Goal: Transaction & Acquisition: Purchase product/service

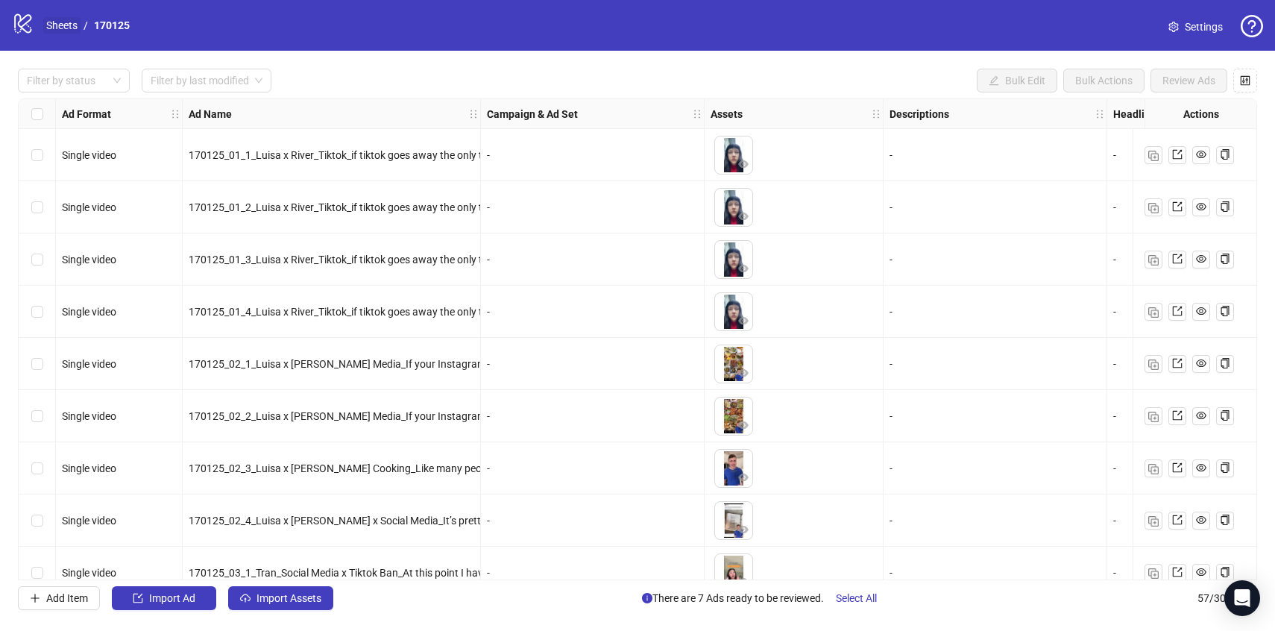
click at [60, 28] on link "Sheets" at bounding box center [61, 25] width 37 height 16
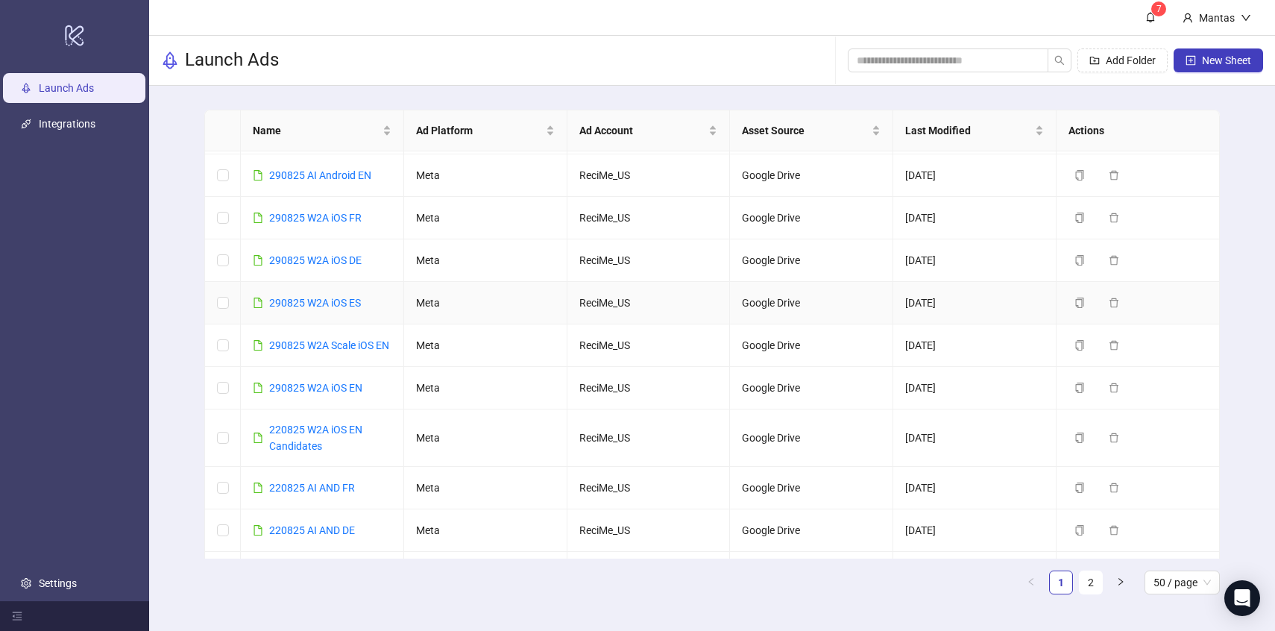
scroll to position [146, 0]
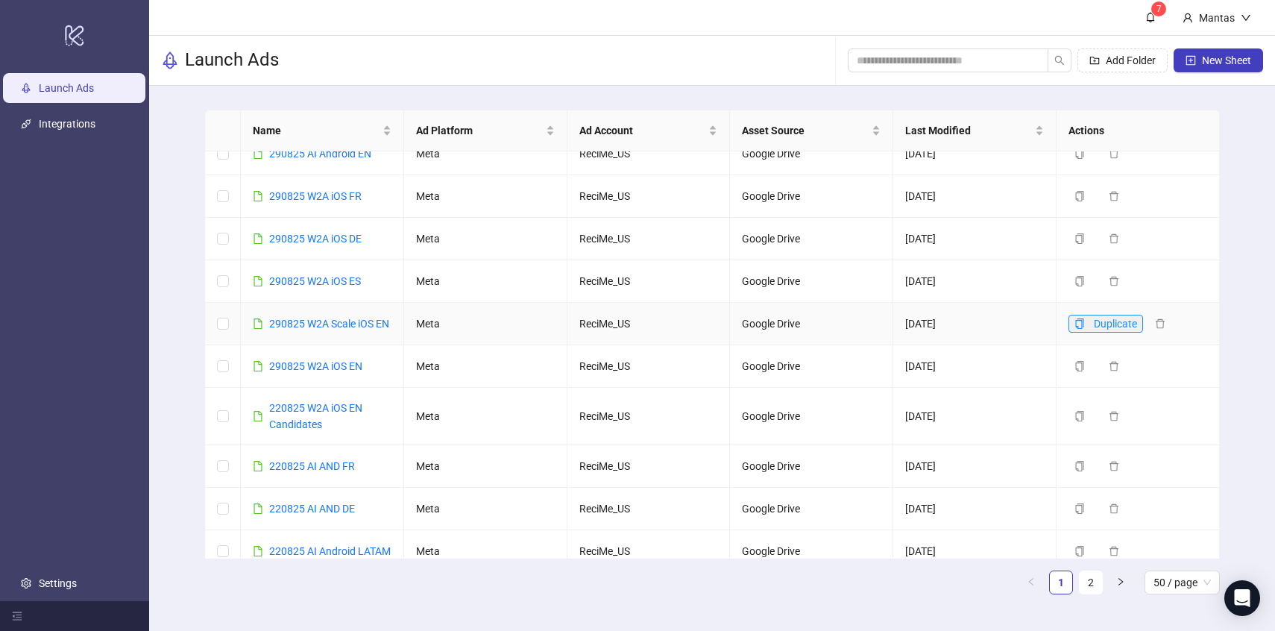
click at [1079, 329] on icon "copy" at bounding box center [1080, 324] width 10 height 10
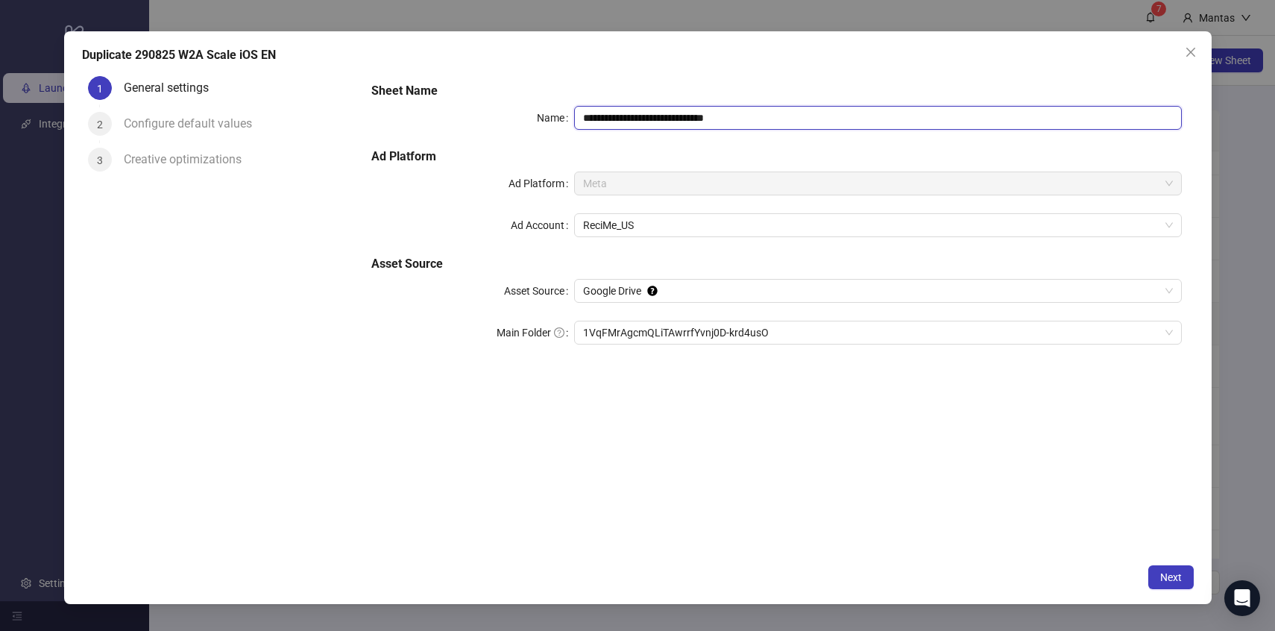
drag, startPoint x: 754, startPoint y: 119, endPoint x: 706, endPoint y: 117, distance: 48.5
click at [706, 117] on input "**********" at bounding box center [878, 118] width 608 height 24
drag, startPoint x: 620, startPoint y: 116, endPoint x: 562, endPoint y: 115, distance: 57.4
click at [562, 116] on div "**********" at bounding box center [776, 118] width 810 height 24
paste input "text"
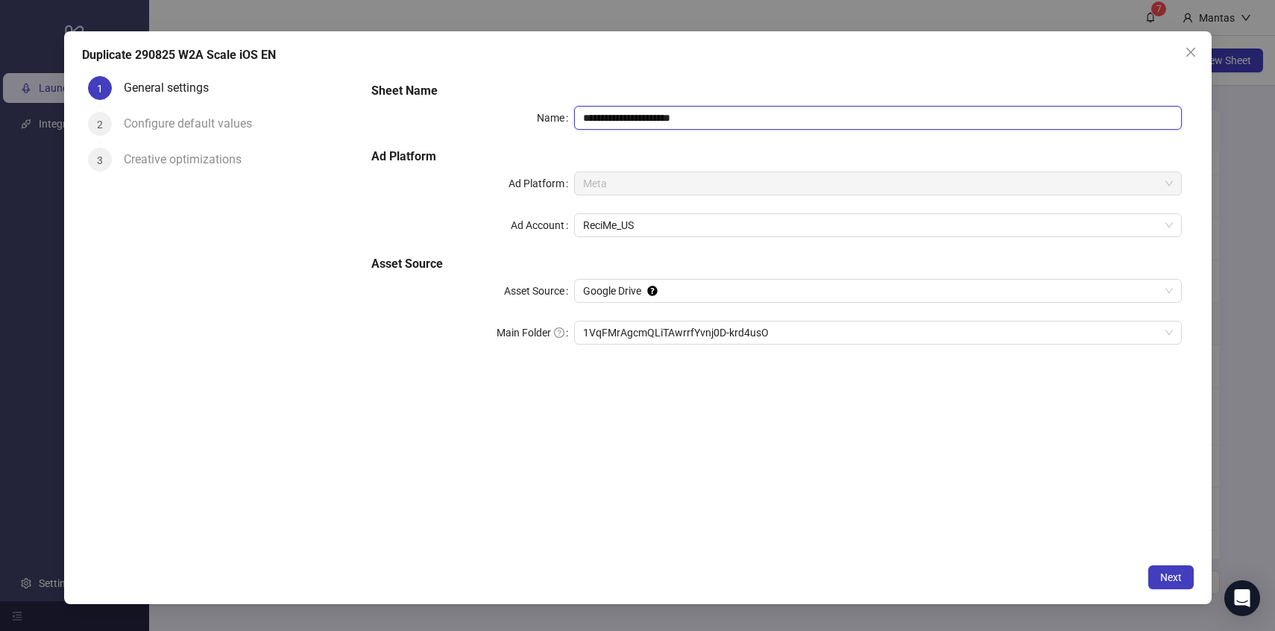
type input "**********"
click at [683, 141] on div "**********" at bounding box center [776, 222] width 822 height 292
click at [609, 335] on span "1VqFMrAgcmQLiTAwrrfYvnj0D-krd4usO" at bounding box center [878, 332] width 590 height 22
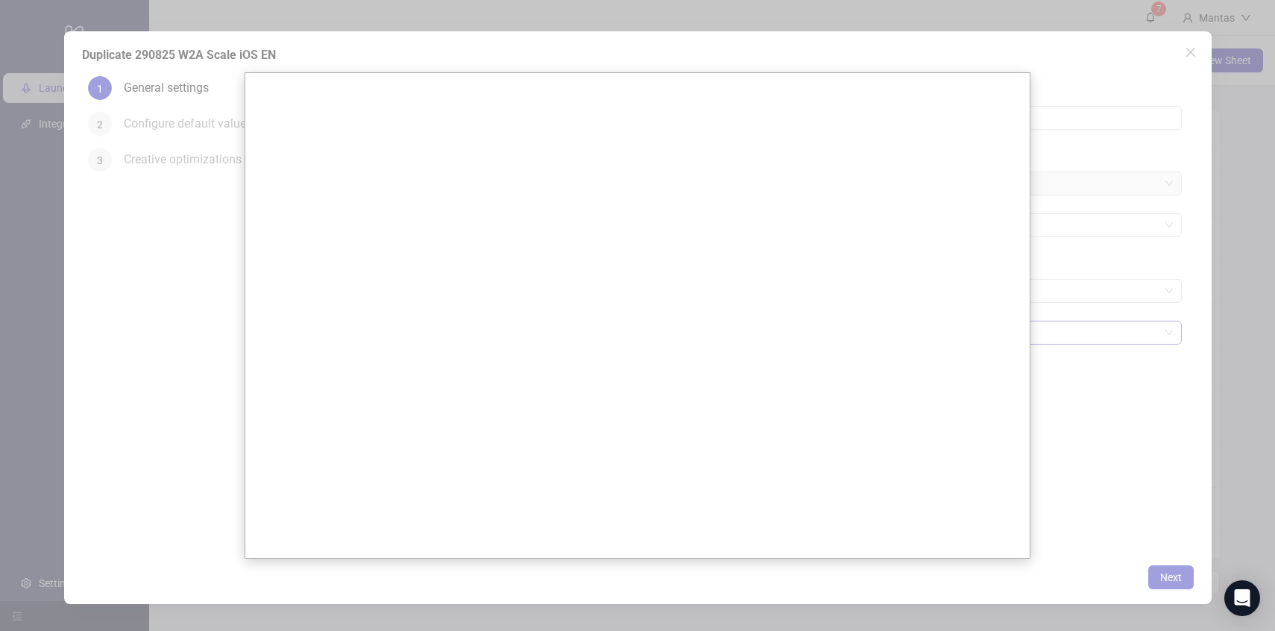
scroll to position [0, 0]
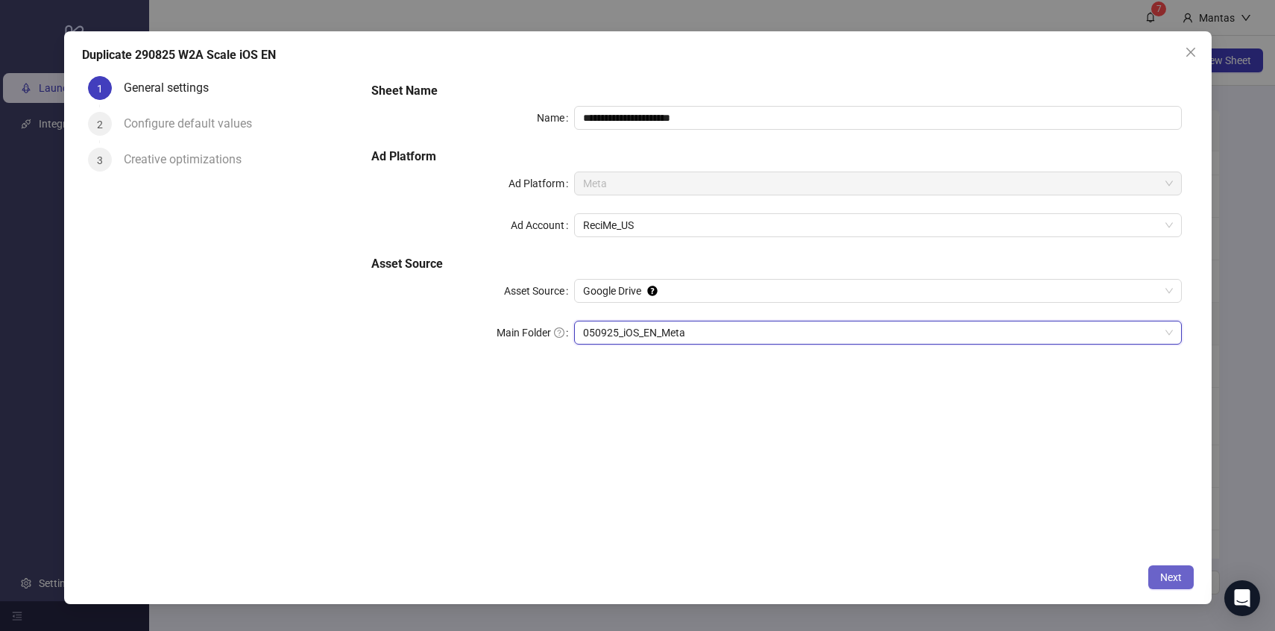
click at [1162, 568] on button "Next" at bounding box center [1172, 577] width 46 height 24
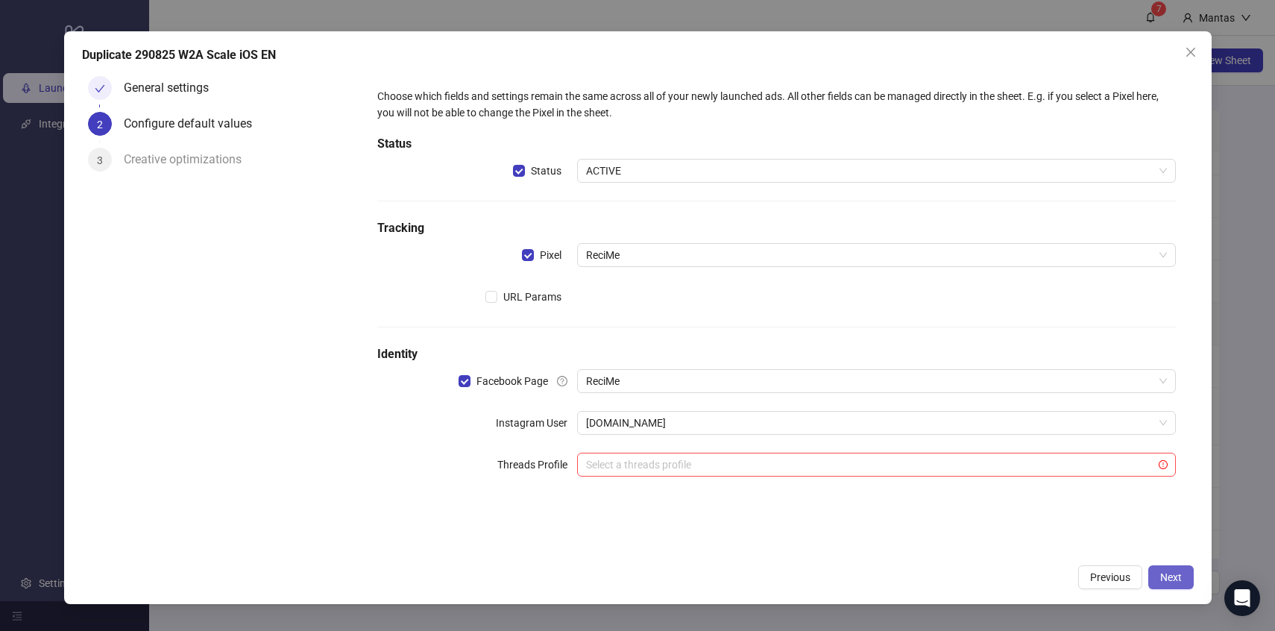
click at [1173, 577] on span "Next" at bounding box center [1172, 577] width 22 height 12
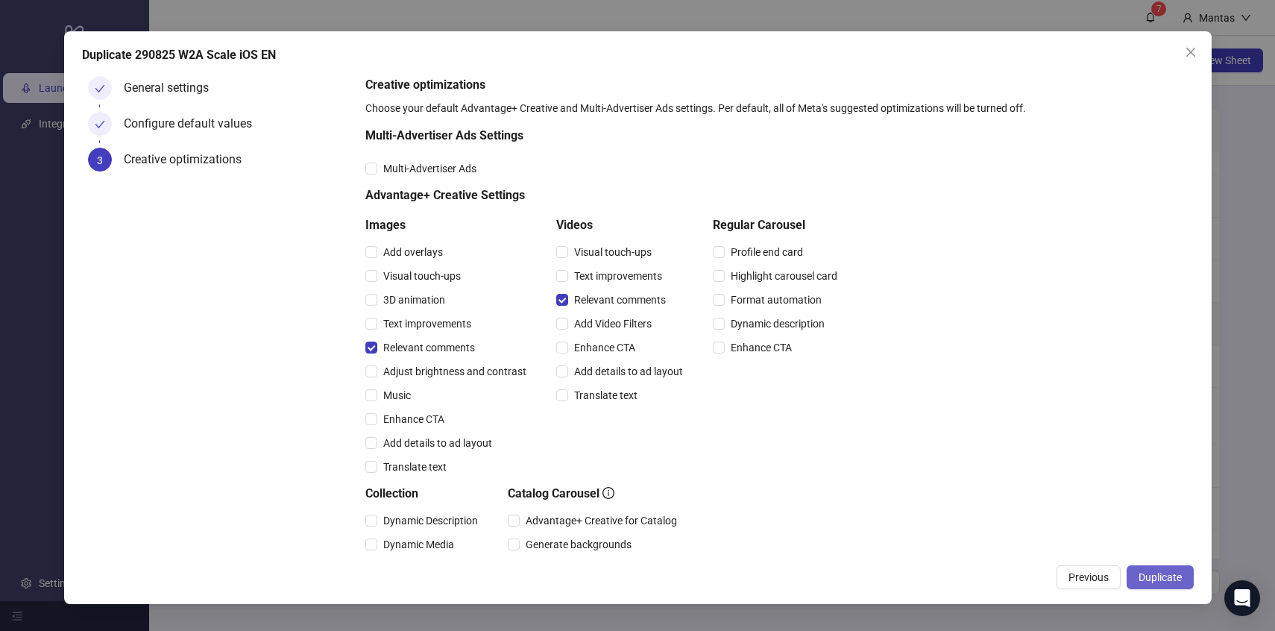
click at [1156, 579] on span "Duplicate" at bounding box center [1160, 577] width 43 height 12
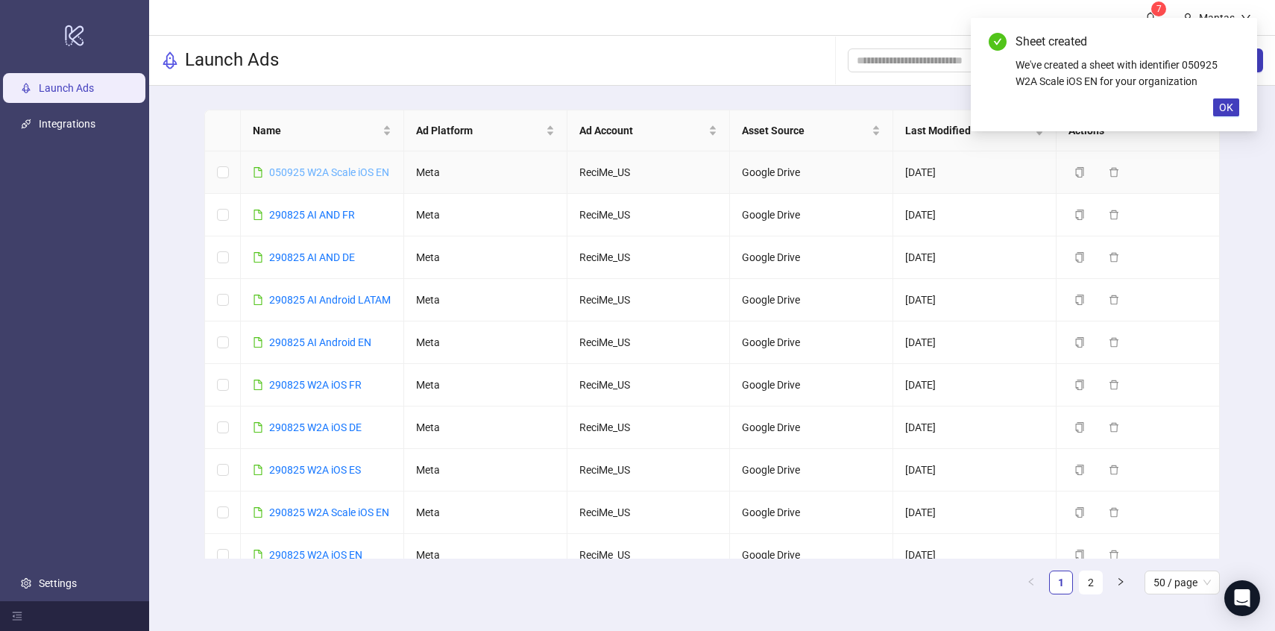
click at [297, 169] on link "050925 W2A Scale iOS EN" at bounding box center [329, 172] width 120 height 12
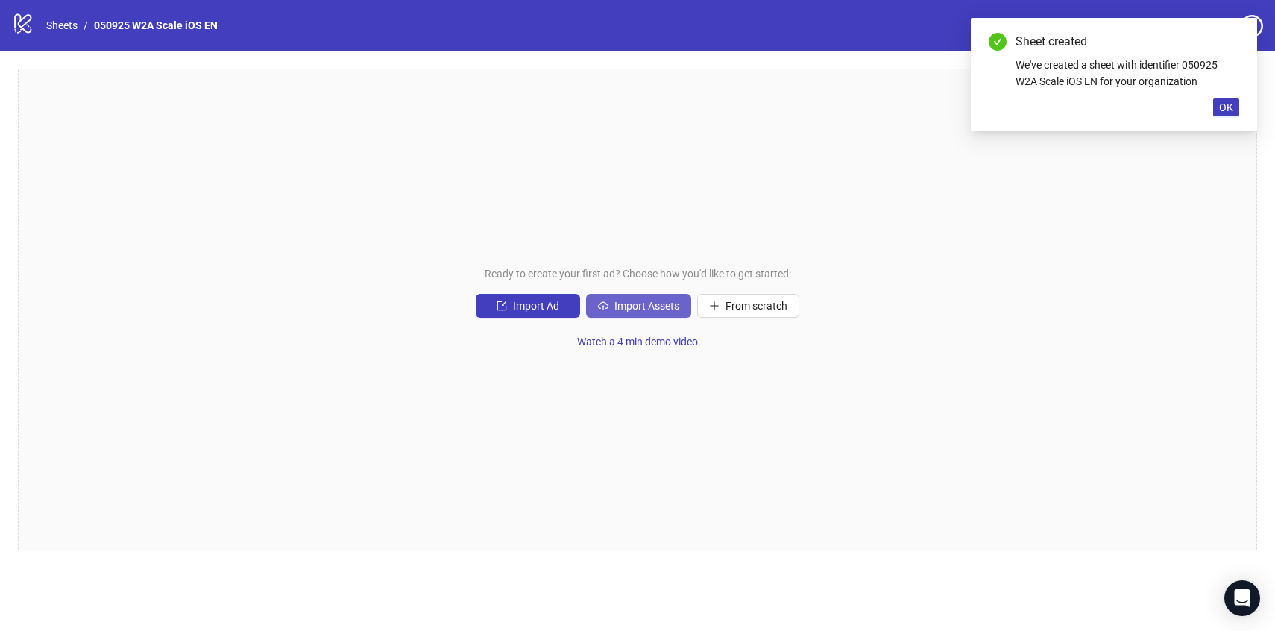
click at [624, 298] on button "Import Assets" at bounding box center [638, 306] width 105 height 24
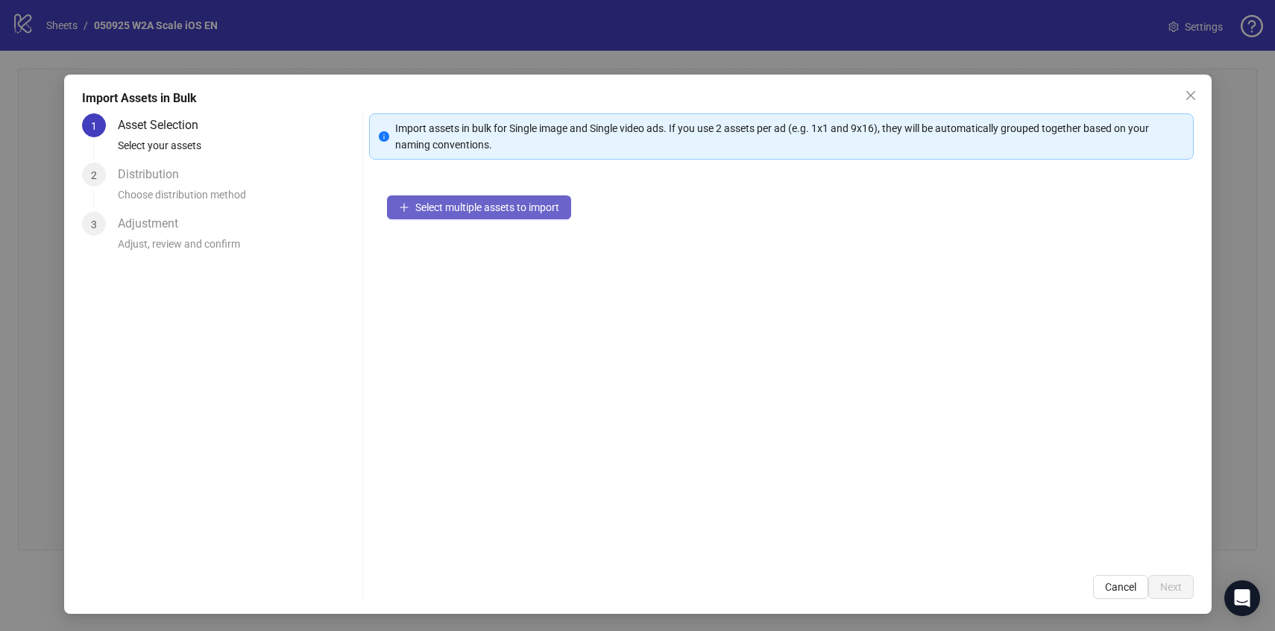
click at [445, 204] on span "Select multiple assets to import" at bounding box center [487, 207] width 144 height 12
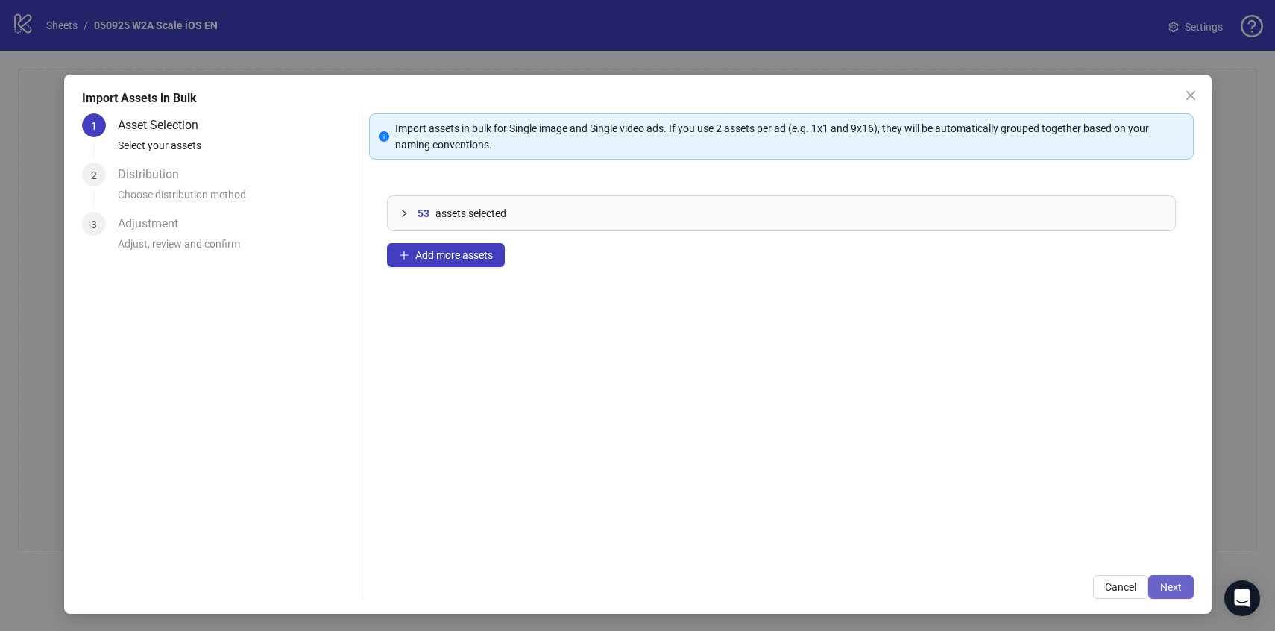
click at [1184, 577] on button "Next" at bounding box center [1172, 587] width 46 height 24
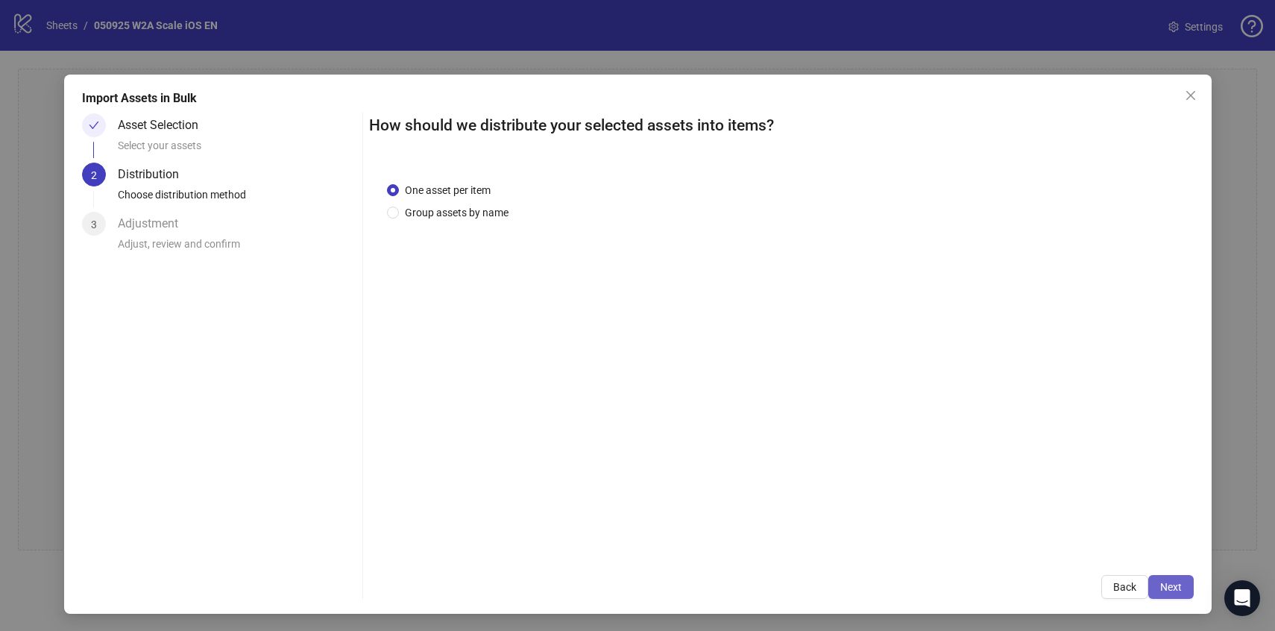
click at [1187, 594] on button "Next" at bounding box center [1172, 587] width 46 height 24
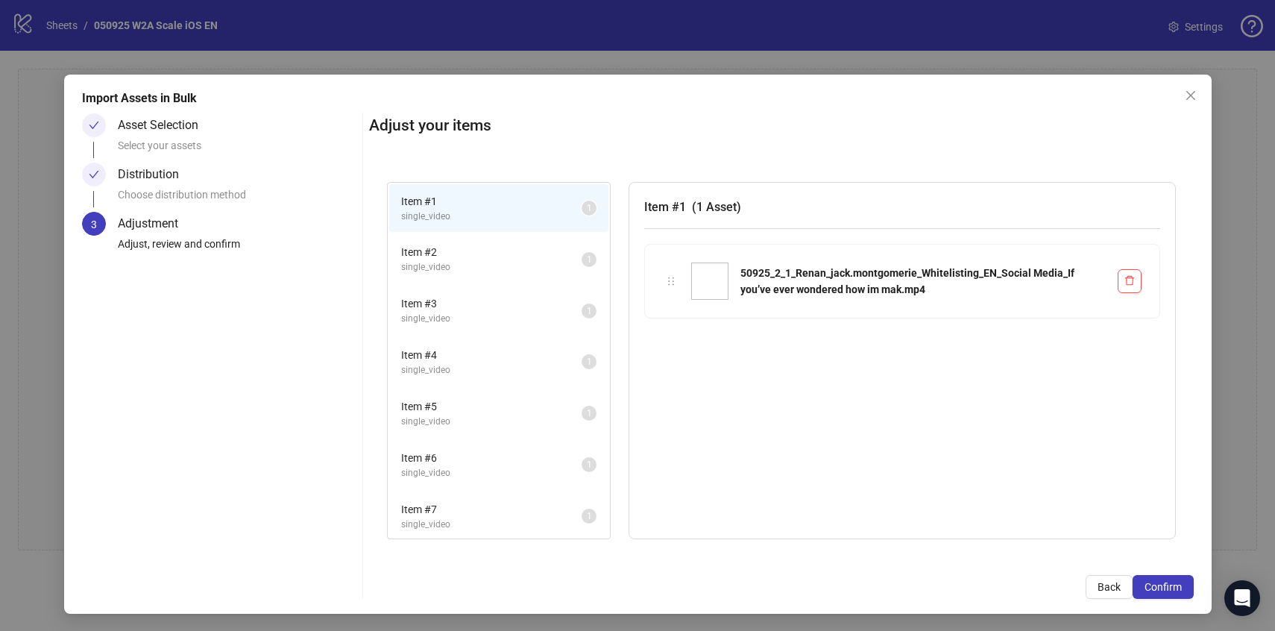
click at [1164, 573] on div "Adjust your items Item # 1 single_video 1 Item # 2 single_video 1 Item # 3 sing…" at bounding box center [781, 356] width 825 height 486
click at [1164, 588] on span "Confirm" at bounding box center [1163, 587] width 37 height 12
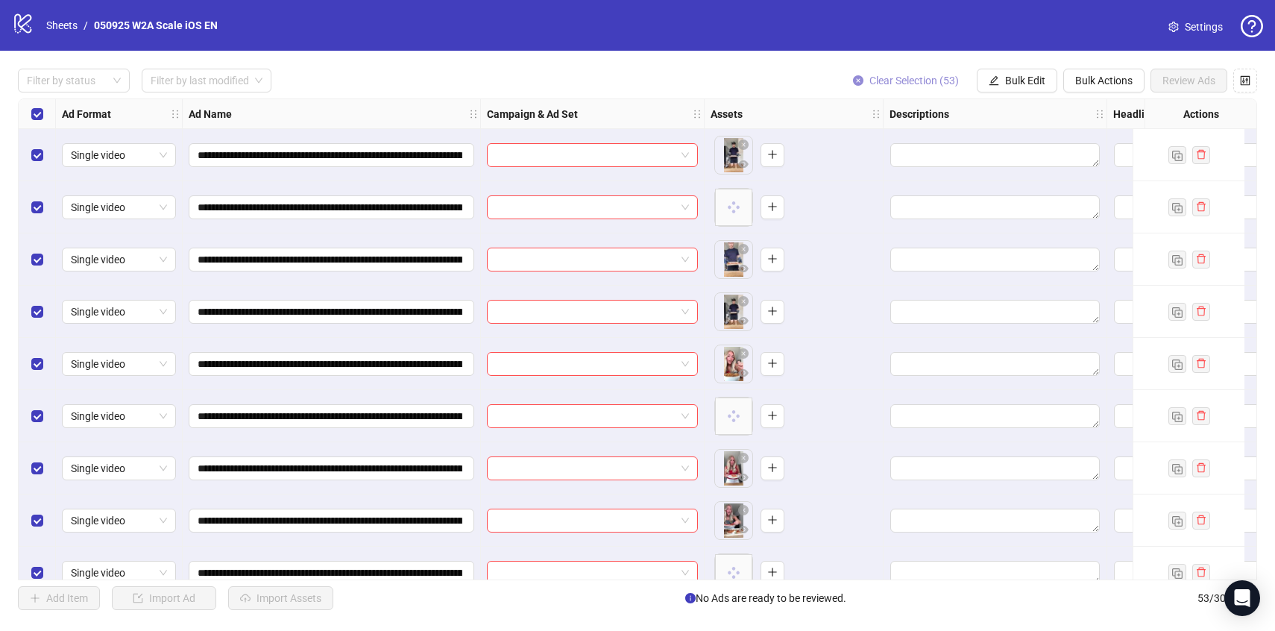
click at [892, 81] on span "Clear Selection (53)" at bounding box center [915, 81] width 90 height 12
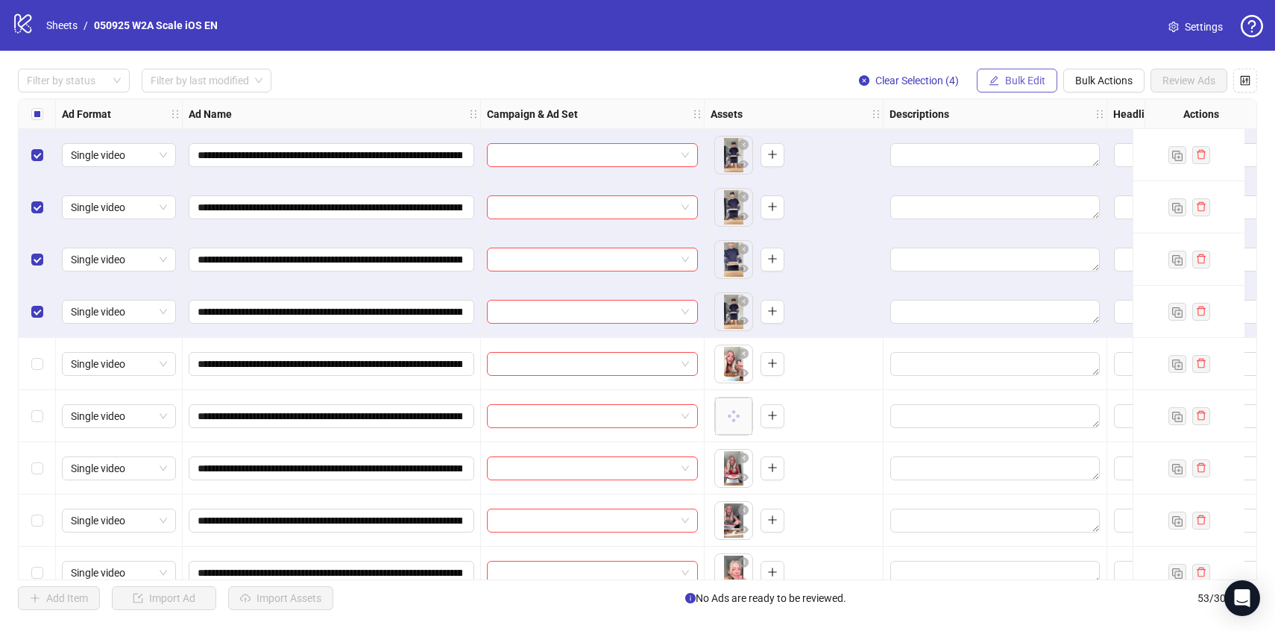
click at [993, 75] on icon "edit" at bounding box center [994, 80] width 10 height 10
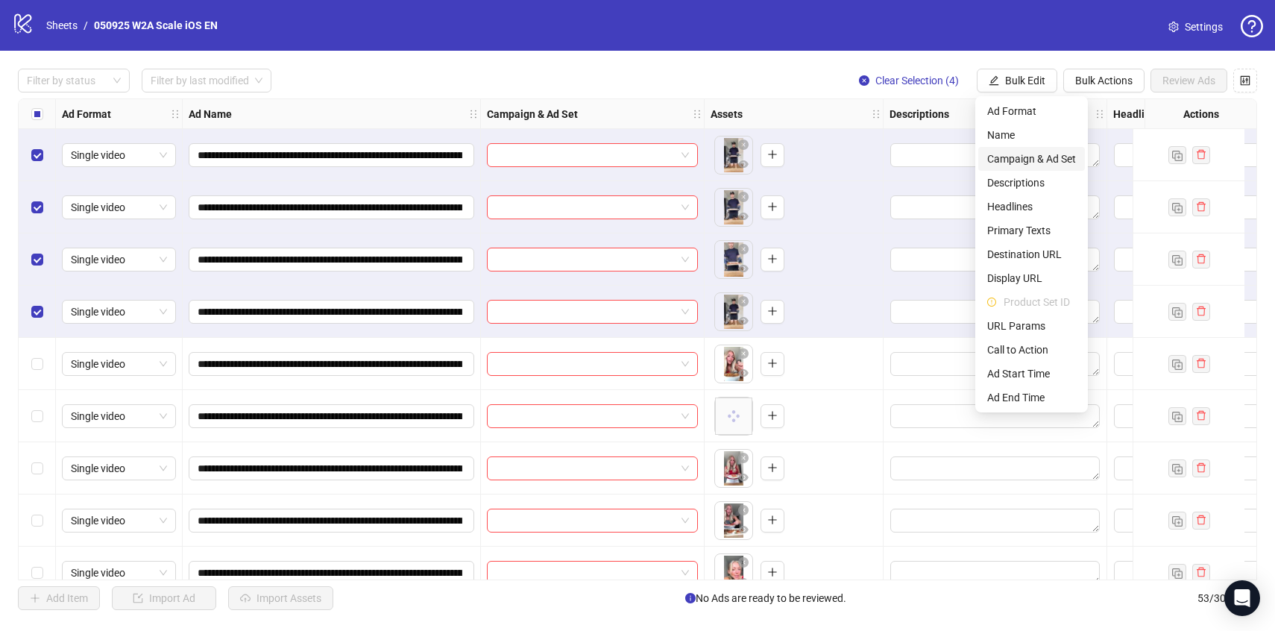
click at [1033, 153] on span "Campaign & Ad Set" at bounding box center [1032, 159] width 89 height 16
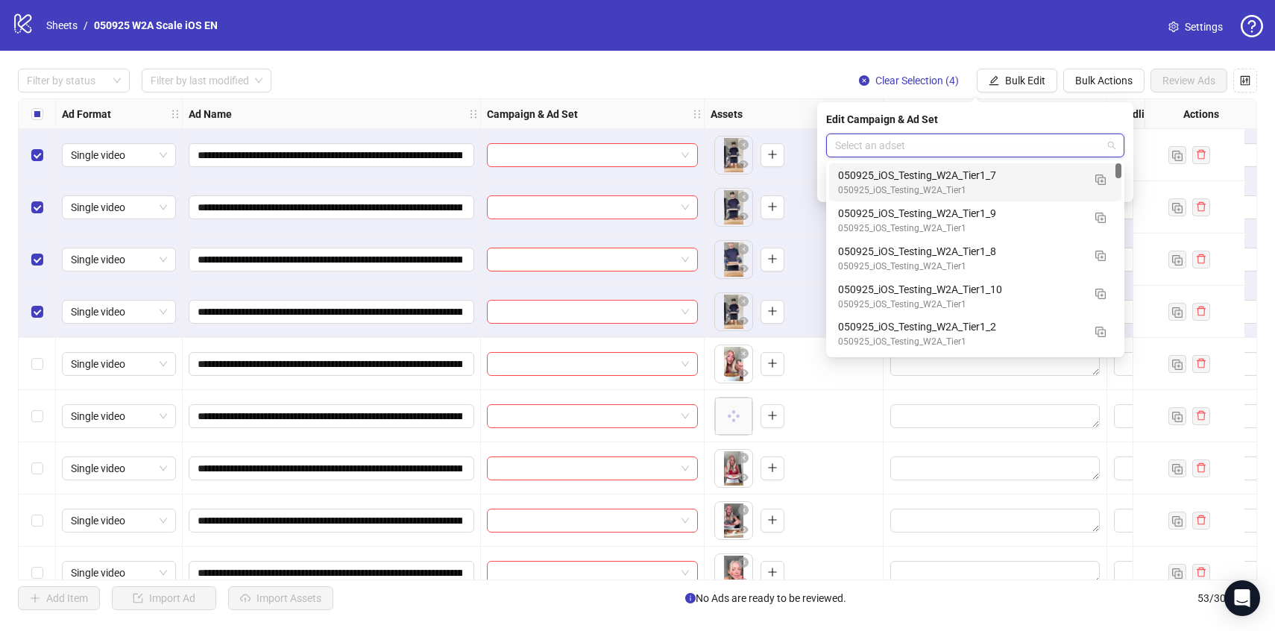
click at [1017, 141] on input "search" at bounding box center [968, 145] width 267 height 22
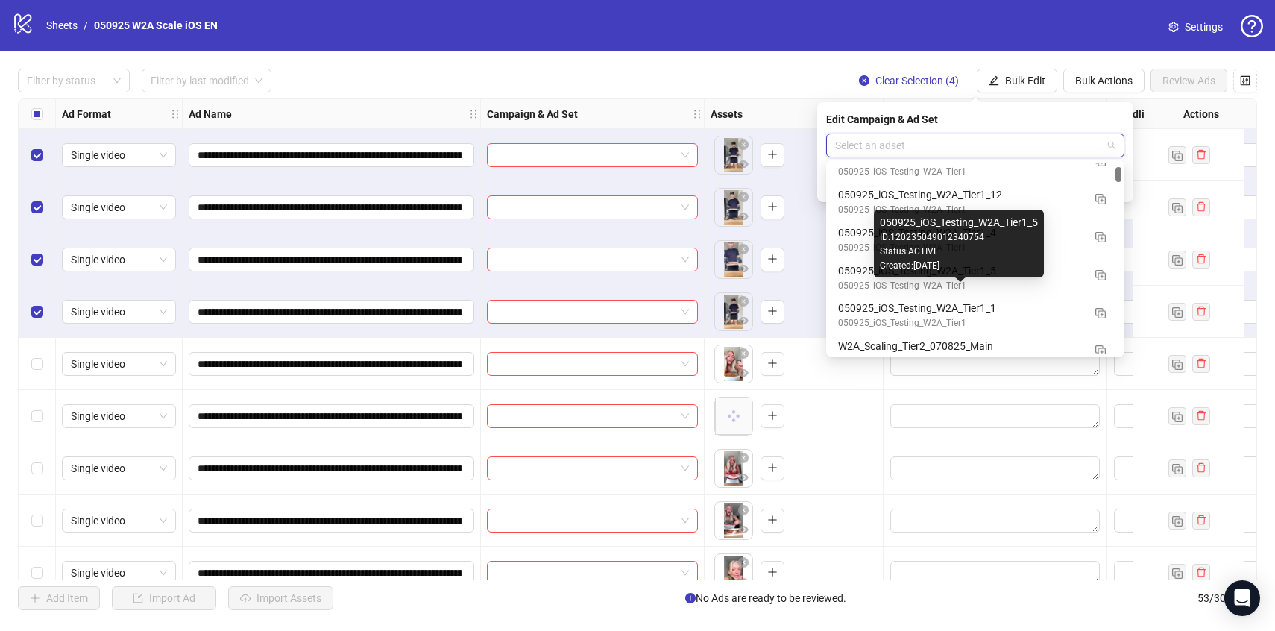
scroll to position [330, 0]
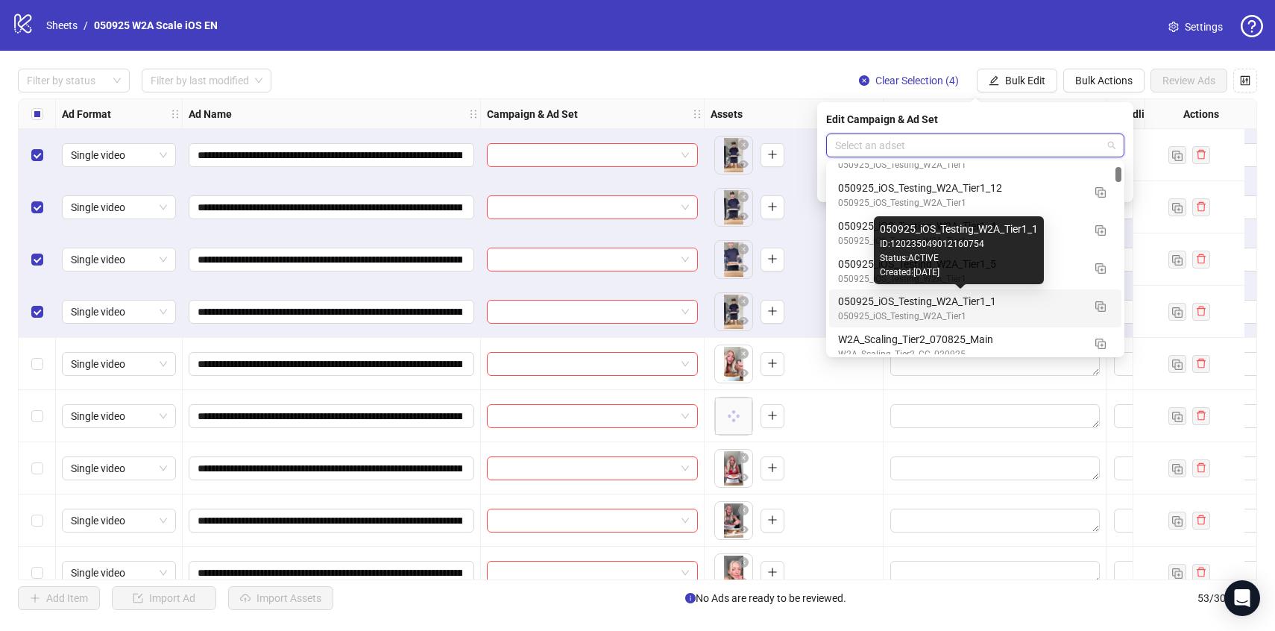
click at [1046, 301] on div "050925_iOS_Testing_W2A_Tier1_1" at bounding box center [960, 301] width 245 height 16
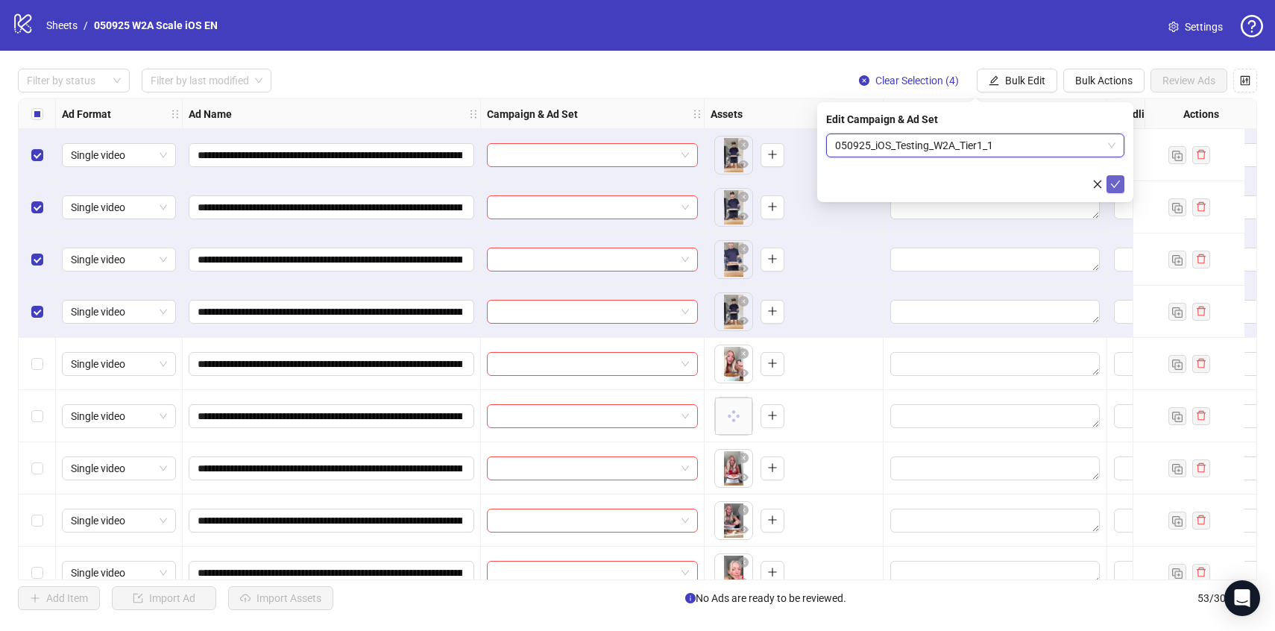
click at [1114, 175] on button "submit" at bounding box center [1116, 184] width 18 height 18
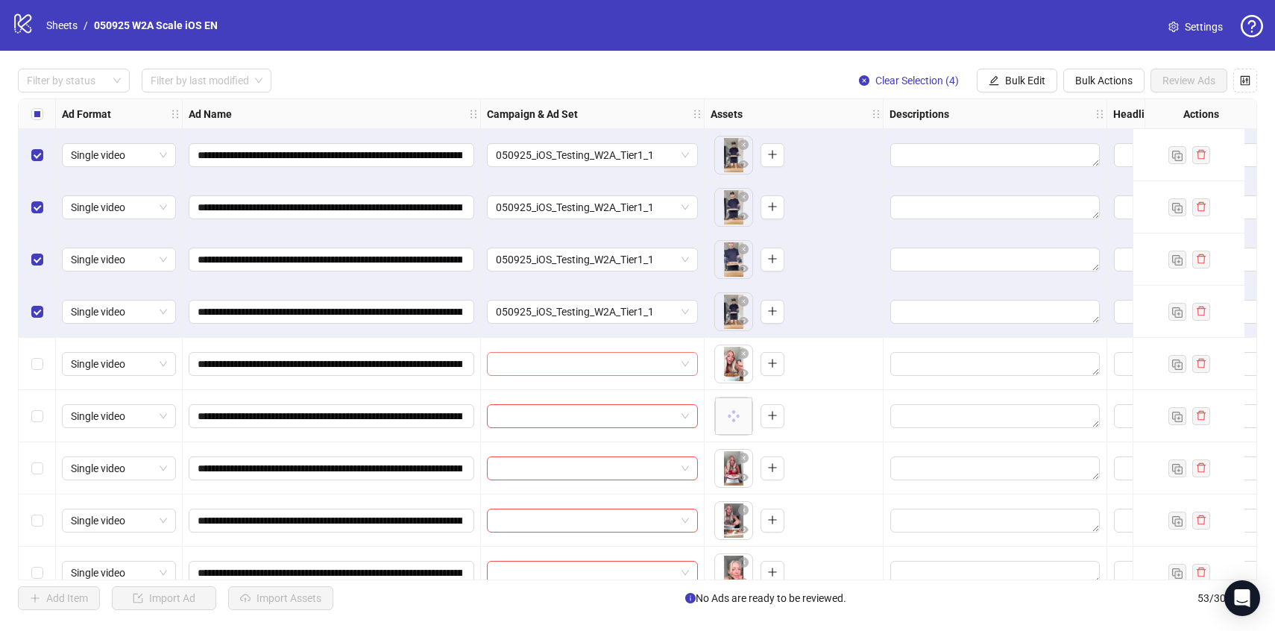
scroll to position [93, 0]
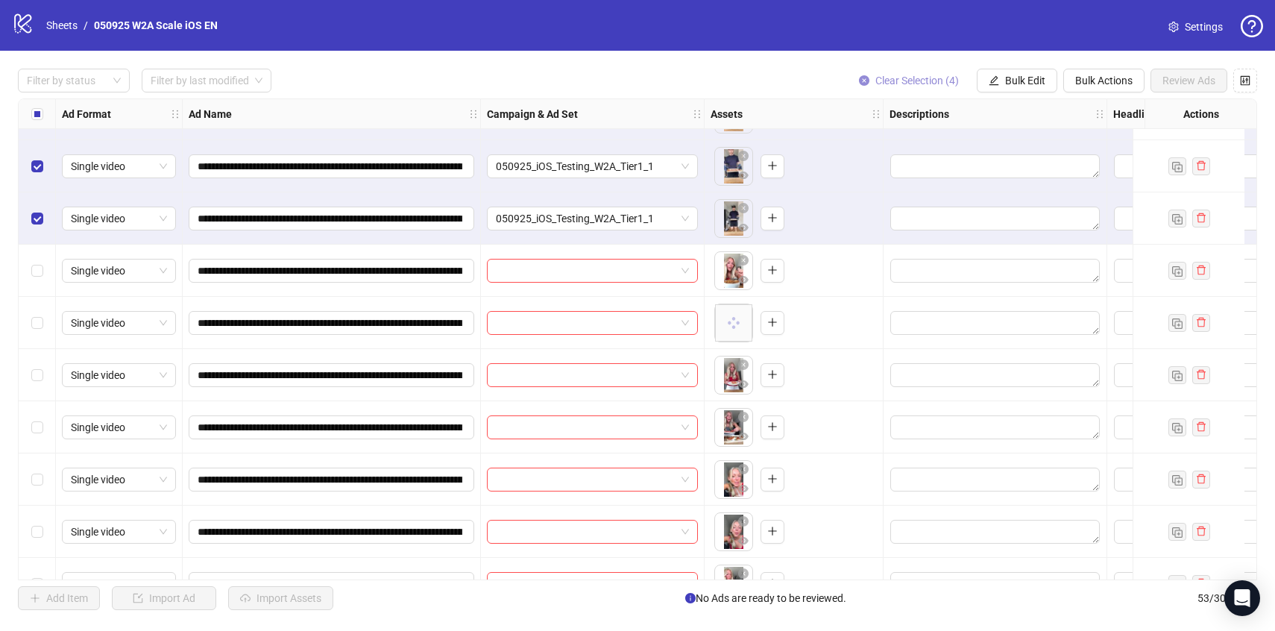
click at [900, 81] on span "Clear Selection (4)" at bounding box center [918, 81] width 84 height 12
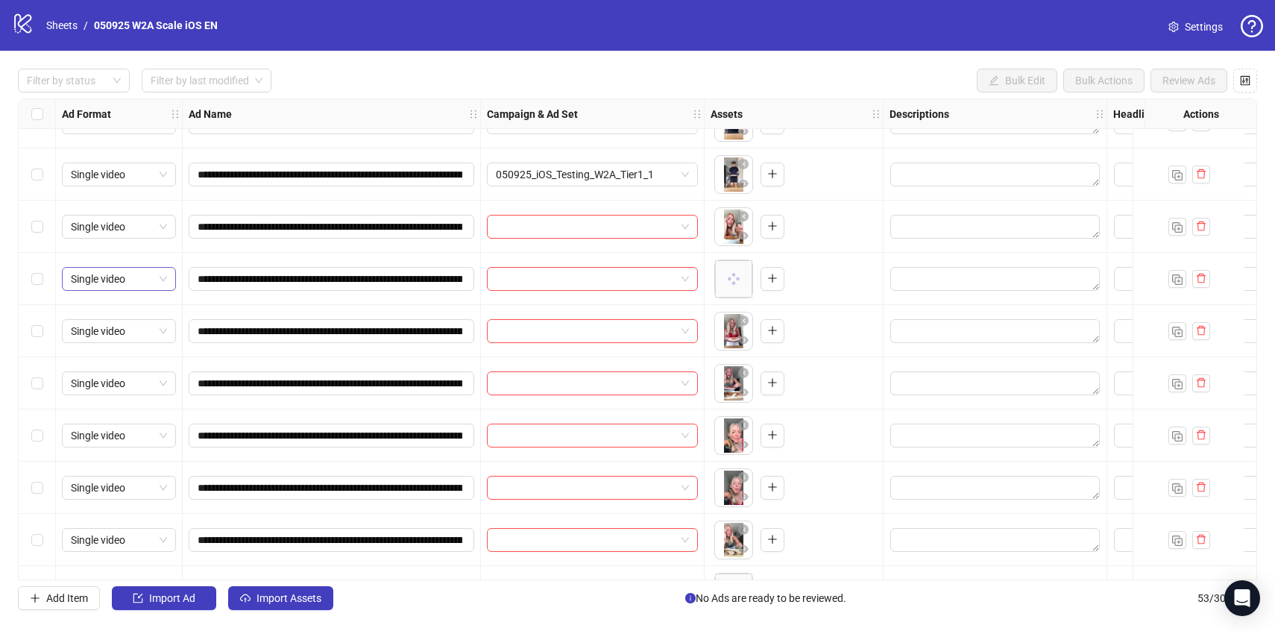
scroll to position [138, 0]
click at [37, 233] on label "Select row 5" at bounding box center [37, 226] width 12 height 16
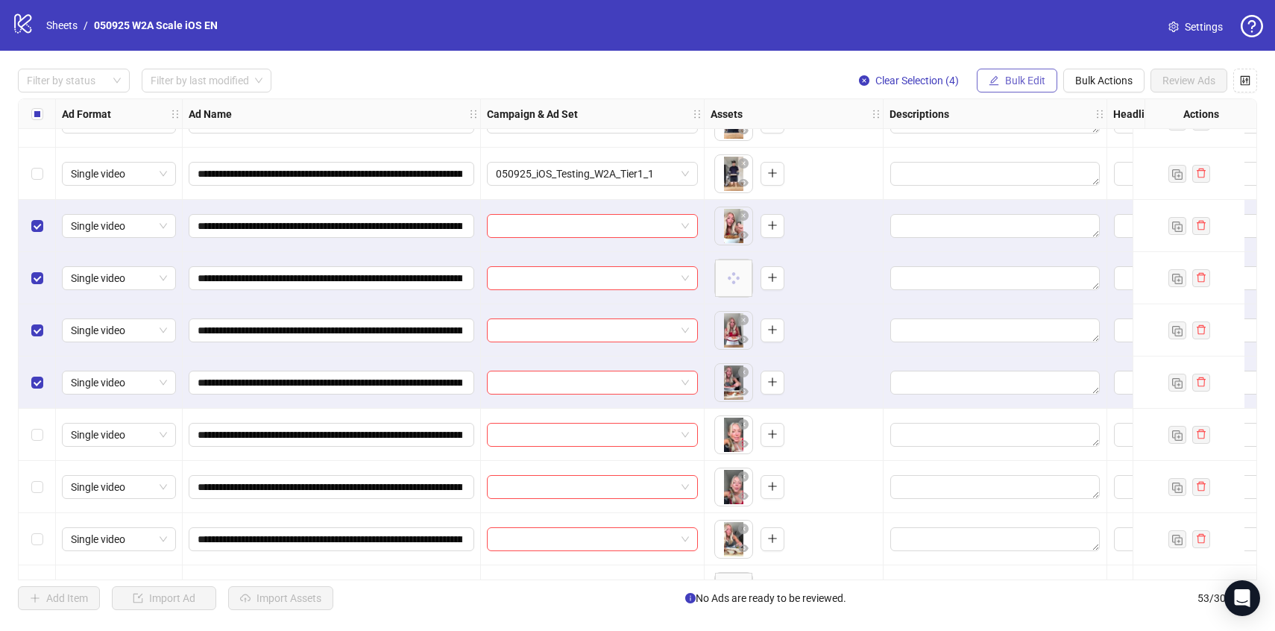
click at [1013, 90] on button "Bulk Edit" at bounding box center [1017, 81] width 81 height 24
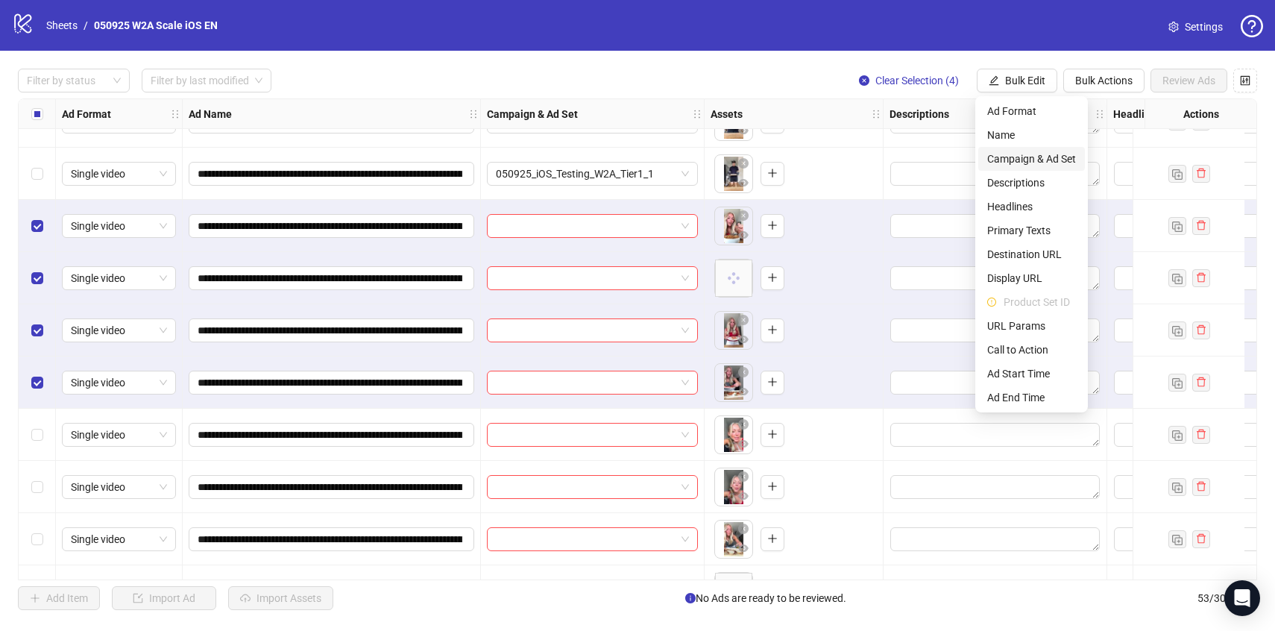
click at [1035, 159] on span "Campaign & Ad Set" at bounding box center [1032, 159] width 89 height 16
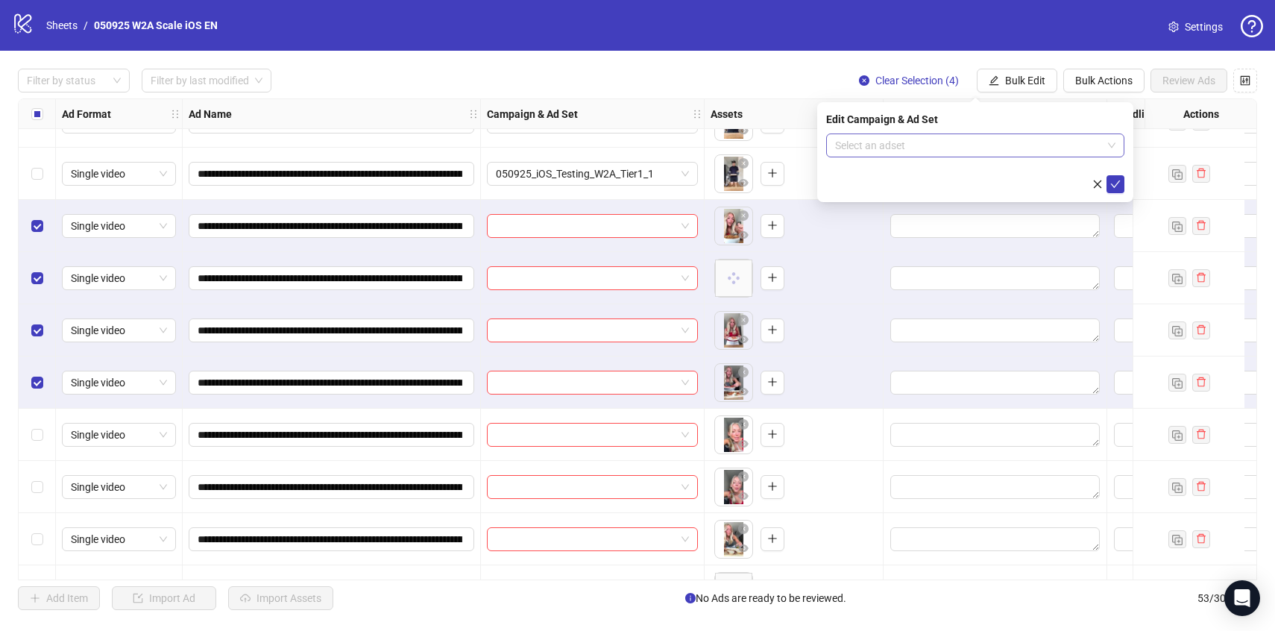
click at [1029, 152] on input "search" at bounding box center [968, 145] width 267 height 22
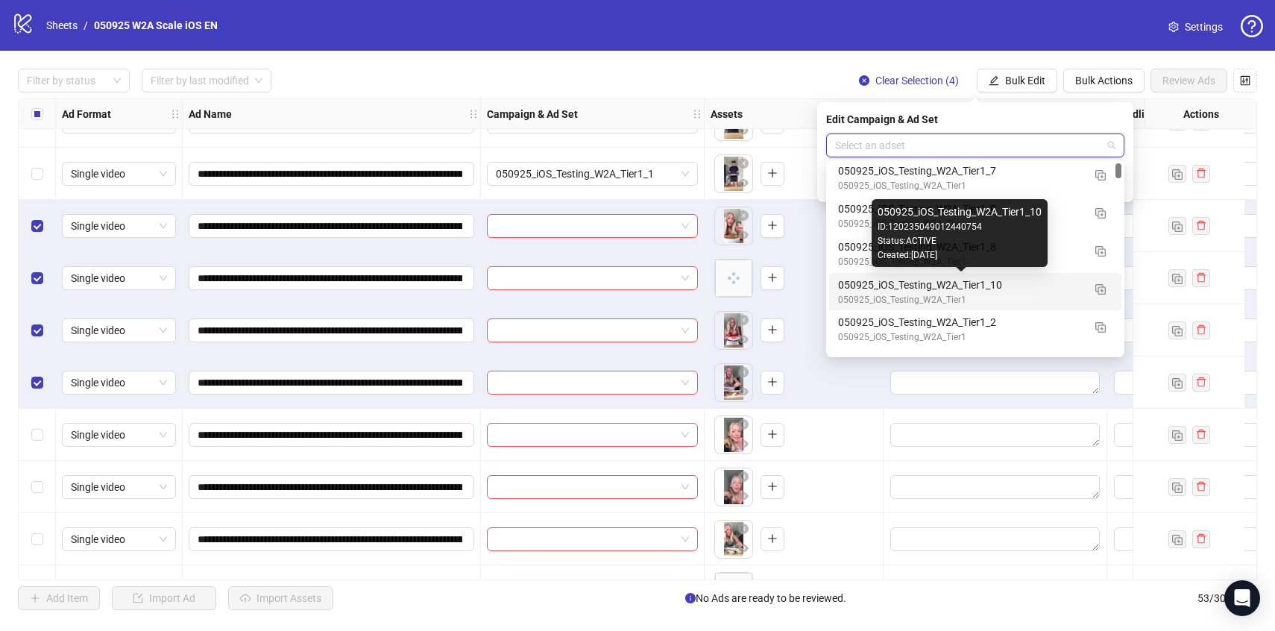
scroll to position [5, 0]
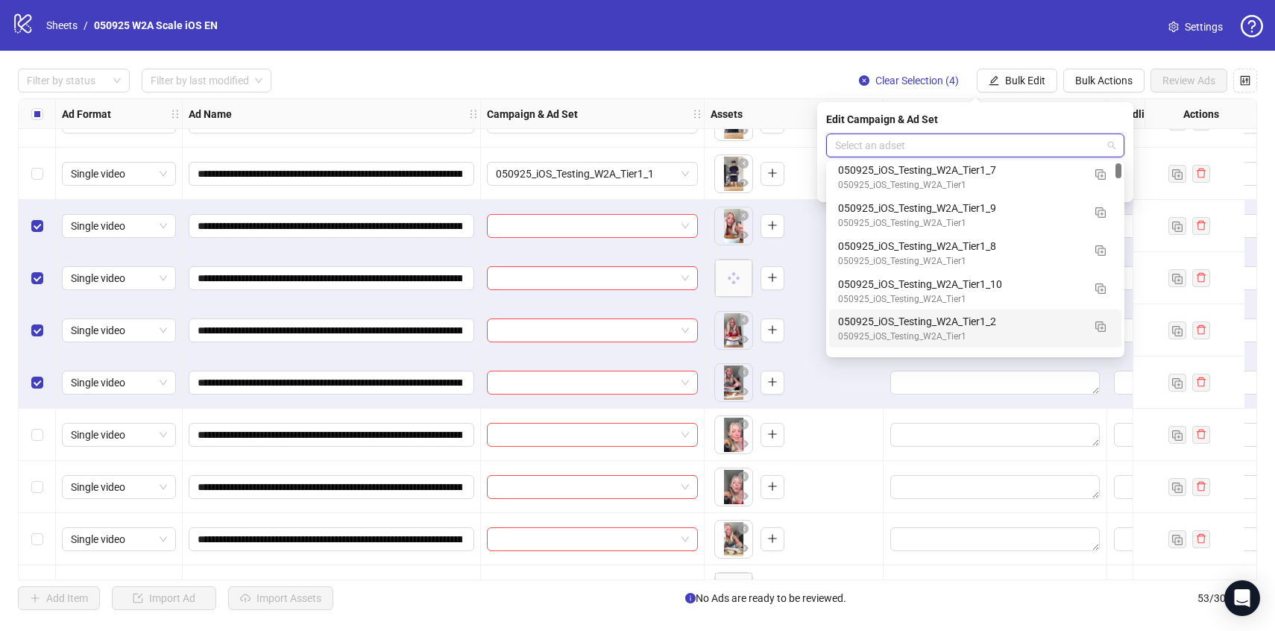
click at [1047, 335] on div "050925_iOS_Testing_W2A_Tier1" at bounding box center [960, 337] width 245 height 14
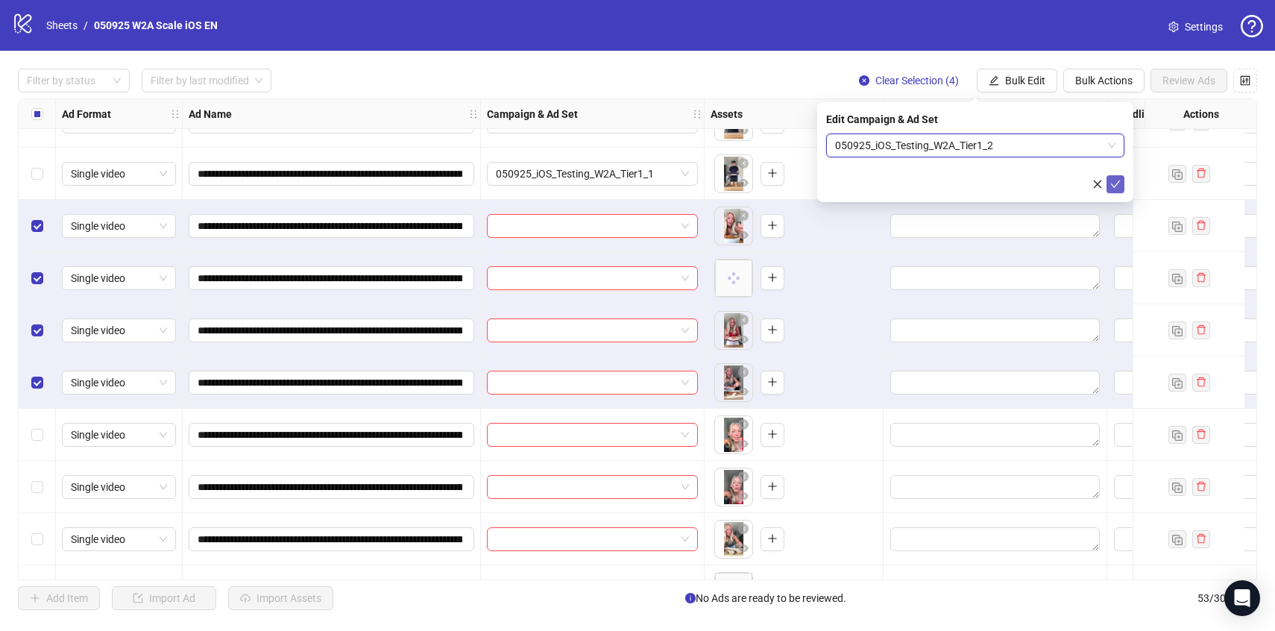
click at [1114, 186] on icon "check" at bounding box center [1116, 184] width 10 height 10
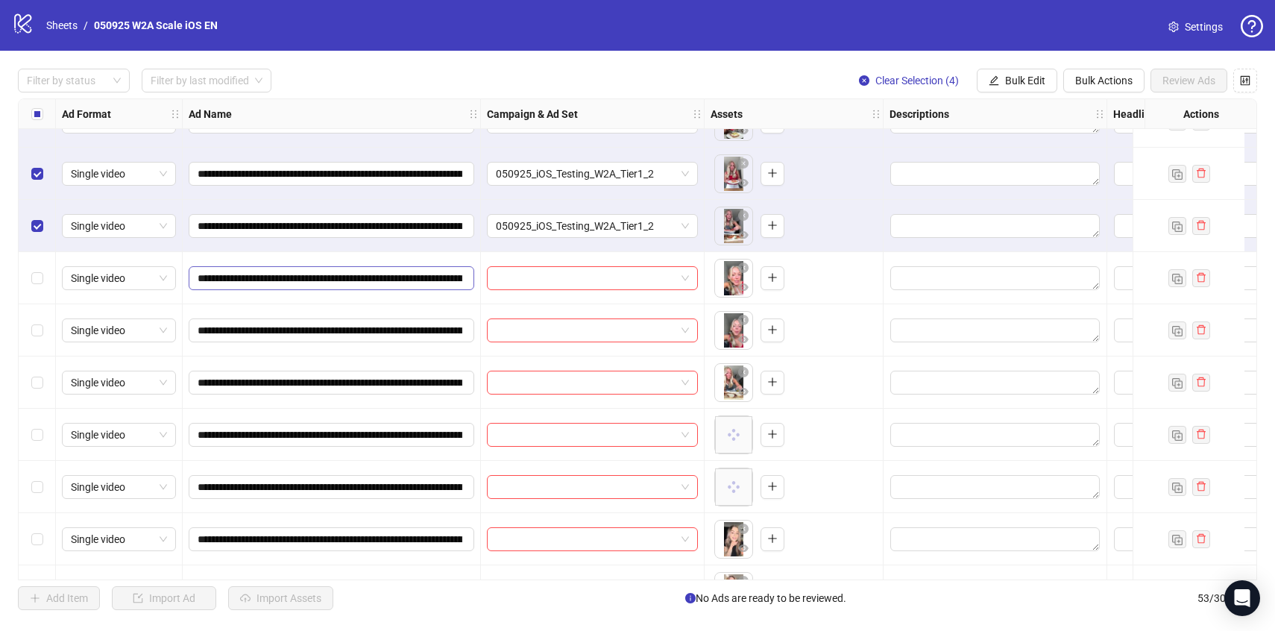
scroll to position [316, 0]
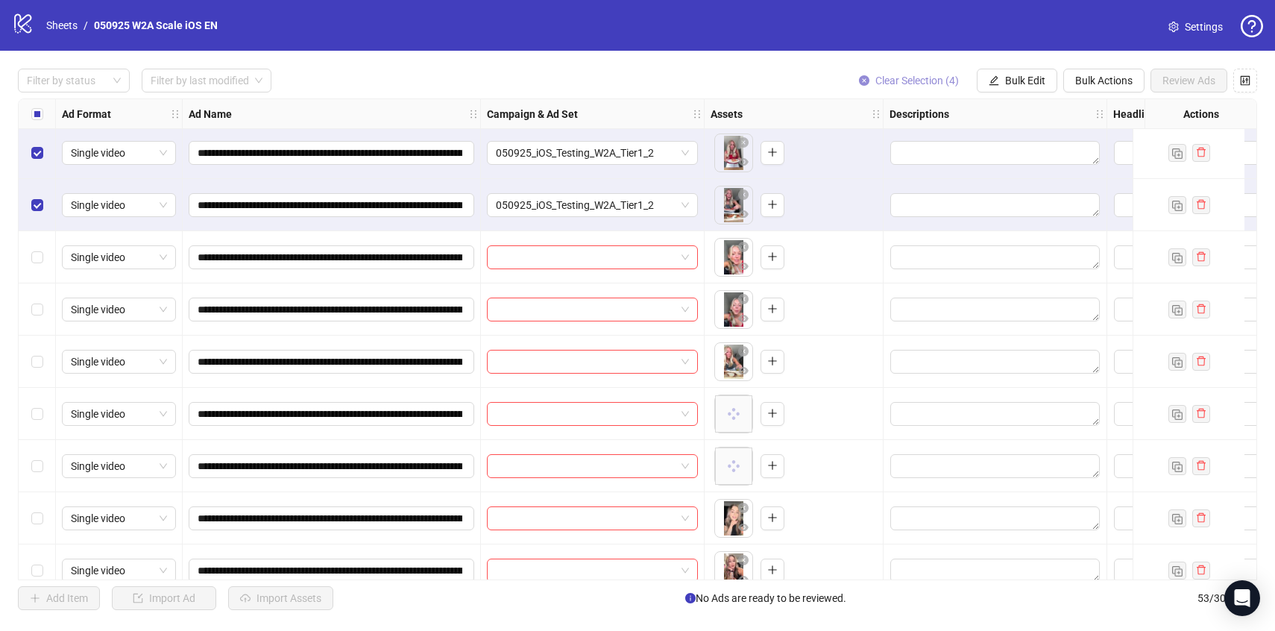
click at [919, 84] on span "Clear Selection (4)" at bounding box center [918, 81] width 84 height 12
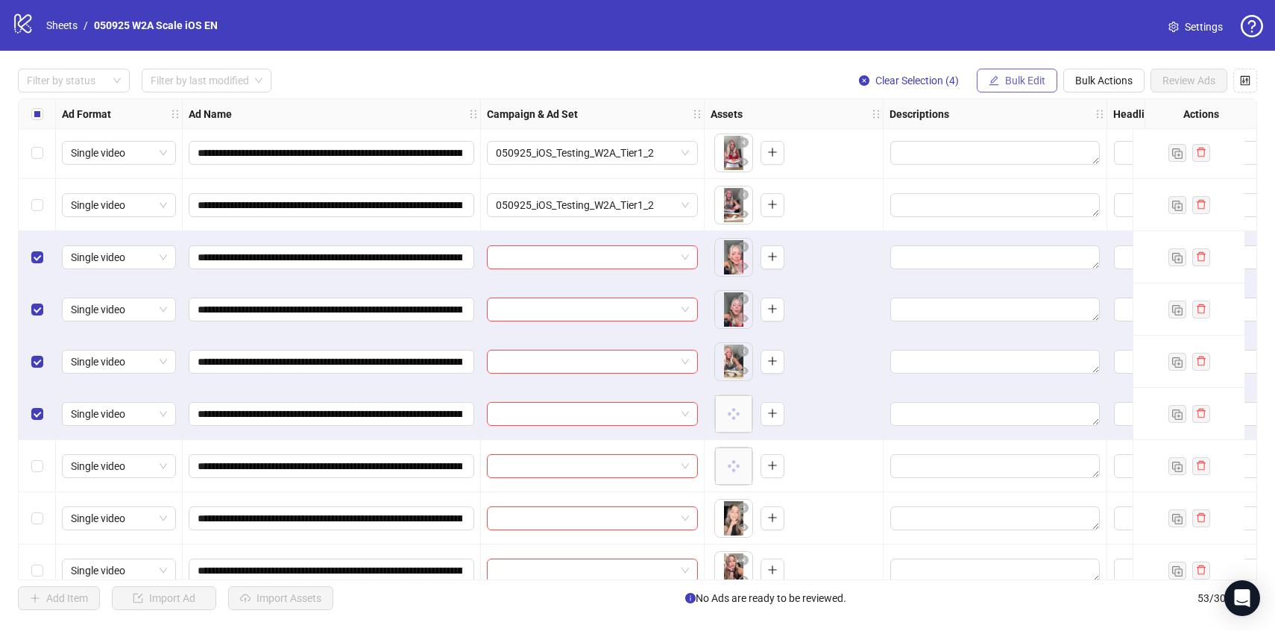
click at [1041, 84] on span "Bulk Edit" at bounding box center [1025, 81] width 40 height 12
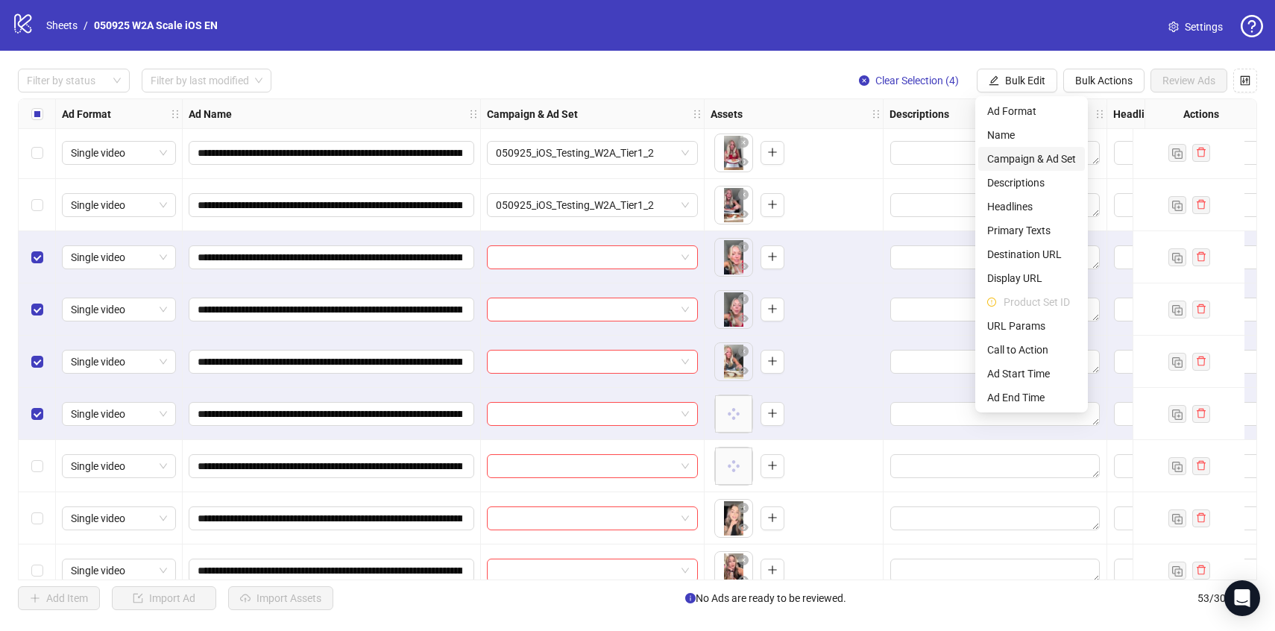
click at [1019, 160] on span "Campaign & Ad Set" at bounding box center [1032, 159] width 89 height 16
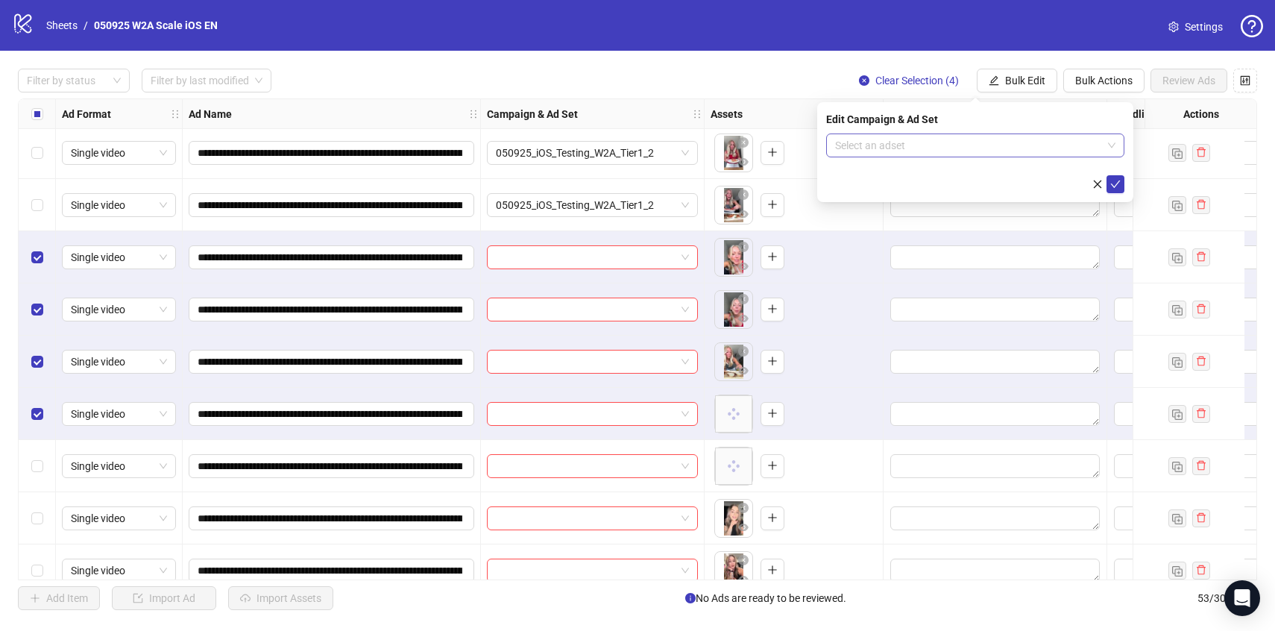
click at [993, 148] on input "search" at bounding box center [968, 145] width 267 height 22
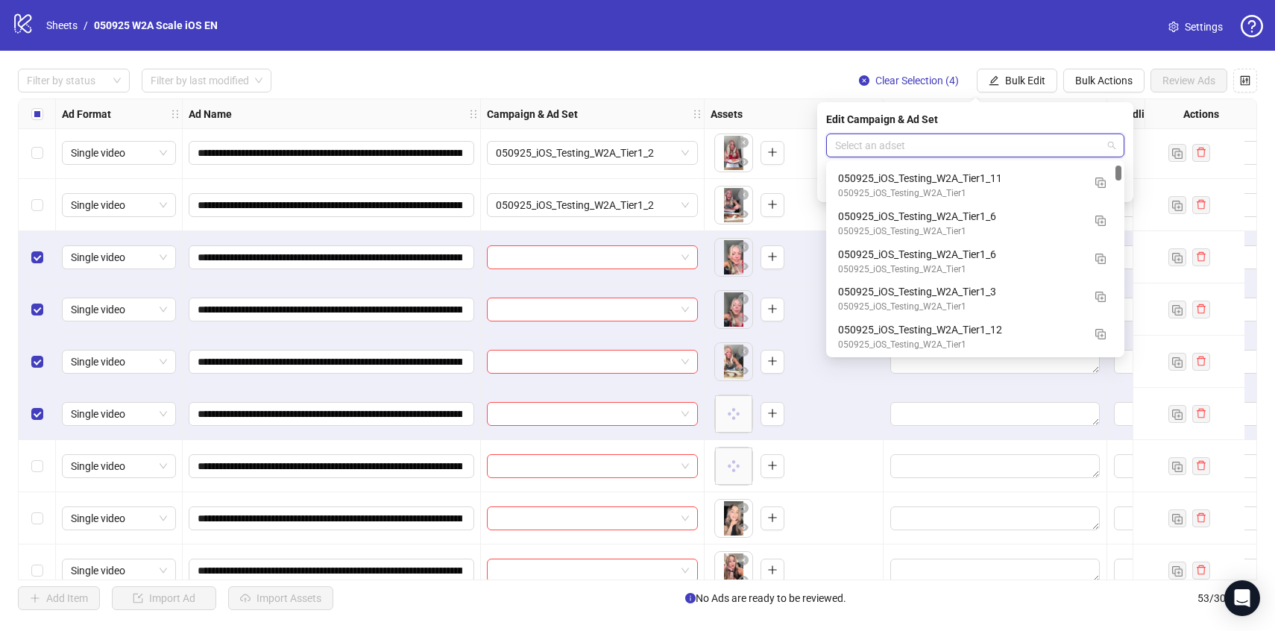
scroll to position [189, 0]
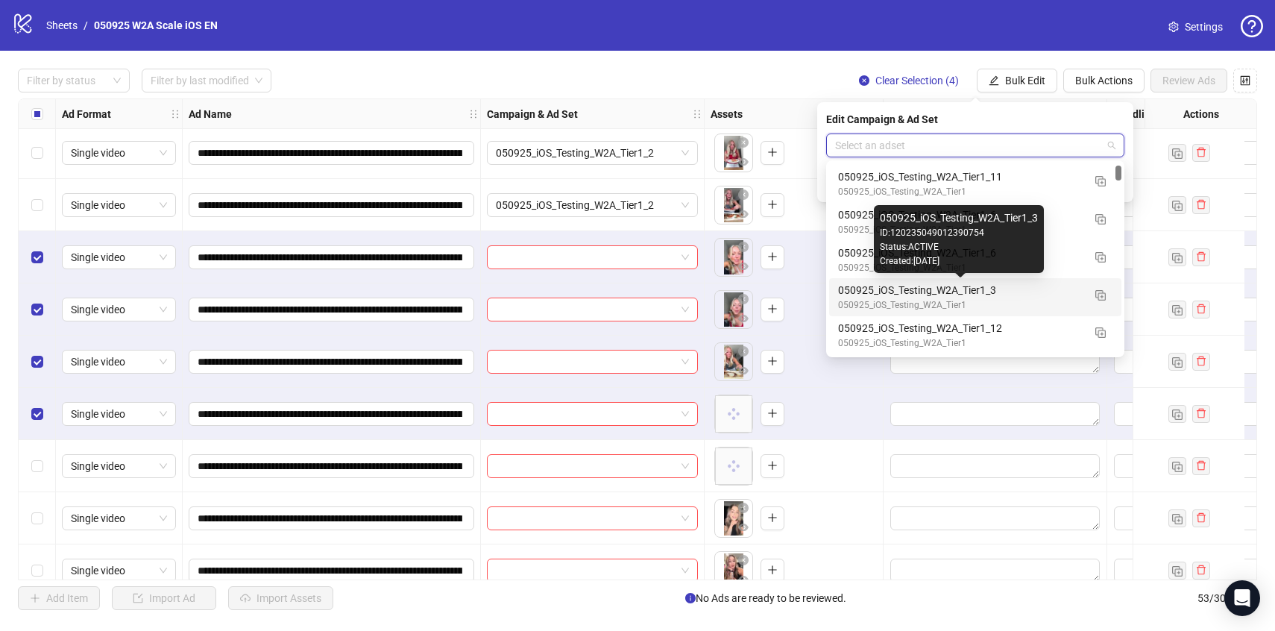
click at [1052, 297] on div "050925_iOS_Testing_W2A_Tier1_3" at bounding box center [960, 290] width 245 height 16
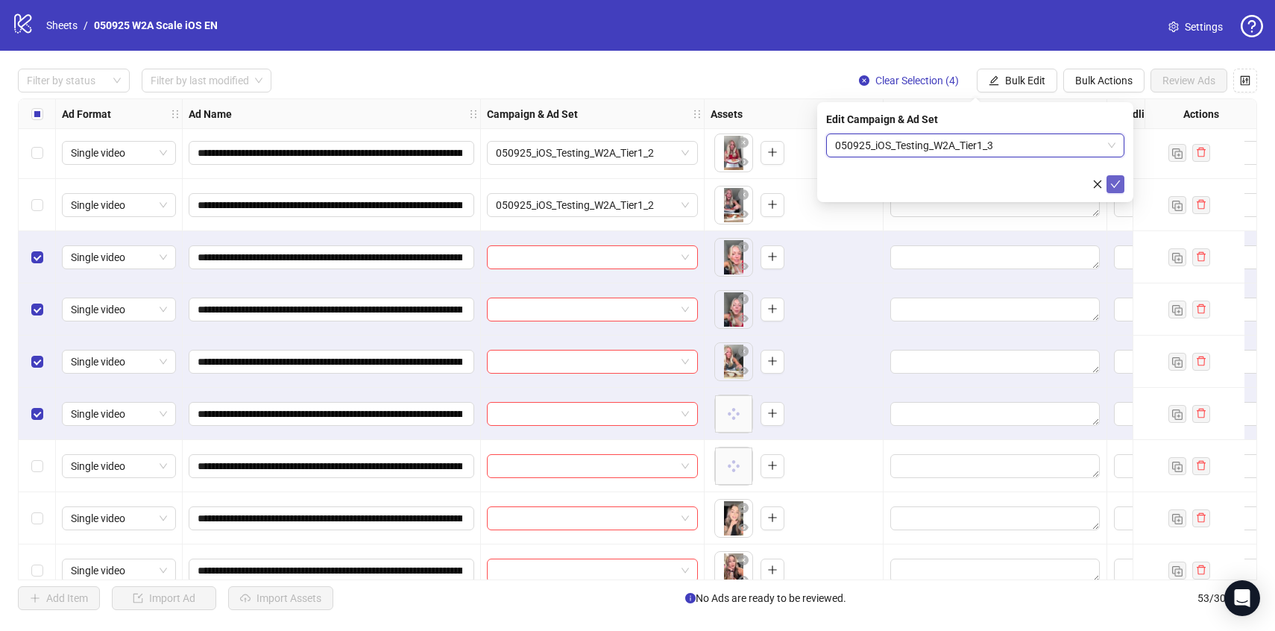
click at [1113, 189] on span "submit" at bounding box center [1116, 184] width 10 height 12
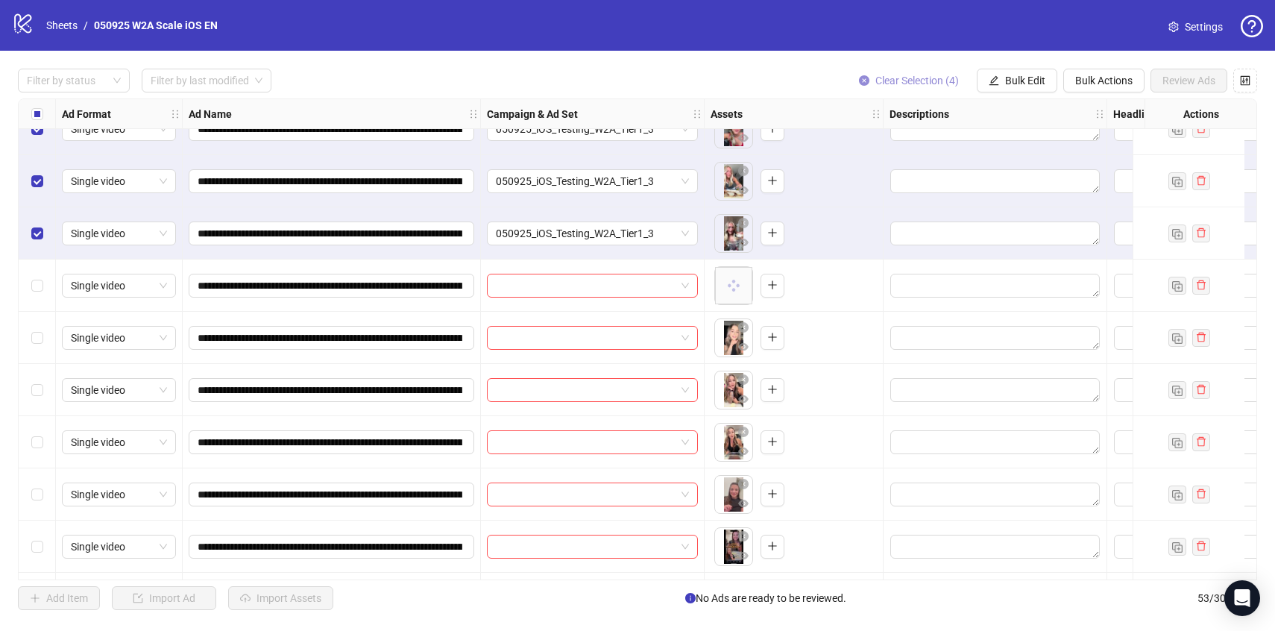
scroll to position [511, 0]
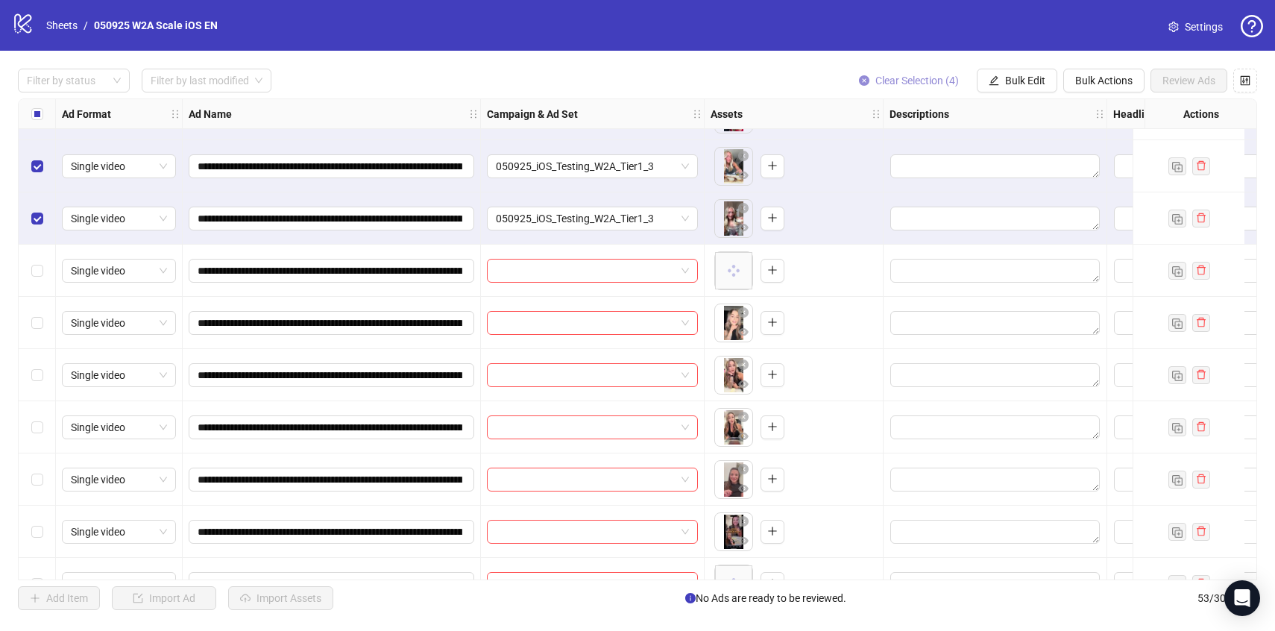
click at [906, 84] on span "Clear Selection (4)" at bounding box center [918, 81] width 84 height 12
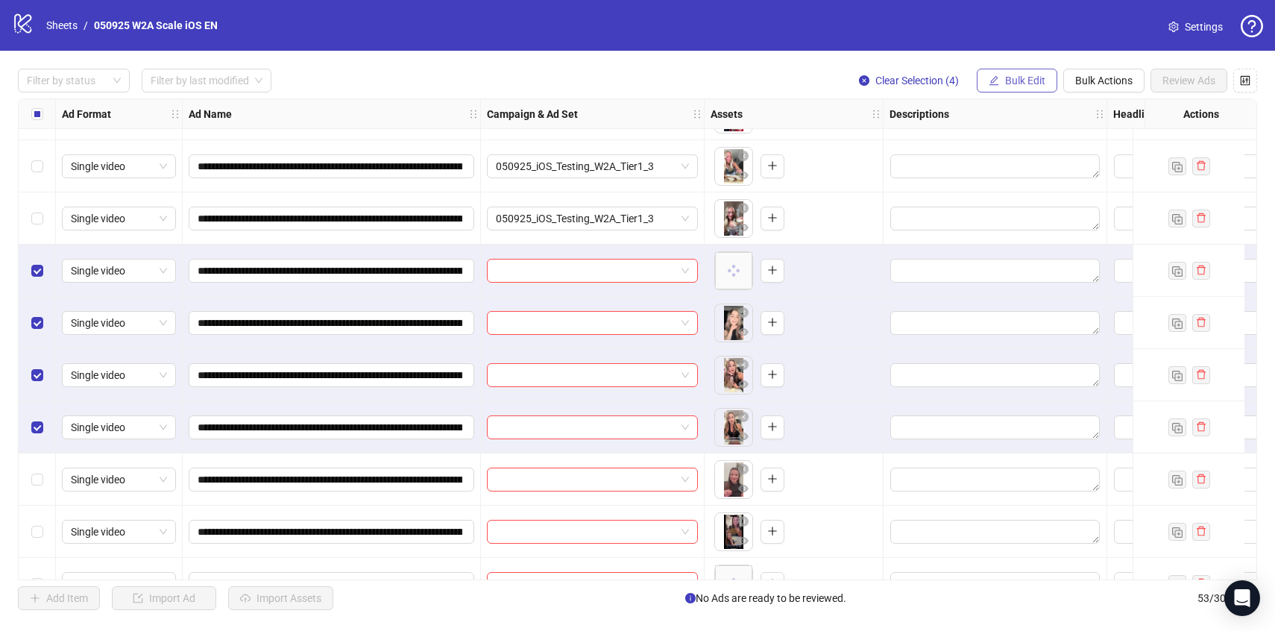
click at [1041, 90] on button "Bulk Edit" at bounding box center [1017, 81] width 81 height 24
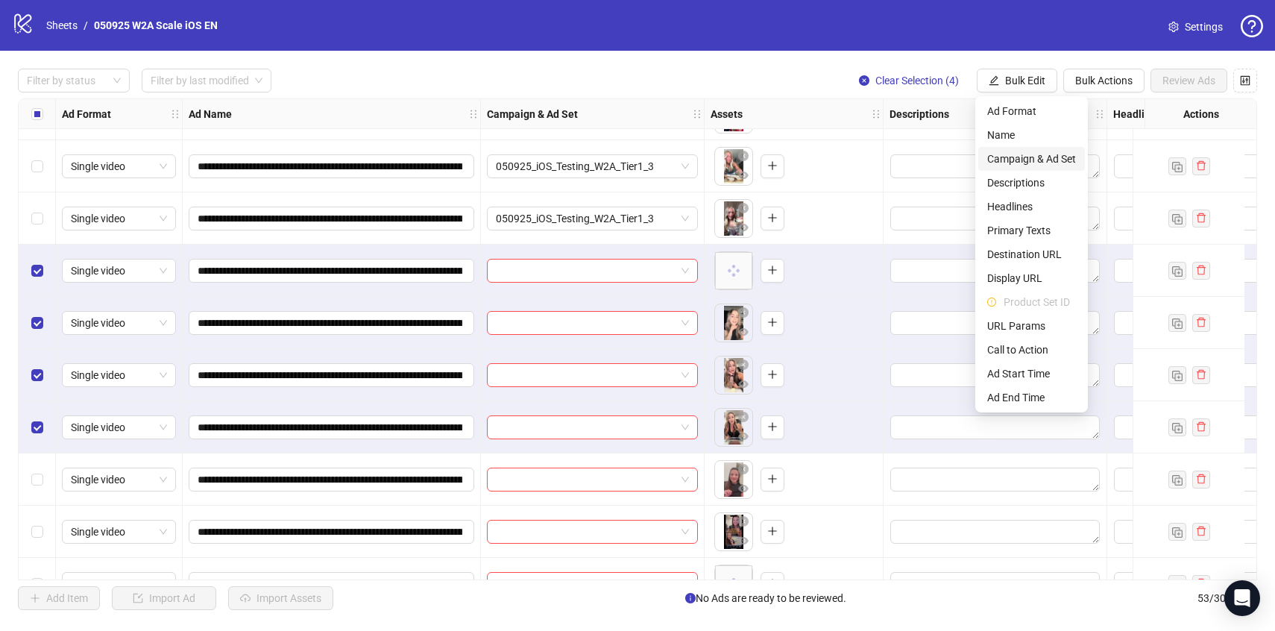
click at [1045, 162] on span "Campaign & Ad Set" at bounding box center [1032, 159] width 89 height 16
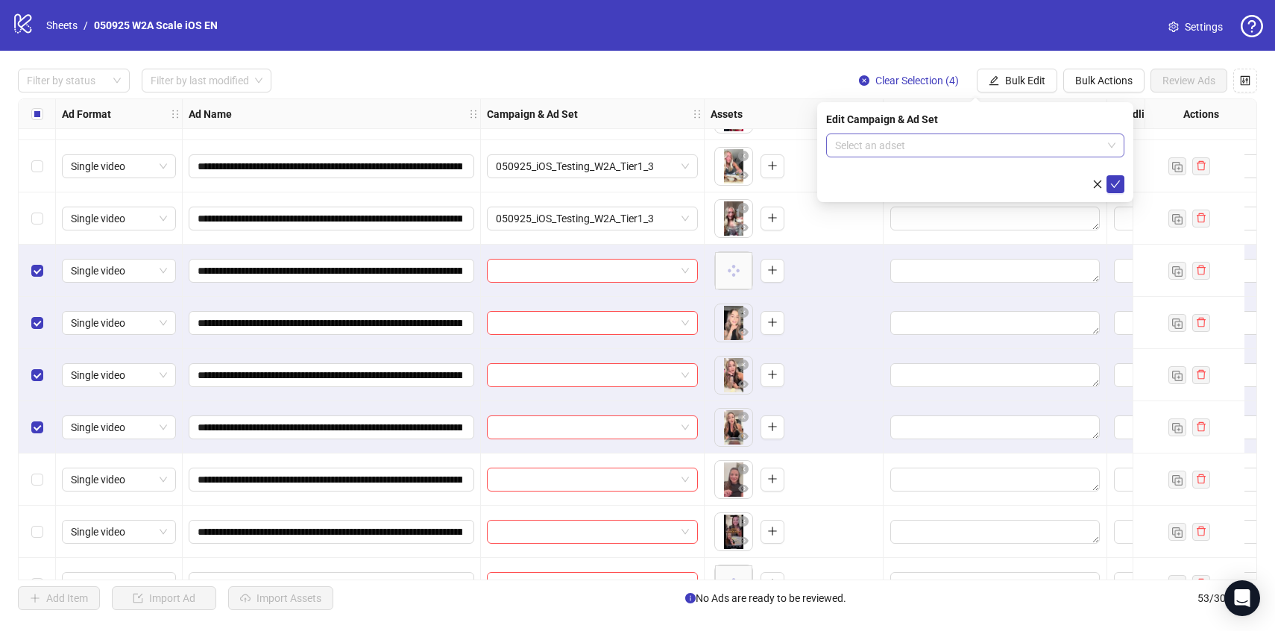
click at [1035, 137] on input "search" at bounding box center [968, 145] width 267 height 22
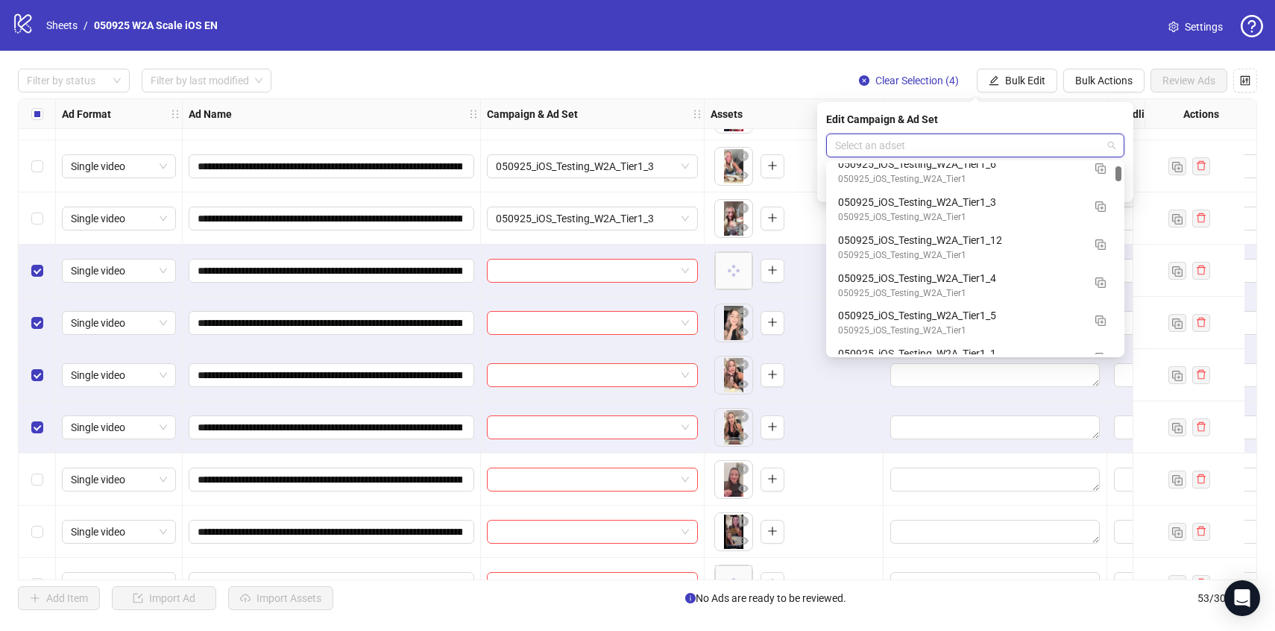
scroll to position [289, 0]
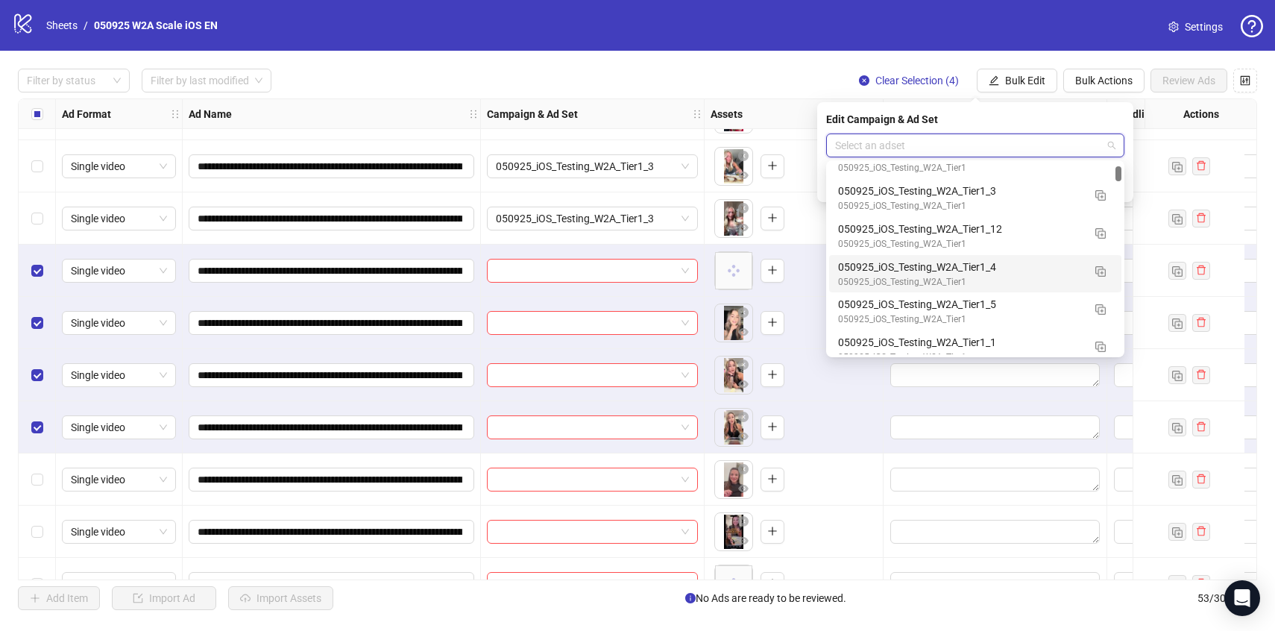
click at [1022, 270] on div "050925_iOS_Testing_W2A_Tier1_4" at bounding box center [960, 267] width 245 height 16
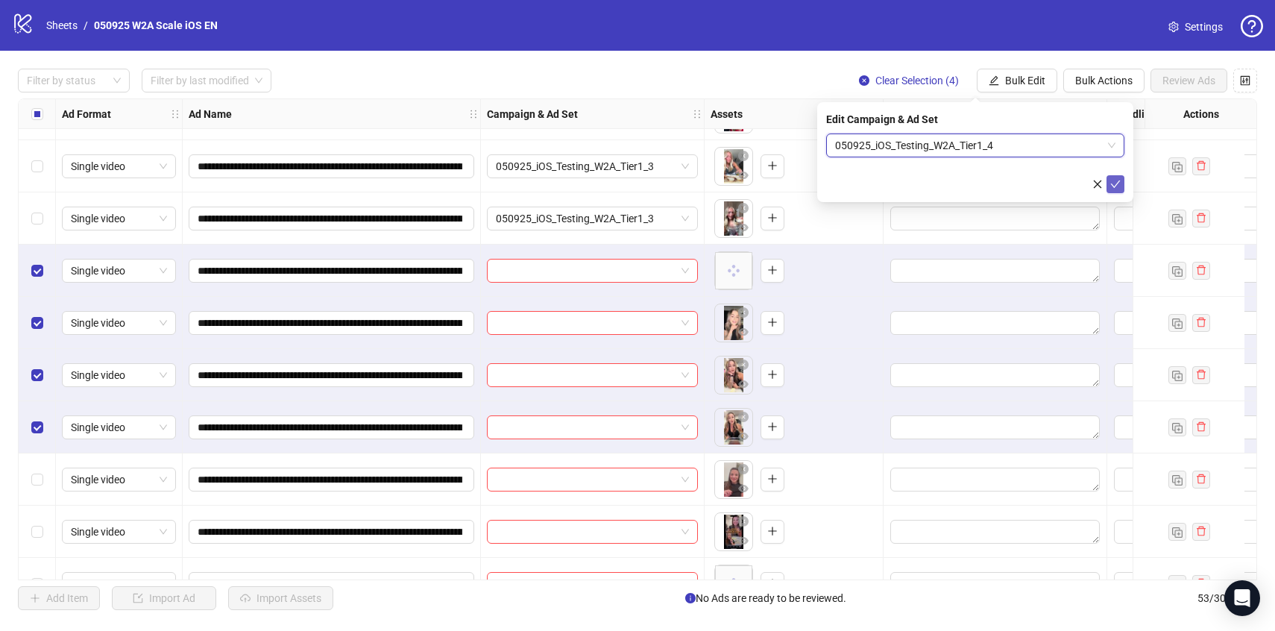
click at [1112, 186] on icon "check" at bounding box center [1116, 184] width 10 height 10
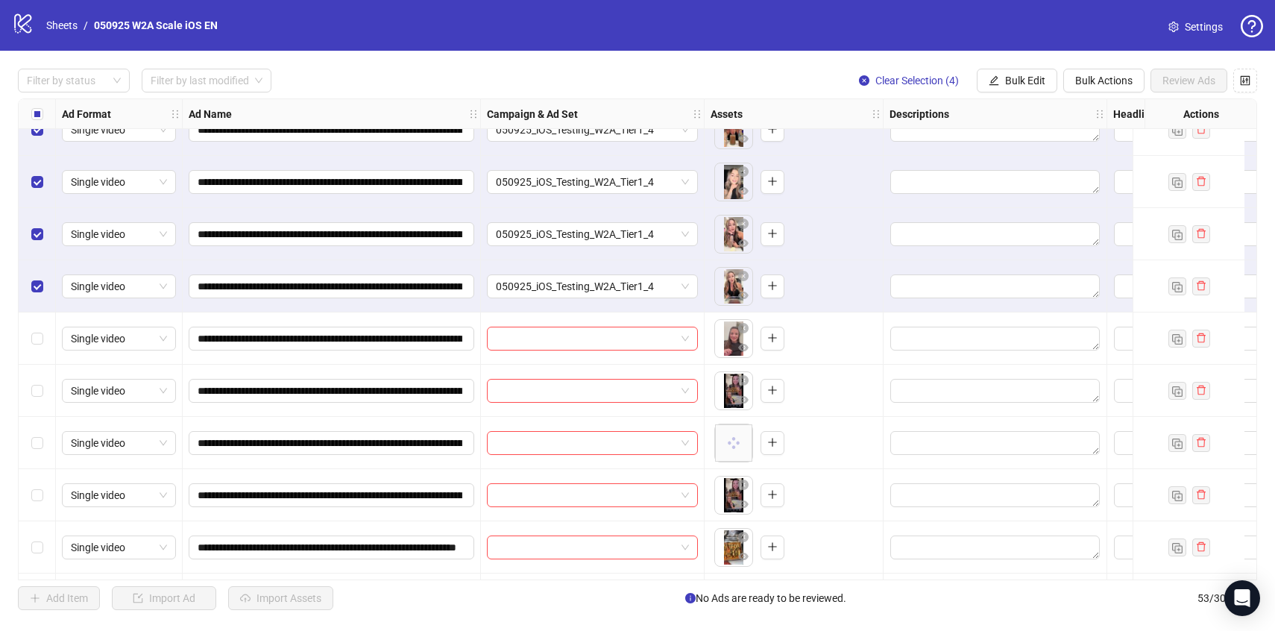
scroll to position [681, 0]
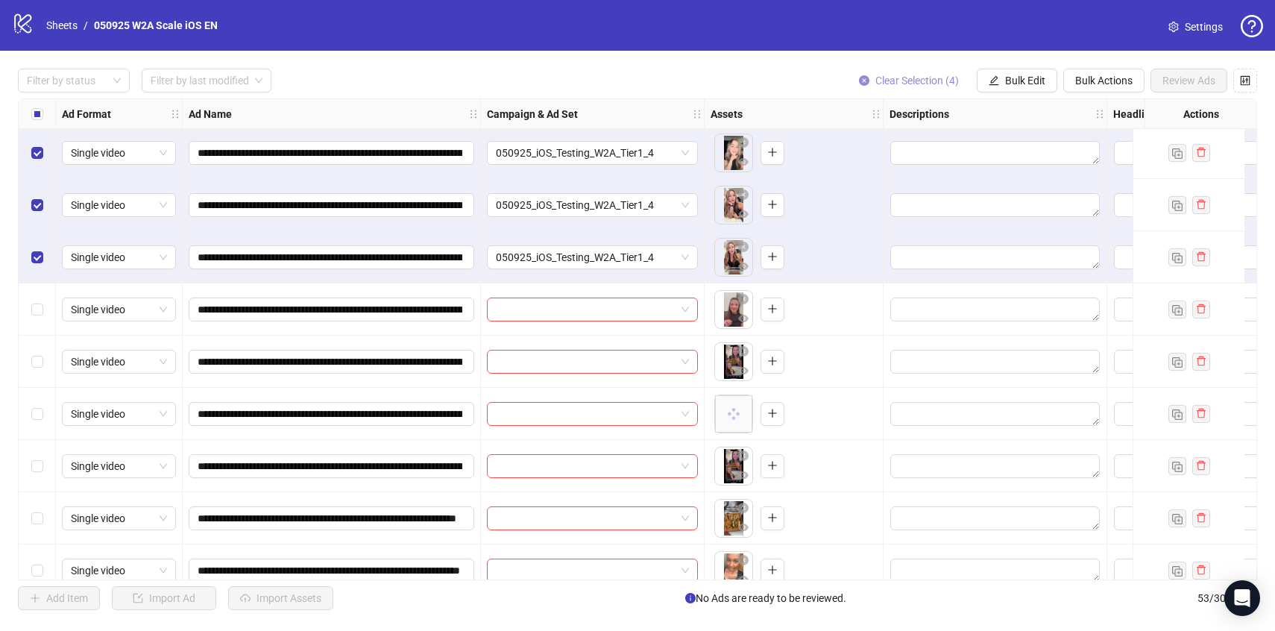
click at [900, 80] on span "Clear Selection (4)" at bounding box center [918, 81] width 84 height 12
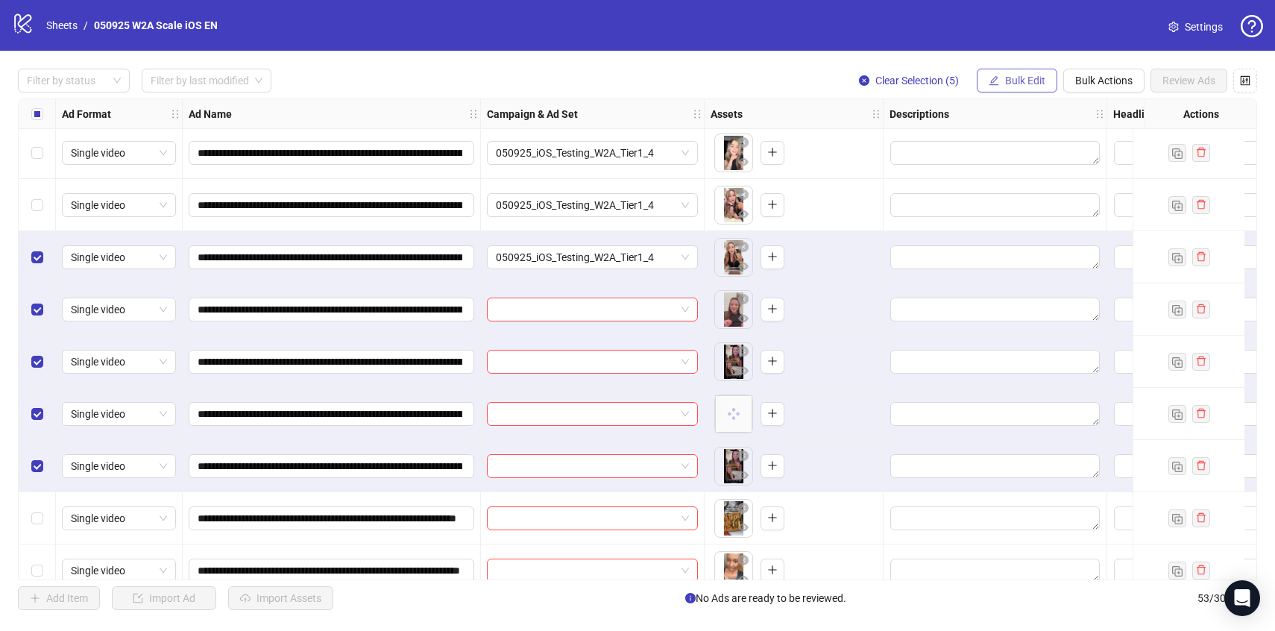
click at [1032, 79] on span "Bulk Edit" at bounding box center [1025, 81] width 40 height 12
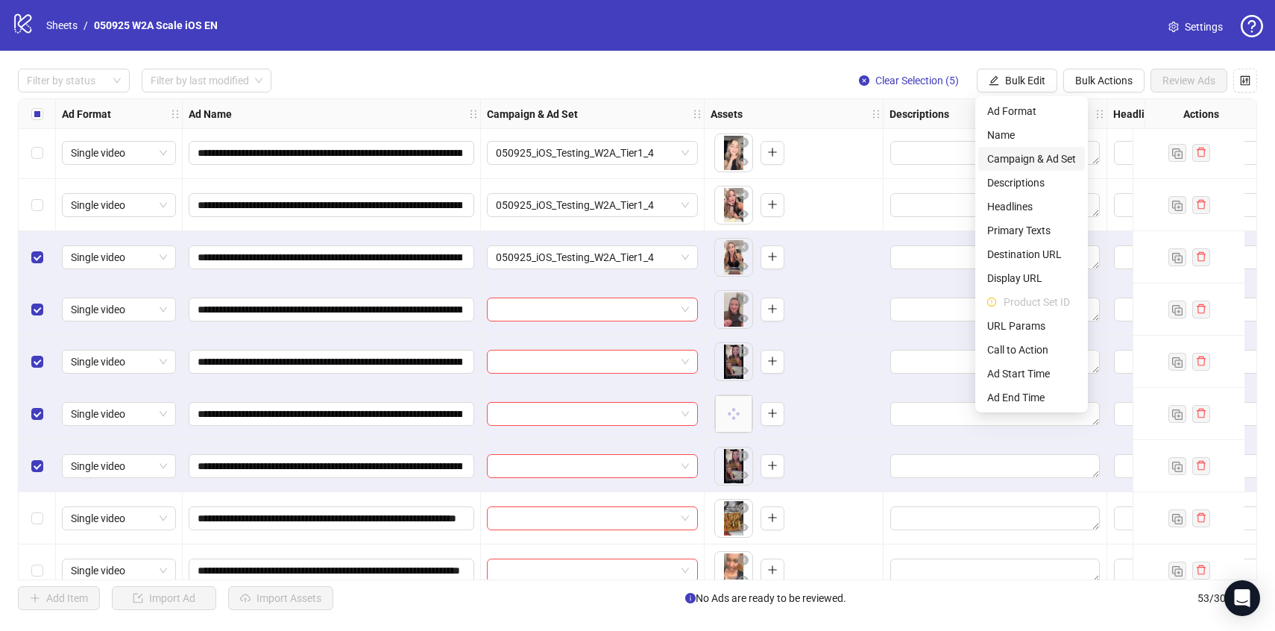
click at [1034, 154] on span "Campaign & Ad Set" at bounding box center [1032, 159] width 89 height 16
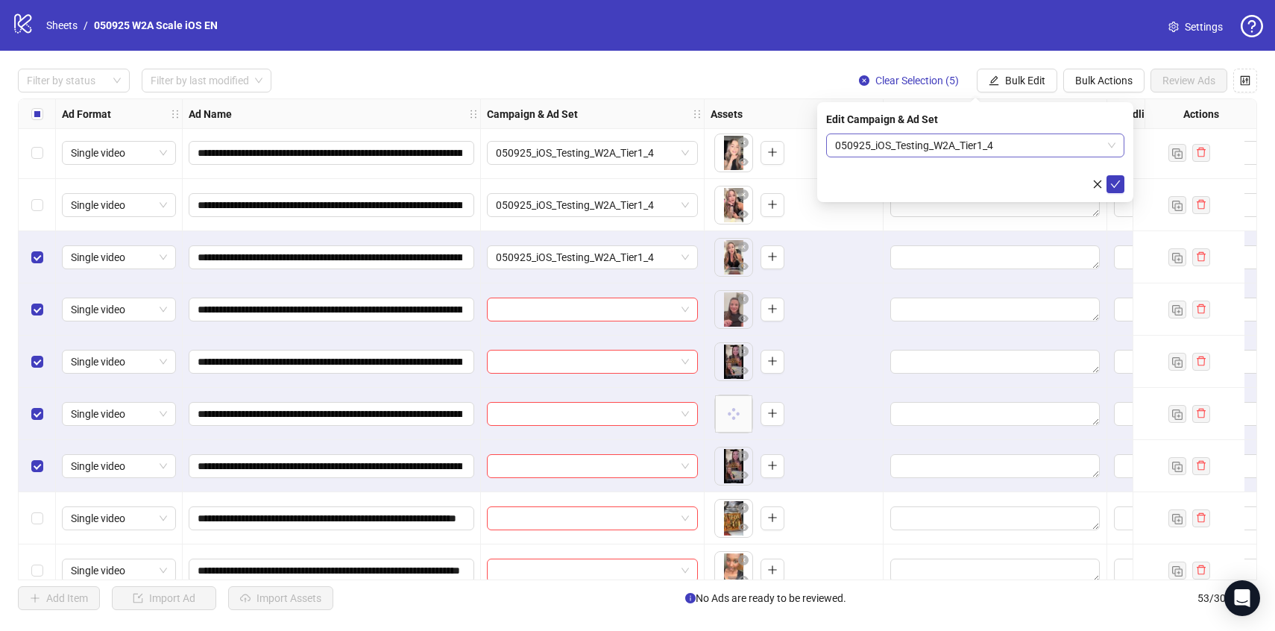
click at [1029, 151] on span "050925_iOS_Testing_W2A_Tier1_4" at bounding box center [975, 145] width 280 height 22
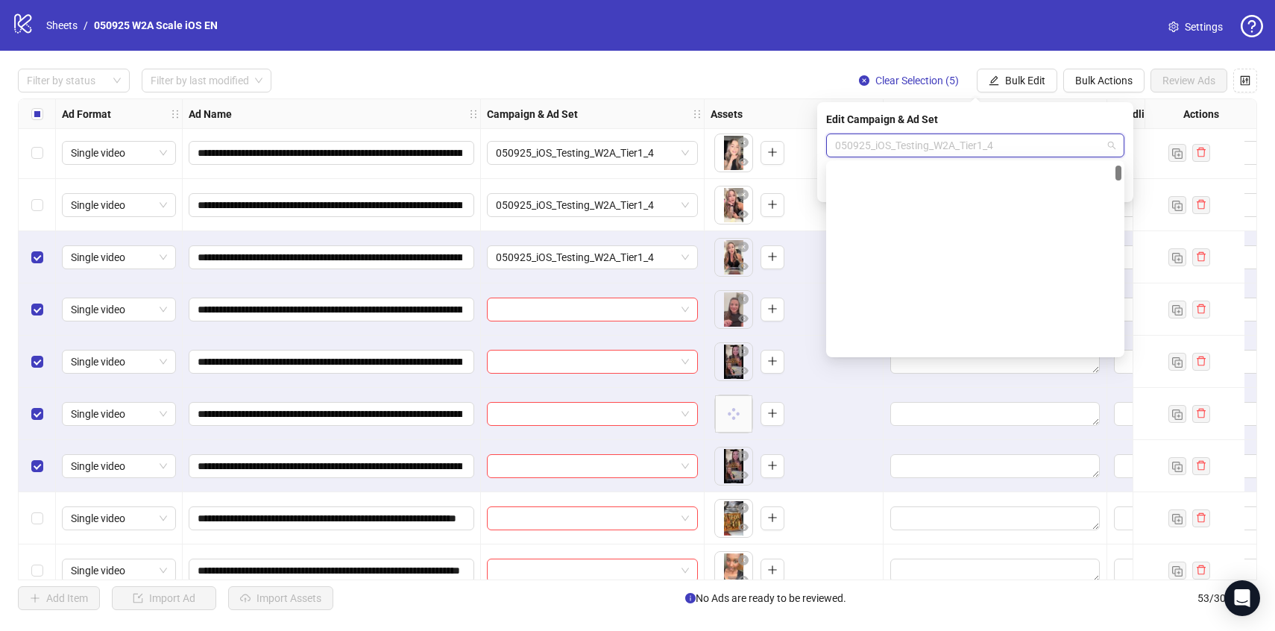
scroll to position [228, 0]
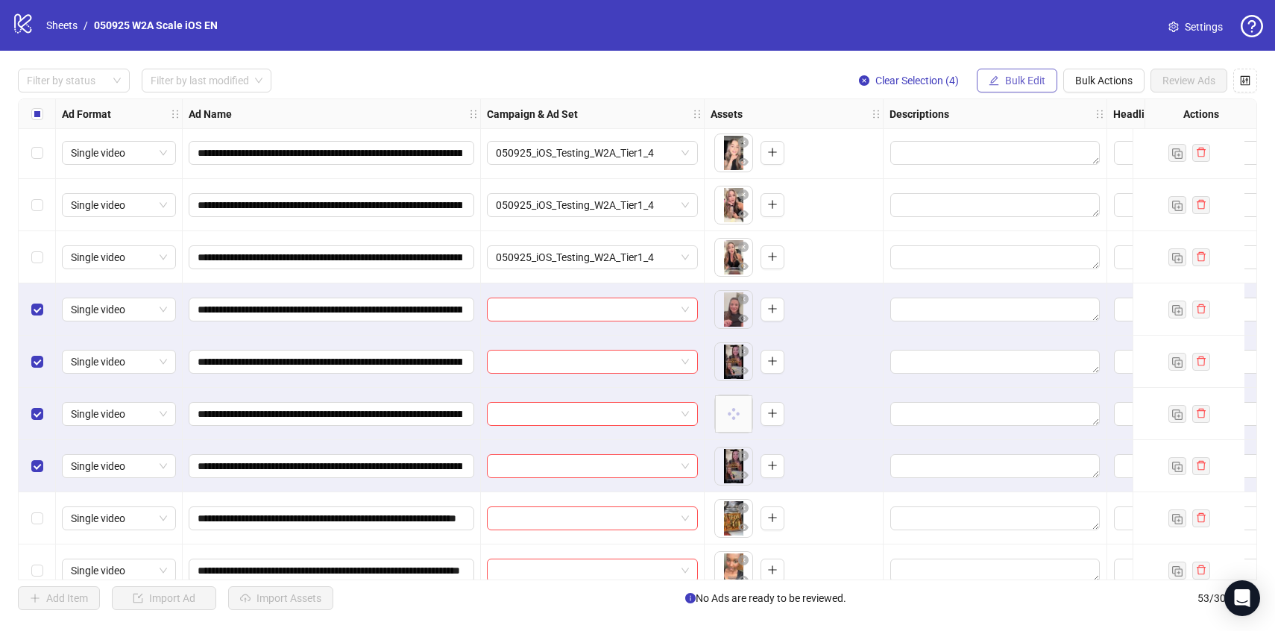
click at [1012, 84] on span "Bulk Edit" at bounding box center [1025, 81] width 40 height 12
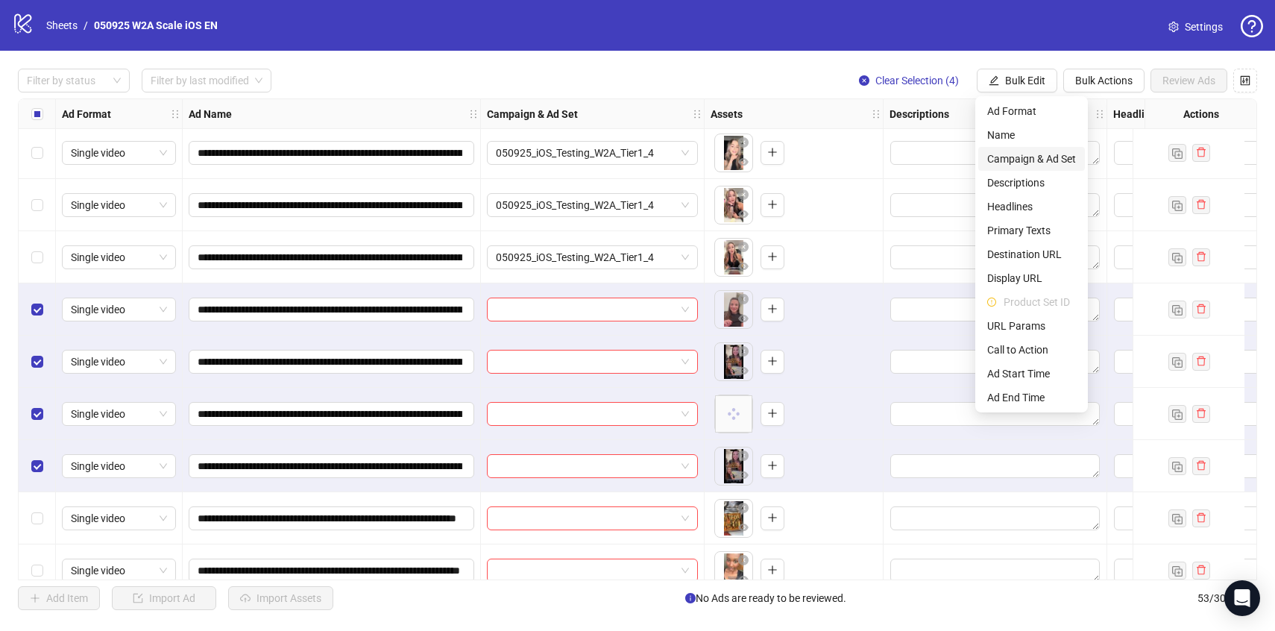
click at [1037, 154] on span "Campaign & Ad Set" at bounding box center [1032, 159] width 89 height 16
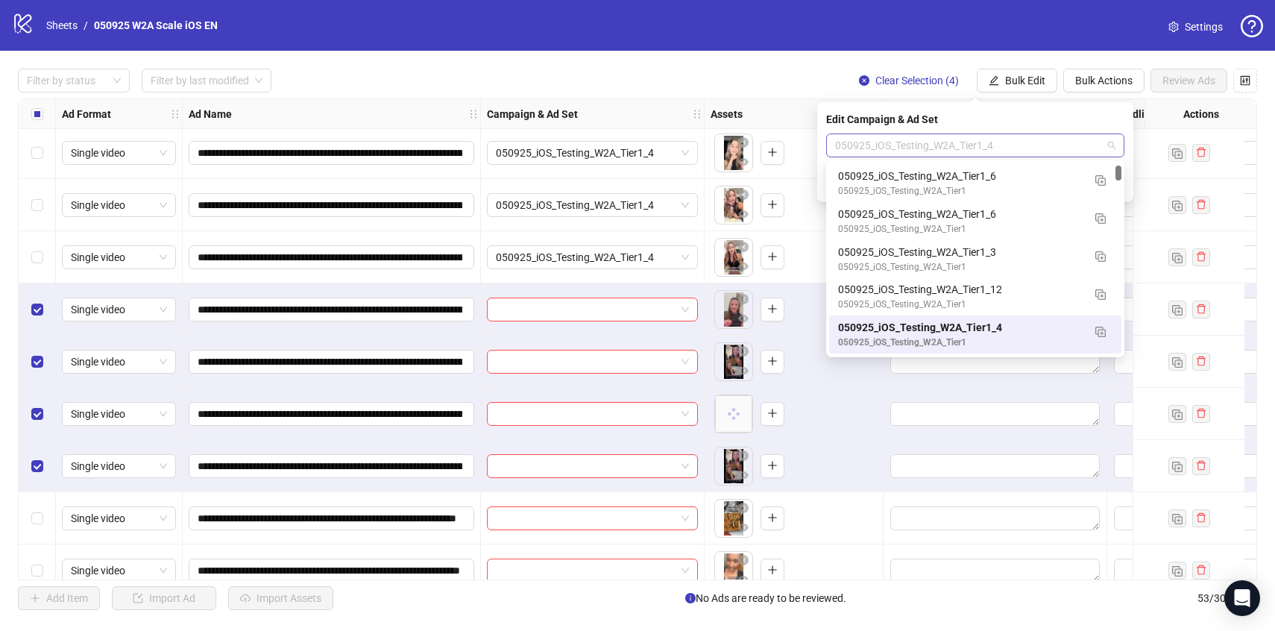
click at [1033, 153] on span "050925_iOS_Testing_W2A_Tier1_4" at bounding box center [975, 145] width 280 height 22
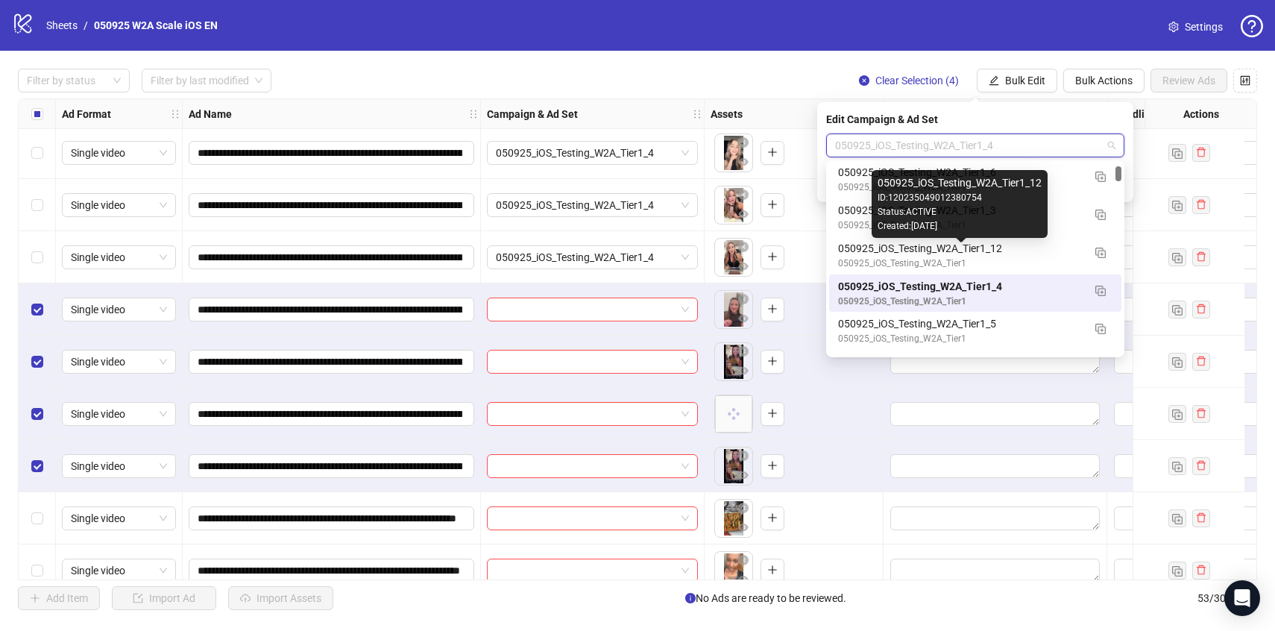
scroll to position [307, 0]
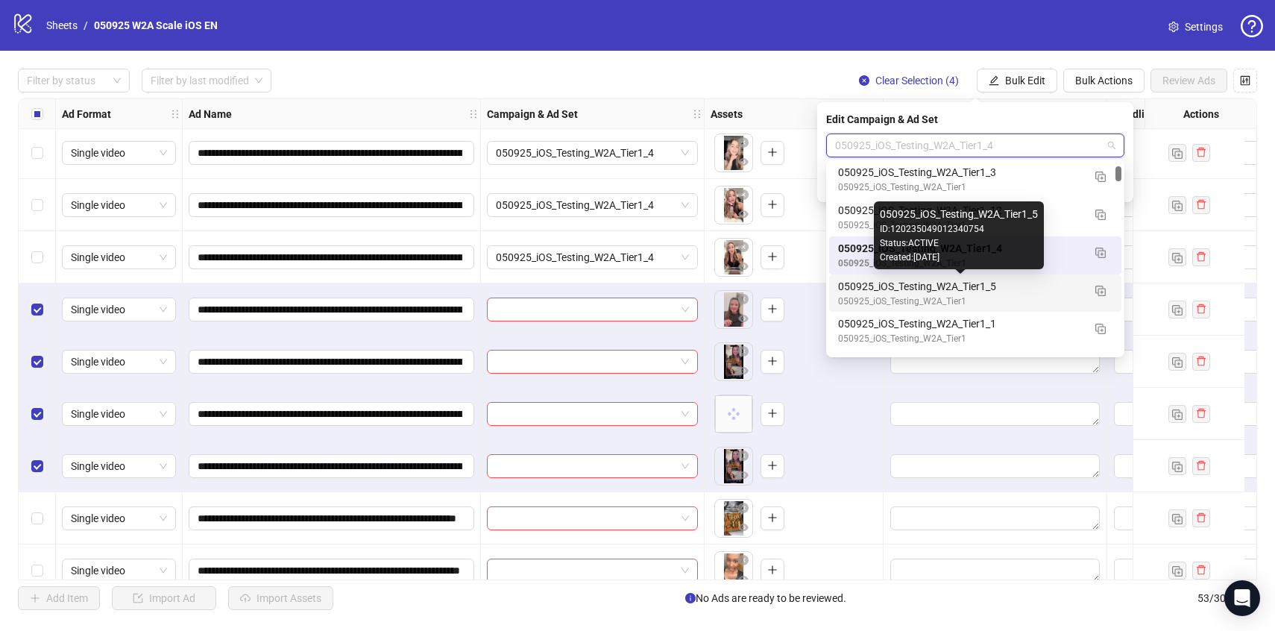
click at [1029, 287] on div "050925_iOS_Testing_W2A_Tier1_5" at bounding box center [960, 286] width 245 height 16
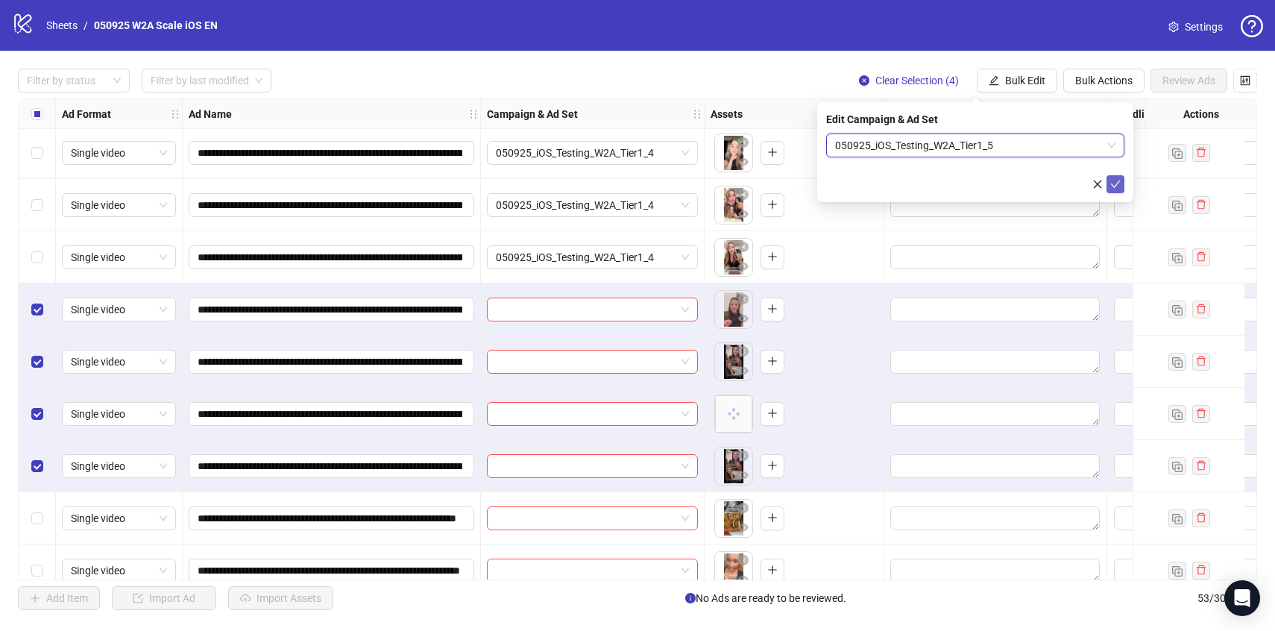
click at [1115, 182] on icon "check" at bounding box center [1116, 184] width 10 height 10
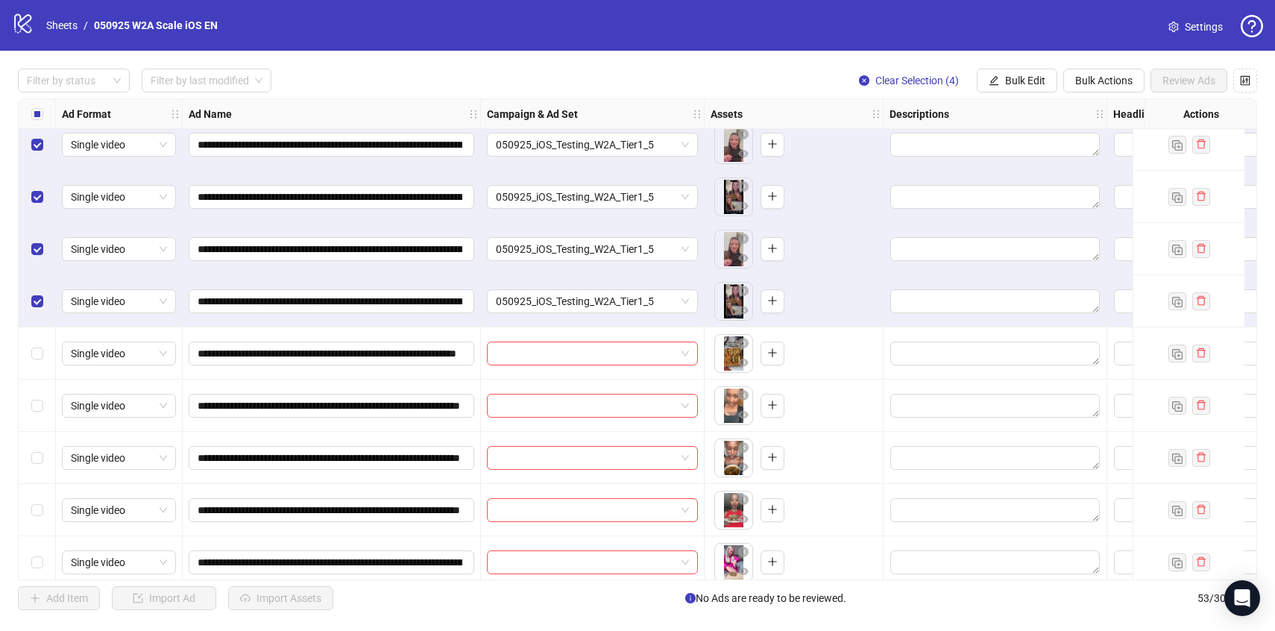
scroll to position [855, 0]
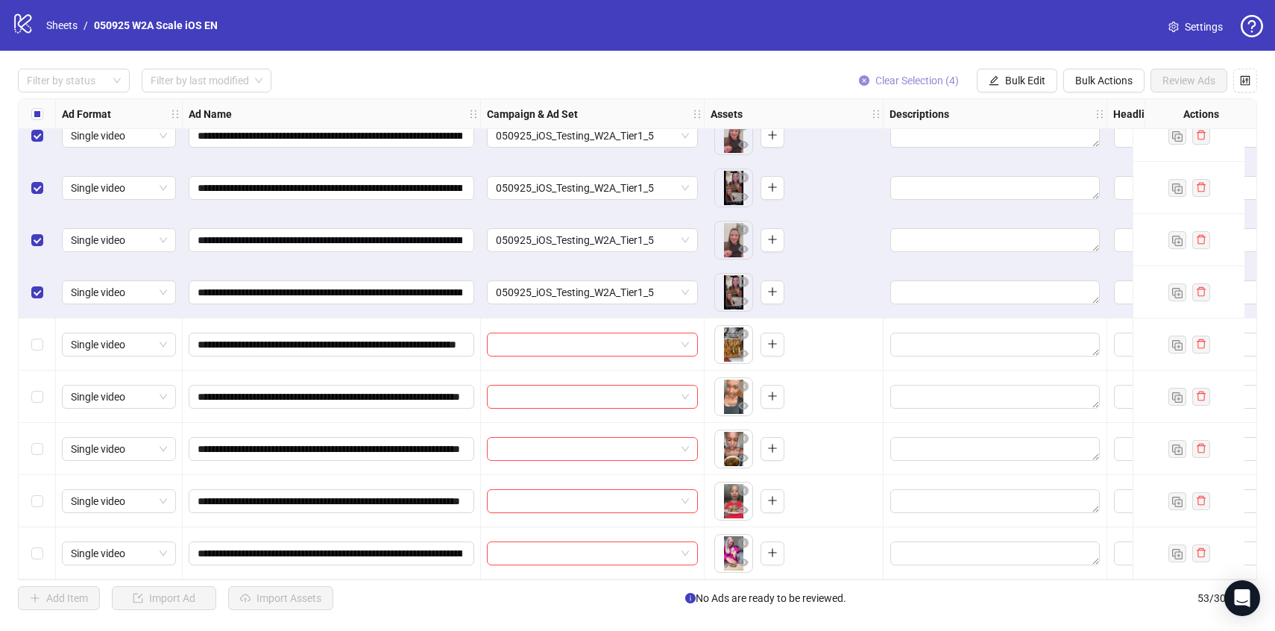
click at [892, 76] on span "Clear Selection (4)" at bounding box center [918, 81] width 84 height 12
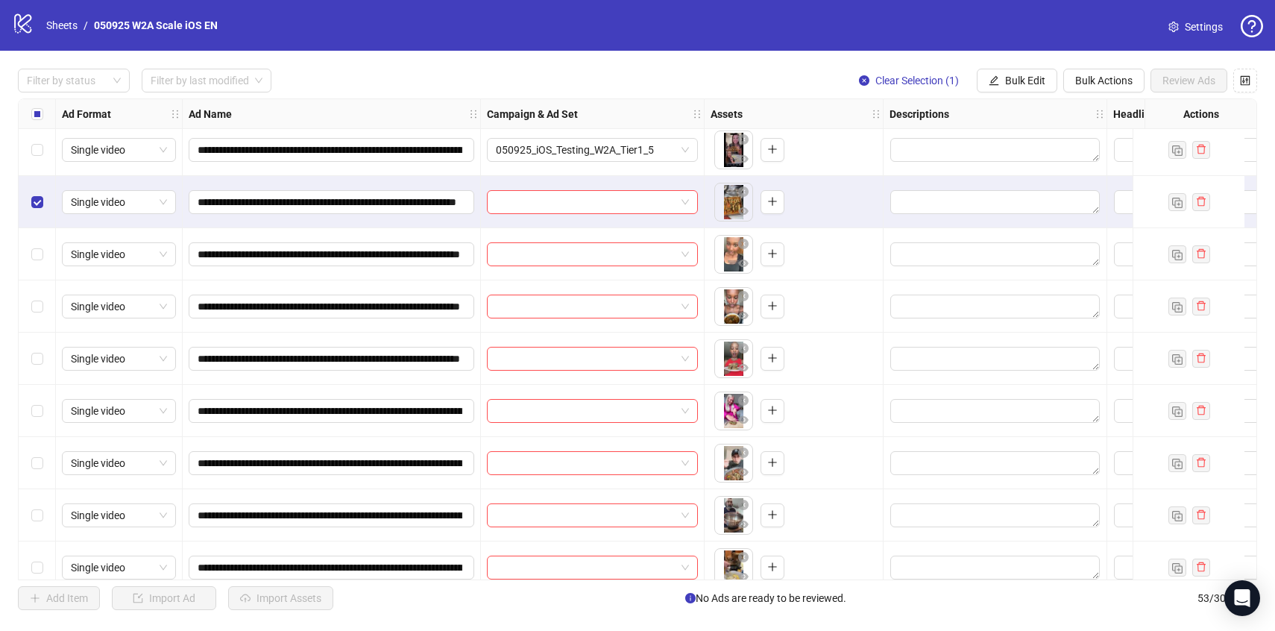
scroll to position [1009, 0]
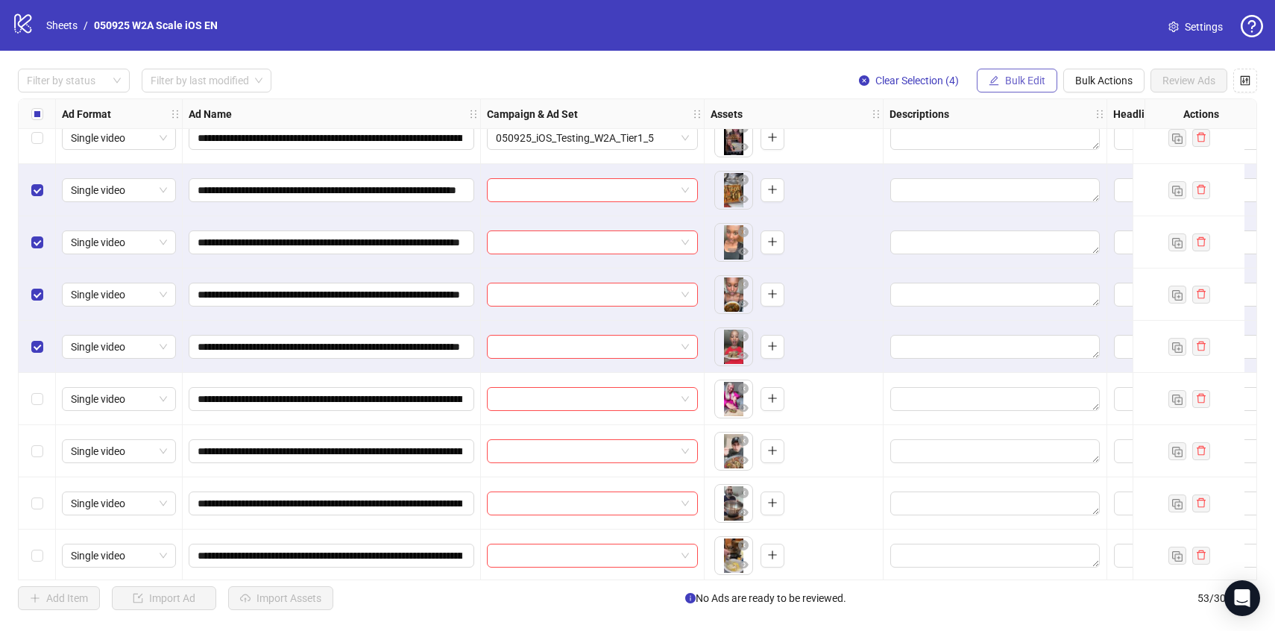
click at [1029, 86] on span "Bulk Edit" at bounding box center [1025, 81] width 40 height 12
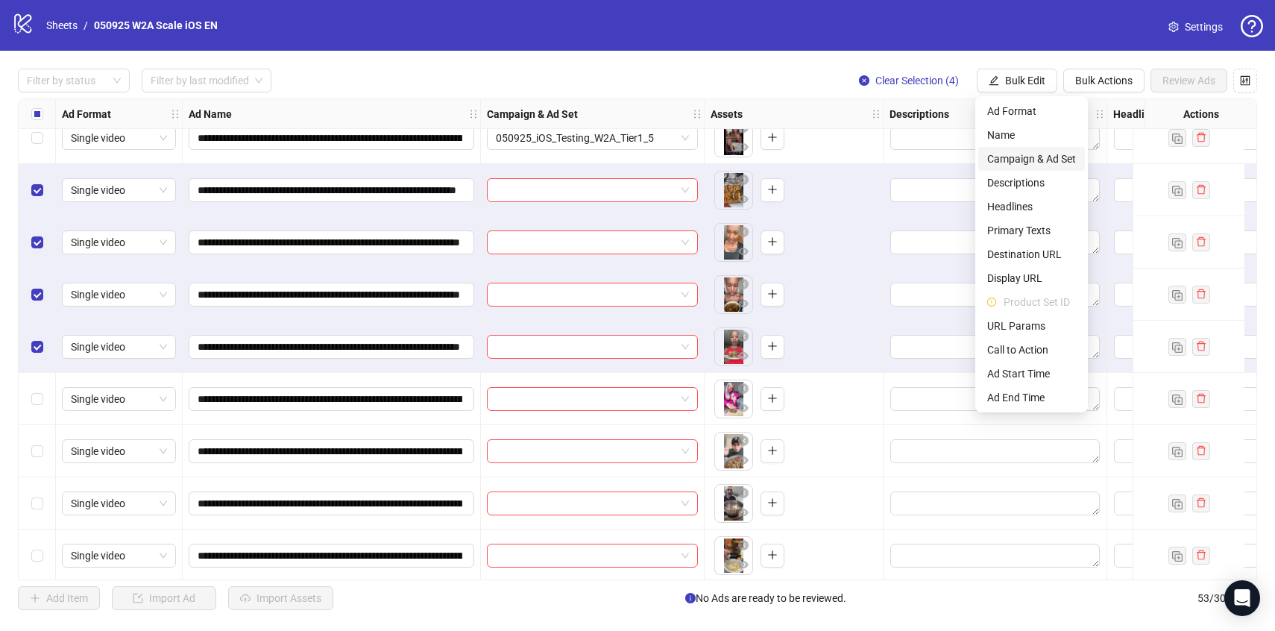
click at [1045, 153] on span "Campaign & Ad Set" at bounding box center [1032, 159] width 89 height 16
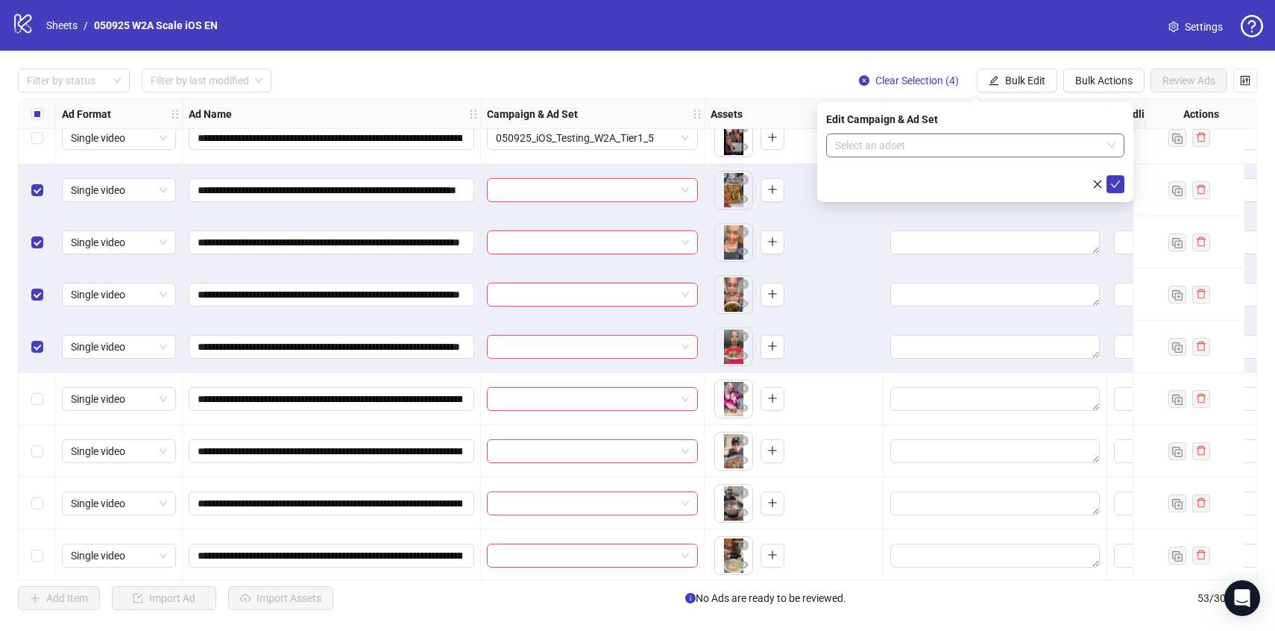
click at [1038, 145] on input "search" at bounding box center [968, 145] width 267 height 22
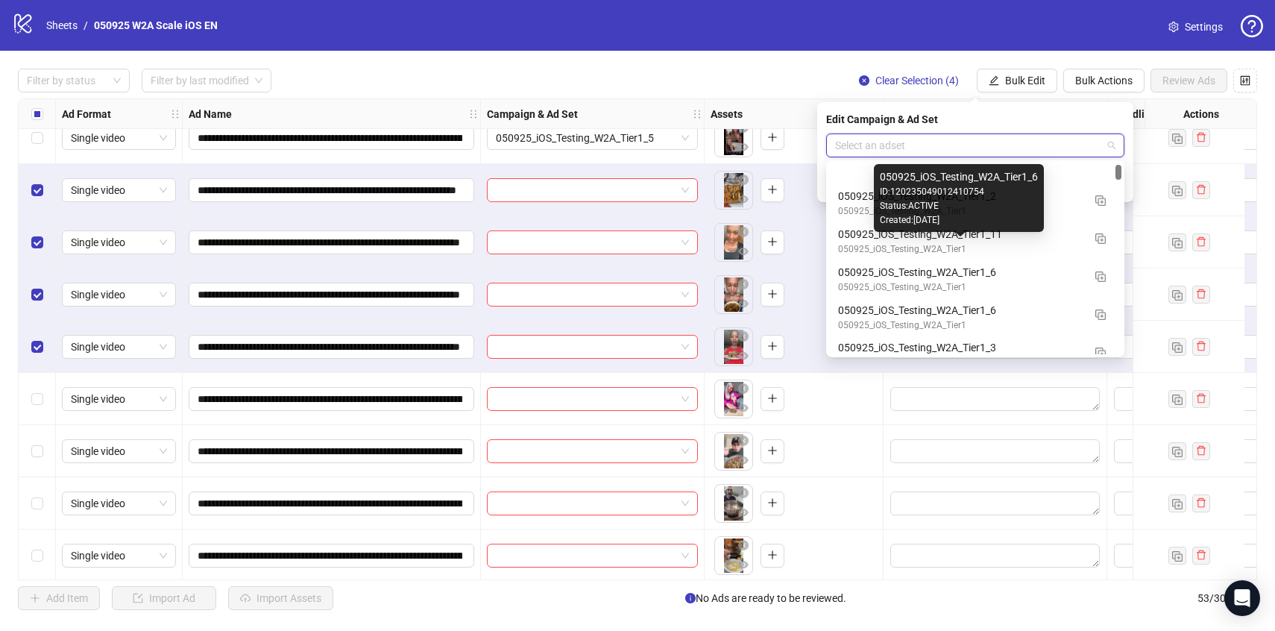
scroll to position [154, 0]
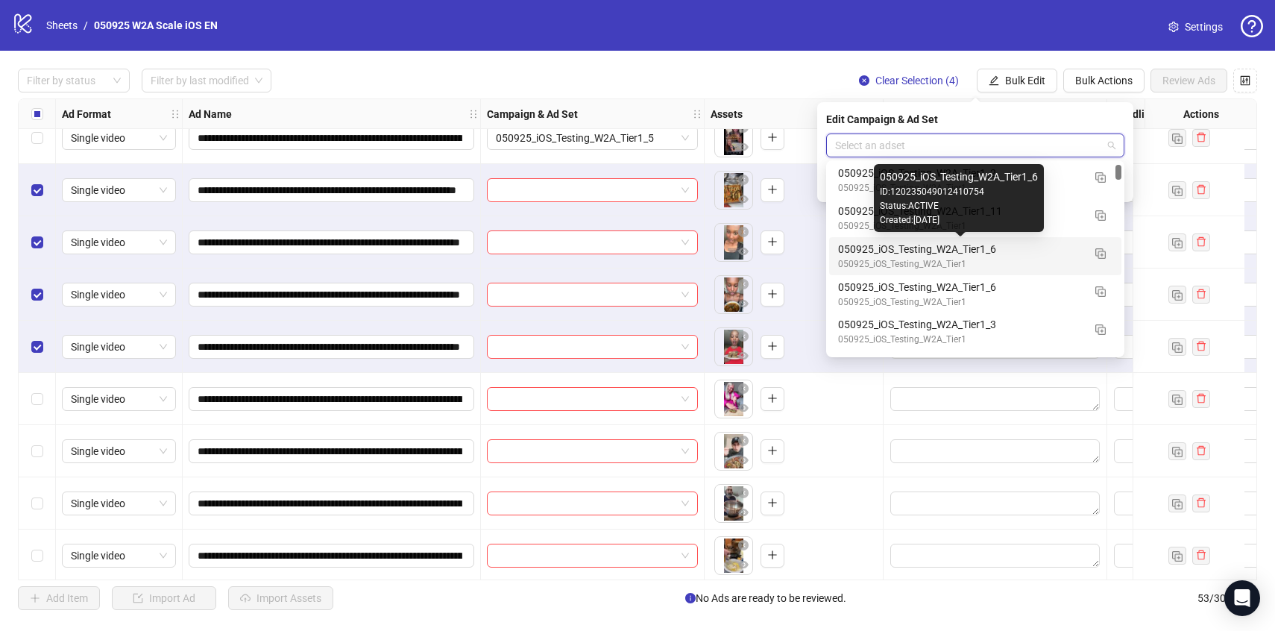
click at [1044, 254] on div "050925_iOS_Testing_W2A_Tier1_6" at bounding box center [960, 249] width 245 height 16
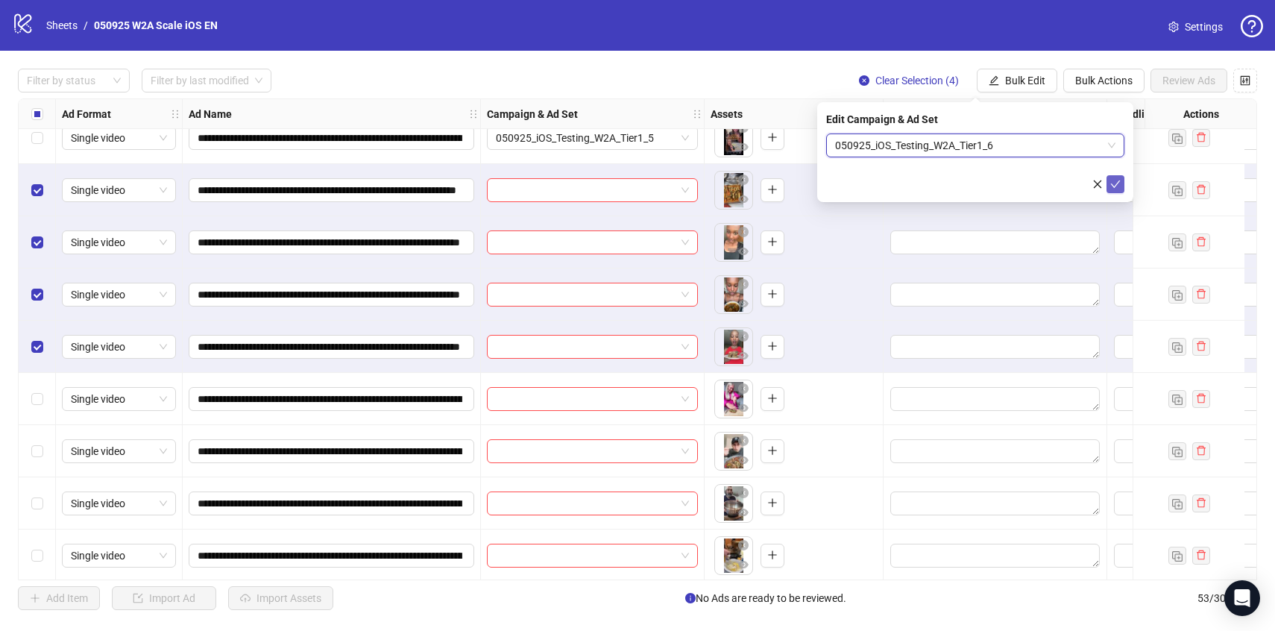
click at [1116, 181] on icon "check" at bounding box center [1116, 184] width 10 height 10
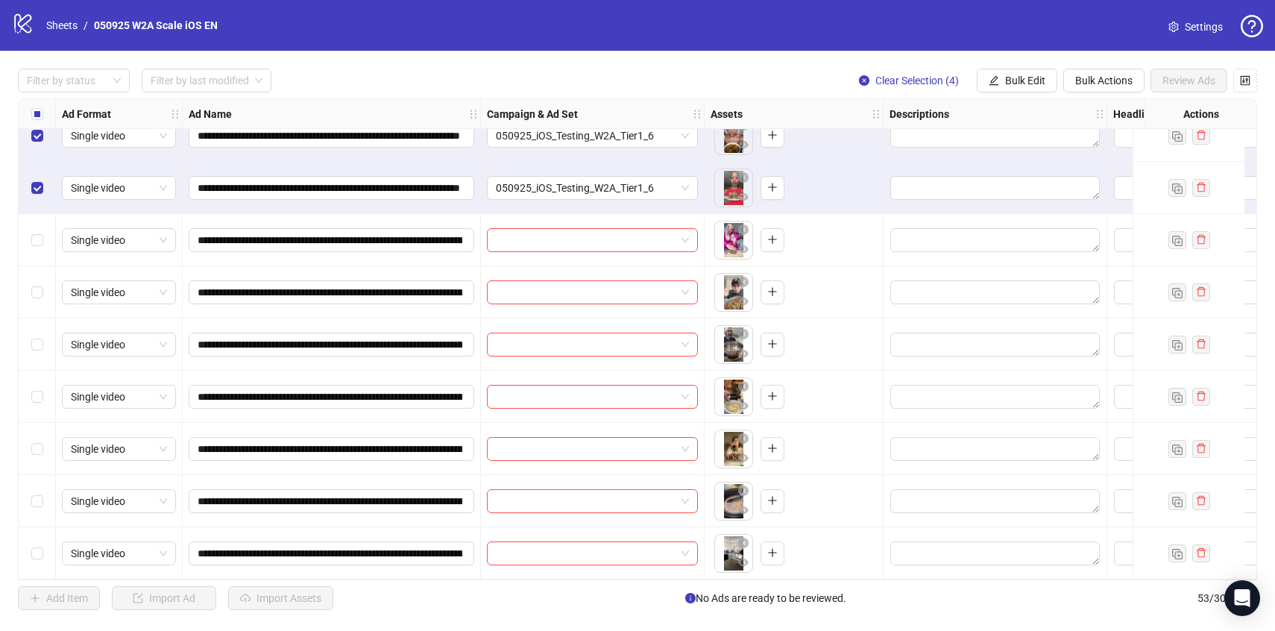
scroll to position [1187, 0]
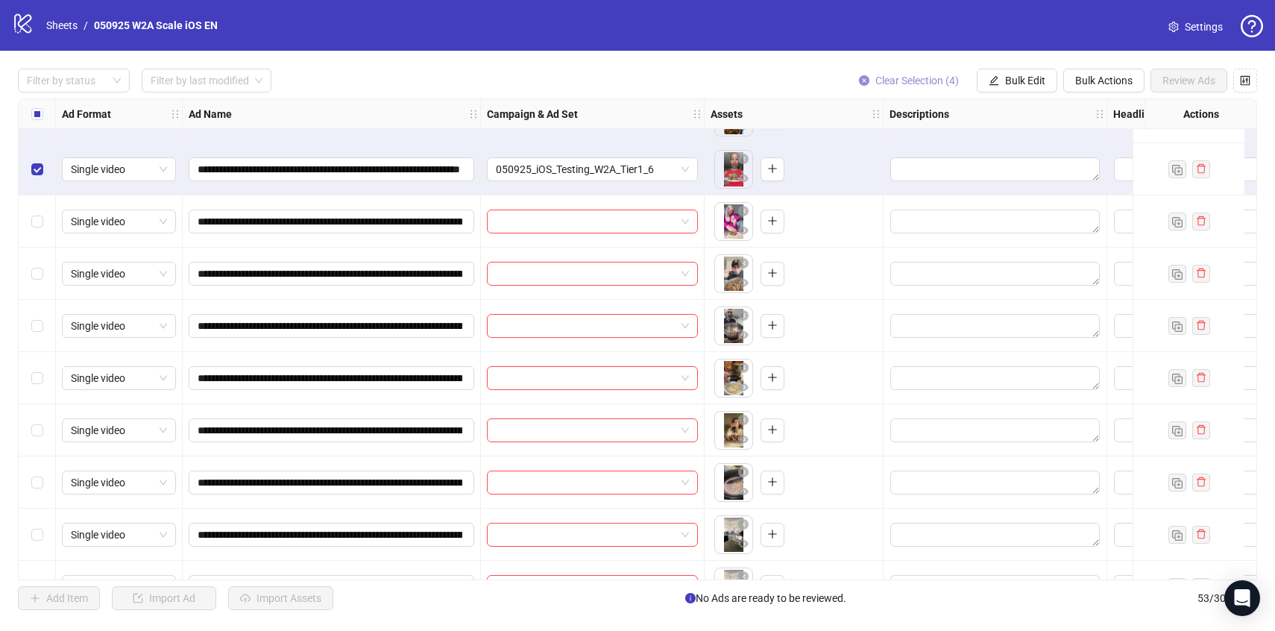
click at [890, 87] on button "Clear Selection (4)" at bounding box center [909, 81] width 124 height 24
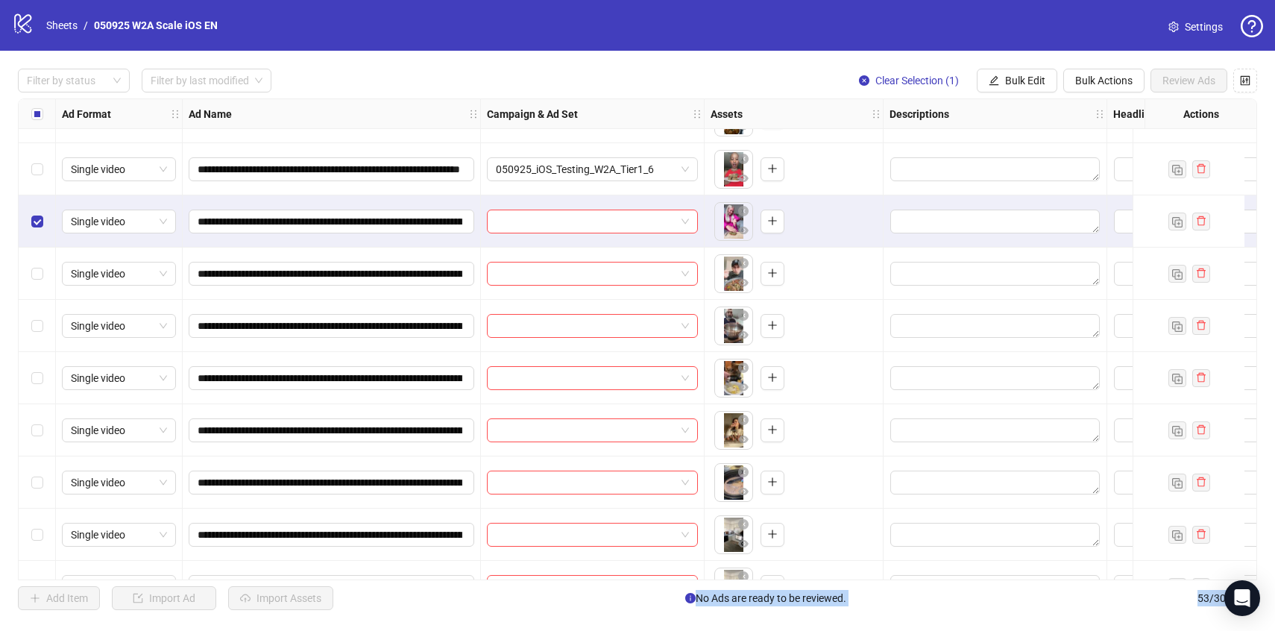
click at [43, 434] on div "Select row 29" at bounding box center [37, 430] width 37 height 52
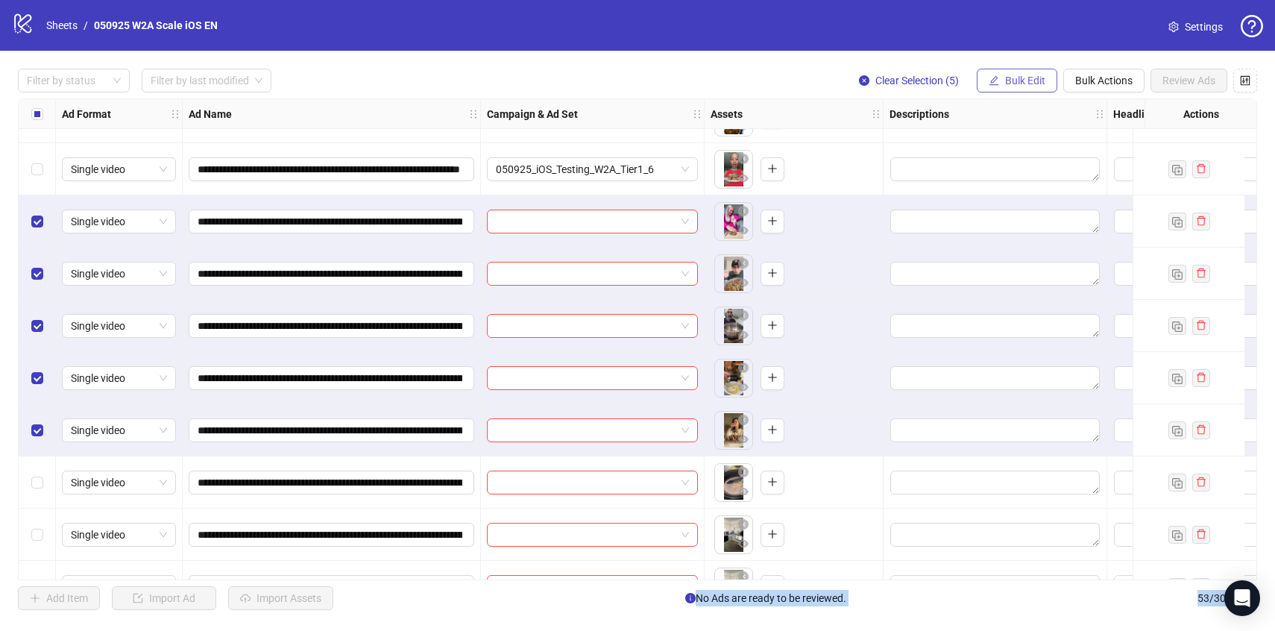
click at [1026, 83] on span "Bulk Edit" at bounding box center [1025, 81] width 40 height 12
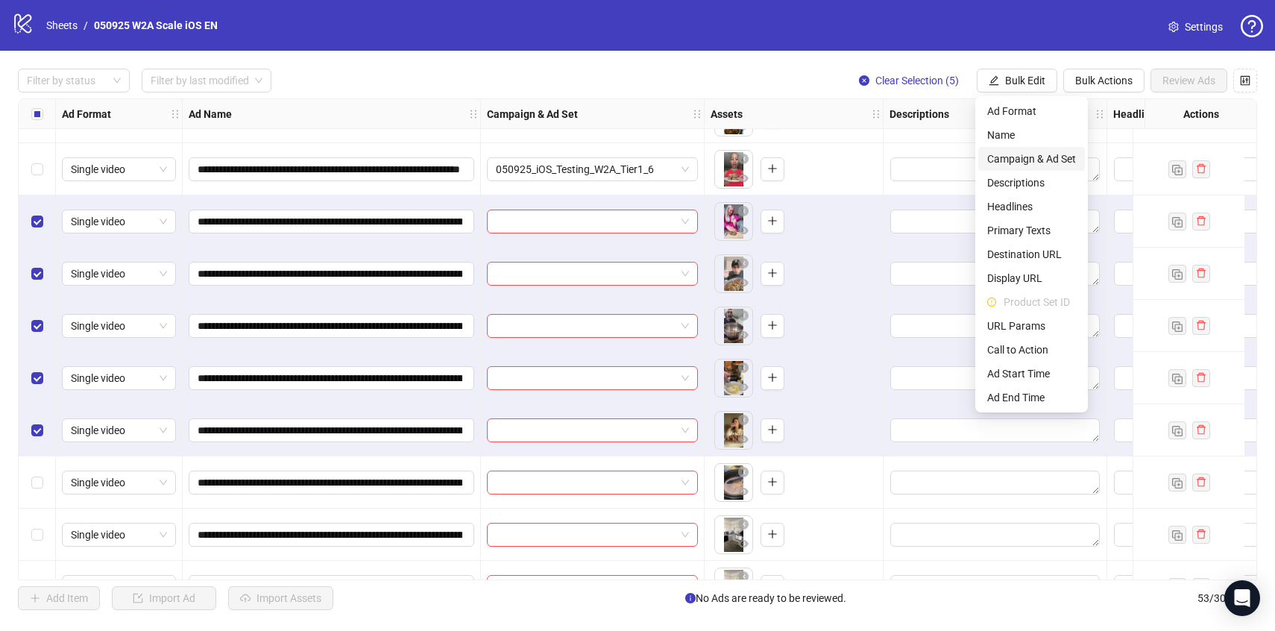
click at [1017, 159] on span "Campaign & Ad Set" at bounding box center [1032, 159] width 89 height 16
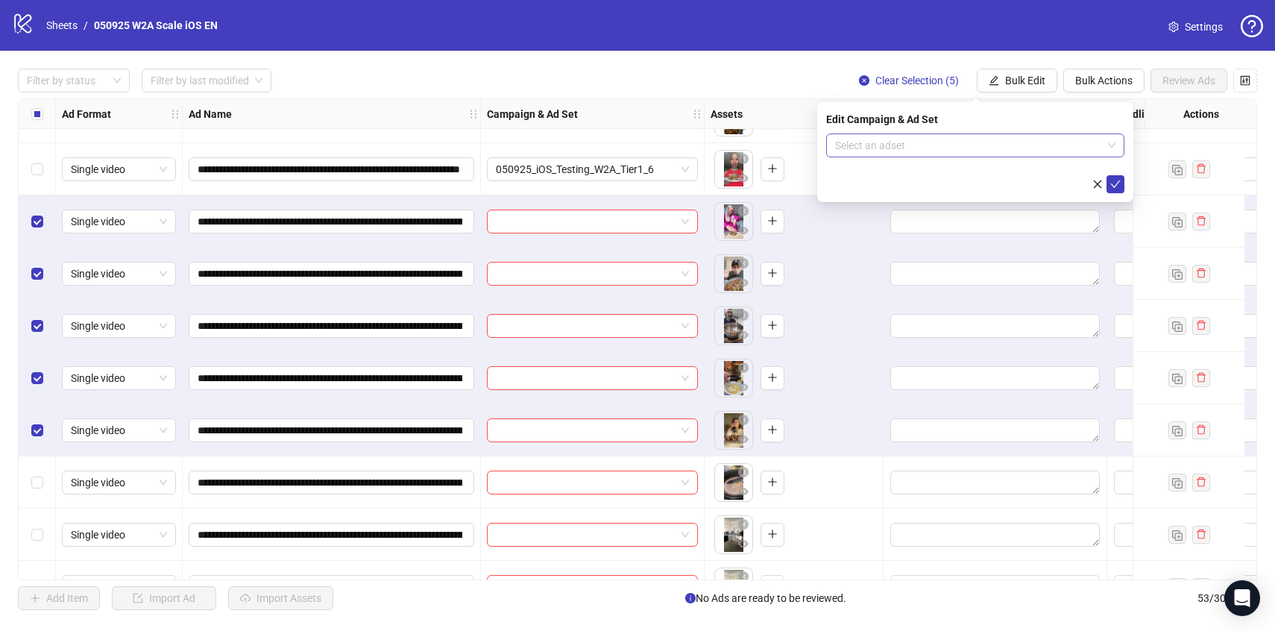
click at [994, 152] on input "search" at bounding box center [968, 145] width 267 height 22
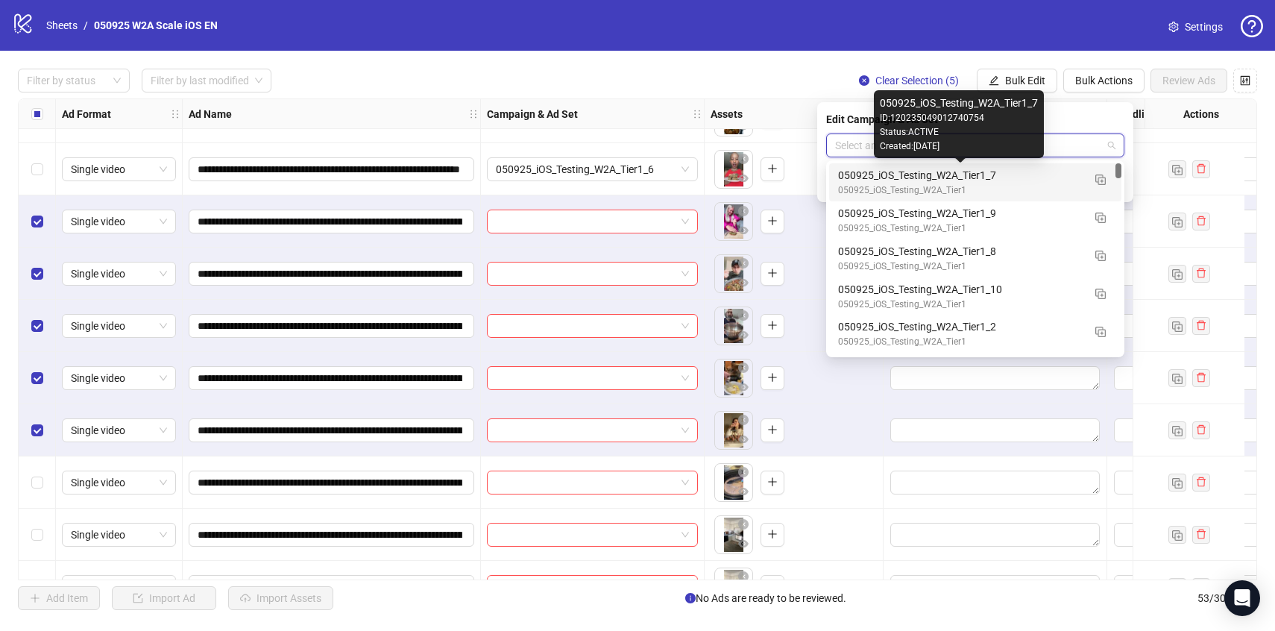
click at [1049, 176] on div "050925_iOS_Testing_W2A_Tier1_7" at bounding box center [960, 175] width 245 height 16
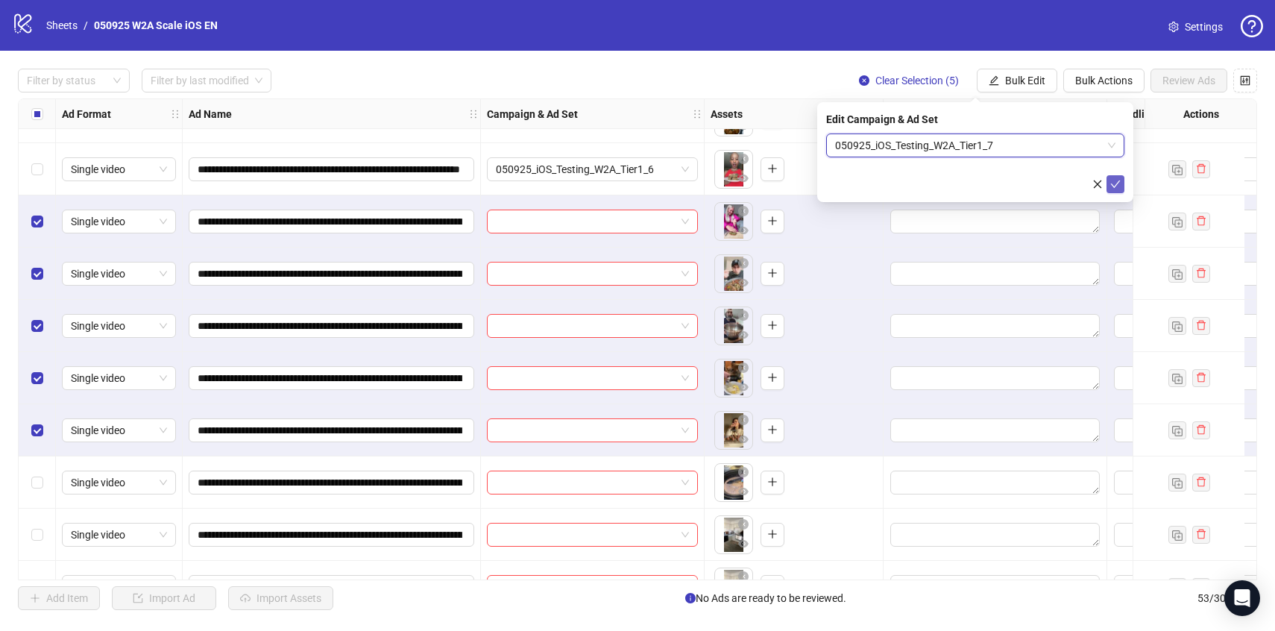
click at [1114, 179] on icon "check" at bounding box center [1116, 184] width 10 height 10
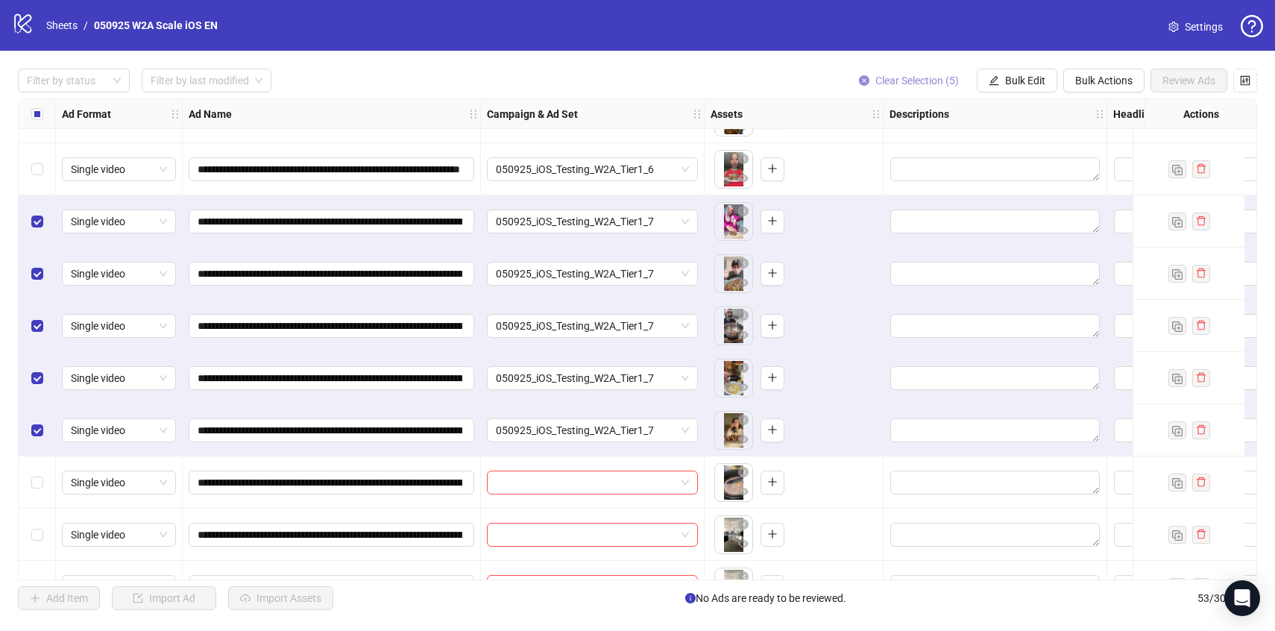
click at [931, 70] on button "Clear Selection (5)" at bounding box center [909, 81] width 124 height 24
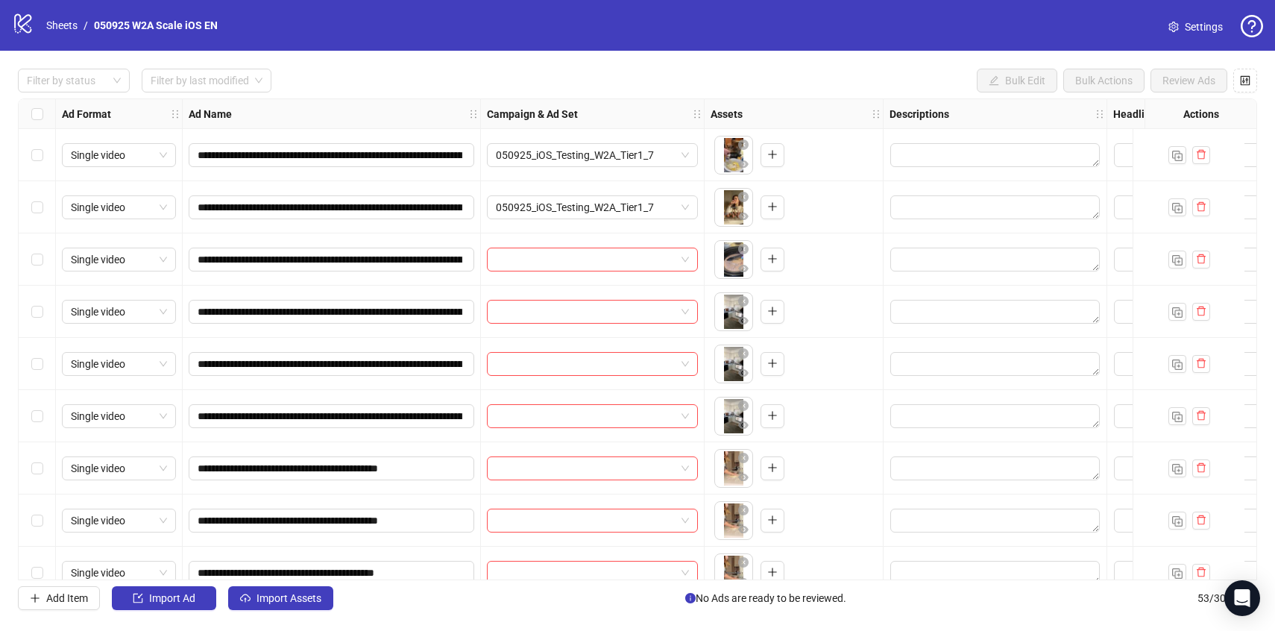
scroll to position [1423, 0]
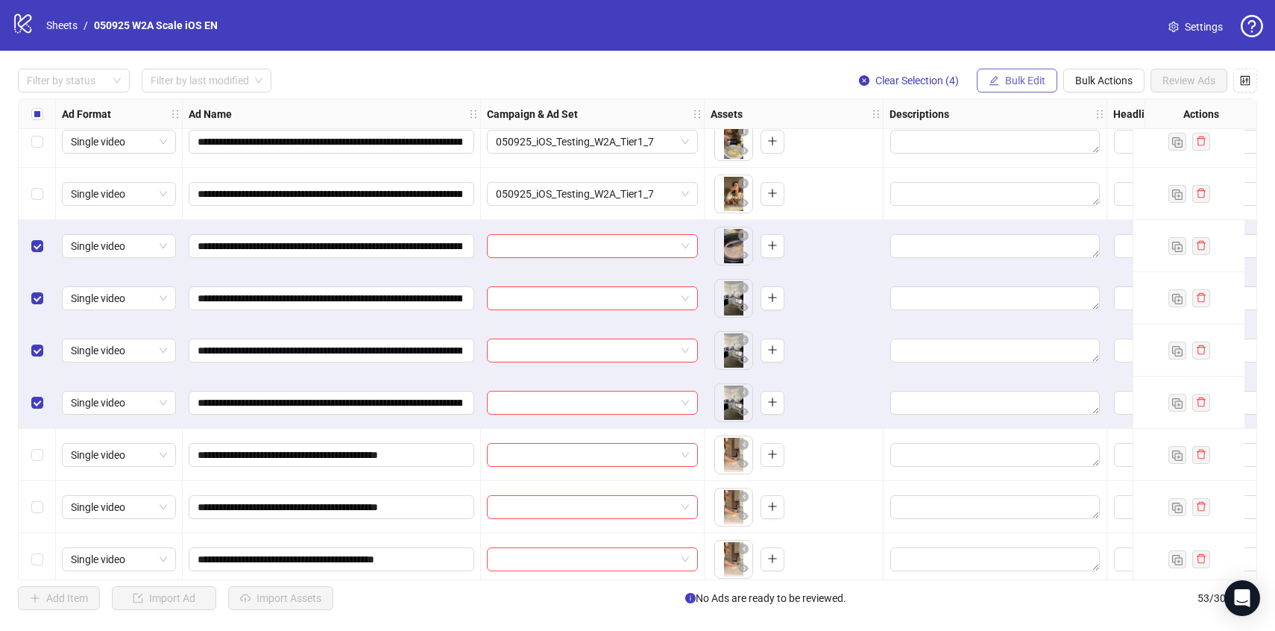
click at [1012, 91] on button "Bulk Edit" at bounding box center [1017, 81] width 81 height 24
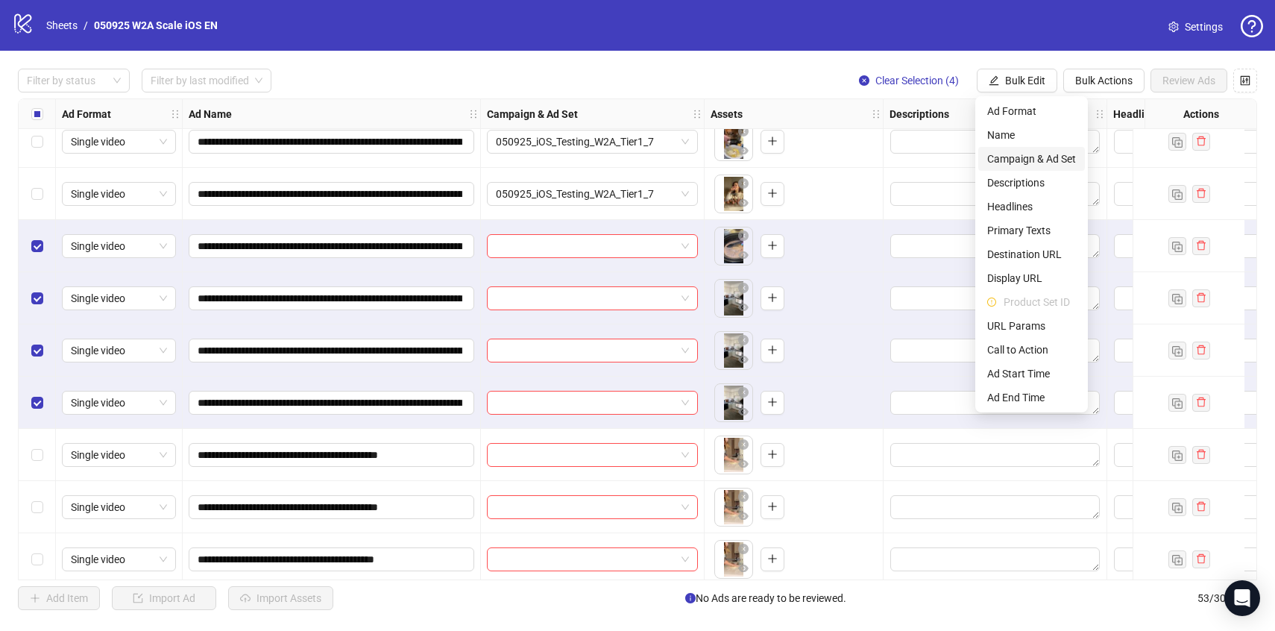
click at [1013, 162] on span "Campaign & Ad Set" at bounding box center [1032, 159] width 89 height 16
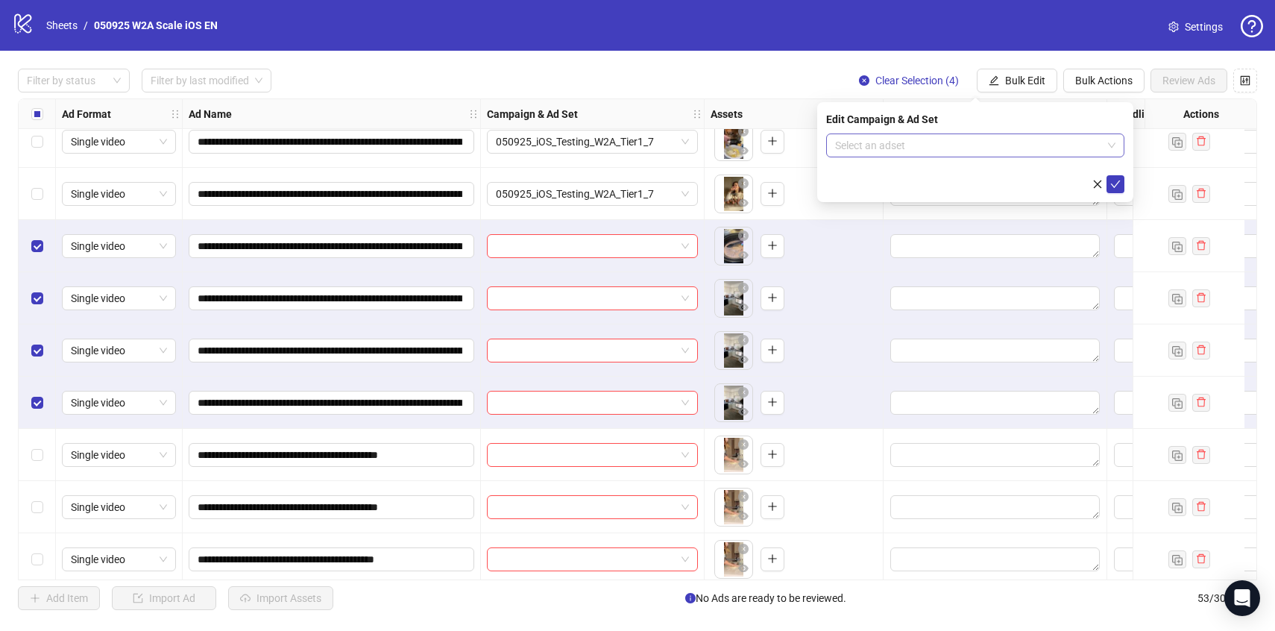
click at [1002, 144] on input "search" at bounding box center [968, 145] width 267 height 22
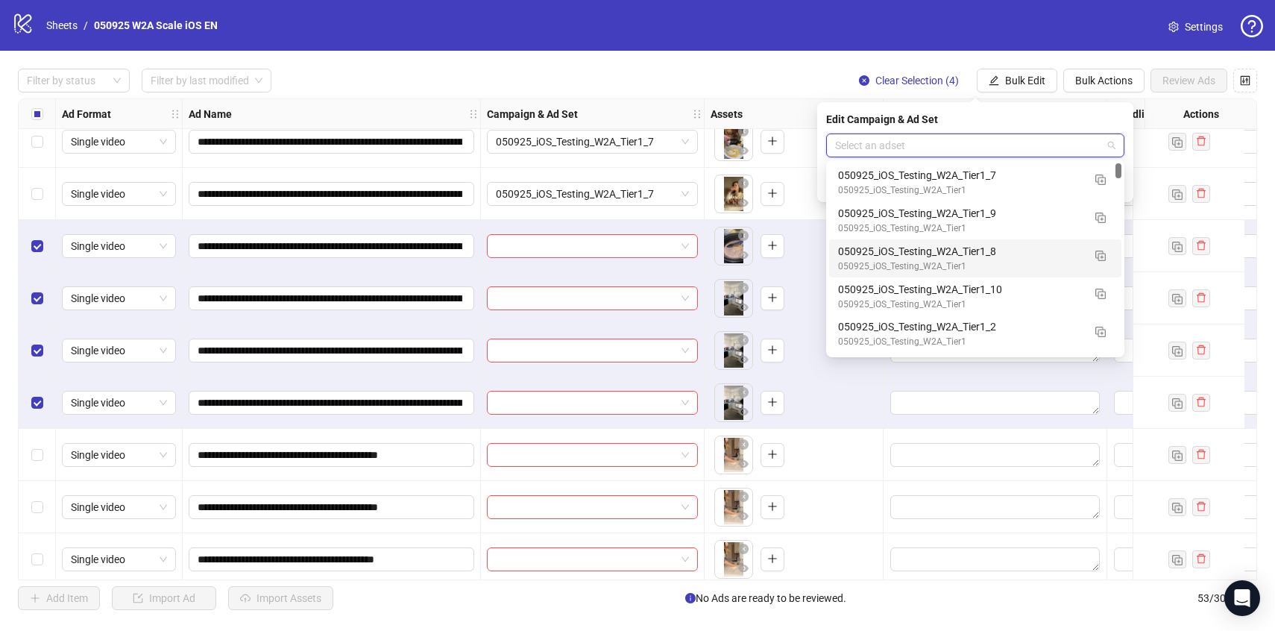
click at [1021, 245] on div "050925_iOS_Testing_W2A_Tier1_8" at bounding box center [960, 251] width 245 height 16
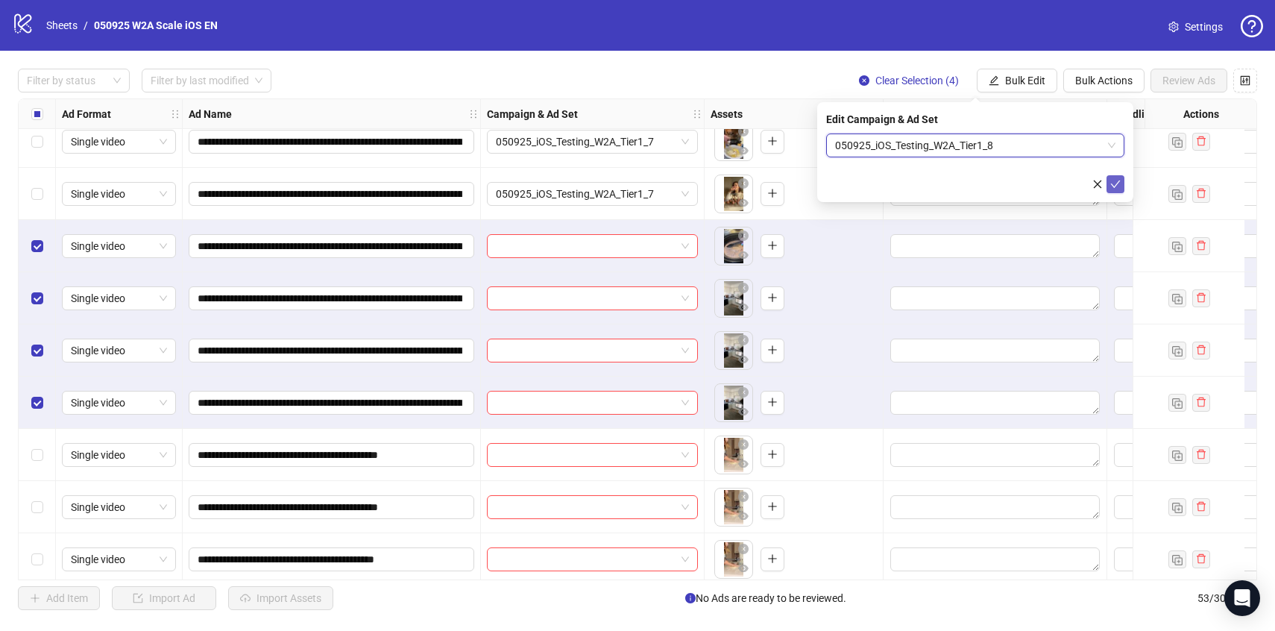
click at [1114, 181] on icon "check" at bounding box center [1116, 184] width 10 height 10
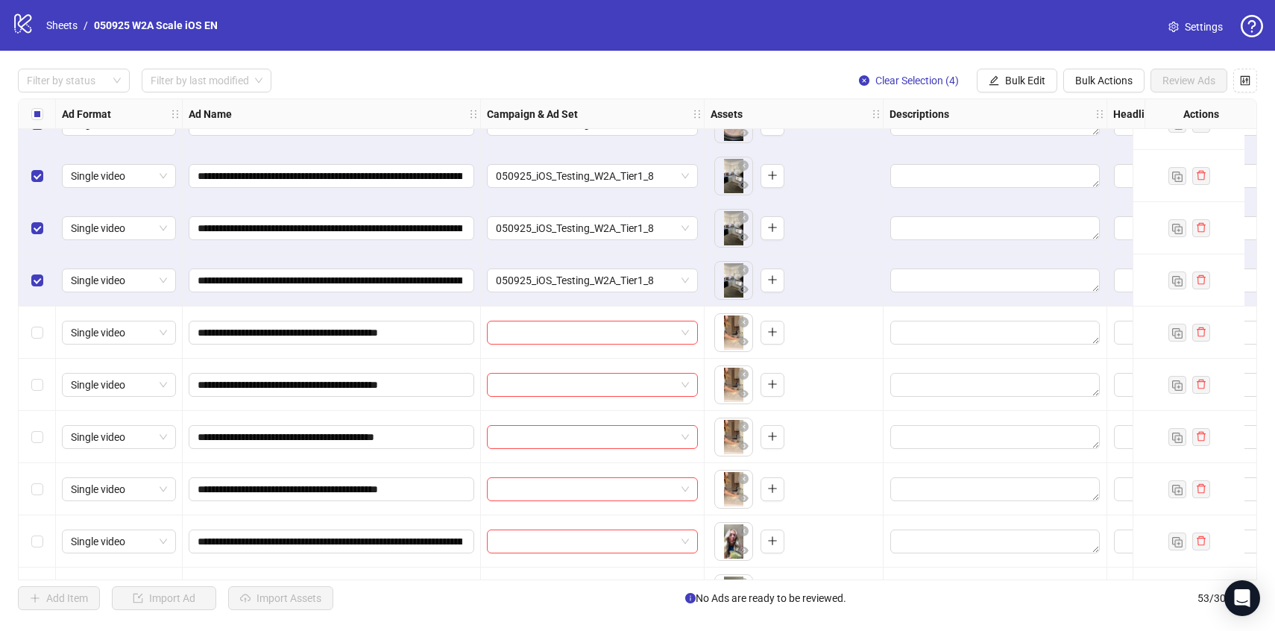
scroll to position [1614, 0]
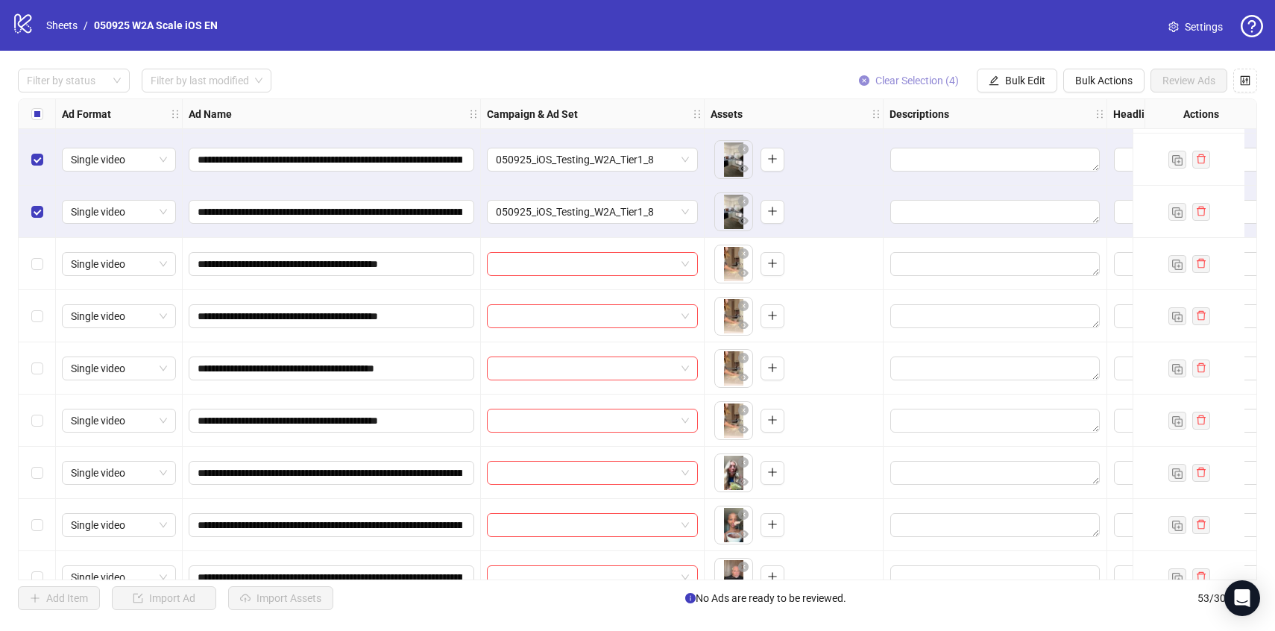
click at [912, 88] on button "Clear Selection (4)" at bounding box center [909, 81] width 124 height 24
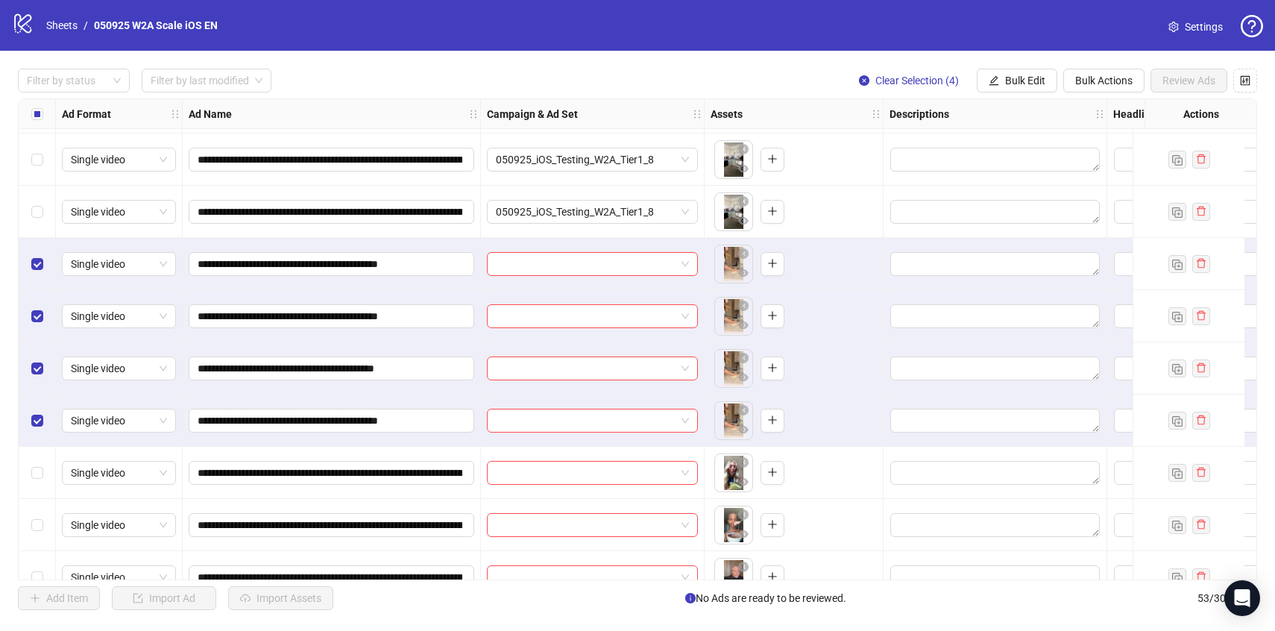
click at [1000, 67] on div "**********" at bounding box center [637, 339] width 1275 height 577
click at [1005, 84] on span "Bulk Edit" at bounding box center [1025, 81] width 40 height 12
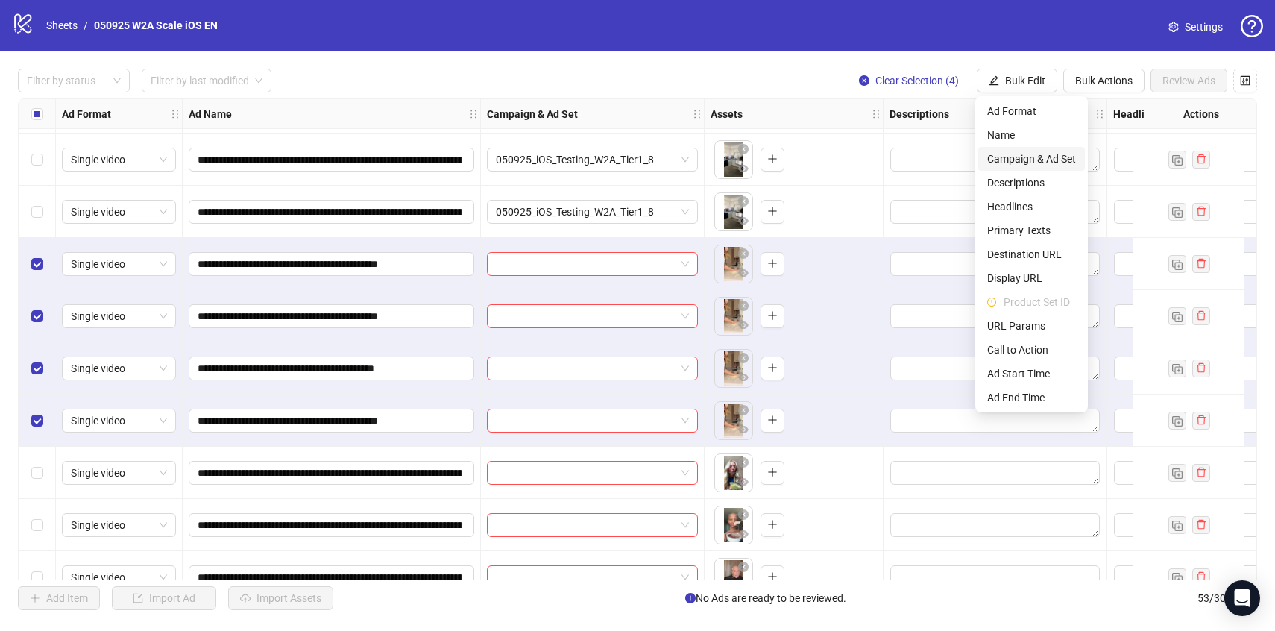
click at [1045, 160] on span "Campaign & Ad Set" at bounding box center [1032, 159] width 89 height 16
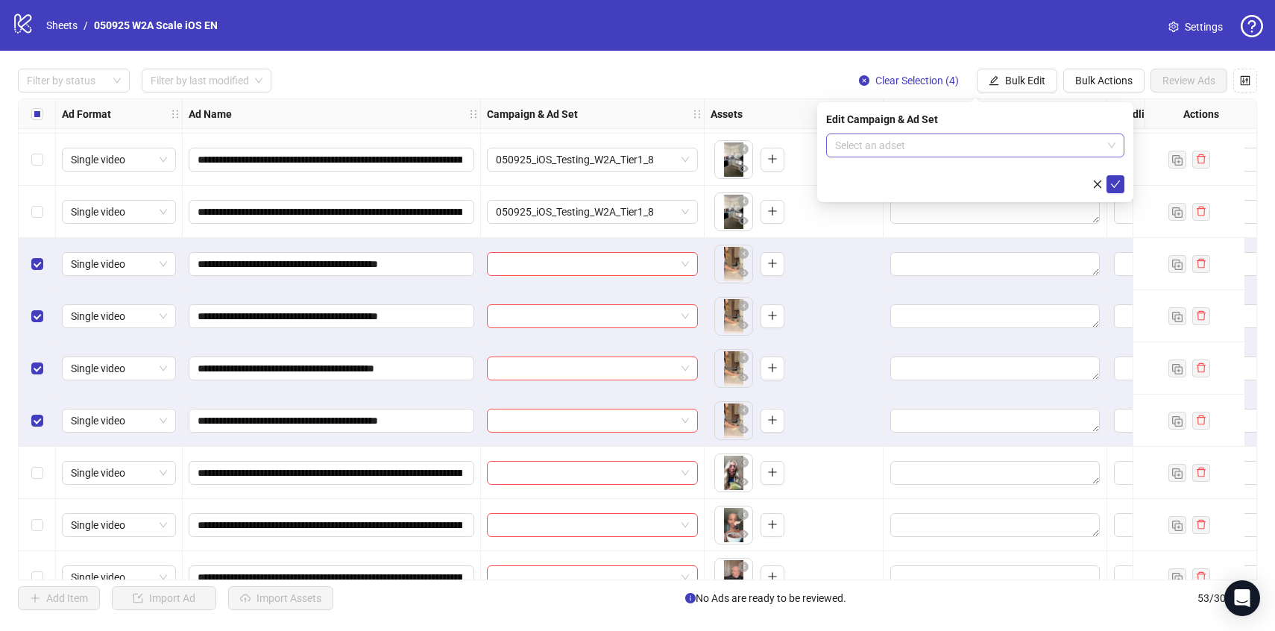
click at [1037, 137] on input "search" at bounding box center [968, 145] width 267 height 22
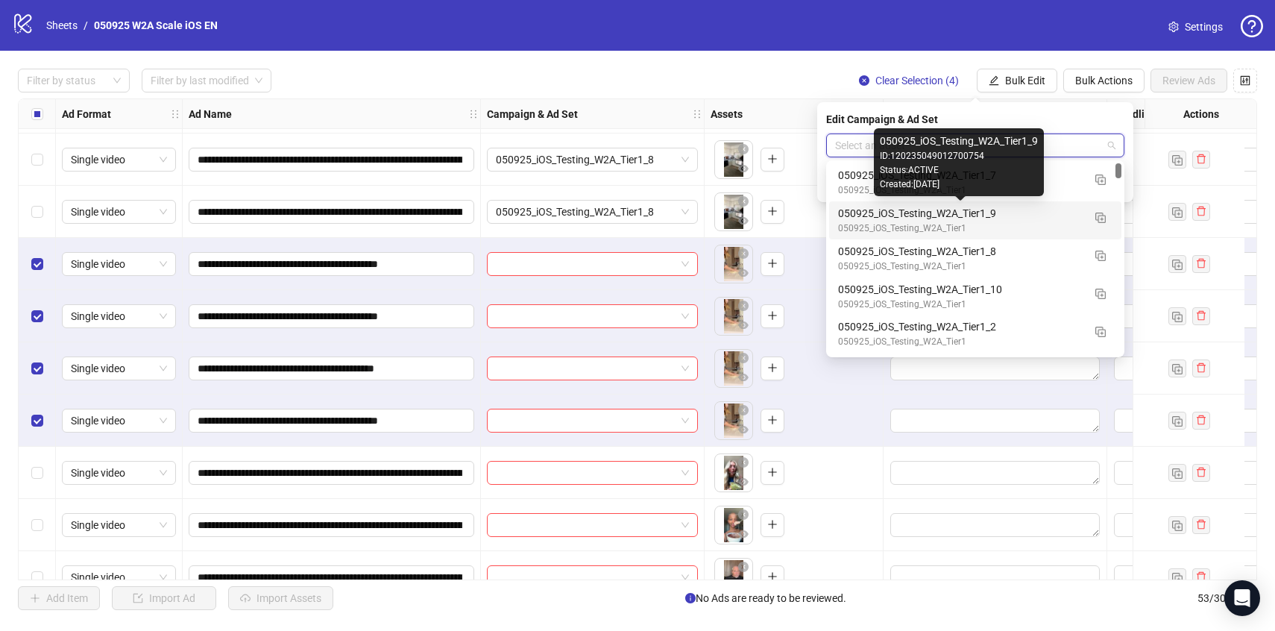
click at [1049, 211] on div "050925_iOS_Testing_W2A_Tier1_9" at bounding box center [960, 213] width 245 height 16
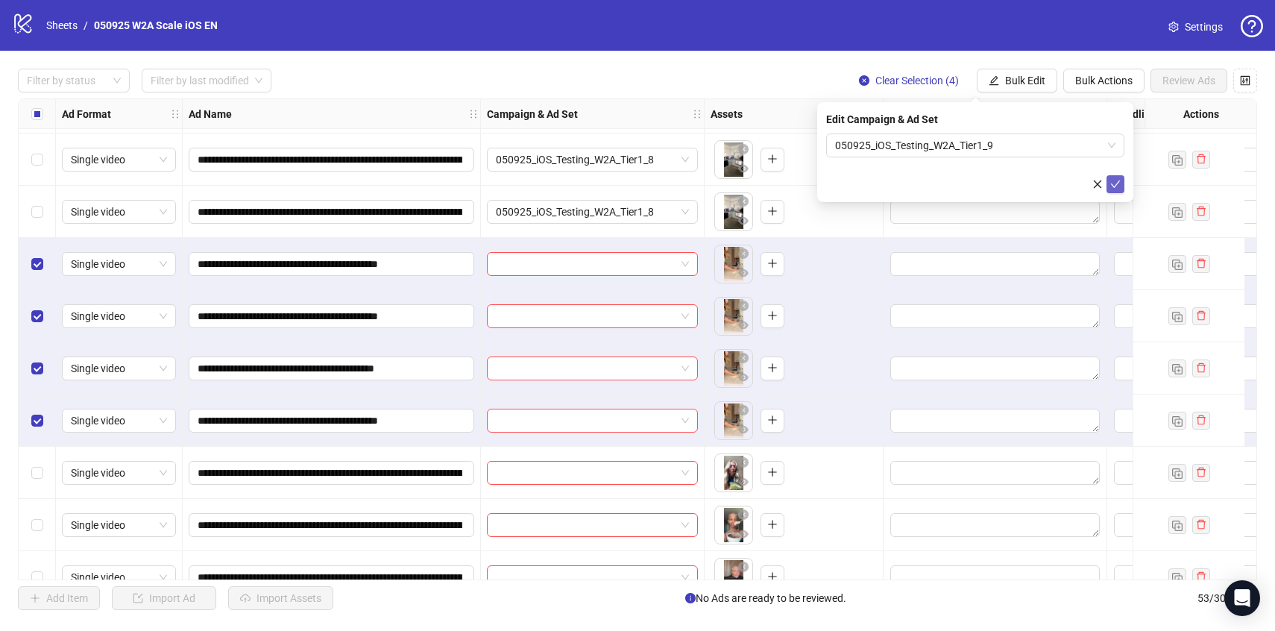
click at [1116, 184] on icon "check" at bounding box center [1116, 184] width 10 height 7
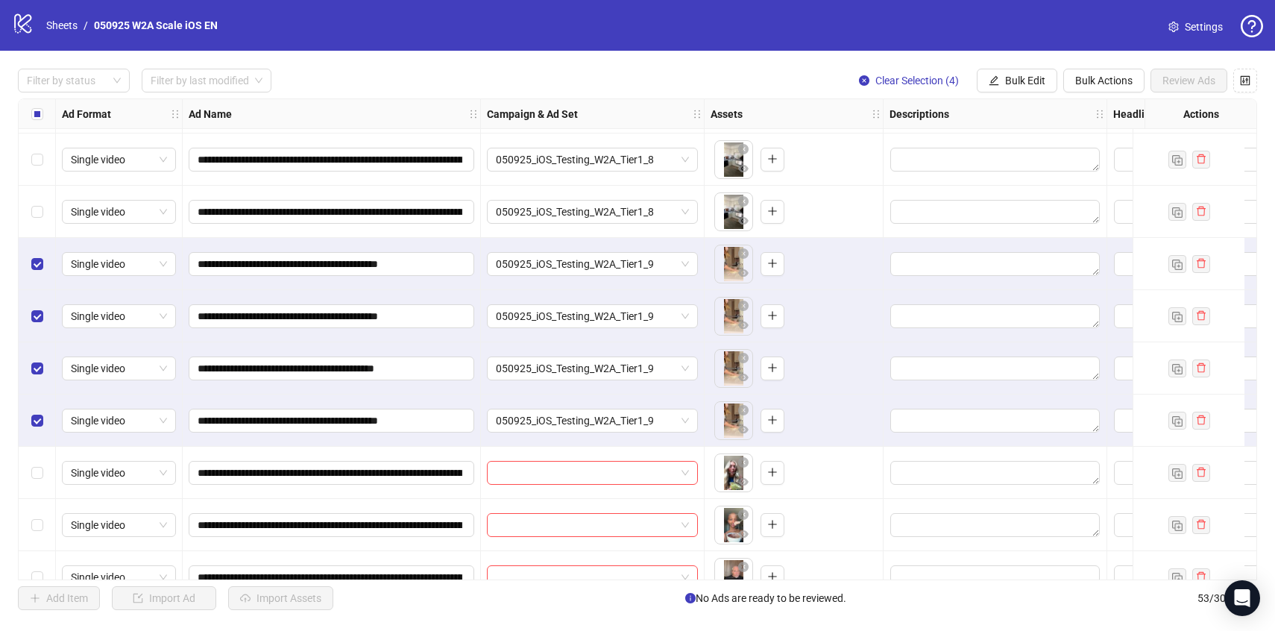
scroll to position [1796, 0]
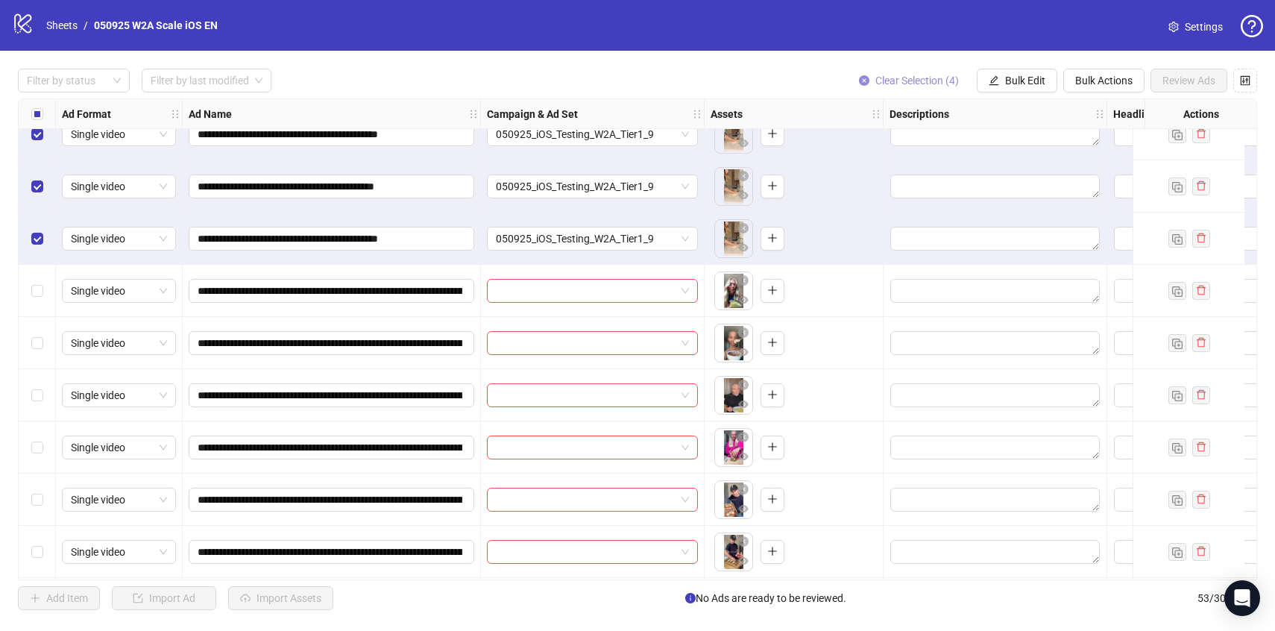
click at [887, 81] on span "Clear Selection (4)" at bounding box center [918, 81] width 84 height 12
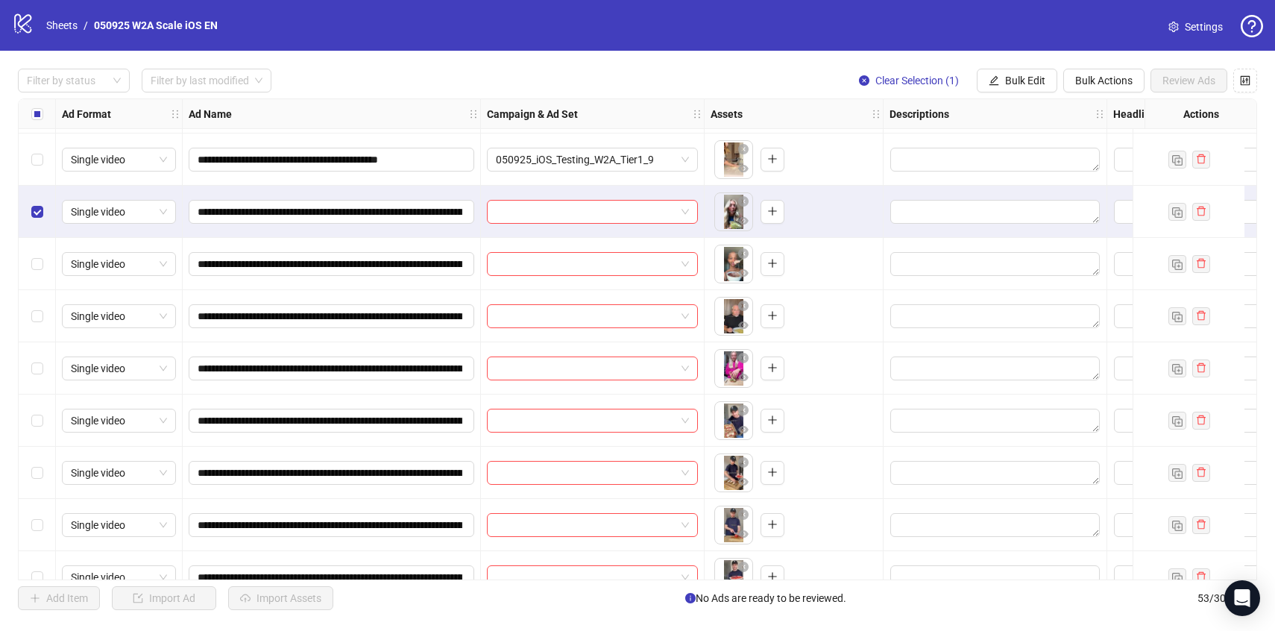
scroll to position [1930, 0]
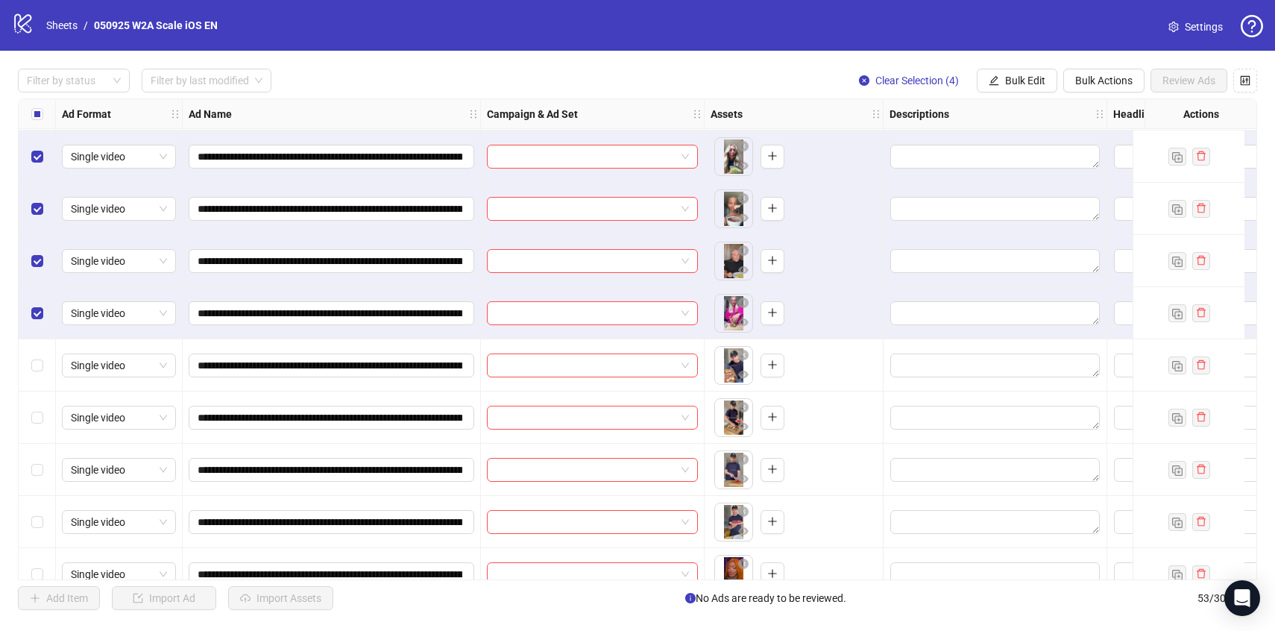
click at [1010, 95] on div "**********" at bounding box center [637, 339] width 1275 height 577
click at [1012, 82] on span "Bulk Edit" at bounding box center [1025, 81] width 40 height 12
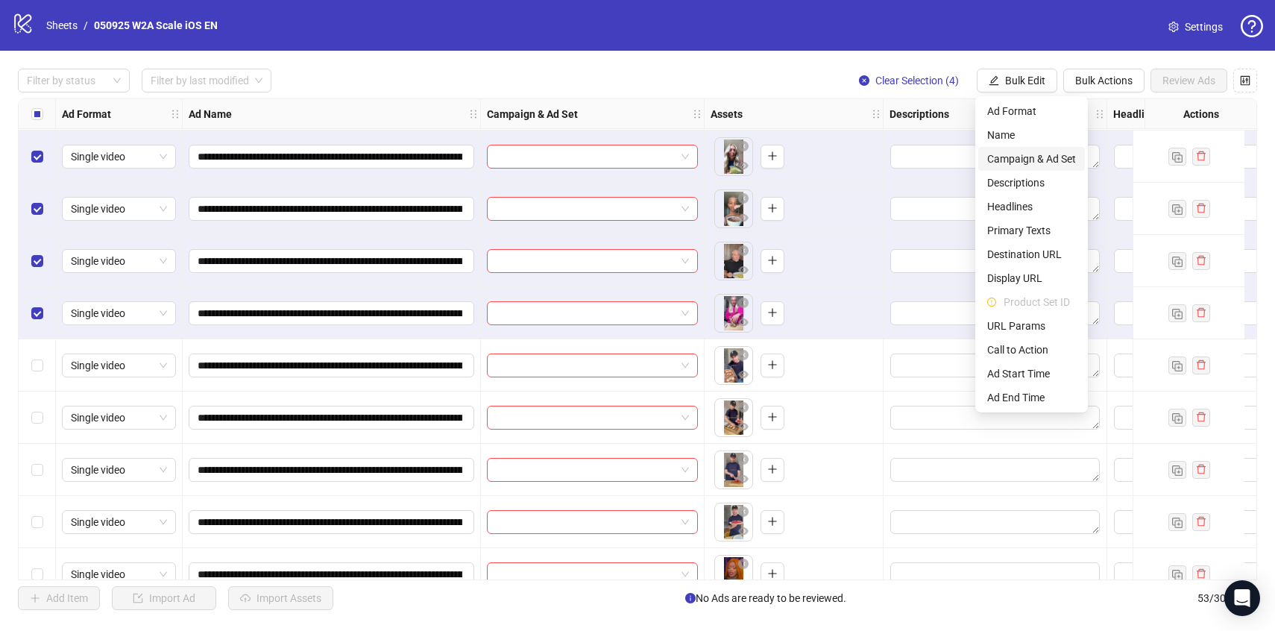
click at [1030, 154] on span "Campaign & Ad Set" at bounding box center [1032, 159] width 89 height 16
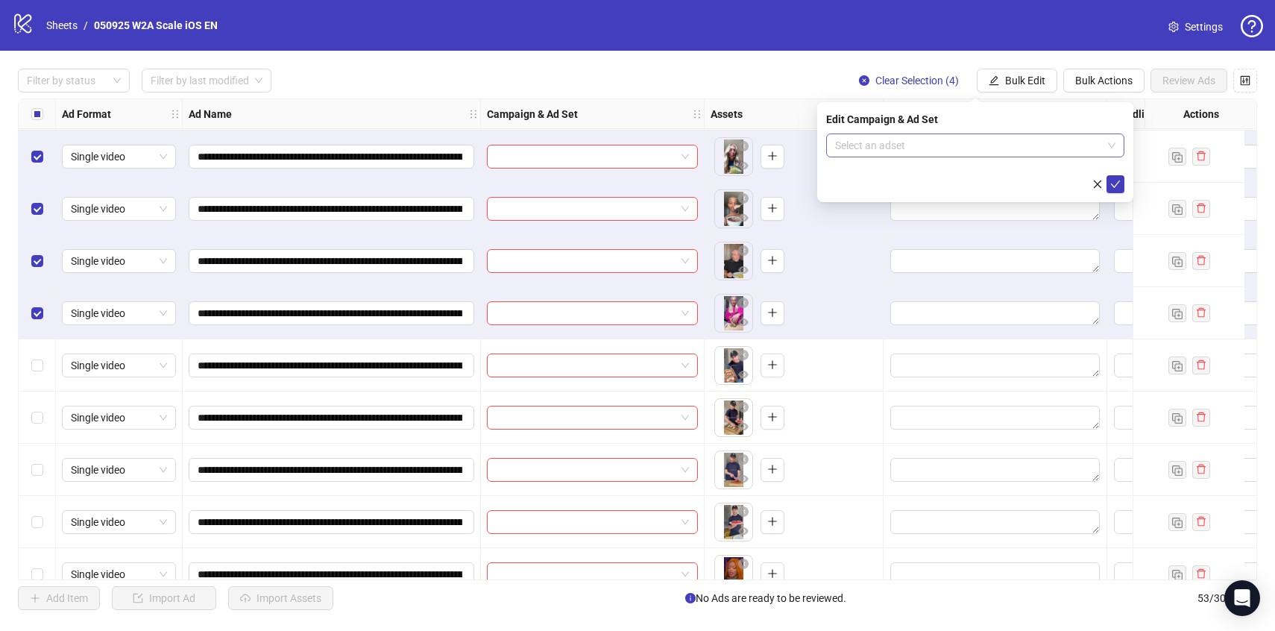
click at [1029, 151] on input "search" at bounding box center [968, 145] width 267 height 22
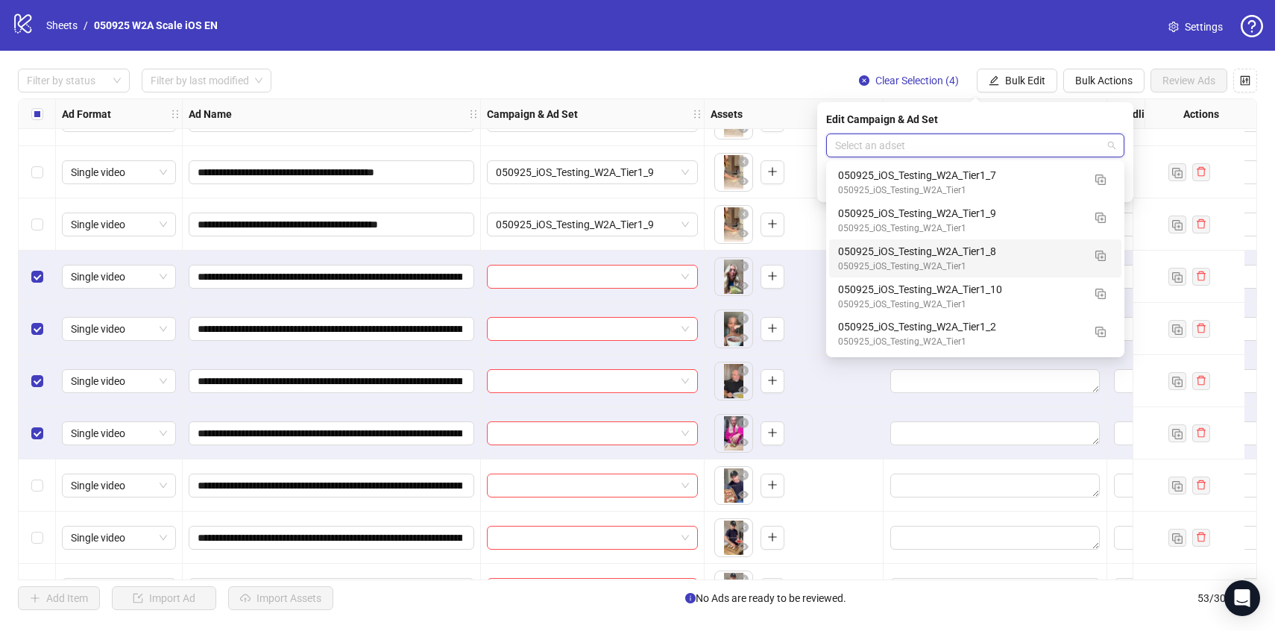
scroll to position [1811, 0]
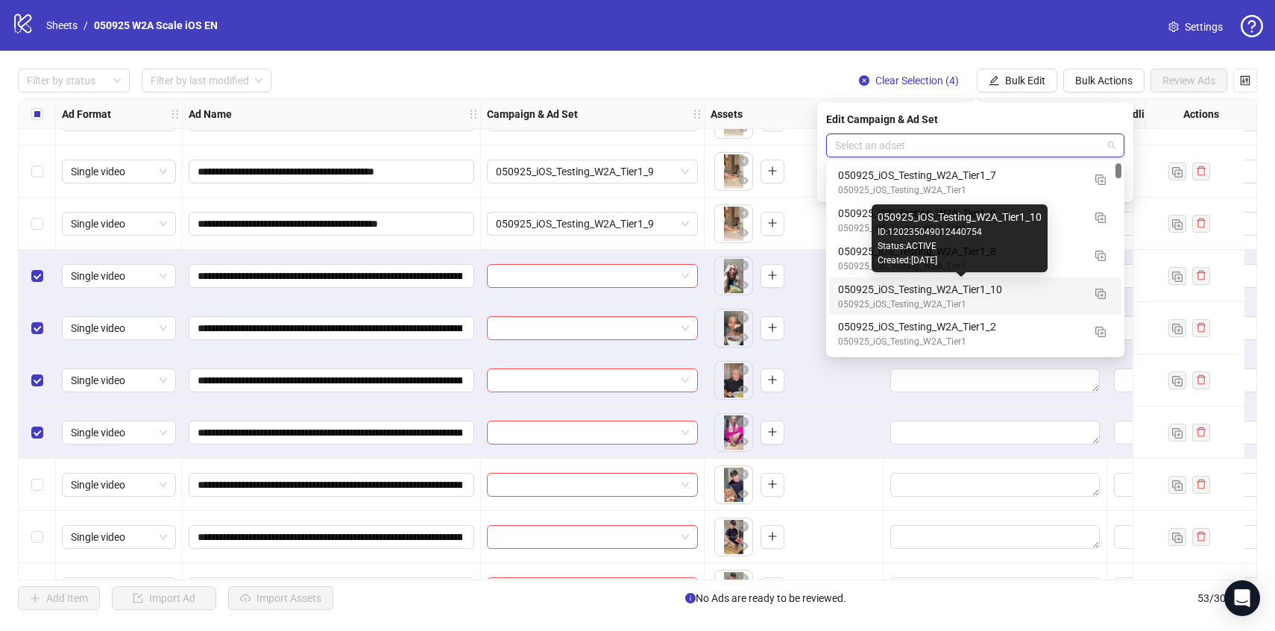
click at [948, 289] on div "050925_iOS_Testing_W2A_Tier1_10" at bounding box center [960, 289] width 245 height 16
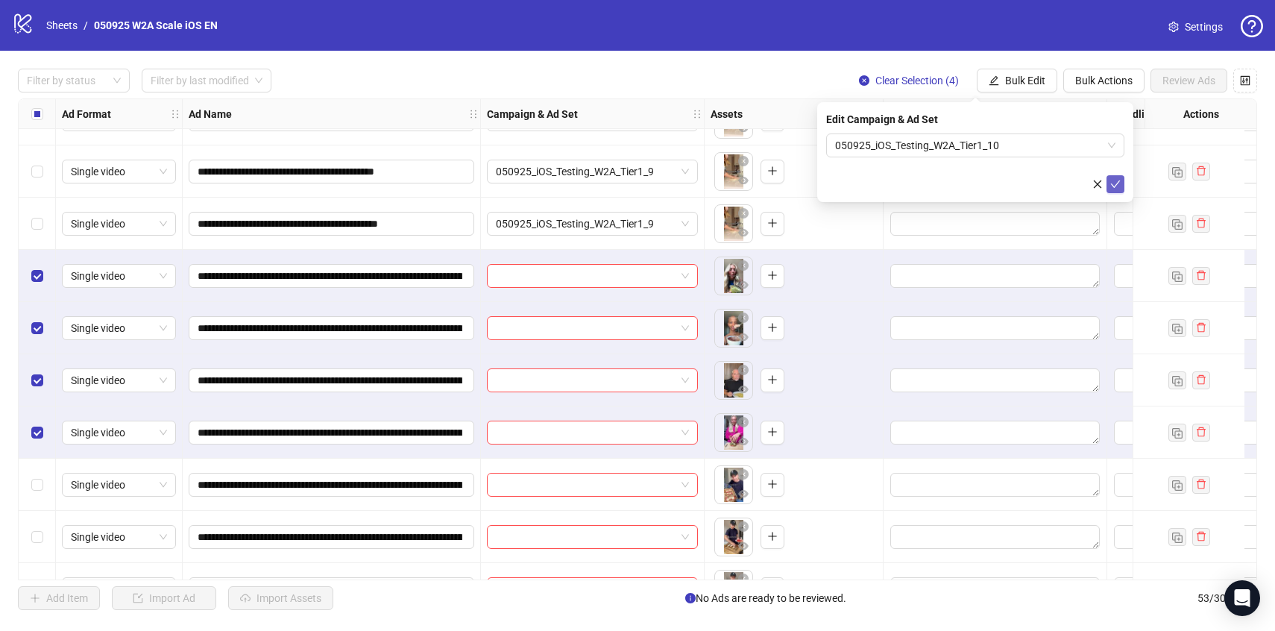
click at [1121, 176] on button "submit" at bounding box center [1116, 184] width 18 height 18
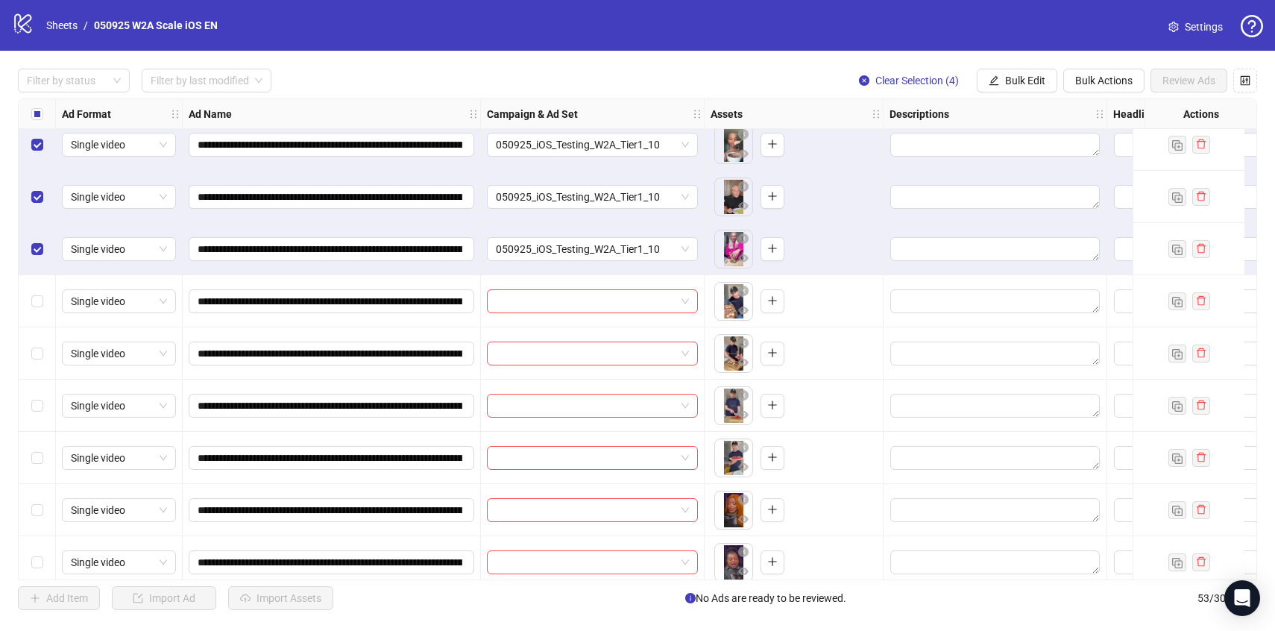
scroll to position [2012, 0]
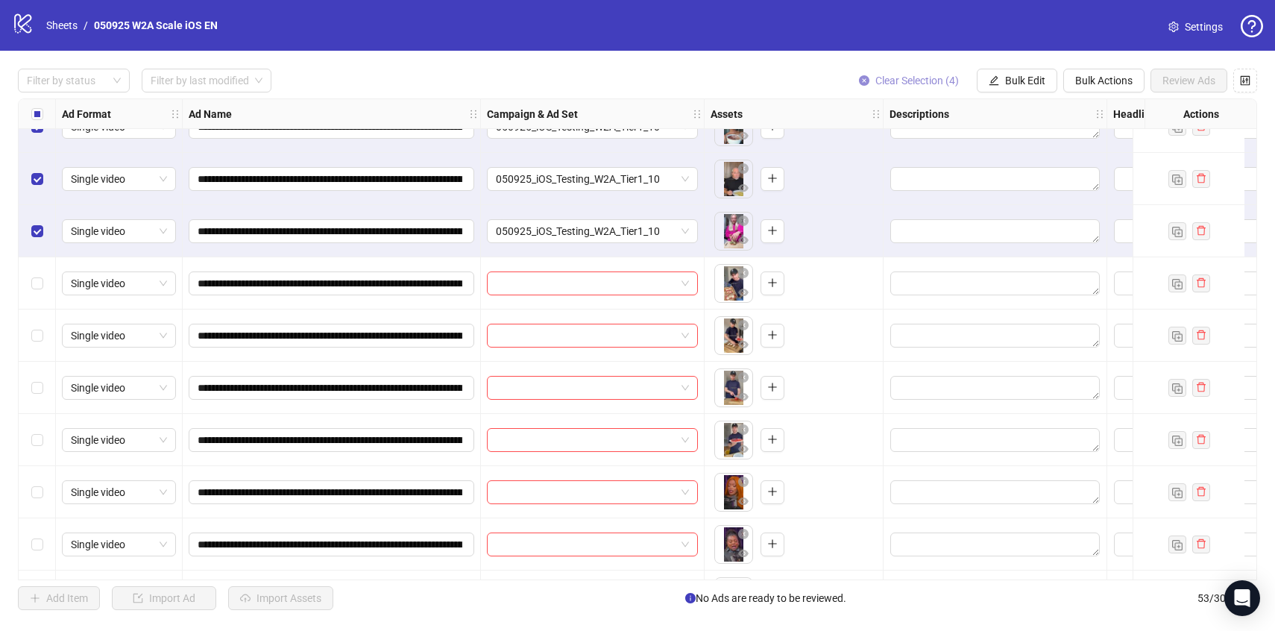
click at [899, 78] on span "Clear Selection (4)" at bounding box center [918, 81] width 84 height 12
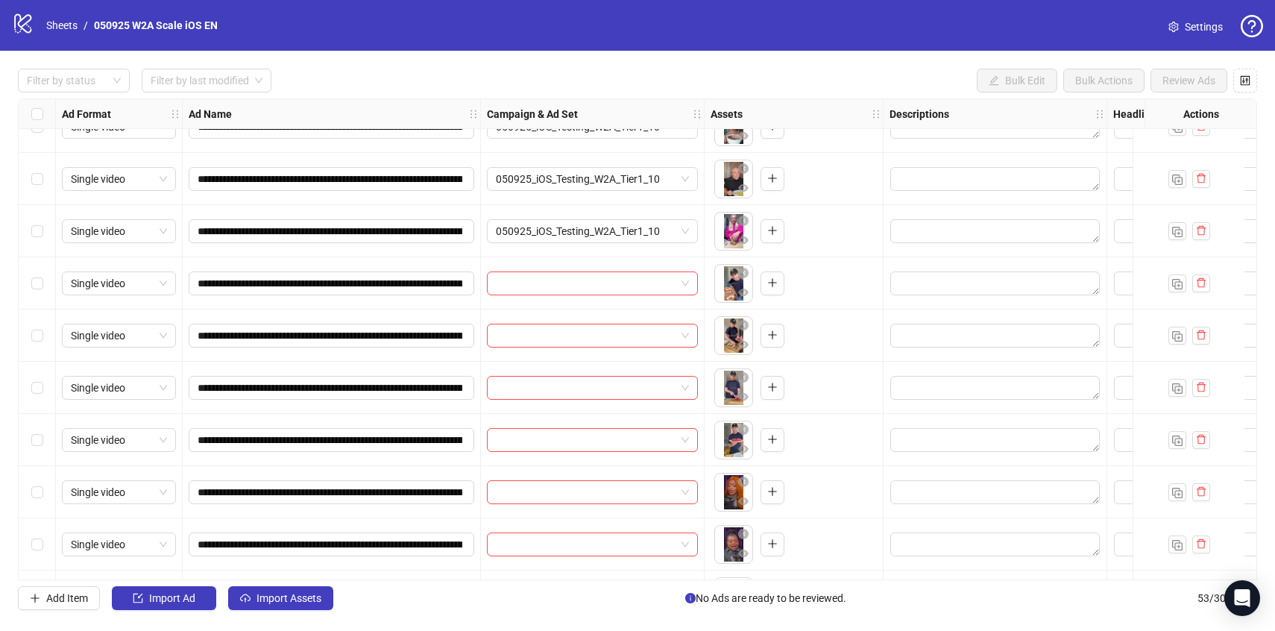
scroll to position [2027, 0]
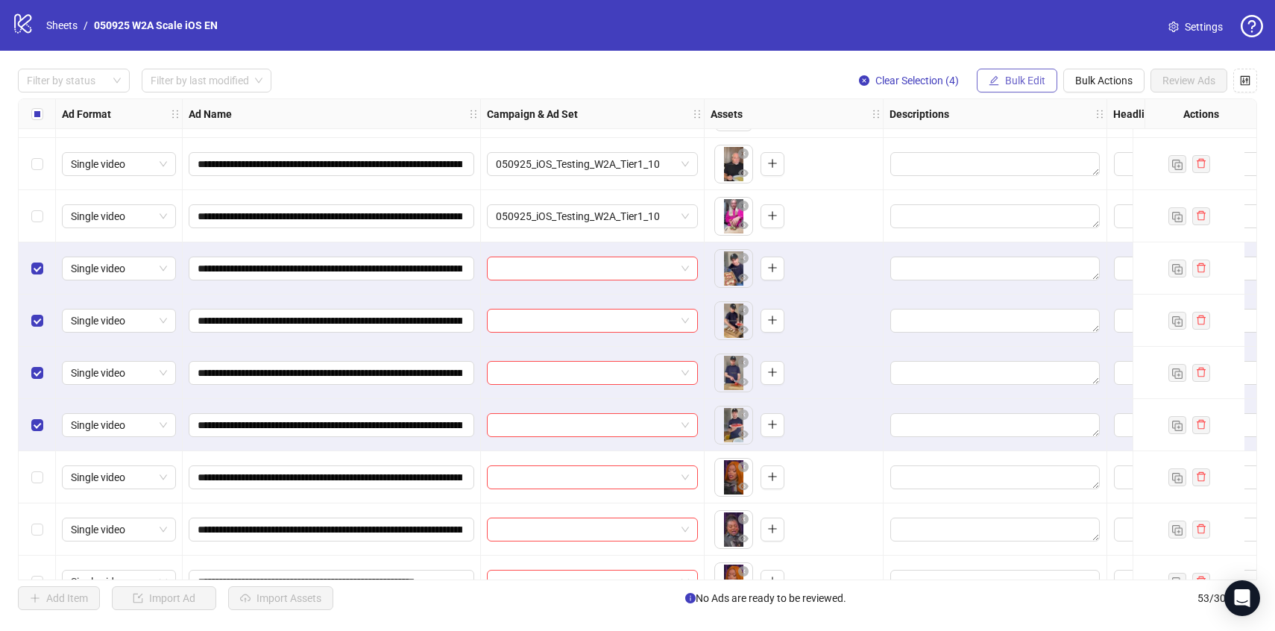
click at [1032, 81] on span "Bulk Edit" at bounding box center [1025, 81] width 40 height 12
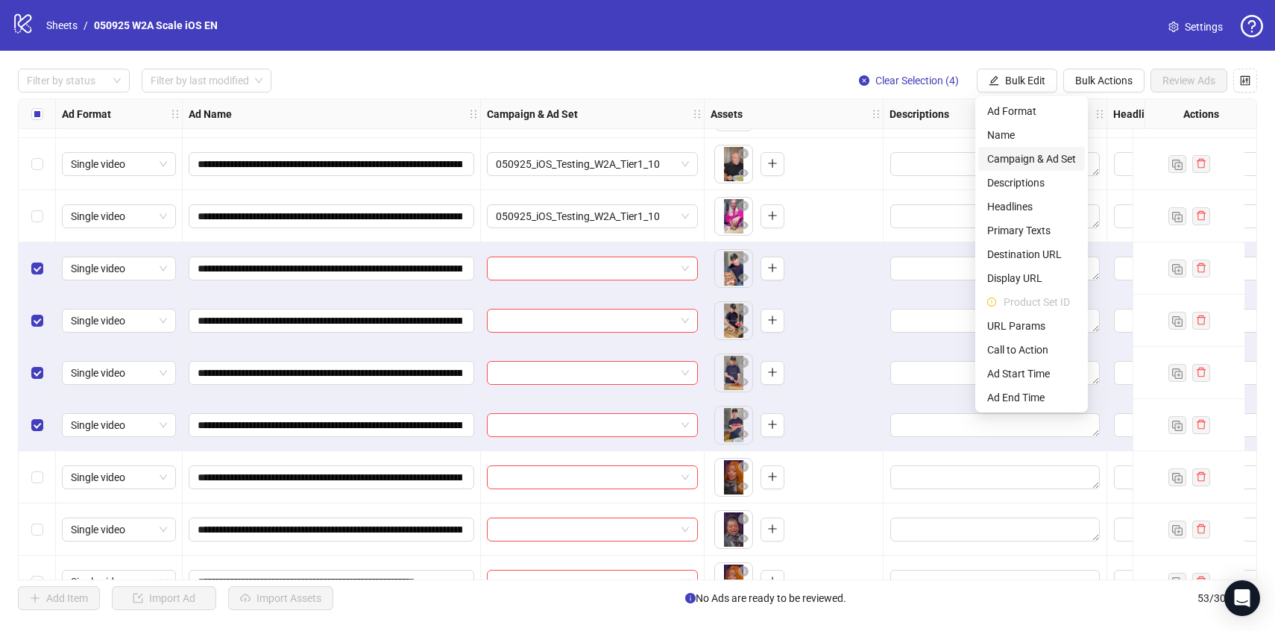
click at [1035, 163] on span "Campaign & Ad Set" at bounding box center [1032, 159] width 89 height 16
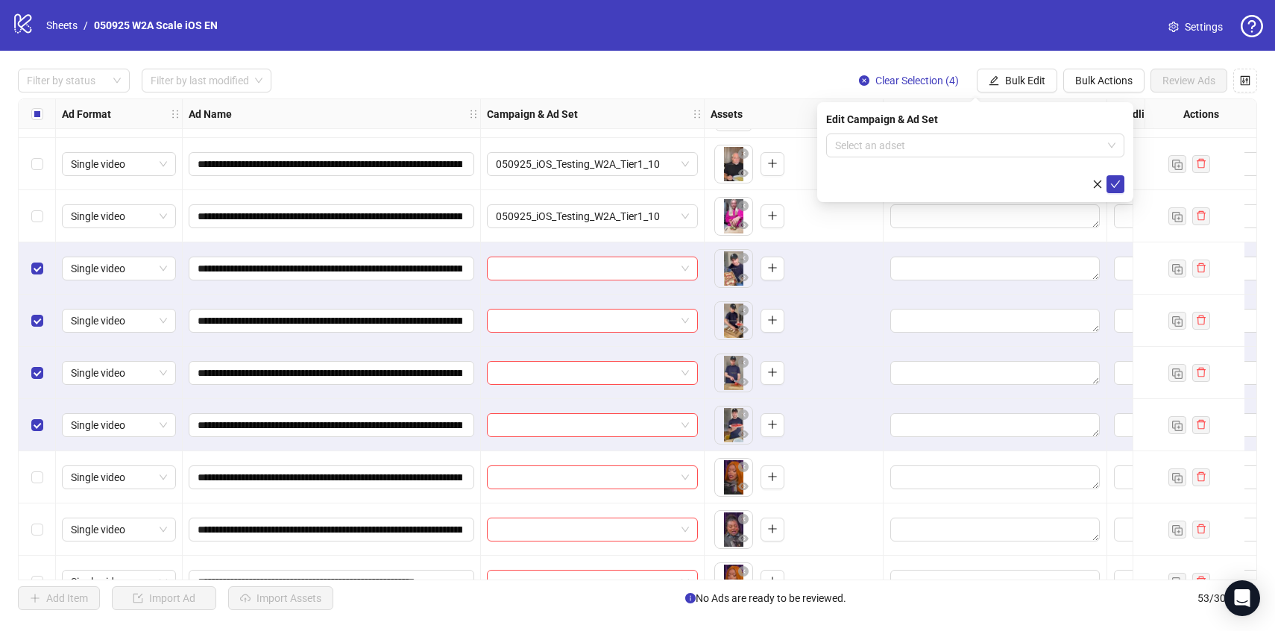
click at [1028, 158] on form "Select an adset" at bounding box center [975, 164] width 298 height 60
click at [1026, 150] on input "search" at bounding box center [968, 145] width 267 height 22
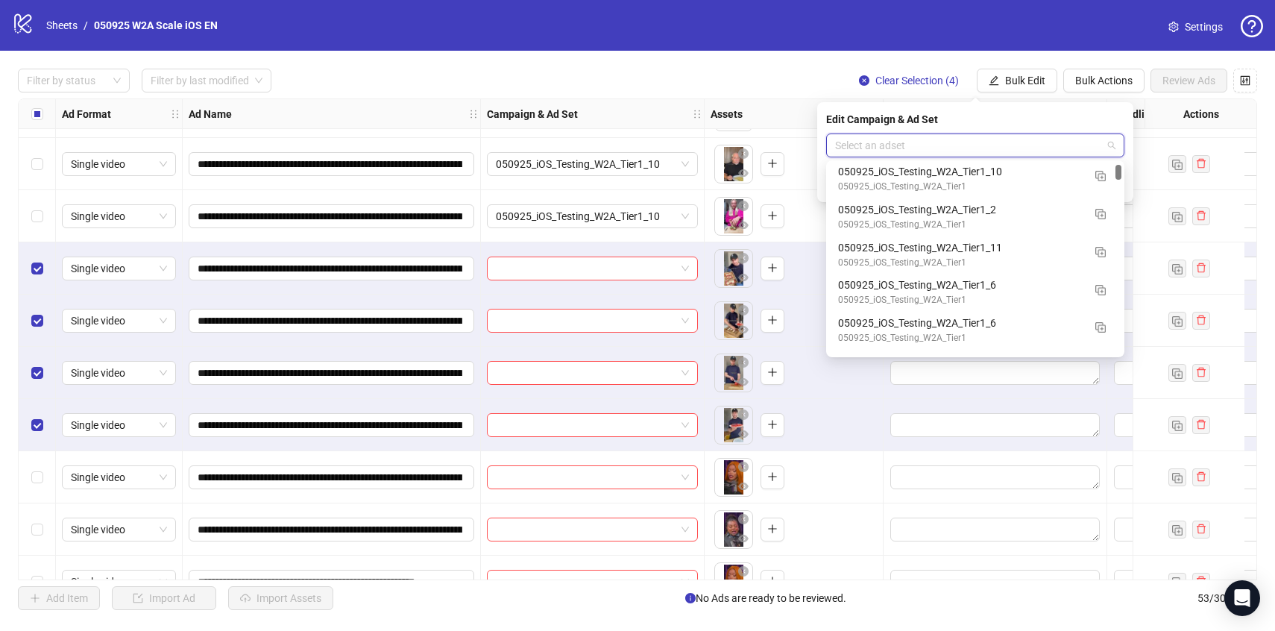
scroll to position [123, 0]
click at [1043, 242] on div "050925_iOS_Testing_W2A_Tier1_11" at bounding box center [960, 242] width 245 height 16
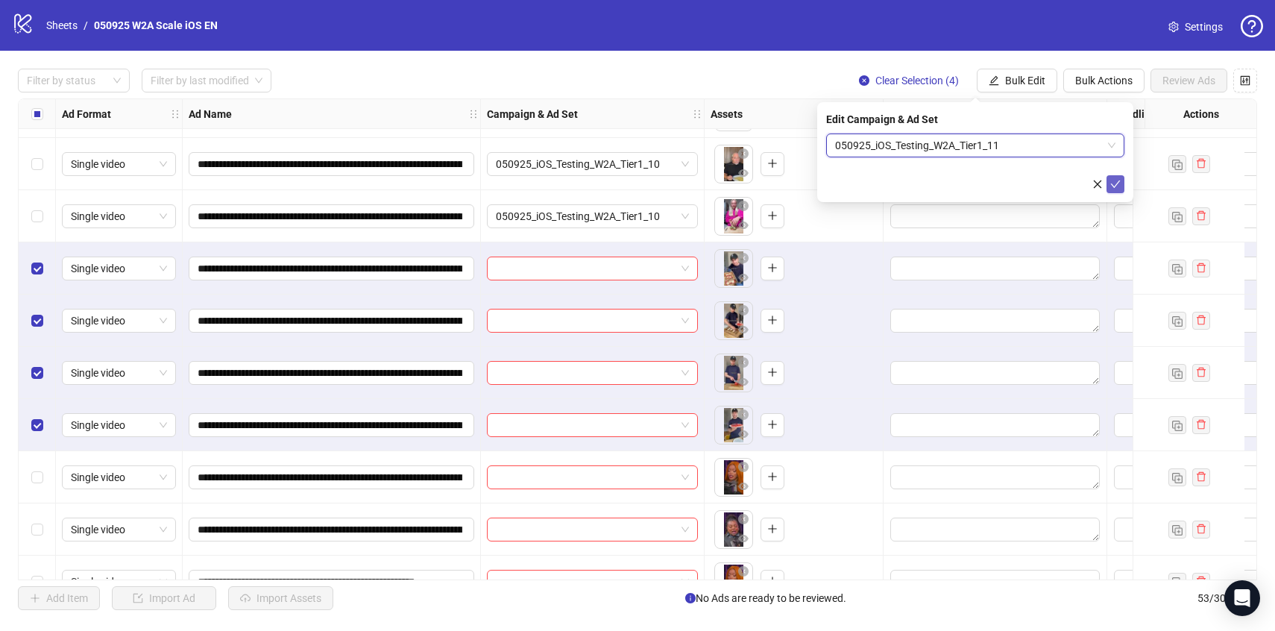
click at [1111, 186] on icon "check" at bounding box center [1116, 184] width 10 height 10
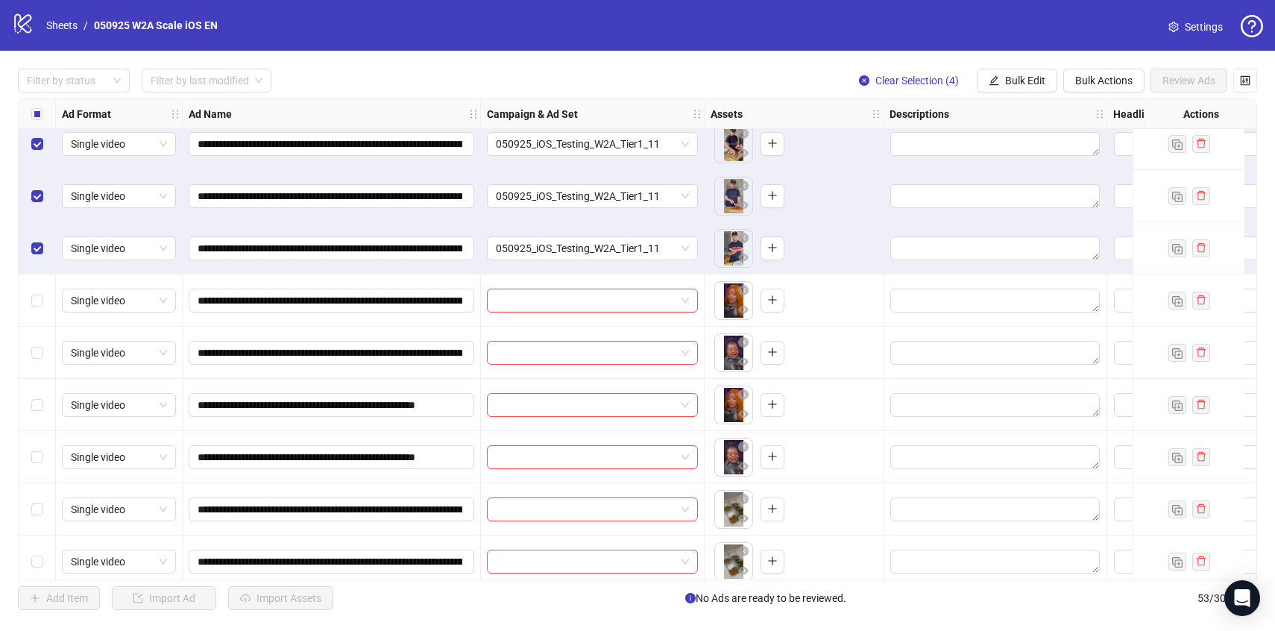
scroll to position [2250, 0]
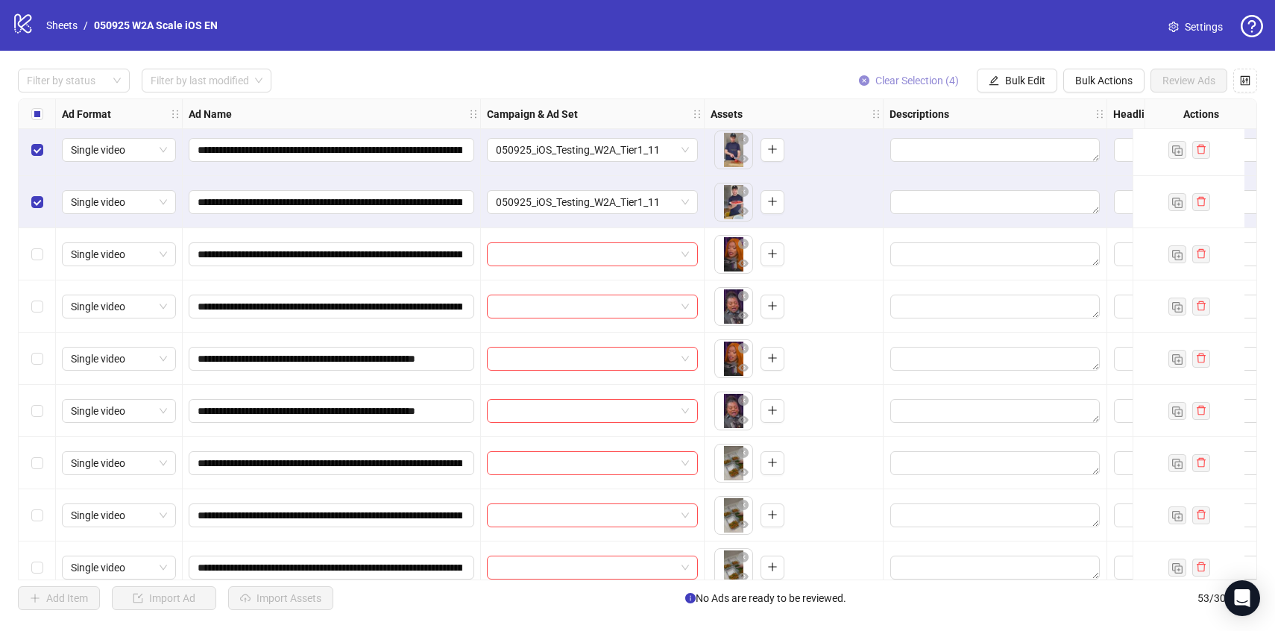
click at [927, 74] on button "Clear Selection (4)" at bounding box center [909, 81] width 124 height 24
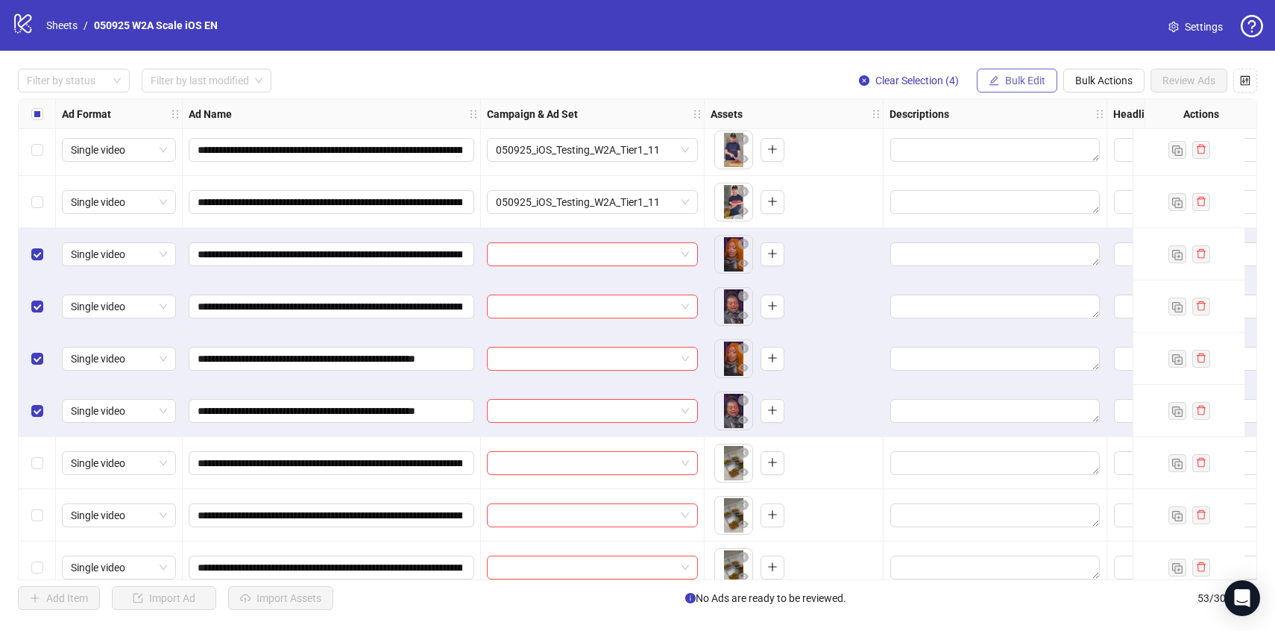
click at [1024, 84] on span "Bulk Edit" at bounding box center [1025, 81] width 40 height 12
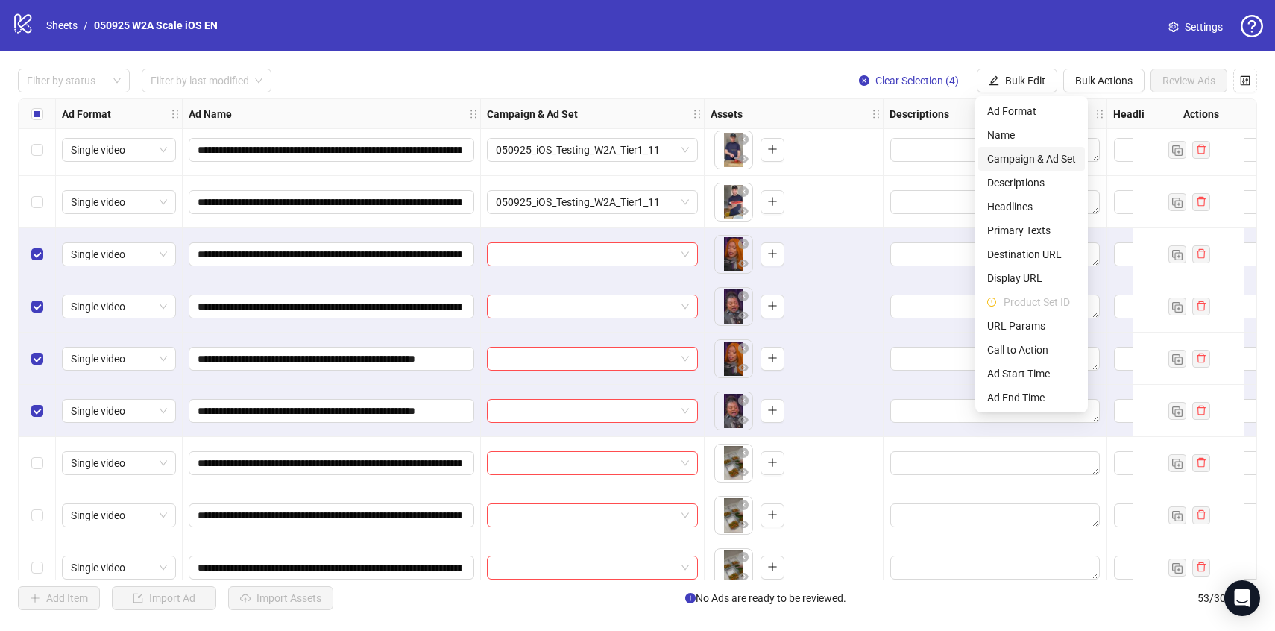
click at [1037, 163] on span "Campaign & Ad Set" at bounding box center [1032, 159] width 89 height 16
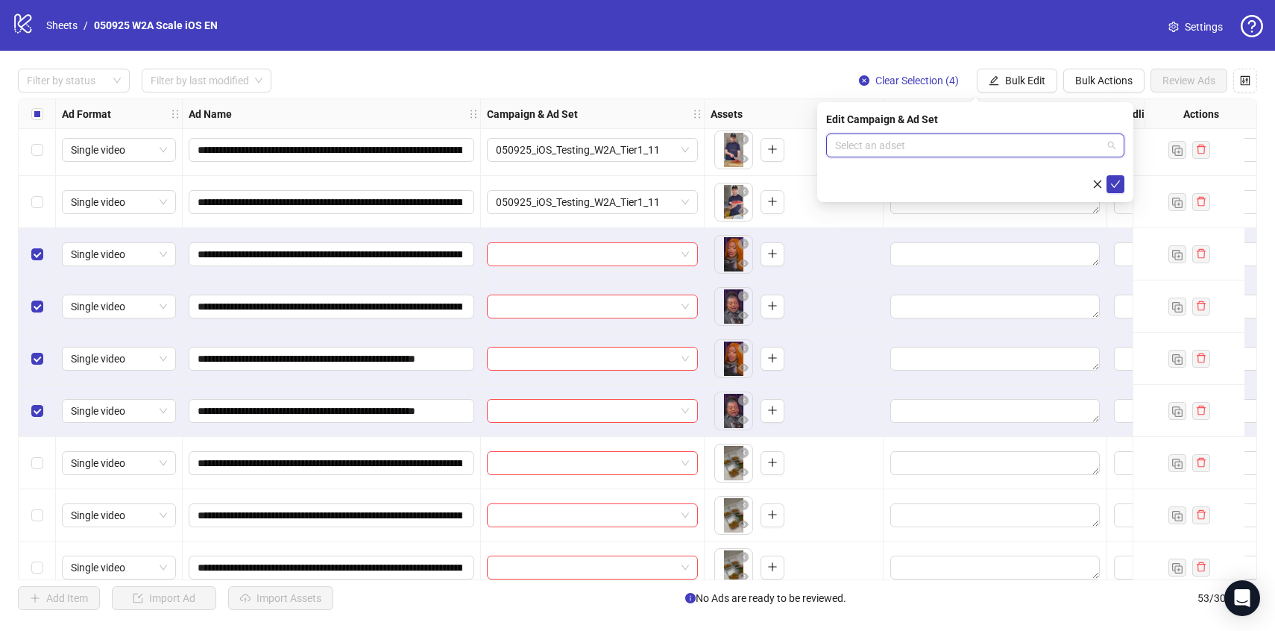
click at [1032, 145] on input "search" at bounding box center [968, 145] width 267 height 22
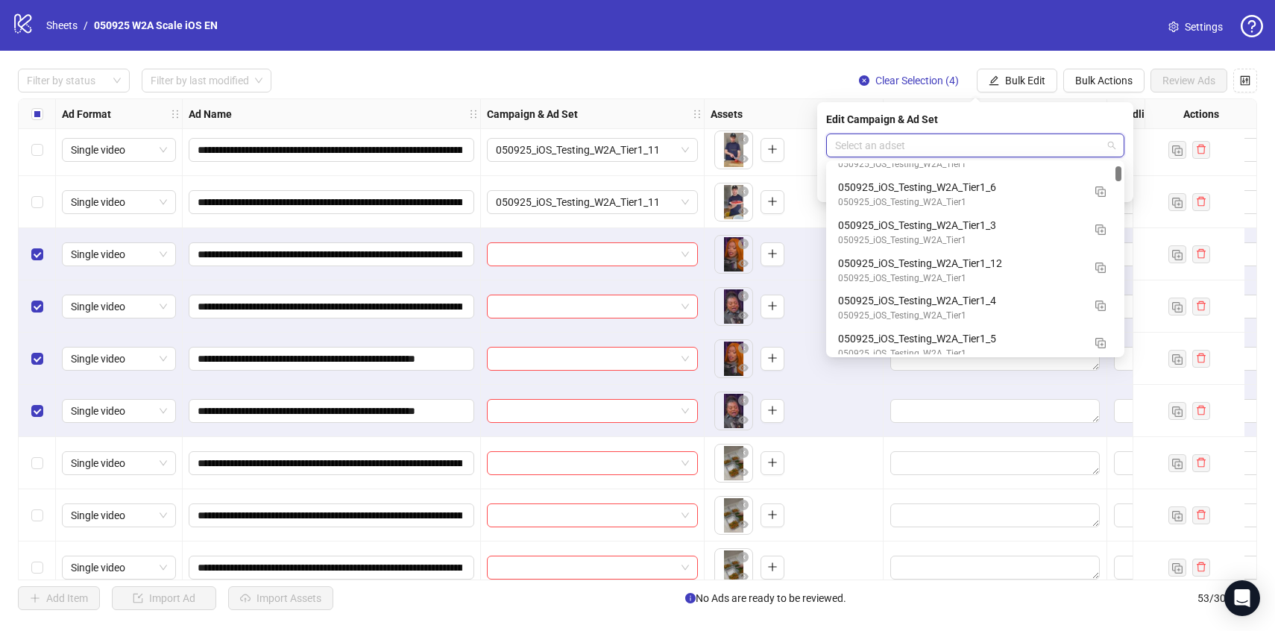
scroll to position [256, 0]
click at [1028, 272] on div "050925_iOS_Testing_W2A_Tier1" at bounding box center [960, 277] width 245 height 14
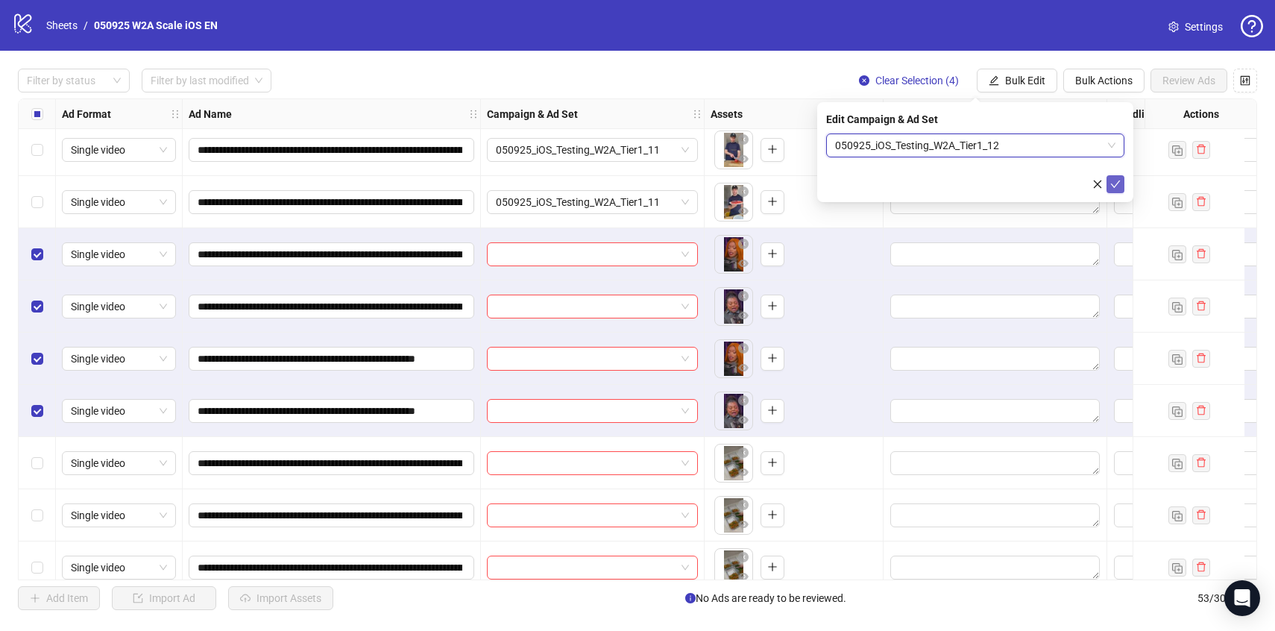
click at [1112, 183] on icon "check" at bounding box center [1116, 184] width 10 height 7
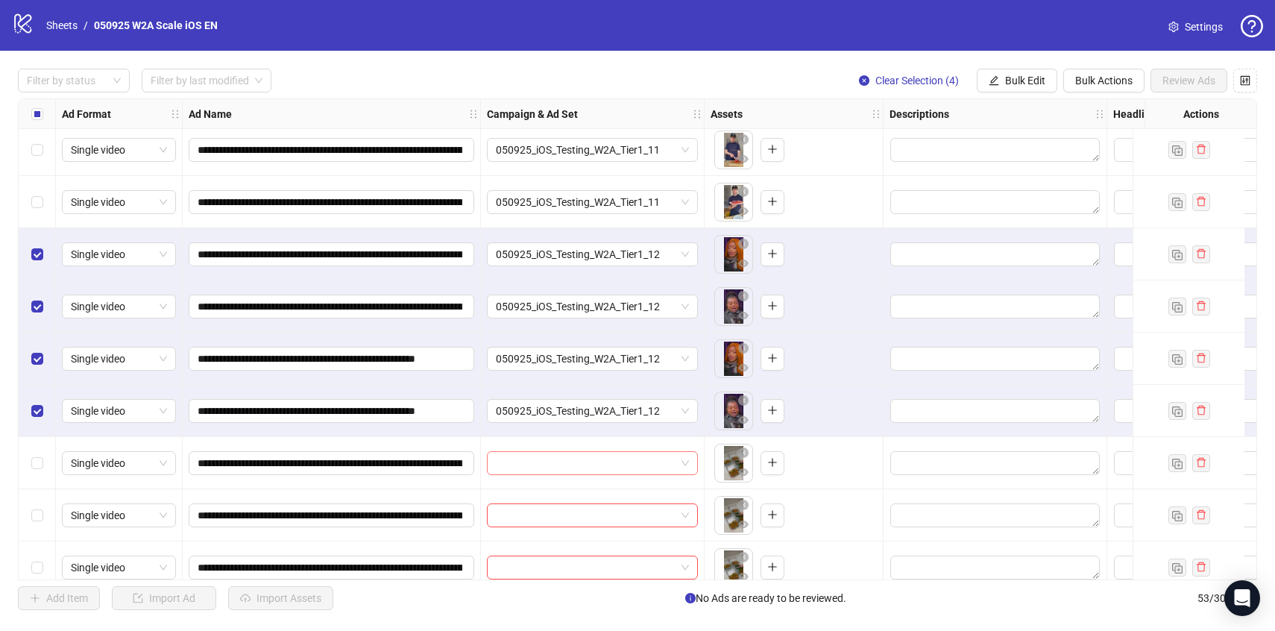
scroll to position [2323, 0]
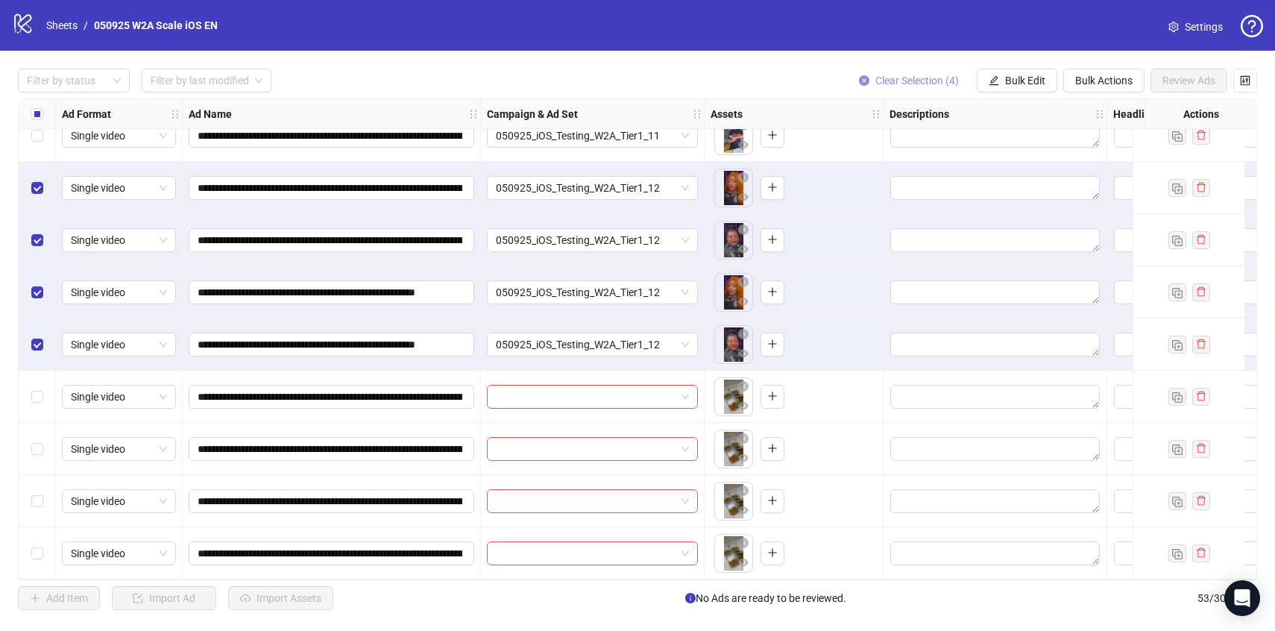
click at [894, 84] on span "Clear Selection (4)" at bounding box center [918, 81] width 84 height 12
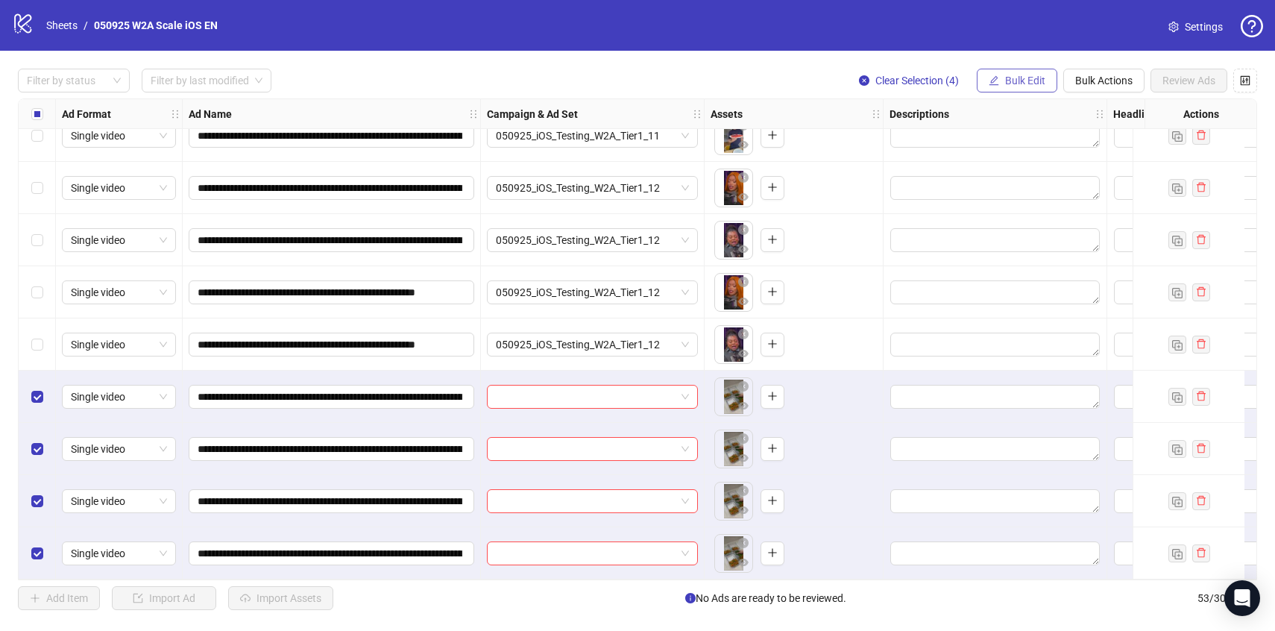
click at [1023, 83] on span "Bulk Edit" at bounding box center [1025, 81] width 40 height 12
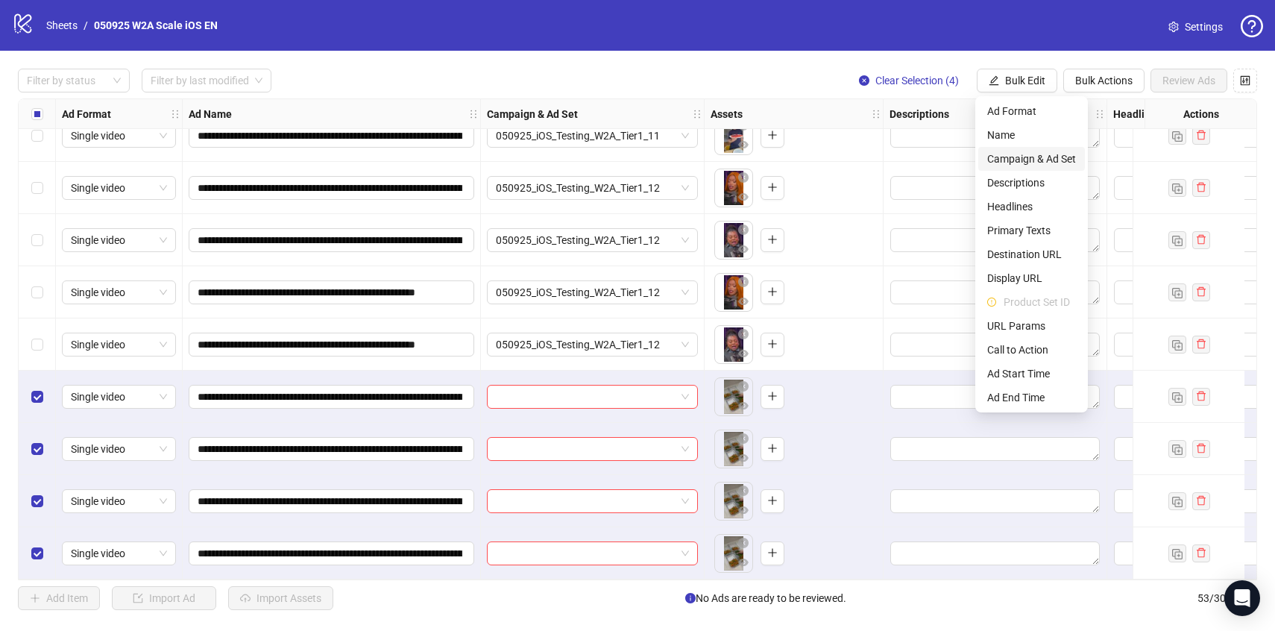
click at [1044, 162] on span "Campaign & Ad Set" at bounding box center [1032, 159] width 89 height 16
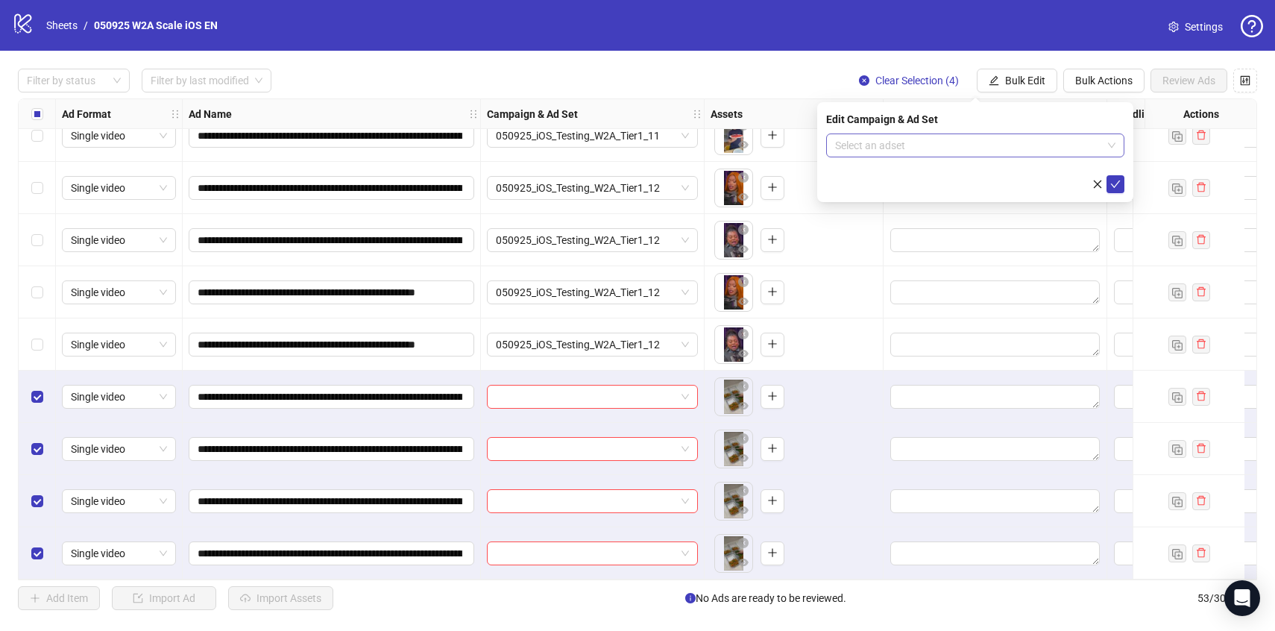
click at [1043, 151] on input "search" at bounding box center [968, 145] width 267 height 22
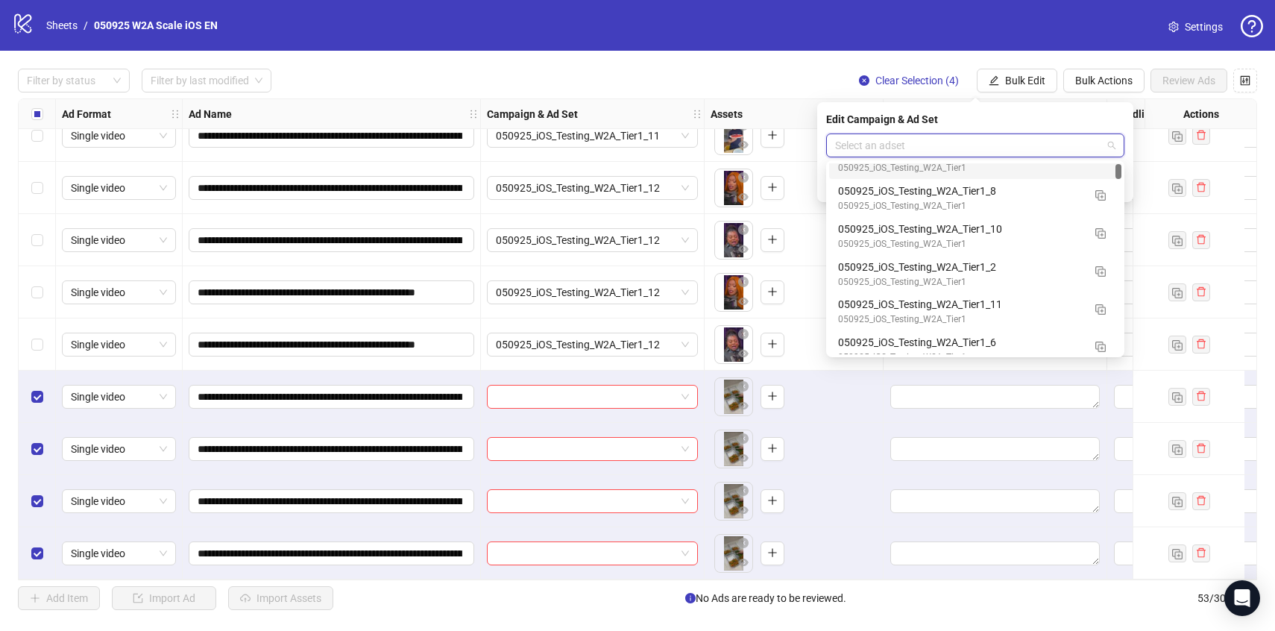
scroll to position [0, 0]
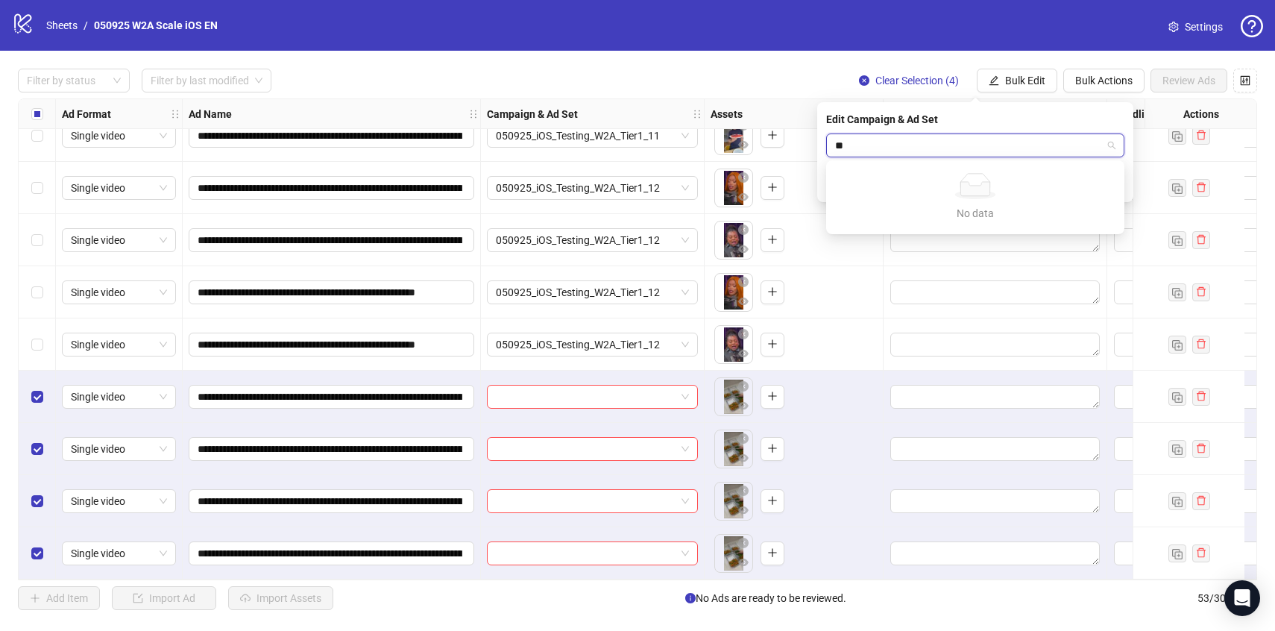
type input "*"
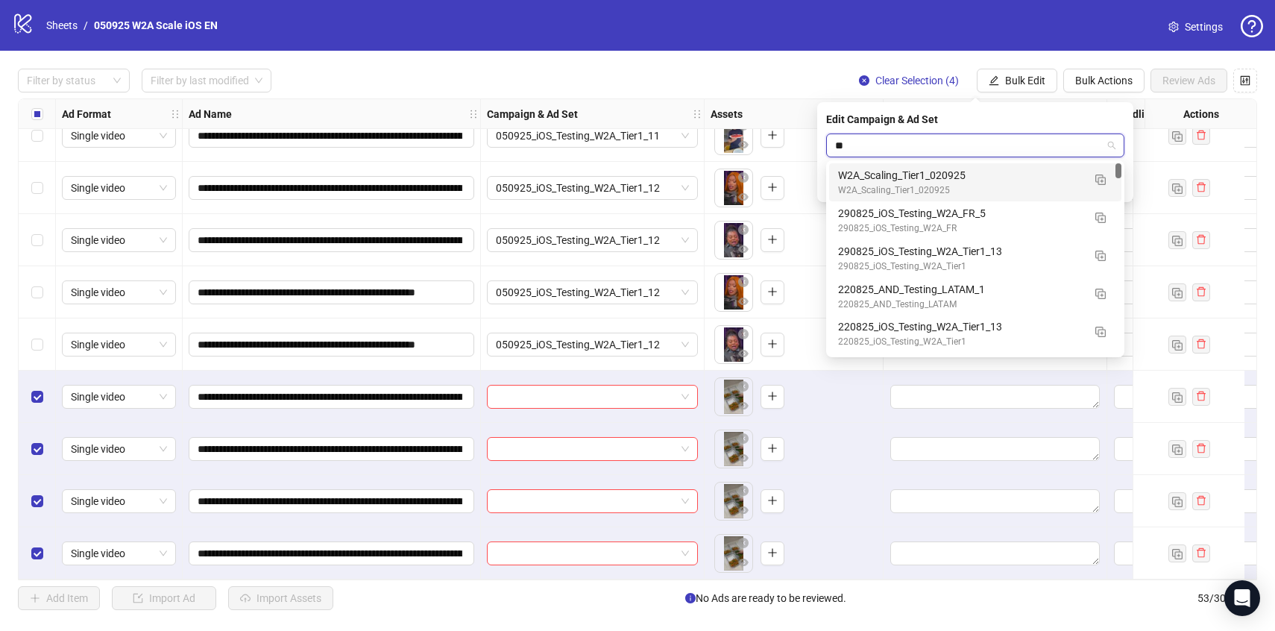
type input "**"
click at [809, 67] on div "**********" at bounding box center [637, 339] width 1275 height 577
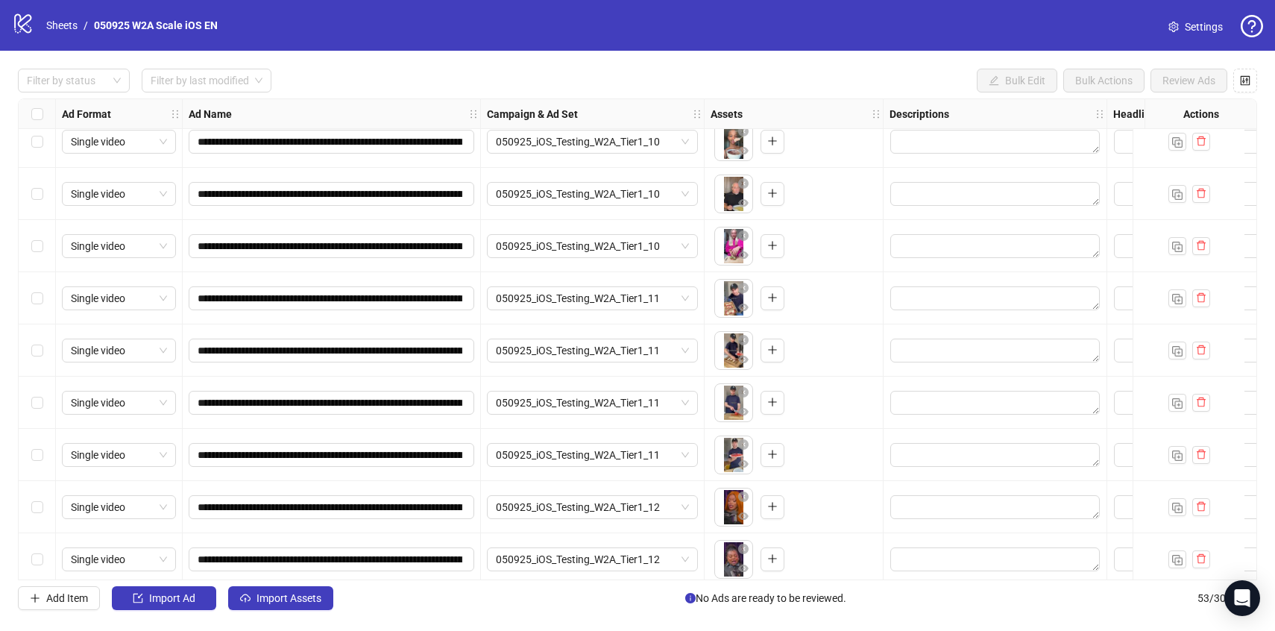
scroll to position [2323, 0]
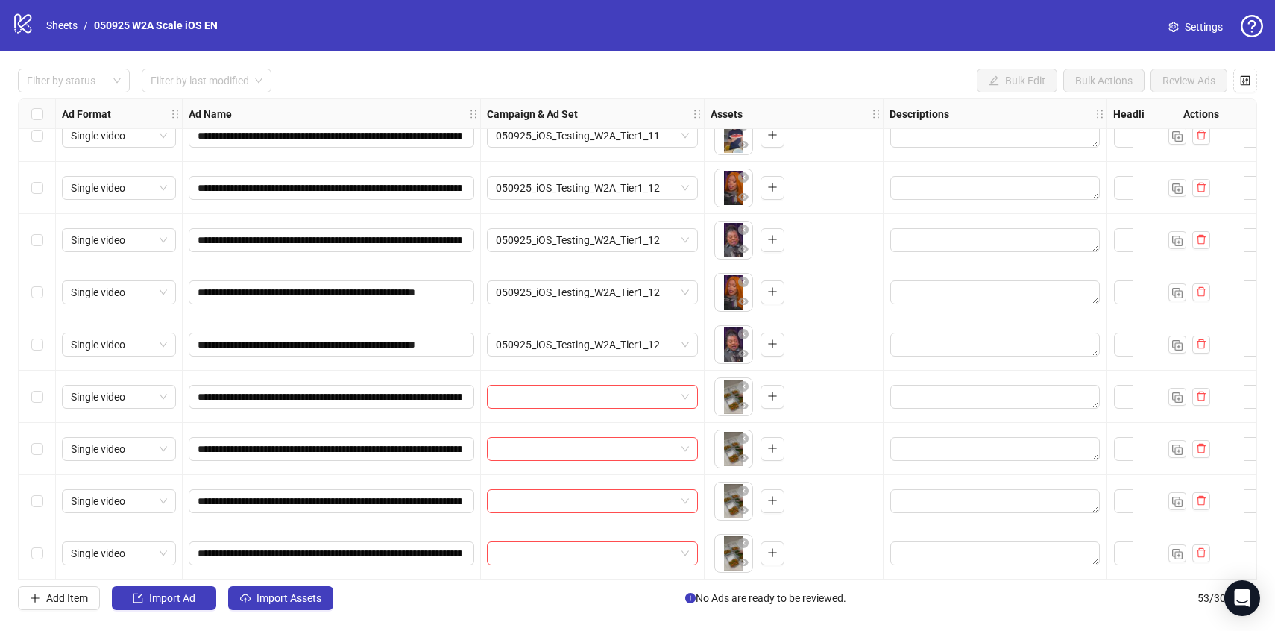
click at [44, 386] on div "Select row 50" at bounding box center [37, 397] width 37 height 52
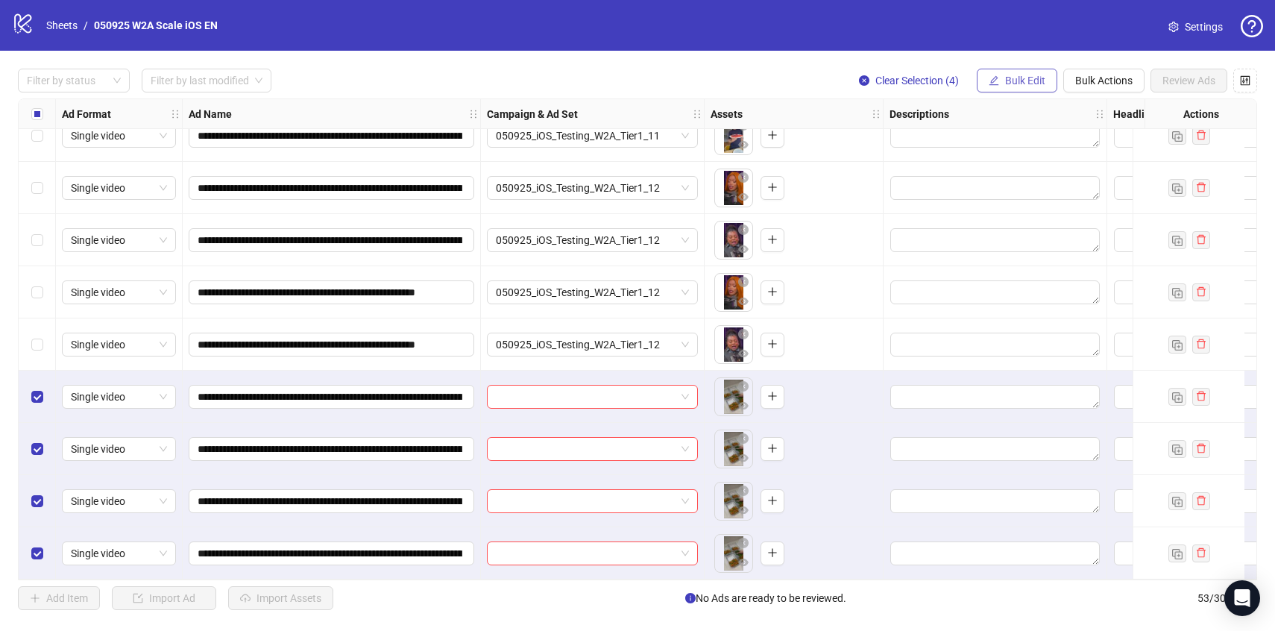
click at [1020, 77] on span "Bulk Edit" at bounding box center [1025, 81] width 40 height 12
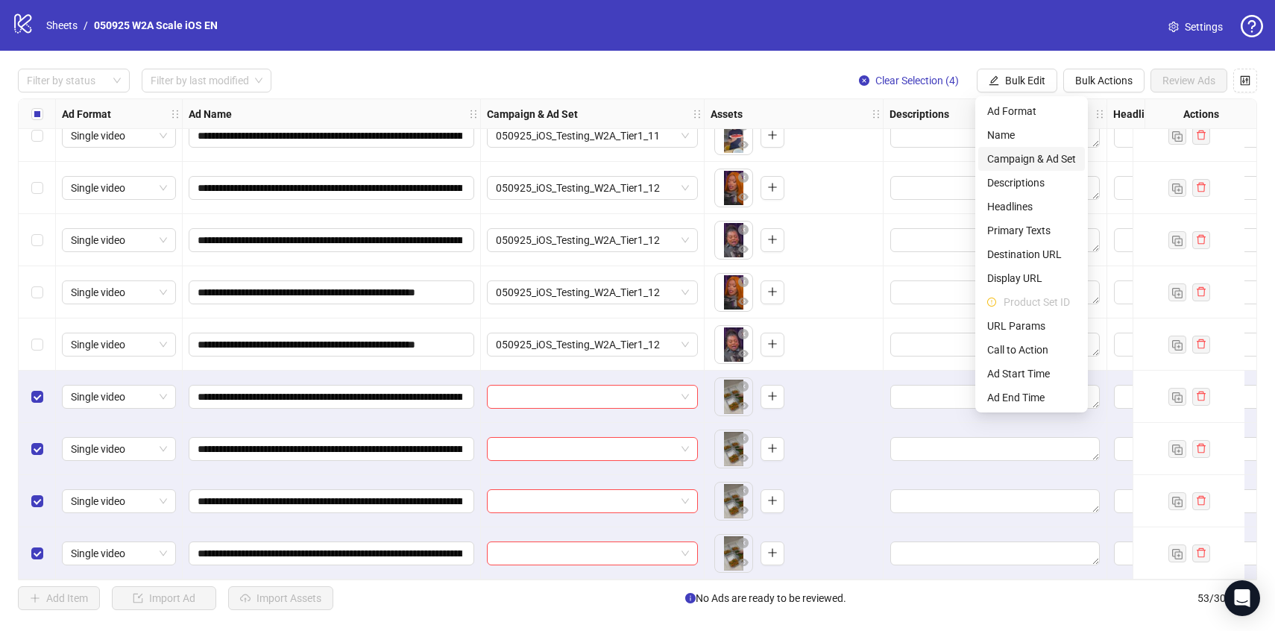
click at [1025, 157] on span "Campaign & Ad Set" at bounding box center [1032, 159] width 89 height 16
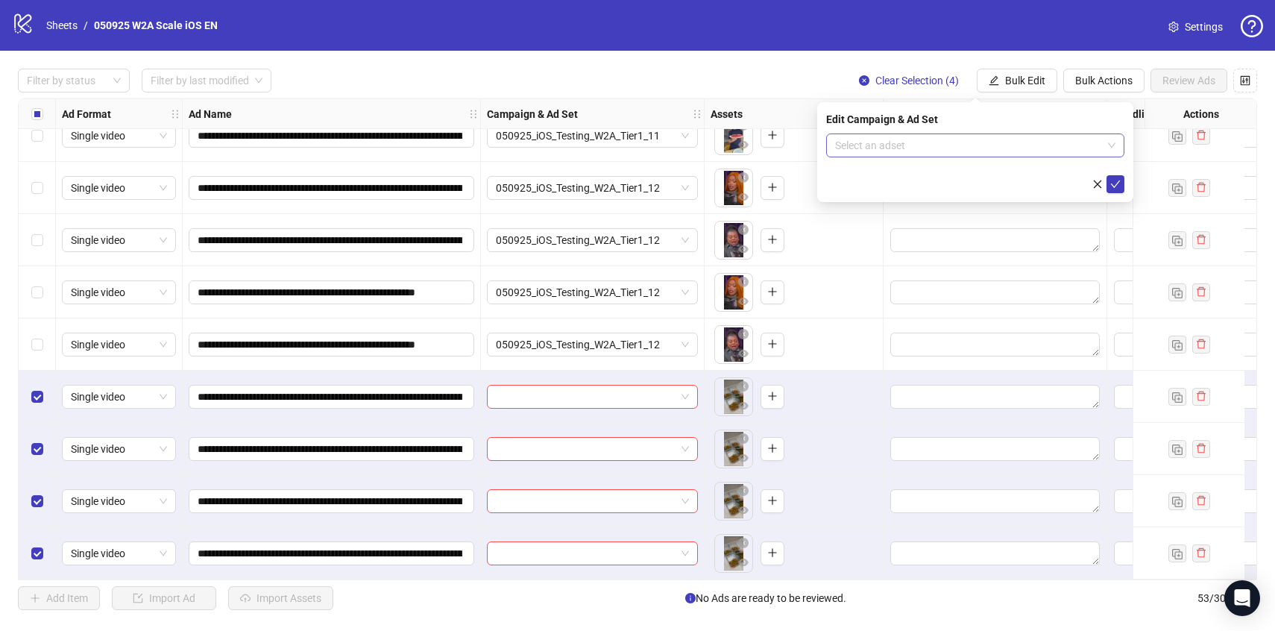
click at [1021, 148] on input "search" at bounding box center [968, 145] width 267 height 22
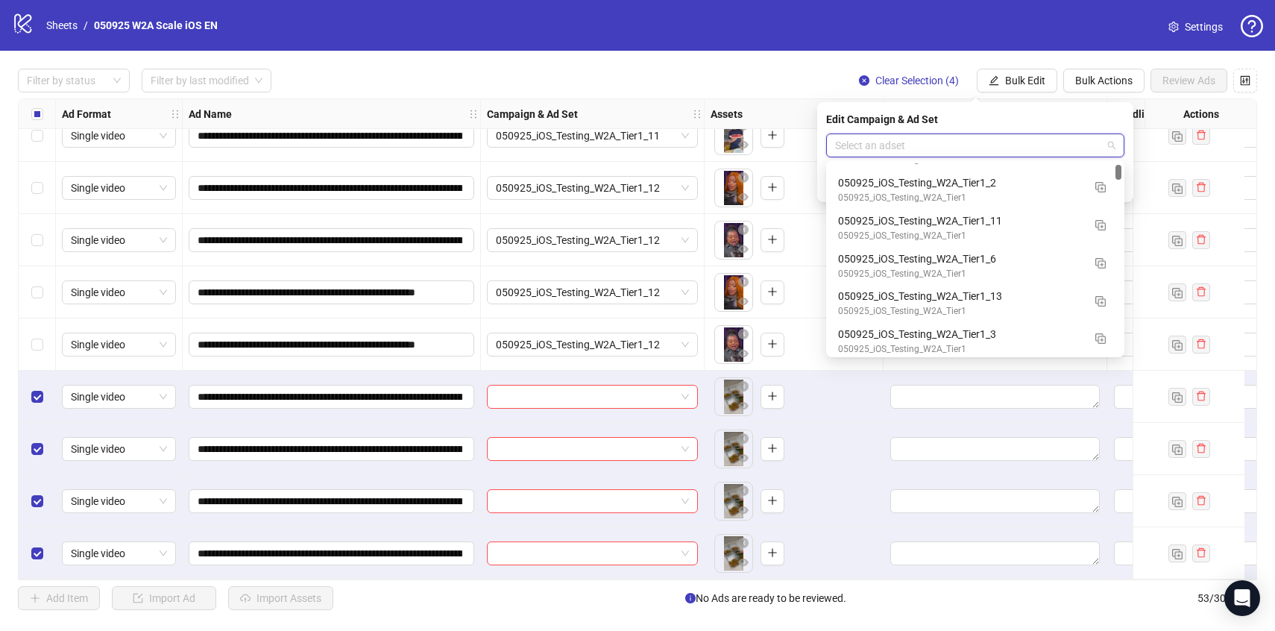
scroll to position [148, 0]
click at [1040, 292] on div "050925_iOS_Testing_W2A_Tier1_13" at bounding box center [960, 293] width 245 height 16
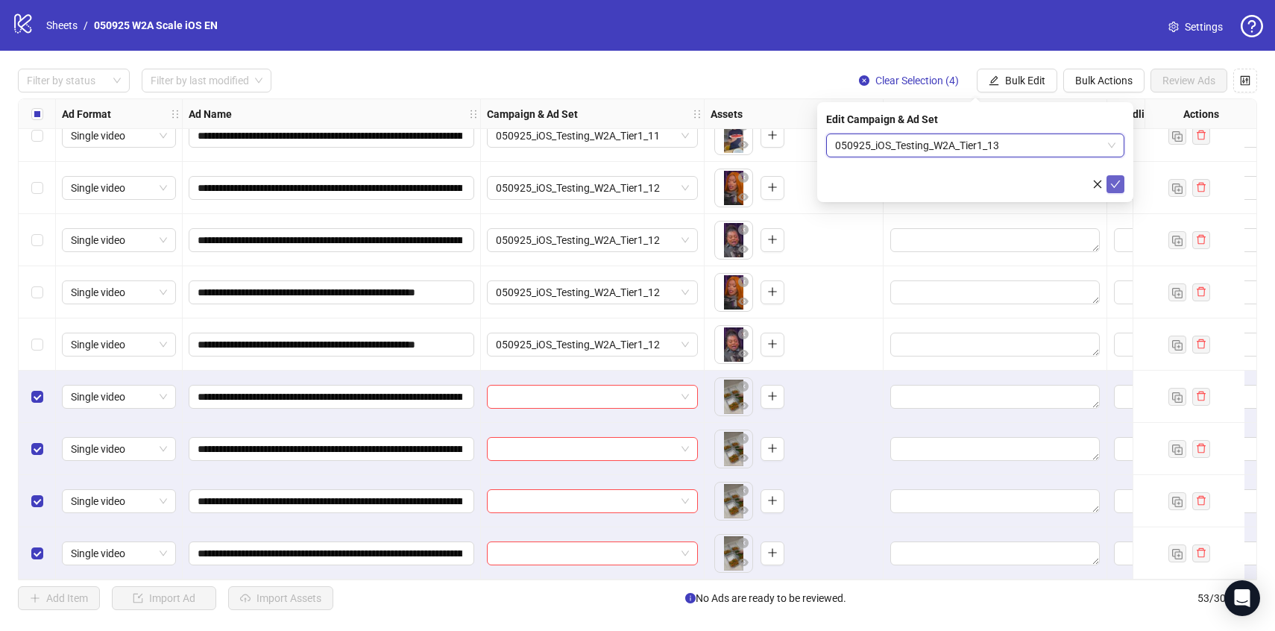
click at [1111, 186] on icon "check" at bounding box center [1116, 184] width 10 height 10
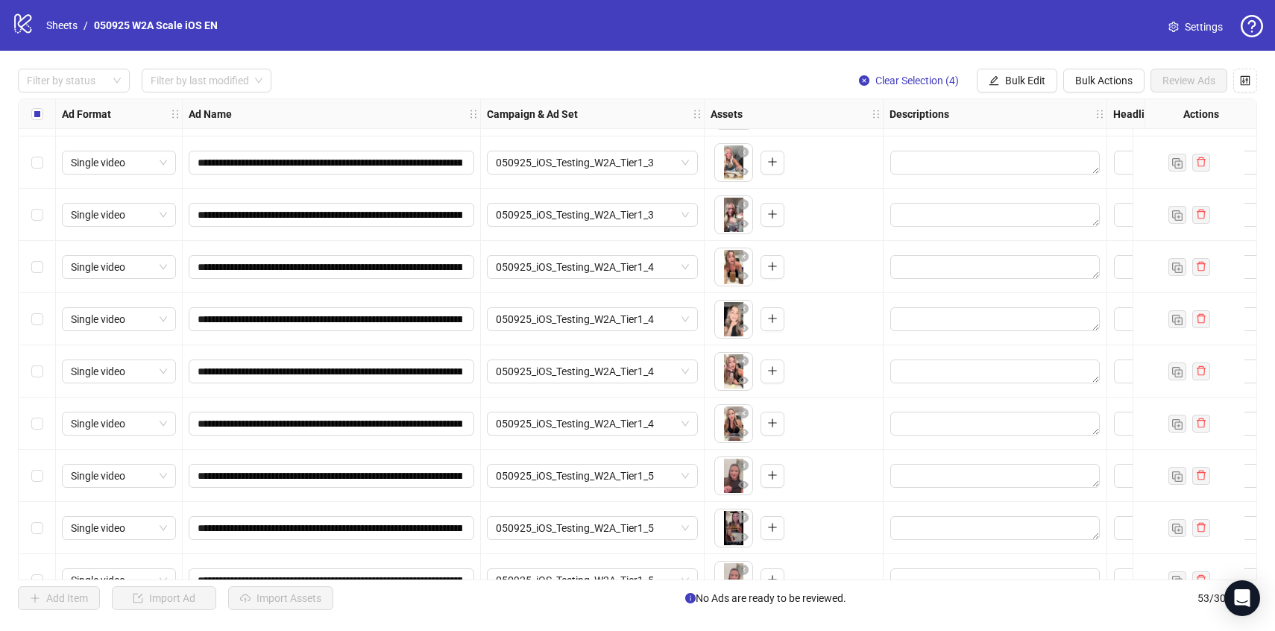
scroll to position [0, 0]
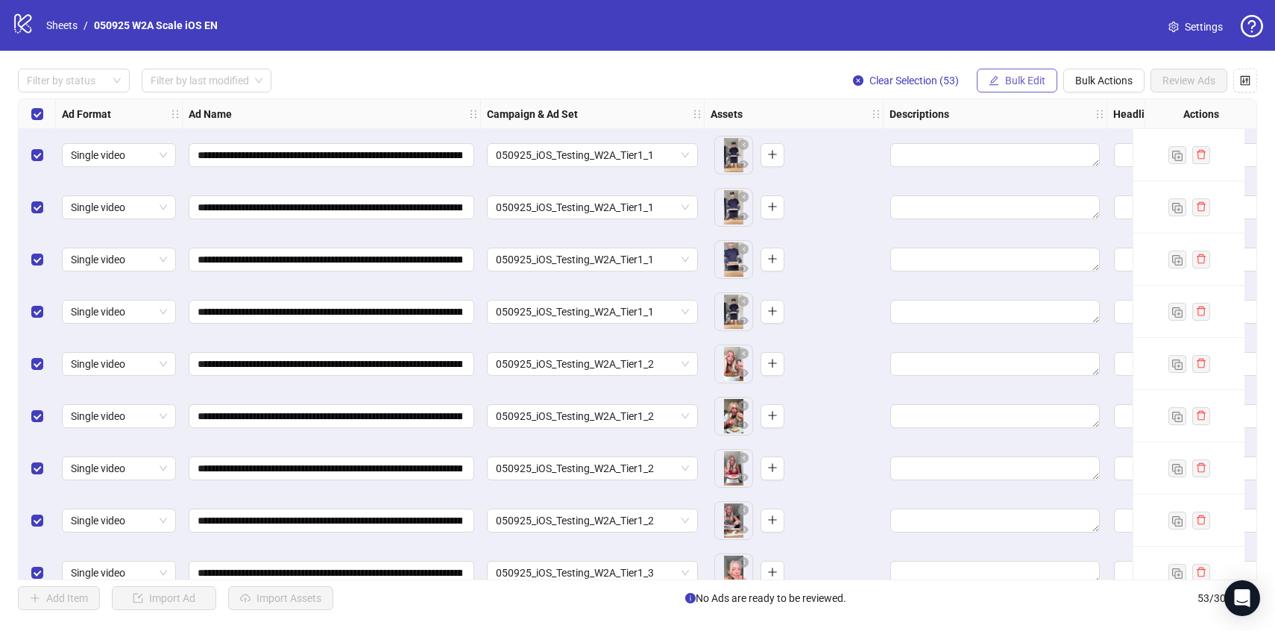
click at [1023, 84] on span "Bulk Edit" at bounding box center [1025, 81] width 40 height 12
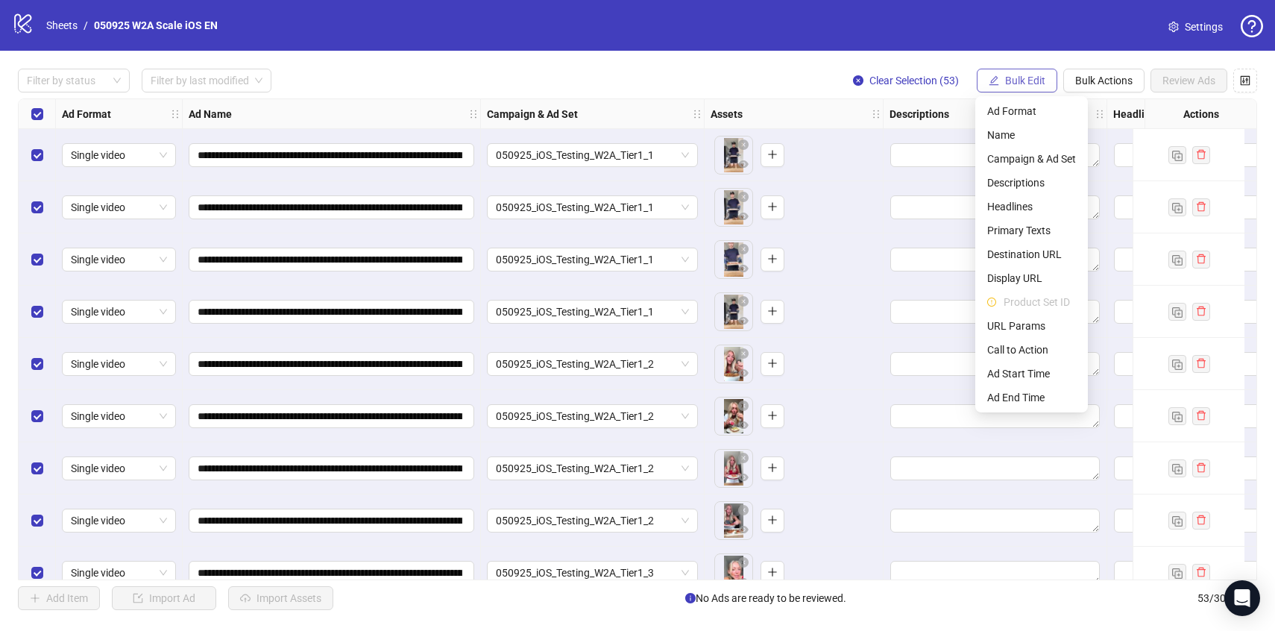
click at [1023, 84] on span "Bulk Edit" at bounding box center [1025, 81] width 40 height 12
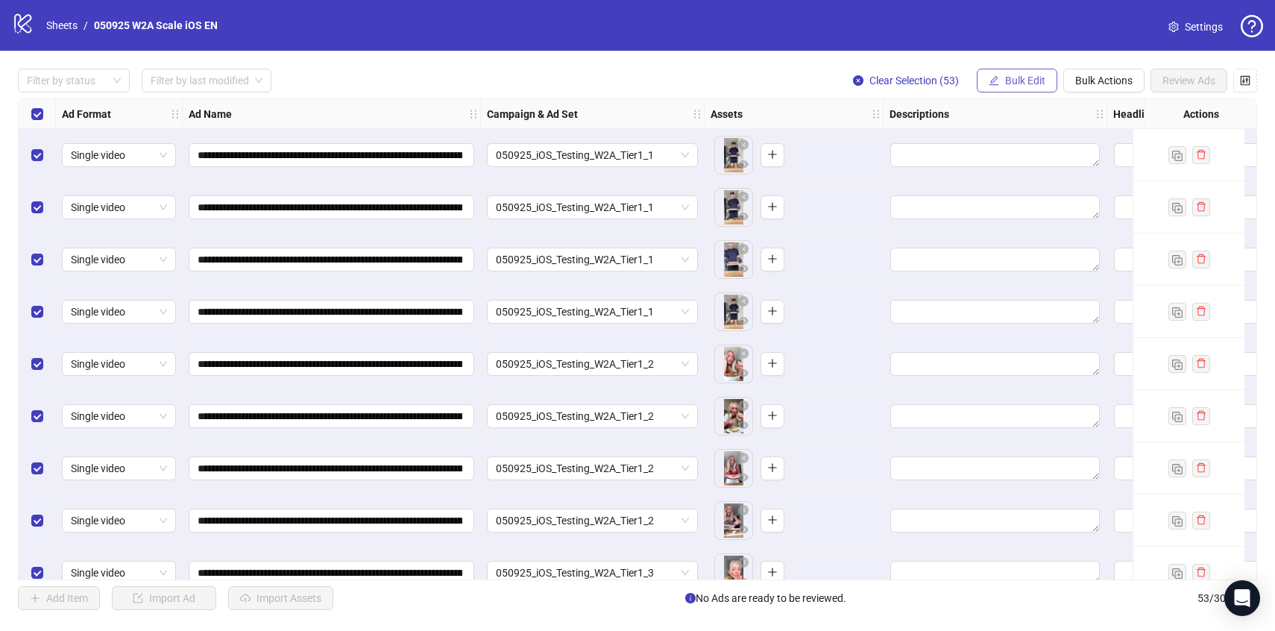
click at [1023, 84] on span "Bulk Edit" at bounding box center [1025, 81] width 40 height 12
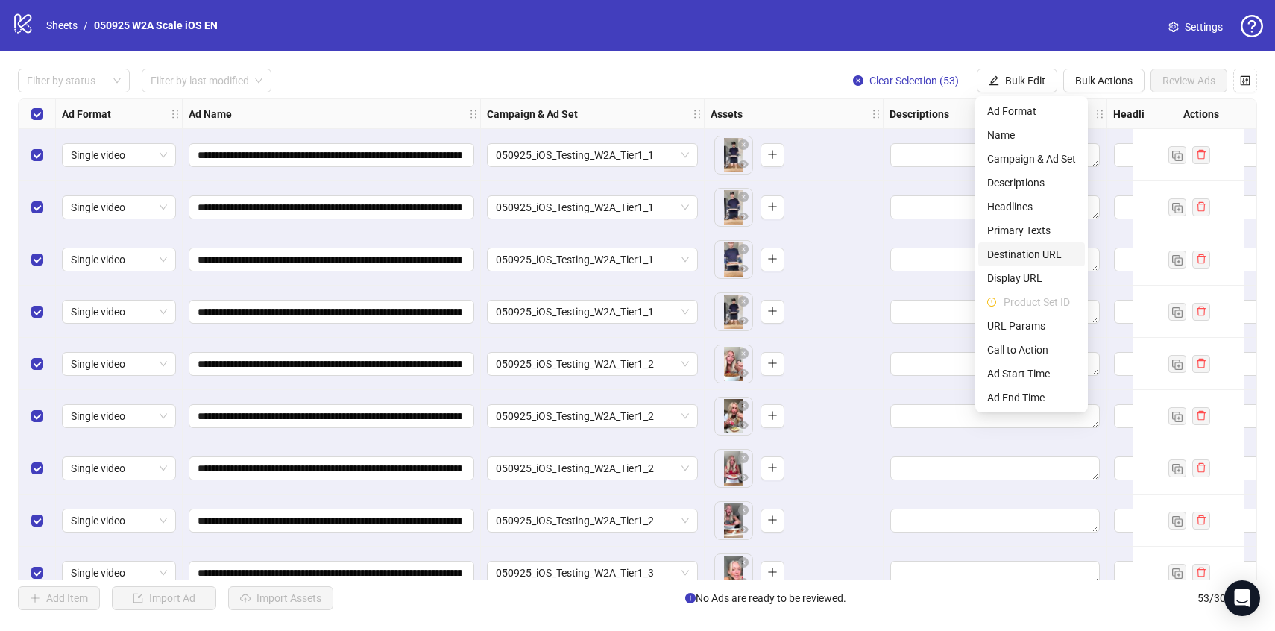
click at [1013, 259] on span "Destination URL" at bounding box center [1032, 254] width 89 height 16
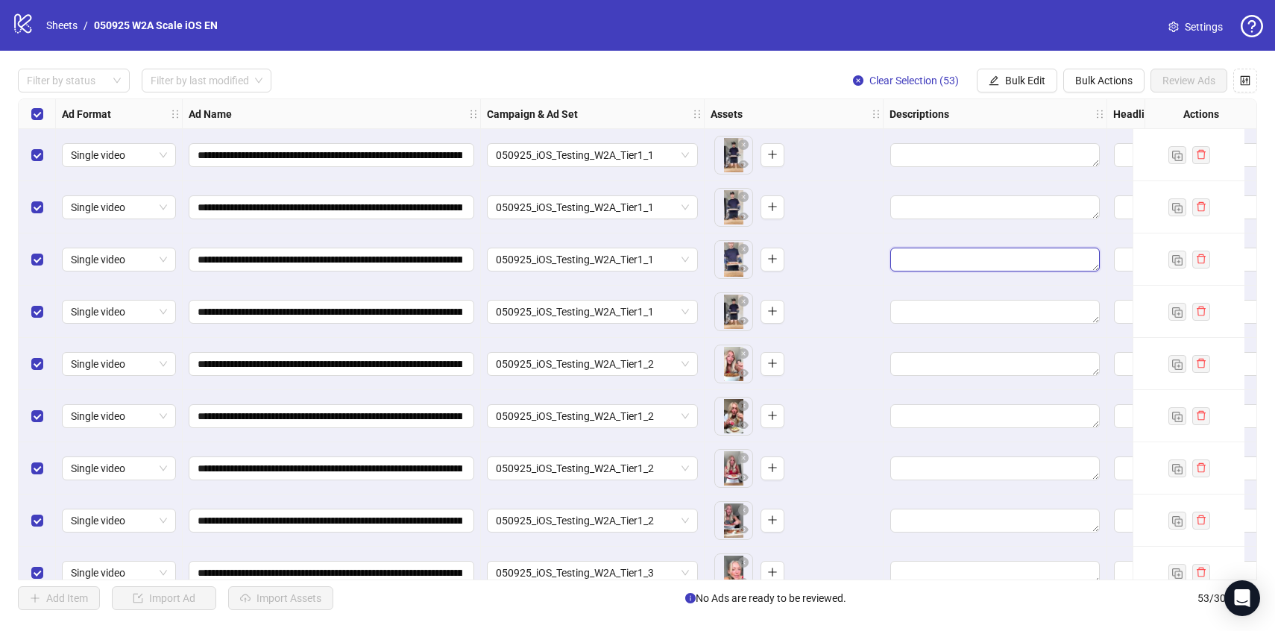
click at [1013, 259] on textarea "Edit values" at bounding box center [996, 260] width 210 height 24
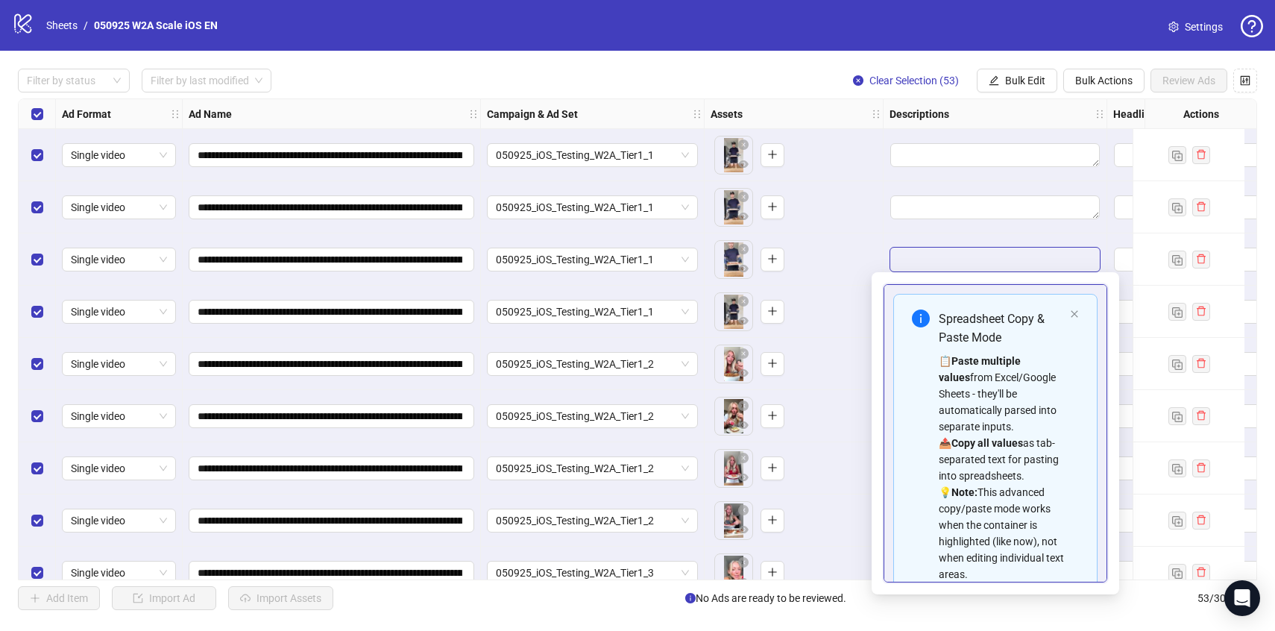
click at [1070, 320] on div "Spreadsheet Copy & Paste Mode 📋 Paste multiple values from Excel/Google Sheets …" at bounding box center [996, 446] width 204 height 304
click at [1071, 312] on icon "close" at bounding box center [1074, 314] width 9 height 9
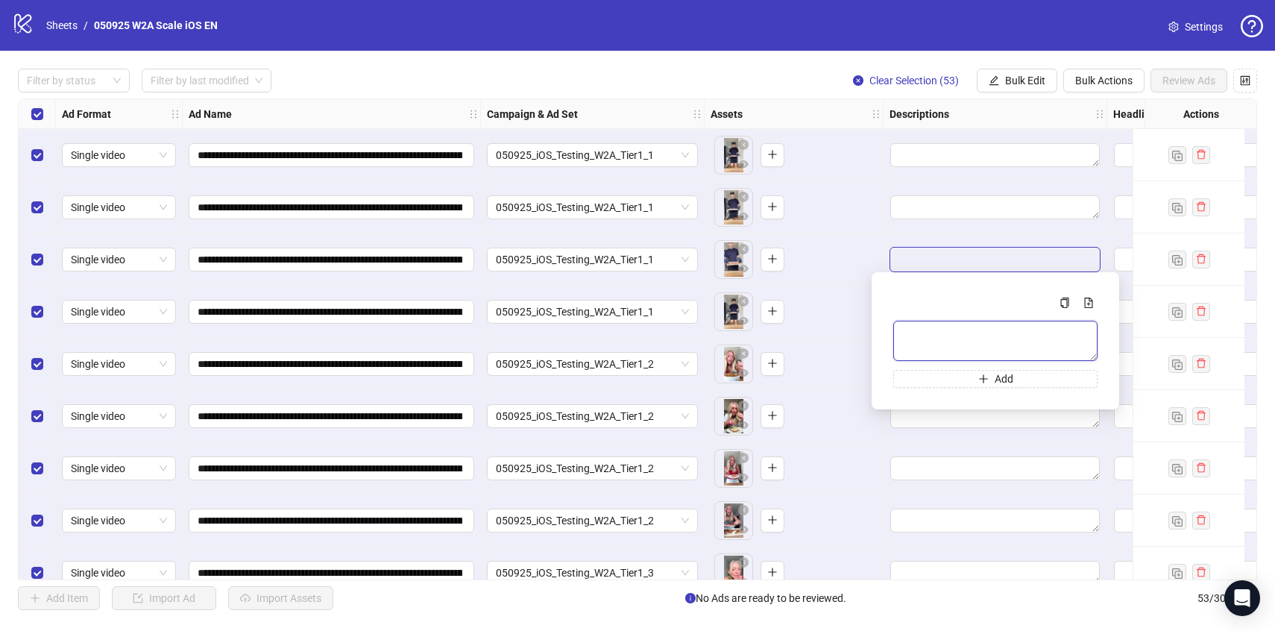
click at [997, 333] on textarea "Multi-text input container - paste or copy values" at bounding box center [996, 341] width 204 height 40
click at [900, 80] on span "Clear Selection (53)" at bounding box center [915, 81] width 90 height 12
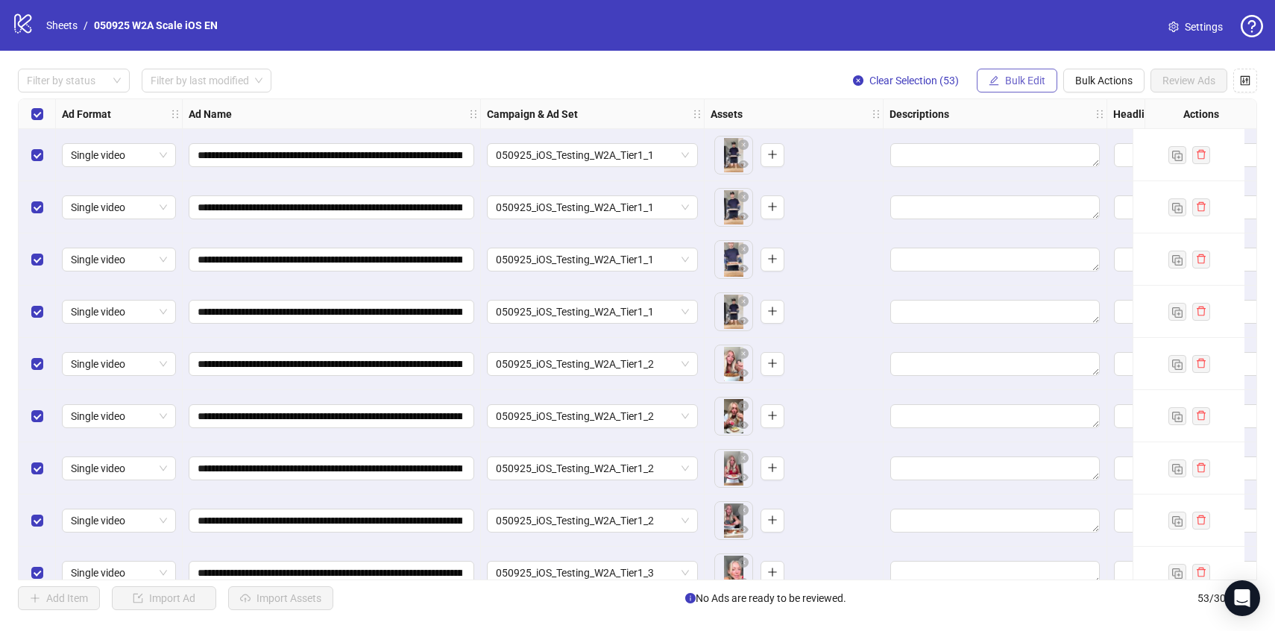
click at [993, 78] on icon "edit" at bounding box center [995, 80] width 10 height 10
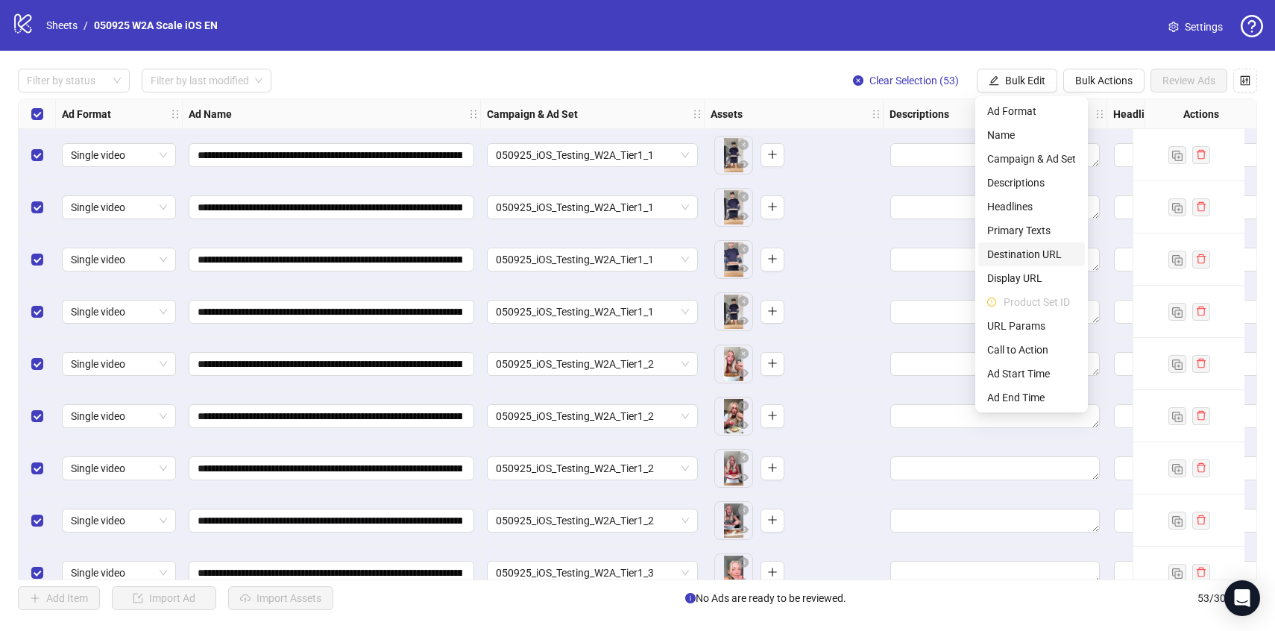
click at [1032, 251] on span "Destination URL" at bounding box center [1032, 254] width 89 height 16
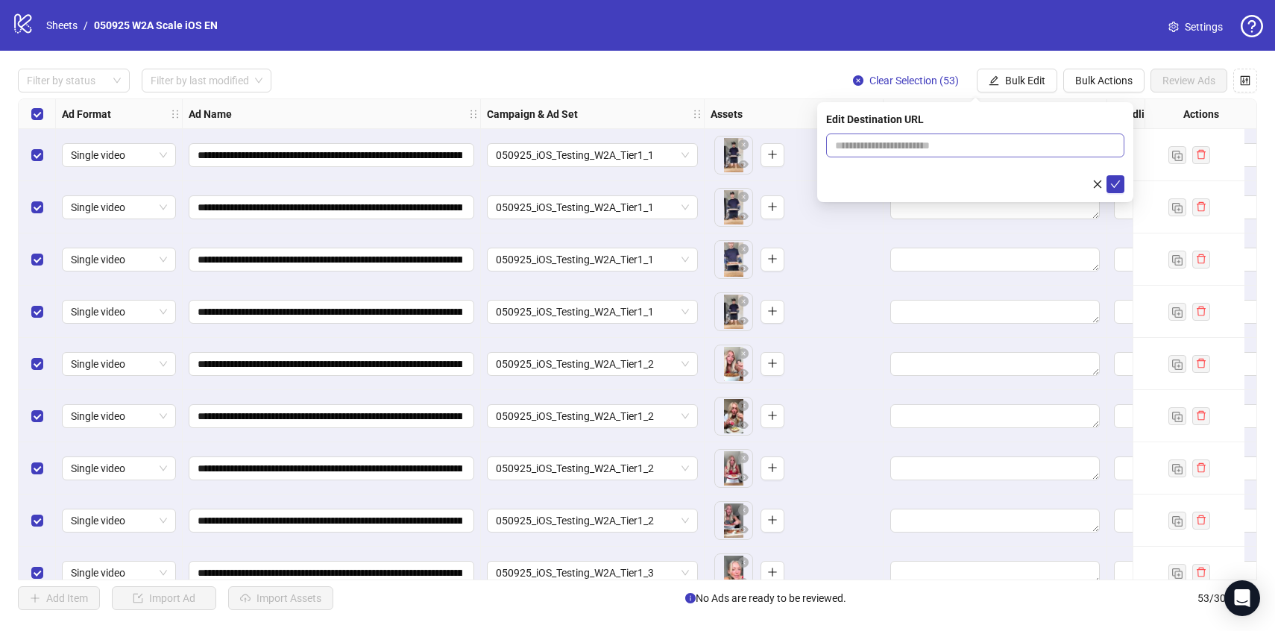
click at [957, 155] on span at bounding box center [975, 146] width 298 height 24
paste input "**********"
type input "**********"
click at [1120, 181] on icon "check" at bounding box center [1116, 184] width 10 height 10
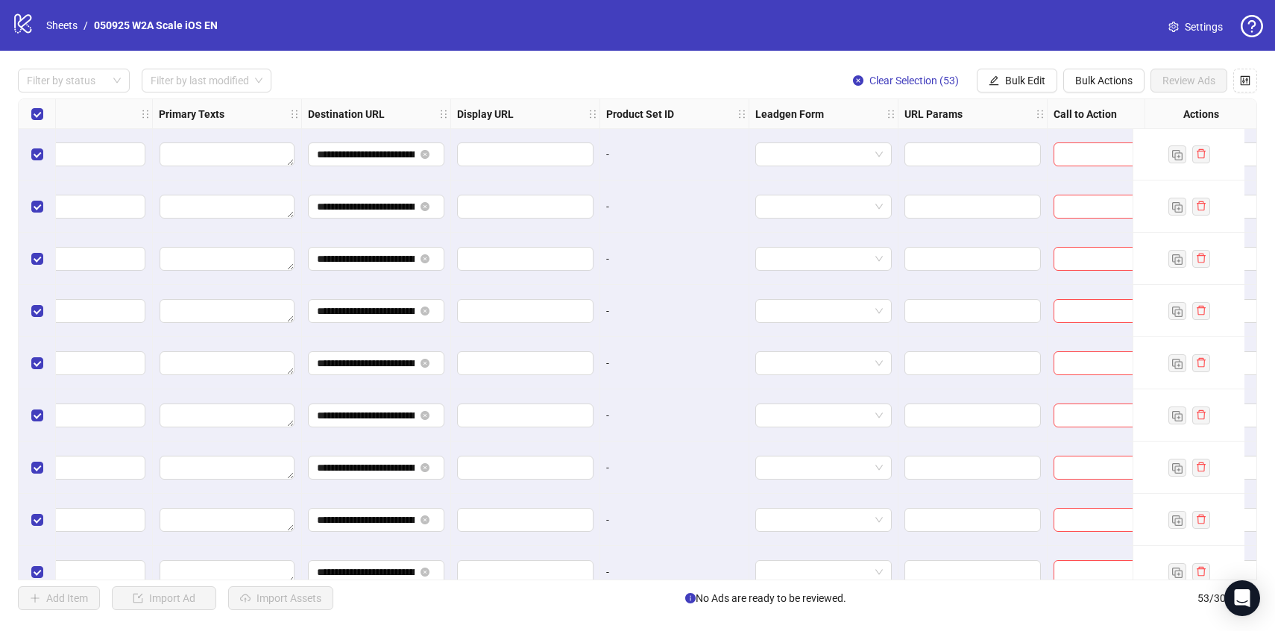
scroll to position [1, 1157]
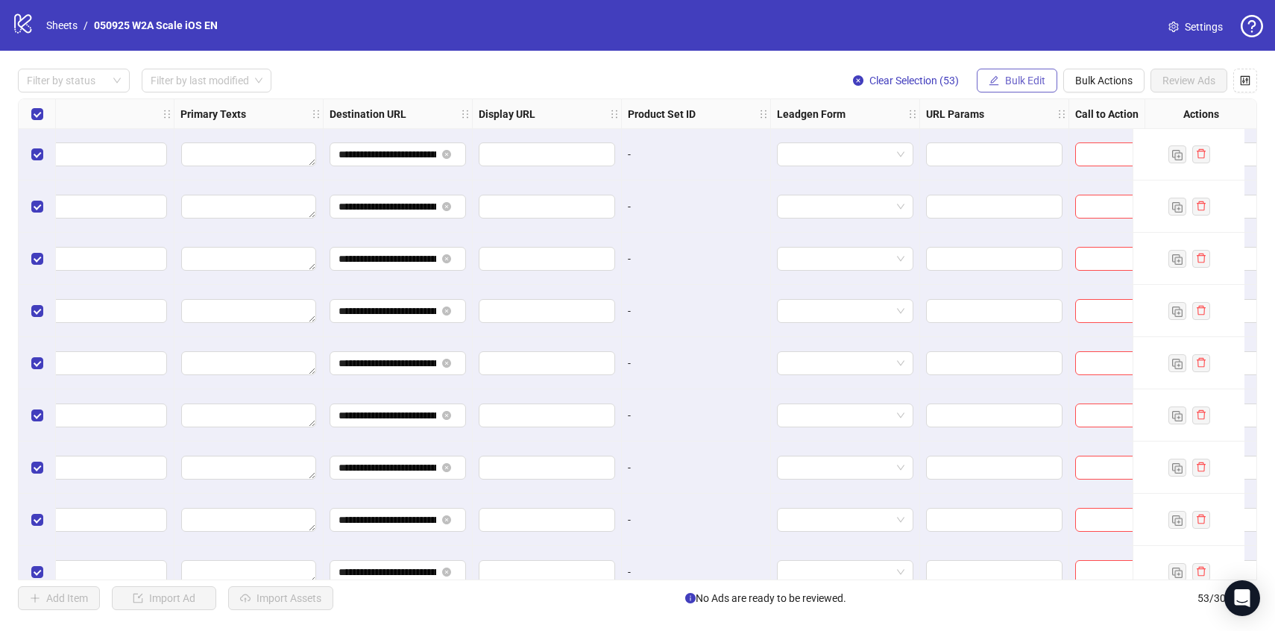
click at [997, 86] on span "button" at bounding box center [994, 81] width 10 height 12
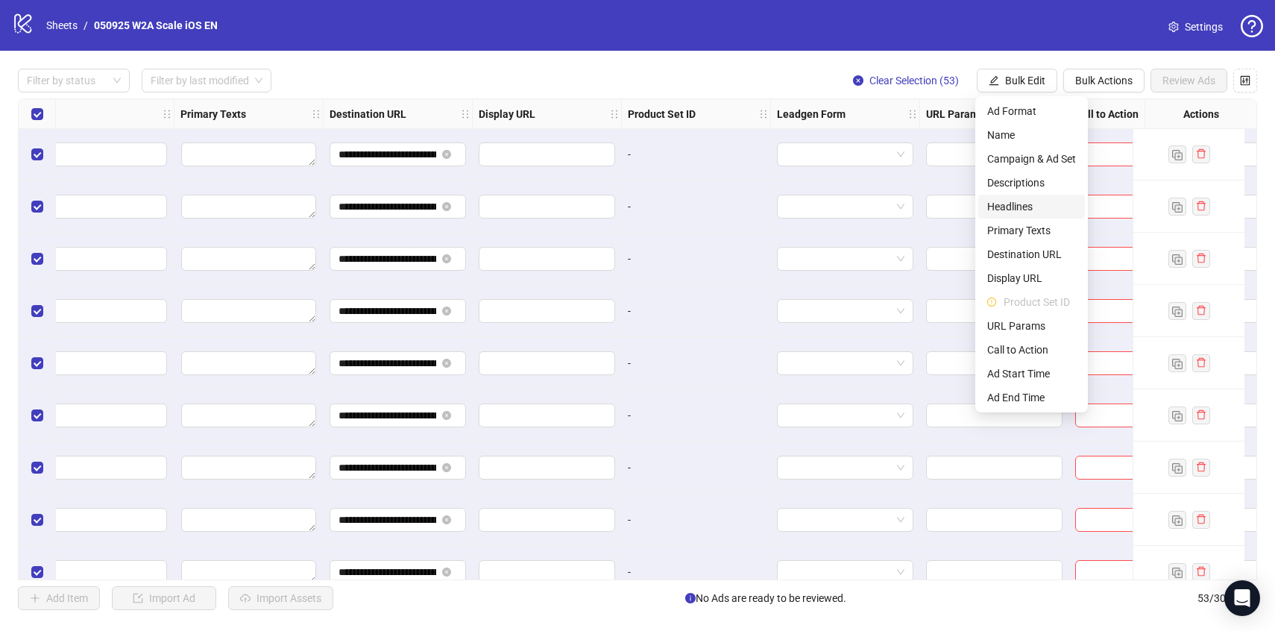
click at [1016, 205] on span "Headlines" at bounding box center [1032, 206] width 89 height 16
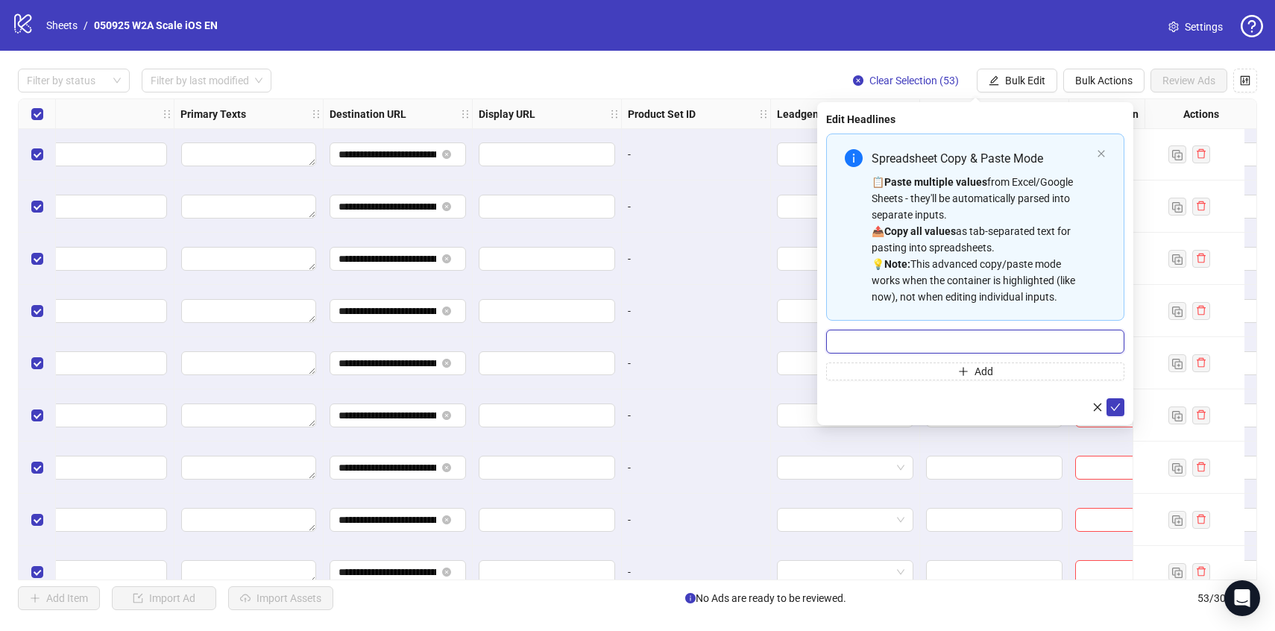
click at [956, 336] on input "Multi-input container - paste or copy values" at bounding box center [975, 342] width 298 height 24
paste input "**********"
type input "**********"
click at [1111, 400] on button "submit" at bounding box center [1116, 407] width 18 height 18
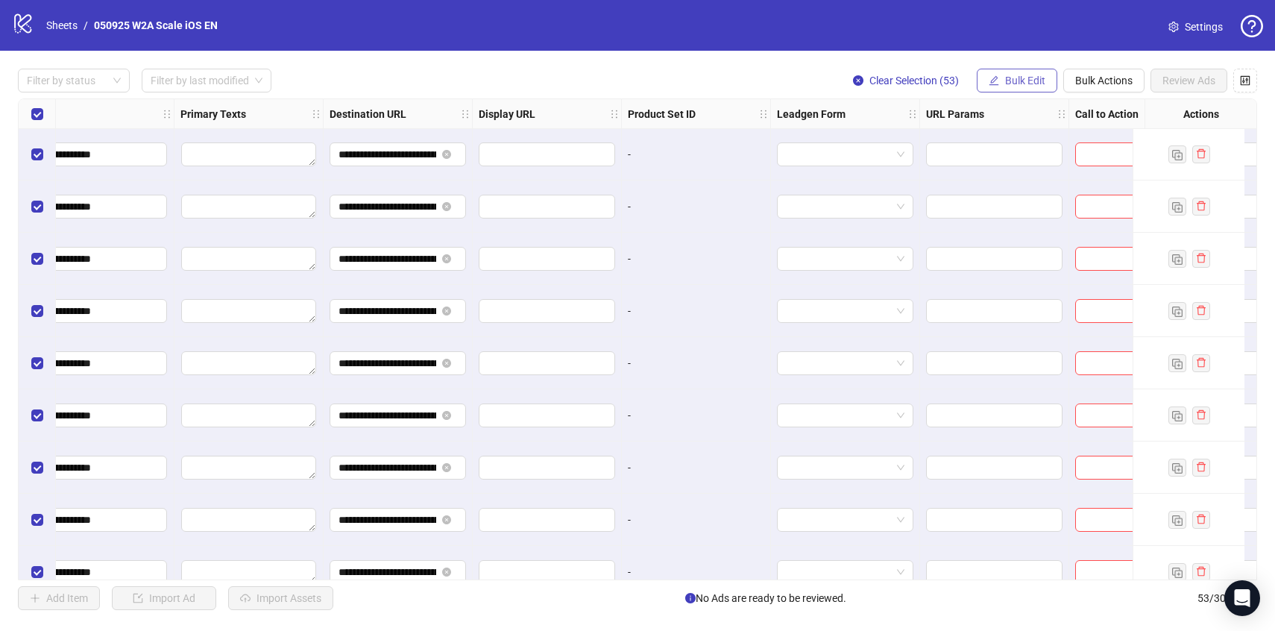
click at [1003, 87] on button "Bulk Edit" at bounding box center [1017, 81] width 81 height 24
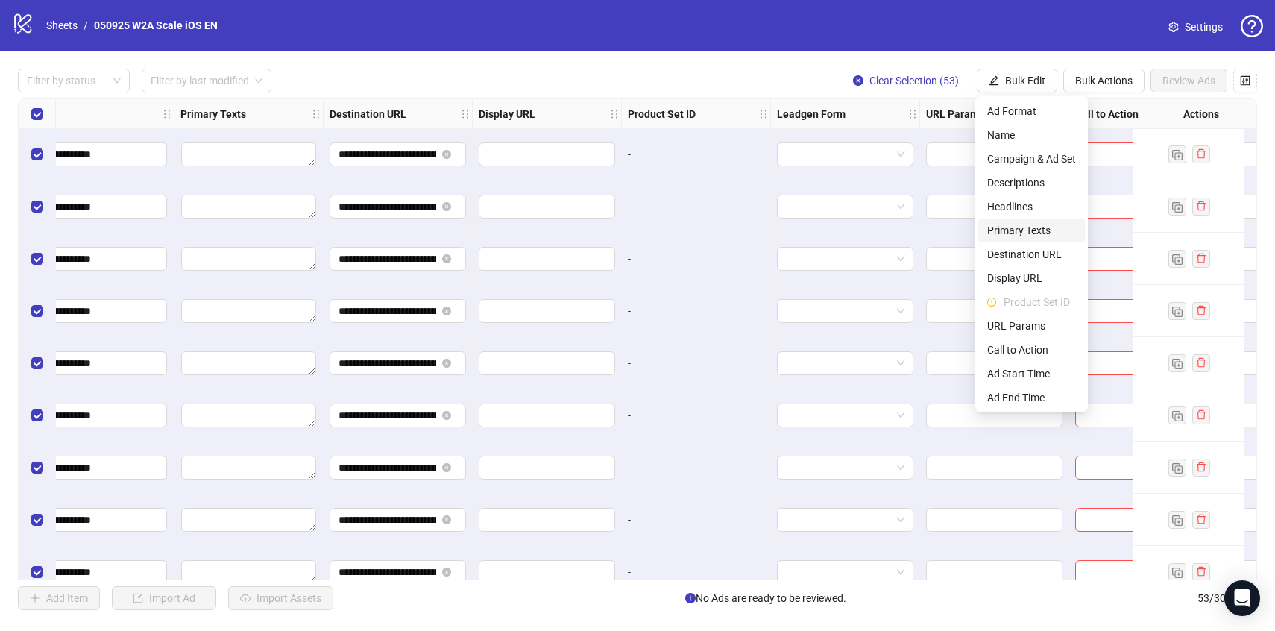
click at [1020, 234] on span "Primary Texts" at bounding box center [1032, 230] width 89 height 16
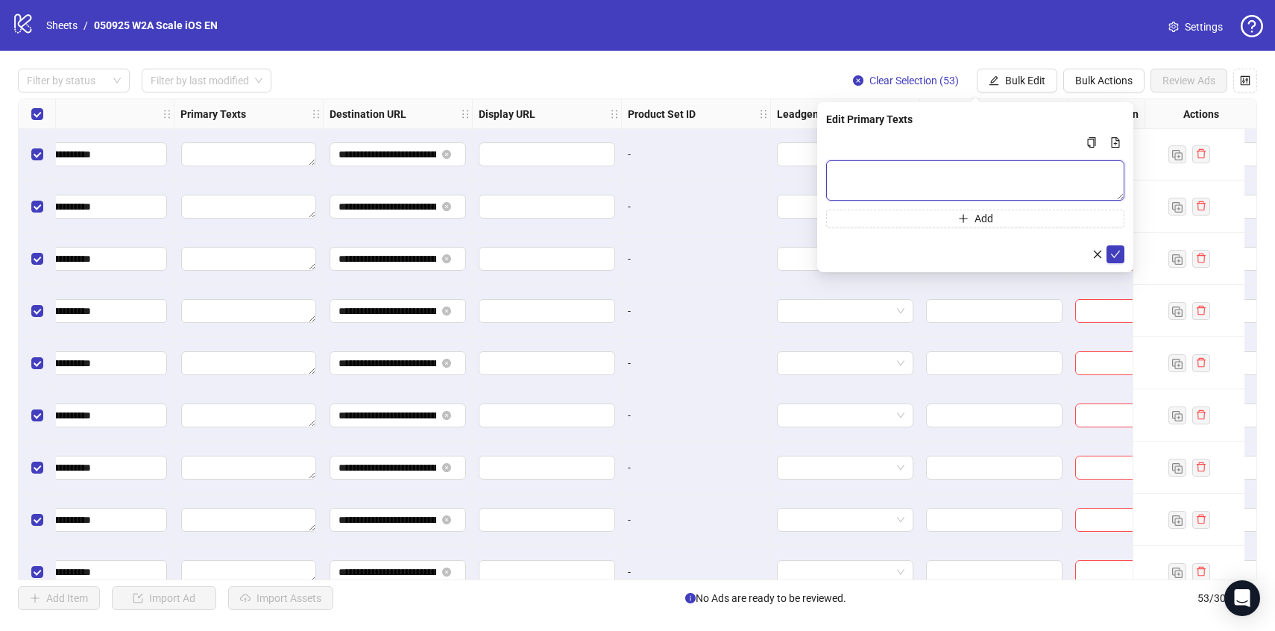
click at [1005, 166] on textarea "Multi-text input container - paste or copy values" at bounding box center [975, 180] width 298 height 40
paste textarea "**********"
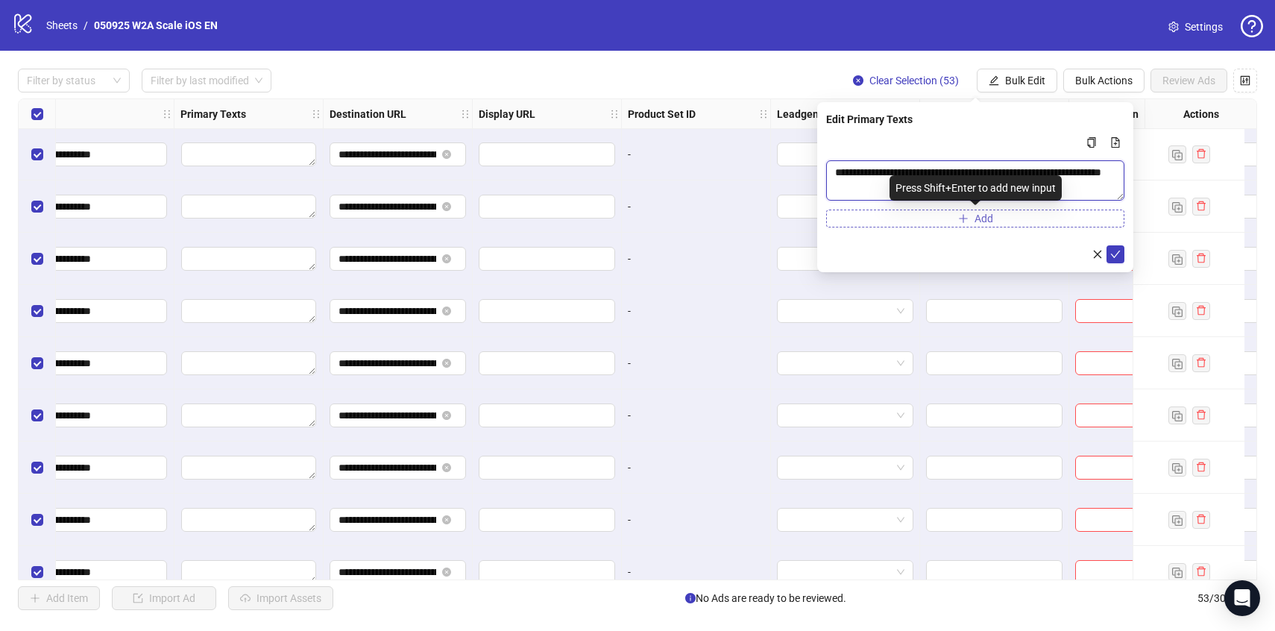
type textarea "**********"
click at [1010, 220] on button "Add" at bounding box center [975, 219] width 298 height 18
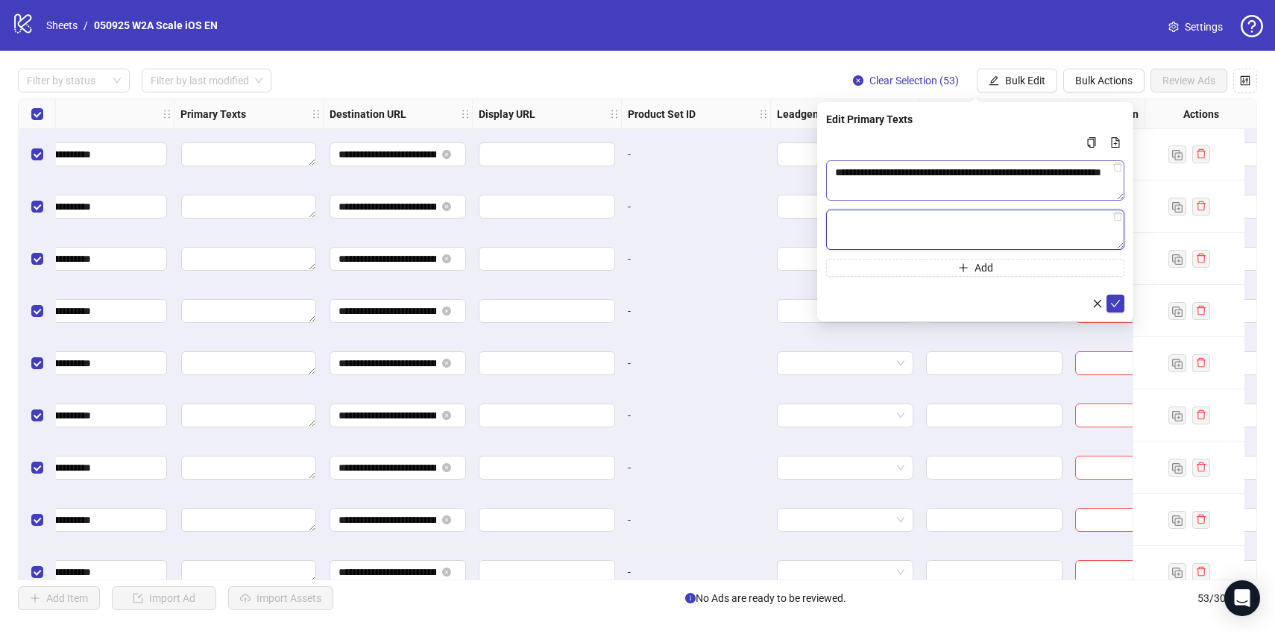
paste textarea "**********"
type textarea "**********"
click at [988, 274] on button "Add" at bounding box center [975, 268] width 298 height 18
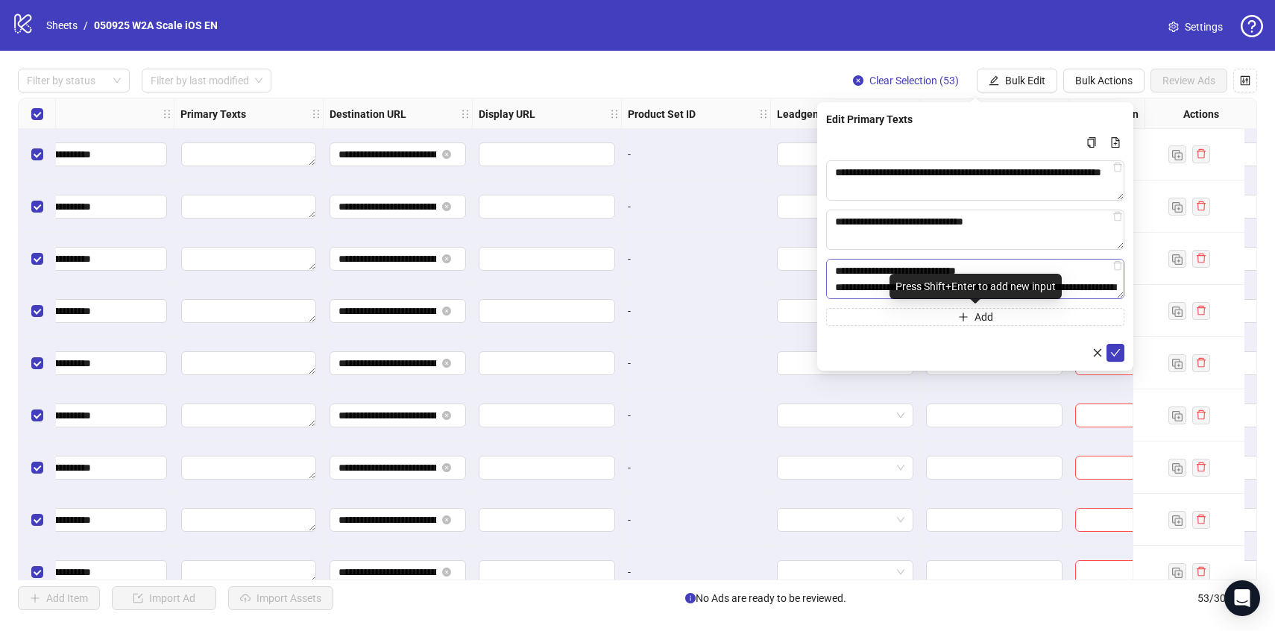
scroll to position [28, 0]
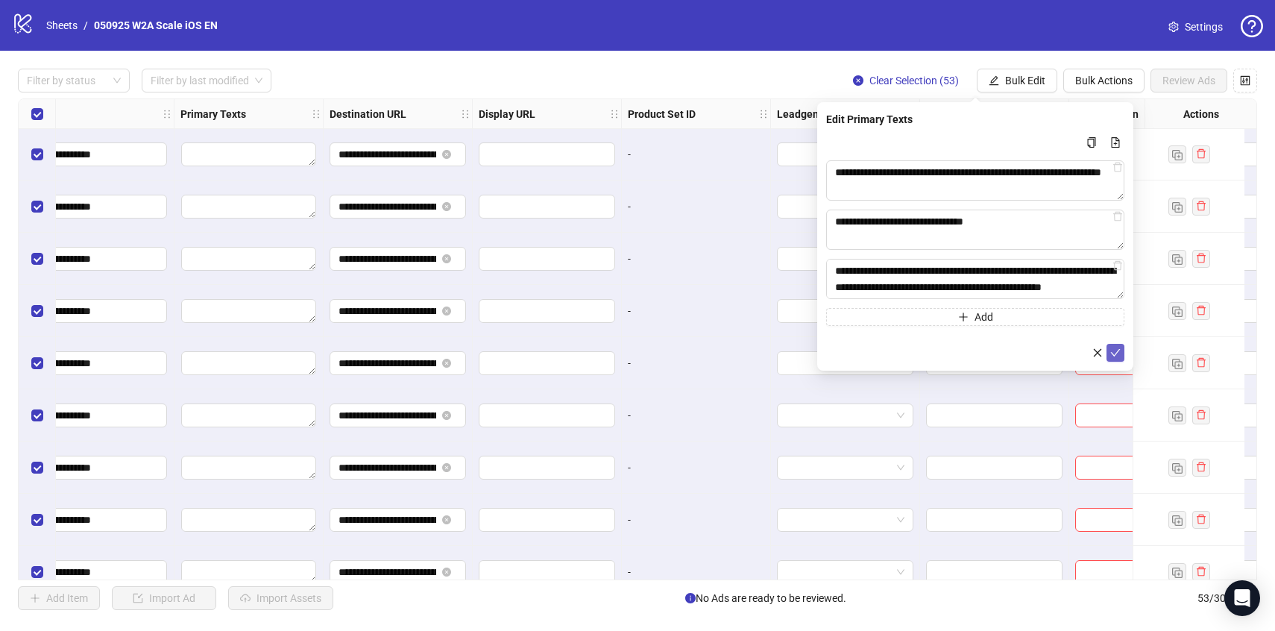
type textarea "**********"
click at [1120, 354] on icon "check" at bounding box center [1116, 353] width 10 height 10
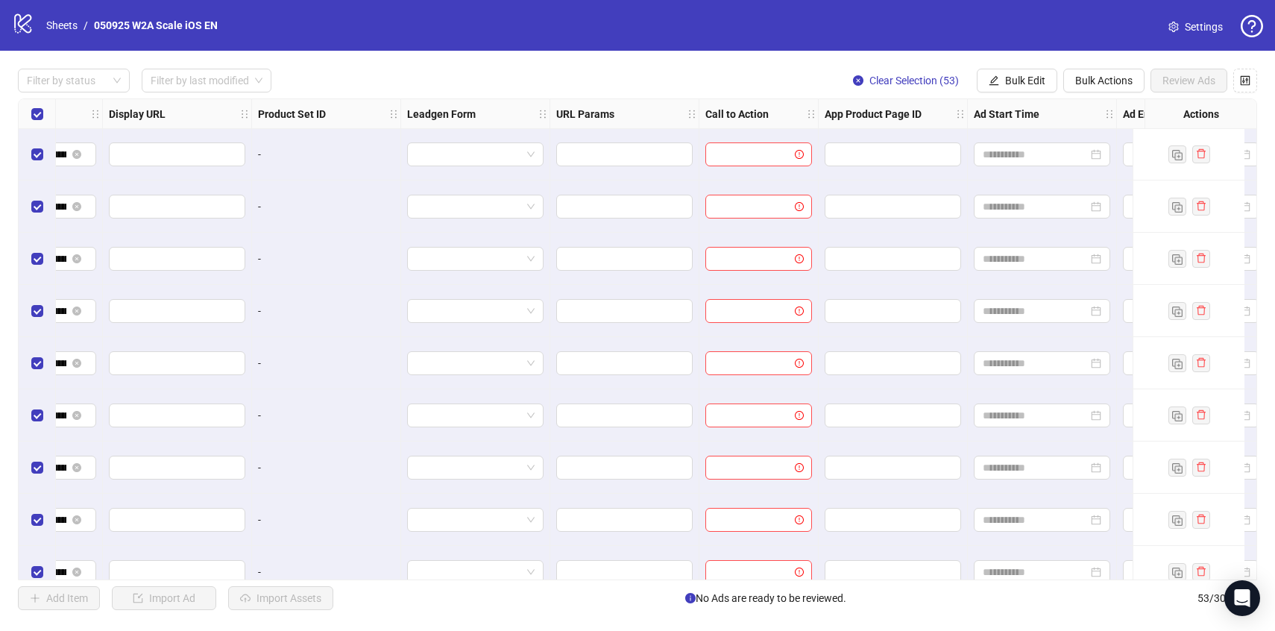
scroll to position [1, 1481]
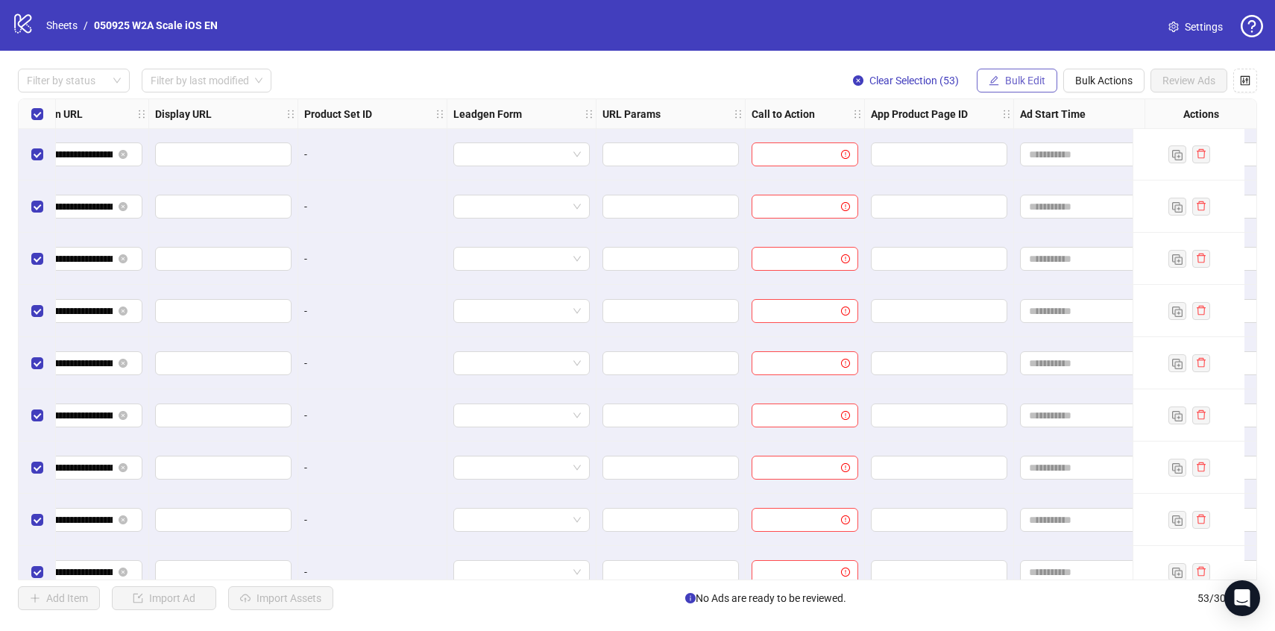
click at [1022, 69] on button "Bulk Edit" at bounding box center [1017, 81] width 81 height 24
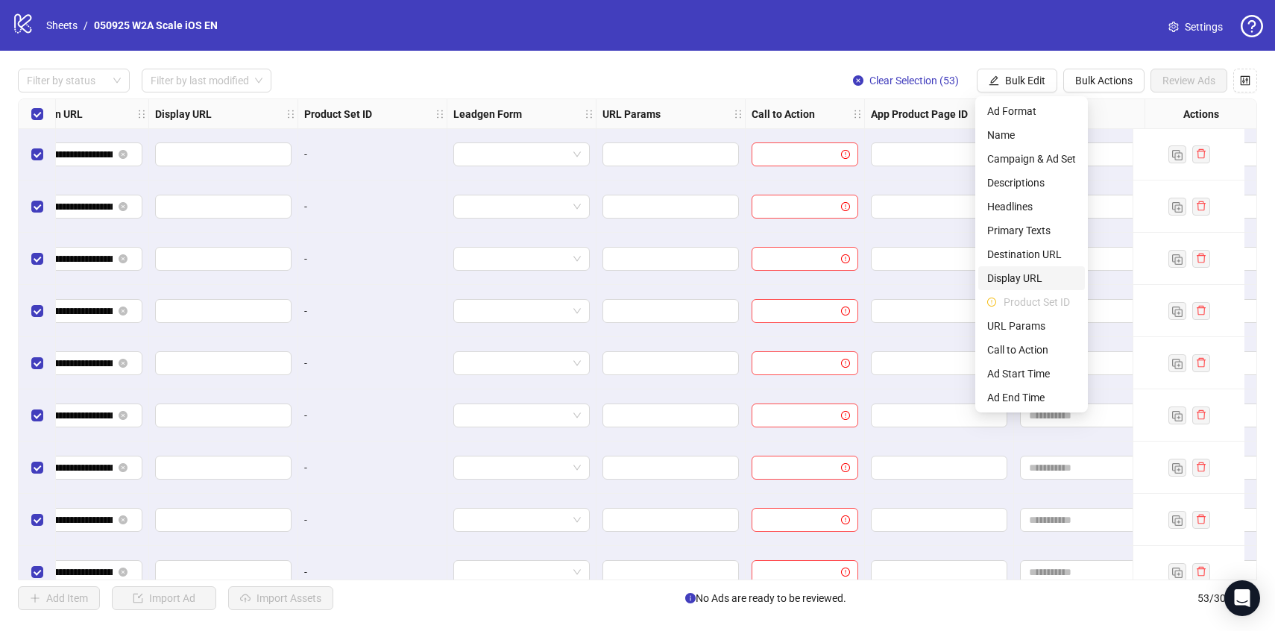
click at [1008, 283] on span "Display URL" at bounding box center [1032, 278] width 89 height 16
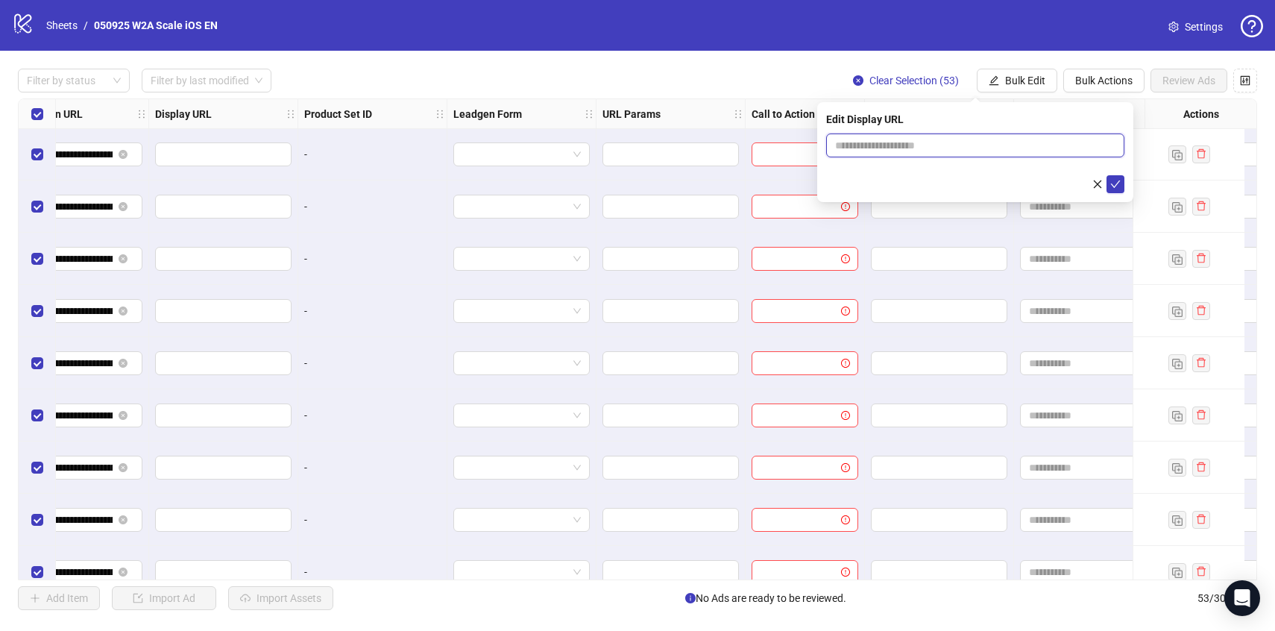
click at [932, 153] on input "text" at bounding box center [975, 146] width 298 height 24
type input "**********"
click at [1112, 180] on icon "check" at bounding box center [1116, 184] width 10 height 10
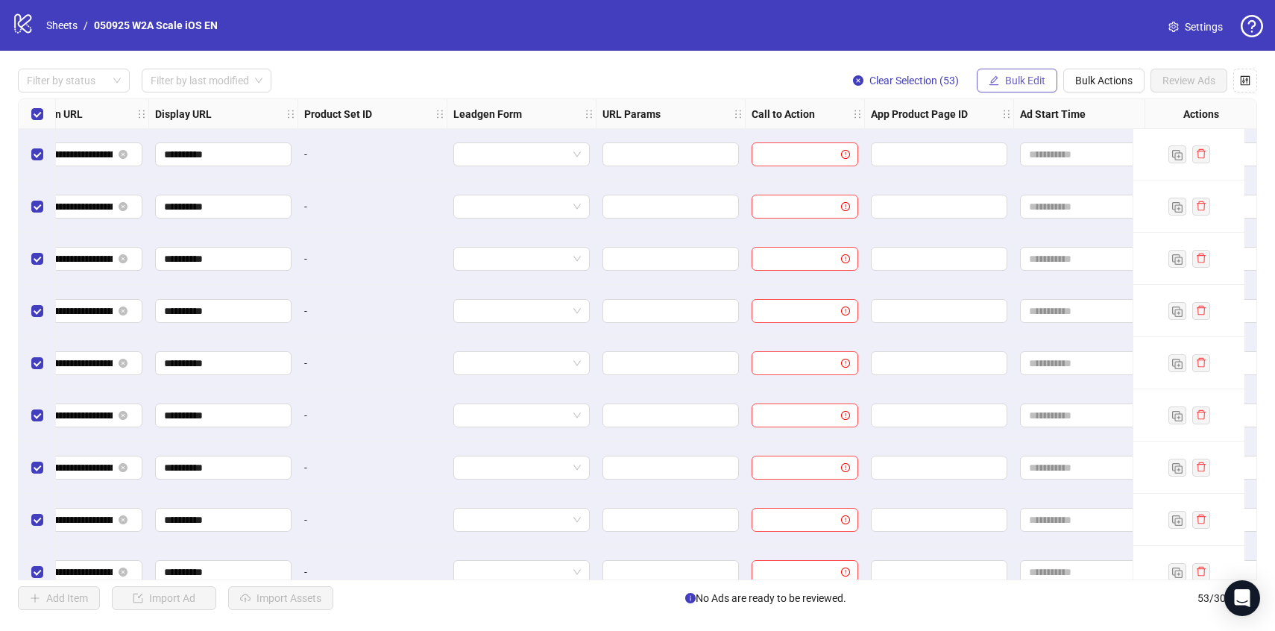
click at [1005, 80] on span "Bulk Edit" at bounding box center [1025, 81] width 40 height 12
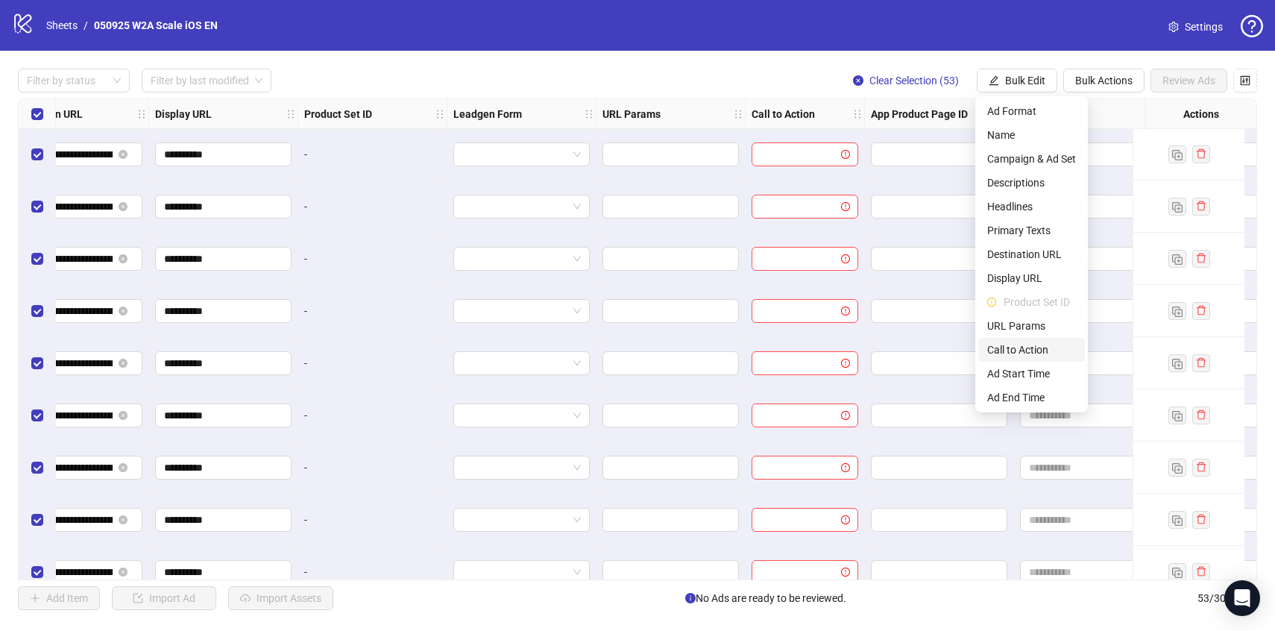
click at [1012, 344] on span "Call to Action" at bounding box center [1032, 350] width 89 height 16
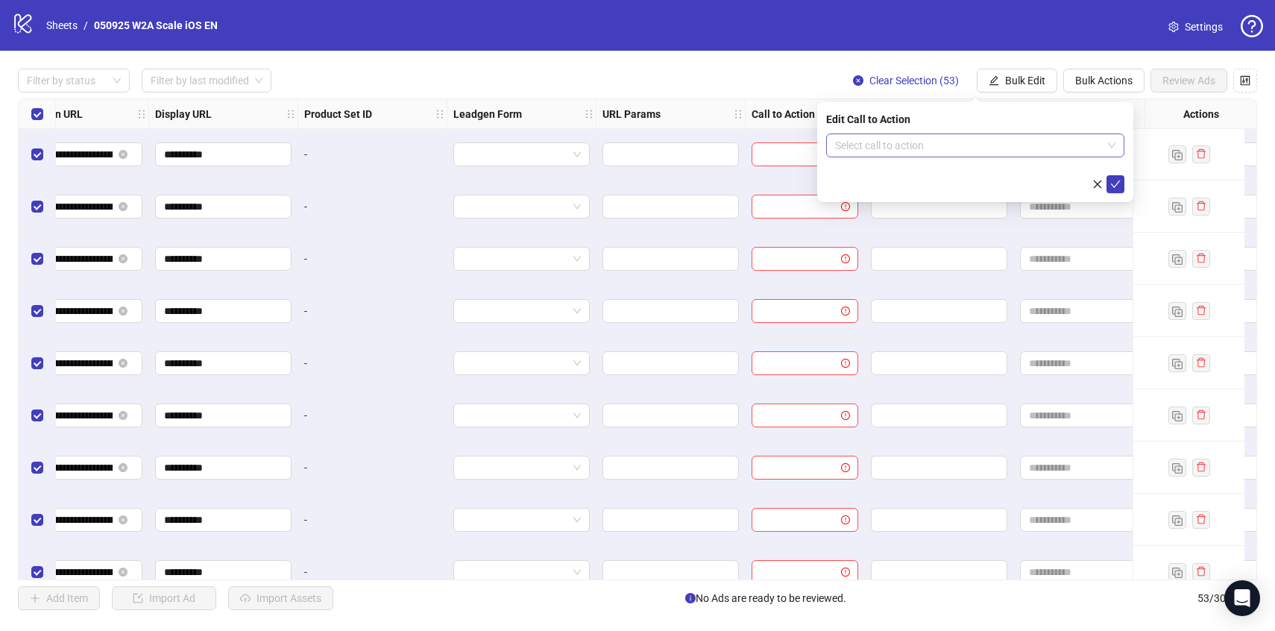
click at [899, 149] on input "search" at bounding box center [968, 145] width 267 height 22
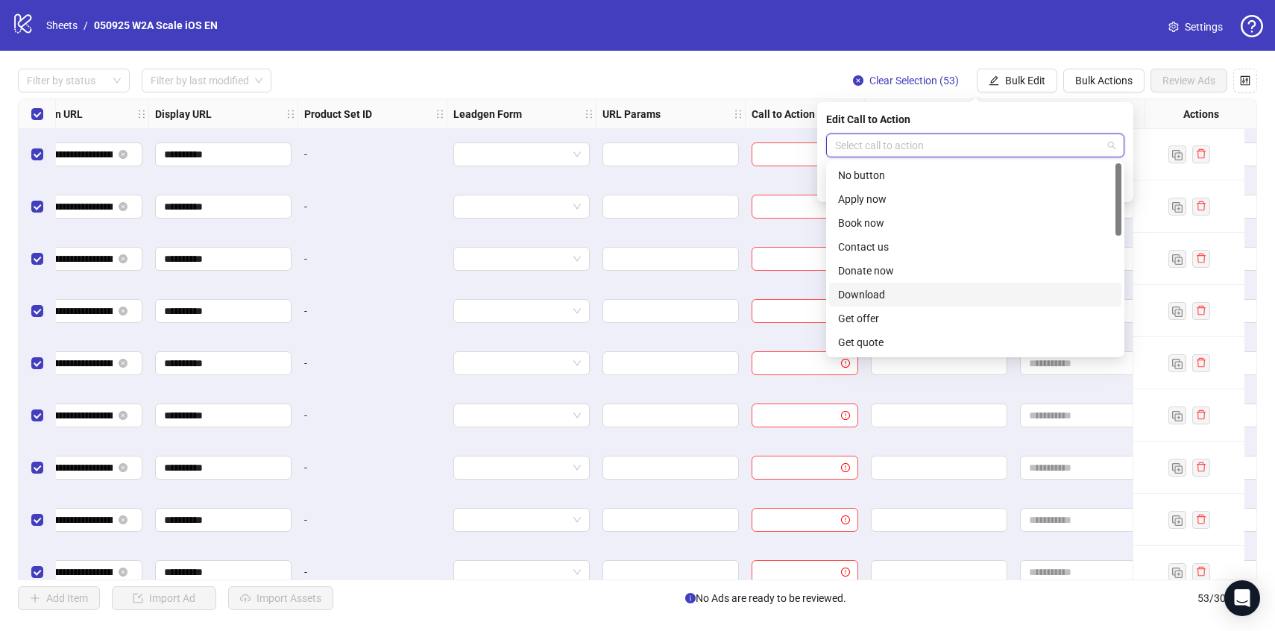
click at [872, 289] on div "Download" at bounding box center [975, 294] width 274 height 16
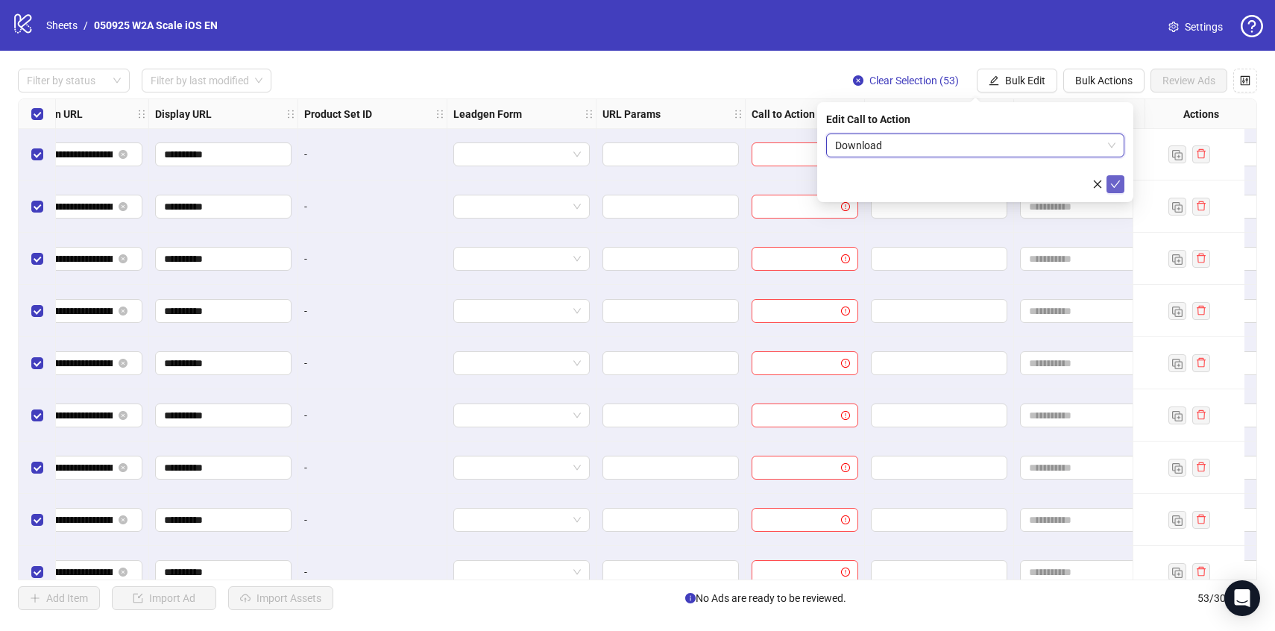
click at [1113, 188] on icon "check" at bounding box center [1116, 184] width 10 height 10
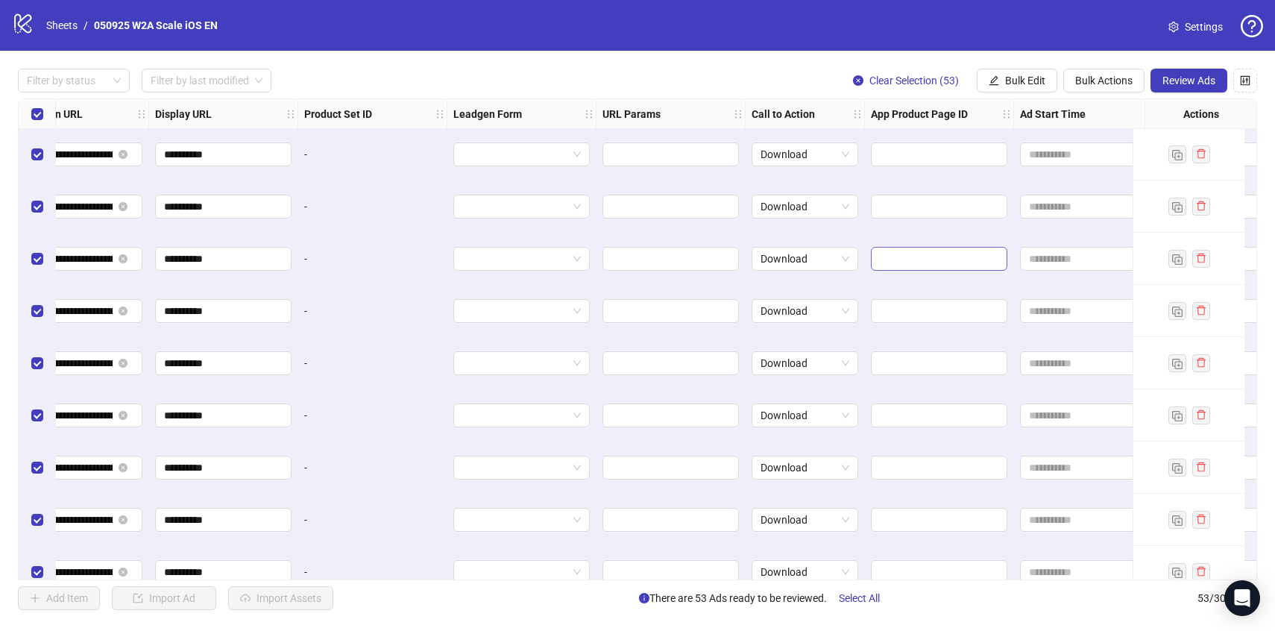
scroll to position [1, 1660]
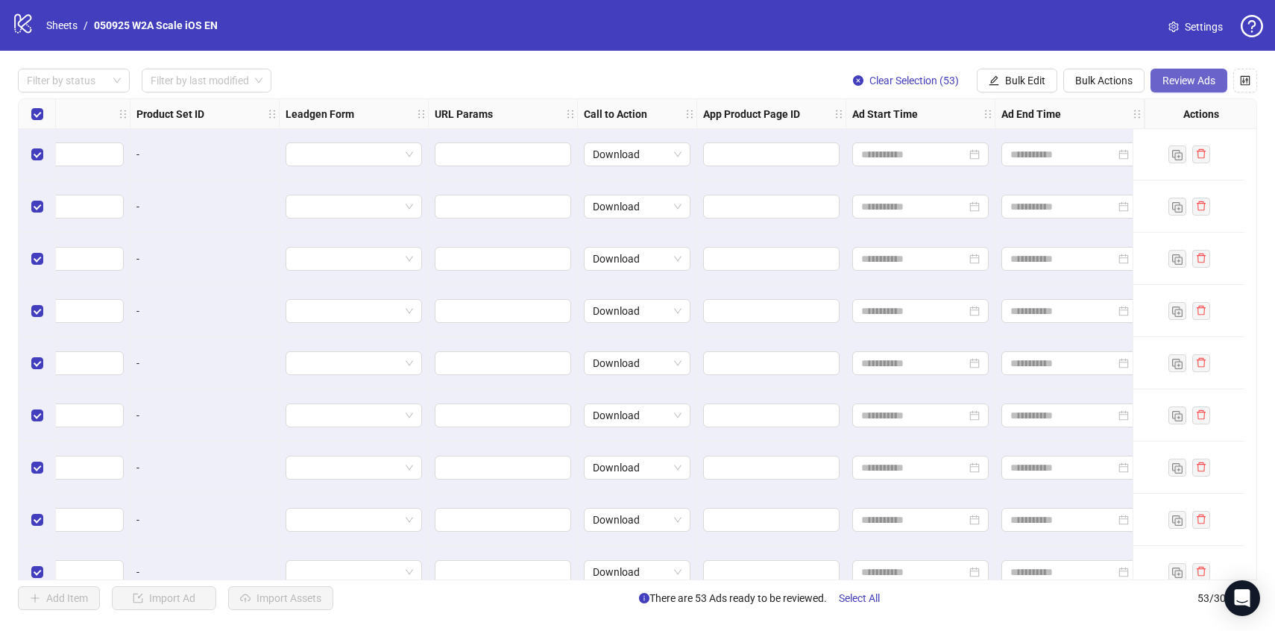
click at [1187, 85] on span "Review Ads" at bounding box center [1189, 81] width 53 height 12
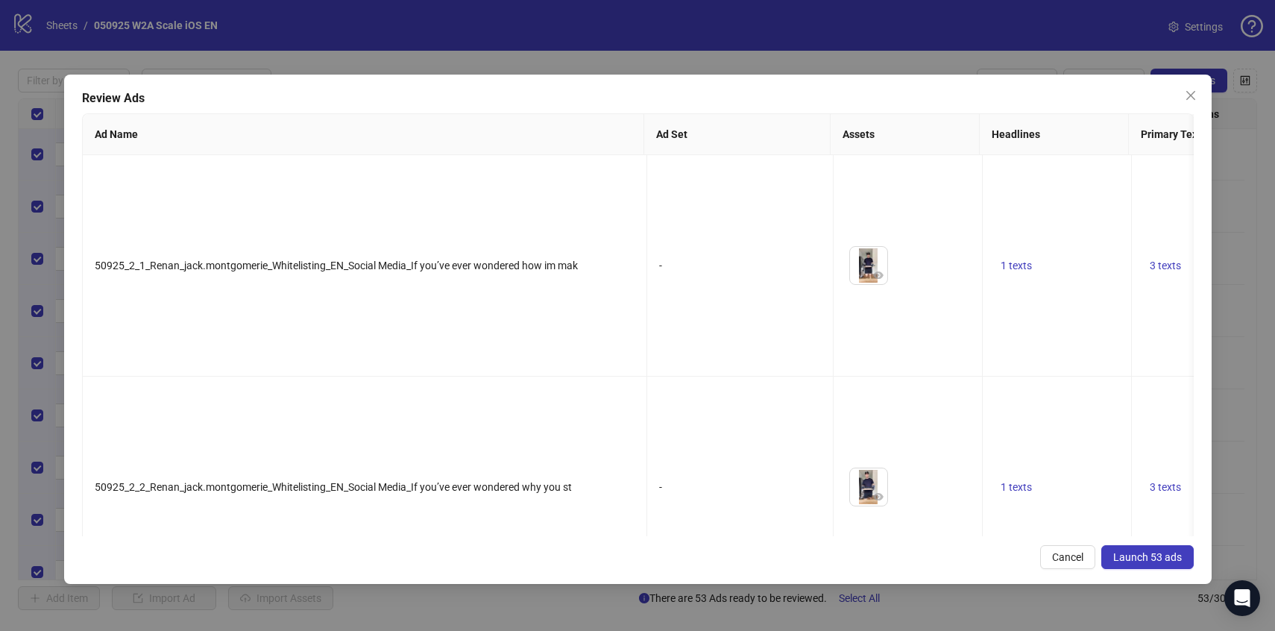
click at [1137, 558] on span "Launch 53 ads" at bounding box center [1148, 557] width 69 height 12
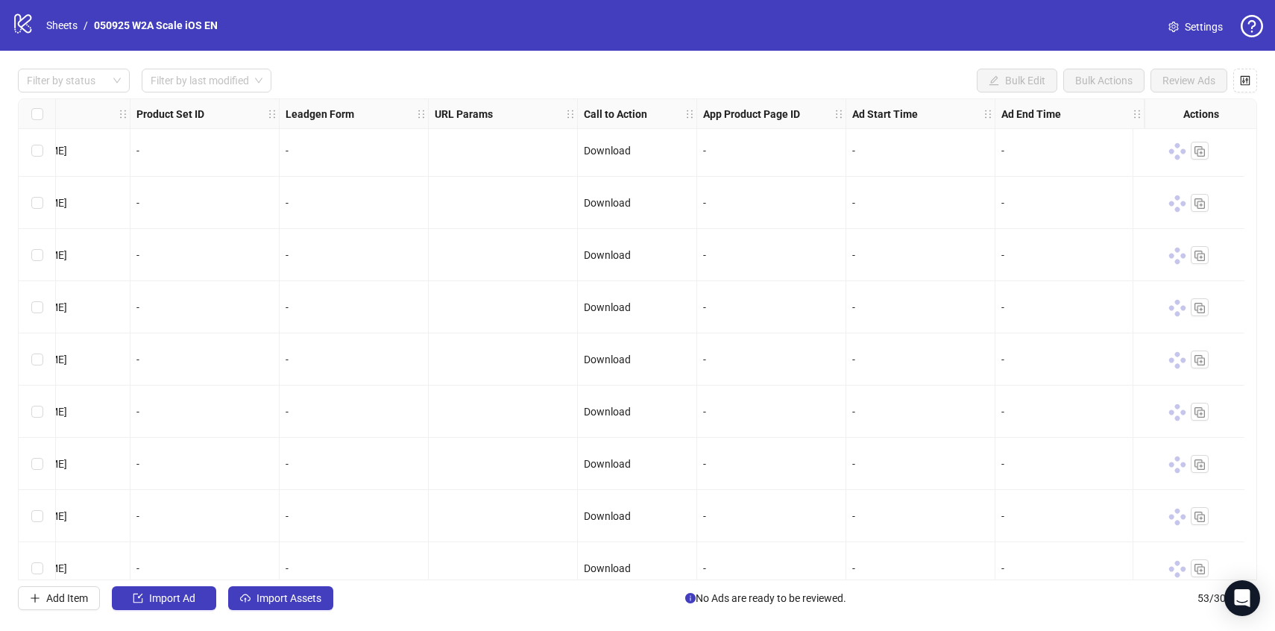
scroll to position [0, 1660]
click at [1197, 29] on span "Settings" at bounding box center [1204, 27] width 38 height 16
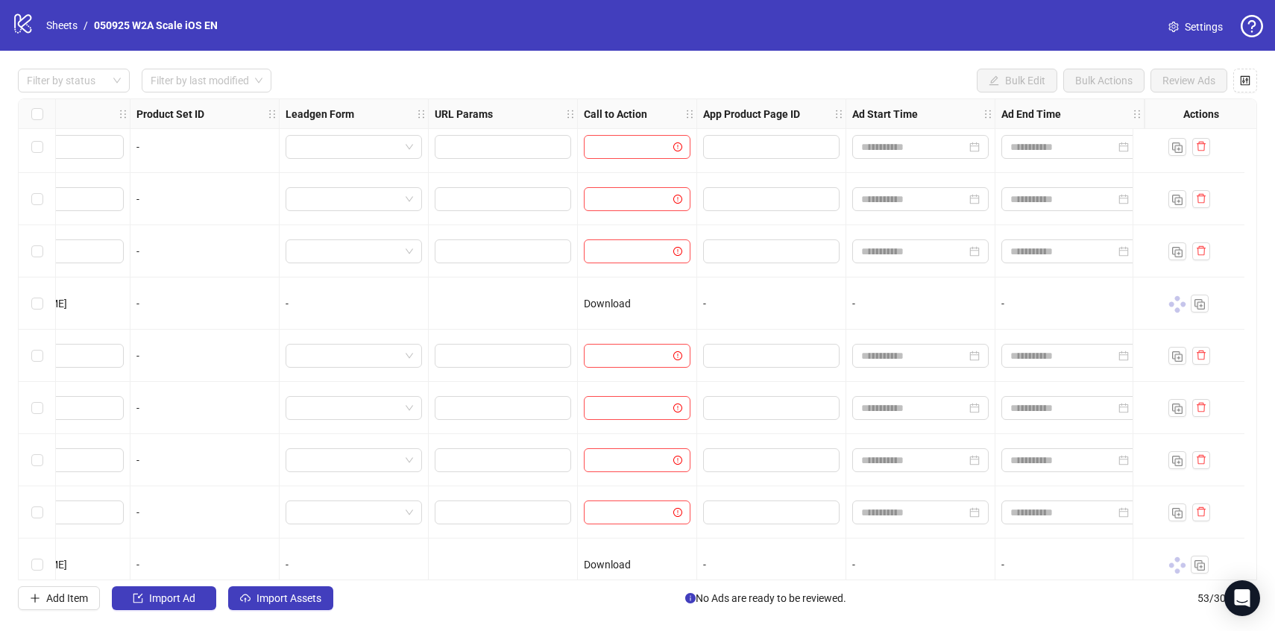
scroll to position [1105, 1660]
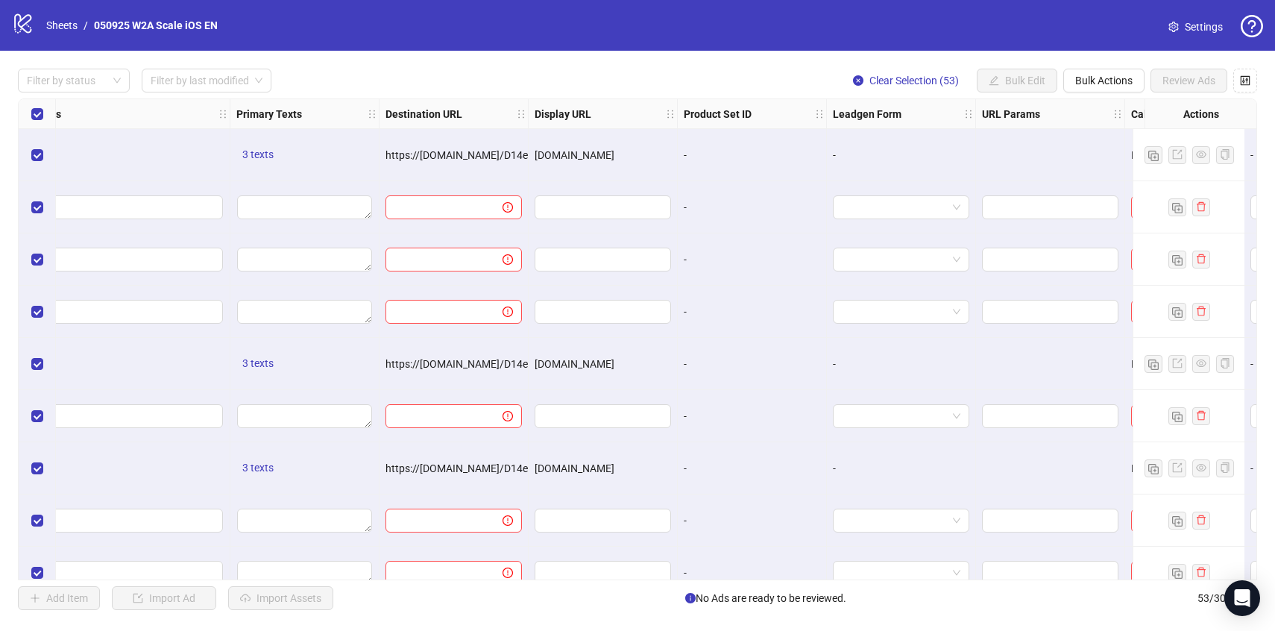
scroll to position [0, 1065]
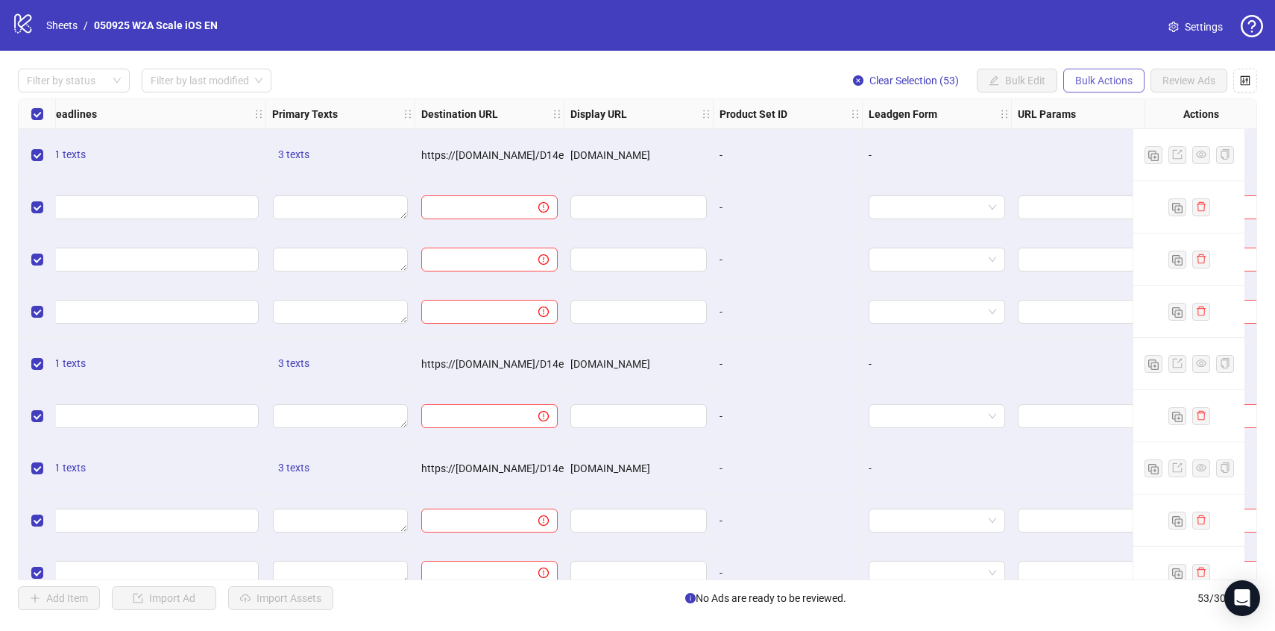
click at [1084, 75] on span "Bulk Actions" at bounding box center [1104, 81] width 57 height 12
click at [826, 194] on div "-" at bounding box center [788, 207] width 149 height 52
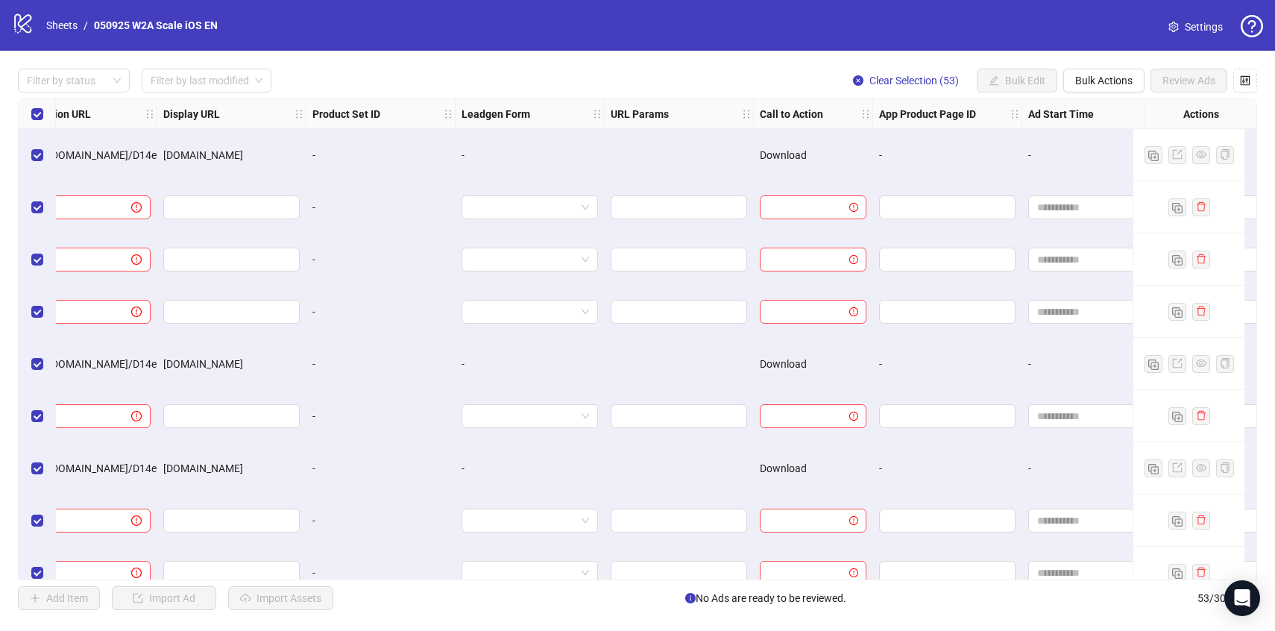
scroll to position [0, 1660]
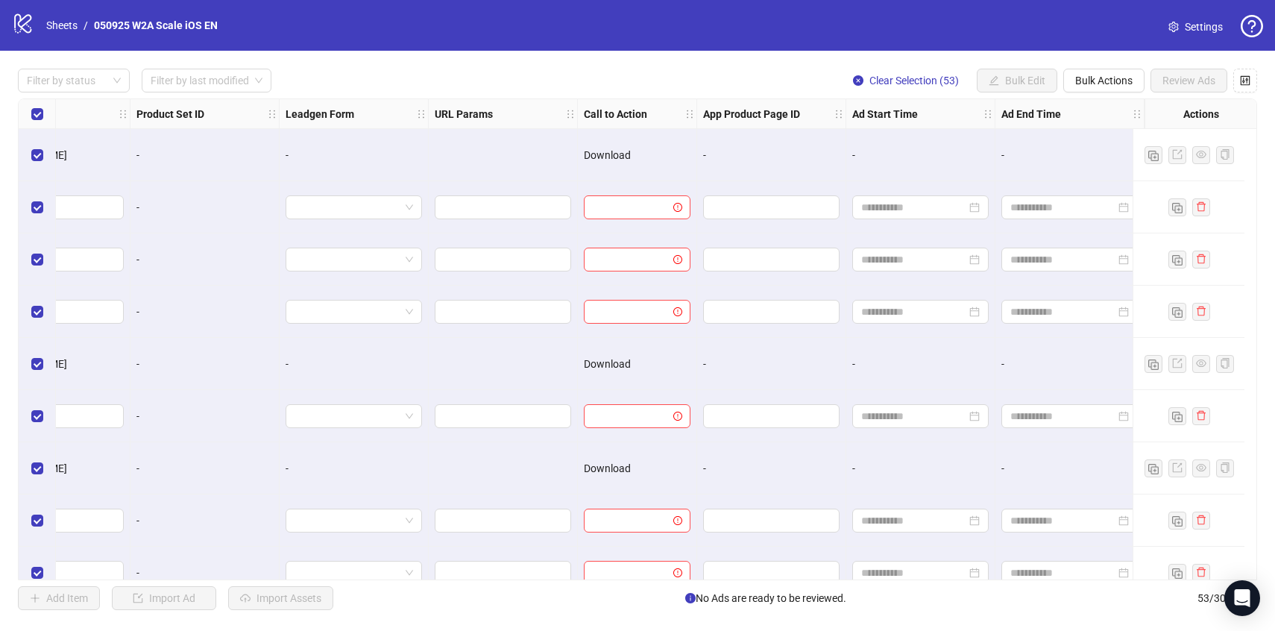
click at [30, 26] on icon "logo/logo-mobile" at bounding box center [23, 23] width 22 height 22
click at [67, 25] on link "Sheets" at bounding box center [61, 25] width 37 height 16
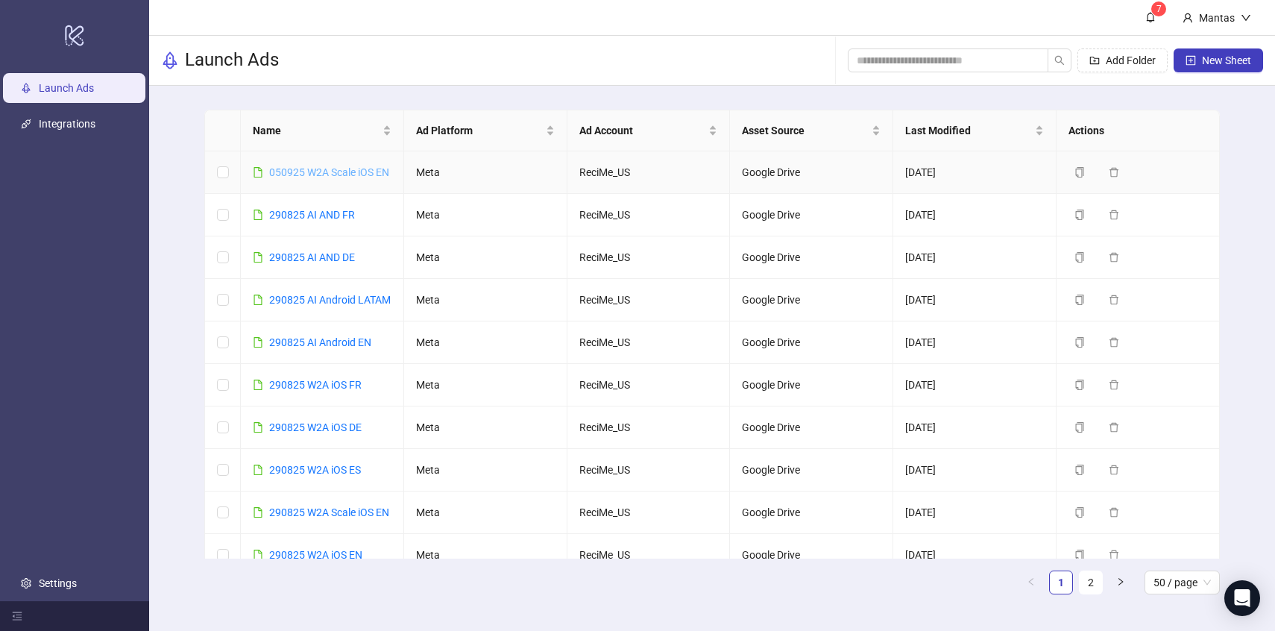
click at [333, 174] on link "050925 W2A Scale iOS EN" at bounding box center [329, 172] width 120 height 12
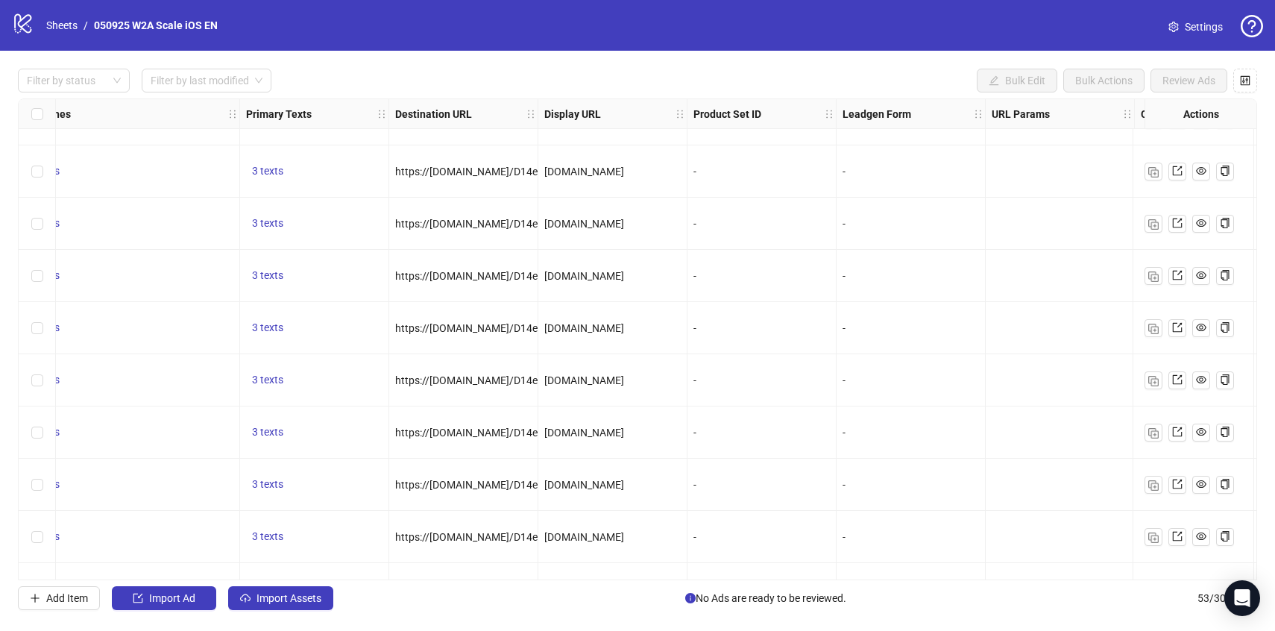
scroll to position [30, 1091]
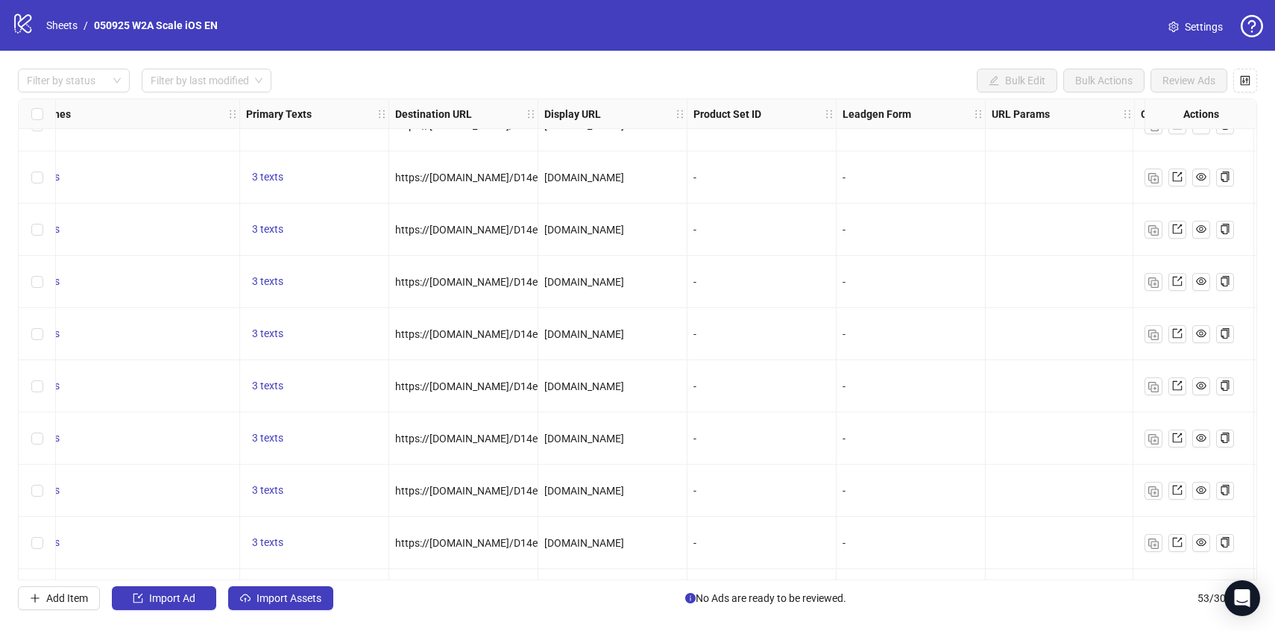
click at [1189, 19] on span "Settings" at bounding box center [1204, 27] width 38 height 16
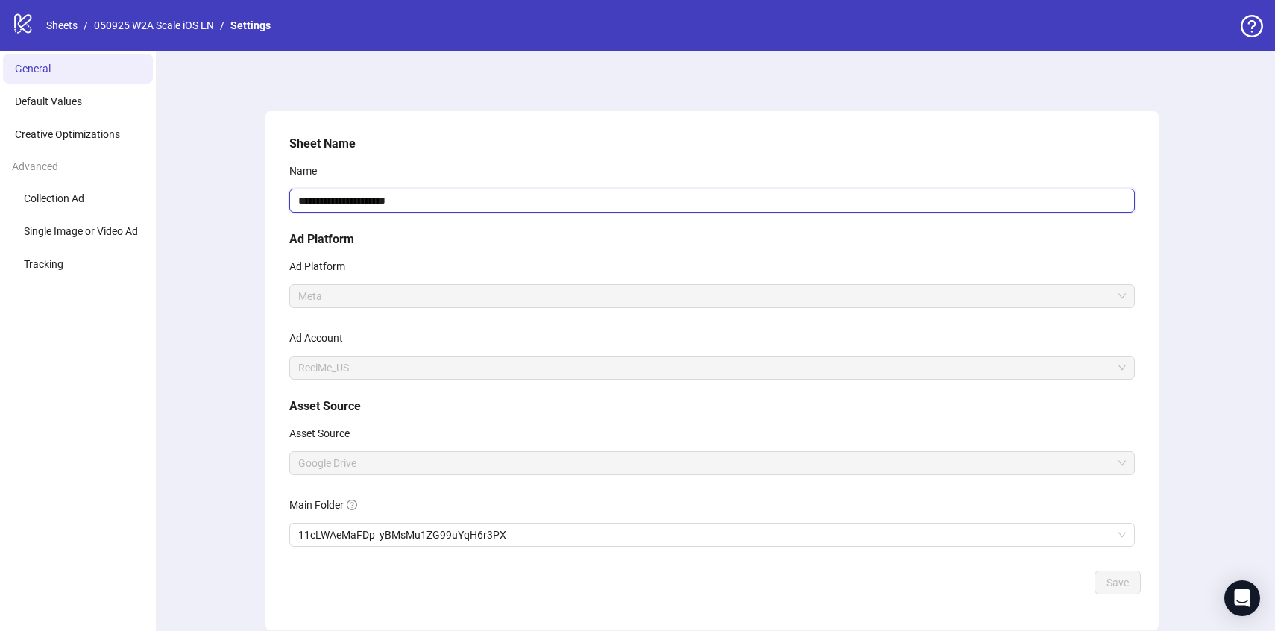
click at [386, 200] on input "**********" at bounding box center [712, 201] width 846 height 24
type input "**********"
click at [1118, 582] on span "Save" at bounding box center [1118, 583] width 22 height 12
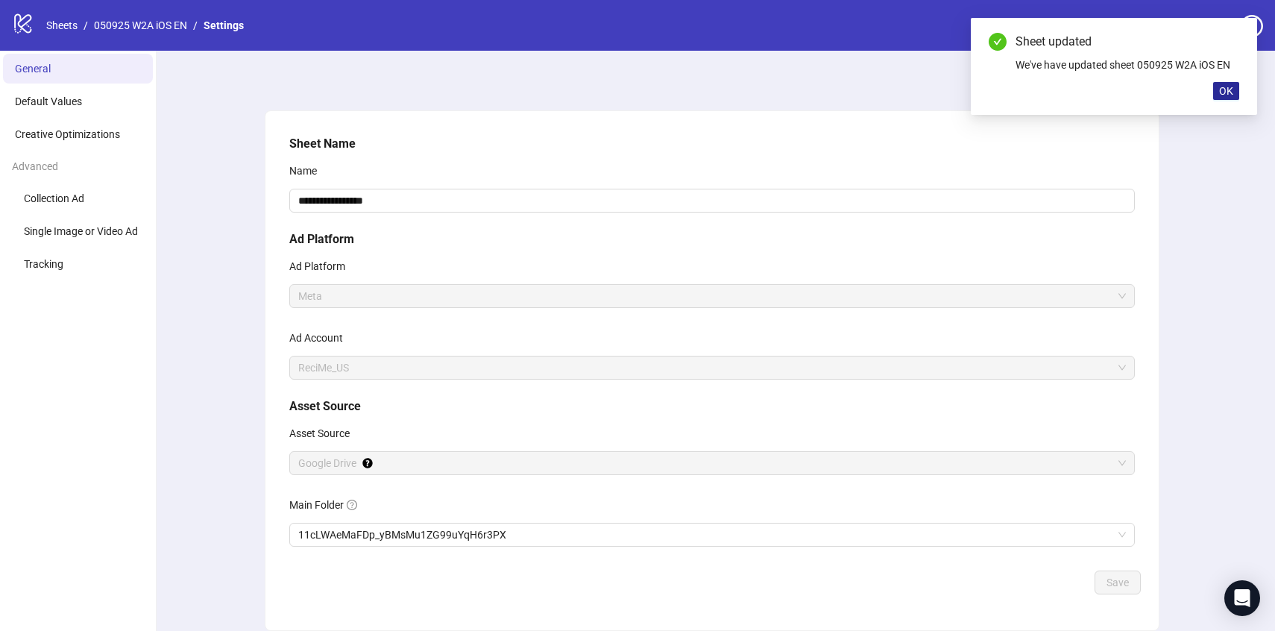
click at [1233, 95] on span "OK" at bounding box center [1227, 91] width 14 height 12
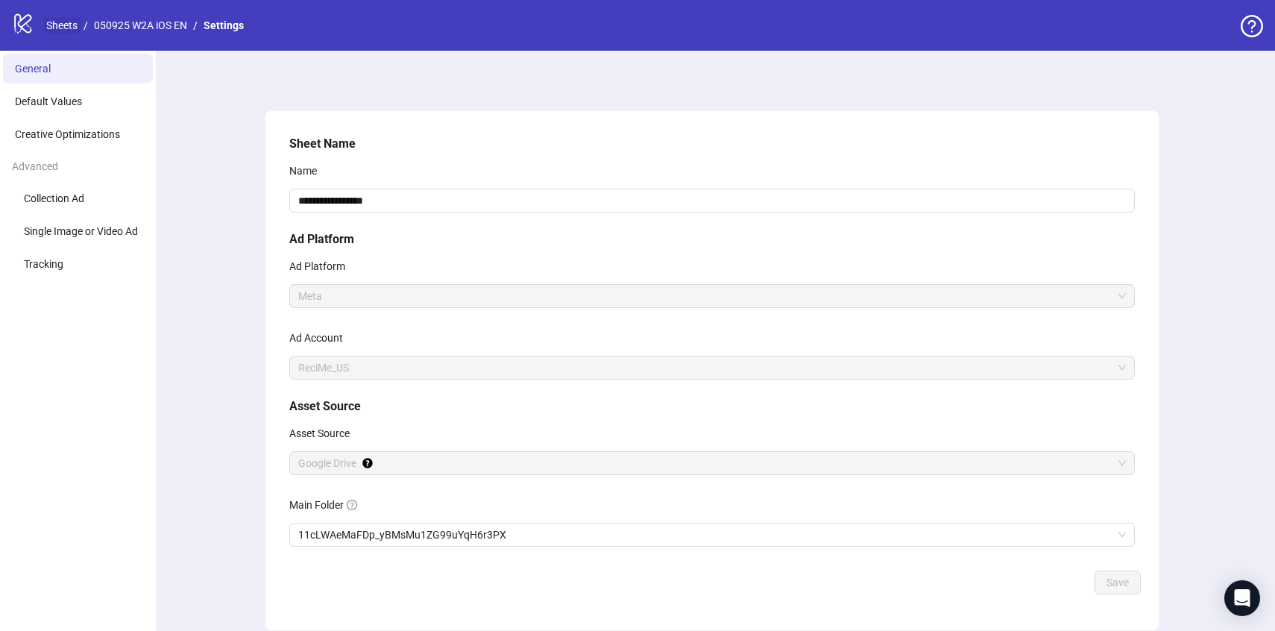
click at [53, 26] on link "Sheets" at bounding box center [61, 25] width 37 height 16
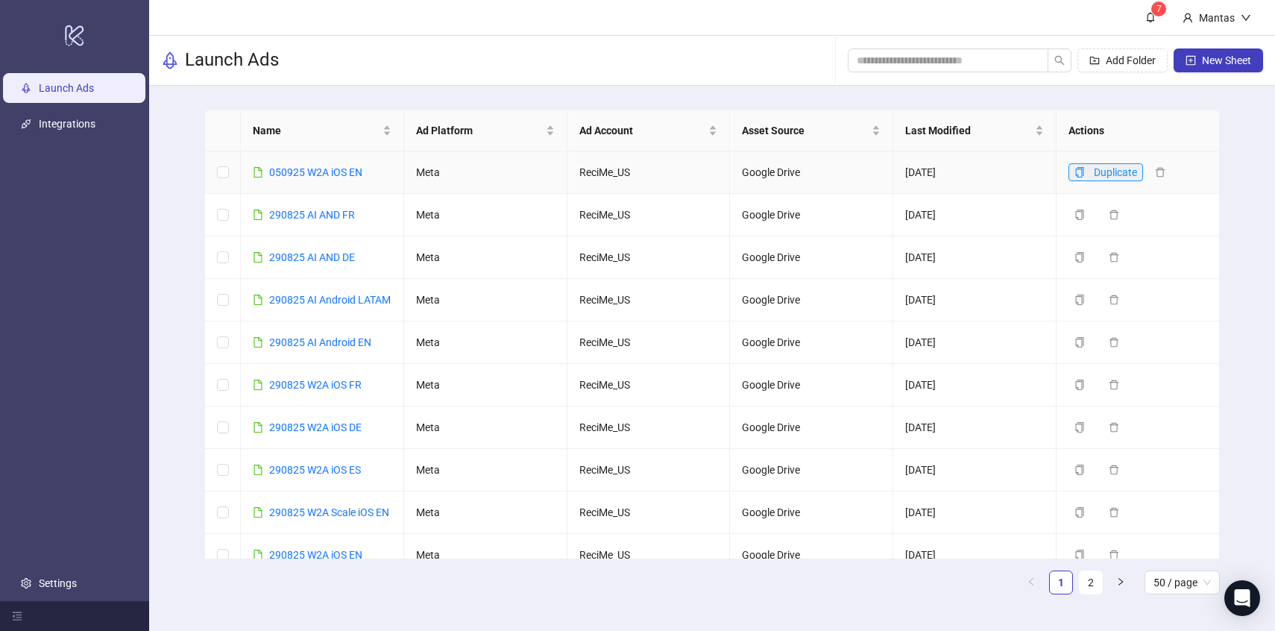
click at [1078, 167] on icon "copy" at bounding box center [1080, 172] width 10 height 10
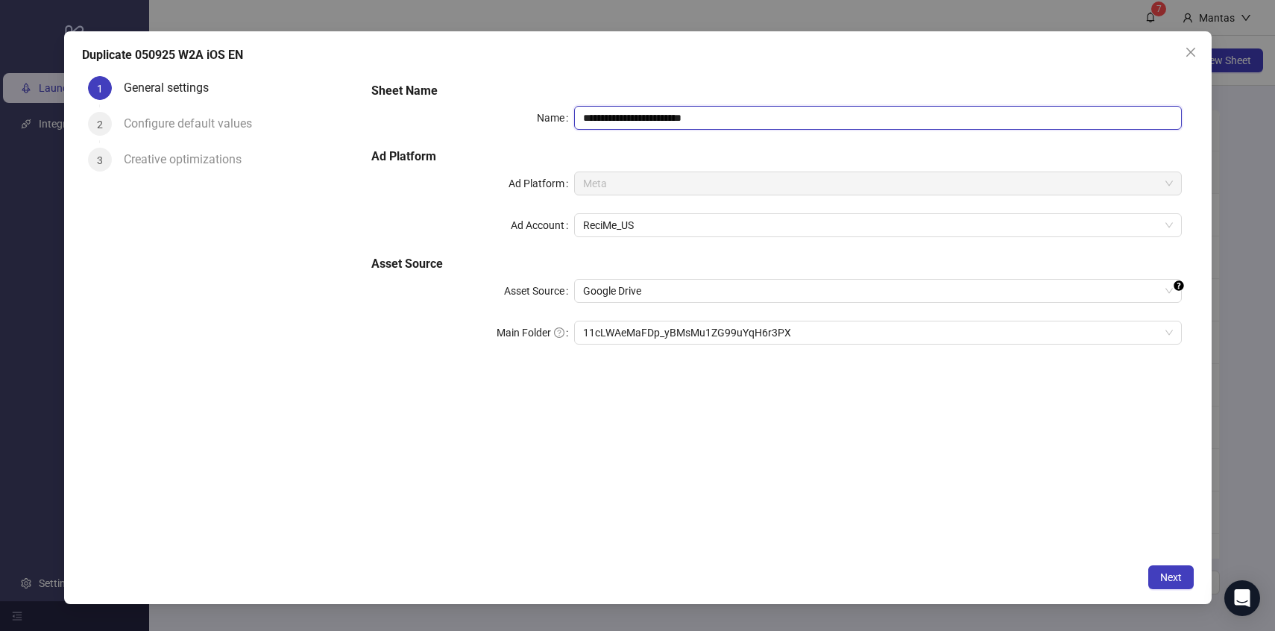
click at [729, 120] on input "**********" at bounding box center [878, 118] width 608 height 24
click at [697, 124] on input "**********" at bounding box center [878, 118] width 608 height 24
drag, startPoint x: 624, startPoint y: 116, endPoint x: 640, endPoint y: 116, distance: 15.7
click at [640, 116] on input "**********" at bounding box center [878, 118] width 608 height 24
drag, startPoint x: 581, startPoint y: 117, endPoint x: 612, endPoint y: 117, distance: 30.6
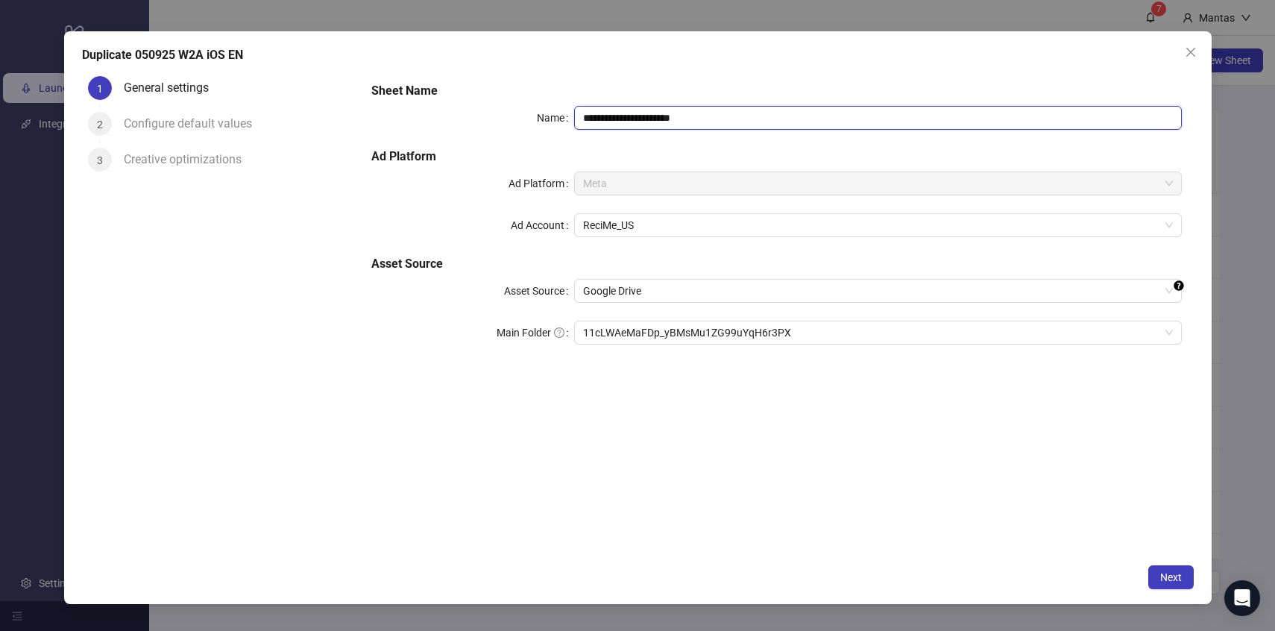
click at [612, 117] on input "**********" at bounding box center [878, 118] width 608 height 24
drag, startPoint x: 621, startPoint y: 116, endPoint x: 634, endPoint y: 115, distance: 12.8
click at [634, 116] on input "**********" at bounding box center [878, 118] width 608 height 24
drag, startPoint x: 647, startPoint y: 115, endPoint x: 655, endPoint y: 115, distance: 8.2
click at [655, 115] on input "**********" at bounding box center [878, 118] width 608 height 24
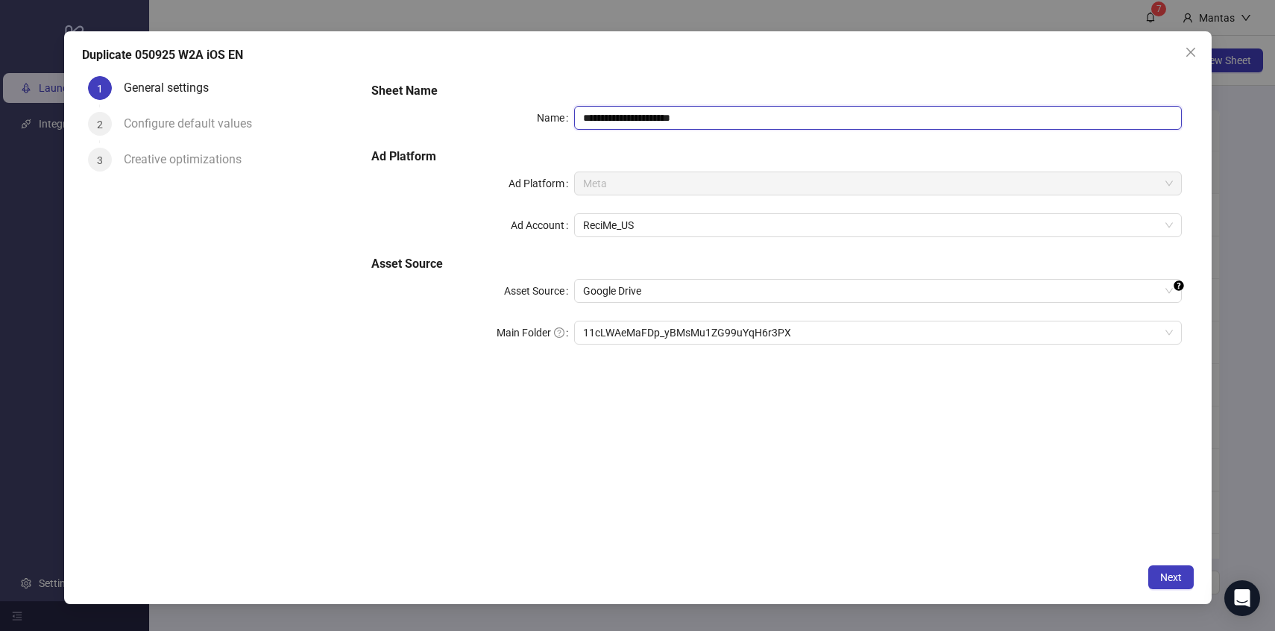
drag, startPoint x: 649, startPoint y: 117, endPoint x: 659, endPoint y: 119, distance: 10.7
click at [659, 119] on input "**********" at bounding box center [878, 118] width 608 height 24
click at [683, 117] on input "**********" at bounding box center [878, 118] width 608 height 24
drag, startPoint x: 696, startPoint y: 116, endPoint x: 714, endPoint y: 116, distance: 17.9
click at [714, 116] on input "**********" at bounding box center [878, 118] width 608 height 24
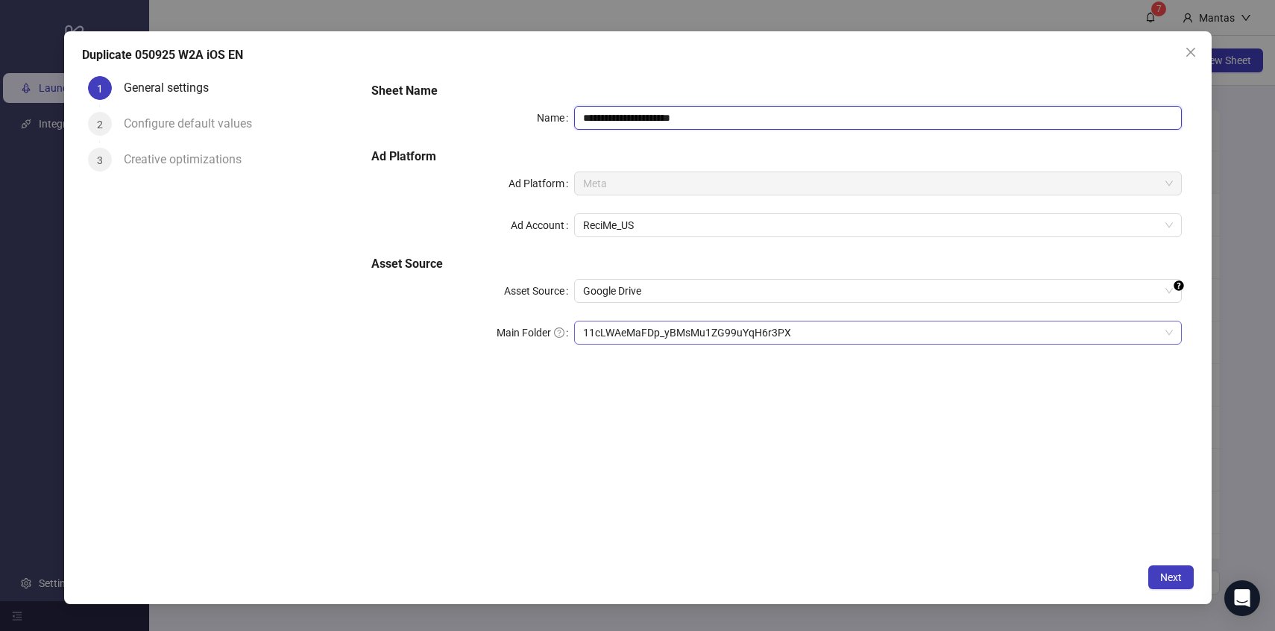
click at [621, 331] on span "11cLWAeMaFDp_yBMsMu1ZG99uYqH6r3PX" at bounding box center [878, 332] width 590 height 22
type input "**********"
click at [1162, 576] on span "Next" at bounding box center [1172, 577] width 22 height 12
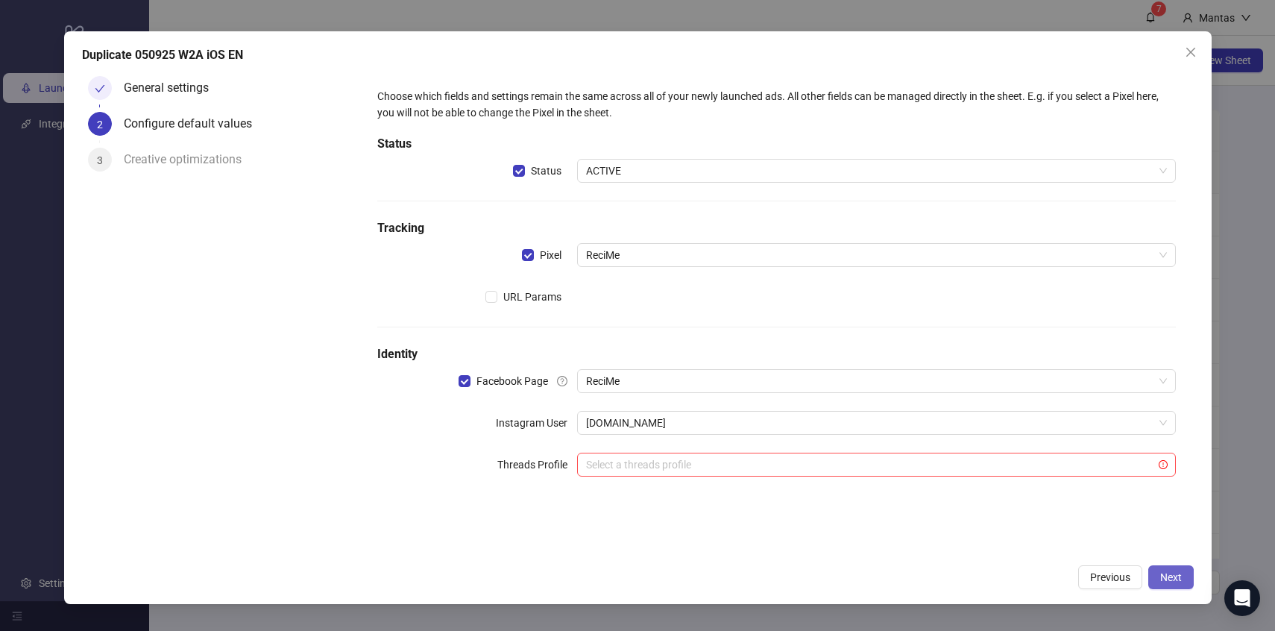
click at [1173, 577] on span "Next" at bounding box center [1172, 577] width 22 height 12
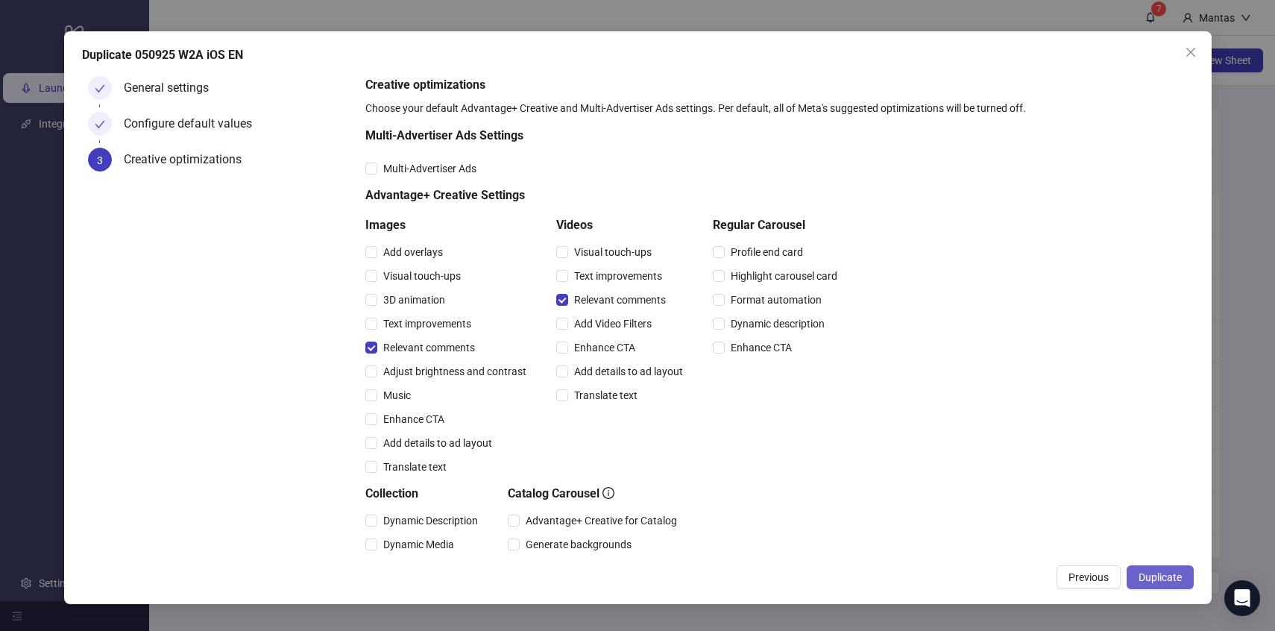
click at [1178, 579] on span "Duplicate" at bounding box center [1160, 577] width 43 height 12
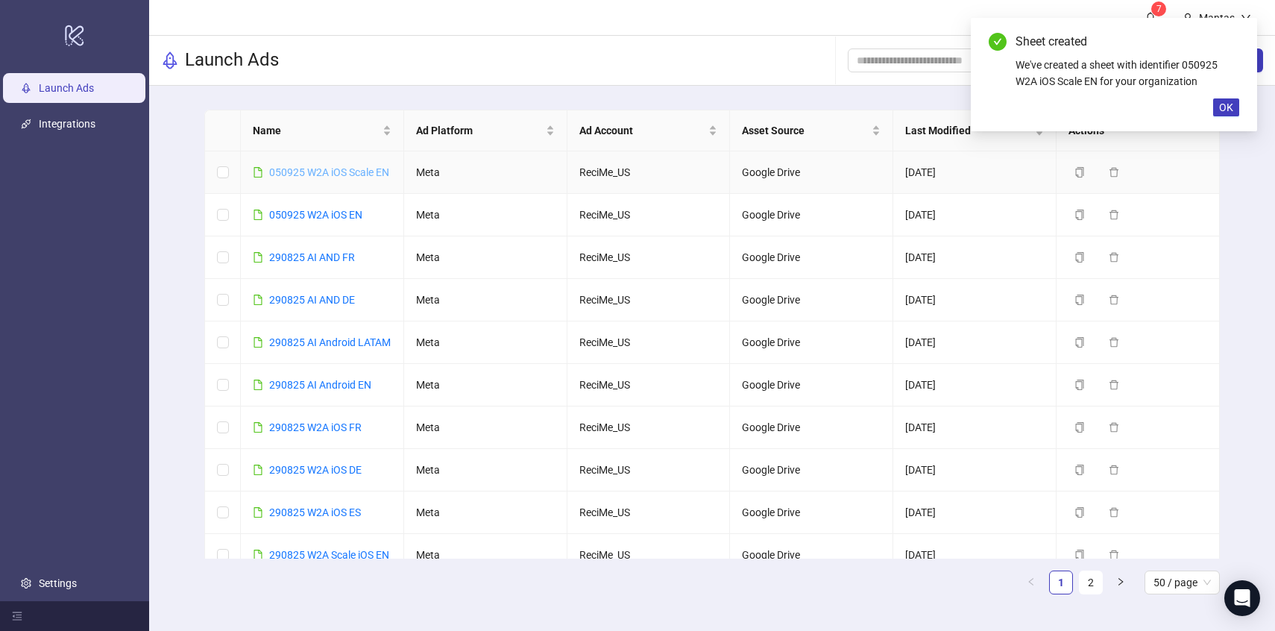
click at [348, 172] on link "050925 W2A iOS Scale EN" at bounding box center [329, 172] width 120 height 12
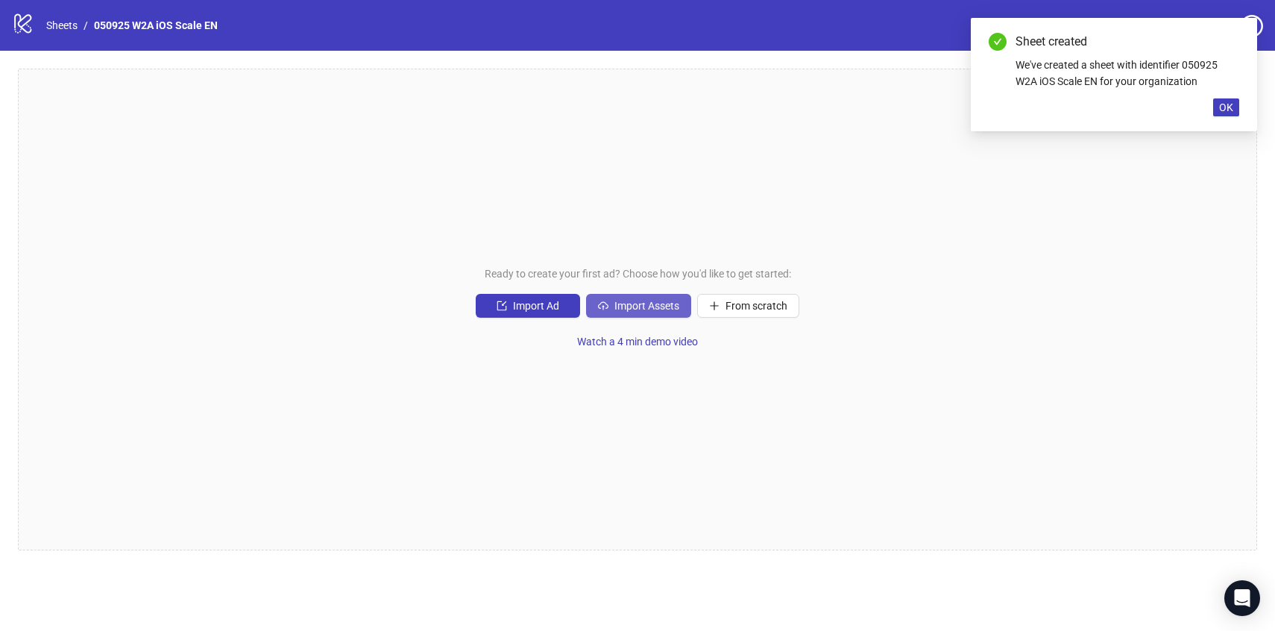
click at [670, 301] on span "Import Assets" at bounding box center [647, 306] width 65 height 12
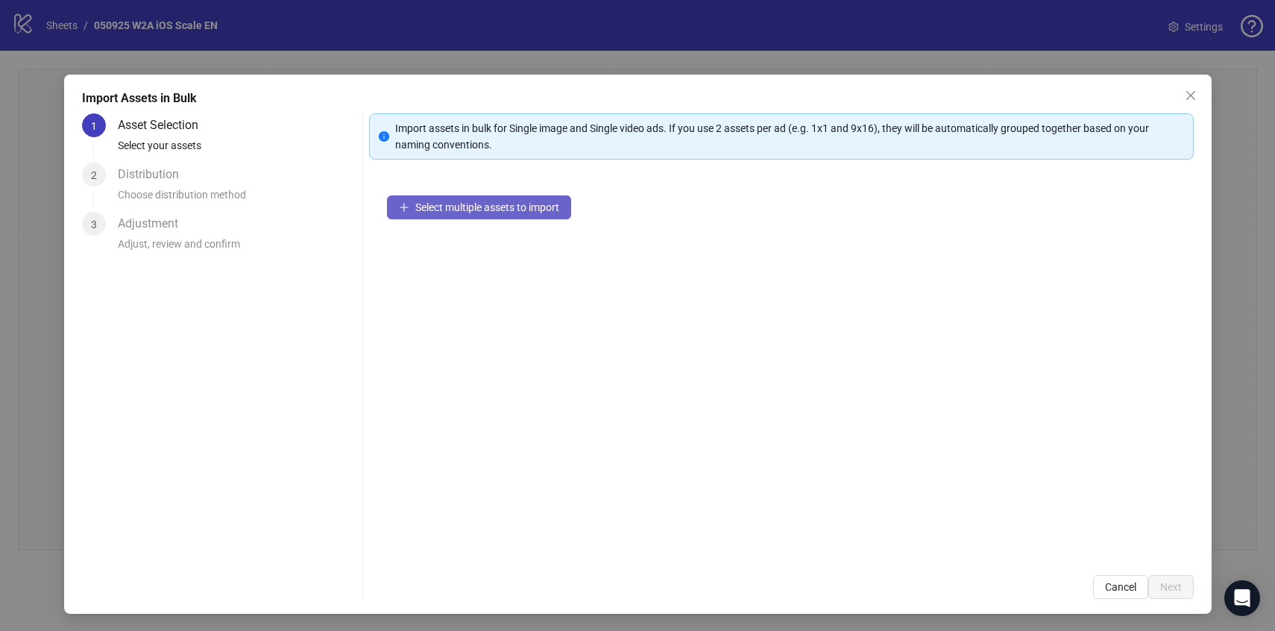
click at [516, 214] on button "Select multiple assets to import" at bounding box center [479, 207] width 184 height 24
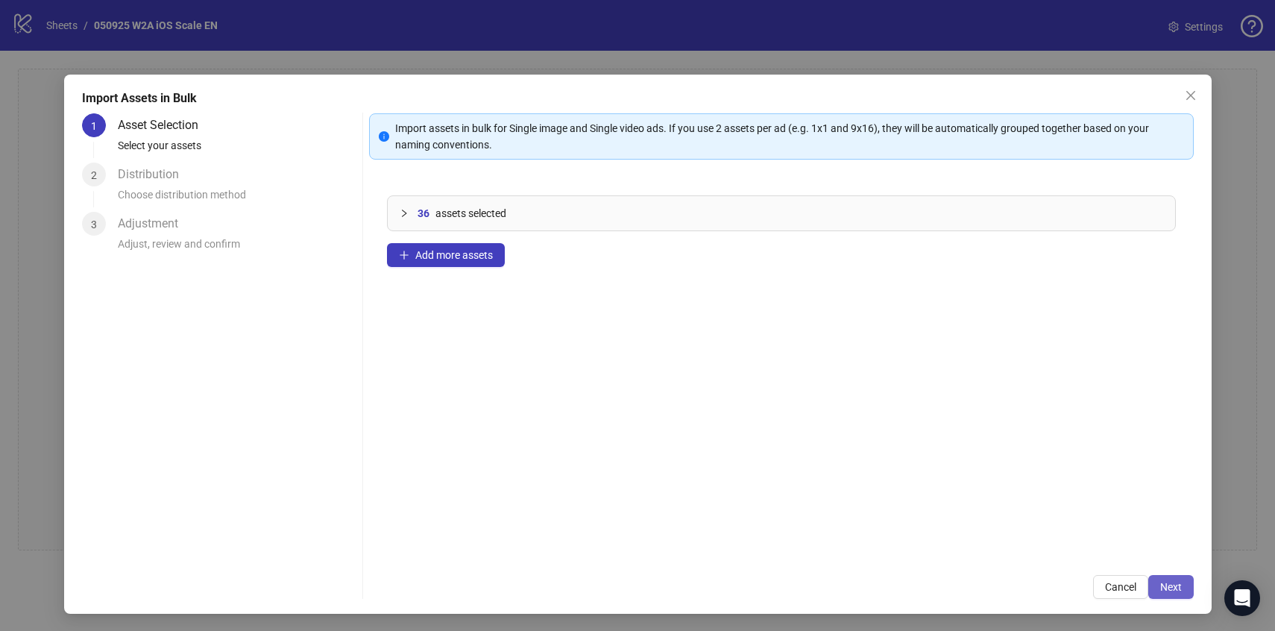
click at [1176, 579] on button "Next" at bounding box center [1172, 587] width 46 height 24
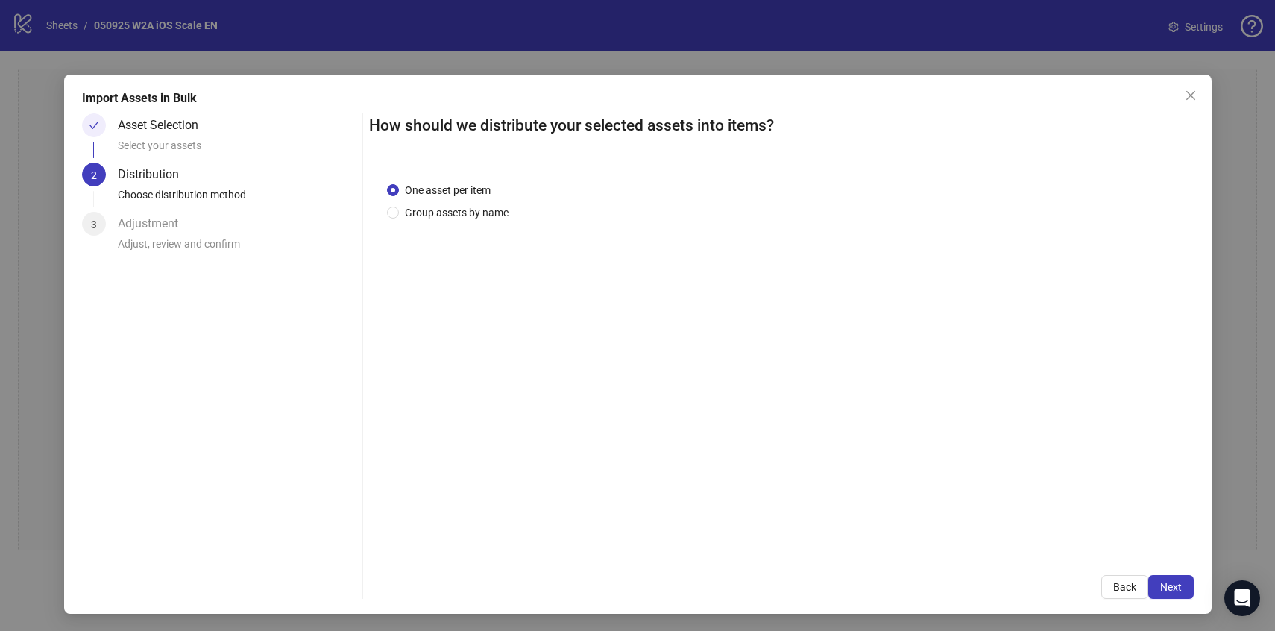
click at [1176, 578] on button "Next" at bounding box center [1172, 587] width 46 height 24
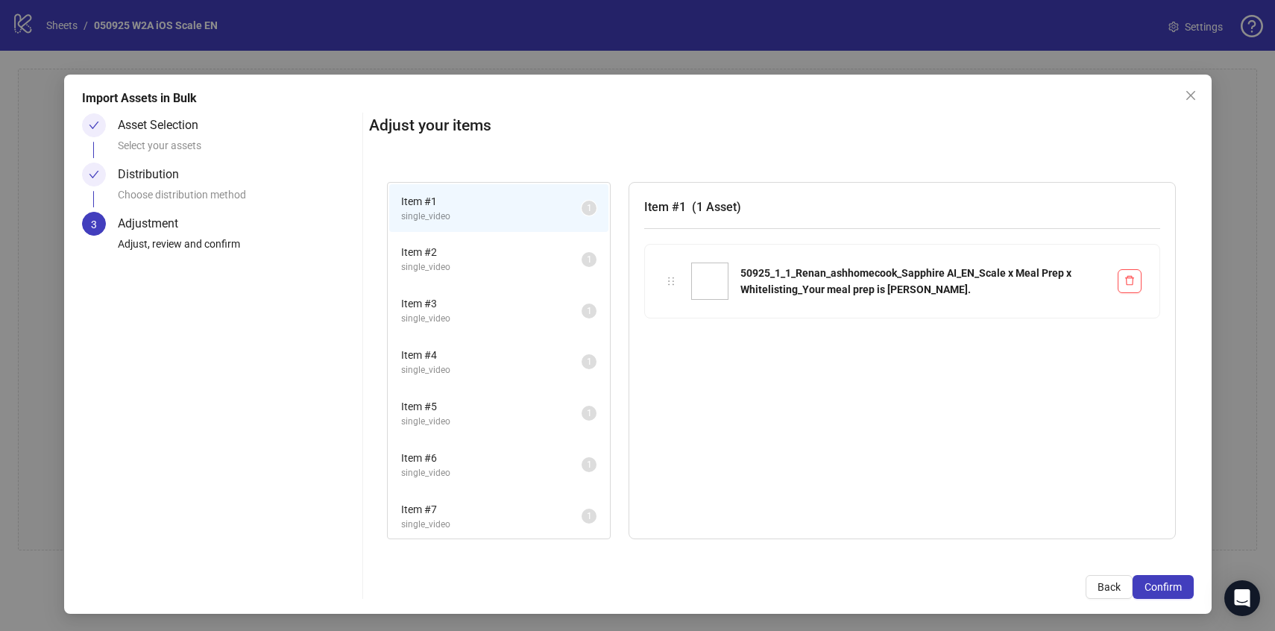
click at [1176, 578] on button "Confirm" at bounding box center [1163, 587] width 61 height 24
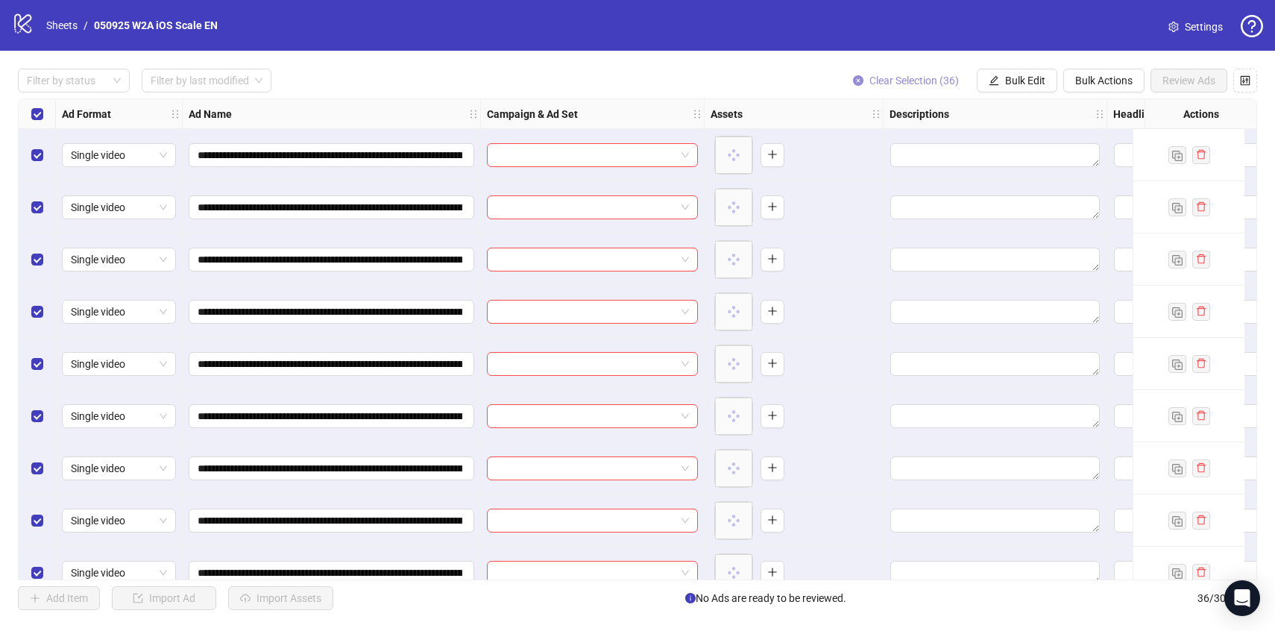
click at [925, 84] on span "Clear Selection (36)" at bounding box center [915, 81] width 90 height 12
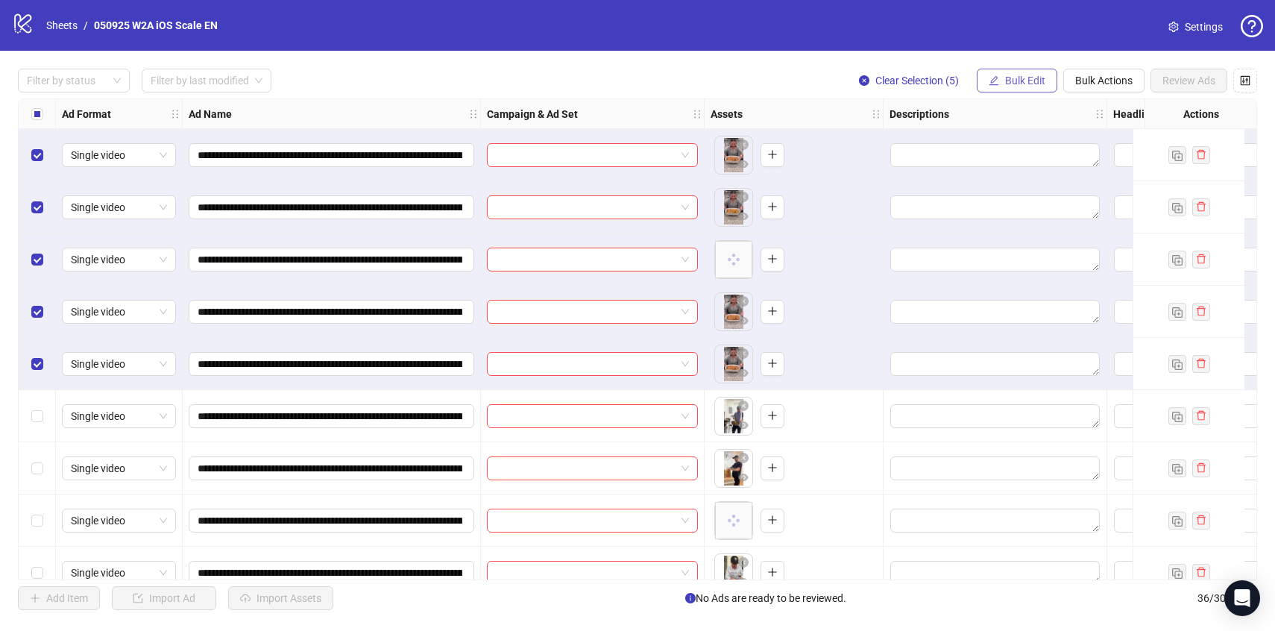
click at [1027, 85] on span "Bulk Edit" at bounding box center [1025, 81] width 40 height 12
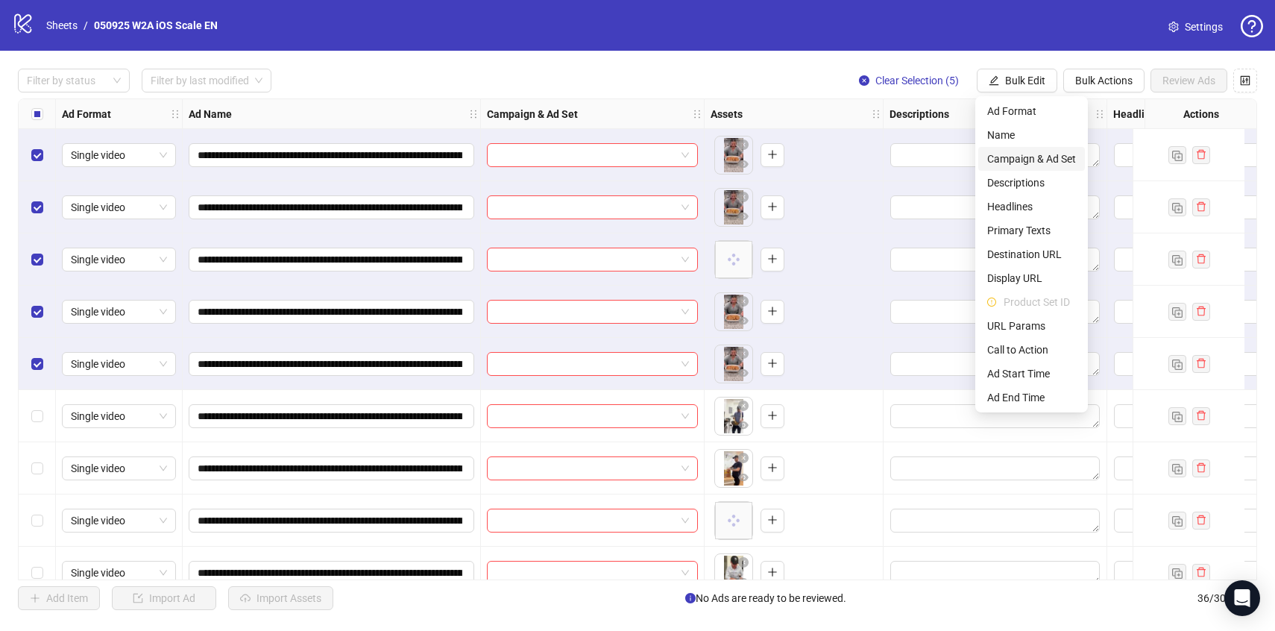
click at [995, 158] on span "Campaign & Ad Set" at bounding box center [1032, 159] width 89 height 16
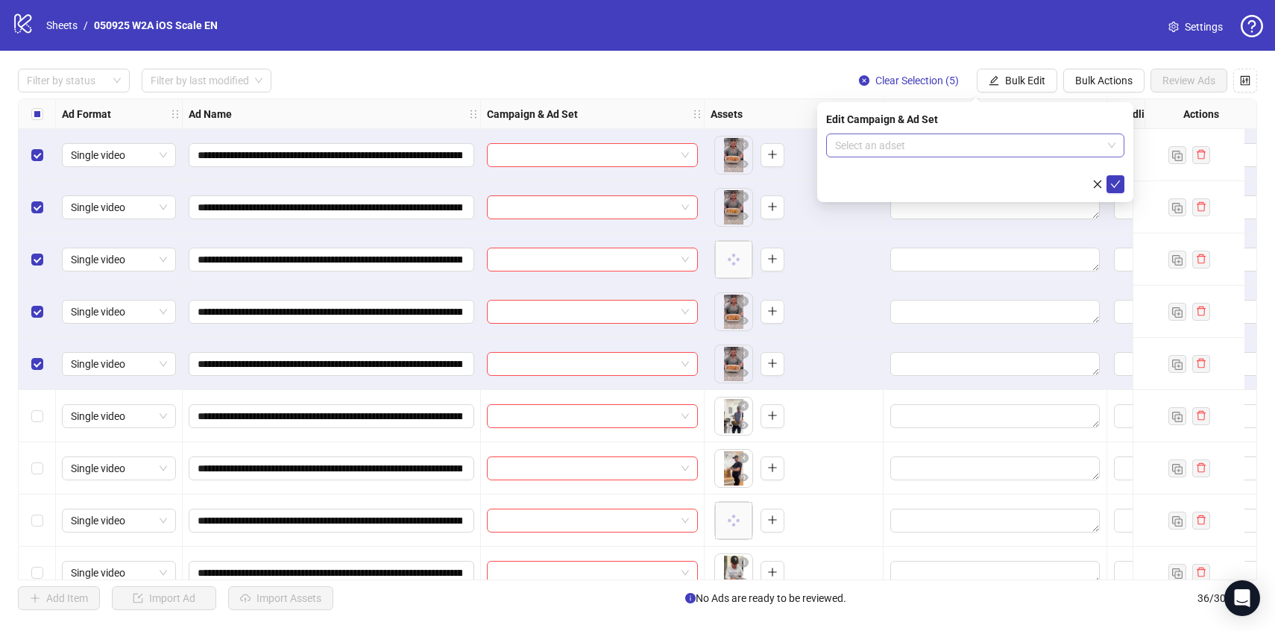
click at [976, 153] on input "search" at bounding box center [968, 145] width 267 height 22
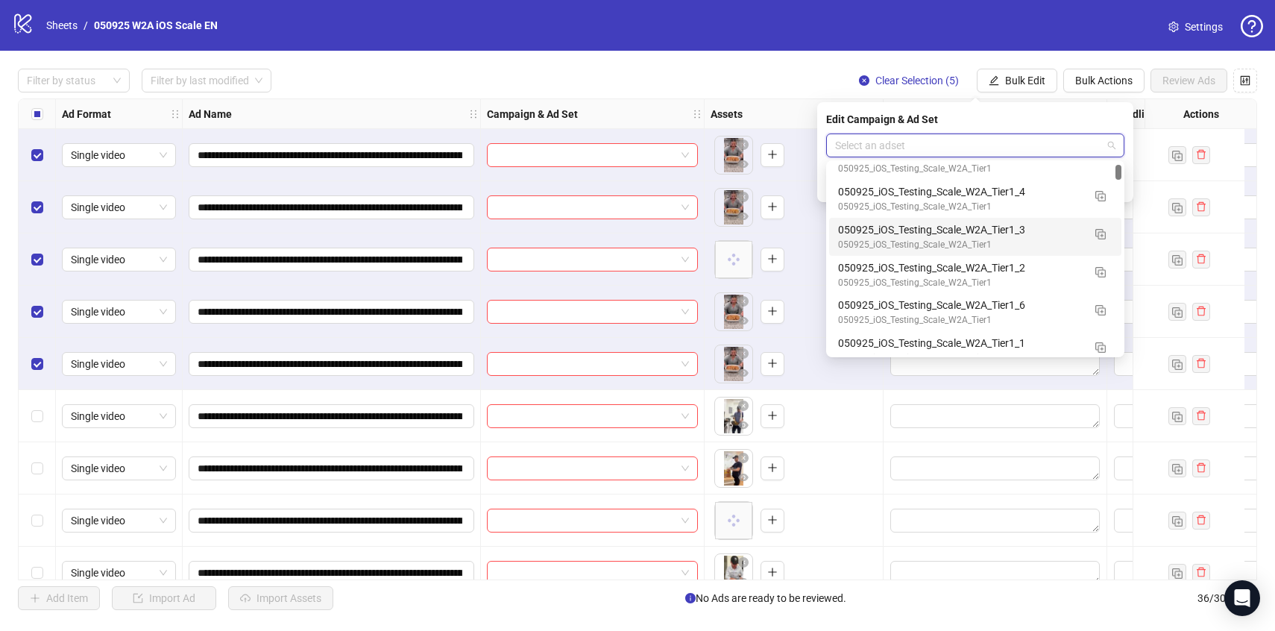
scroll to position [138, 0]
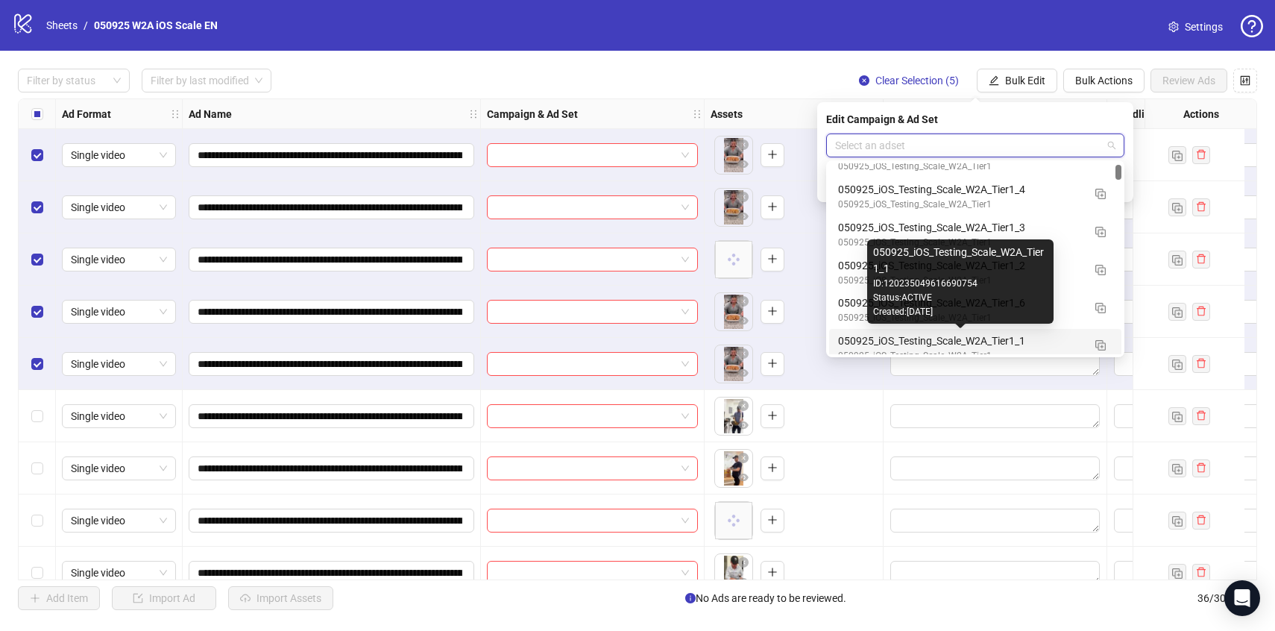
click at [1014, 345] on div "050925_iOS_Testing_Scale_W2A_Tier1_1" at bounding box center [960, 341] width 245 height 16
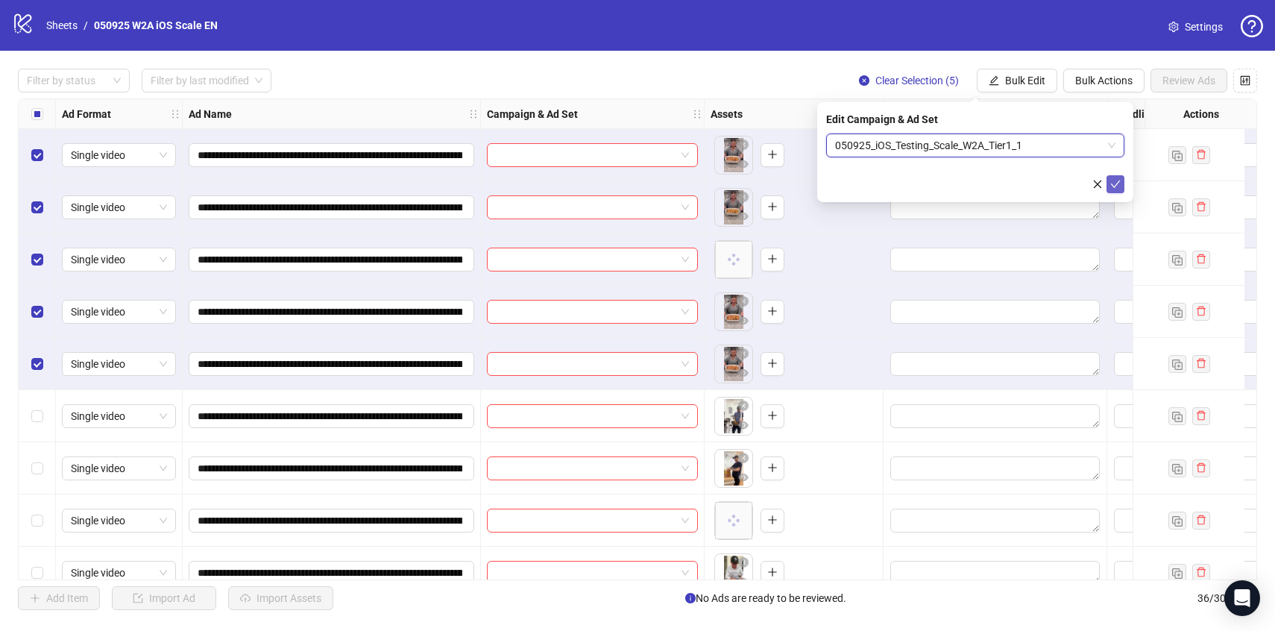
click at [1123, 181] on button "submit" at bounding box center [1116, 184] width 18 height 18
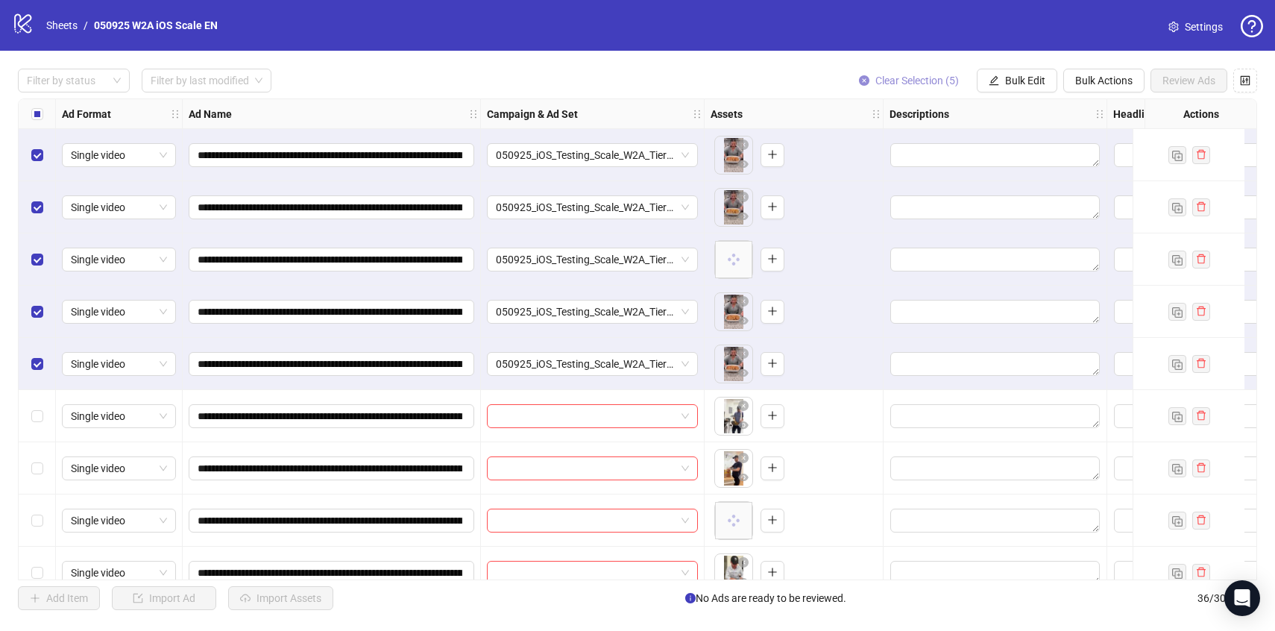
click at [914, 83] on span "Clear Selection (5)" at bounding box center [918, 81] width 84 height 12
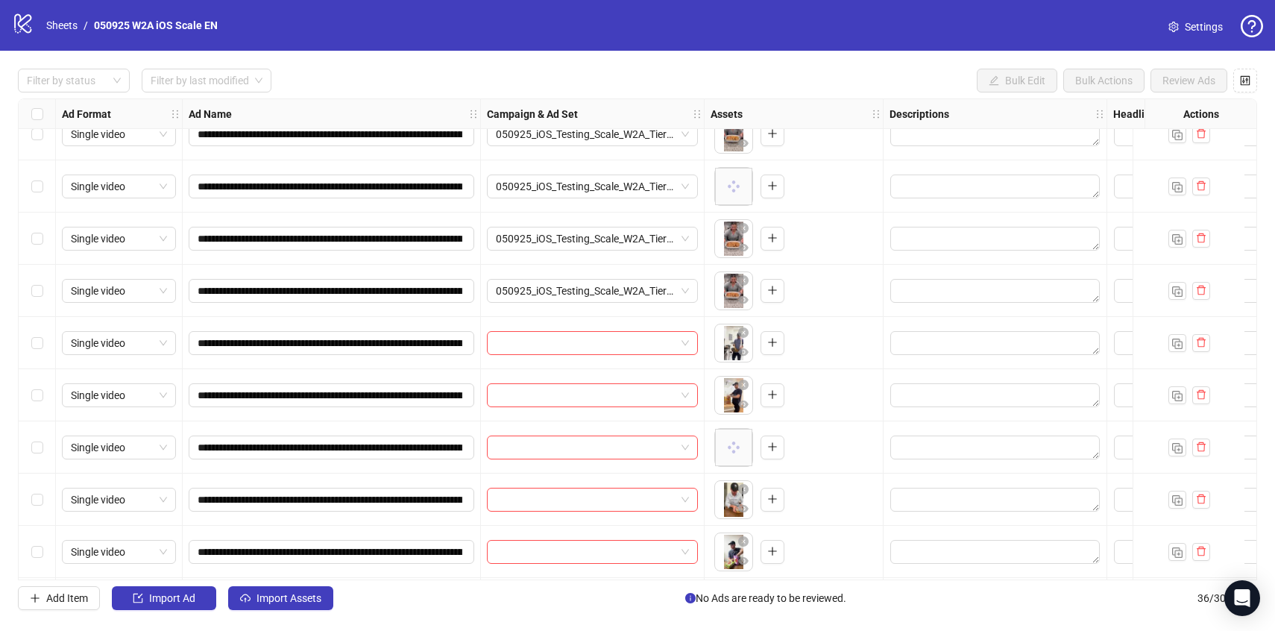
scroll to position [119, 0]
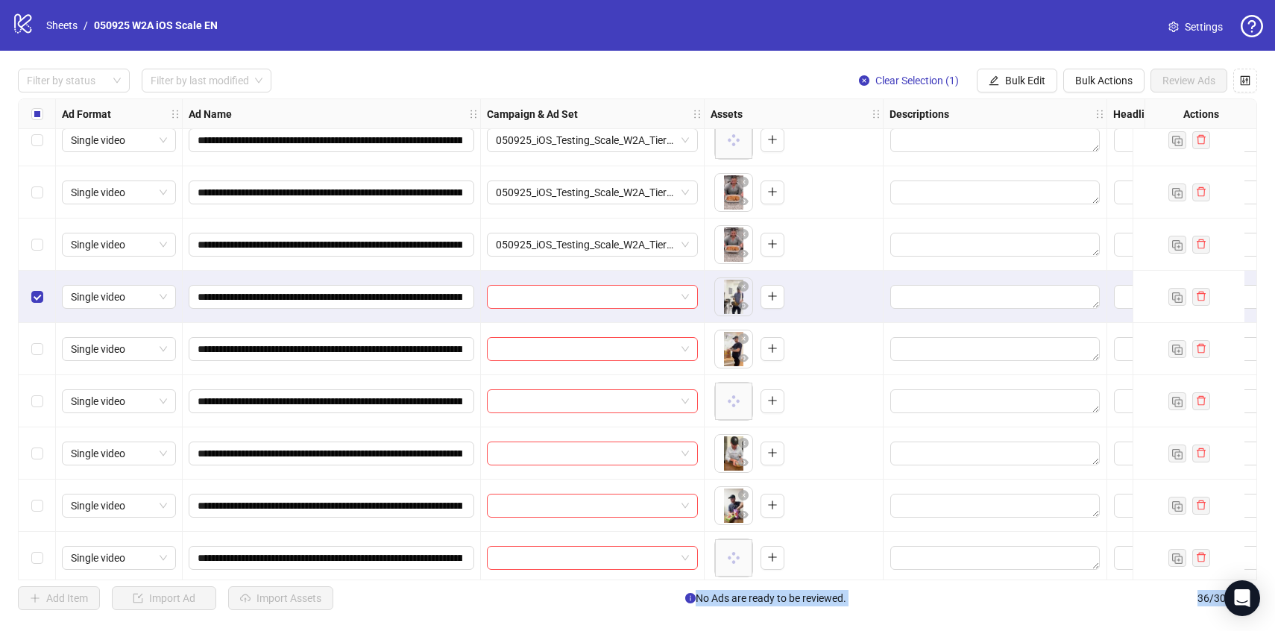
click at [28, 397] on div "Select row 8" at bounding box center [37, 401] width 37 height 52
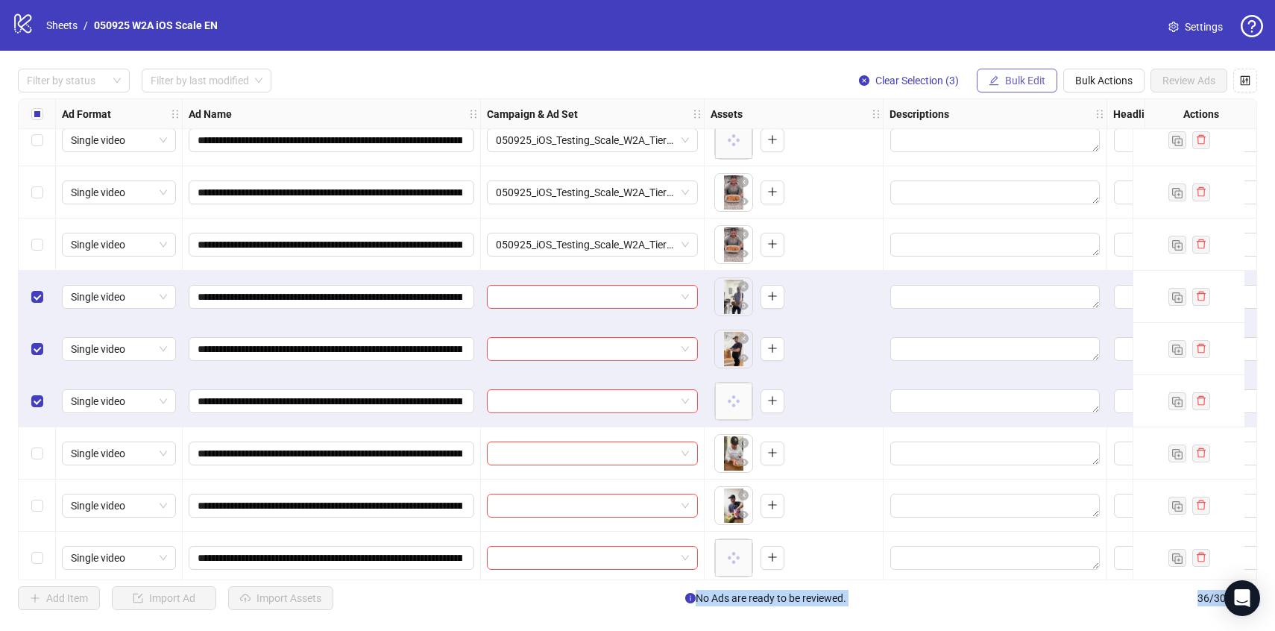
click at [1016, 82] on span "Bulk Edit" at bounding box center [1025, 81] width 40 height 12
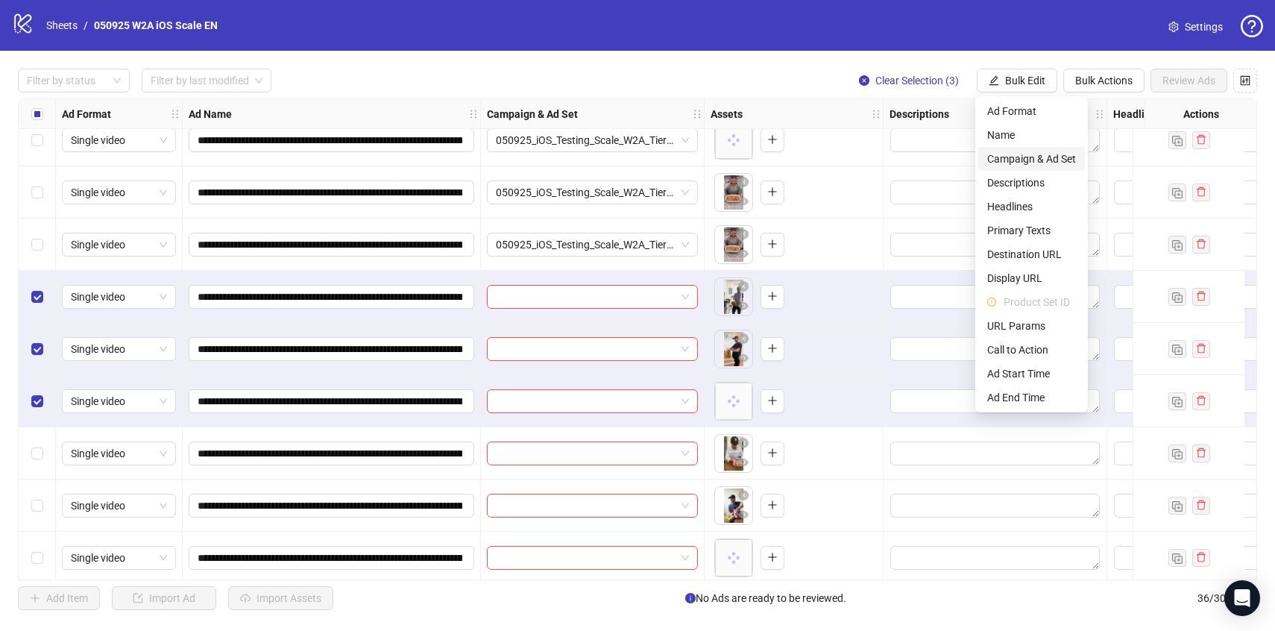
click at [1016, 160] on span "Campaign & Ad Set" at bounding box center [1032, 159] width 89 height 16
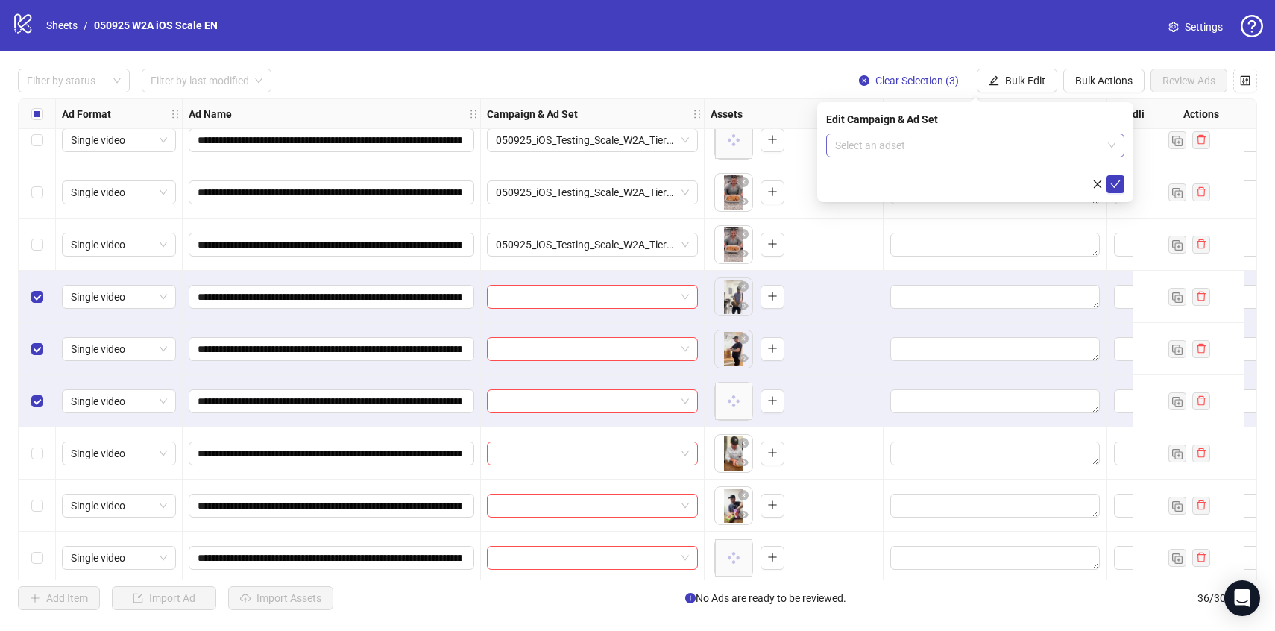
click at [1006, 136] on input "search" at bounding box center [968, 145] width 267 height 22
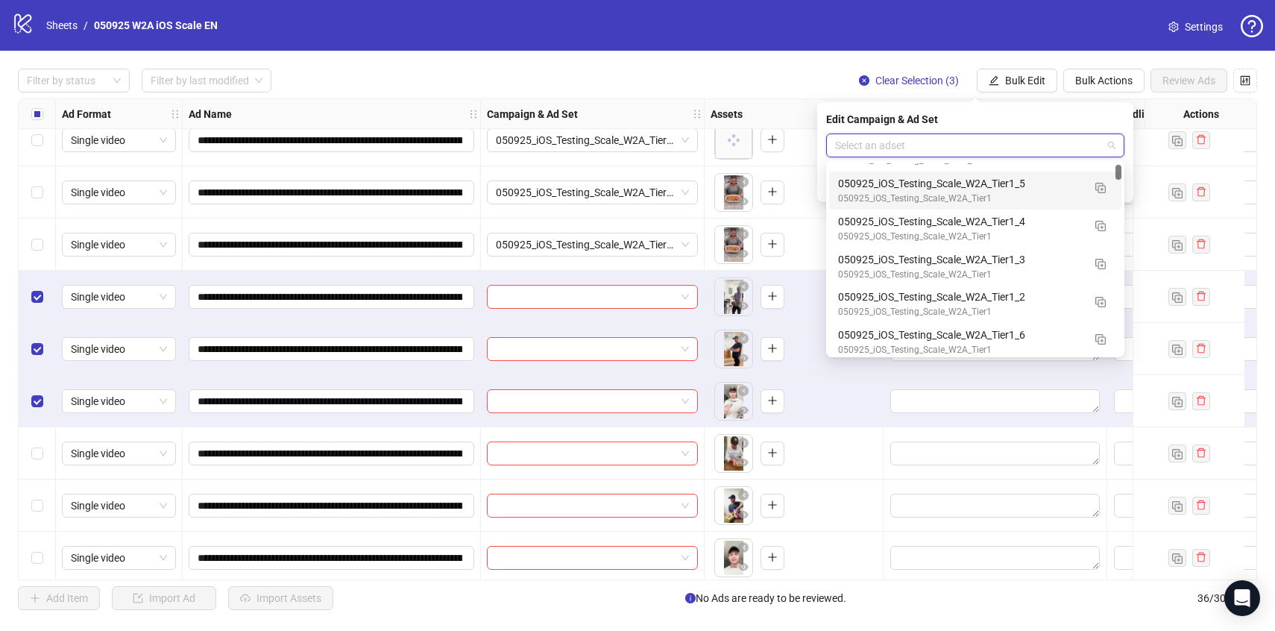
scroll to position [138, 0]
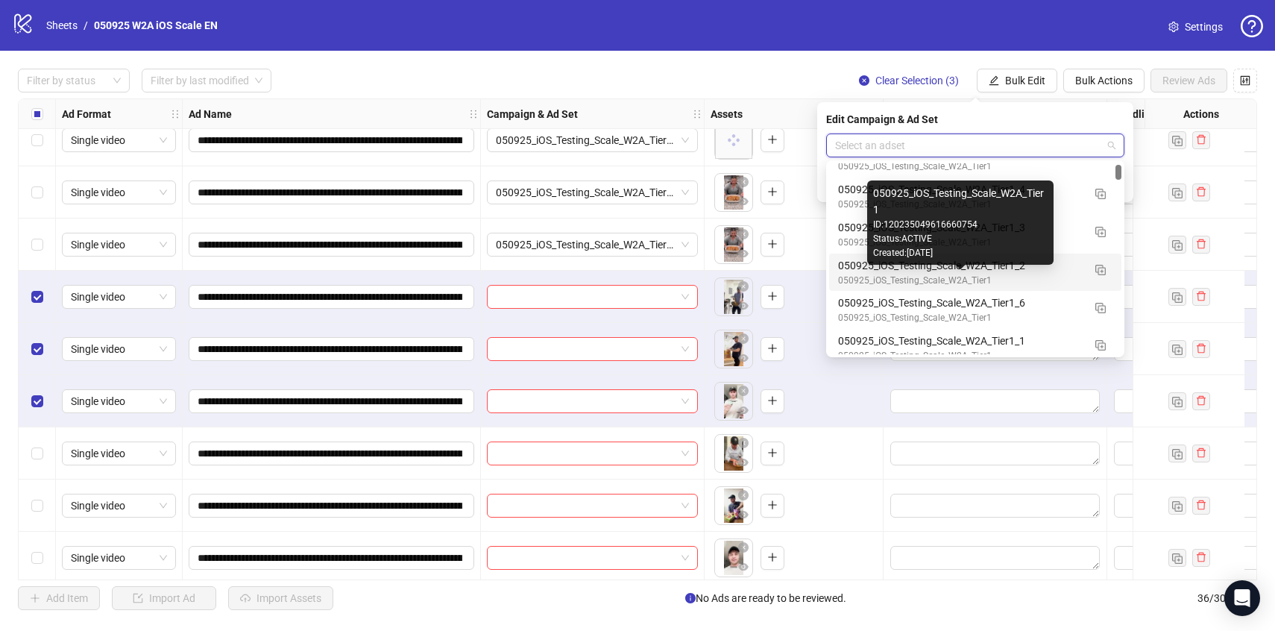
click at [1063, 274] on div "050925_iOS_Testing_Scale_W2A_Tier1" at bounding box center [960, 281] width 245 height 14
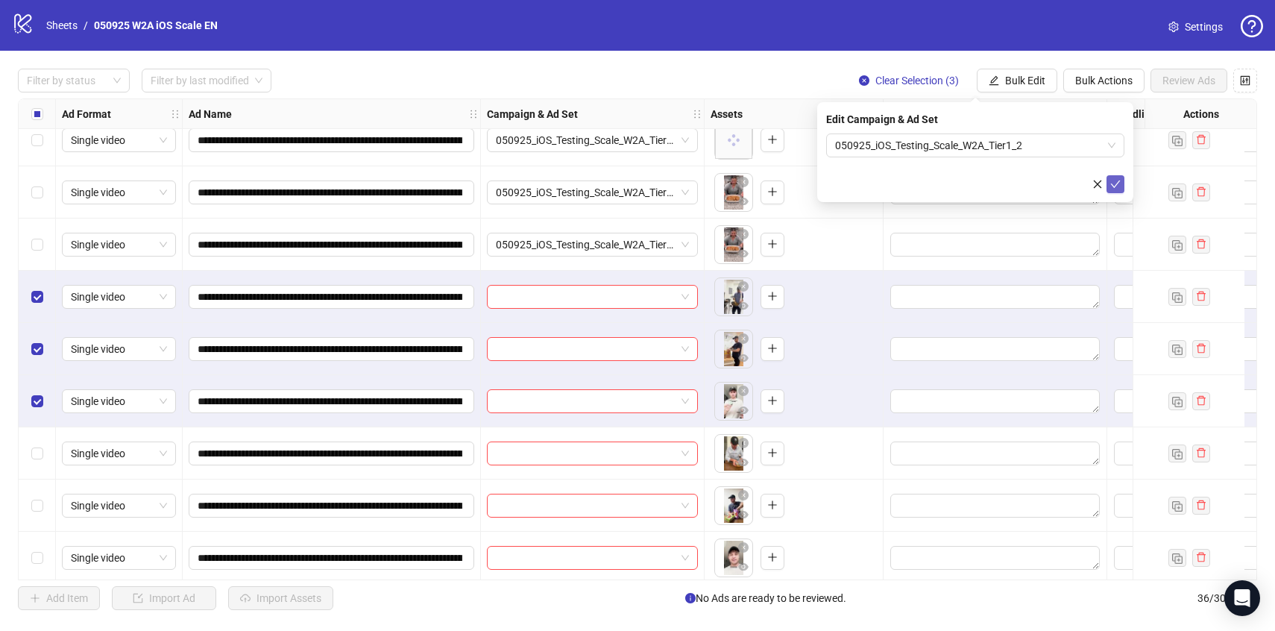
click at [1108, 184] on button "submit" at bounding box center [1116, 184] width 18 height 18
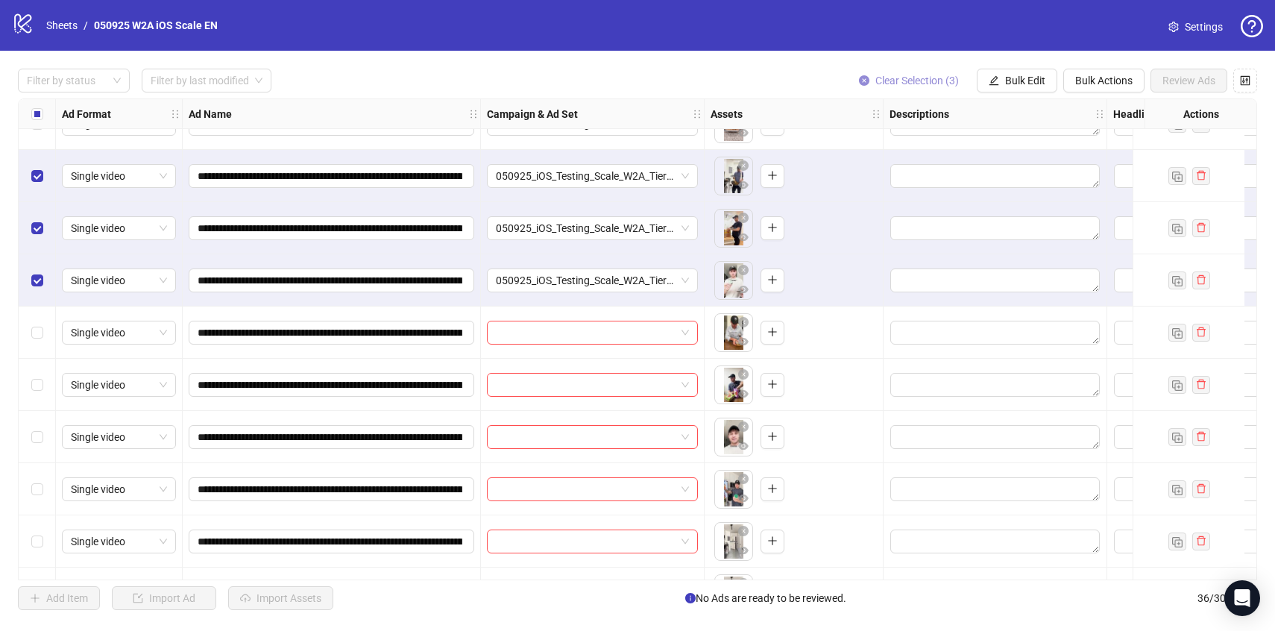
scroll to position [242, 0]
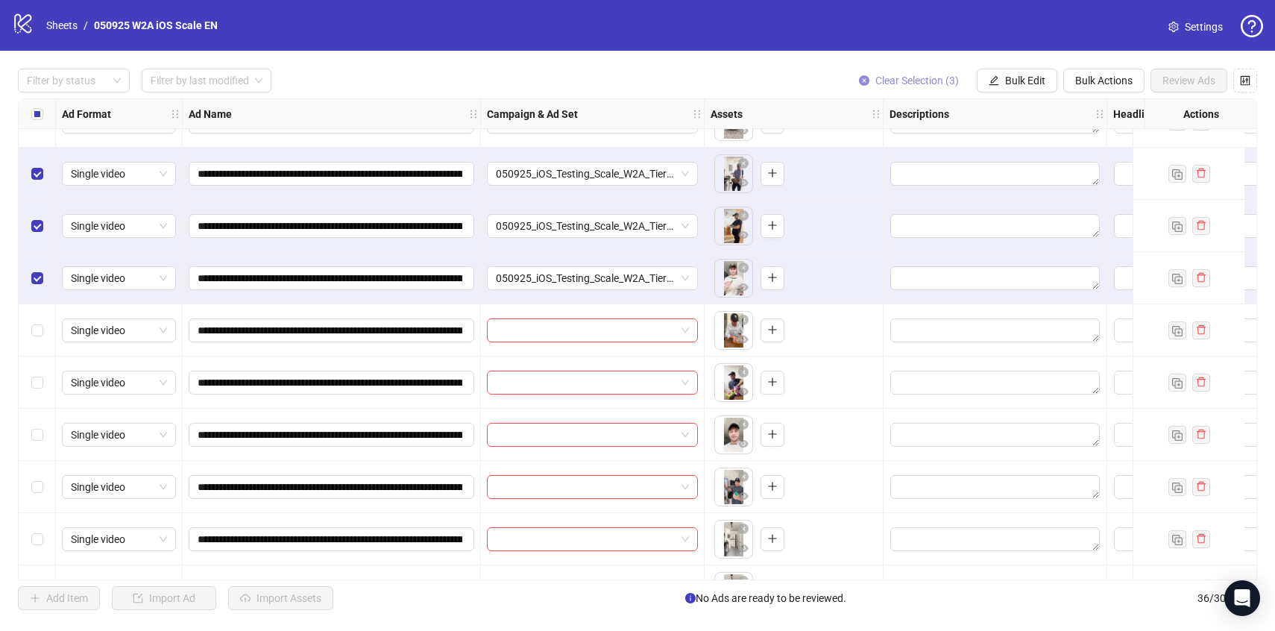
click at [902, 74] on button "Clear Selection (3)" at bounding box center [909, 81] width 124 height 24
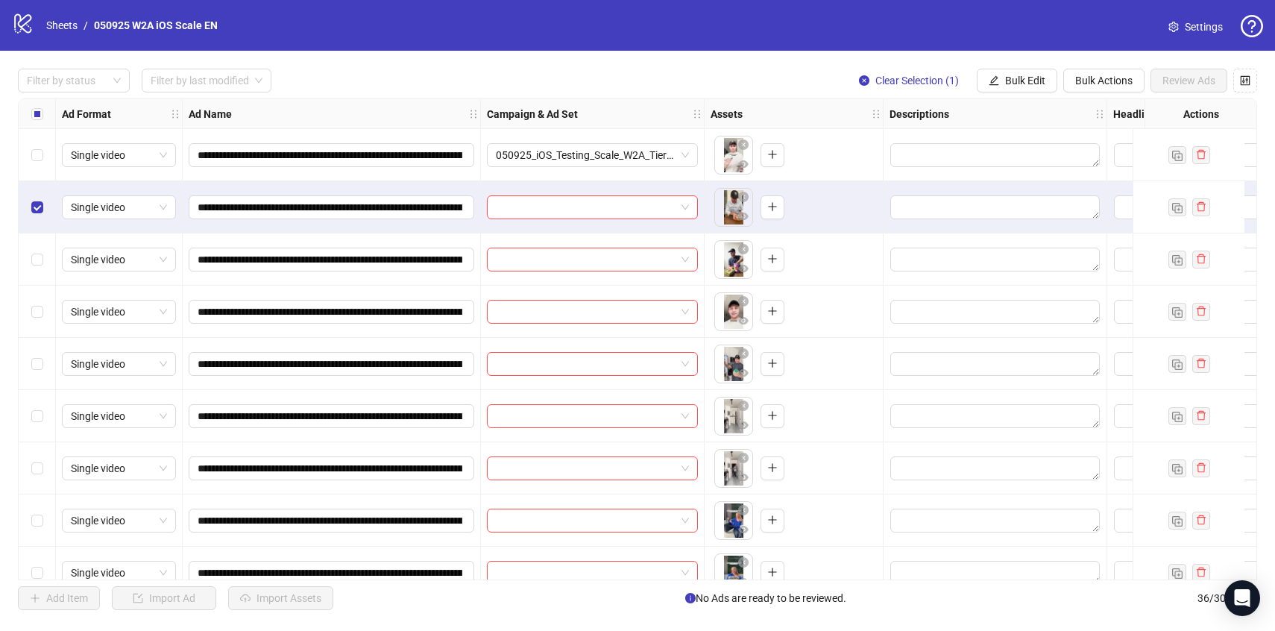
scroll to position [372, 0]
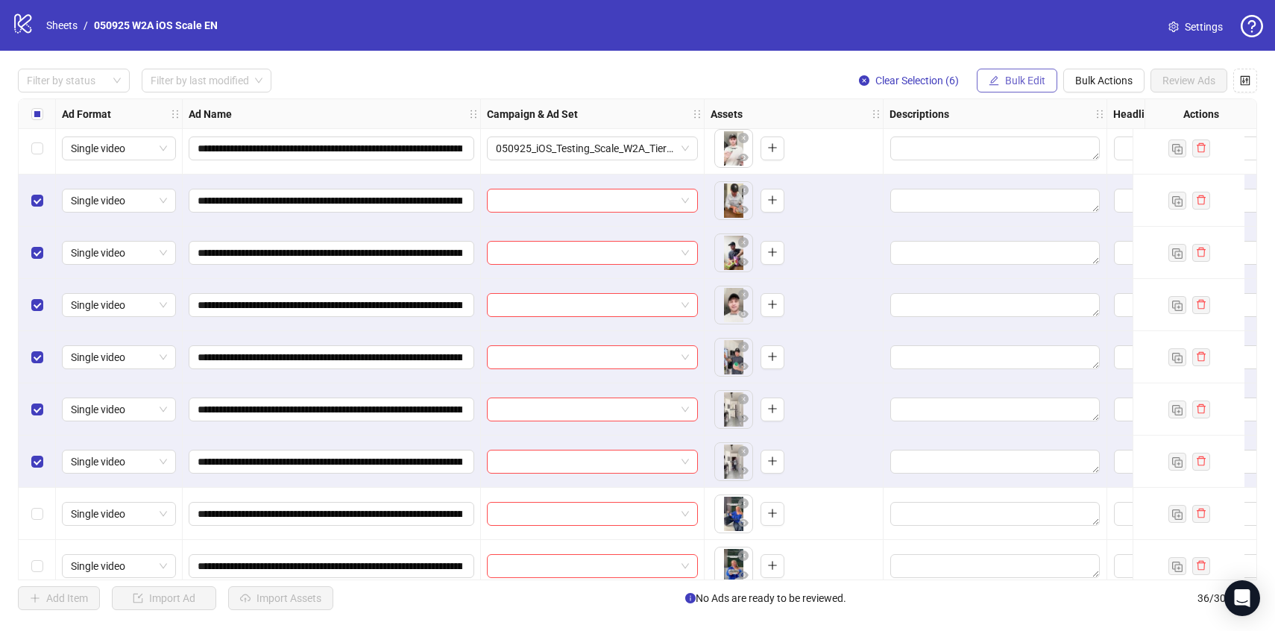
click at [1014, 80] on span "Bulk Edit" at bounding box center [1025, 81] width 40 height 12
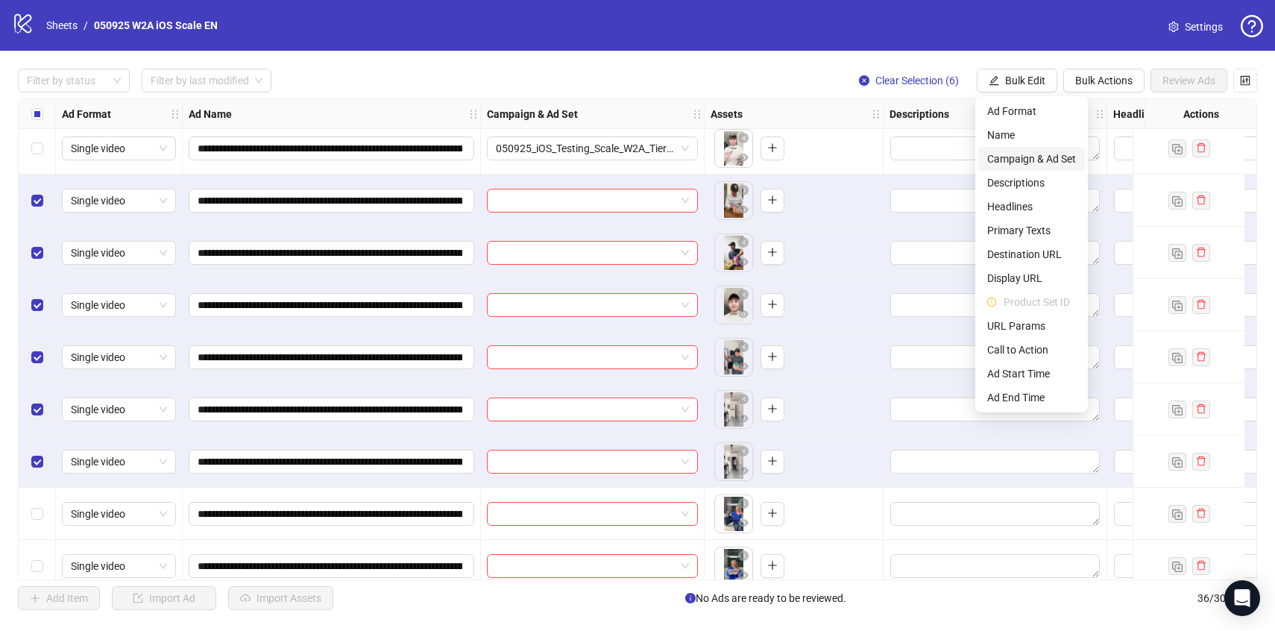
click at [1023, 158] on span "Campaign & Ad Set" at bounding box center [1032, 159] width 89 height 16
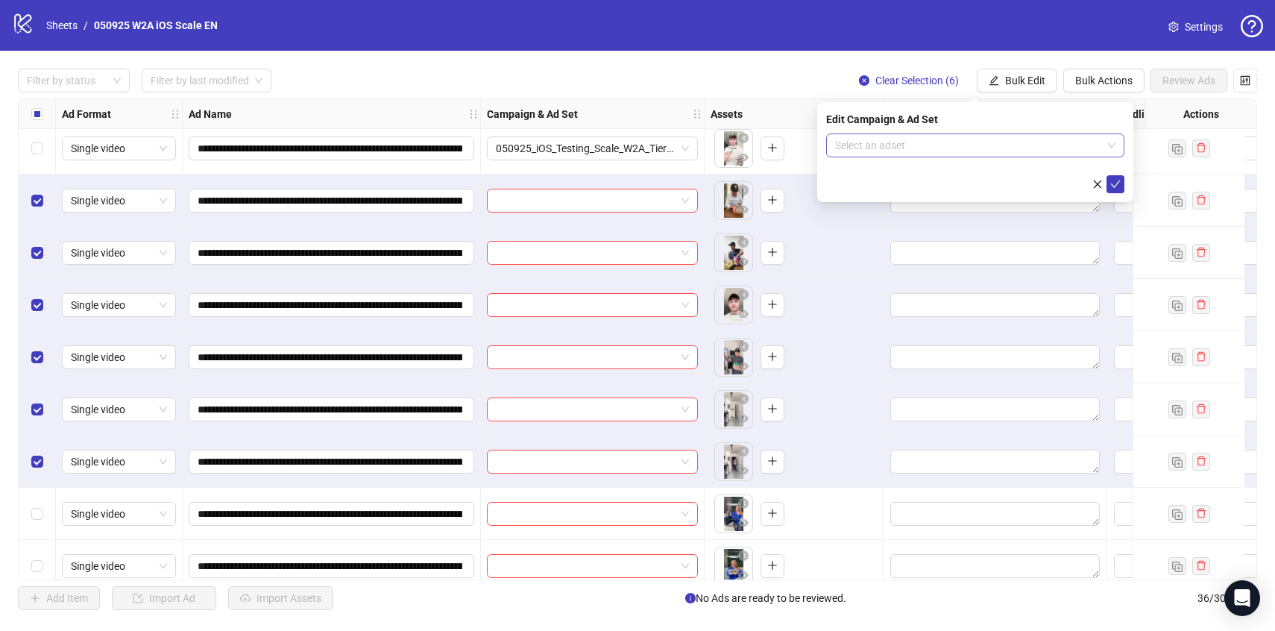
click at [1020, 147] on input "search" at bounding box center [968, 145] width 267 height 22
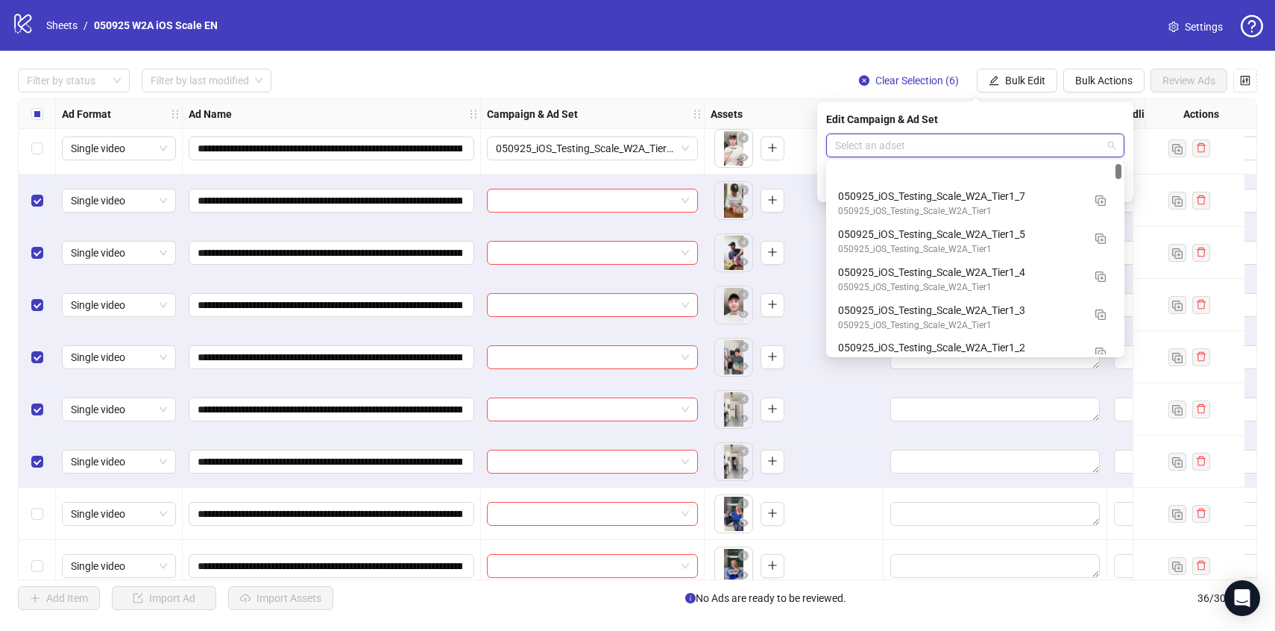
scroll to position [101, 0]
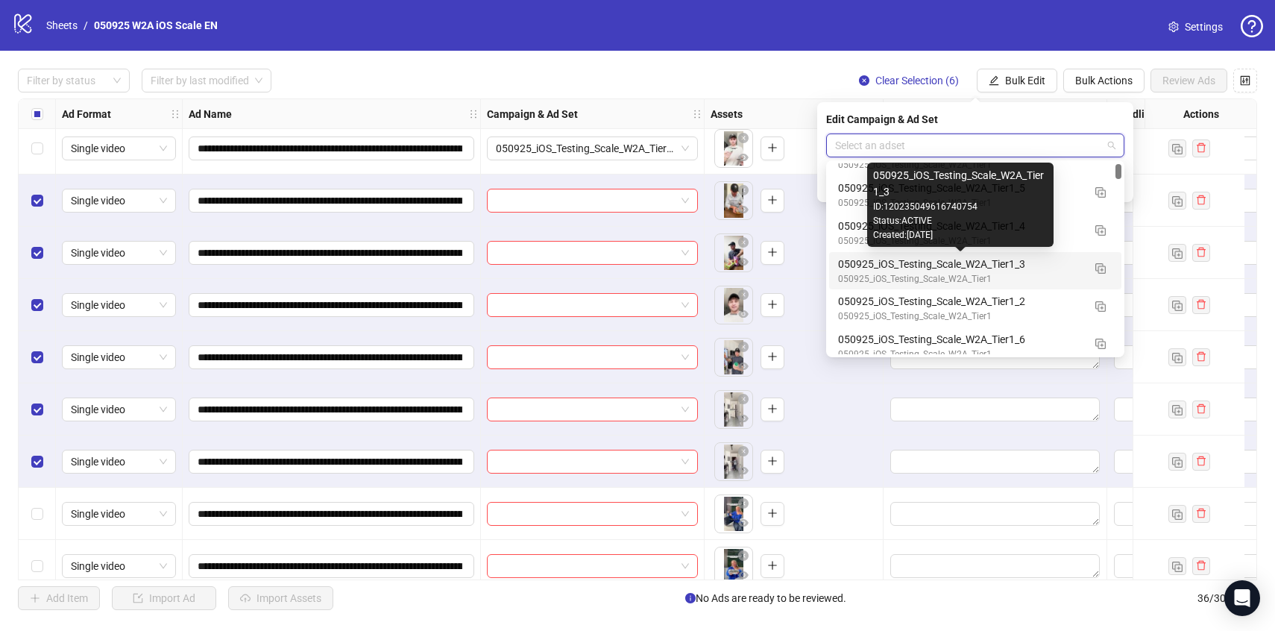
click at [1047, 259] on div "050925_iOS_Testing_Scale_W2A_Tier1_3" at bounding box center [960, 264] width 245 height 16
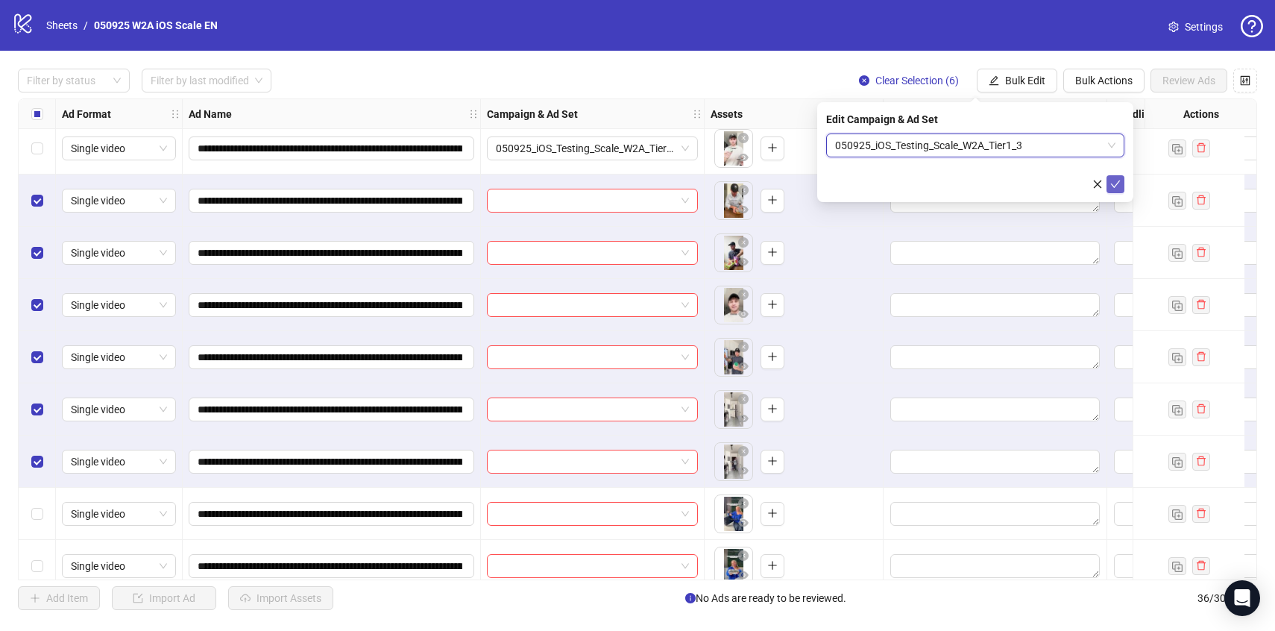
click at [1111, 192] on button "submit" at bounding box center [1116, 184] width 18 height 18
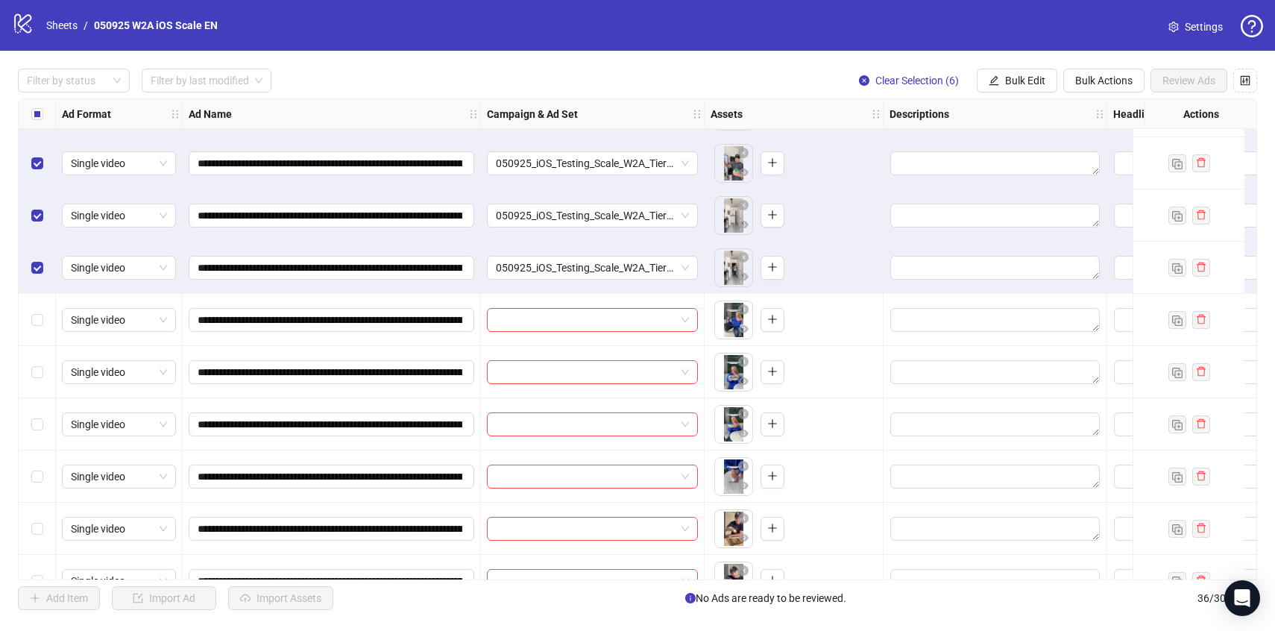
scroll to position [577, 0]
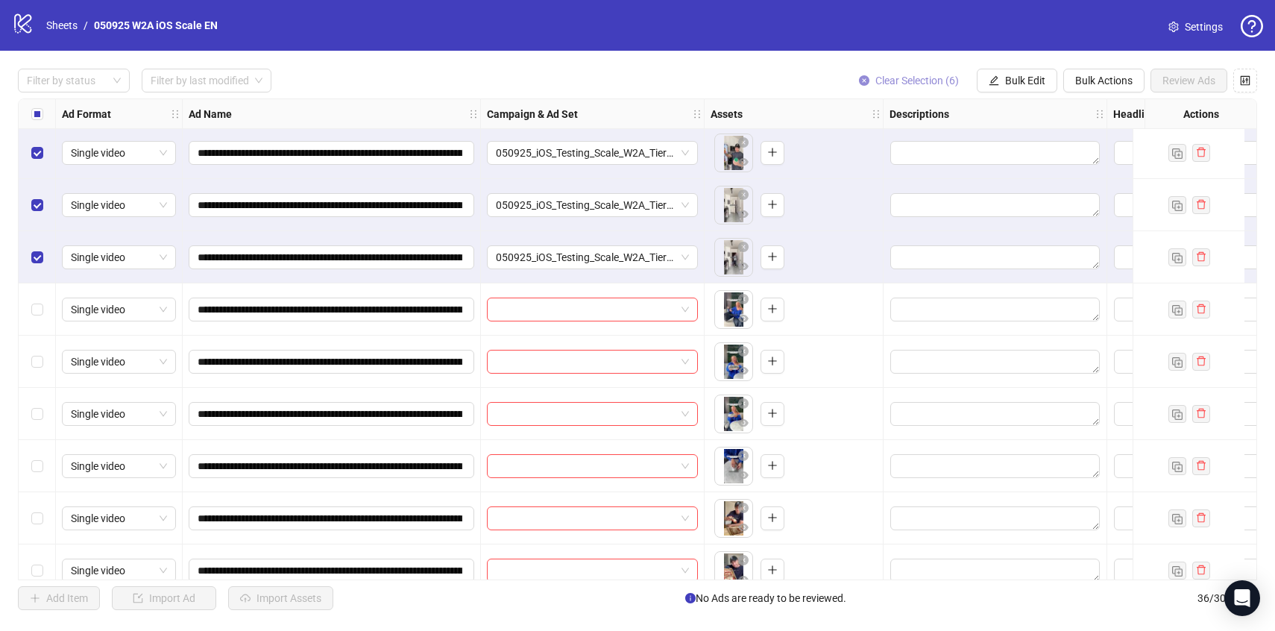
click at [899, 84] on span "Clear Selection (6)" at bounding box center [918, 81] width 84 height 12
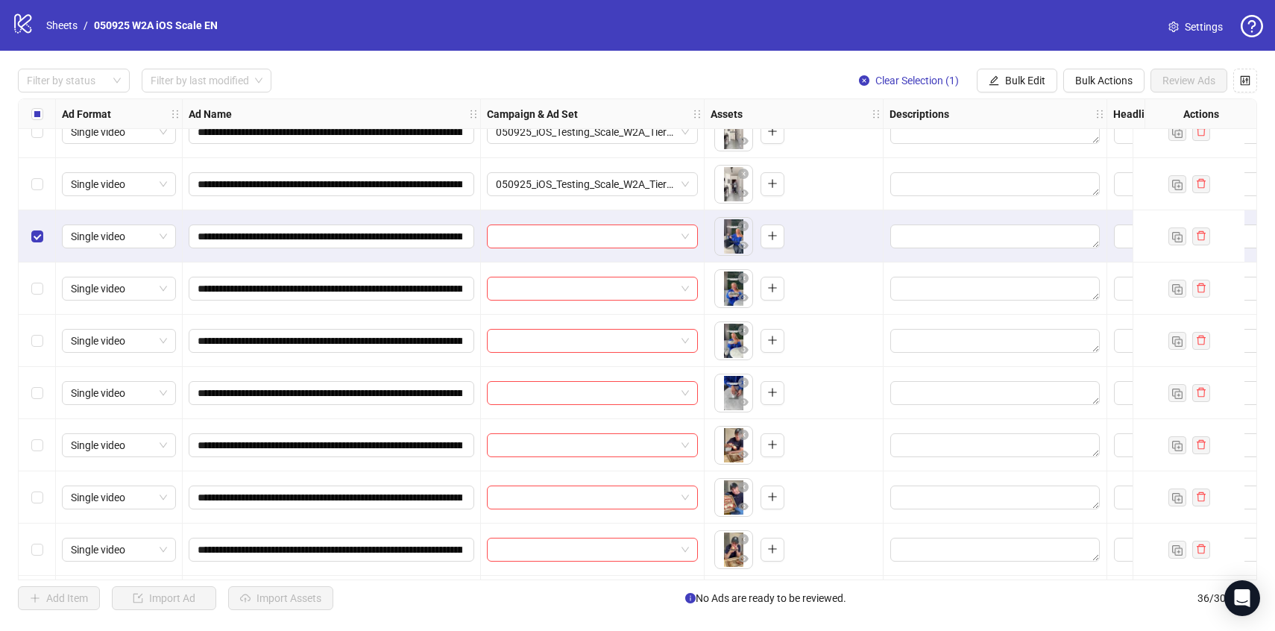
scroll to position [651, 0]
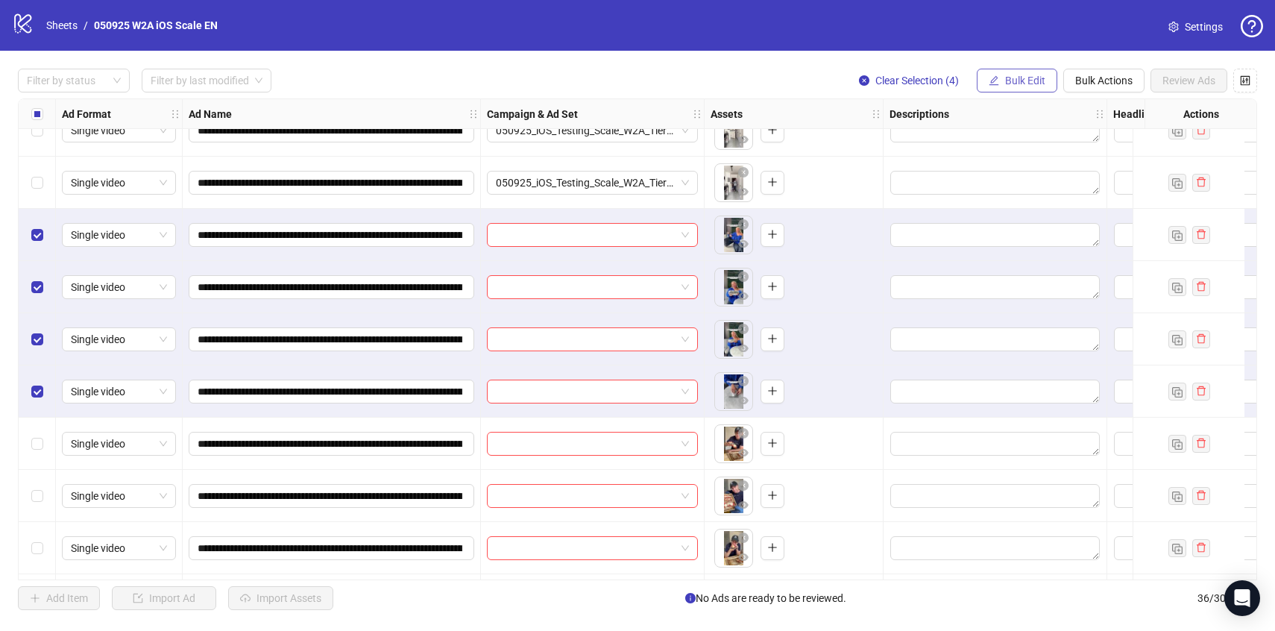
click at [1025, 84] on span "Bulk Edit" at bounding box center [1025, 81] width 40 height 12
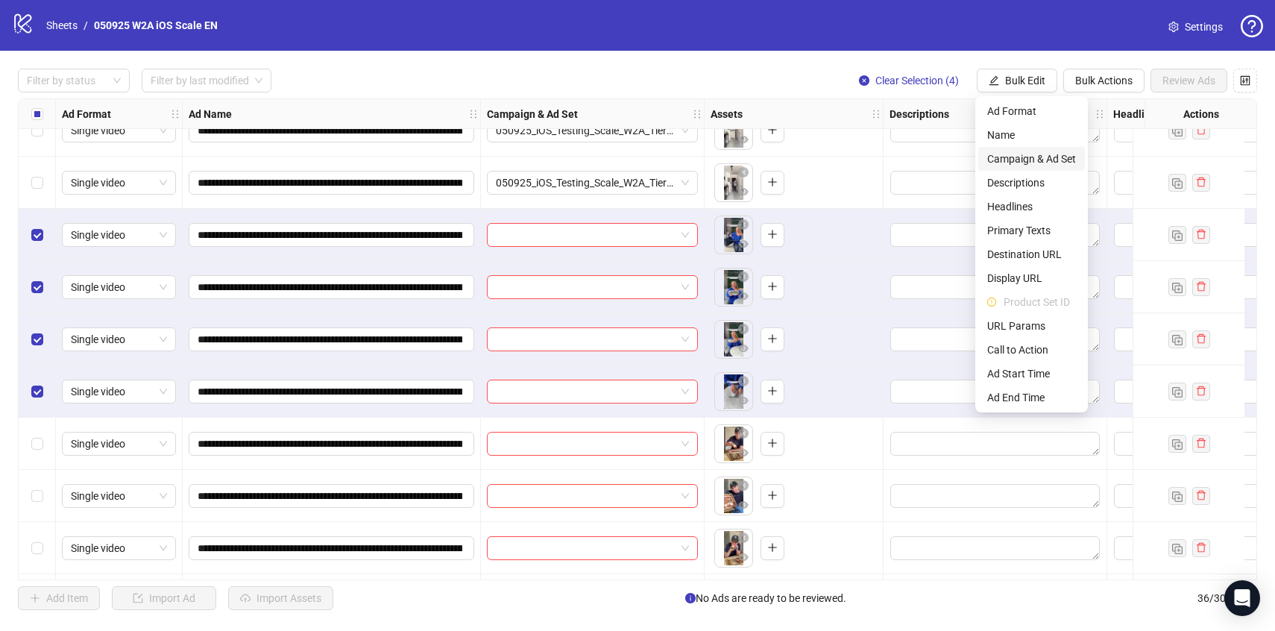
click at [1026, 168] on li "Campaign & Ad Set" at bounding box center [1032, 159] width 107 height 24
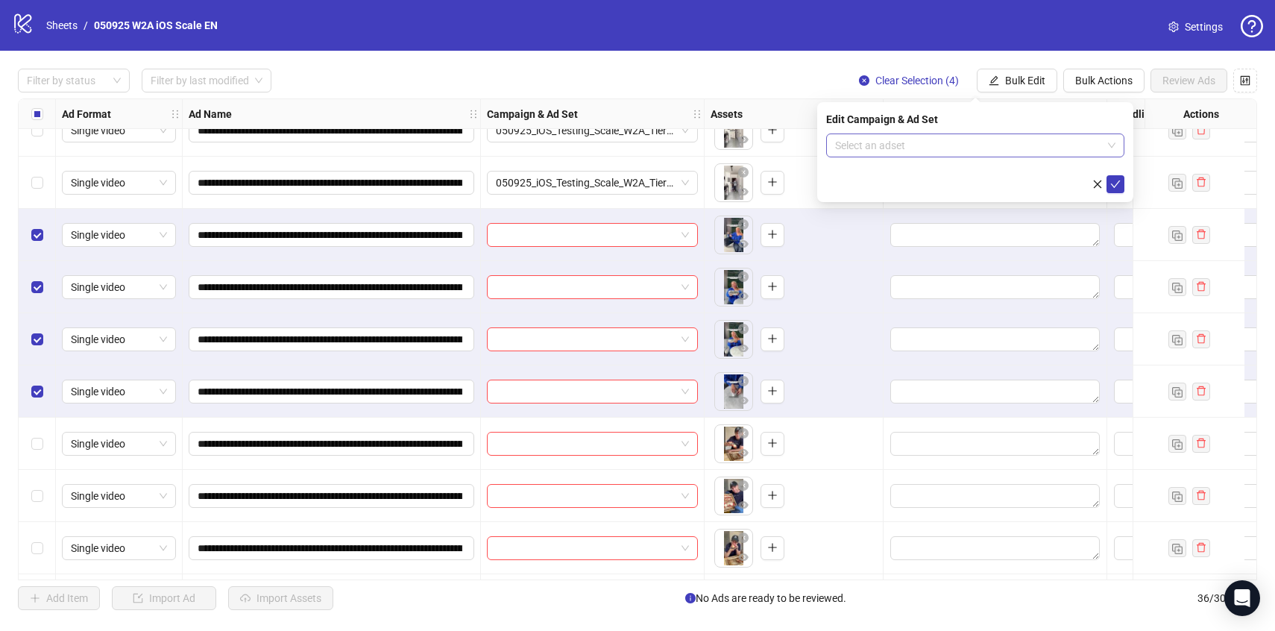
click at [1016, 148] on input "search" at bounding box center [968, 145] width 267 height 22
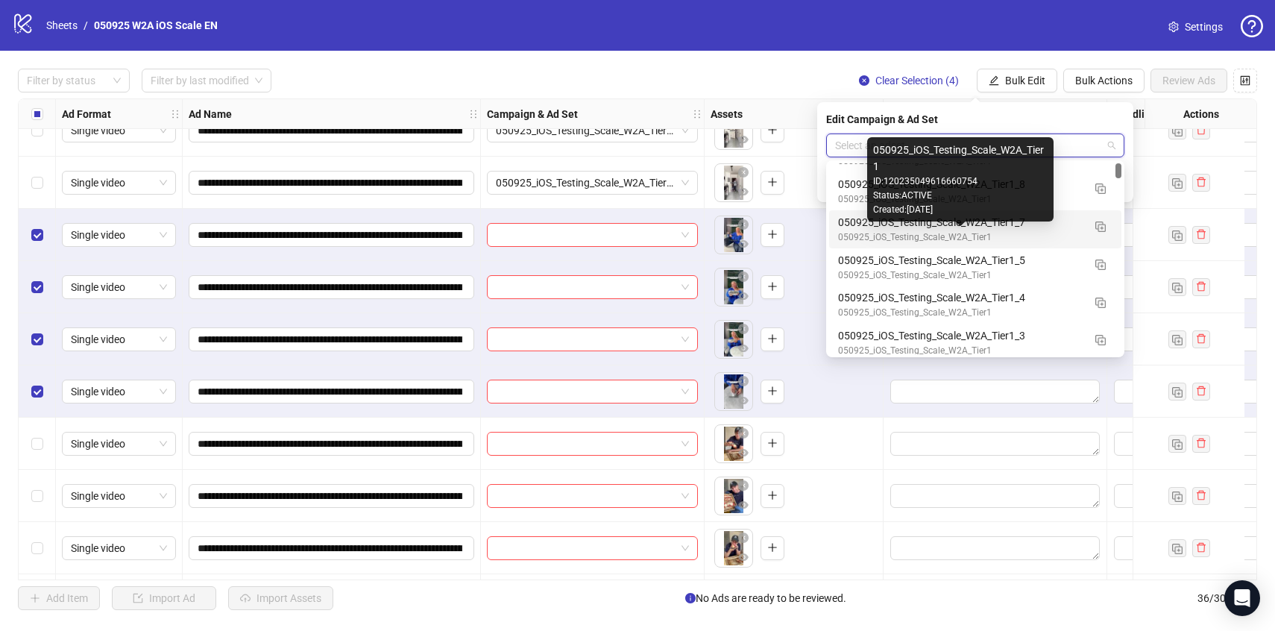
scroll to position [37, 0]
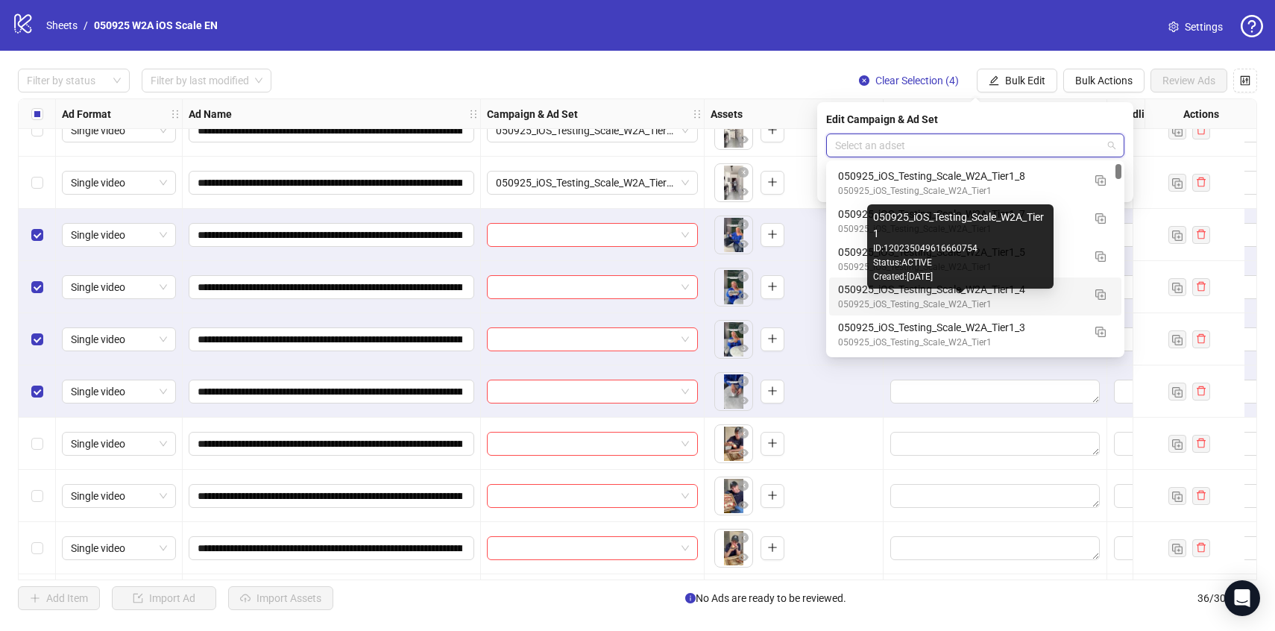
click at [1050, 301] on div "050925_iOS_Testing_Scale_W2A_Tier1" at bounding box center [960, 305] width 245 height 14
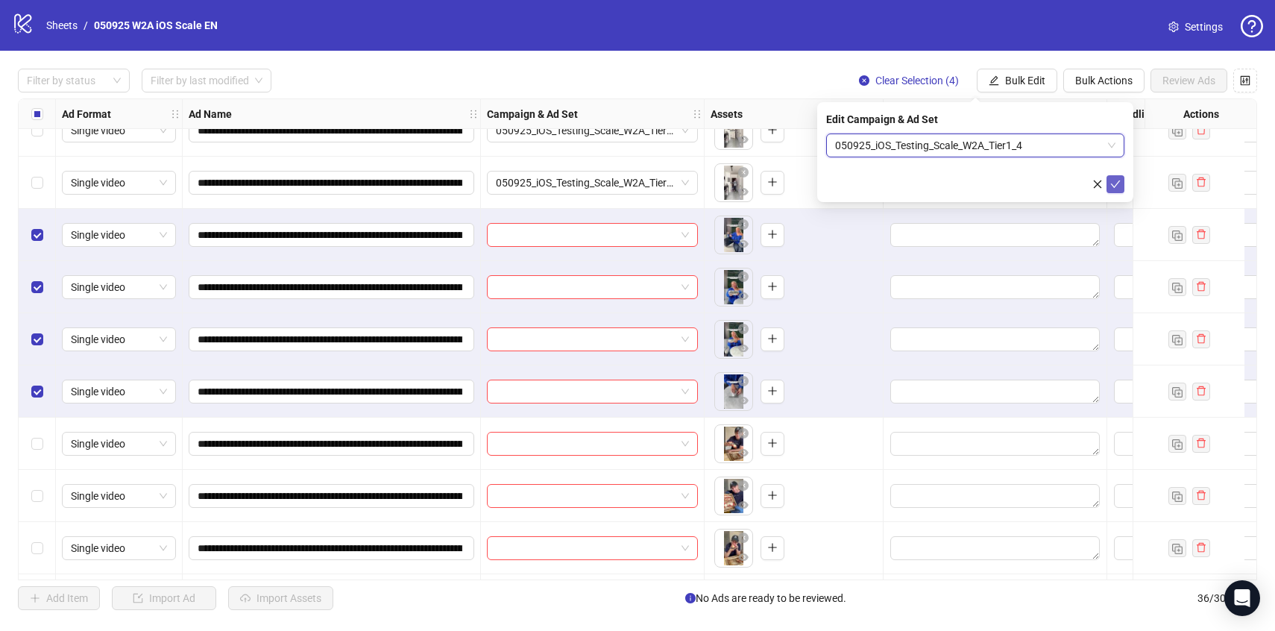
click at [1116, 191] on button "submit" at bounding box center [1116, 184] width 18 height 18
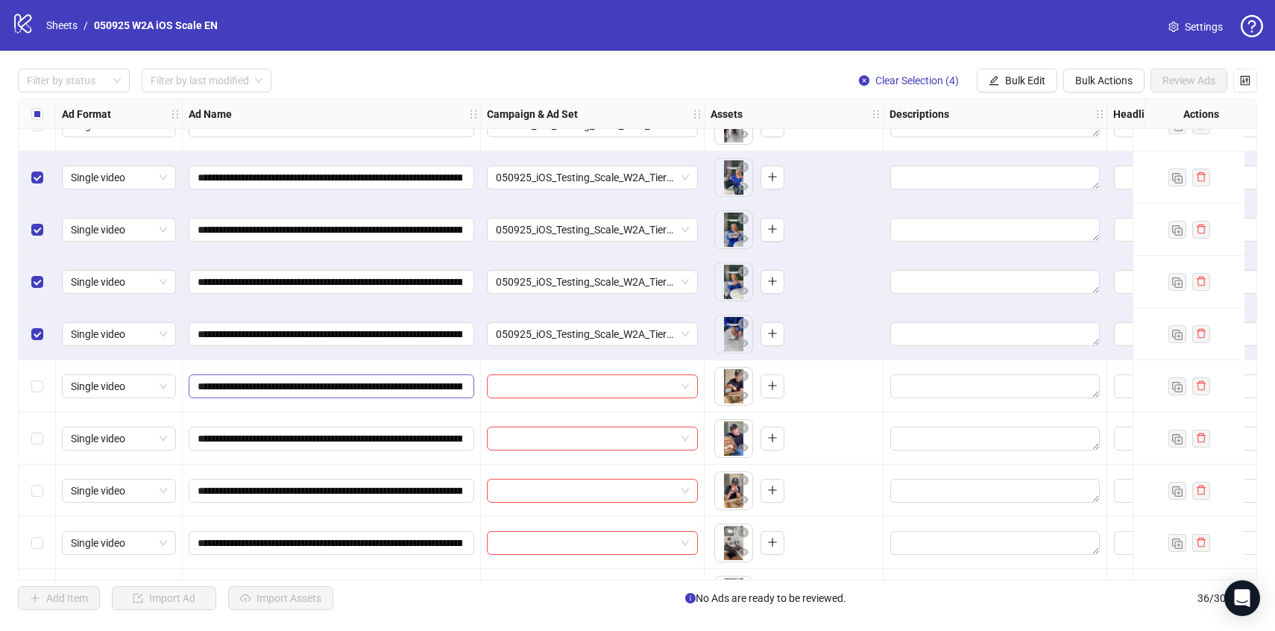
scroll to position [779, 0]
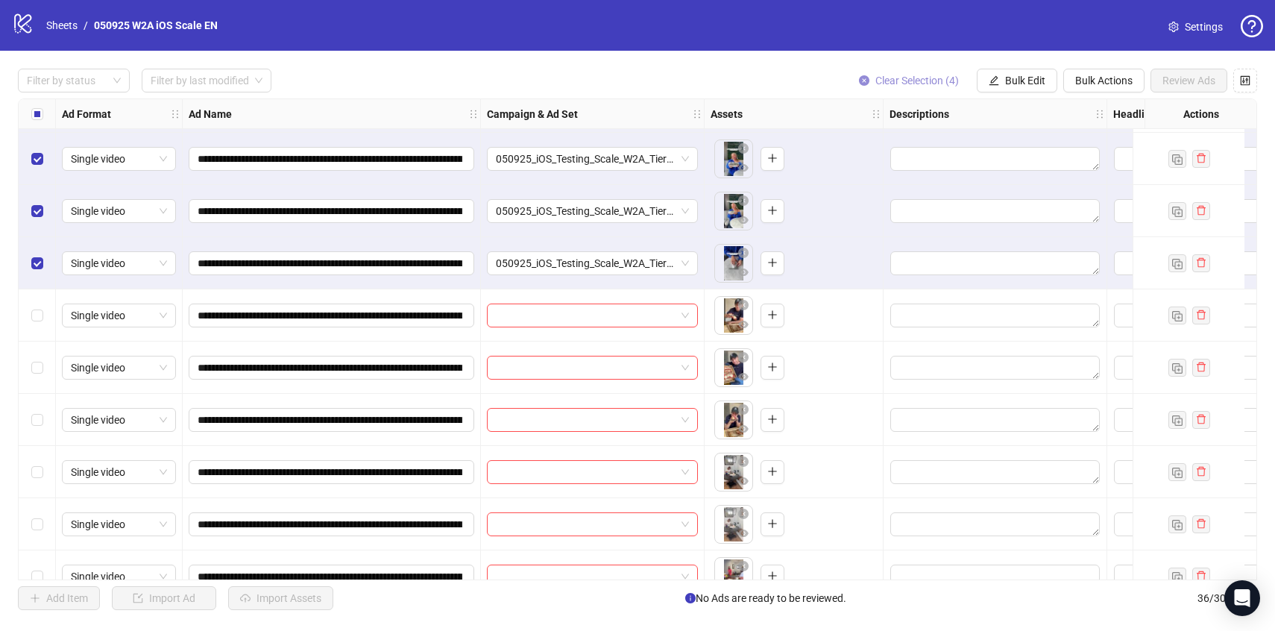
click at [904, 80] on span "Clear Selection (4)" at bounding box center [918, 81] width 84 height 12
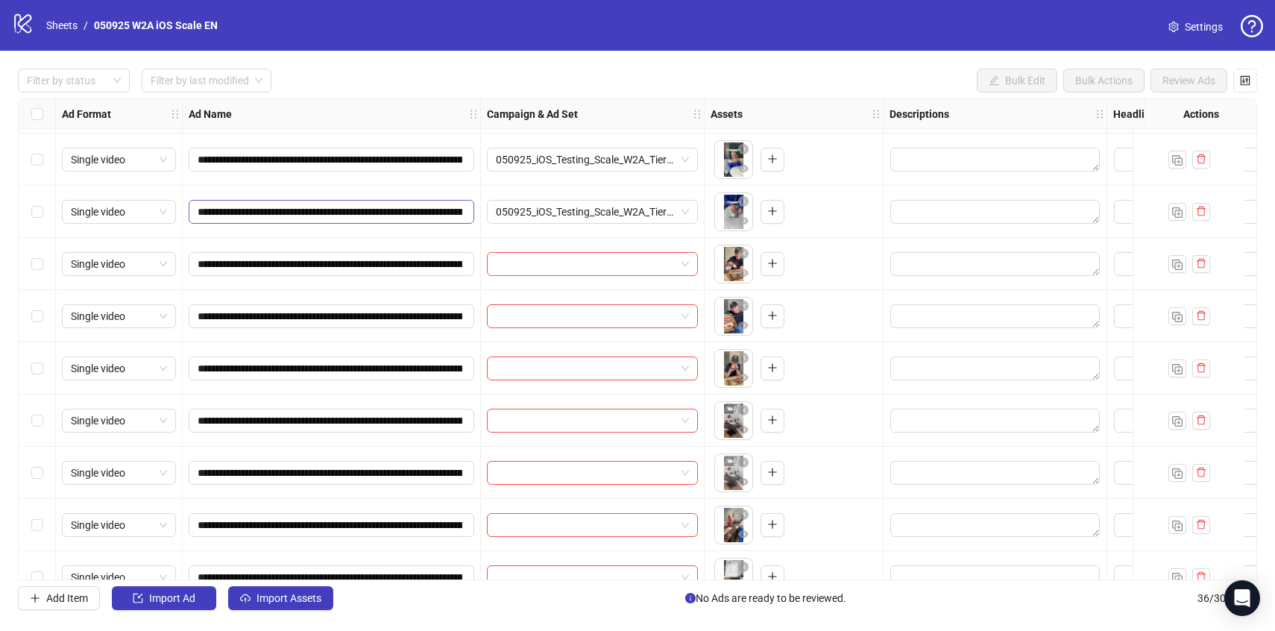
scroll to position [832, 0]
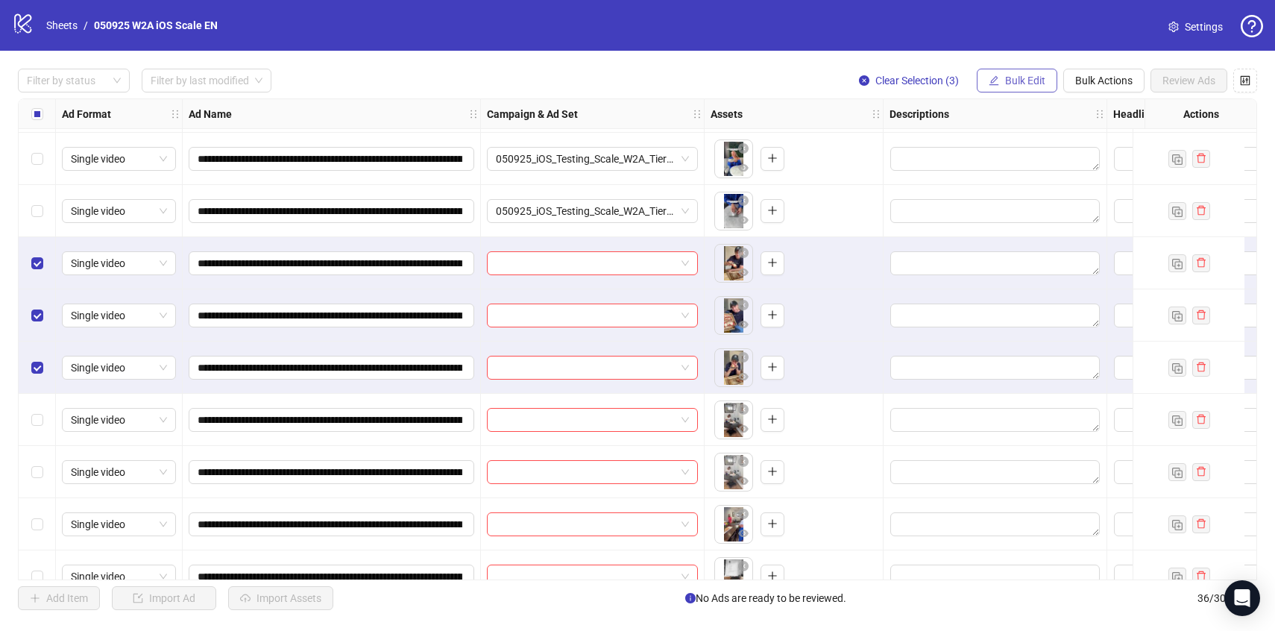
click at [1038, 74] on button "Bulk Edit" at bounding box center [1017, 81] width 81 height 24
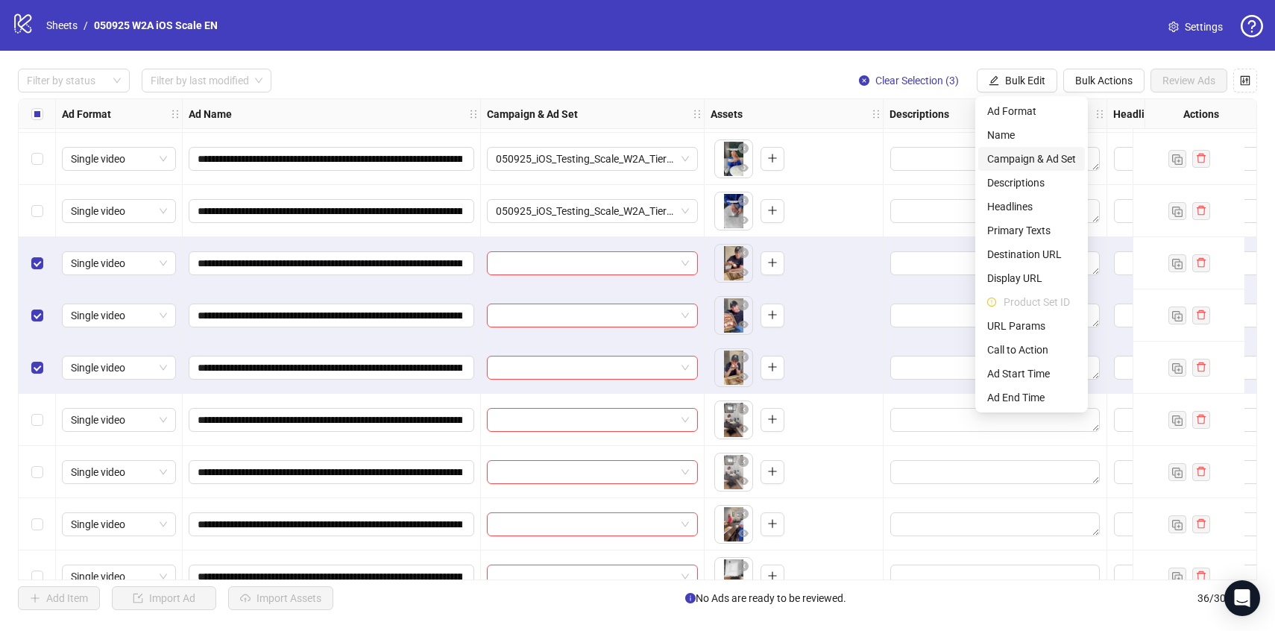
click at [1028, 156] on span "Campaign & Ad Set" at bounding box center [1032, 159] width 89 height 16
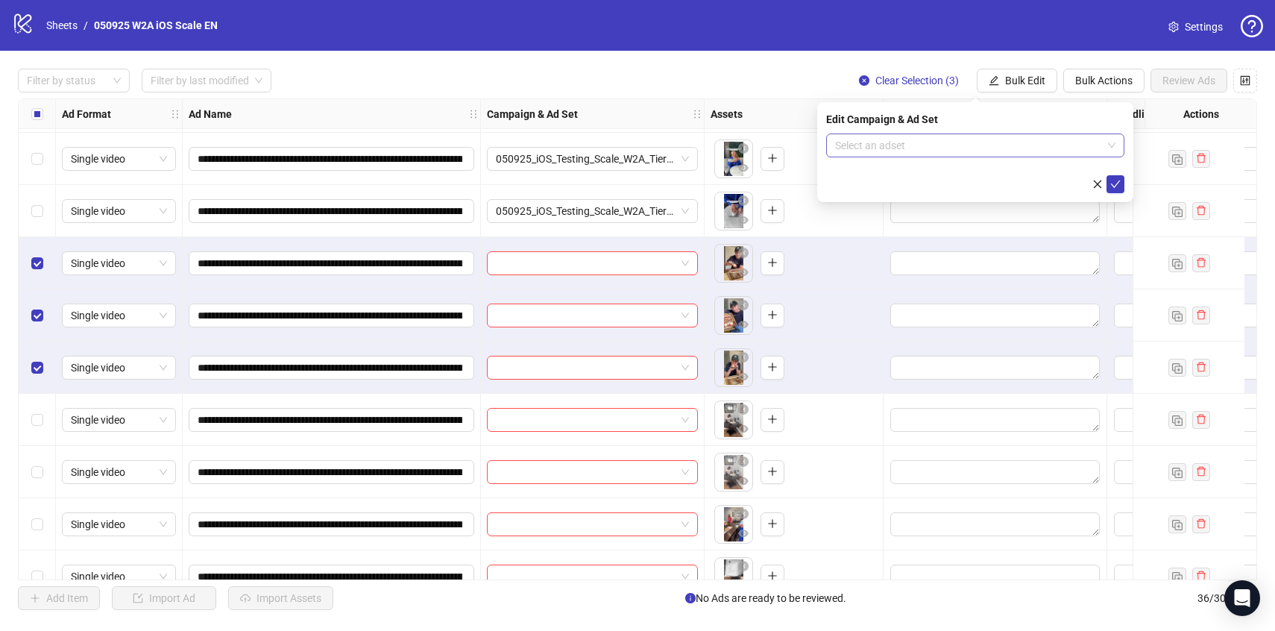
click at [1027, 136] on input "search" at bounding box center [968, 145] width 267 height 22
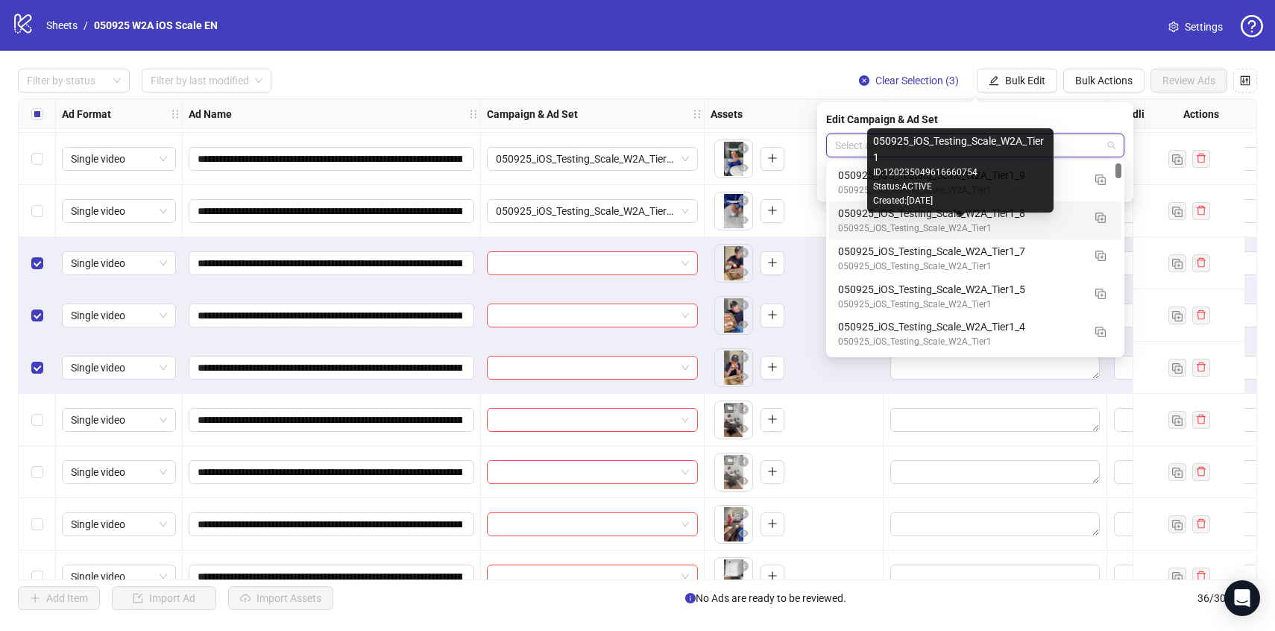
scroll to position [23, 0]
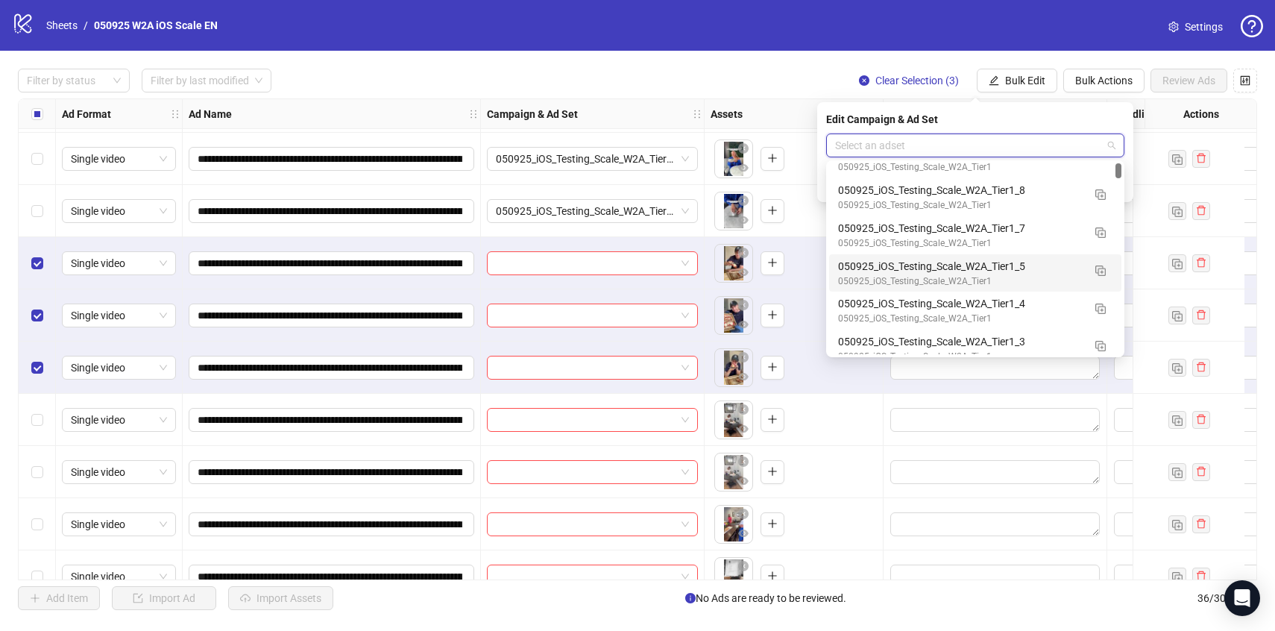
click at [1047, 265] on div "050925_iOS_Testing_Scale_W2A_Tier1_5" at bounding box center [960, 266] width 245 height 16
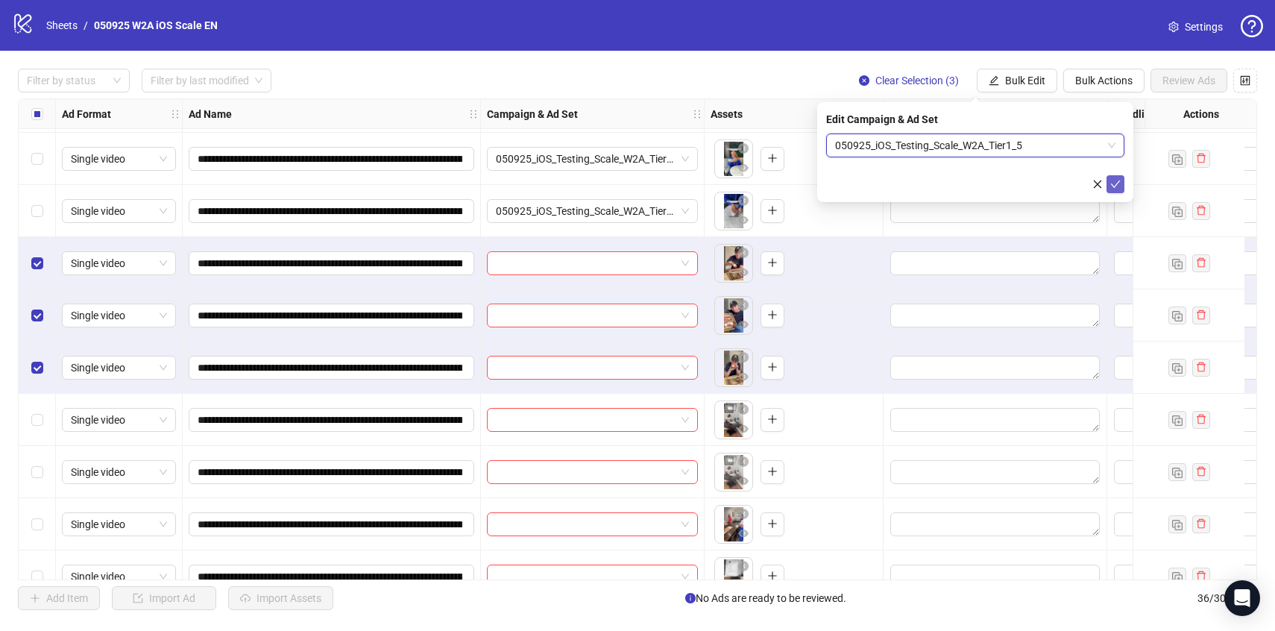
click at [1112, 182] on icon "check" at bounding box center [1116, 184] width 10 height 10
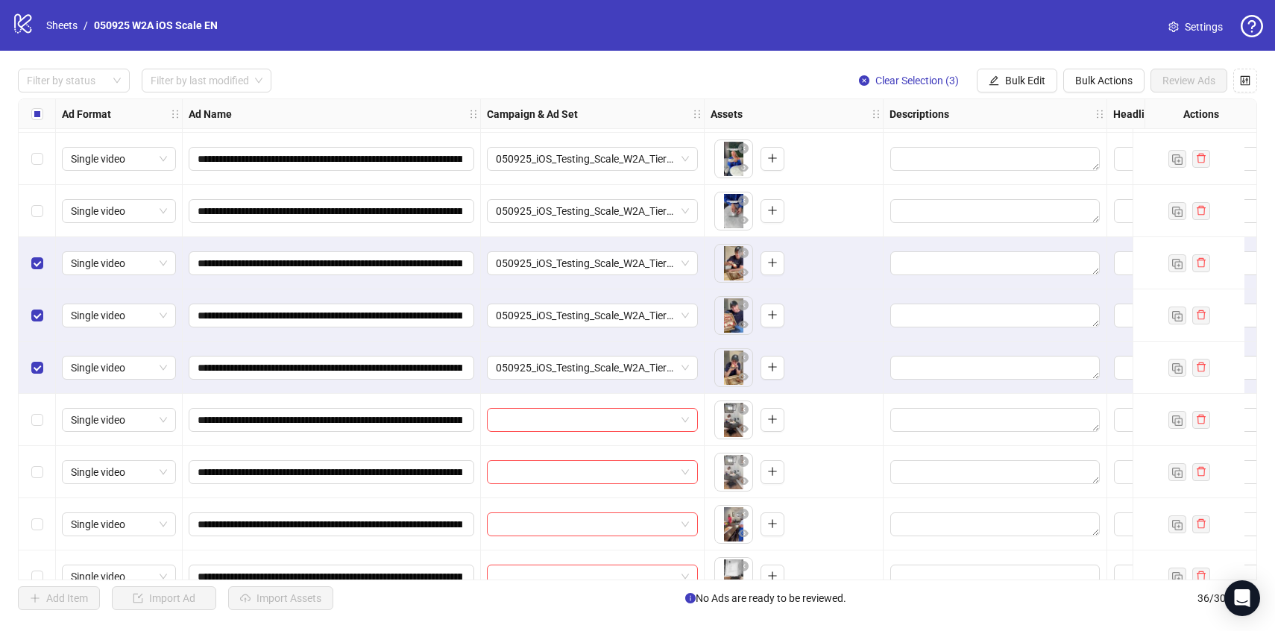
scroll to position [978, 0]
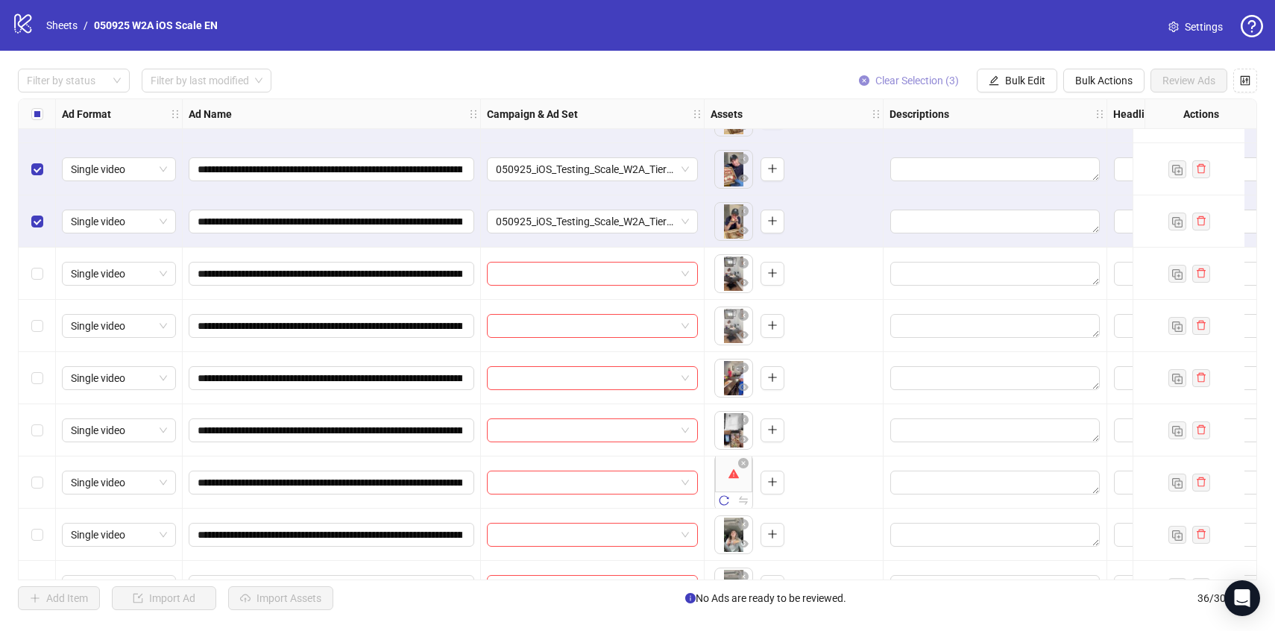
click at [933, 87] on button "Clear Selection (3)" at bounding box center [909, 81] width 124 height 24
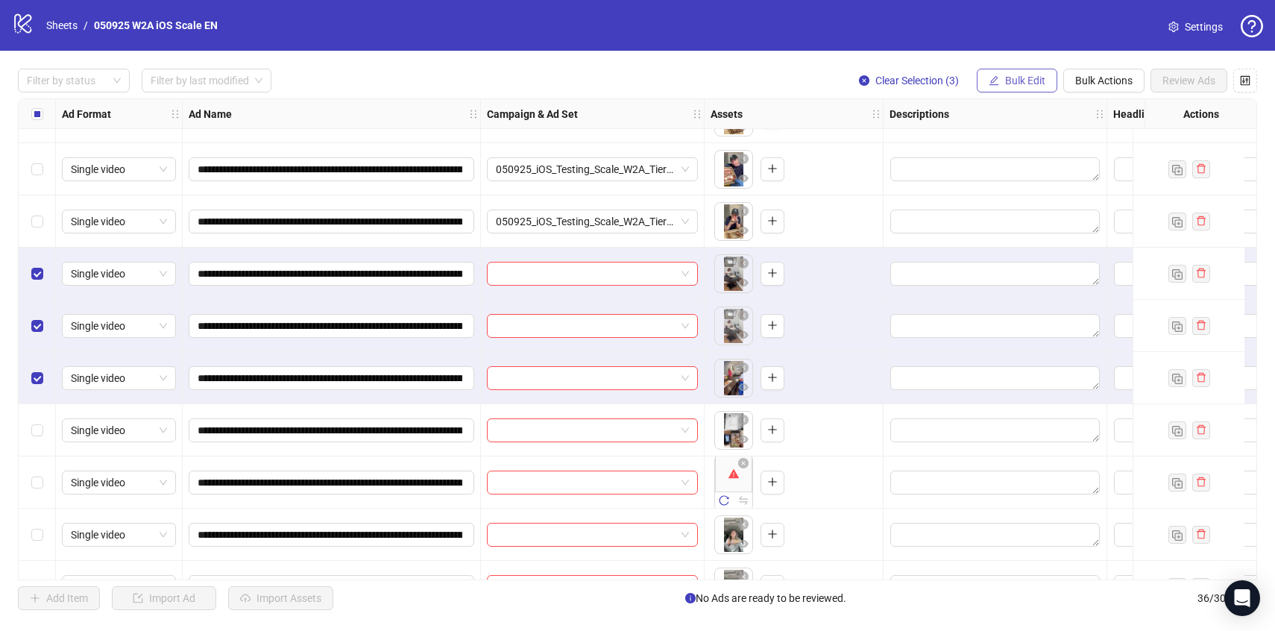
click at [1015, 90] on button "Bulk Edit" at bounding box center [1017, 81] width 81 height 24
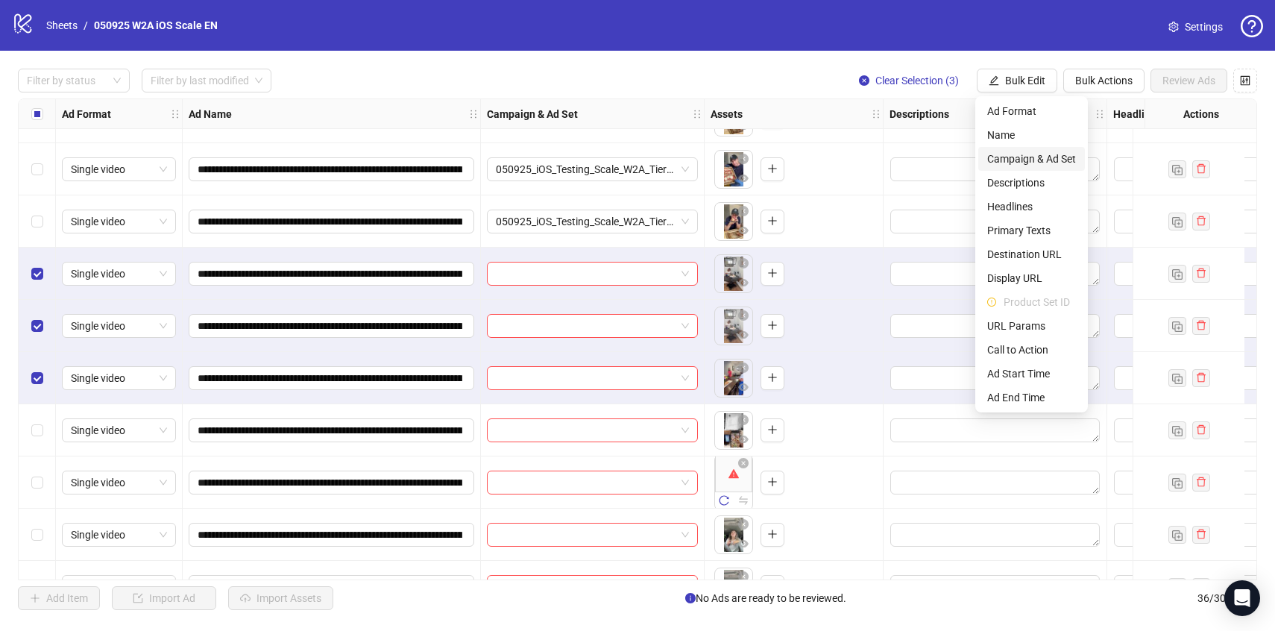
click at [1034, 152] on span "Campaign & Ad Set" at bounding box center [1032, 159] width 89 height 16
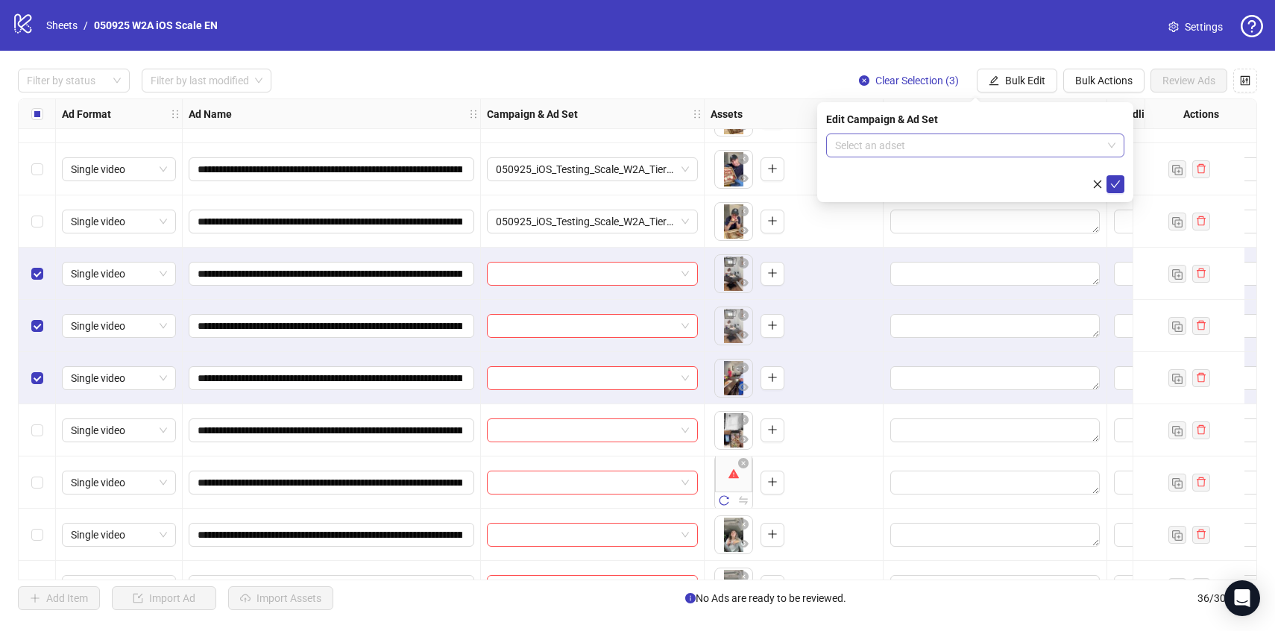
click at [1035, 143] on input "search" at bounding box center [968, 145] width 267 height 22
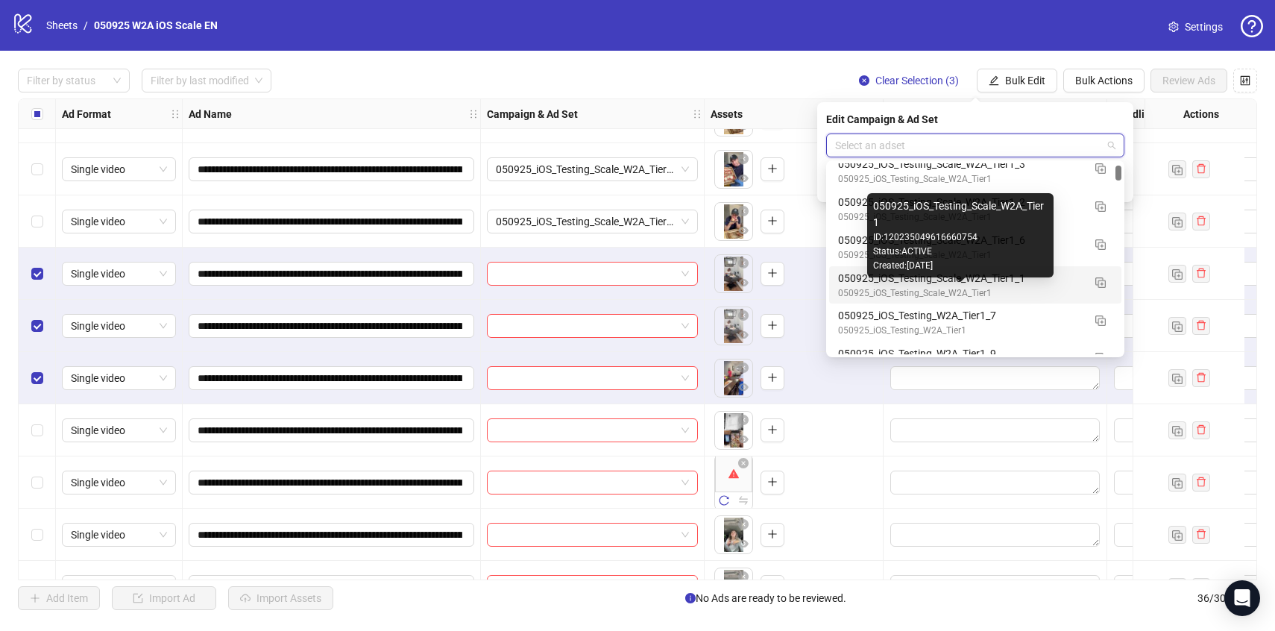
scroll to position [202, 0]
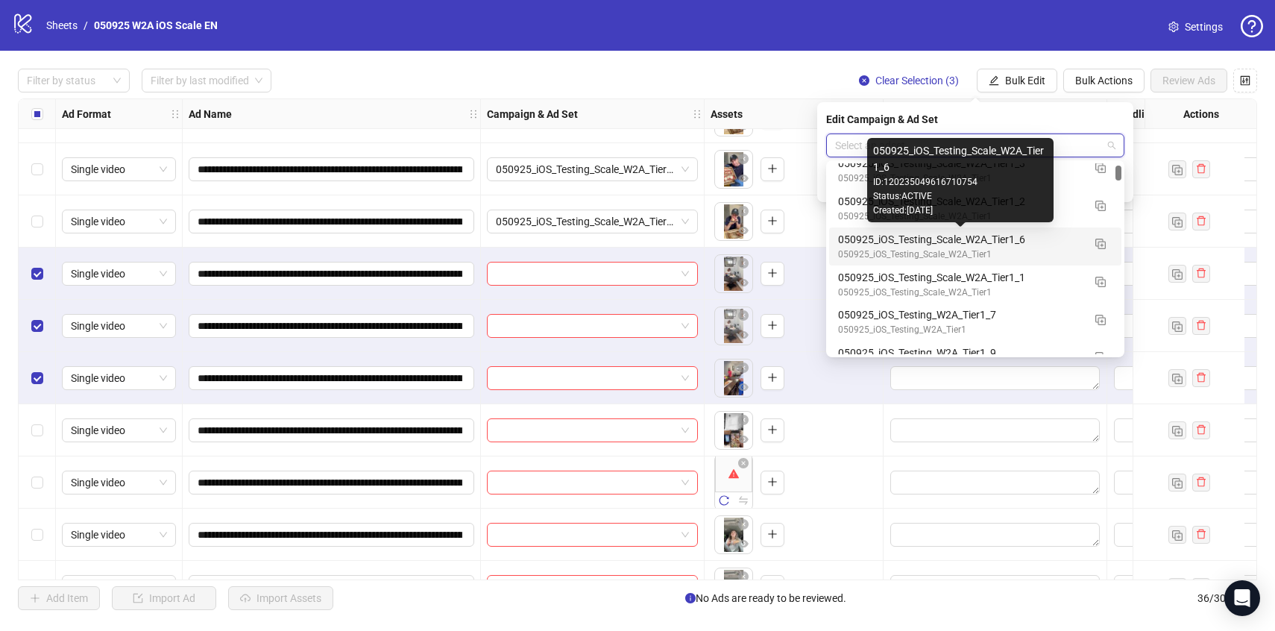
click at [1061, 248] on div "050925_iOS_Testing_Scale_W2A_Tier1" at bounding box center [960, 255] width 245 height 14
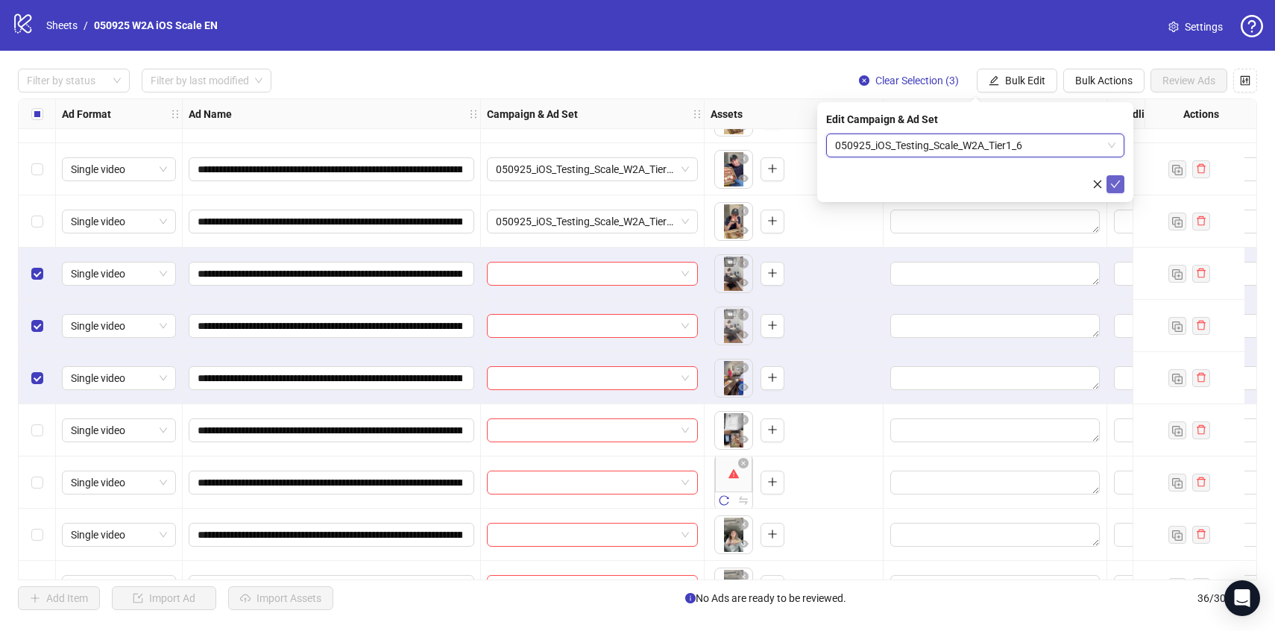
click at [1109, 178] on button "submit" at bounding box center [1116, 184] width 18 height 18
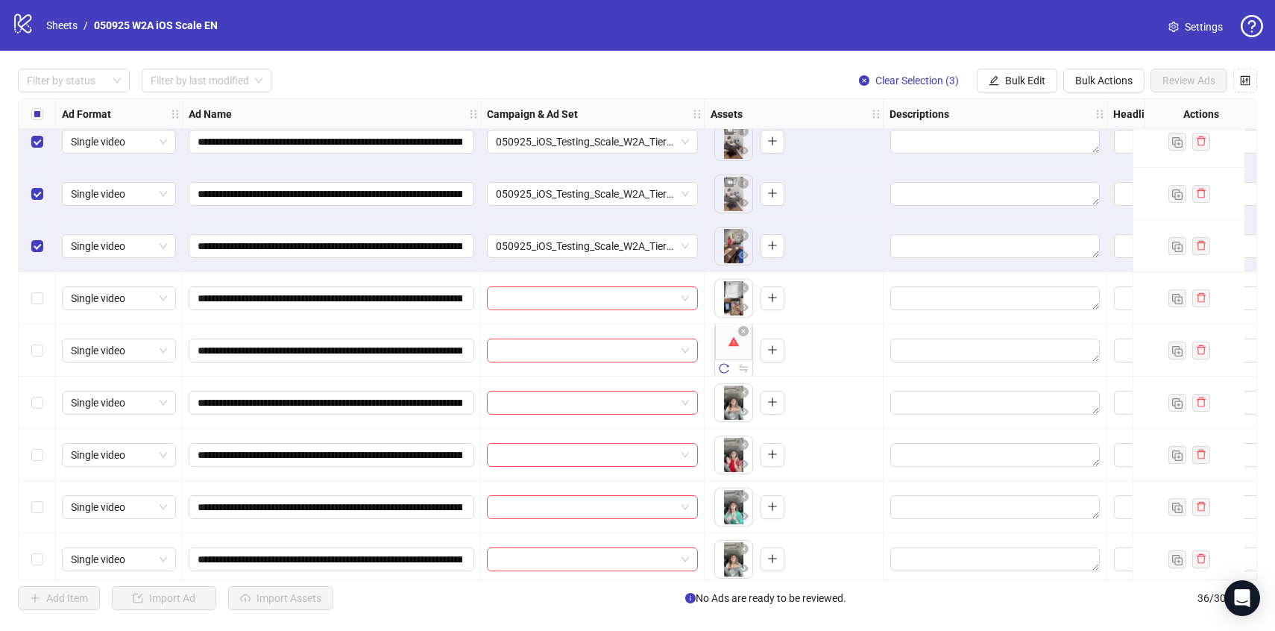
scroll to position [1111, 0]
click at [884, 79] on span "Clear Selection (3)" at bounding box center [918, 81] width 84 height 12
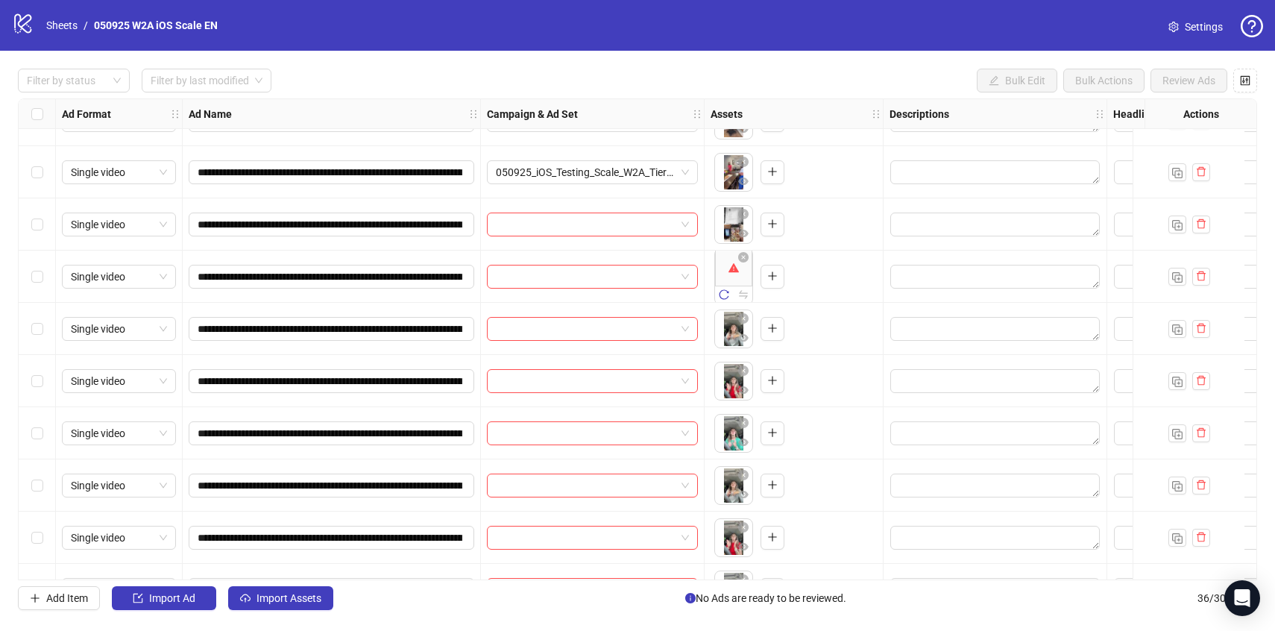
scroll to position [1223, 0]
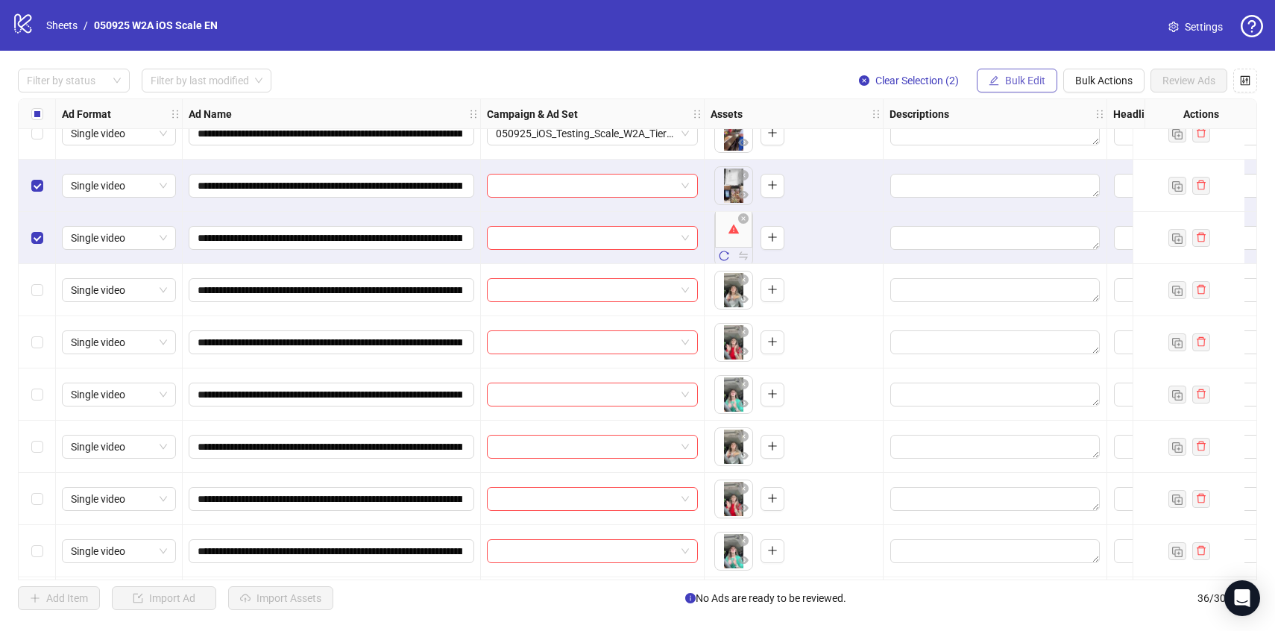
click at [997, 81] on icon "edit" at bounding box center [994, 80] width 10 height 10
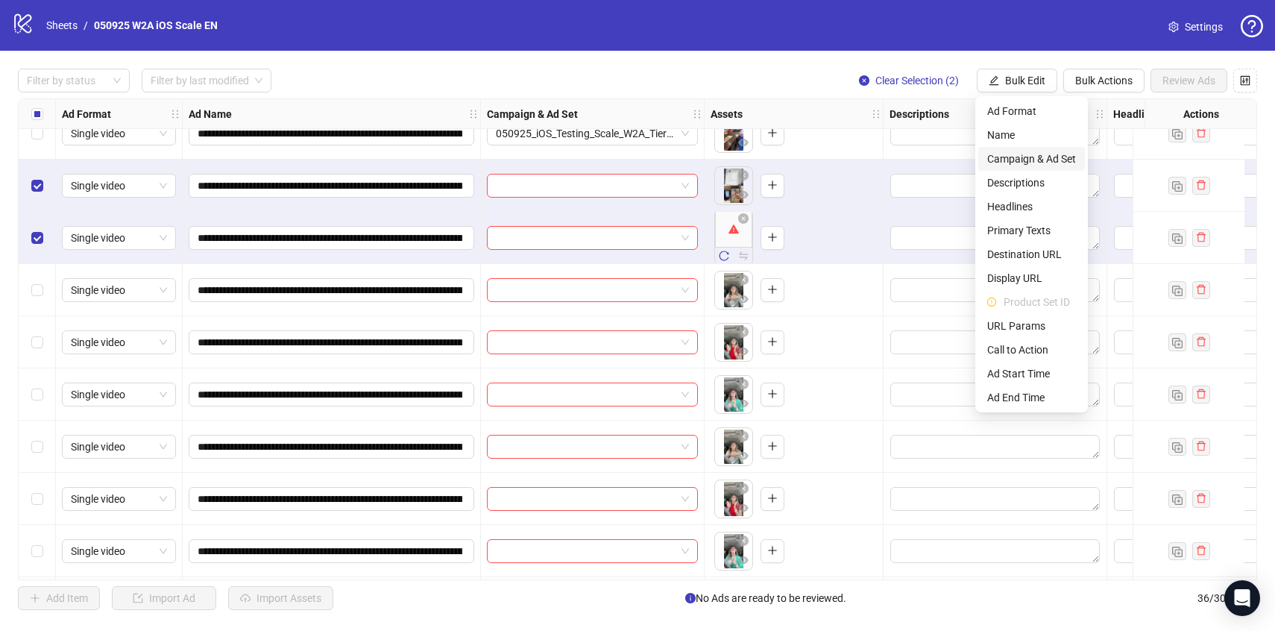
click at [1034, 164] on span "Campaign & Ad Set" at bounding box center [1032, 159] width 89 height 16
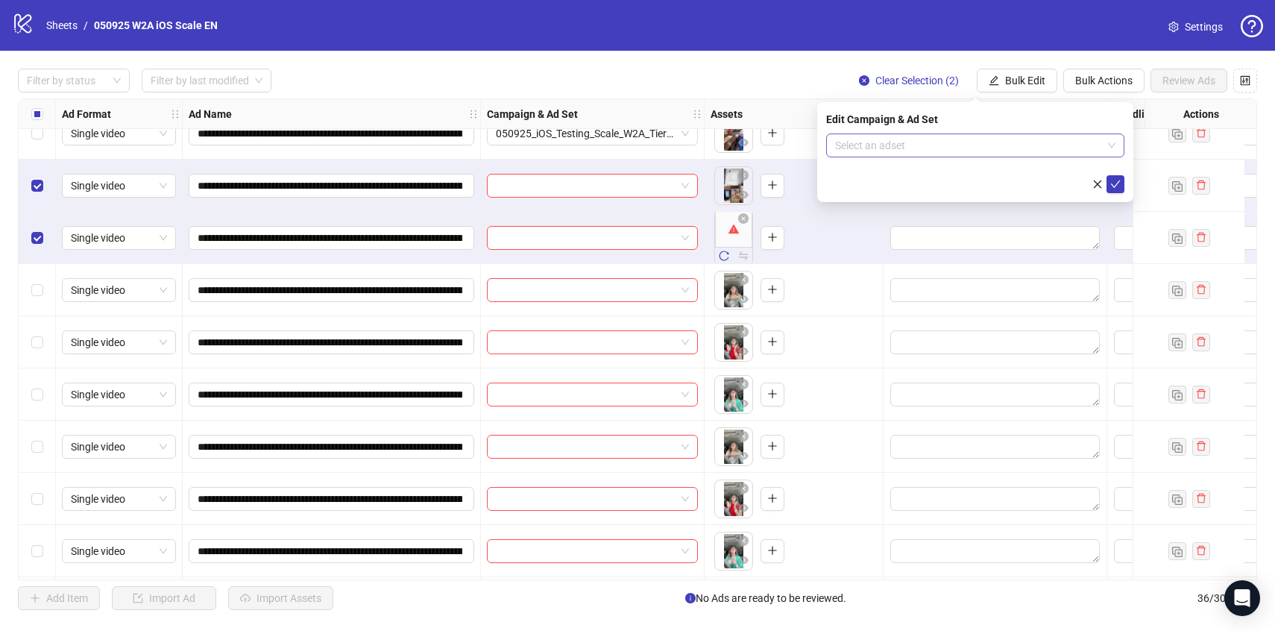
click at [1032, 155] on input "search" at bounding box center [968, 145] width 267 height 22
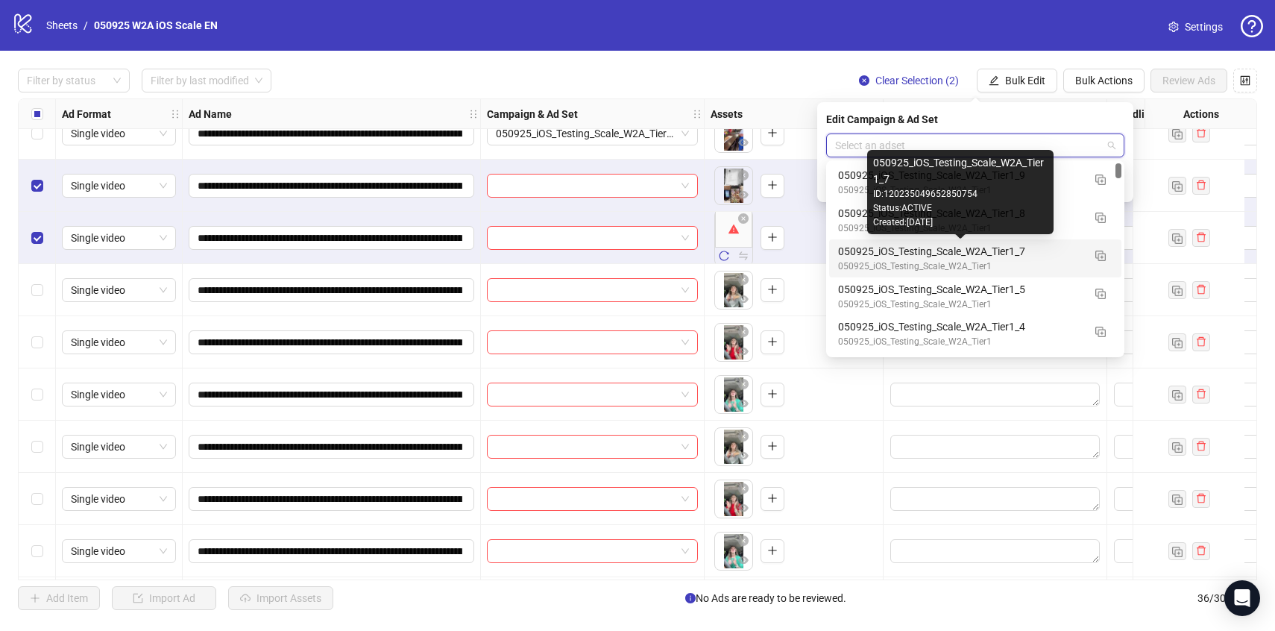
click at [1051, 251] on div "050925_iOS_Testing_Scale_W2A_Tier1_7" at bounding box center [960, 251] width 245 height 16
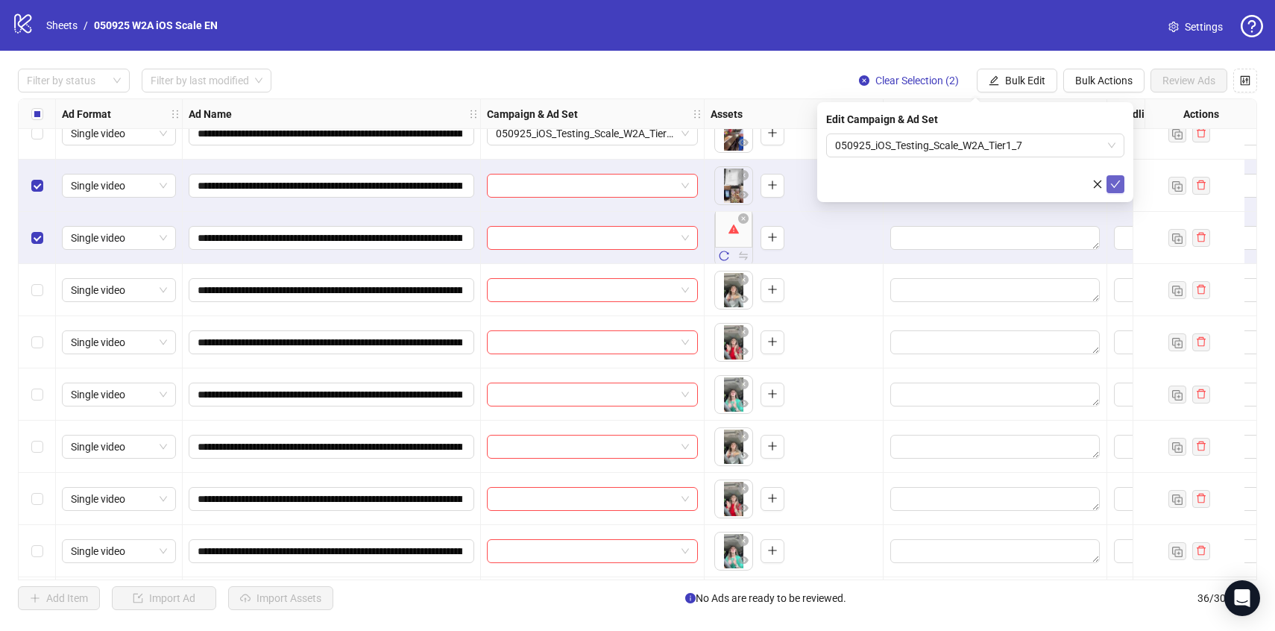
click at [1116, 191] on button "submit" at bounding box center [1116, 184] width 18 height 18
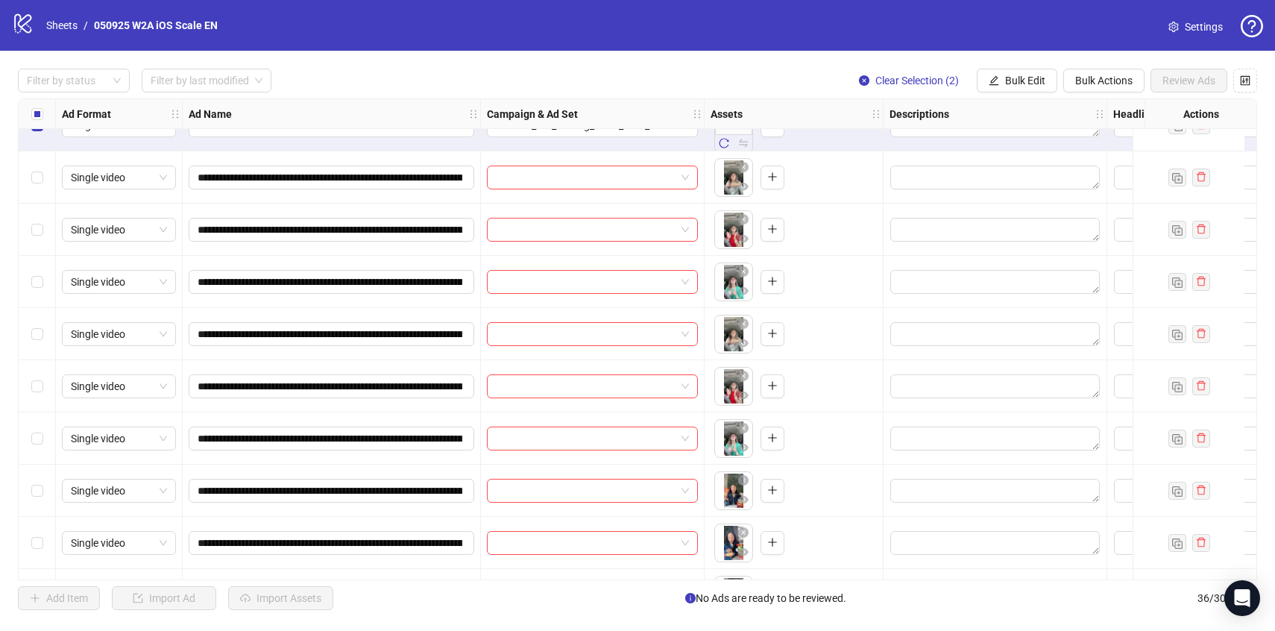
scroll to position [1346, 0]
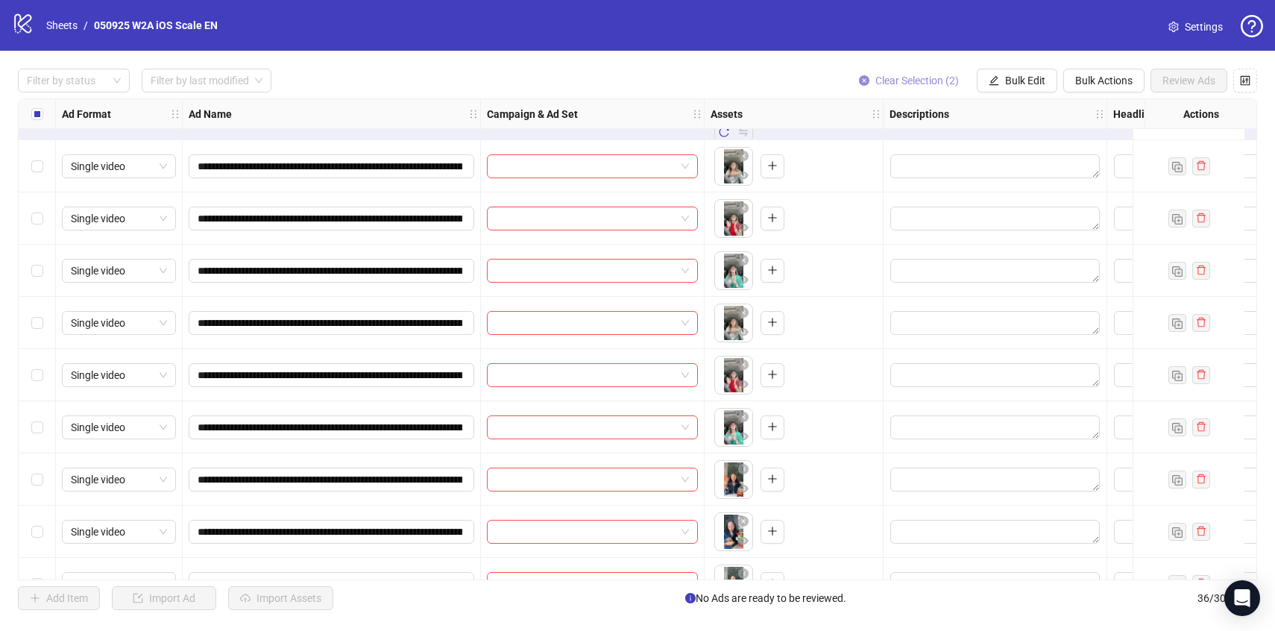
click at [888, 90] on button "Clear Selection (2)" at bounding box center [909, 81] width 124 height 24
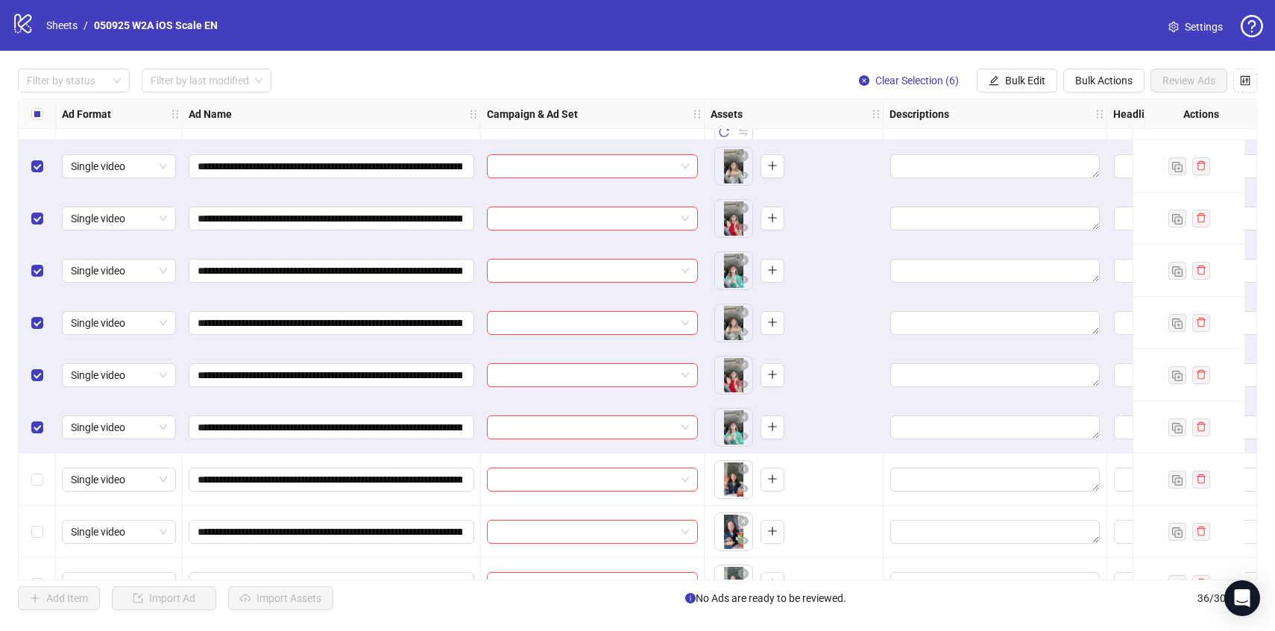
scroll to position [1435, 0]
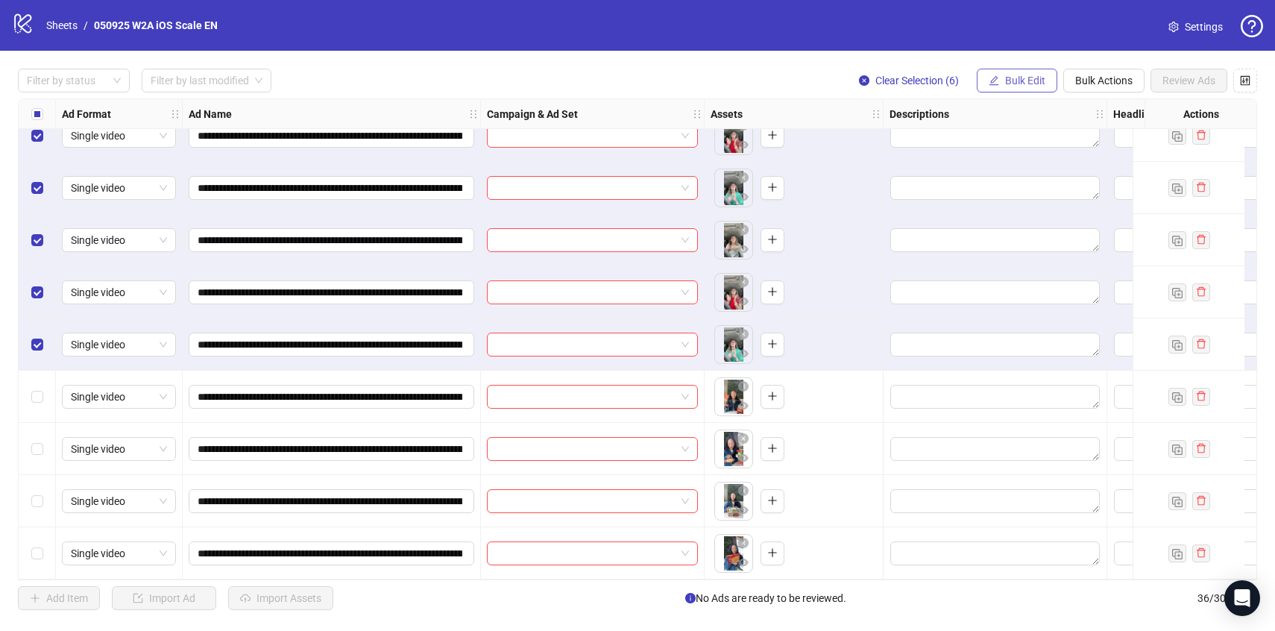
click at [1041, 78] on span "Bulk Edit" at bounding box center [1025, 81] width 40 height 12
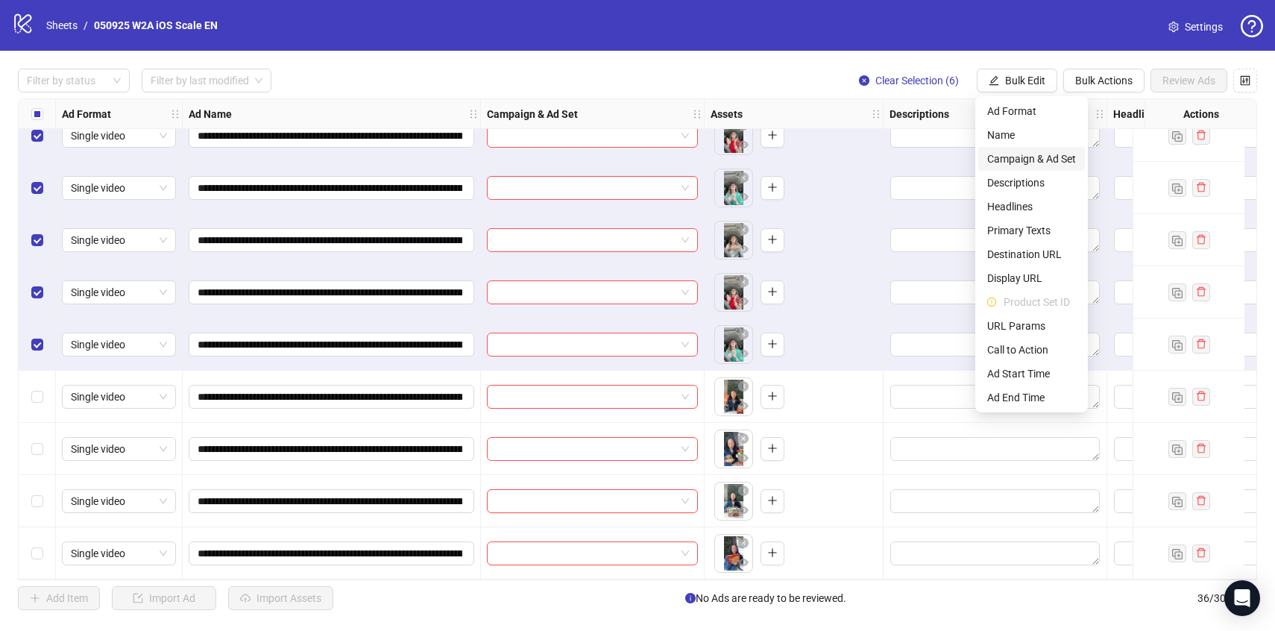
click at [1062, 157] on span "Campaign & Ad Set" at bounding box center [1032, 159] width 89 height 16
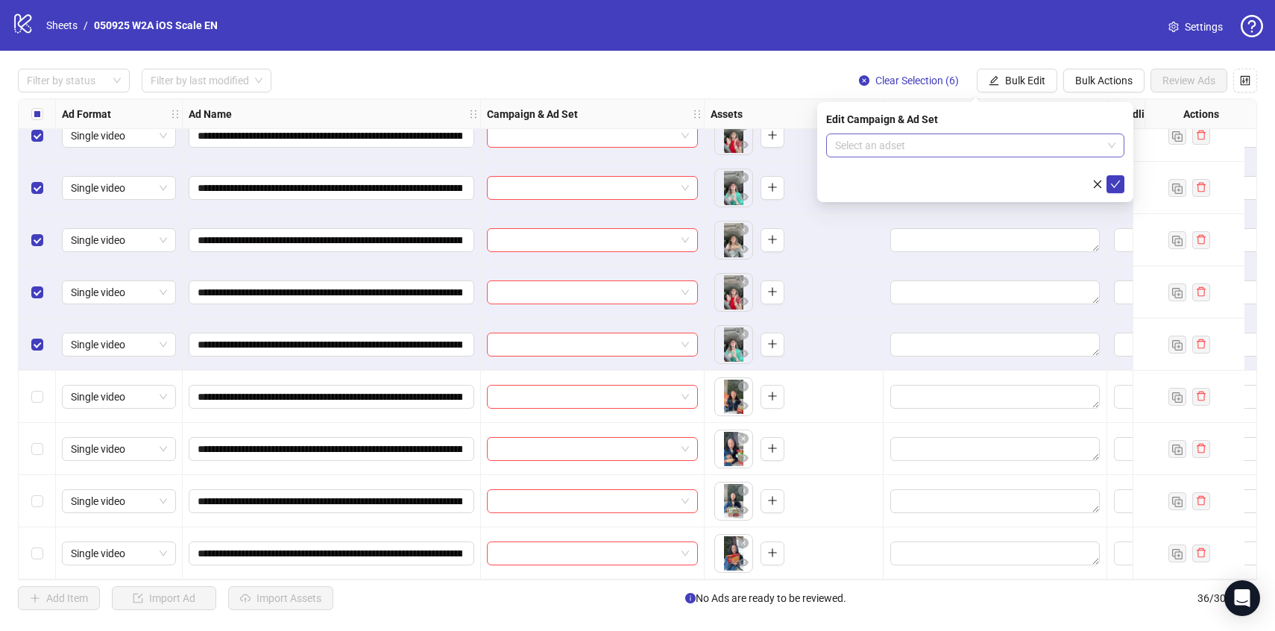
click at [1061, 150] on input "search" at bounding box center [968, 145] width 267 height 22
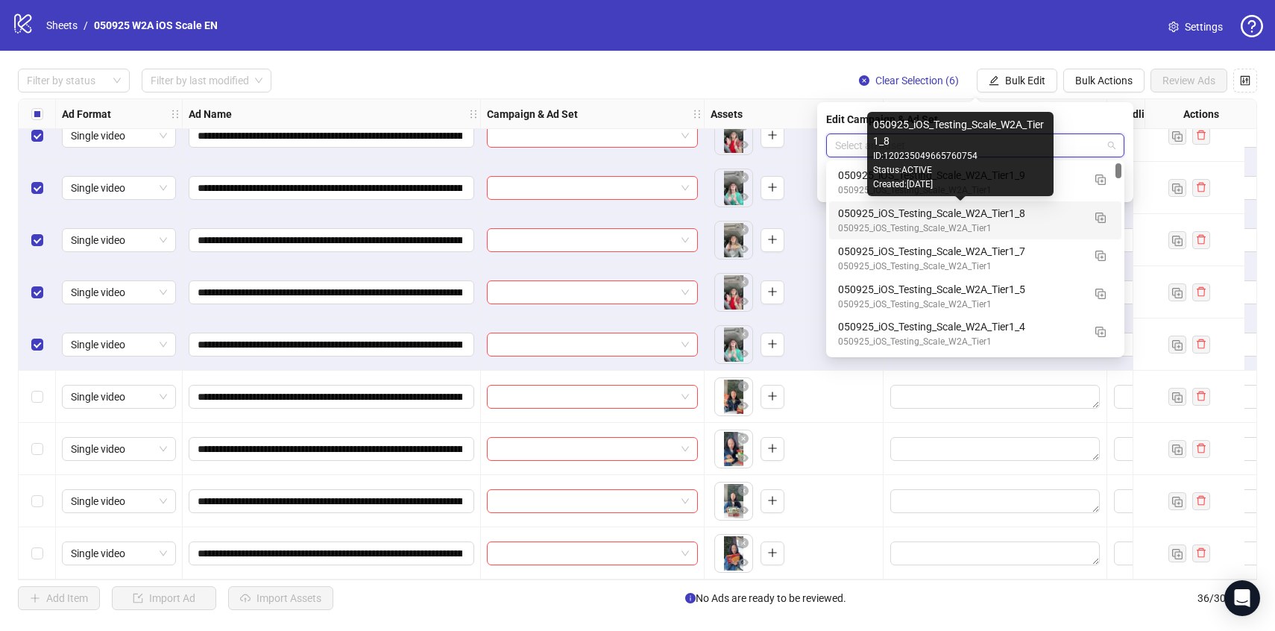
click at [1056, 209] on div "050925_iOS_Testing_Scale_W2A_Tier1_8" at bounding box center [960, 213] width 245 height 16
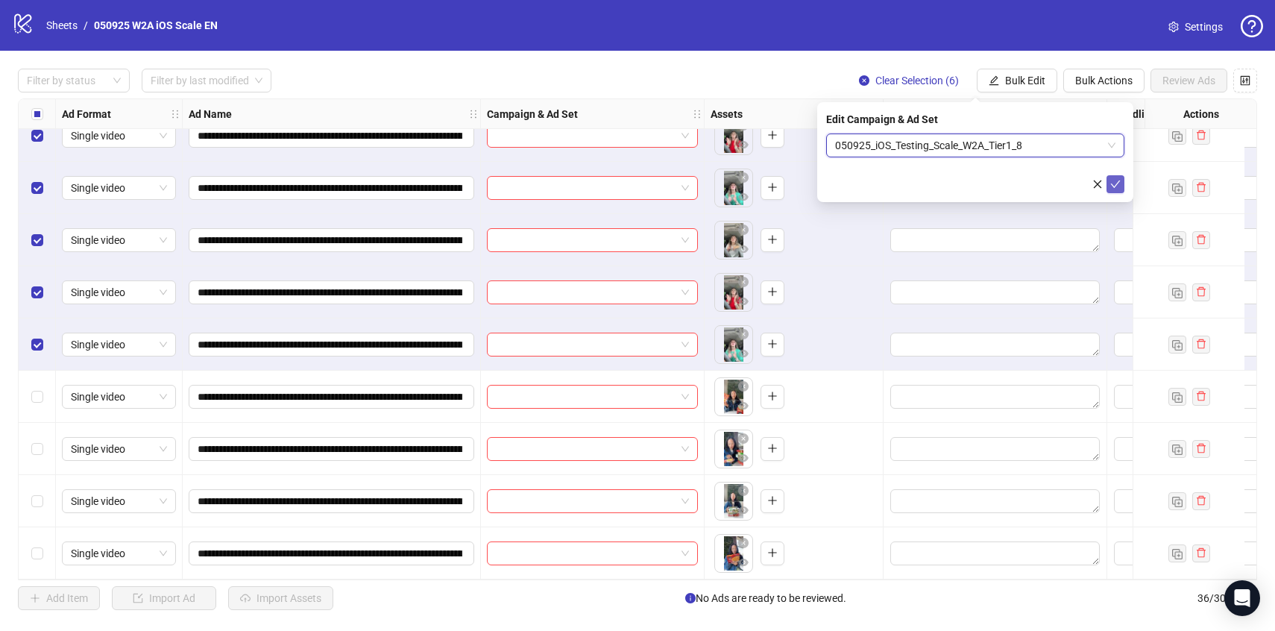
click at [1118, 182] on icon "check" at bounding box center [1116, 184] width 10 height 7
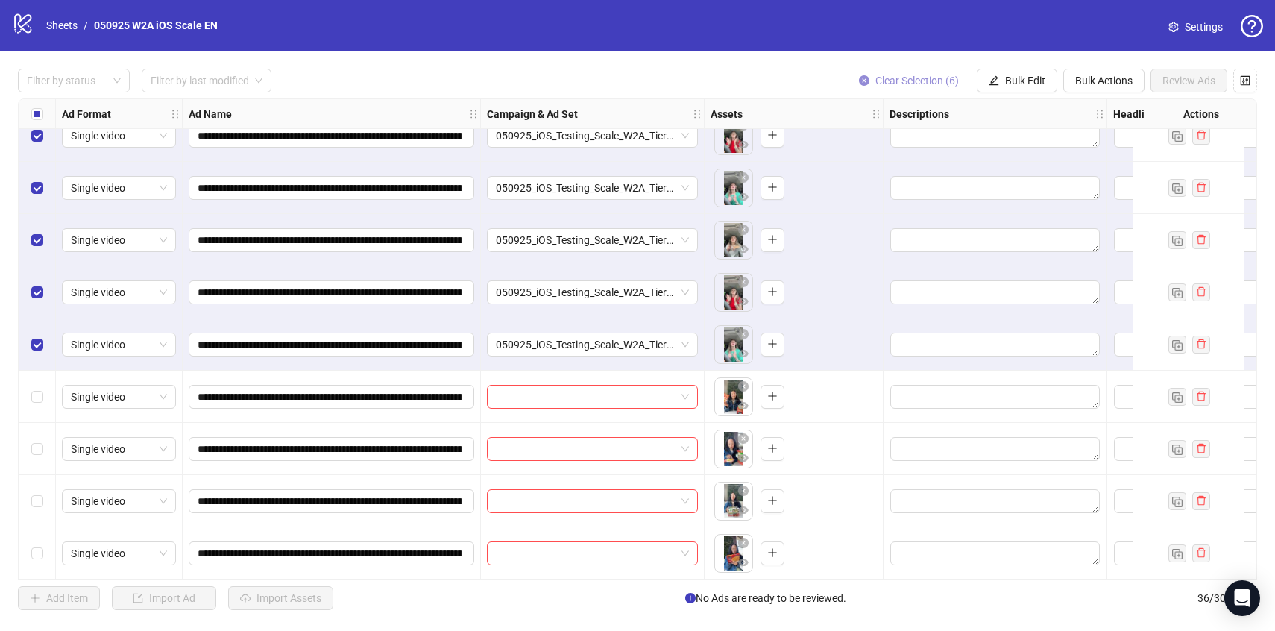
click at [895, 81] on span "Clear Selection (6)" at bounding box center [918, 81] width 84 height 12
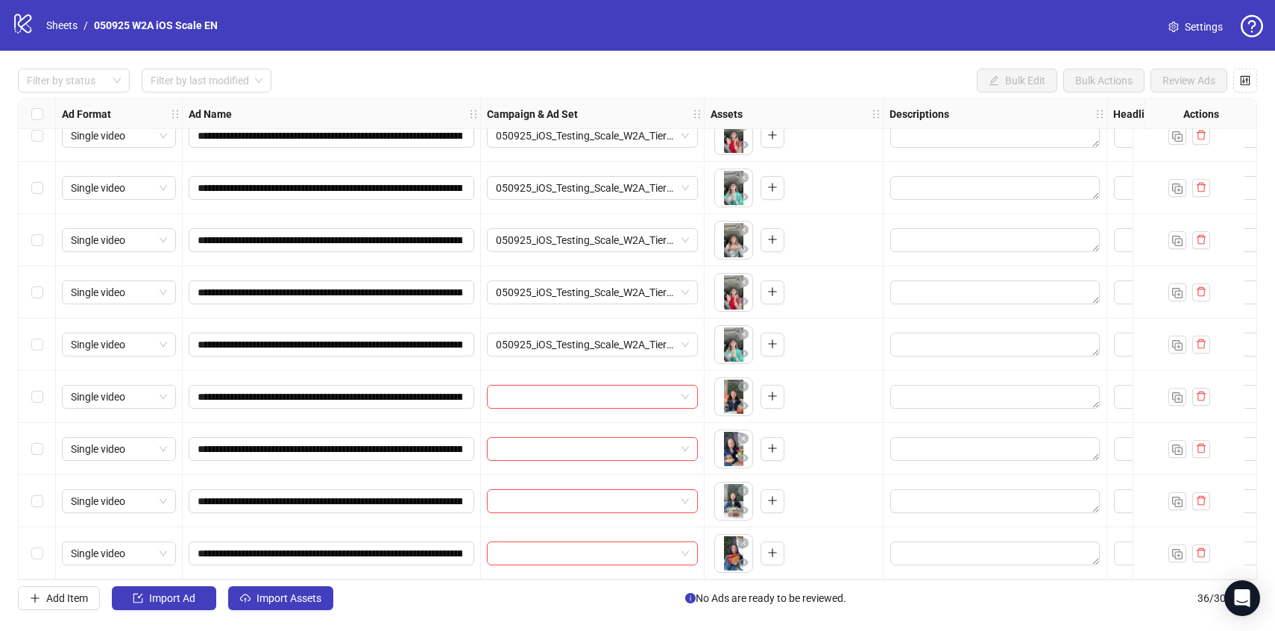
click at [37, 378] on div "Select row 33" at bounding box center [37, 397] width 37 height 52
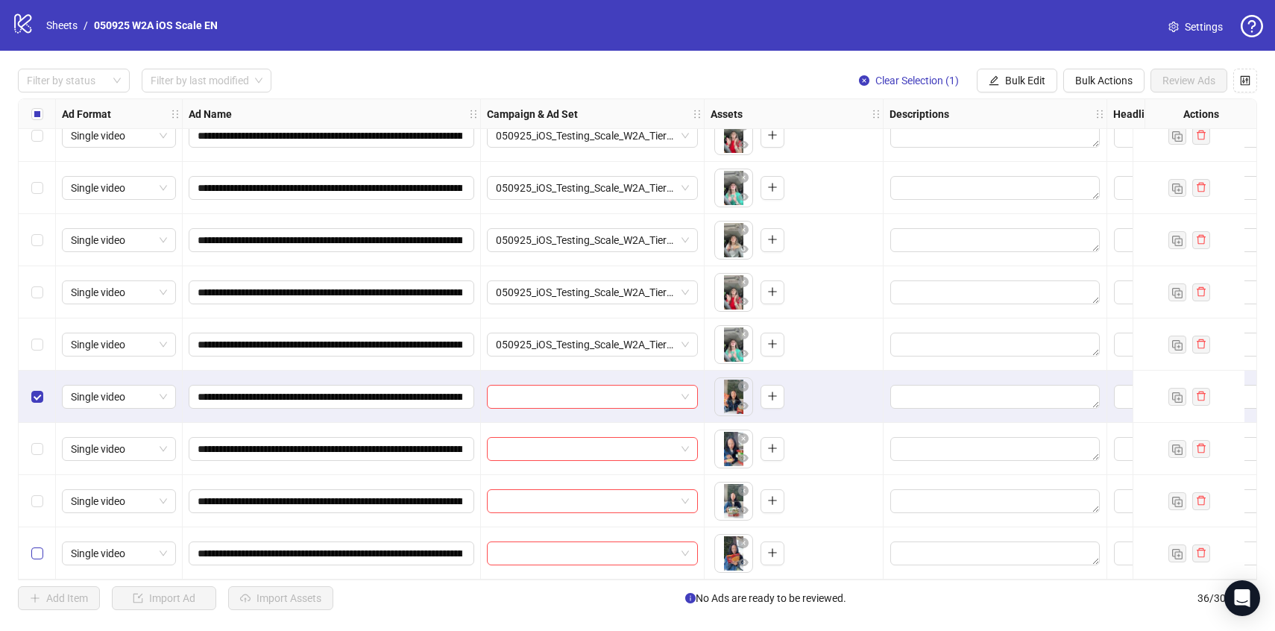
click at [37, 553] on label "Select row 36" at bounding box center [37, 553] width 12 height 16
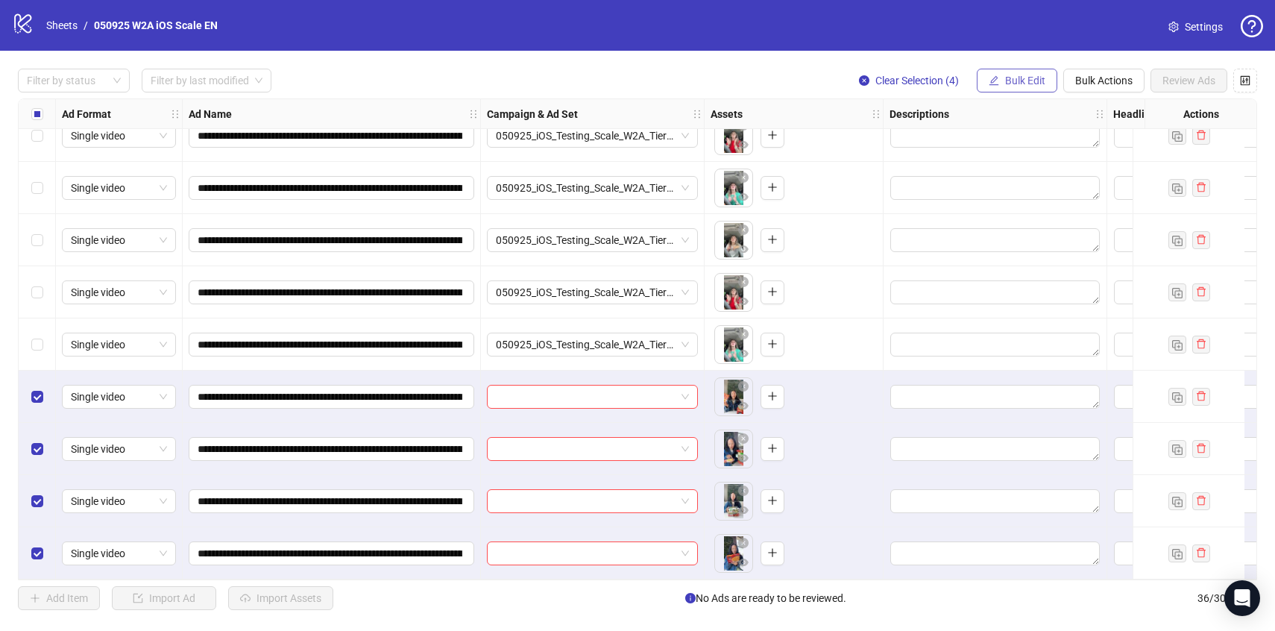
click at [1005, 84] on span "Bulk Edit" at bounding box center [1025, 81] width 40 height 12
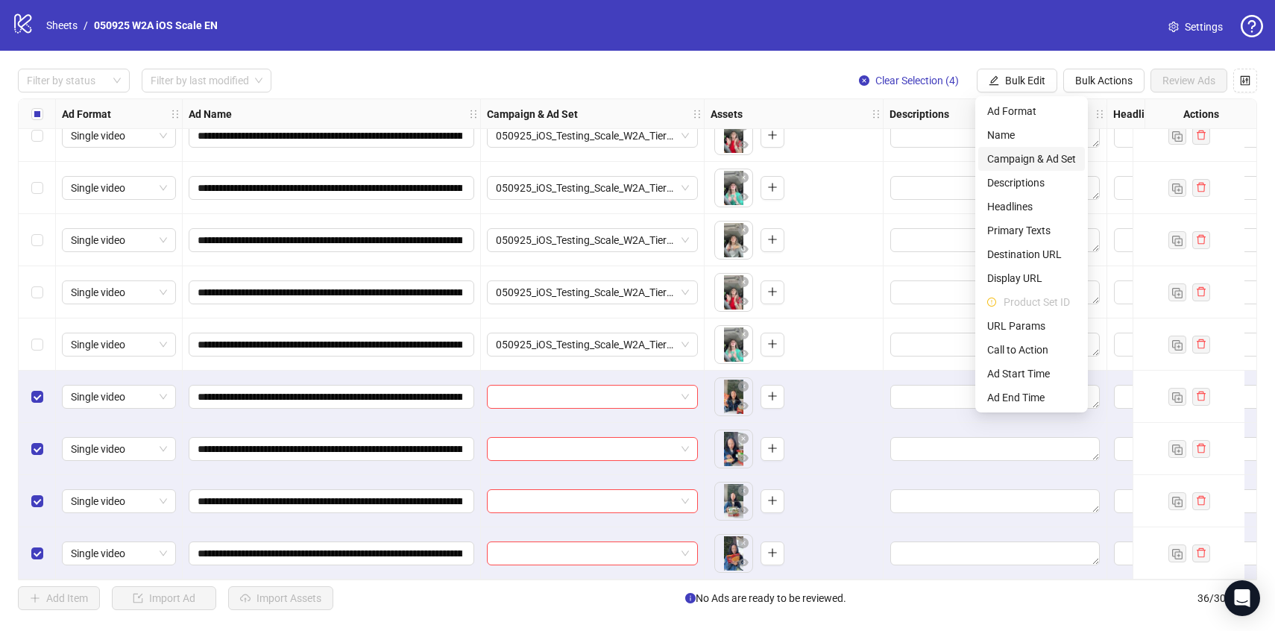
click at [1024, 155] on span "Campaign & Ad Set" at bounding box center [1032, 159] width 89 height 16
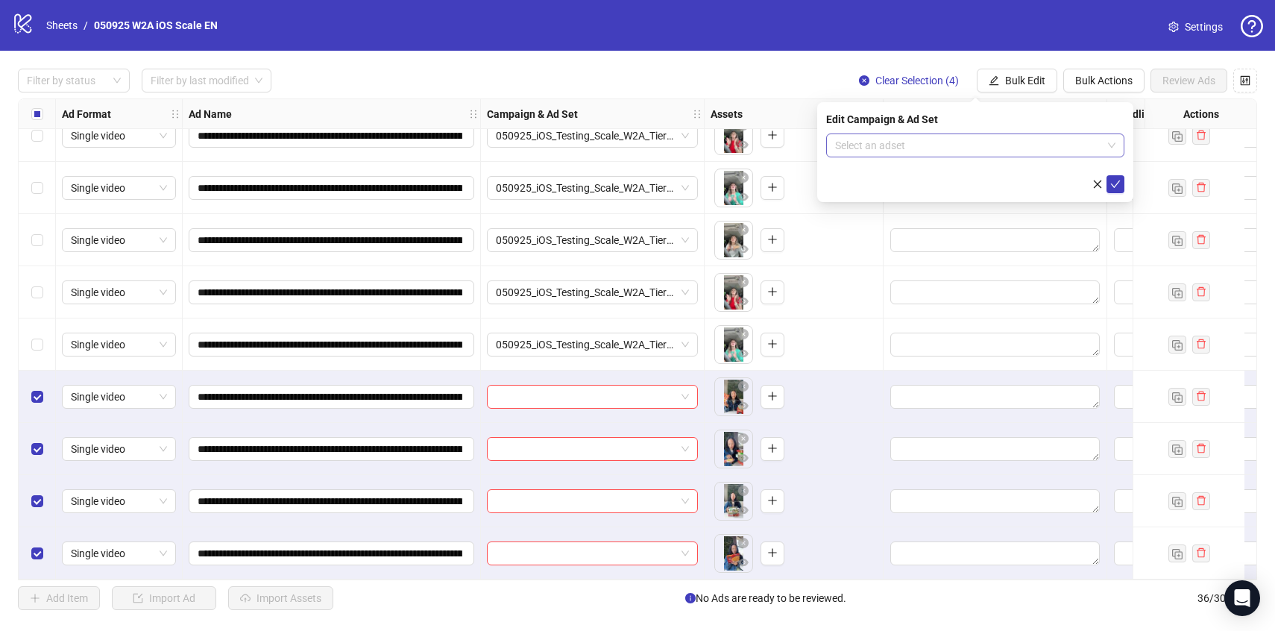
click at [1023, 145] on input "search" at bounding box center [968, 145] width 267 height 22
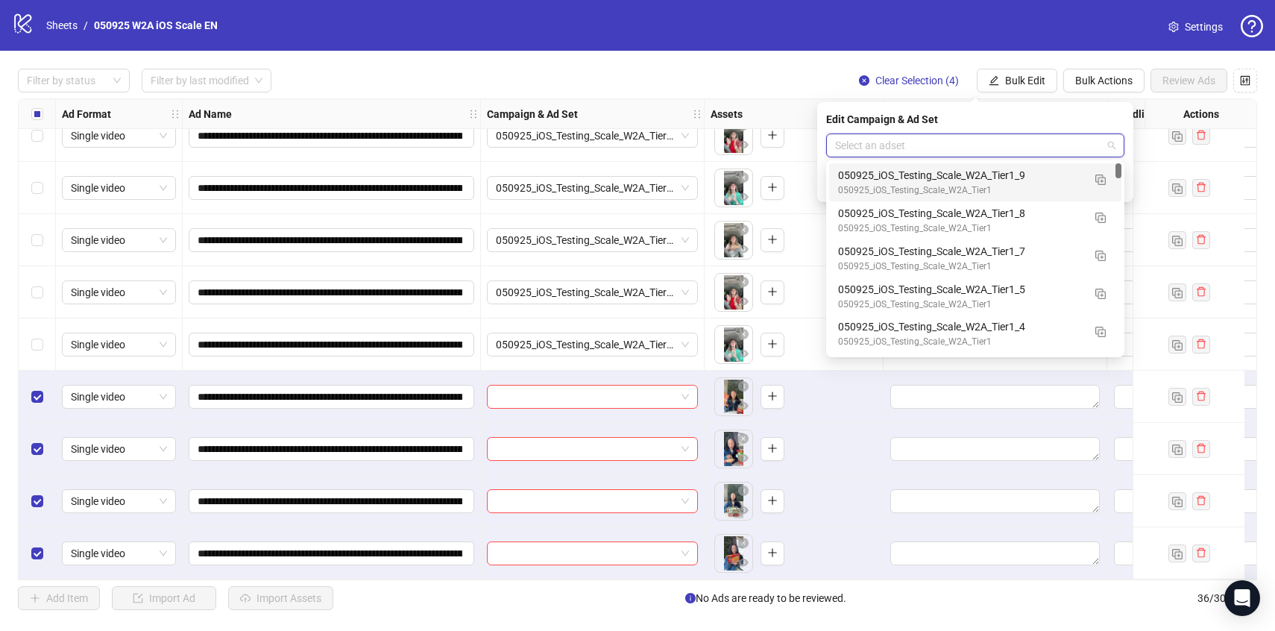
click at [1041, 186] on div "050925_iOS_Testing_Scale_W2A_Tier1" at bounding box center [960, 190] width 245 height 14
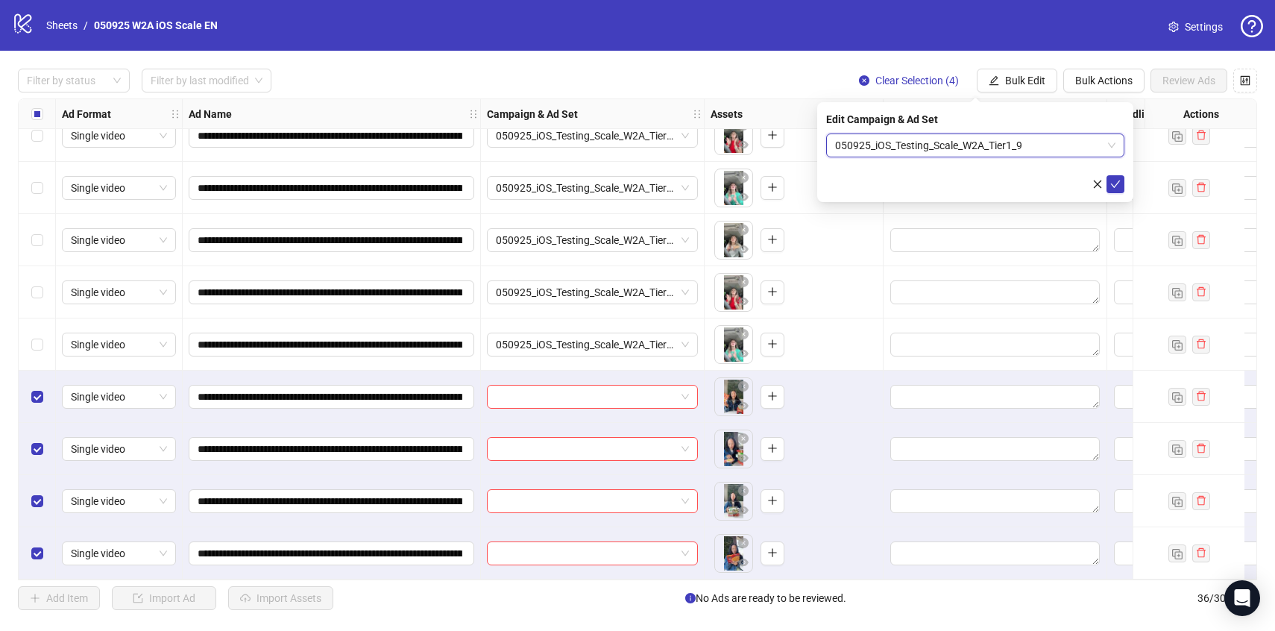
click at [1112, 174] on form "050925_iOS_Testing_Scale_W2A_Tier1_9 050925_iOS_Testing_Scale_W2A_Tier1_9" at bounding box center [975, 164] width 298 height 60
click at [1112, 176] on button "submit" at bounding box center [1116, 184] width 18 height 18
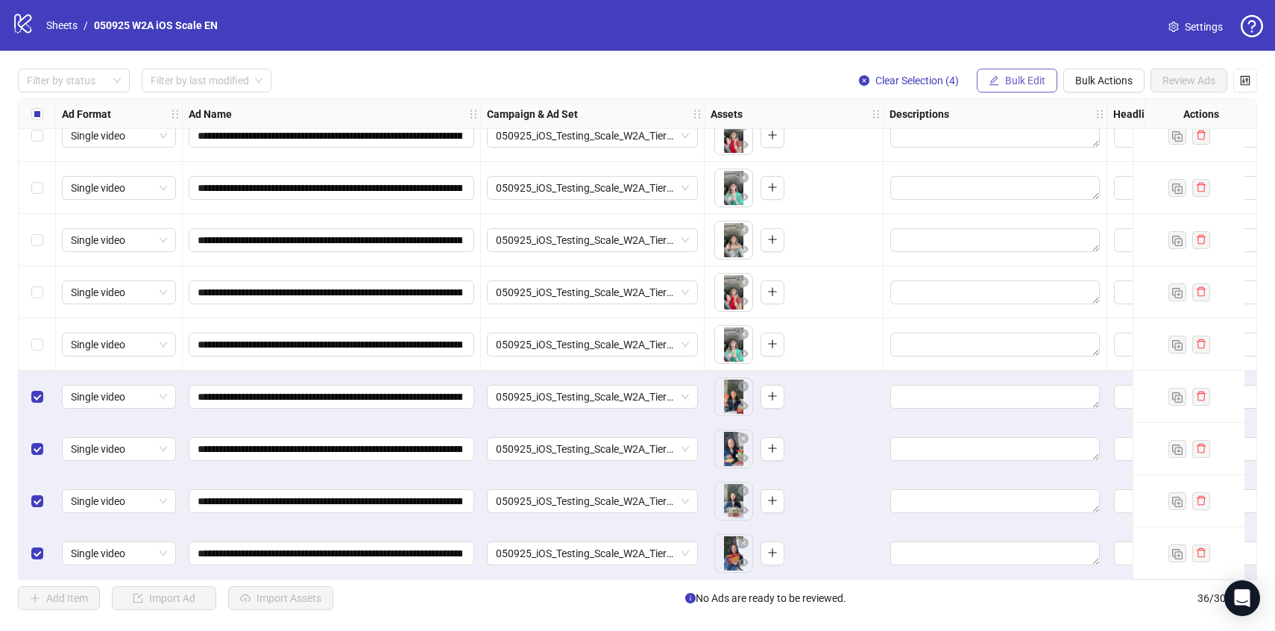
click at [1041, 82] on span "Bulk Edit" at bounding box center [1025, 81] width 40 height 12
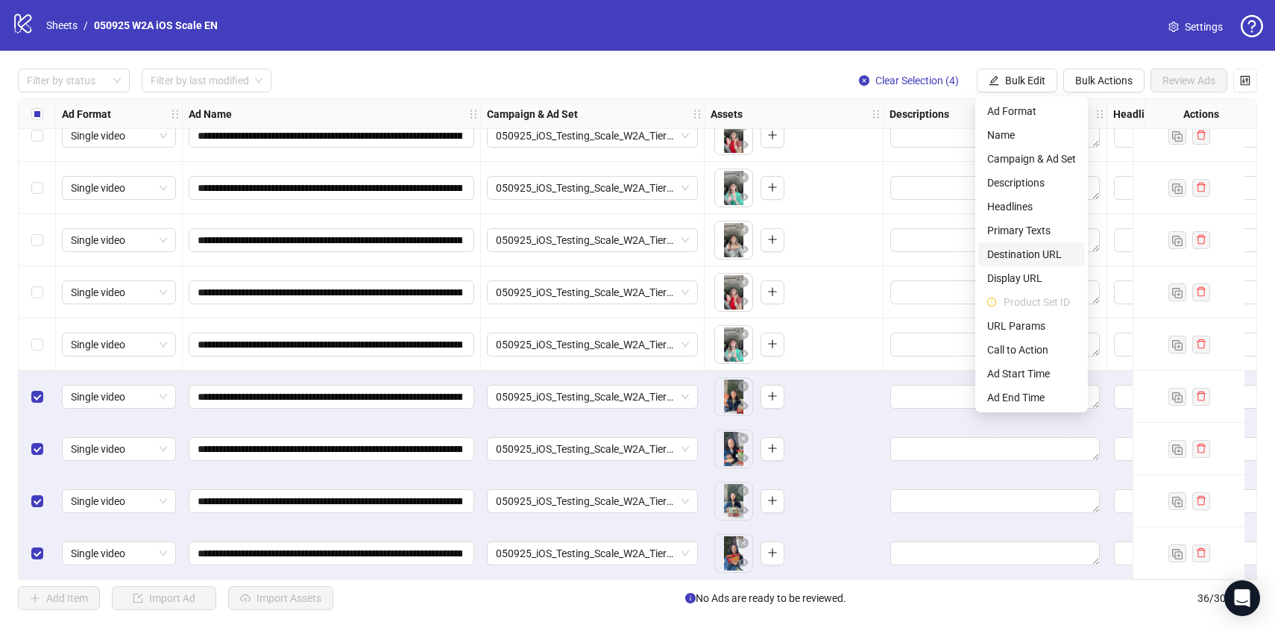
click at [1018, 254] on span "Destination URL" at bounding box center [1032, 254] width 89 height 16
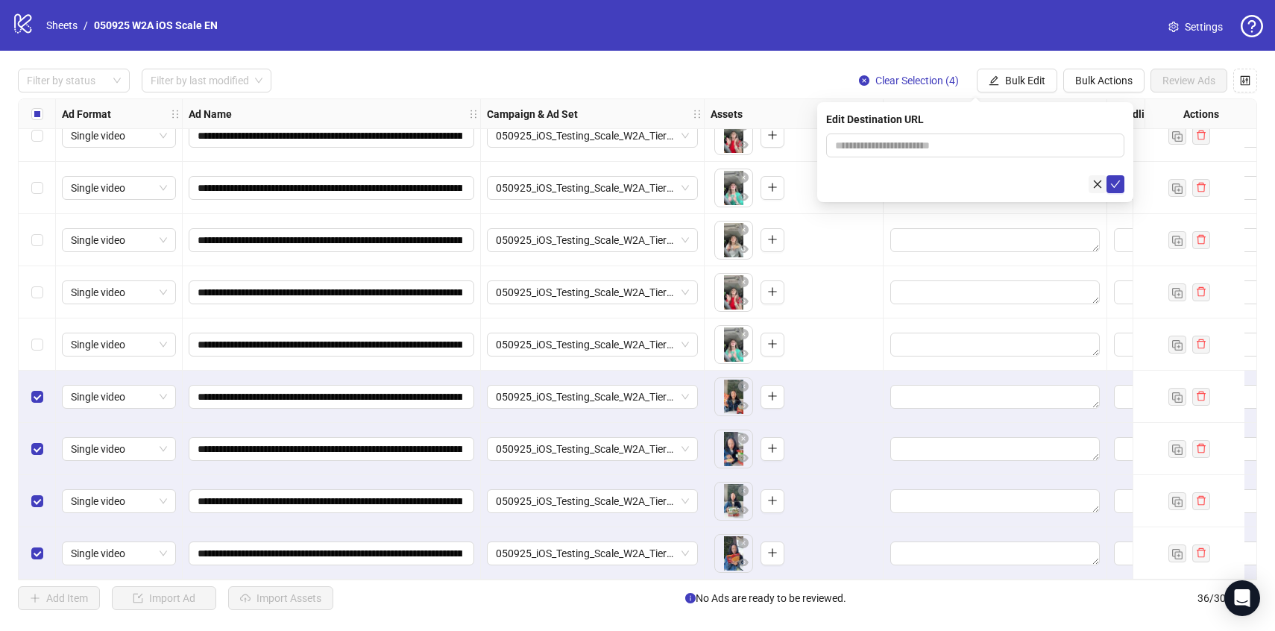
click at [1099, 178] on button "button" at bounding box center [1098, 184] width 18 height 18
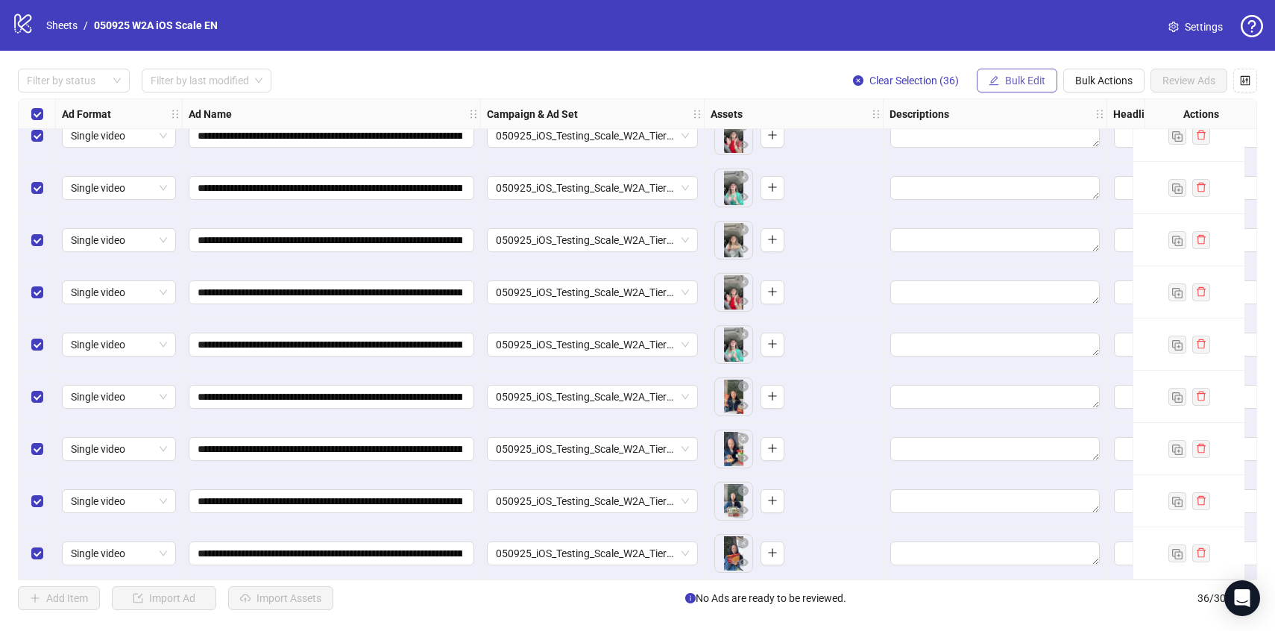
click at [1017, 89] on button "Bulk Edit" at bounding box center [1017, 81] width 81 height 24
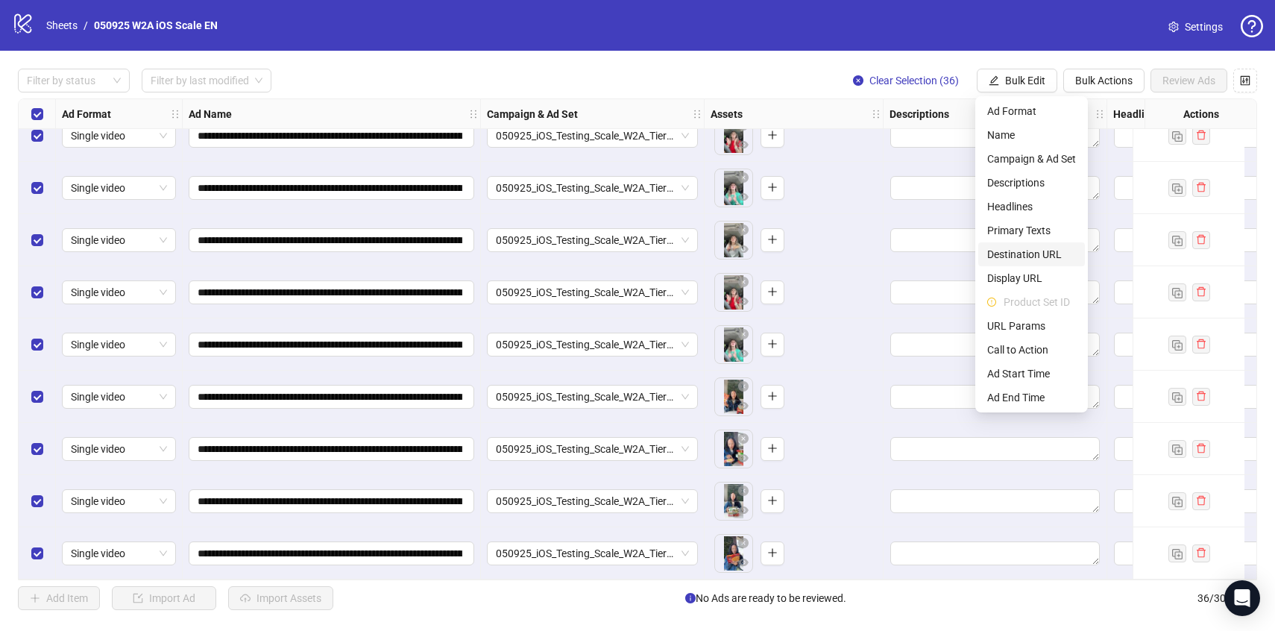
click at [1034, 249] on span "Destination URL" at bounding box center [1032, 254] width 89 height 16
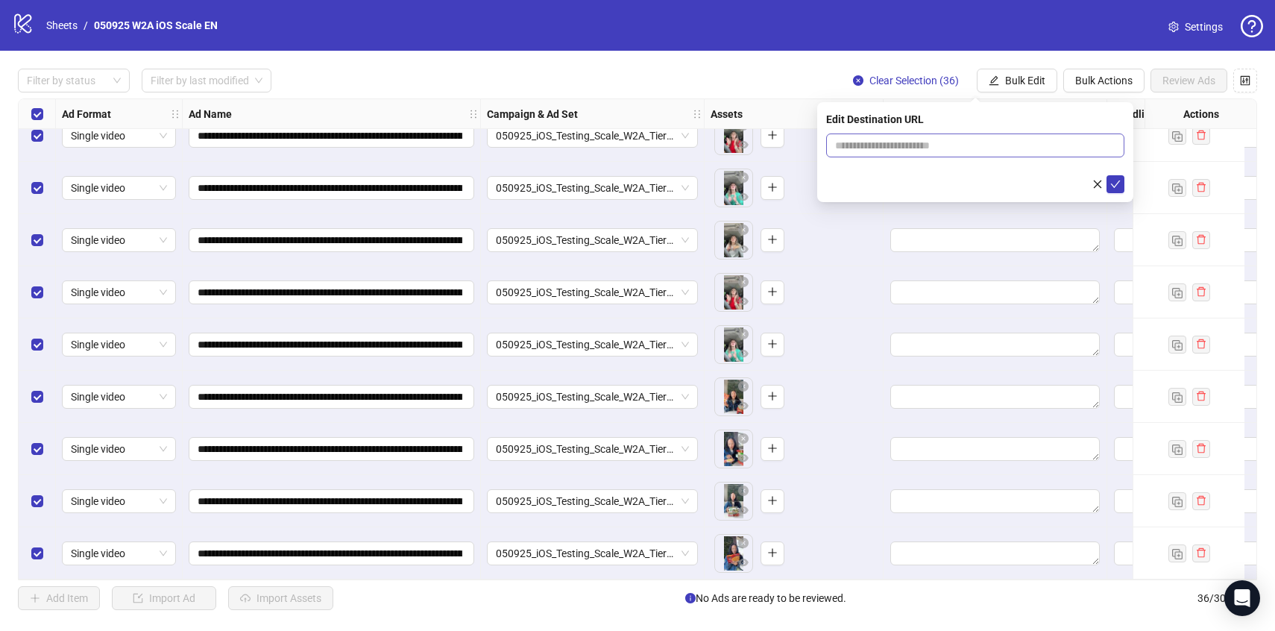
click at [963, 157] on span at bounding box center [975, 146] width 298 height 24
click at [960, 142] on input "text" at bounding box center [969, 145] width 269 height 16
paste input "**********"
type input "**********"
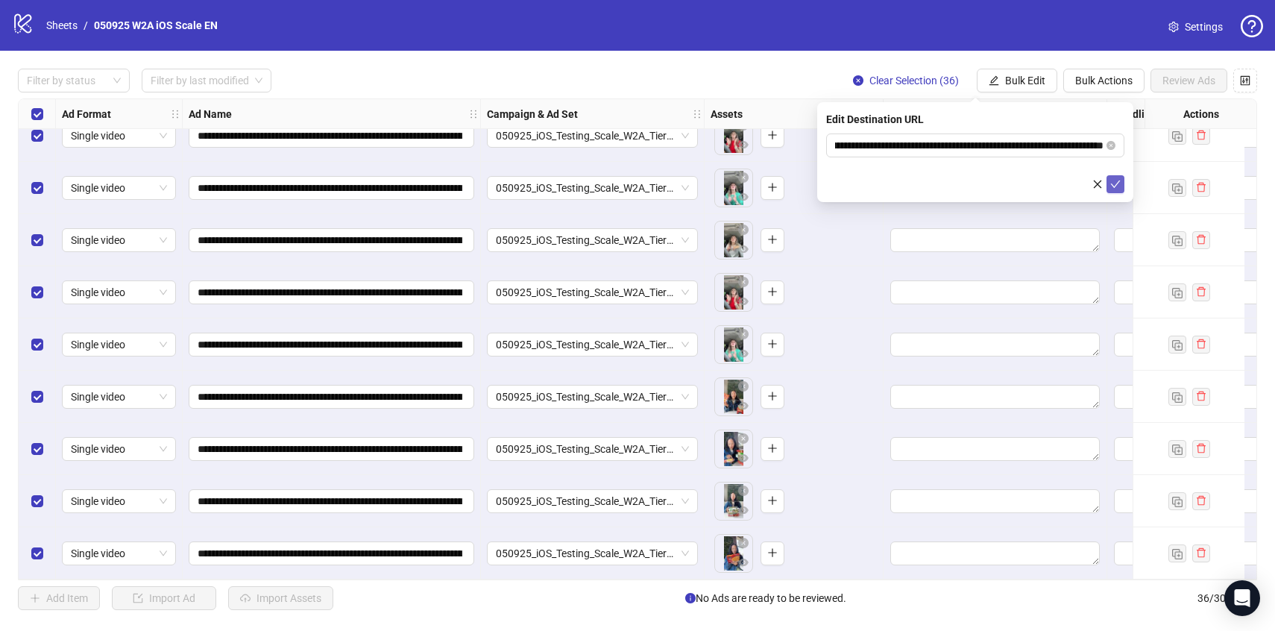
click at [1115, 183] on icon "check" at bounding box center [1116, 184] width 10 height 10
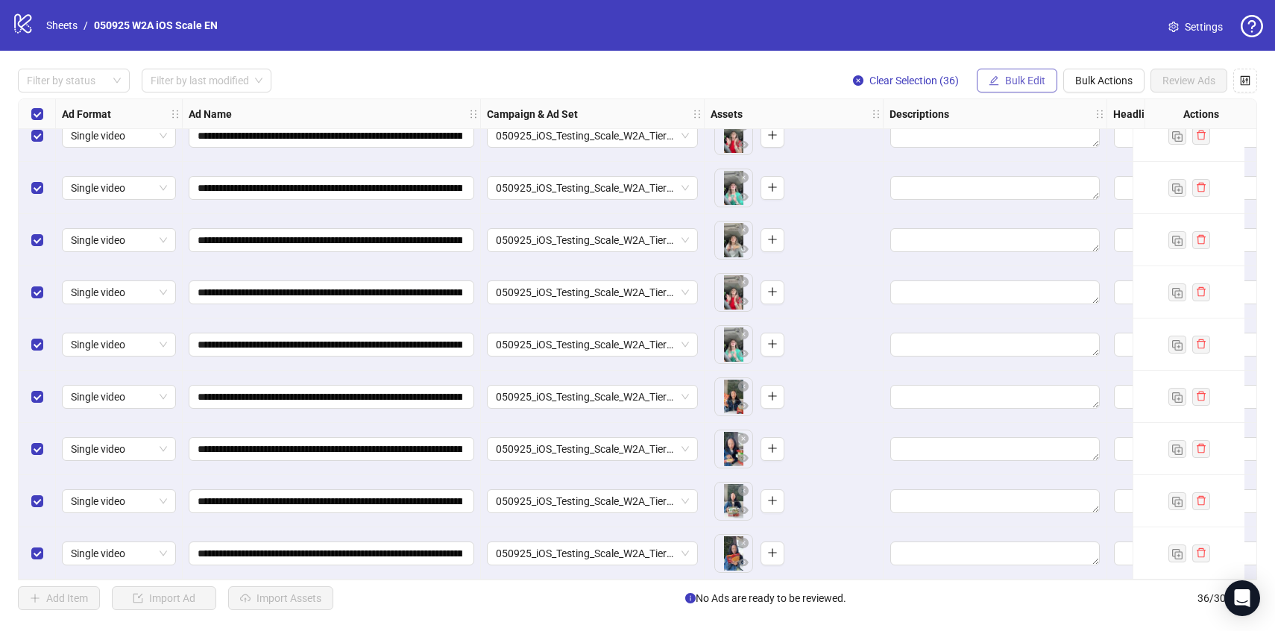
click at [1010, 83] on span "Bulk Edit" at bounding box center [1025, 81] width 40 height 12
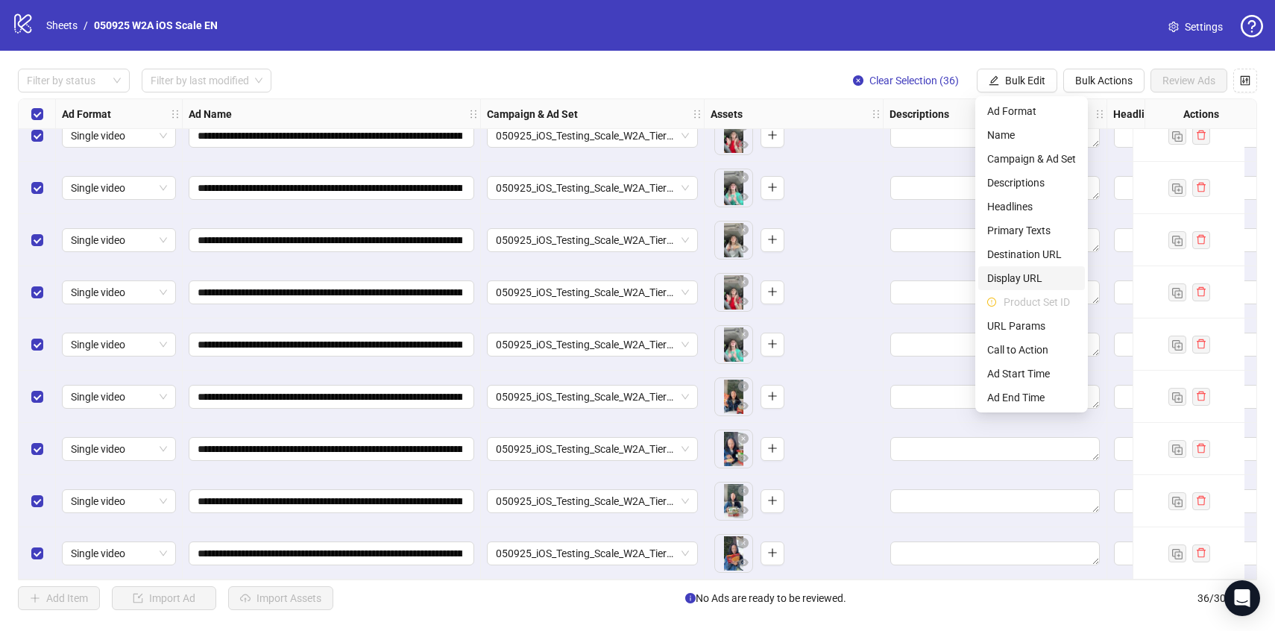
click at [1030, 271] on span "Display URL" at bounding box center [1032, 278] width 89 height 16
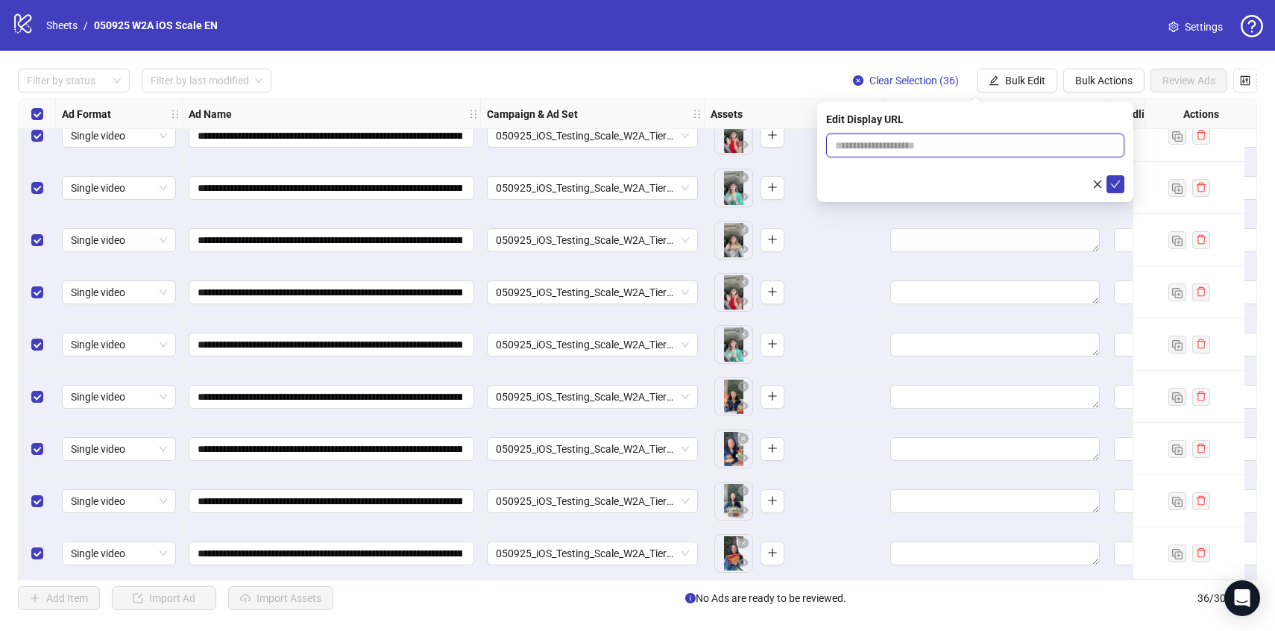
click at [912, 142] on input "text" at bounding box center [975, 146] width 298 height 24
type input "**********"
click at [1111, 189] on span "submit" at bounding box center [1116, 184] width 10 height 12
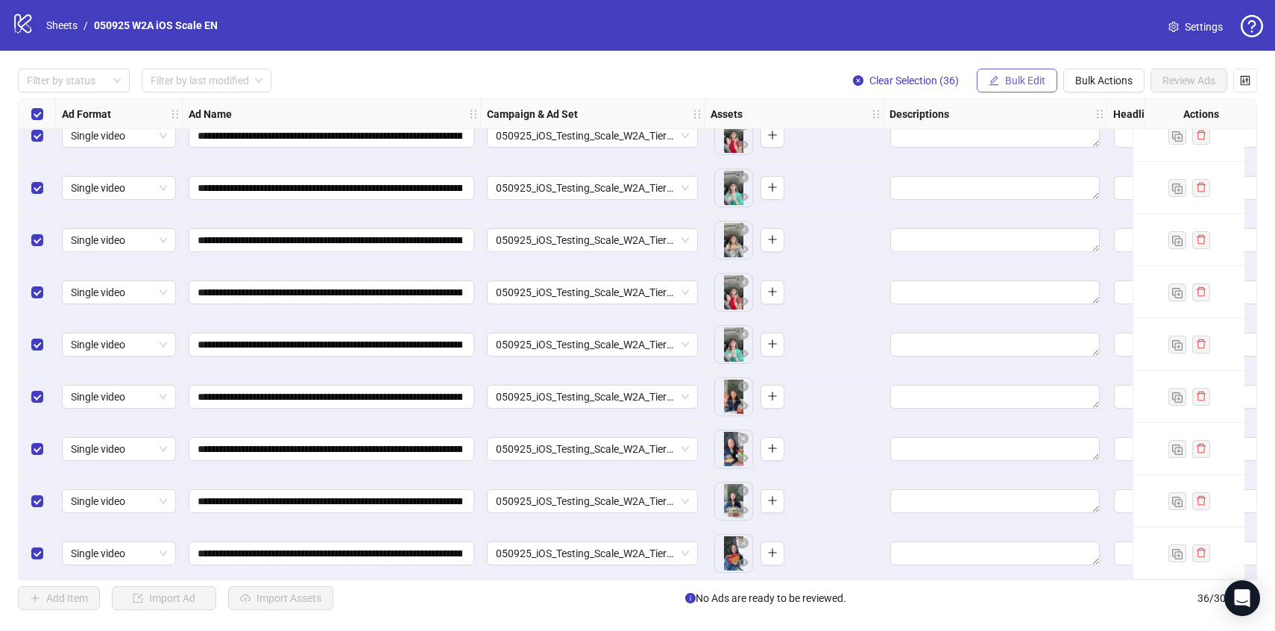
click at [1026, 88] on button "Bulk Edit" at bounding box center [1017, 81] width 81 height 24
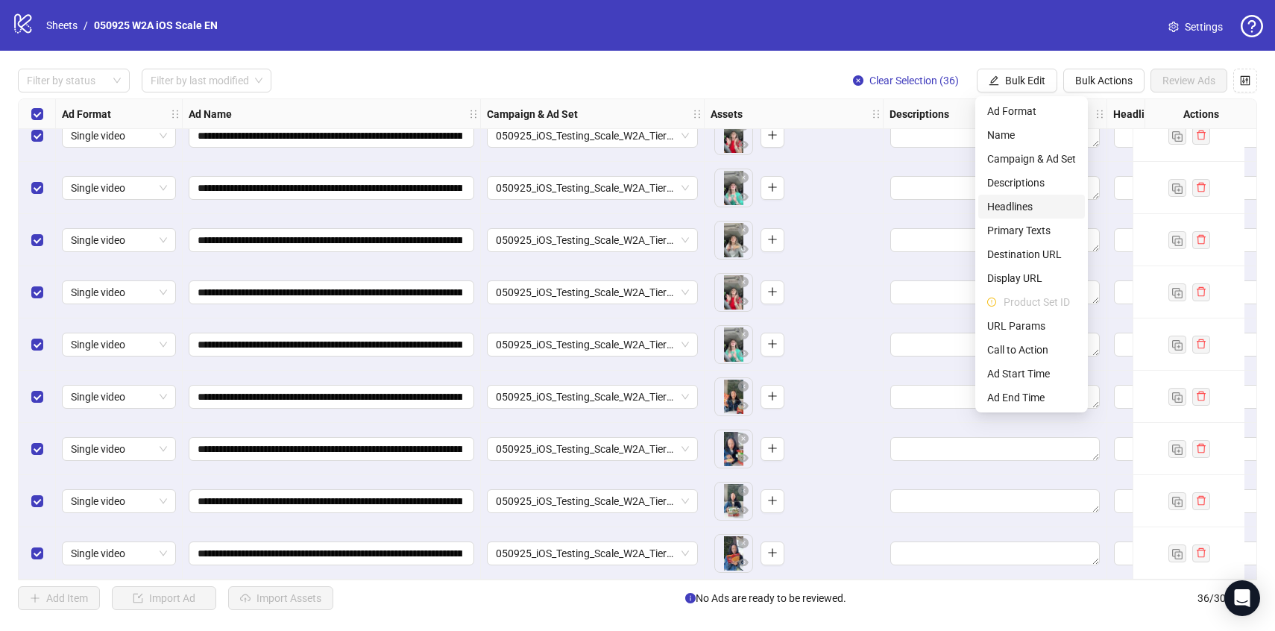
click at [1029, 205] on span "Headlines" at bounding box center [1032, 206] width 89 height 16
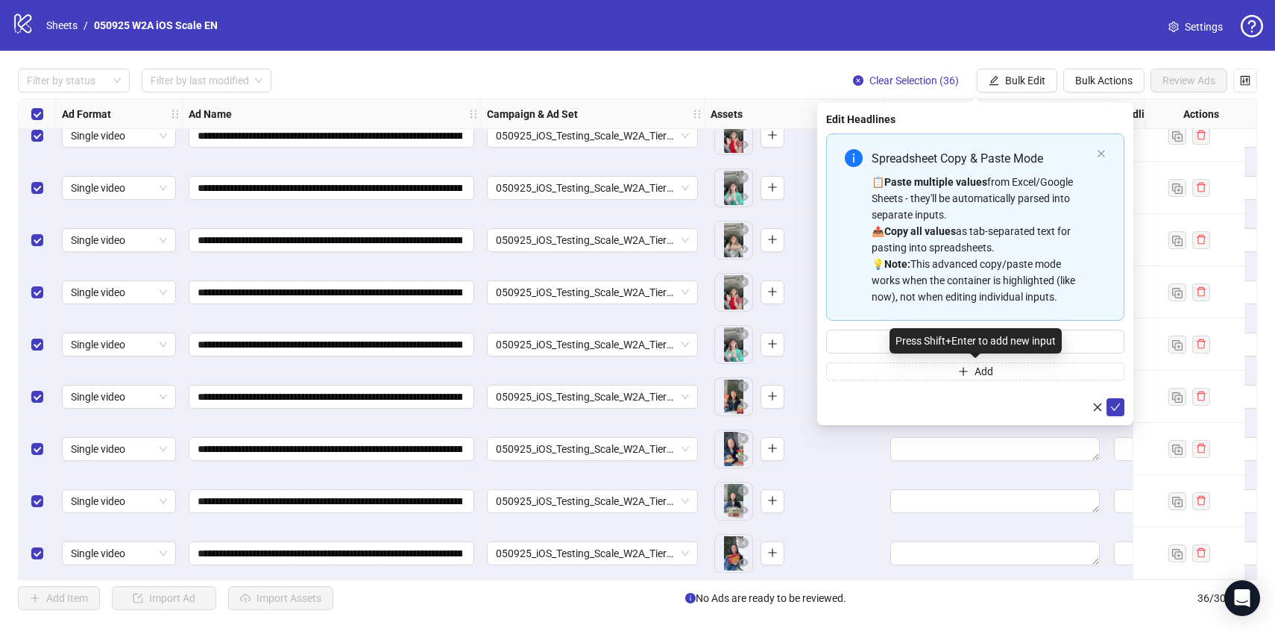
click at [920, 342] on div "Press Shift+Enter to add new input" at bounding box center [976, 340] width 172 height 25
click at [877, 342] on input "Multi-input container - paste or copy values" at bounding box center [975, 342] width 298 height 24
click at [1102, 150] on icon "close" at bounding box center [1101, 153] width 9 height 9
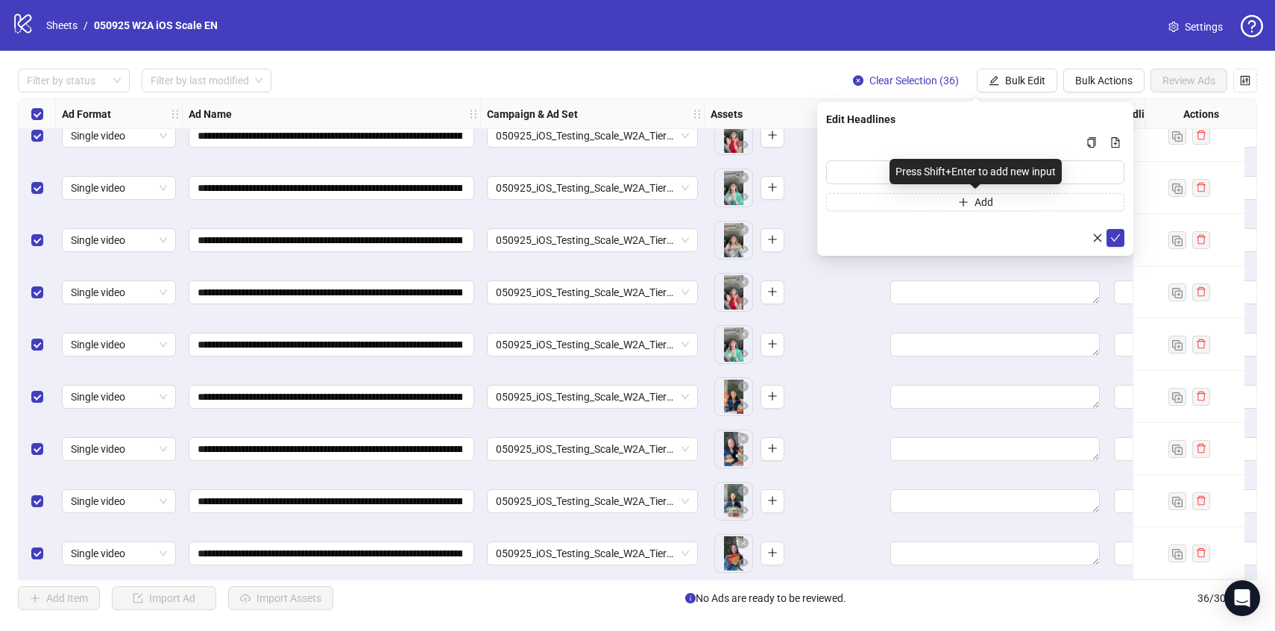
click at [908, 171] on div "Press Shift+Enter to add new input" at bounding box center [976, 171] width 172 height 25
click at [873, 170] on input "Multi-input container - paste or copy values" at bounding box center [975, 172] width 298 height 24
paste input "**********"
type input "**********"
click at [947, 201] on button "Add" at bounding box center [975, 202] width 298 height 18
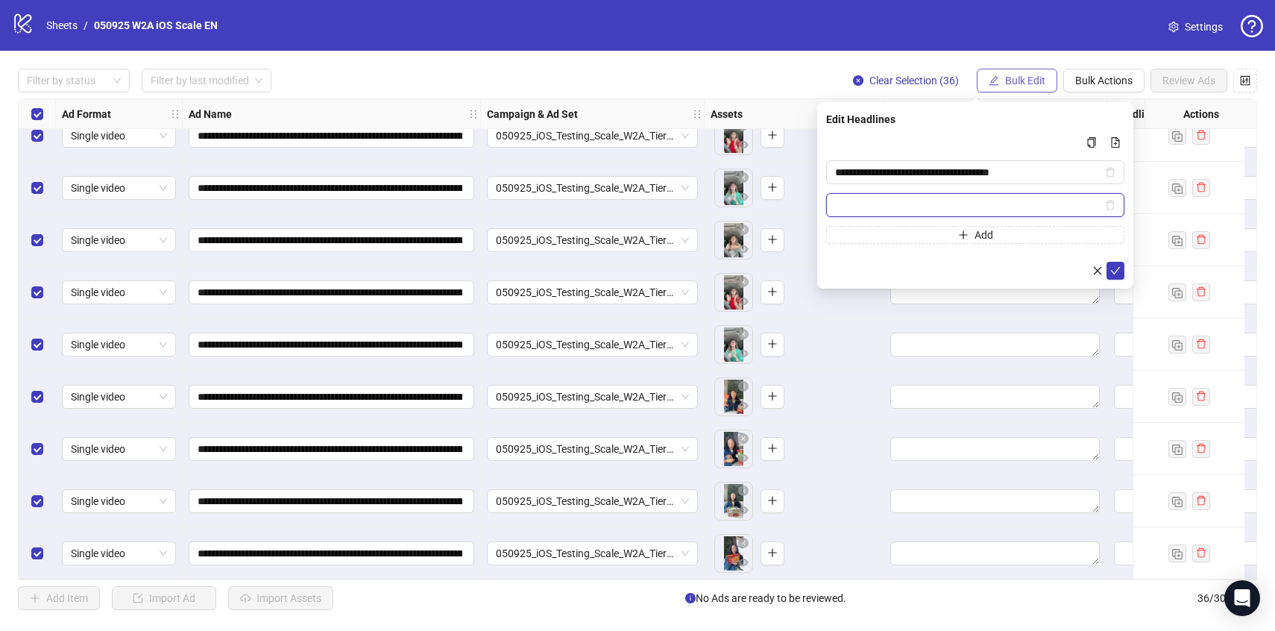
paste input "**********"
type input "**********"
click at [917, 232] on button "Add" at bounding box center [975, 235] width 298 height 18
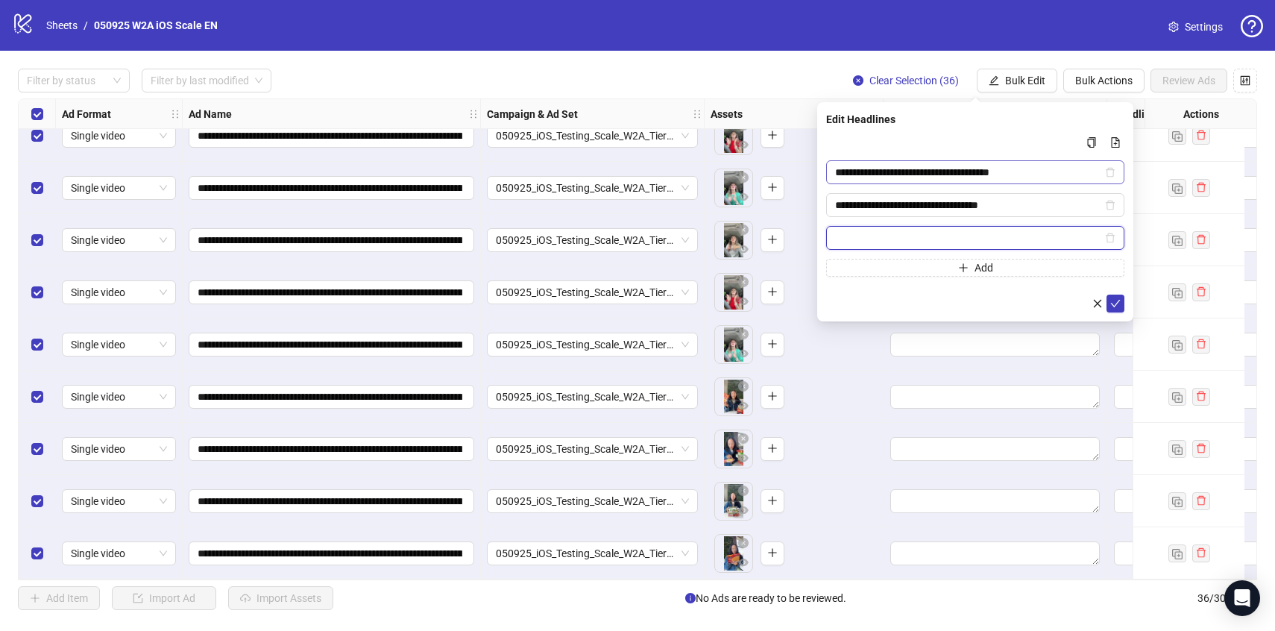
paste input "**********"
type input "**********"
click at [932, 265] on button "Add" at bounding box center [975, 268] width 298 height 18
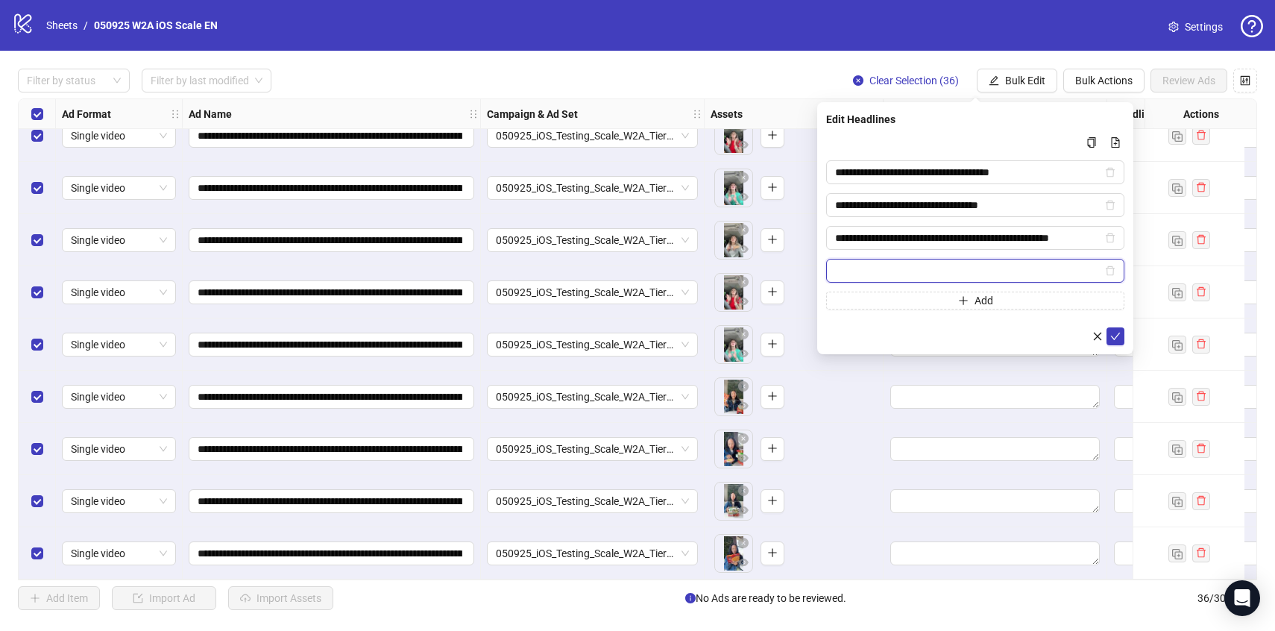
paste input "**********"
type input "**********"
click at [920, 299] on button "Add" at bounding box center [975, 301] width 298 height 18
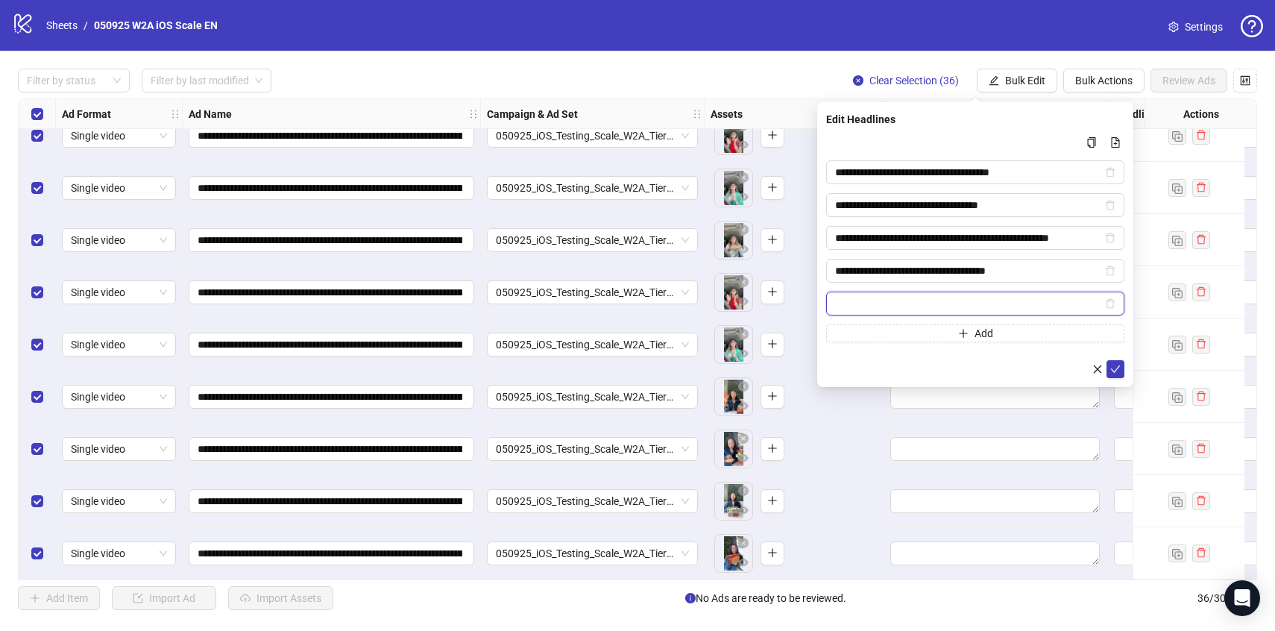
paste input "**********"
type input "**********"
click at [1119, 368] on icon "check" at bounding box center [1116, 369] width 10 height 10
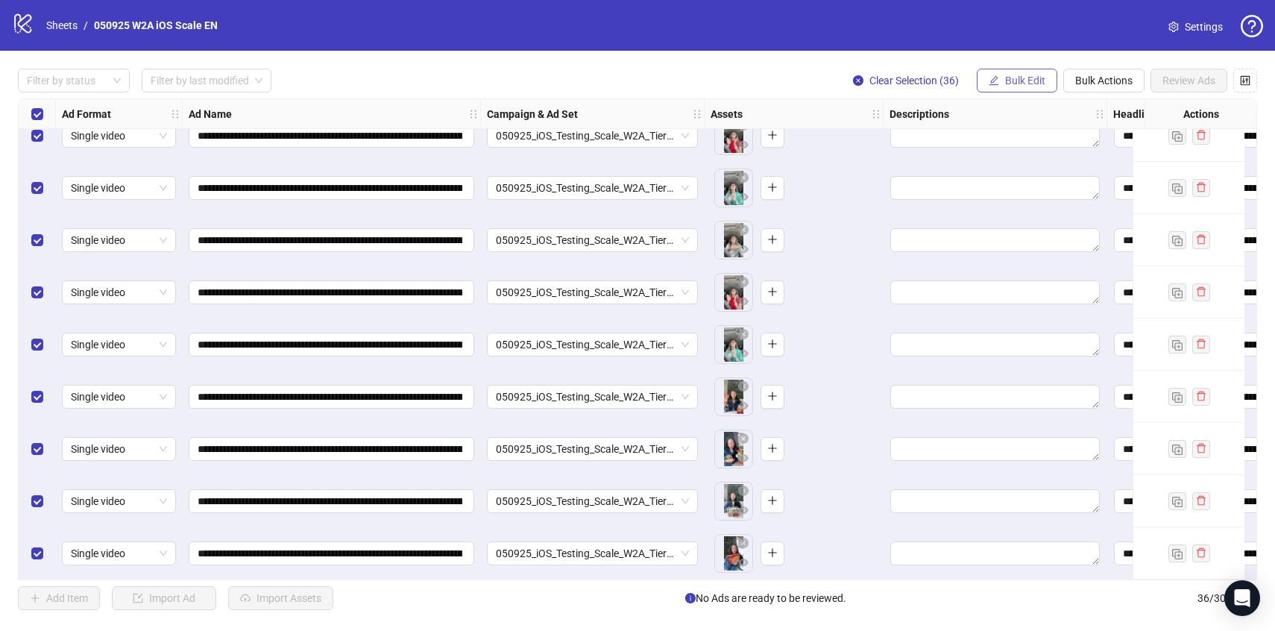
click at [1021, 77] on span "Bulk Edit" at bounding box center [1025, 81] width 40 height 12
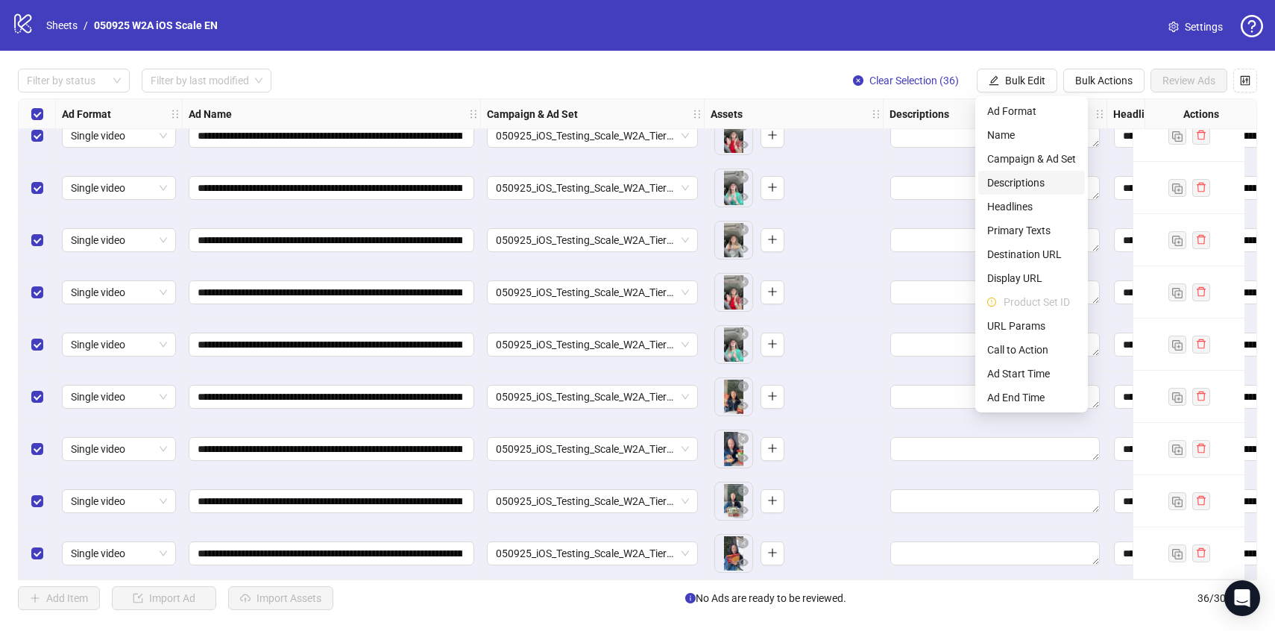
click at [1014, 176] on span "Descriptions" at bounding box center [1032, 183] width 89 height 16
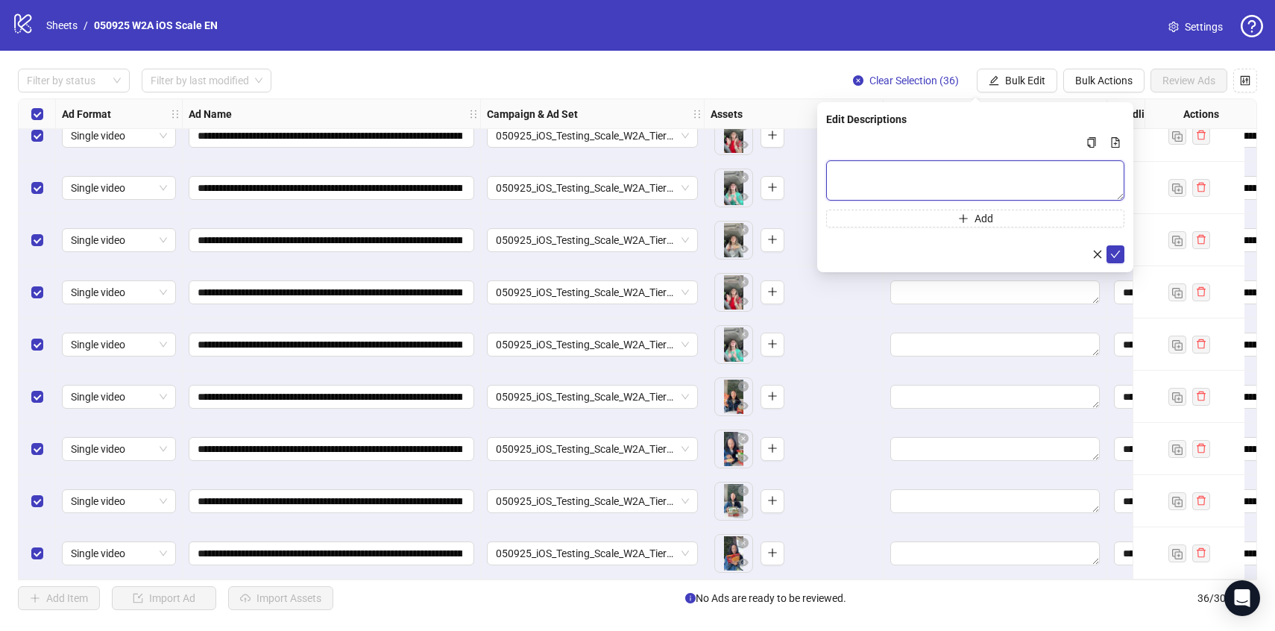
click at [938, 183] on textarea "Multi-text input container - paste or copy values" at bounding box center [975, 180] width 298 height 40
paste textarea "**********"
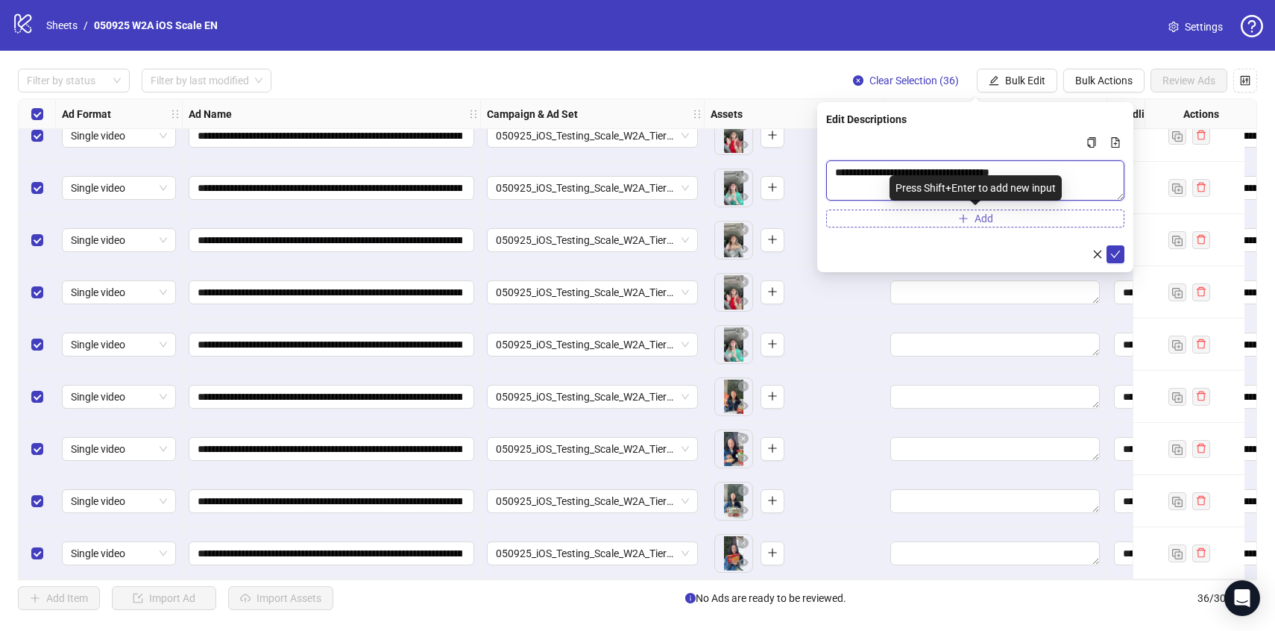
type textarea "**********"
click at [920, 219] on button "Add" at bounding box center [975, 219] width 298 height 18
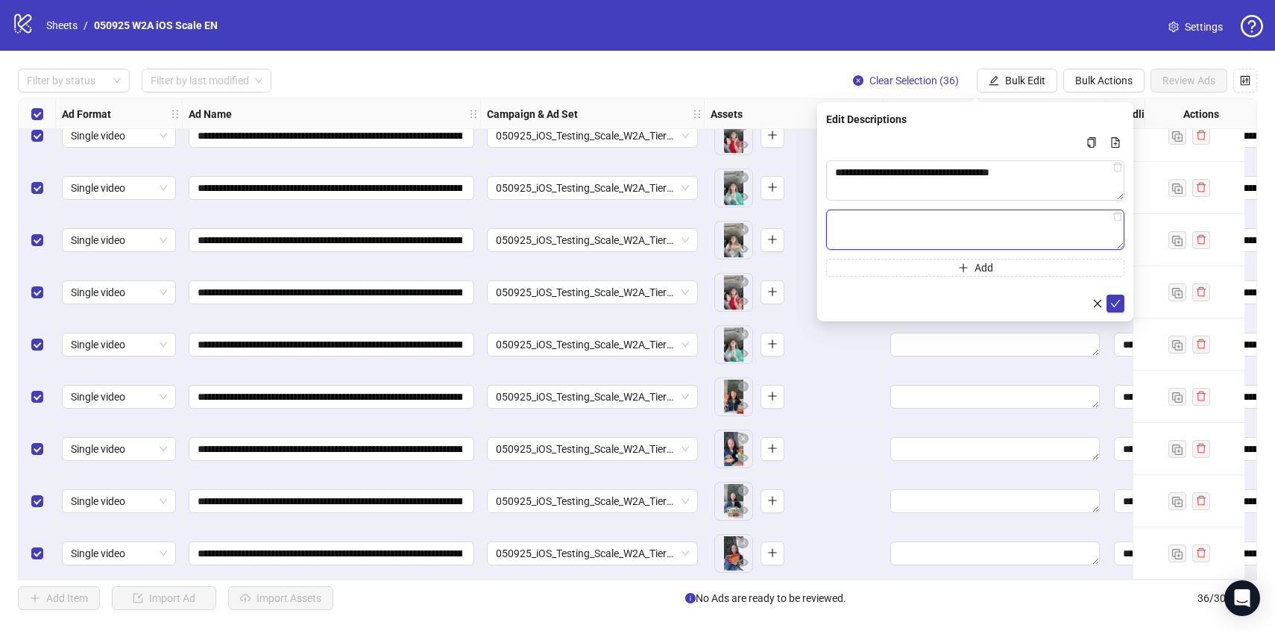
paste textarea "**********"
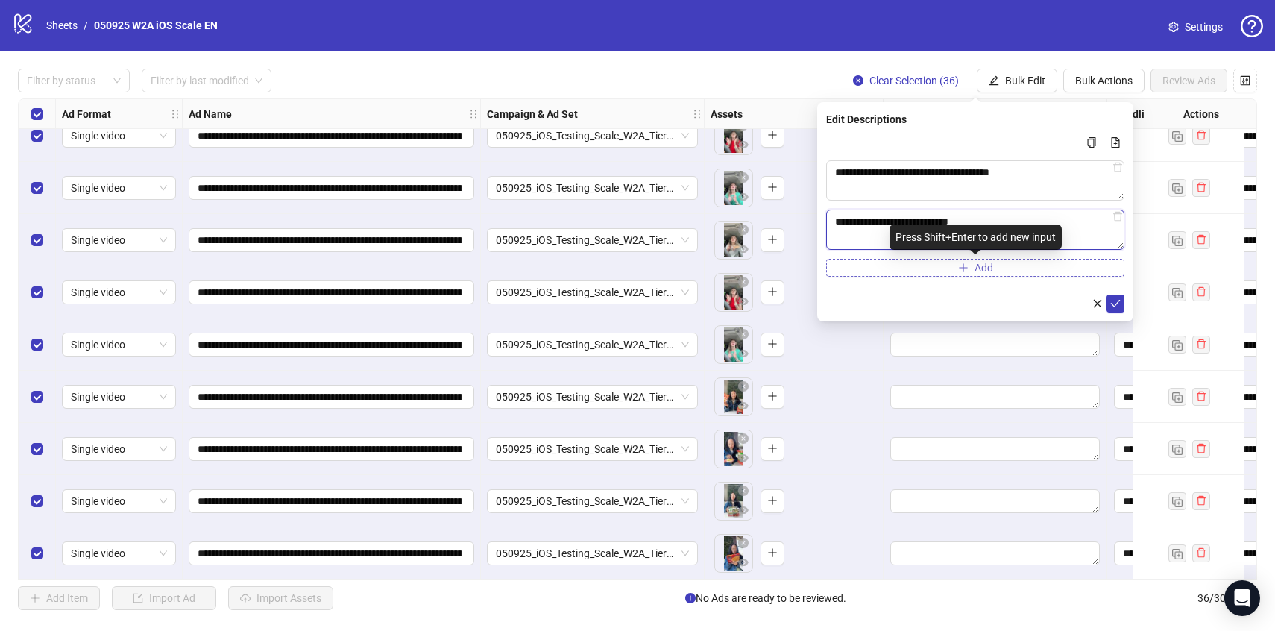
type textarea "**********"
click at [906, 271] on button "Add" at bounding box center [975, 268] width 298 height 18
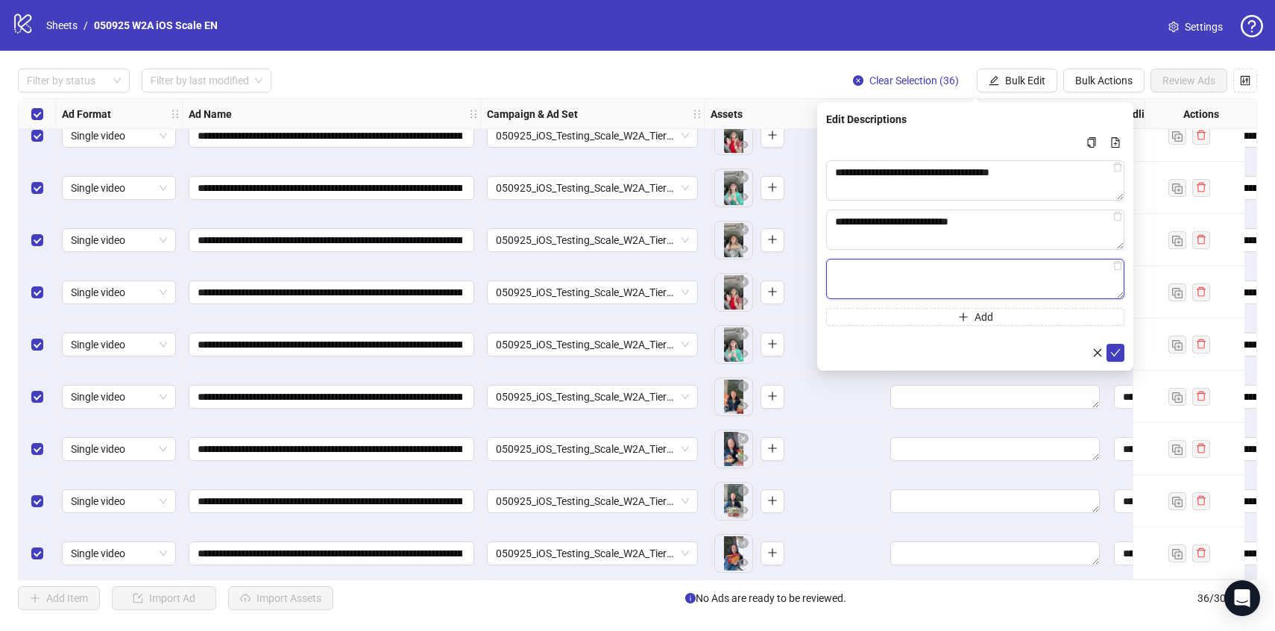
paste textarea "**********"
type textarea "**********"
click at [926, 321] on button "Add" at bounding box center [975, 317] width 298 height 18
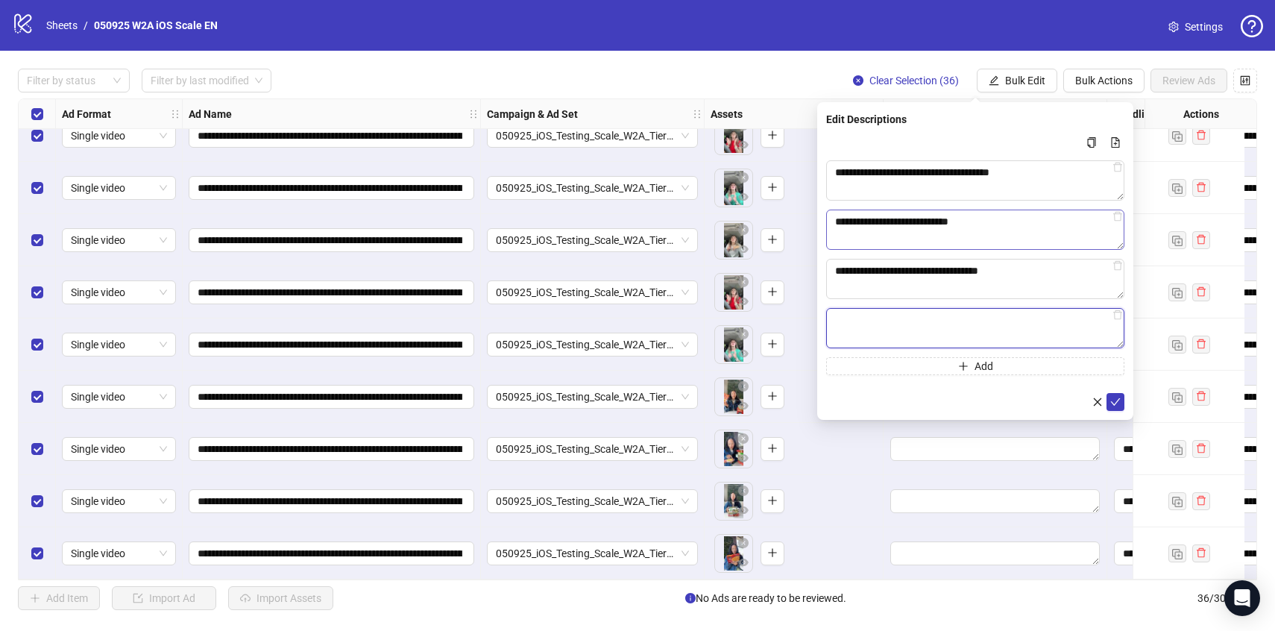
paste textarea "**********"
type textarea "**********"
click at [884, 363] on button "Add" at bounding box center [975, 366] width 298 height 18
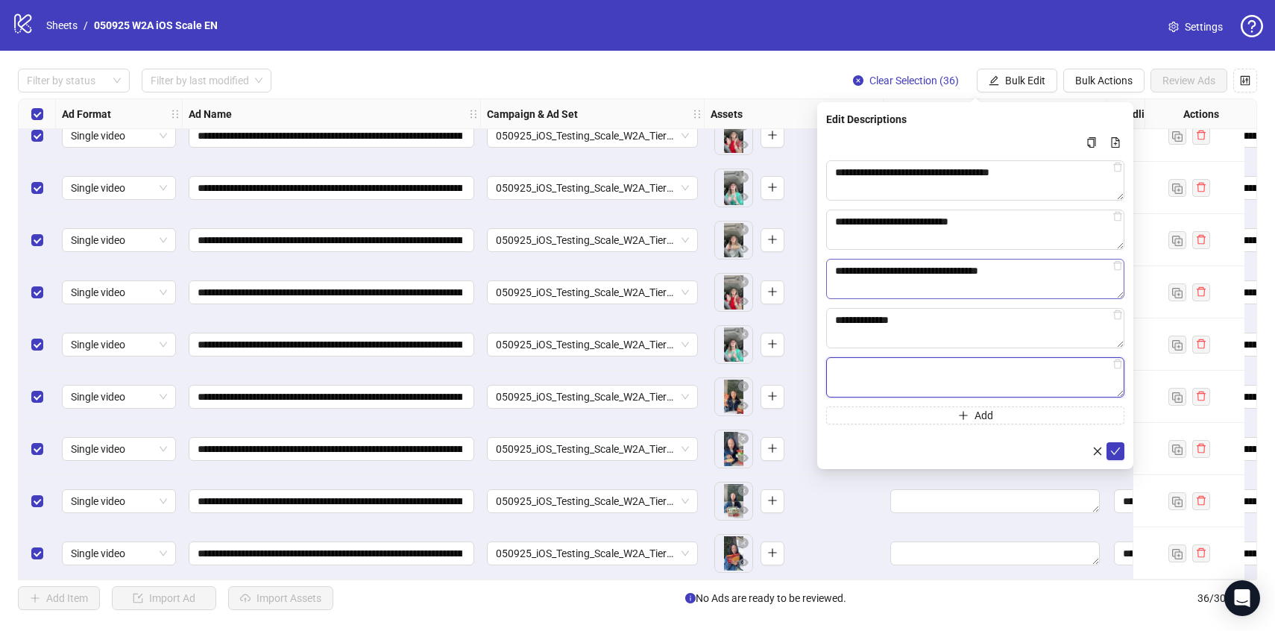
paste textarea "**********"
type textarea "**********"
click at [1111, 443] on button "submit" at bounding box center [1116, 451] width 18 height 18
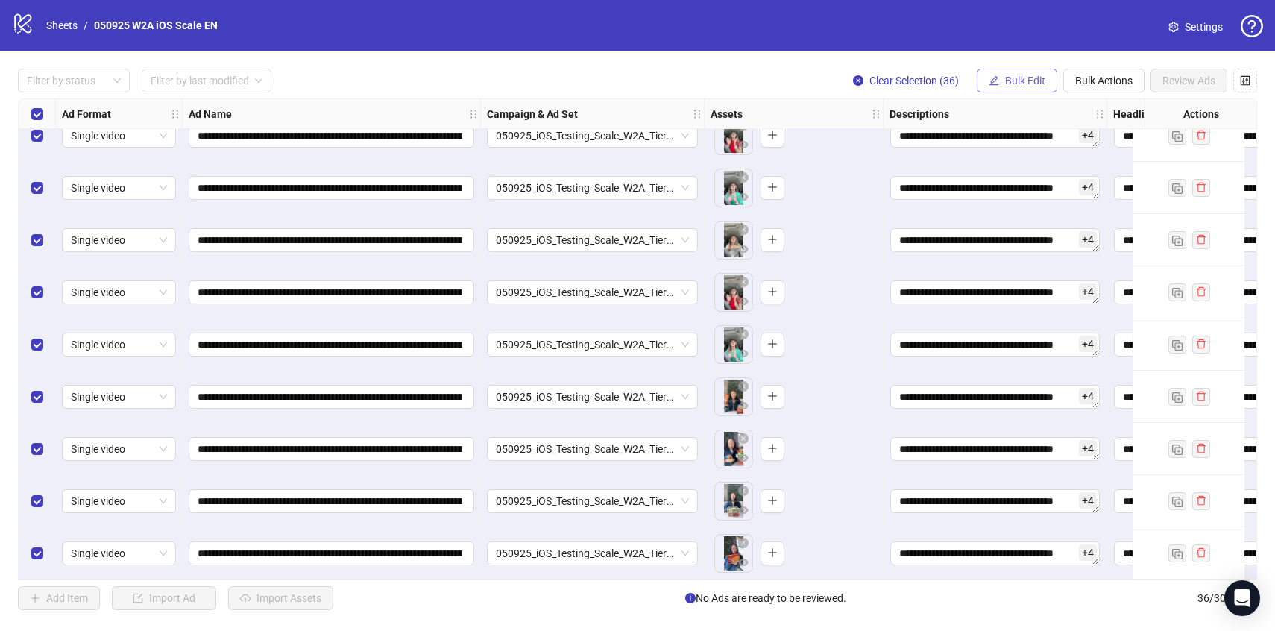
click at [1020, 77] on span "Bulk Edit" at bounding box center [1025, 81] width 40 height 12
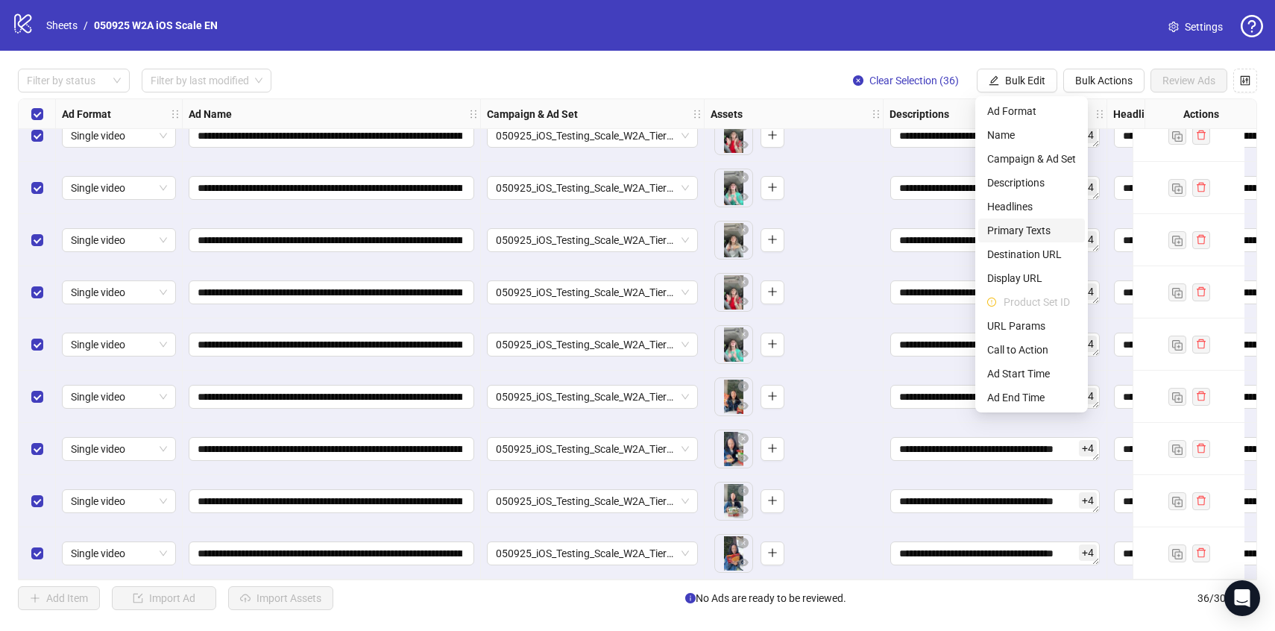
click at [1007, 225] on span "Primary Texts" at bounding box center [1032, 230] width 89 height 16
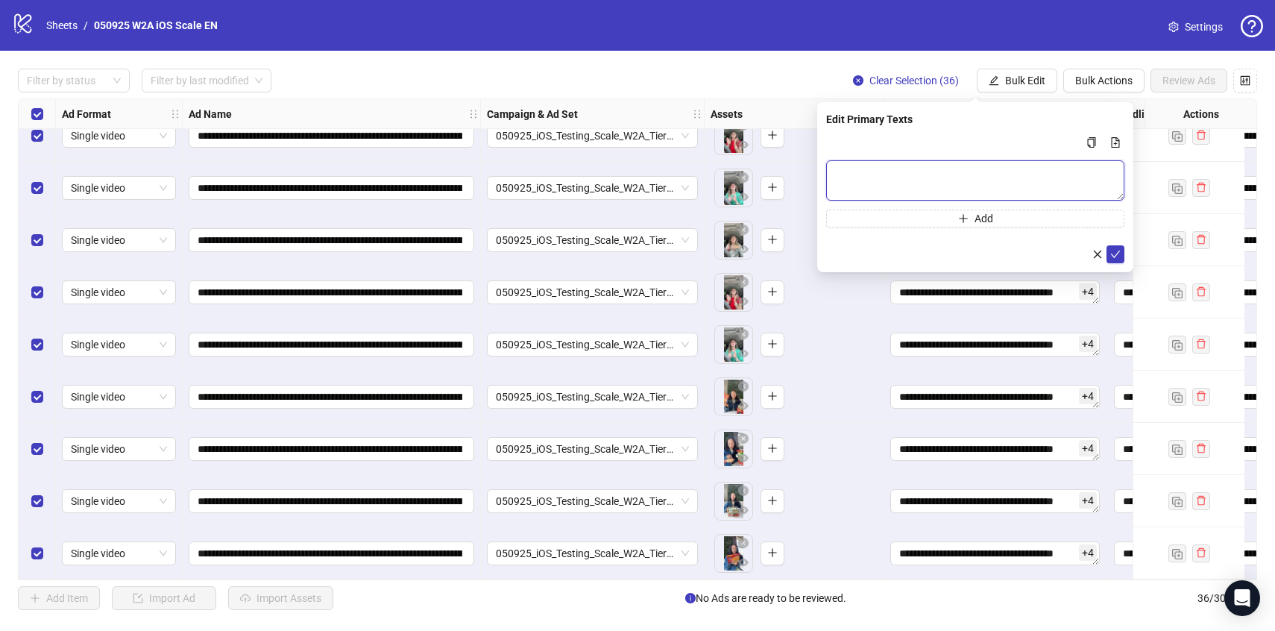
click at [882, 183] on textarea "Multi-text input container - paste or copy values" at bounding box center [975, 180] width 298 height 40
paste textarea "**********"
type textarea "**********"
click at [870, 227] on button "Add" at bounding box center [975, 219] width 298 height 18
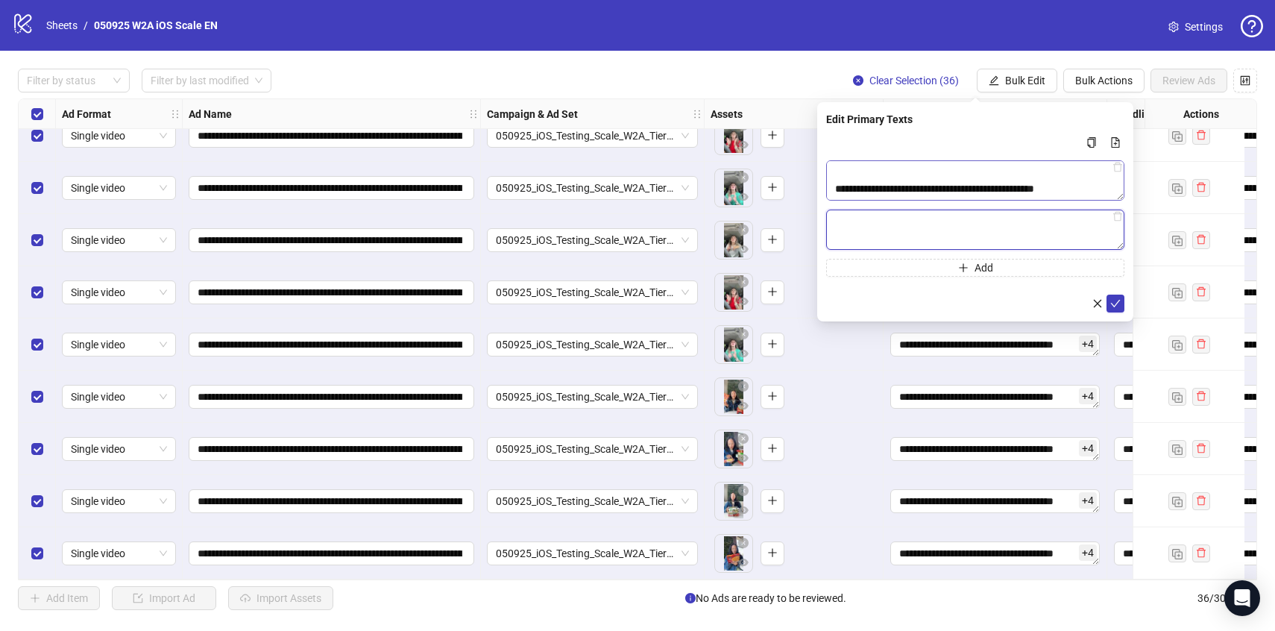
paste textarea "**********"
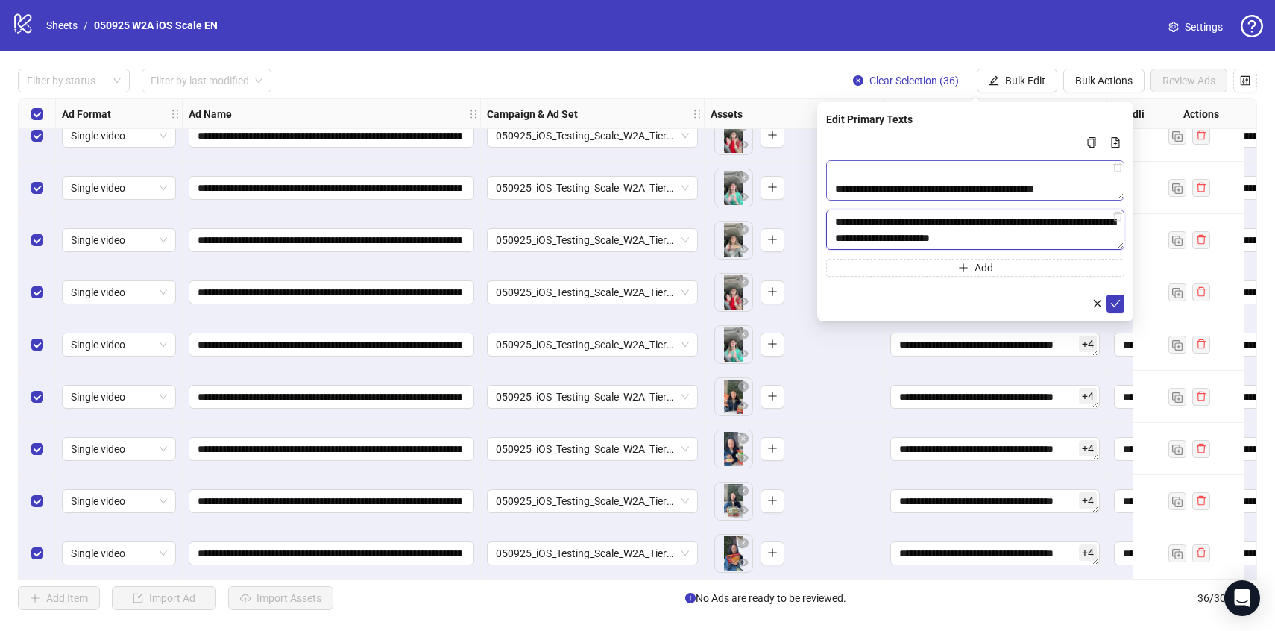
scroll to position [389, 0]
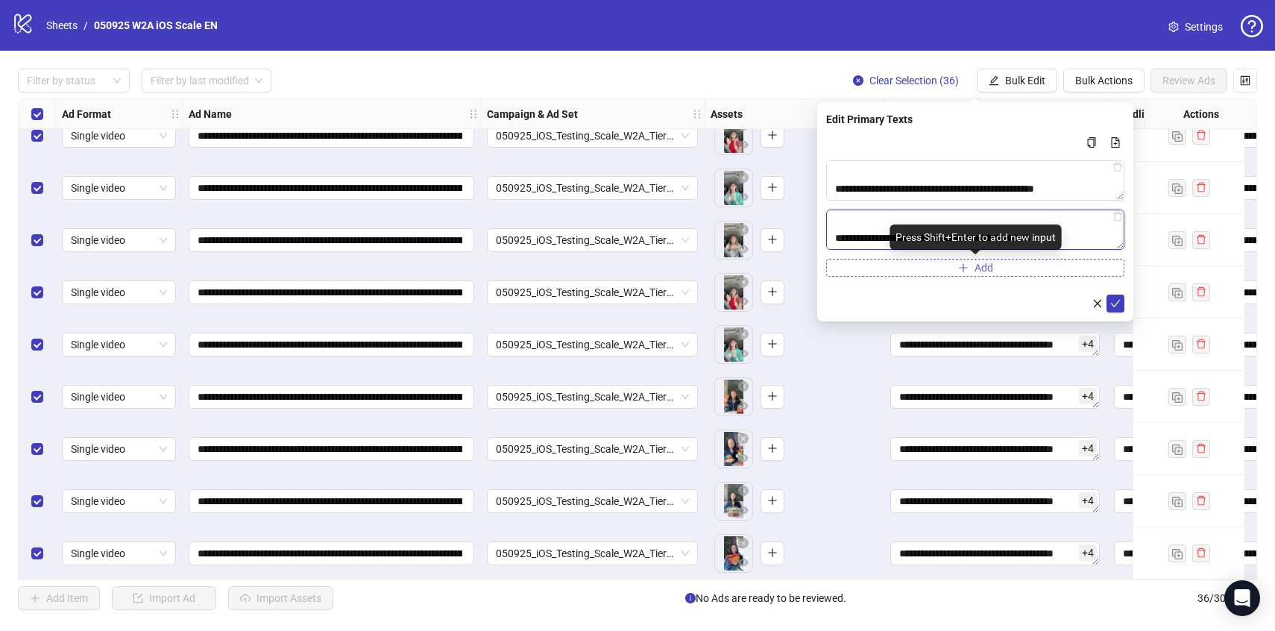
type textarea "**********"
click at [920, 265] on button "Add" at bounding box center [975, 268] width 298 height 18
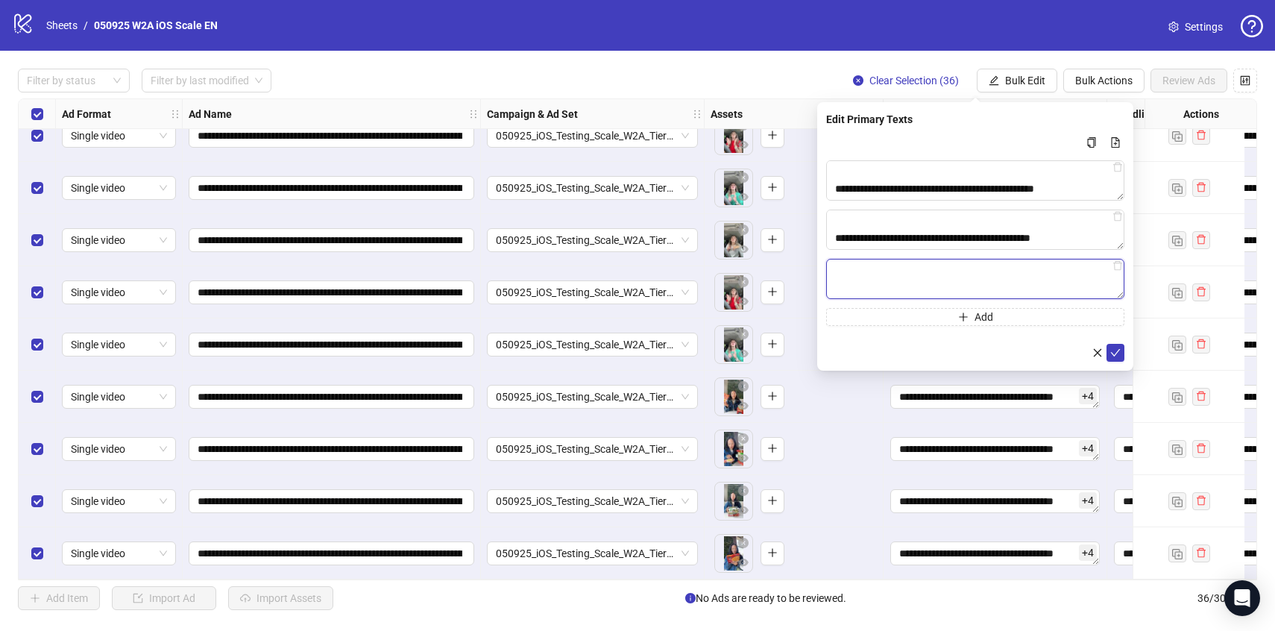
paste textarea "**********"
type textarea "**********"
click at [911, 316] on button "Add" at bounding box center [975, 317] width 298 height 18
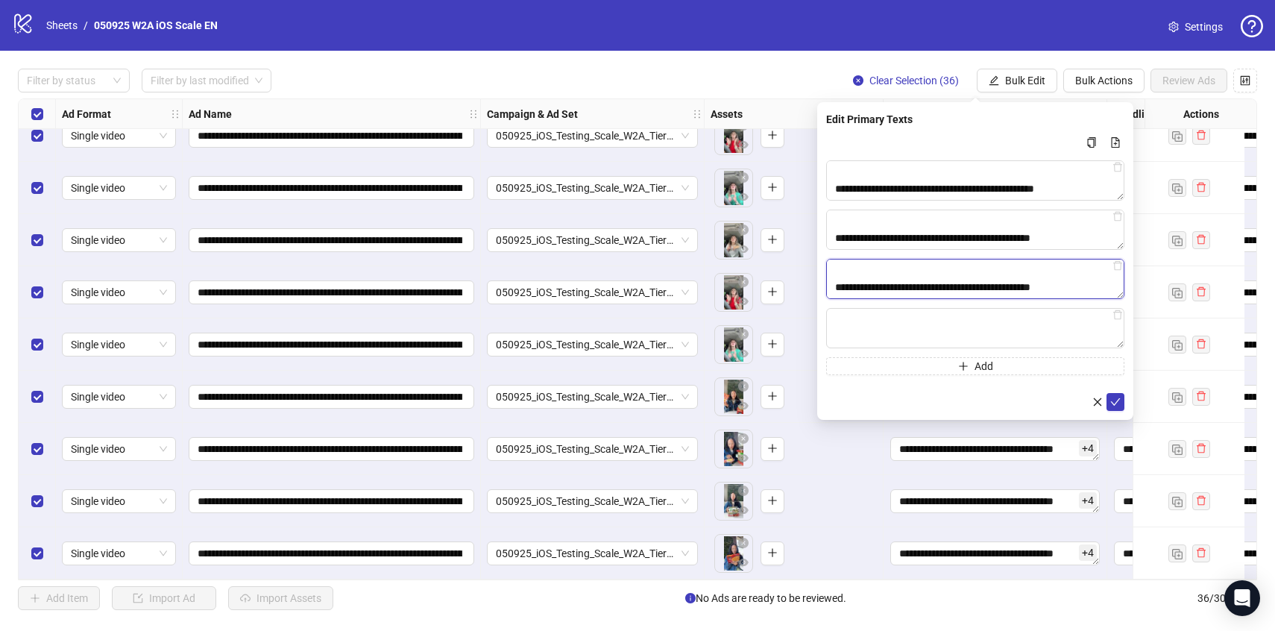
click at [928, 294] on textarea "**********" at bounding box center [975, 279] width 298 height 40
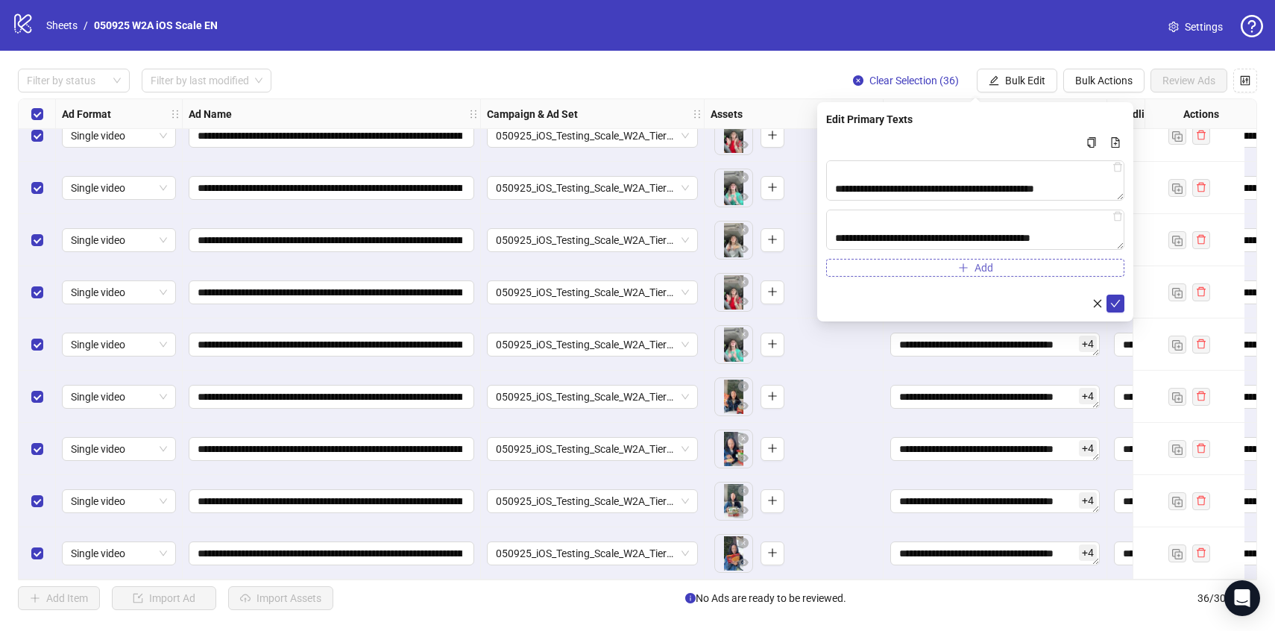
click at [906, 269] on button "Add" at bounding box center [975, 268] width 298 height 18
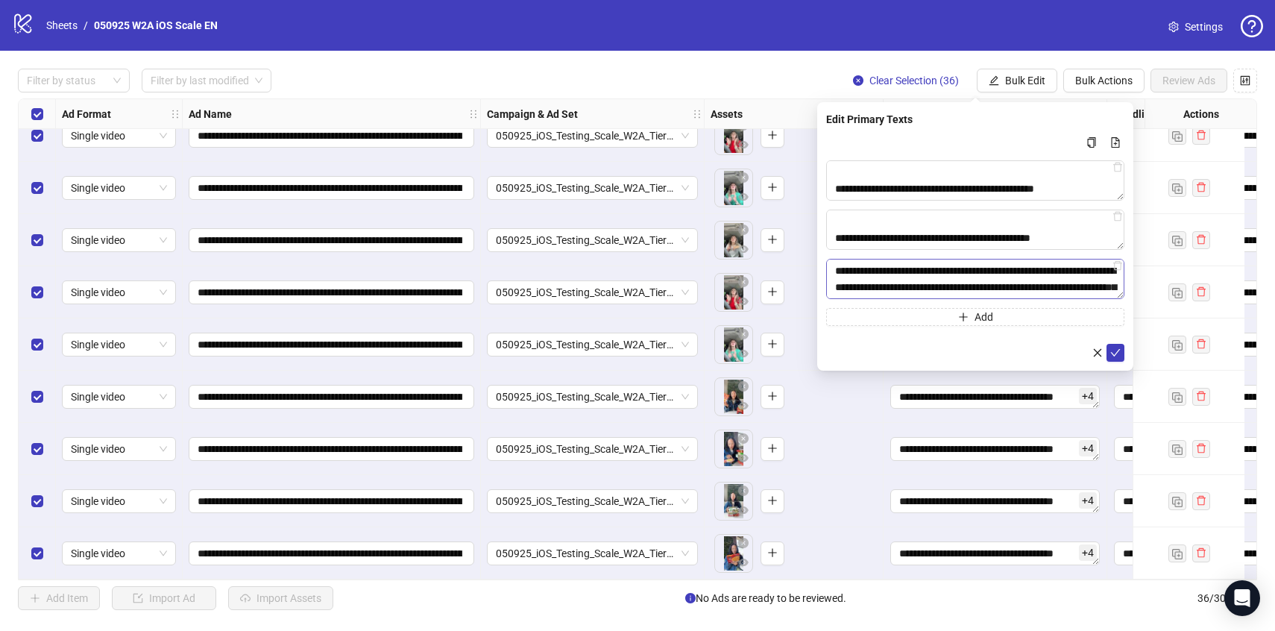
scroll to position [290, 0]
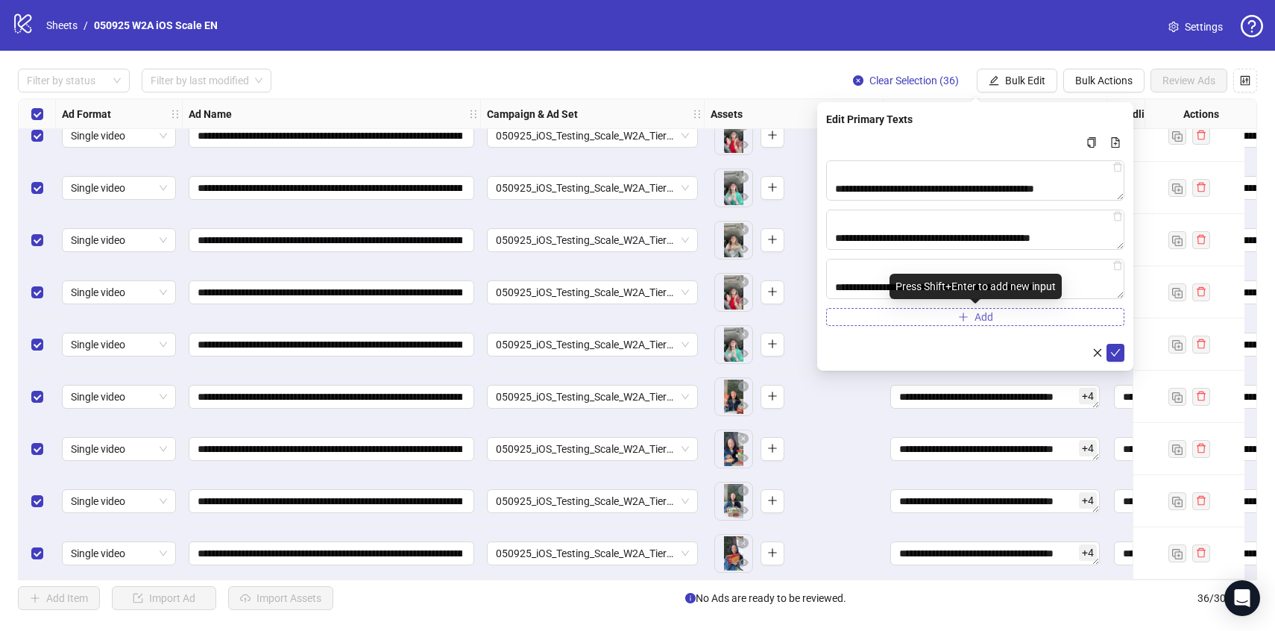
type textarea "**********"
click at [887, 322] on button "Add" at bounding box center [975, 317] width 298 height 18
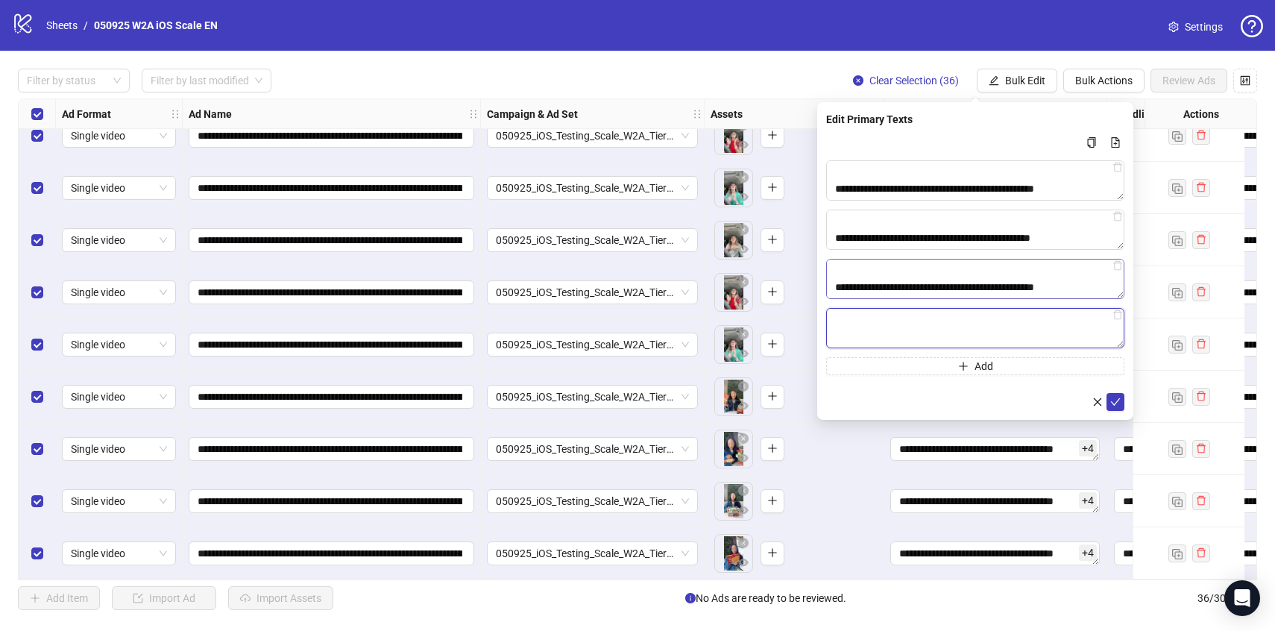
paste textarea "**********"
type textarea "**********"
click at [950, 363] on button "Add" at bounding box center [975, 366] width 298 height 18
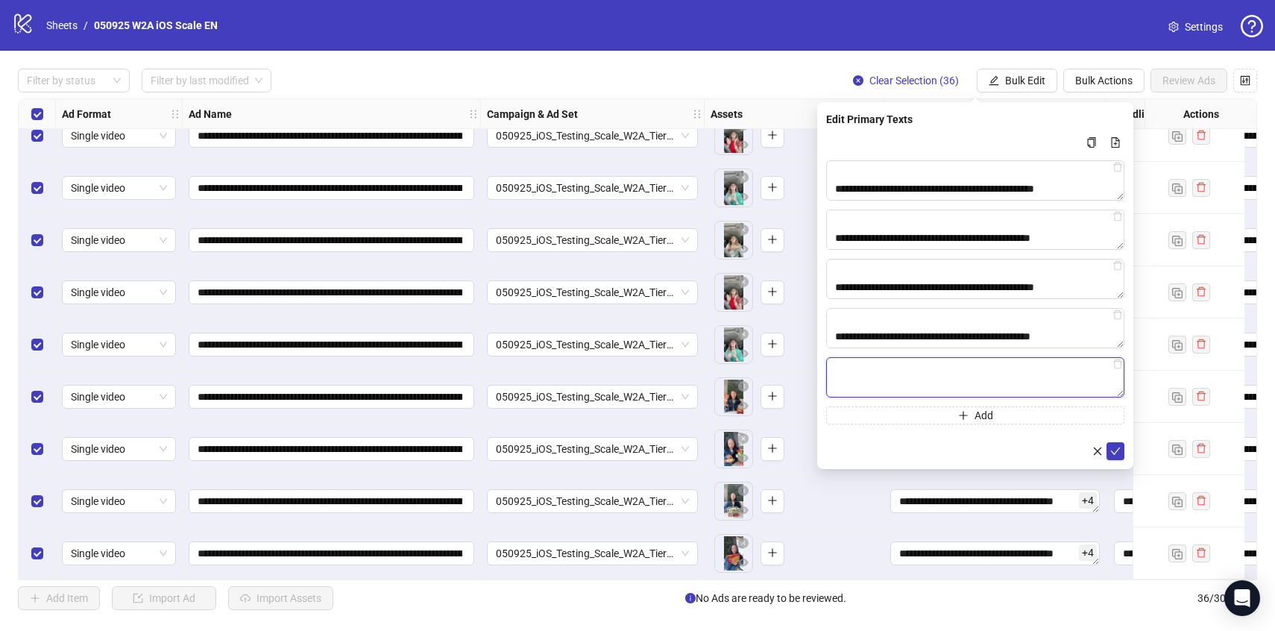
paste textarea "**********"
type textarea "**********"
click at [1111, 454] on icon "check" at bounding box center [1116, 451] width 10 height 10
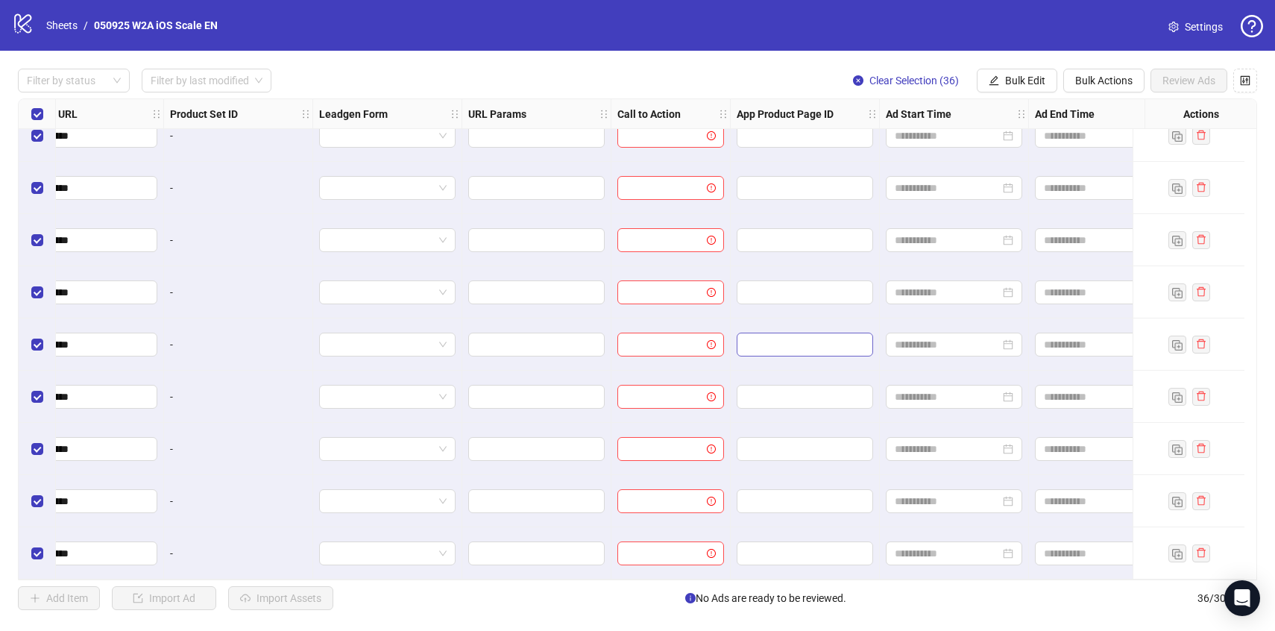
scroll to position [1435, 1660]
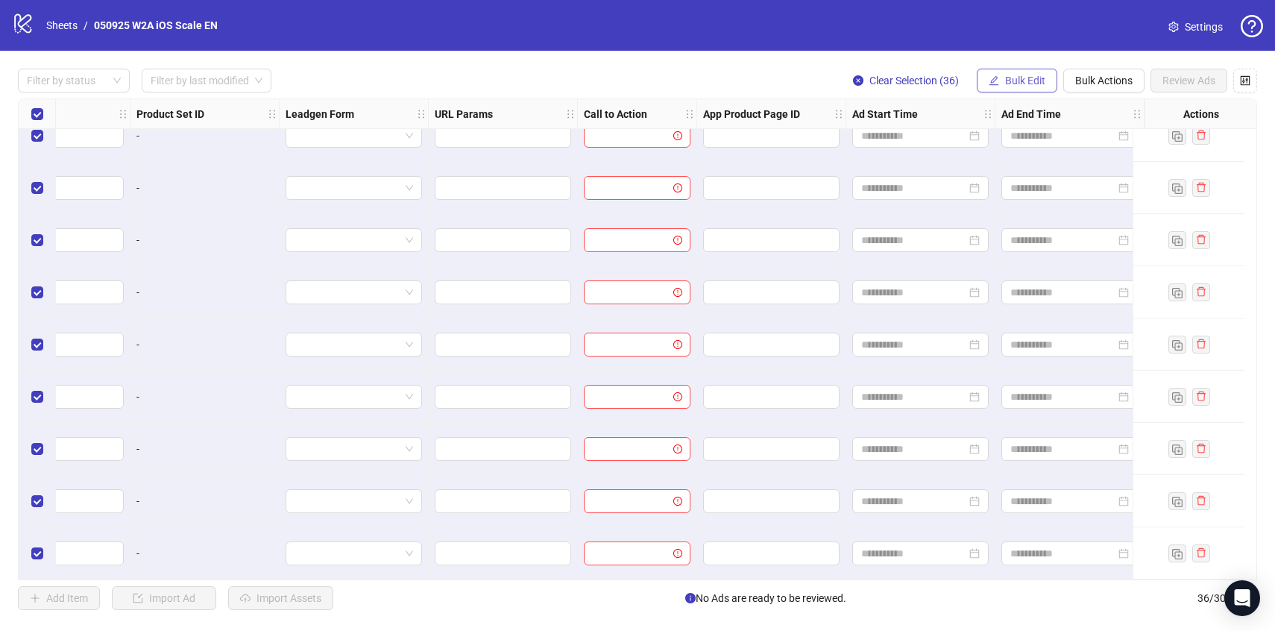
click at [1029, 74] on button "Bulk Edit" at bounding box center [1017, 81] width 81 height 24
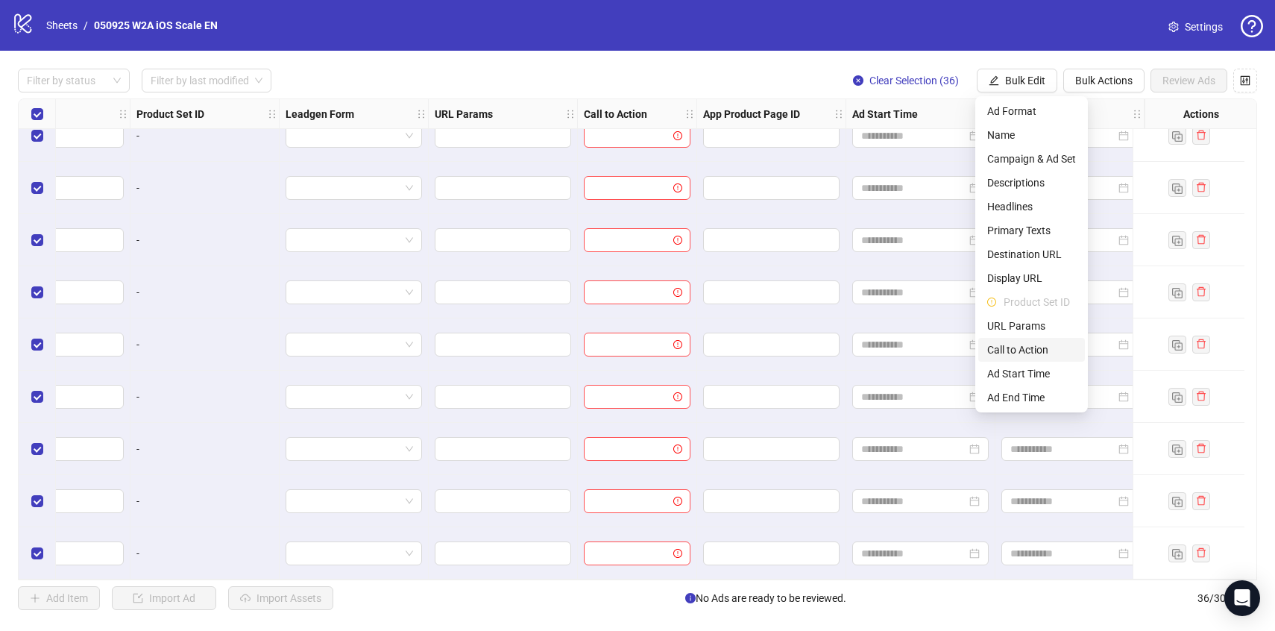
click at [1020, 354] on span "Call to Action" at bounding box center [1032, 350] width 89 height 16
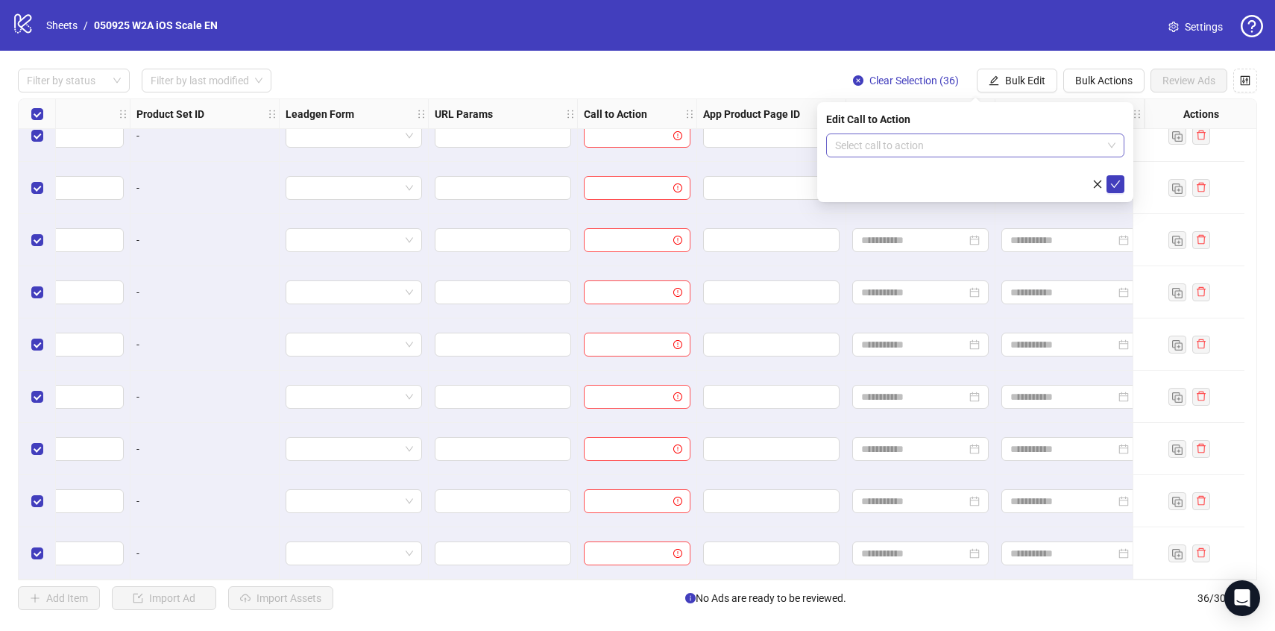
click at [898, 154] on input "search" at bounding box center [968, 145] width 267 height 22
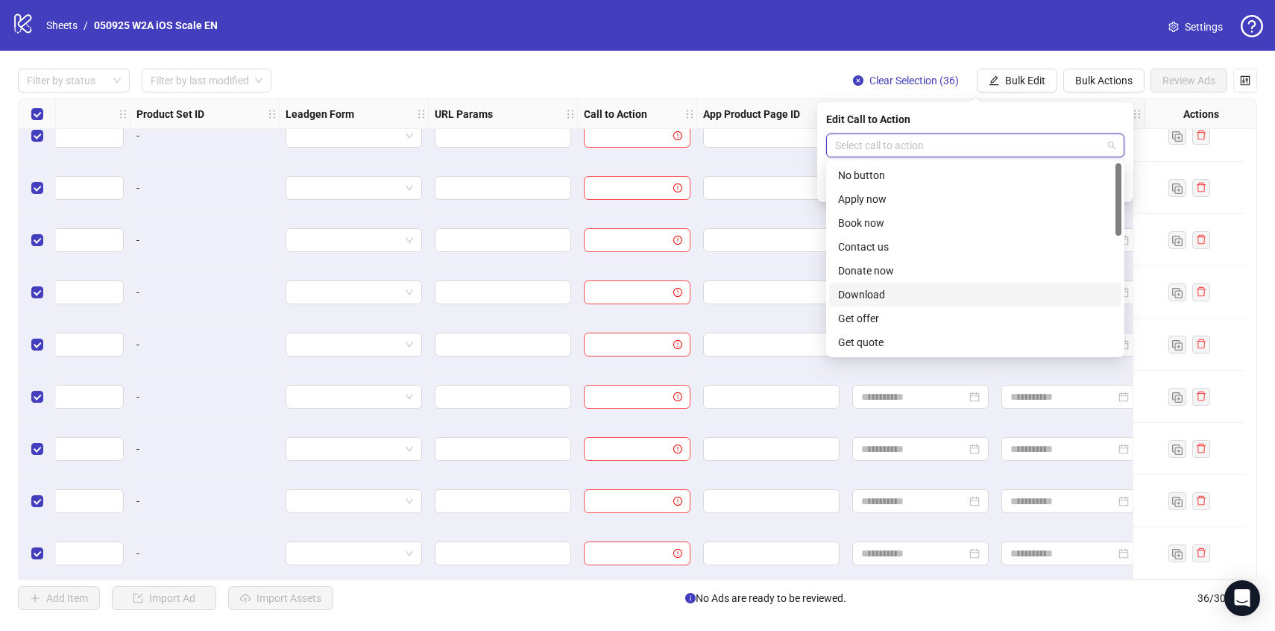
click at [865, 293] on div "Download" at bounding box center [975, 294] width 274 height 16
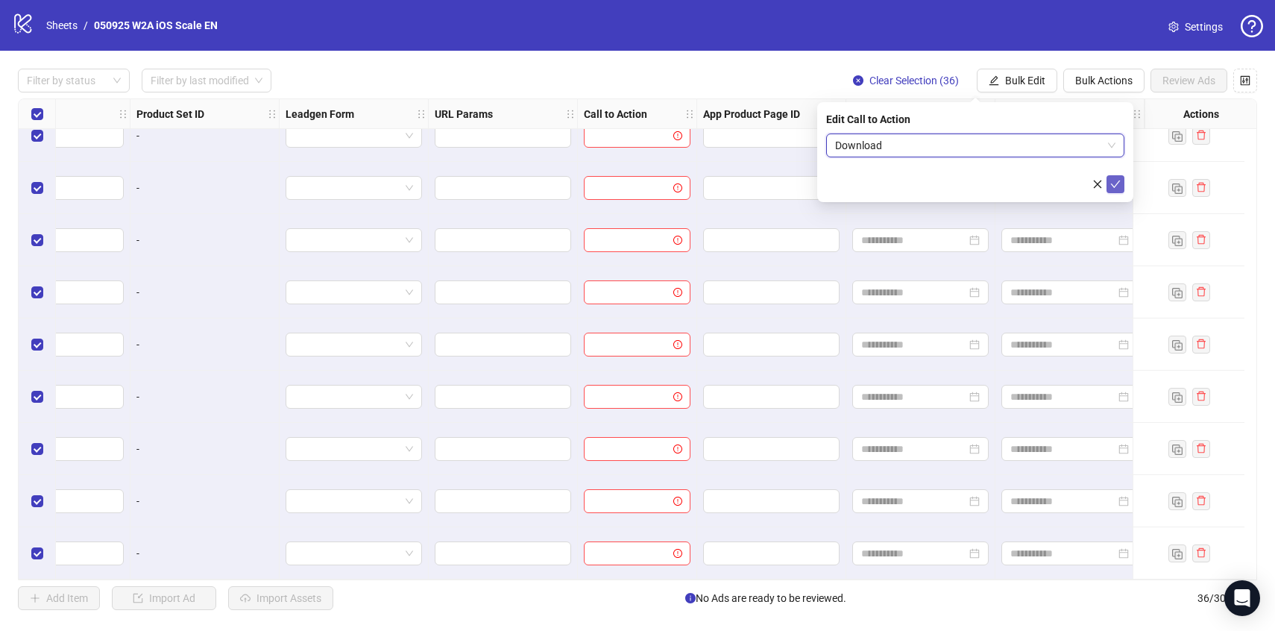
click at [1117, 191] on button "submit" at bounding box center [1116, 184] width 18 height 18
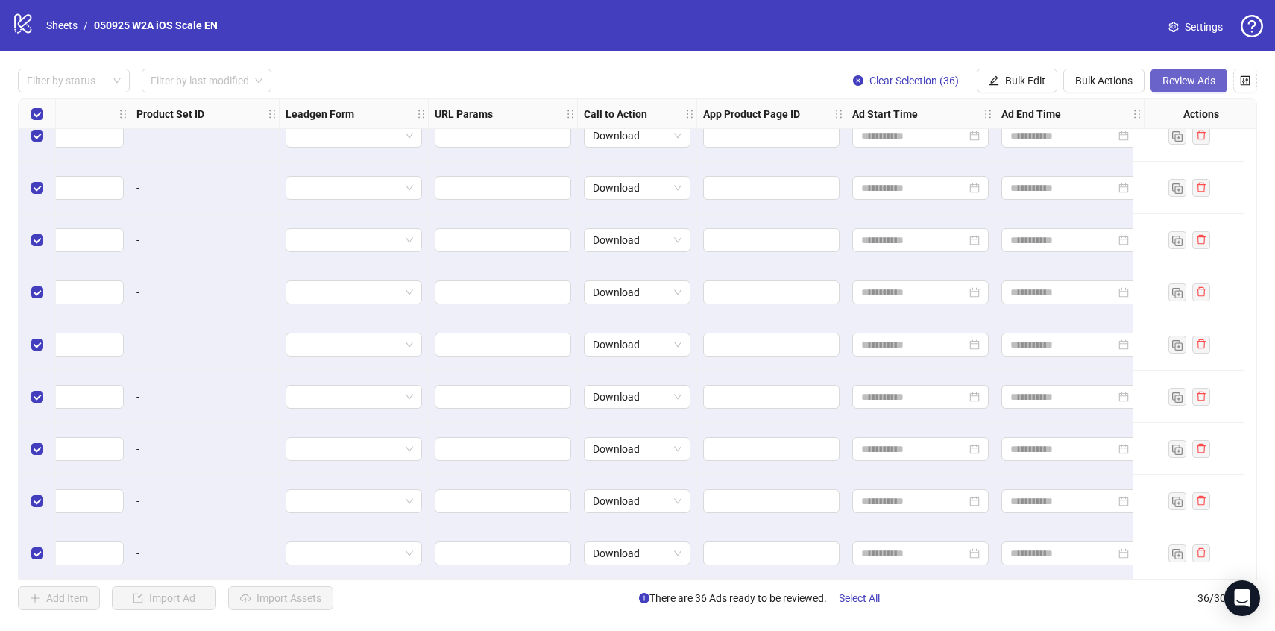
click at [1193, 90] on button "Review Ads" at bounding box center [1189, 81] width 77 height 24
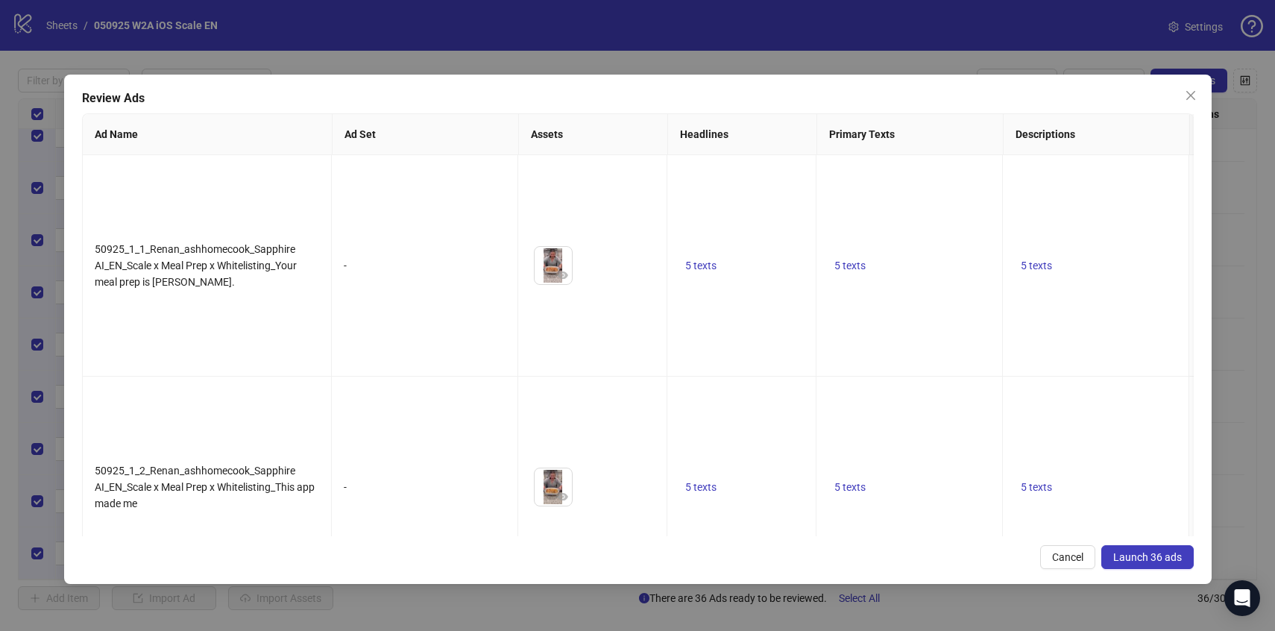
click at [1176, 560] on span "Launch 36 ads" at bounding box center [1148, 557] width 69 height 12
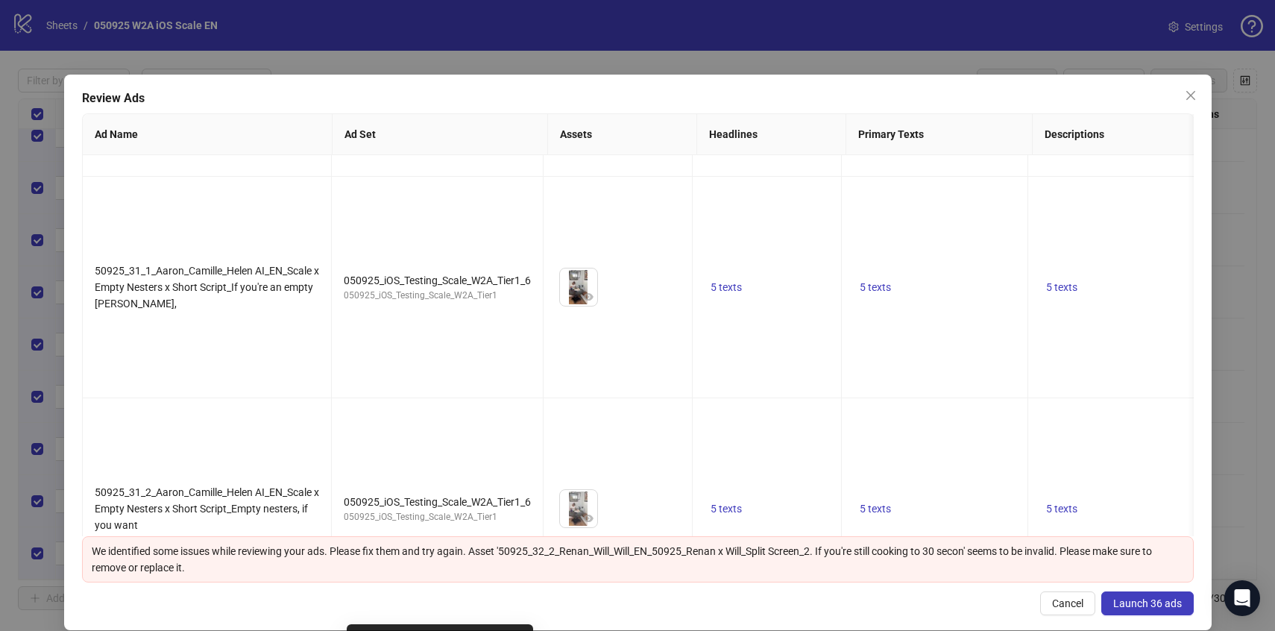
scroll to position [4613, 0]
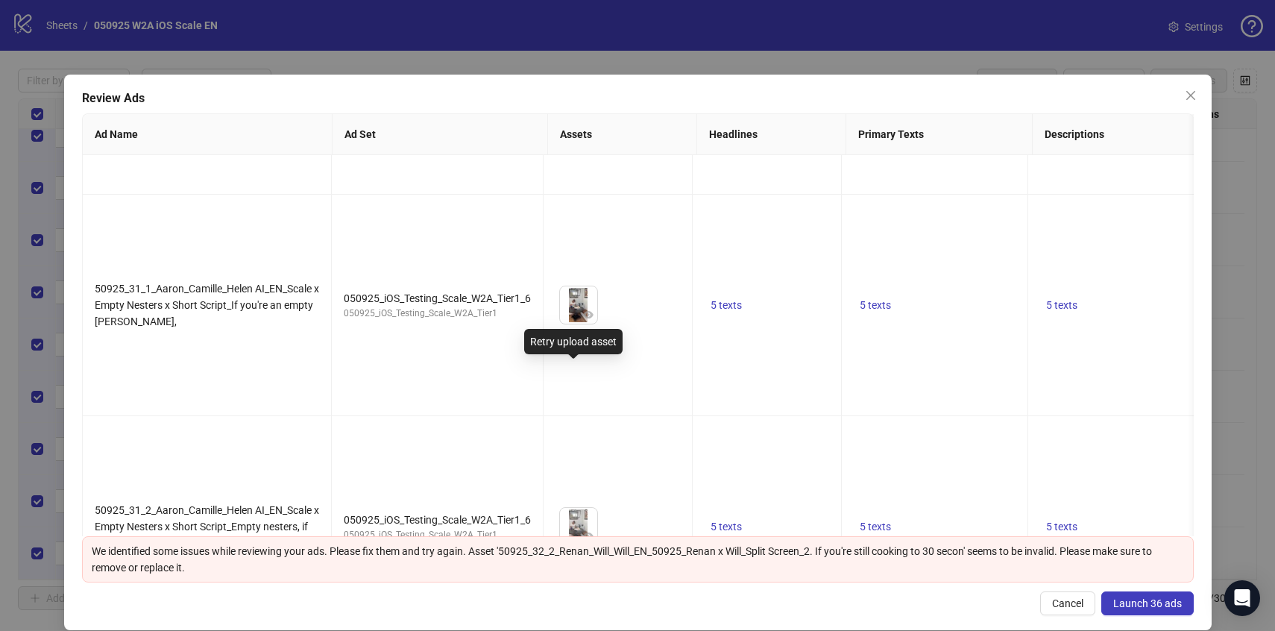
click at [1147, 611] on button "Launch 36 ads" at bounding box center [1148, 604] width 92 height 24
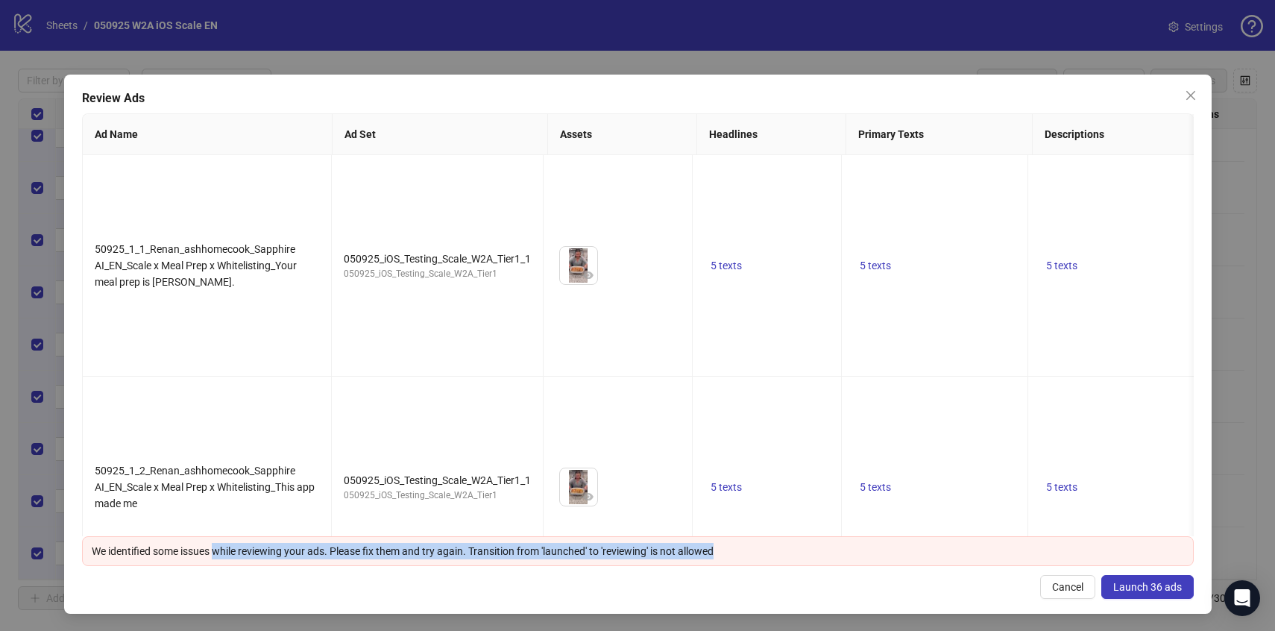
drag, startPoint x: 215, startPoint y: 550, endPoint x: 635, endPoint y: 570, distance: 420.4
click at [635, 570] on div "Review Ads Ad Name Ad Set Assets Headlines Primary Texts Descriptions Destinati…" at bounding box center [638, 344] width 1148 height 539
click at [541, 557] on div "We identified some issues while reviewing your ads. Please fix them and try aga…" at bounding box center [638, 551] width 1093 height 16
drag, startPoint x: 542, startPoint y: 555, endPoint x: 741, endPoint y: 561, distance: 199.2
click at [741, 562] on div "We identified some issues while reviewing your ads. Please fix them and try aga…" at bounding box center [638, 551] width 1112 height 30
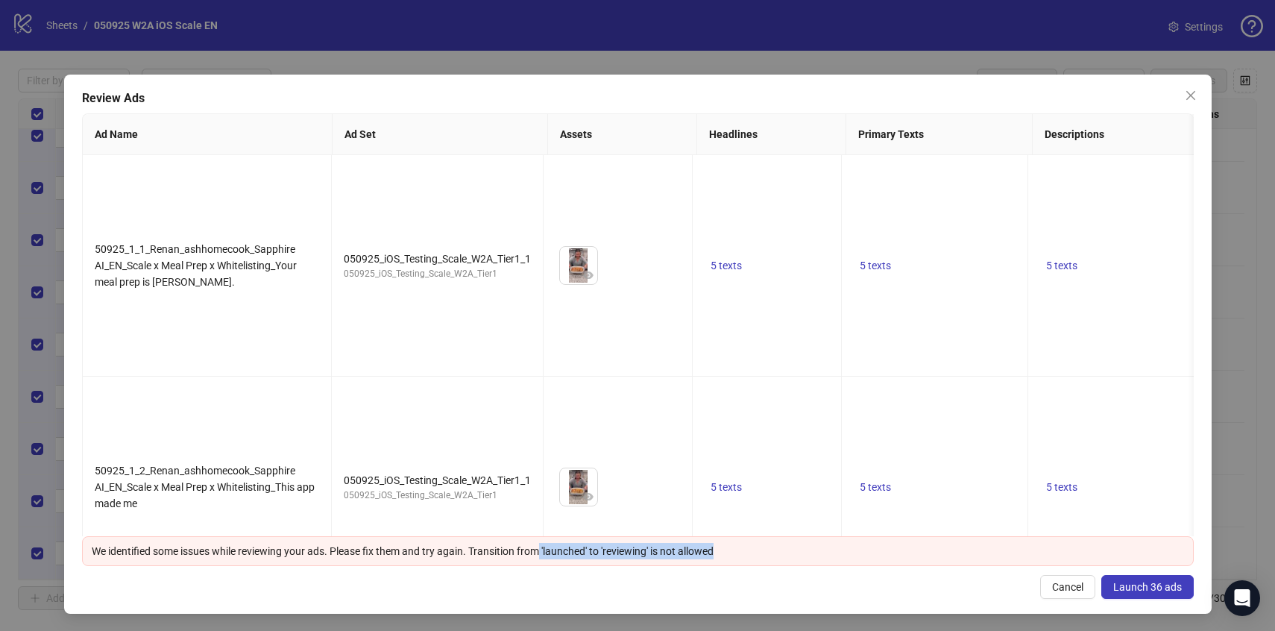
click at [741, 561] on div "We identified some issues while reviewing your ads. Please fix them and try aga…" at bounding box center [638, 551] width 1112 height 30
click at [1152, 596] on button "Launch 36 ads" at bounding box center [1148, 587] width 92 height 24
click at [1082, 588] on span "Cancel" at bounding box center [1067, 587] width 31 height 12
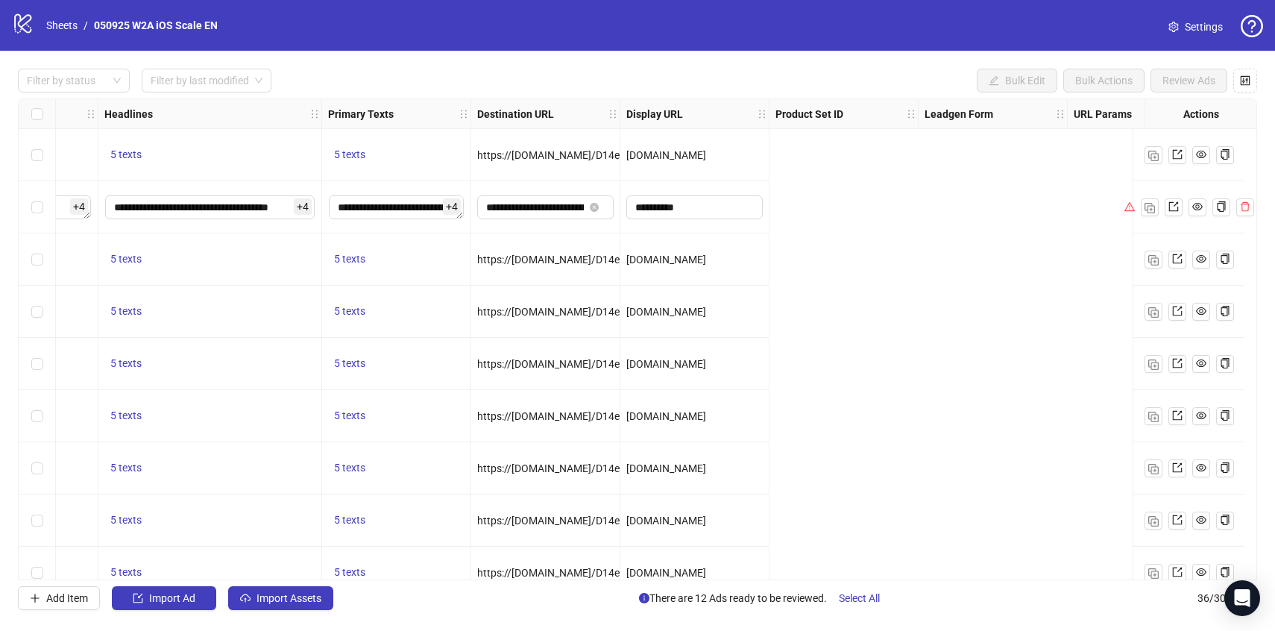
scroll to position [0, 28]
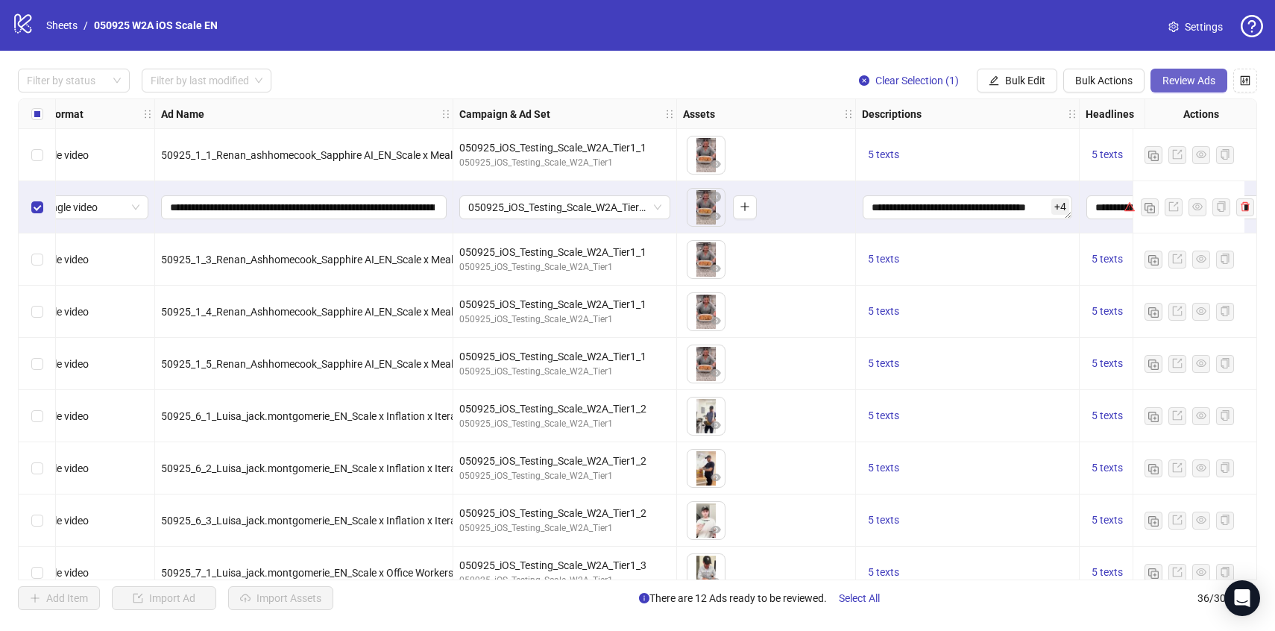
click at [1167, 79] on span "Review Ads" at bounding box center [1189, 81] width 53 height 12
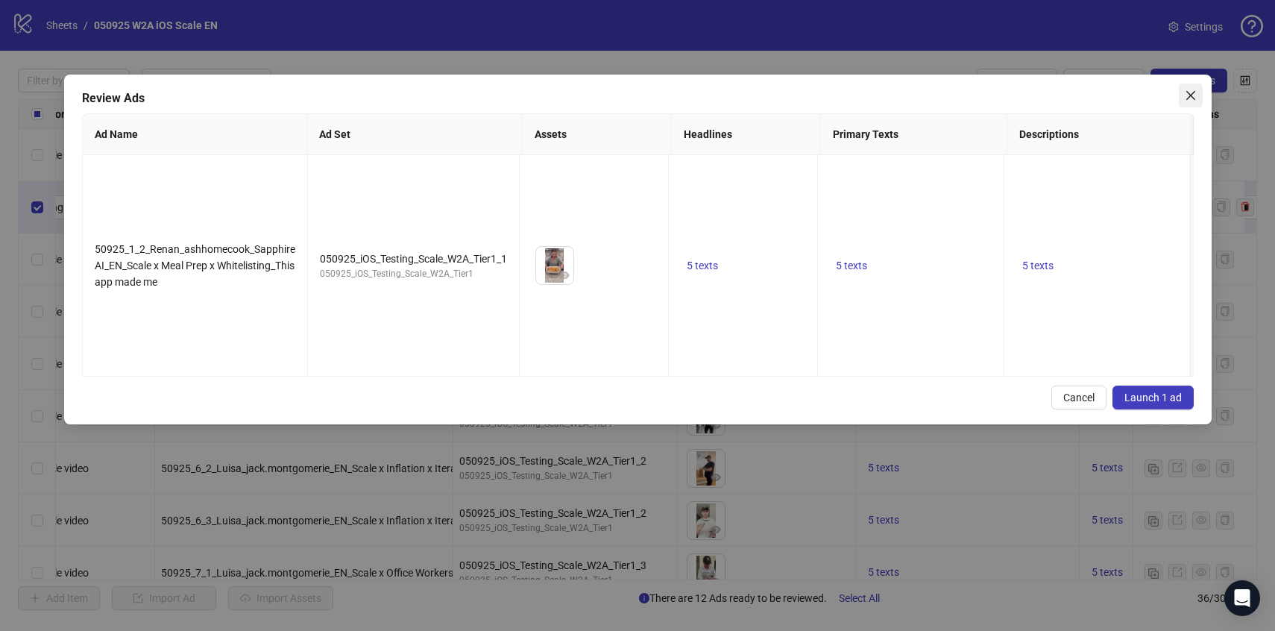
click at [1186, 95] on icon "close" at bounding box center [1191, 96] width 12 height 12
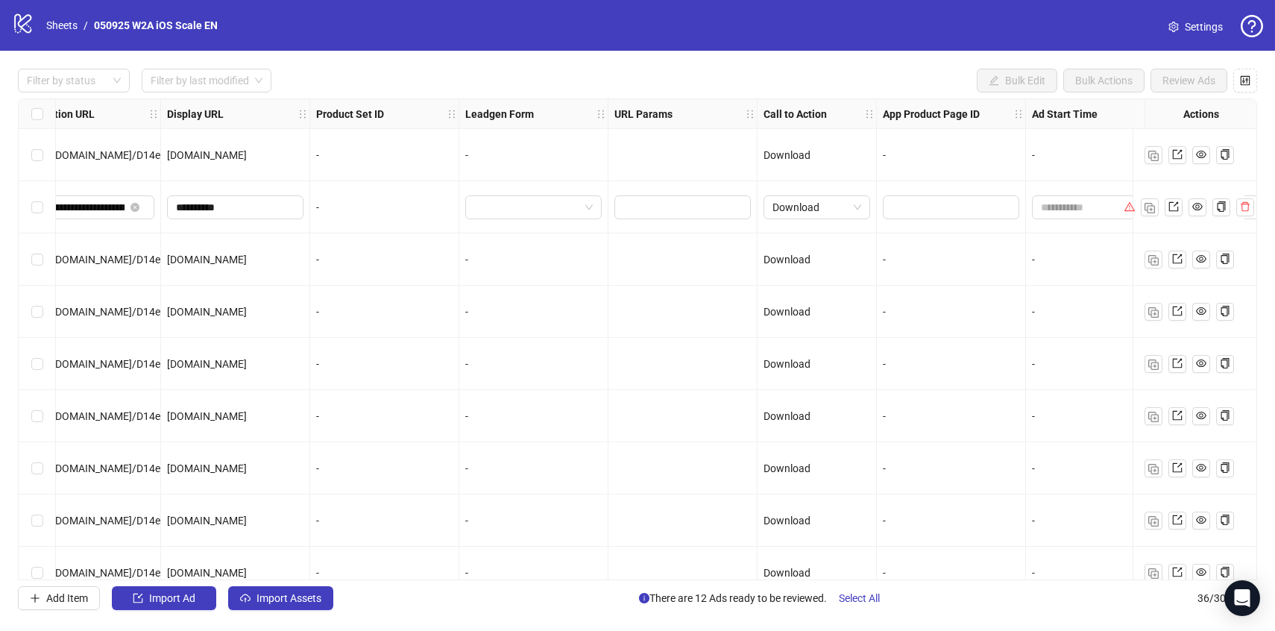
scroll to position [0, 1660]
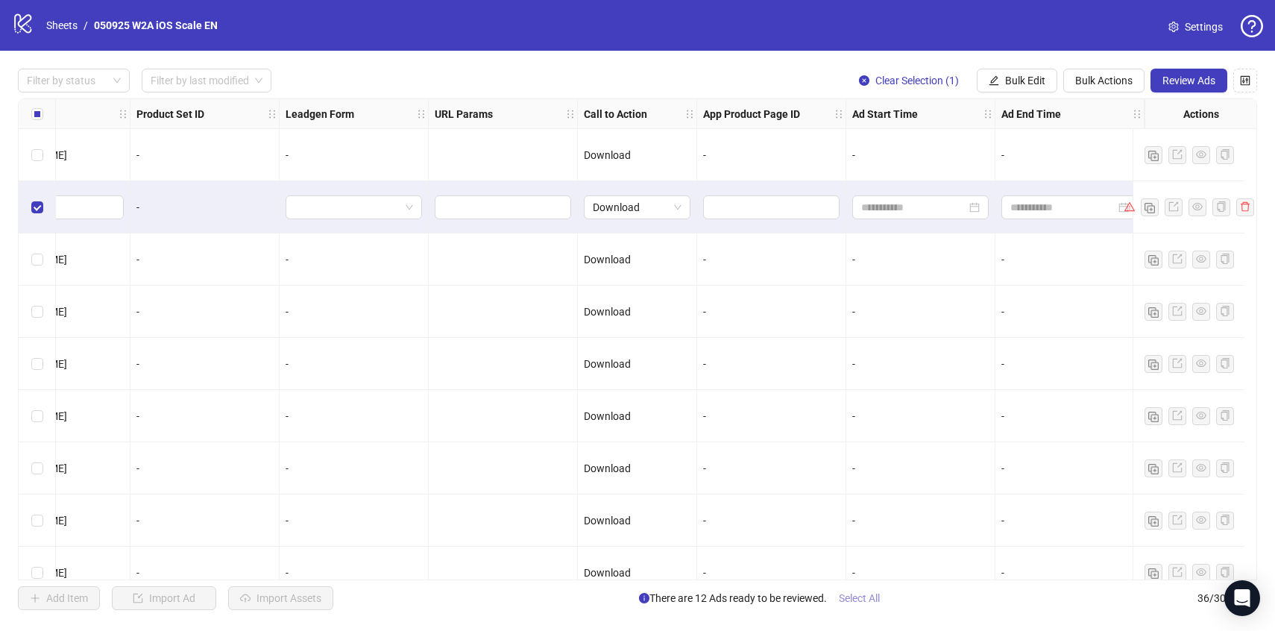
click at [857, 602] on span "Select All" at bounding box center [859, 598] width 41 height 12
click at [1199, 84] on span "Review Ads" at bounding box center [1189, 81] width 53 height 12
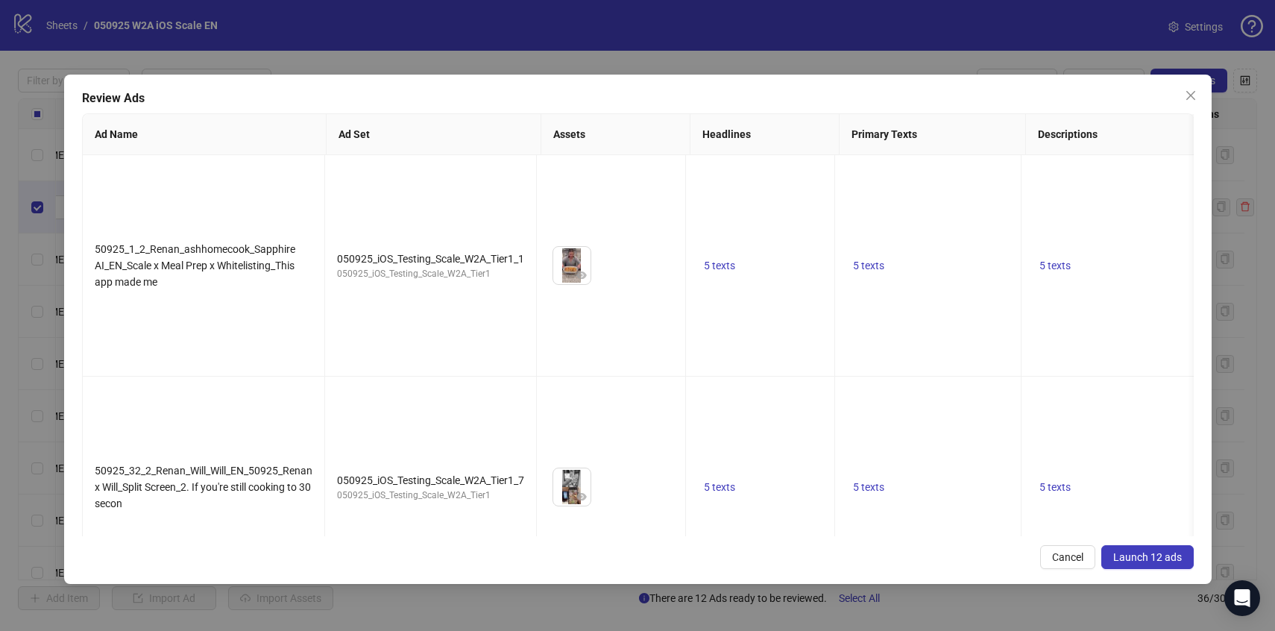
click at [1176, 559] on span "Launch 12 ads" at bounding box center [1148, 557] width 69 height 12
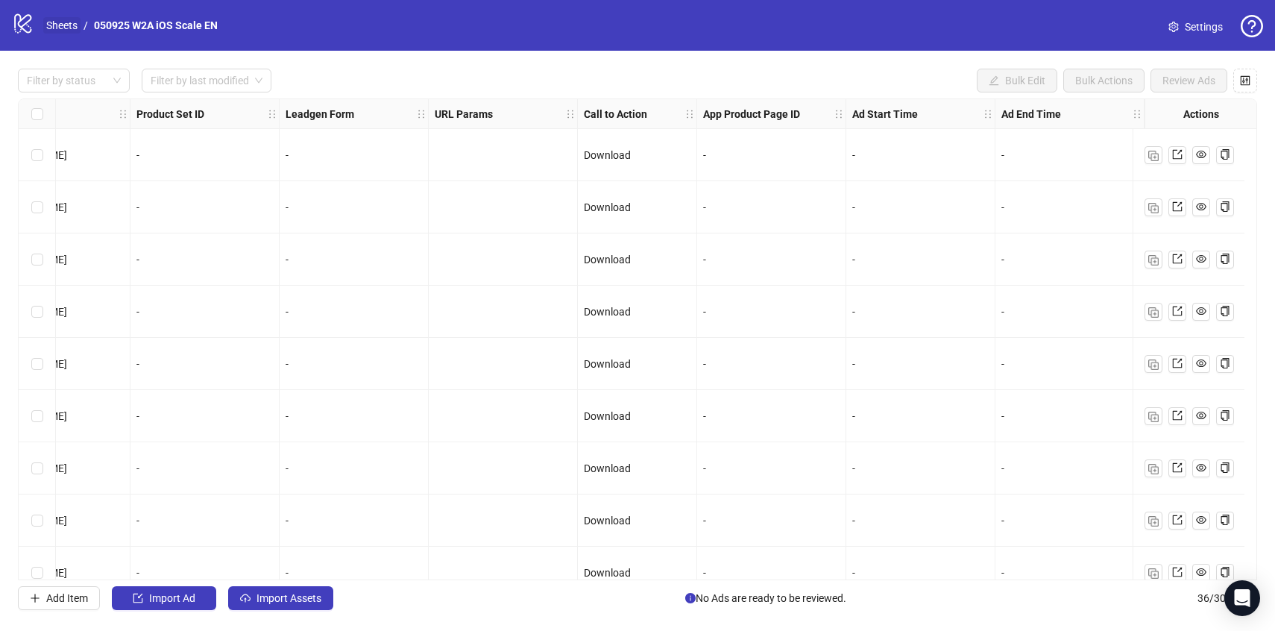
click at [62, 28] on link "Sheets" at bounding box center [61, 25] width 37 height 16
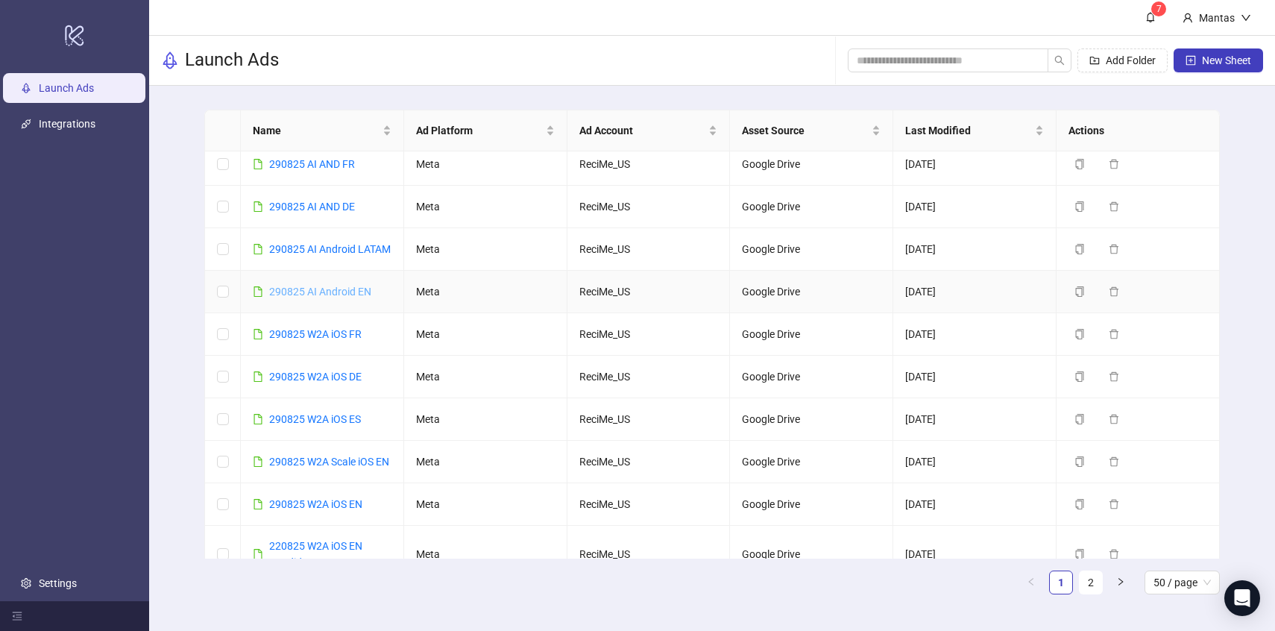
scroll to position [101, 0]
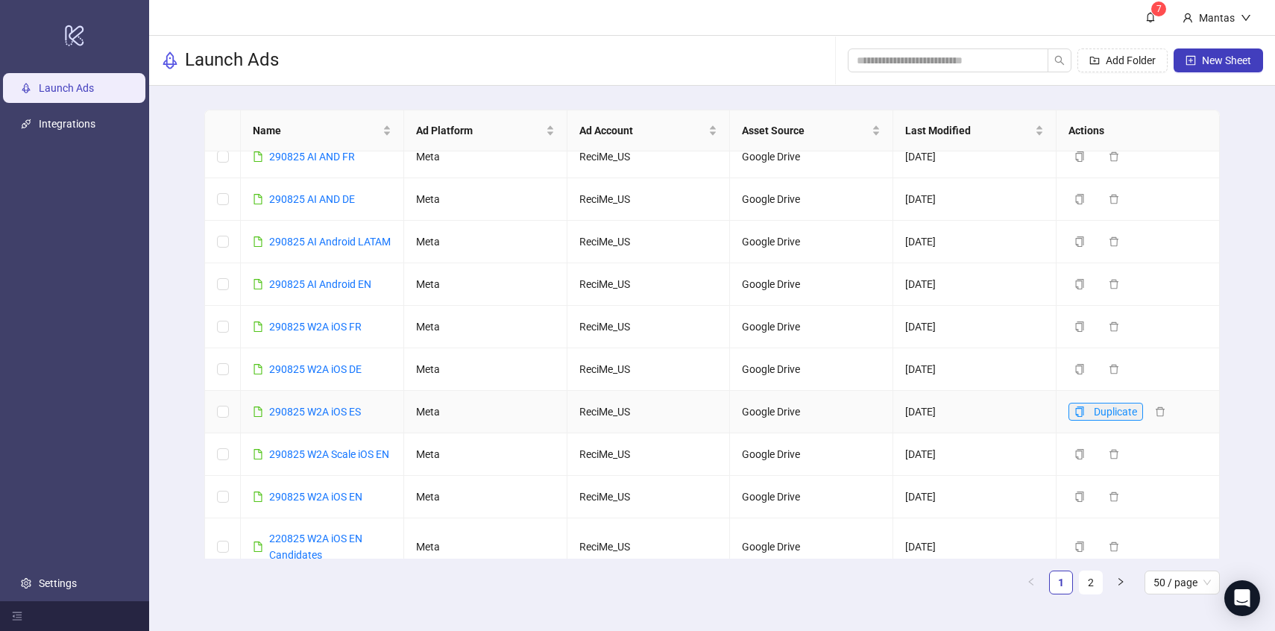
click at [1082, 417] on icon "copy" at bounding box center [1080, 412] width 10 height 10
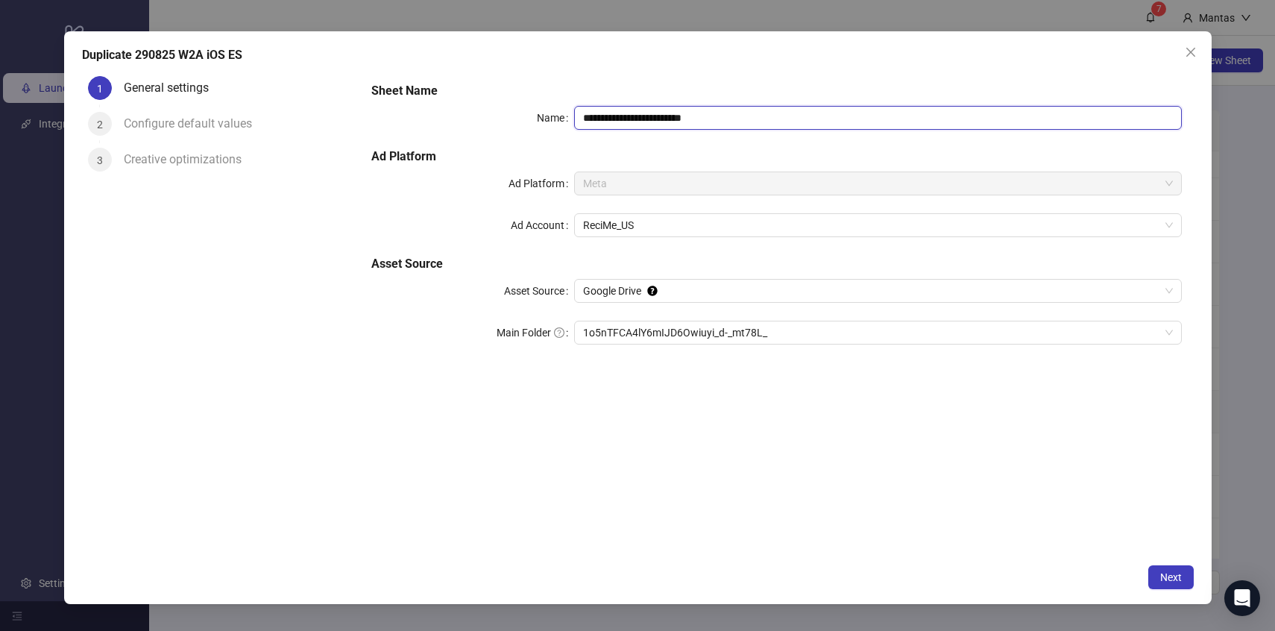
drag, startPoint x: 680, startPoint y: 117, endPoint x: 803, endPoint y: 117, distance: 123.1
click at [803, 117] on input "**********" at bounding box center [878, 118] width 608 height 24
drag, startPoint x: 618, startPoint y: 119, endPoint x: 533, endPoint y: 118, distance: 85.8
click at [533, 119] on div "**********" at bounding box center [776, 118] width 810 height 24
paste input "text"
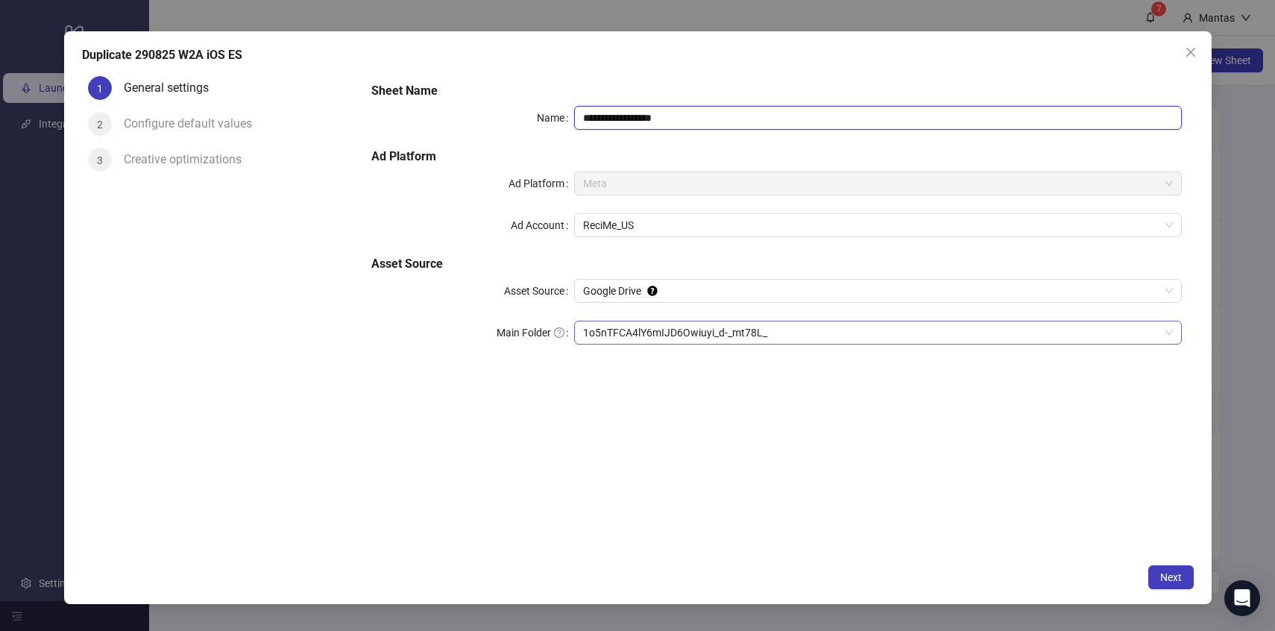
click at [650, 337] on span "1o5nTFCA4lY6mIJD6Owiuyi_d-_mt78L_" at bounding box center [878, 332] width 590 height 22
type input "**********"
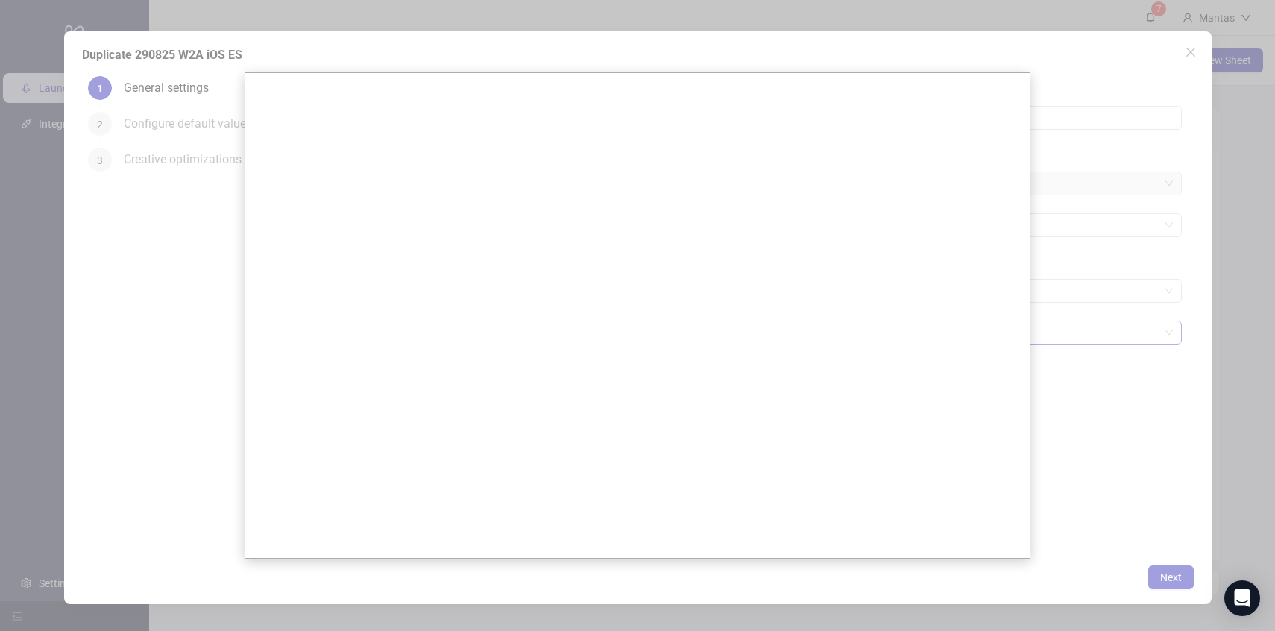
scroll to position [0, 0]
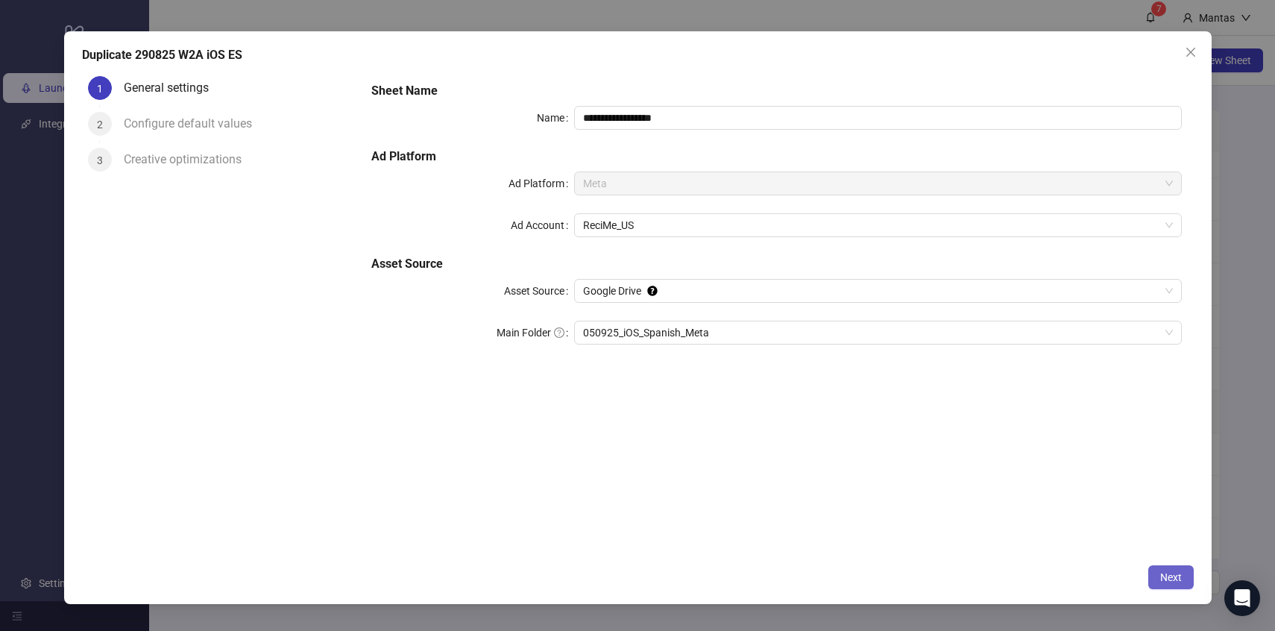
click at [1173, 579] on span "Next" at bounding box center [1172, 577] width 22 height 12
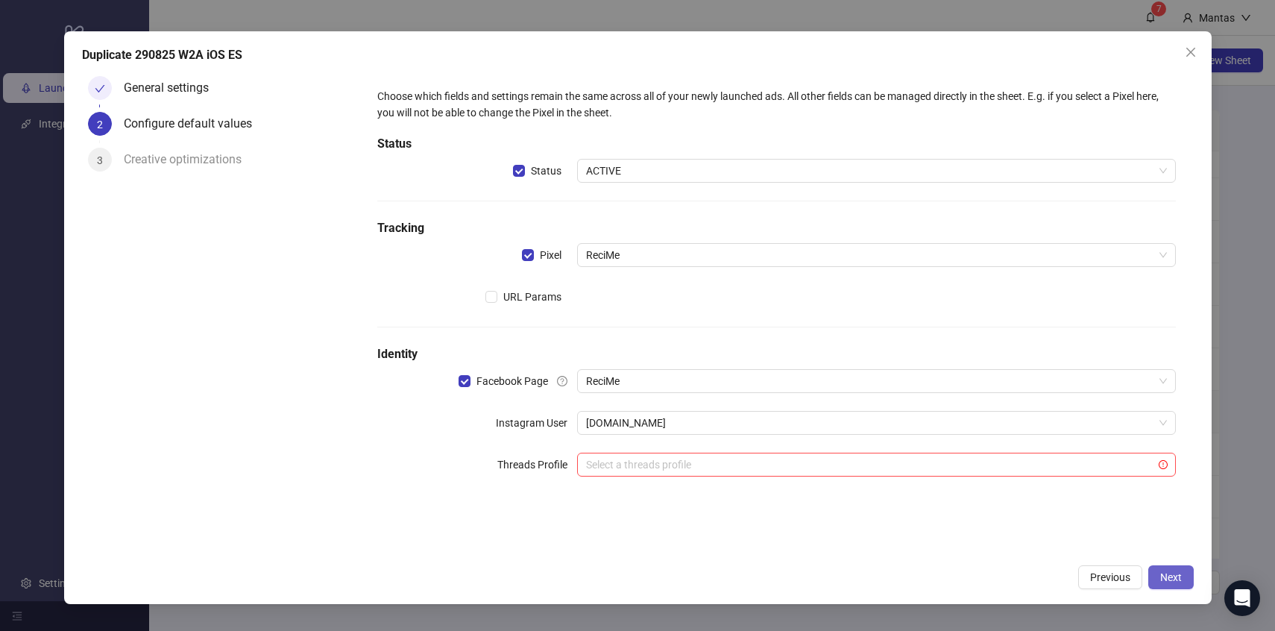
click at [1173, 573] on span "Next" at bounding box center [1172, 577] width 22 height 12
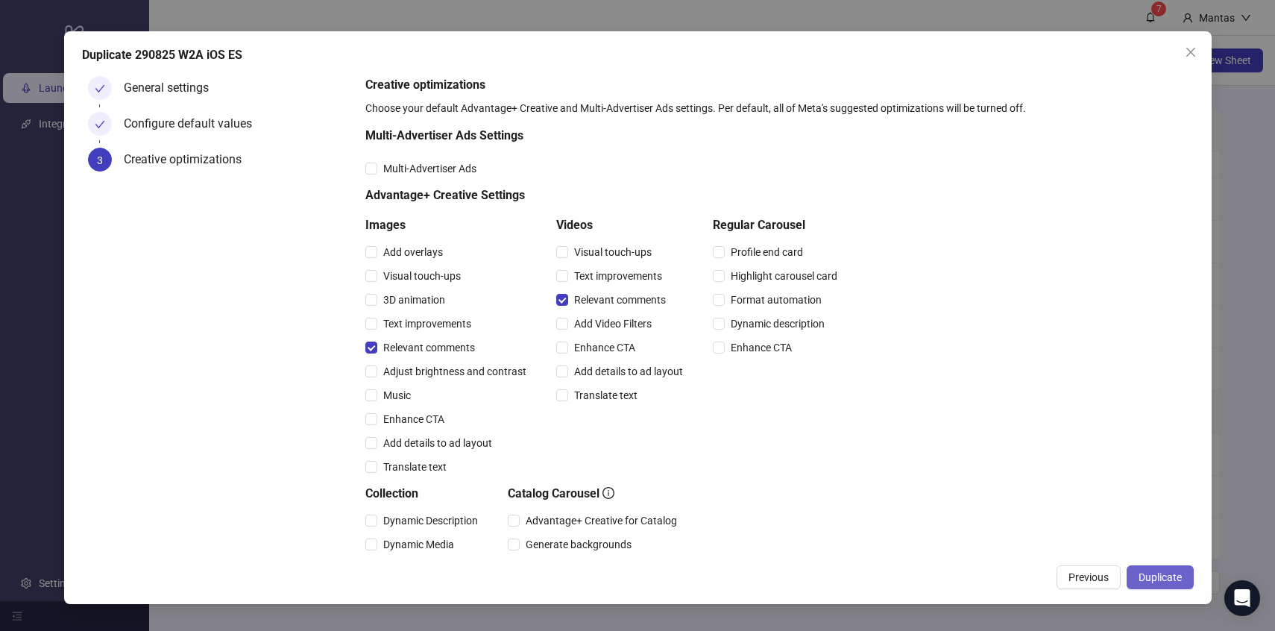
click at [1173, 573] on span "Duplicate" at bounding box center [1160, 577] width 43 height 12
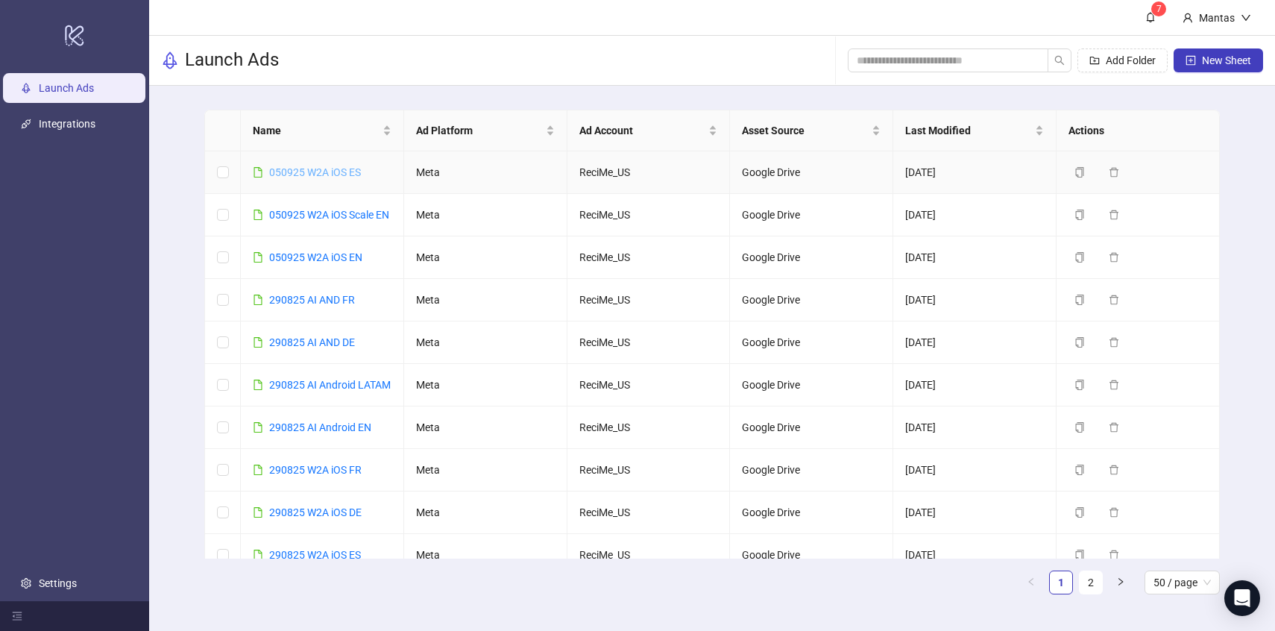
click at [311, 173] on link "050925 W2A iOS ES" at bounding box center [315, 172] width 92 height 12
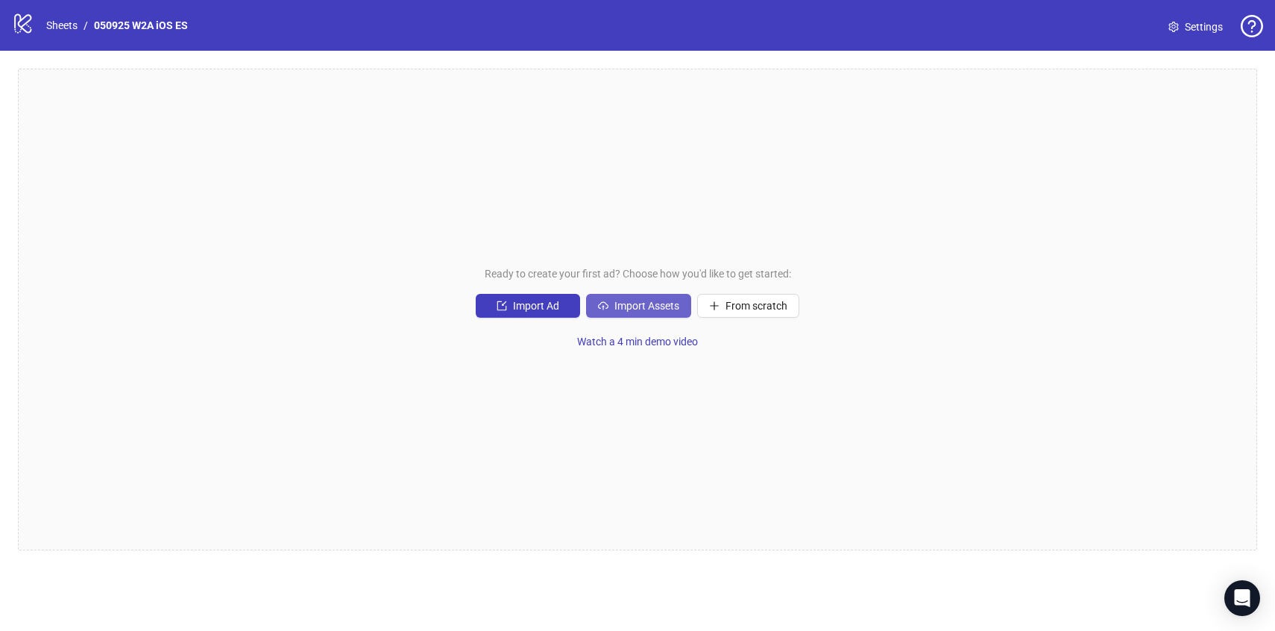
click at [644, 312] on button "Import Assets" at bounding box center [638, 306] width 105 height 24
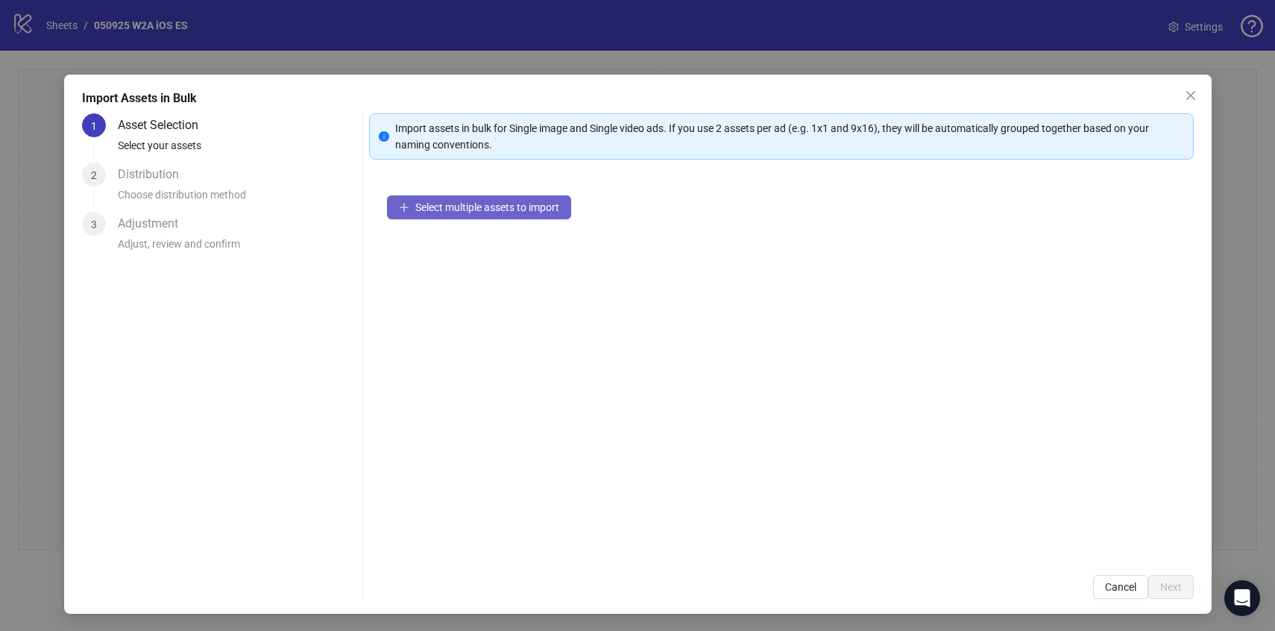
click at [536, 206] on span "Select multiple assets to import" at bounding box center [487, 207] width 144 height 12
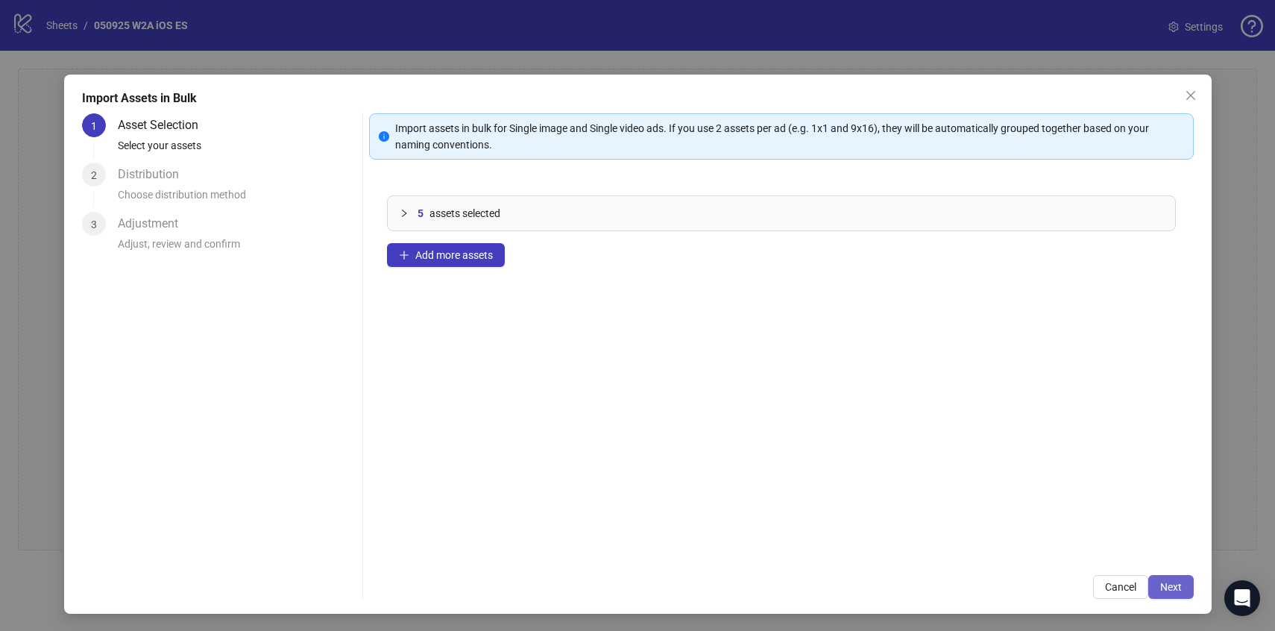
click at [1187, 591] on button "Next" at bounding box center [1172, 587] width 46 height 24
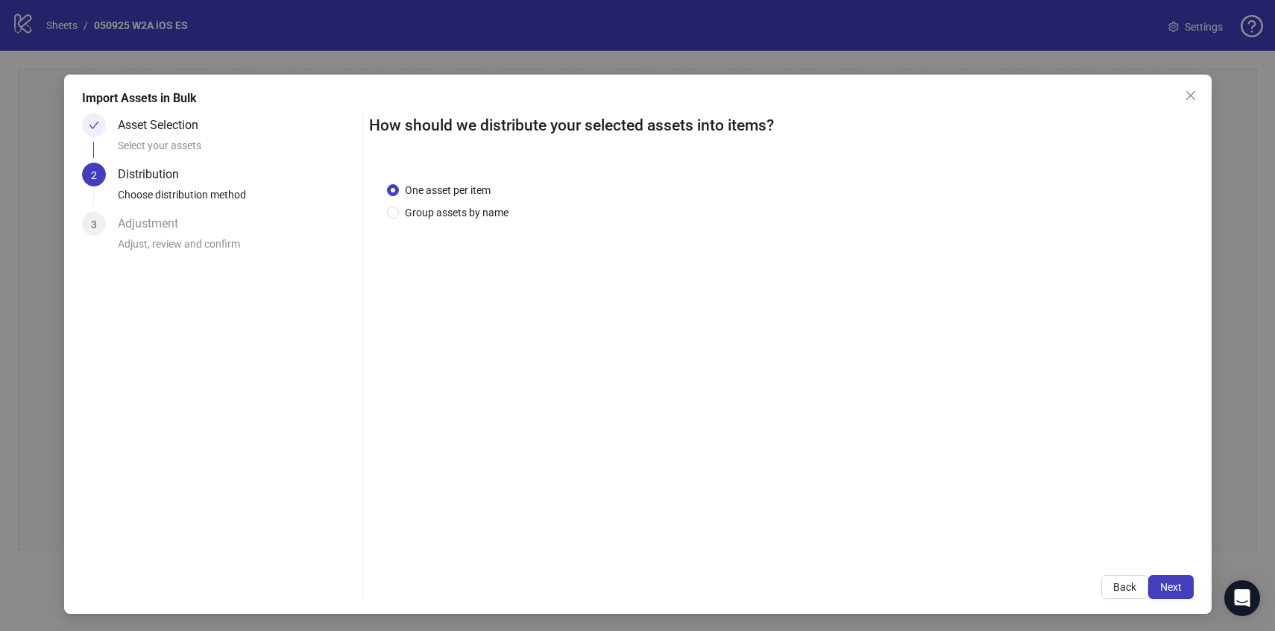
click at [1187, 591] on button "Next" at bounding box center [1172, 587] width 46 height 24
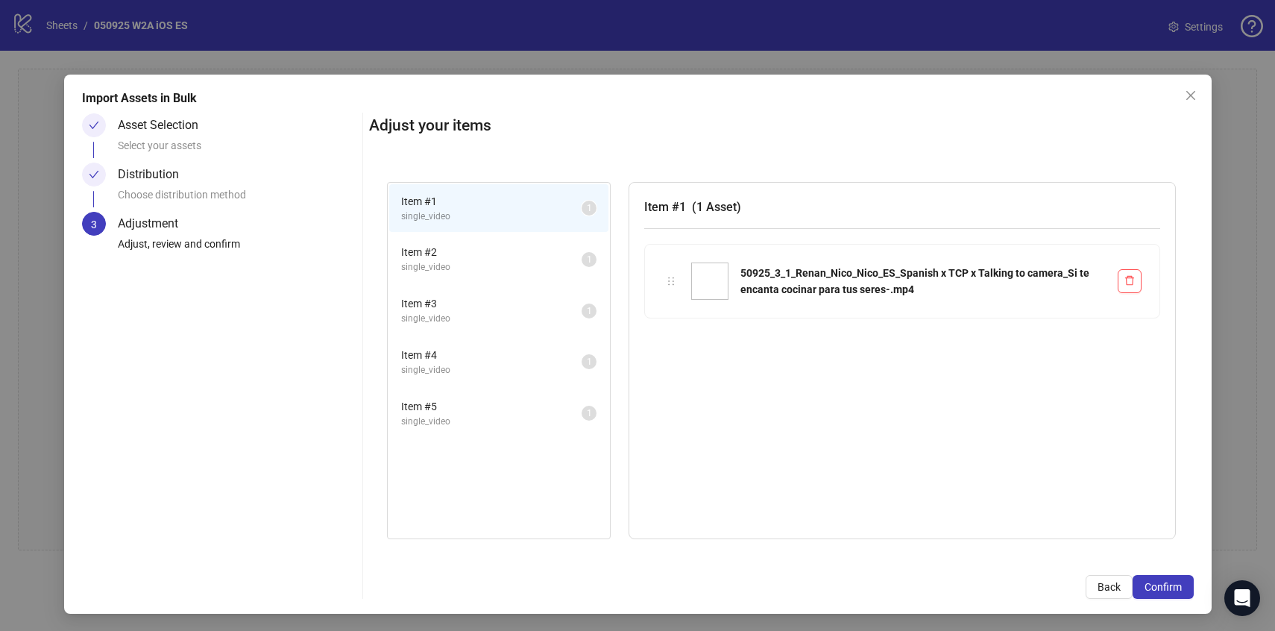
click at [1187, 591] on button "Confirm" at bounding box center [1163, 587] width 61 height 24
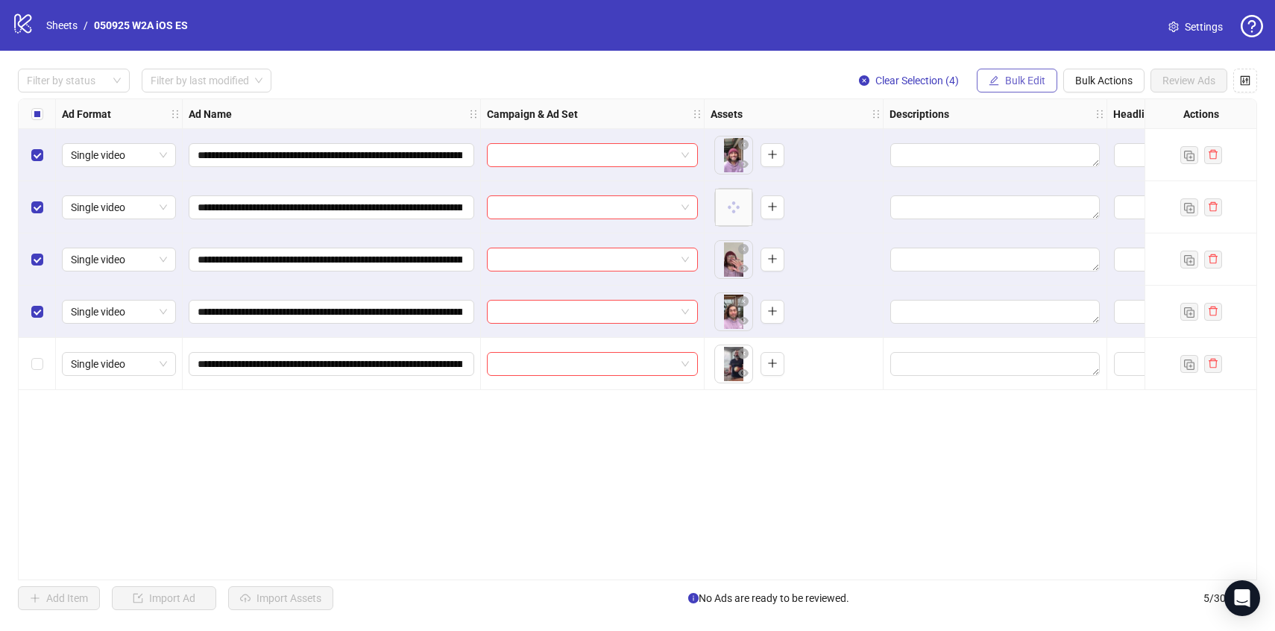
click at [1037, 84] on span "Bulk Edit" at bounding box center [1025, 81] width 40 height 12
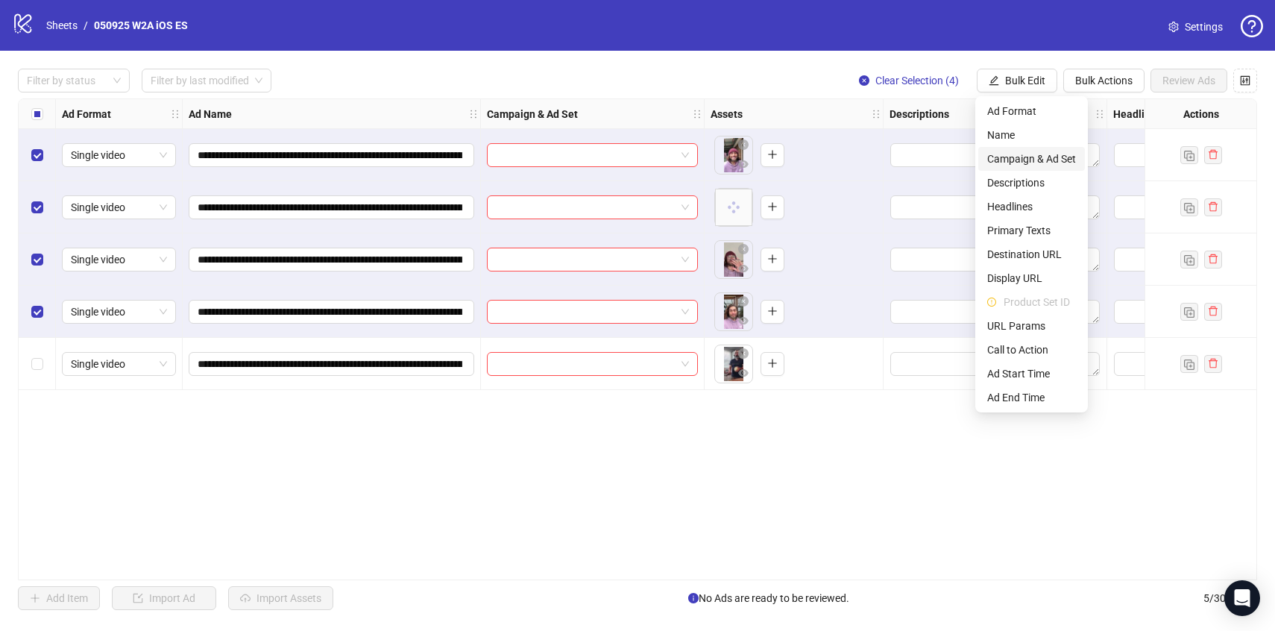
click at [1024, 160] on span "Campaign & Ad Set" at bounding box center [1032, 159] width 89 height 16
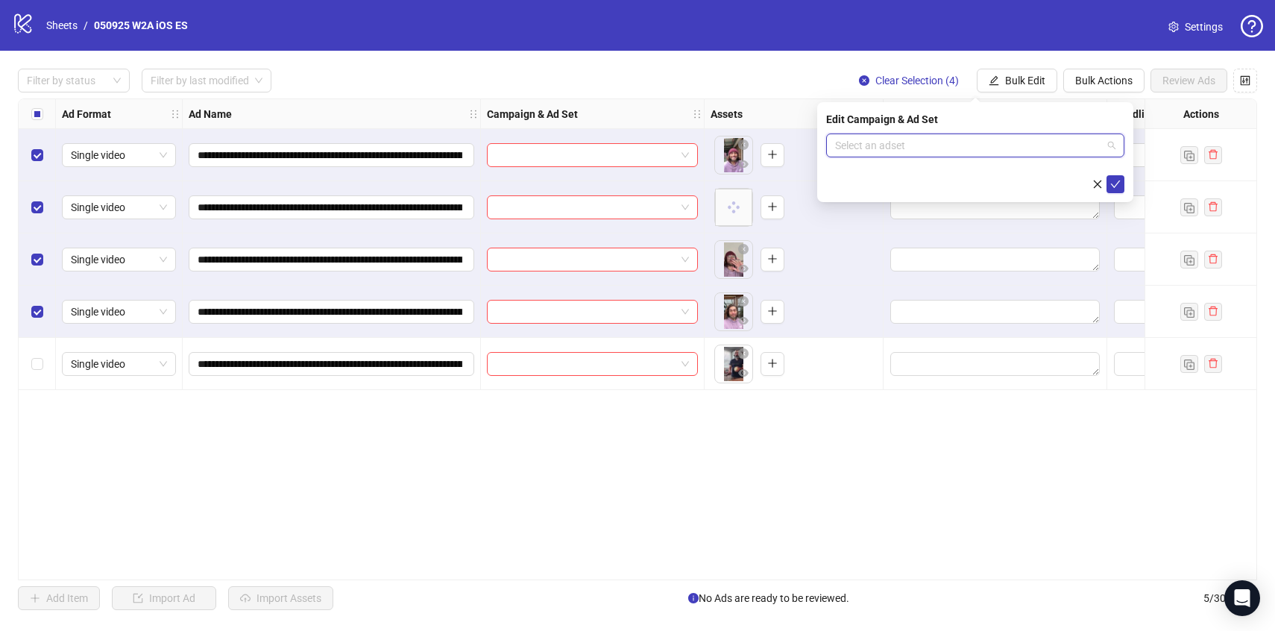
click at [1018, 151] on input "search" at bounding box center [968, 145] width 267 height 22
click at [937, 150] on input "search" at bounding box center [968, 145] width 267 height 22
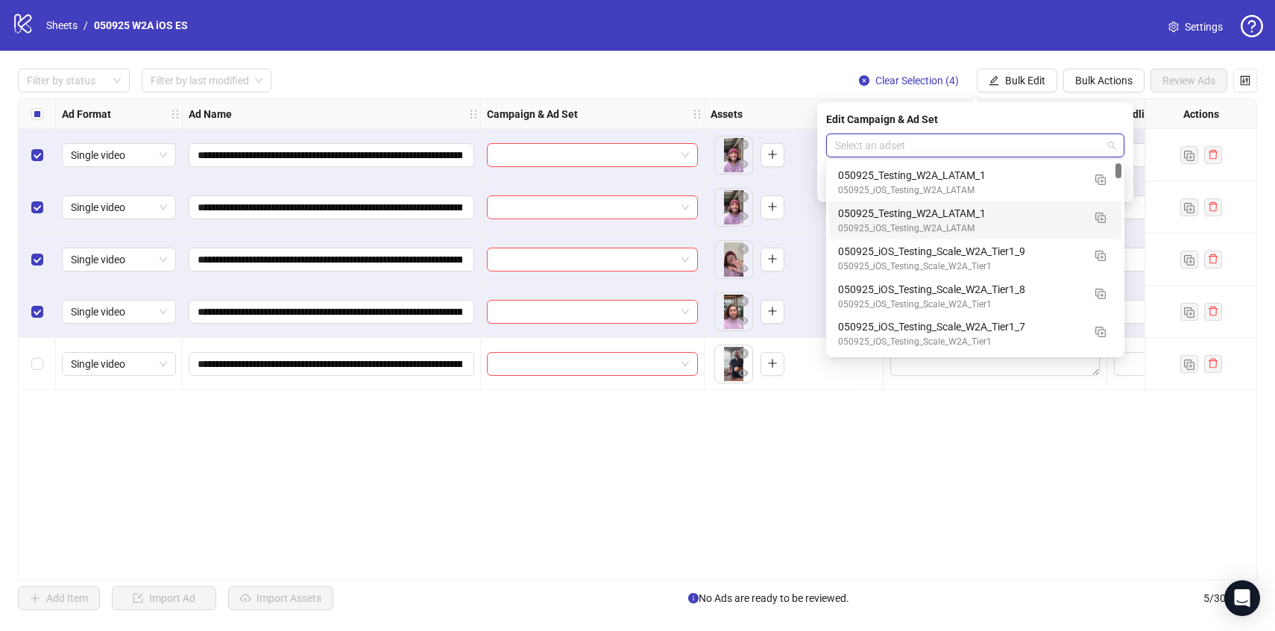
click at [774, 80] on div "Filter by status Filter by last modified Clear Selection (4) Bulk Edit Bulk Act…" at bounding box center [638, 81] width 1240 height 24
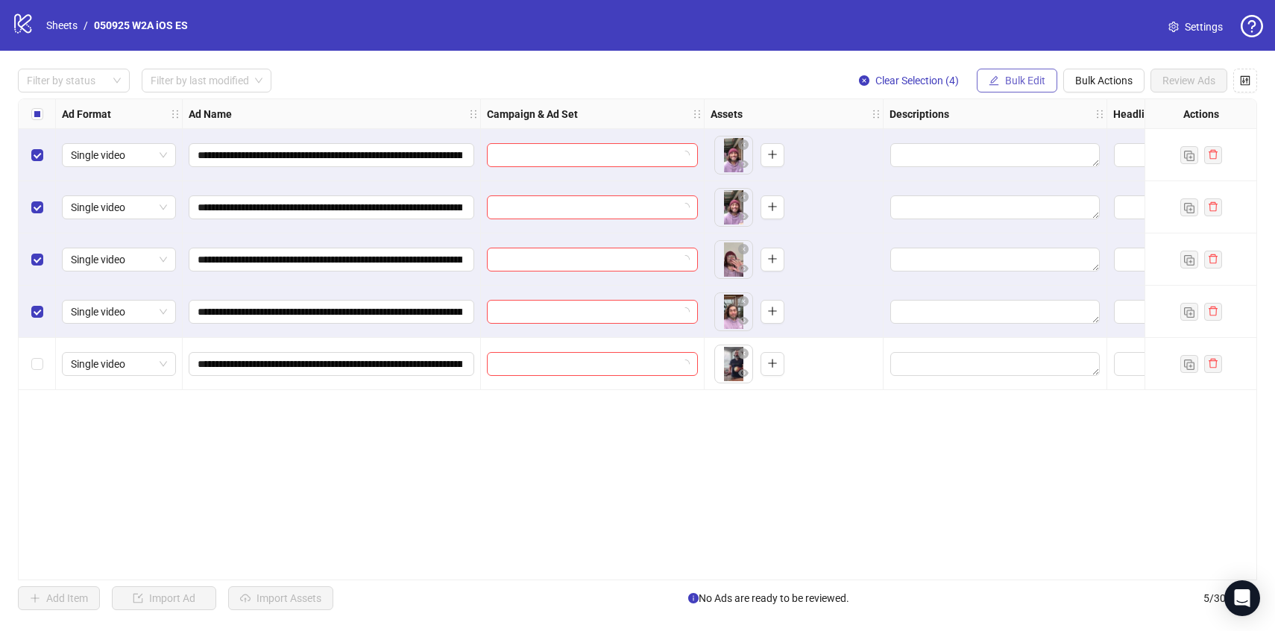
click at [1044, 87] on button "Bulk Edit" at bounding box center [1017, 81] width 81 height 24
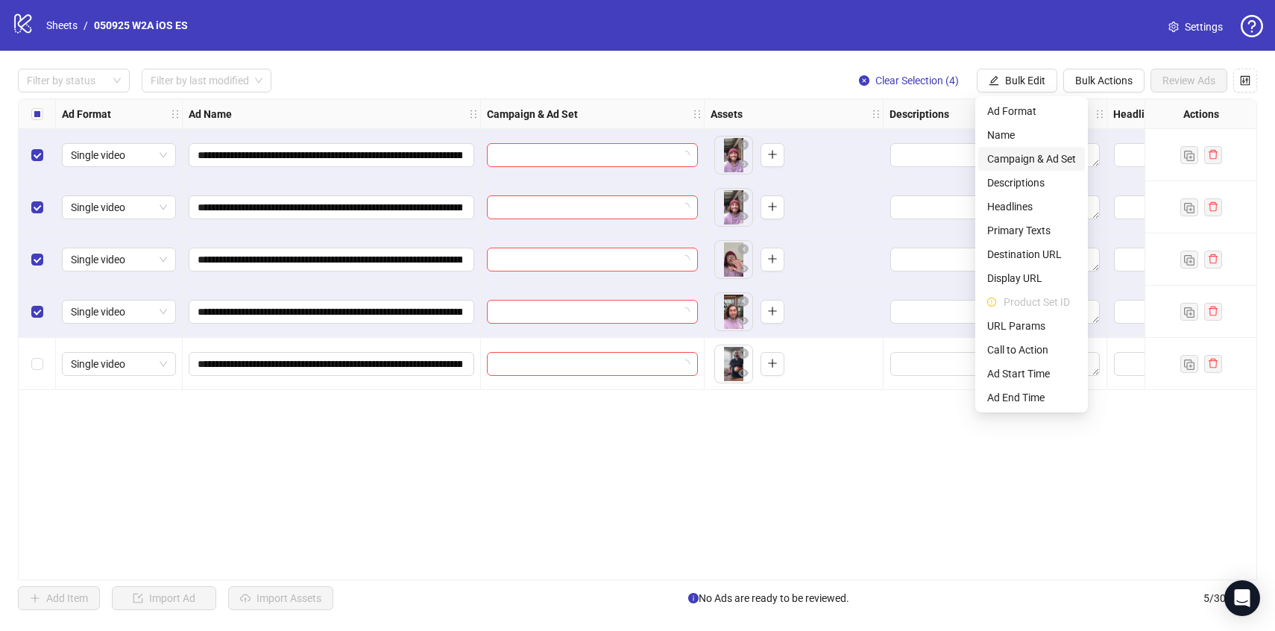
click at [1017, 158] on span "Campaign & Ad Set" at bounding box center [1032, 159] width 89 height 16
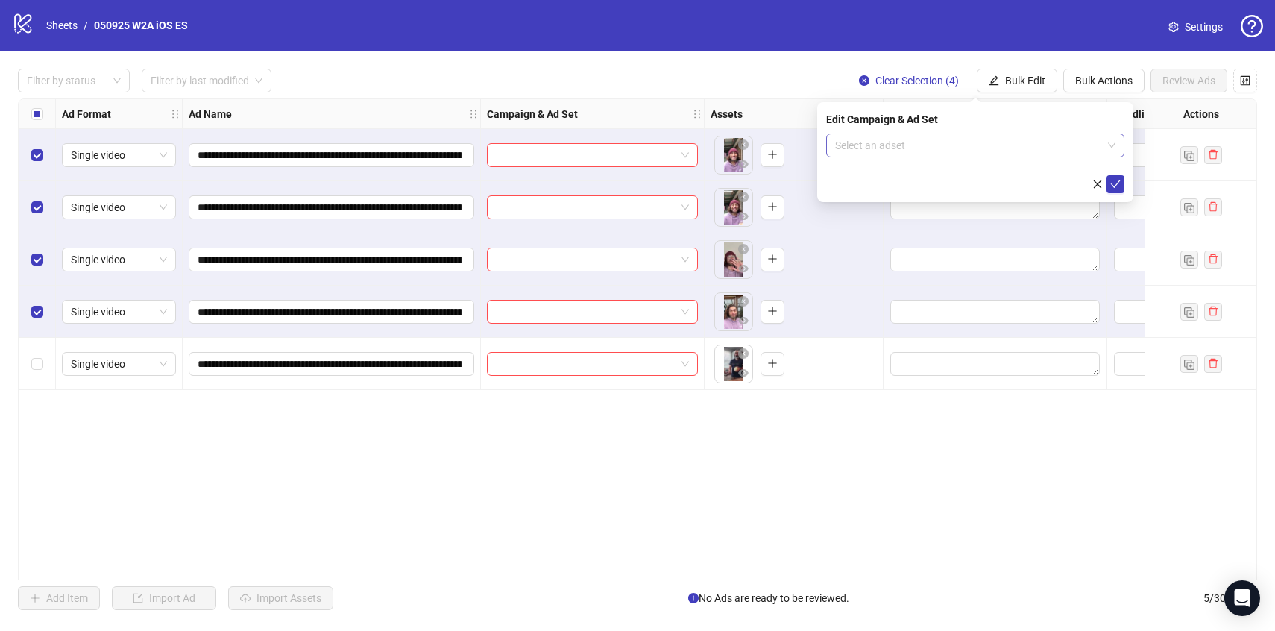
click at [1015, 152] on input "search" at bounding box center [968, 145] width 267 height 22
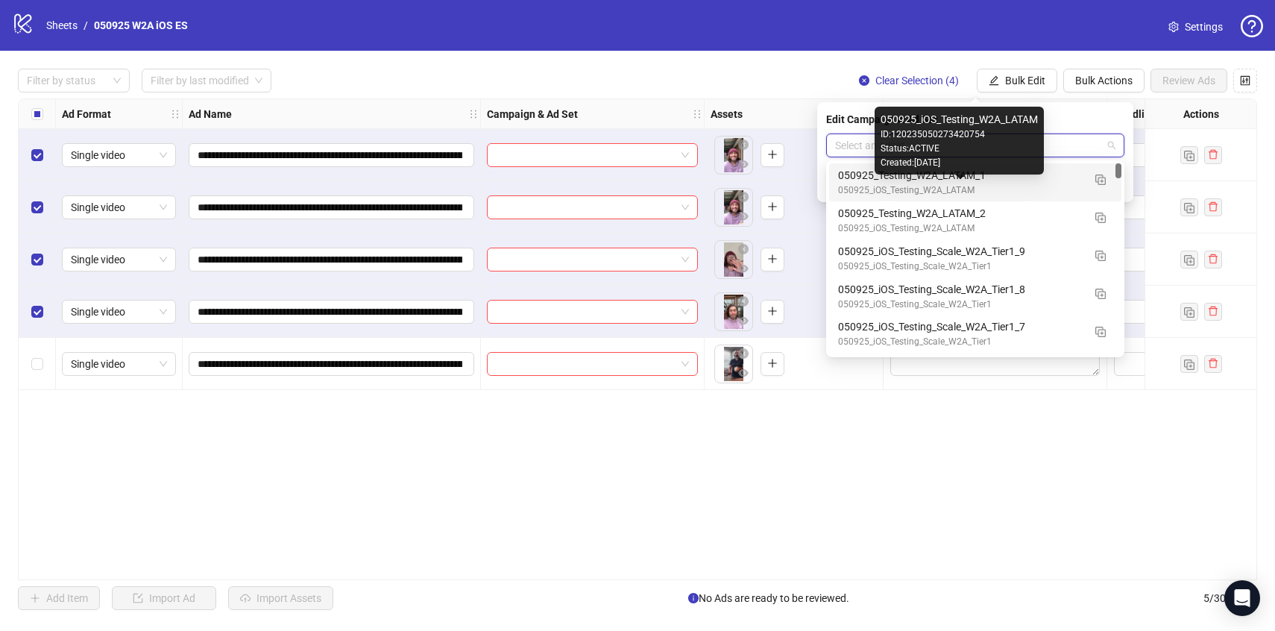
click at [982, 186] on div "050925_iOS_Testing_W2A_LATAM" at bounding box center [960, 190] width 245 height 14
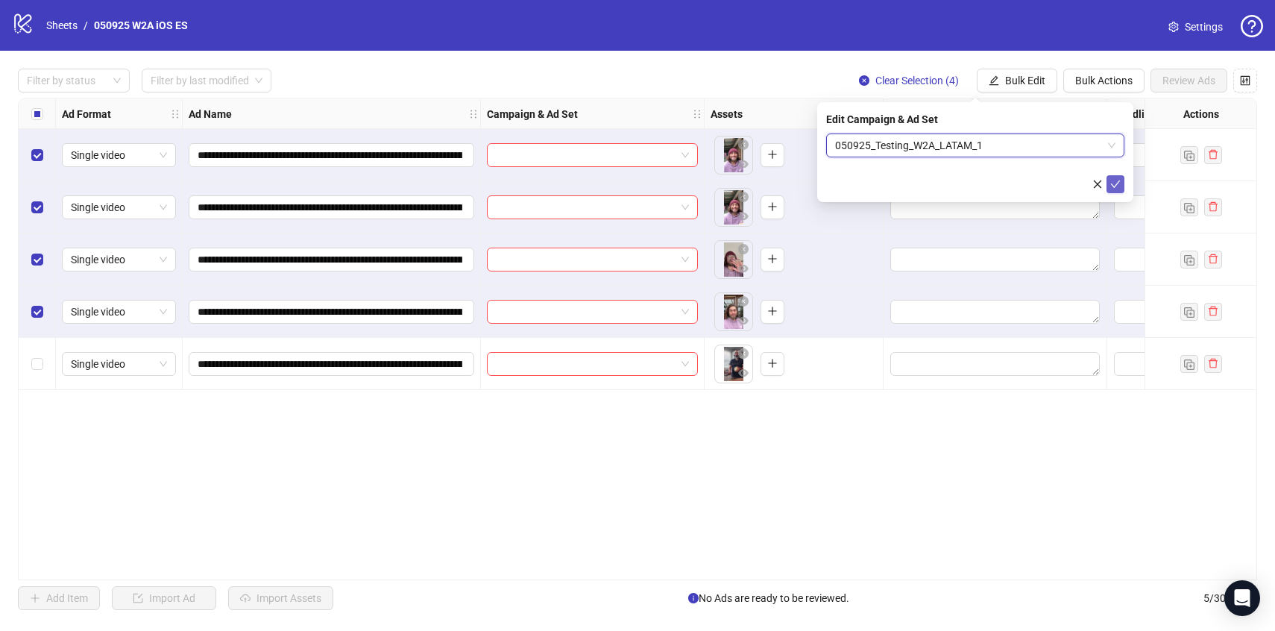
click at [1123, 184] on button "submit" at bounding box center [1116, 184] width 18 height 18
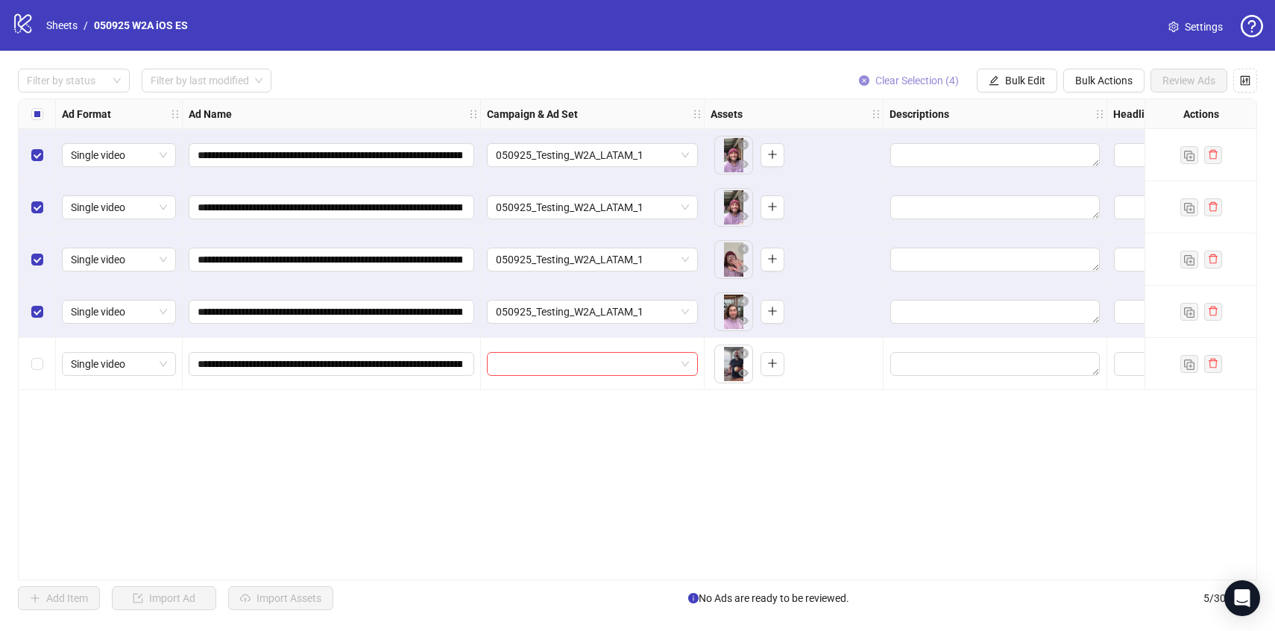
click at [941, 81] on span "Clear Selection (4)" at bounding box center [918, 81] width 84 height 12
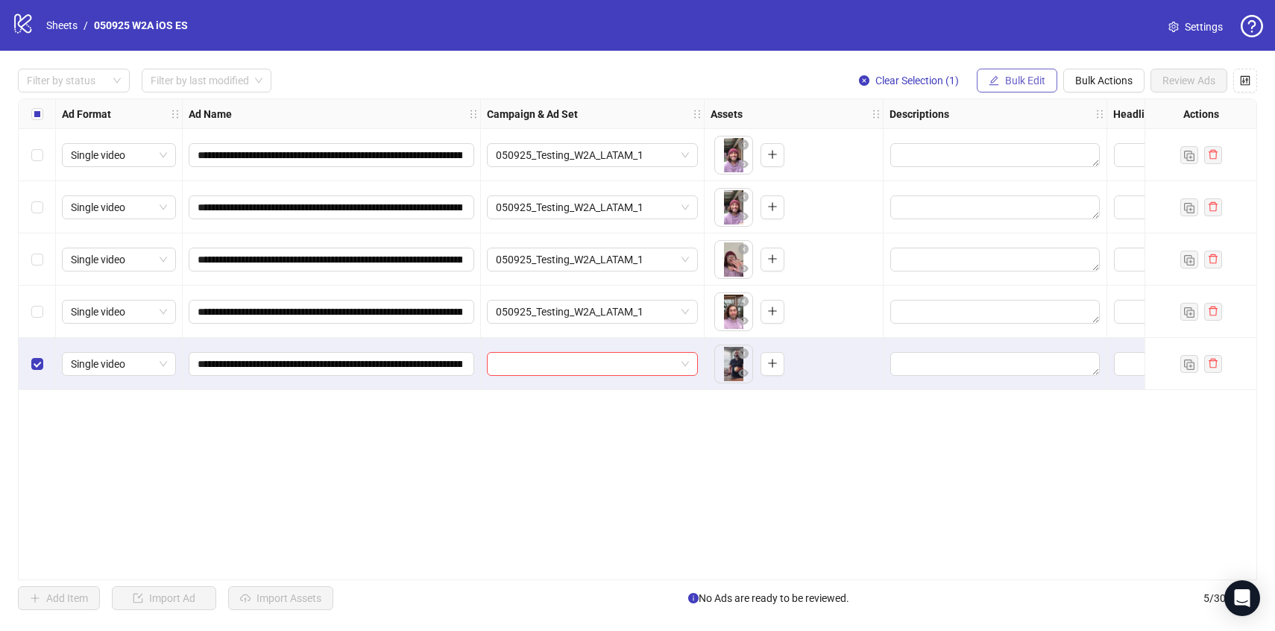
click at [1020, 71] on button "Bulk Edit" at bounding box center [1017, 81] width 81 height 24
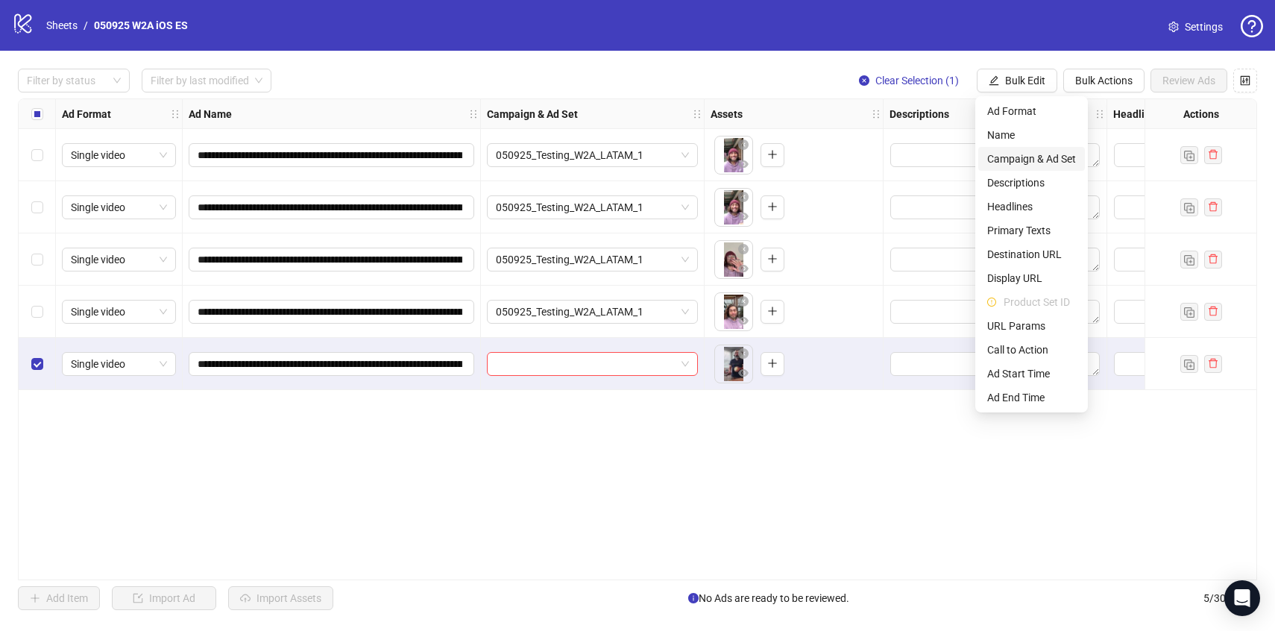
click at [1022, 159] on span "Campaign & Ad Set" at bounding box center [1032, 159] width 89 height 16
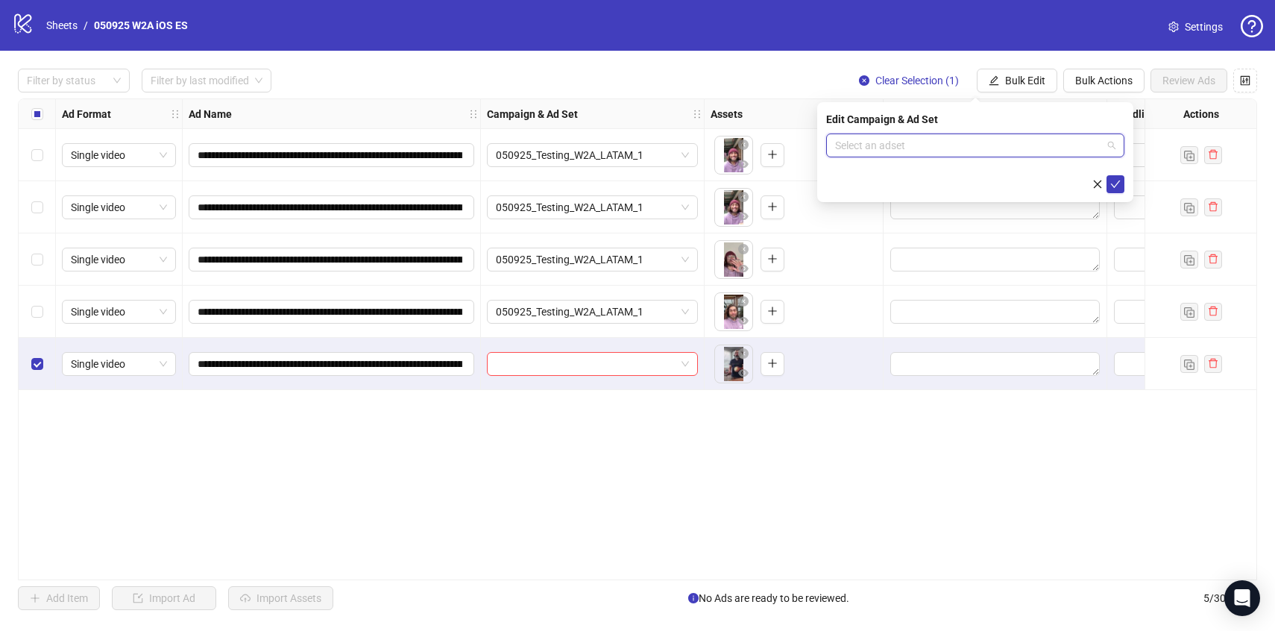
click at [1020, 147] on input "search" at bounding box center [968, 145] width 267 height 22
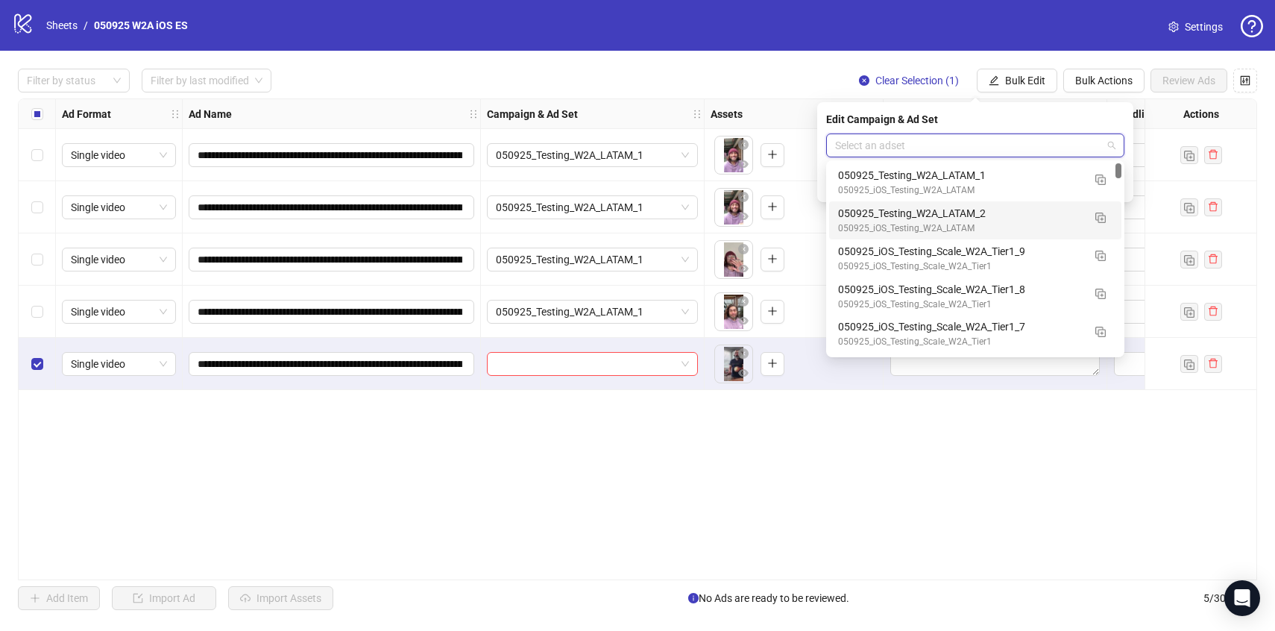
click at [986, 217] on div "050925_Testing_W2A_LATAM_2" at bounding box center [960, 213] width 245 height 16
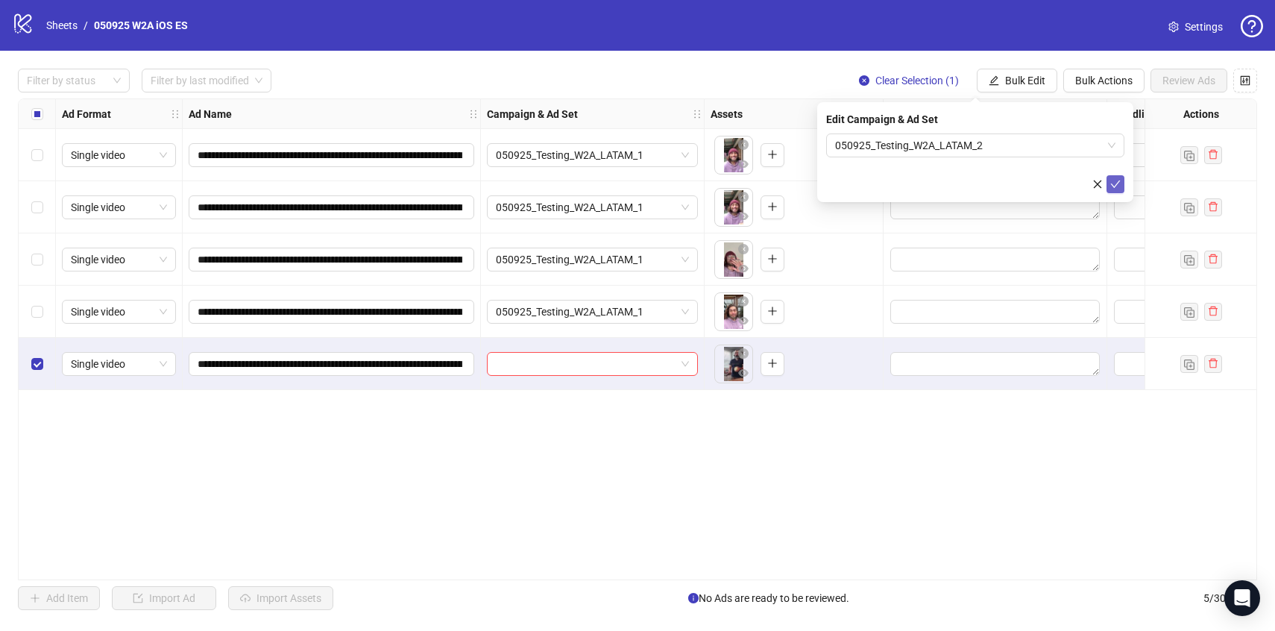
click at [1118, 181] on icon "check" at bounding box center [1116, 184] width 10 height 7
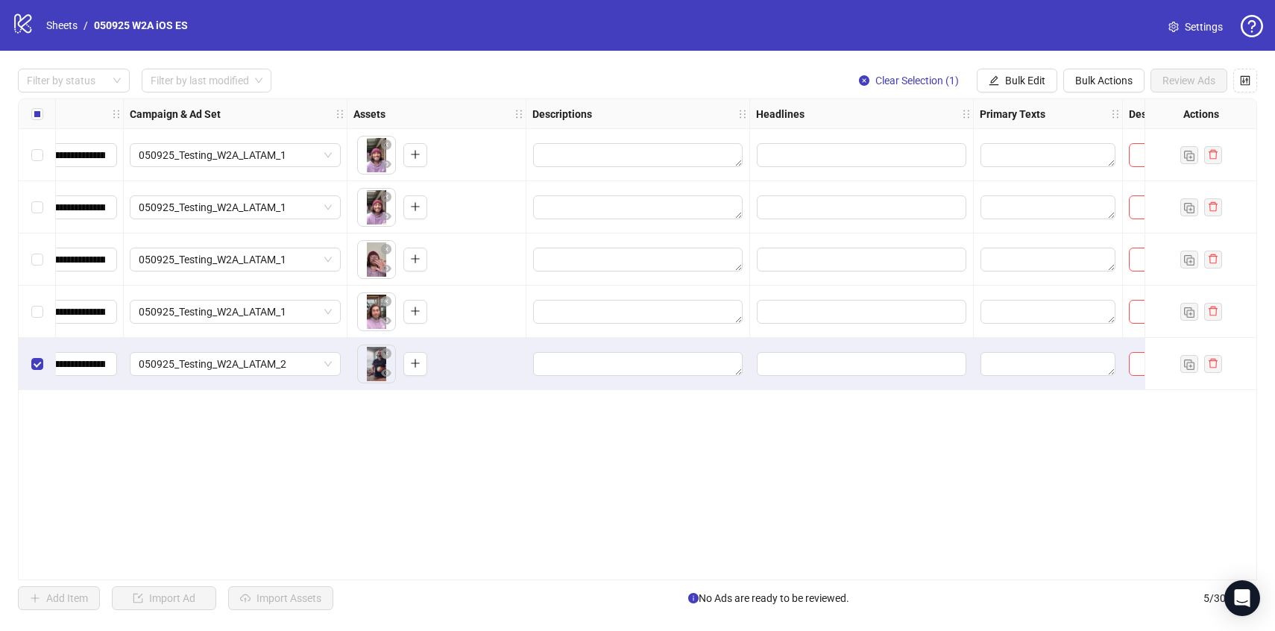
scroll to position [0, 371]
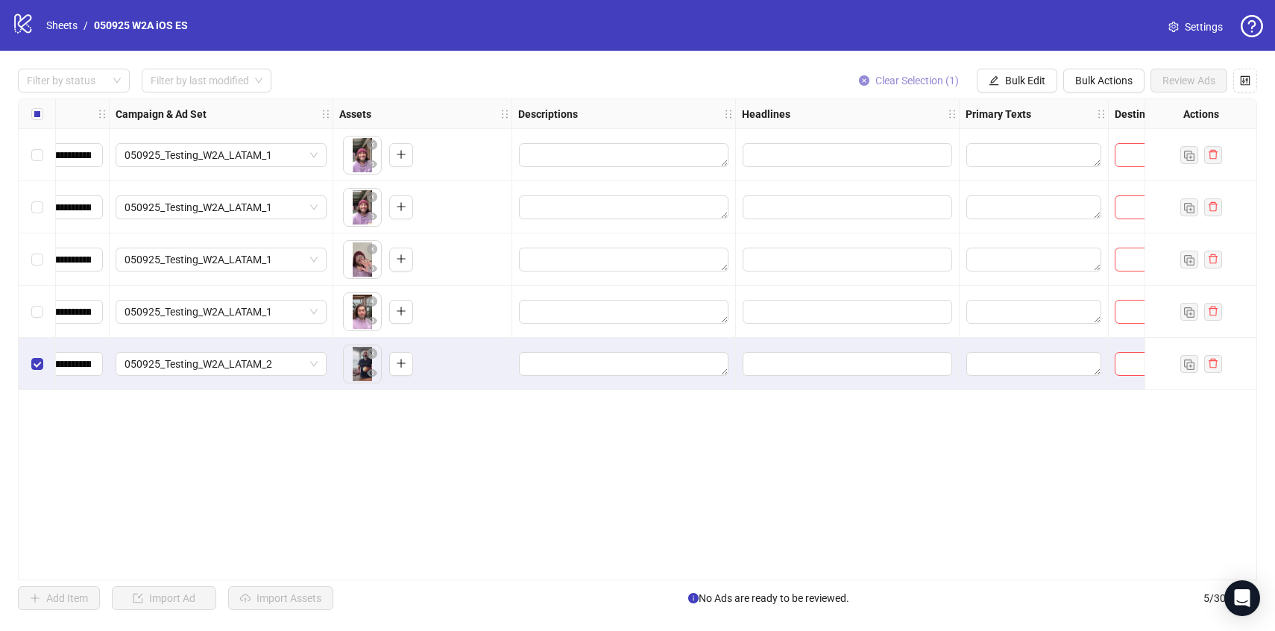
click at [925, 83] on span "Clear Selection (1)" at bounding box center [918, 81] width 84 height 12
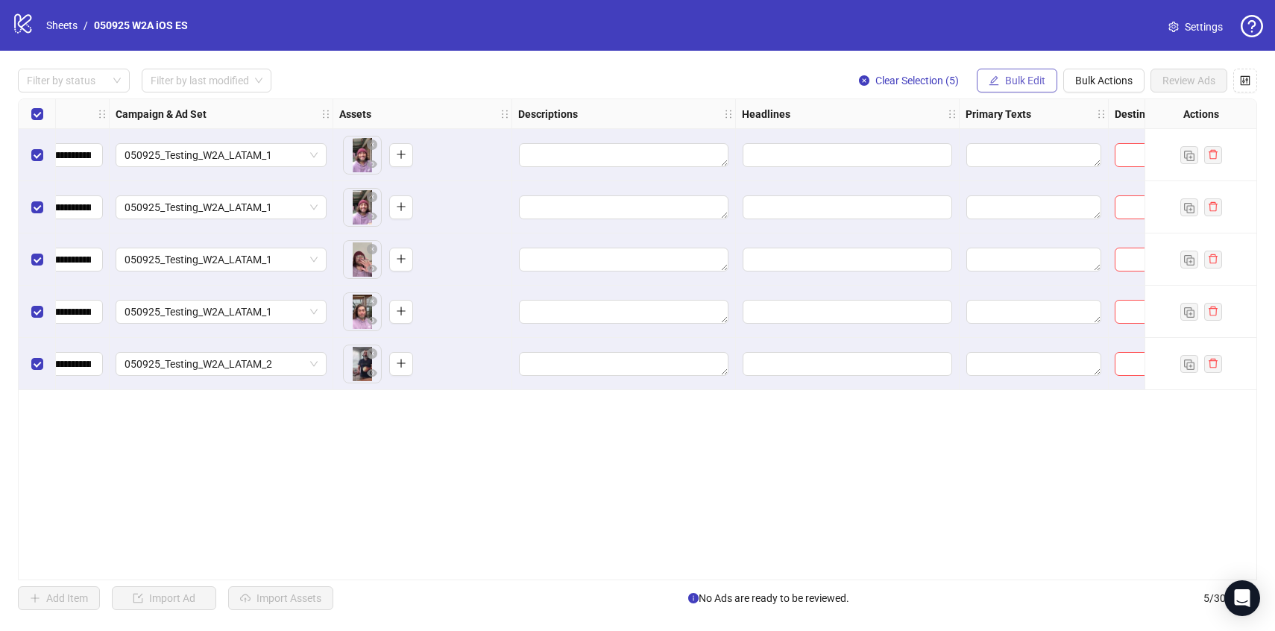
click at [1014, 84] on span "Bulk Edit" at bounding box center [1025, 81] width 40 height 12
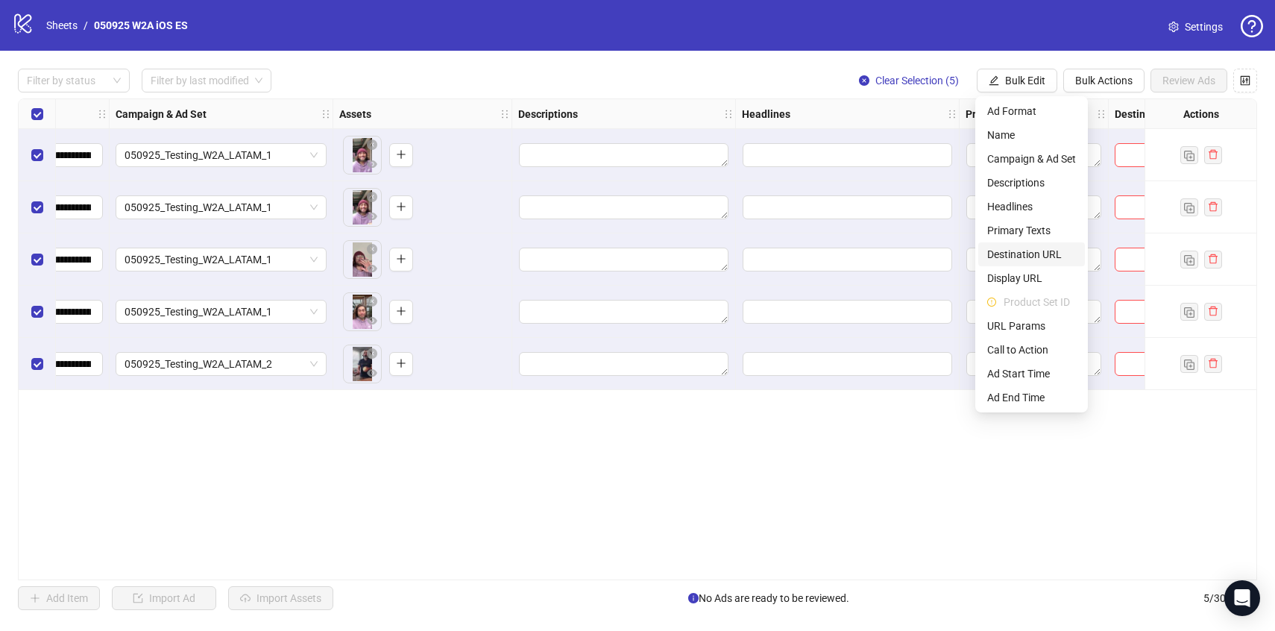
click at [1028, 251] on span "Destination URL" at bounding box center [1032, 254] width 89 height 16
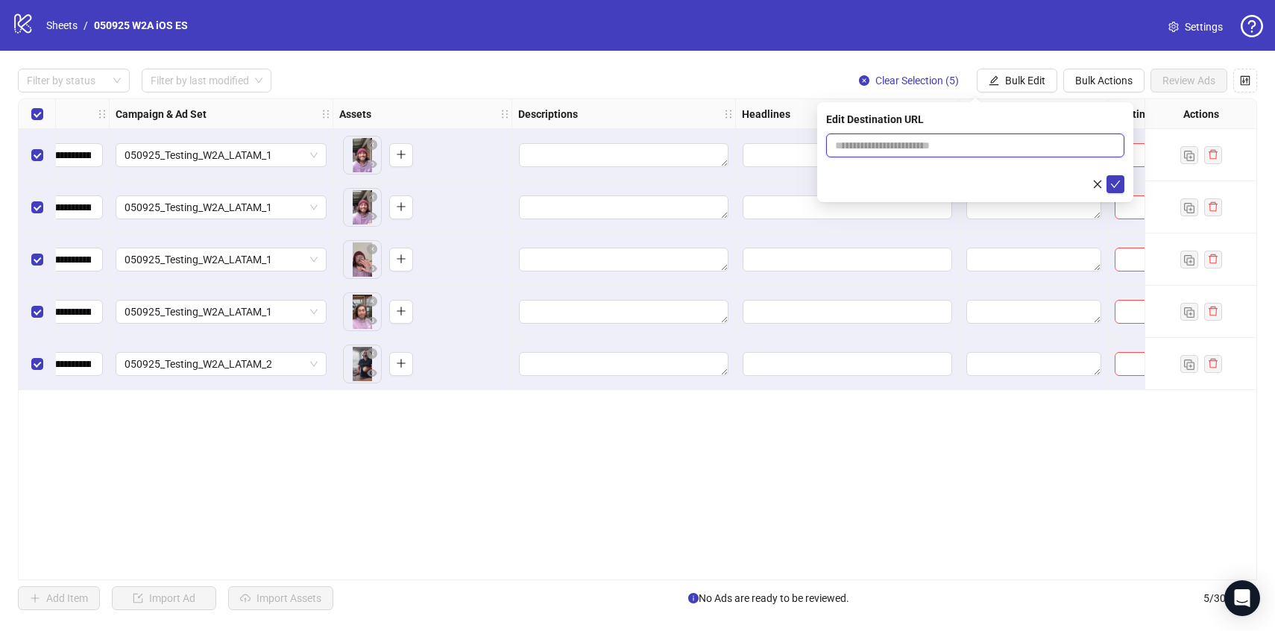
click at [871, 145] on input "text" at bounding box center [969, 145] width 269 height 16
paste input "**********"
type input "**********"
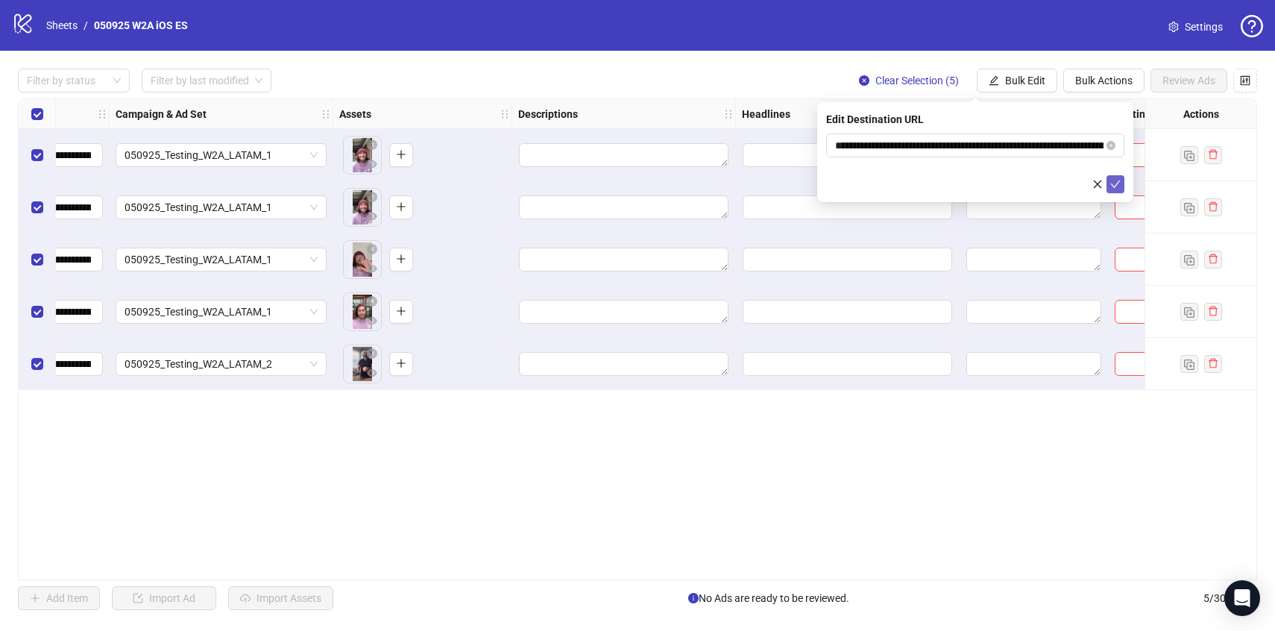
click at [1116, 183] on icon "check" at bounding box center [1116, 184] width 10 height 7
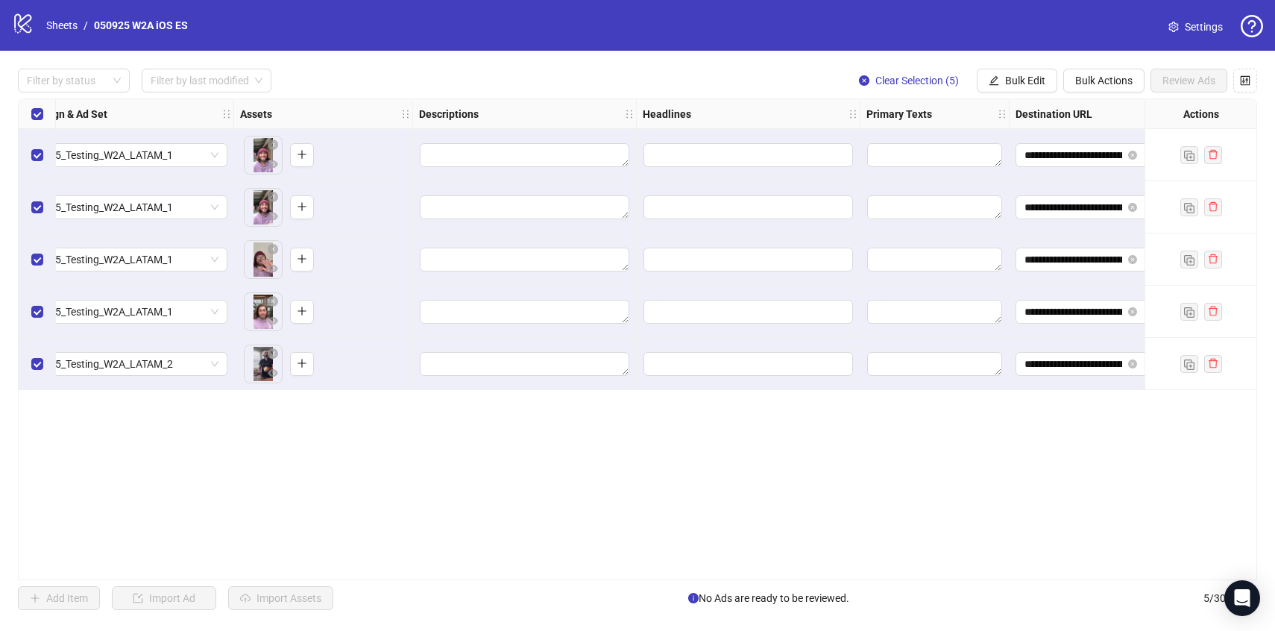
scroll to position [0, 475]
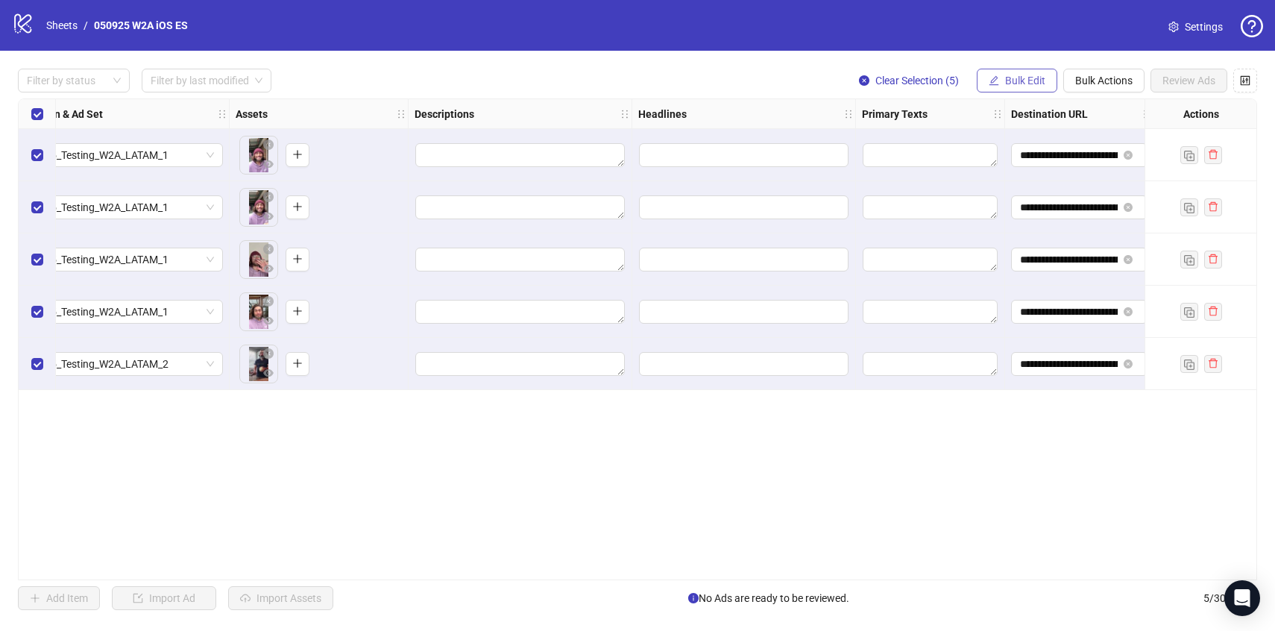
click at [1001, 84] on button "Bulk Edit" at bounding box center [1017, 81] width 81 height 24
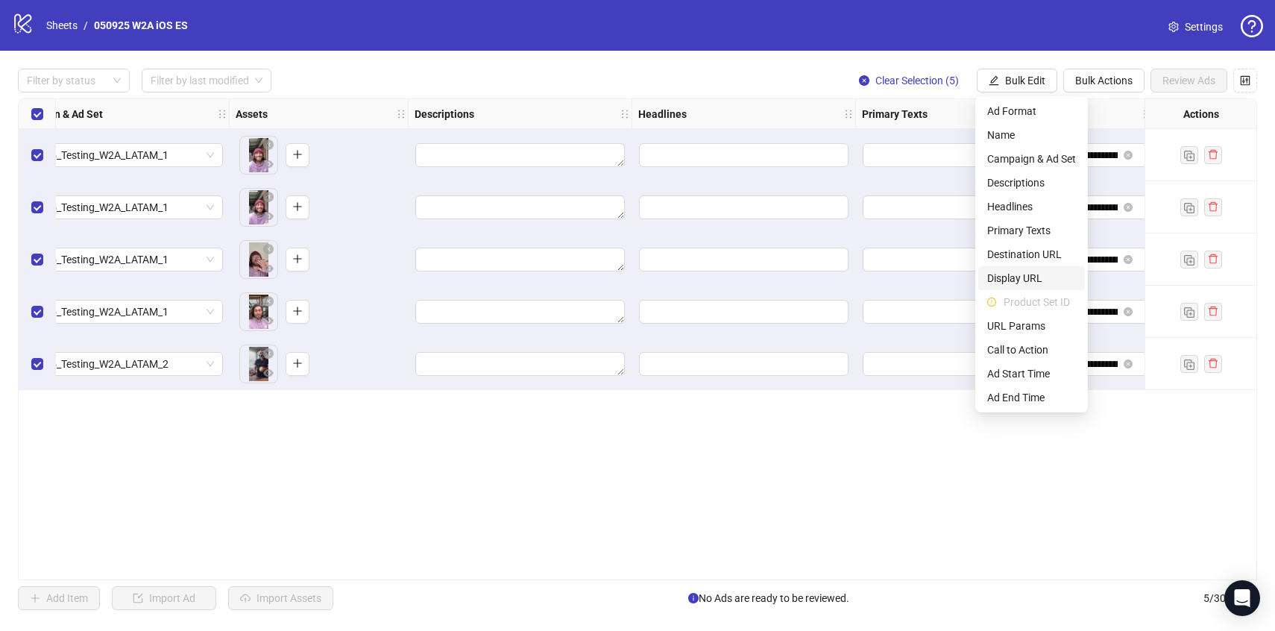
click at [1034, 282] on span "Display URL" at bounding box center [1032, 278] width 89 height 16
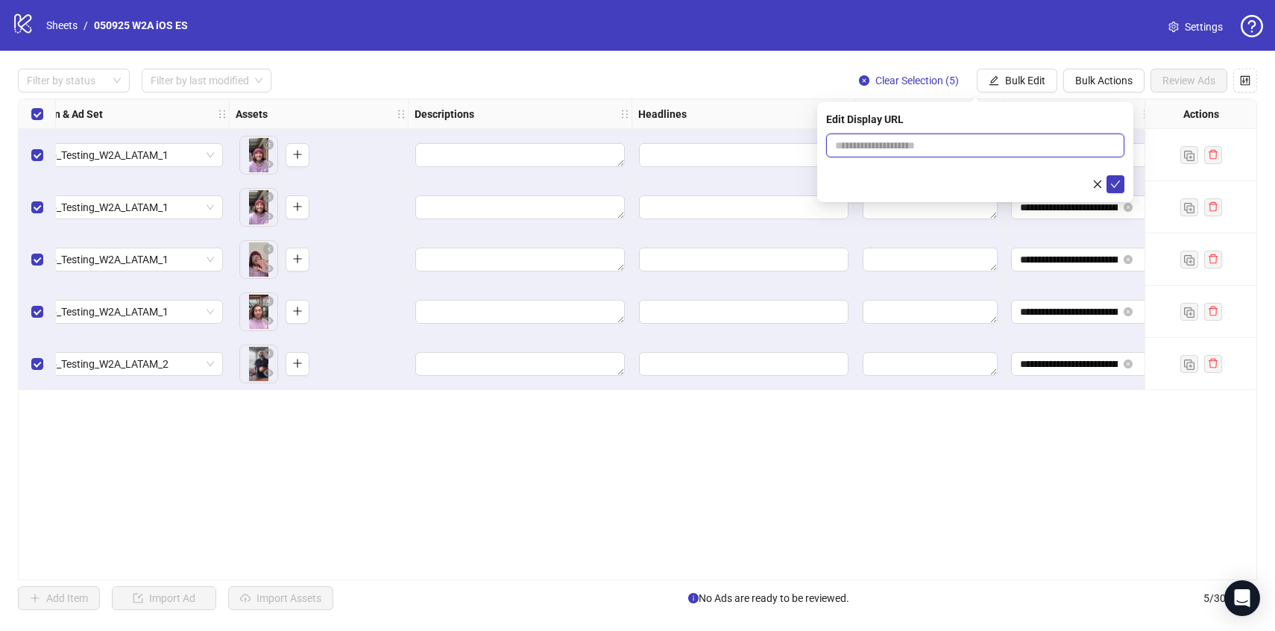
click at [941, 149] on input "text" at bounding box center [975, 146] width 298 height 24
type input "**********"
click at [1115, 183] on icon "check" at bounding box center [1116, 184] width 10 height 10
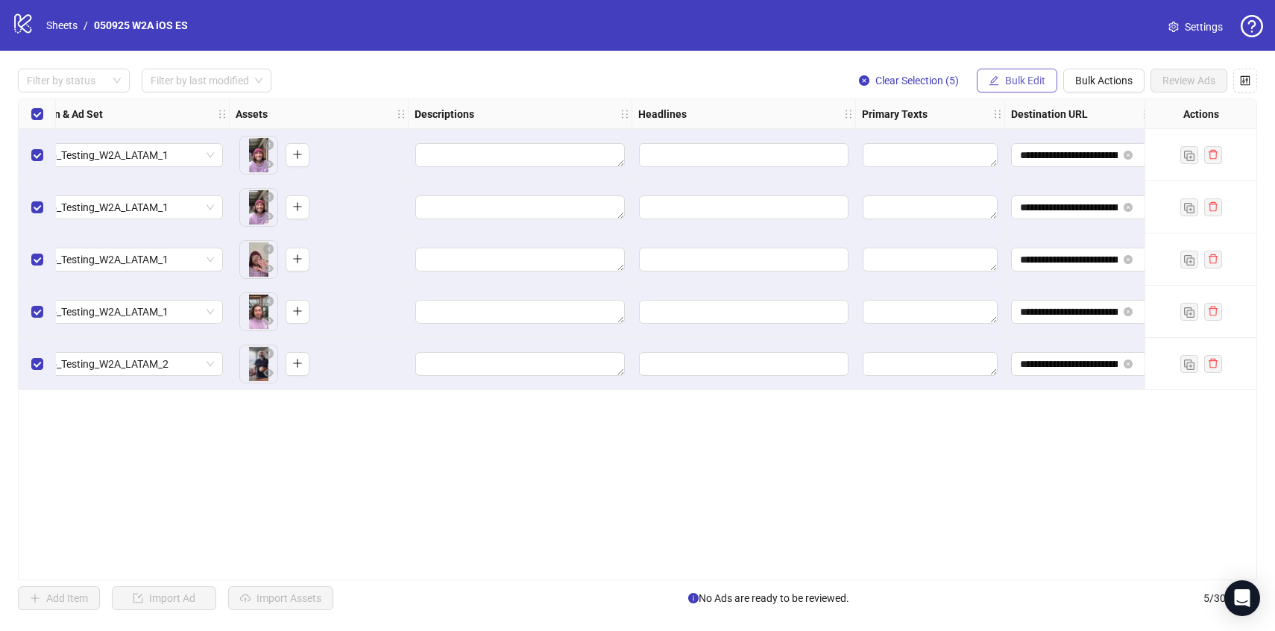
click at [1011, 82] on span "Bulk Edit" at bounding box center [1025, 81] width 40 height 12
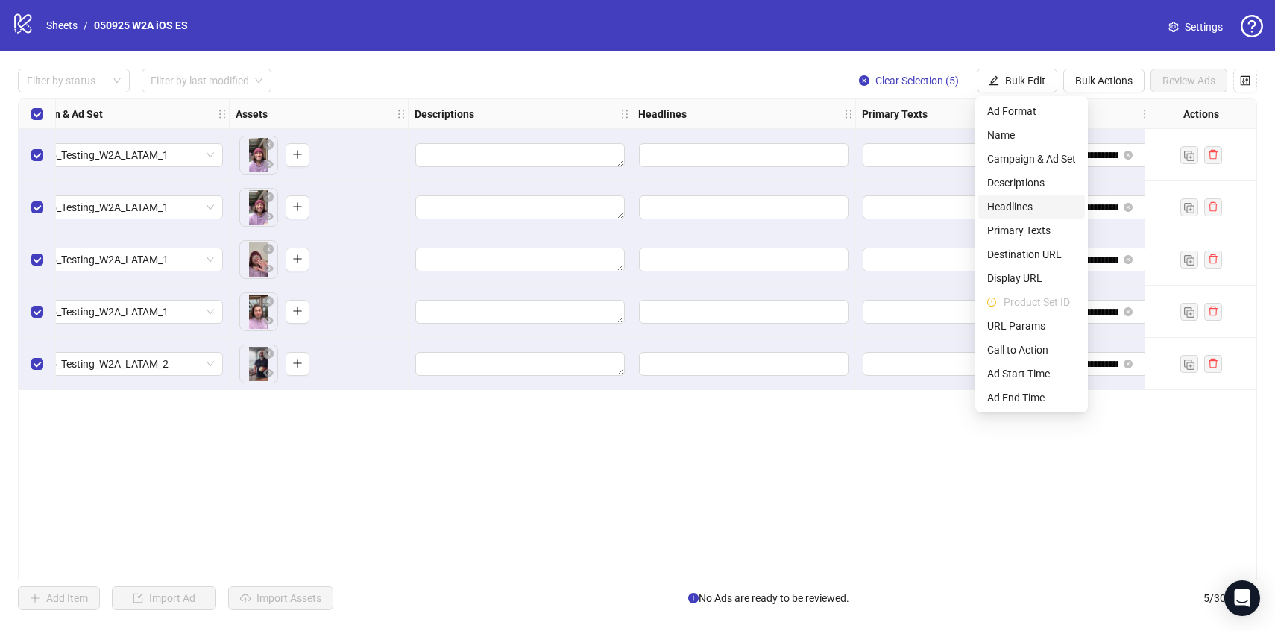
click at [1017, 204] on span "Headlines" at bounding box center [1032, 206] width 89 height 16
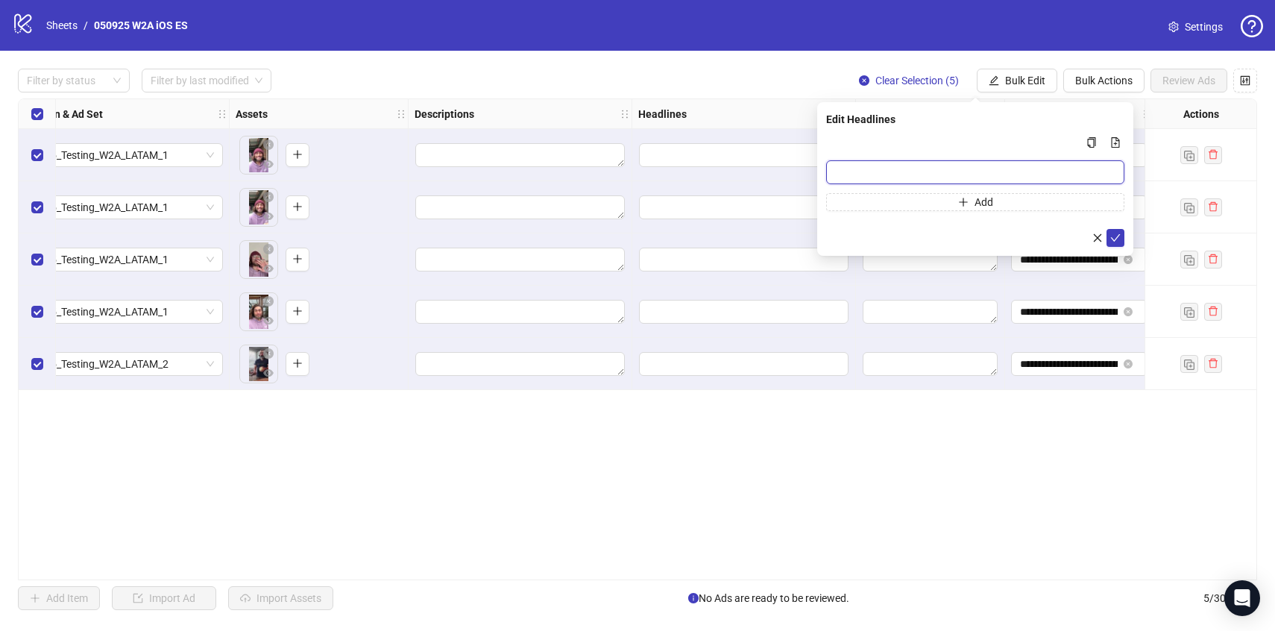
click at [872, 173] on input "Multi-input container - paste or copy values" at bounding box center [975, 172] width 298 height 24
paste input "**********"
type input "**********"
click at [878, 204] on button "Add" at bounding box center [975, 202] width 298 height 18
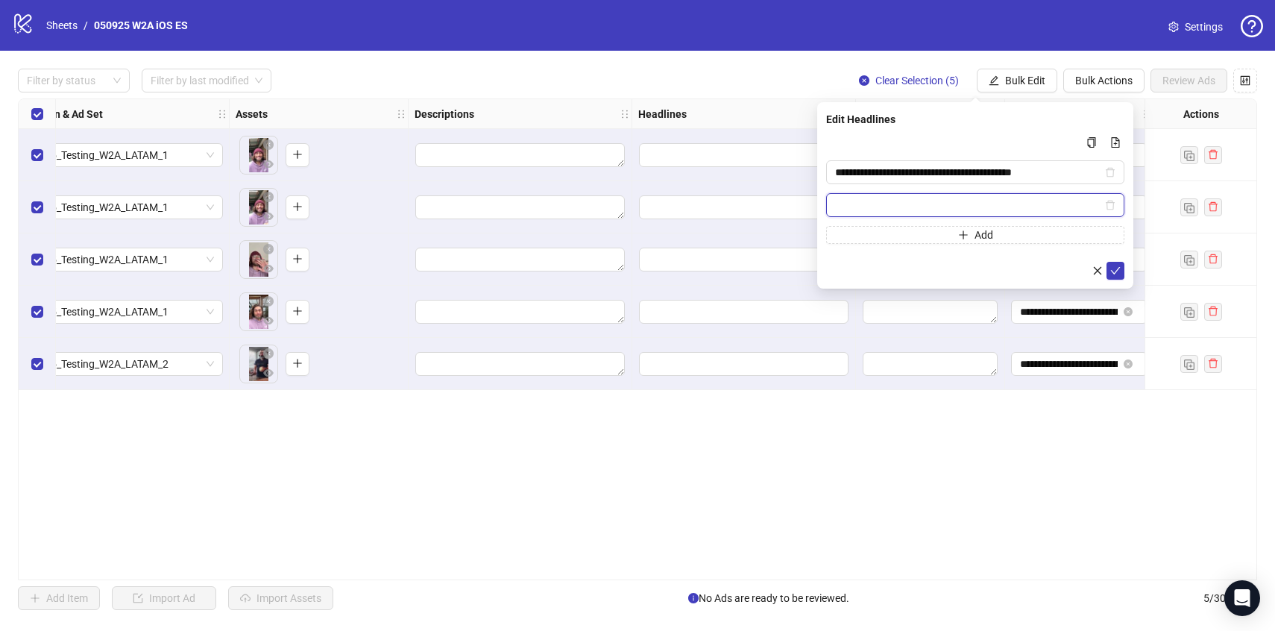
paste input "**********"
type input "**********"
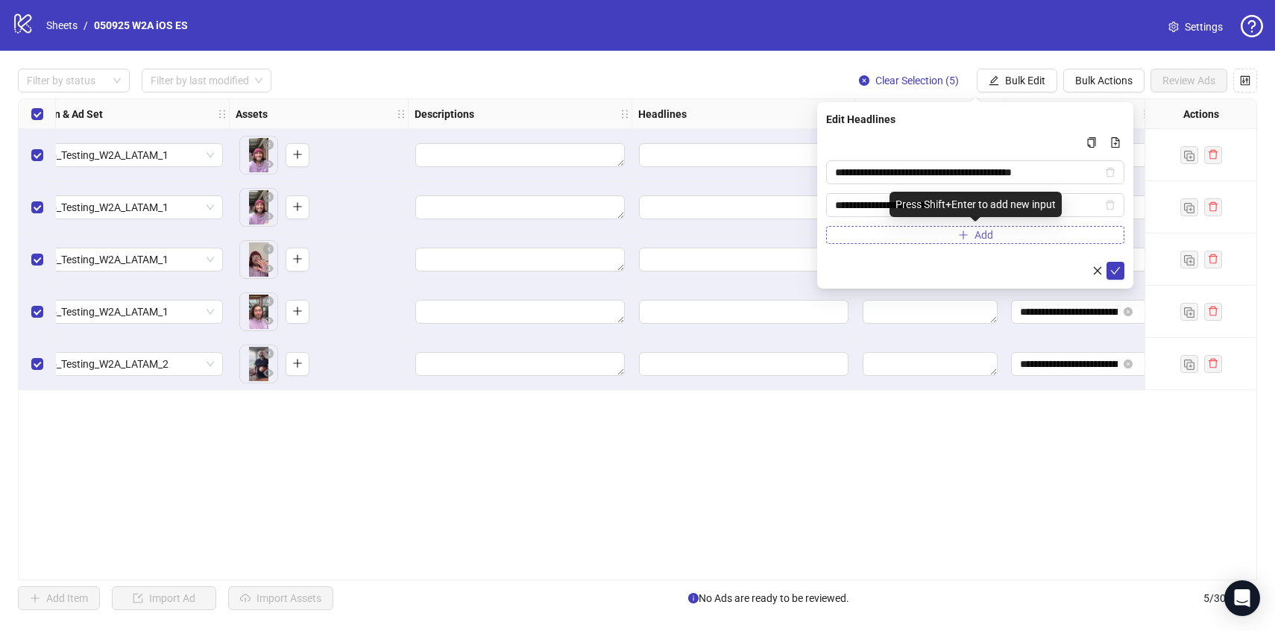
click at [985, 234] on span "Add" at bounding box center [984, 235] width 19 height 12
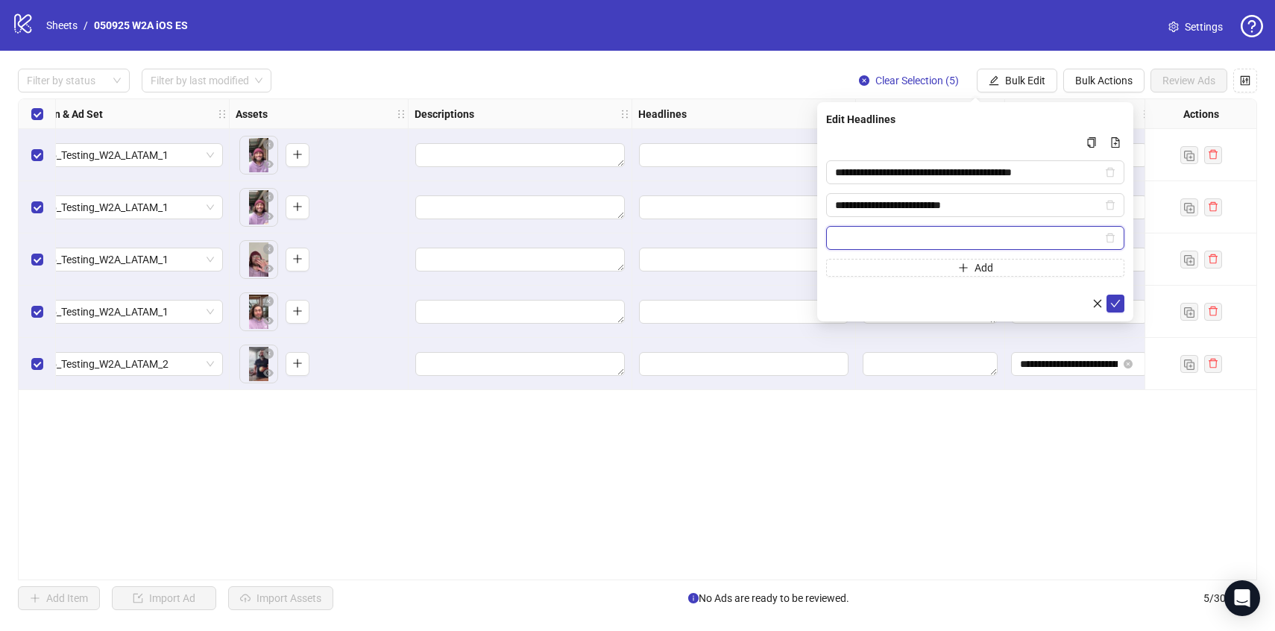
paste input "**********"
type input "**********"
click at [1113, 302] on icon "check" at bounding box center [1116, 303] width 10 height 10
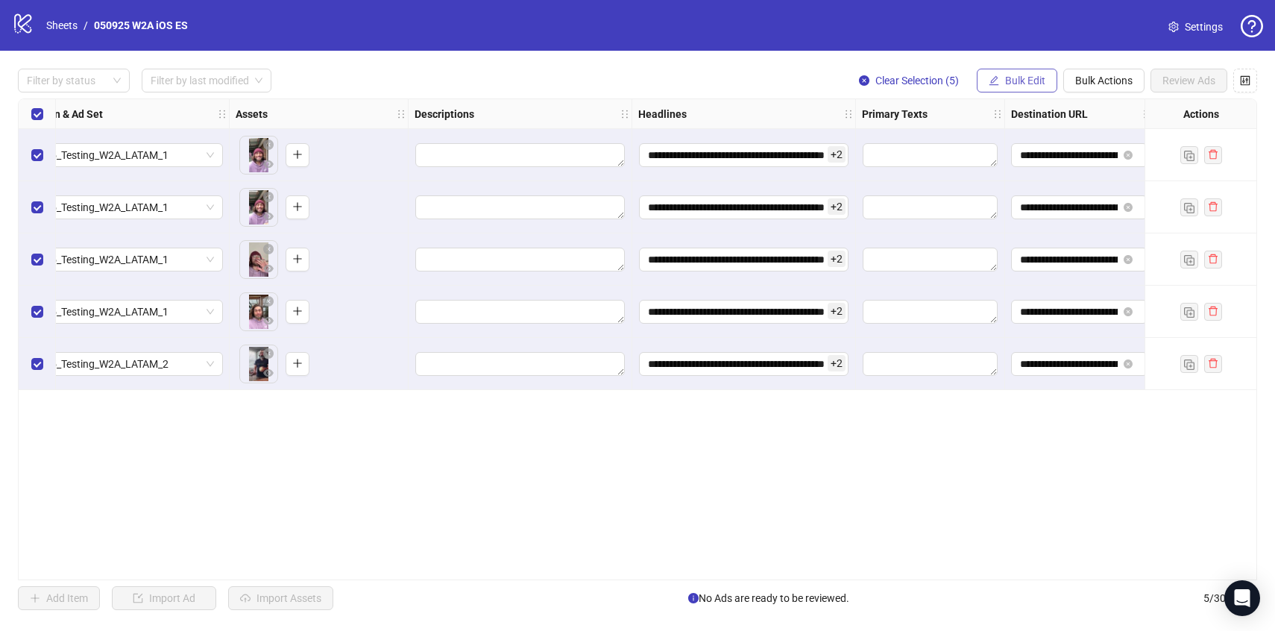
click at [1013, 78] on span "Bulk Edit" at bounding box center [1025, 81] width 40 height 12
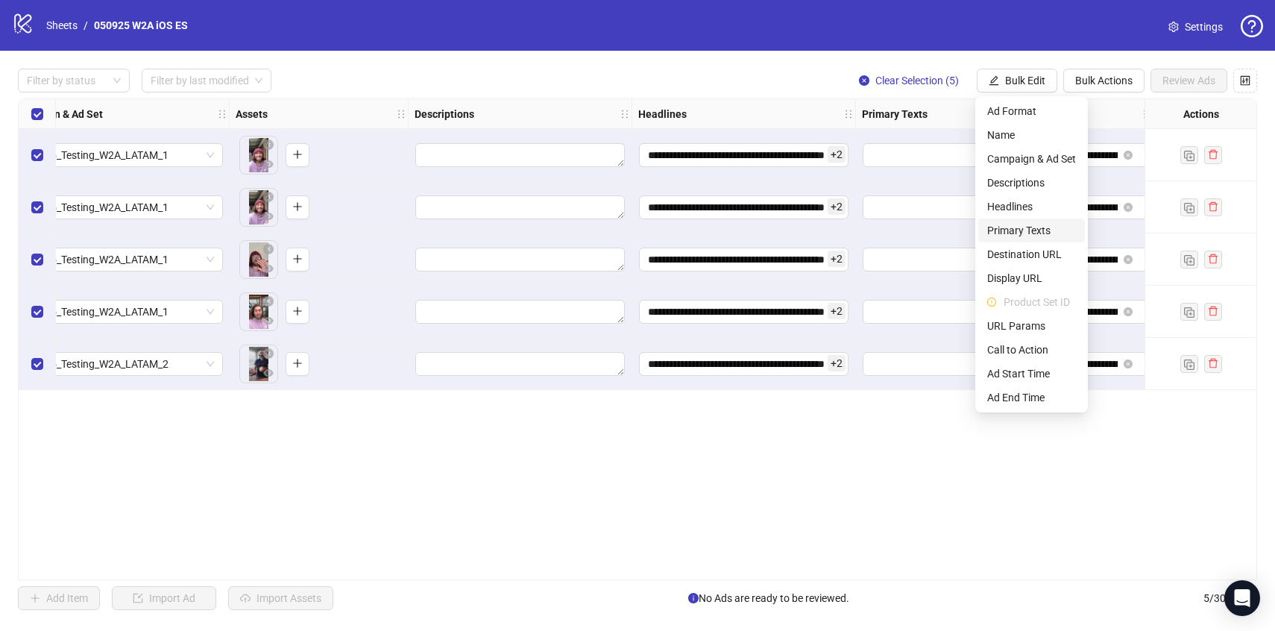
click at [1027, 230] on span "Primary Texts" at bounding box center [1032, 230] width 89 height 16
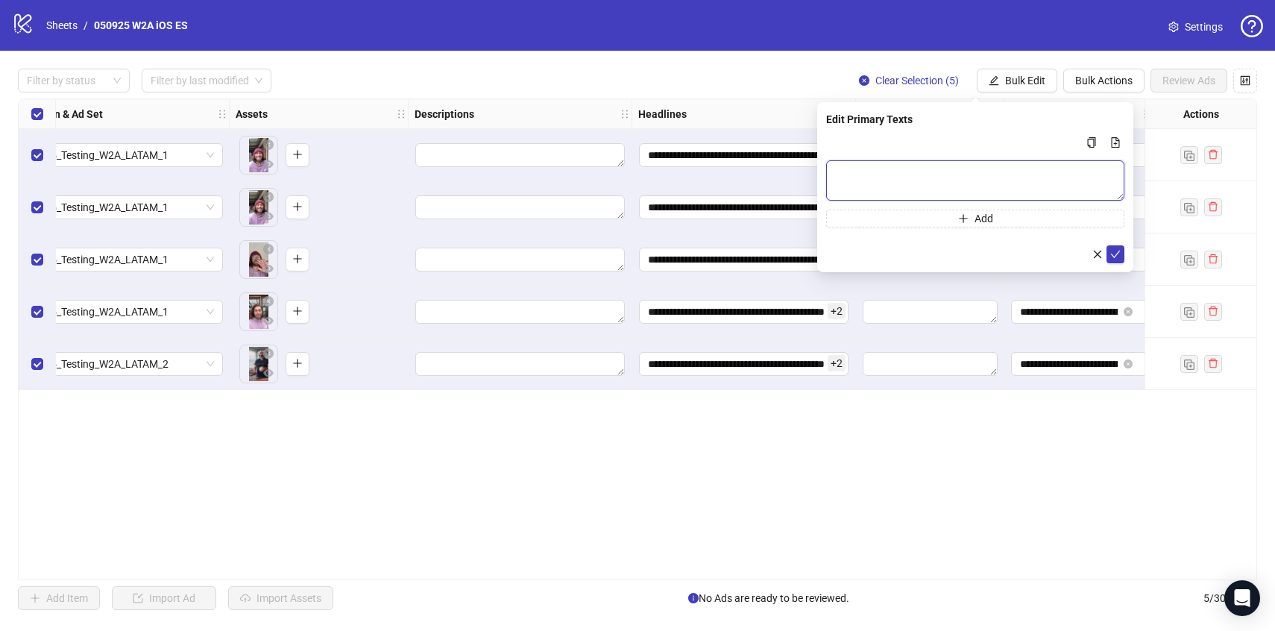
click at [901, 194] on textarea "Multi-text input container - paste or copy values" at bounding box center [975, 180] width 298 height 40
paste textarea "**********"
type textarea "**********"
click at [1117, 254] on icon "check" at bounding box center [1116, 254] width 10 height 10
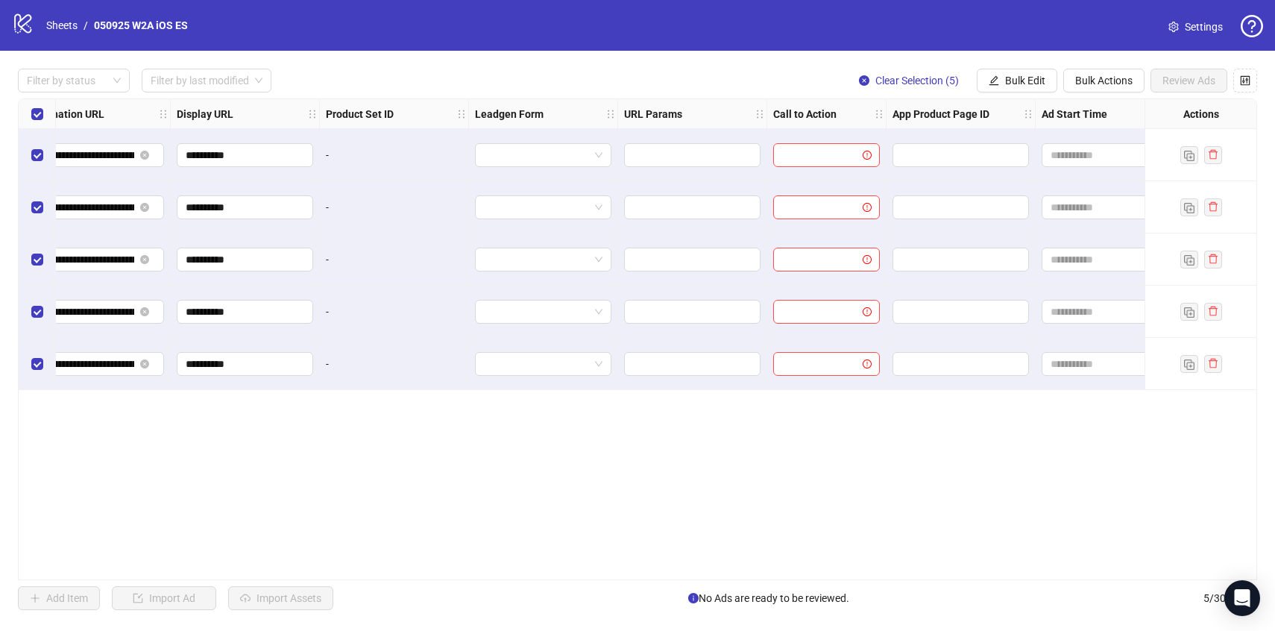
scroll to position [0, 1463]
click at [1027, 87] on span "Bulk Edit" at bounding box center [1025, 81] width 40 height 12
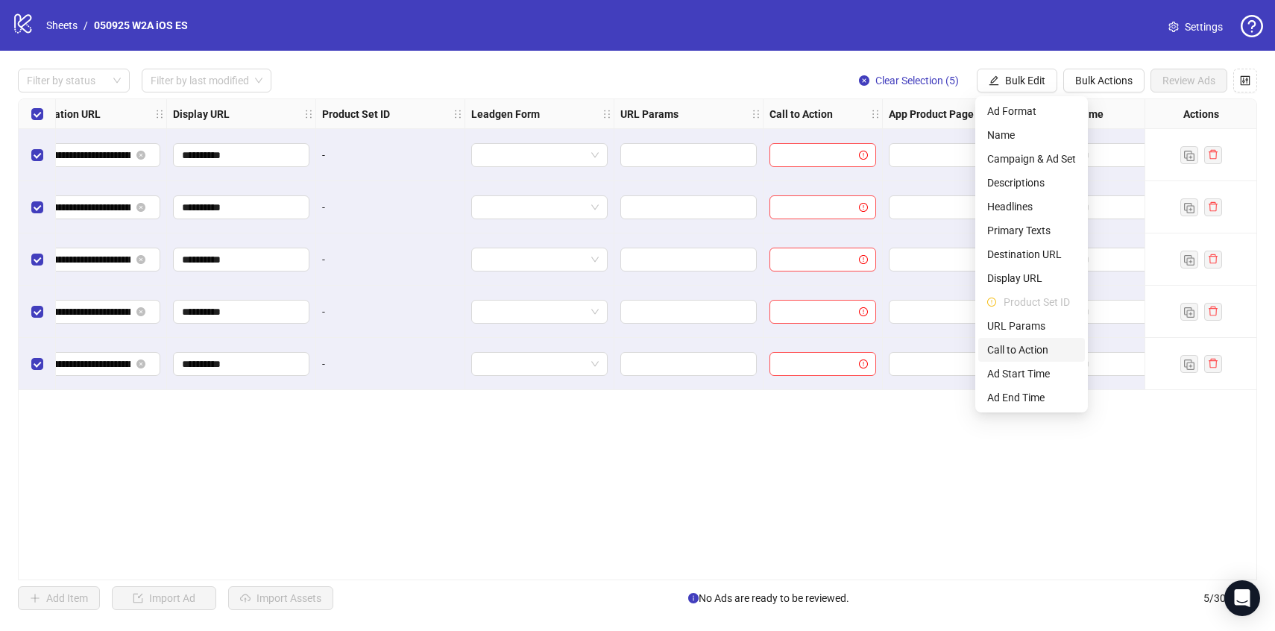
click at [1019, 357] on span "Call to Action" at bounding box center [1032, 350] width 89 height 16
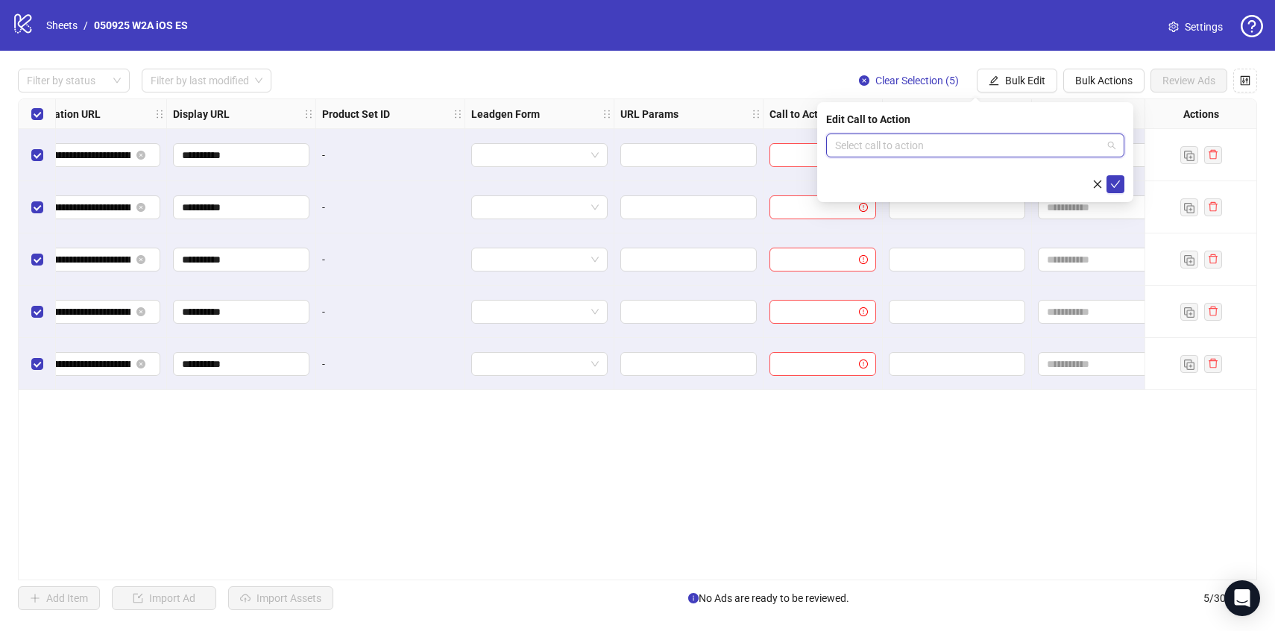
click at [1002, 147] on input "search" at bounding box center [968, 145] width 267 height 22
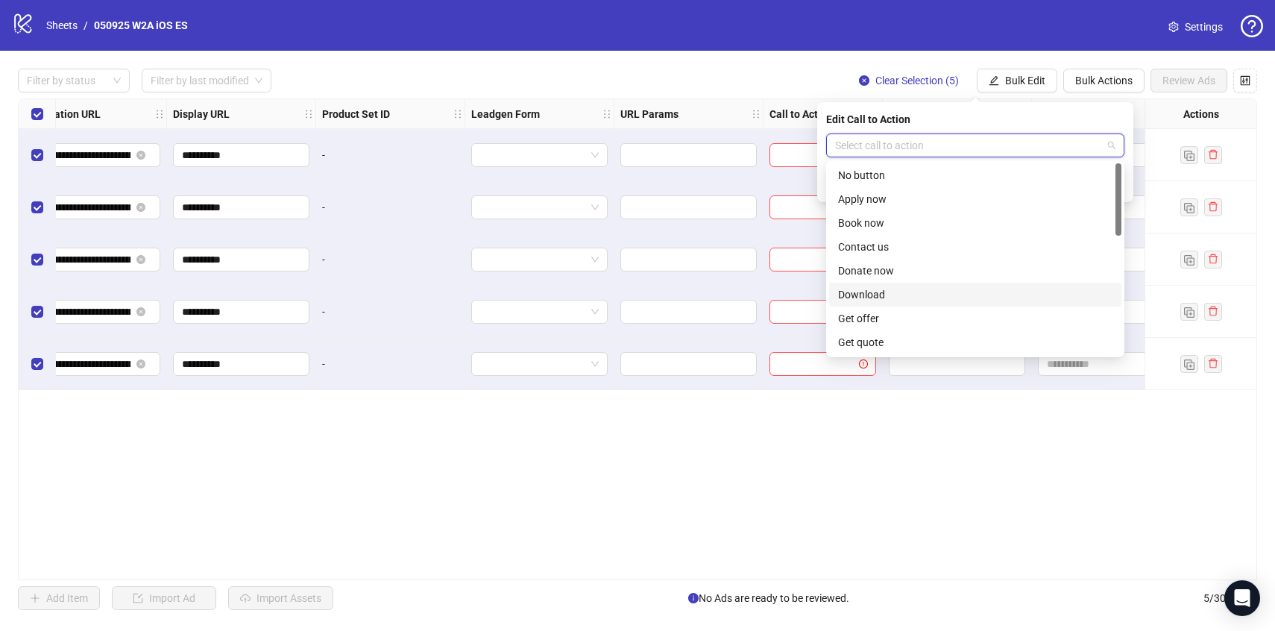
click at [886, 297] on div "Download" at bounding box center [975, 294] width 274 height 16
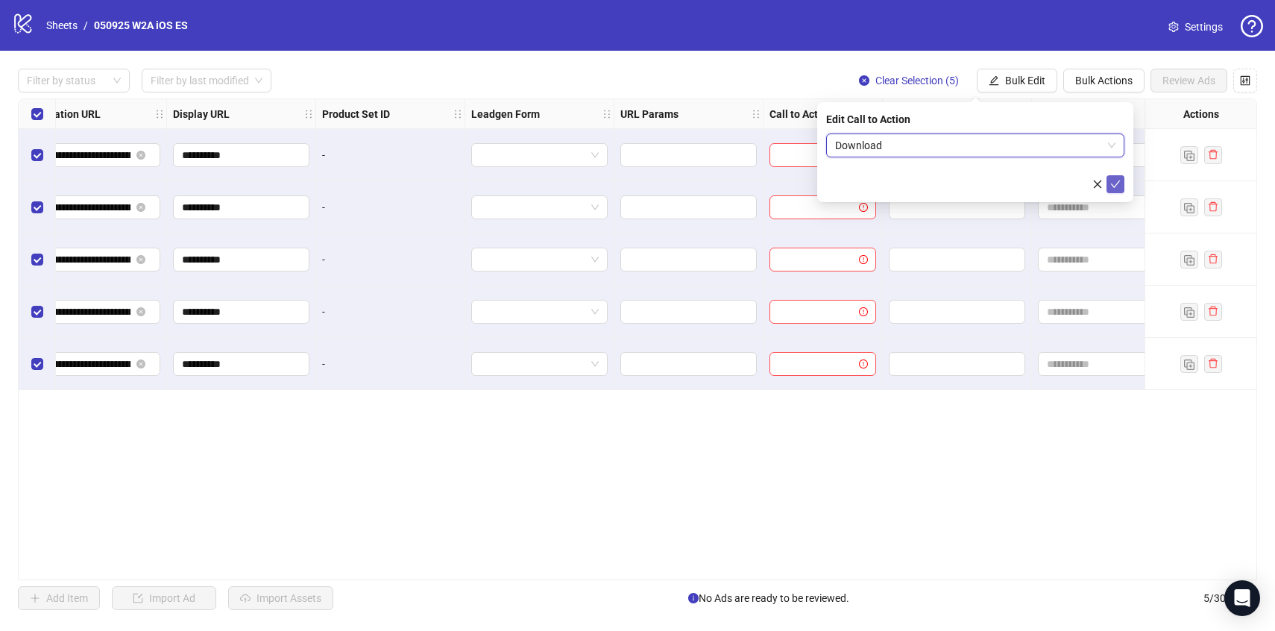
click at [1115, 183] on icon "check" at bounding box center [1116, 184] width 10 height 10
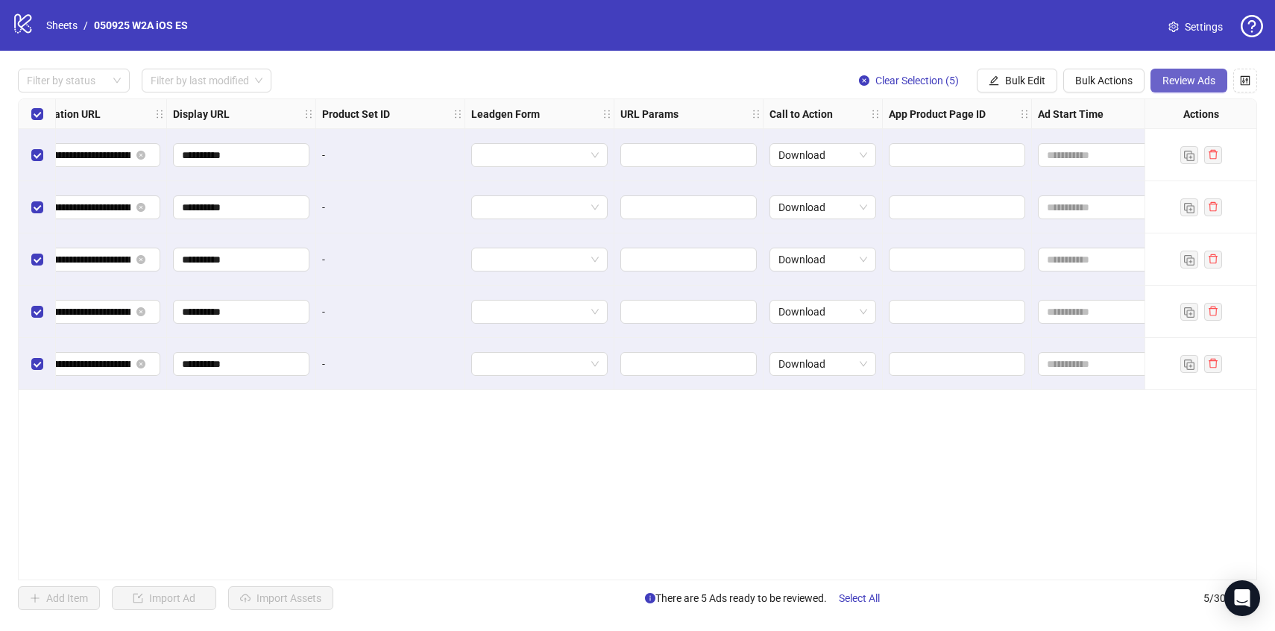
click at [1194, 81] on span "Review Ads" at bounding box center [1189, 81] width 53 height 12
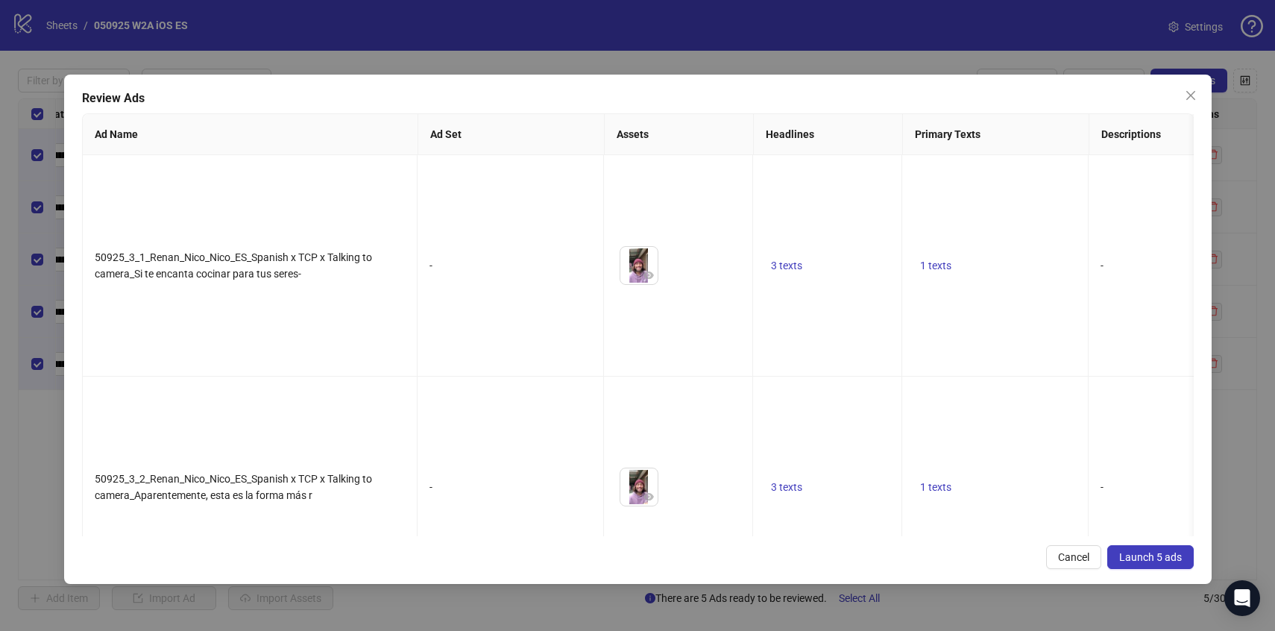
click at [1170, 559] on span "Launch 5 ads" at bounding box center [1151, 557] width 63 height 12
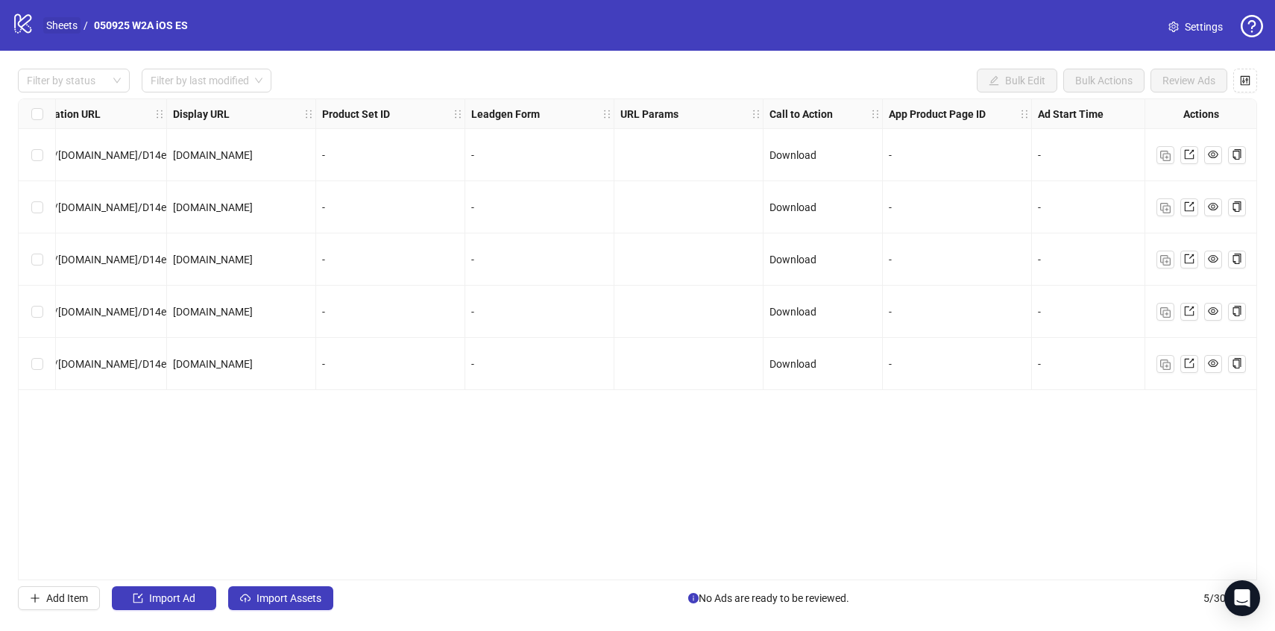
click at [65, 29] on link "Sheets" at bounding box center [61, 25] width 37 height 16
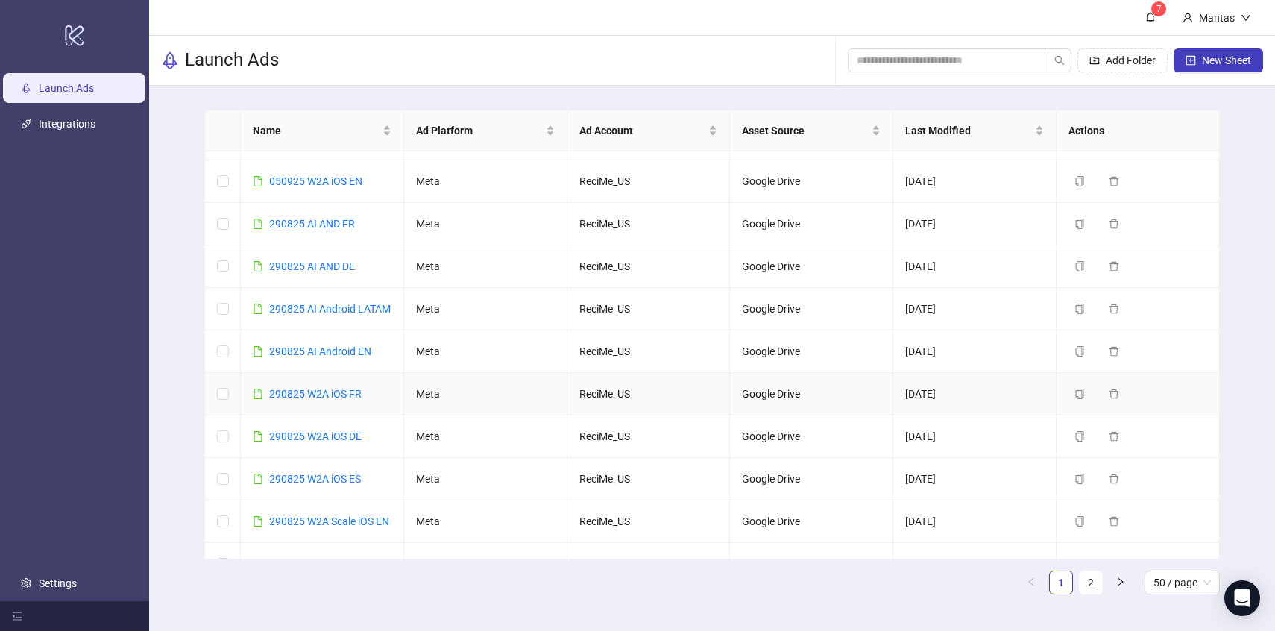
scroll to position [89, 0]
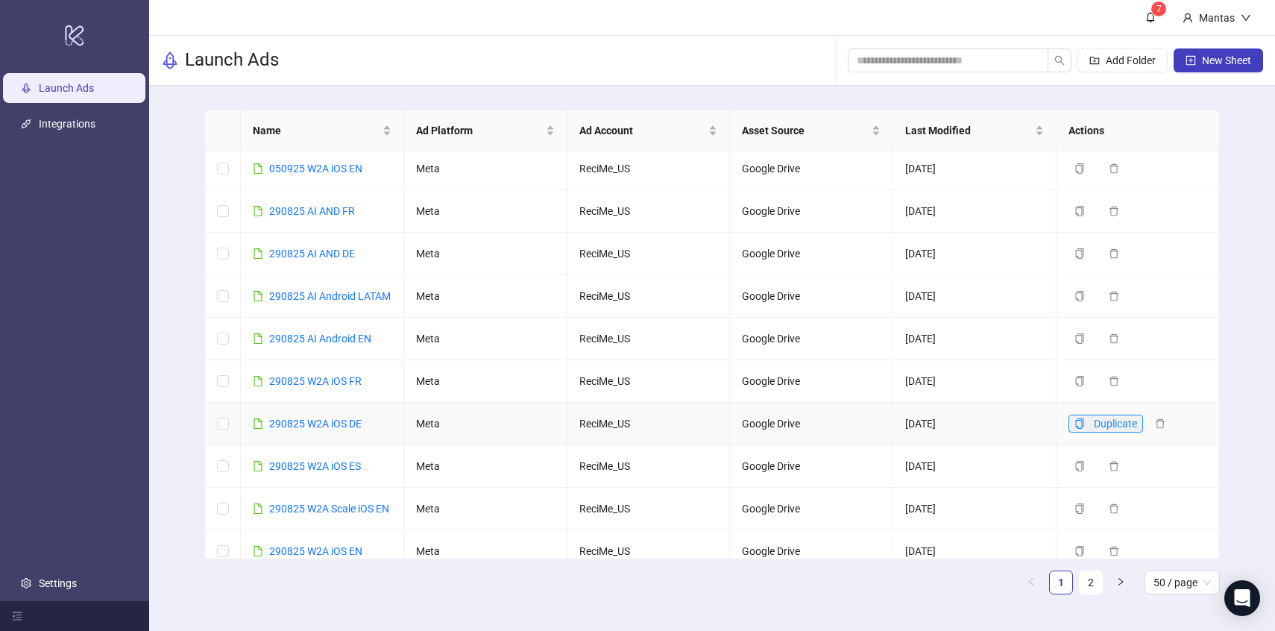
click at [1085, 429] on icon "copy" at bounding box center [1080, 423] width 10 height 10
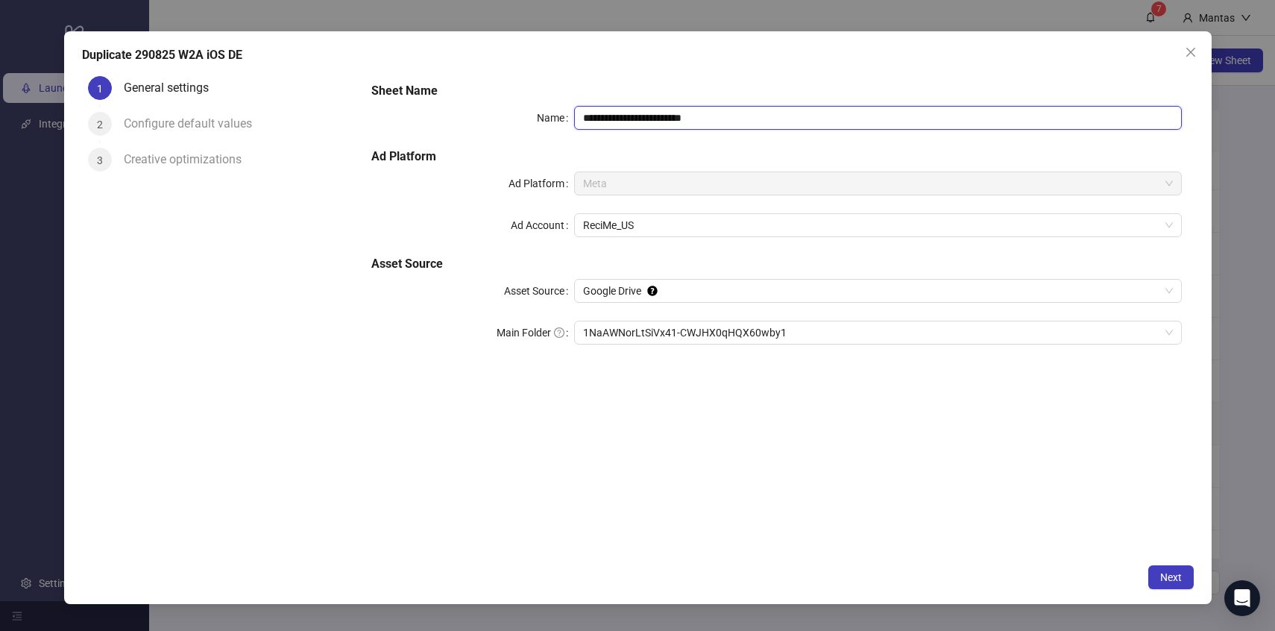
drag, startPoint x: 606, startPoint y: 116, endPoint x: 544, endPoint y: 116, distance: 61.9
click at [544, 116] on div "**********" at bounding box center [776, 118] width 810 height 24
drag, startPoint x: 683, startPoint y: 117, endPoint x: 730, endPoint y: 117, distance: 47.0
click at [730, 117] on input "**********" at bounding box center [878, 118] width 608 height 24
click at [643, 338] on span "1NaAWNorLtSiVx41-CWJHX0qHQX60wby1" at bounding box center [878, 332] width 590 height 22
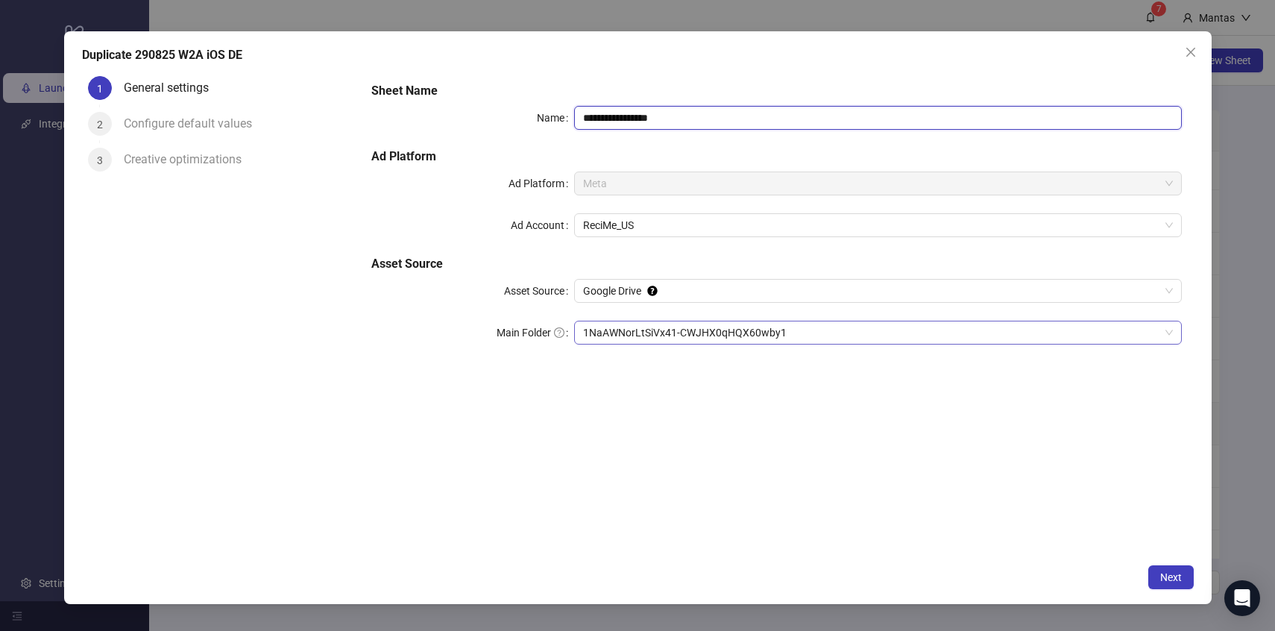
type input "**********"
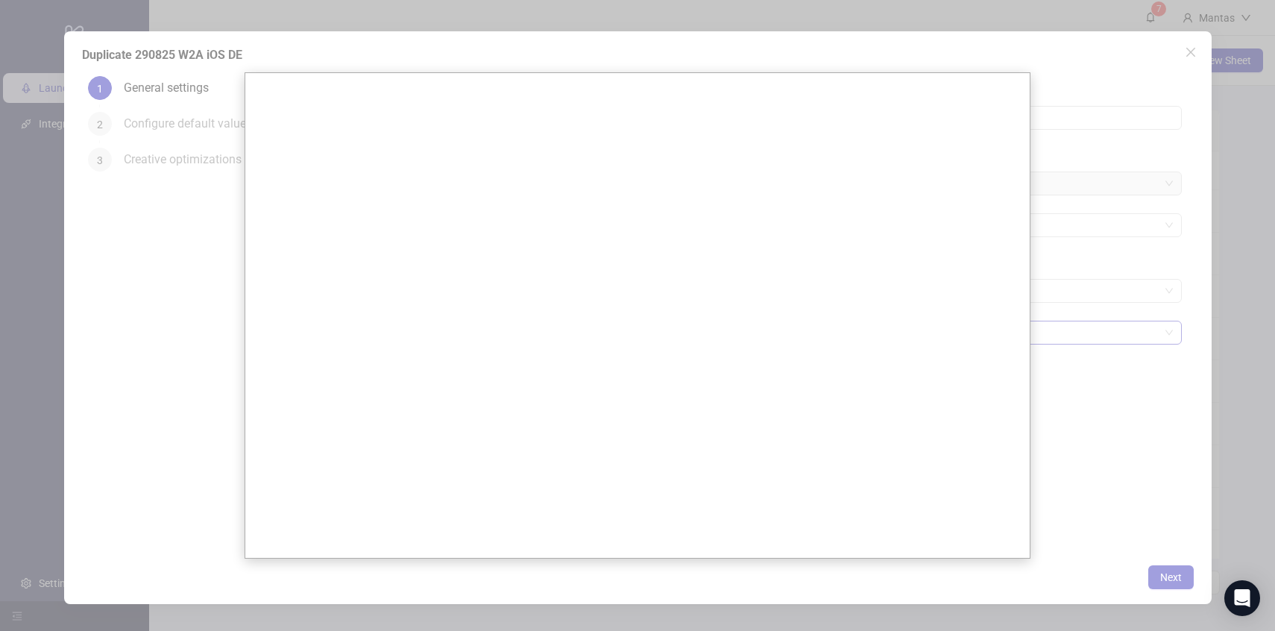
scroll to position [0, 0]
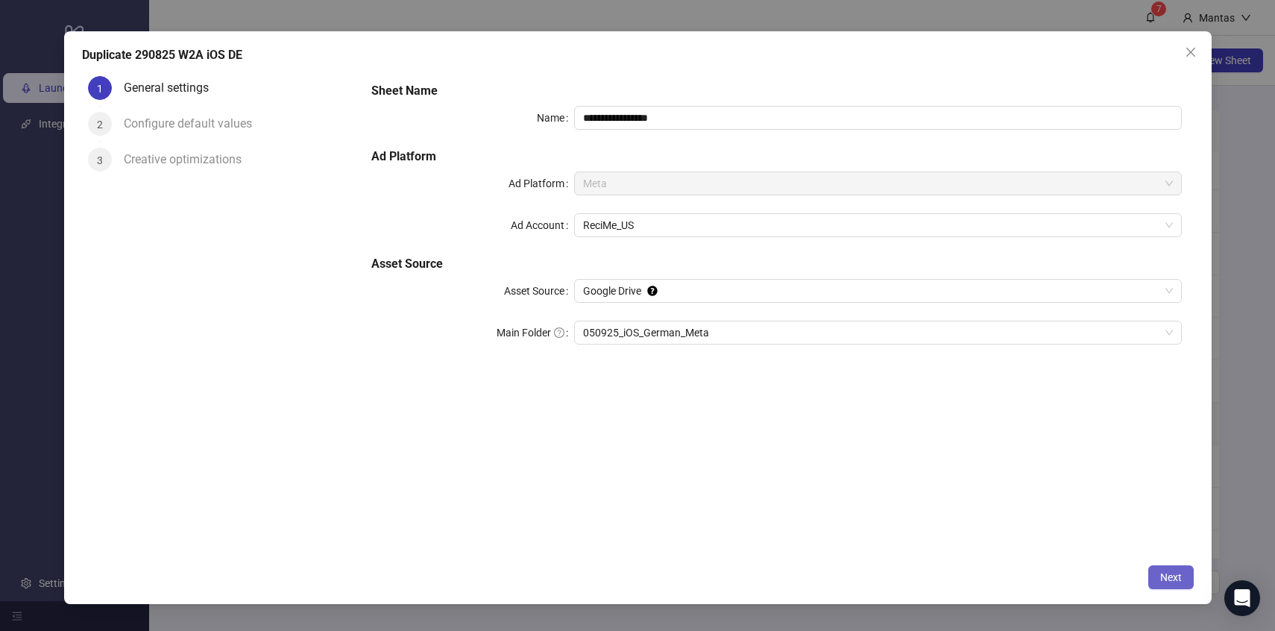
click at [1180, 578] on span "Next" at bounding box center [1172, 577] width 22 height 12
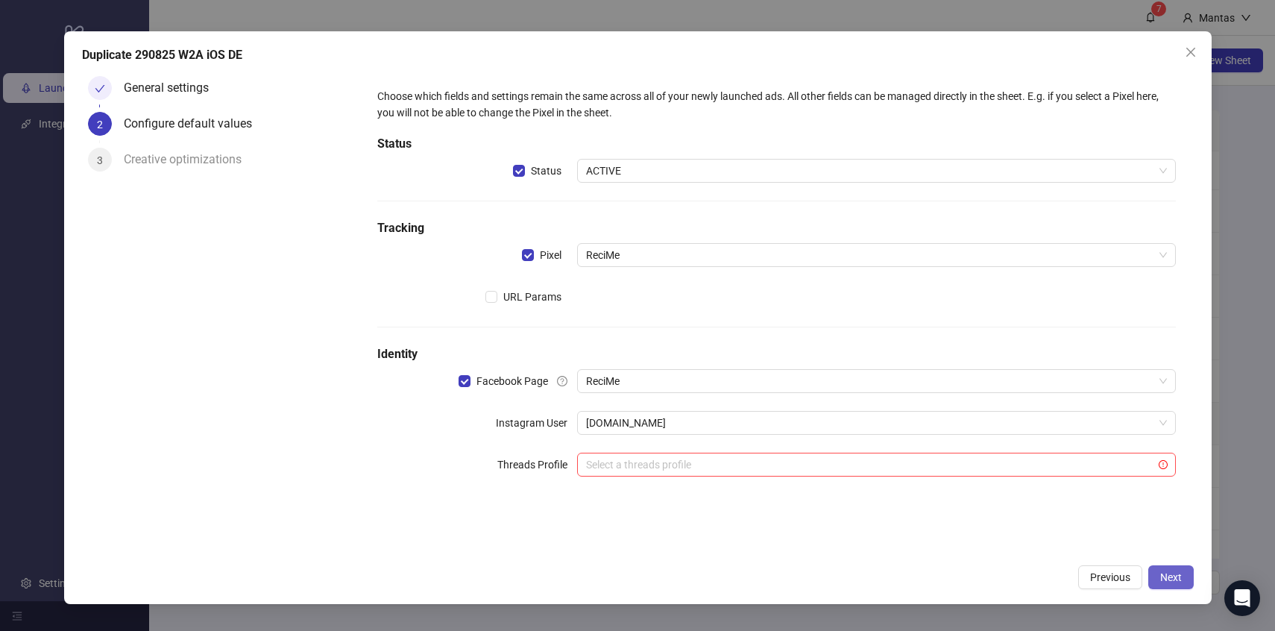
click at [1171, 574] on span "Next" at bounding box center [1172, 577] width 22 height 12
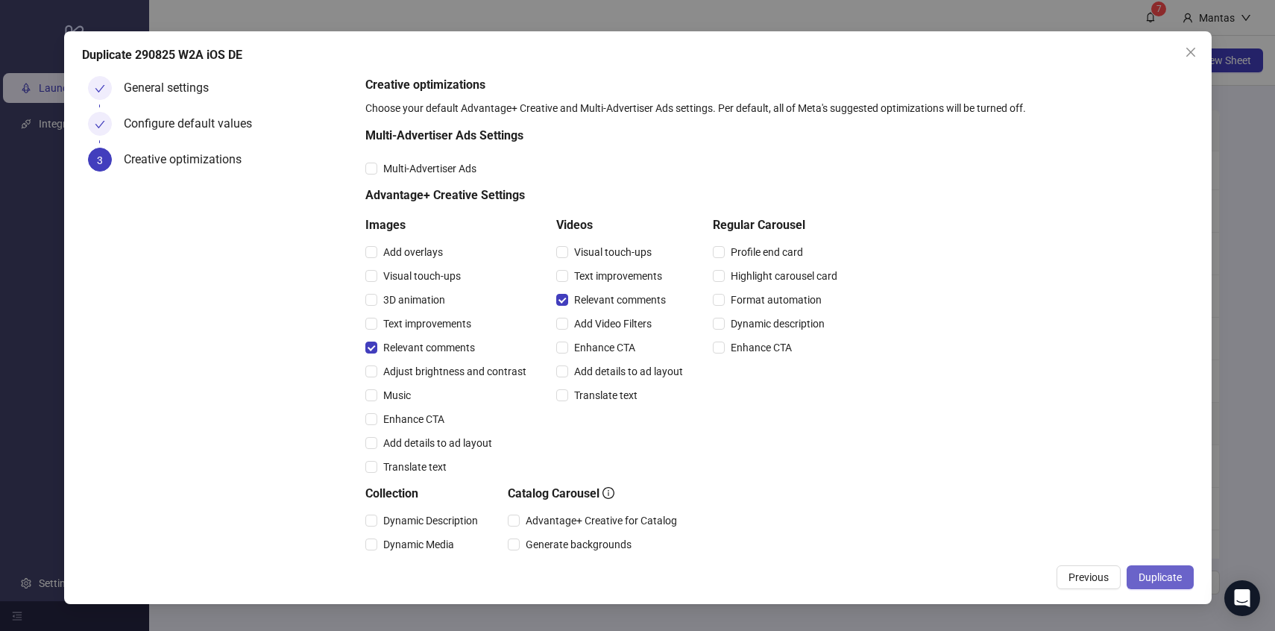
click at [1179, 580] on span "Duplicate" at bounding box center [1160, 577] width 43 height 12
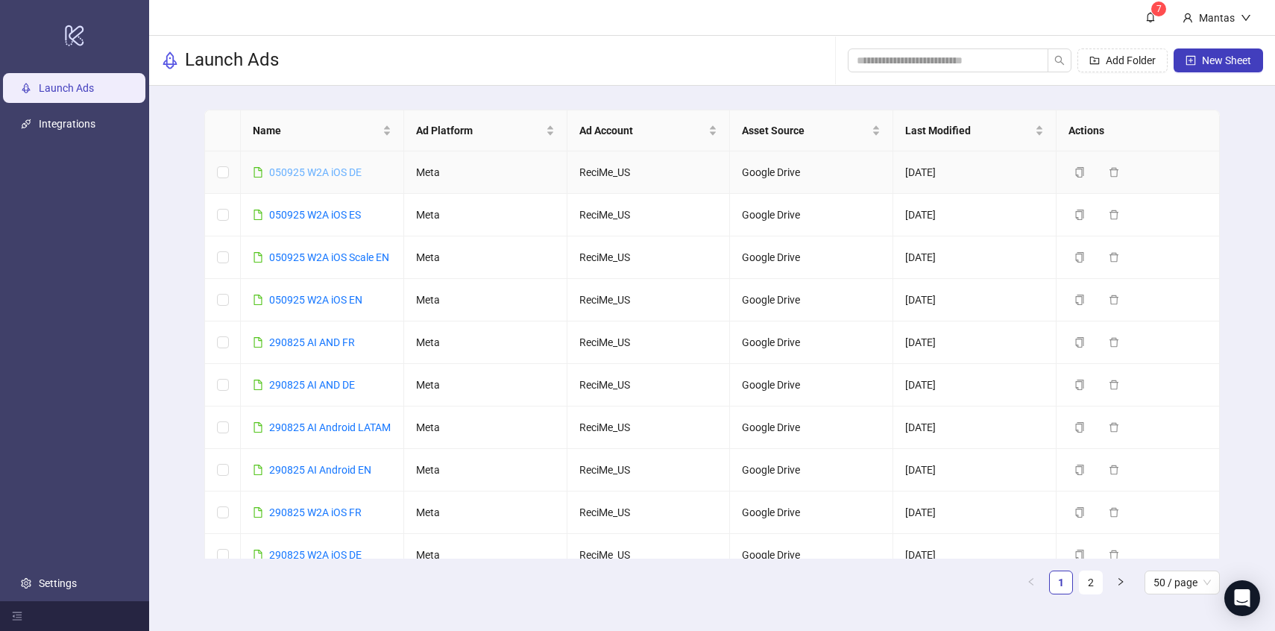
click at [304, 172] on link "050925 W2A iOS DE" at bounding box center [315, 172] width 92 height 12
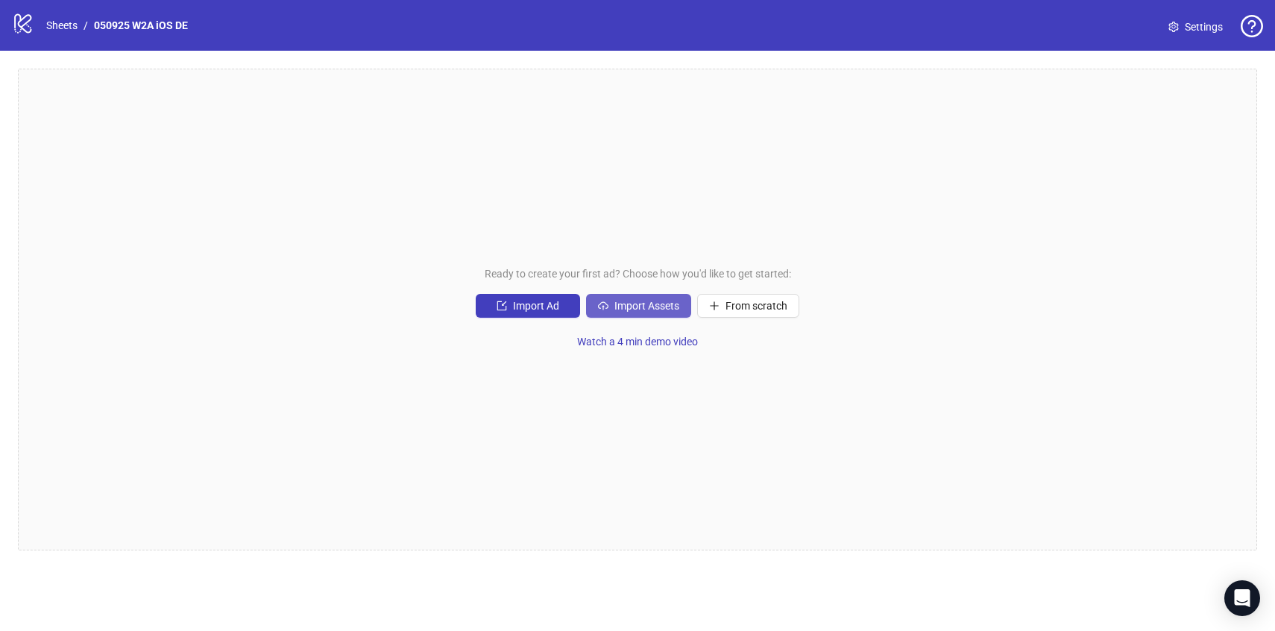
click at [636, 307] on span "Import Assets" at bounding box center [647, 306] width 65 height 12
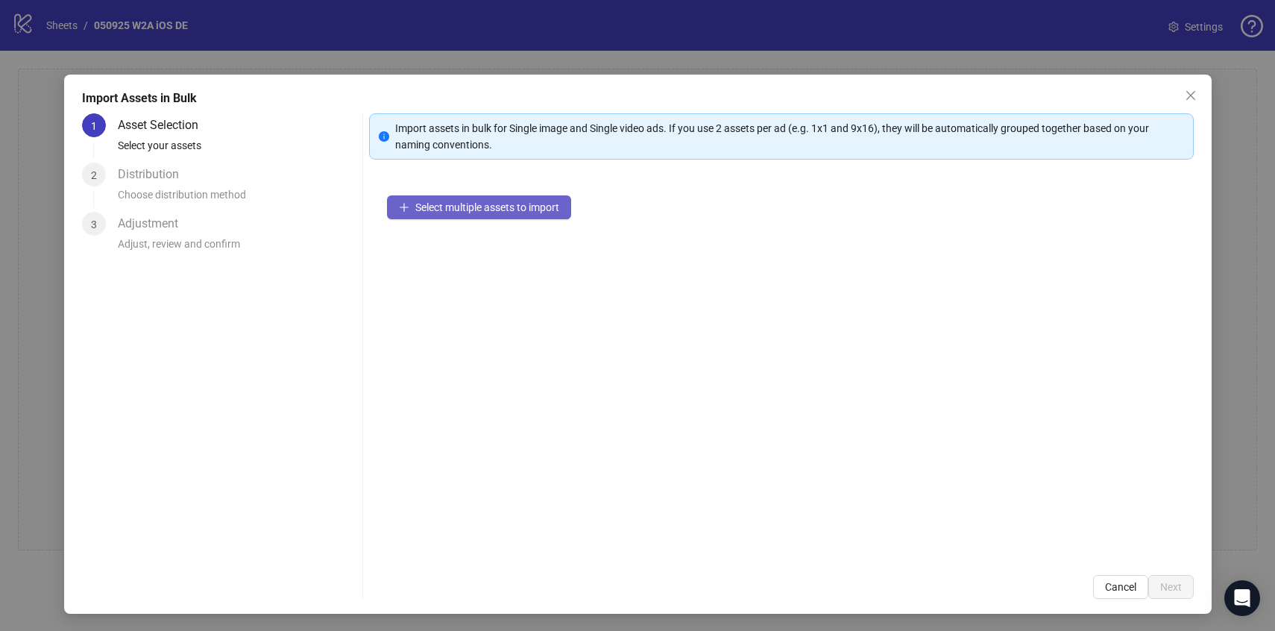
click at [490, 212] on span "Select multiple assets to import" at bounding box center [487, 207] width 144 height 12
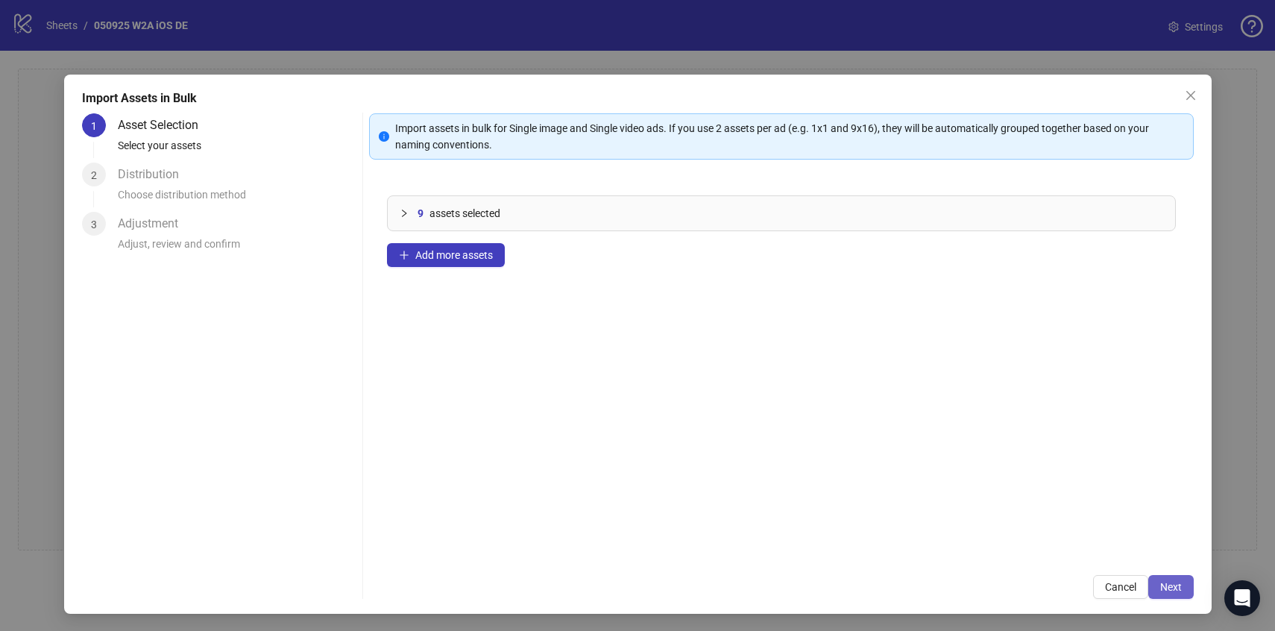
click at [1178, 586] on span "Next" at bounding box center [1172, 587] width 22 height 12
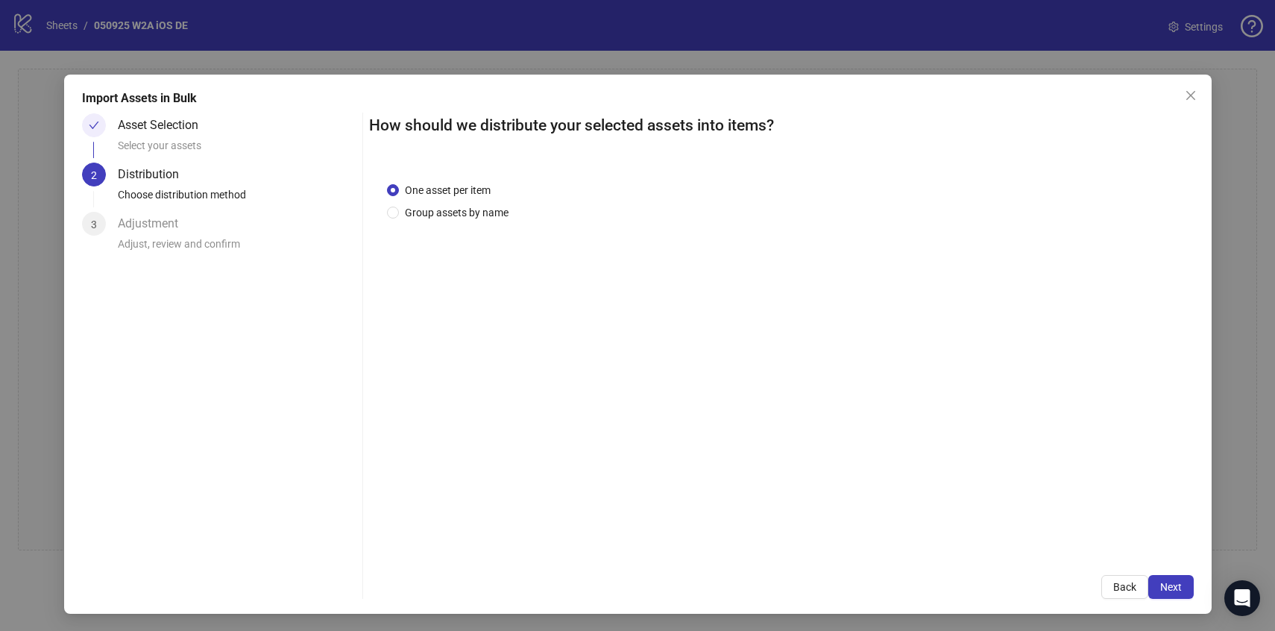
click at [1178, 586] on span "Next" at bounding box center [1172, 587] width 22 height 12
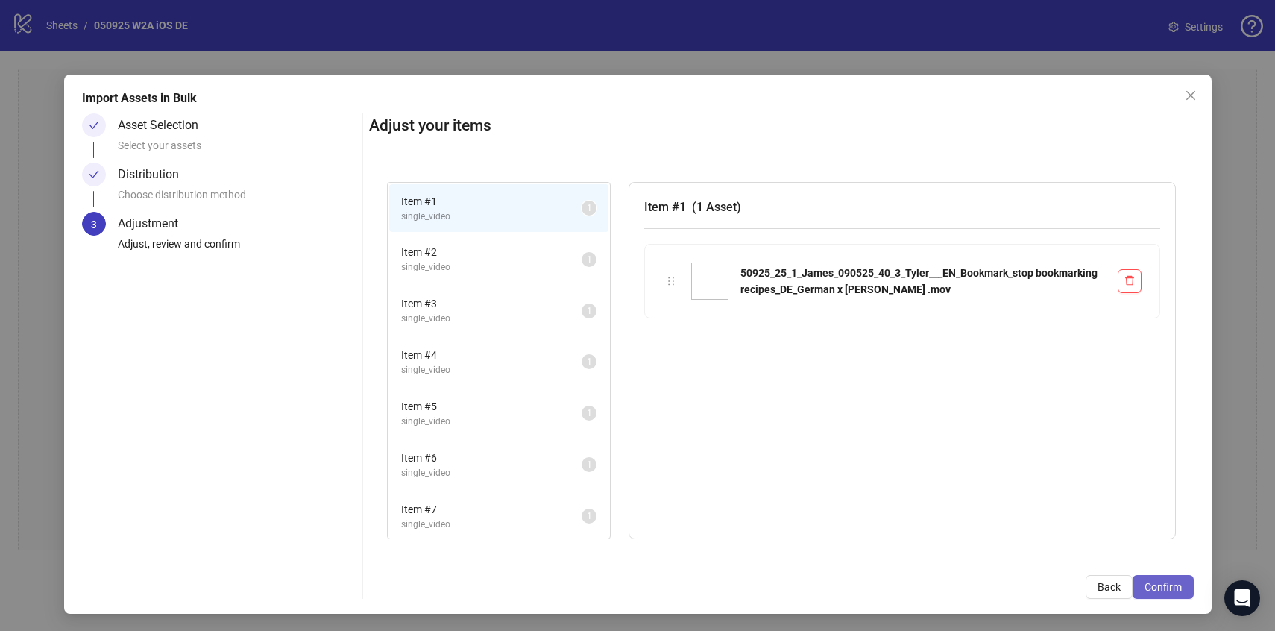
click at [1160, 585] on span "Confirm" at bounding box center [1163, 587] width 37 height 12
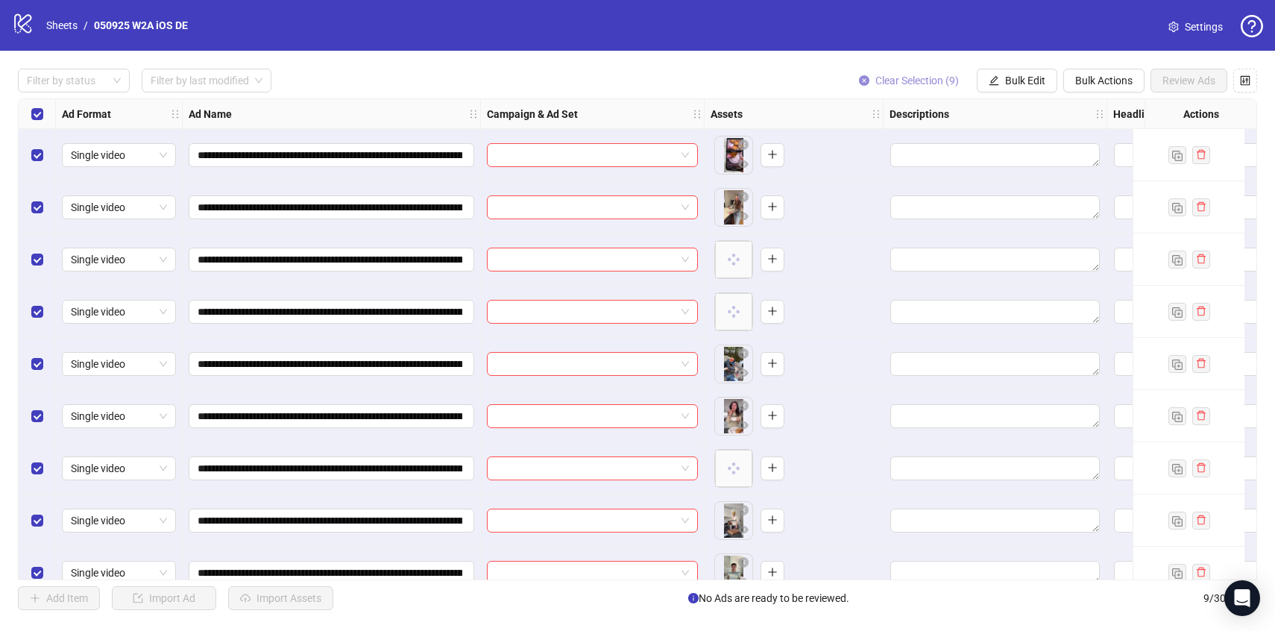
click at [894, 80] on span "Clear Selection (9)" at bounding box center [918, 81] width 84 height 12
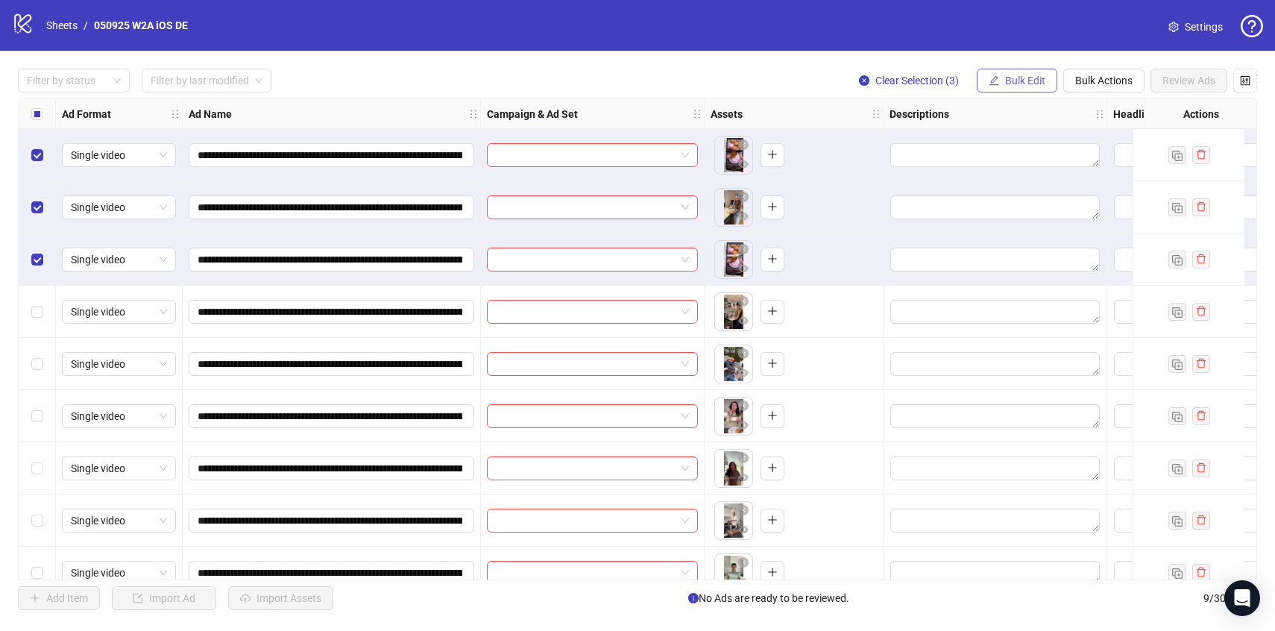
click at [1026, 76] on span "Bulk Edit" at bounding box center [1025, 81] width 40 height 12
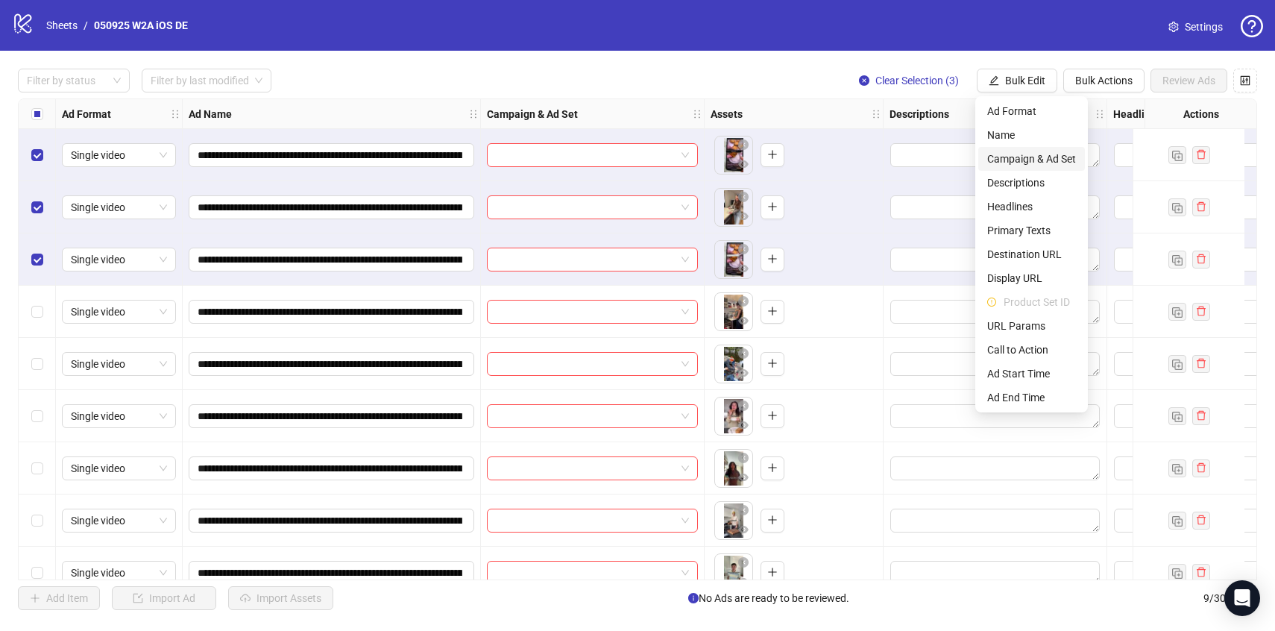
click at [1011, 158] on span "Campaign & Ad Set" at bounding box center [1032, 159] width 89 height 16
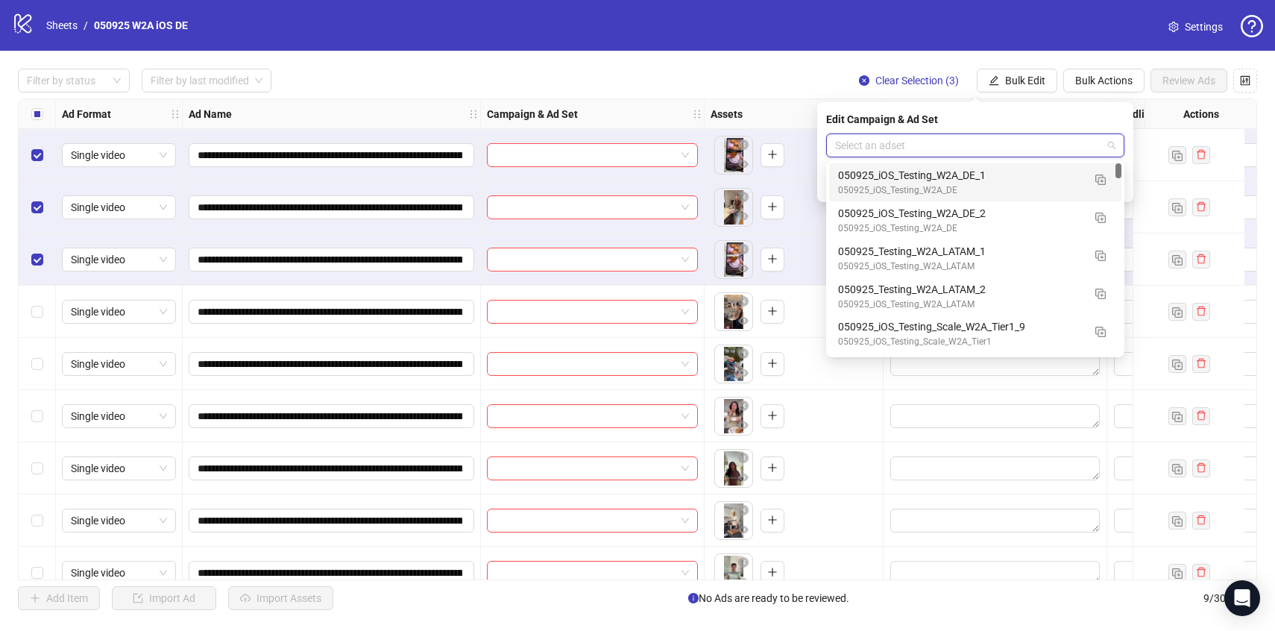
click at [951, 154] on input "search" at bounding box center [968, 145] width 267 height 22
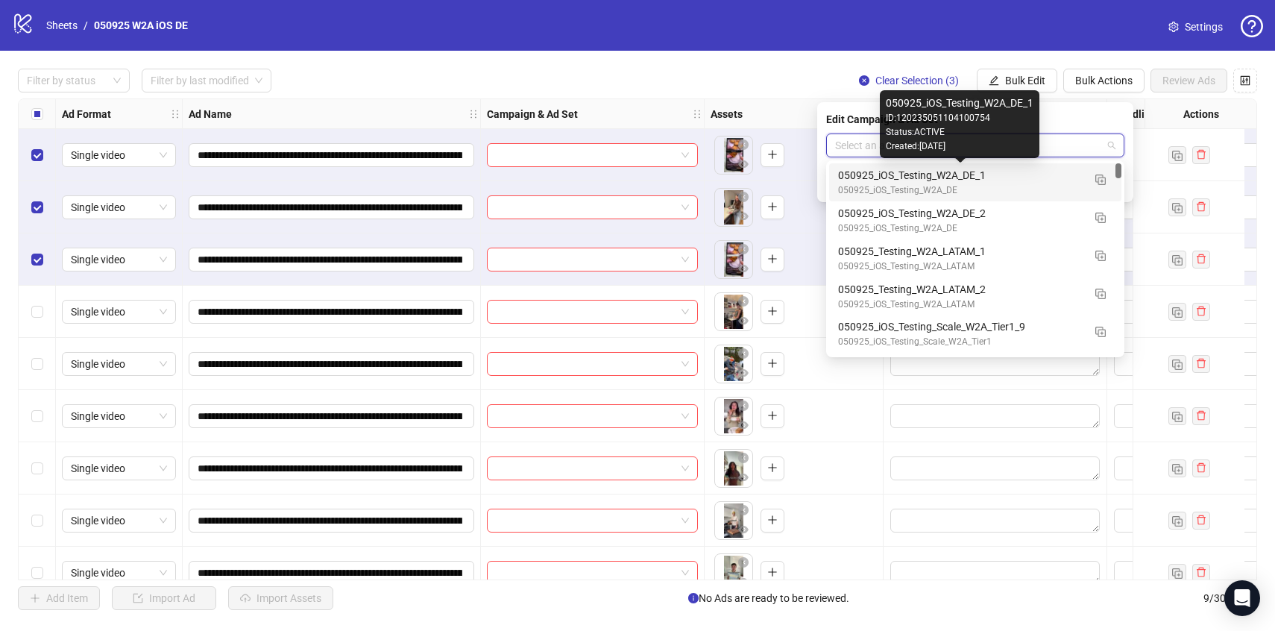
click at [891, 178] on div "050925_iOS_Testing_W2A_DE_1" at bounding box center [960, 175] width 245 height 16
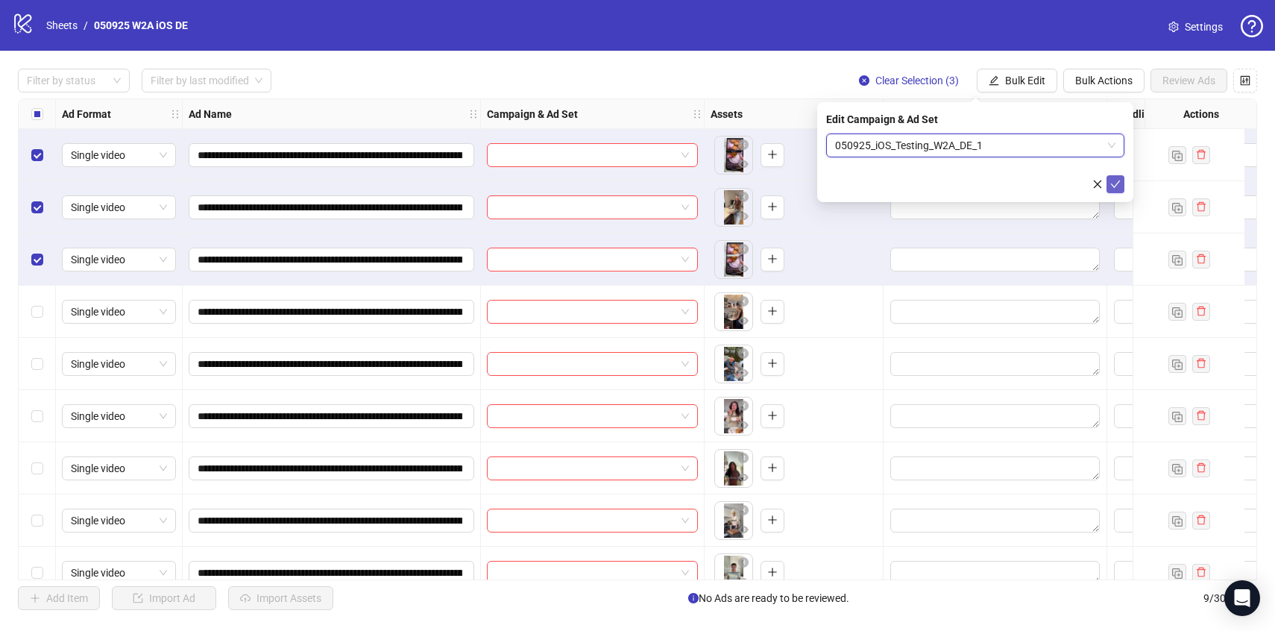
click at [1123, 181] on button "submit" at bounding box center [1116, 184] width 18 height 18
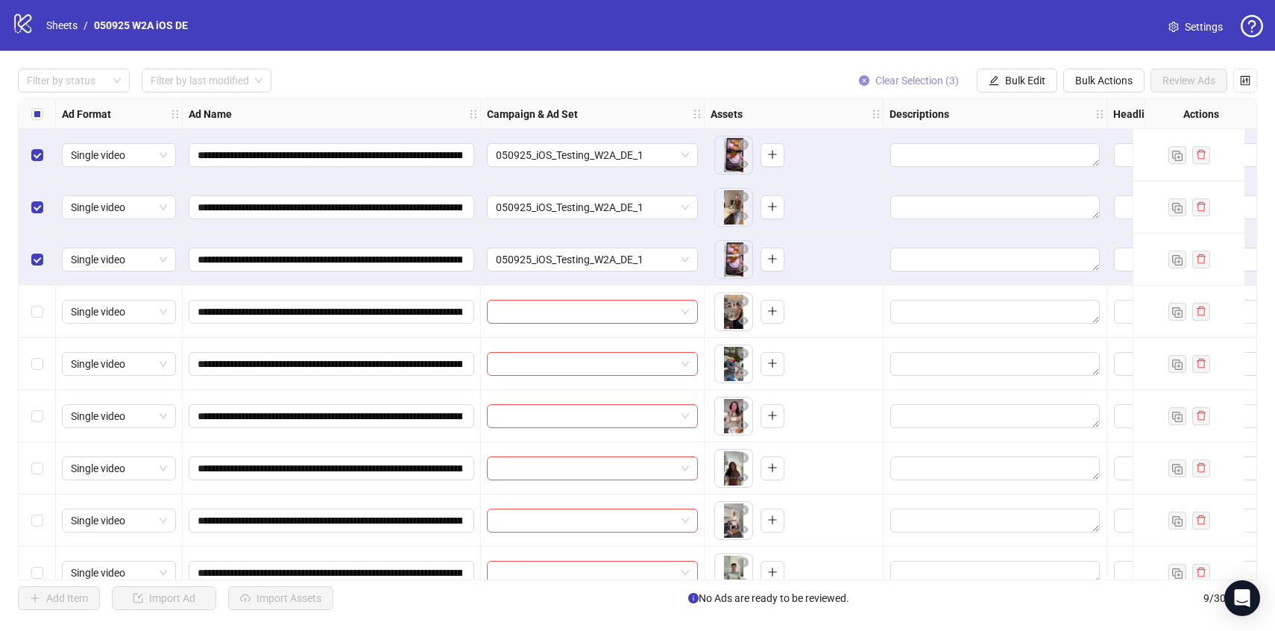
click at [920, 84] on span "Clear Selection (3)" at bounding box center [918, 81] width 84 height 12
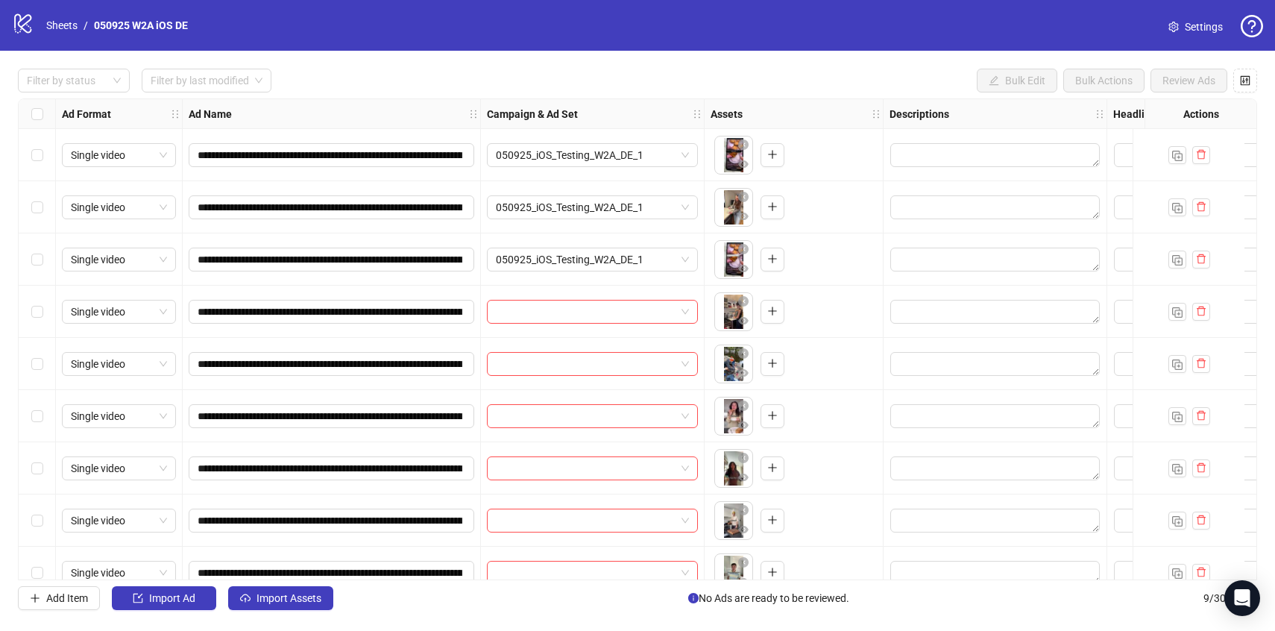
scroll to position [25, 0]
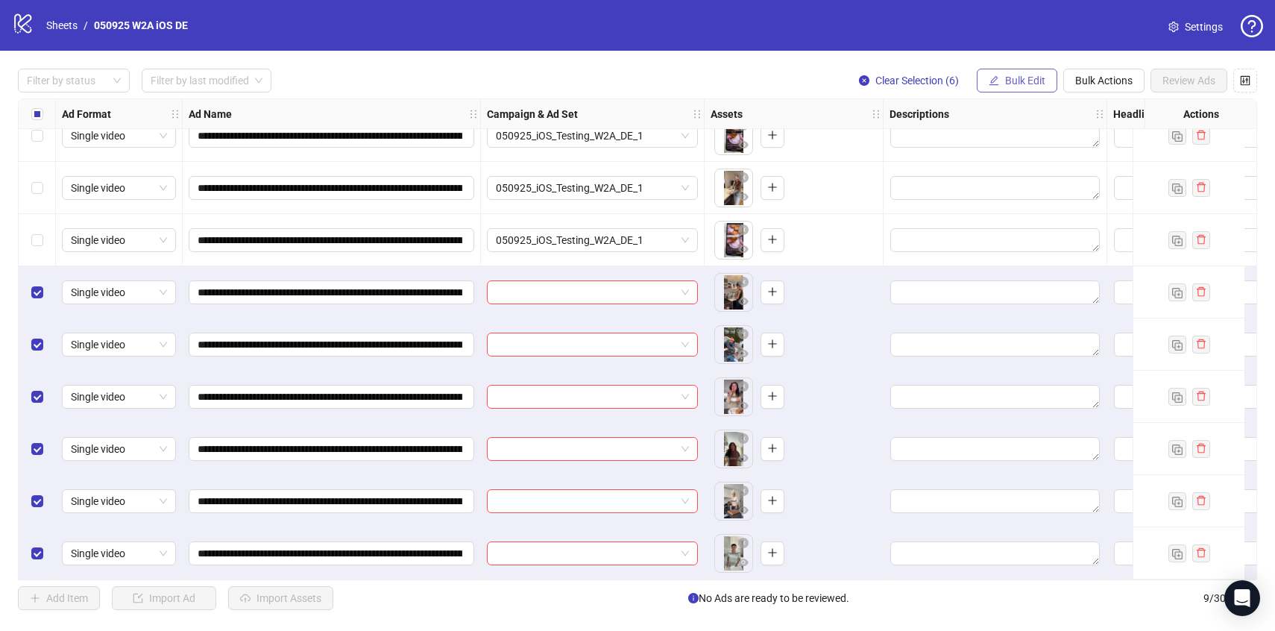
click at [1008, 78] on span "Bulk Edit" at bounding box center [1025, 81] width 40 height 12
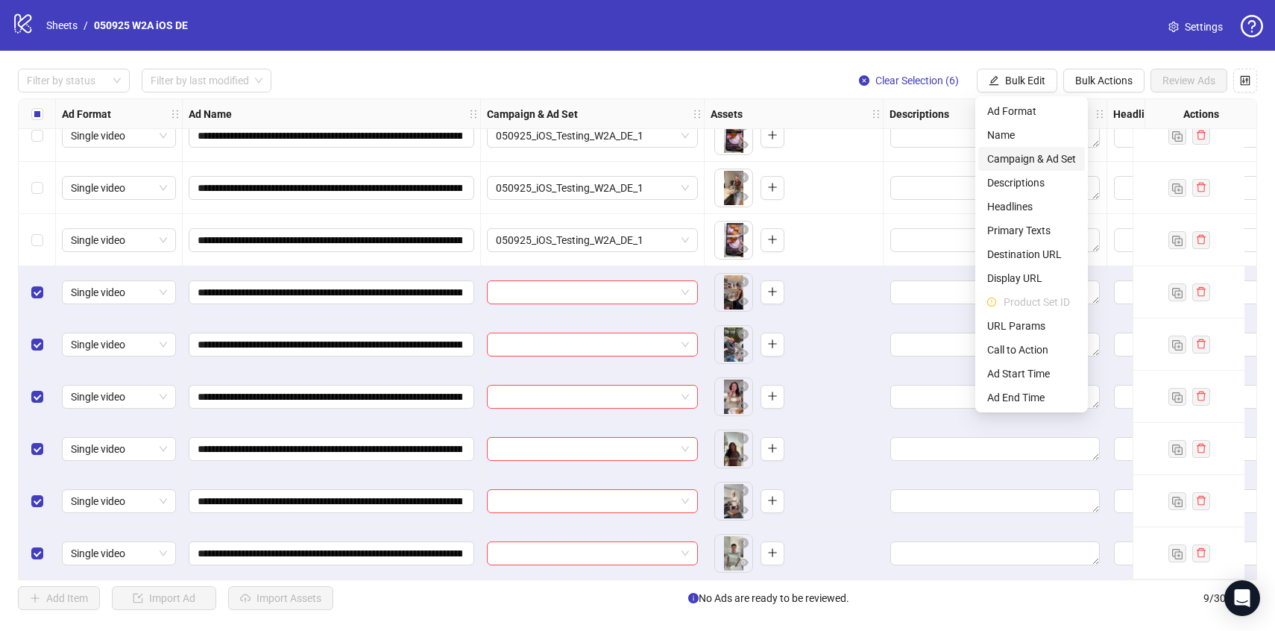
click at [1010, 157] on span "Campaign & Ad Set" at bounding box center [1032, 159] width 89 height 16
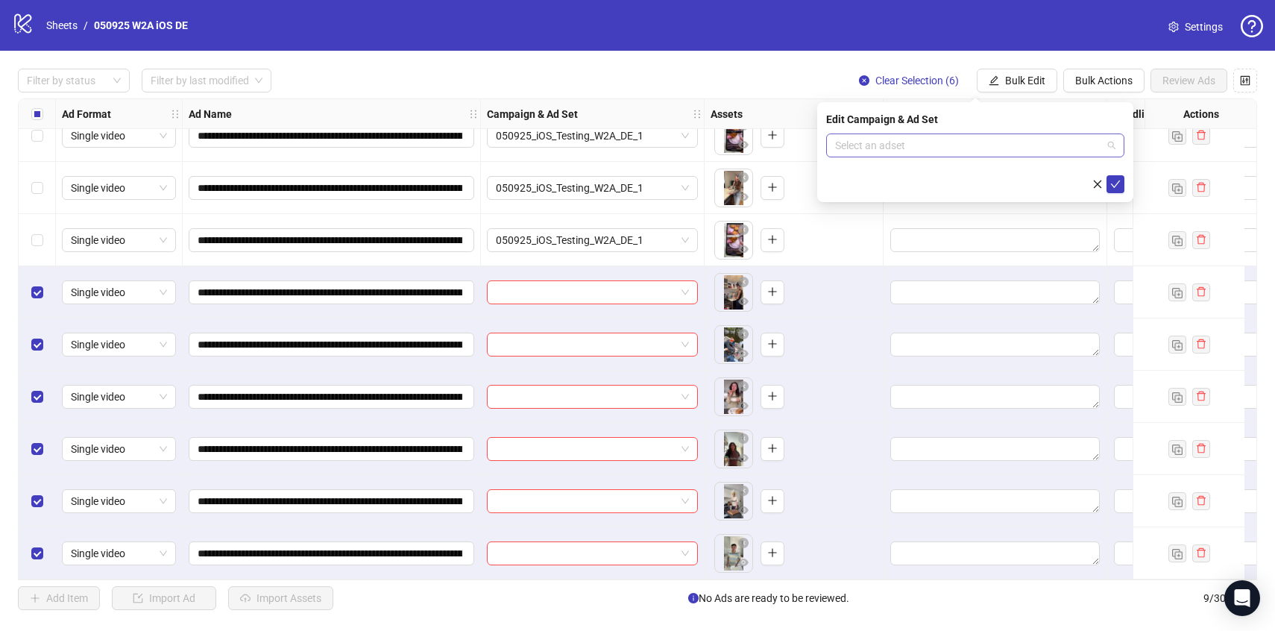
click at [994, 151] on input "search" at bounding box center [968, 145] width 267 height 22
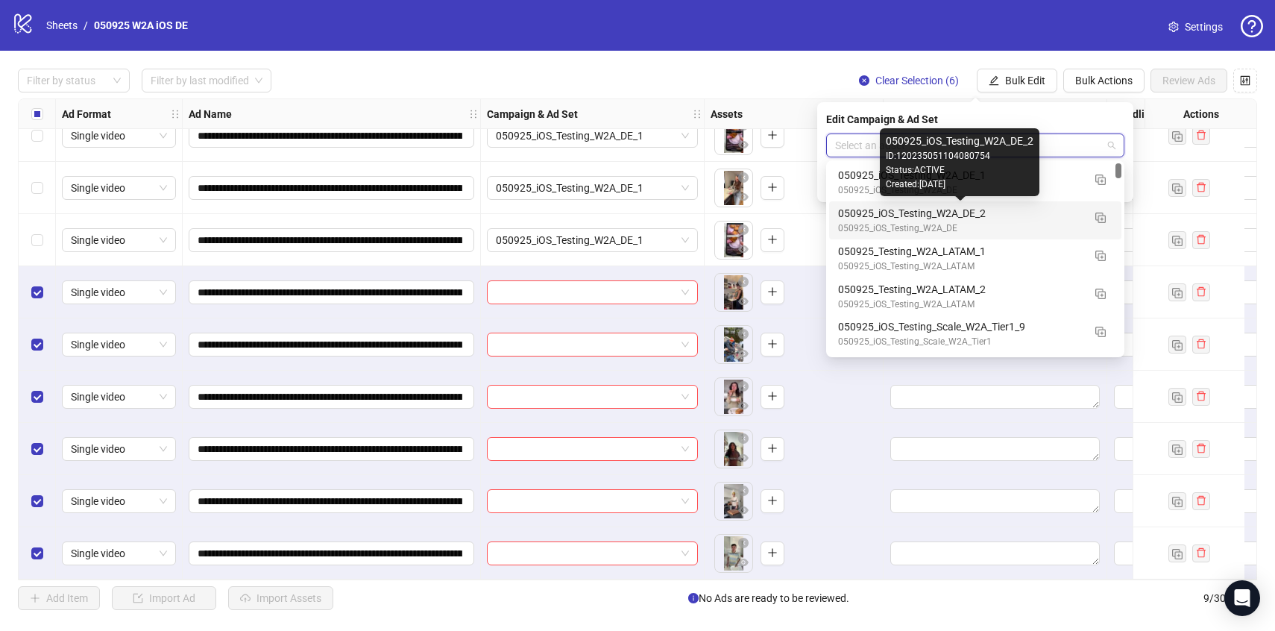
click at [953, 220] on div "050925_iOS_Testing_W2A_DE_2" at bounding box center [960, 213] width 245 height 16
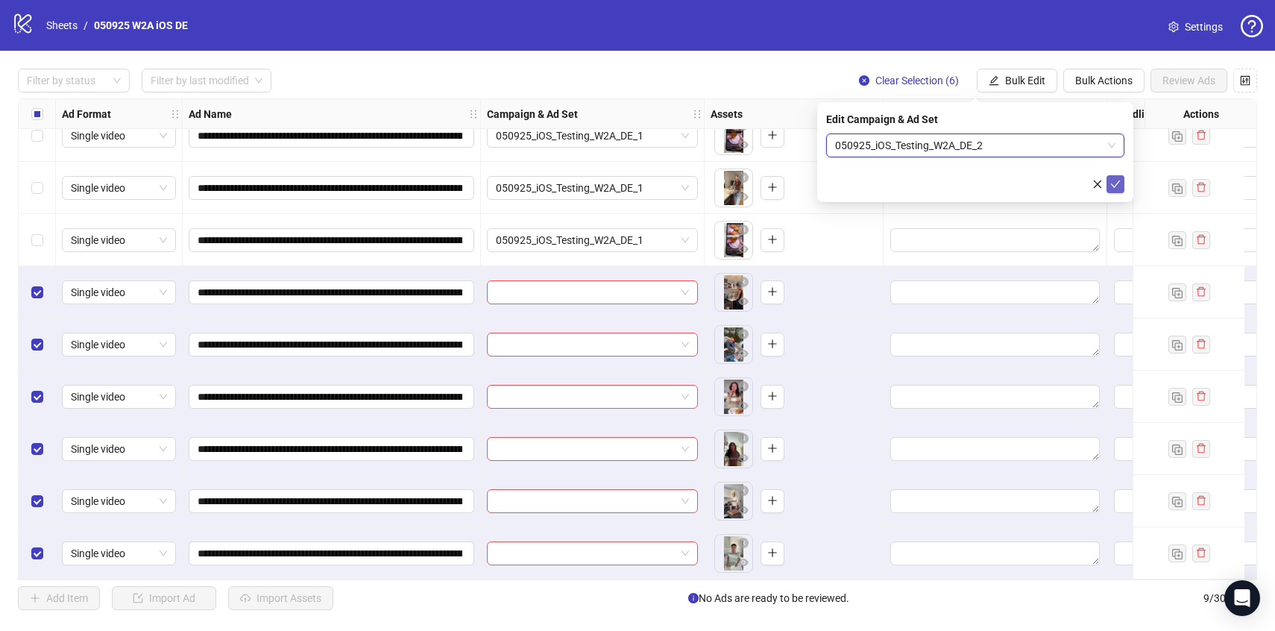
click at [1116, 186] on icon "check" at bounding box center [1116, 184] width 10 height 10
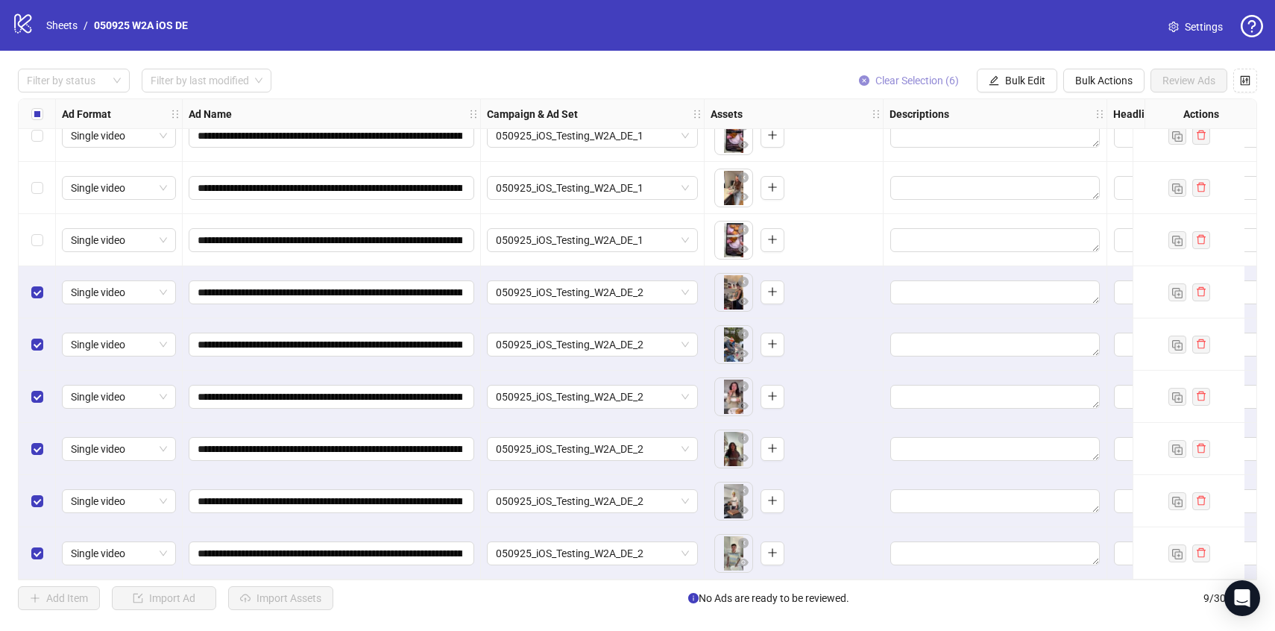
click at [906, 81] on span "Clear Selection (6)" at bounding box center [918, 81] width 84 height 12
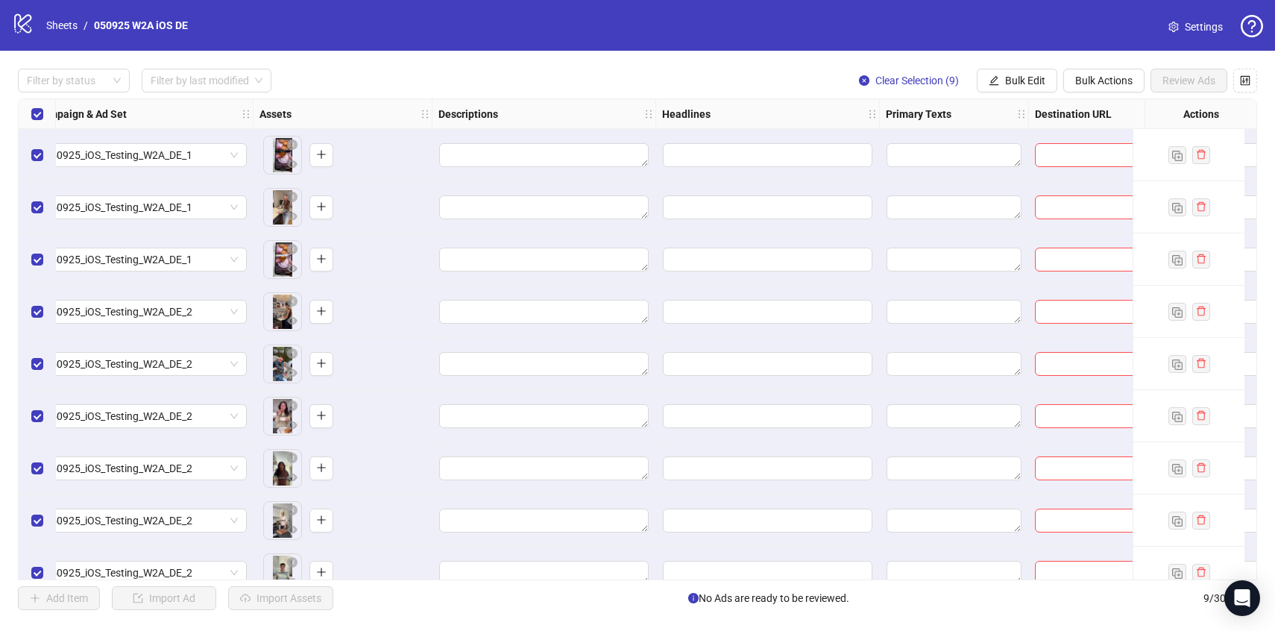
scroll to position [0, 454]
click at [1014, 84] on span "Bulk Edit" at bounding box center [1025, 81] width 40 height 12
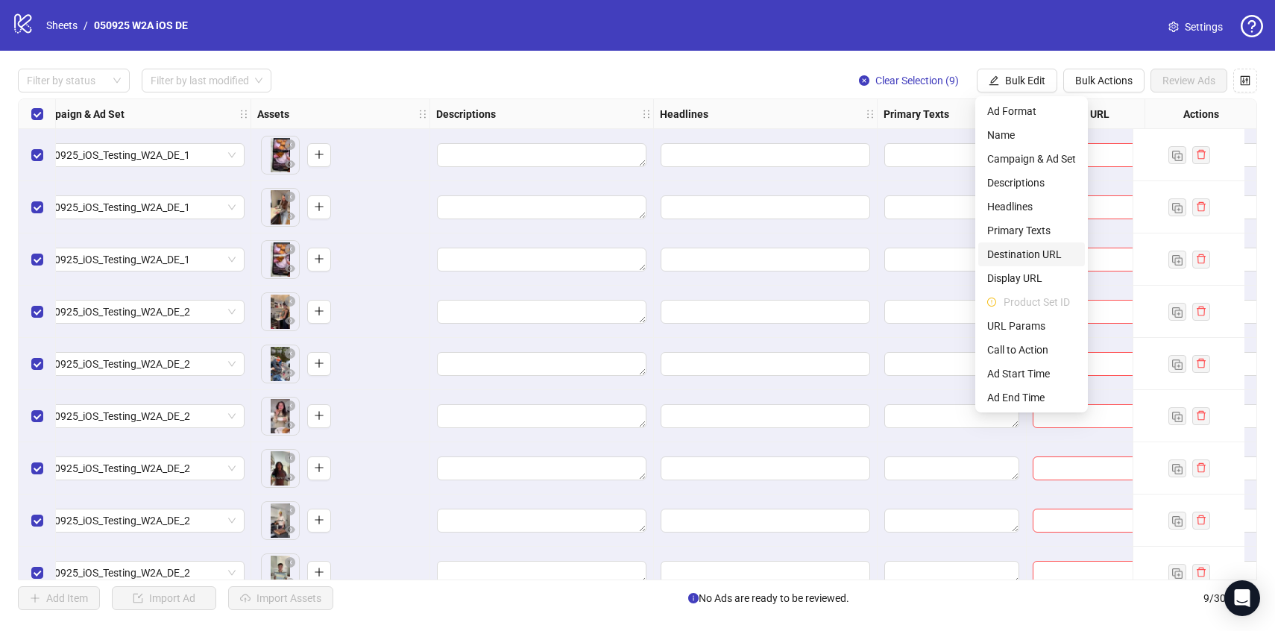
click at [1014, 255] on span "Destination URL" at bounding box center [1032, 254] width 89 height 16
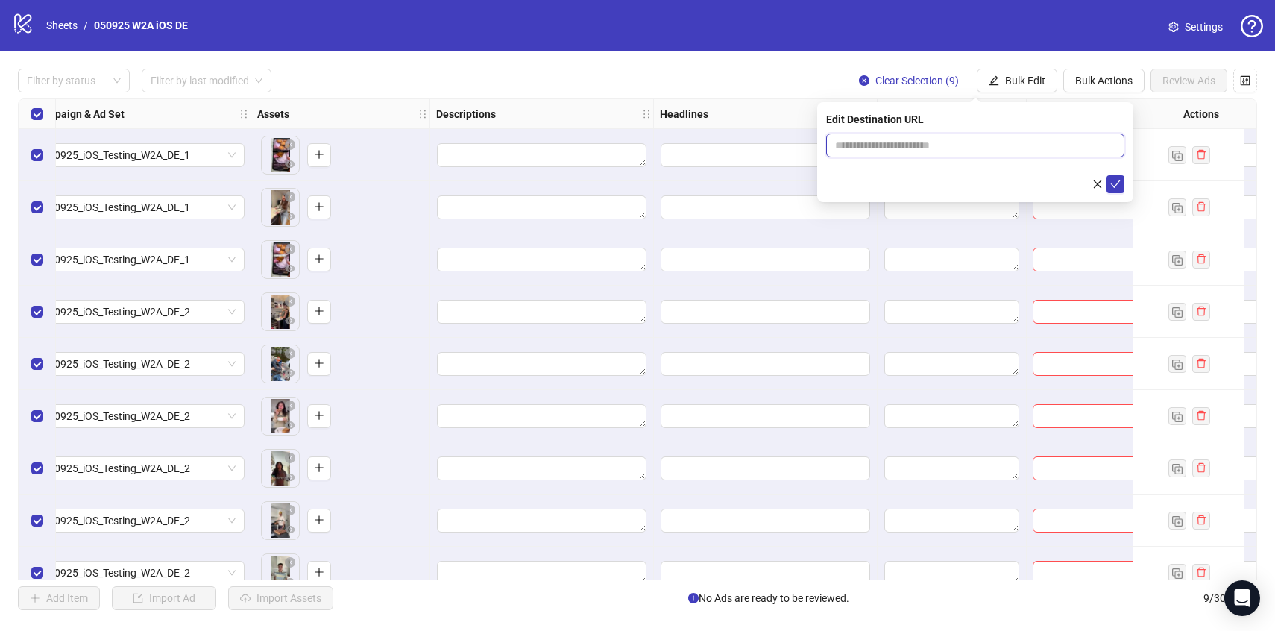
click at [925, 151] on input "text" at bounding box center [969, 145] width 269 height 16
paste input "**********"
type input "**********"
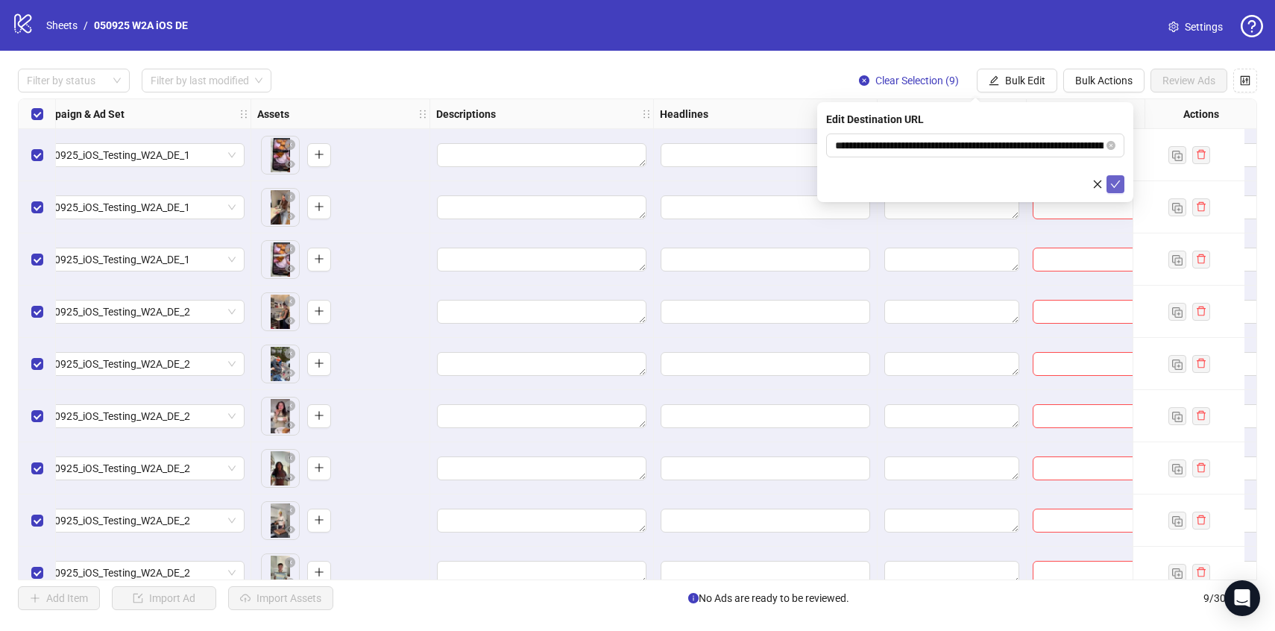
click at [1121, 183] on button "submit" at bounding box center [1116, 184] width 18 height 18
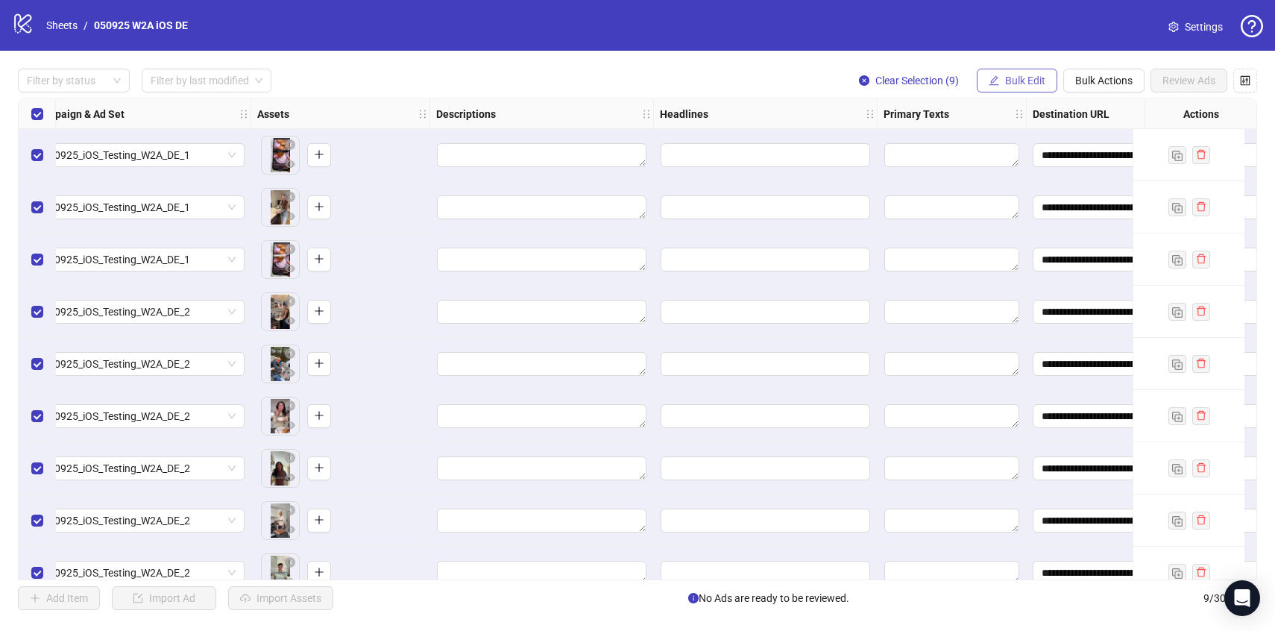
click at [1015, 84] on span "Bulk Edit" at bounding box center [1025, 81] width 40 height 12
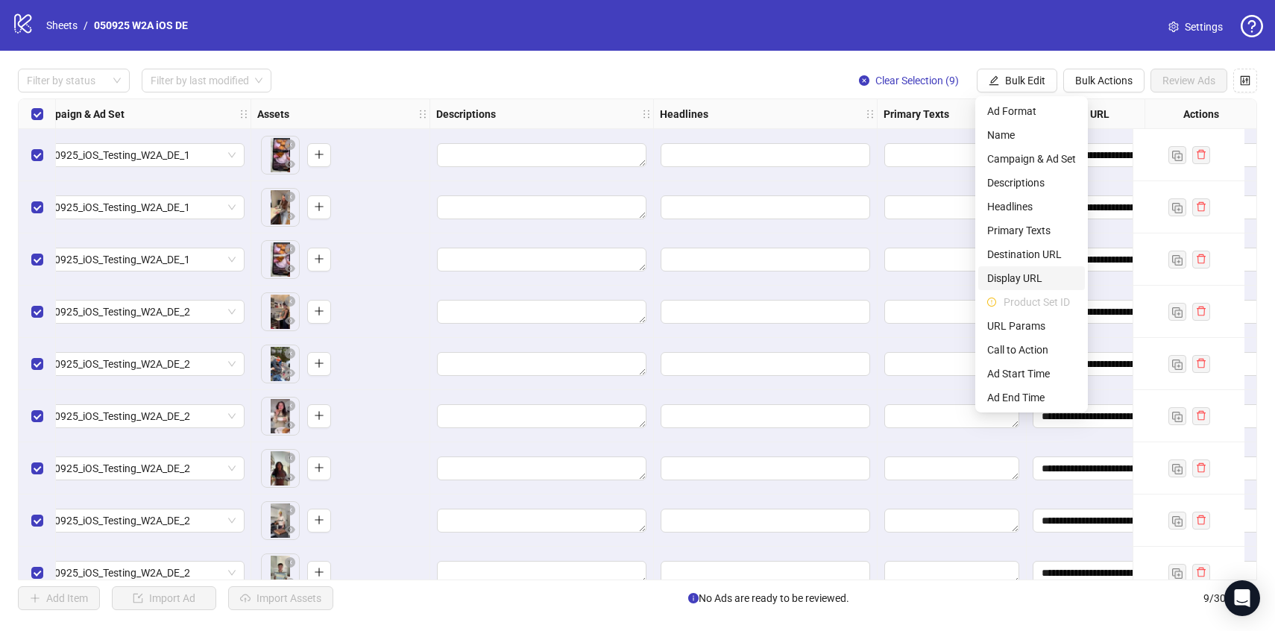
click at [1011, 276] on span "Display URL" at bounding box center [1032, 278] width 89 height 16
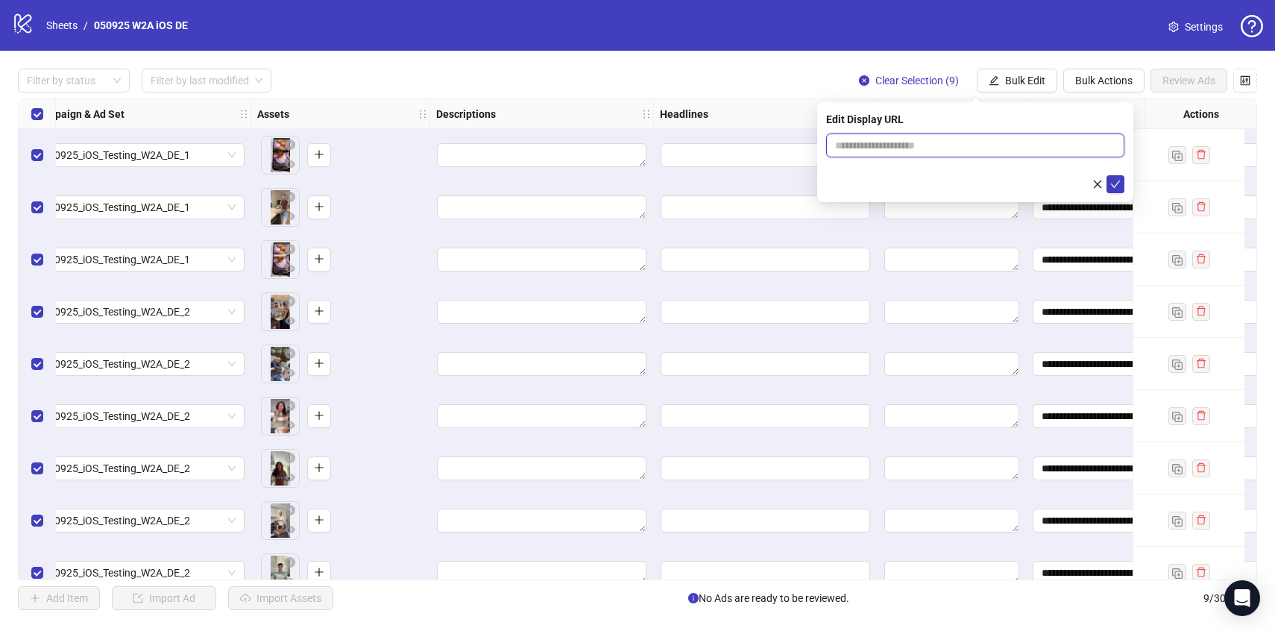
click at [961, 151] on input "text" at bounding box center [975, 146] width 298 height 24
type input "**********"
click at [1115, 183] on icon "check" at bounding box center [1116, 184] width 10 height 10
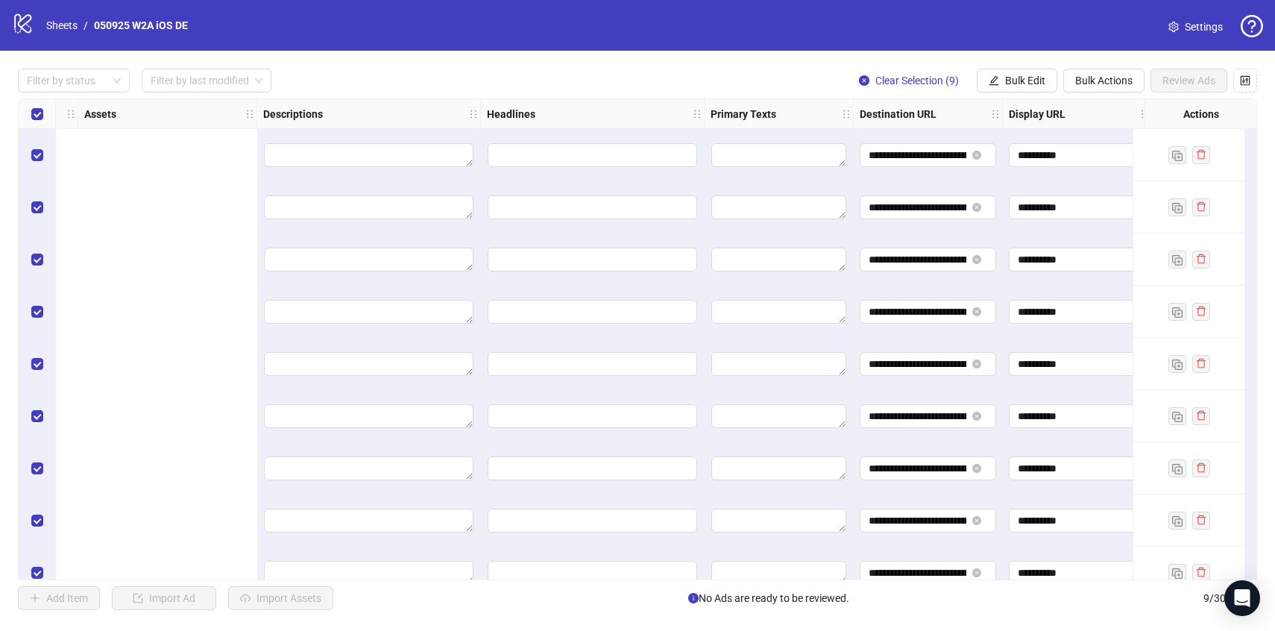
scroll to position [0, 1228]
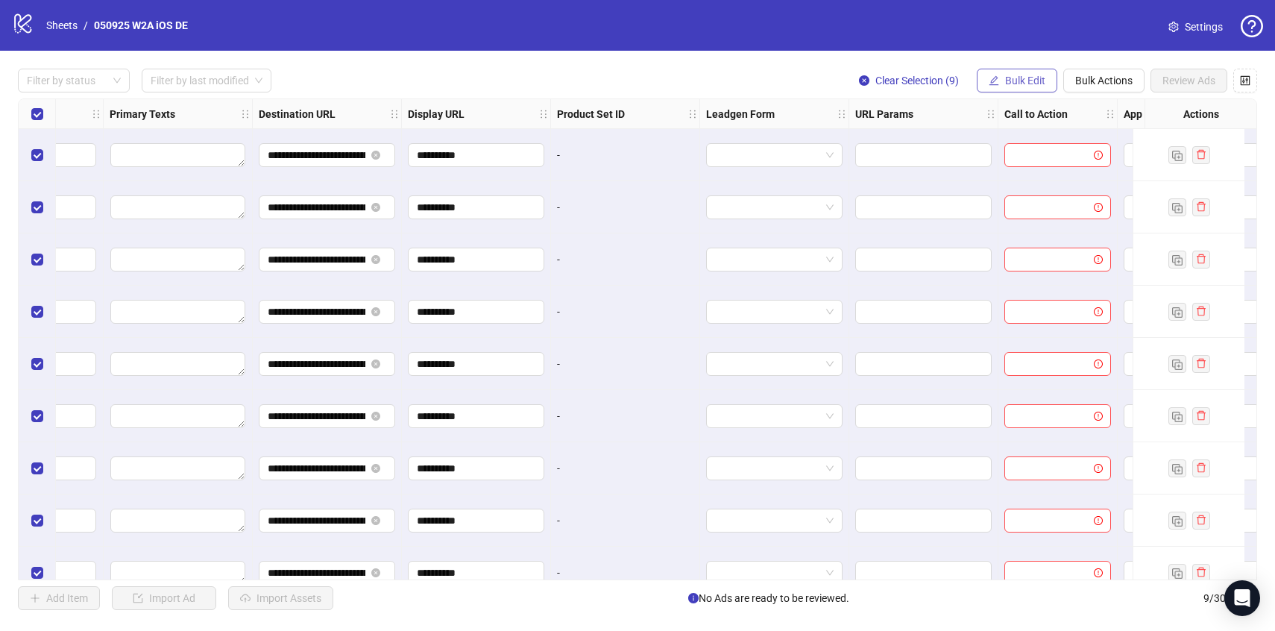
click at [1035, 85] on span "Bulk Edit" at bounding box center [1025, 81] width 40 height 12
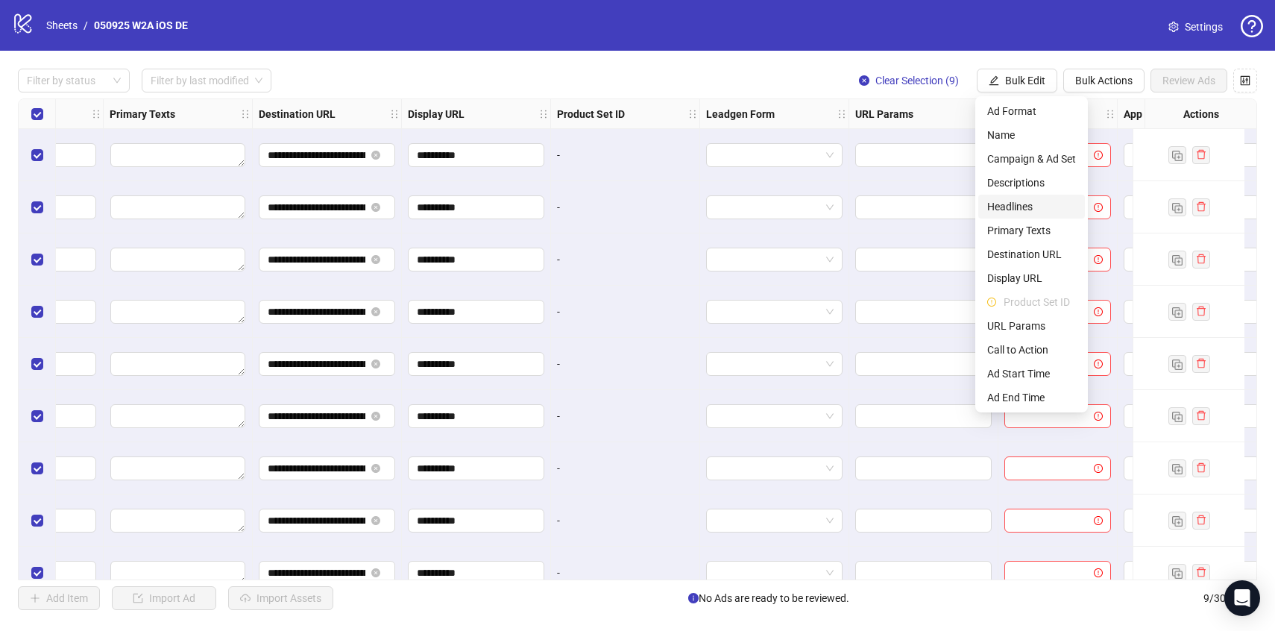
click at [1025, 204] on span "Headlines" at bounding box center [1032, 206] width 89 height 16
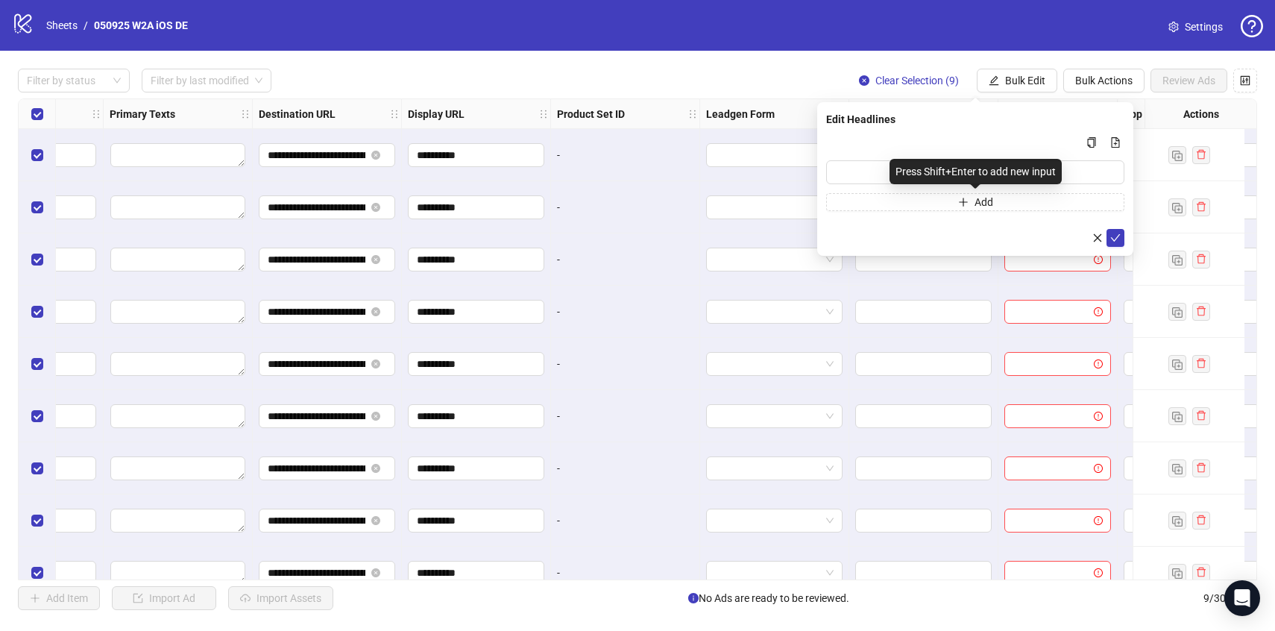
click at [890, 177] on div "Press Shift+Enter to add new input" at bounding box center [976, 171] width 172 height 25
click at [850, 174] on input "Multi-input container - paste or copy values" at bounding box center [975, 172] width 298 height 24
paste input "**********"
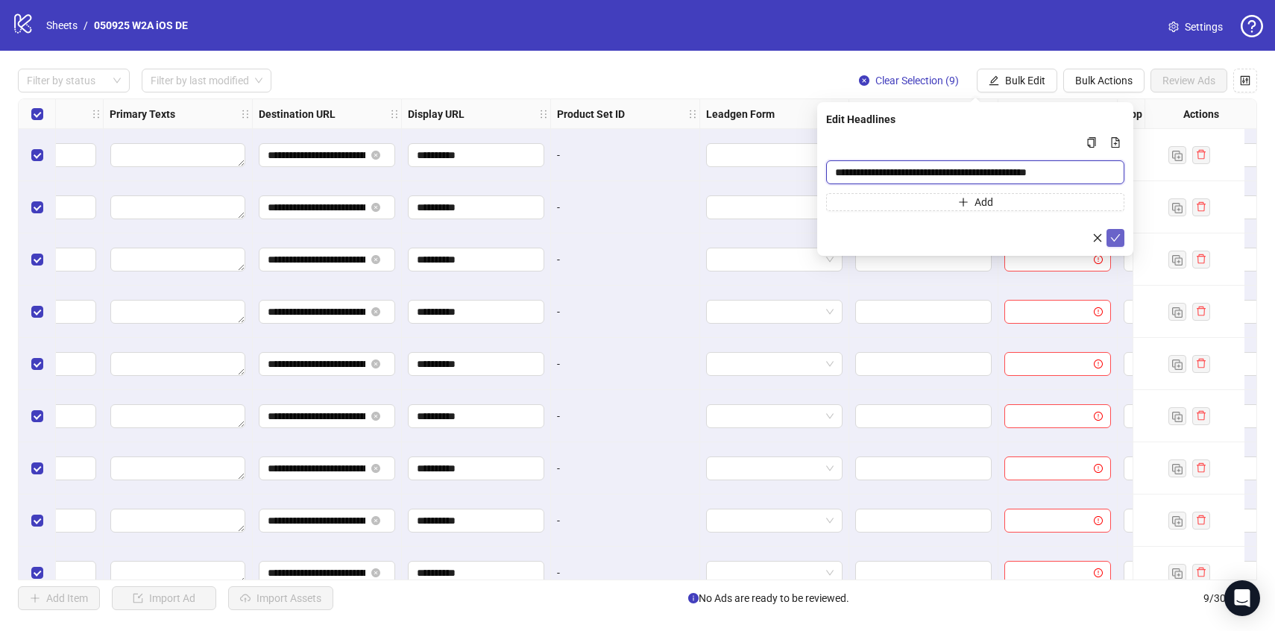
type input "**********"
click at [1117, 237] on icon "check" at bounding box center [1116, 237] width 10 height 7
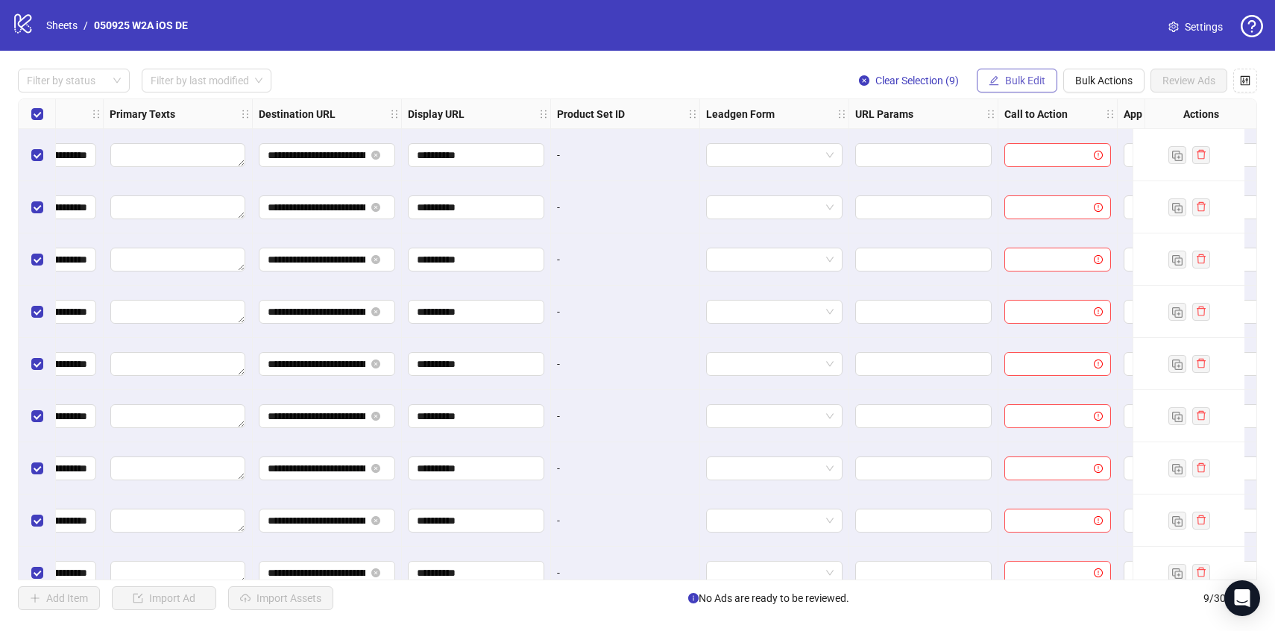
click at [1035, 84] on span "Bulk Edit" at bounding box center [1025, 81] width 40 height 12
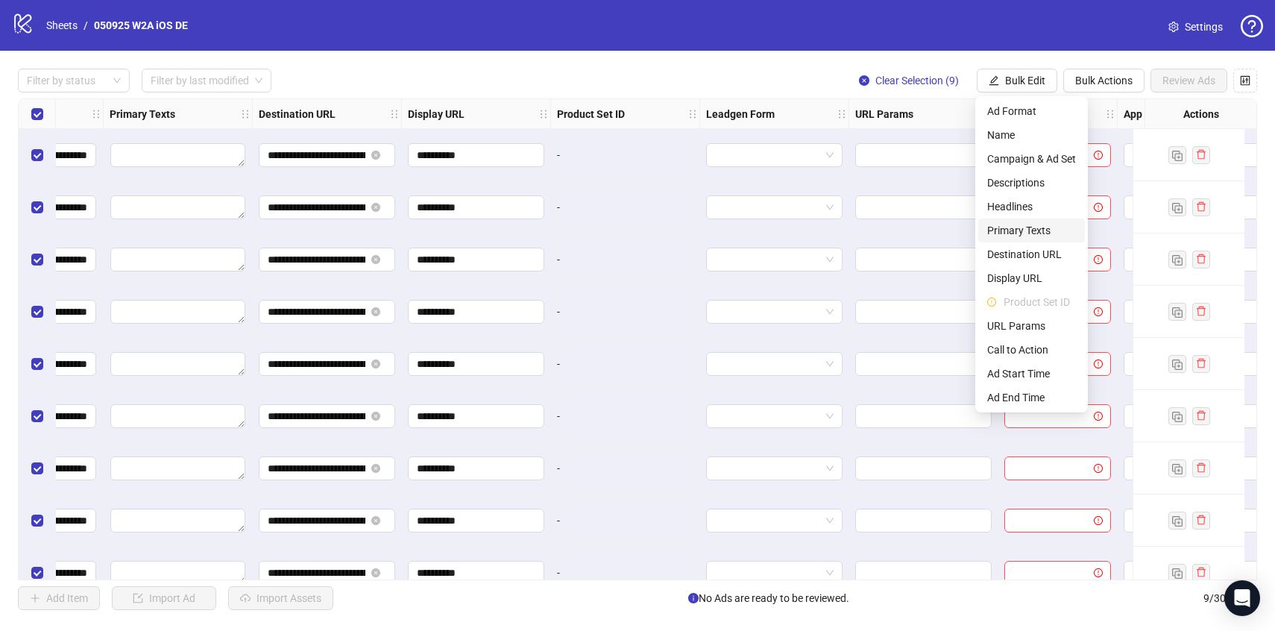
click at [1037, 233] on span "Primary Texts" at bounding box center [1032, 230] width 89 height 16
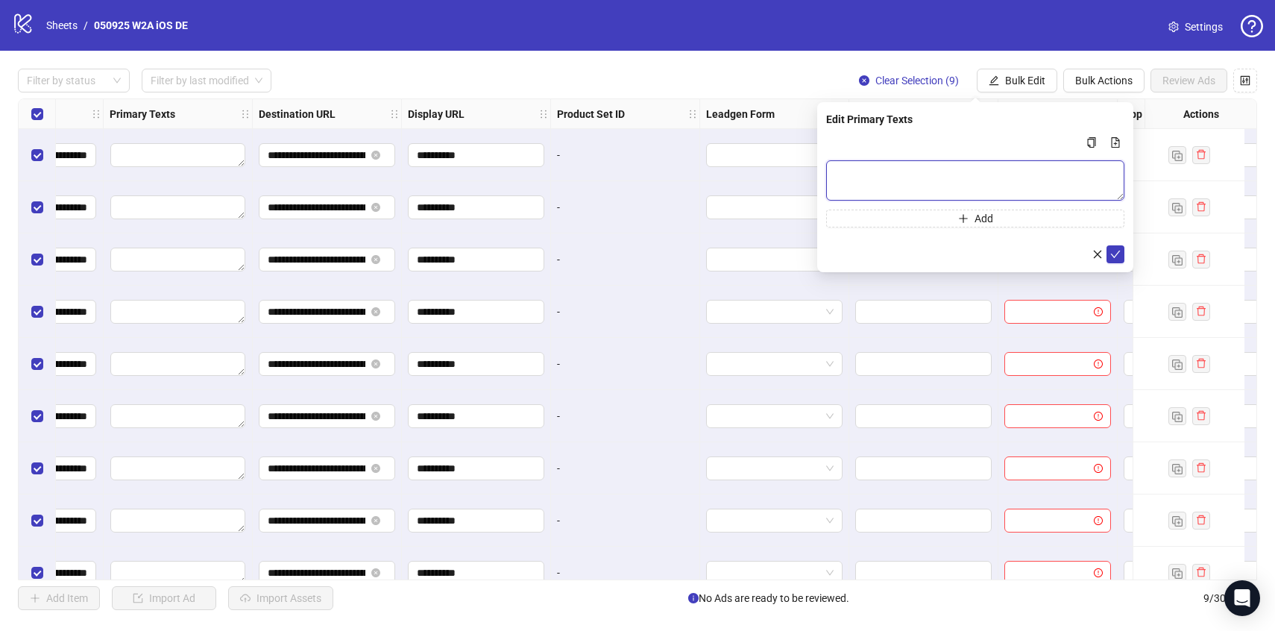
click at [882, 177] on textarea "Multi-text input container - paste or copy values" at bounding box center [975, 180] width 298 height 40
paste textarea "**********"
type textarea "**********"
click at [1118, 258] on icon "check" at bounding box center [1116, 254] width 10 height 10
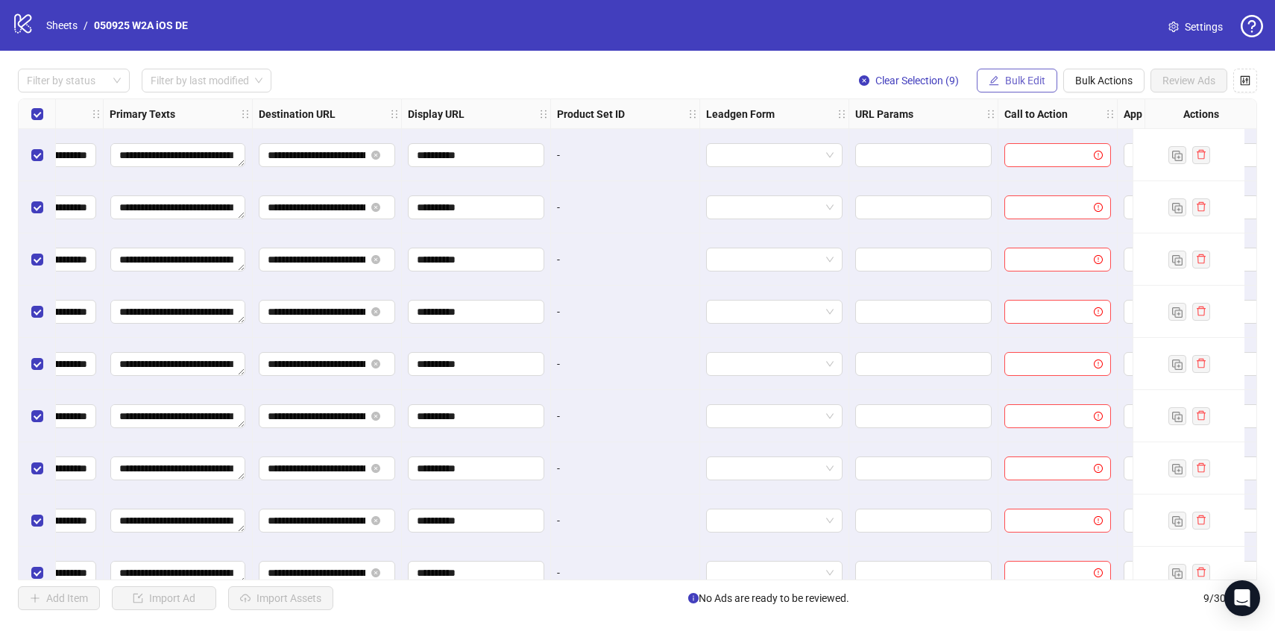
click at [1036, 89] on button "Bulk Edit" at bounding box center [1017, 81] width 81 height 24
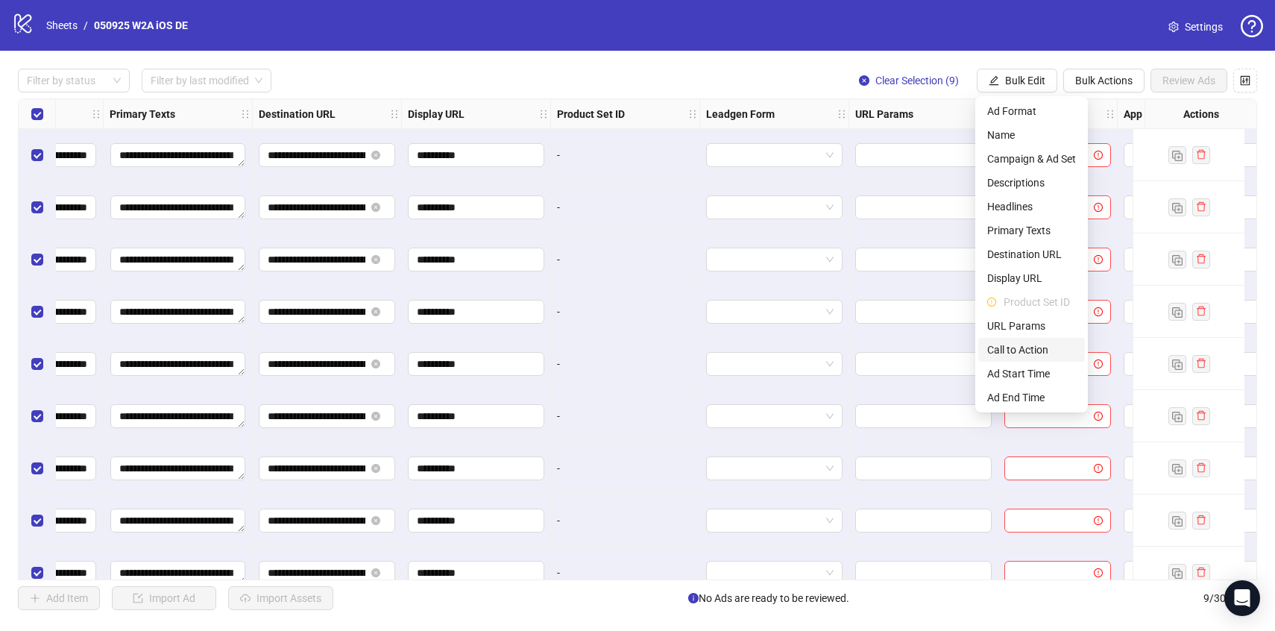
click at [1015, 349] on span "Call to Action" at bounding box center [1032, 350] width 89 height 16
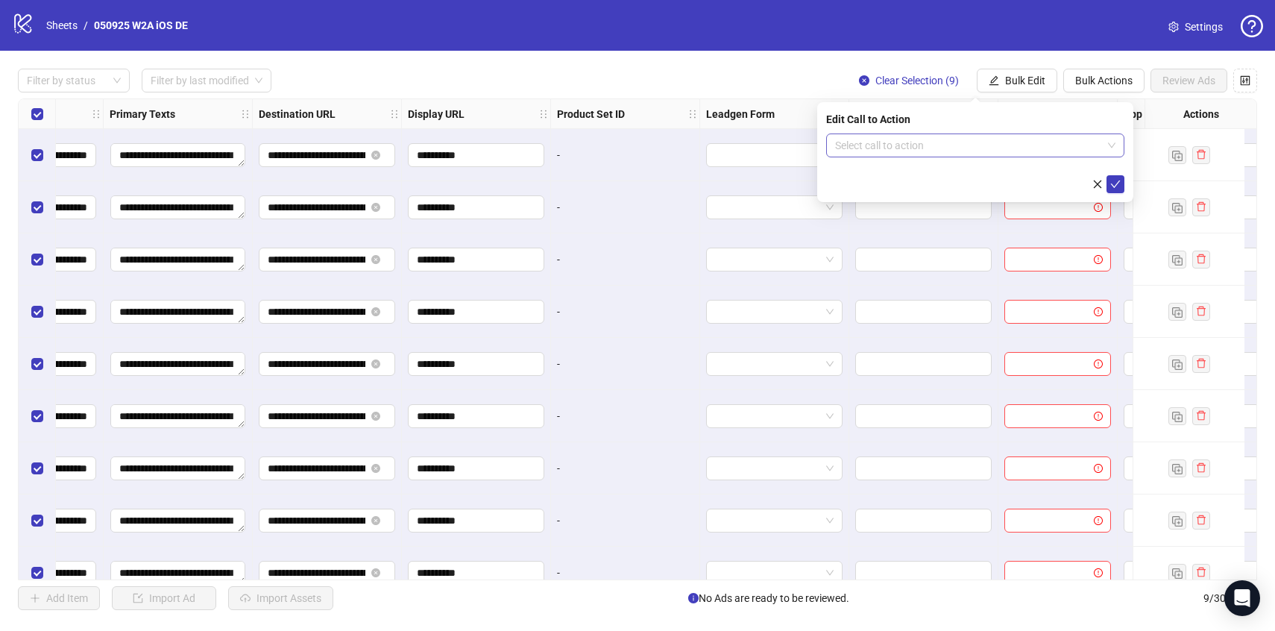
click at [950, 155] on input "search" at bounding box center [968, 145] width 267 height 22
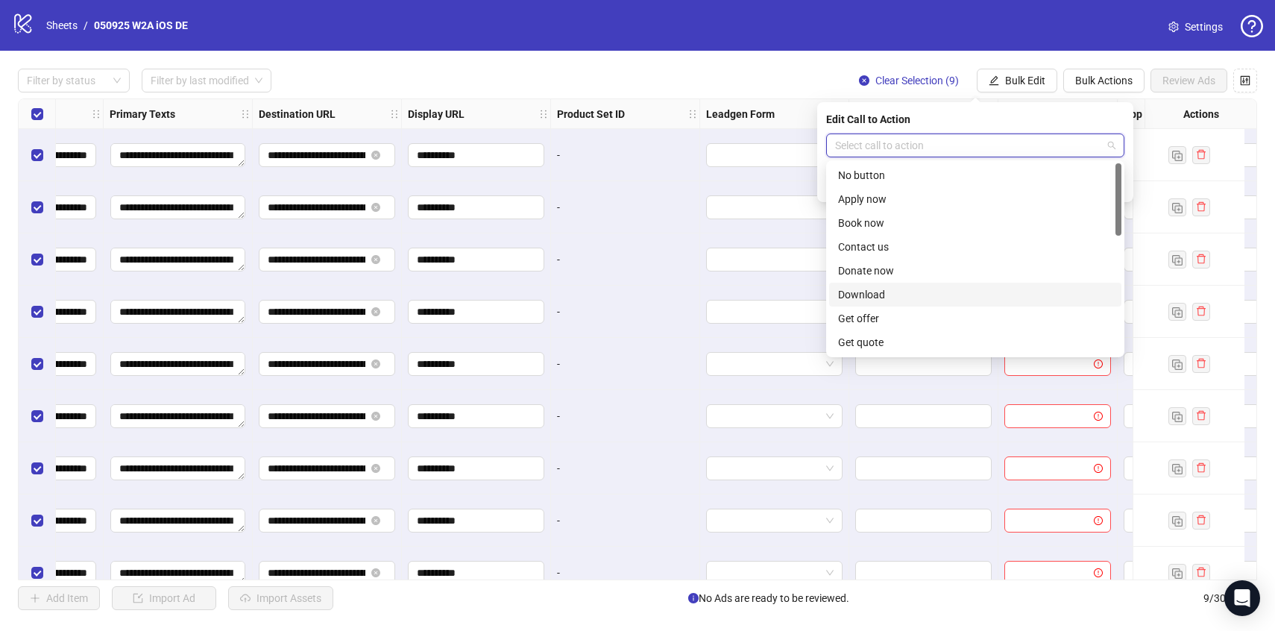
click at [891, 296] on div "Download" at bounding box center [975, 294] width 274 height 16
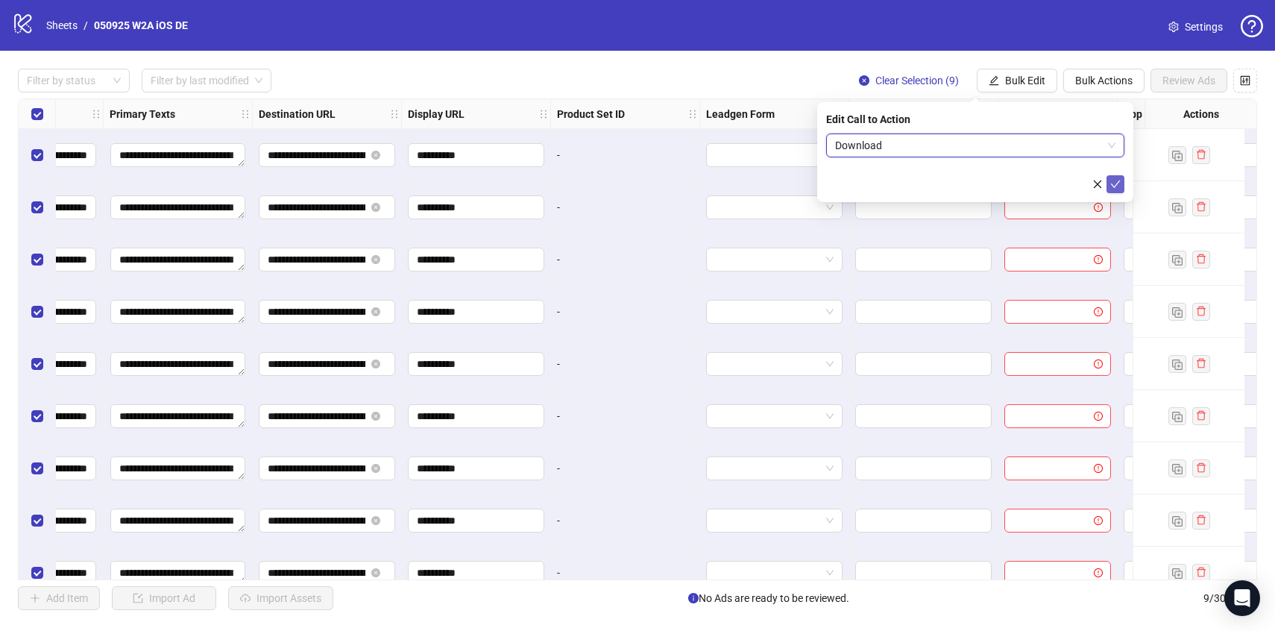
click at [1120, 188] on icon "check" at bounding box center [1116, 184] width 10 height 10
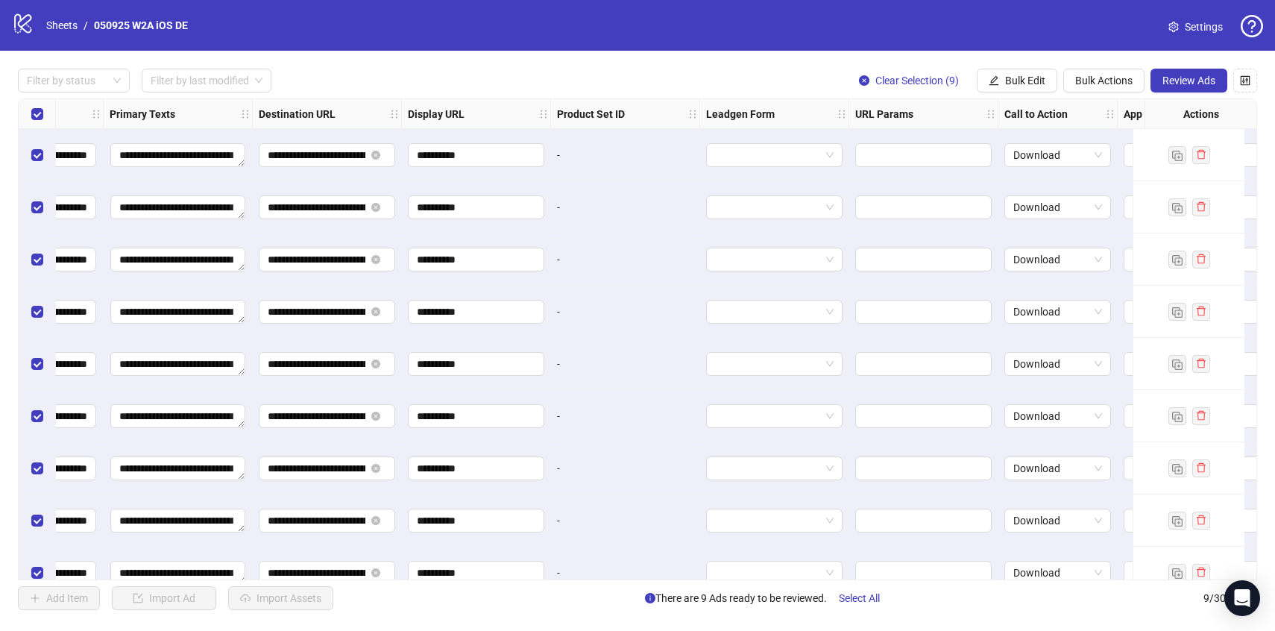
scroll to position [0, 1660]
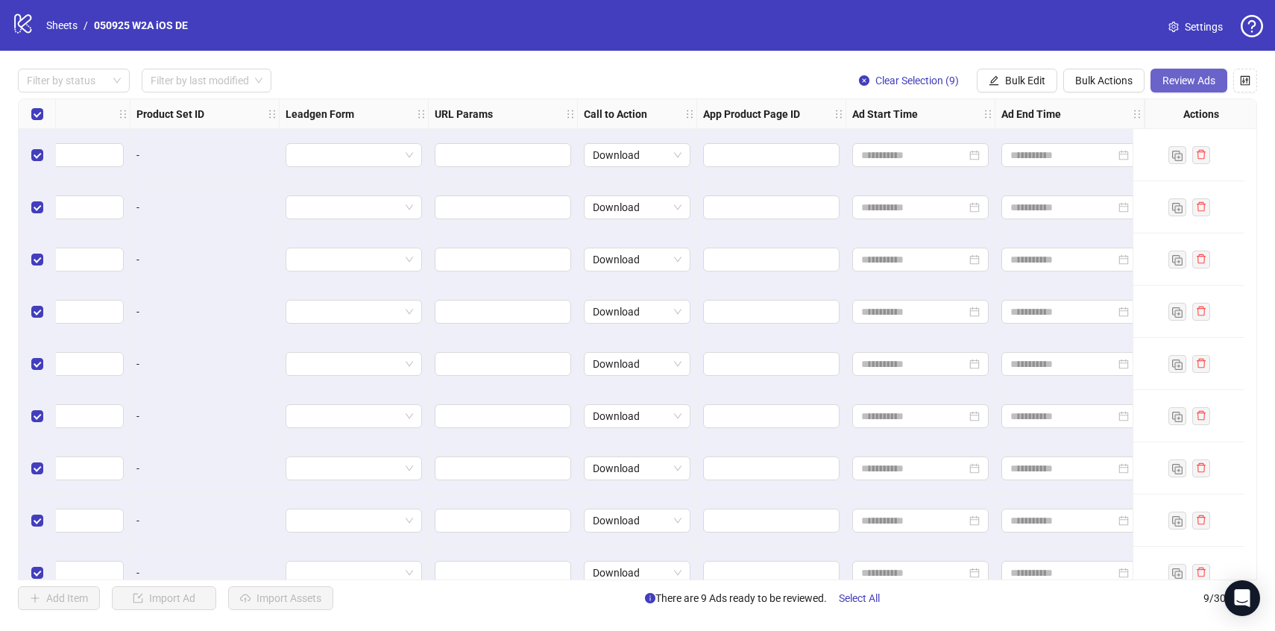
click at [1190, 87] on span "Review Ads" at bounding box center [1189, 81] width 53 height 12
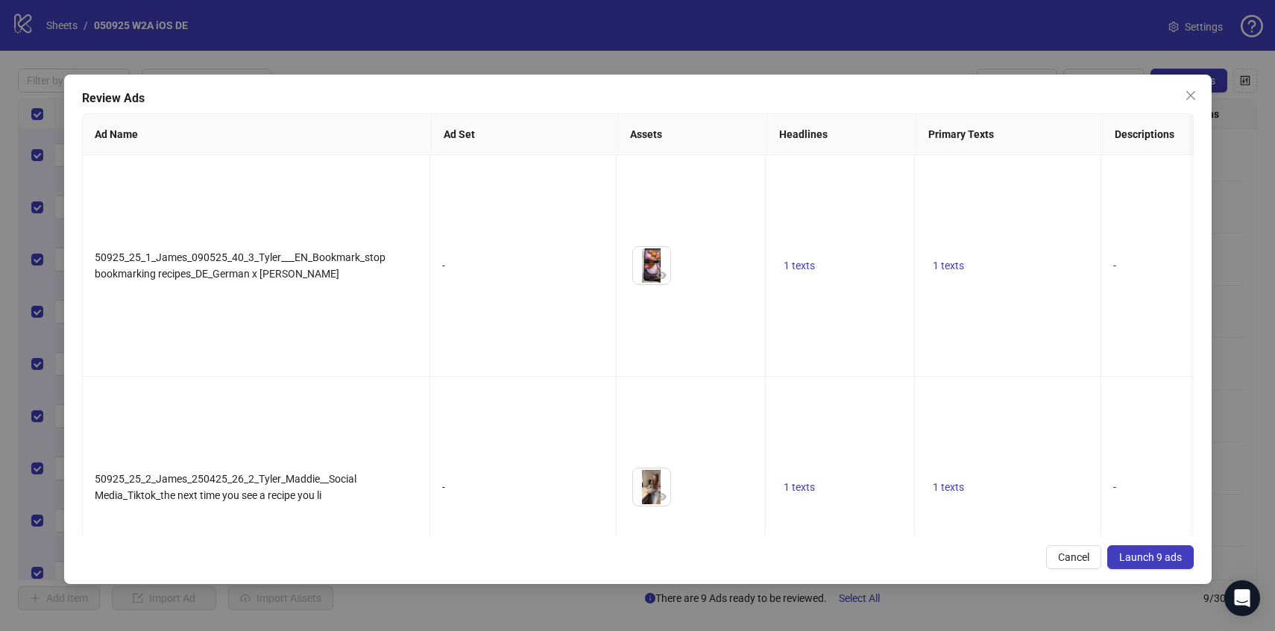
click at [1144, 563] on button "Launch 9 ads" at bounding box center [1151, 557] width 87 height 24
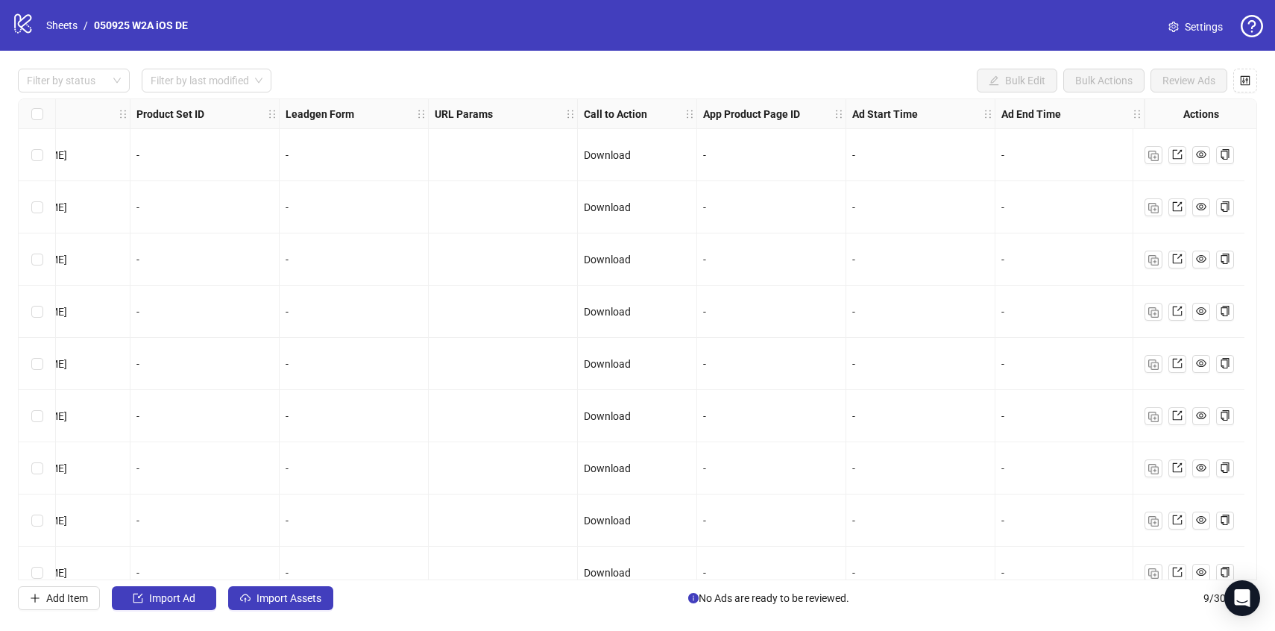
scroll to position [25, 1660]
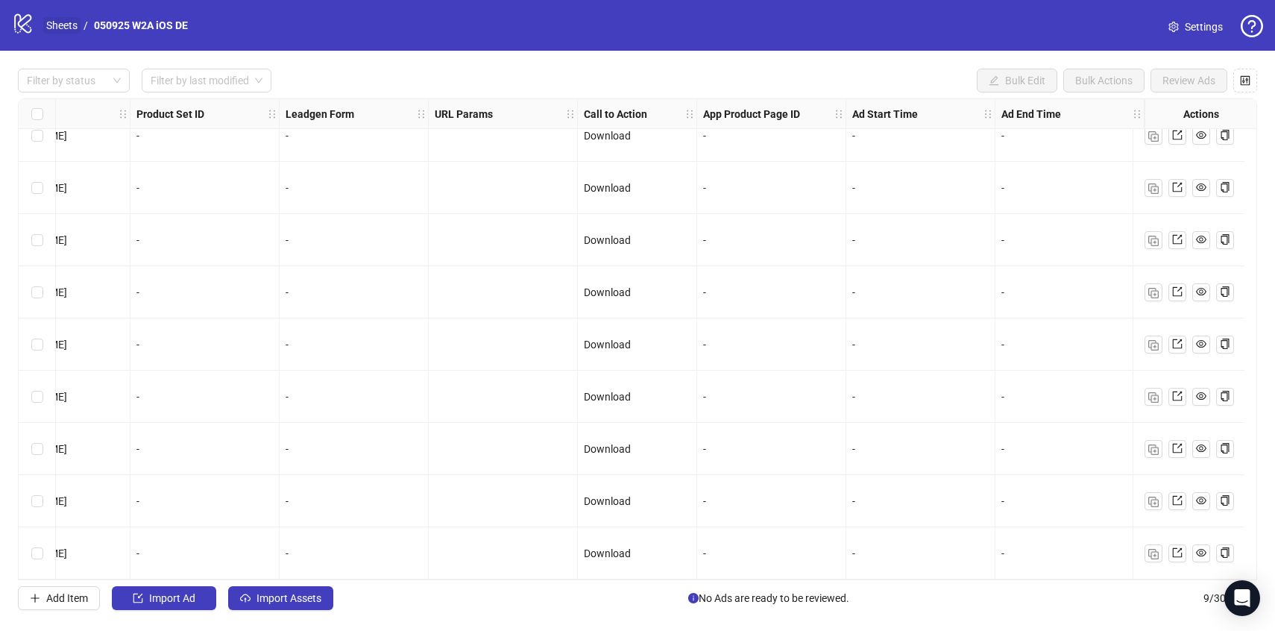
click at [65, 28] on link "Sheets" at bounding box center [61, 25] width 37 height 16
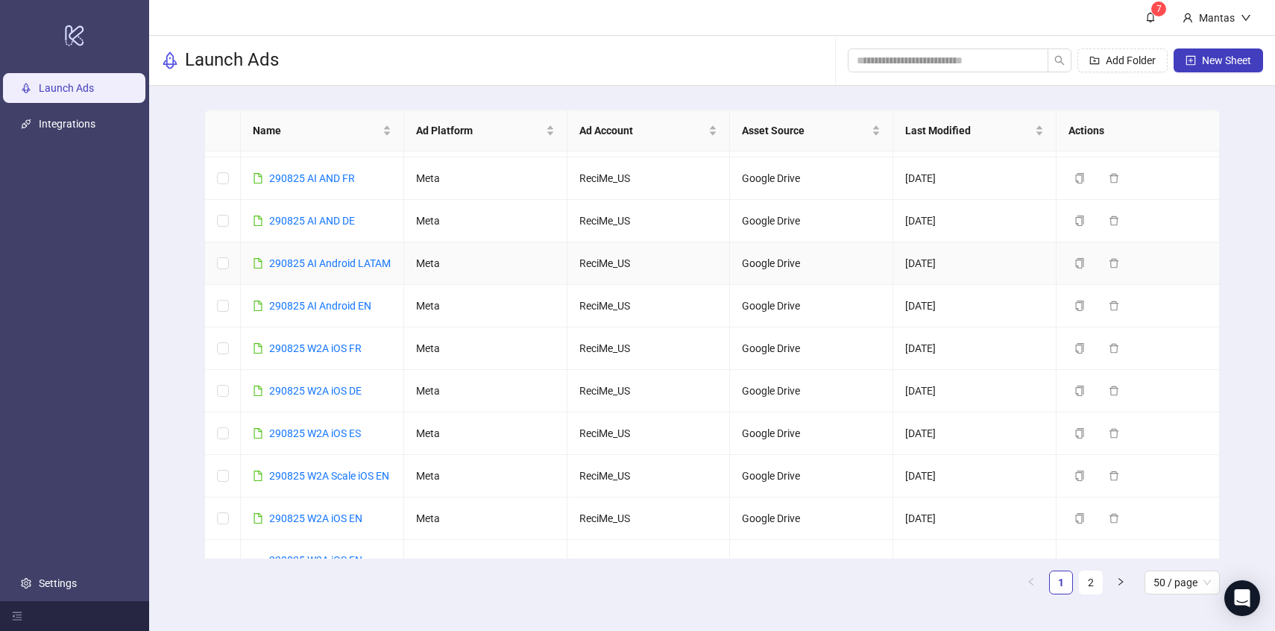
scroll to position [166, 0]
click at [1082, 351] on icon "copy" at bounding box center [1080, 346] width 8 height 10
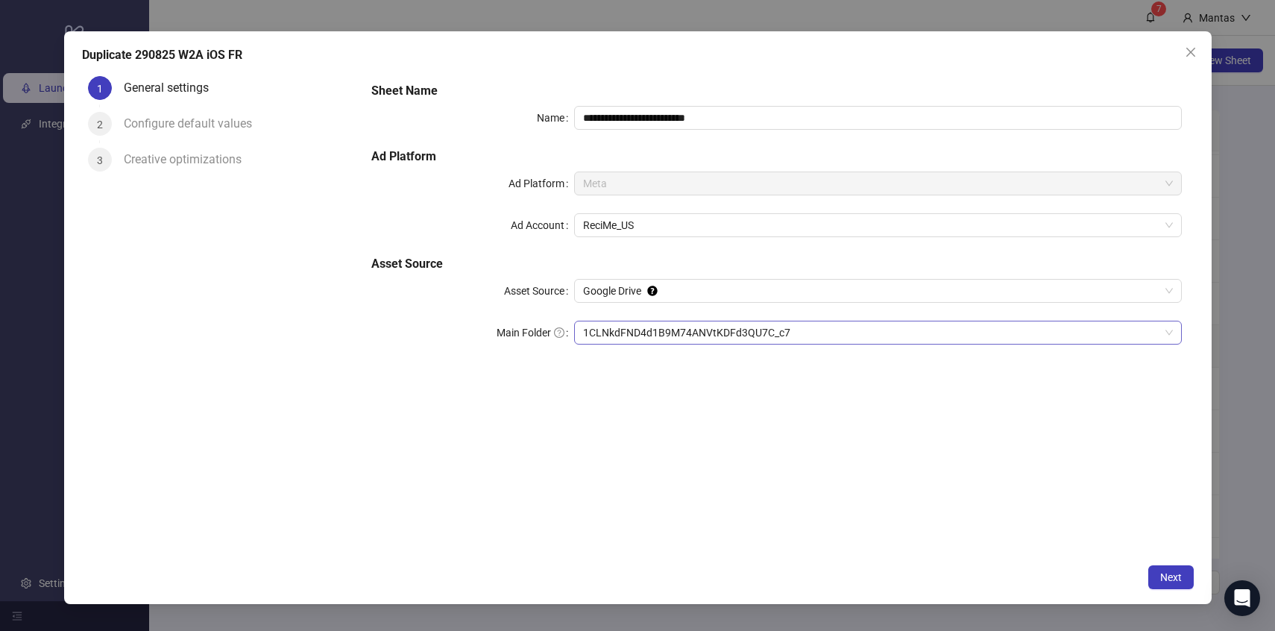
click at [644, 337] on span "1CLNkdFND4d1B9M74ANVtKDFd3QU7C_c7" at bounding box center [878, 332] width 590 height 22
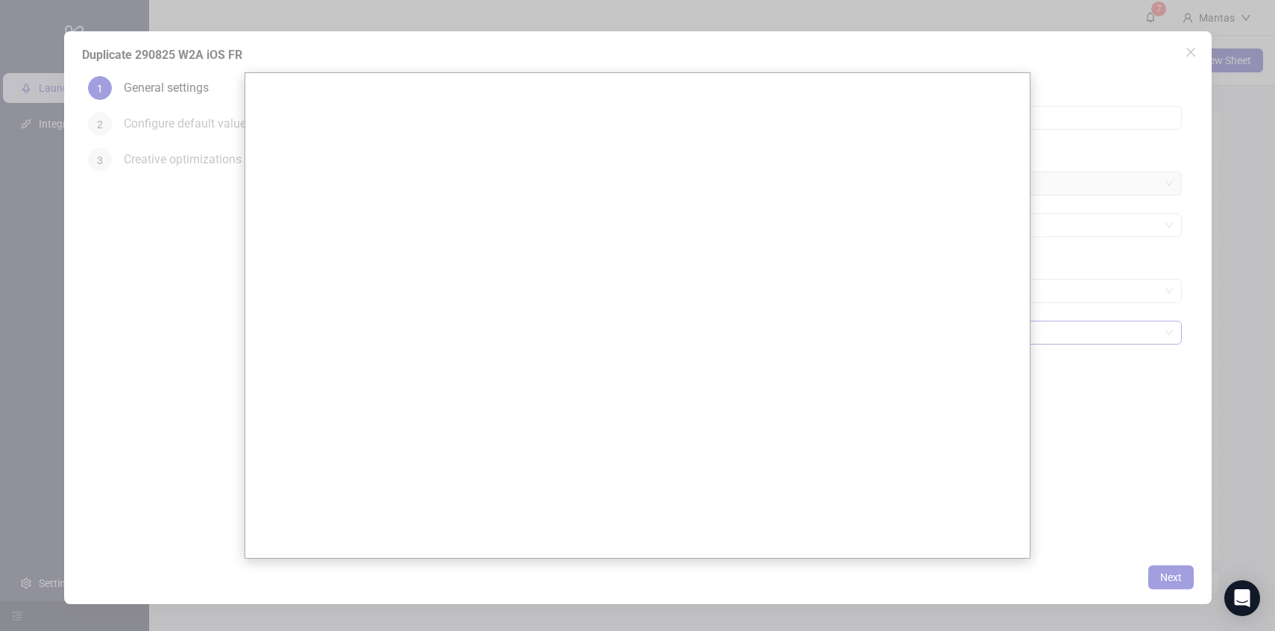
scroll to position [0, 0]
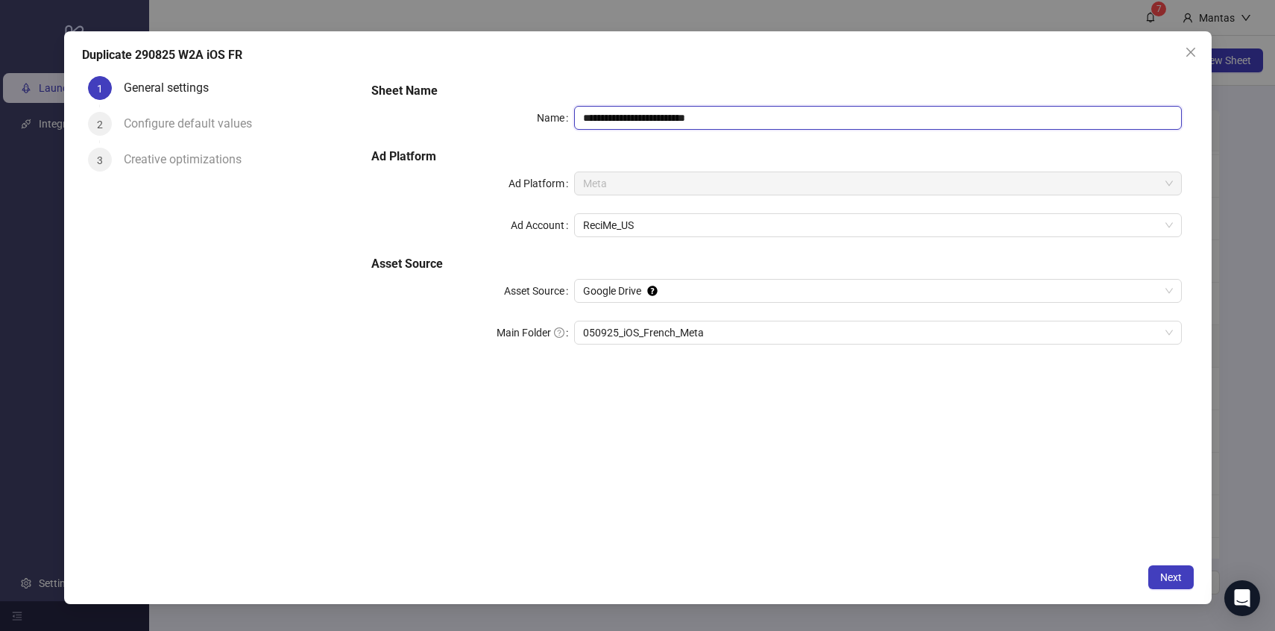
drag, startPoint x: 682, startPoint y: 117, endPoint x: 776, endPoint y: 117, distance: 94.7
click at [777, 117] on input "**********" at bounding box center [878, 118] width 608 height 24
drag, startPoint x: 607, startPoint y: 119, endPoint x: 533, endPoint y: 118, distance: 74.6
click at [533, 119] on div "**********" at bounding box center [776, 118] width 810 height 24
type input "**********"
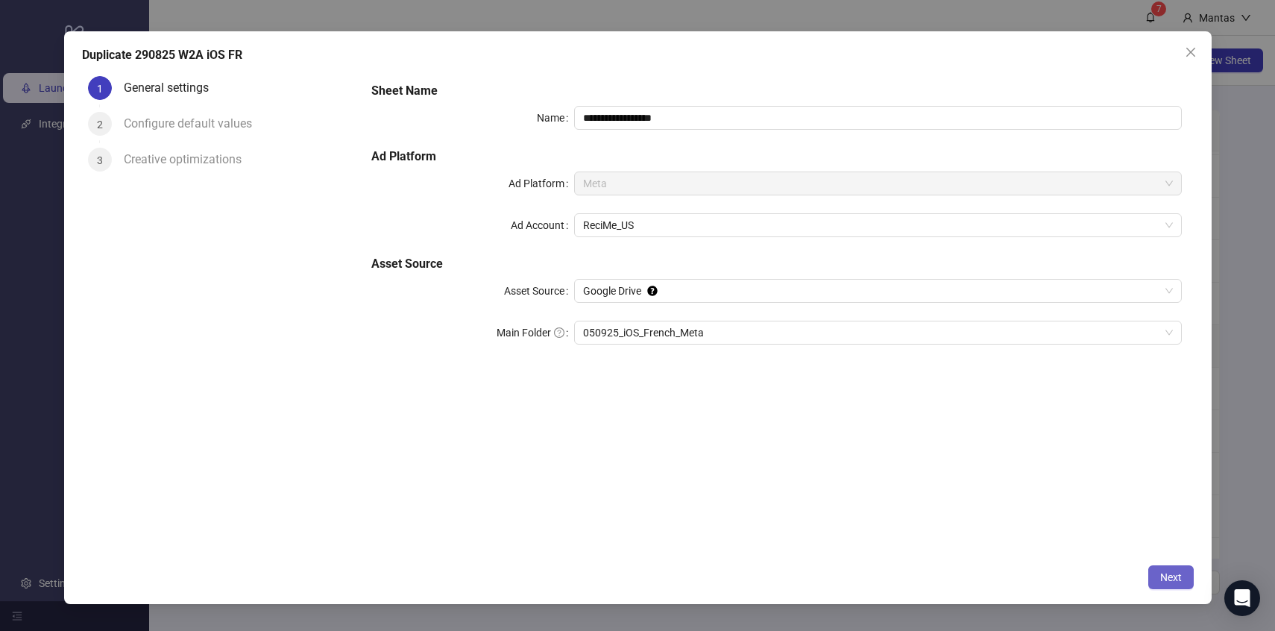
click at [1176, 581] on span "Next" at bounding box center [1172, 577] width 22 height 12
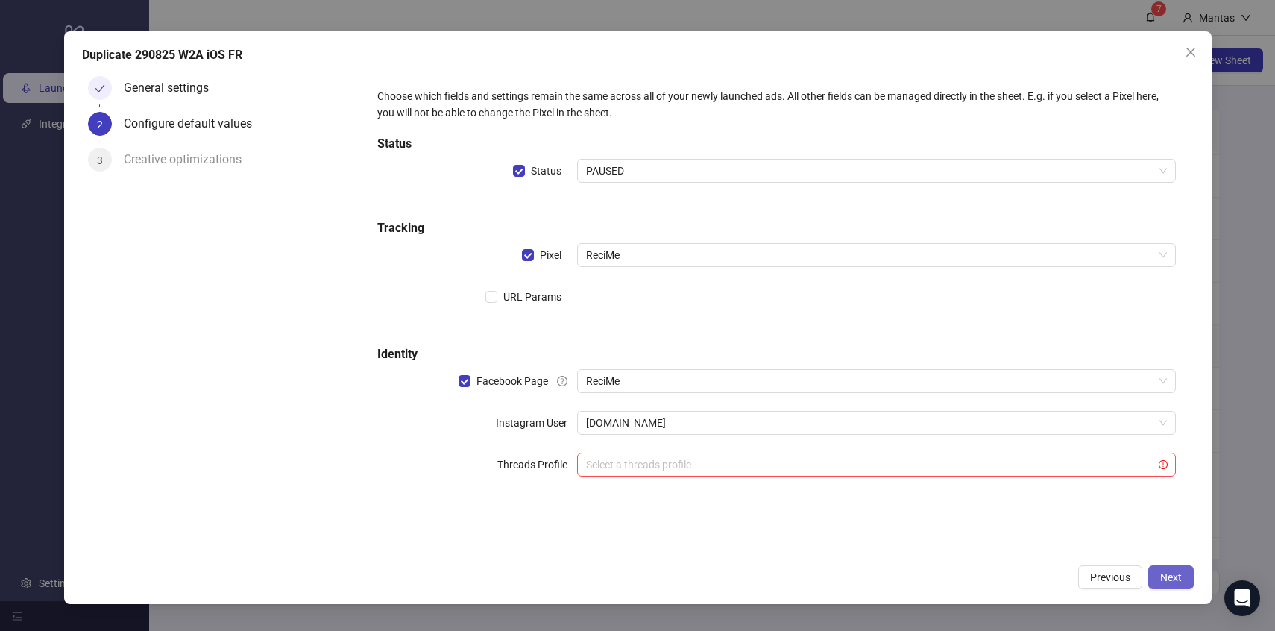
click at [1184, 577] on button "Next" at bounding box center [1172, 577] width 46 height 24
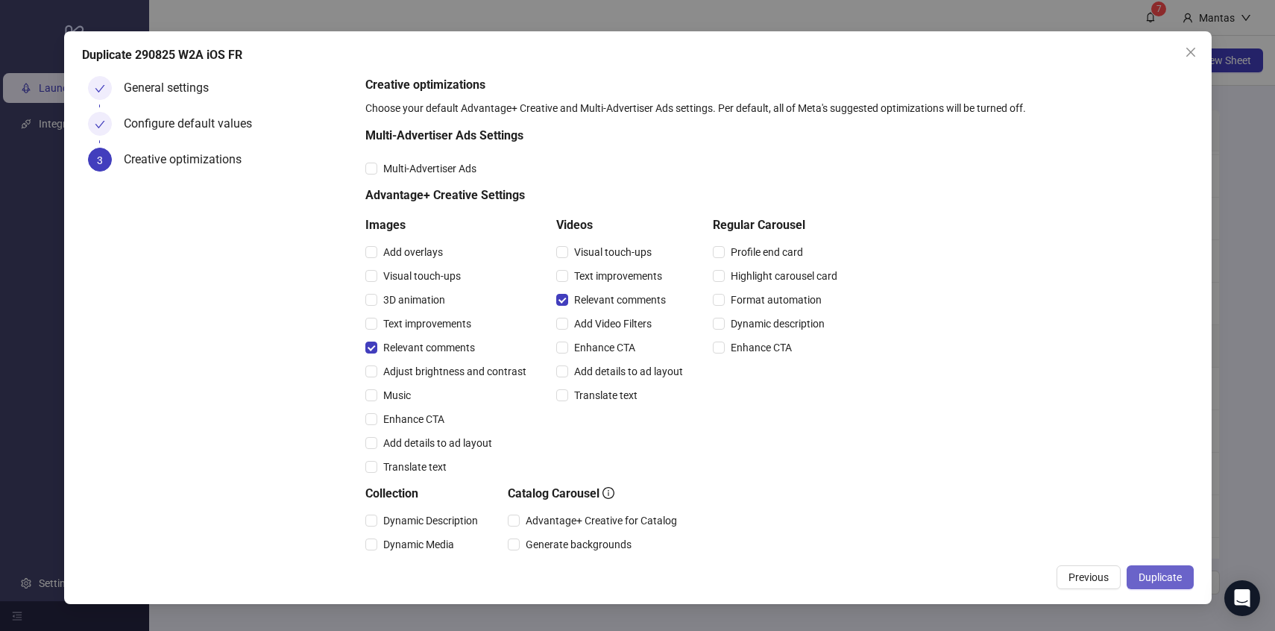
click at [1178, 570] on button "Duplicate" at bounding box center [1160, 577] width 67 height 24
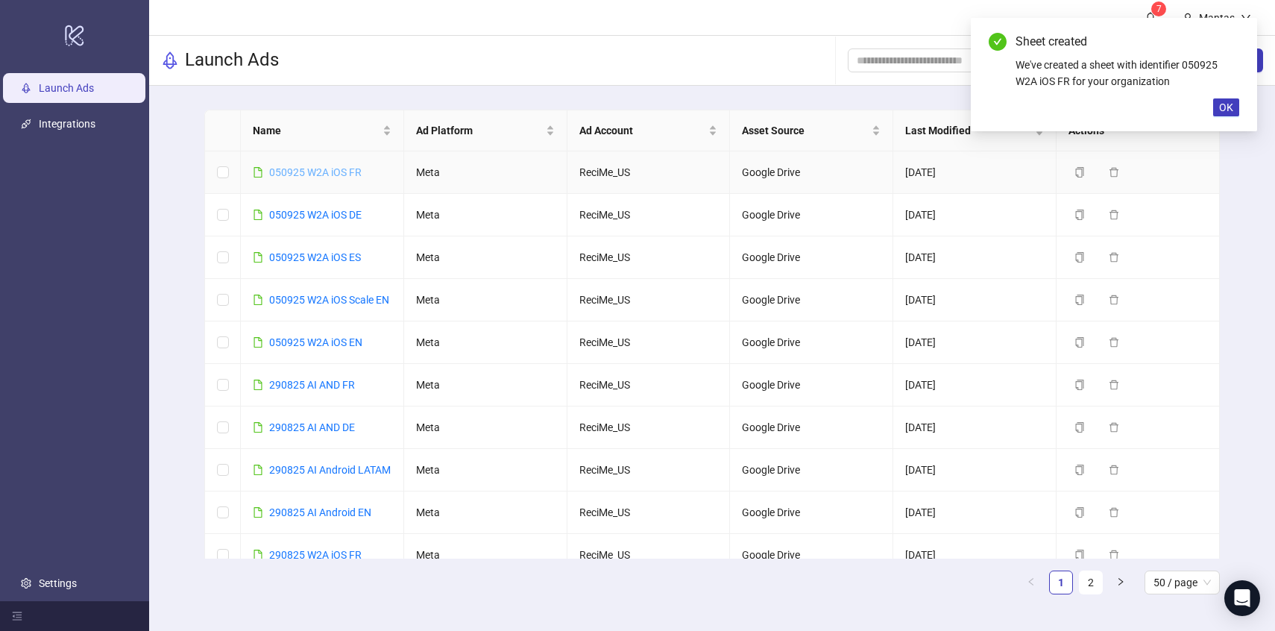
click at [296, 174] on link "050925 W2A iOS FR" at bounding box center [315, 172] width 92 height 12
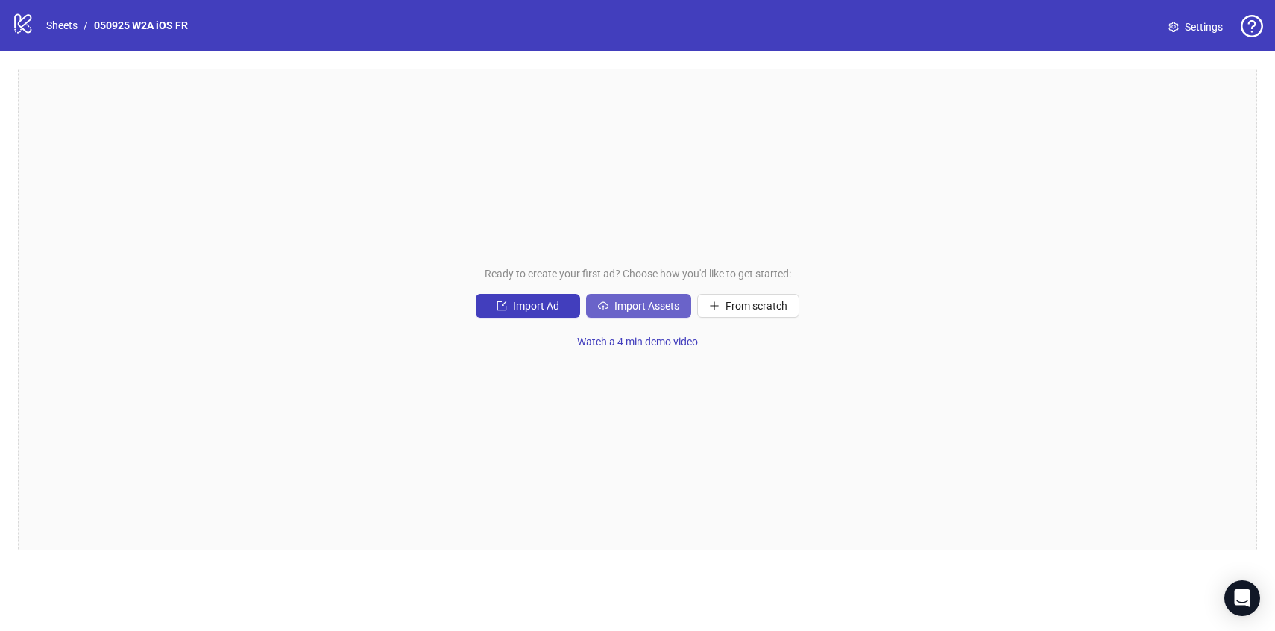
click at [643, 307] on span "Import Assets" at bounding box center [647, 306] width 65 height 12
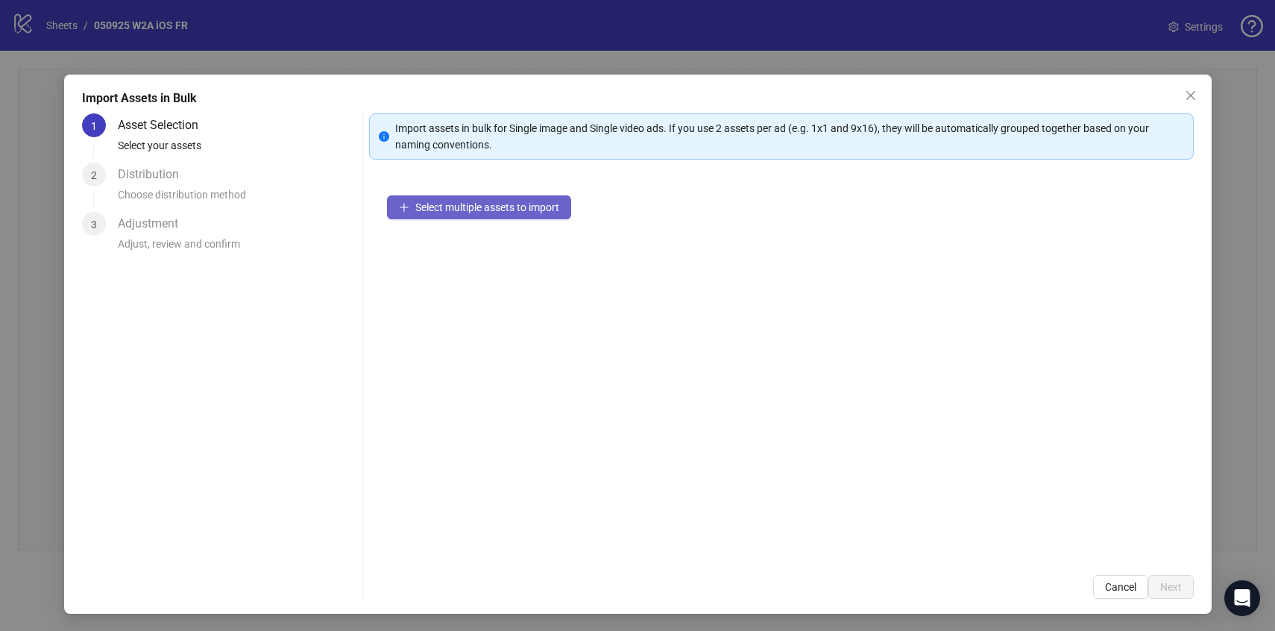
click at [479, 208] on span "Select multiple assets to import" at bounding box center [487, 207] width 144 height 12
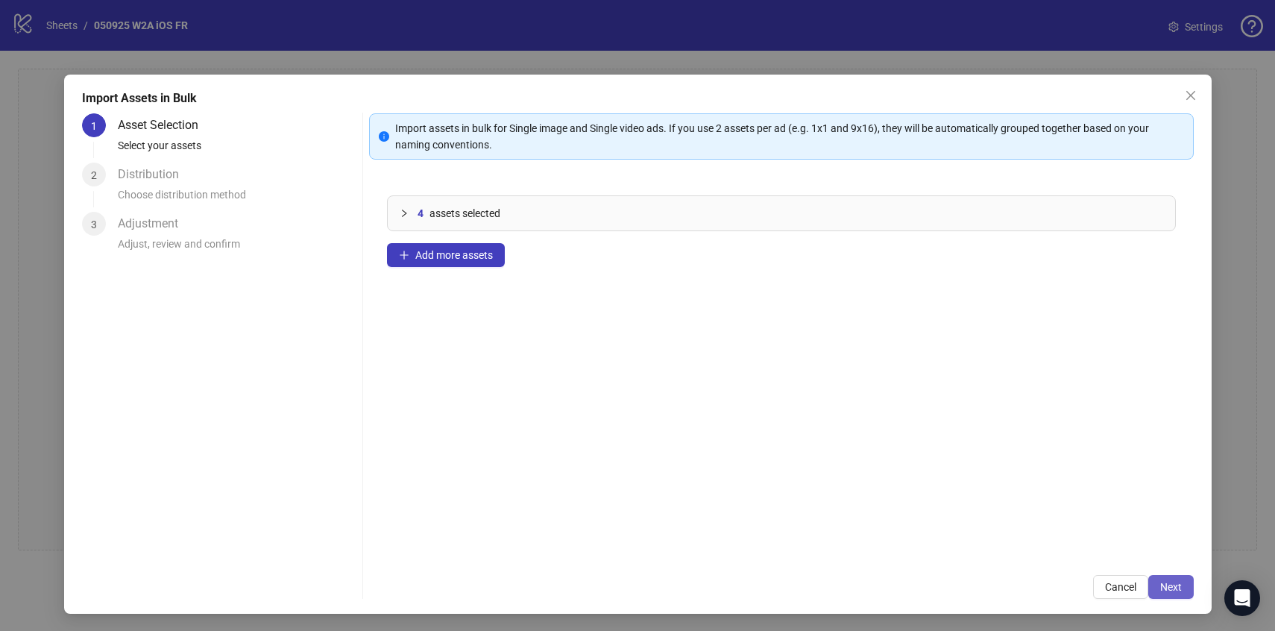
click at [1187, 588] on button "Next" at bounding box center [1172, 587] width 46 height 24
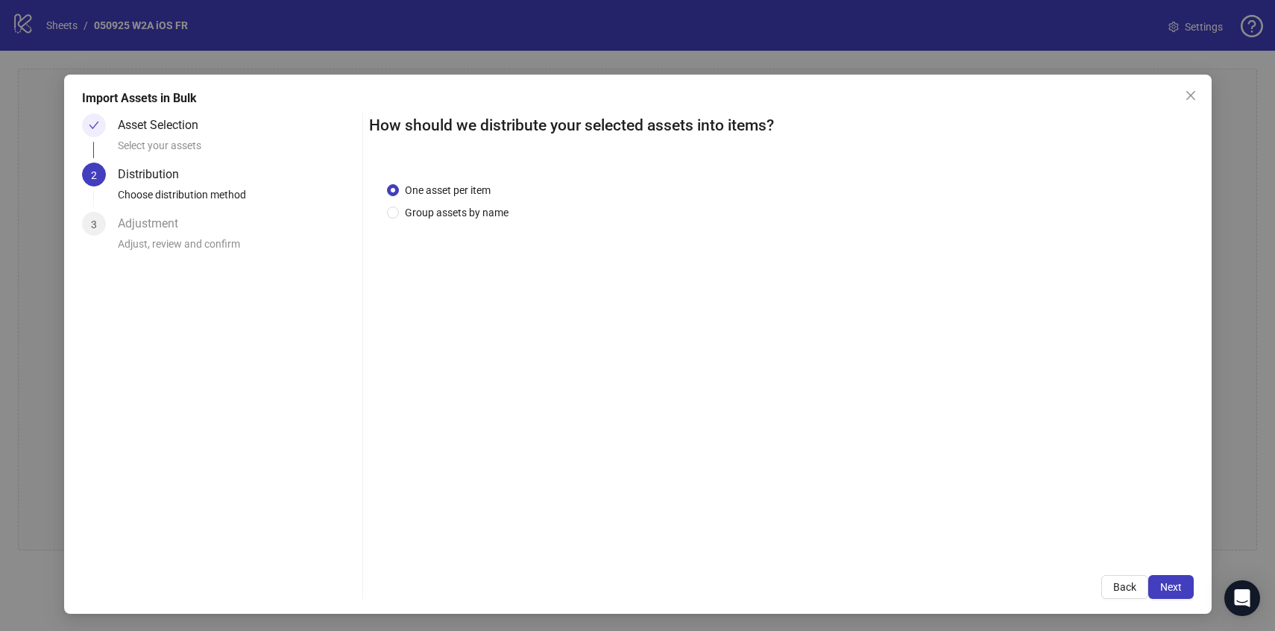
click at [1187, 588] on button "Next" at bounding box center [1172, 587] width 46 height 24
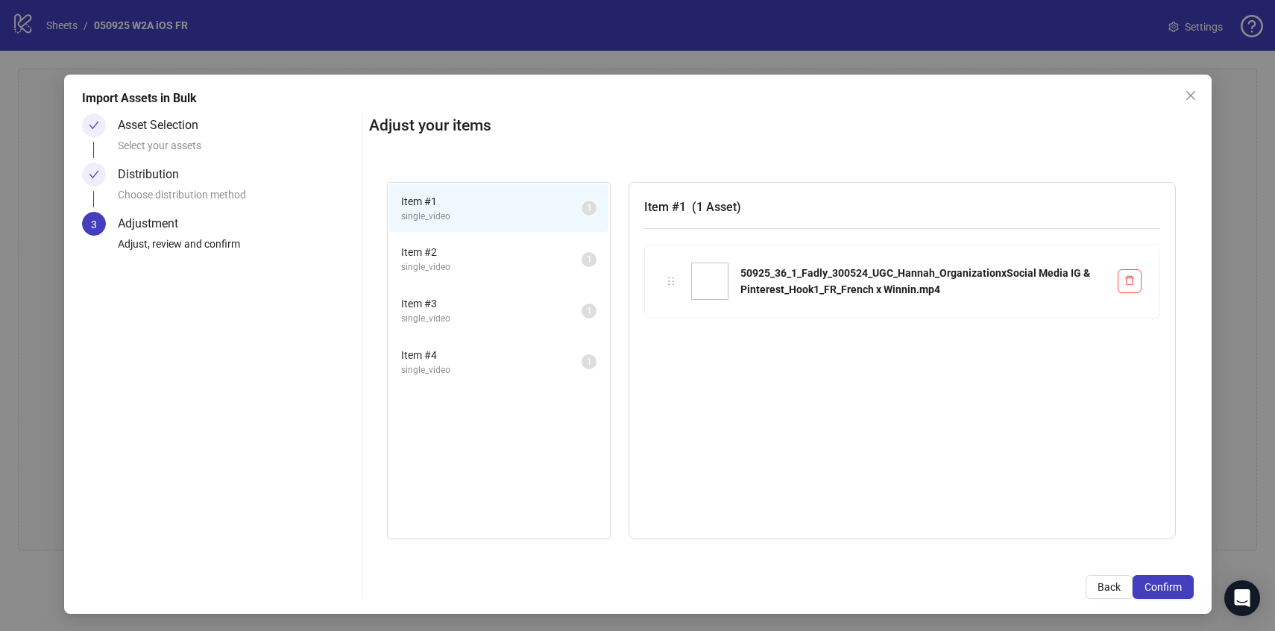
click at [1187, 588] on button "Confirm" at bounding box center [1163, 587] width 61 height 24
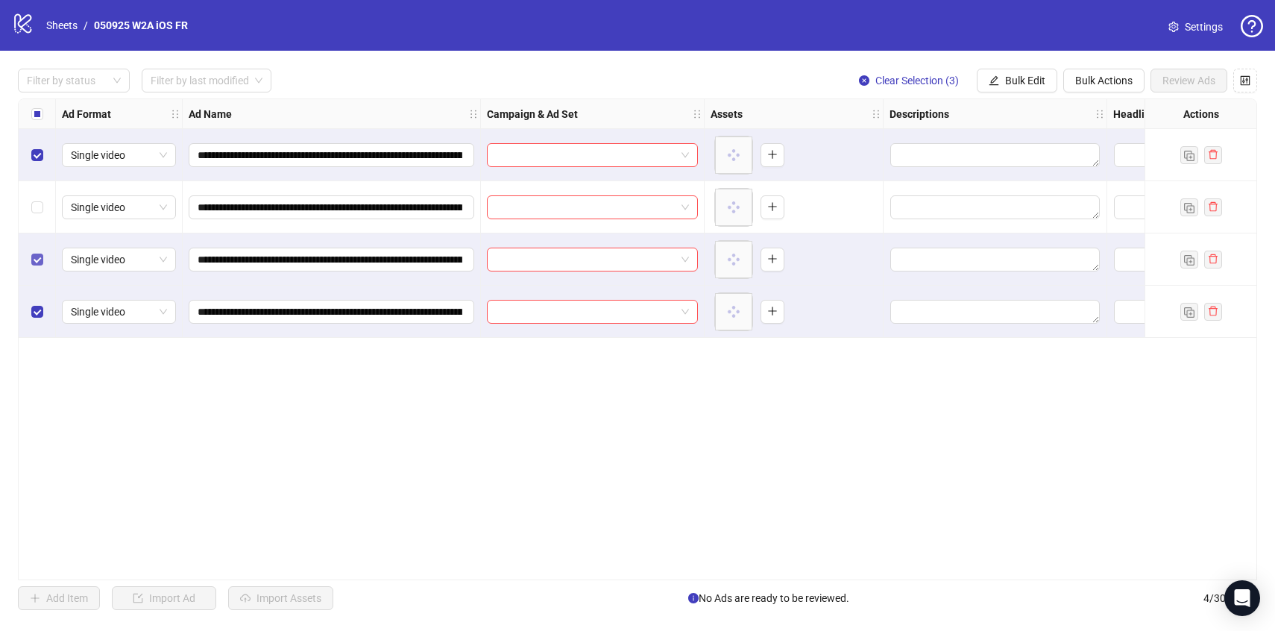
click at [40, 253] on label "Select row 3" at bounding box center [37, 259] width 12 height 16
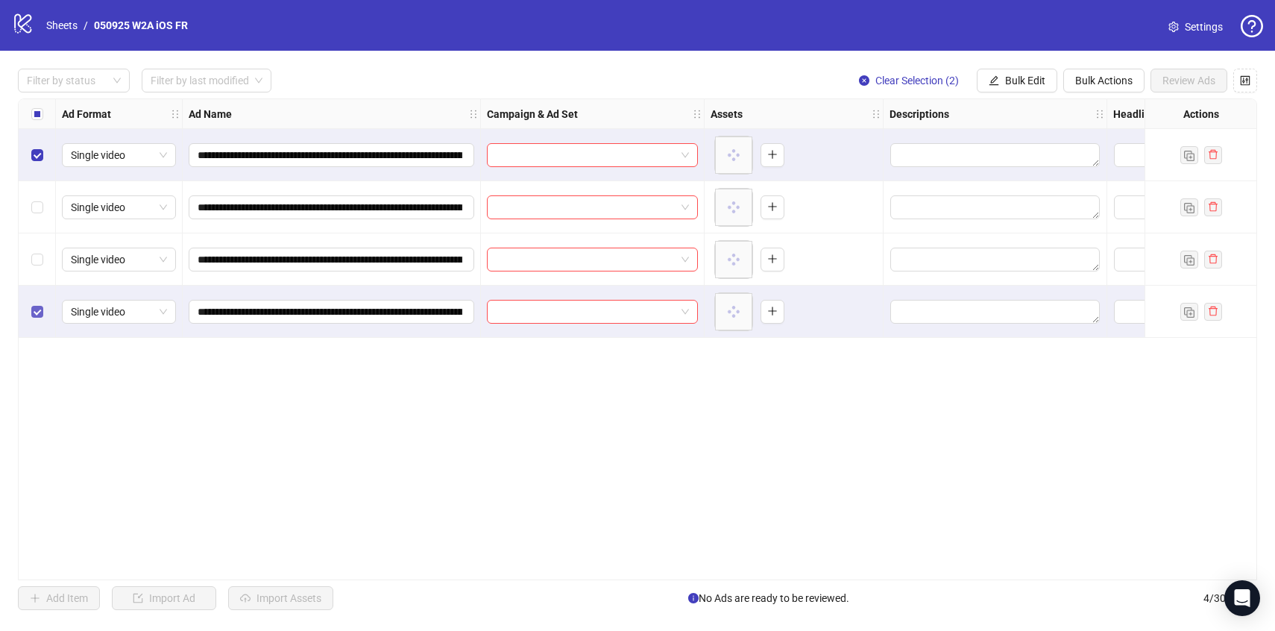
click at [42, 319] on label "Select row 4" at bounding box center [37, 312] width 12 height 16
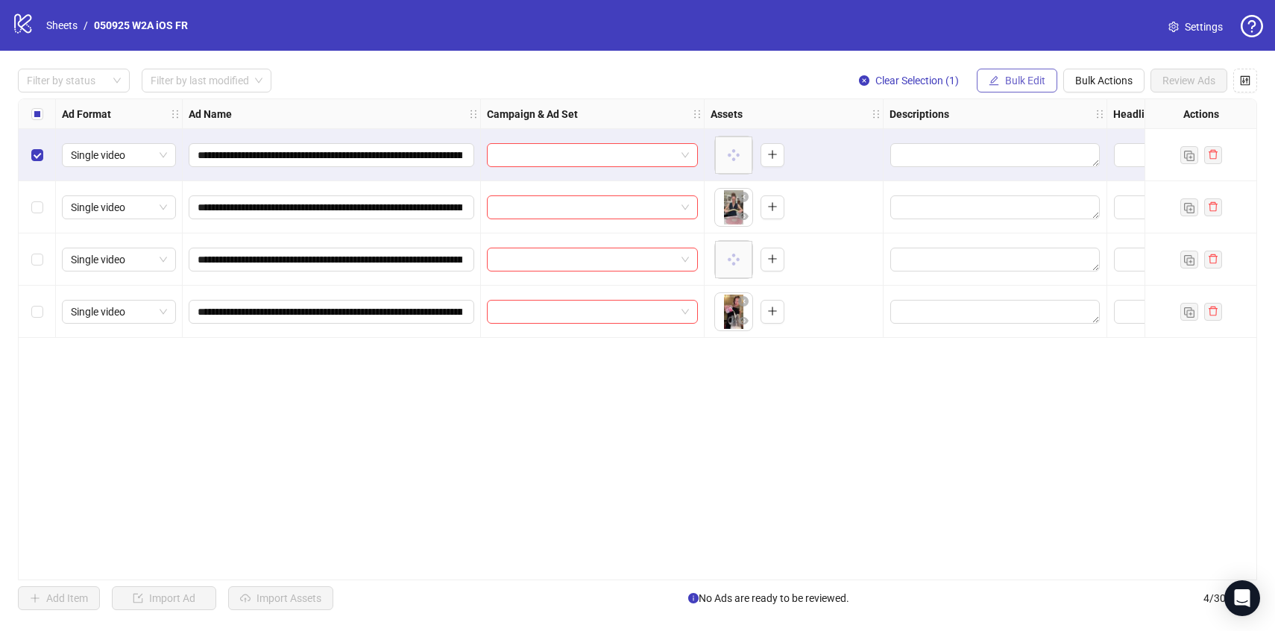
click at [1020, 84] on span "Bulk Edit" at bounding box center [1025, 81] width 40 height 12
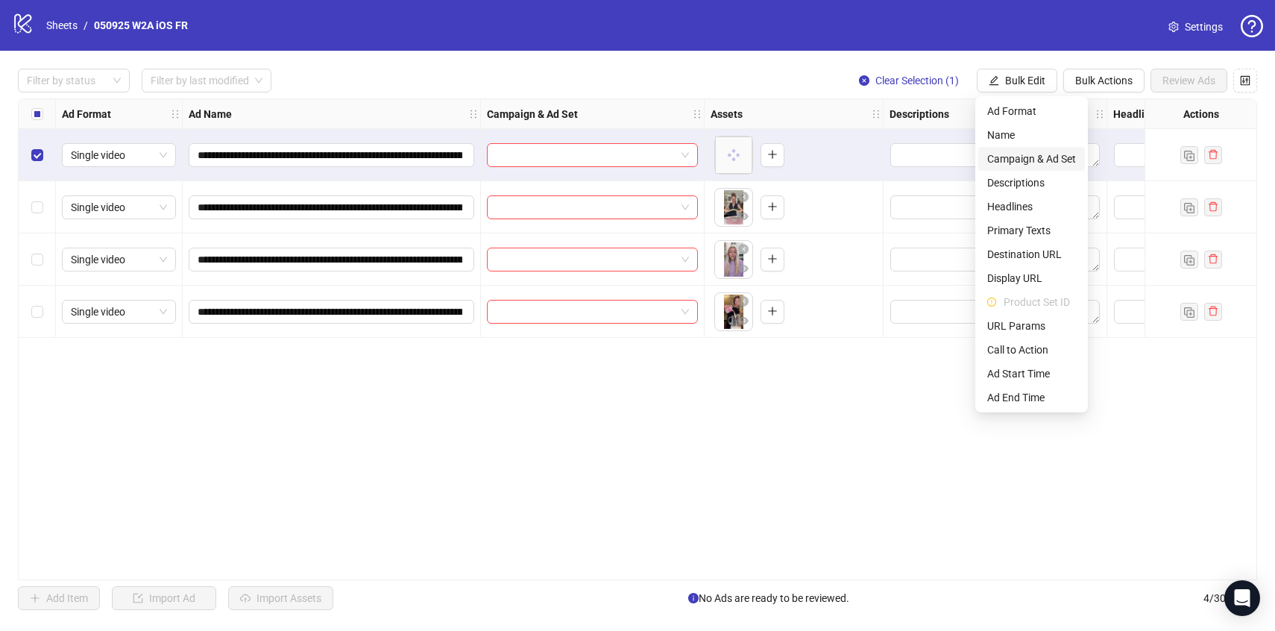
click at [1014, 159] on span "Campaign & Ad Set" at bounding box center [1032, 159] width 89 height 16
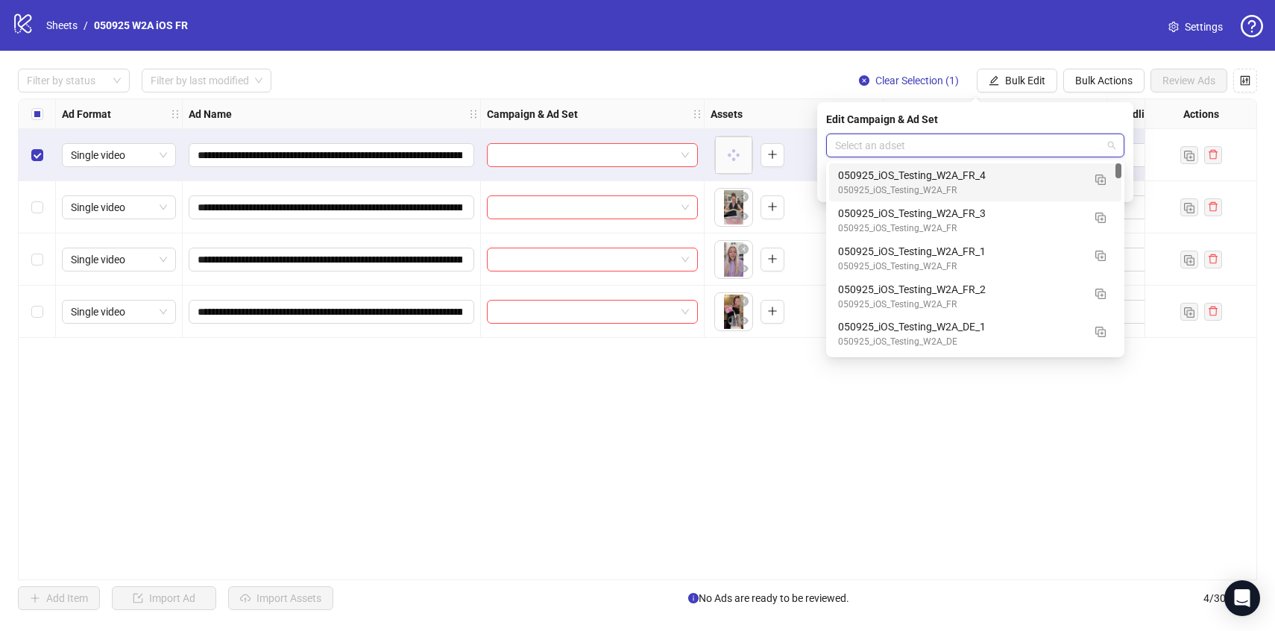
click at [992, 143] on input "search" at bounding box center [968, 145] width 267 height 22
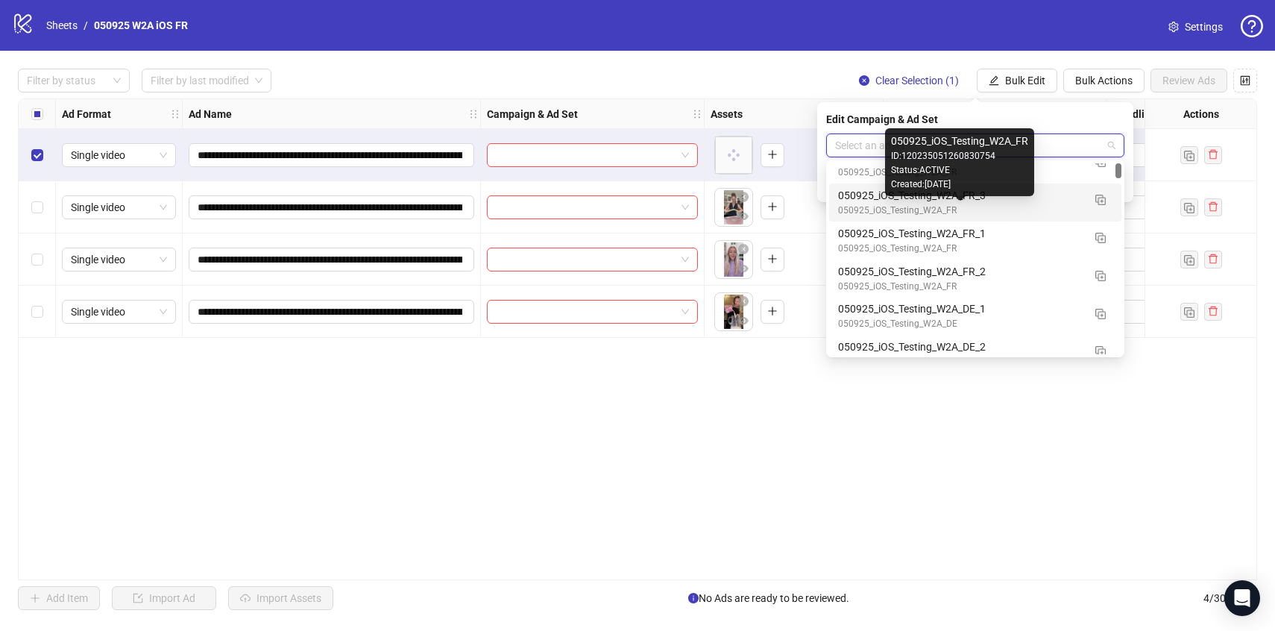
scroll to position [16, 0]
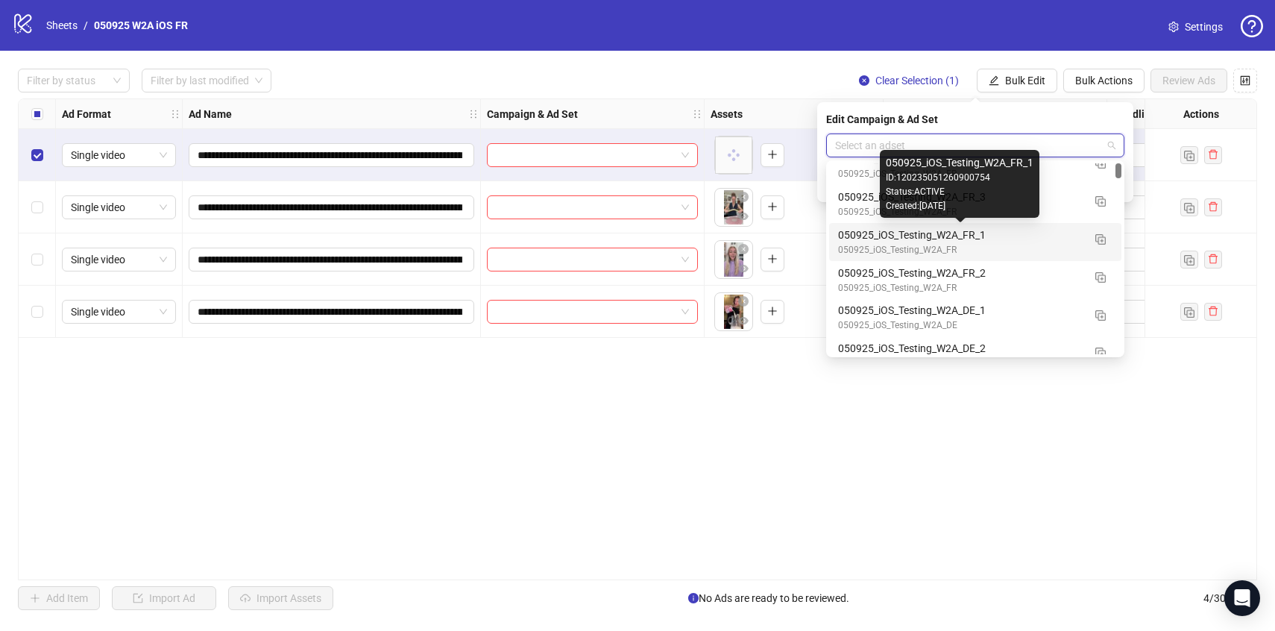
click at [883, 239] on div "050925_iOS_Testing_W2A_FR_1" at bounding box center [960, 235] width 245 height 16
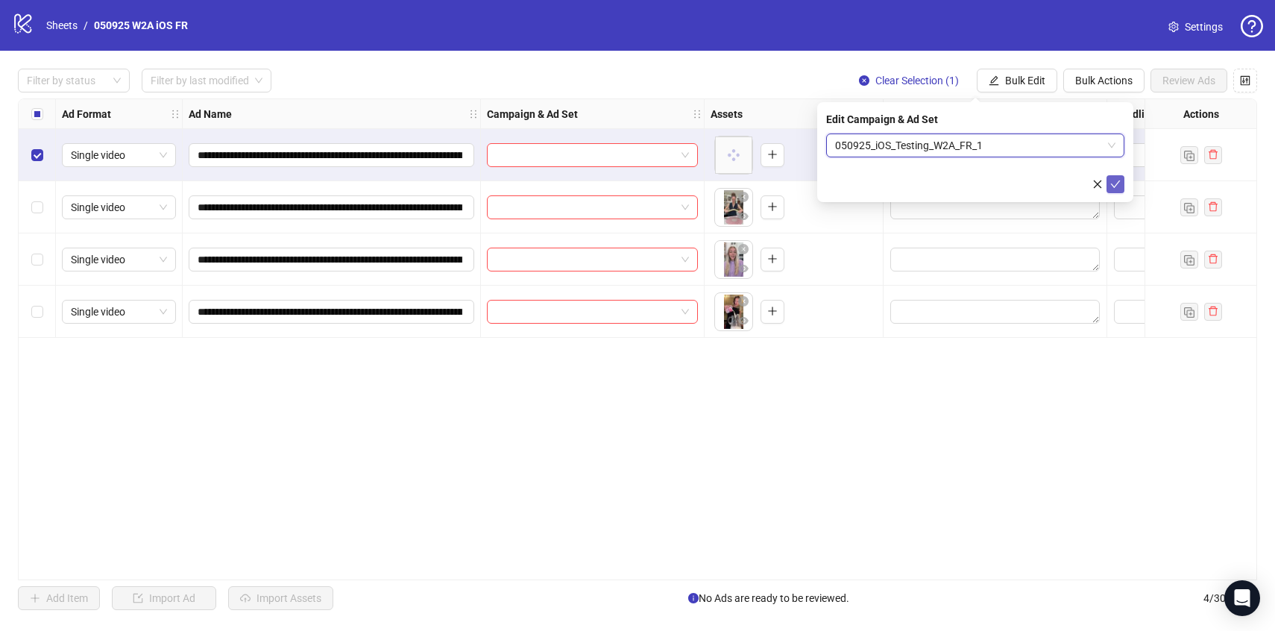
click at [1123, 189] on button "submit" at bounding box center [1116, 184] width 18 height 18
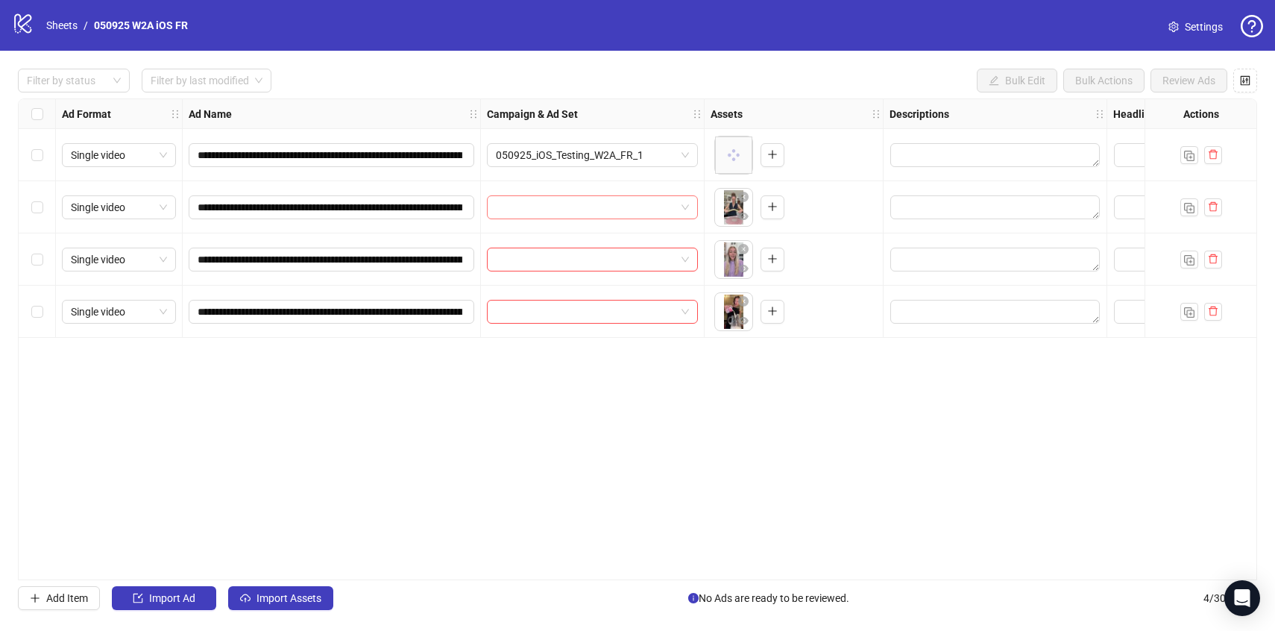
click at [688, 209] on span at bounding box center [592, 207] width 193 height 22
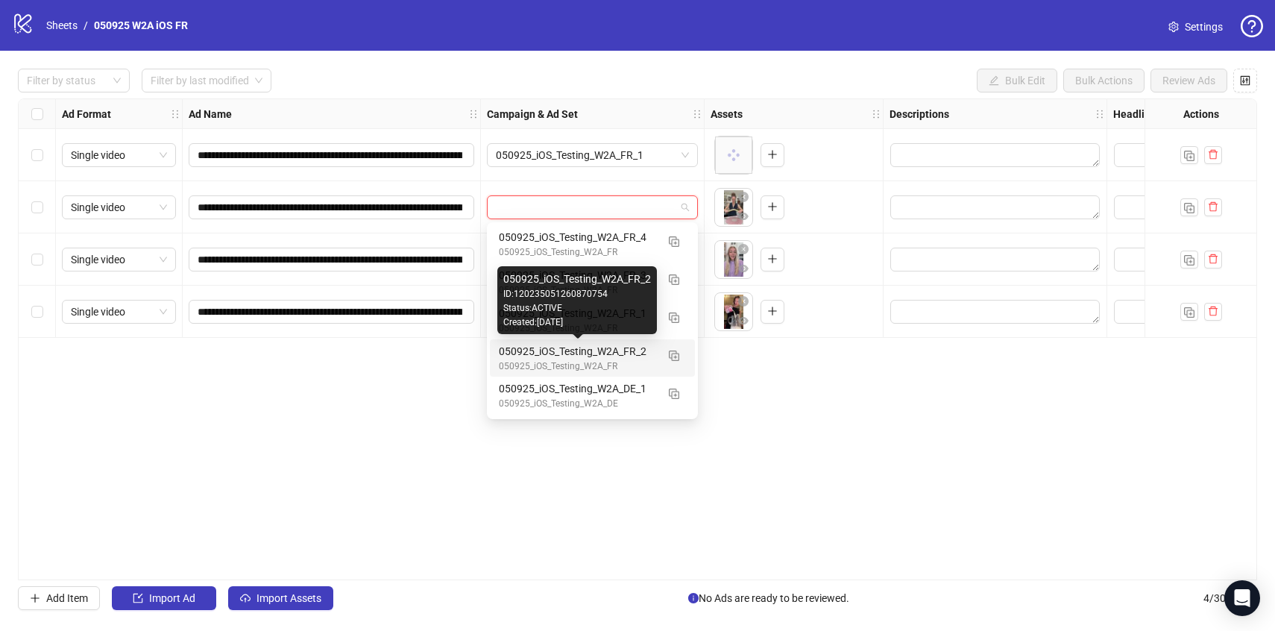
click at [637, 357] on div "050925_iOS_Testing_W2A_FR_2" at bounding box center [577, 351] width 157 height 16
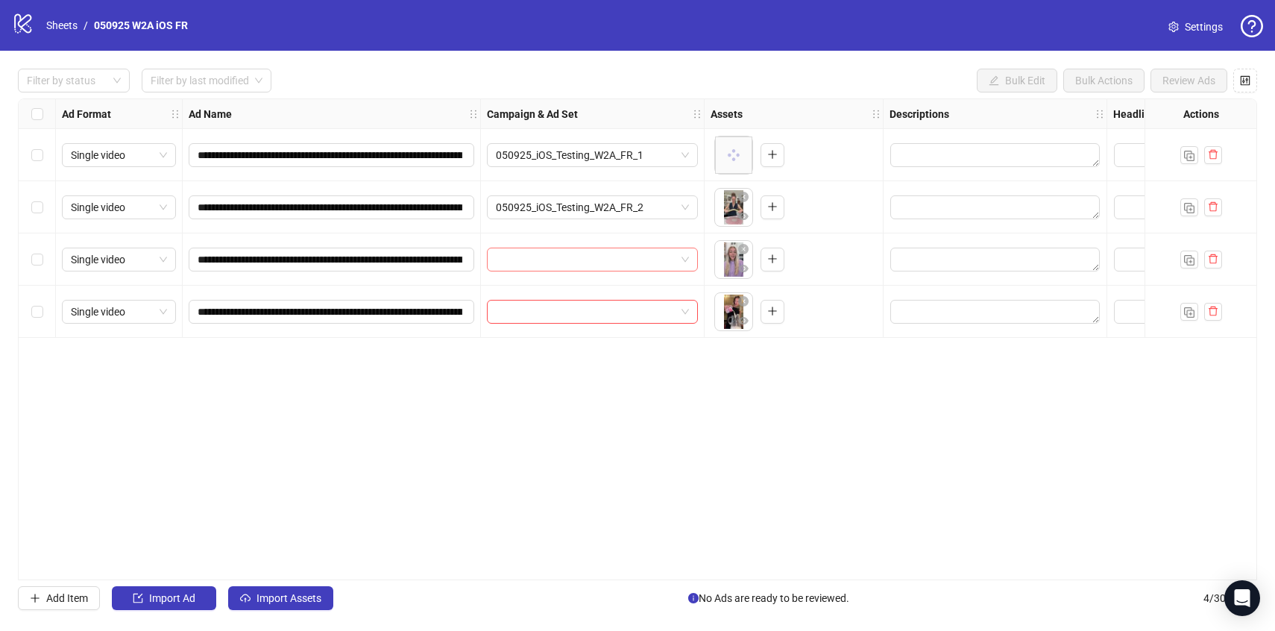
click at [682, 260] on span at bounding box center [592, 259] width 193 height 22
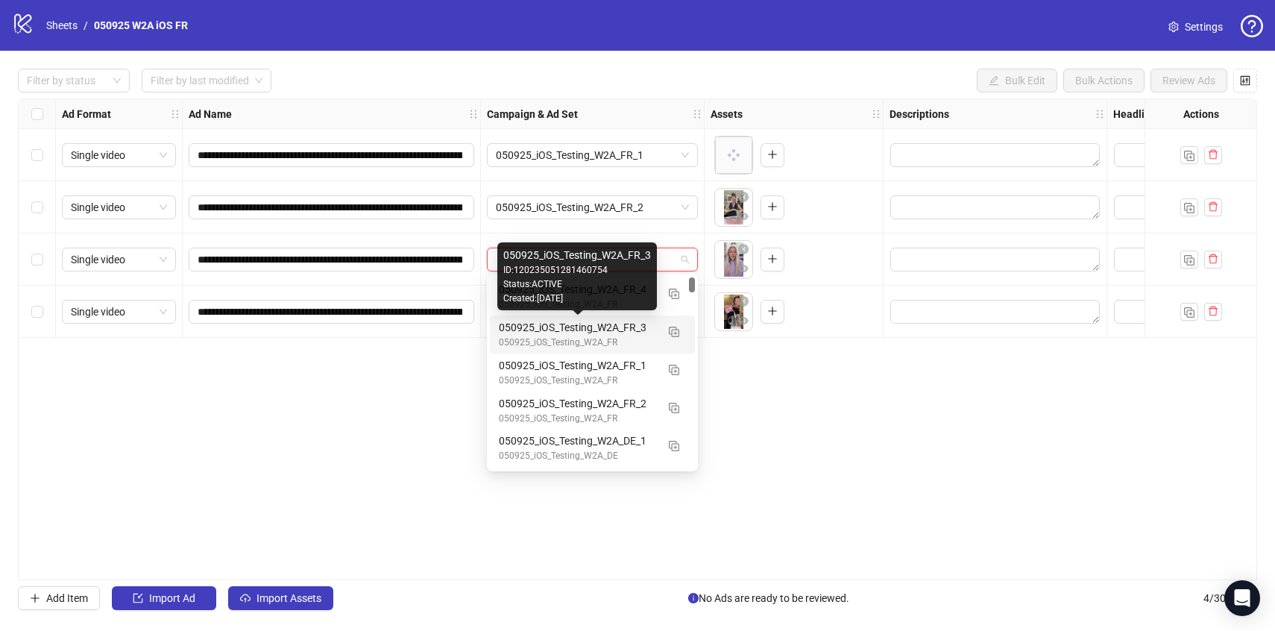
click at [630, 334] on div "050925_iOS_Testing_W2A_FR_3" at bounding box center [577, 327] width 157 height 16
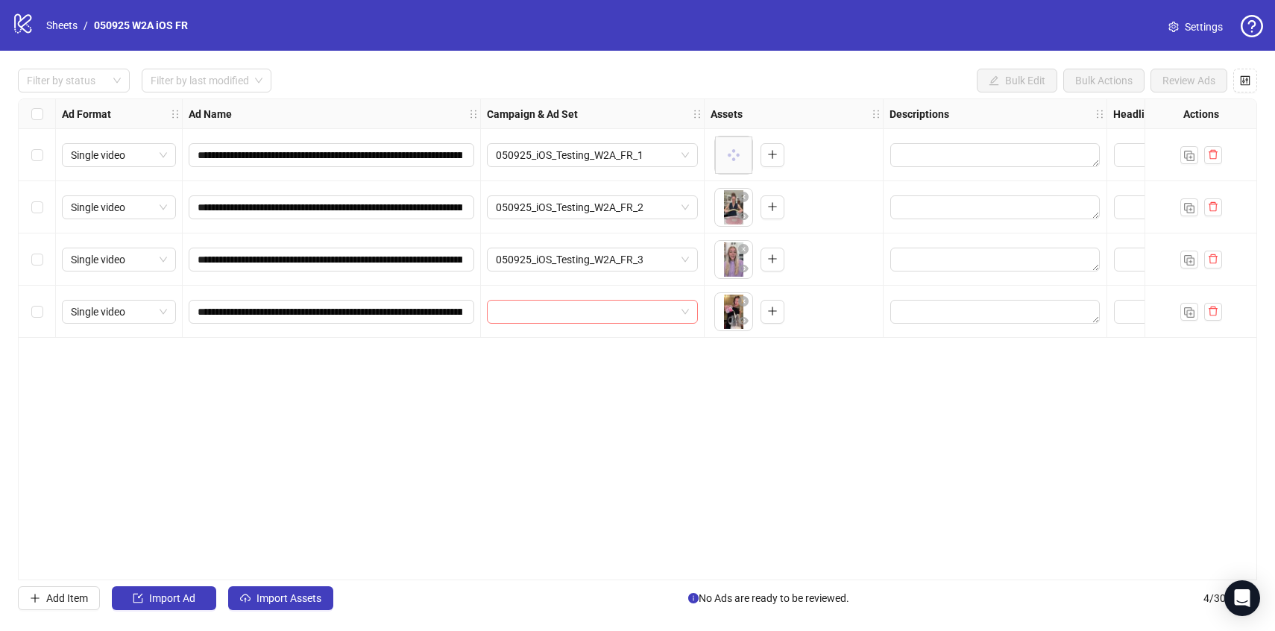
click at [671, 313] on input "search" at bounding box center [586, 312] width 180 height 22
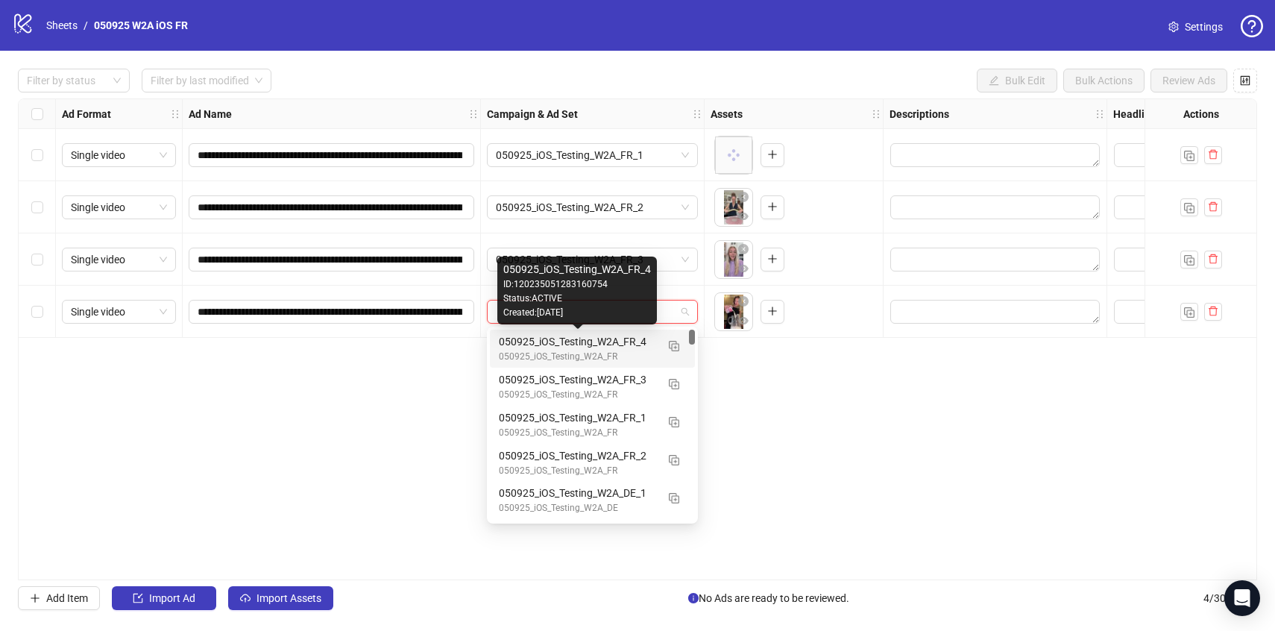
click at [637, 348] on div "050925_iOS_Testing_W2A_FR_4" at bounding box center [577, 341] width 157 height 16
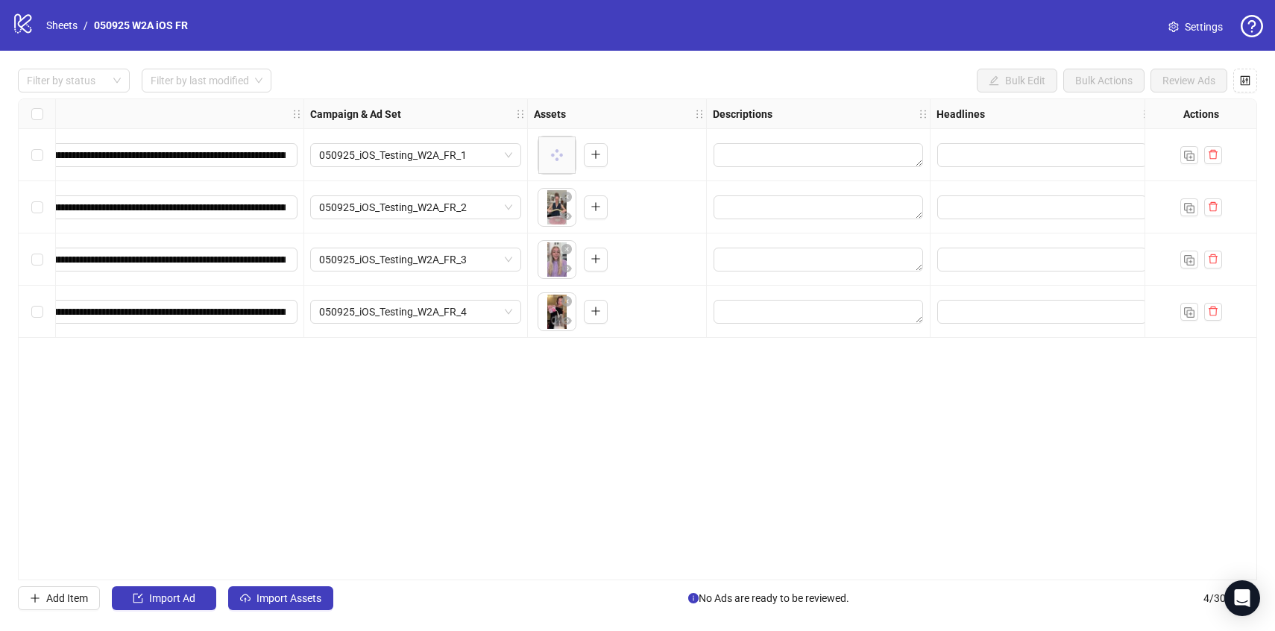
scroll to position [0, 196]
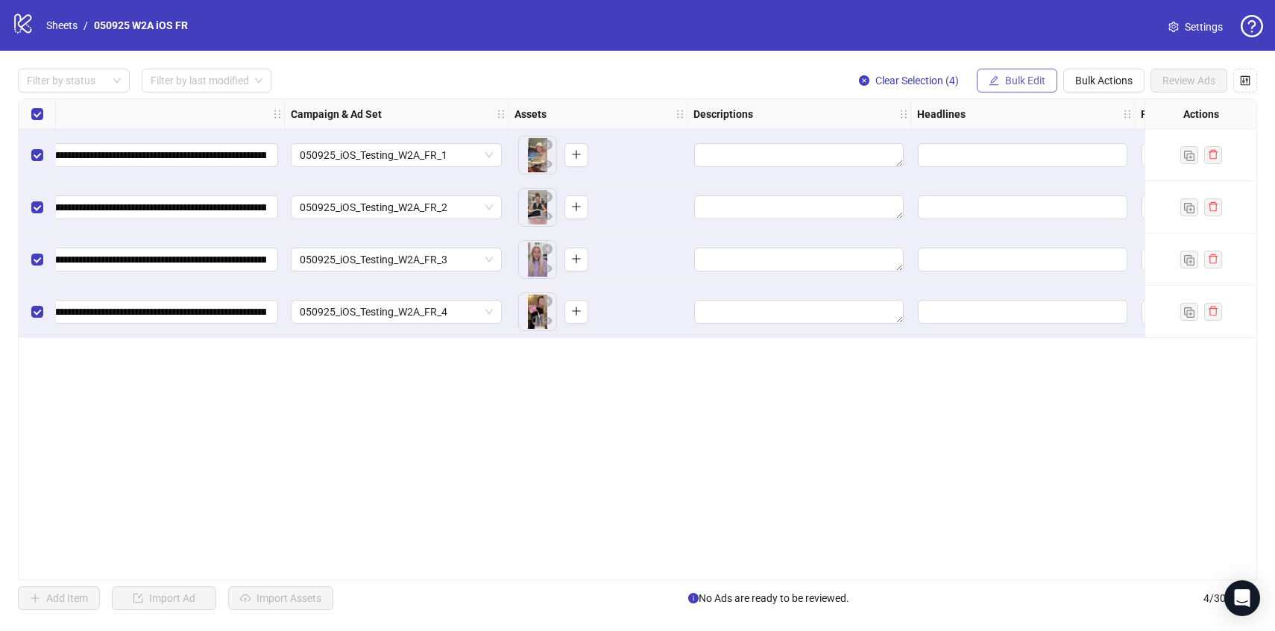
click at [1025, 84] on span "Bulk Edit" at bounding box center [1025, 81] width 40 height 12
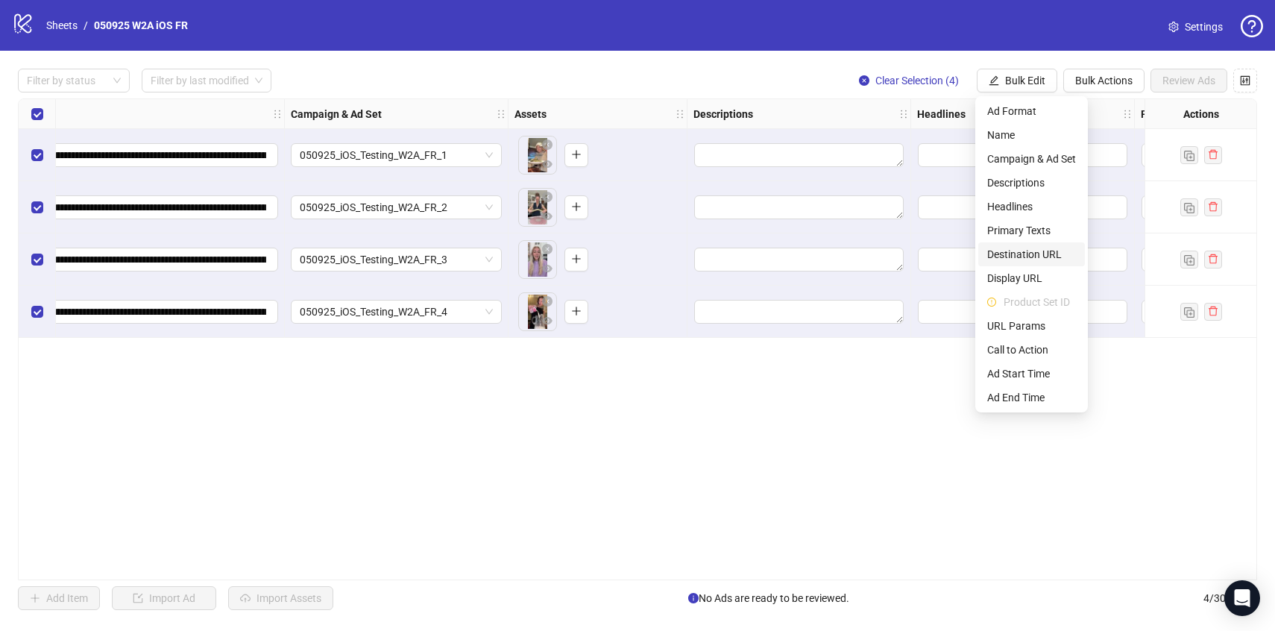
click at [1014, 256] on span "Destination URL" at bounding box center [1032, 254] width 89 height 16
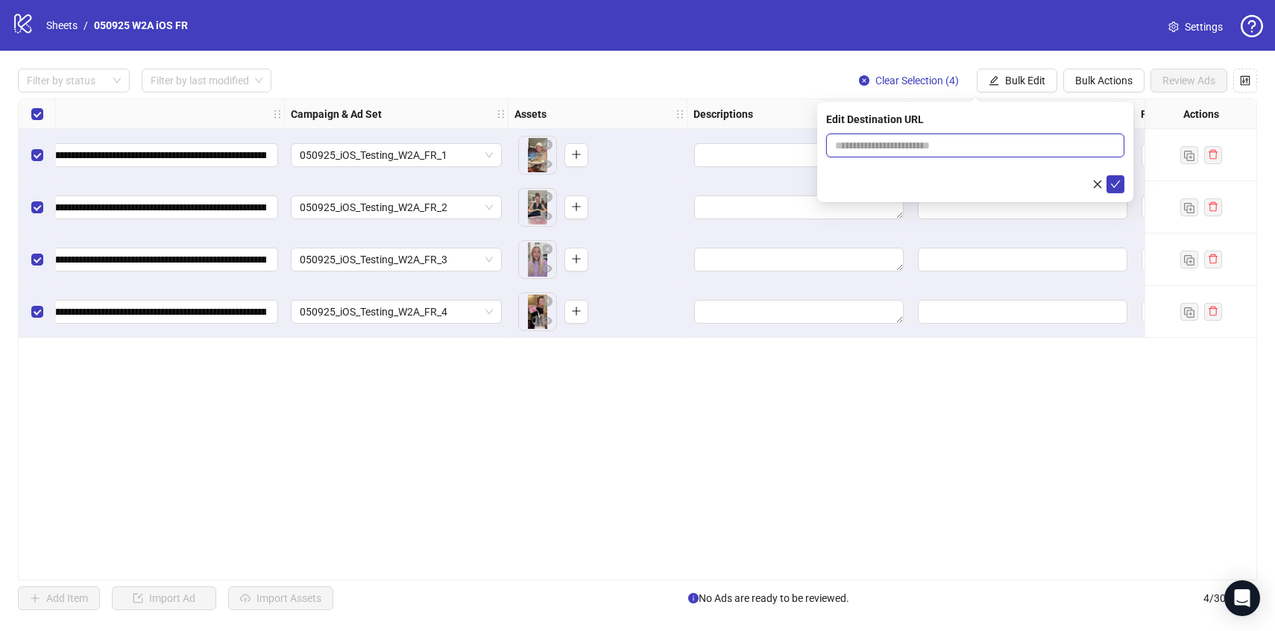
click at [958, 149] on input "text" at bounding box center [969, 145] width 269 height 16
paste input "**********"
type input "**********"
click at [1112, 183] on icon "check" at bounding box center [1116, 184] width 10 height 7
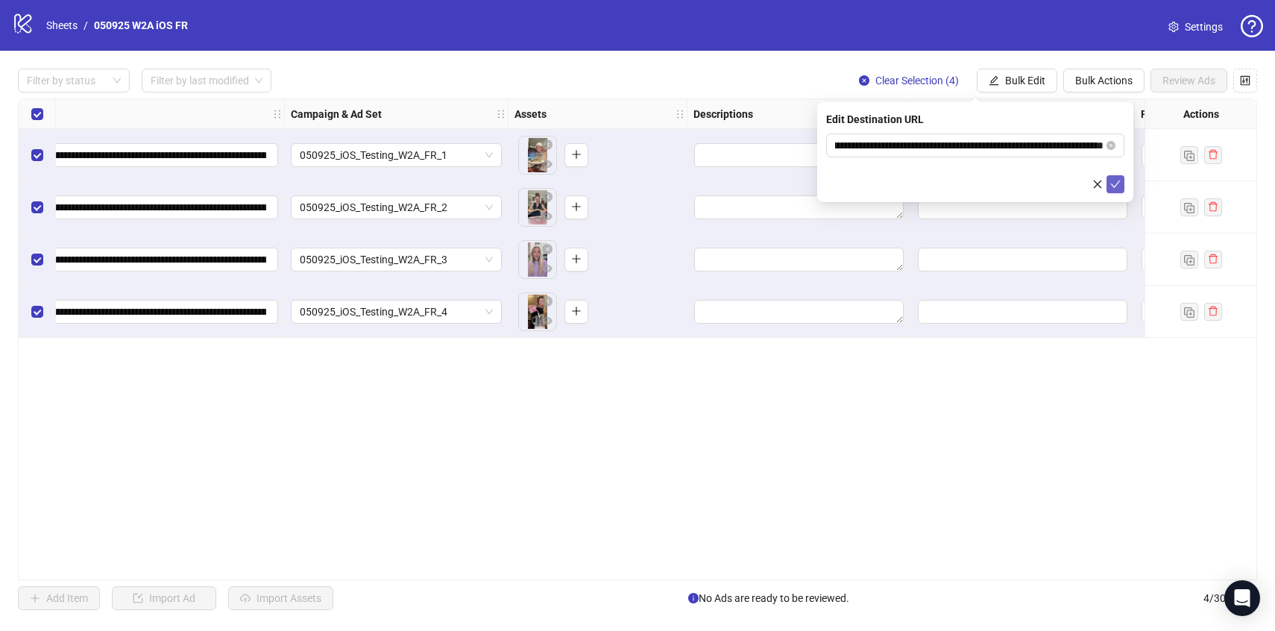
scroll to position [0, 0]
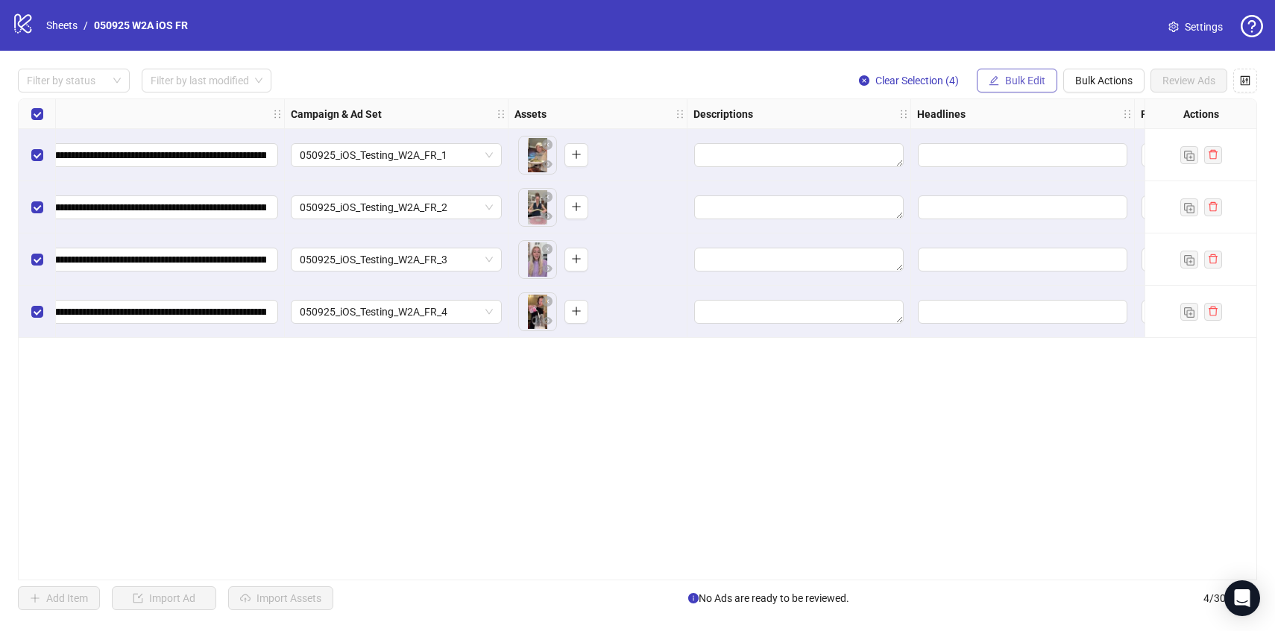
click at [1026, 75] on span "Bulk Edit" at bounding box center [1025, 81] width 40 height 12
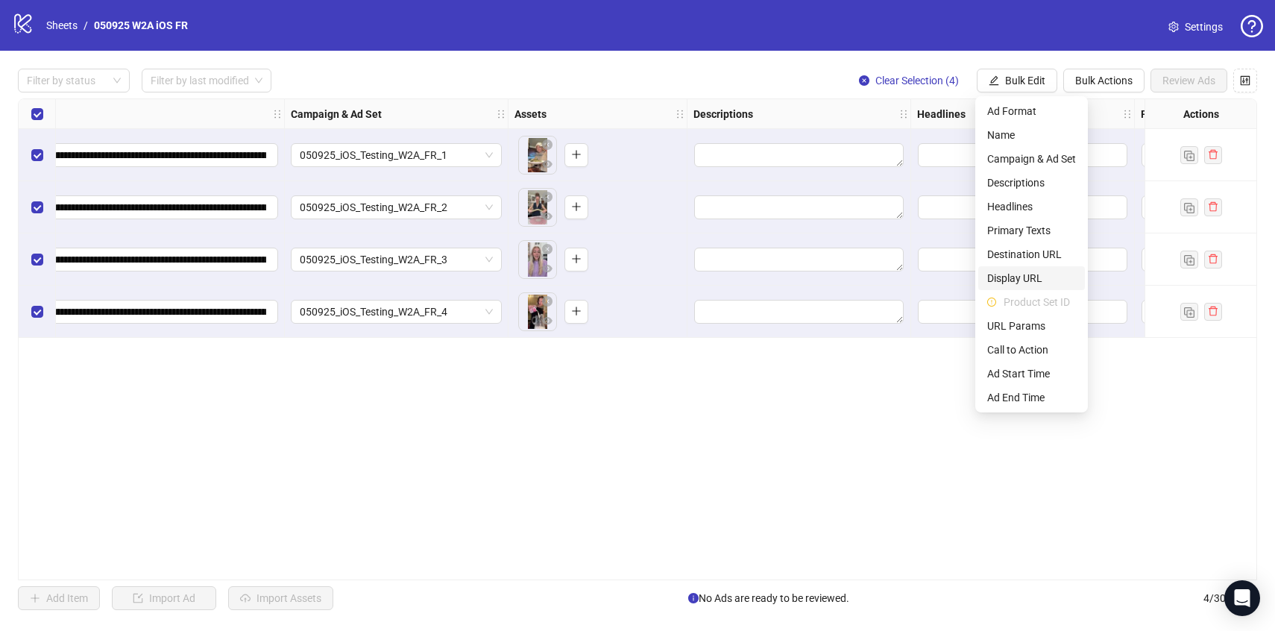
click at [1027, 283] on span "Display URL" at bounding box center [1032, 278] width 89 height 16
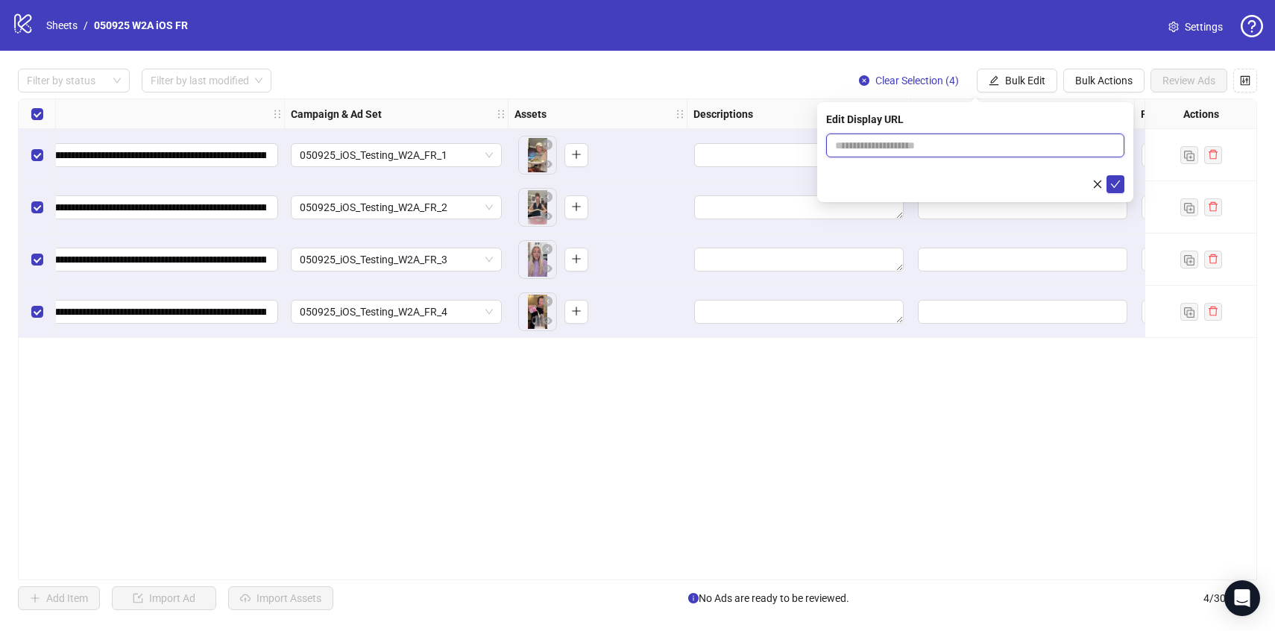
click at [982, 142] on input "text" at bounding box center [975, 146] width 298 height 24
type input "**********"
click at [1125, 181] on div "**********" at bounding box center [976, 152] width 316 height 100
click at [1124, 181] on button "submit" at bounding box center [1116, 184] width 18 height 18
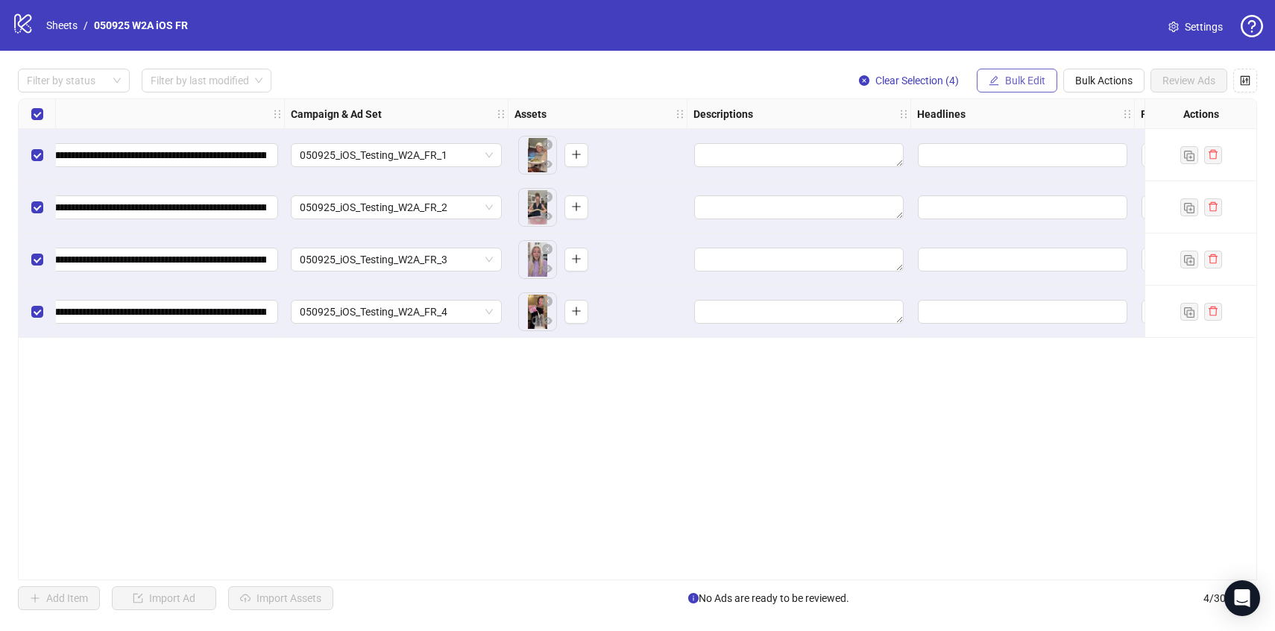
click at [991, 80] on icon "edit" at bounding box center [995, 80] width 10 height 10
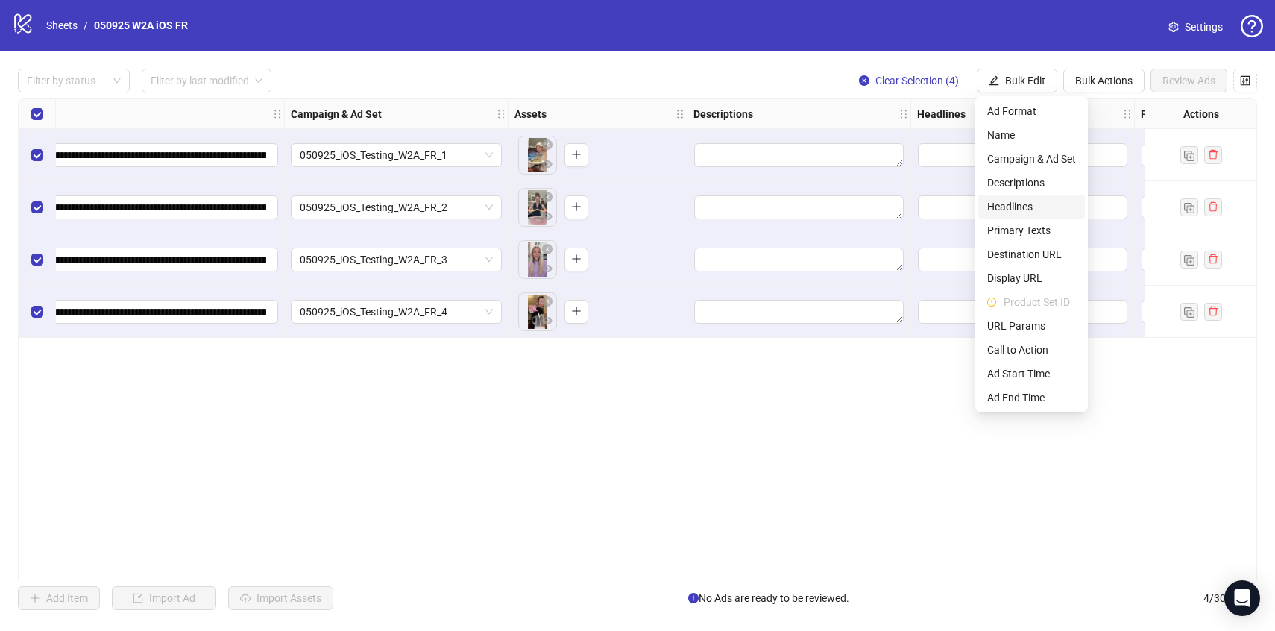
click at [1007, 211] on span "Headlines" at bounding box center [1032, 206] width 89 height 16
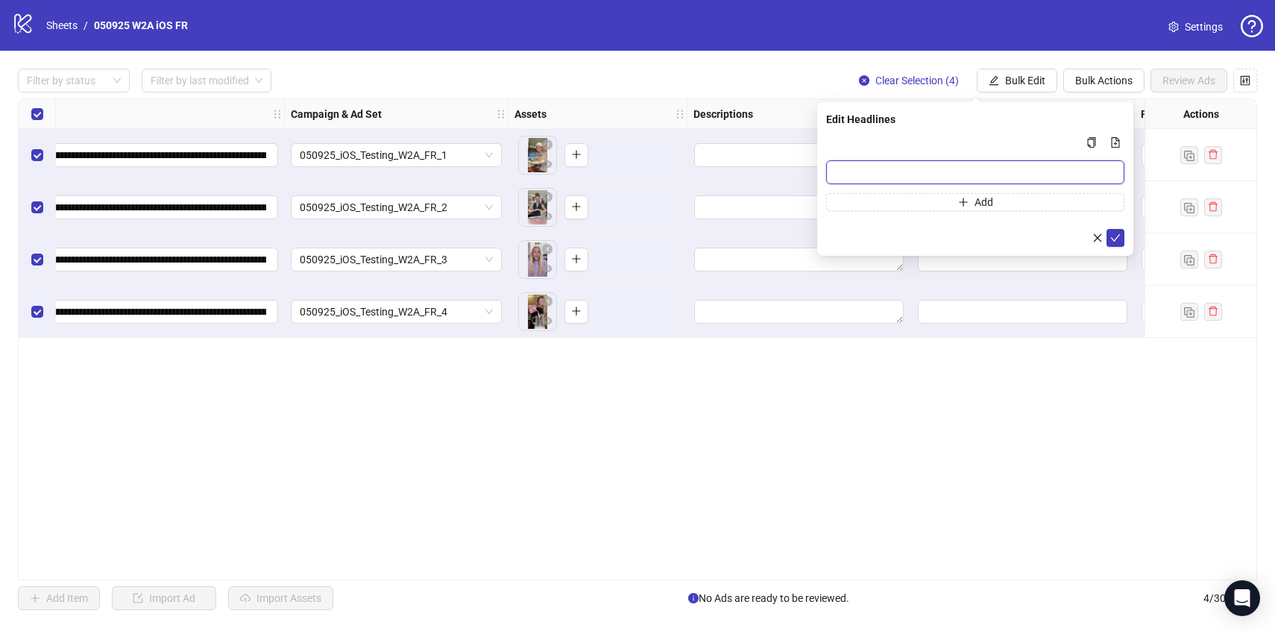
click at [881, 172] on input "Multi-input container - paste or copy values" at bounding box center [975, 172] width 298 height 24
paste input "**********"
type input "**********"
click at [1119, 239] on icon "check" at bounding box center [1116, 238] width 10 height 10
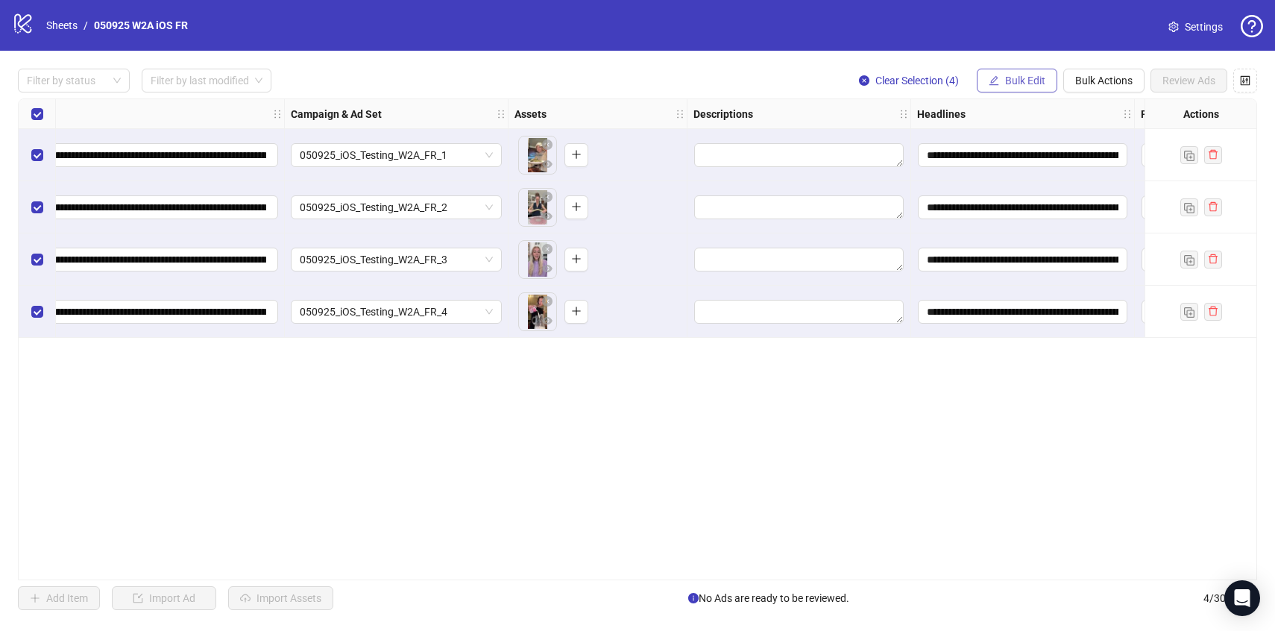
click at [1017, 84] on span "Bulk Edit" at bounding box center [1025, 81] width 40 height 12
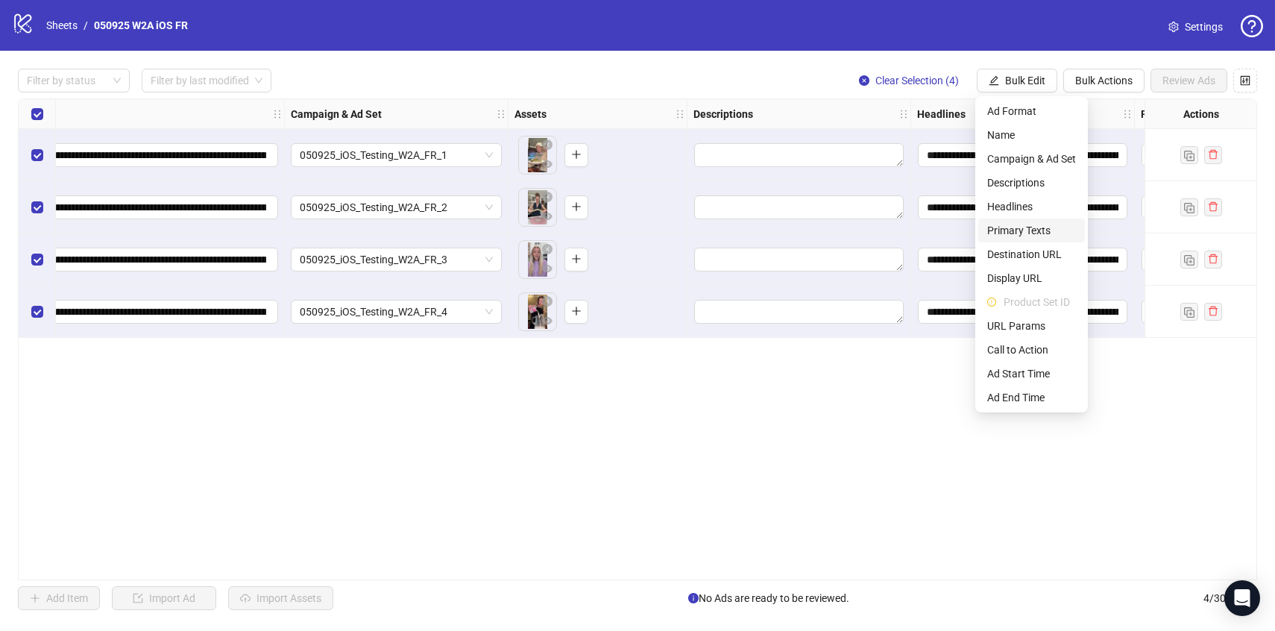
click at [1022, 235] on span "Primary Texts" at bounding box center [1032, 230] width 89 height 16
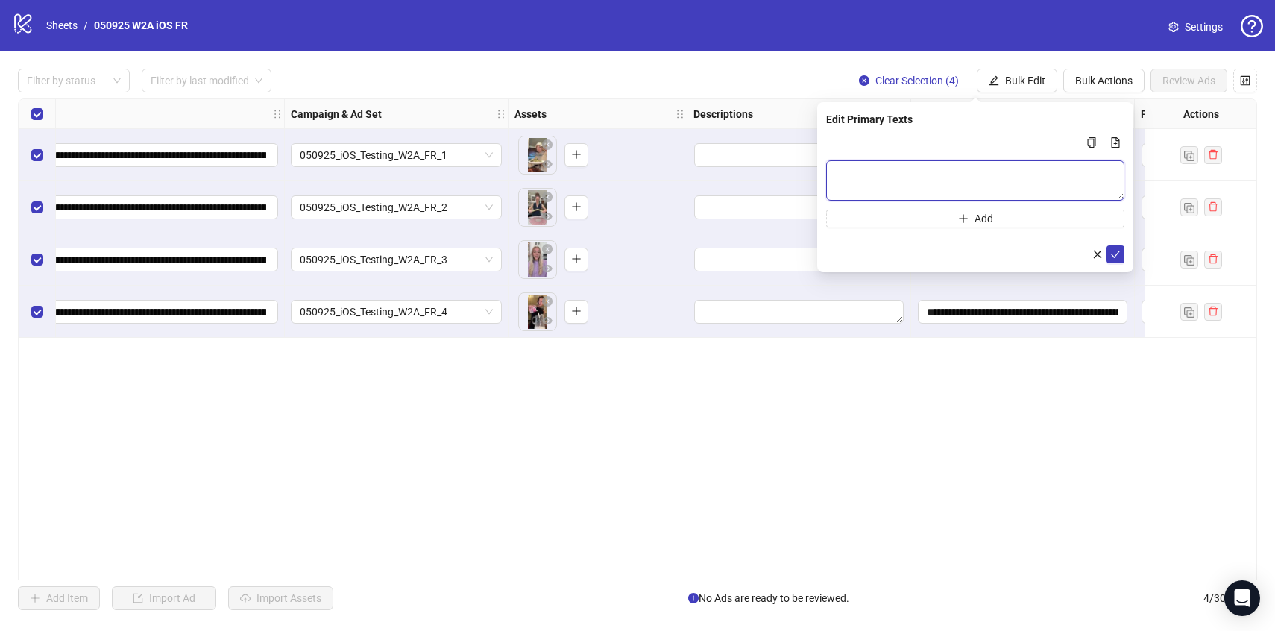
click at [896, 177] on textarea "Multi-text input container - paste or copy values" at bounding box center [975, 180] width 298 height 40
paste textarea "**********"
type textarea "**********"
click at [1123, 253] on button "submit" at bounding box center [1116, 254] width 18 height 18
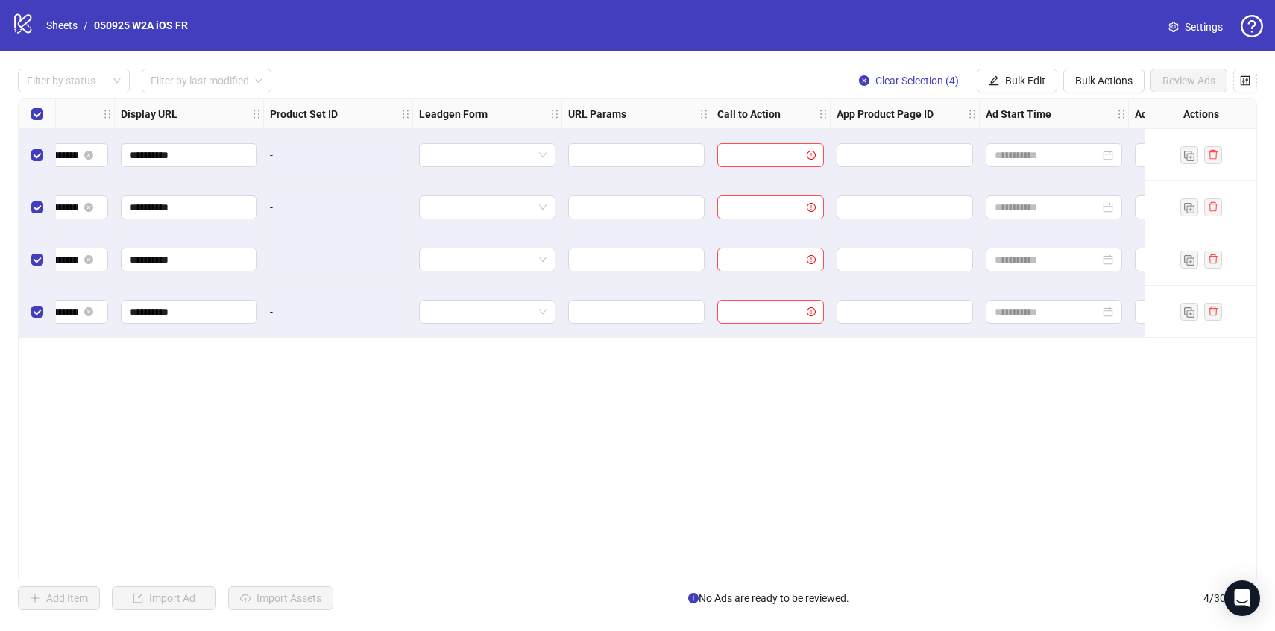
scroll to position [0, 1519]
click at [1018, 84] on span "Bulk Edit" at bounding box center [1025, 81] width 40 height 12
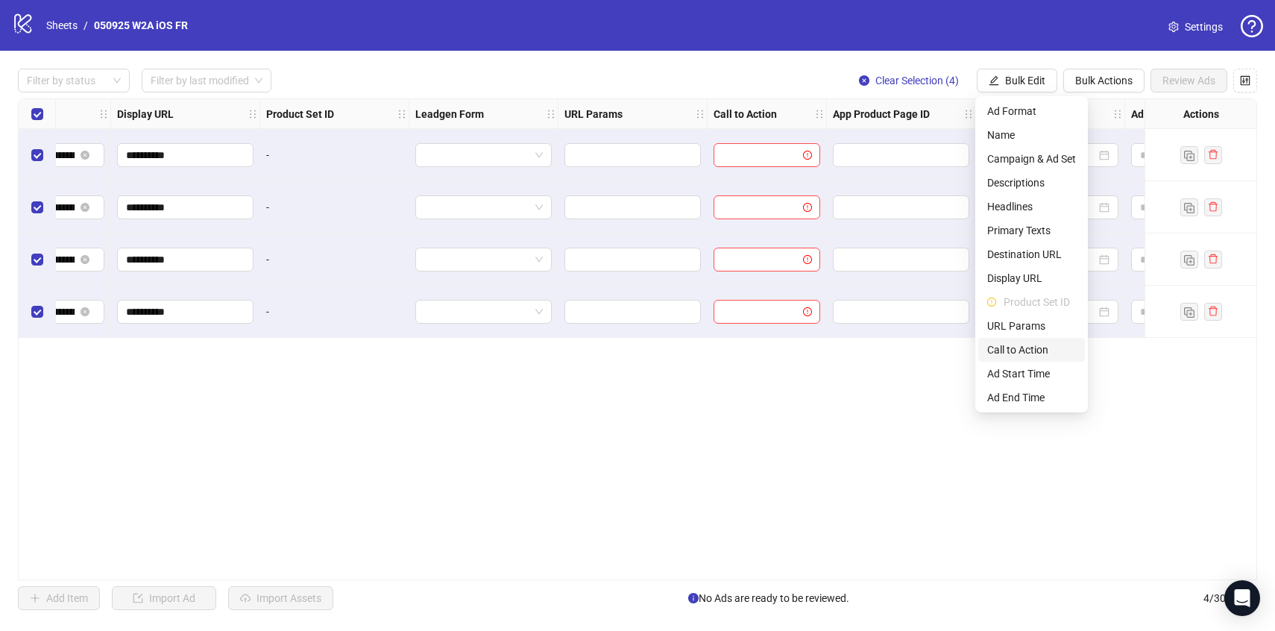
click at [1017, 348] on span "Call to Action" at bounding box center [1032, 350] width 89 height 16
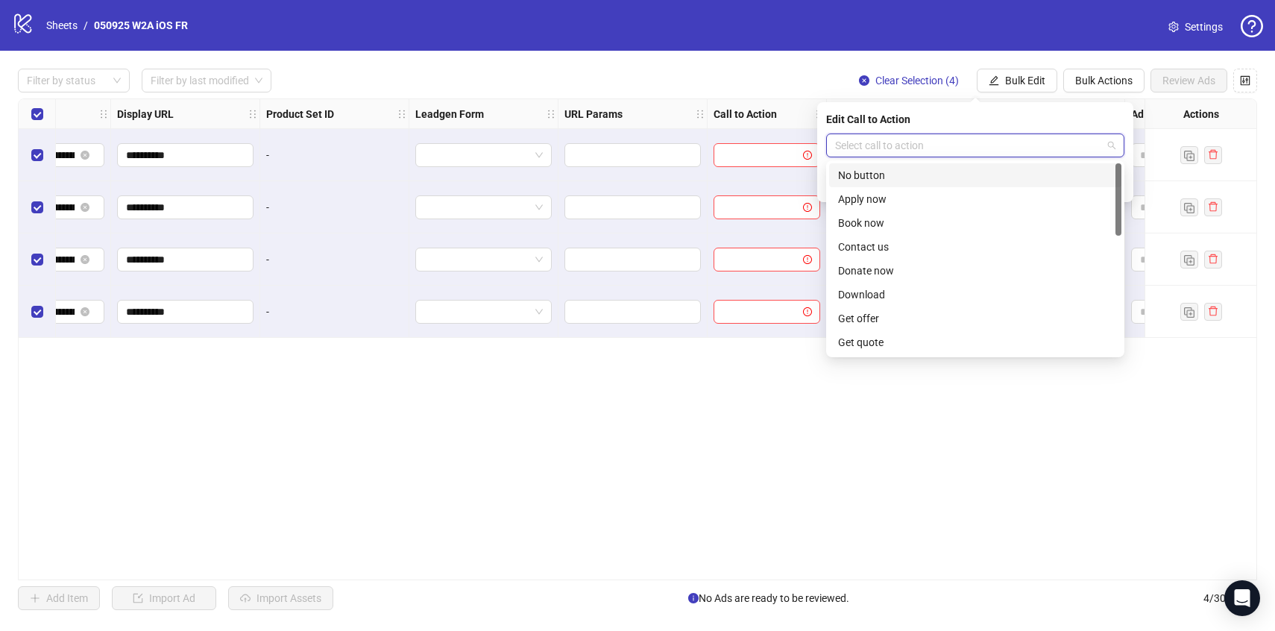
click at [1037, 151] on input "search" at bounding box center [968, 145] width 267 height 22
click at [868, 295] on div "Download" at bounding box center [975, 294] width 274 height 16
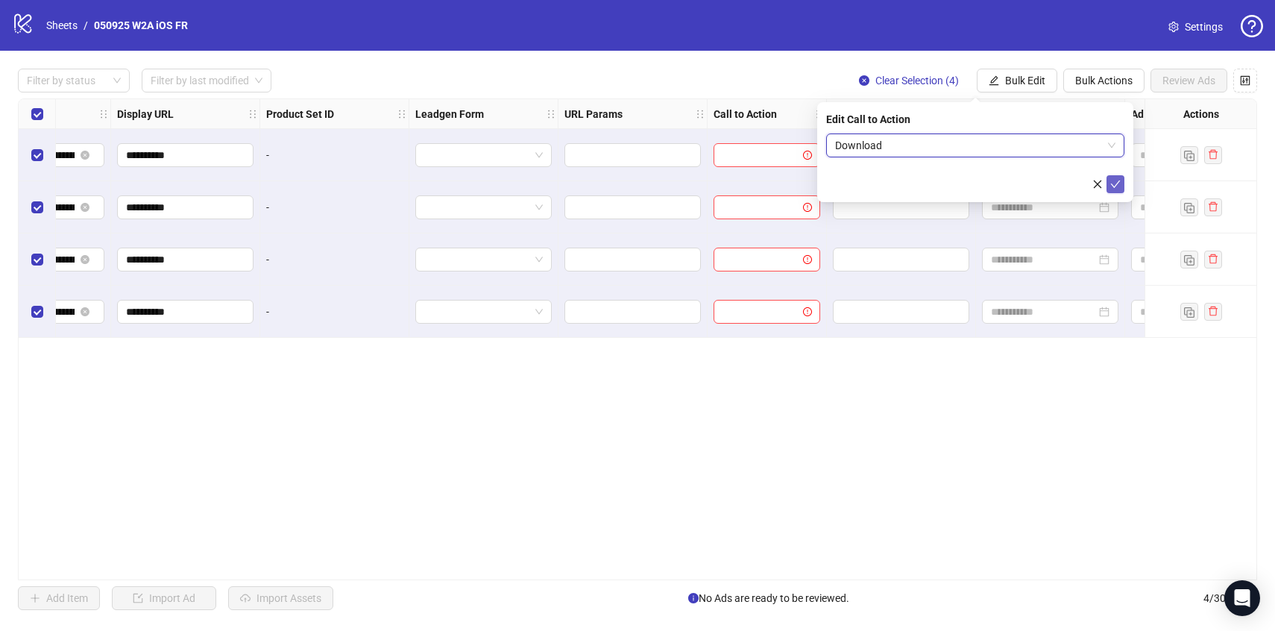
click at [1120, 189] on span "submit" at bounding box center [1116, 184] width 10 height 12
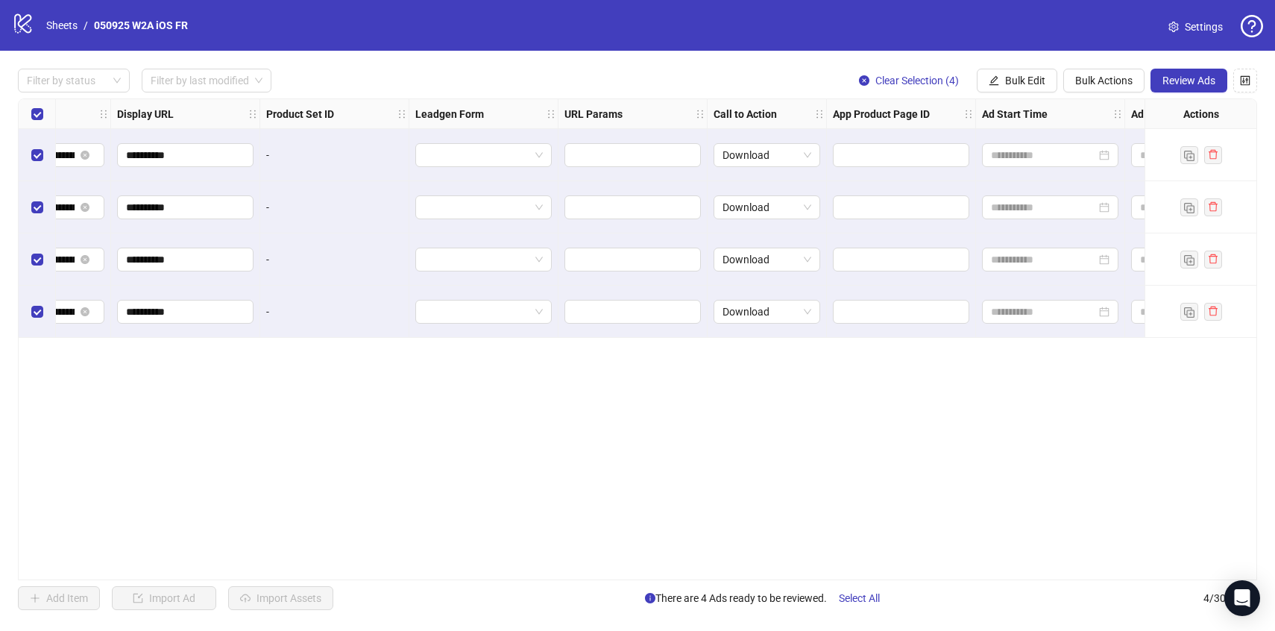
scroll to position [0, 1648]
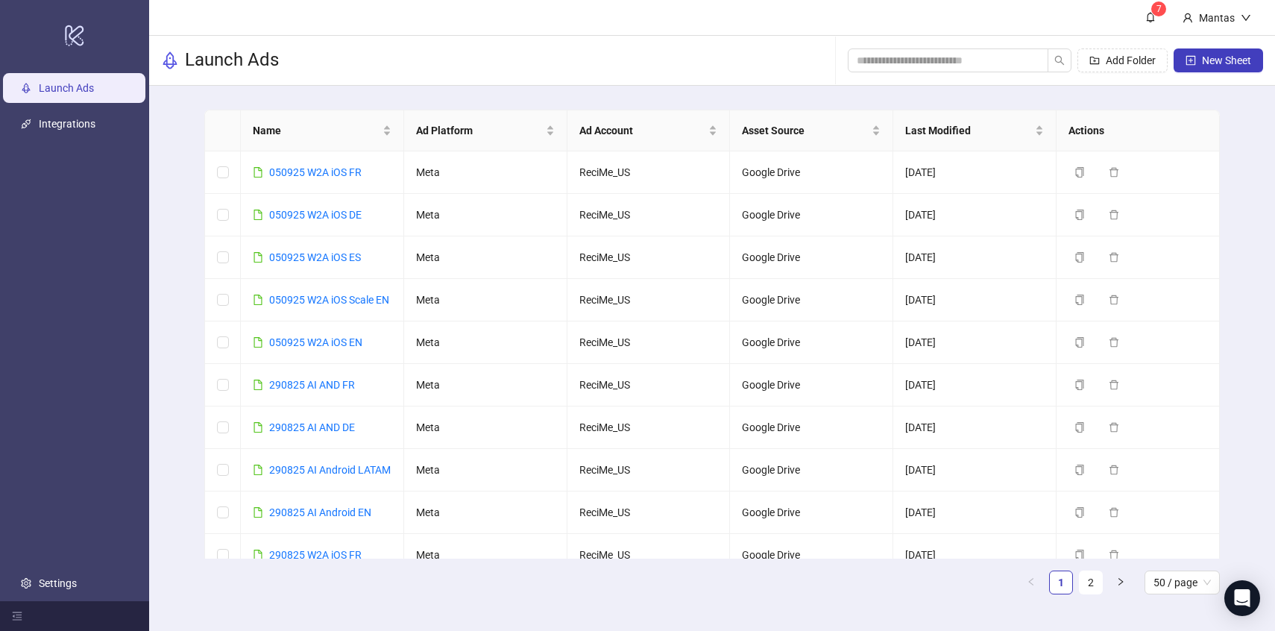
click at [395, 97] on main "Name Ad Platform Ad Account Asset Source Last Modified Actions 050925 W2A iOS F…" at bounding box center [712, 358] width 1040 height 545
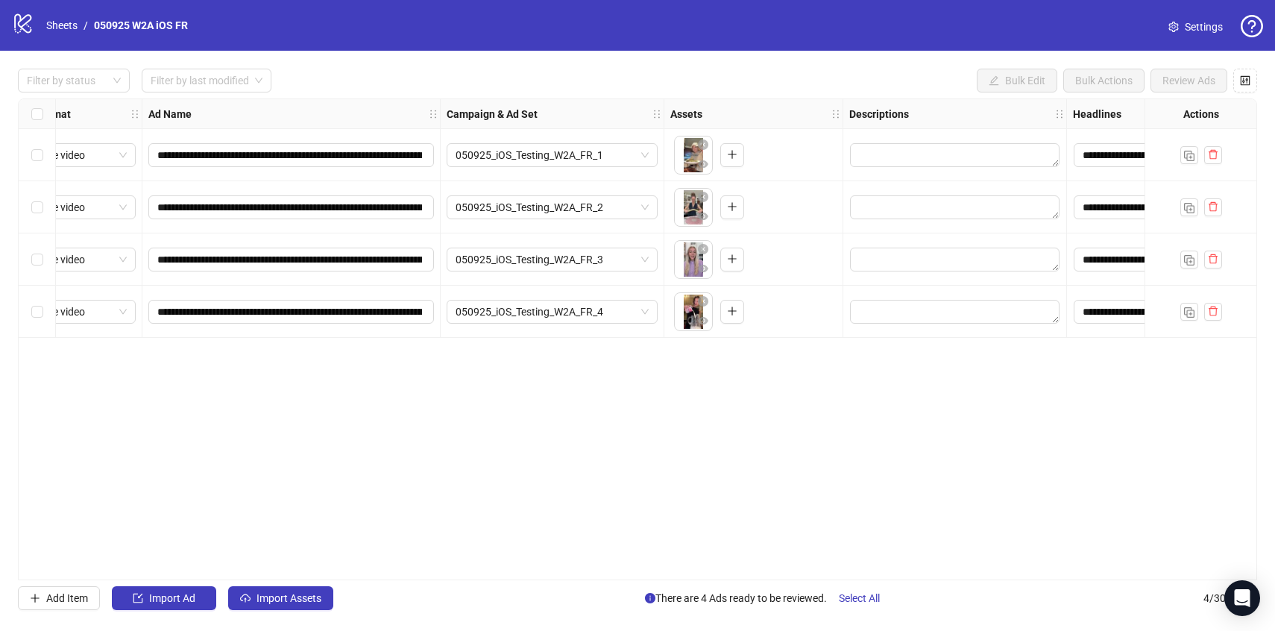
scroll to position [0, 50]
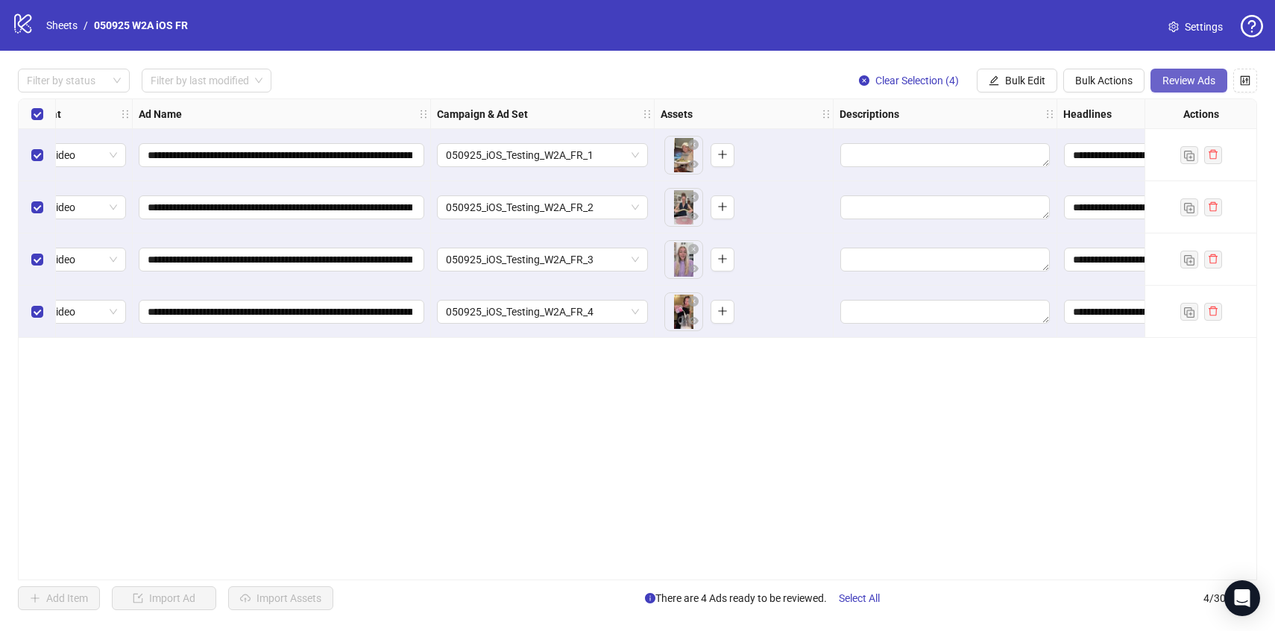
click at [1190, 84] on span "Review Ads" at bounding box center [1189, 81] width 53 height 12
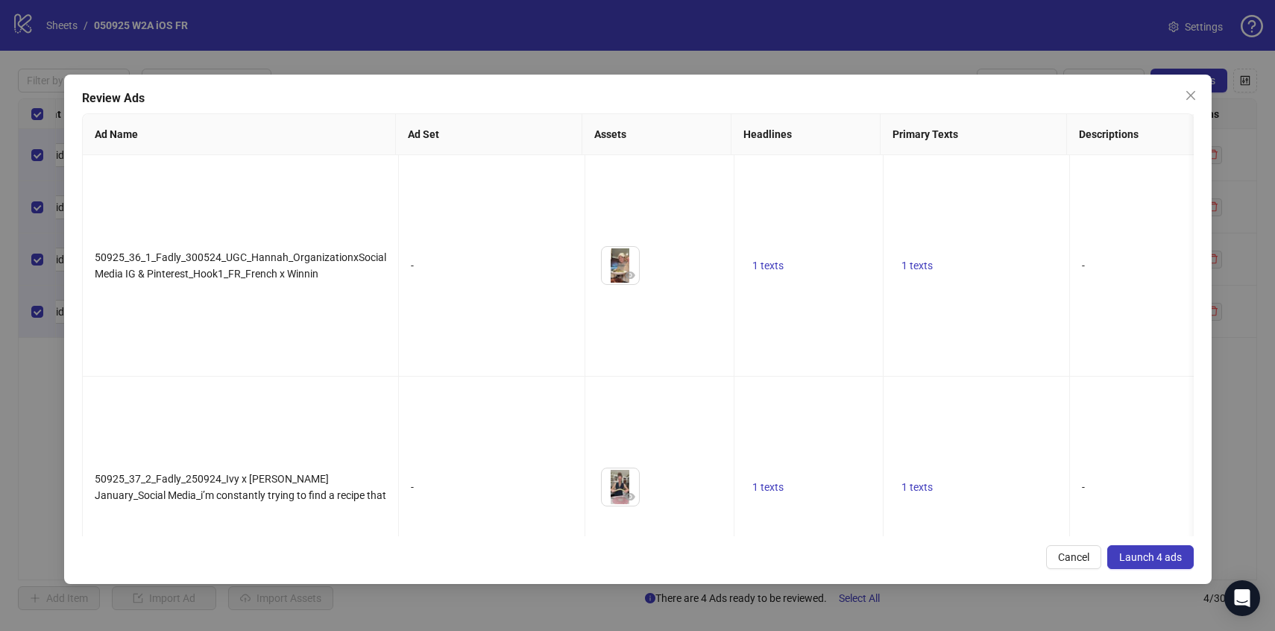
click at [1147, 556] on span "Launch 4 ads" at bounding box center [1151, 557] width 63 height 12
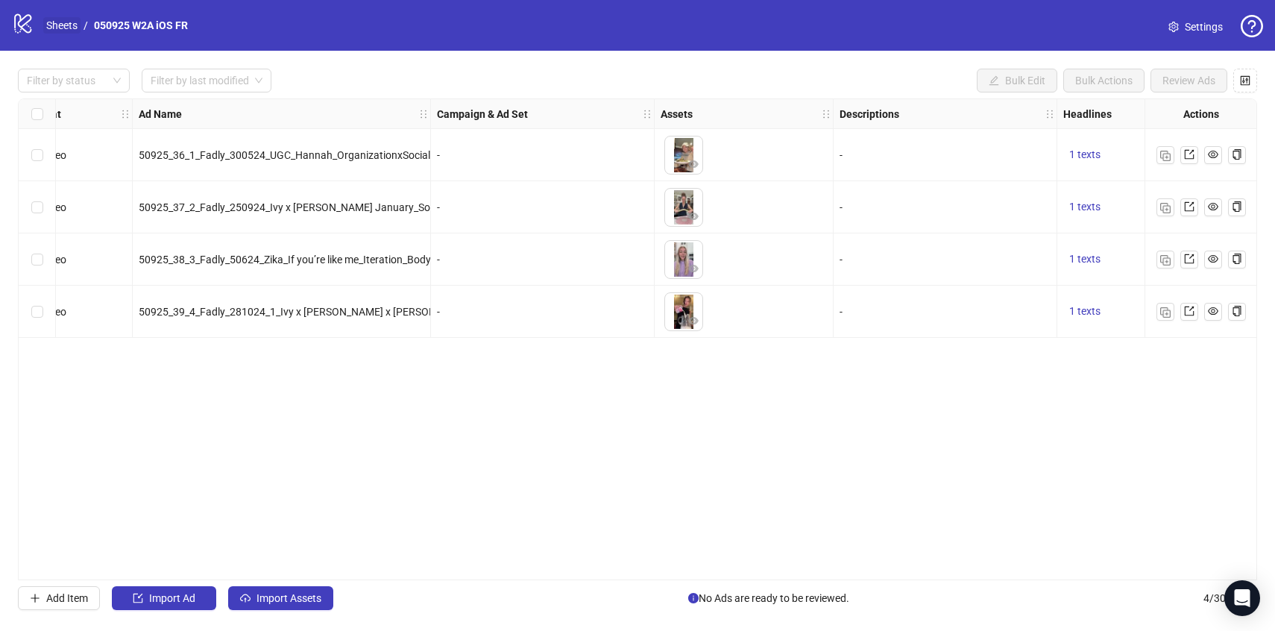
click at [54, 27] on link "Sheets" at bounding box center [61, 25] width 37 height 16
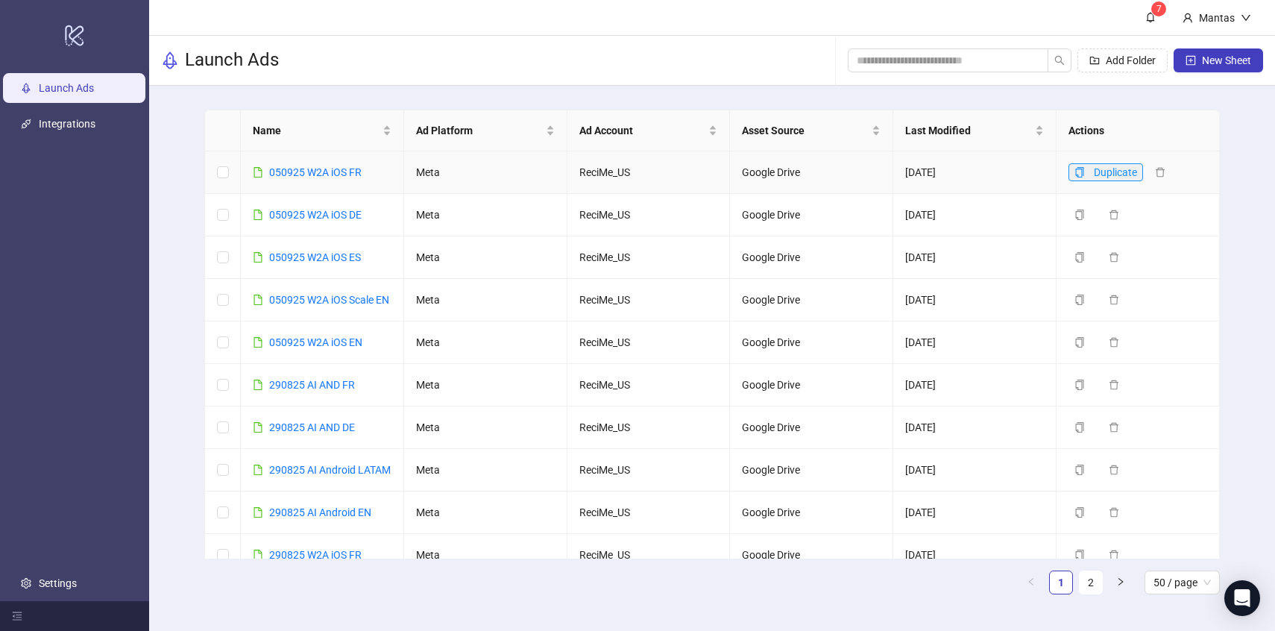
click at [1079, 172] on icon "copy" at bounding box center [1080, 172] width 10 height 10
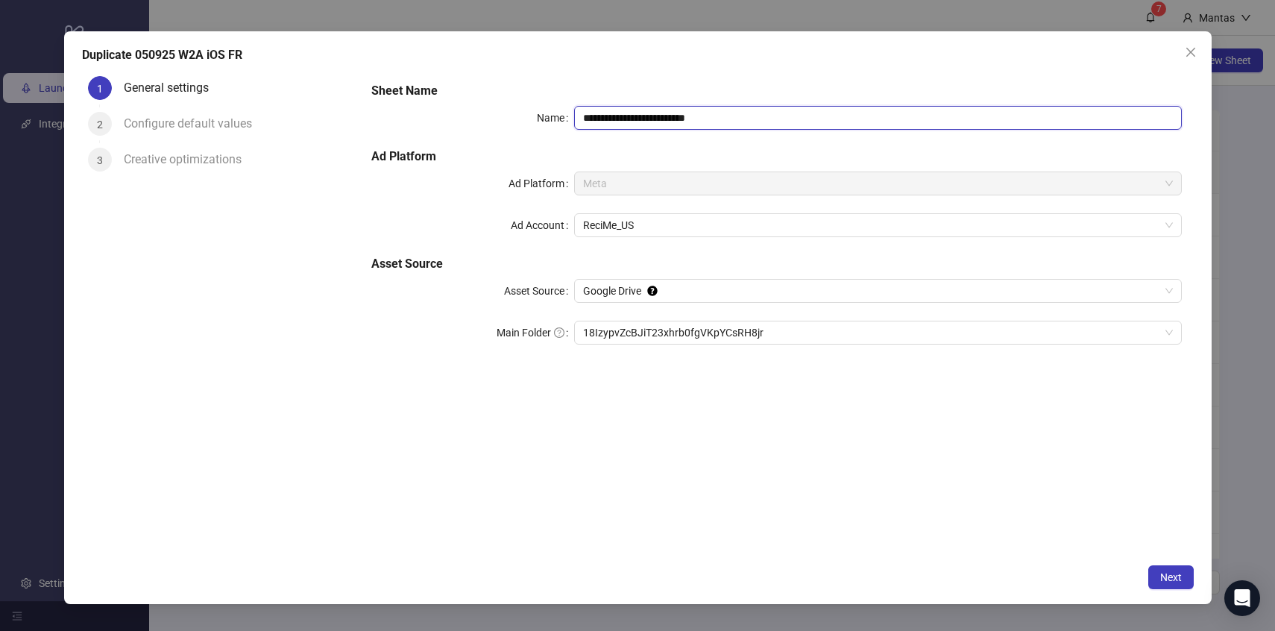
drag, startPoint x: 665, startPoint y: 116, endPoint x: 741, endPoint y: 116, distance: 76.8
click at [741, 117] on input "**********" at bounding box center [878, 118] width 608 height 24
click at [836, 339] on span "18IzypvZcBJiT23xhrb0fgVKpYCsRH8jr" at bounding box center [878, 332] width 590 height 22
type input "**********"
click at [1173, 583] on span "Next" at bounding box center [1172, 577] width 22 height 12
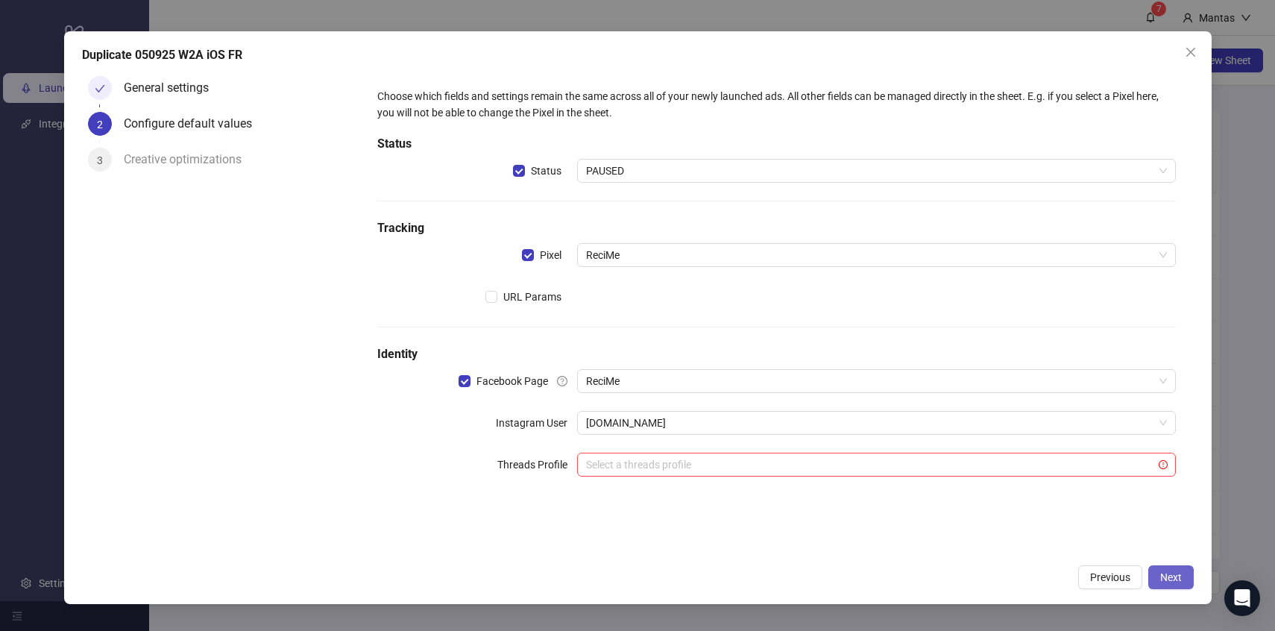
click at [1186, 577] on button "Next" at bounding box center [1172, 577] width 46 height 24
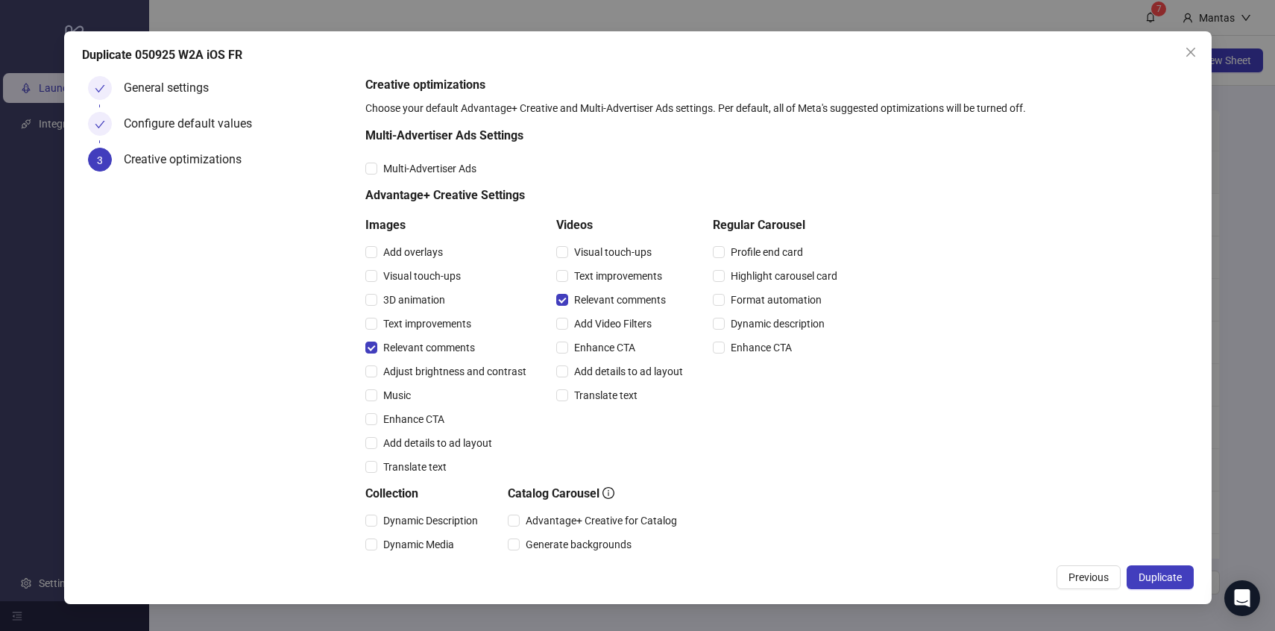
click at [195, 117] on div "Configure default values" at bounding box center [194, 124] width 140 height 24
click at [1093, 583] on button "Previous" at bounding box center [1089, 577] width 64 height 24
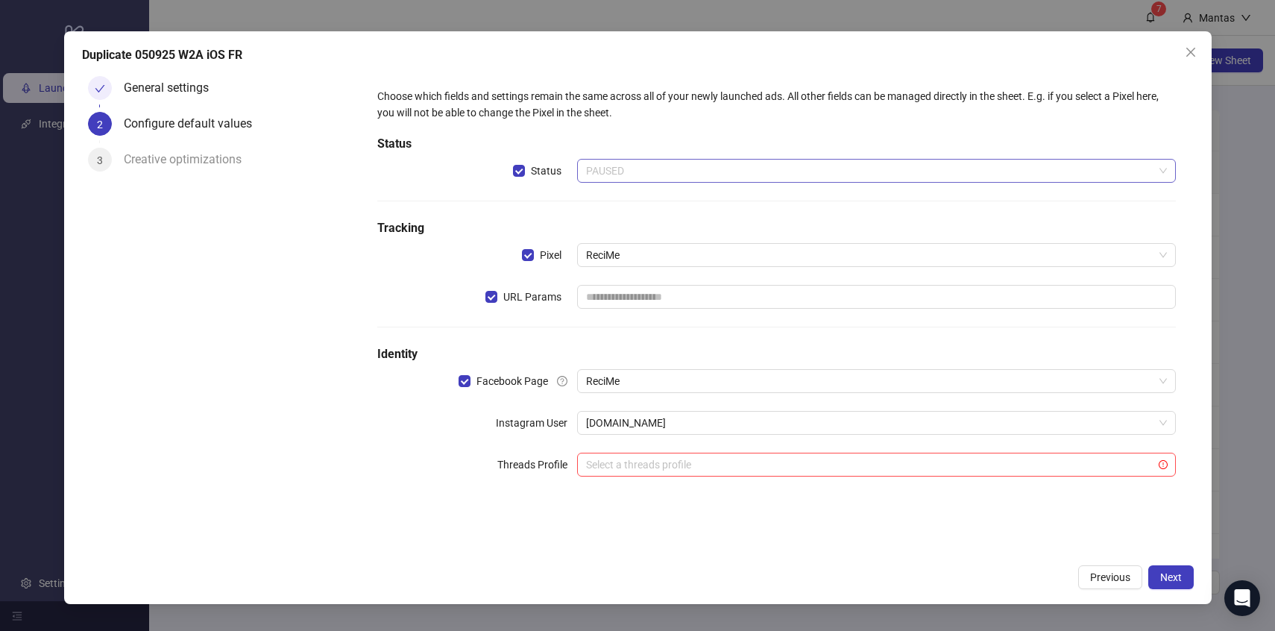
click at [659, 164] on span "PAUSED" at bounding box center [876, 171] width 581 height 22
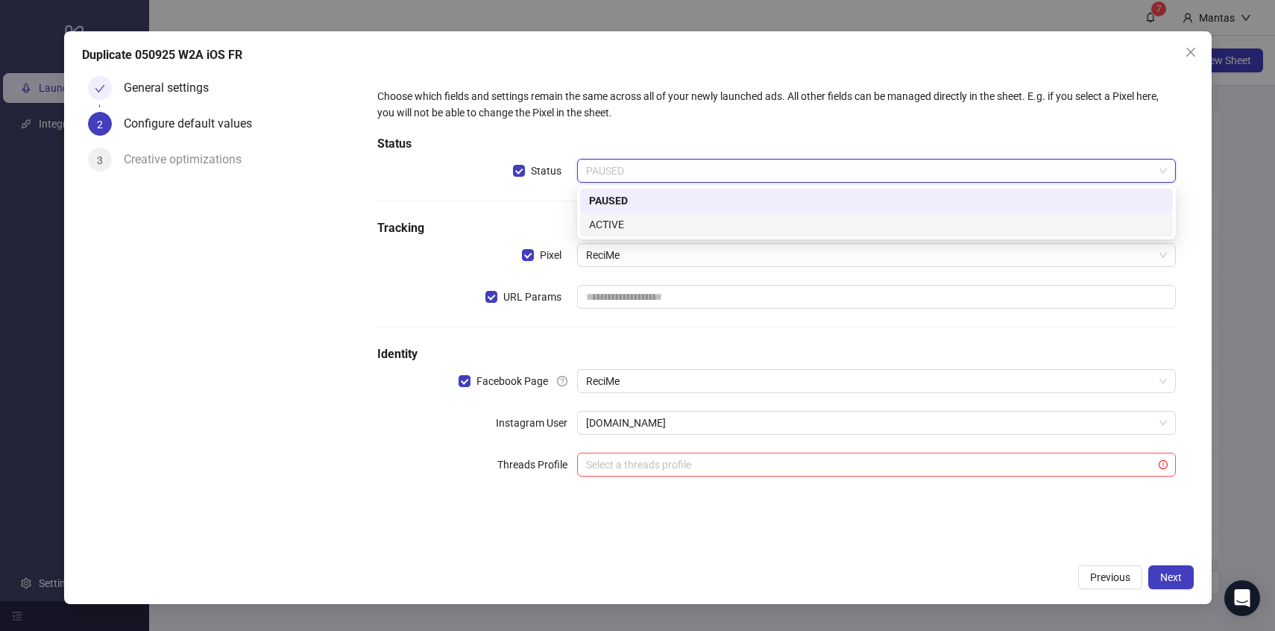
click at [632, 225] on div "ACTIVE" at bounding box center [876, 224] width 575 height 16
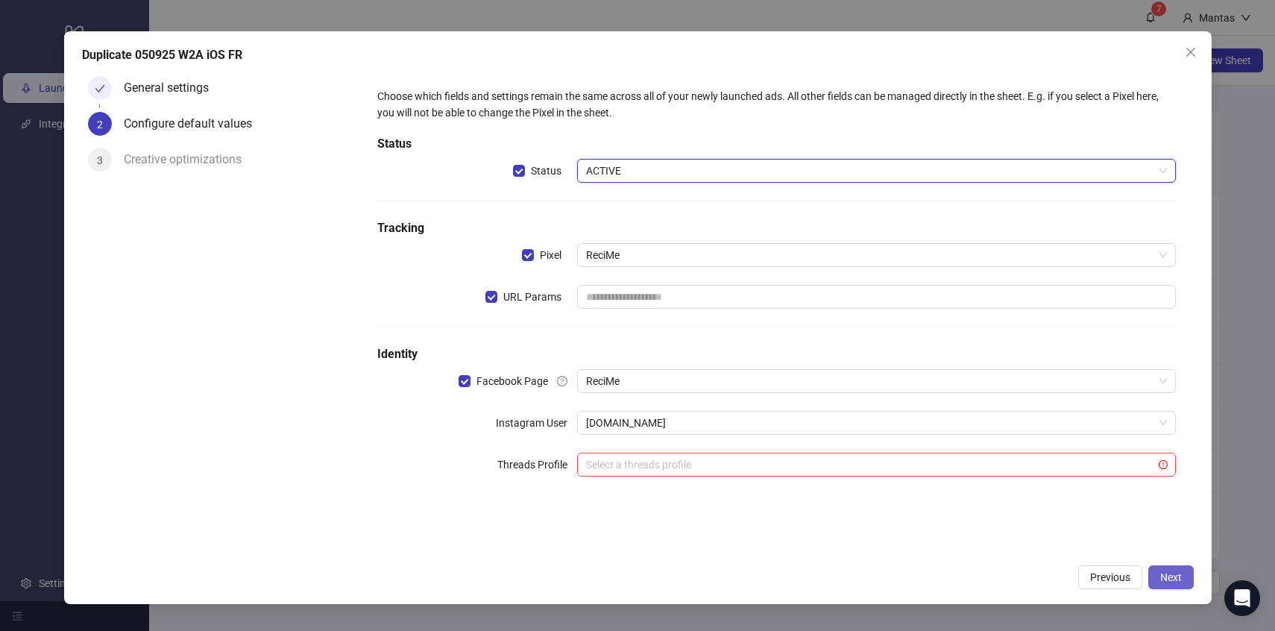
click at [1181, 574] on span "Next" at bounding box center [1172, 577] width 22 height 12
click at [659, 291] on input "text" at bounding box center [876, 297] width 599 height 24
click at [651, 298] on input "text" at bounding box center [876, 297] width 599 height 24
click at [1176, 578] on span "Next" at bounding box center [1172, 577] width 22 height 12
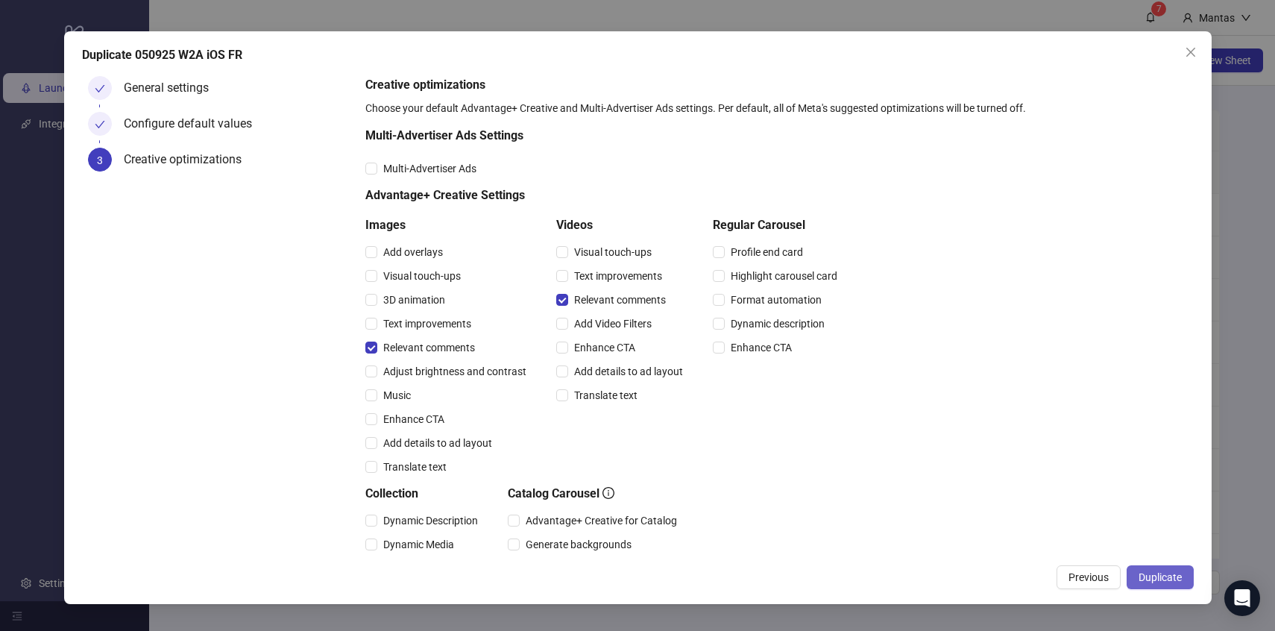
click at [1183, 575] on button "Duplicate" at bounding box center [1160, 577] width 67 height 24
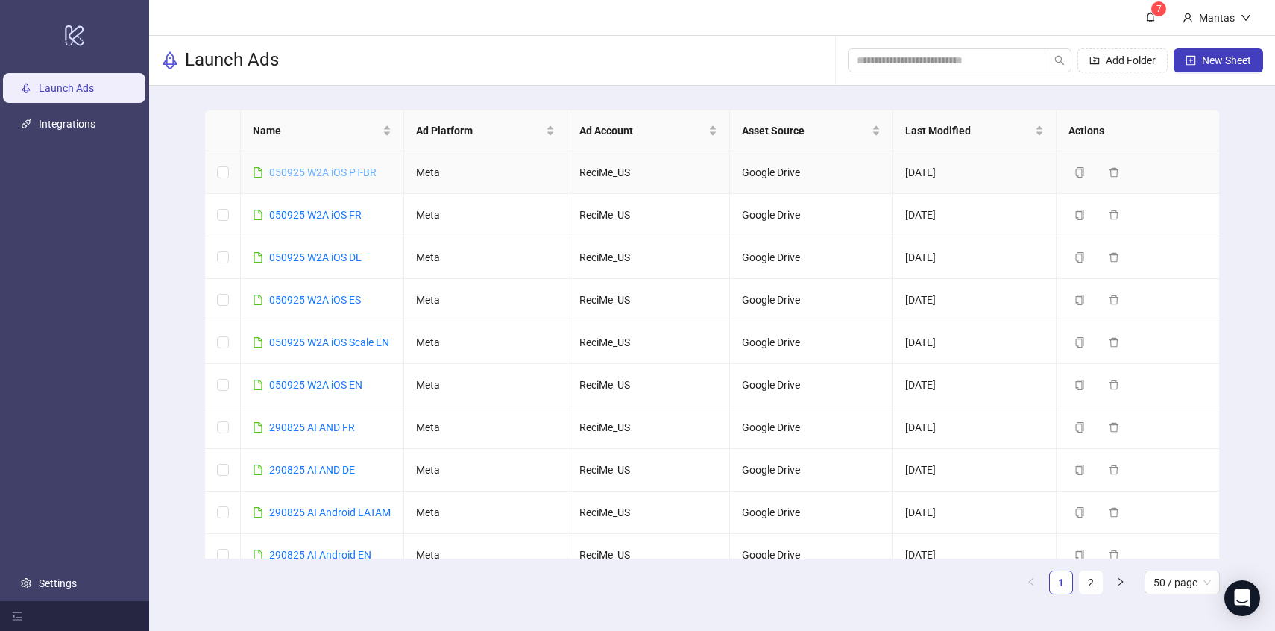
click at [327, 174] on link "050925 W2A iOS PT-BR" at bounding box center [322, 172] width 107 height 12
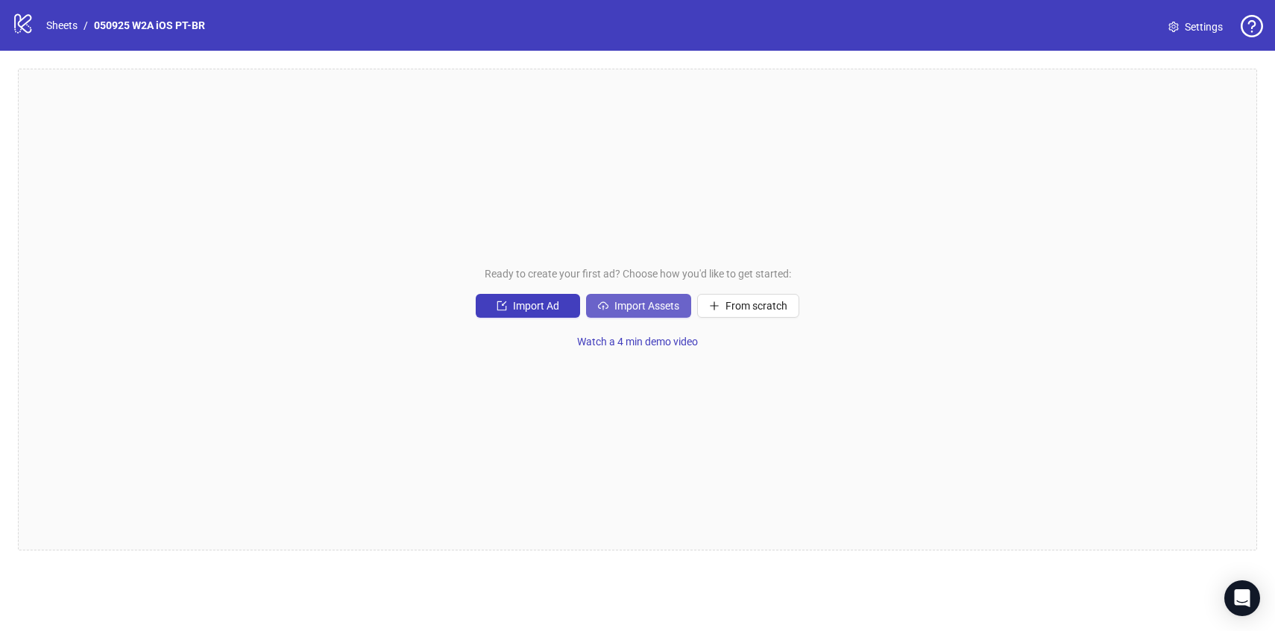
click at [647, 305] on span "Import Assets" at bounding box center [647, 306] width 65 height 12
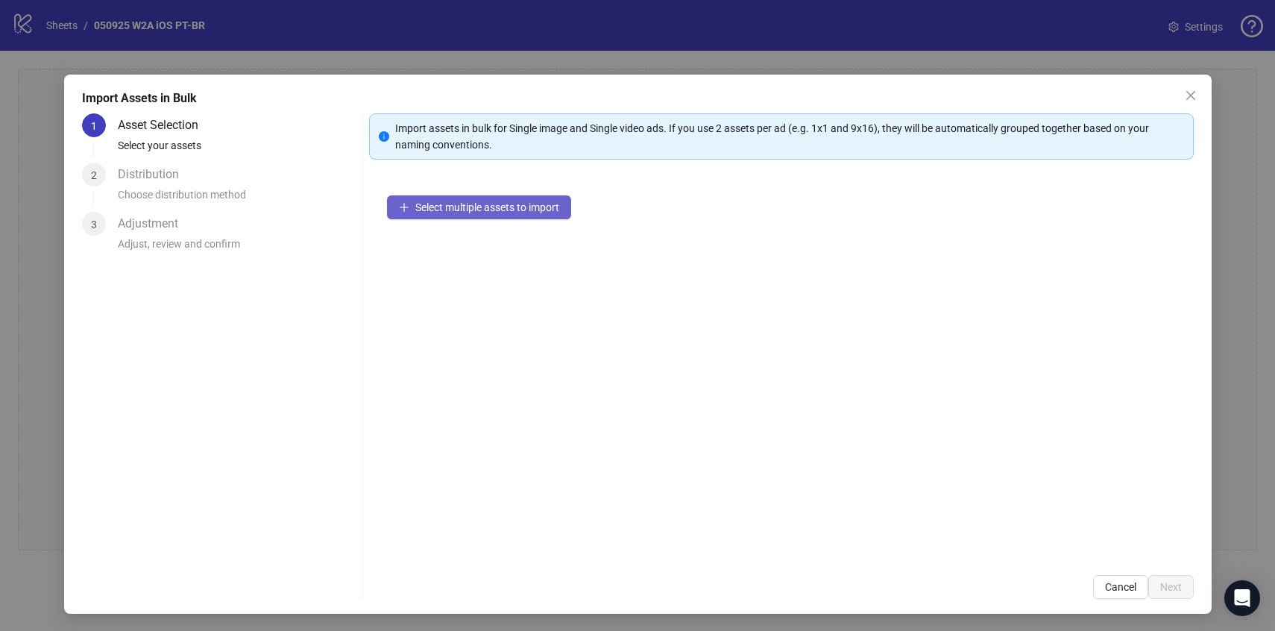
click at [495, 204] on span "Select multiple assets to import" at bounding box center [487, 207] width 144 height 12
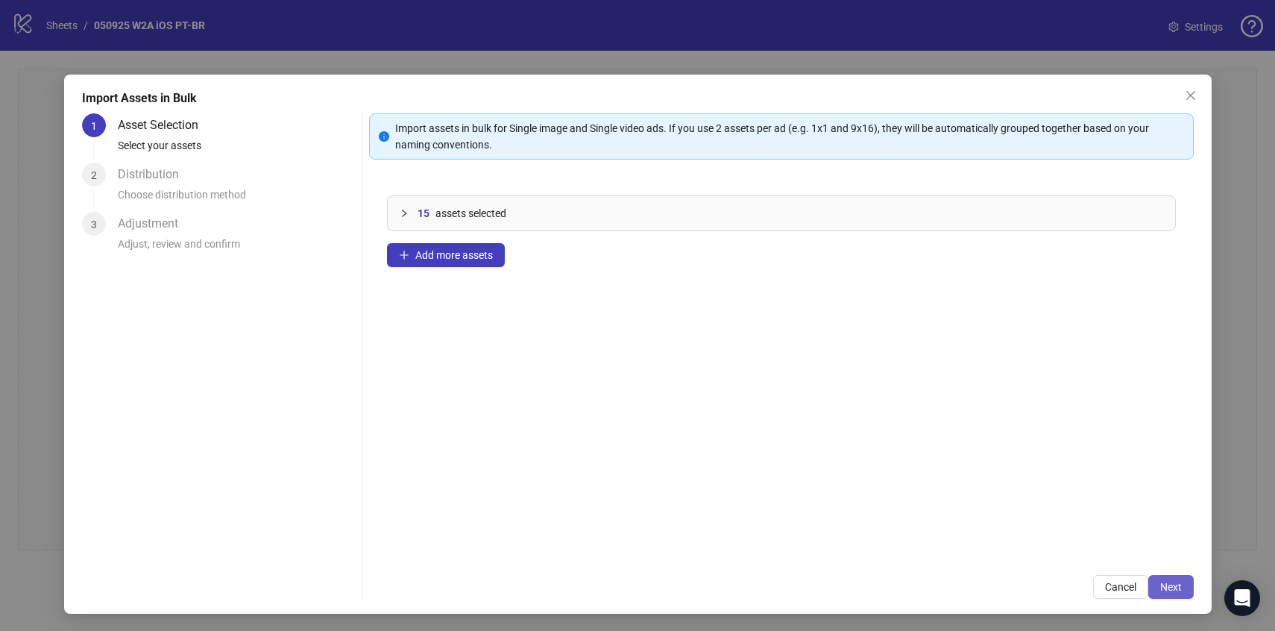
click at [1172, 587] on span "Next" at bounding box center [1172, 587] width 22 height 12
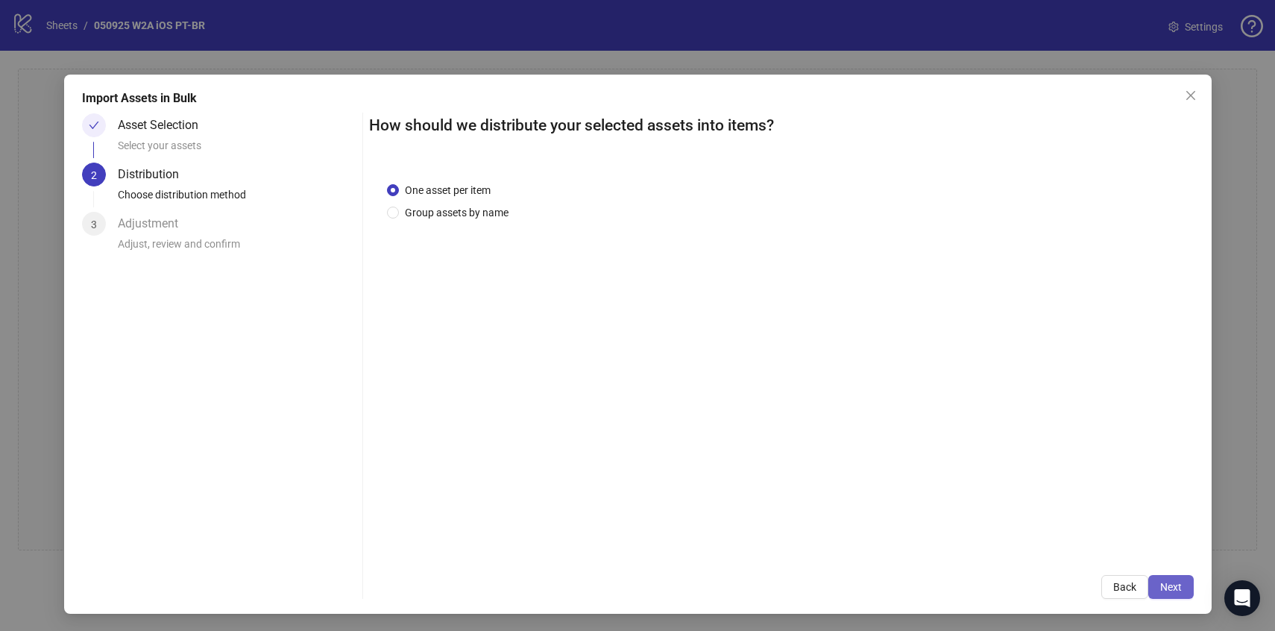
click at [1172, 587] on span "Next" at bounding box center [1172, 587] width 22 height 12
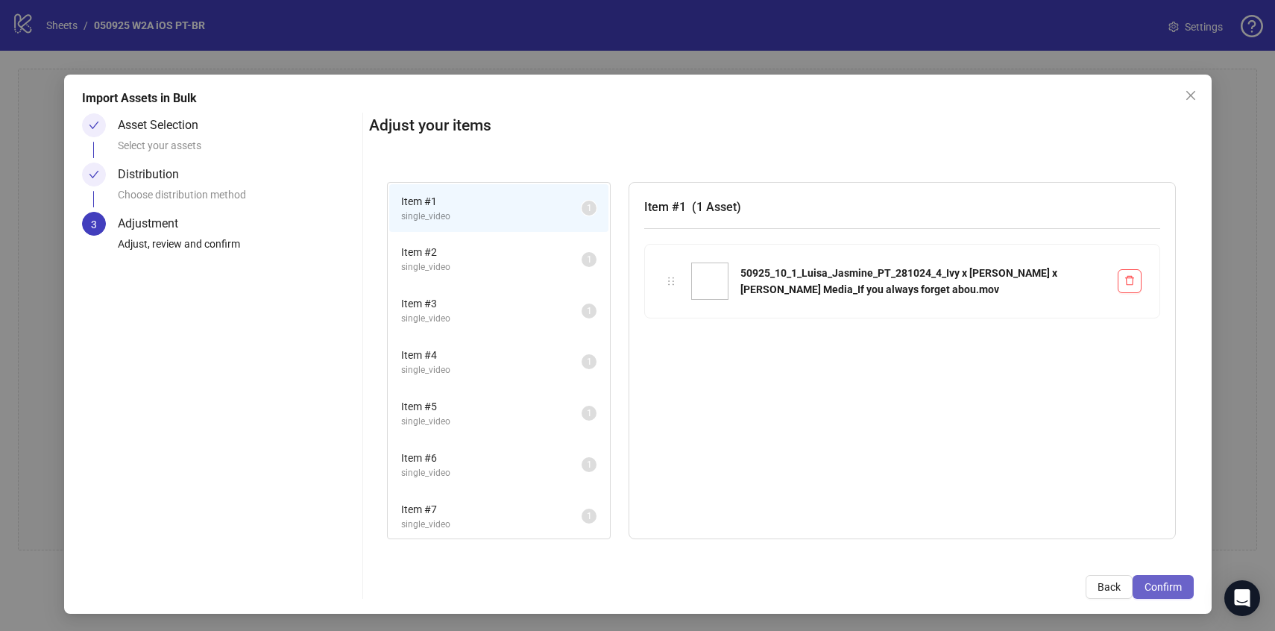
click at [1172, 588] on span "Confirm" at bounding box center [1163, 587] width 37 height 12
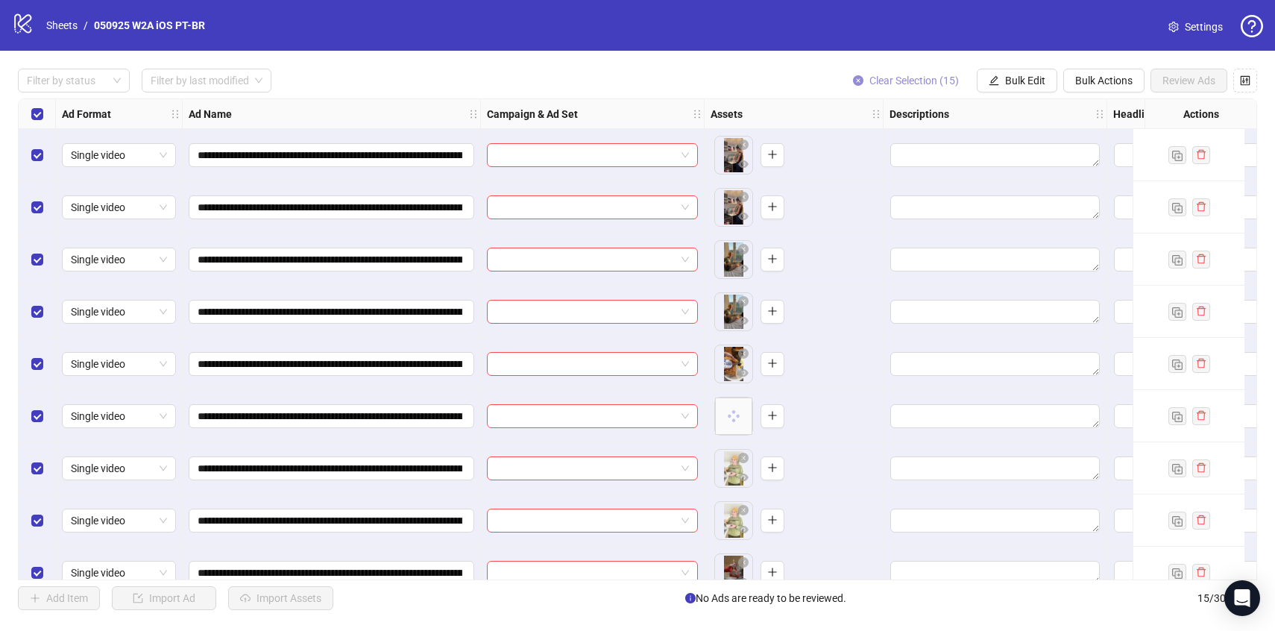
click at [899, 83] on span "Clear Selection (15)" at bounding box center [915, 81] width 90 height 12
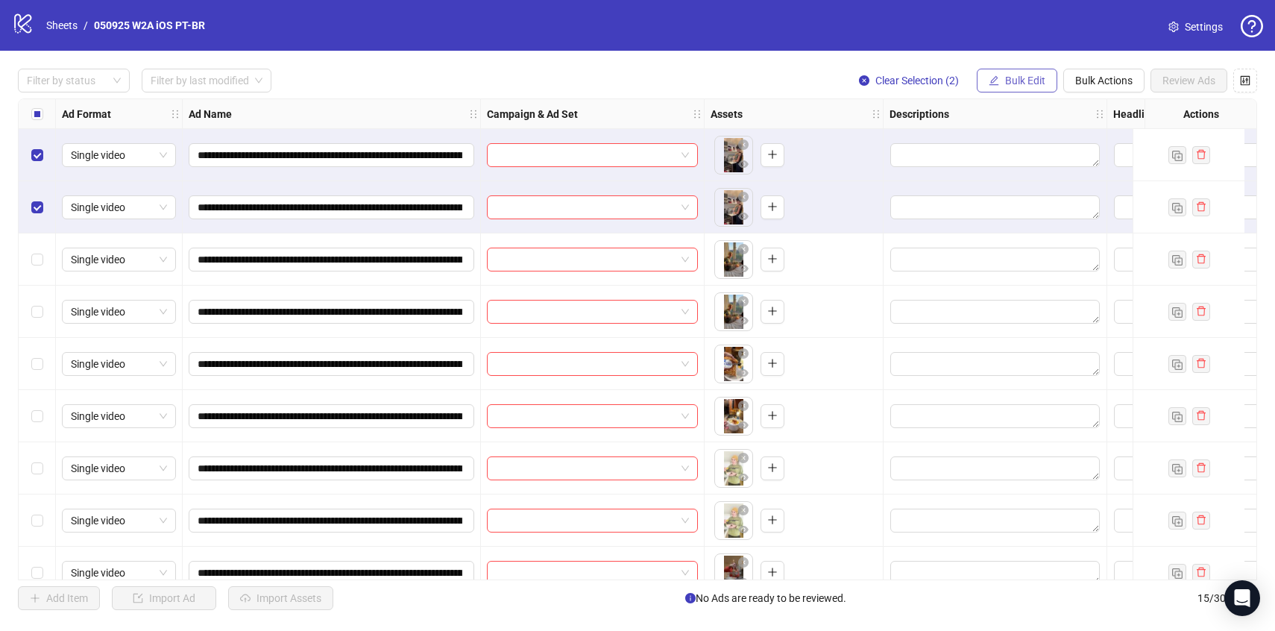
click at [1022, 83] on span "Bulk Edit" at bounding box center [1025, 81] width 40 height 12
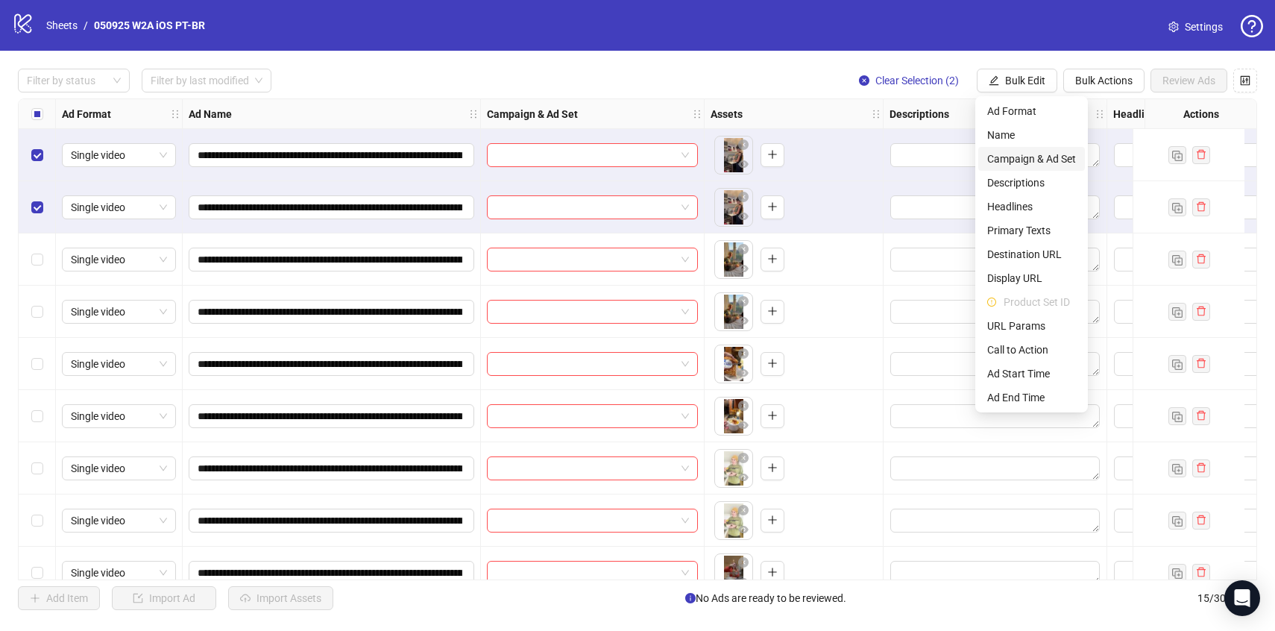
click at [1018, 156] on span "Campaign & Ad Set" at bounding box center [1032, 159] width 89 height 16
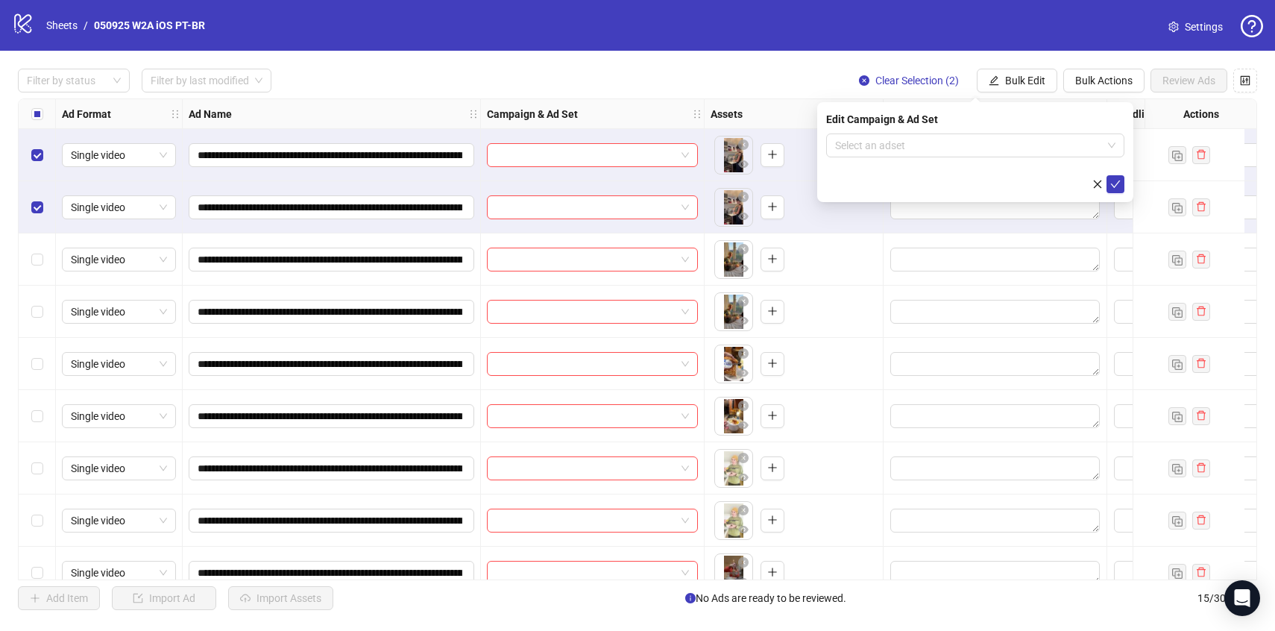
click at [1015, 157] on form "Select an adset" at bounding box center [975, 164] width 298 height 60
click at [1005, 146] on input "search" at bounding box center [968, 145] width 267 height 22
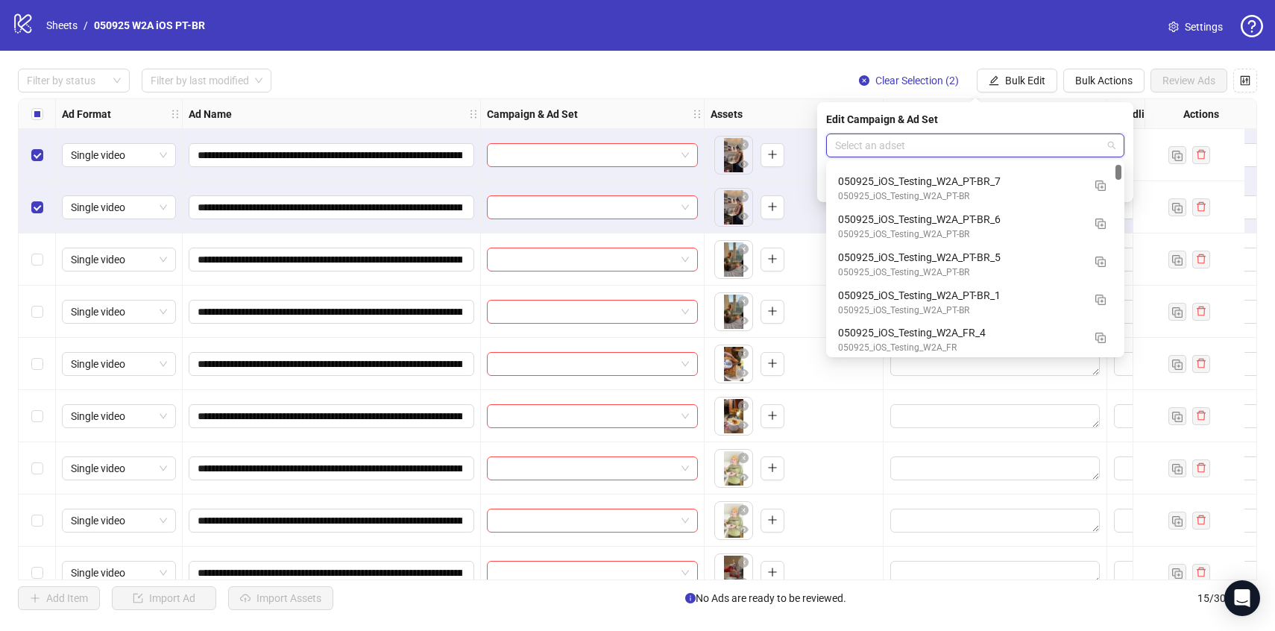
scroll to position [156, 0]
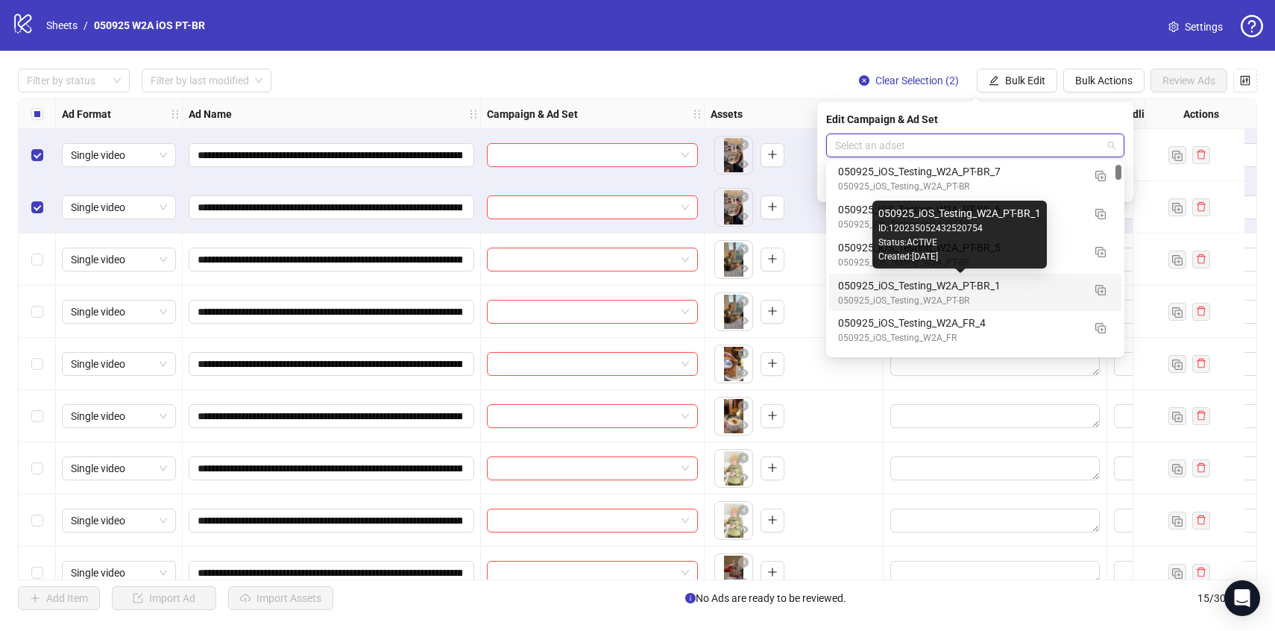
click at [966, 284] on div "050925_iOS_Testing_W2A_PT-BR_1" at bounding box center [960, 285] width 245 height 16
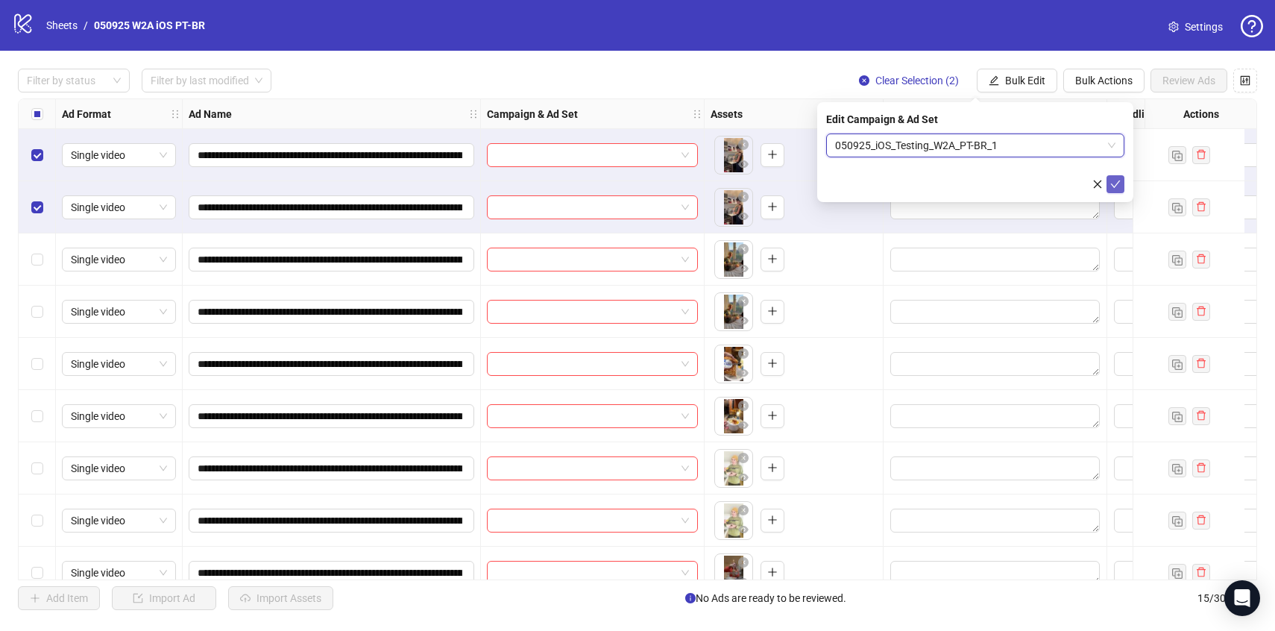
click at [1114, 184] on icon "check" at bounding box center [1116, 184] width 10 height 10
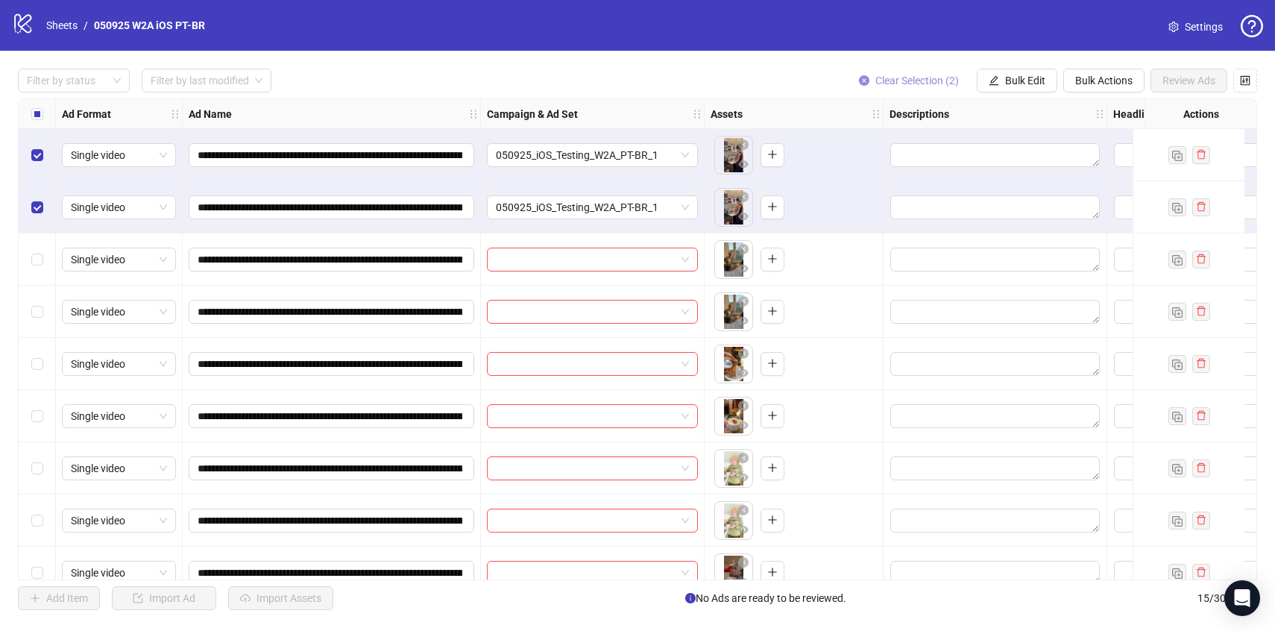
click at [920, 83] on span "Clear Selection (2)" at bounding box center [918, 81] width 84 height 12
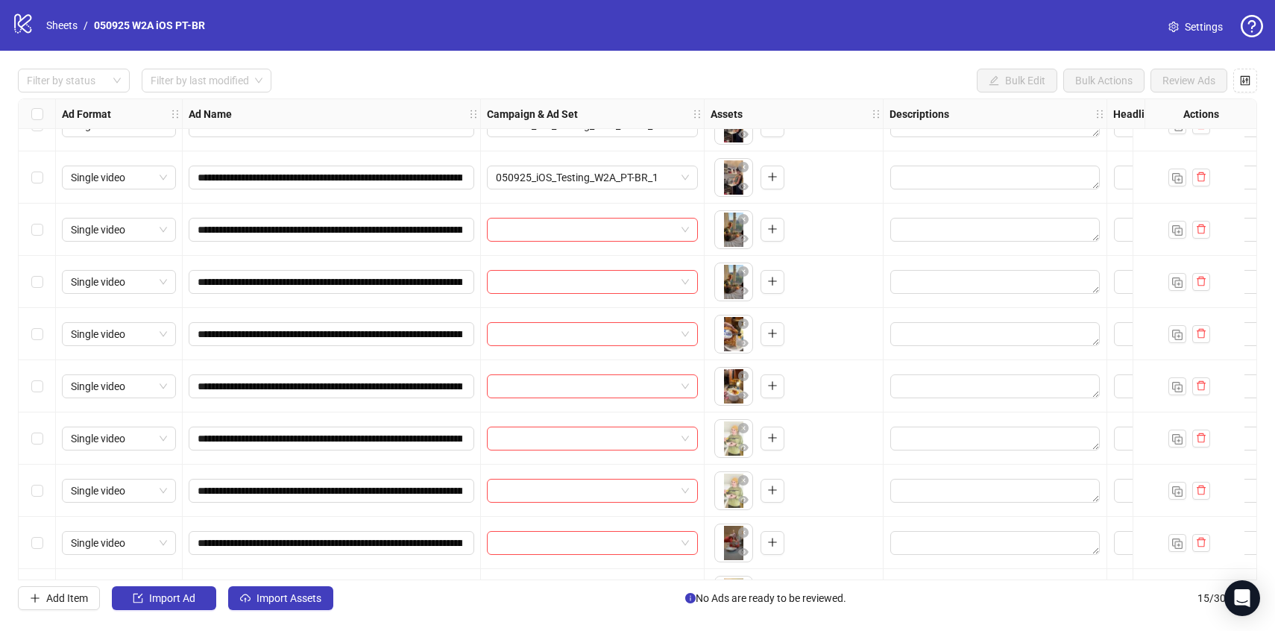
scroll to position [35, 0]
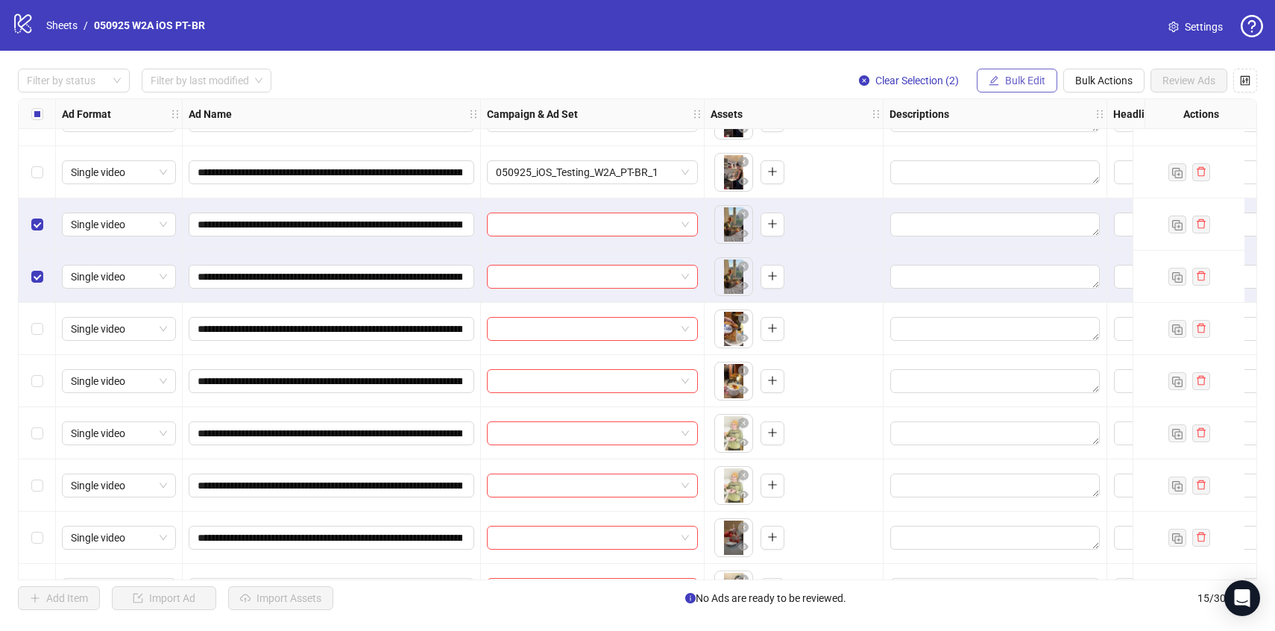
click at [1026, 85] on span "Bulk Edit" at bounding box center [1025, 81] width 40 height 12
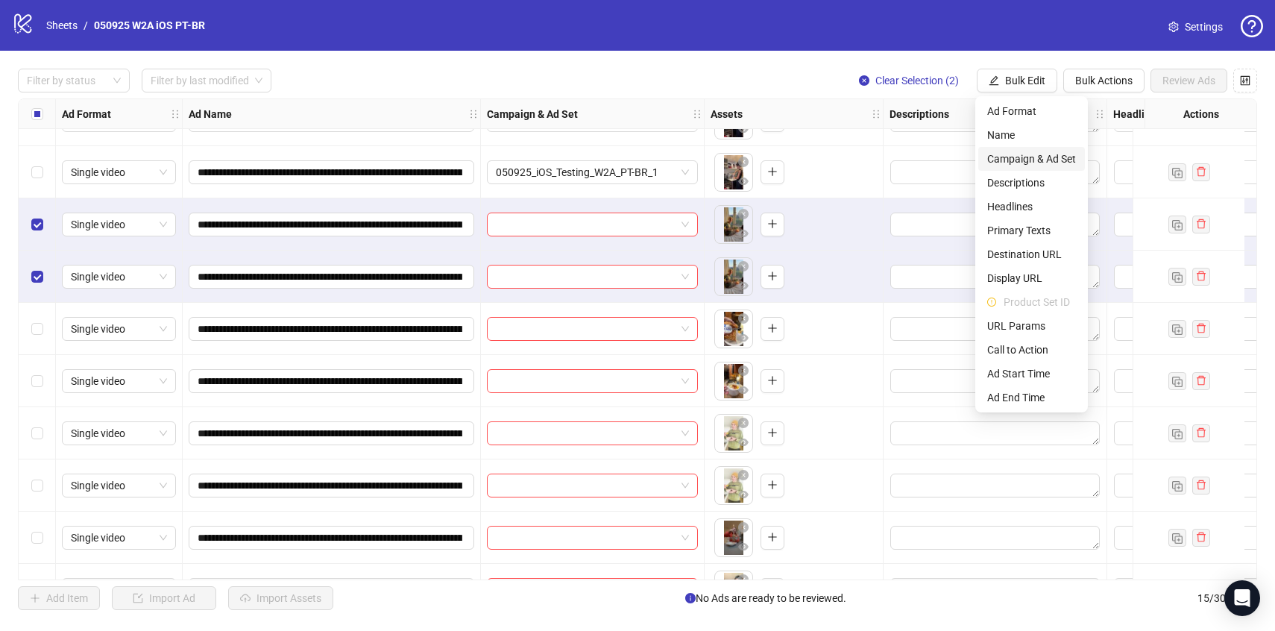
click at [1029, 160] on span "Campaign & Ad Set" at bounding box center [1032, 159] width 89 height 16
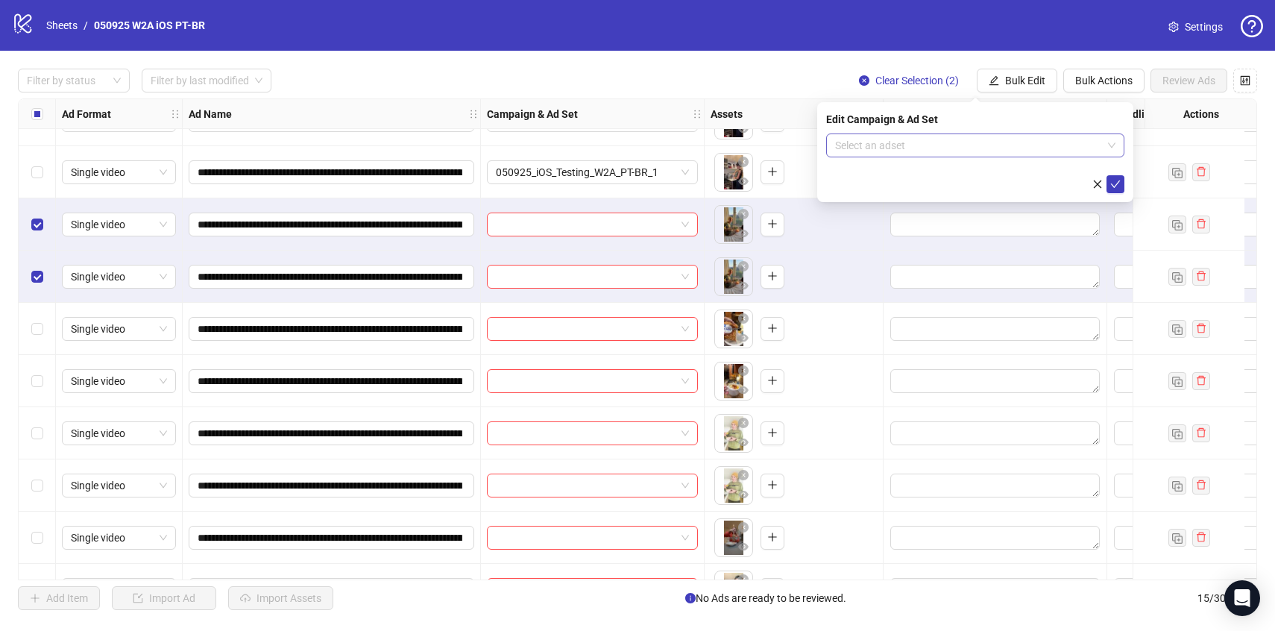
click at [1011, 138] on input "search" at bounding box center [968, 145] width 267 height 22
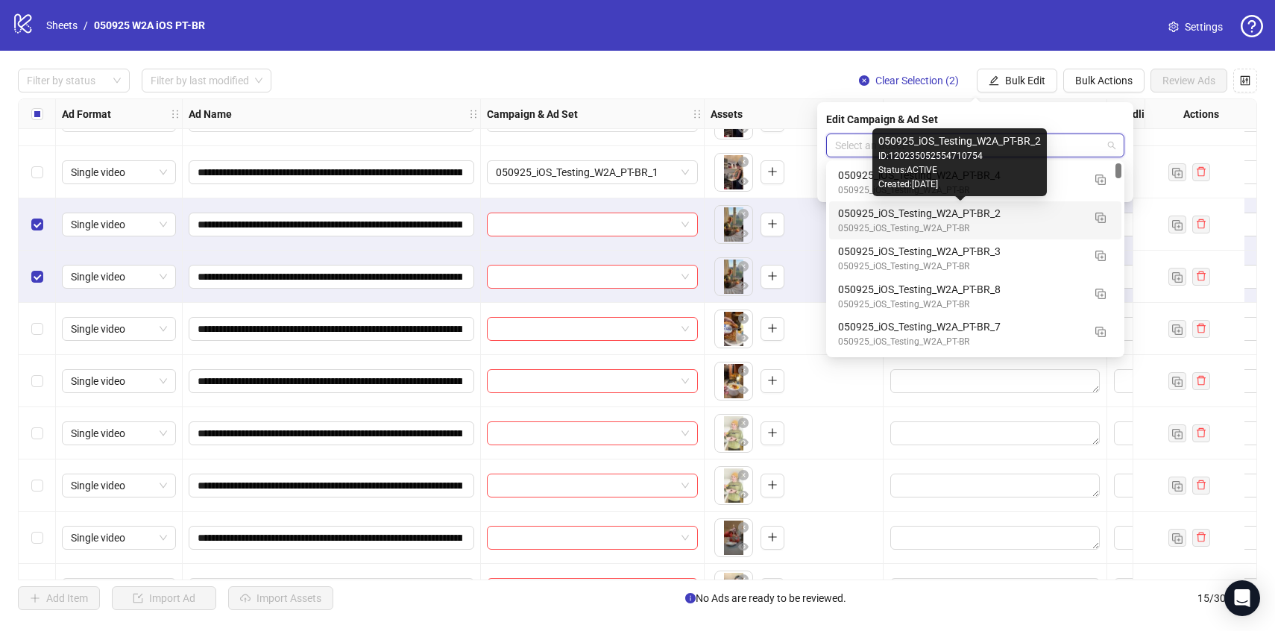
click at [997, 213] on div "050925_iOS_Testing_W2A_PT-BR_2" at bounding box center [960, 213] width 245 height 16
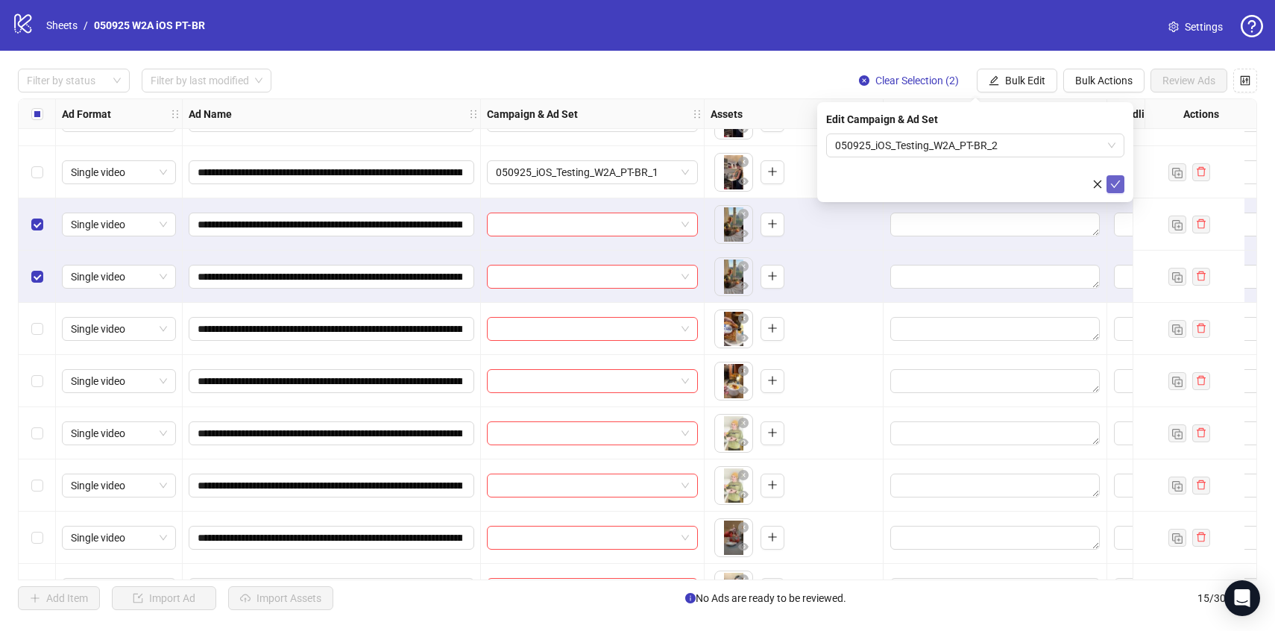
click at [1117, 191] on button "submit" at bounding box center [1116, 184] width 18 height 18
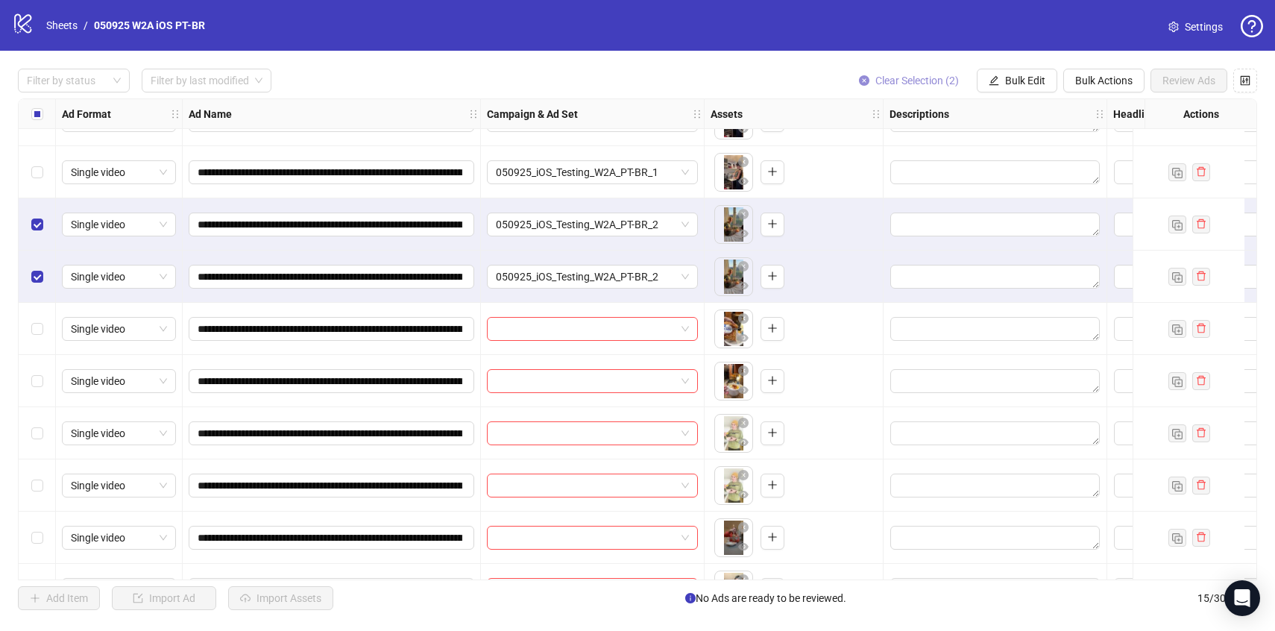
click at [918, 84] on span "Clear Selection (2)" at bounding box center [918, 81] width 84 height 12
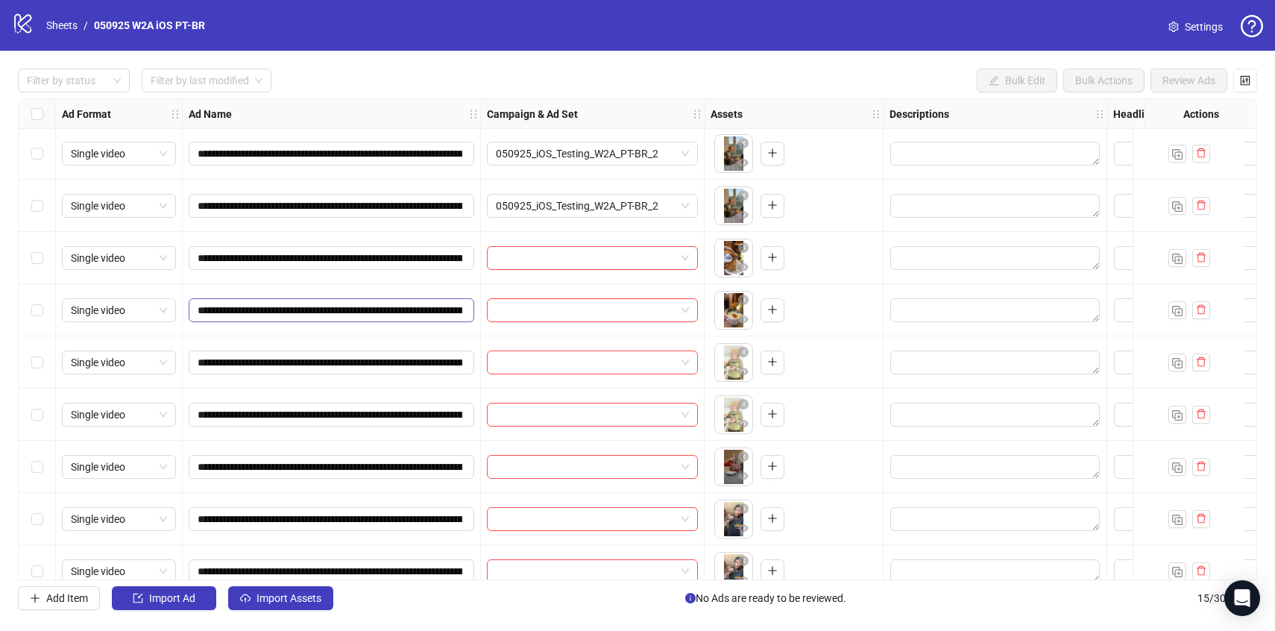
scroll to position [108, 0]
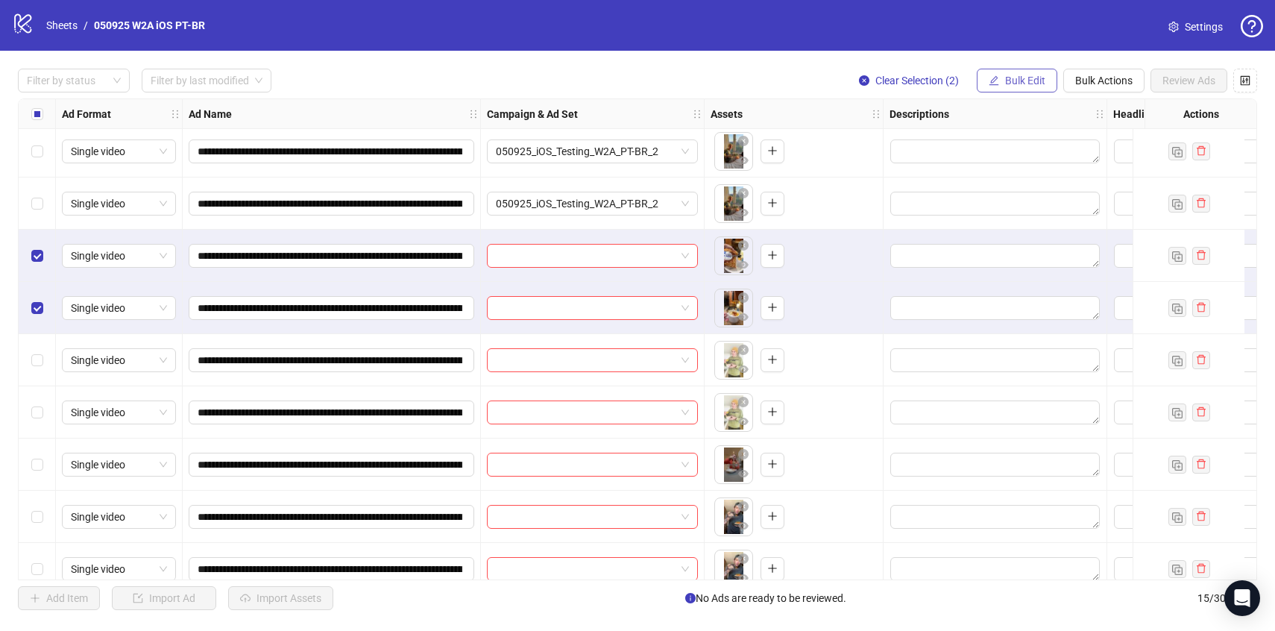
click at [1026, 81] on span "Bulk Edit" at bounding box center [1025, 81] width 40 height 12
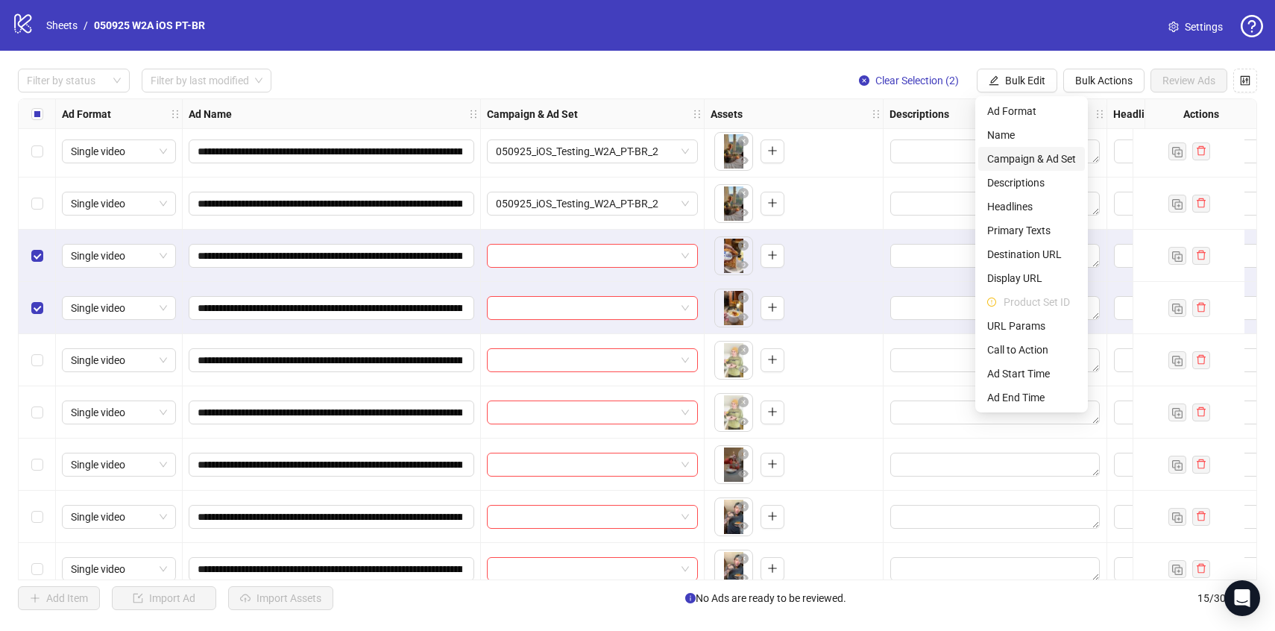
click at [1035, 167] on li "Campaign & Ad Set" at bounding box center [1032, 159] width 107 height 24
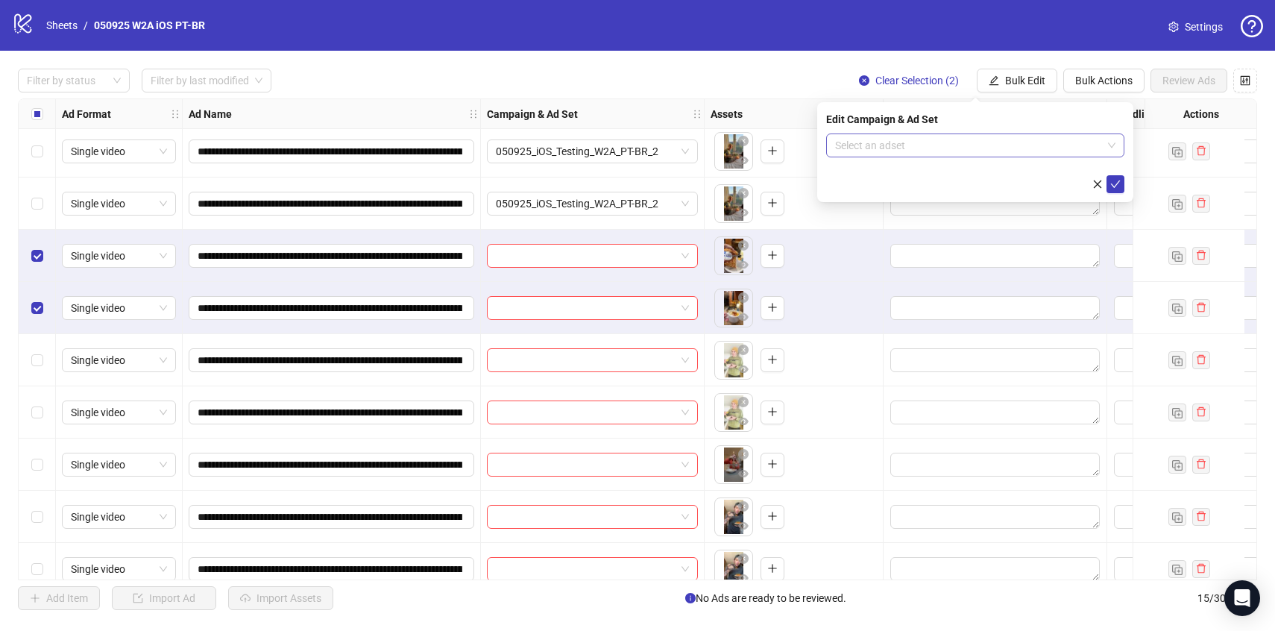
click at [1027, 147] on input "search" at bounding box center [968, 145] width 267 height 22
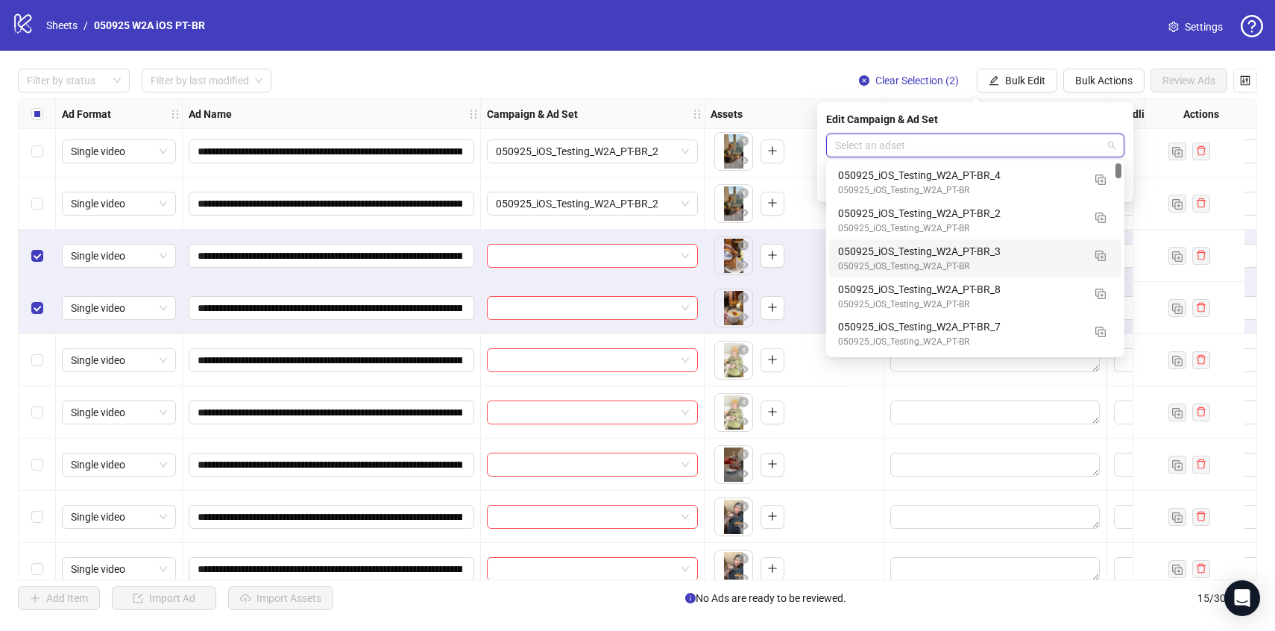
click at [1006, 241] on div "050925_iOS_Testing_W2A_PT-BR_3 050925_iOS_Testing_W2A_PT-BR" at bounding box center [975, 258] width 292 height 38
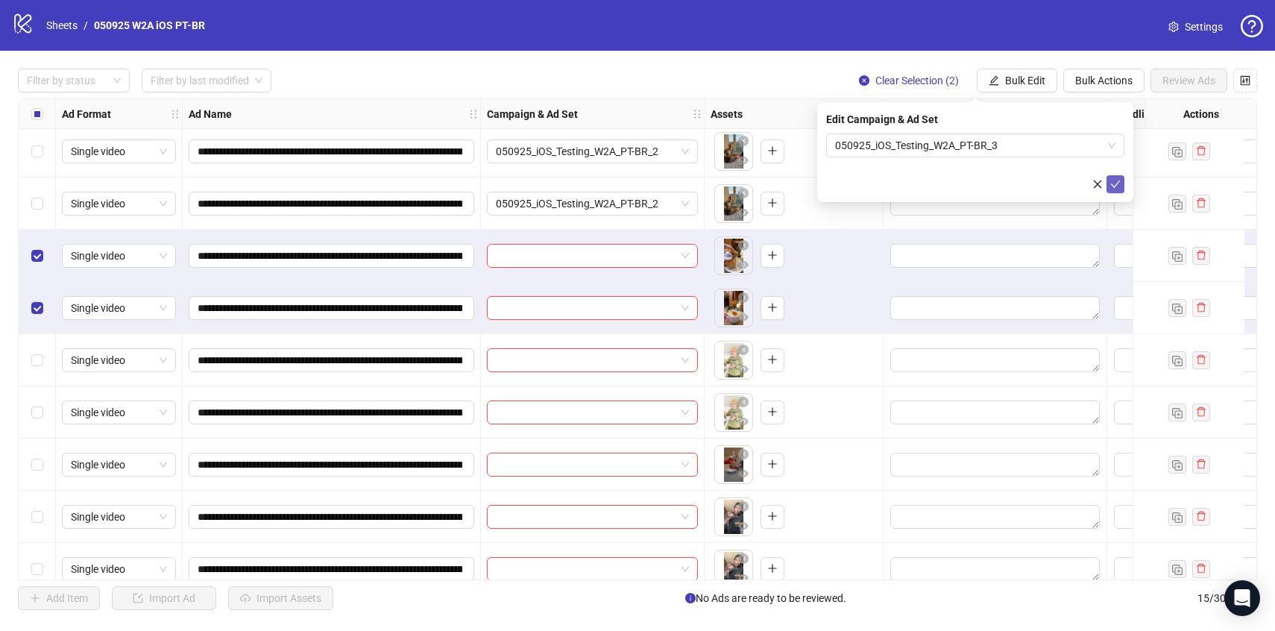
click at [1121, 181] on button "submit" at bounding box center [1116, 184] width 18 height 18
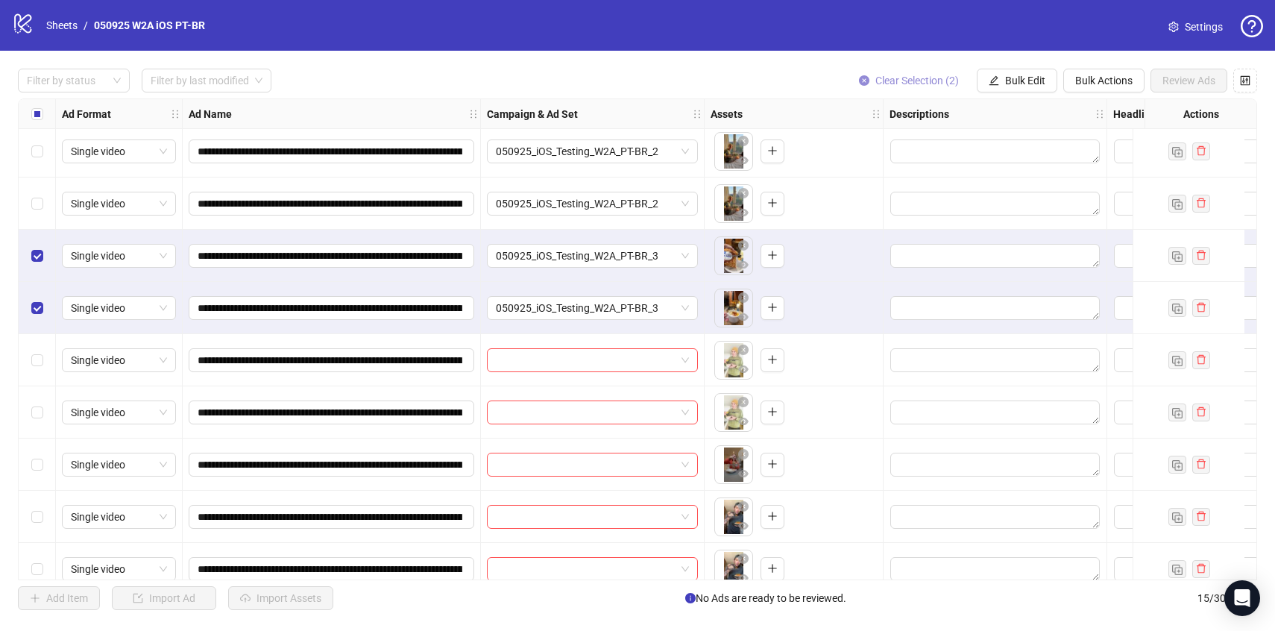
click at [906, 84] on span "Clear Selection (2)" at bounding box center [918, 81] width 84 height 12
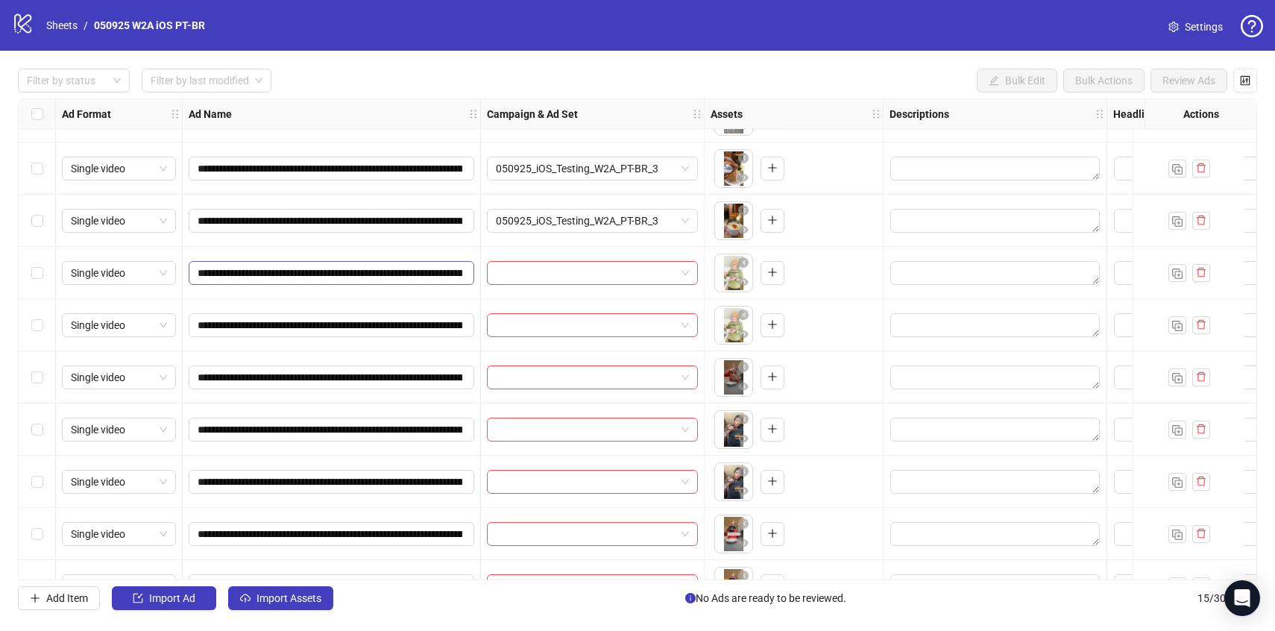
scroll to position [211, 0]
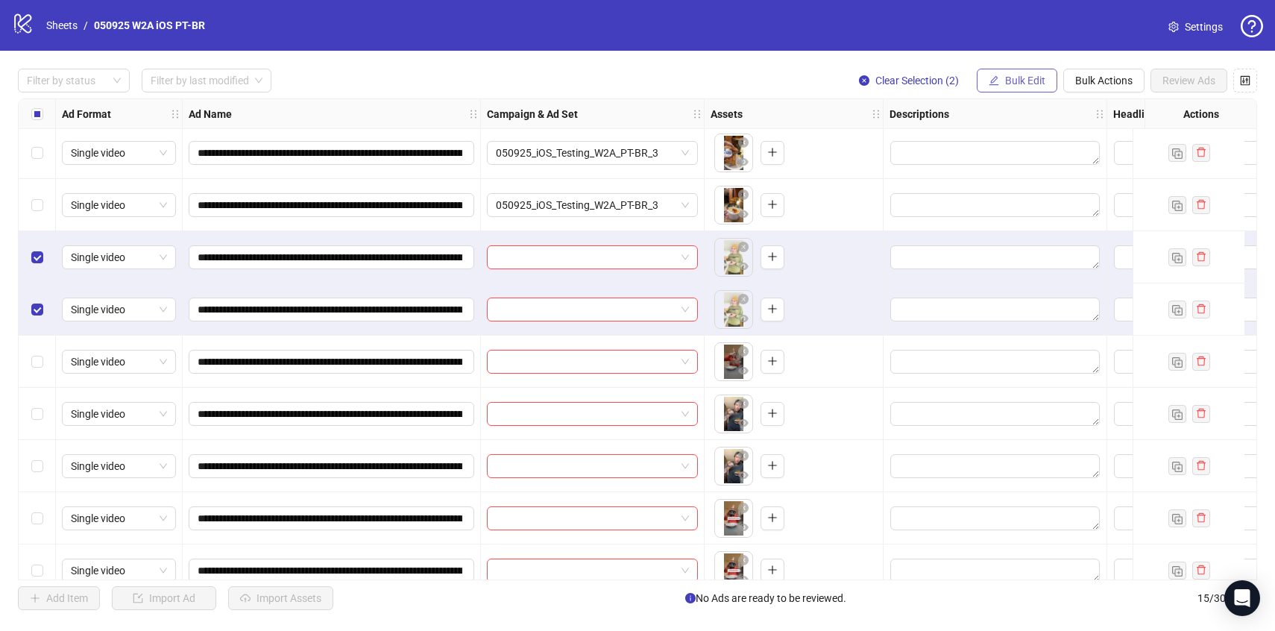
click at [1023, 75] on span "Bulk Edit" at bounding box center [1025, 81] width 40 height 12
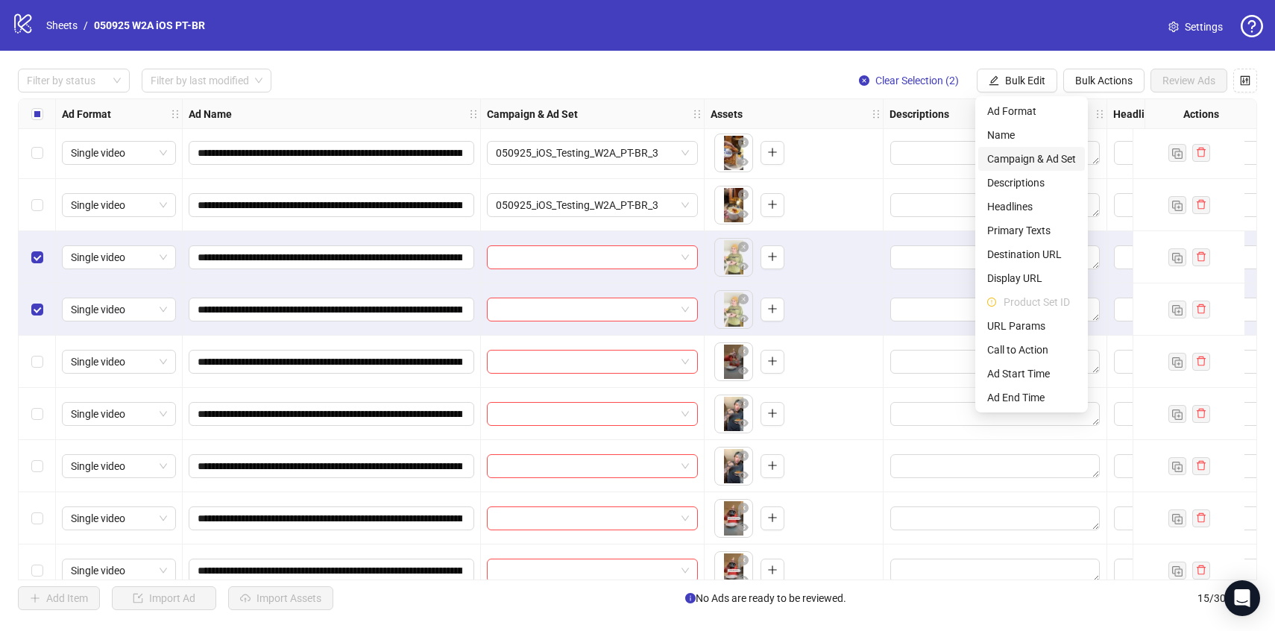
click at [1020, 161] on span "Campaign & Ad Set" at bounding box center [1032, 159] width 89 height 16
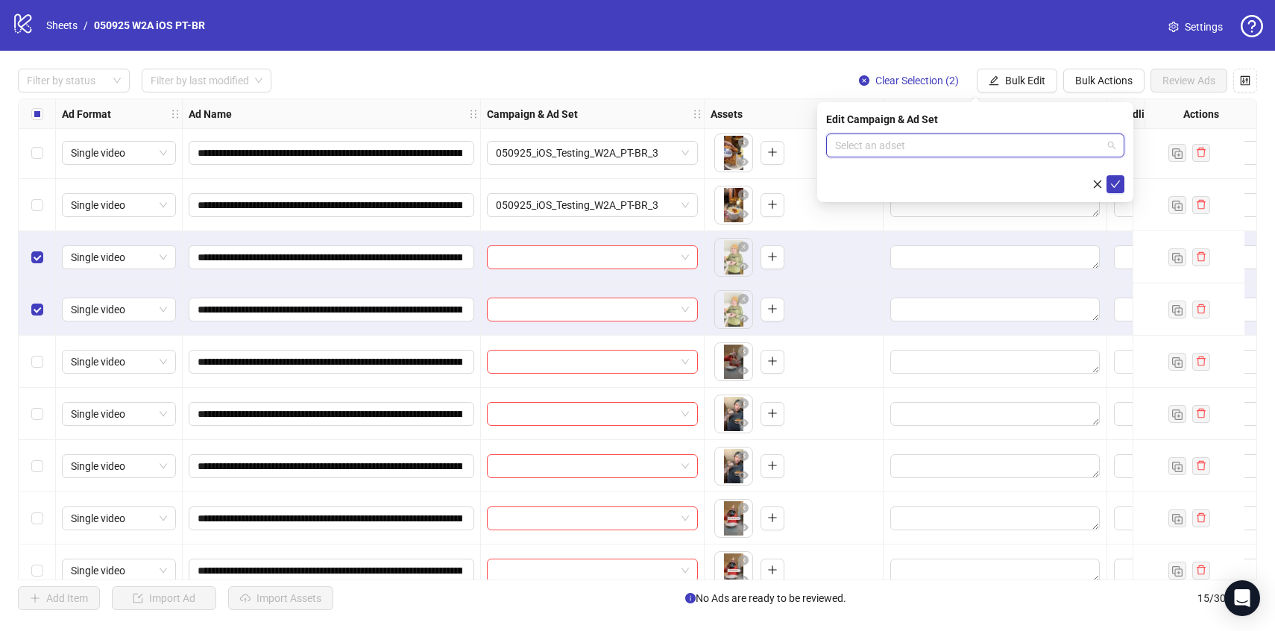
click at [1002, 147] on input "search" at bounding box center [968, 145] width 267 height 22
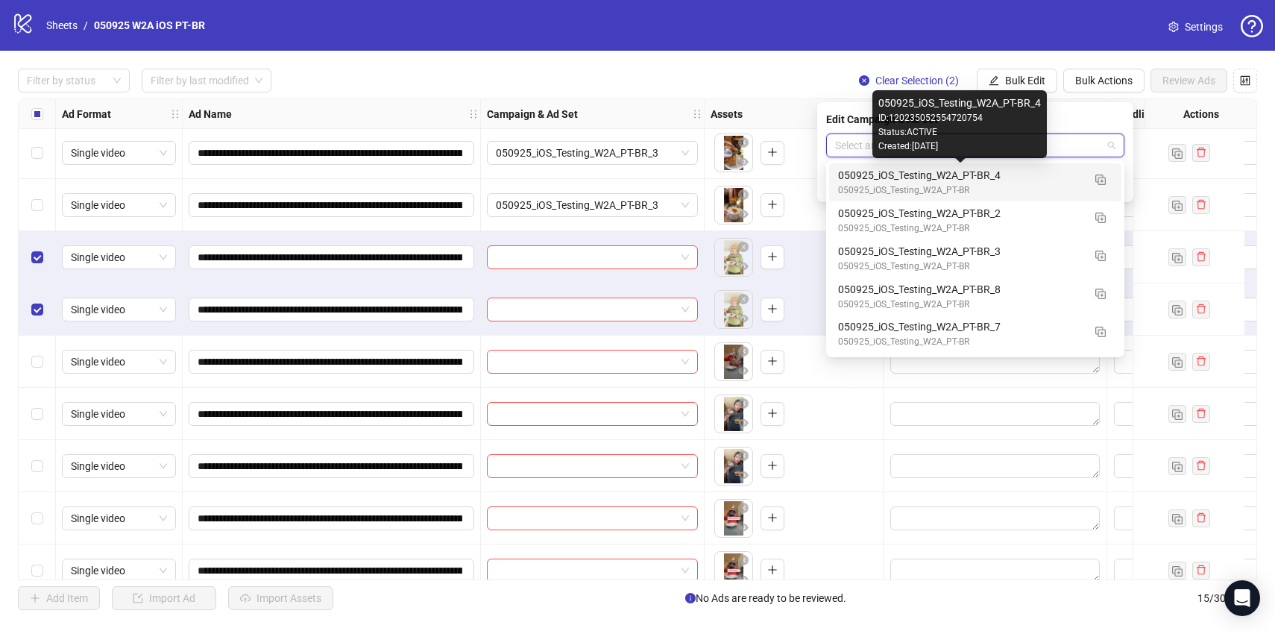
click at [950, 177] on div "050925_iOS_Testing_W2A_PT-BR_4" at bounding box center [960, 175] width 245 height 16
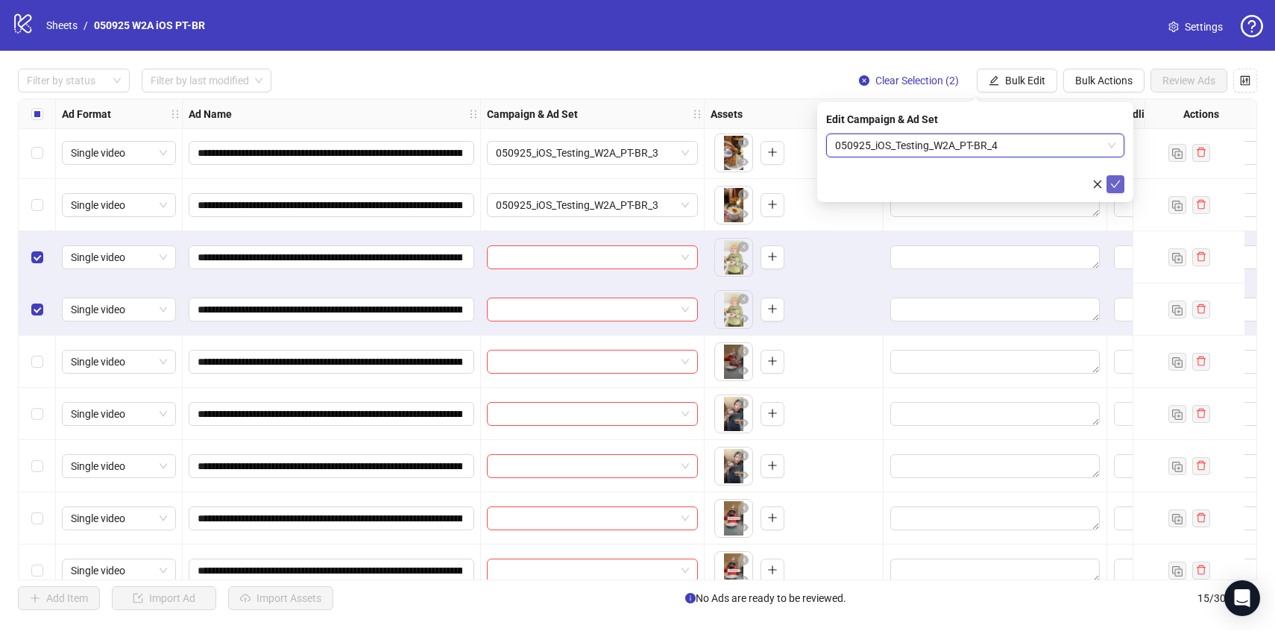
click at [1117, 182] on icon "check" at bounding box center [1116, 184] width 10 height 7
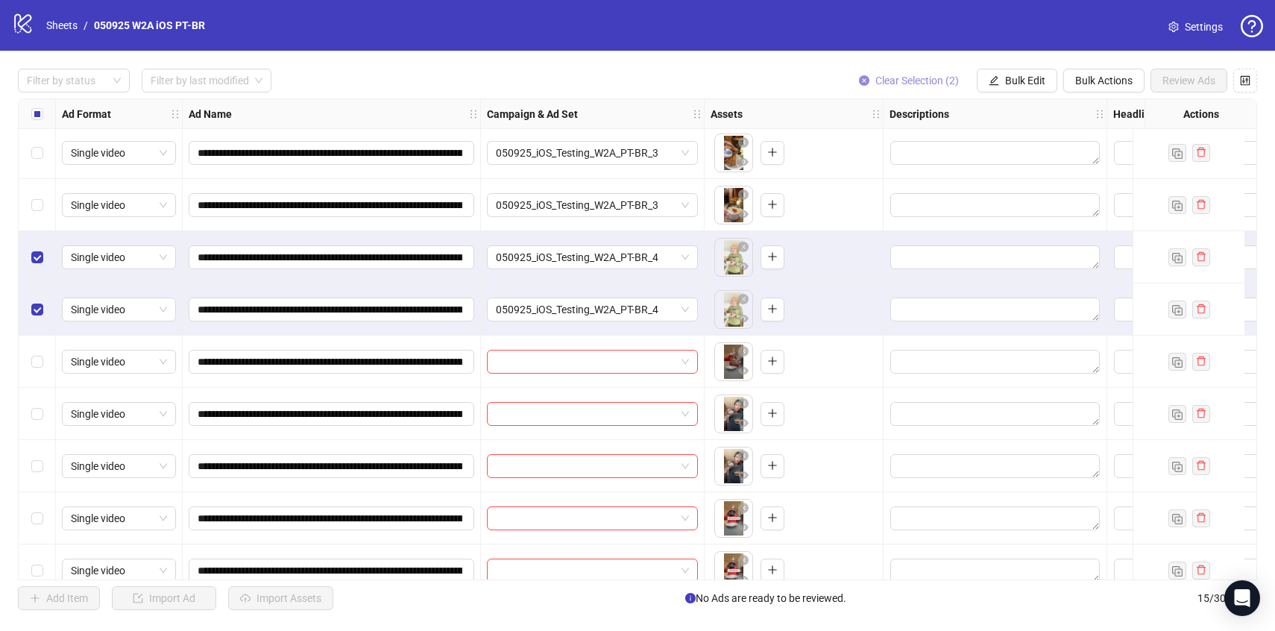
click at [932, 83] on span "Clear Selection (2)" at bounding box center [918, 81] width 84 height 12
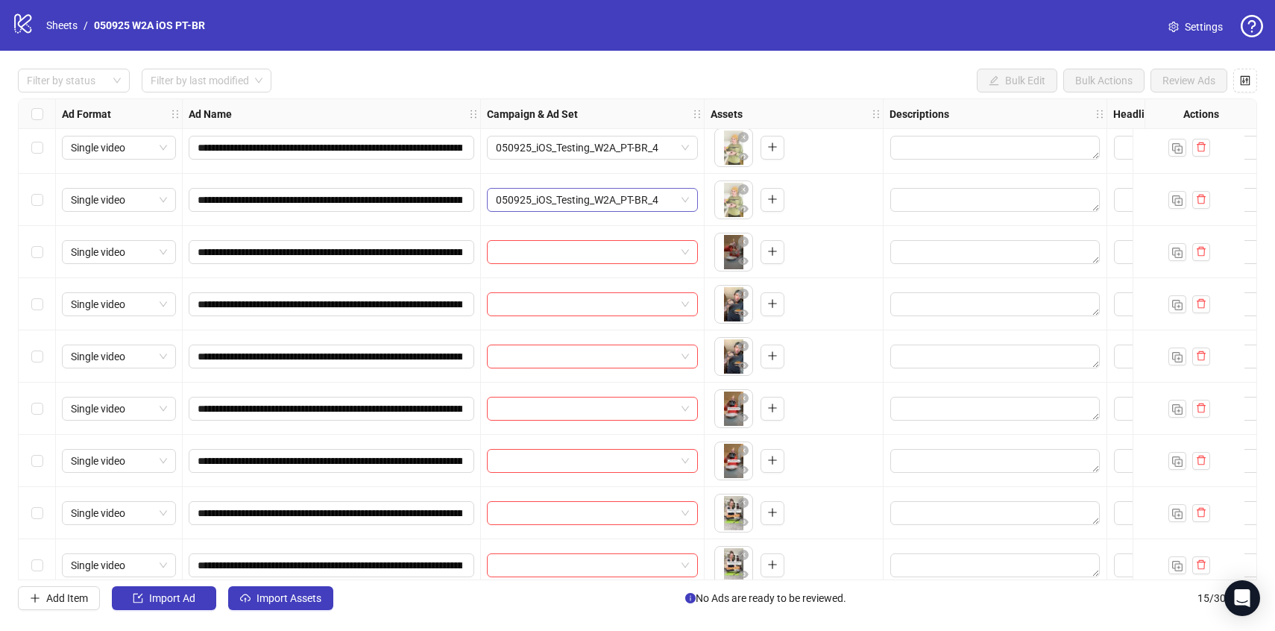
scroll to position [321, 0]
click at [564, 257] on input "search" at bounding box center [586, 251] width 180 height 22
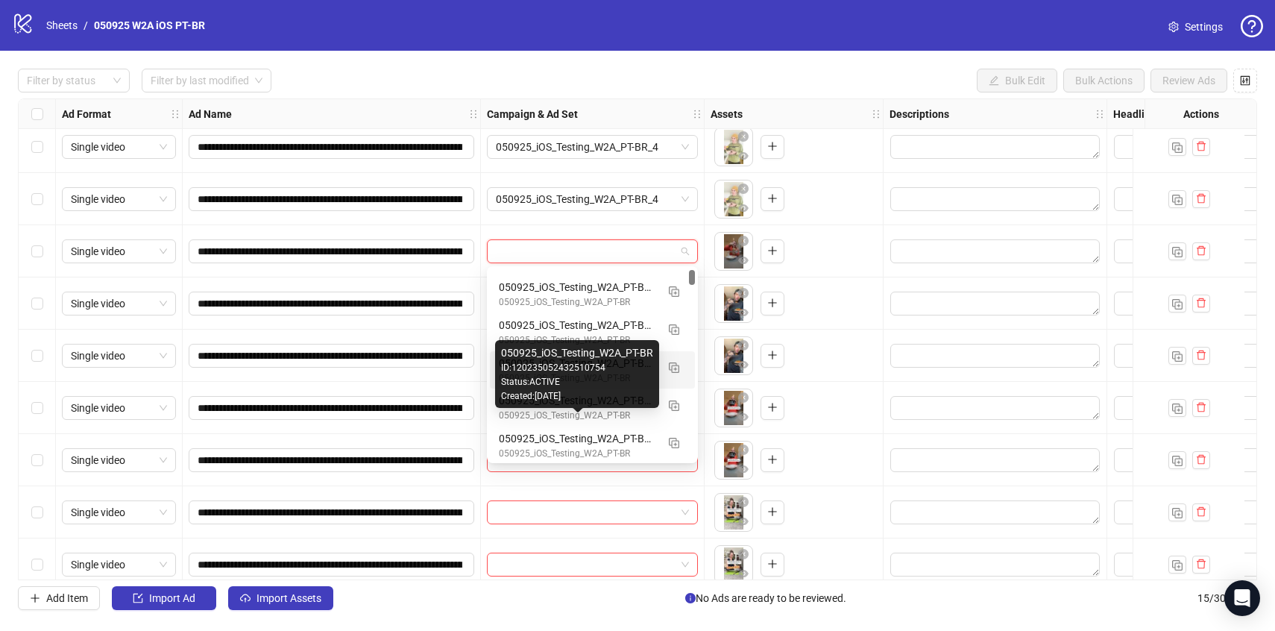
scroll to position [72, 0]
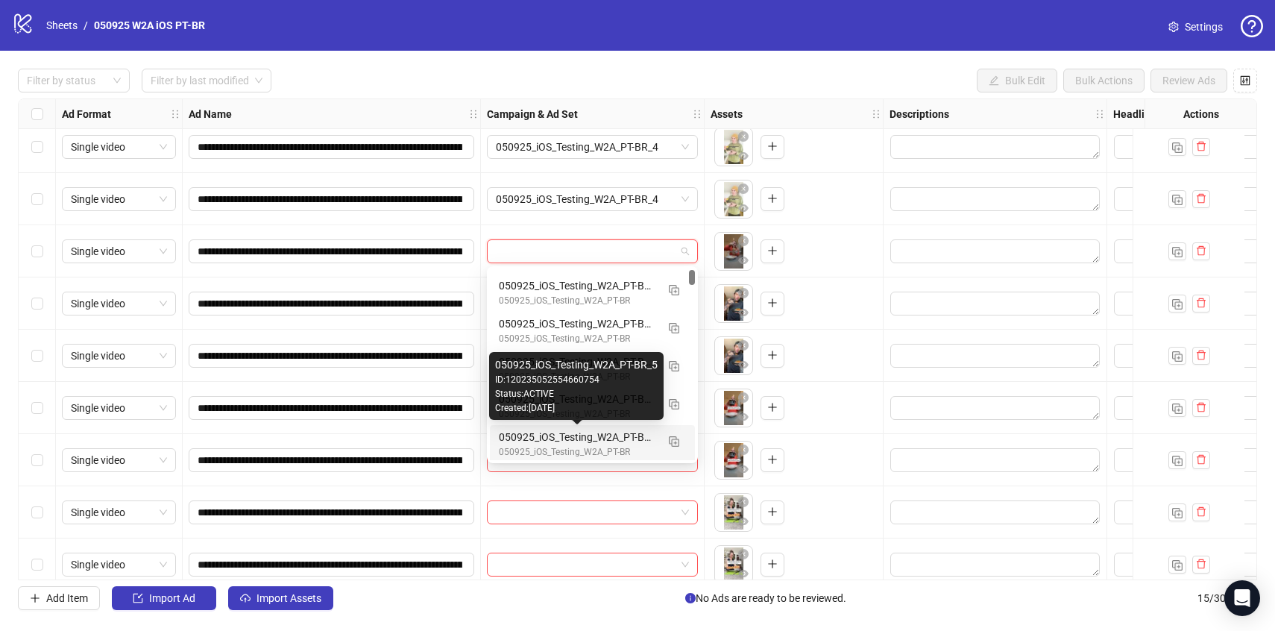
click at [594, 439] on div "050925_iOS_Testing_W2A_PT-BR_5" at bounding box center [577, 437] width 157 height 16
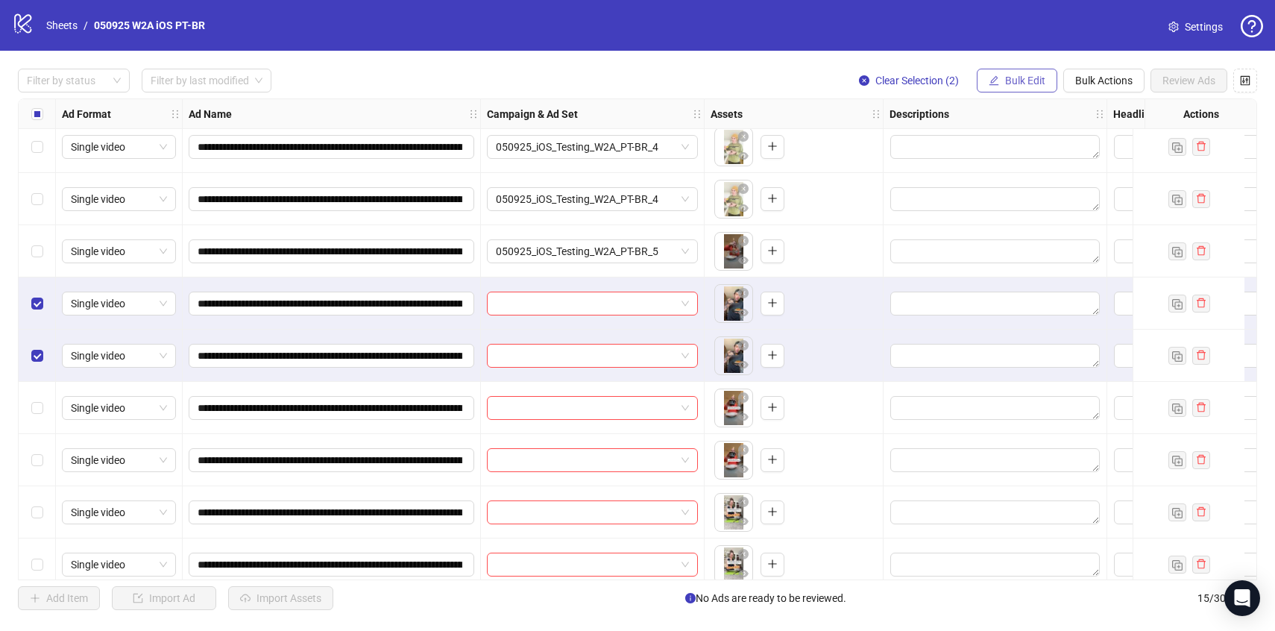
click at [1028, 75] on span "Bulk Edit" at bounding box center [1025, 81] width 40 height 12
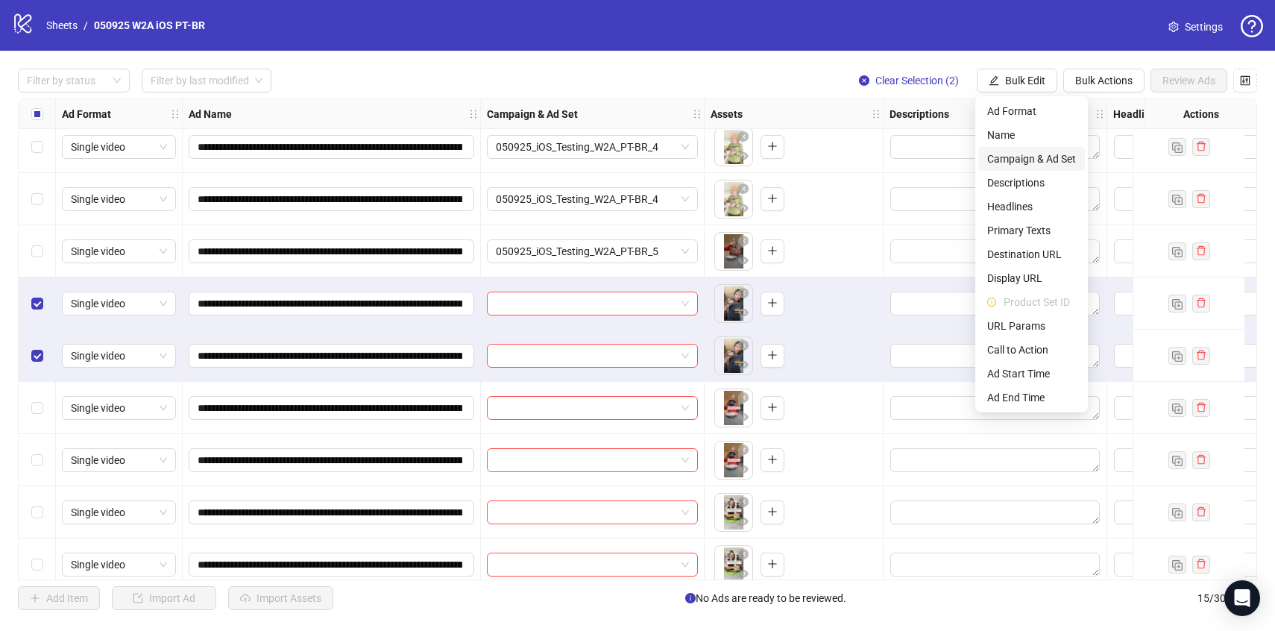
click at [1026, 158] on span "Campaign & Ad Set" at bounding box center [1032, 159] width 89 height 16
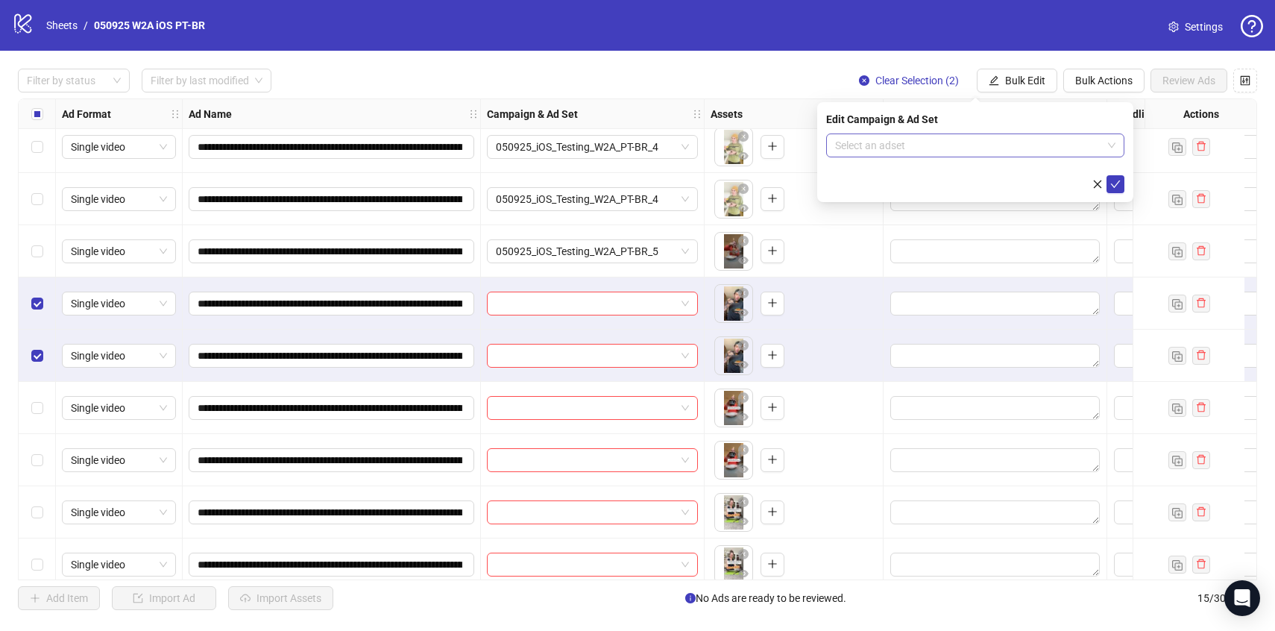
click at [1006, 149] on input "search" at bounding box center [968, 145] width 267 height 22
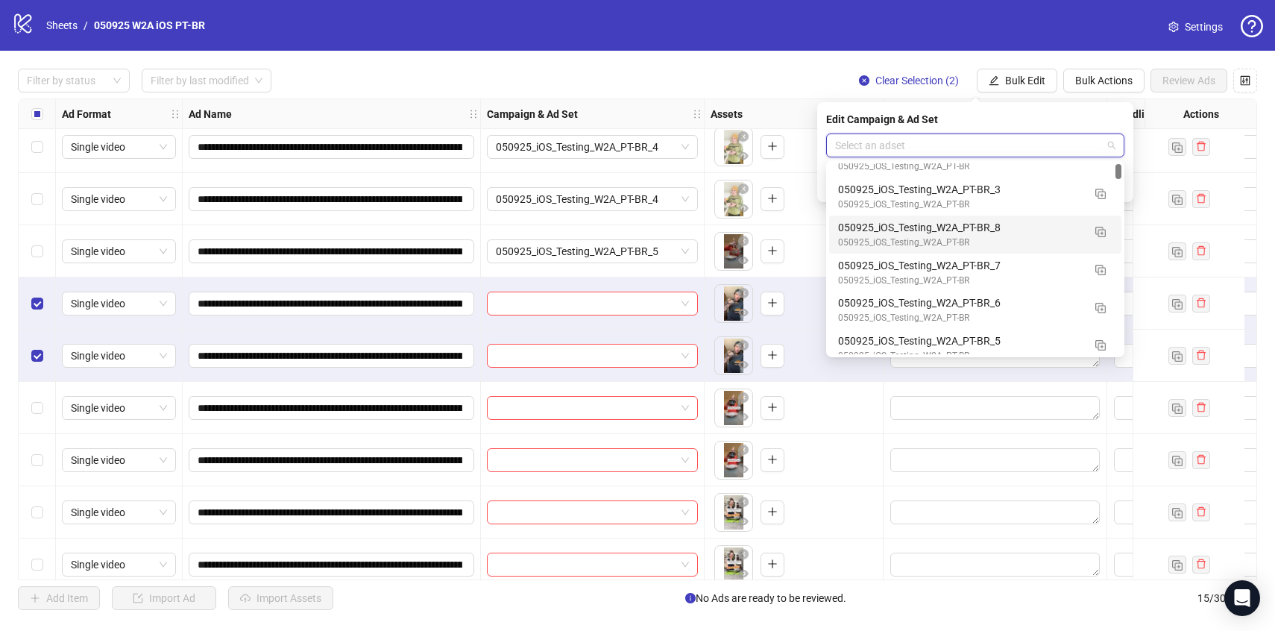
scroll to position [72, 0]
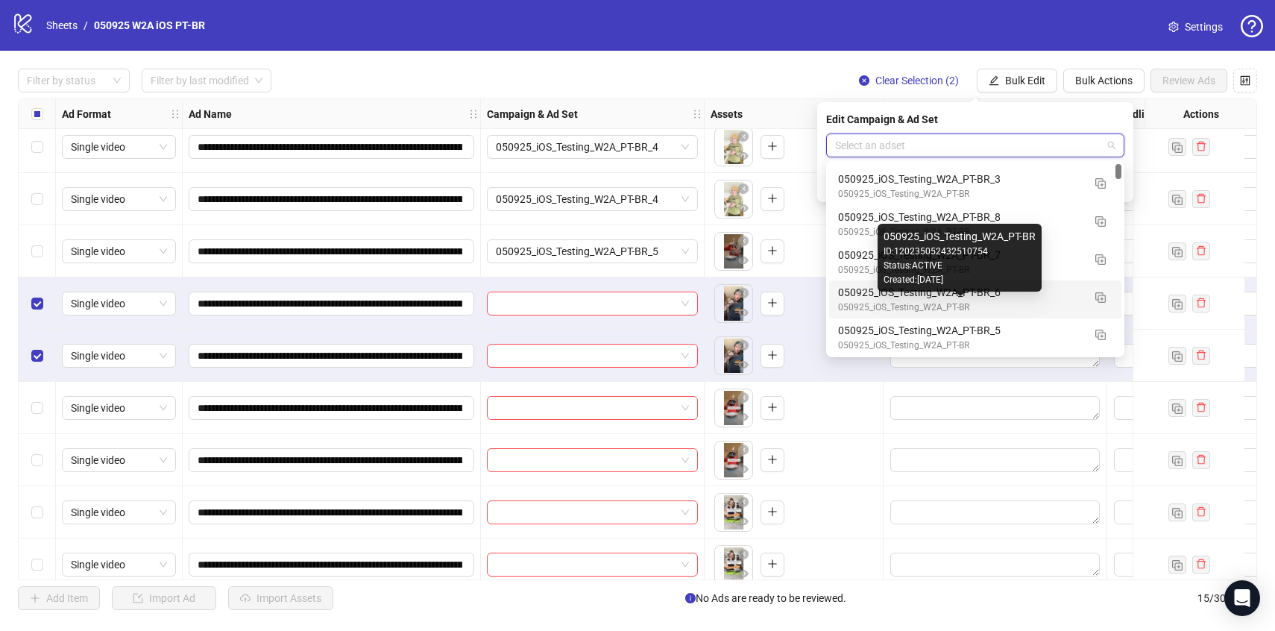
click at [960, 301] on div "050925_iOS_Testing_W2A_PT-BR" at bounding box center [960, 308] width 245 height 14
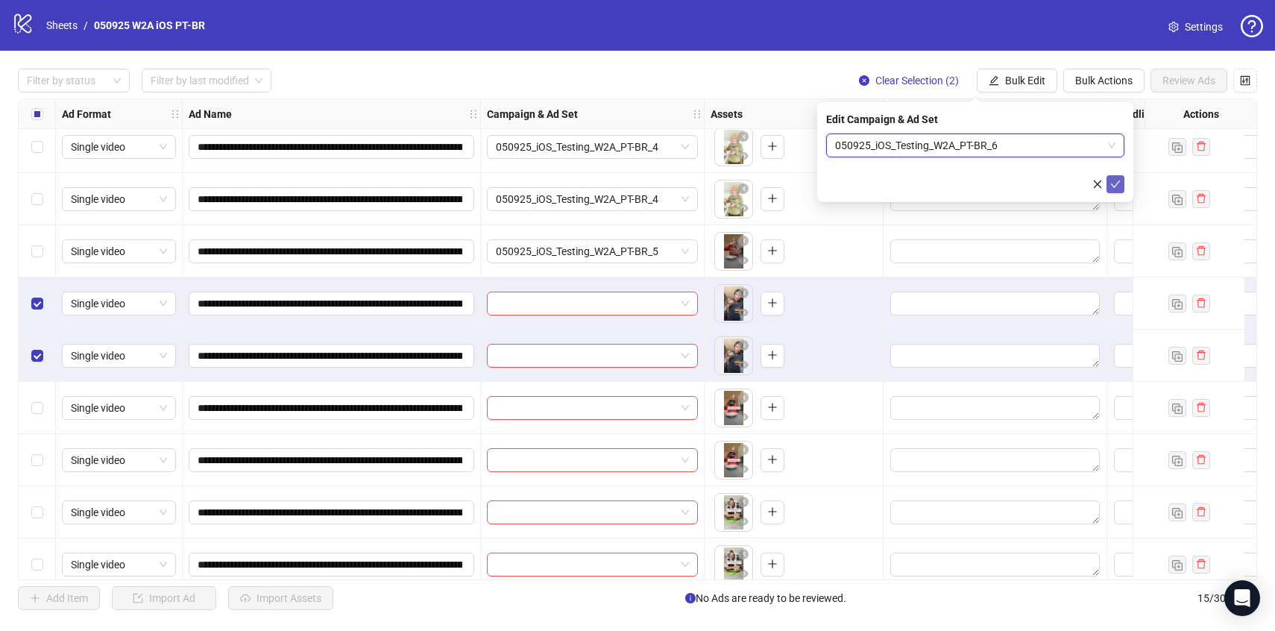
click at [1118, 186] on icon "check" at bounding box center [1116, 184] width 10 height 10
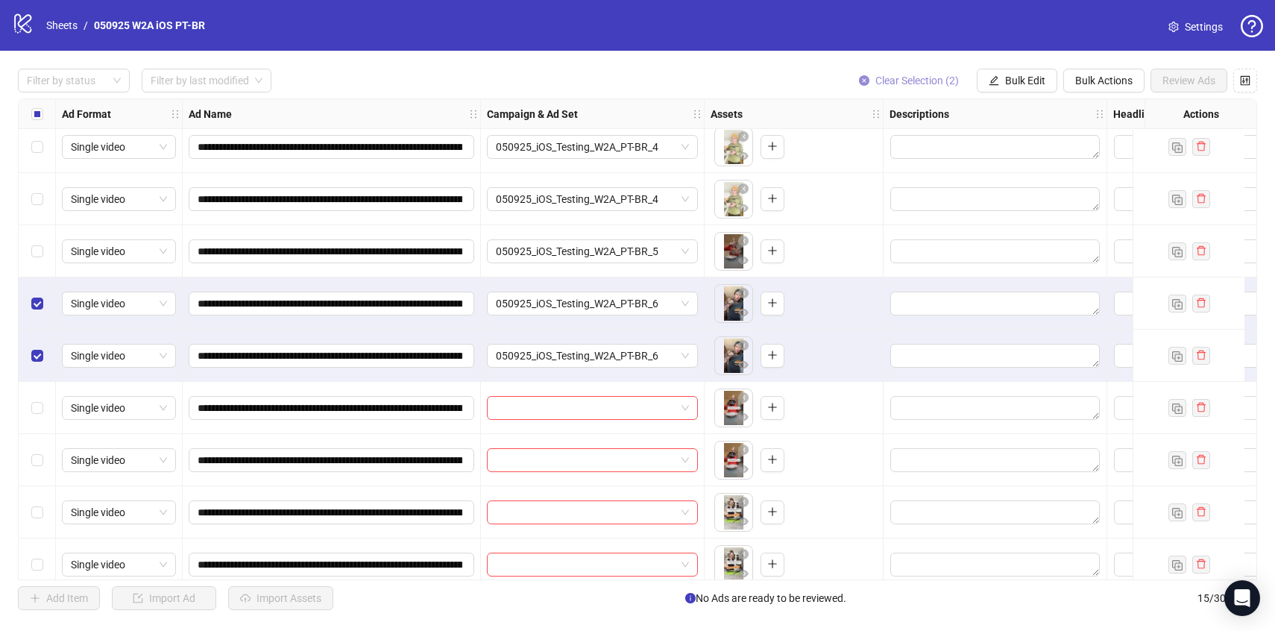
click at [929, 80] on span "Clear Selection (2)" at bounding box center [918, 81] width 84 height 12
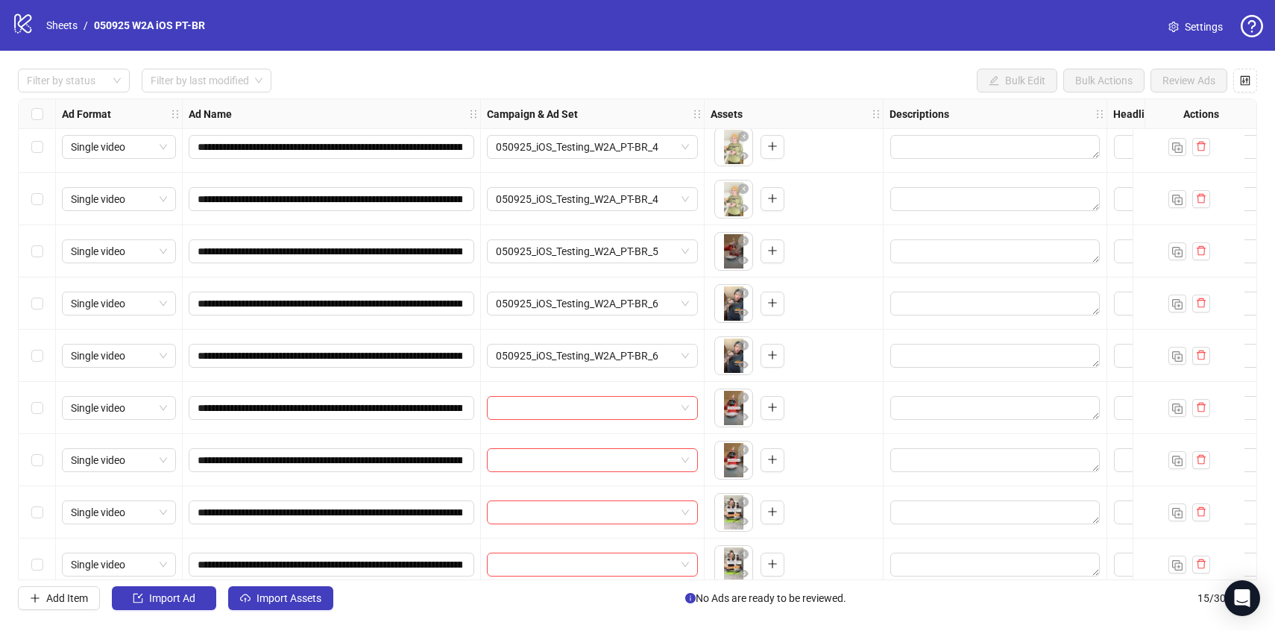
scroll to position [339, 0]
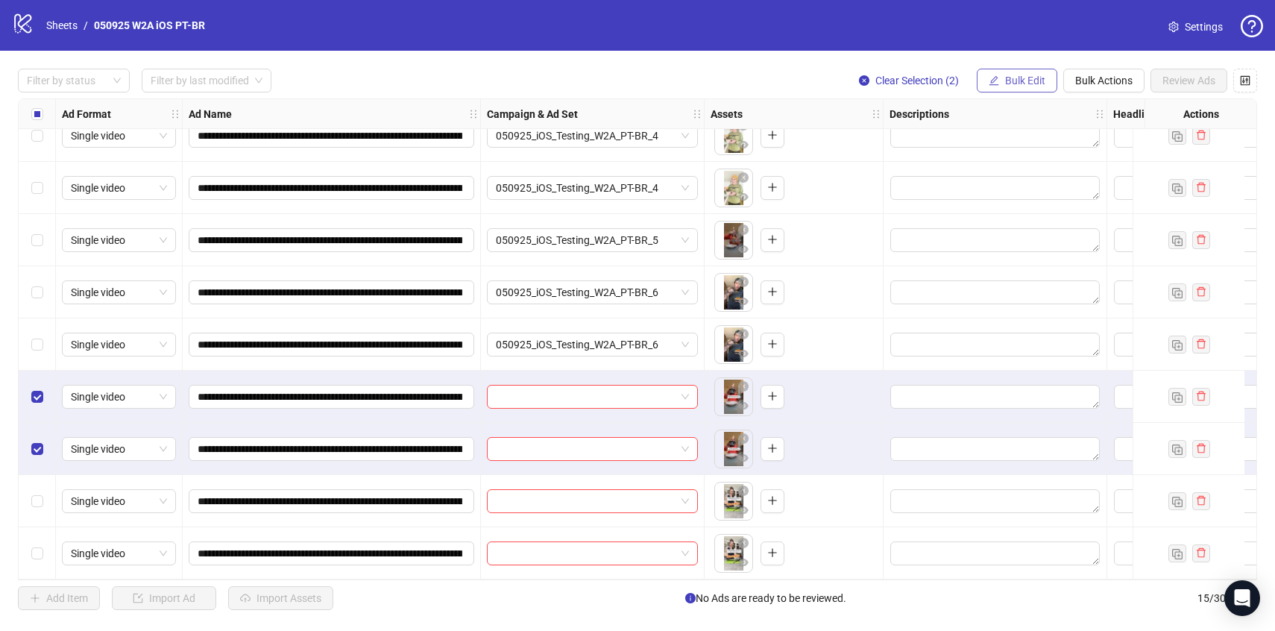
click at [1026, 79] on span "Bulk Edit" at bounding box center [1025, 81] width 40 height 12
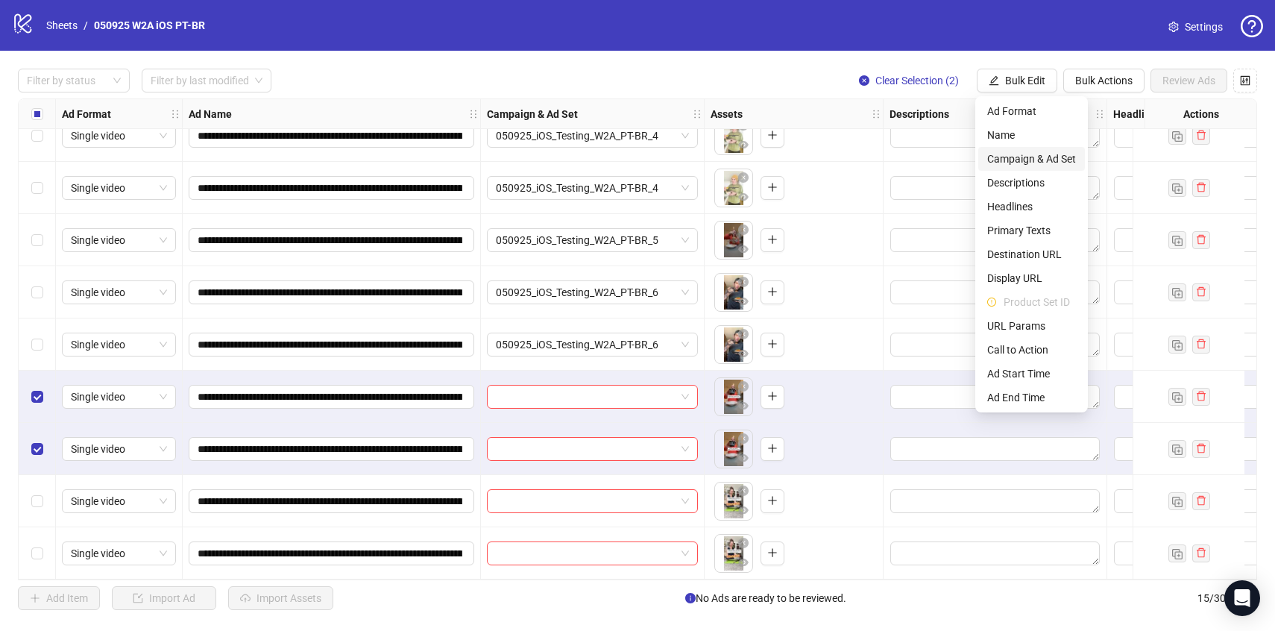
click at [1037, 154] on span "Campaign & Ad Set" at bounding box center [1032, 159] width 89 height 16
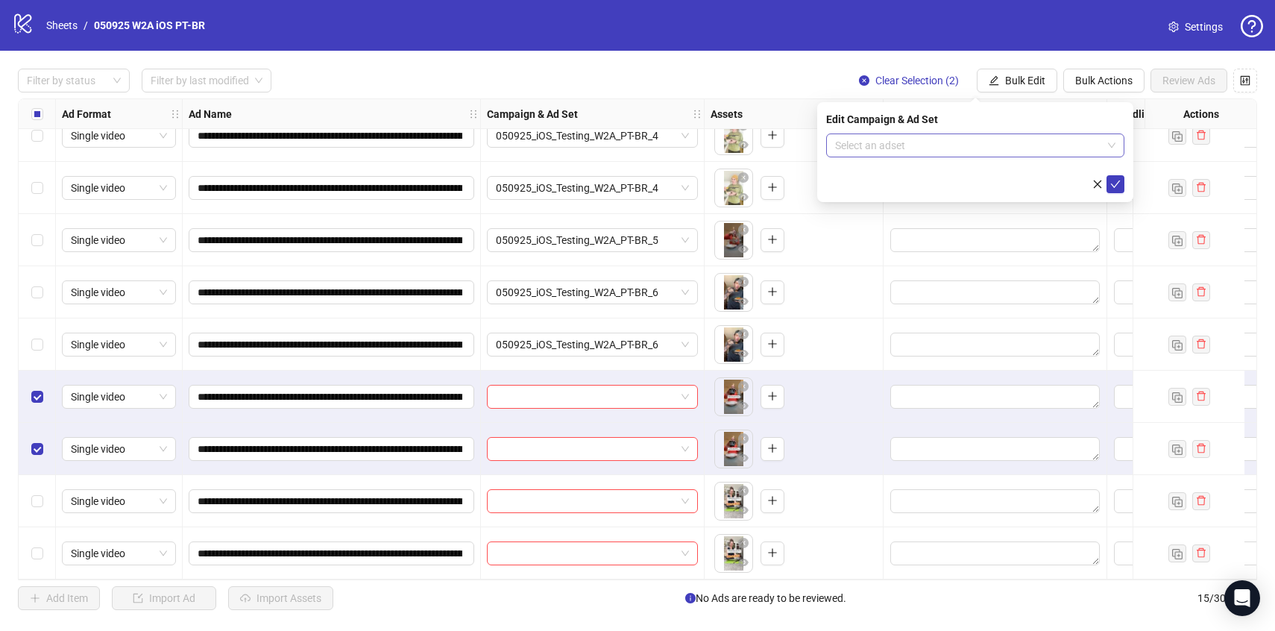
click at [1032, 147] on input "search" at bounding box center [968, 145] width 267 height 22
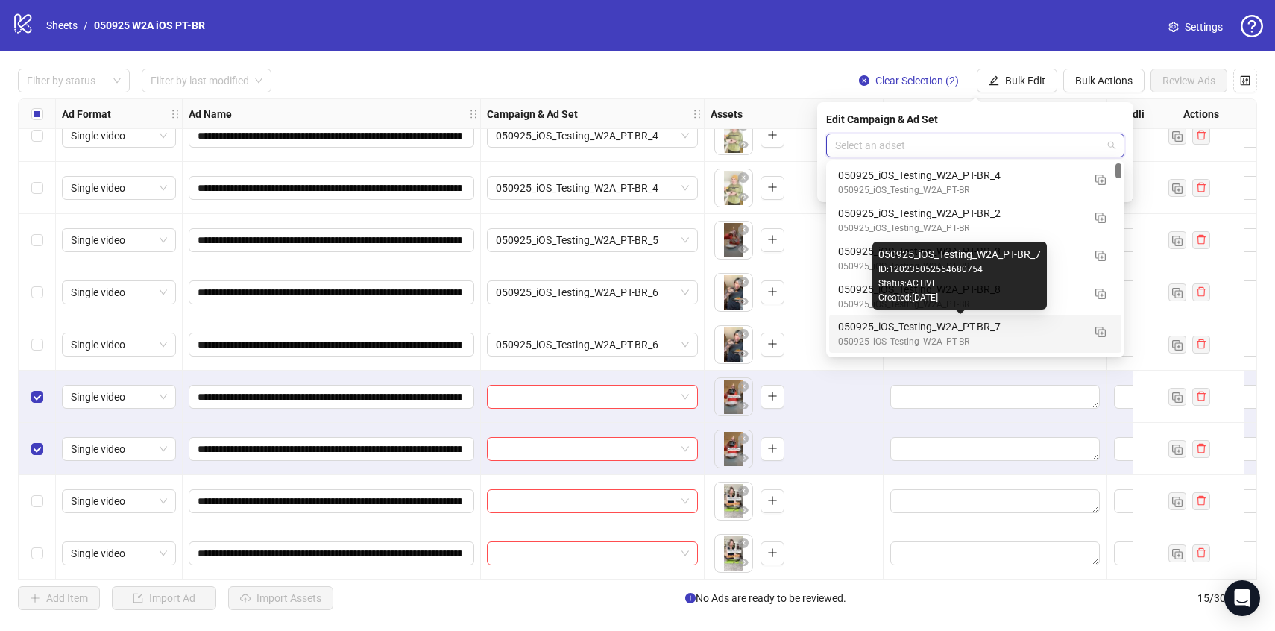
click at [1003, 327] on div "050925_iOS_Testing_W2A_PT-BR_7" at bounding box center [960, 327] width 245 height 16
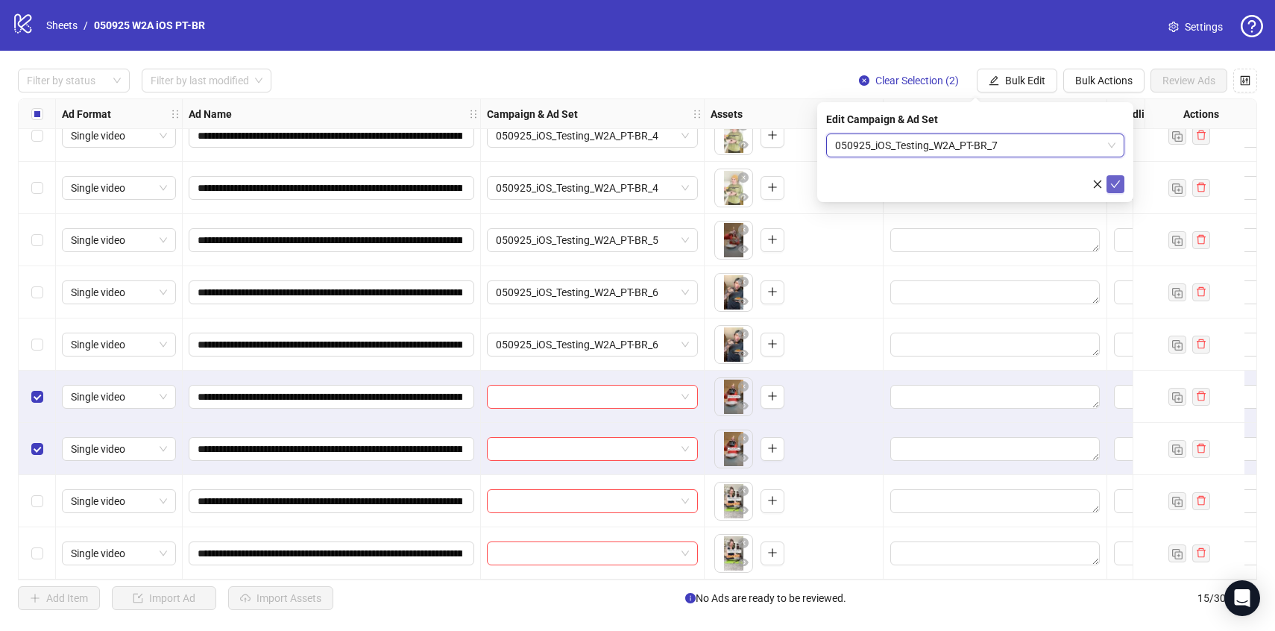
click at [1115, 191] on button "submit" at bounding box center [1116, 184] width 18 height 18
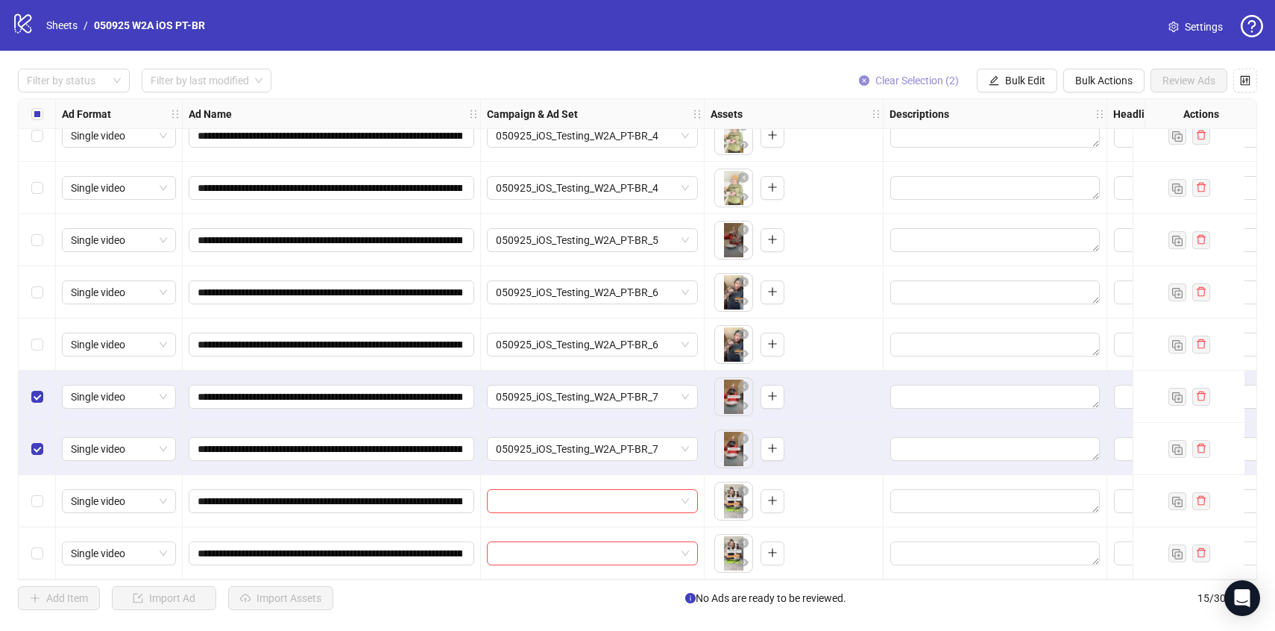
click at [941, 88] on button "Clear Selection (2)" at bounding box center [909, 81] width 124 height 24
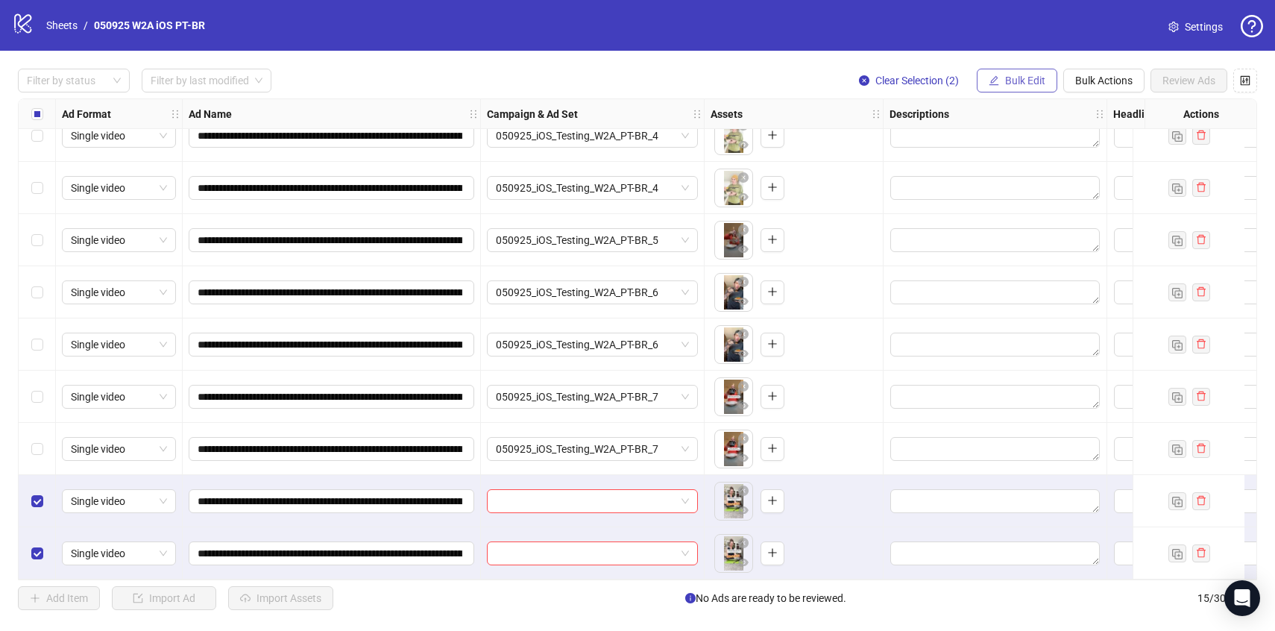
click at [1023, 84] on span "Bulk Edit" at bounding box center [1025, 81] width 40 height 12
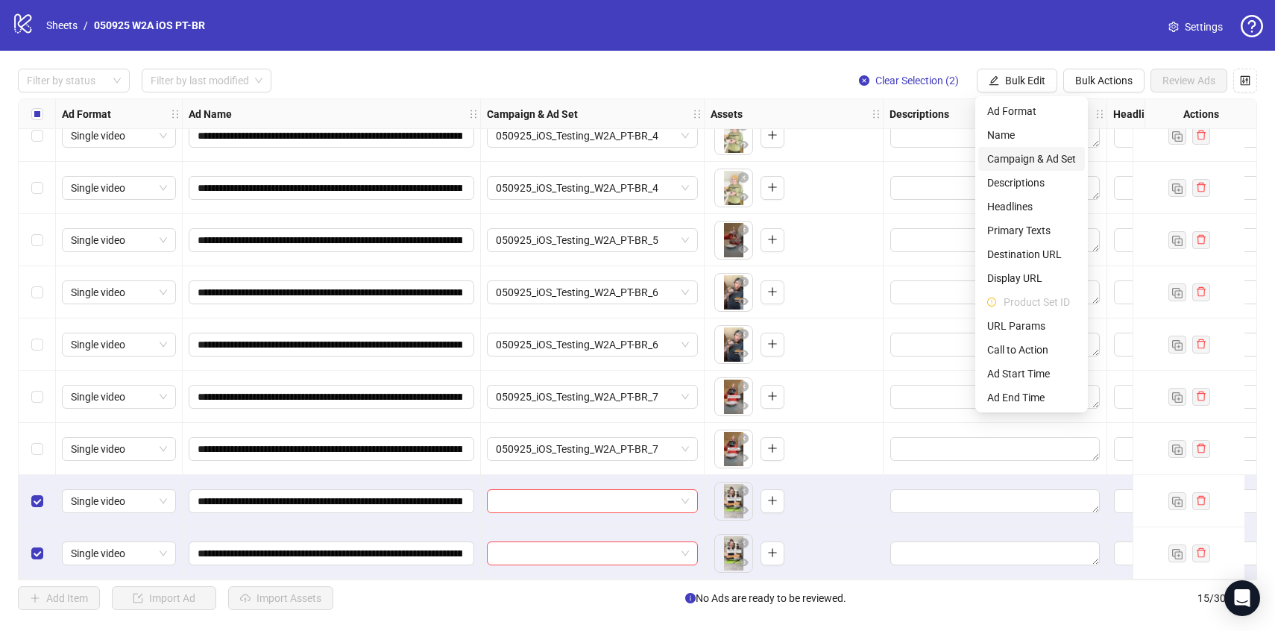
click at [1032, 158] on span "Campaign & Ad Set" at bounding box center [1032, 159] width 89 height 16
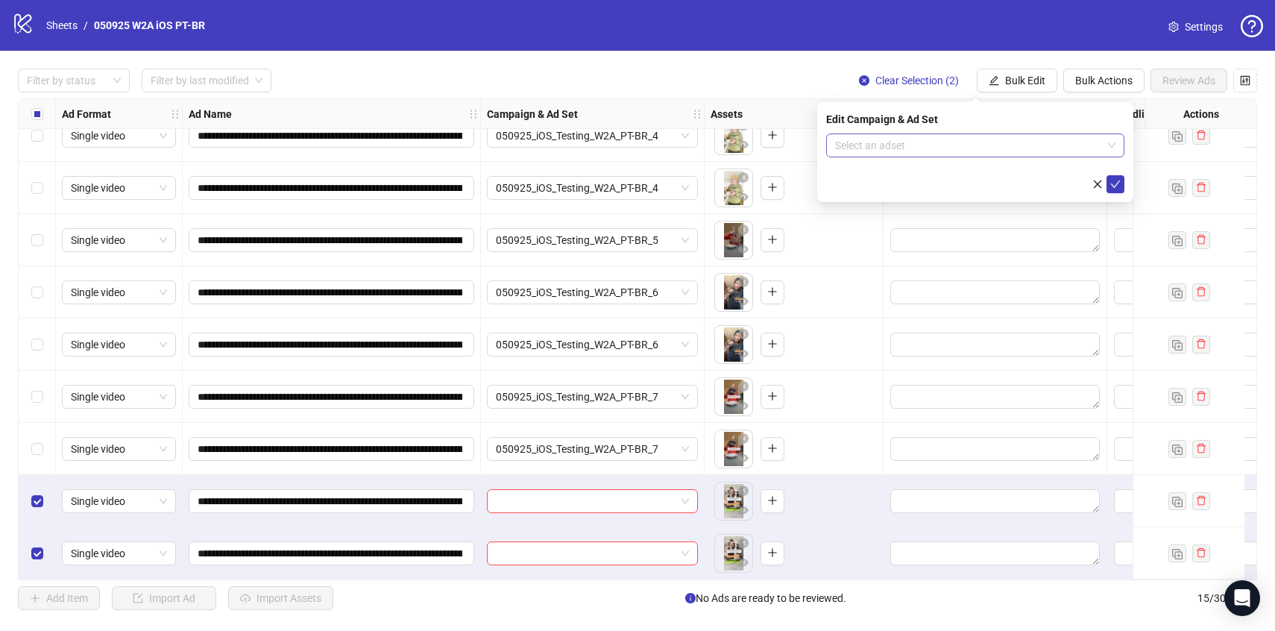
click at [1024, 140] on input "search" at bounding box center [968, 145] width 267 height 22
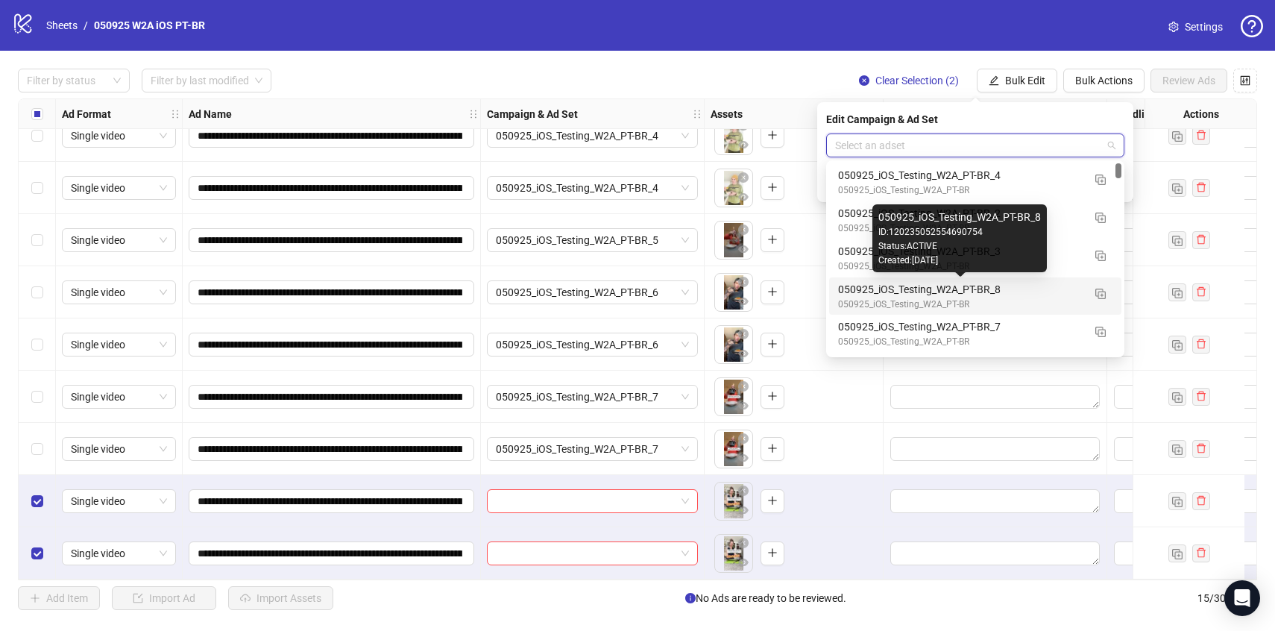
click at [972, 283] on div "050925_iOS_Testing_W2A_PT-BR_8" at bounding box center [960, 289] width 245 height 16
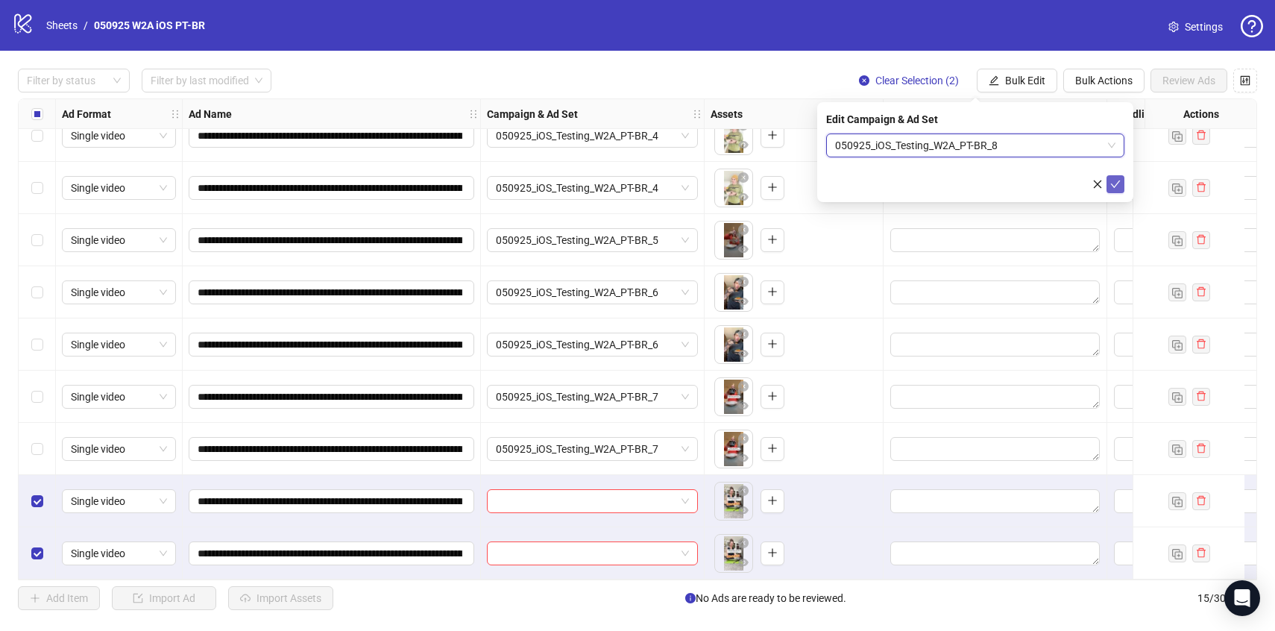
click at [1117, 186] on icon "check" at bounding box center [1116, 184] width 10 height 10
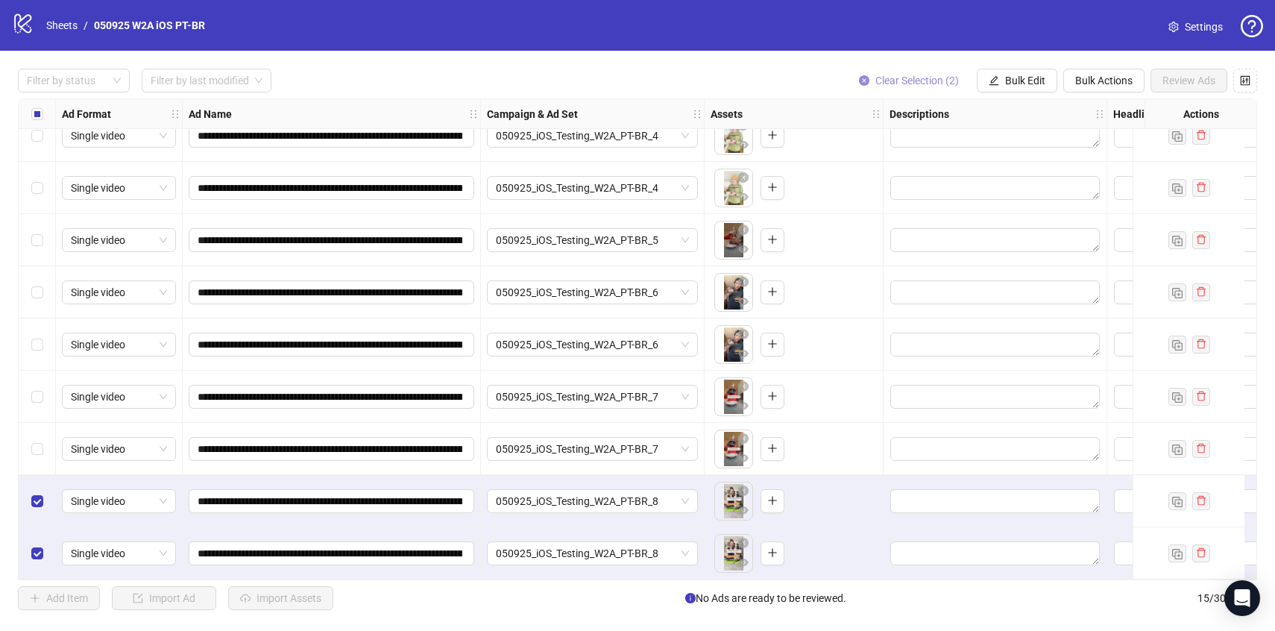
click at [917, 76] on span "Clear Selection (2)" at bounding box center [918, 81] width 84 height 12
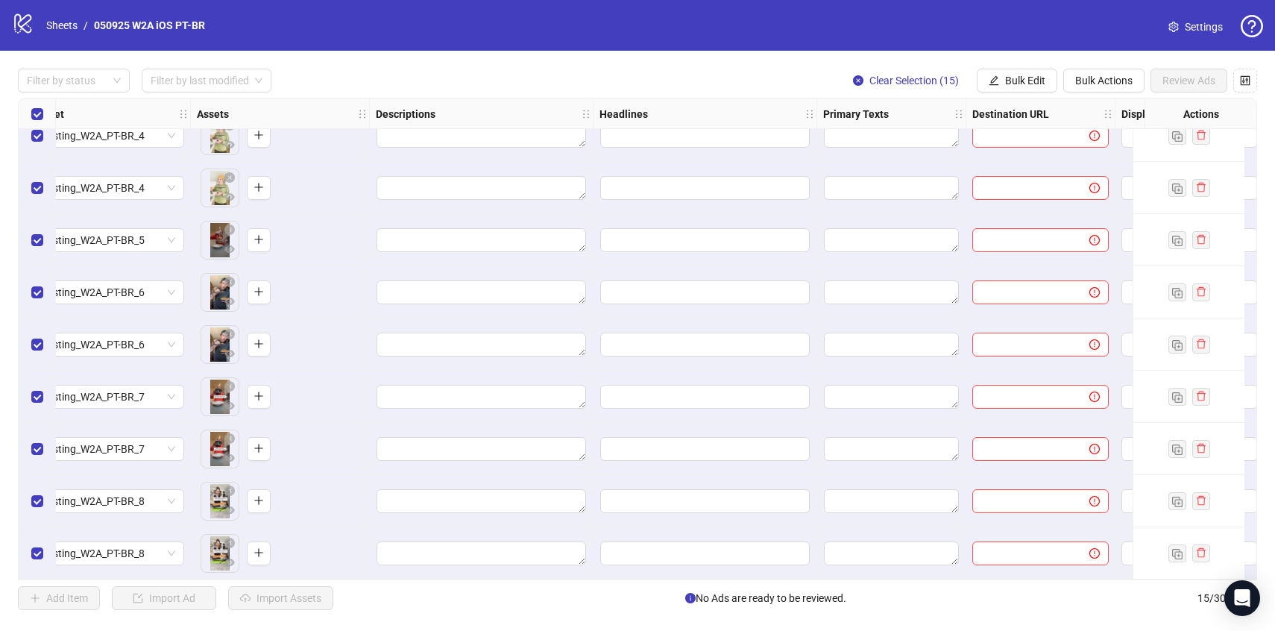
scroll to position [339, 515]
click at [1103, 82] on span "Bulk Actions" at bounding box center [1104, 81] width 57 height 12
click at [1022, 81] on span "Bulk Edit" at bounding box center [1025, 81] width 40 height 12
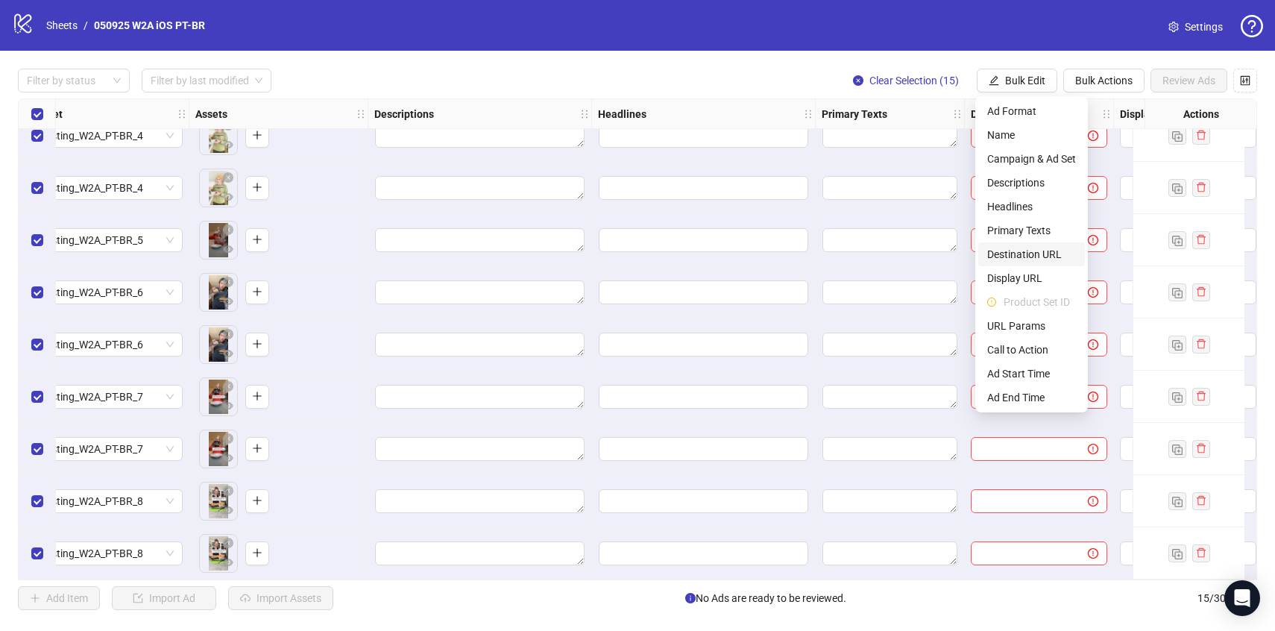
click at [1028, 252] on span "Destination URL" at bounding box center [1032, 254] width 89 height 16
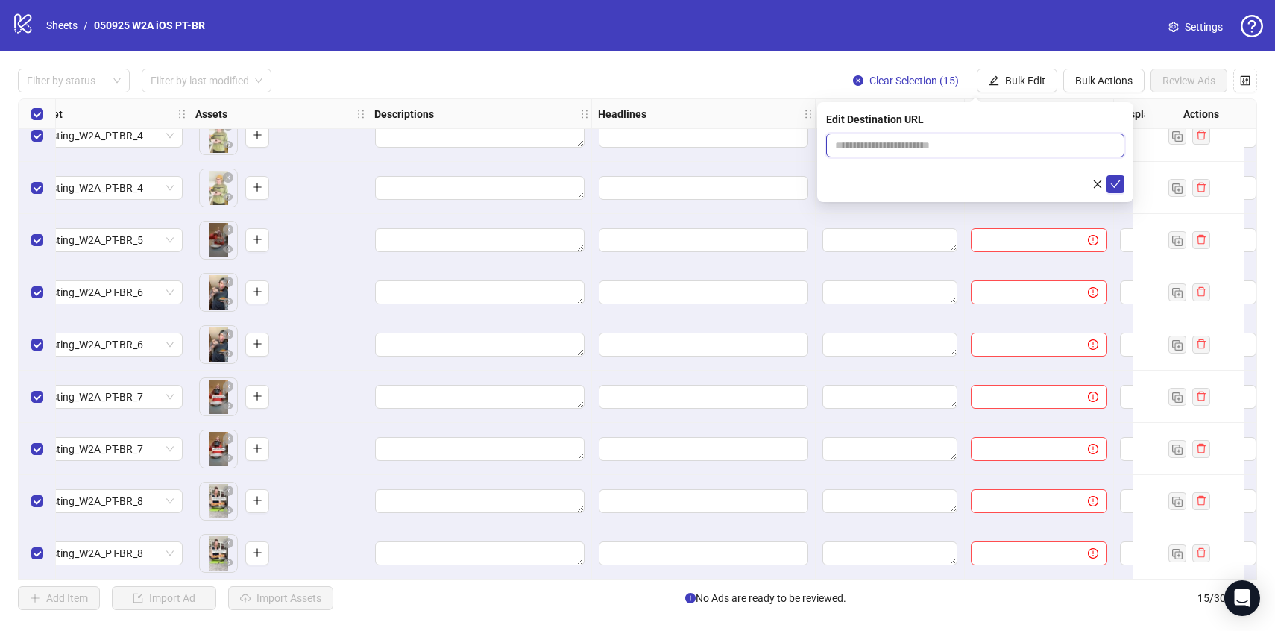
click at [910, 149] on input "text" at bounding box center [969, 145] width 269 height 16
paste input "**********"
type input "**********"
click at [1114, 187] on icon "check" at bounding box center [1116, 184] width 10 height 10
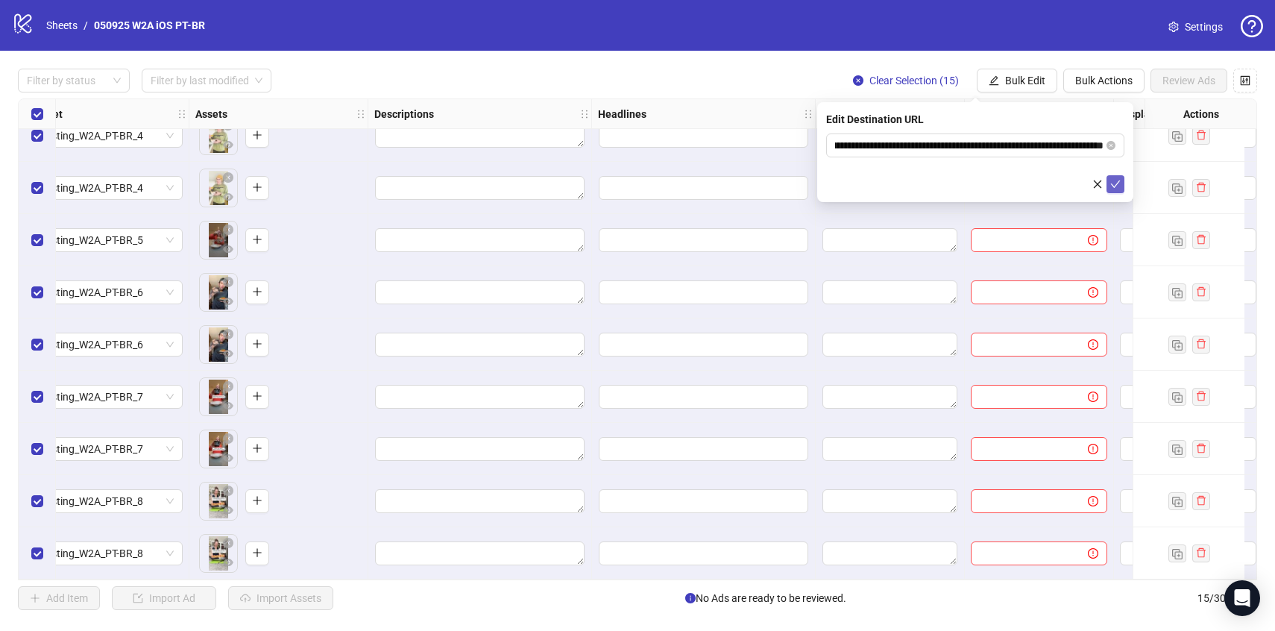
scroll to position [0, 0]
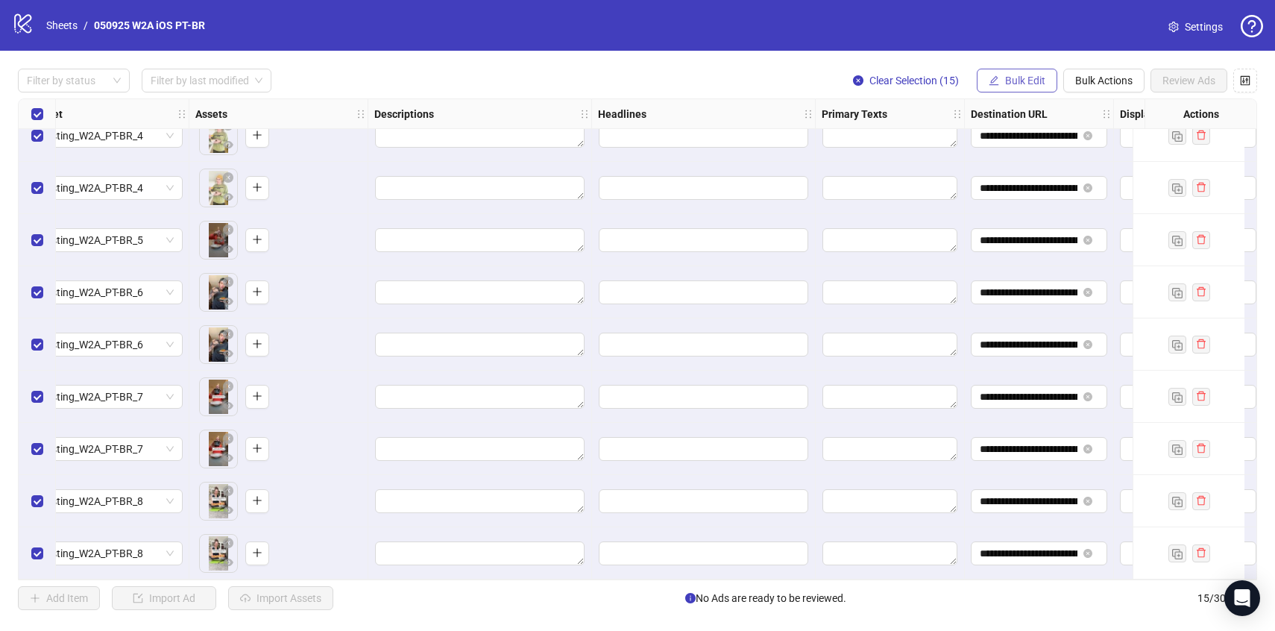
click at [1036, 80] on span "Bulk Edit" at bounding box center [1025, 81] width 40 height 12
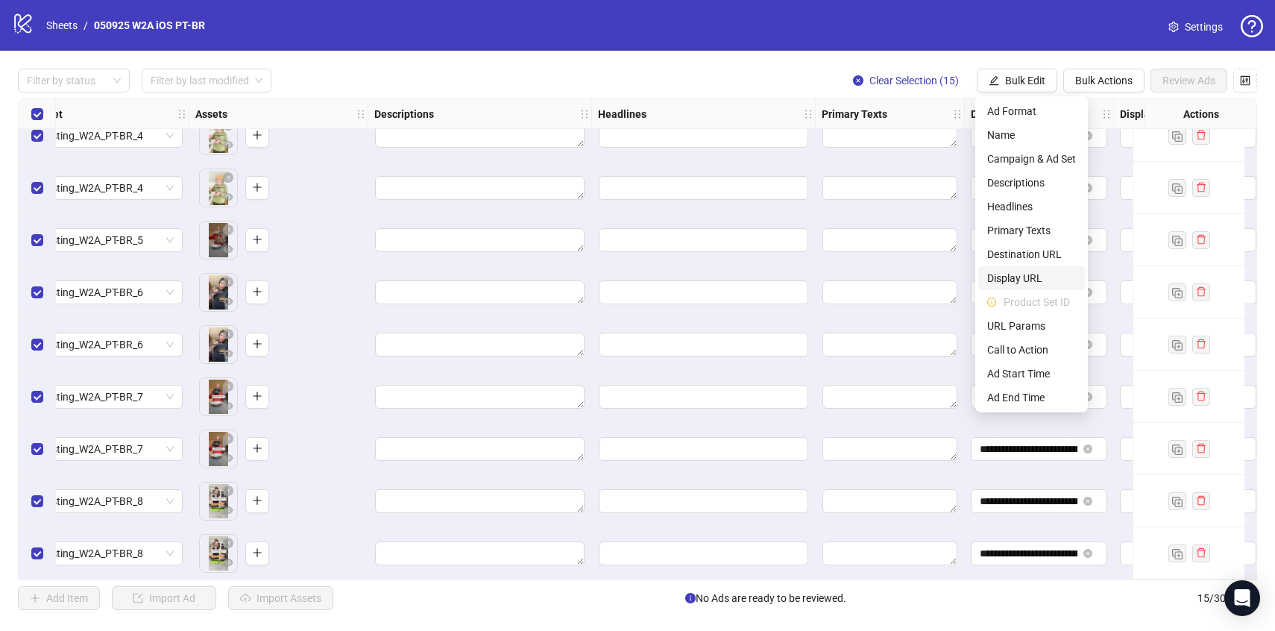
click at [1021, 281] on span "Display URL" at bounding box center [1032, 278] width 89 height 16
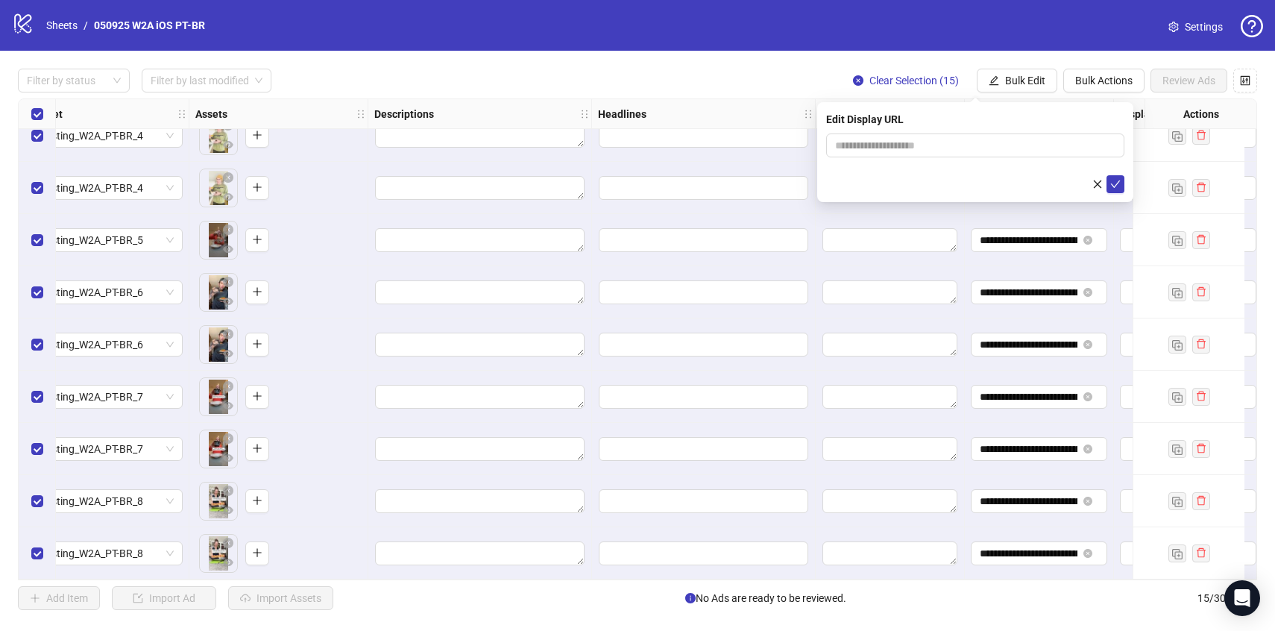
click at [900, 162] on form at bounding box center [975, 164] width 298 height 60
click at [879, 137] on input "text" at bounding box center [975, 146] width 298 height 24
type input "**********"
click at [1117, 186] on icon "check" at bounding box center [1116, 184] width 10 height 10
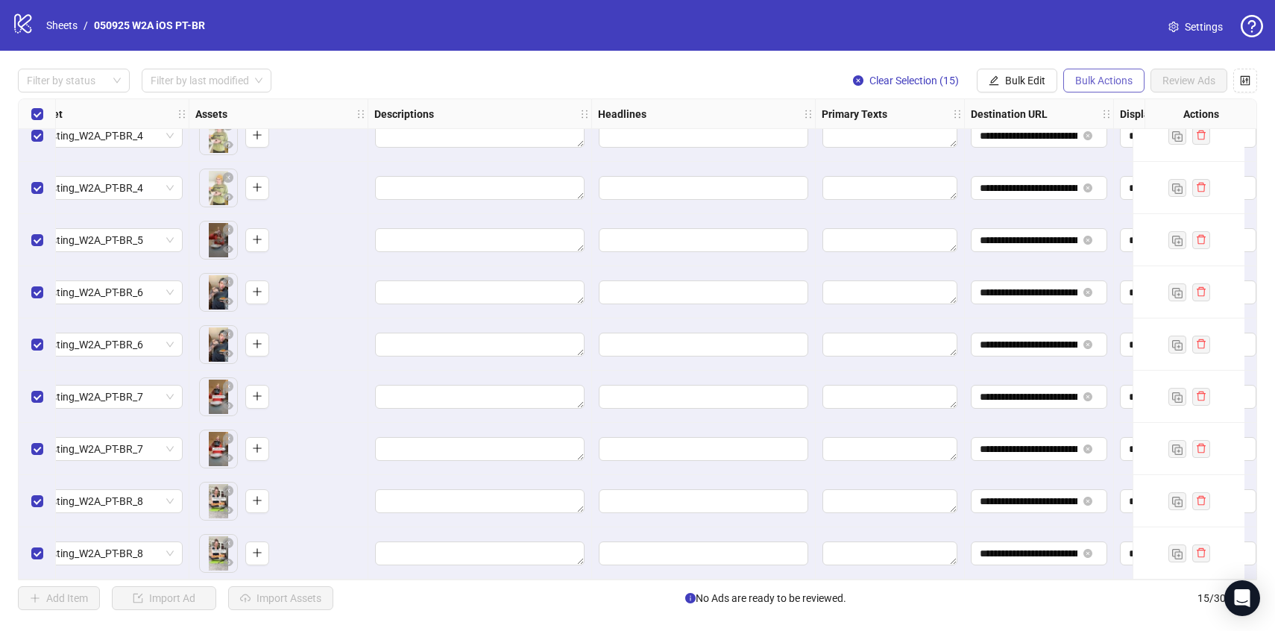
click at [1111, 84] on span "Bulk Actions" at bounding box center [1104, 81] width 57 height 12
click at [1020, 86] on span "Bulk Edit" at bounding box center [1025, 81] width 40 height 12
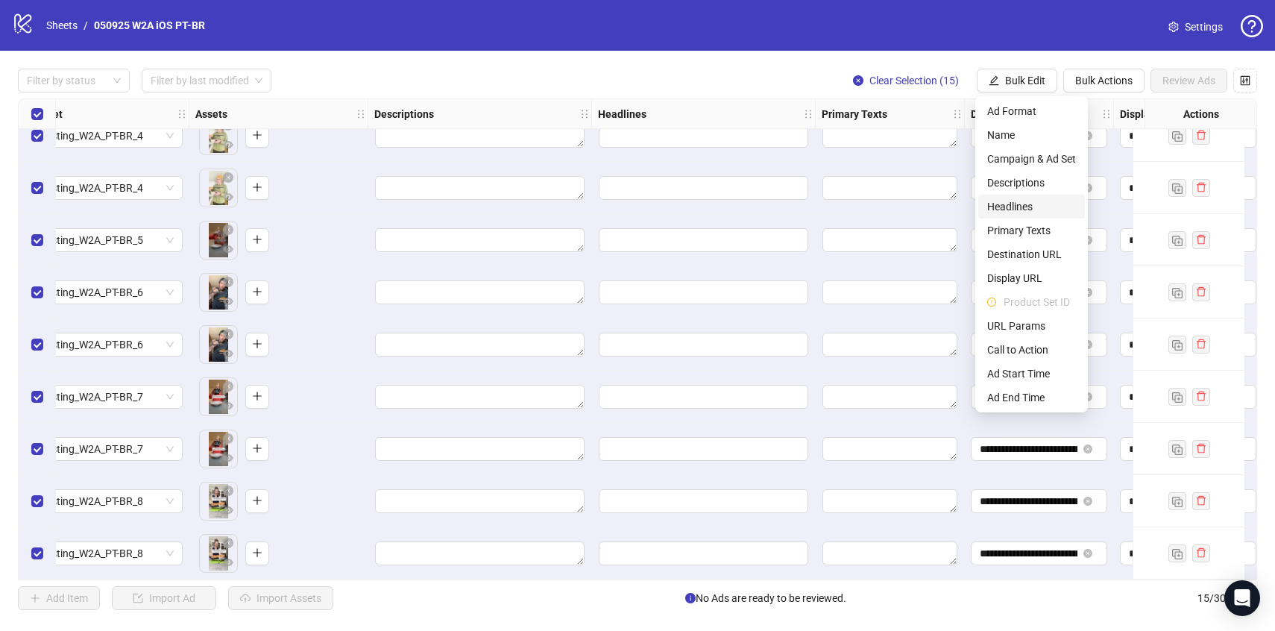
click at [1026, 210] on span "Headlines" at bounding box center [1032, 206] width 89 height 16
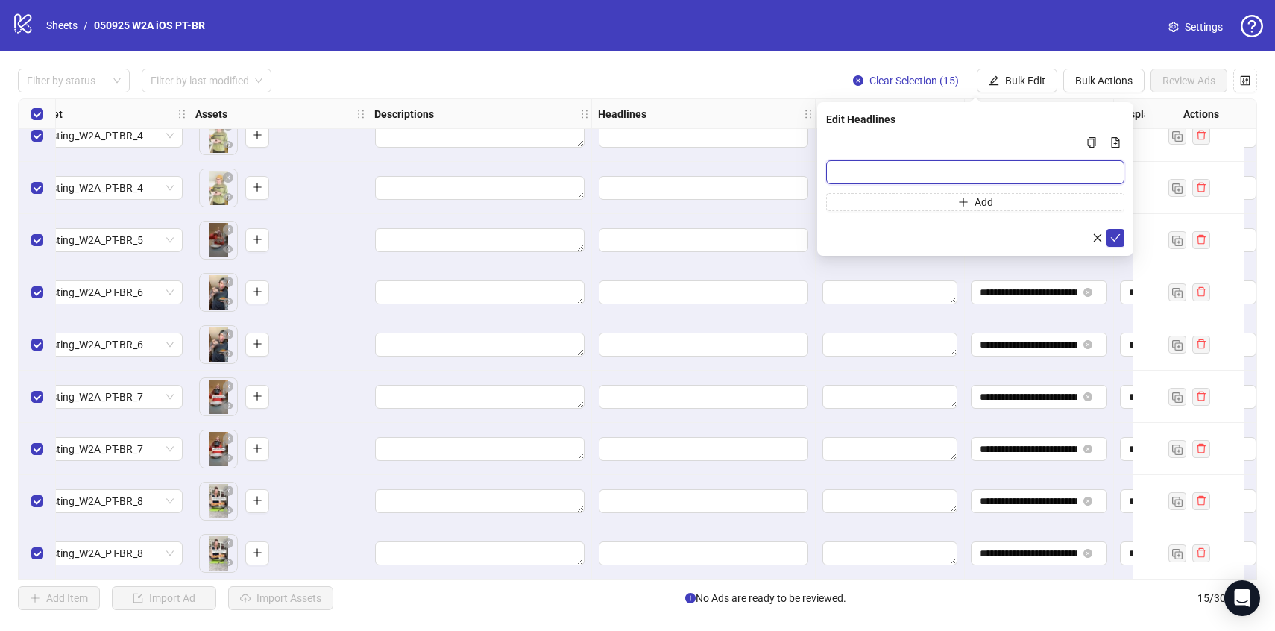
click at [867, 170] on input "Multi-input container - paste or copy values" at bounding box center [975, 172] width 298 height 24
paste input "**********"
type input "**********"
click at [1114, 242] on icon "check" at bounding box center [1116, 238] width 10 height 10
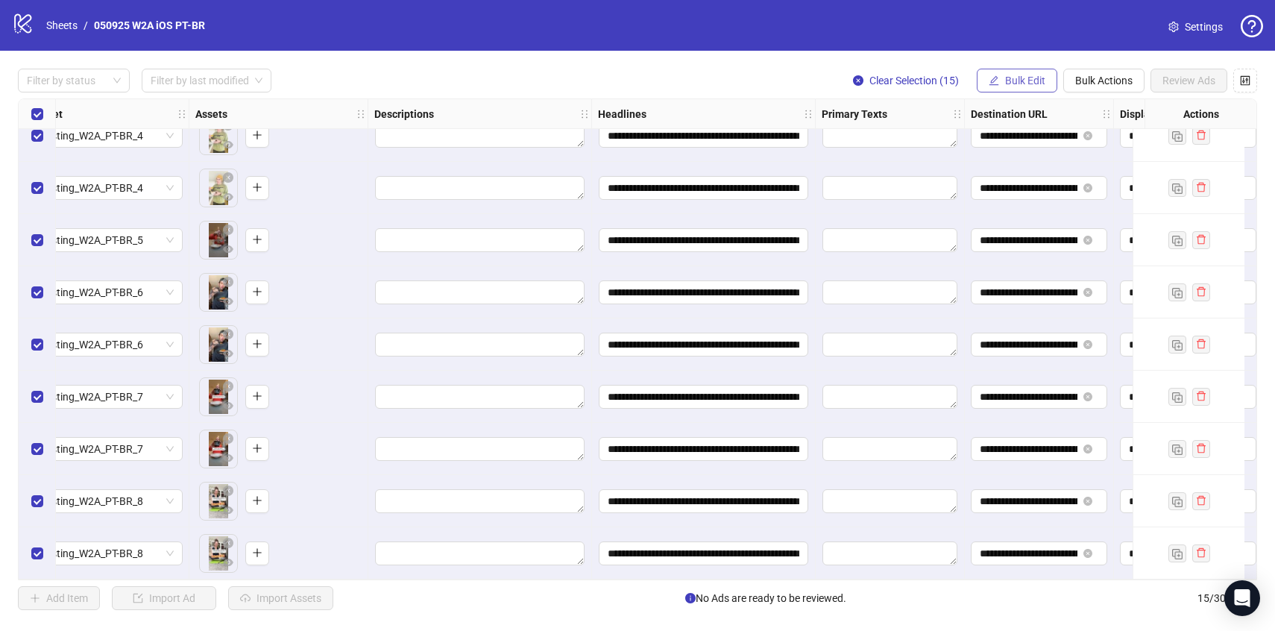
click at [1017, 86] on span "Bulk Edit" at bounding box center [1025, 81] width 40 height 12
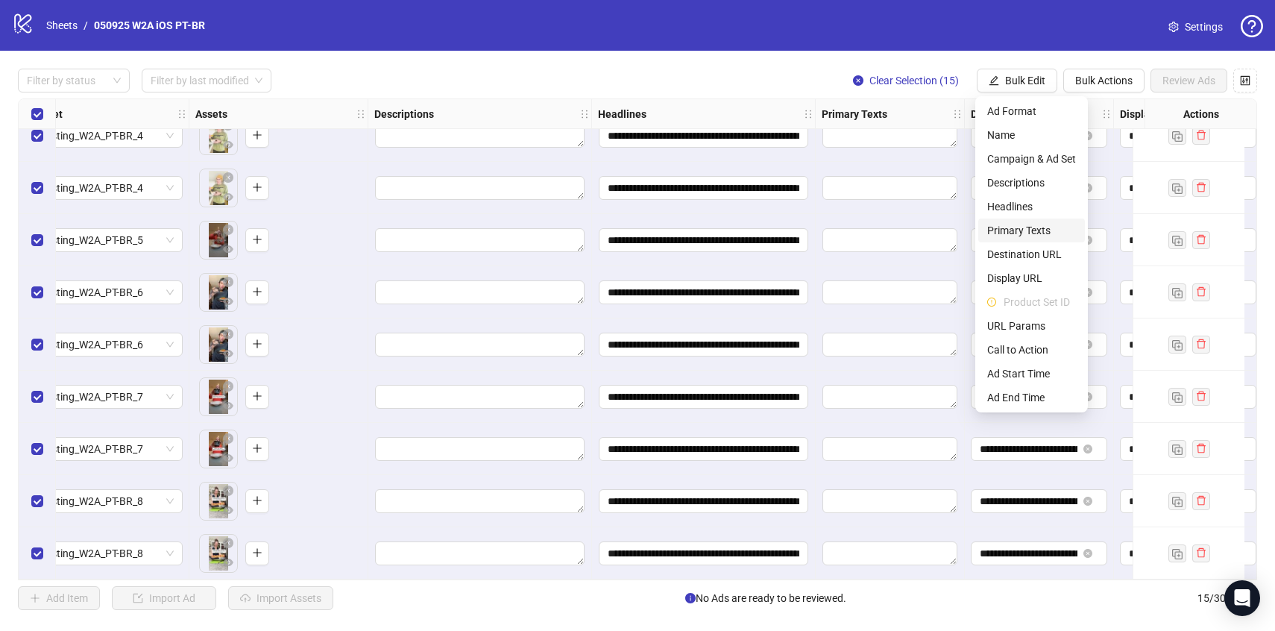
click at [1041, 233] on span "Primary Texts" at bounding box center [1032, 230] width 89 height 16
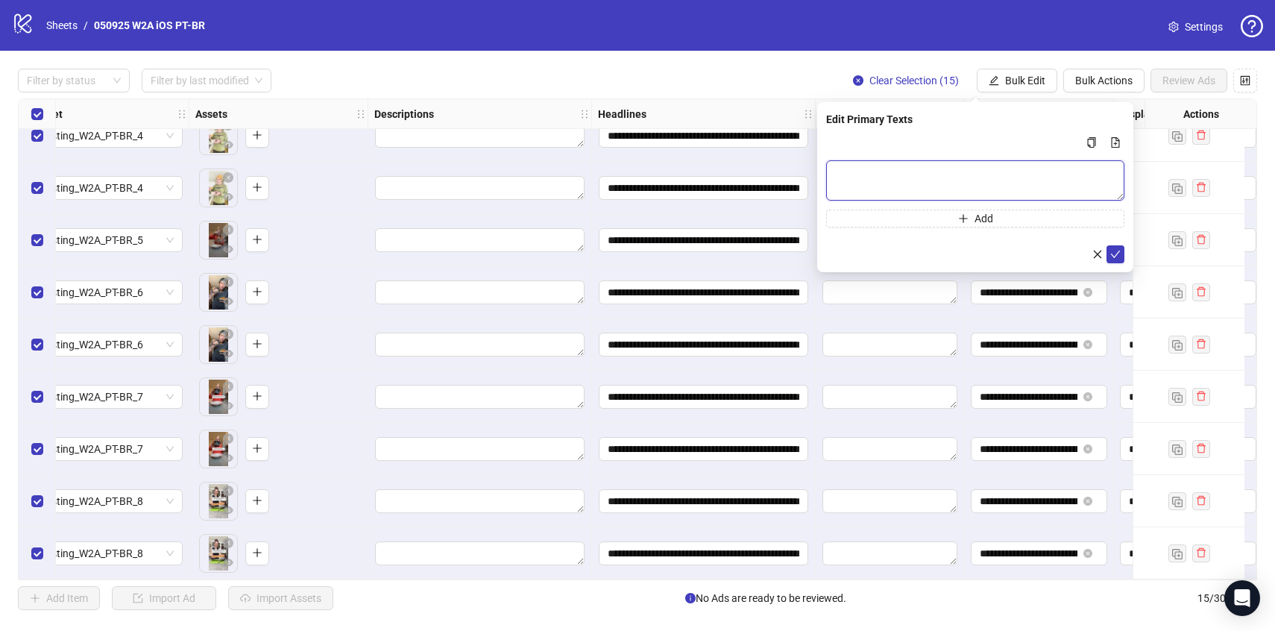
click at [887, 186] on textarea "Multi-text input container - paste or copy values" at bounding box center [975, 180] width 298 height 40
paste textarea "**********"
type textarea "**********"
click at [1121, 251] on button "submit" at bounding box center [1116, 254] width 18 height 18
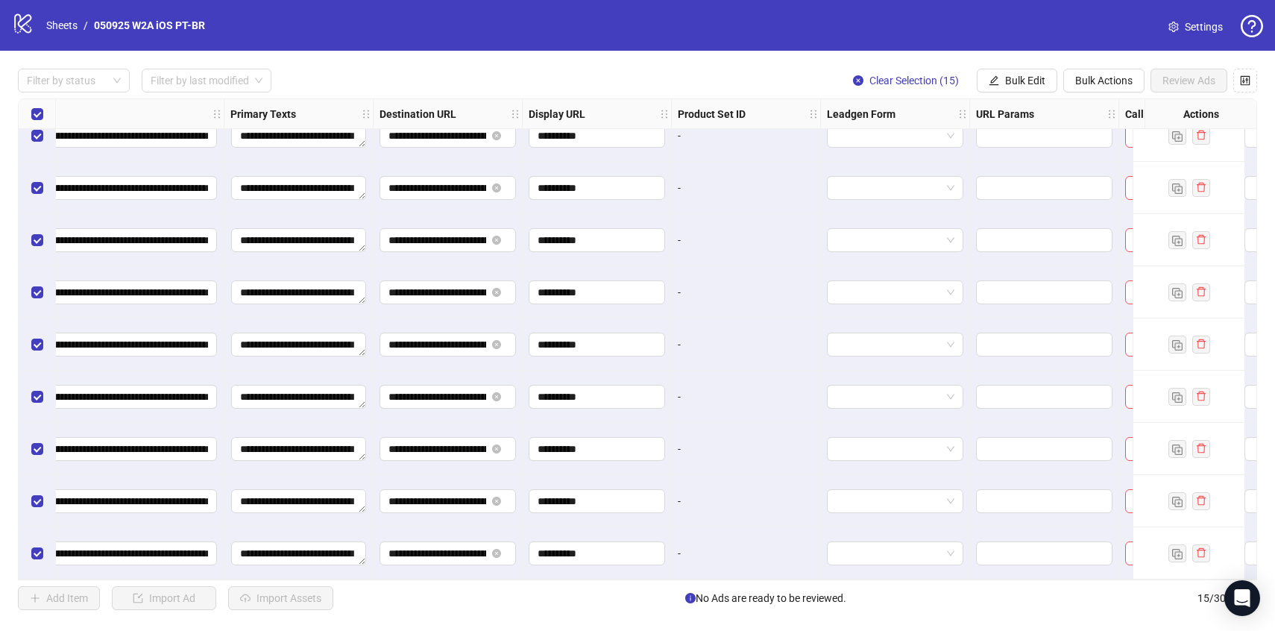
scroll to position [339, 1112]
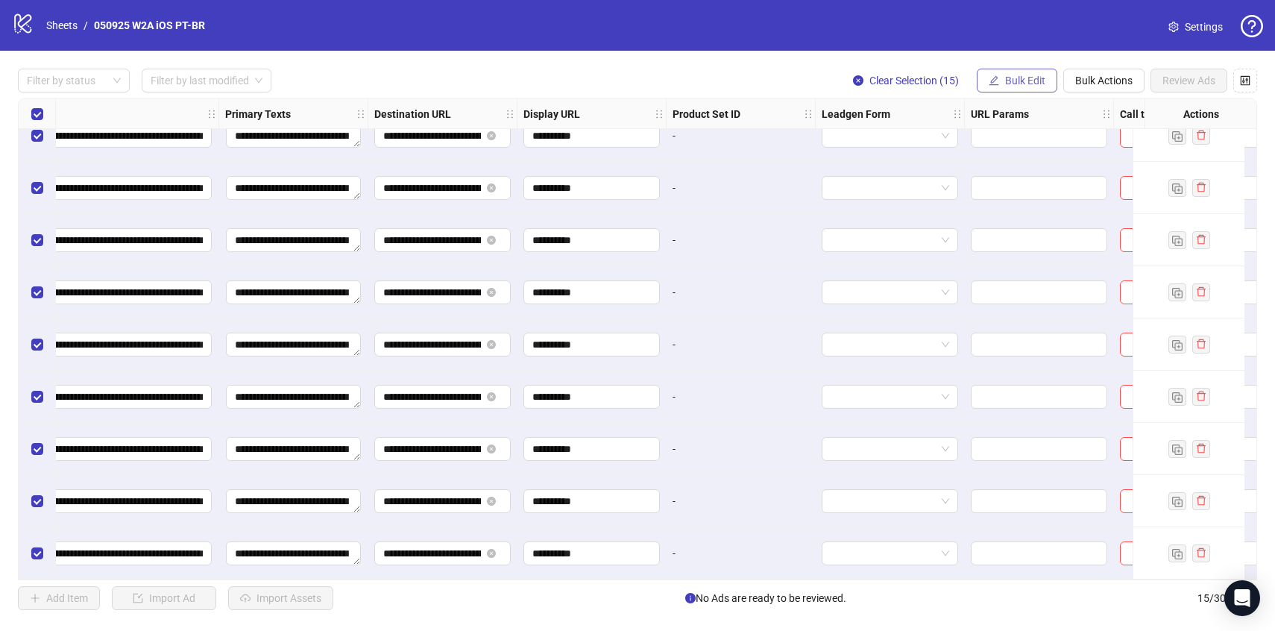
click at [1006, 78] on span "Bulk Edit" at bounding box center [1025, 81] width 40 height 12
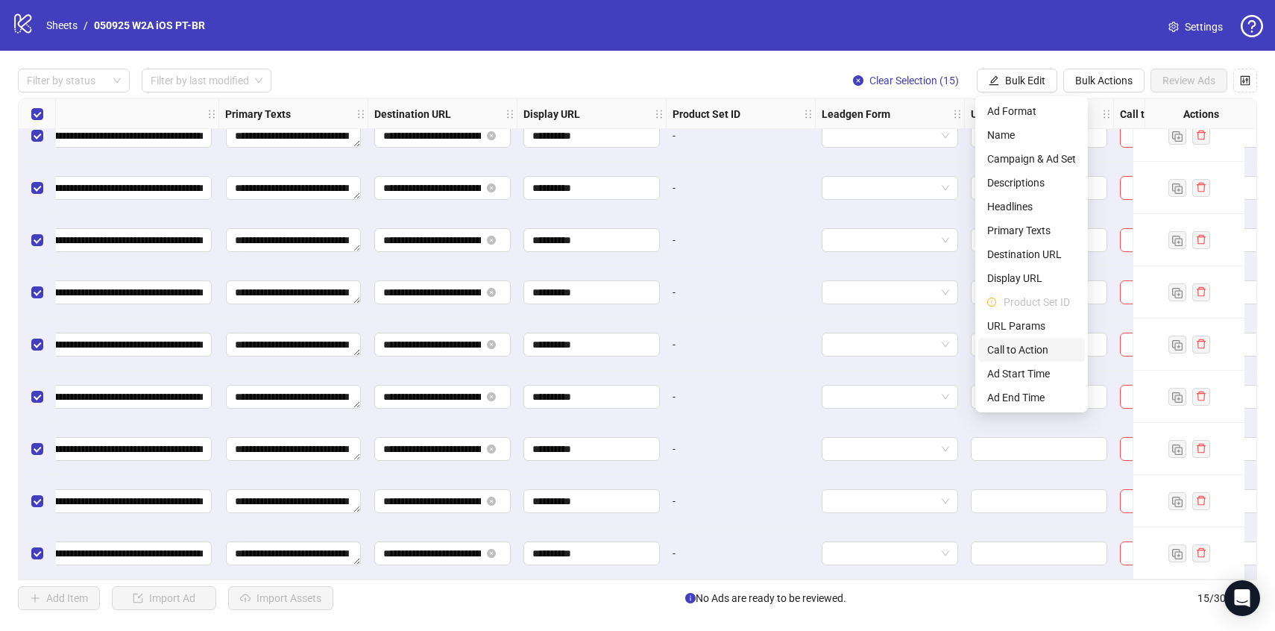
click at [1030, 353] on span "Call to Action" at bounding box center [1032, 350] width 89 height 16
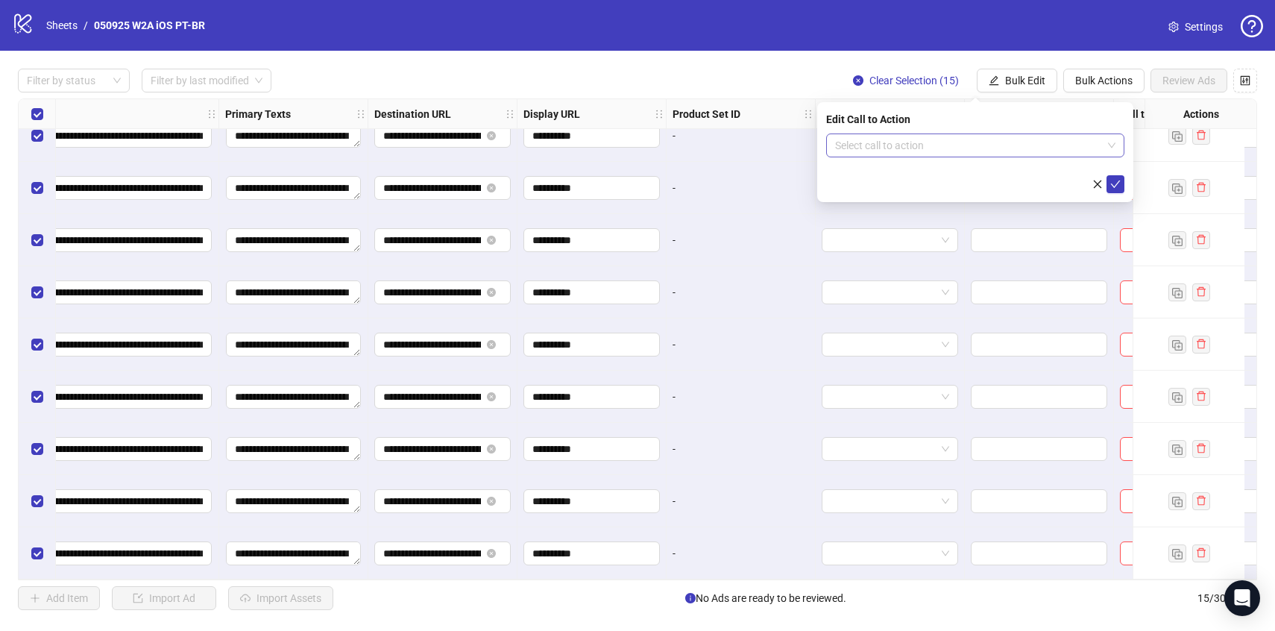
click at [994, 155] on input "search" at bounding box center [968, 145] width 267 height 22
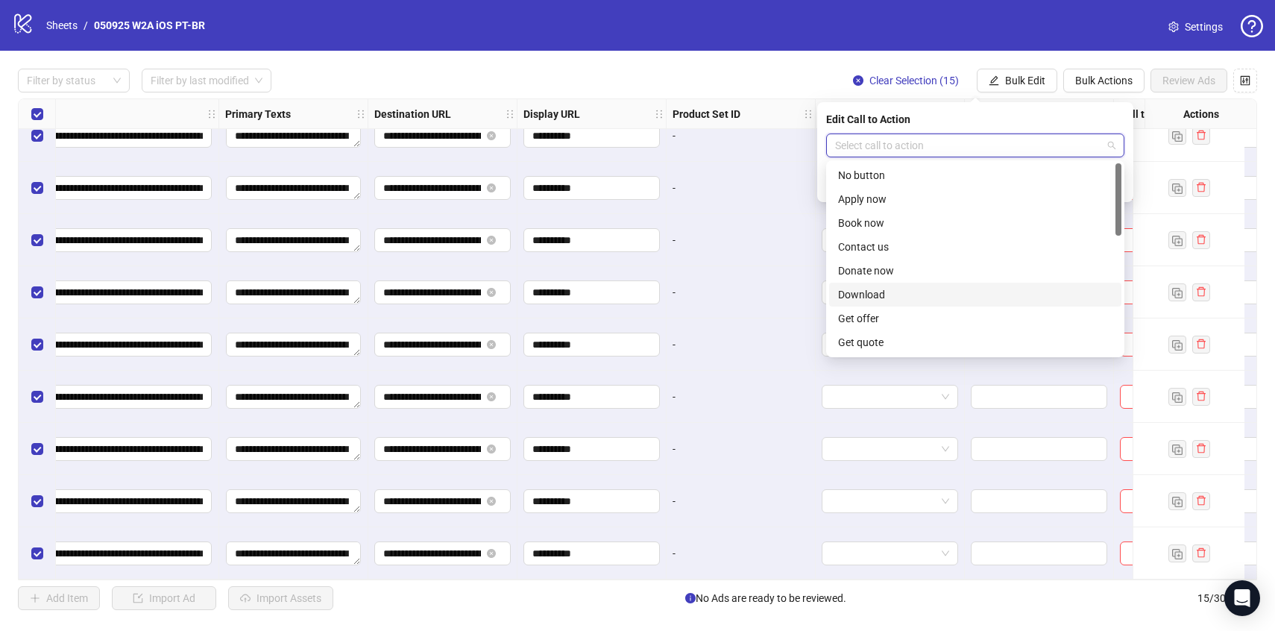
click at [878, 292] on div "Download" at bounding box center [975, 294] width 274 height 16
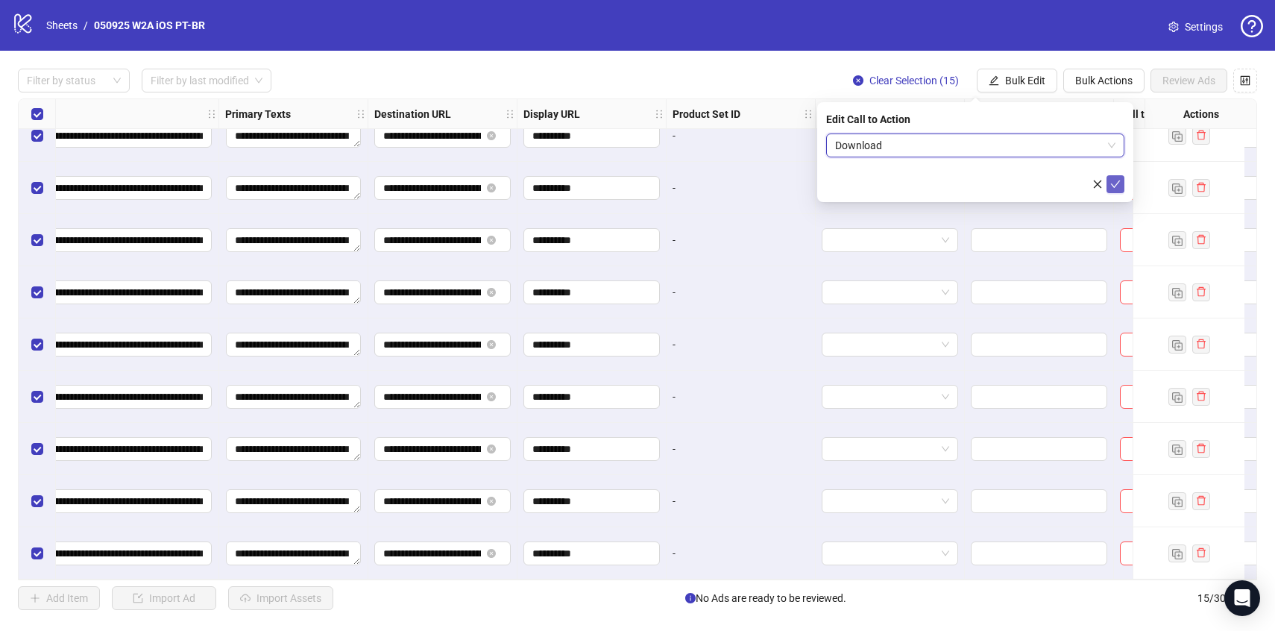
click at [1113, 185] on icon "check" at bounding box center [1116, 184] width 10 height 7
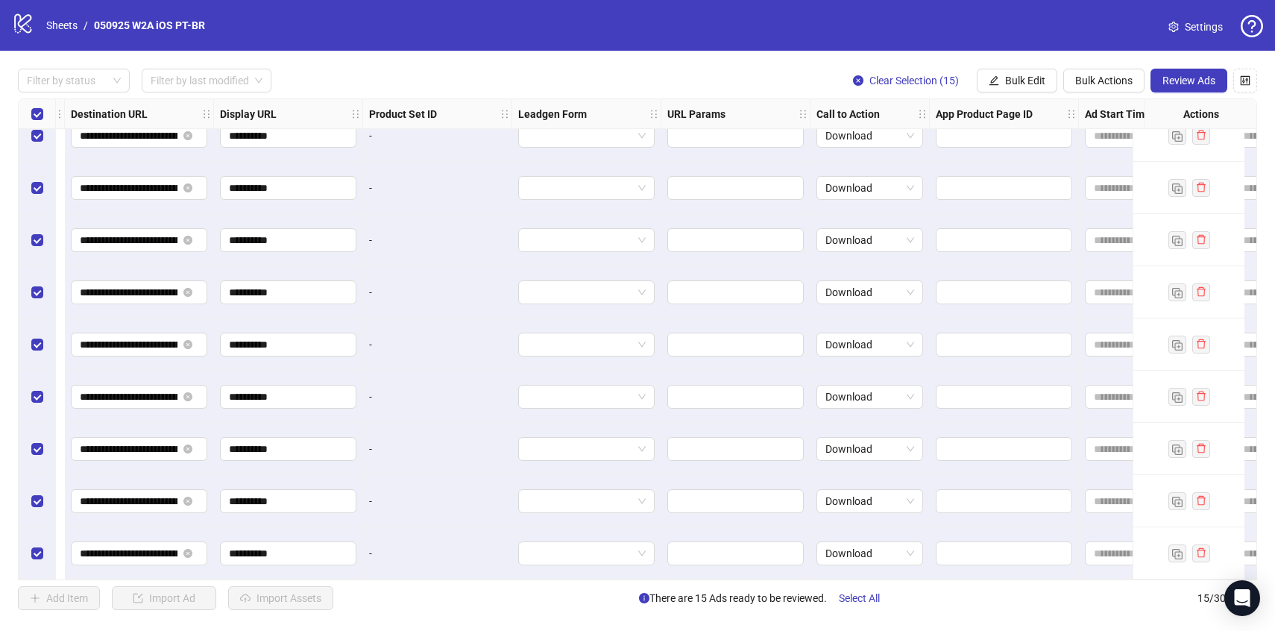
scroll to position [339, 1660]
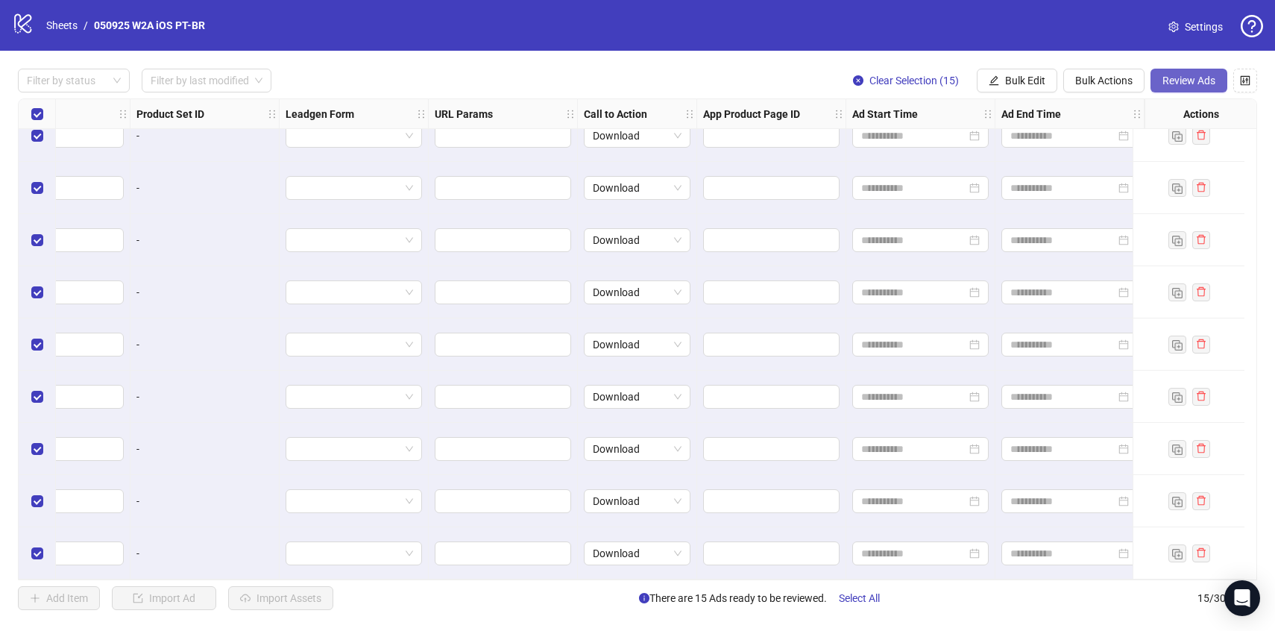
click at [1193, 81] on span "Review Ads" at bounding box center [1189, 81] width 53 height 12
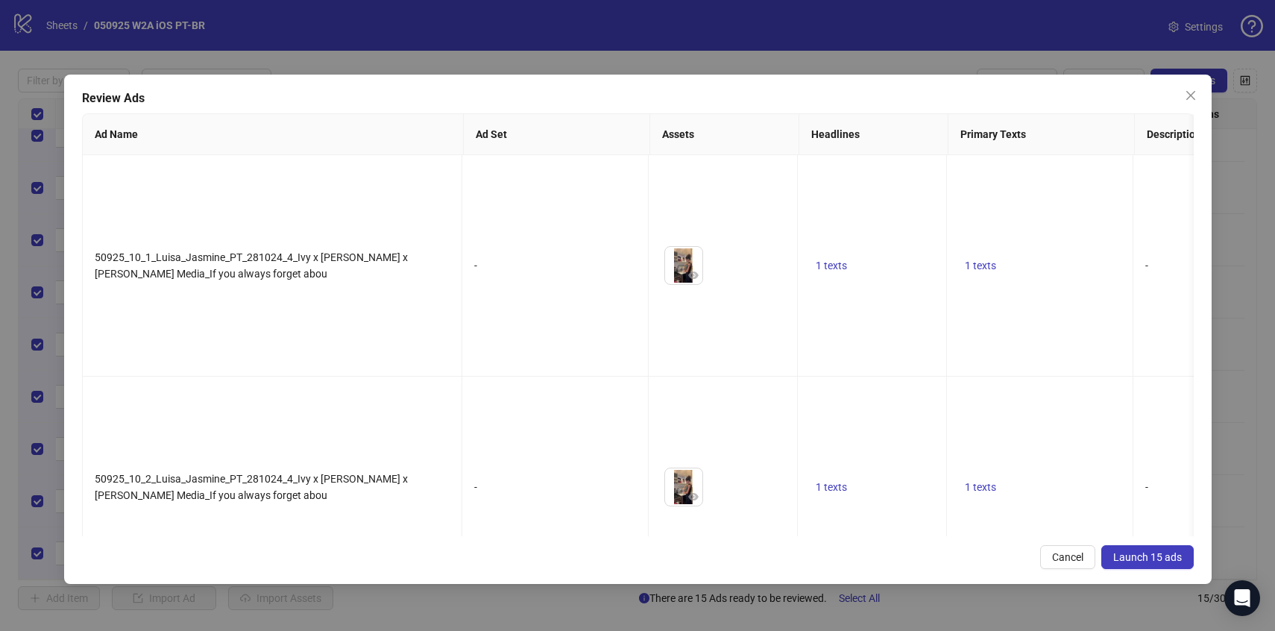
click at [1164, 563] on button "Launch 15 ads" at bounding box center [1148, 557] width 92 height 24
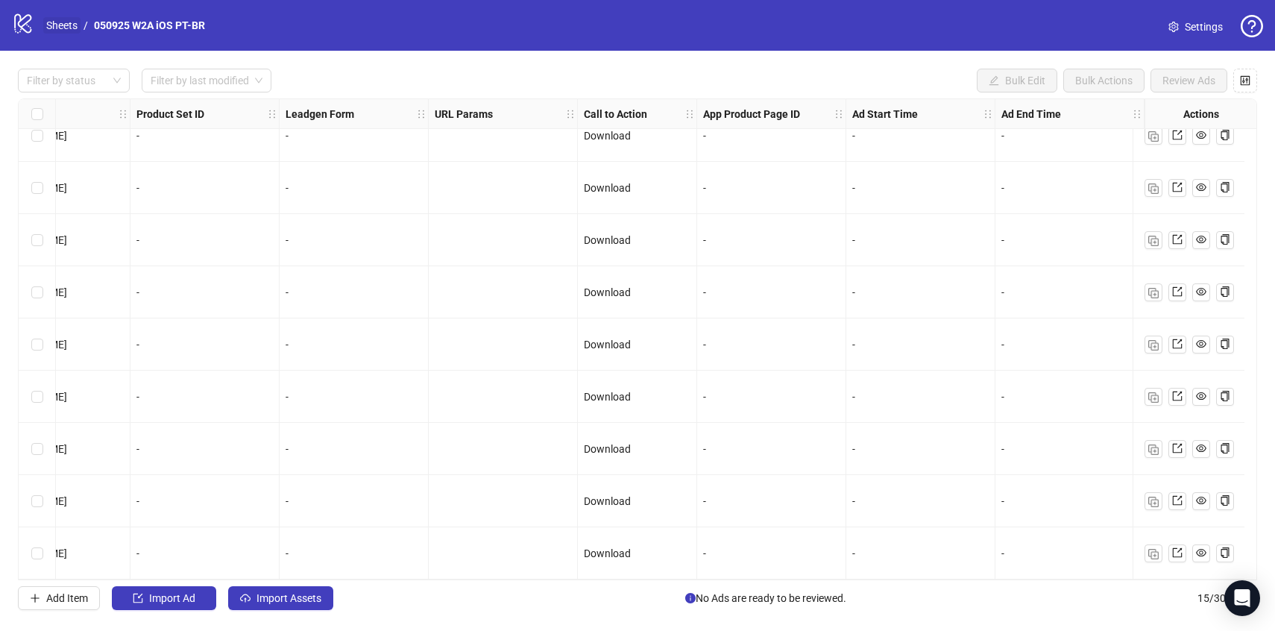
click at [64, 23] on link "Sheets" at bounding box center [61, 25] width 37 height 16
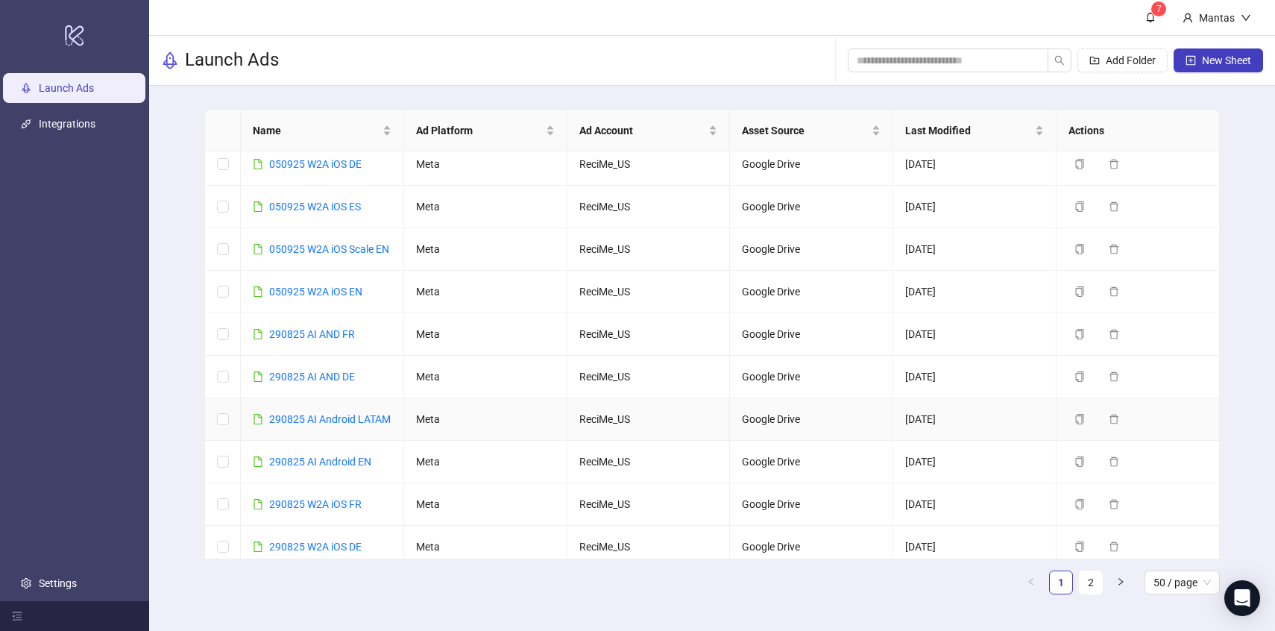
scroll to position [92, 0]
click at [1082, 340] on icon "copy" at bounding box center [1080, 335] width 8 height 10
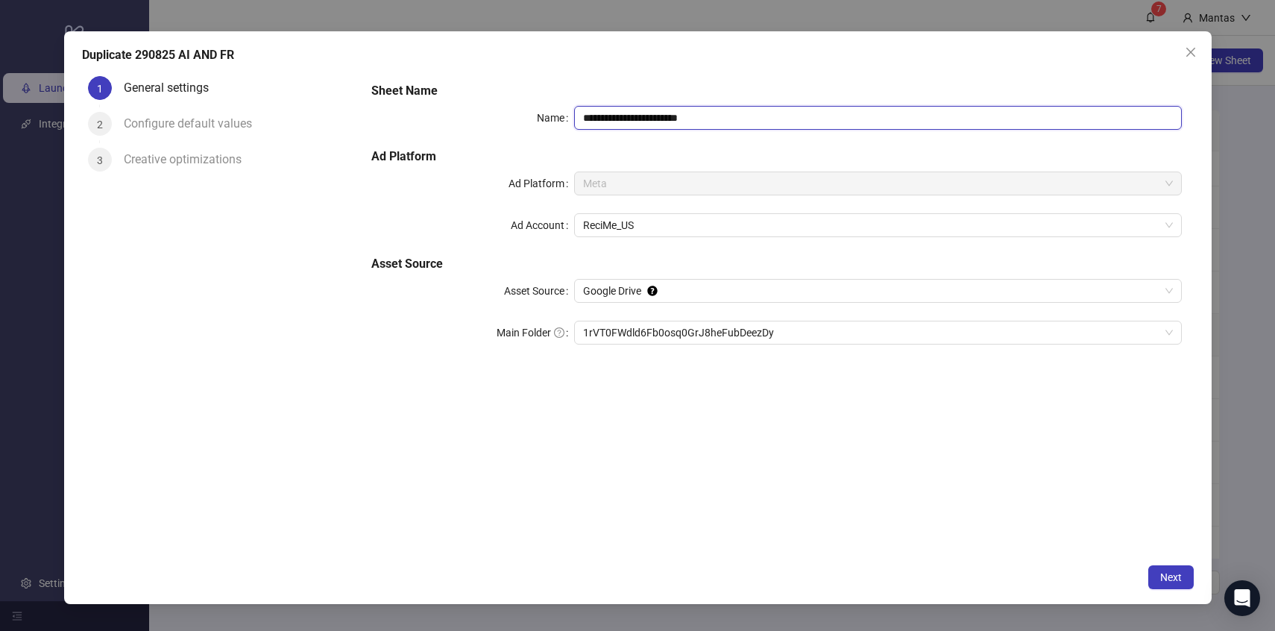
drag, startPoint x: 671, startPoint y: 118, endPoint x: 762, endPoint y: 118, distance: 90.3
click at [762, 118] on input "**********" at bounding box center [878, 118] width 608 height 24
drag, startPoint x: 606, startPoint y: 113, endPoint x: 552, endPoint y: 108, distance: 54.6
click at [552, 109] on div "**********" at bounding box center [776, 118] width 810 height 24
click at [637, 331] on span "1rVT0FWdld6Fb0osq0GrJ8heFubDeezDy" at bounding box center [878, 332] width 590 height 22
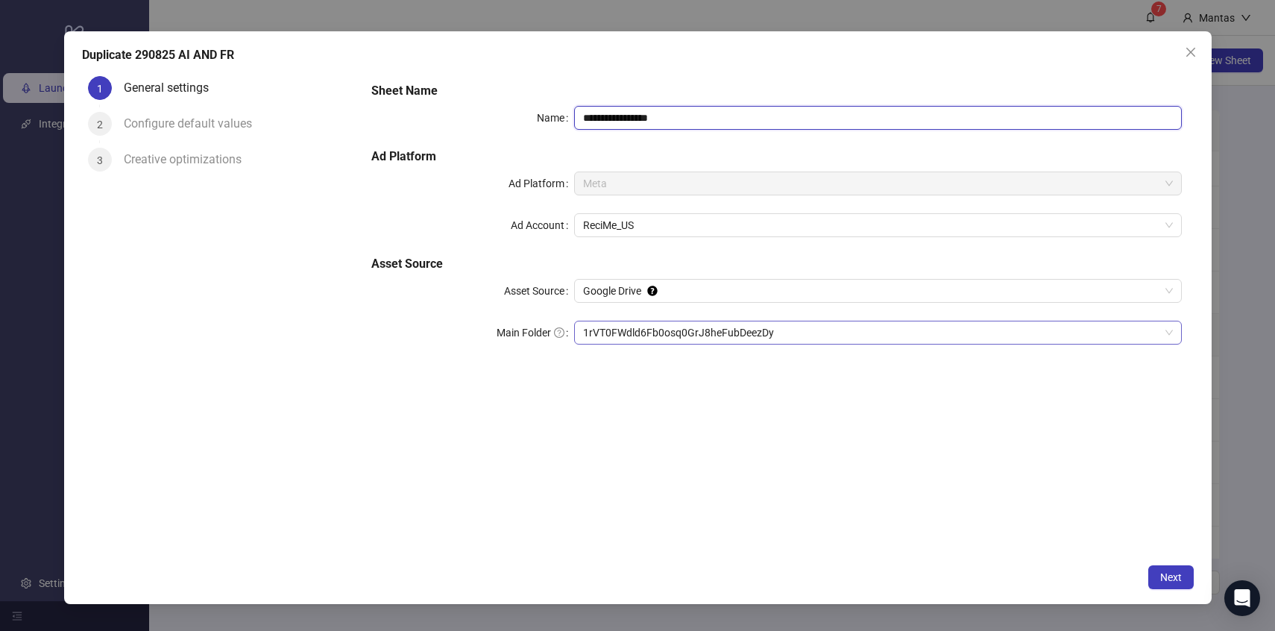
type input "**********"
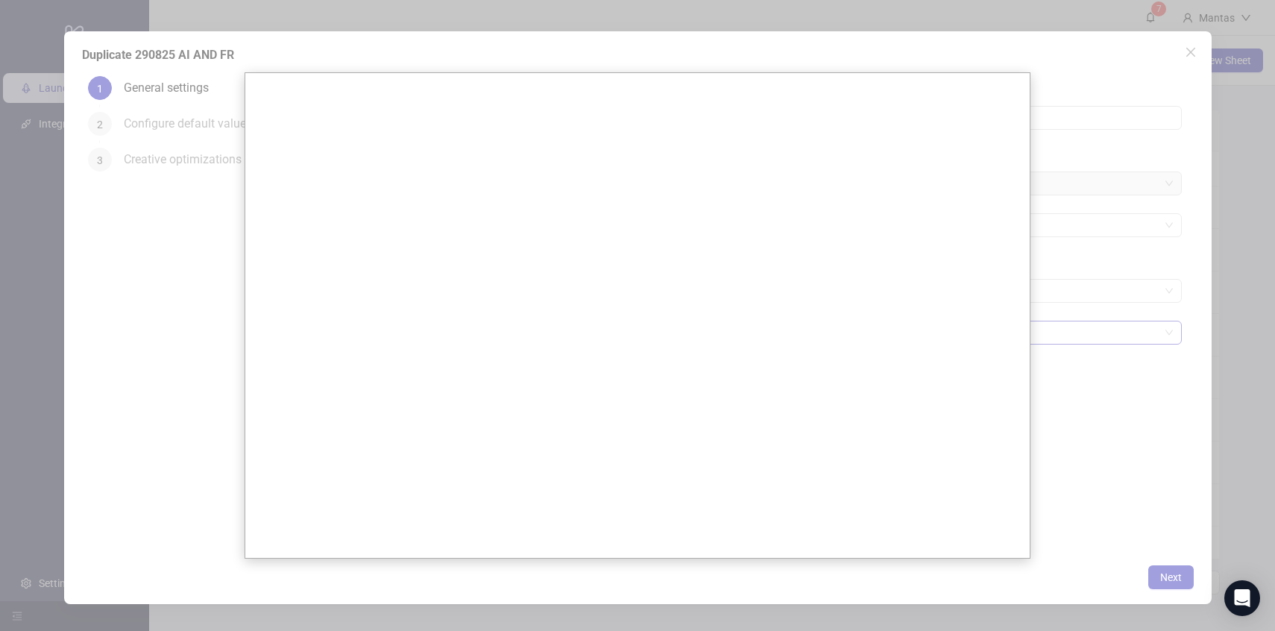
scroll to position [0, 0]
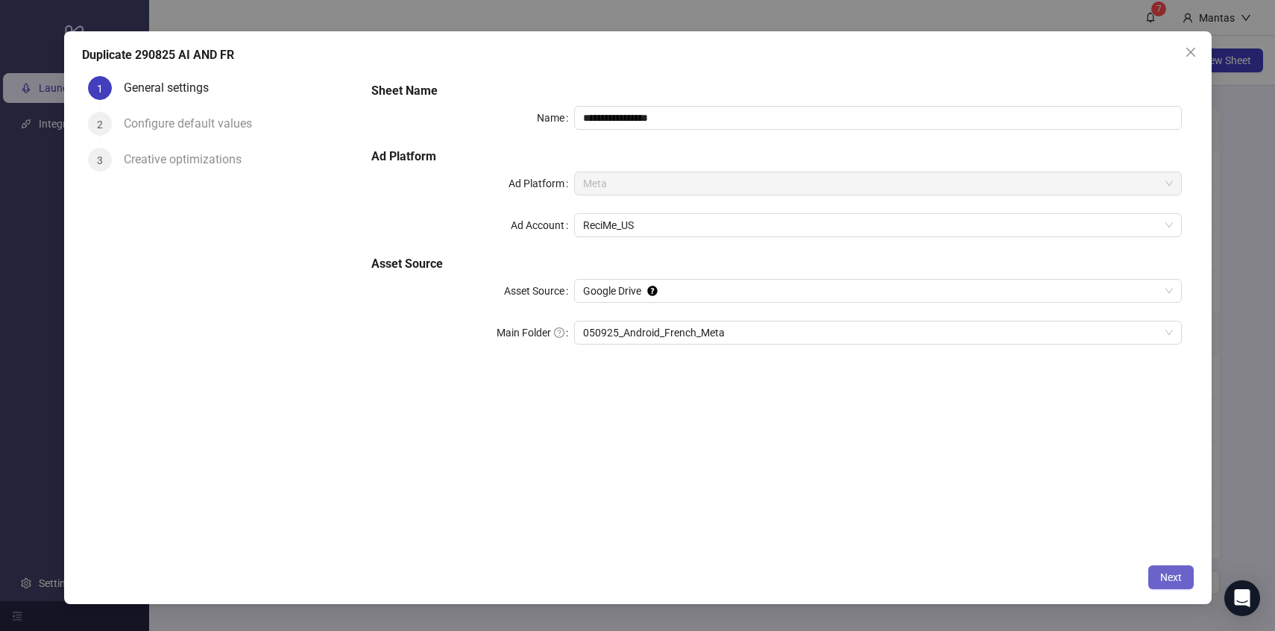
click at [1175, 577] on span "Next" at bounding box center [1172, 577] width 22 height 12
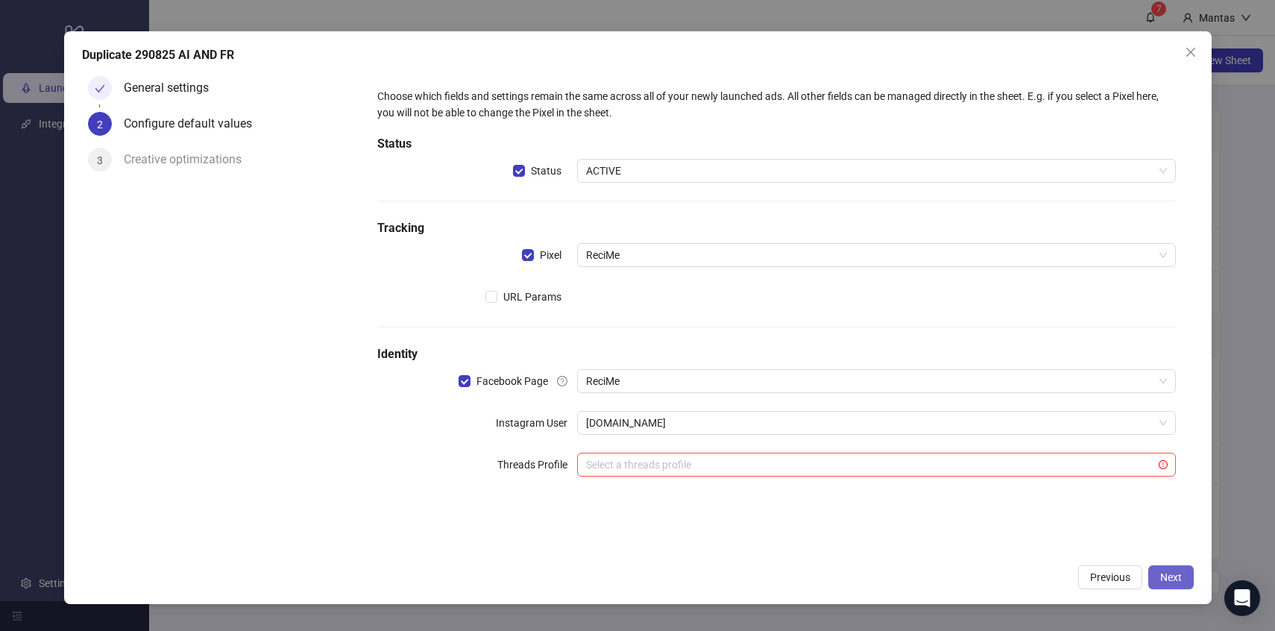
click at [1176, 574] on span "Next" at bounding box center [1172, 577] width 22 height 12
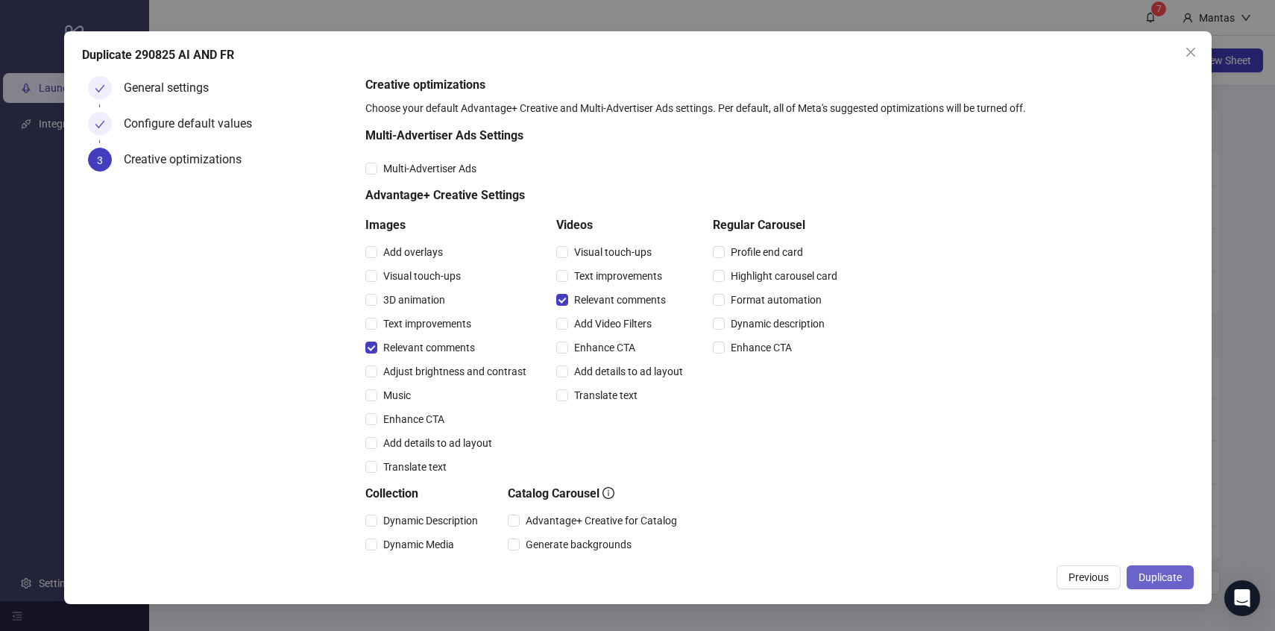
click at [1152, 580] on span "Duplicate" at bounding box center [1160, 577] width 43 height 12
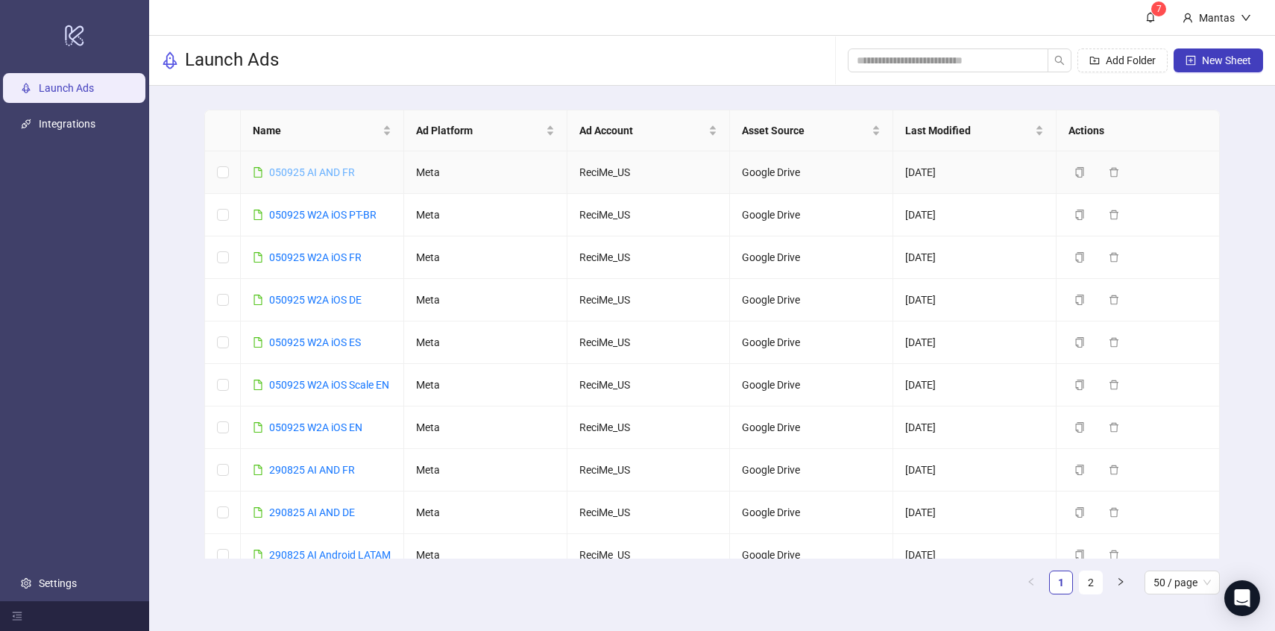
click at [333, 174] on link "050925 AI AND FR" at bounding box center [312, 172] width 86 height 12
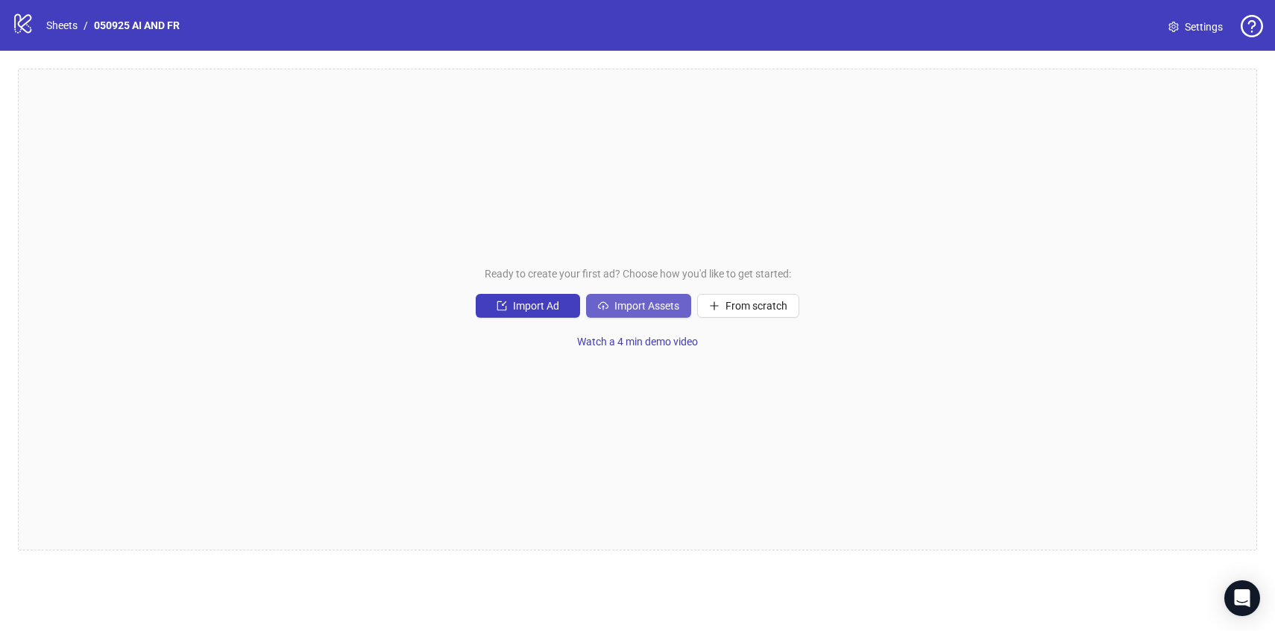
click at [634, 306] on span "Import Assets" at bounding box center [647, 306] width 65 height 12
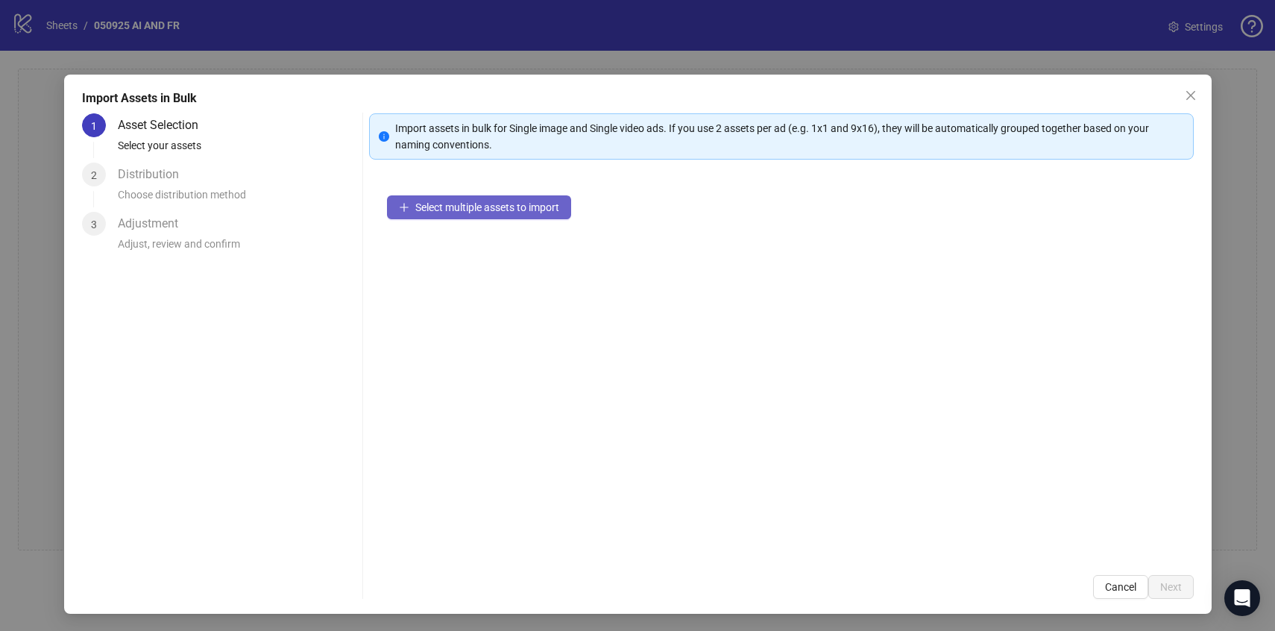
click at [489, 214] on button "Select multiple assets to import" at bounding box center [479, 207] width 184 height 24
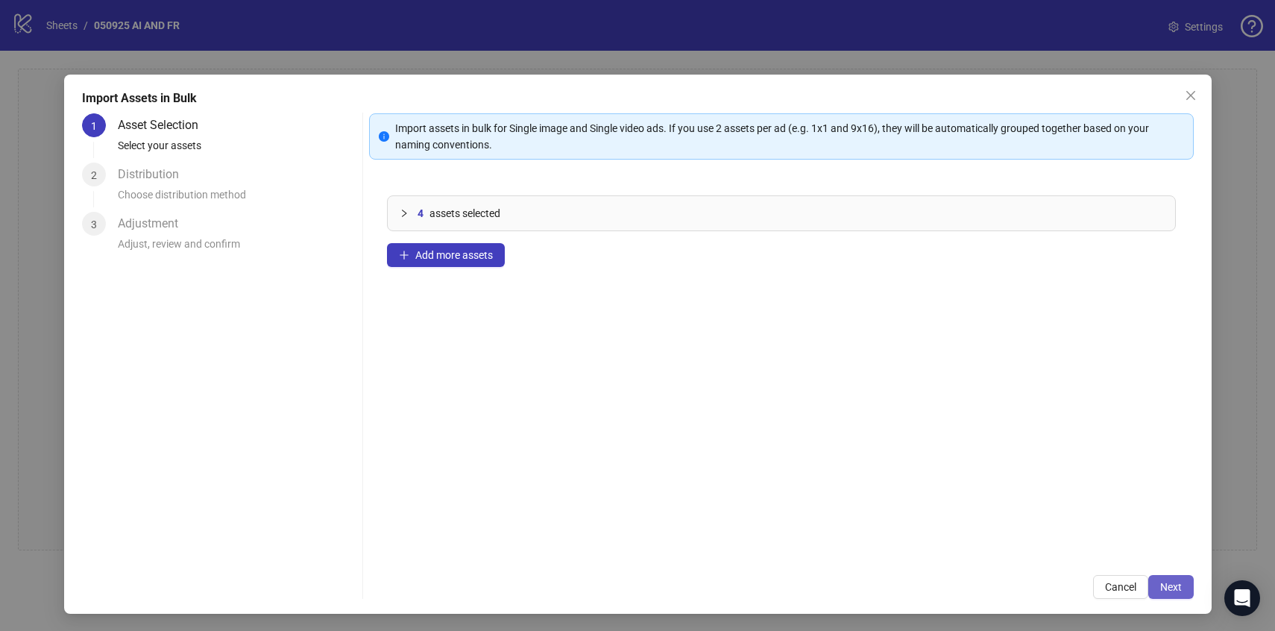
click at [1190, 583] on button "Next" at bounding box center [1172, 587] width 46 height 24
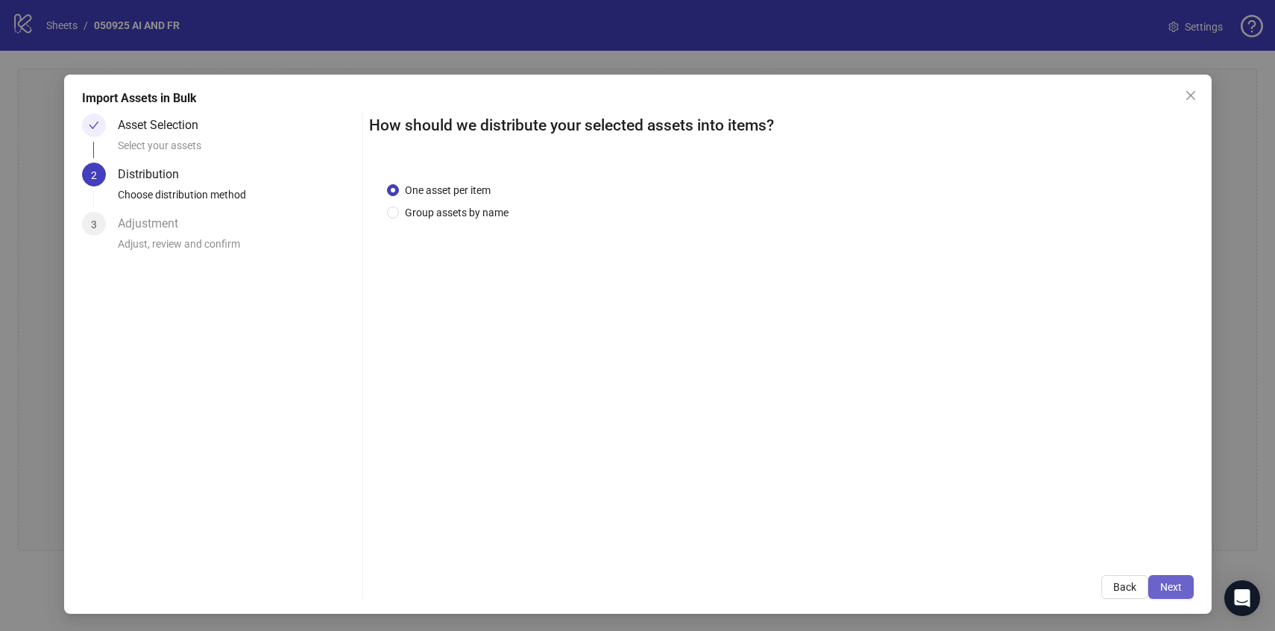
click at [1189, 583] on button "Next" at bounding box center [1172, 587] width 46 height 24
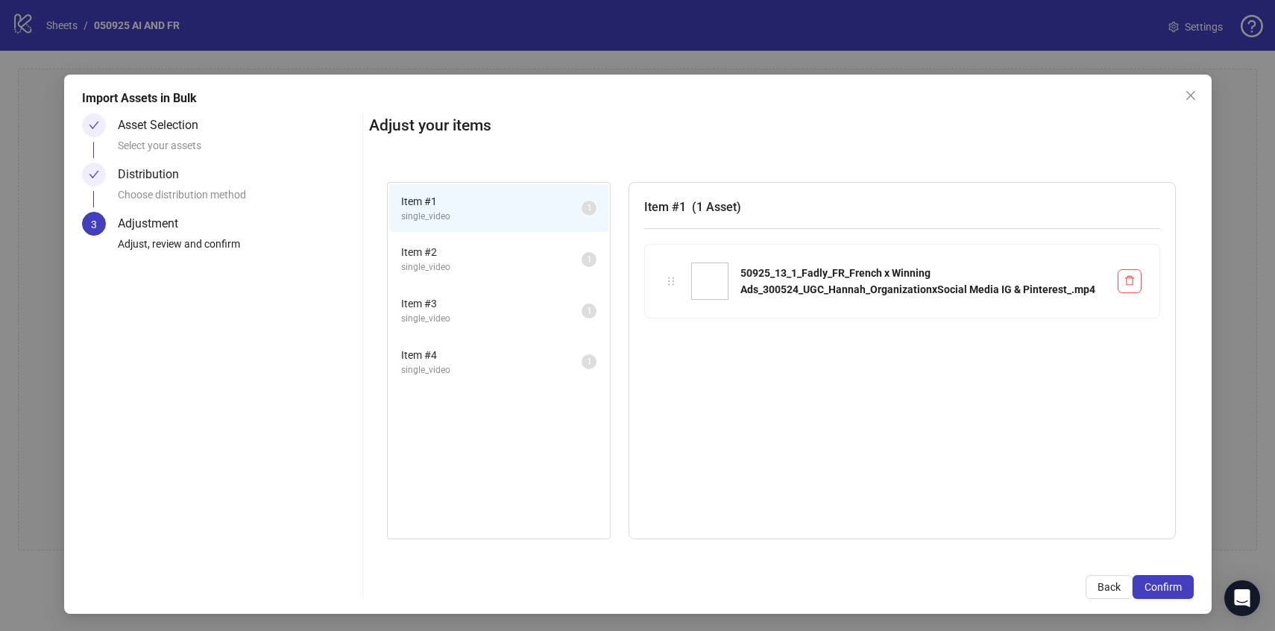
click at [1189, 583] on button "Confirm" at bounding box center [1163, 587] width 61 height 24
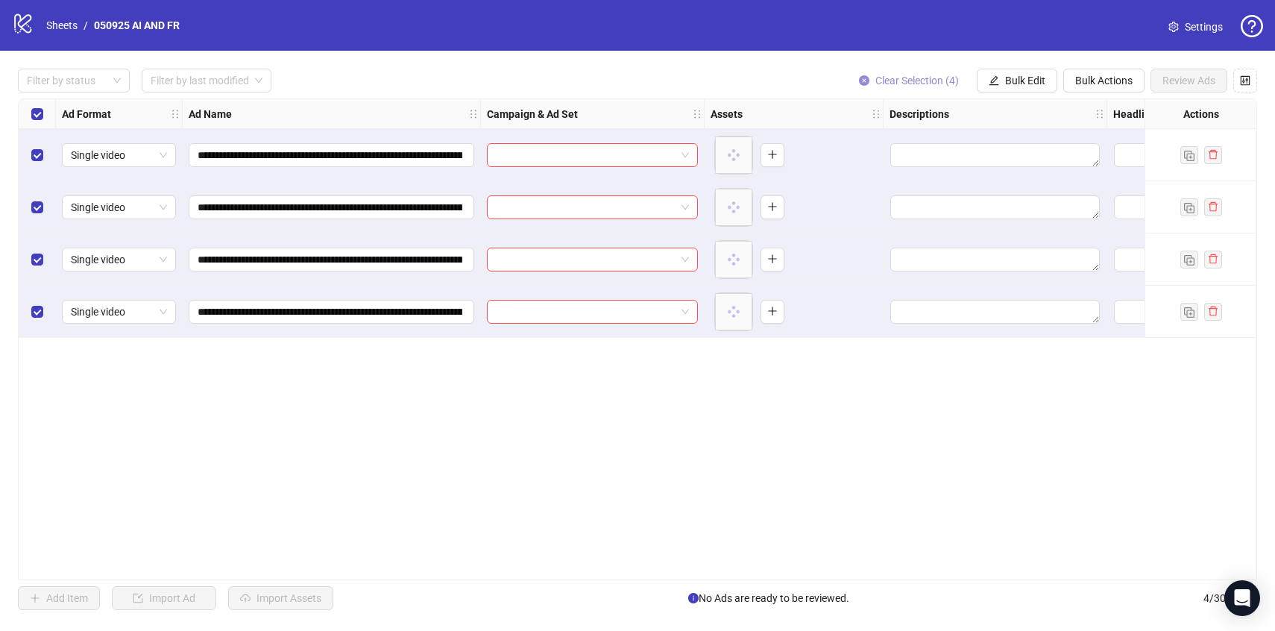
click at [917, 75] on span "Clear Selection (4)" at bounding box center [918, 81] width 84 height 12
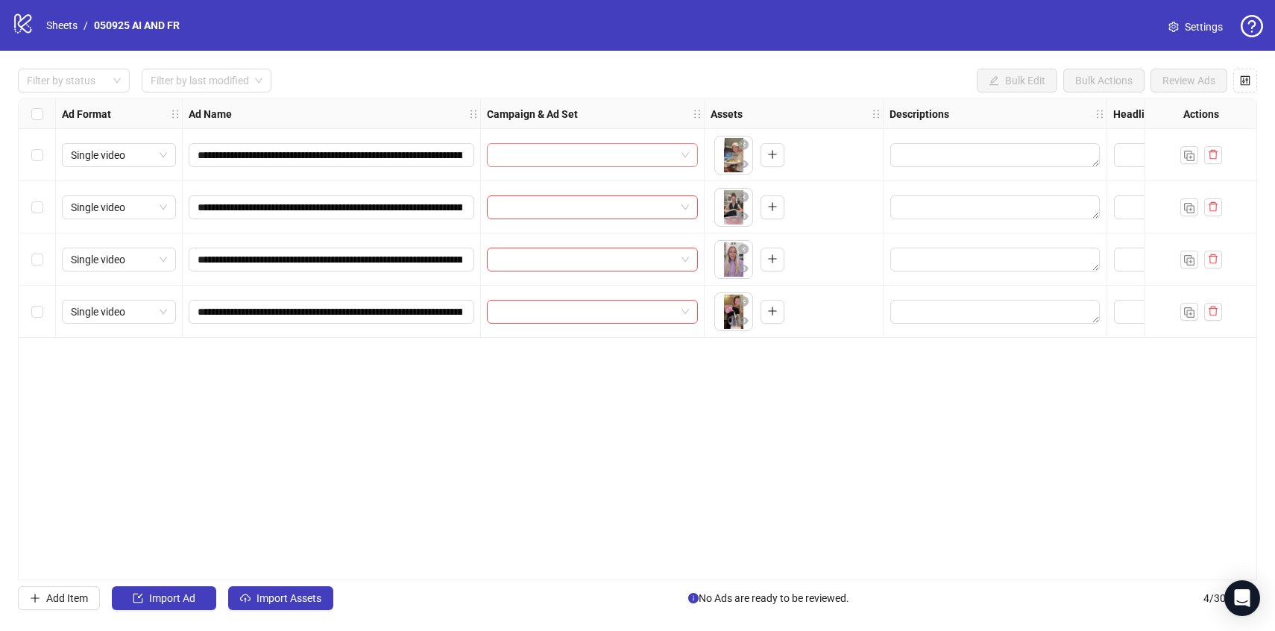
click at [595, 157] on input "search" at bounding box center [586, 155] width 180 height 22
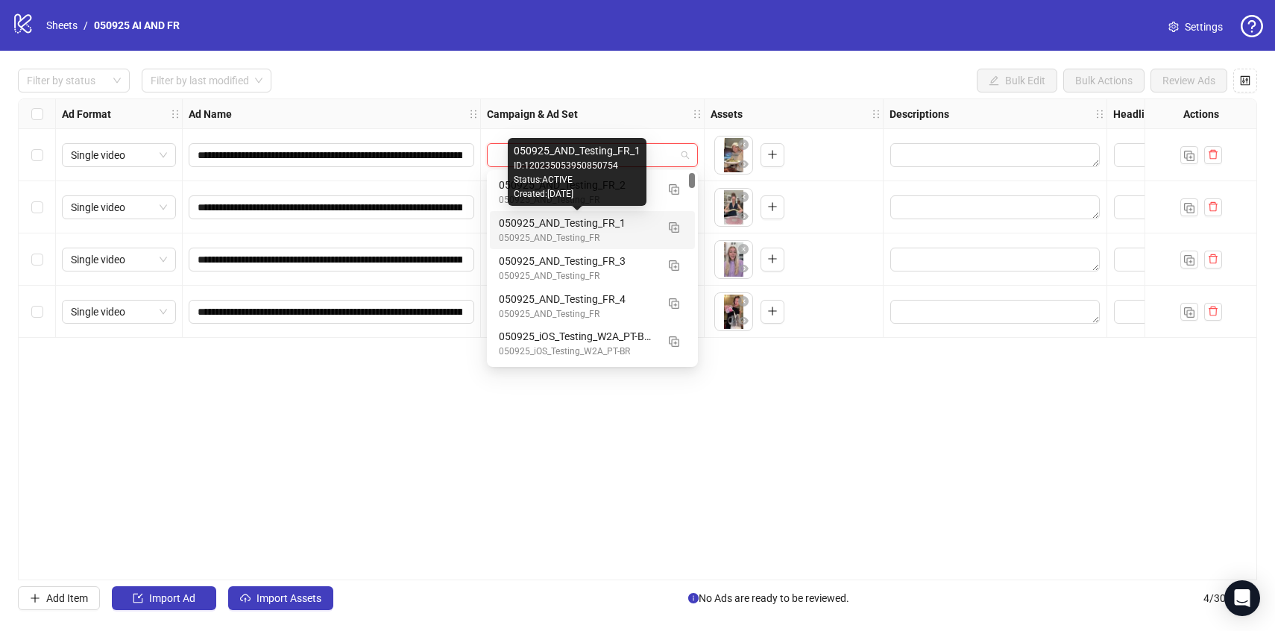
click at [595, 230] on div "050925_AND_Testing_FR_1" at bounding box center [577, 223] width 157 height 16
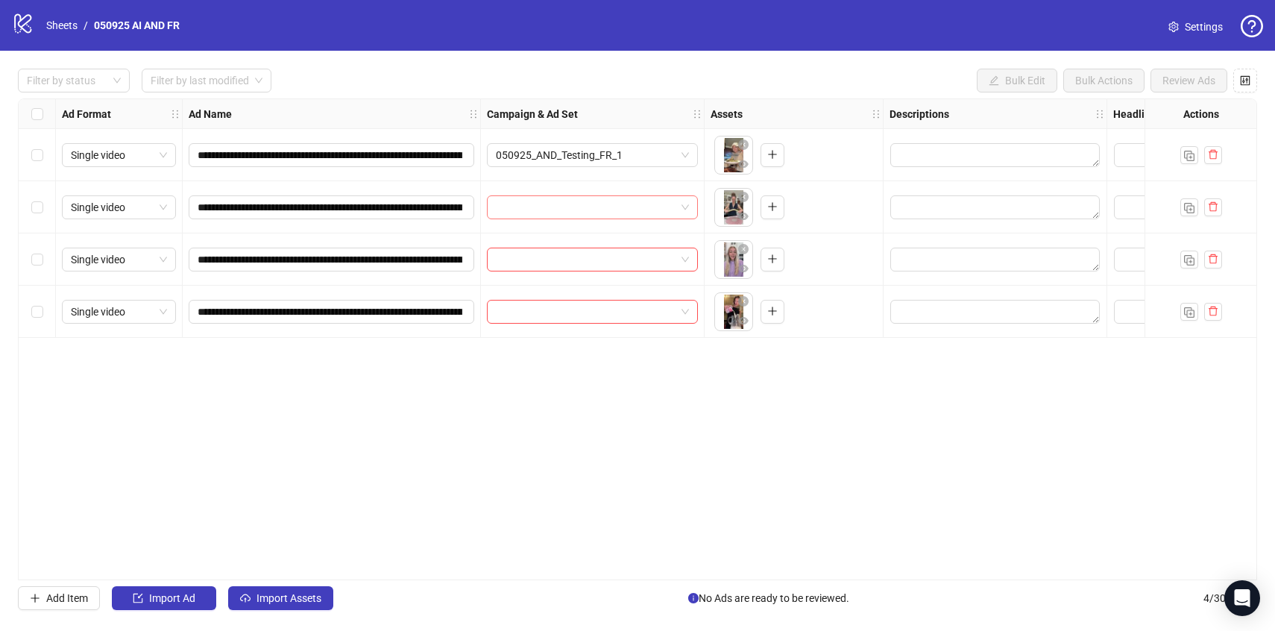
click at [582, 207] on input "search" at bounding box center [586, 207] width 180 height 22
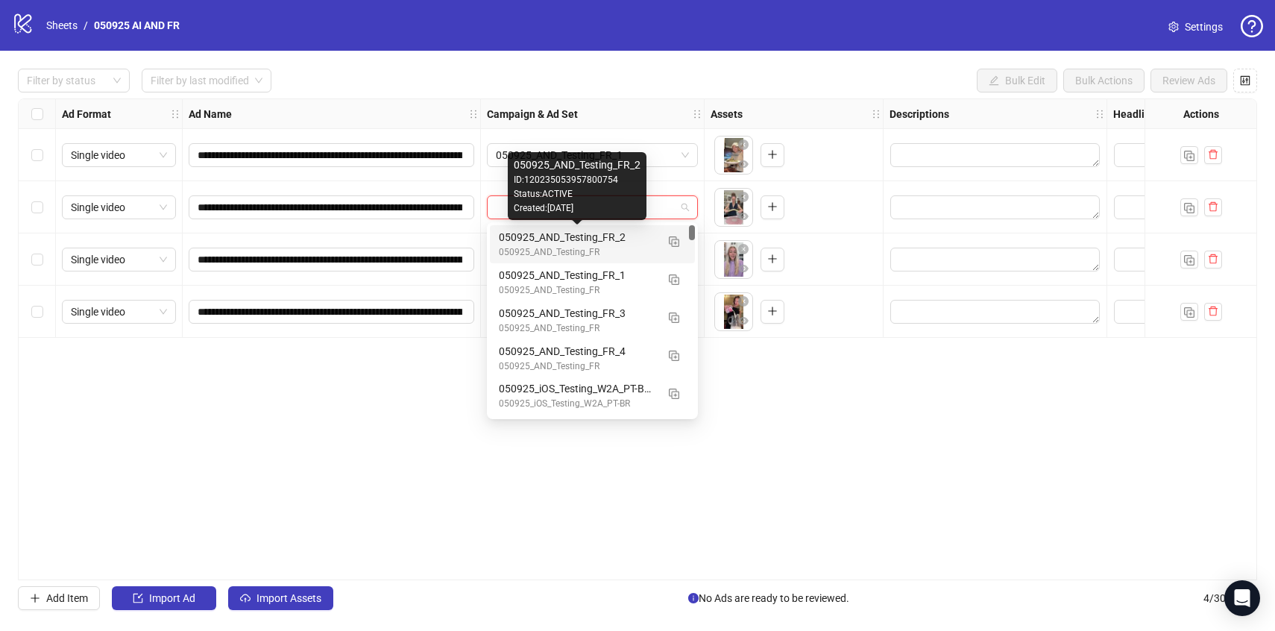
click at [582, 239] on div "050925_AND_Testing_FR_2" at bounding box center [577, 237] width 157 height 16
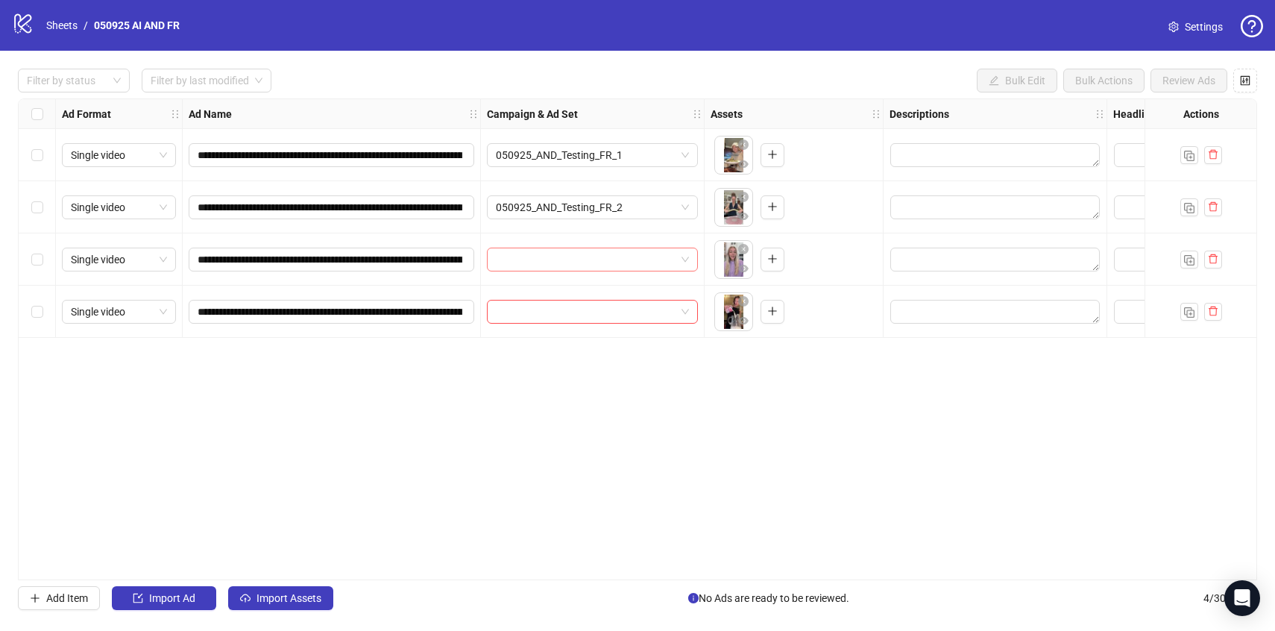
click at [576, 258] on input "search" at bounding box center [586, 259] width 180 height 22
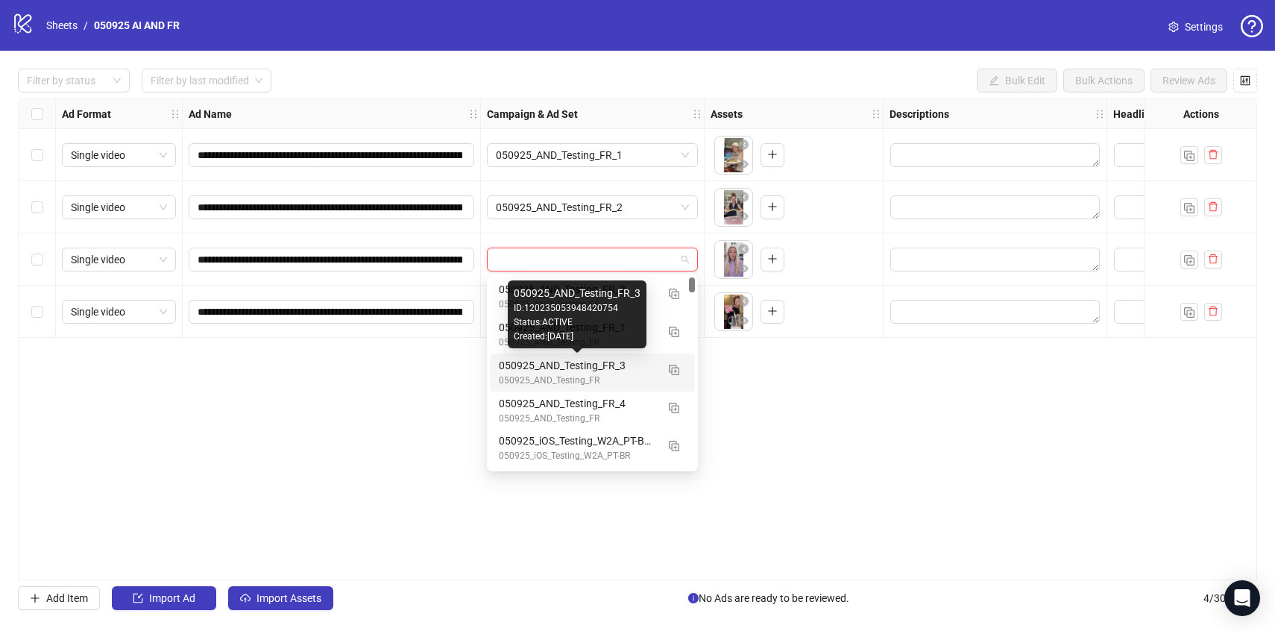
click at [577, 367] on div "050925_AND_Testing_FR_3" at bounding box center [577, 365] width 157 height 16
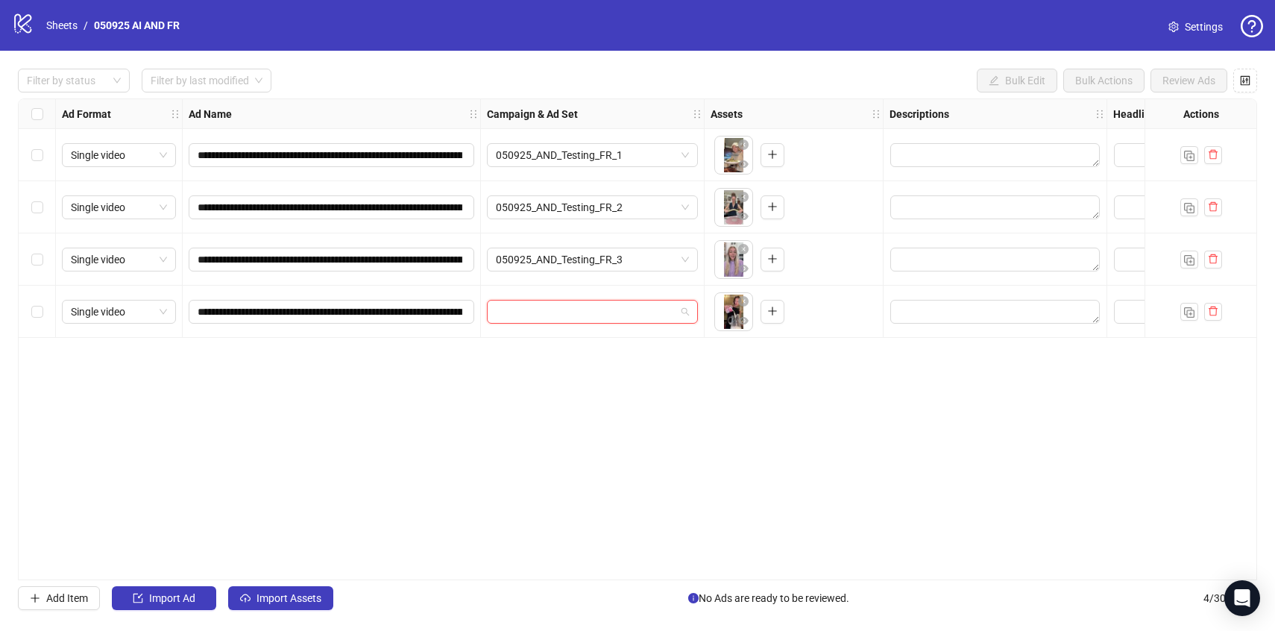
click at [558, 313] on input "search" at bounding box center [586, 312] width 180 height 22
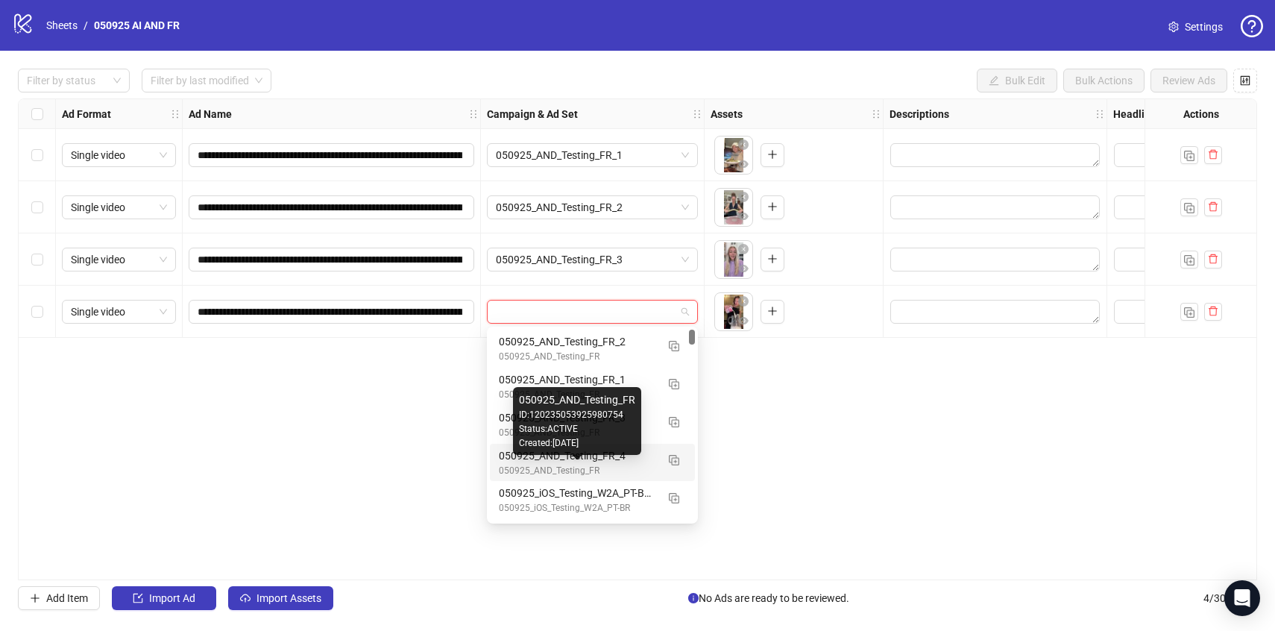
click at [569, 465] on div "050925_AND_Testing_FR" at bounding box center [577, 471] width 157 height 14
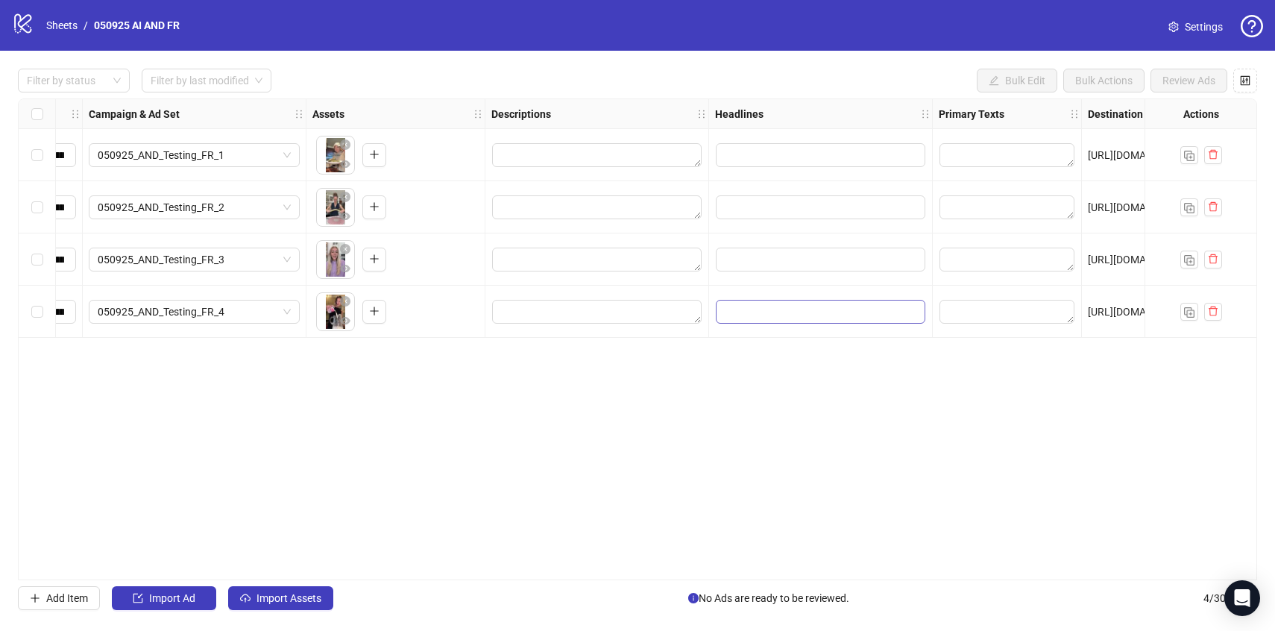
scroll to position [0, 404]
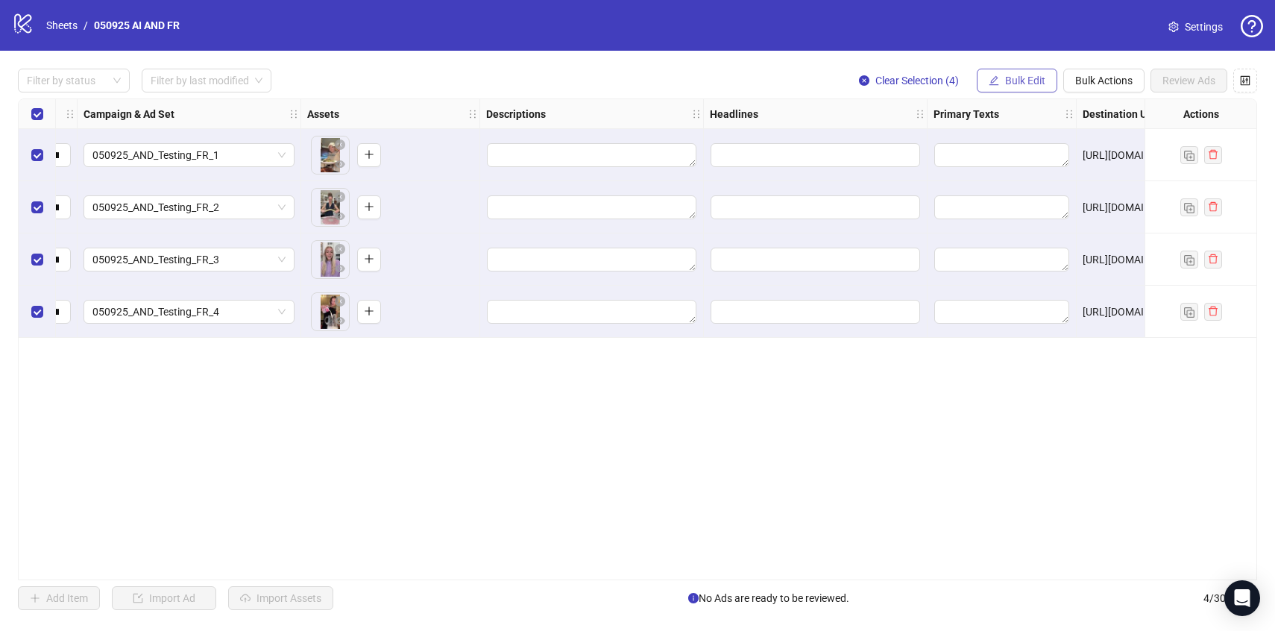
click at [1046, 78] on button "Bulk Edit" at bounding box center [1017, 81] width 81 height 24
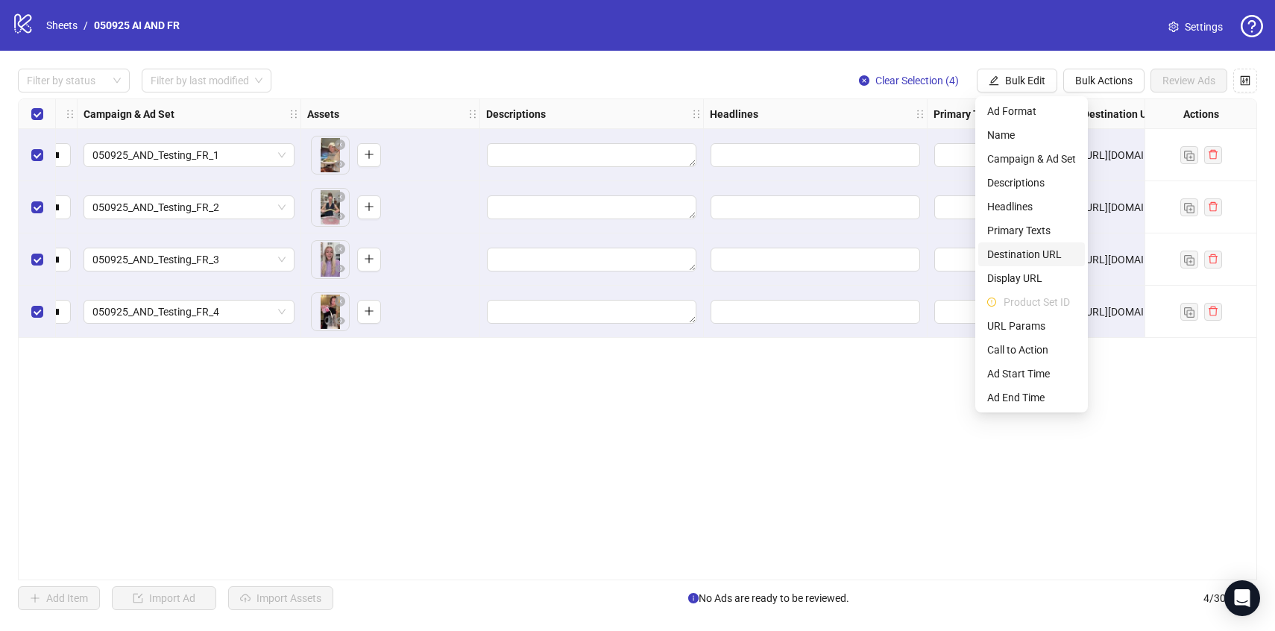
click at [1018, 257] on span "Destination URL" at bounding box center [1032, 254] width 89 height 16
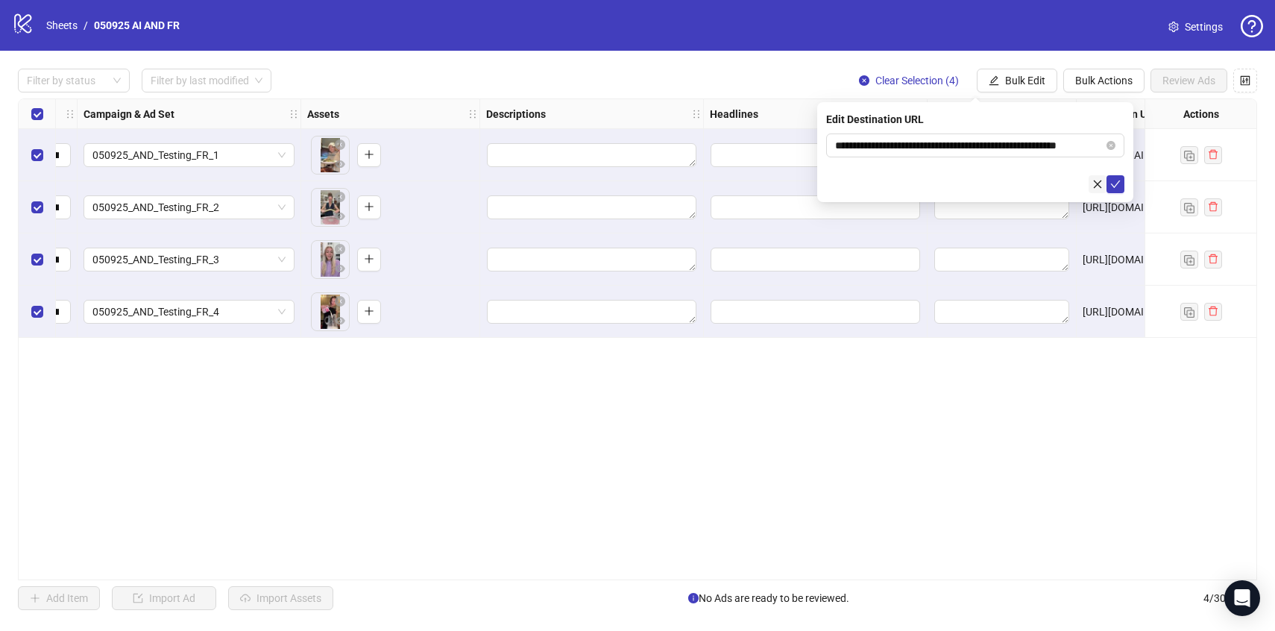
click at [1099, 185] on icon "close" at bounding box center [1098, 184] width 8 height 8
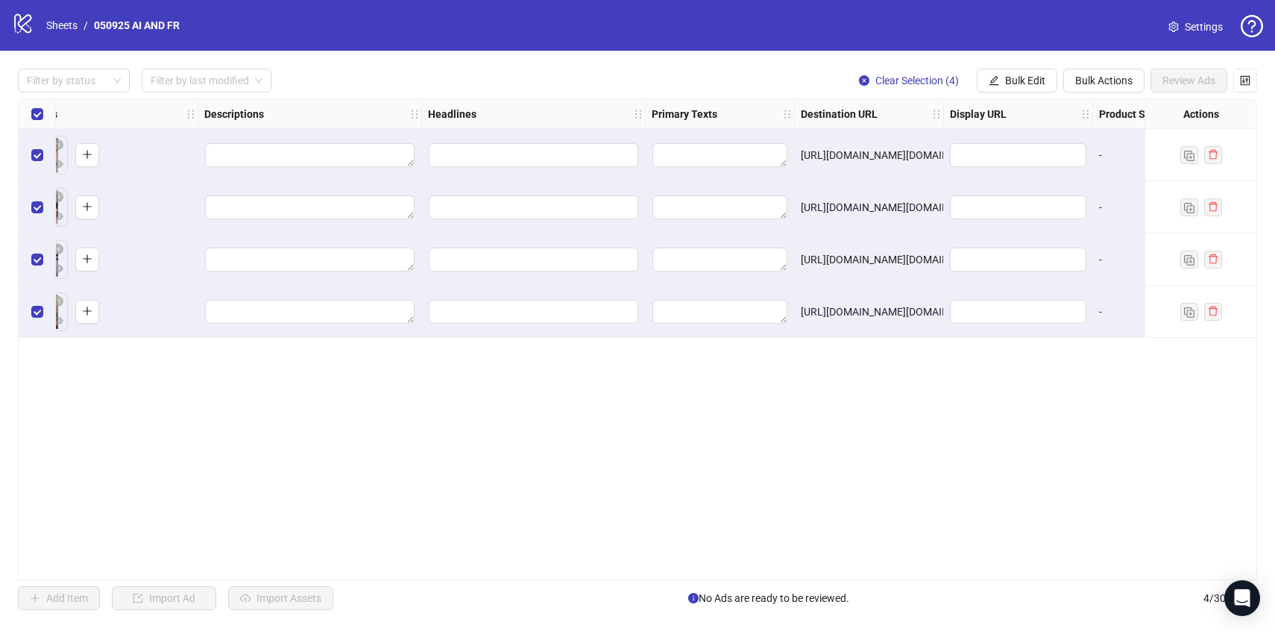
scroll to position [0, 753]
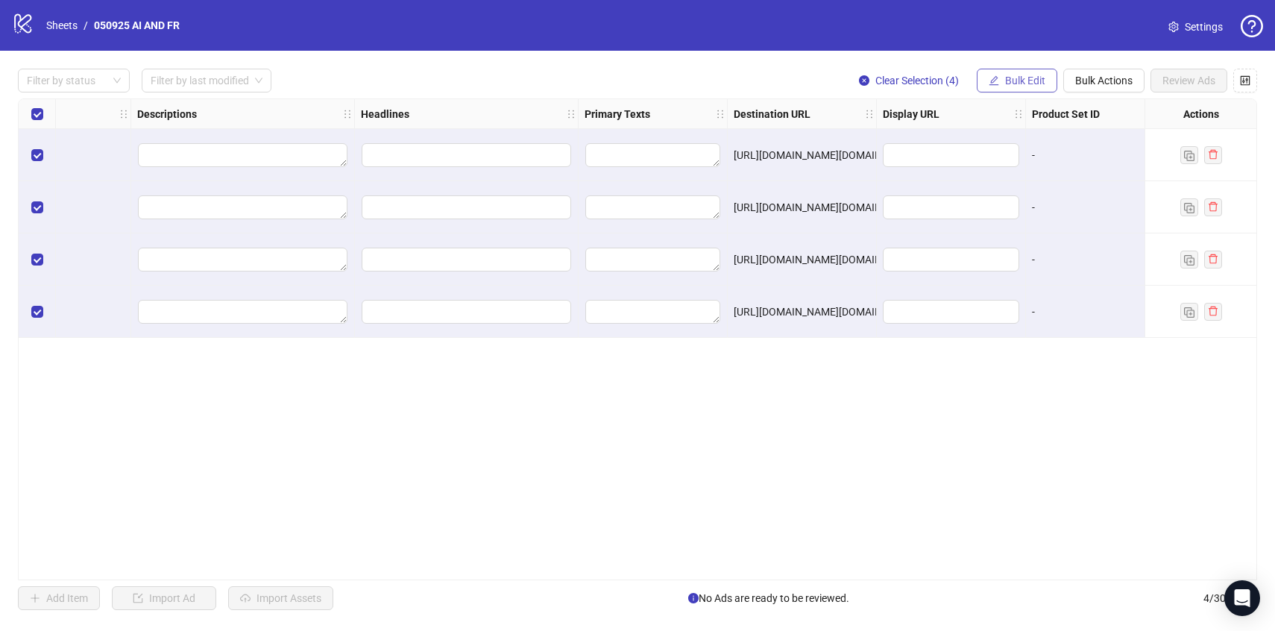
click at [1028, 71] on button "Bulk Edit" at bounding box center [1017, 81] width 81 height 24
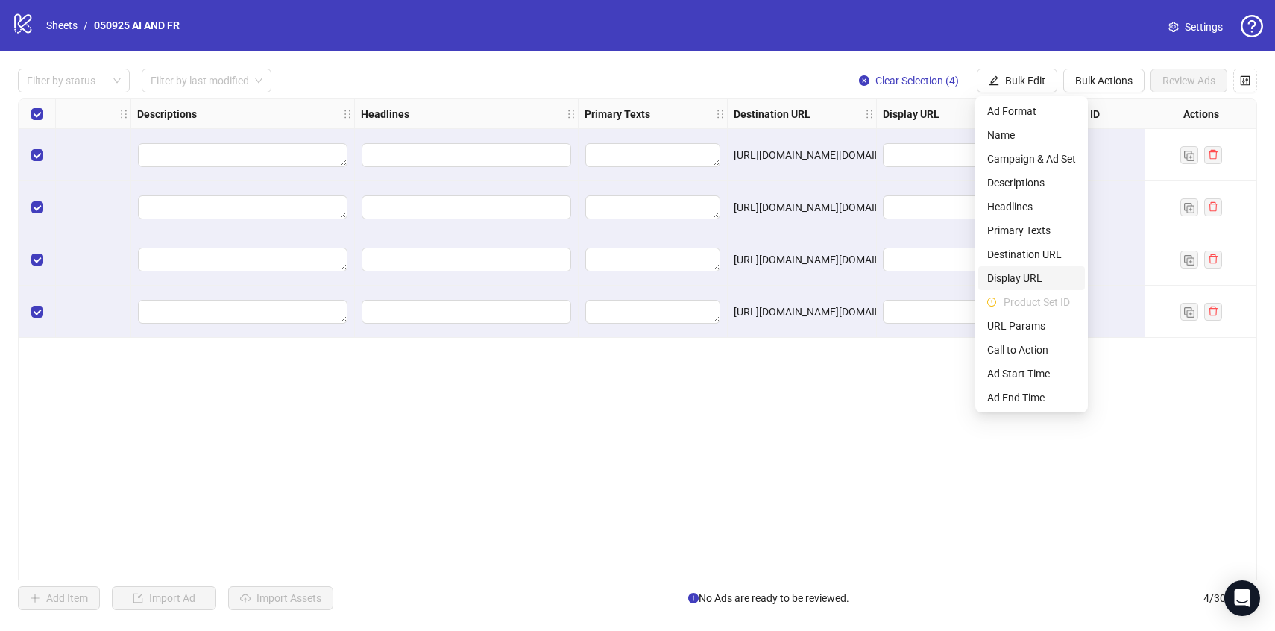
click at [1004, 278] on span "Display URL" at bounding box center [1032, 278] width 89 height 16
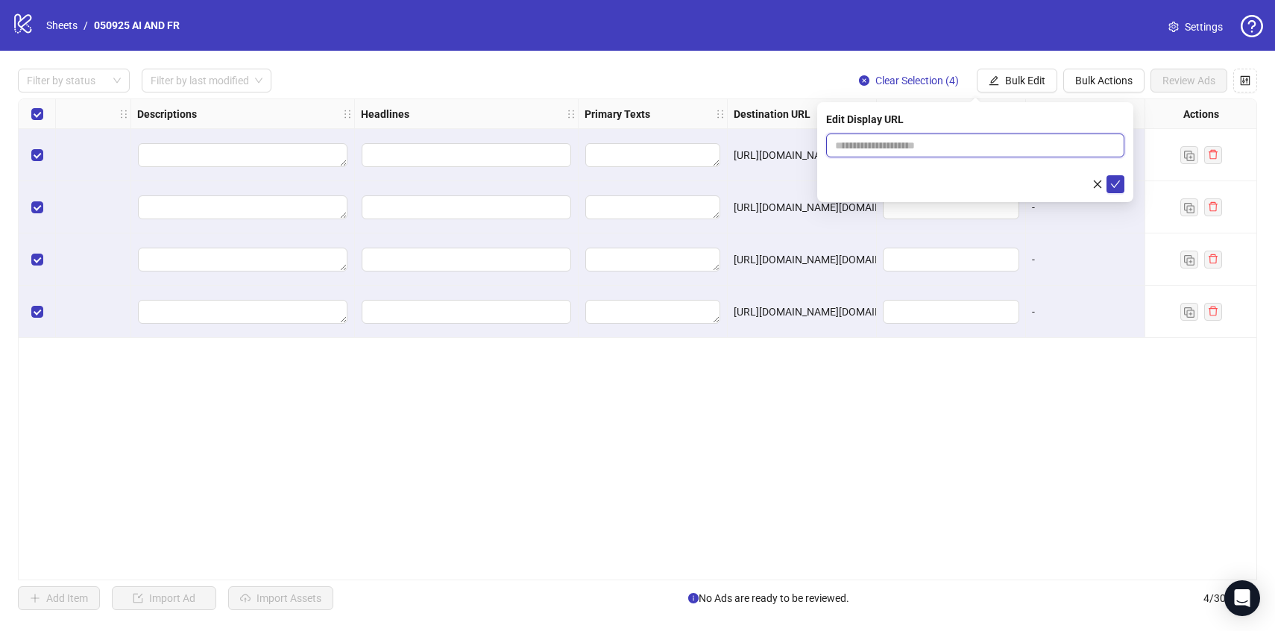
click at [937, 145] on input "text" at bounding box center [975, 146] width 298 height 24
type input "**********"
click at [1120, 188] on icon "check" at bounding box center [1116, 184] width 10 height 10
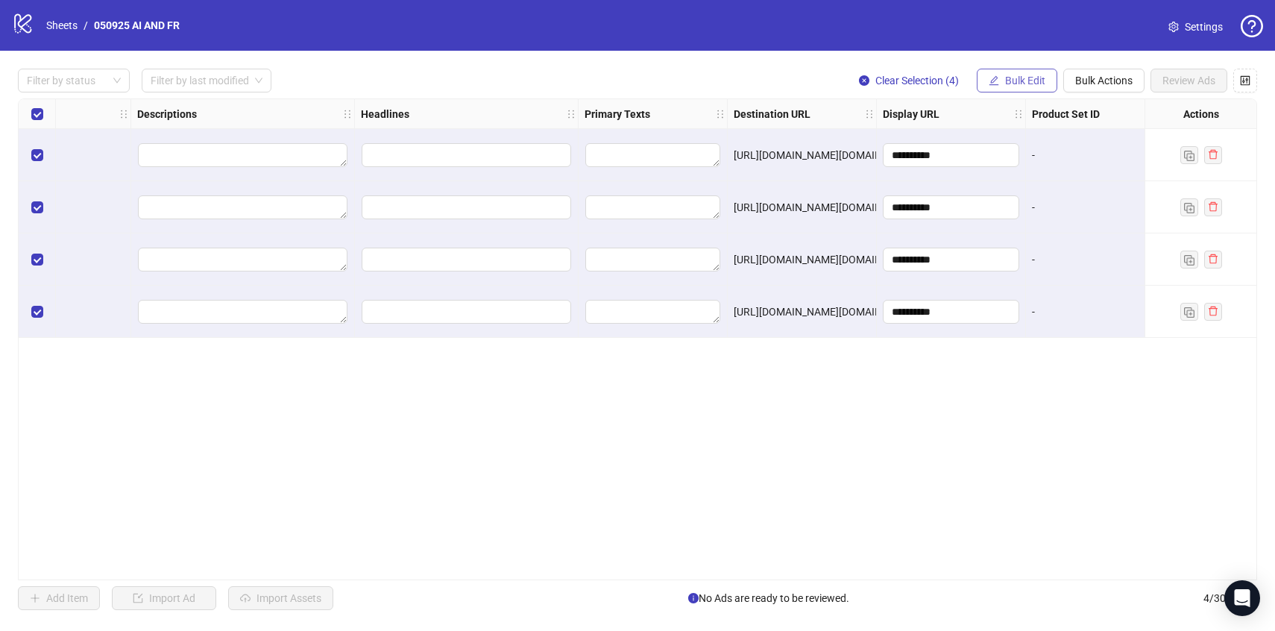
click at [1001, 87] on button "Bulk Edit" at bounding box center [1017, 81] width 81 height 24
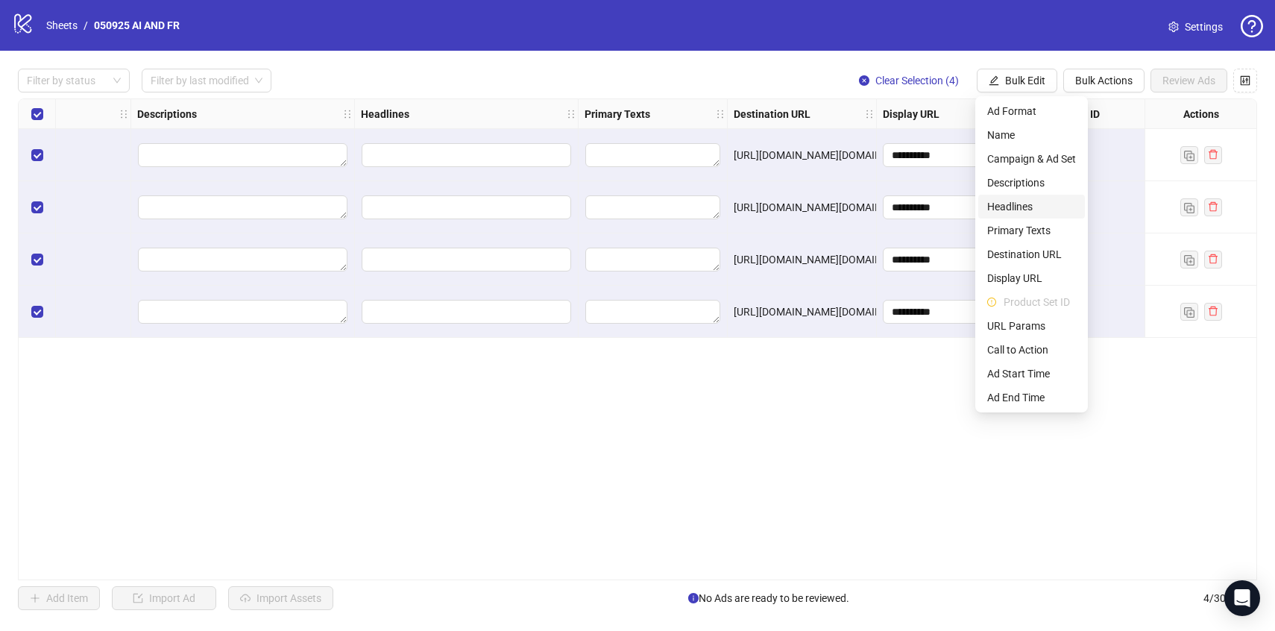
click at [1002, 207] on span "Headlines" at bounding box center [1032, 206] width 89 height 16
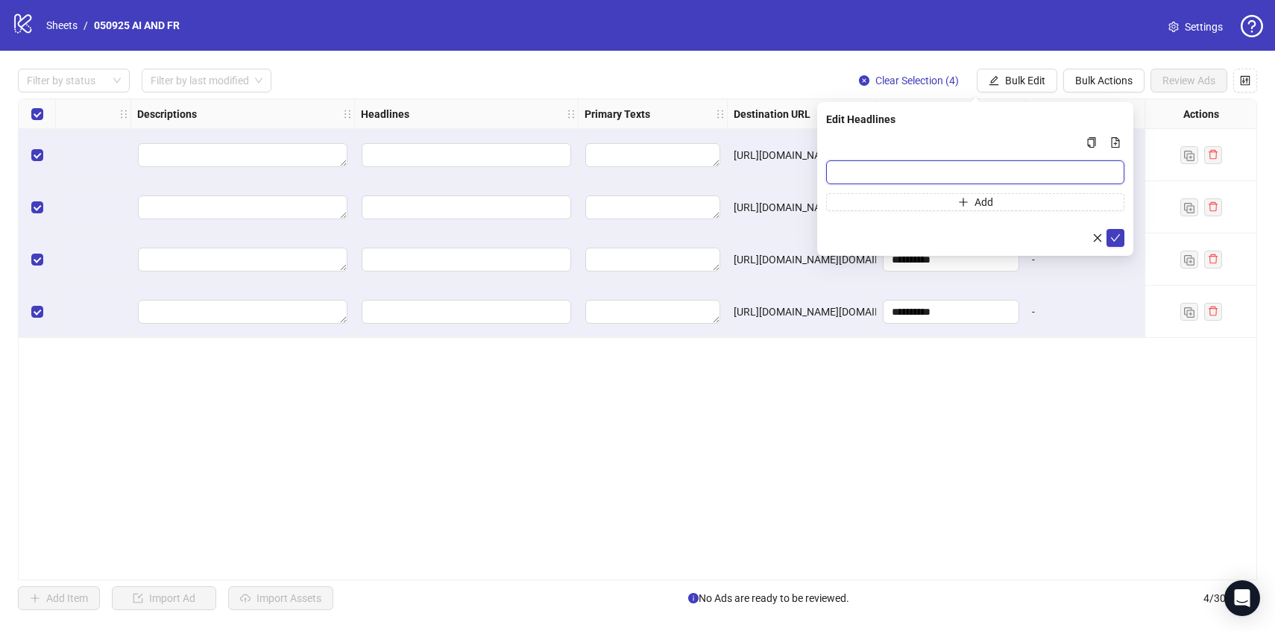
click at [876, 176] on input "Multi-input container - paste or copy values" at bounding box center [975, 172] width 298 height 24
paste input "**********"
type input "**********"
click at [1120, 236] on icon "check" at bounding box center [1116, 238] width 10 height 10
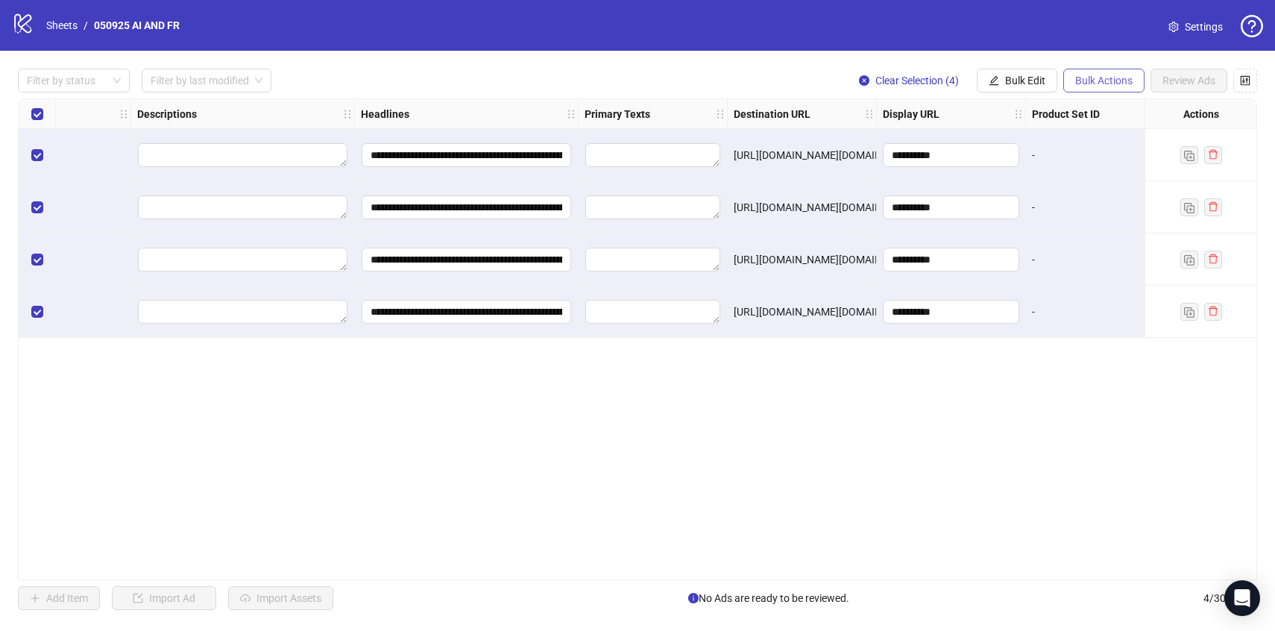
click at [1104, 81] on span "Bulk Actions" at bounding box center [1104, 81] width 57 height 12
click at [1033, 82] on span "Bulk Edit" at bounding box center [1025, 81] width 40 height 12
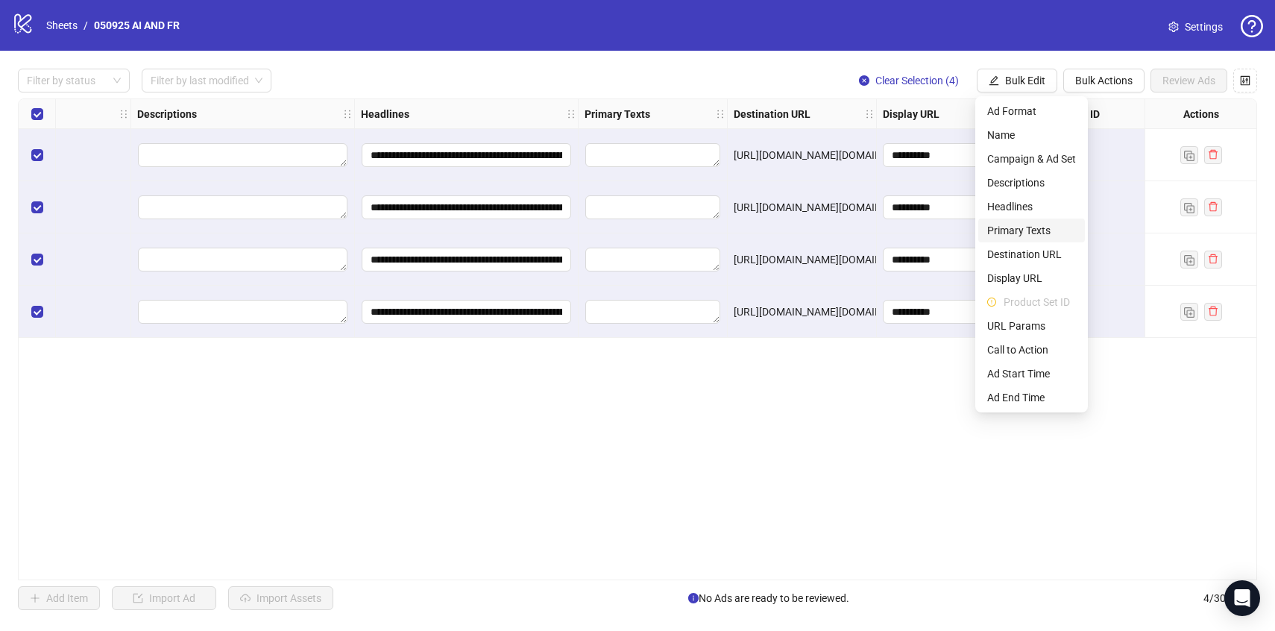
click at [1006, 232] on span "Primary Texts" at bounding box center [1032, 230] width 89 height 16
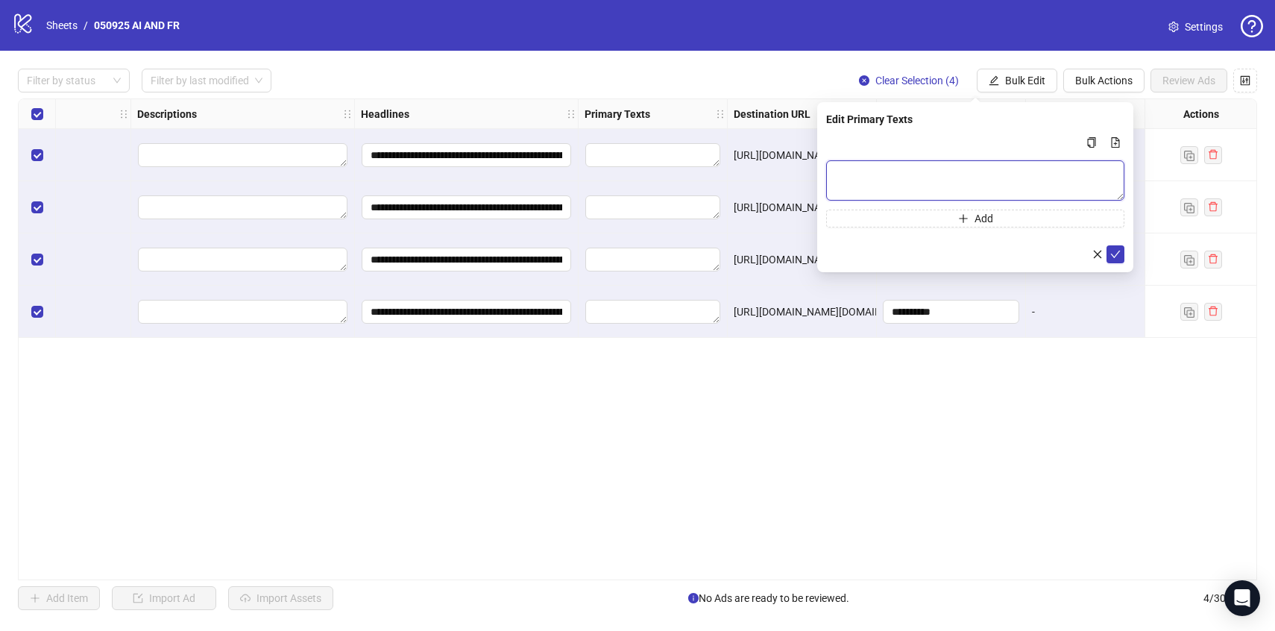
click at [894, 167] on textarea "Multi-text input container - paste or copy values" at bounding box center [975, 180] width 298 height 40
paste textarea "**********"
type textarea "**********"
click at [1113, 255] on icon "check" at bounding box center [1116, 254] width 10 height 7
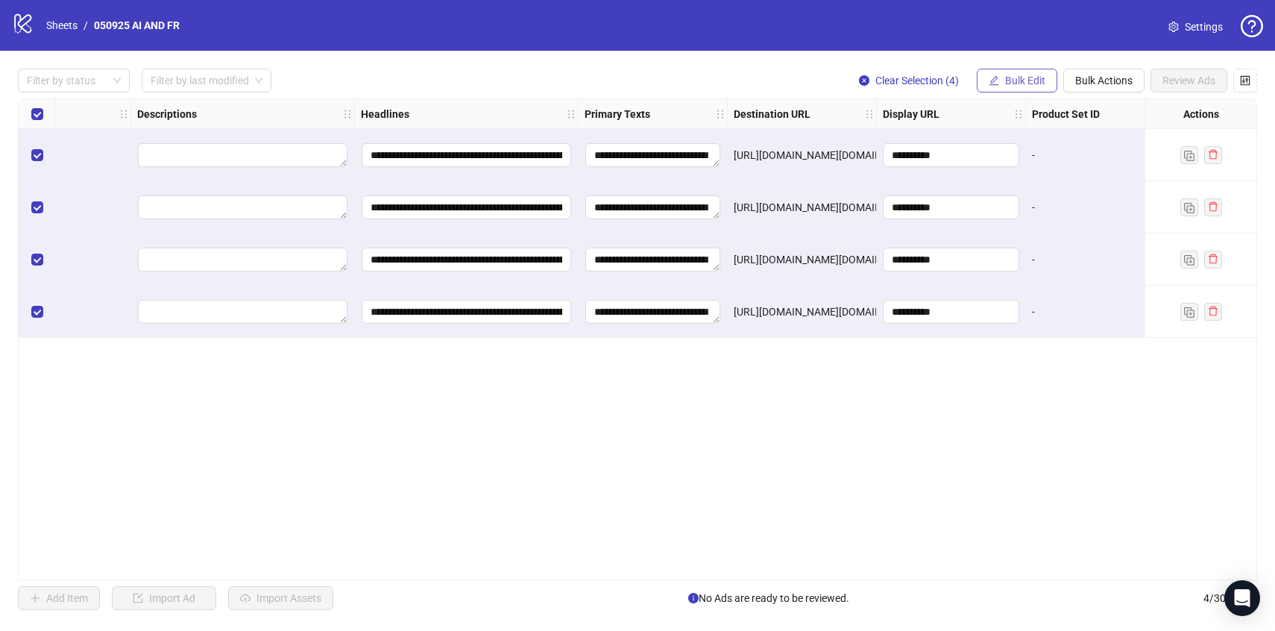
click at [1017, 73] on button "Bulk Edit" at bounding box center [1017, 81] width 81 height 24
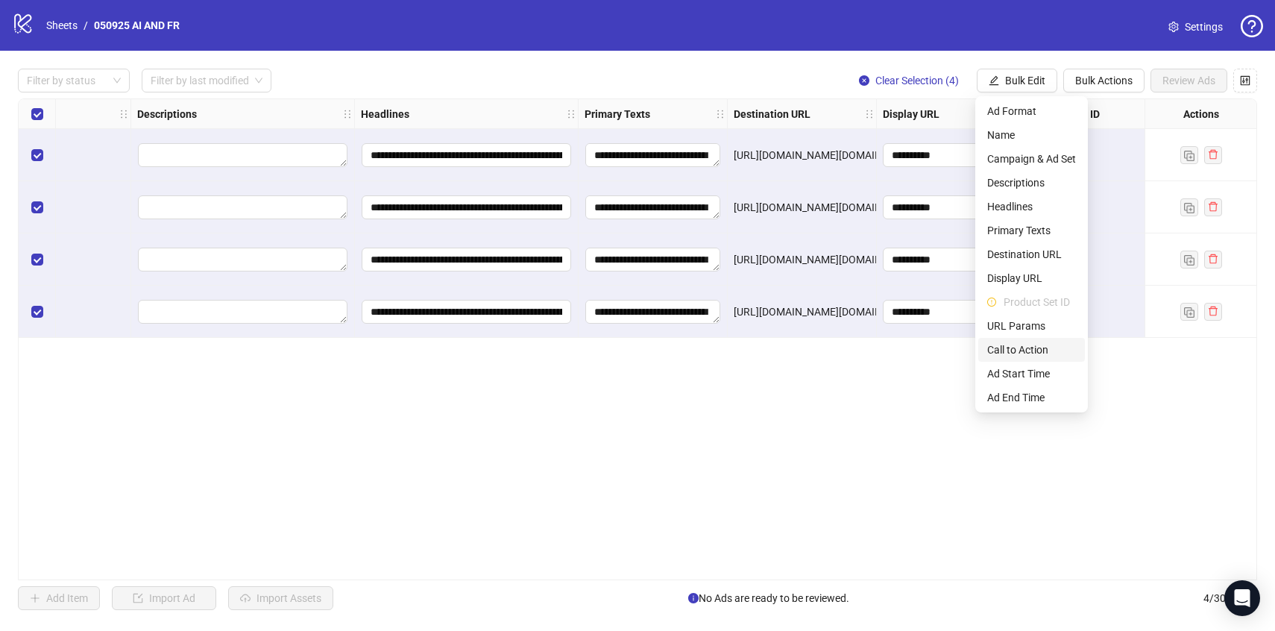
click at [1014, 347] on span "Call to Action" at bounding box center [1032, 350] width 89 height 16
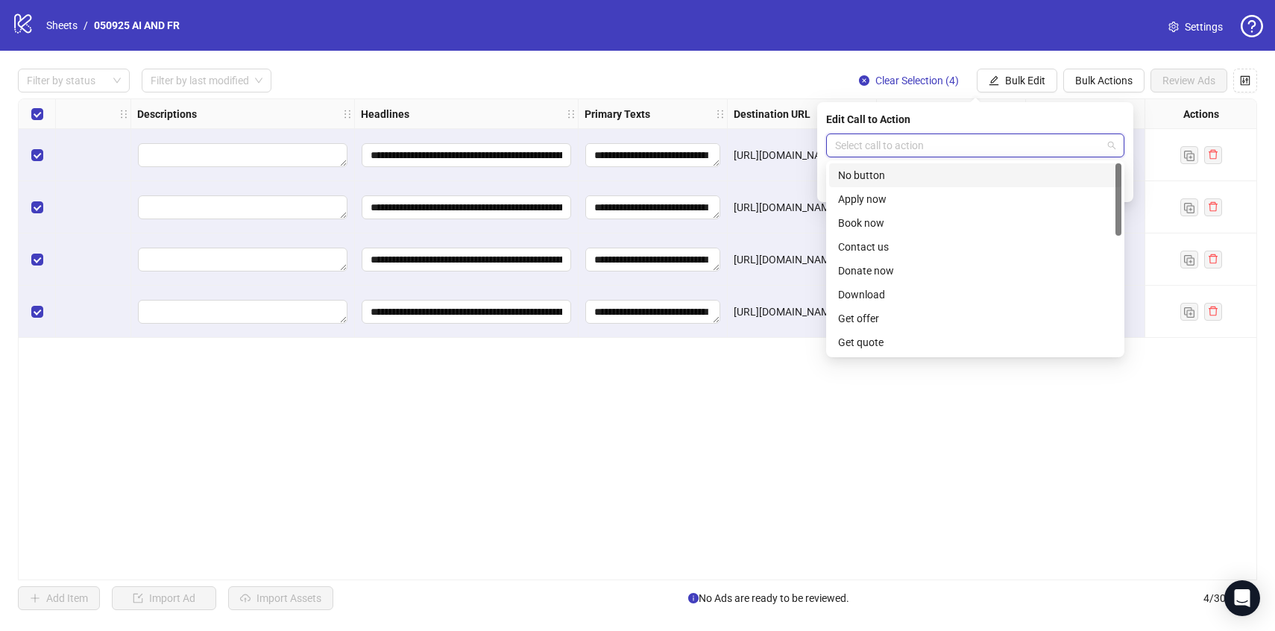
click at [978, 142] on input "search" at bounding box center [968, 145] width 267 height 22
click at [874, 298] on div "Download" at bounding box center [975, 294] width 274 height 16
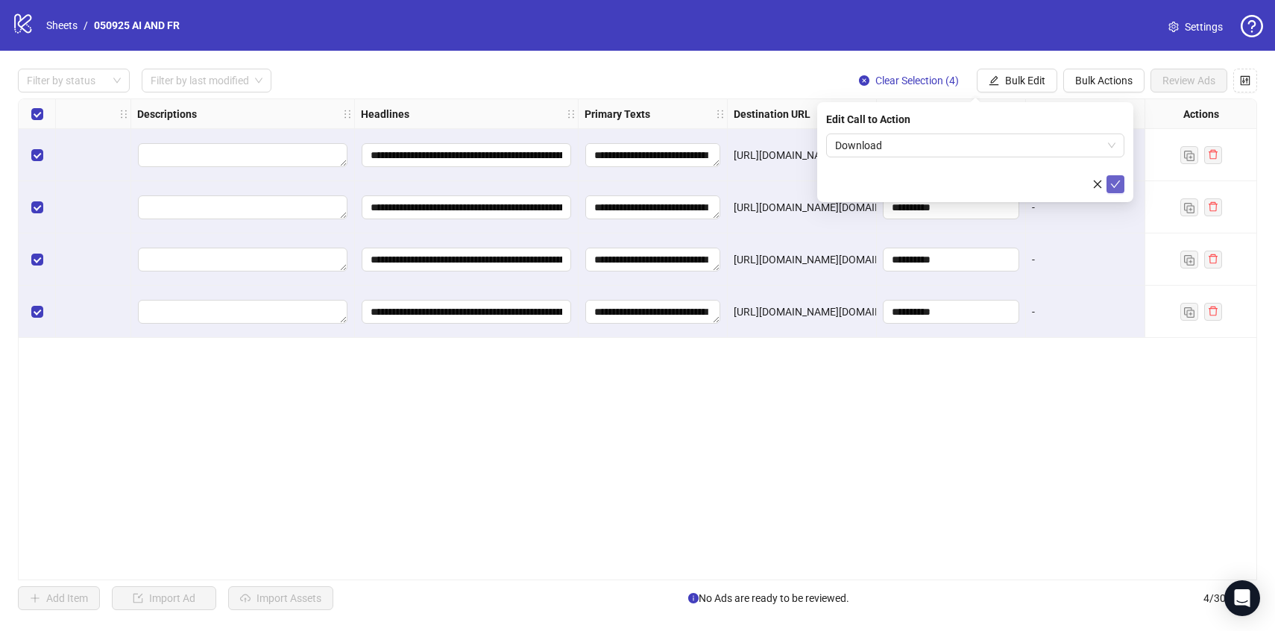
click at [1112, 186] on icon "check" at bounding box center [1116, 184] width 10 height 10
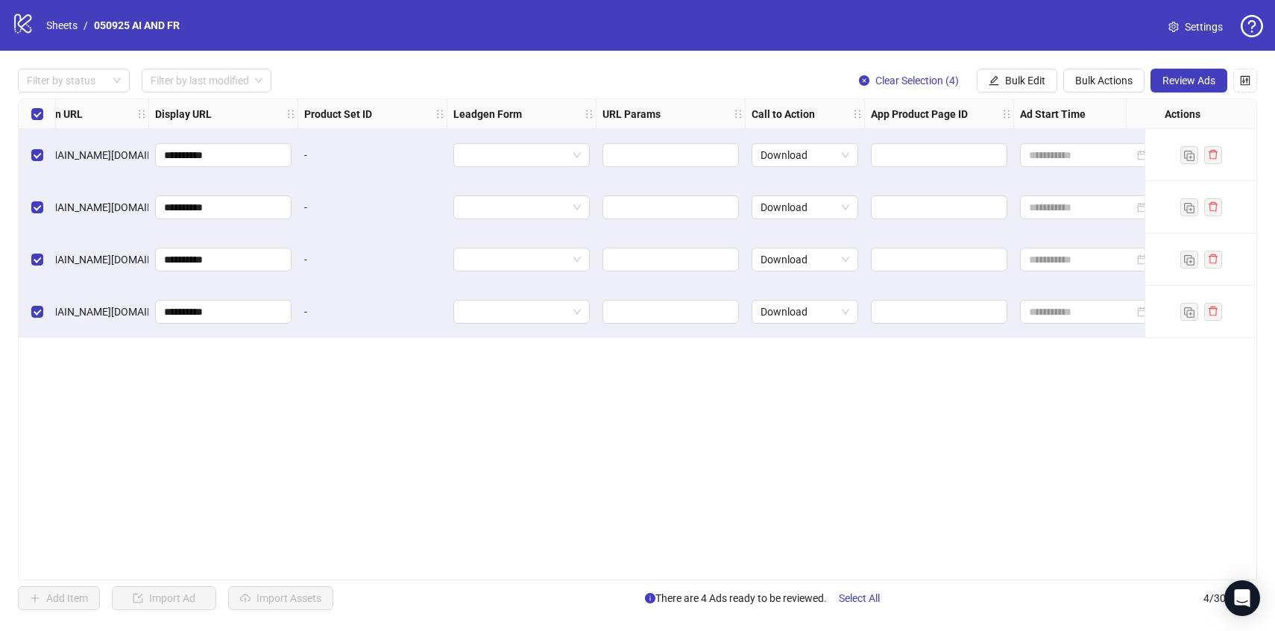
scroll to position [0, 1648]
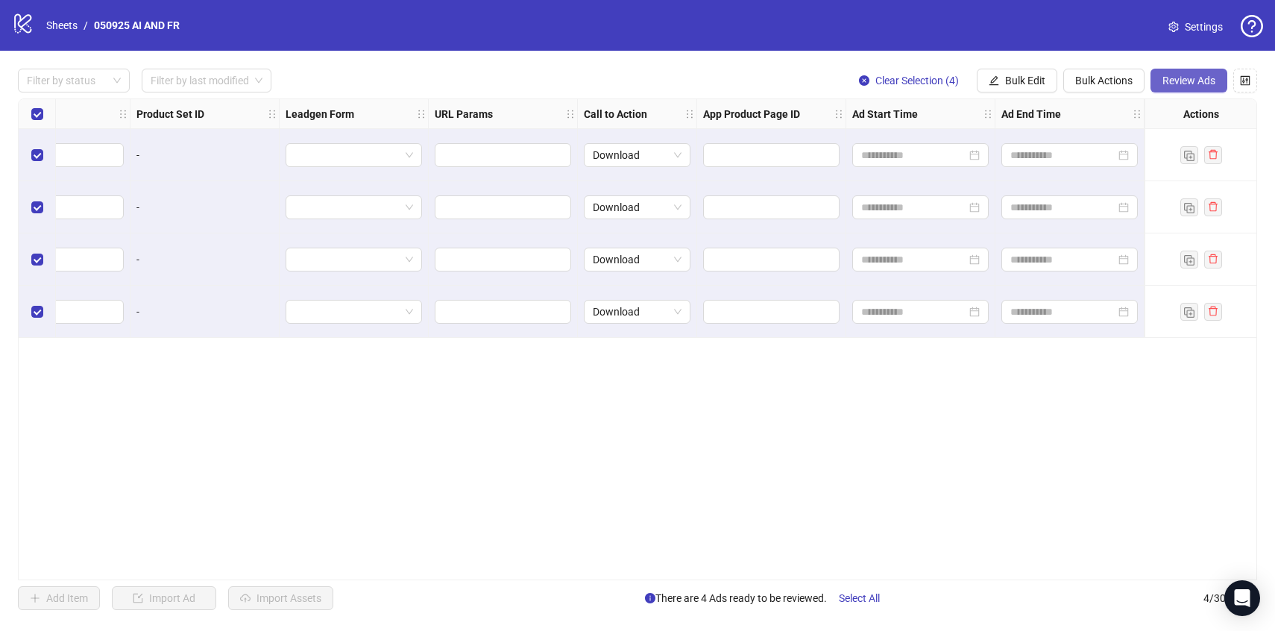
click at [1205, 82] on span "Review Ads" at bounding box center [1189, 81] width 53 height 12
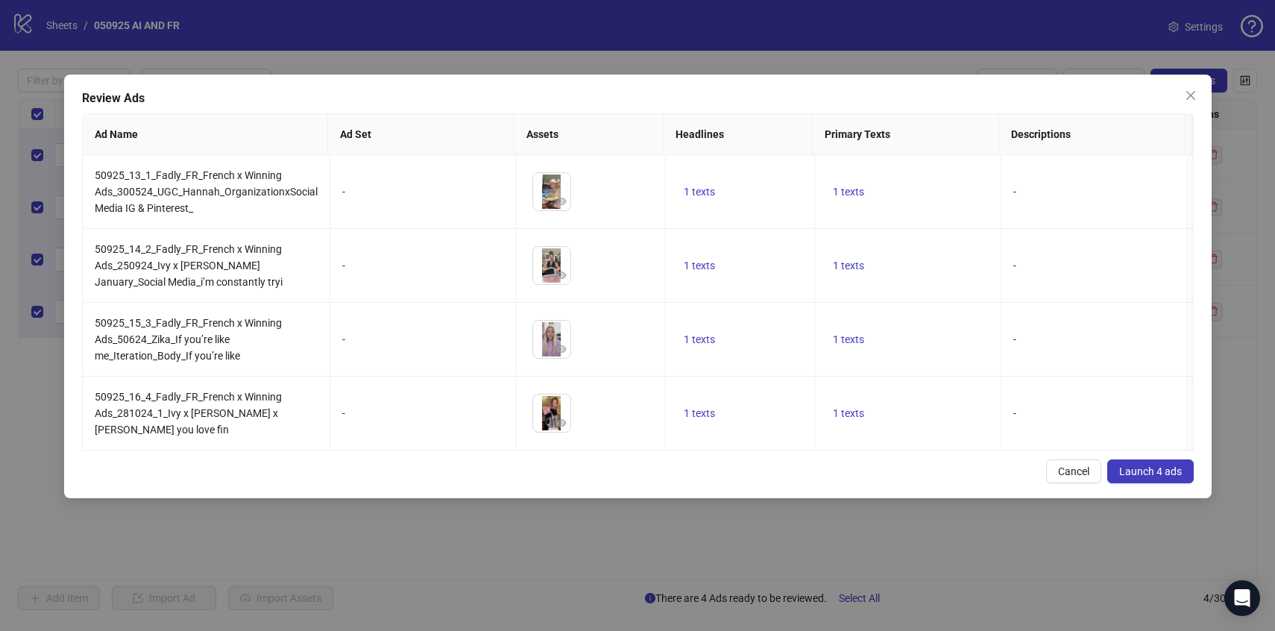
click at [1157, 468] on span "Launch 4 ads" at bounding box center [1151, 471] width 63 height 12
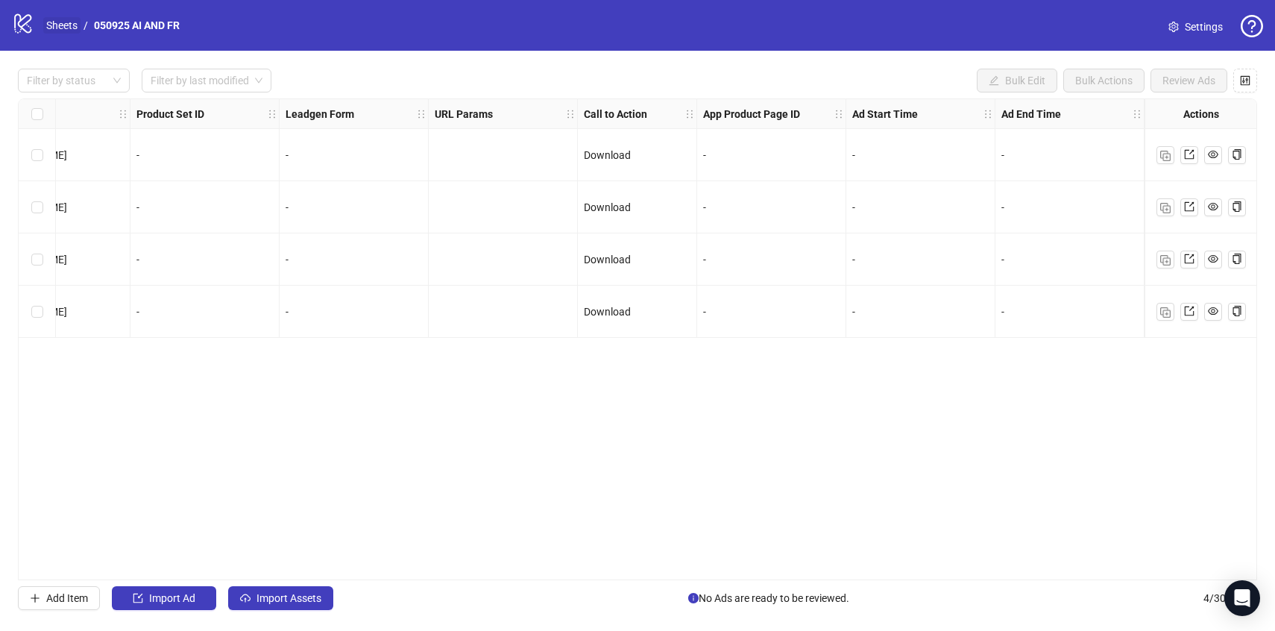
click at [48, 26] on link "Sheets" at bounding box center [61, 25] width 37 height 16
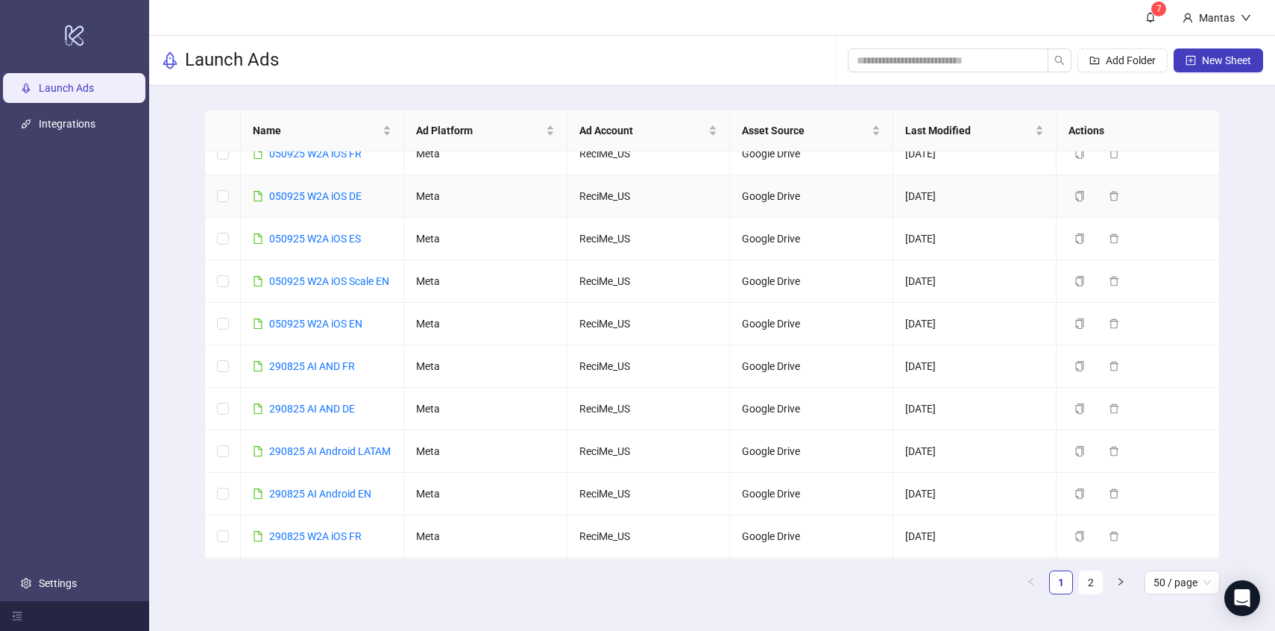
scroll to position [112, 0]
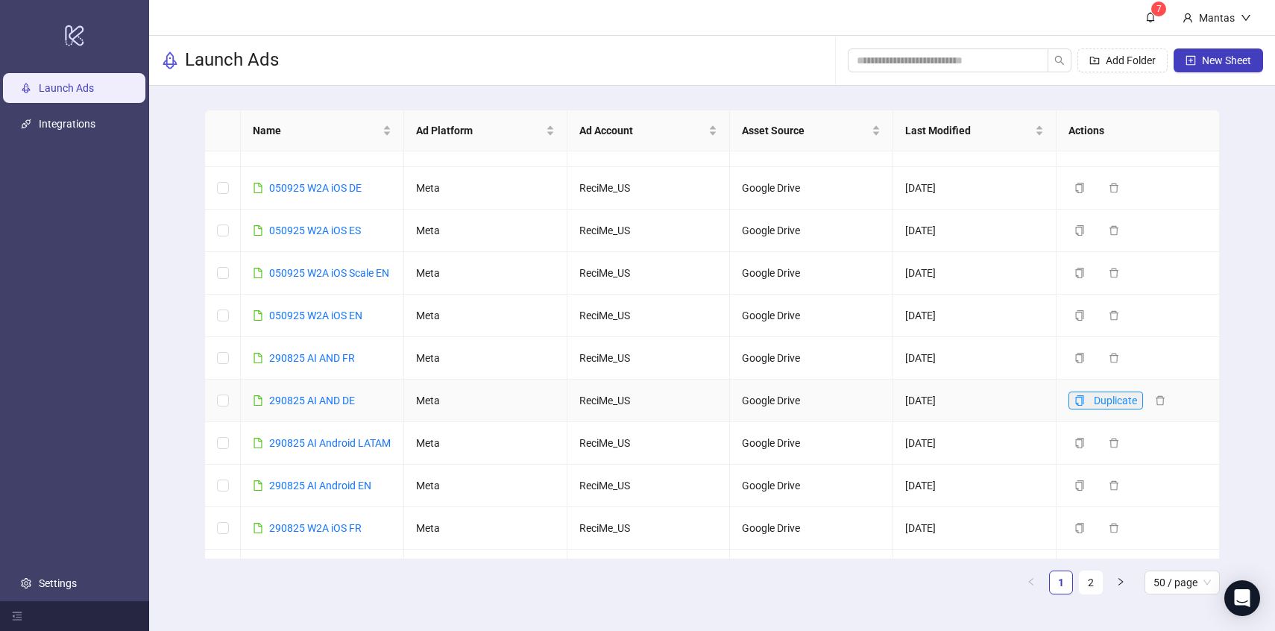
click at [1084, 406] on icon "copy" at bounding box center [1080, 400] width 10 height 10
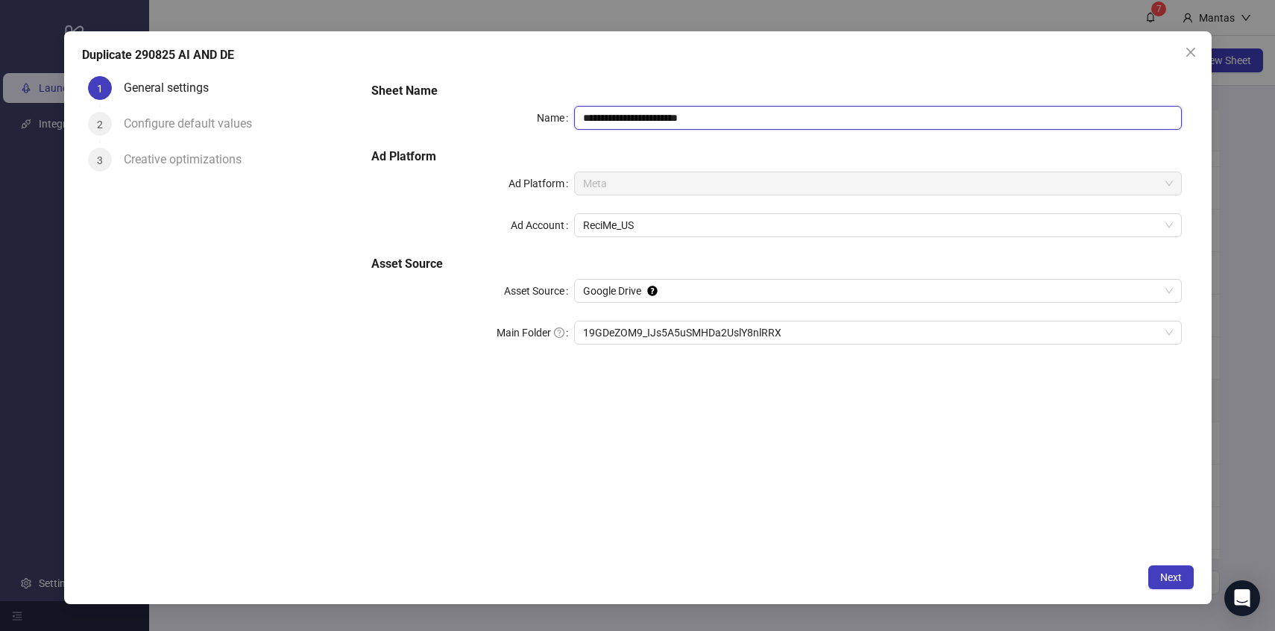
drag, startPoint x: 674, startPoint y: 118, endPoint x: 741, endPoint y: 118, distance: 67.9
click at [741, 118] on input "**********" at bounding box center [878, 118] width 608 height 24
drag, startPoint x: 606, startPoint y: 112, endPoint x: 557, endPoint y: 101, distance: 50.5
click at [556, 102] on div "**********" at bounding box center [776, 222] width 822 height 292
click at [624, 336] on span "19GDeZOM9_IJs5A5uSMHDa2UslY8nlRRX" at bounding box center [878, 332] width 590 height 22
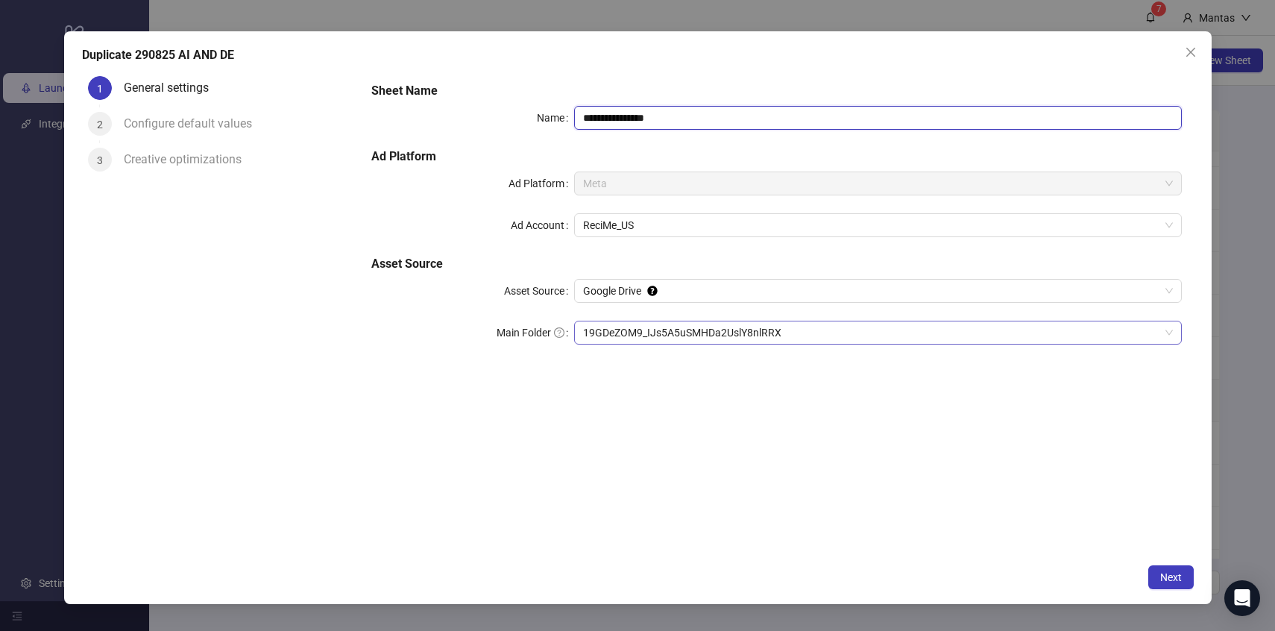
type input "**********"
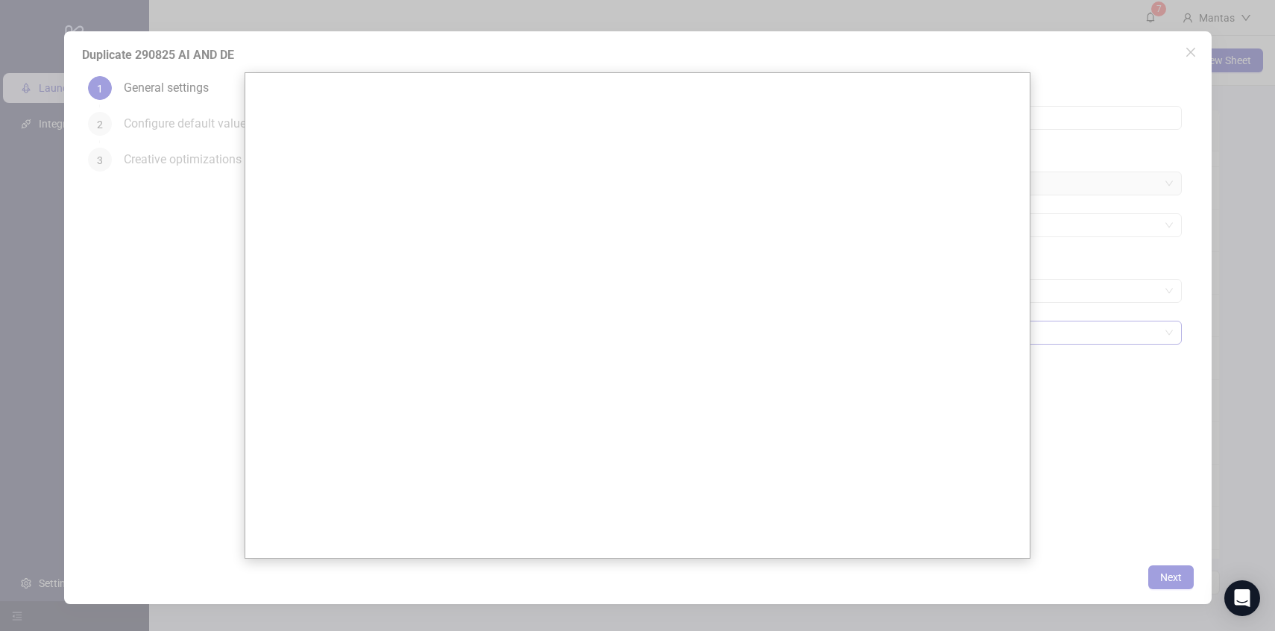
scroll to position [0, 0]
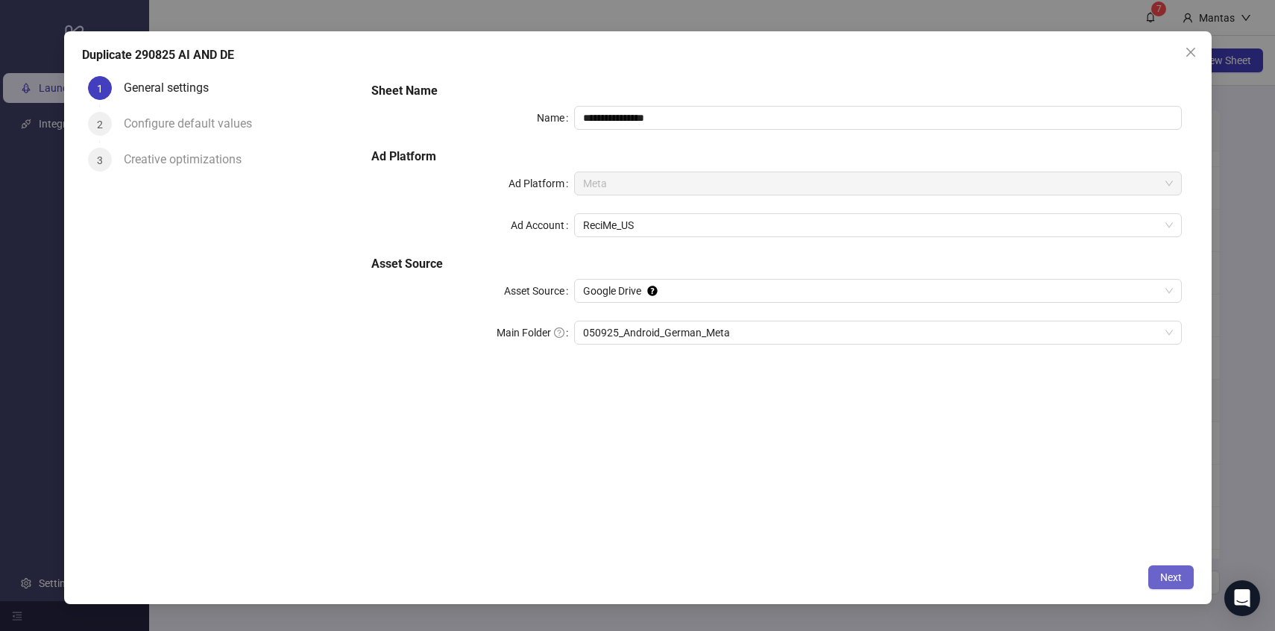
click at [1173, 581] on span "Next" at bounding box center [1172, 577] width 22 height 12
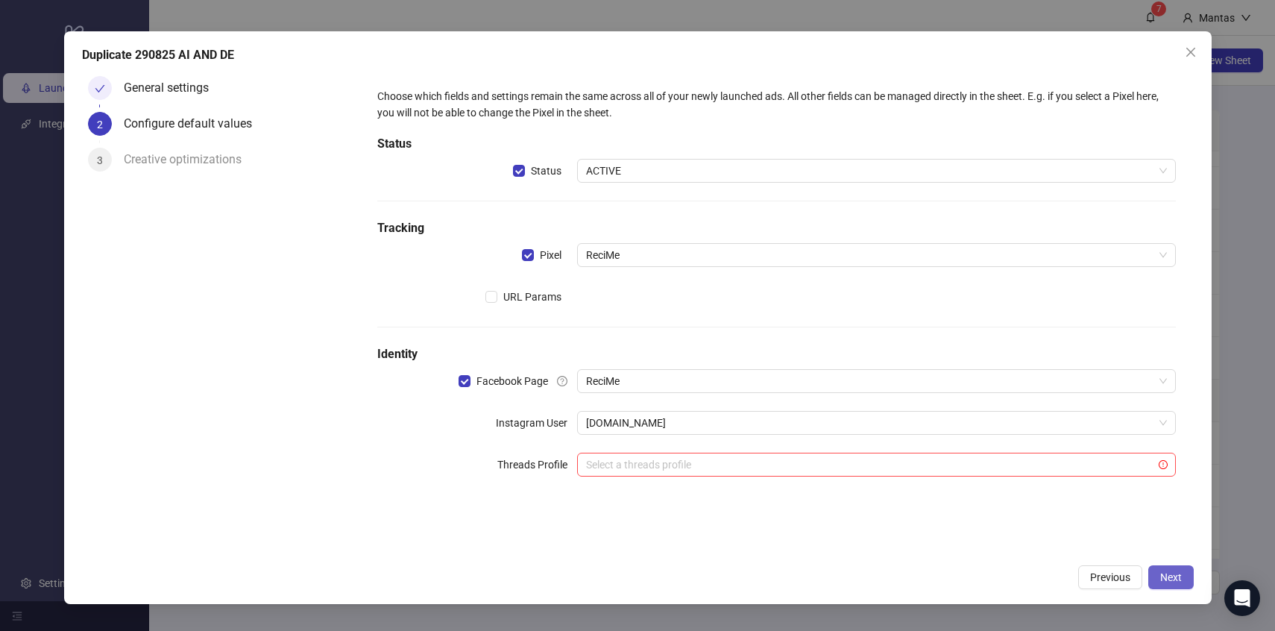
click at [1181, 577] on span "Next" at bounding box center [1172, 577] width 22 height 12
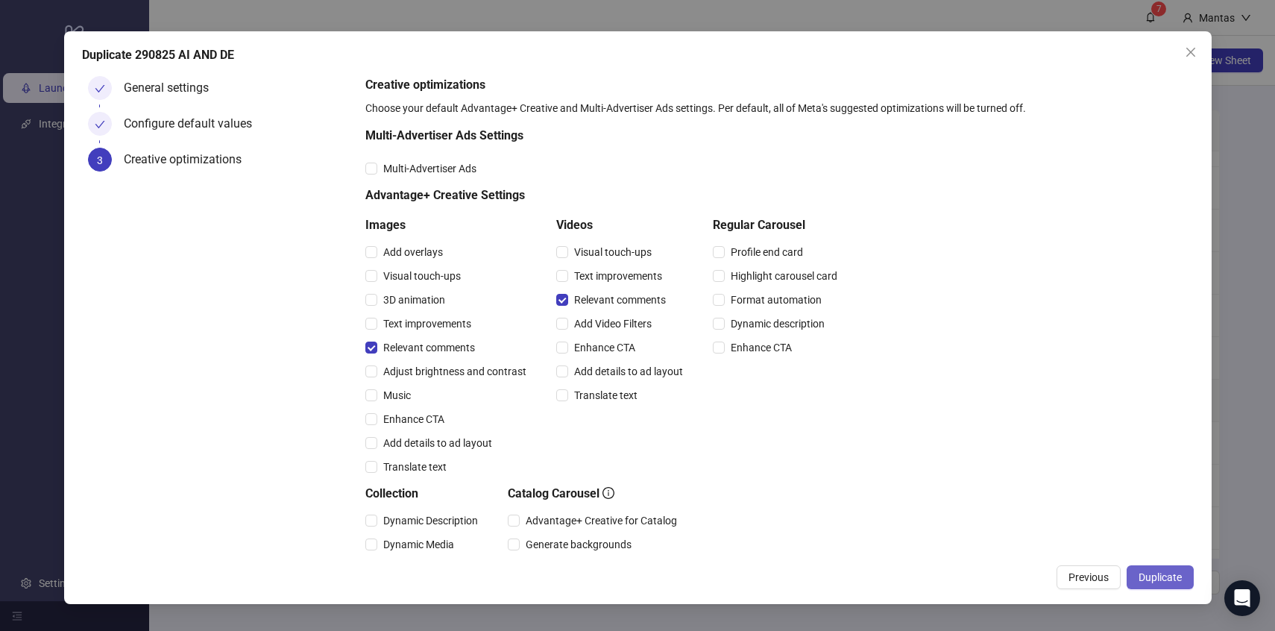
click at [1181, 577] on span "Duplicate" at bounding box center [1160, 577] width 43 height 12
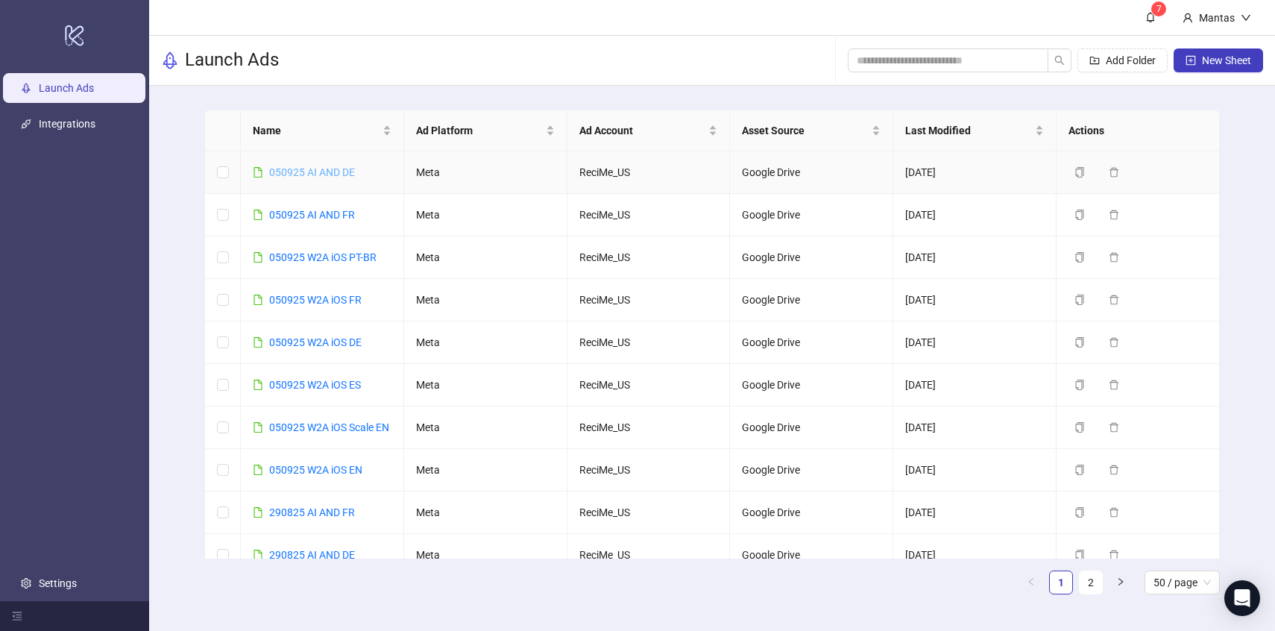
click at [326, 173] on link "050925 AI AND DE" at bounding box center [312, 172] width 86 height 12
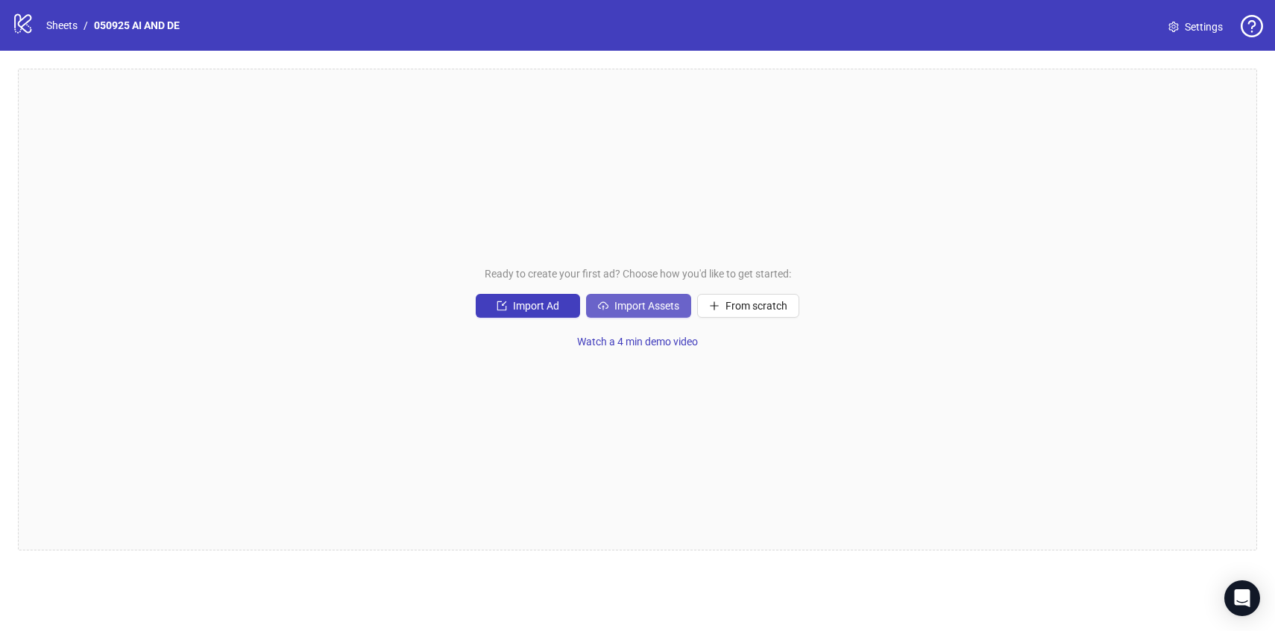
click at [618, 308] on span "Import Assets" at bounding box center [647, 306] width 65 height 12
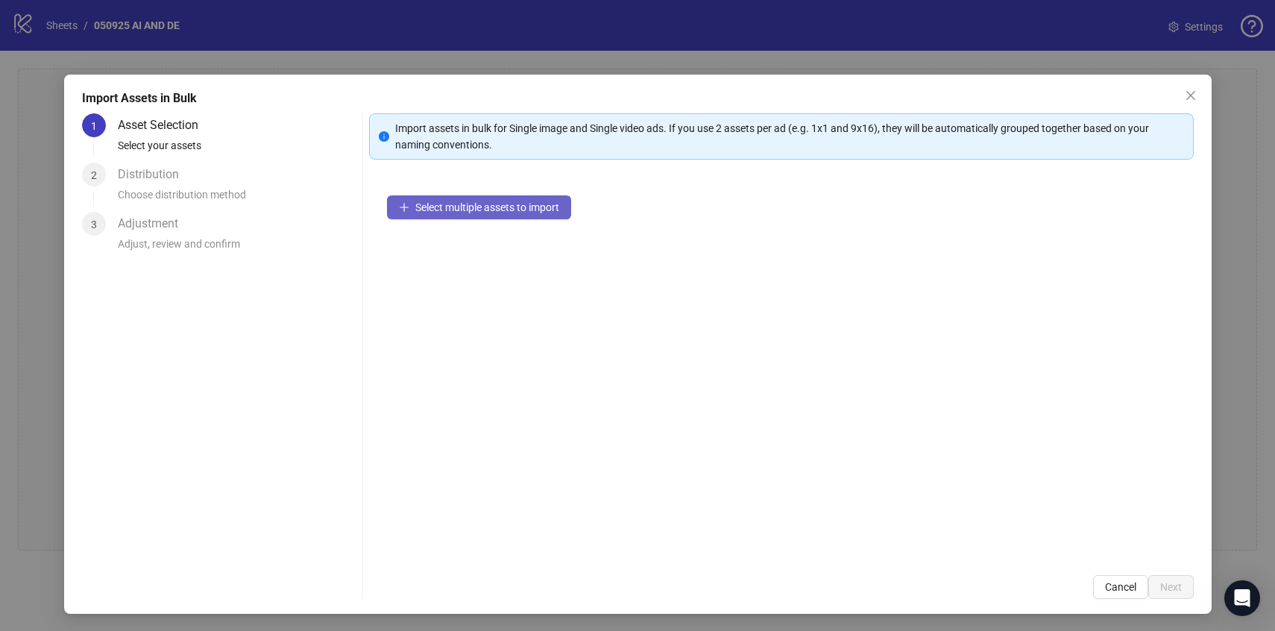
click at [494, 207] on span "Select multiple assets to import" at bounding box center [487, 207] width 144 height 12
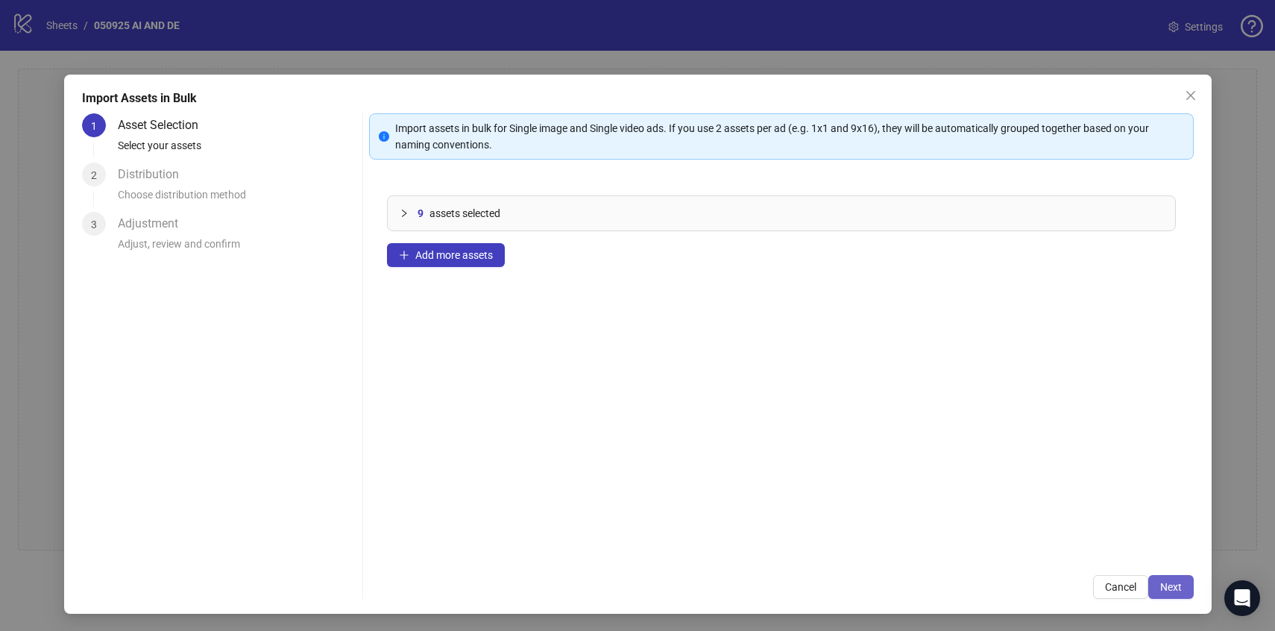
click at [1164, 585] on span "Next" at bounding box center [1172, 587] width 22 height 12
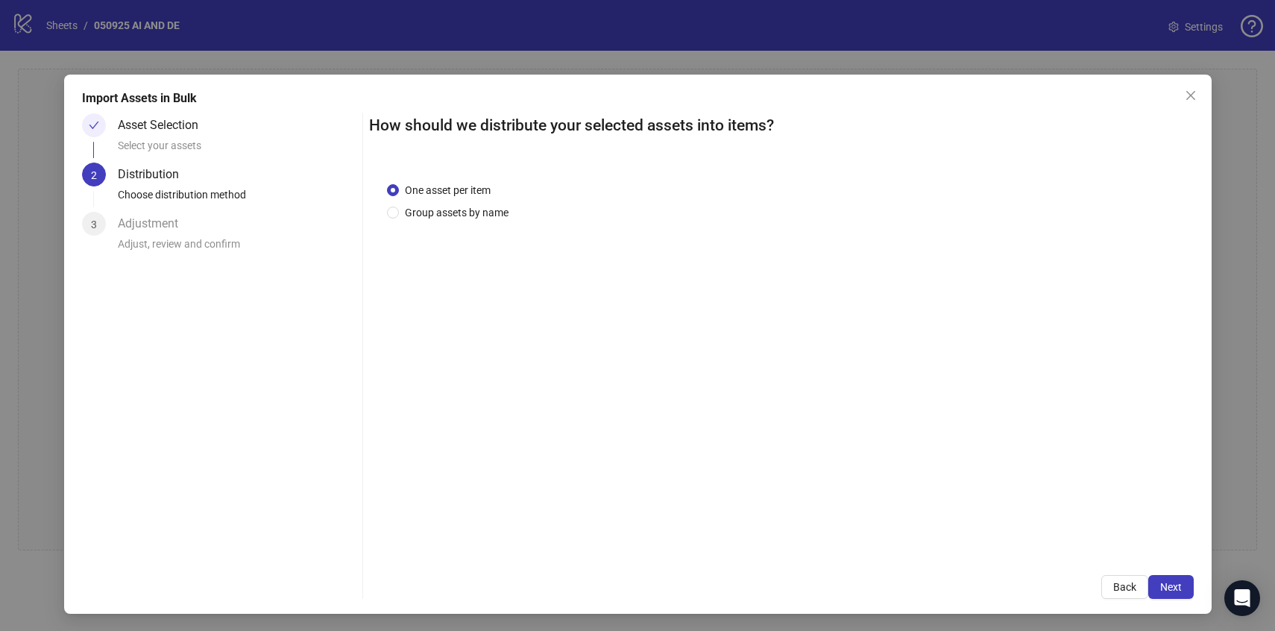
click at [1164, 585] on span "Next" at bounding box center [1172, 587] width 22 height 12
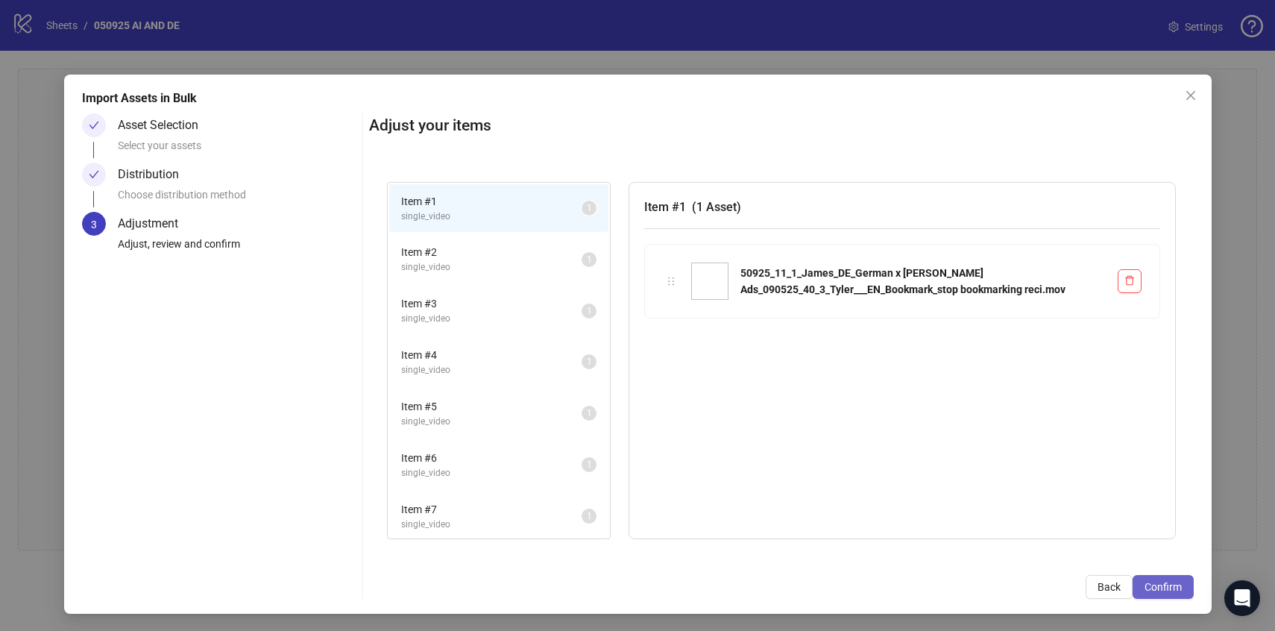
click at [1164, 584] on span "Confirm" at bounding box center [1163, 587] width 37 height 12
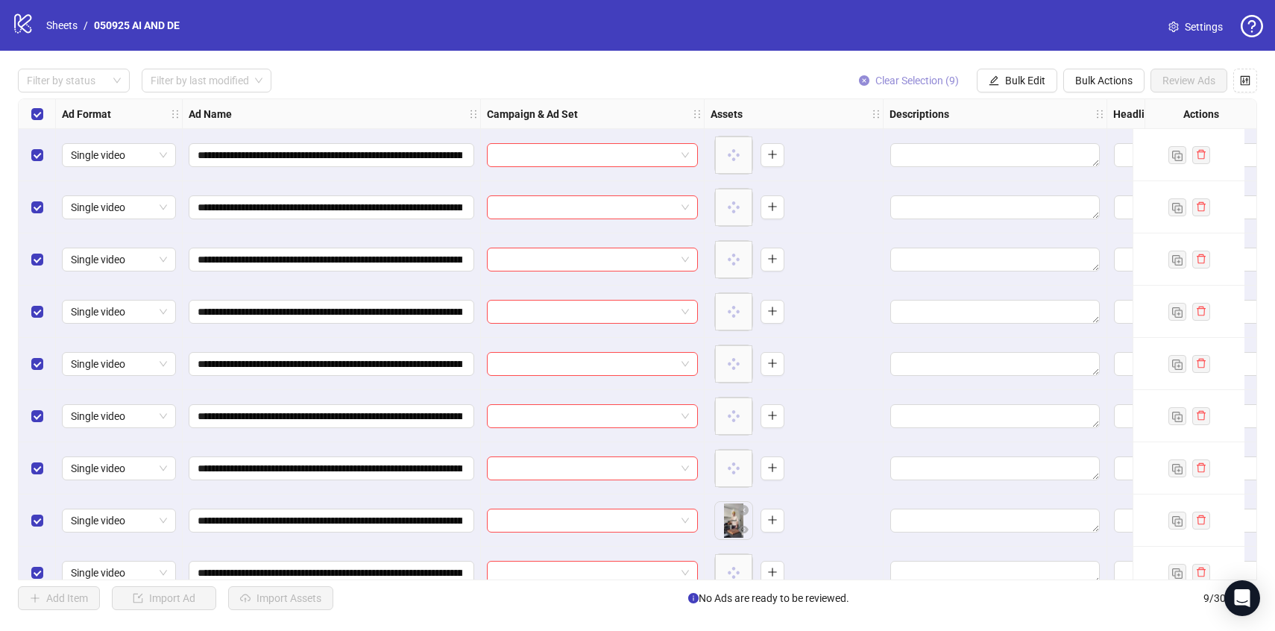
click at [925, 80] on span "Clear Selection (9)" at bounding box center [918, 81] width 84 height 12
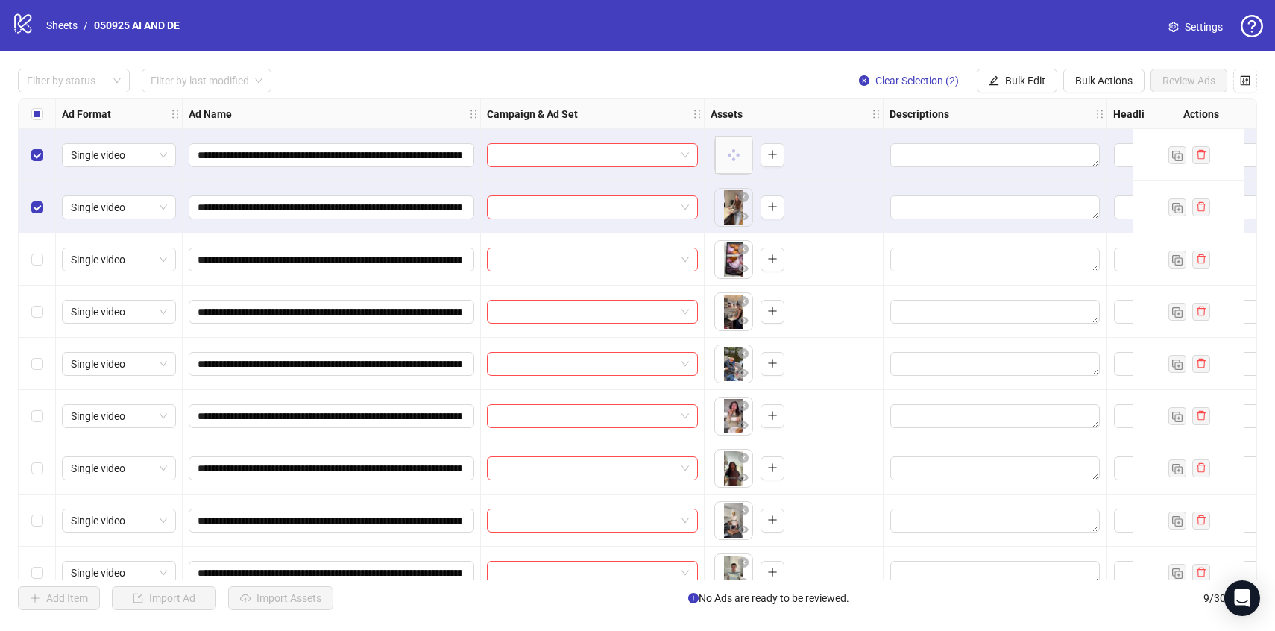
click at [43, 259] on div "Select row 3" at bounding box center [37, 259] width 37 height 52
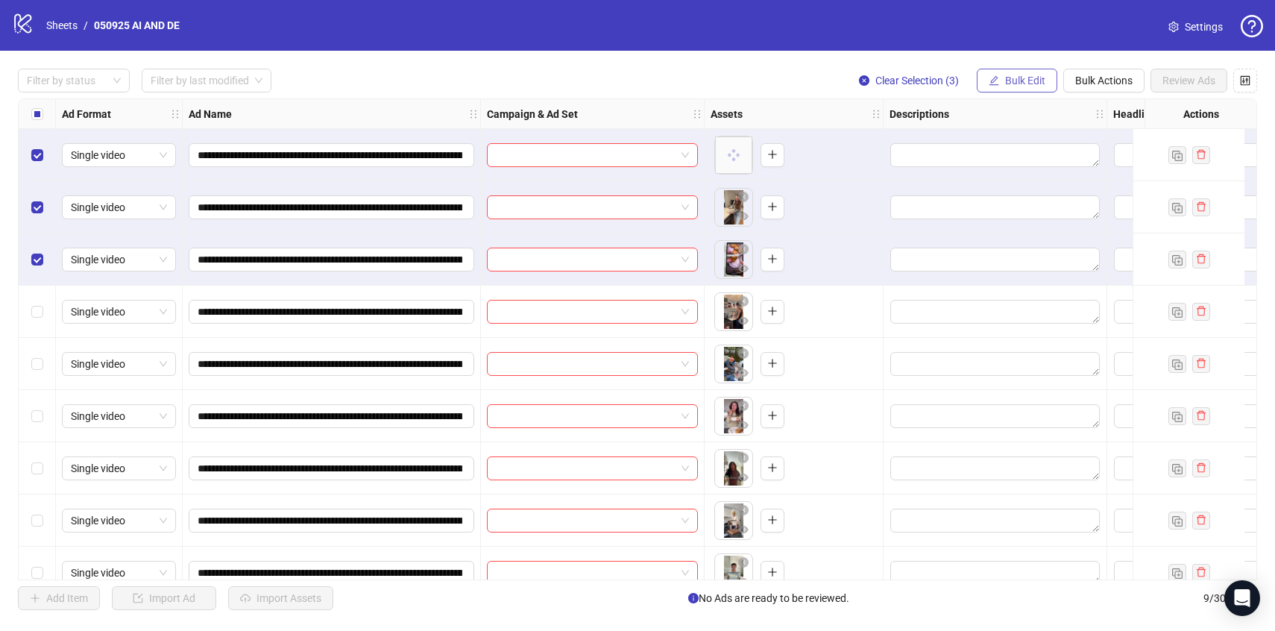
click at [1013, 83] on span "Bulk Edit" at bounding box center [1025, 81] width 40 height 12
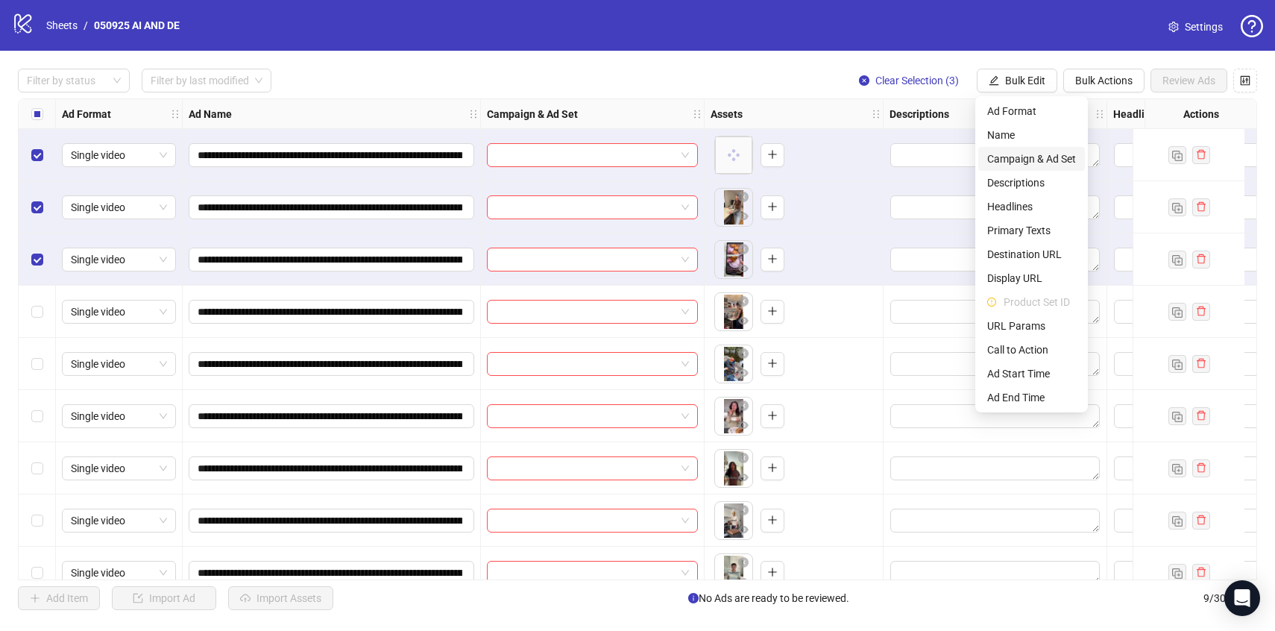
click at [1009, 159] on span "Campaign & Ad Set" at bounding box center [1032, 159] width 89 height 16
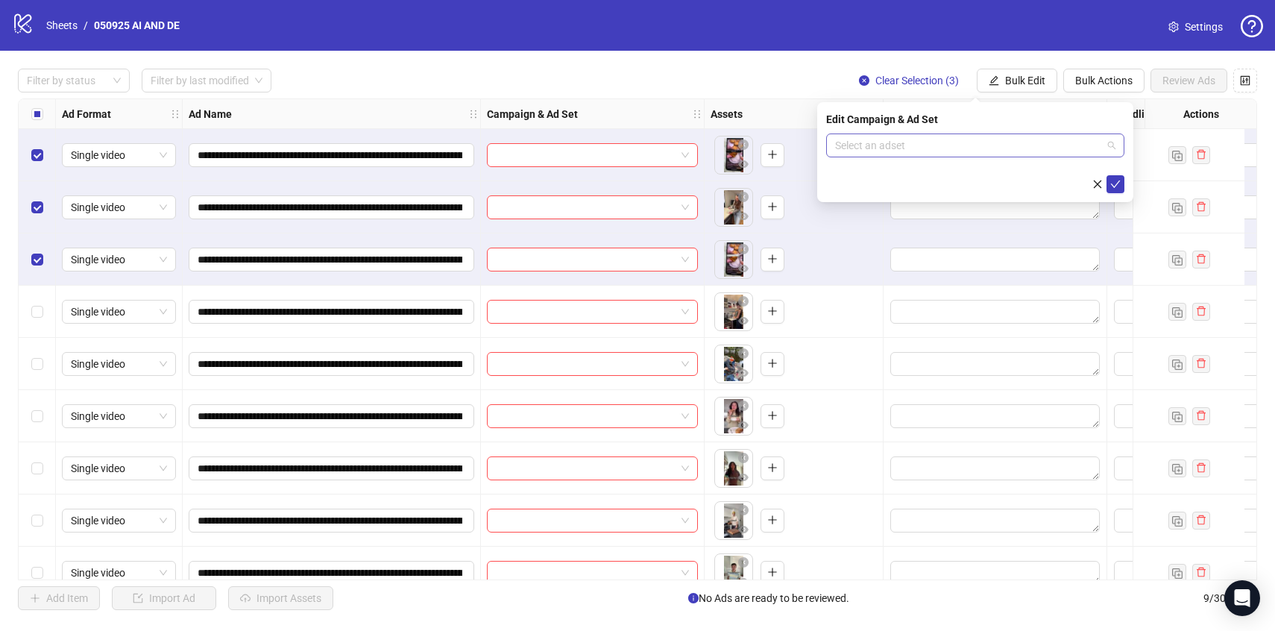
click at [999, 151] on input "search" at bounding box center [968, 145] width 267 height 22
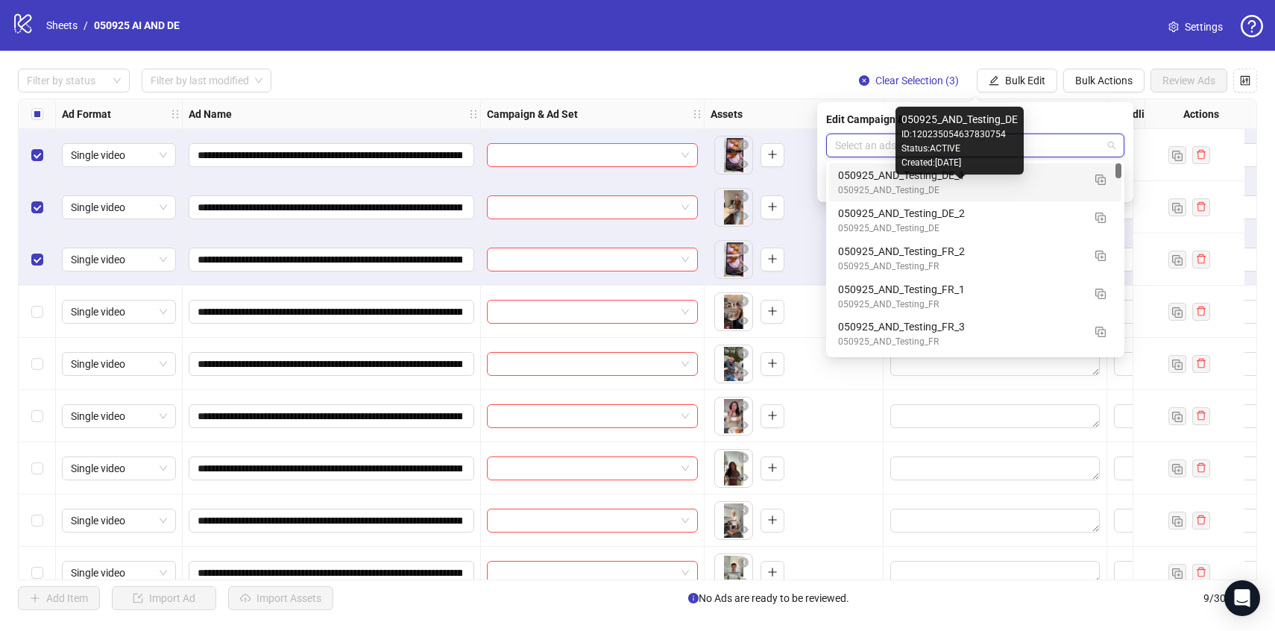
click at [1023, 184] on div "050925_AND_Testing_DE" at bounding box center [960, 190] width 245 height 14
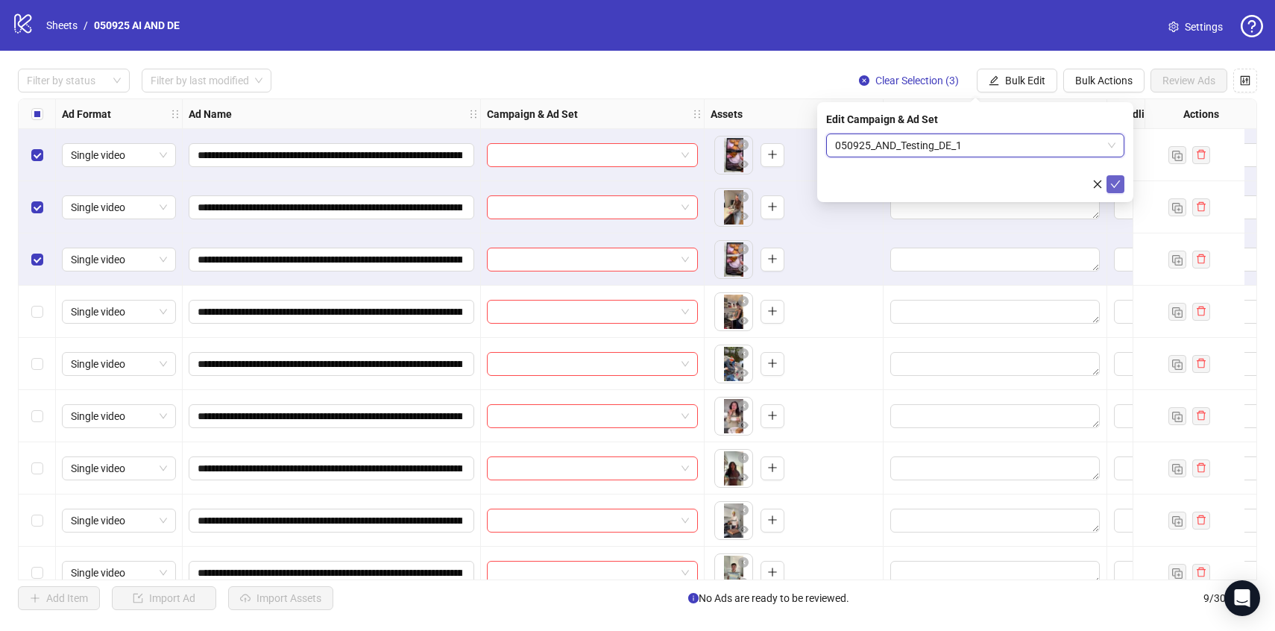
click at [1120, 186] on icon "check" at bounding box center [1116, 184] width 10 height 10
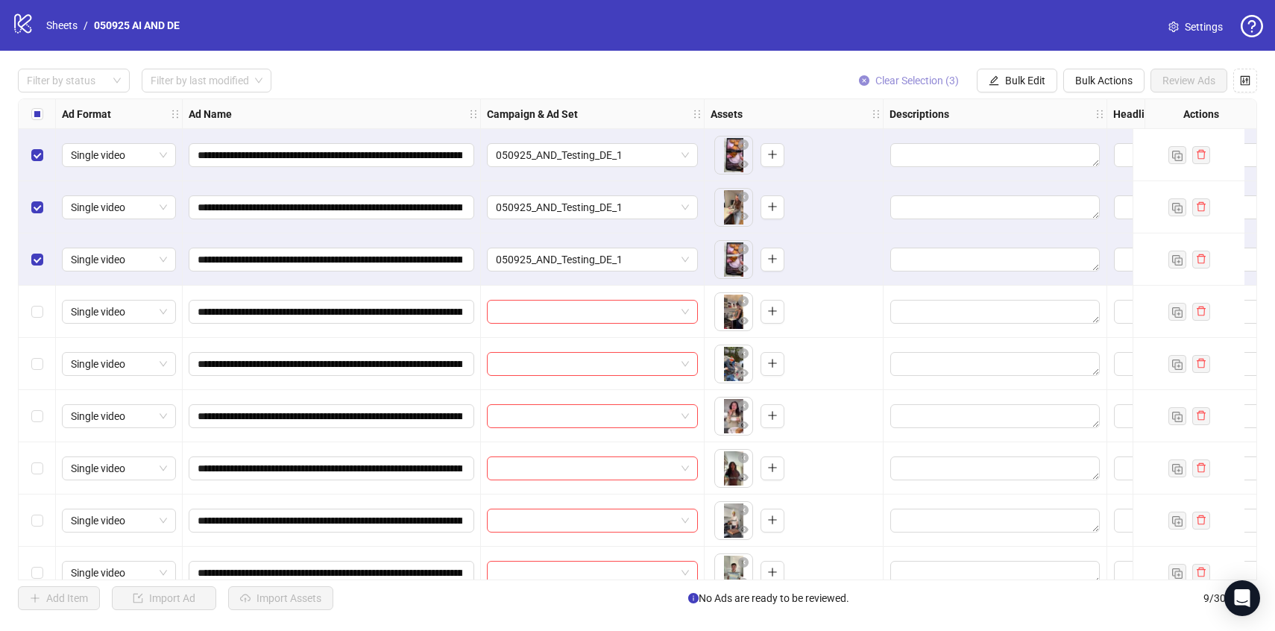
click at [945, 75] on span "Clear Selection (3)" at bounding box center [918, 81] width 84 height 12
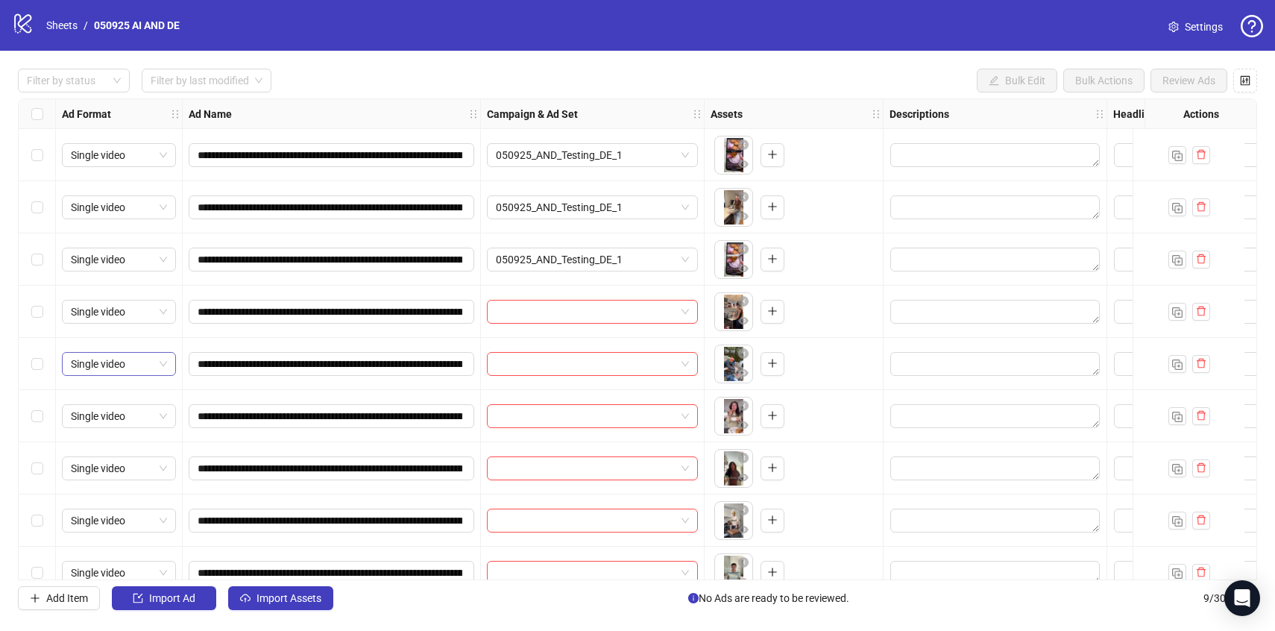
scroll to position [25, 0]
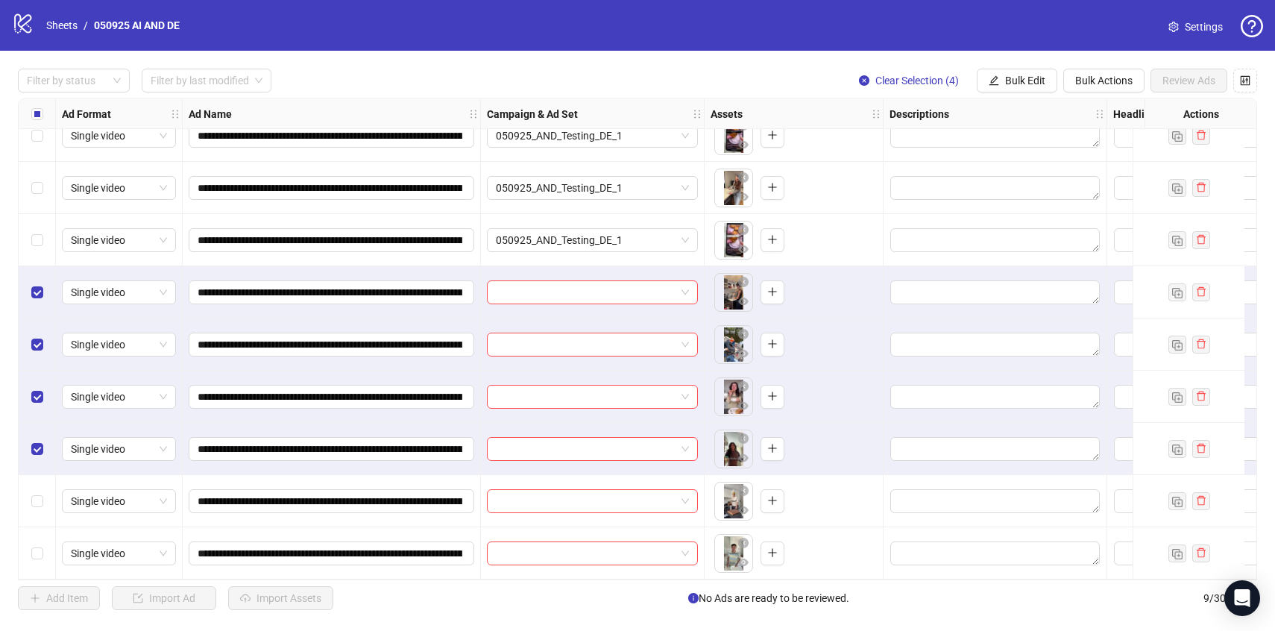
click at [44, 498] on div "Select row 8" at bounding box center [37, 501] width 37 height 52
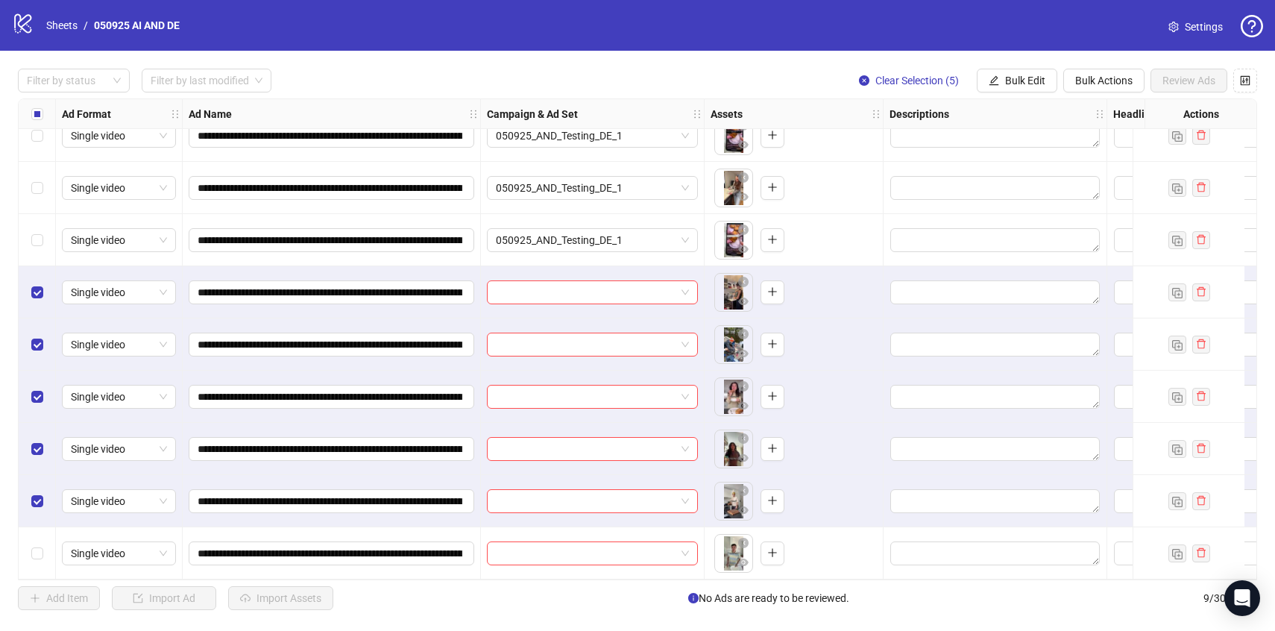
click at [47, 549] on div "Select row 9" at bounding box center [37, 553] width 37 height 52
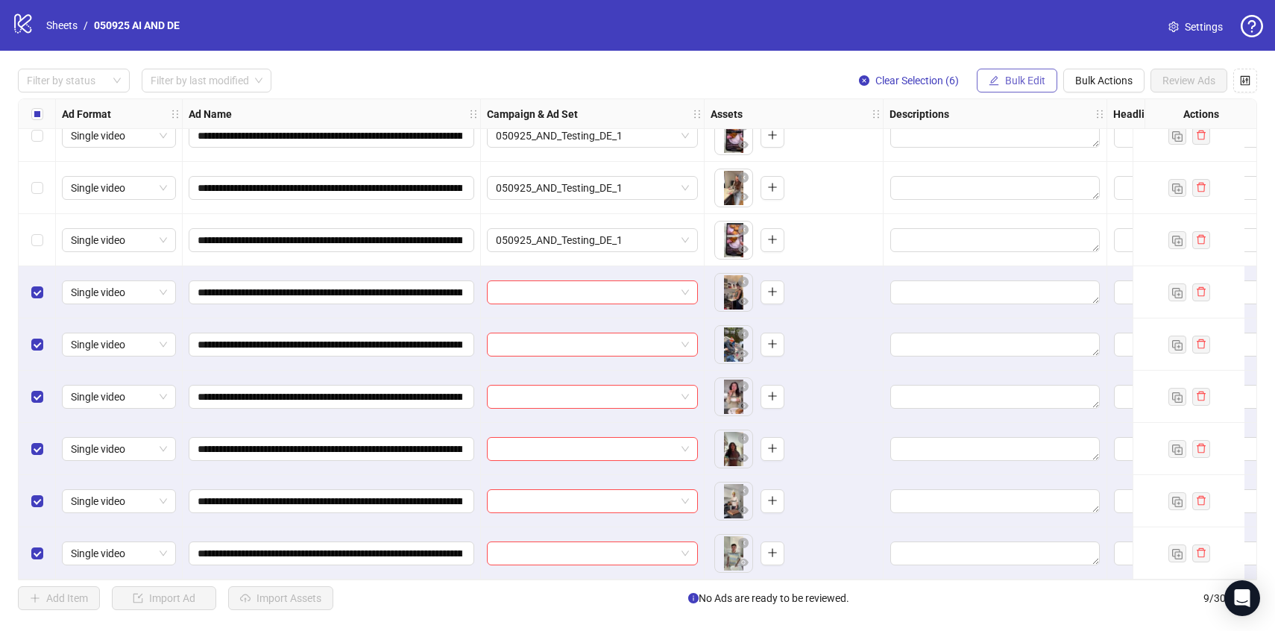
click at [1026, 86] on span "Bulk Edit" at bounding box center [1025, 81] width 40 height 12
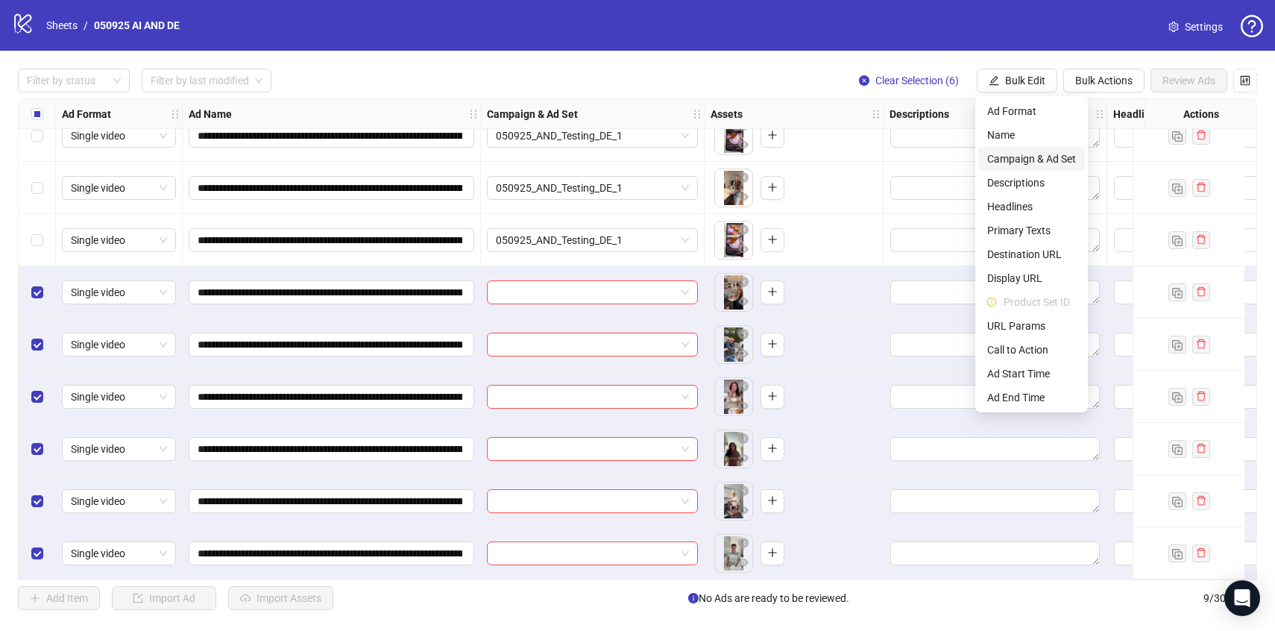
click at [1011, 161] on span "Campaign & Ad Set" at bounding box center [1032, 159] width 89 height 16
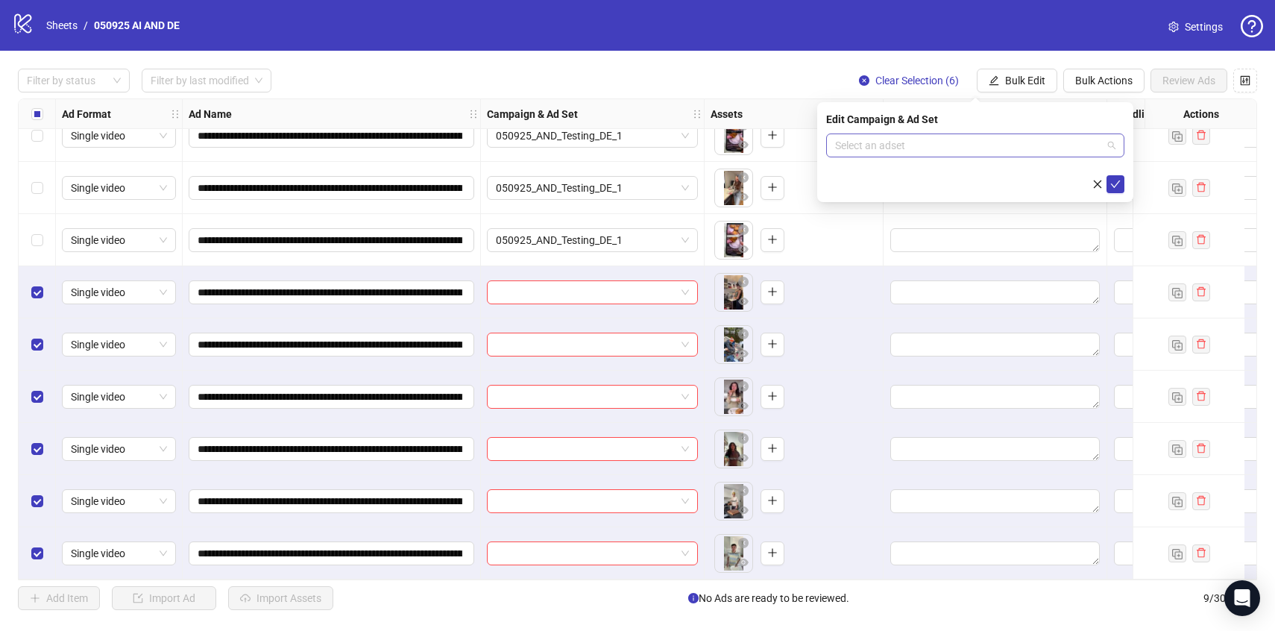
click at [967, 150] on input "search" at bounding box center [968, 145] width 267 height 22
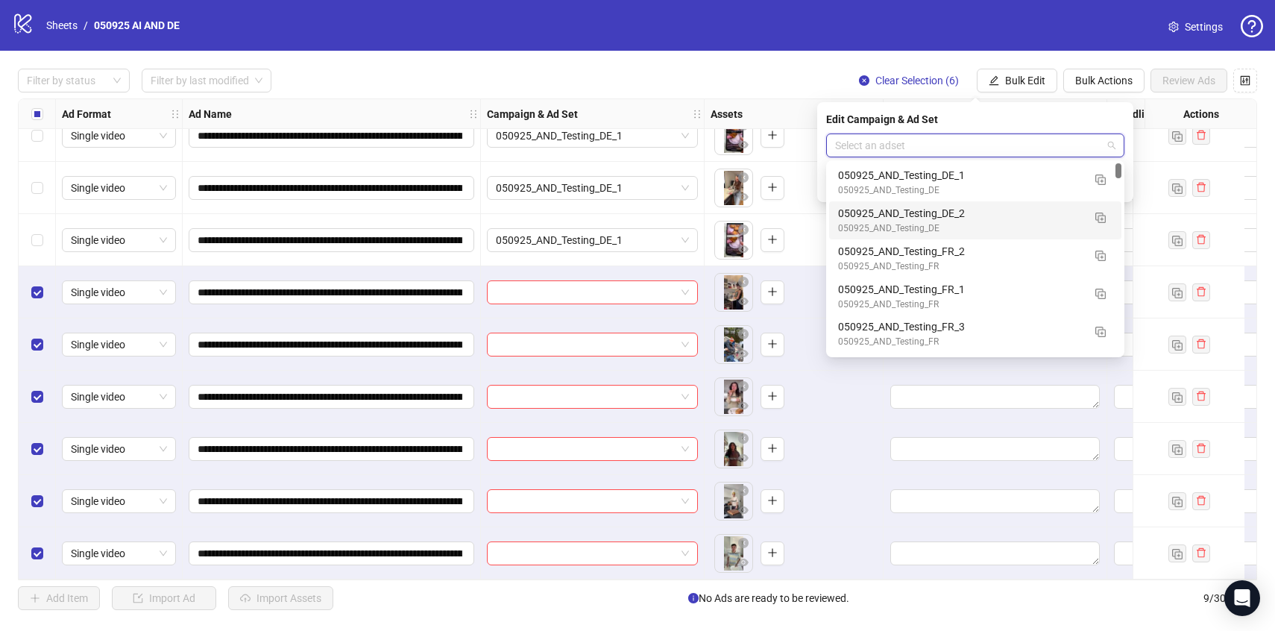
click at [956, 214] on div "050925_AND_Testing_DE_2" at bounding box center [960, 213] width 245 height 16
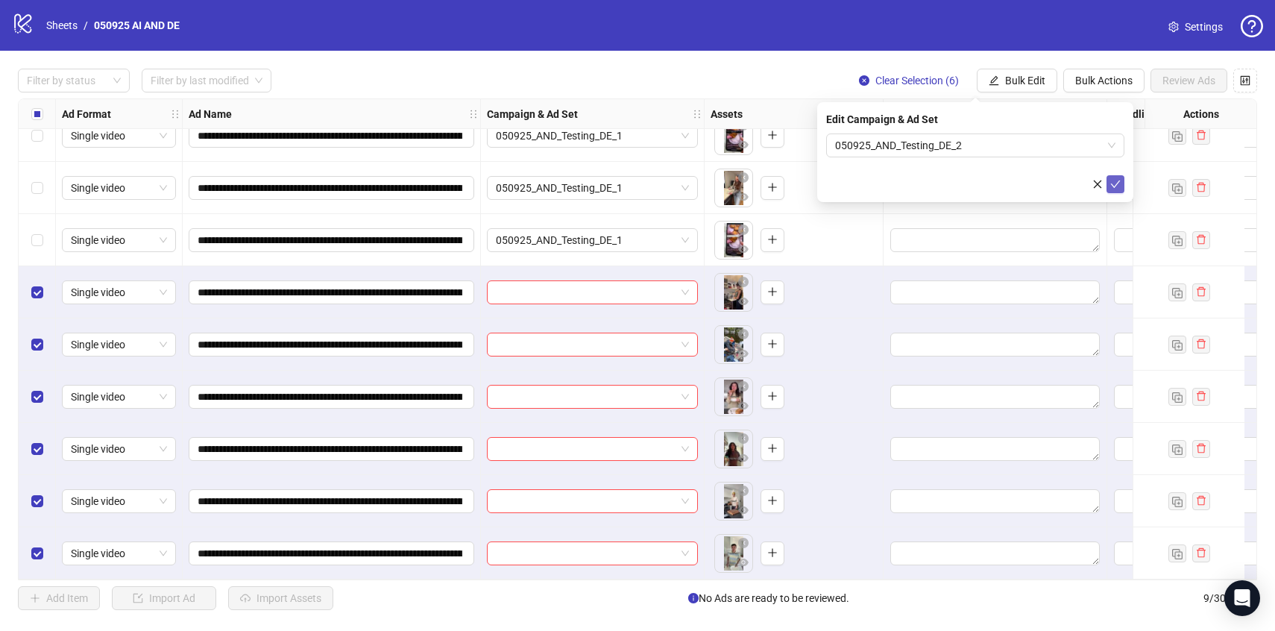
click at [1123, 186] on button "submit" at bounding box center [1116, 184] width 18 height 18
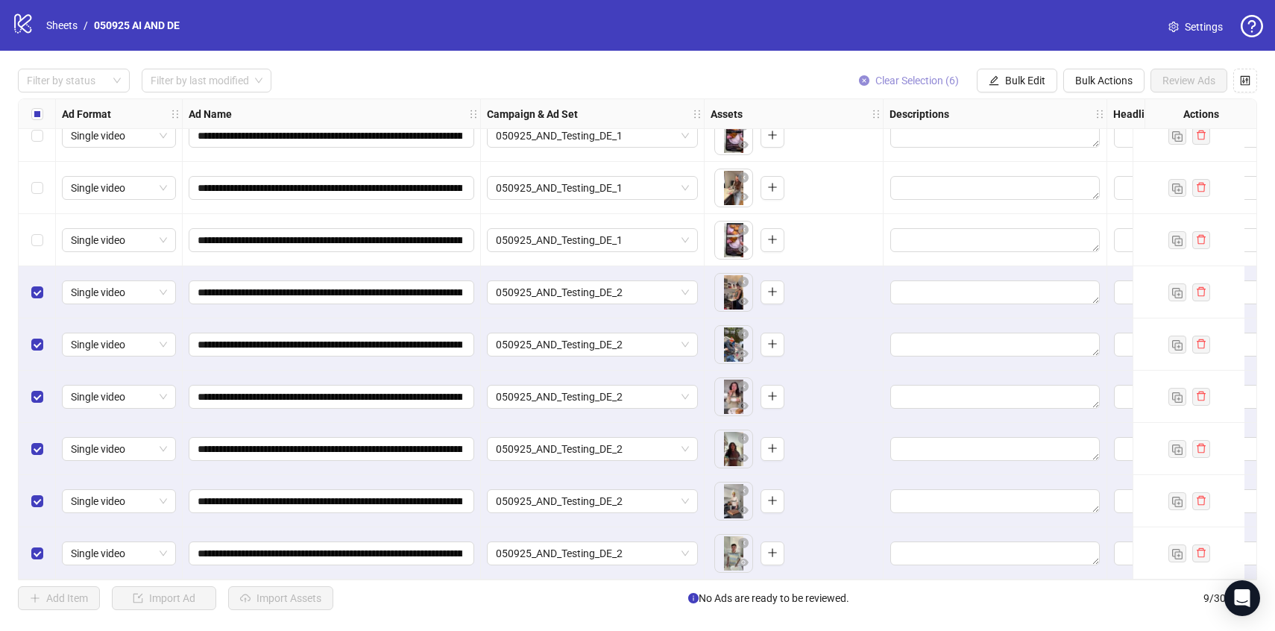
click at [894, 81] on span "Clear Selection (6)" at bounding box center [918, 81] width 84 height 12
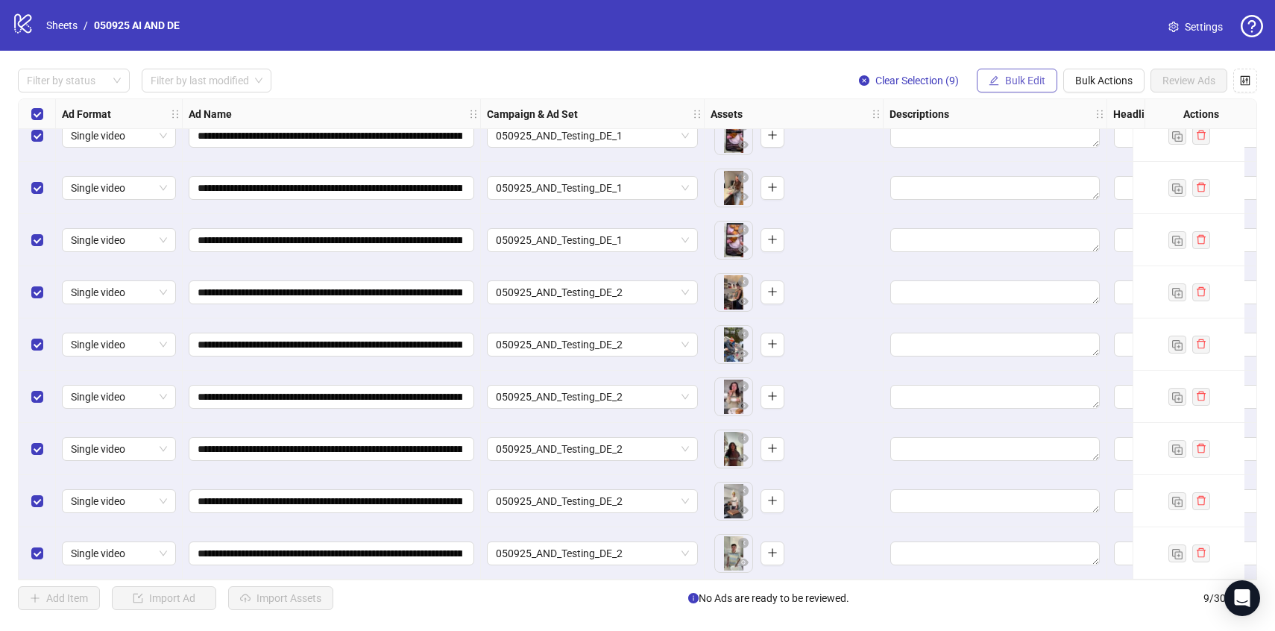
click at [1035, 84] on span "Bulk Edit" at bounding box center [1025, 81] width 40 height 12
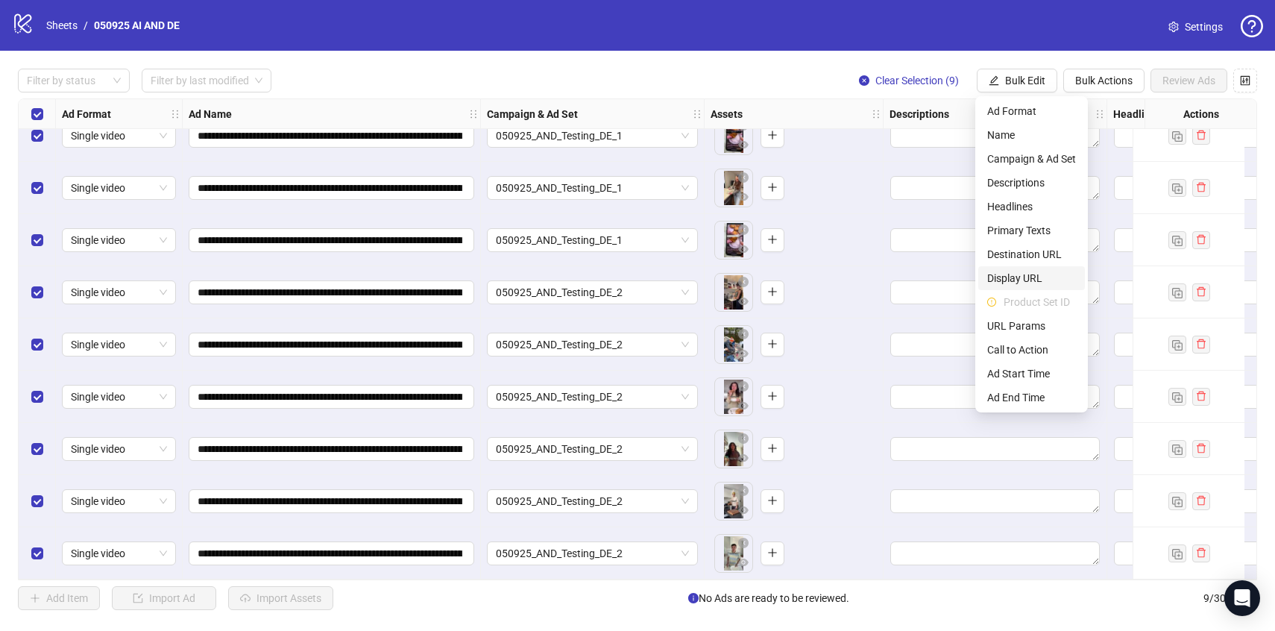
click at [1015, 279] on span "Display URL" at bounding box center [1032, 278] width 89 height 16
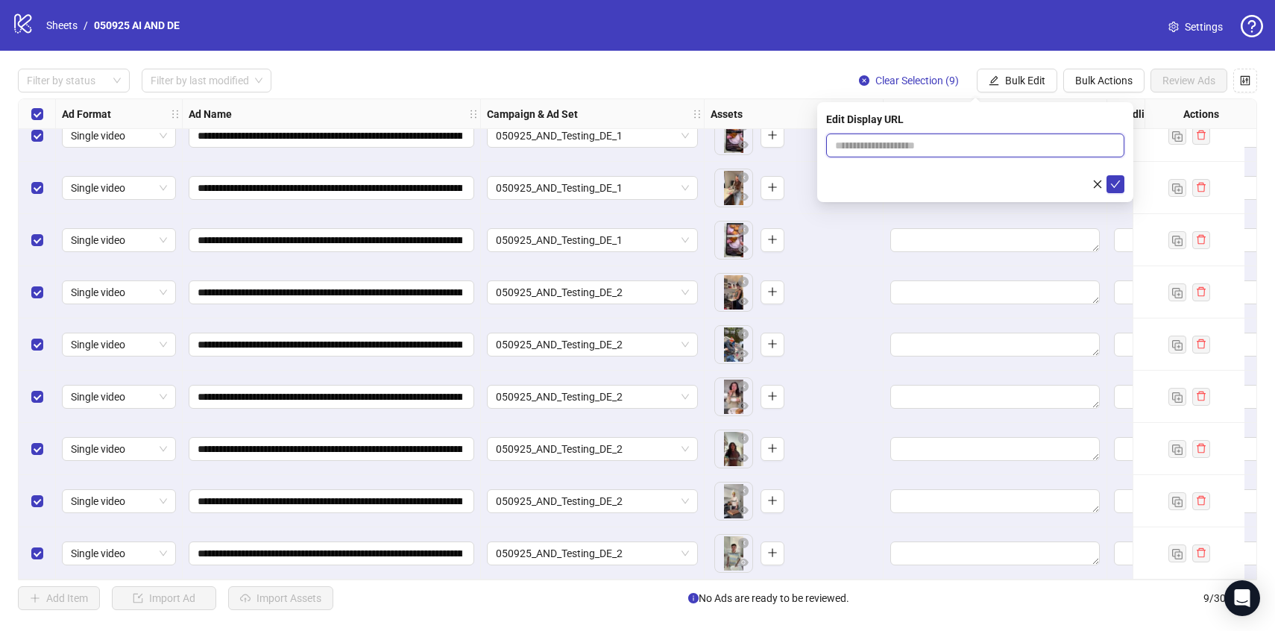
click at [938, 137] on input "text" at bounding box center [975, 146] width 298 height 24
type input "**********"
click at [1117, 183] on icon "check" at bounding box center [1116, 184] width 10 height 7
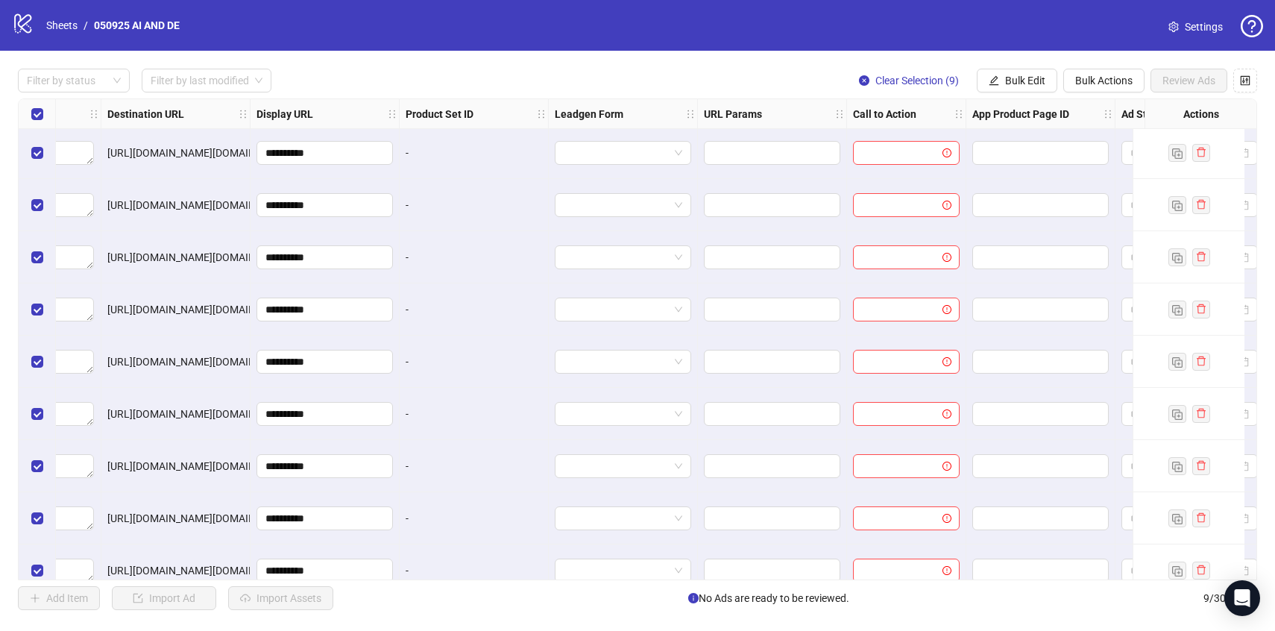
scroll to position [2, 1390]
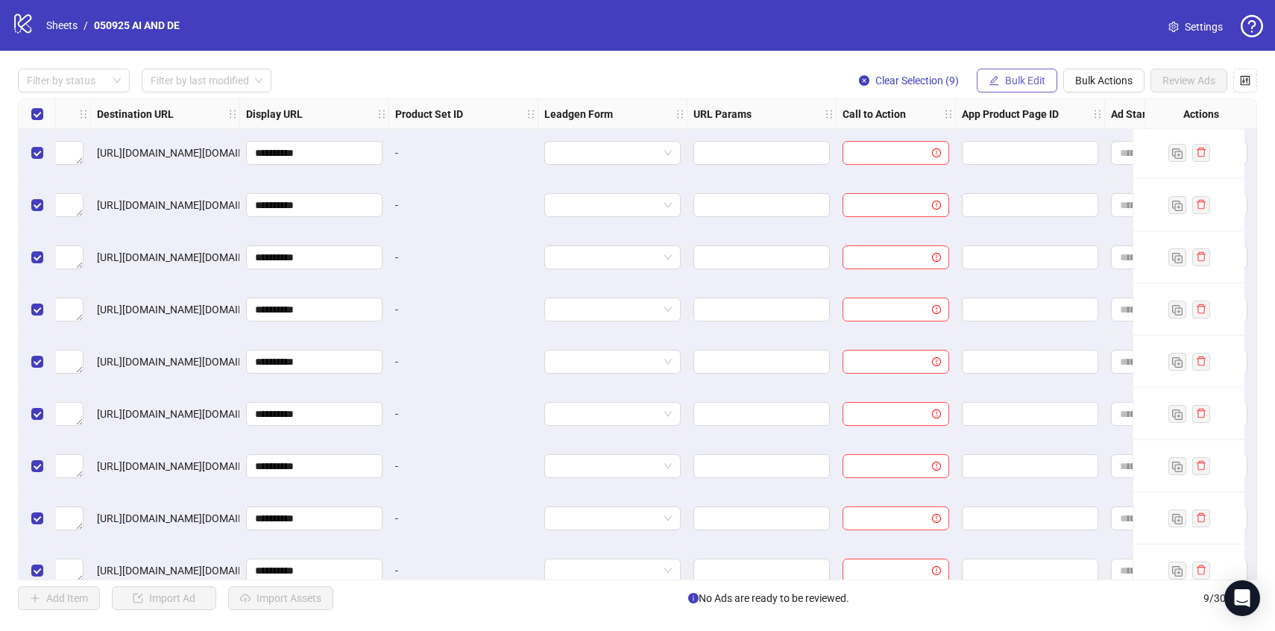
click at [1011, 87] on button "Bulk Edit" at bounding box center [1017, 81] width 81 height 24
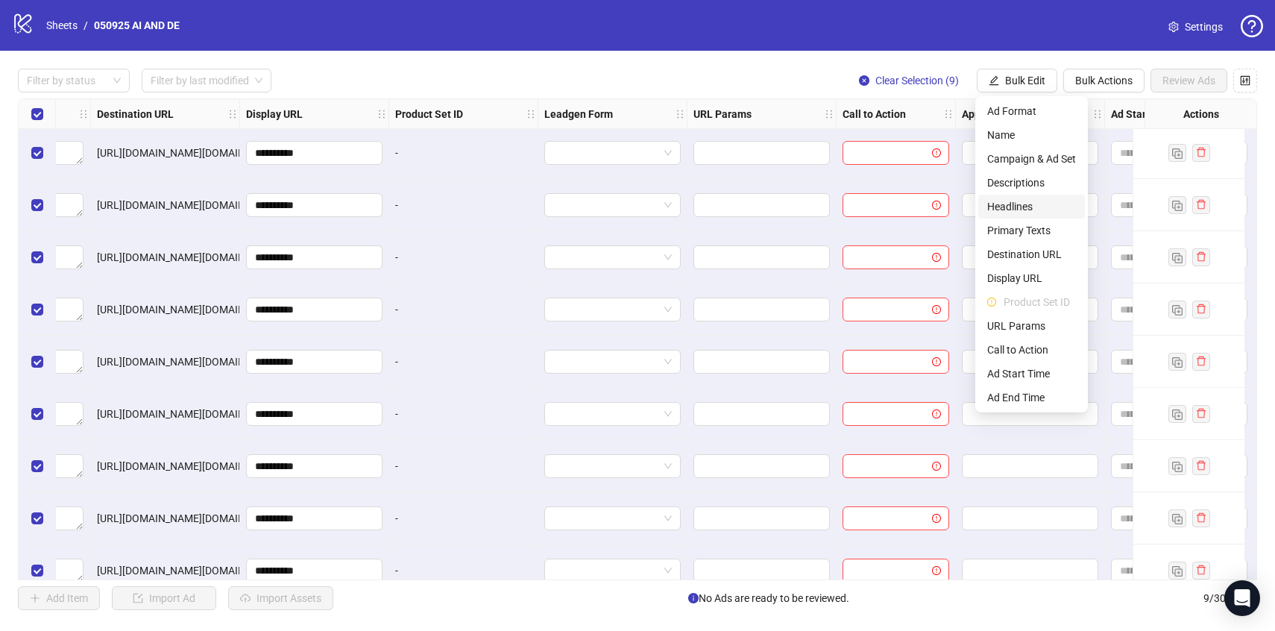
click at [1009, 201] on span "Headlines" at bounding box center [1032, 206] width 89 height 16
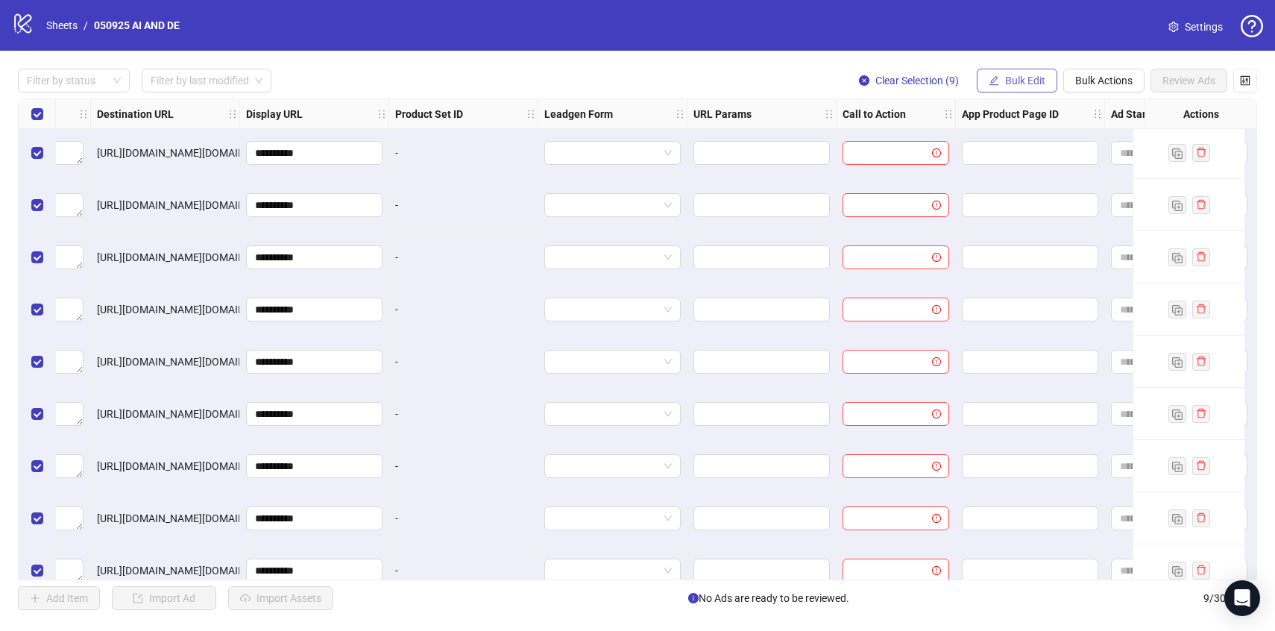
click at [1025, 87] on span "Bulk Edit" at bounding box center [1025, 81] width 40 height 12
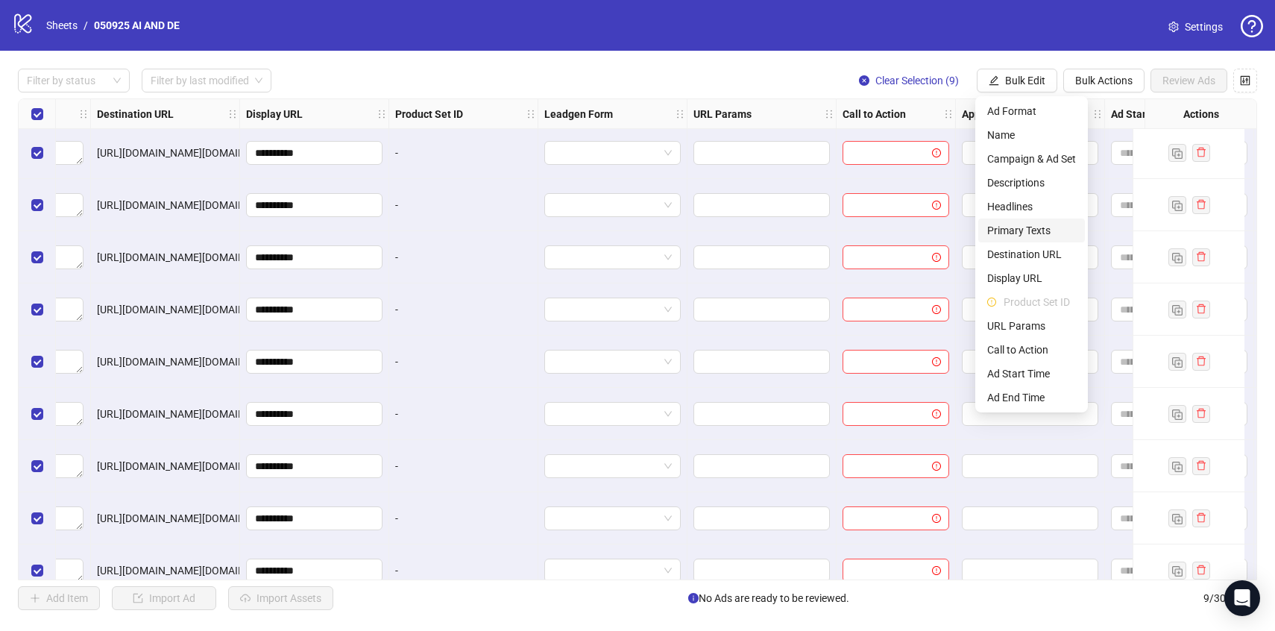
click at [1018, 231] on span "Primary Texts" at bounding box center [1032, 230] width 89 height 16
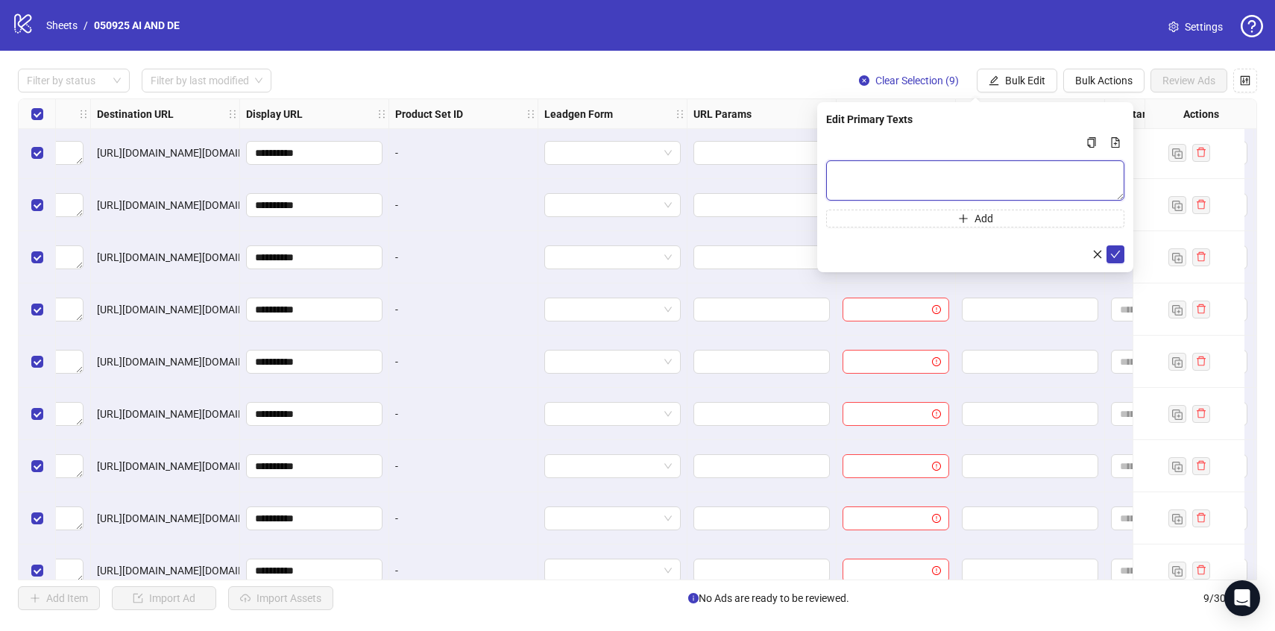
click at [1000, 164] on textarea "Multi-text input container - paste or copy values" at bounding box center [975, 180] width 298 height 40
paste textarea "**********"
type textarea "**********"
click at [1119, 255] on icon "check" at bounding box center [1116, 254] width 10 height 10
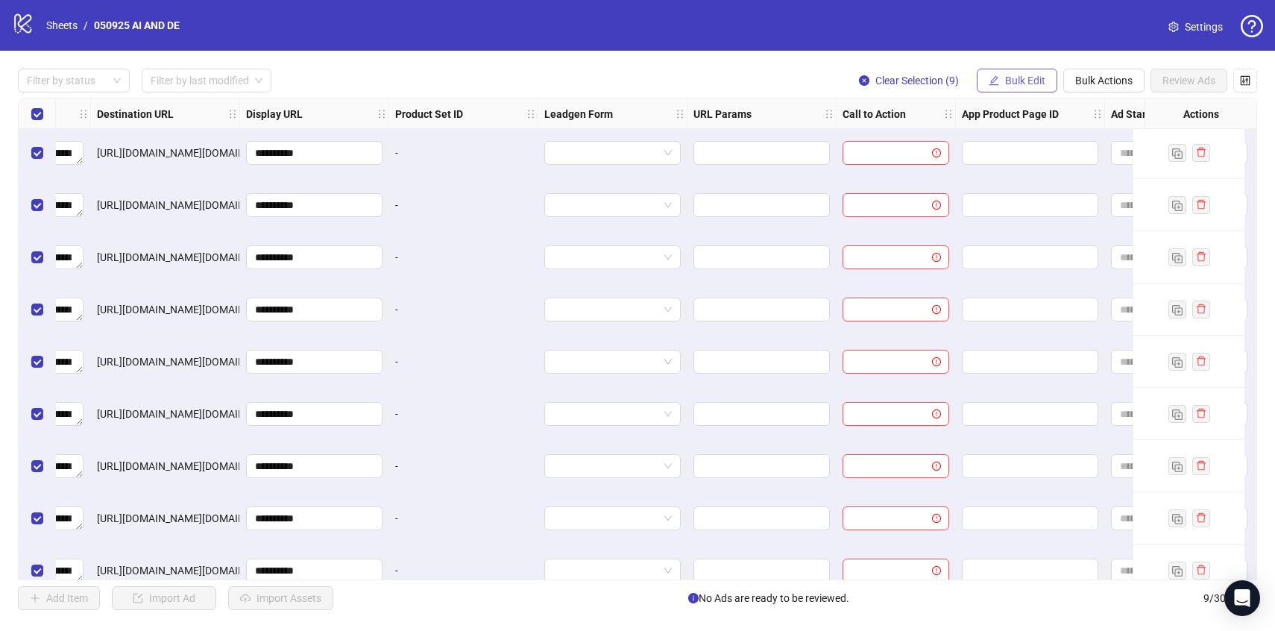
click at [1020, 81] on span "Bulk Edit" at bounding box center [1025, 81] width 40 height 12
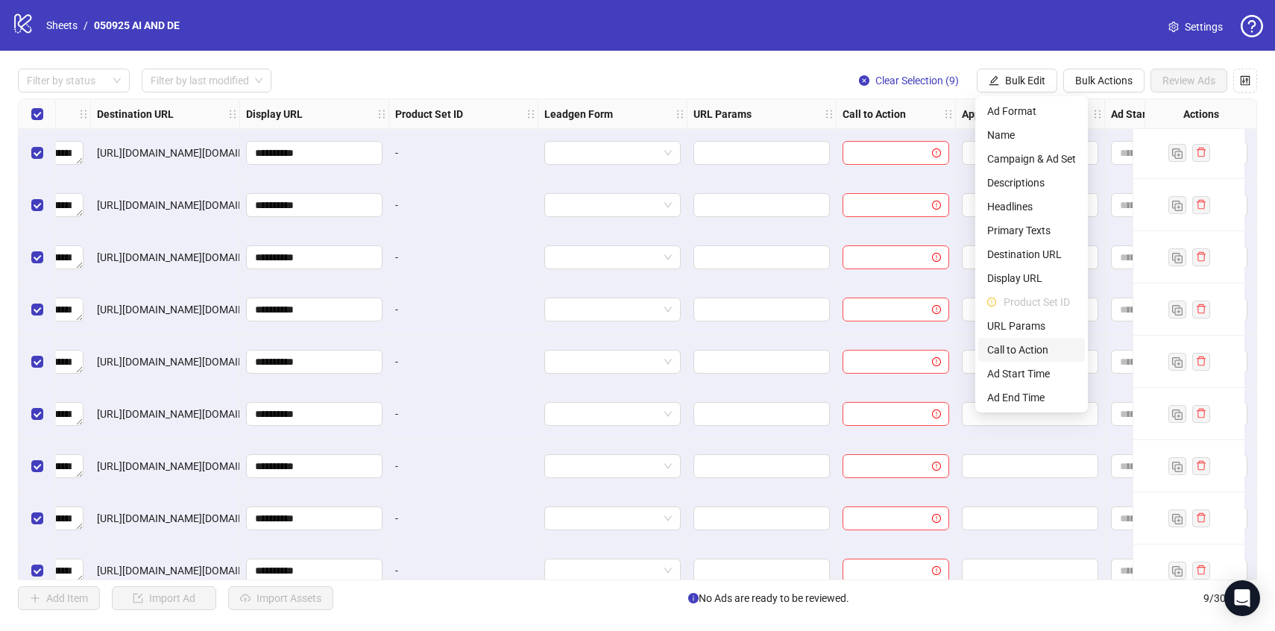
click at [1017, 351] on span "Call to Action" at bounding box center [1032, 350] width 89 height 16
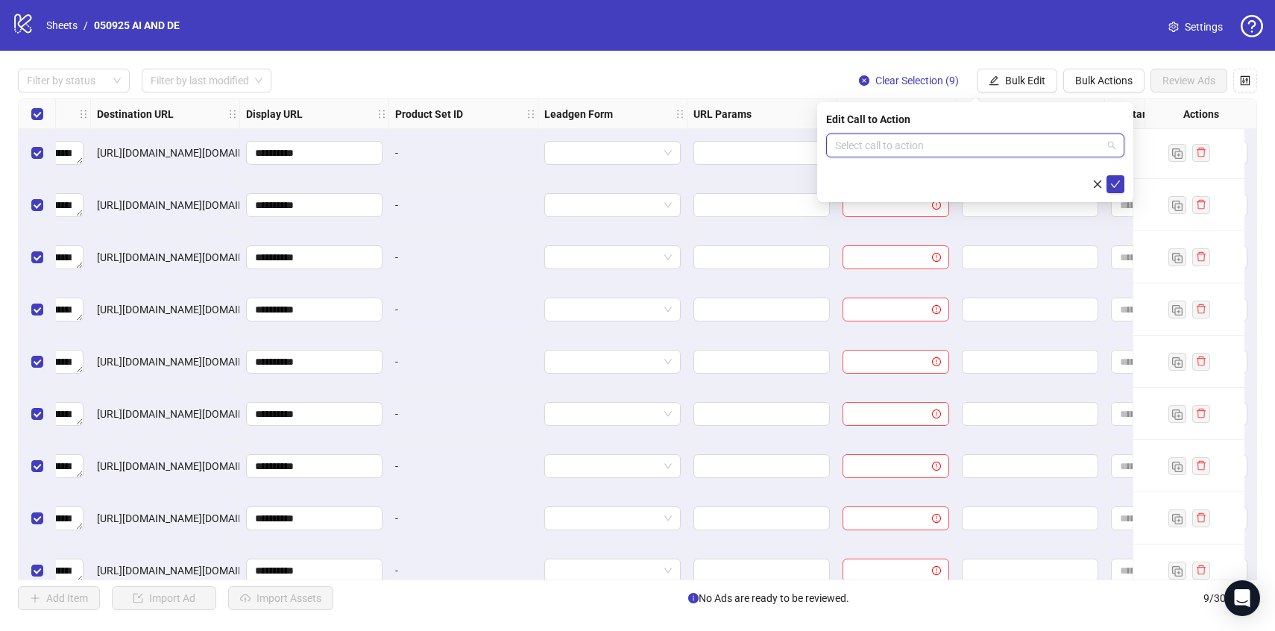
click at [958, 149] on input "search" at bounding box center [968, 145] width 267 height 22
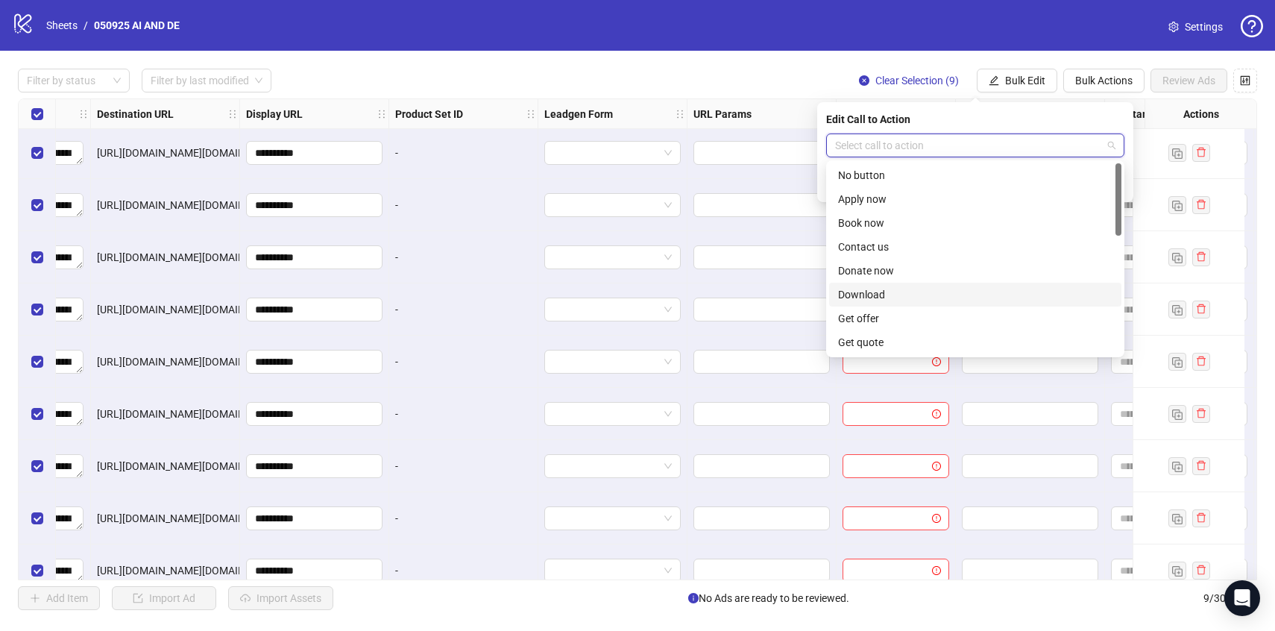
click at [874, 301] on div "Download" at bounding box center [975, 294] width 274 height 16
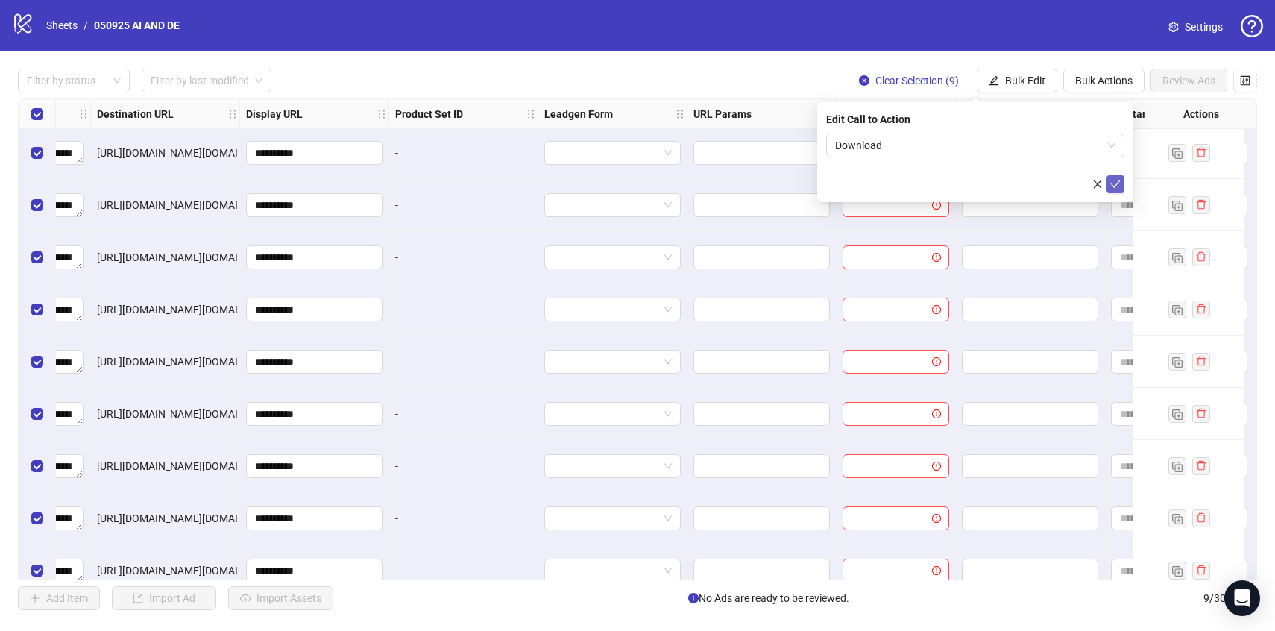
click at [1115, 181] on icon "check" at bounding box center [1116, 184] width 10 height 10
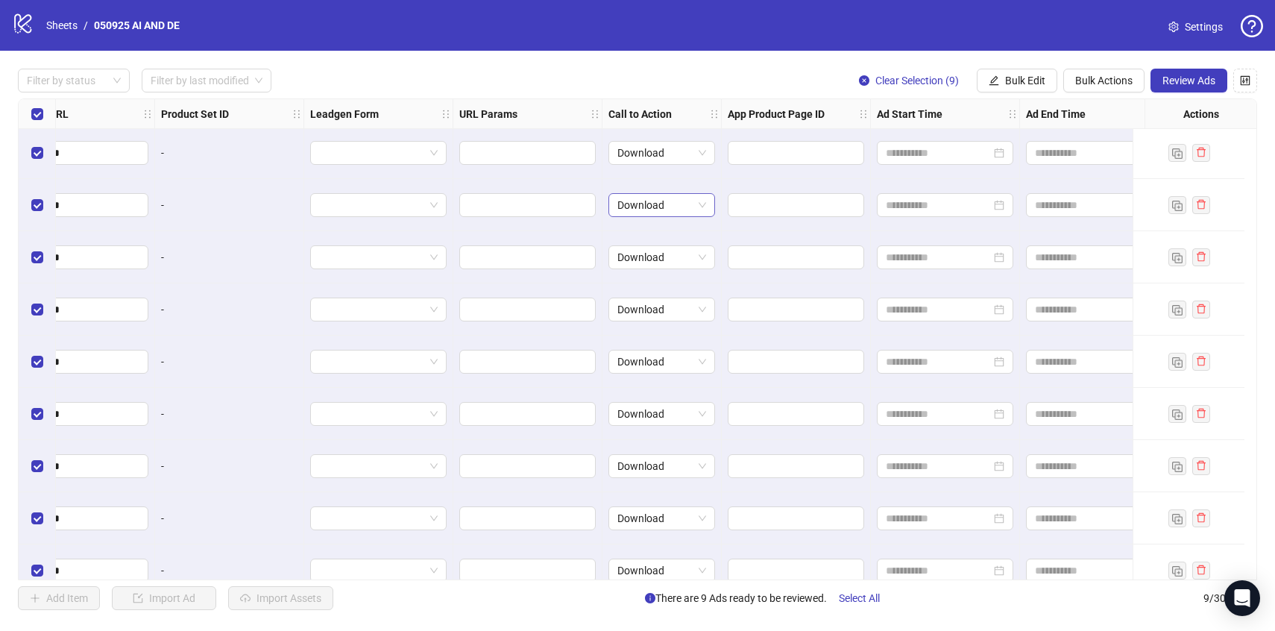
scroll to position [2, 1660]
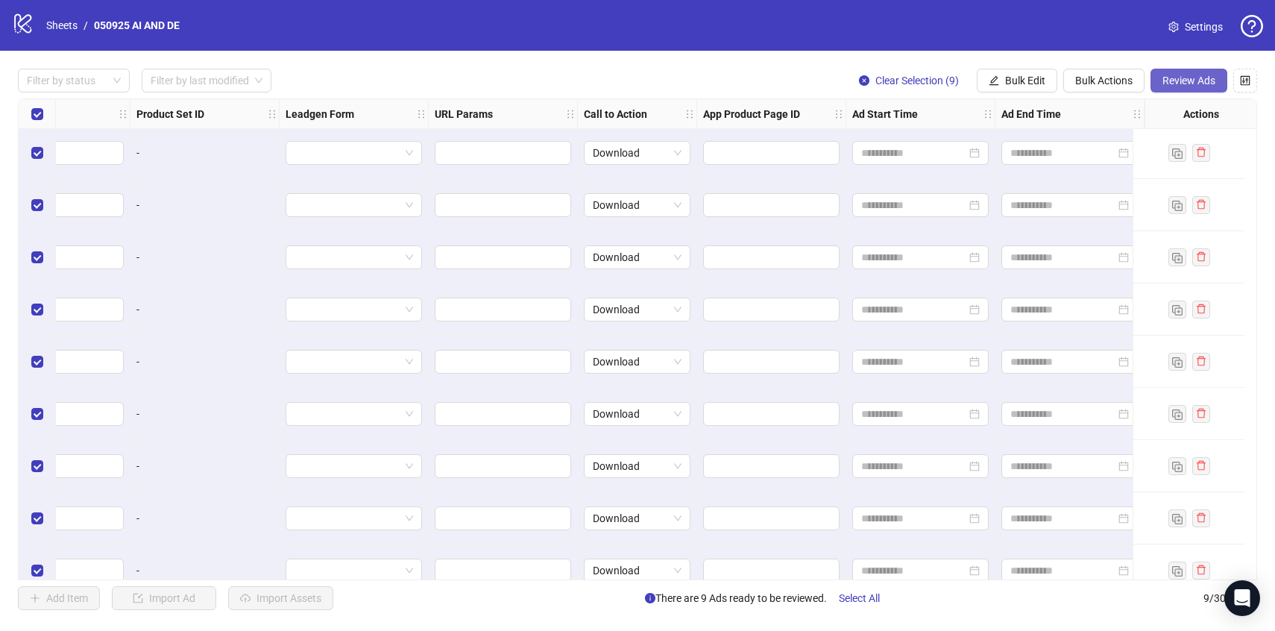
click at [1184, 85] on span "Review Ads" at bounding box center [1189, 81] width 53 height 12
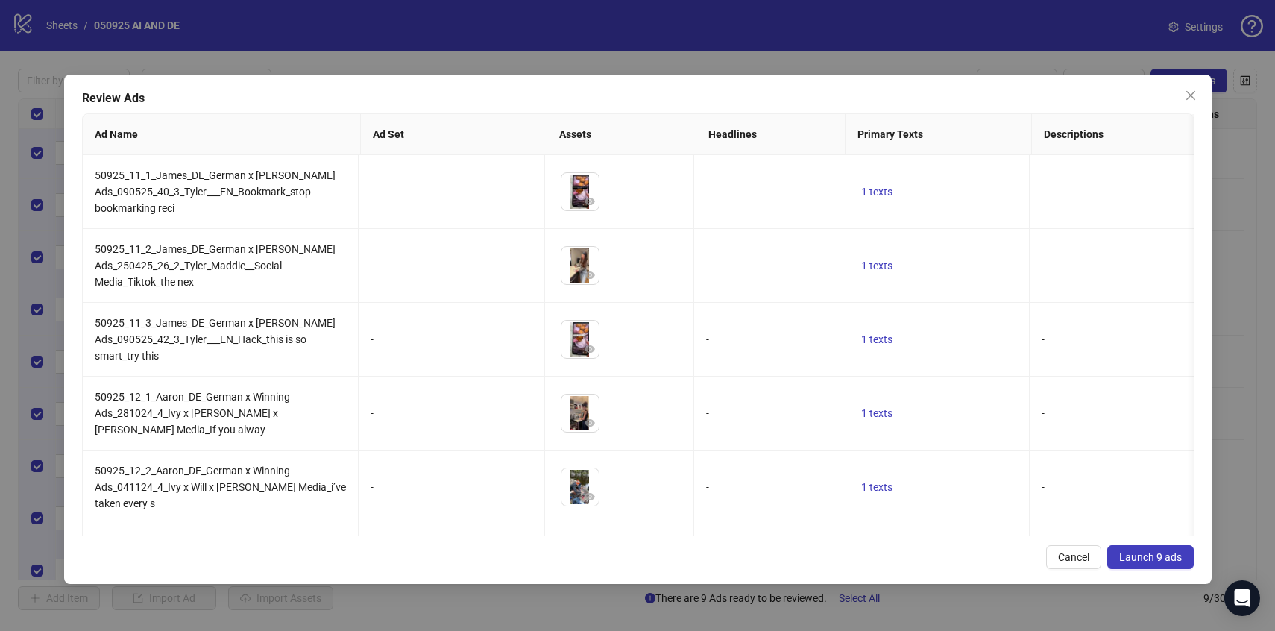
click at [1140, 559] on span "Launch 9 ads" at bounding box center [1151, 557] width 63 height 12
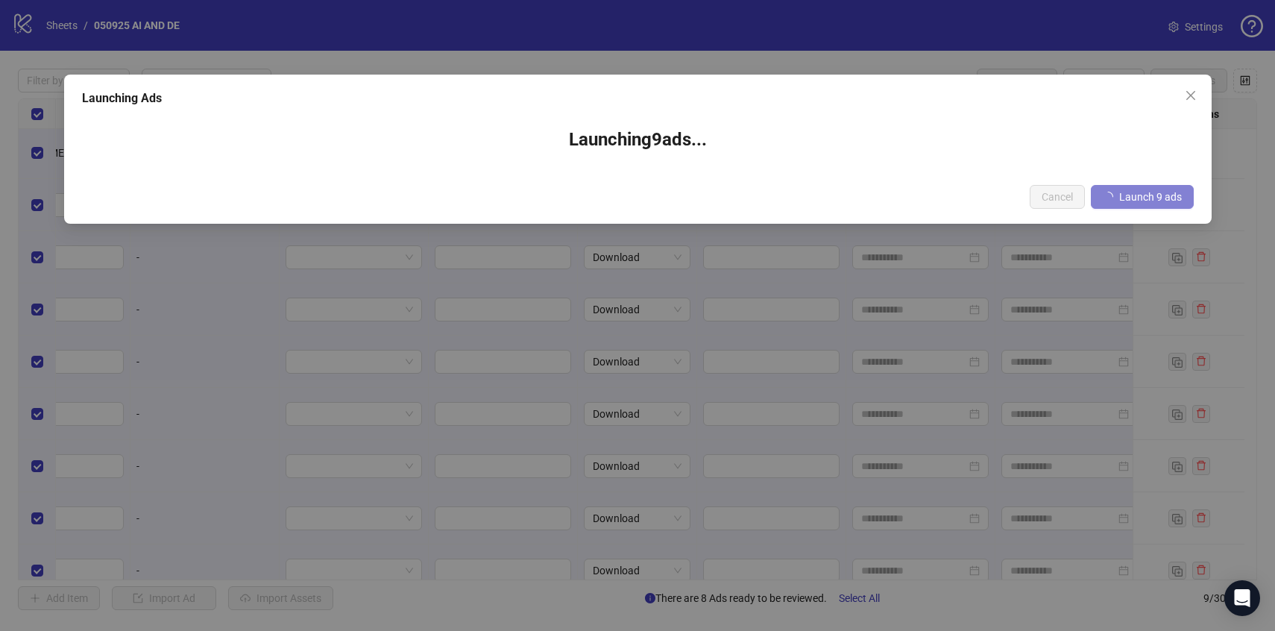
scroll to position [6, 1660]
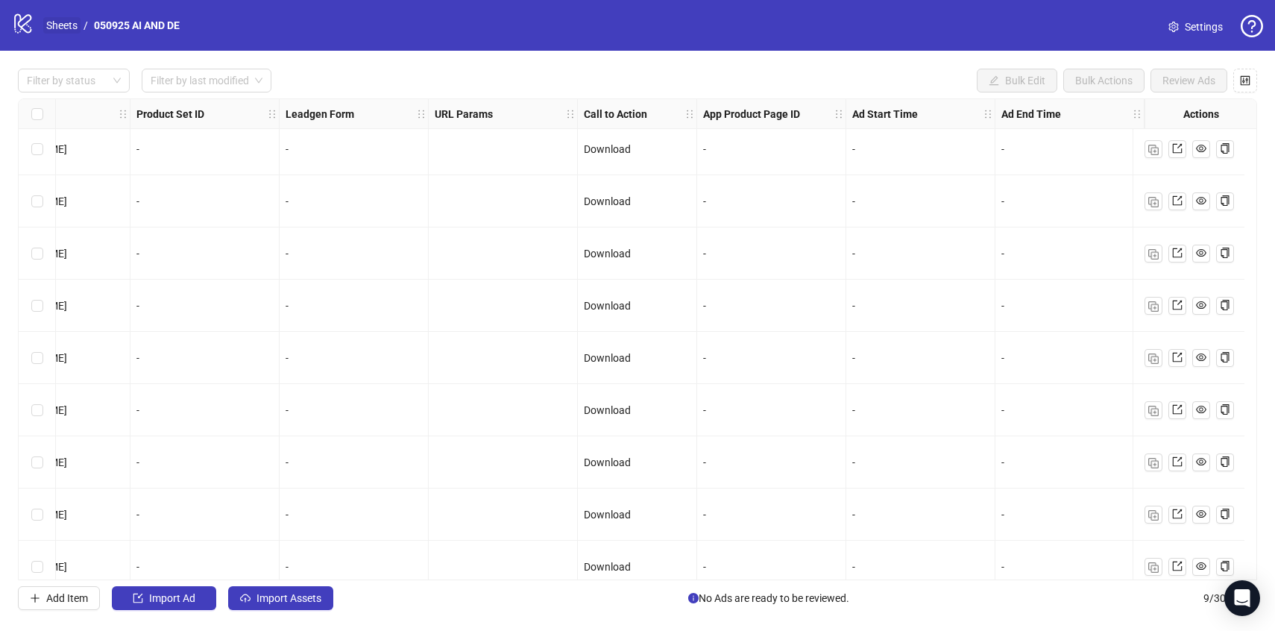
click at [63, 28] on link "Sheets" at bounding box center [61, 25] width 37 height 16
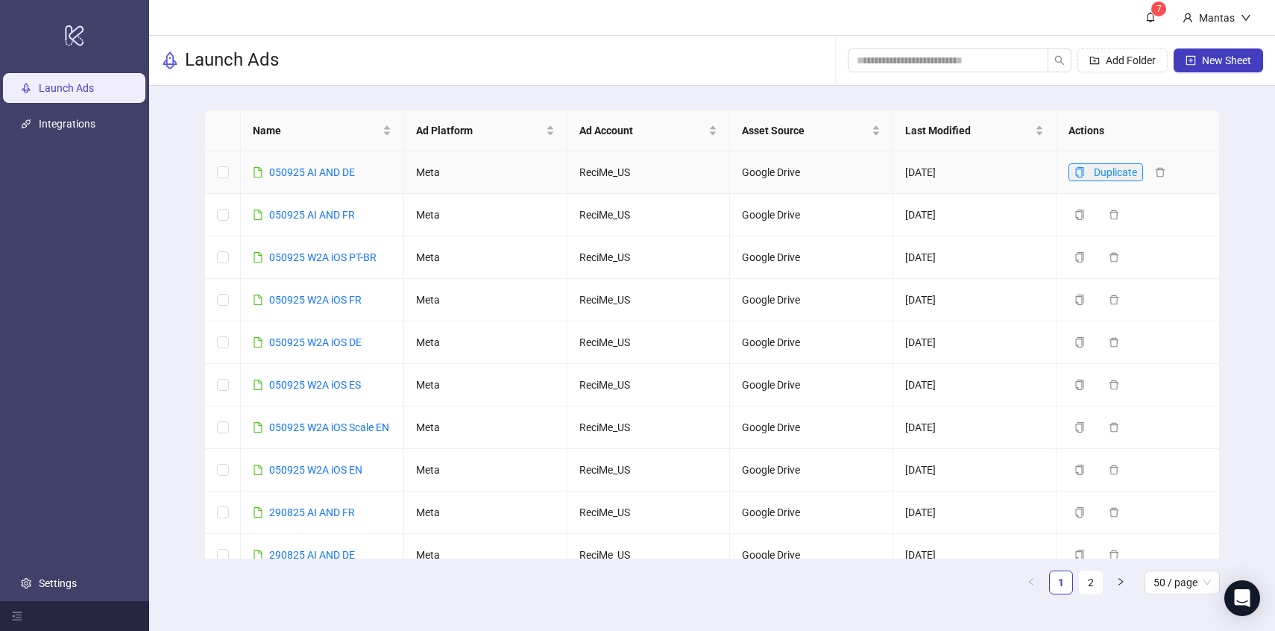
click at [1086, 169] on button "Duplicate" at bounding box center [1106, 172] width 75 height 18
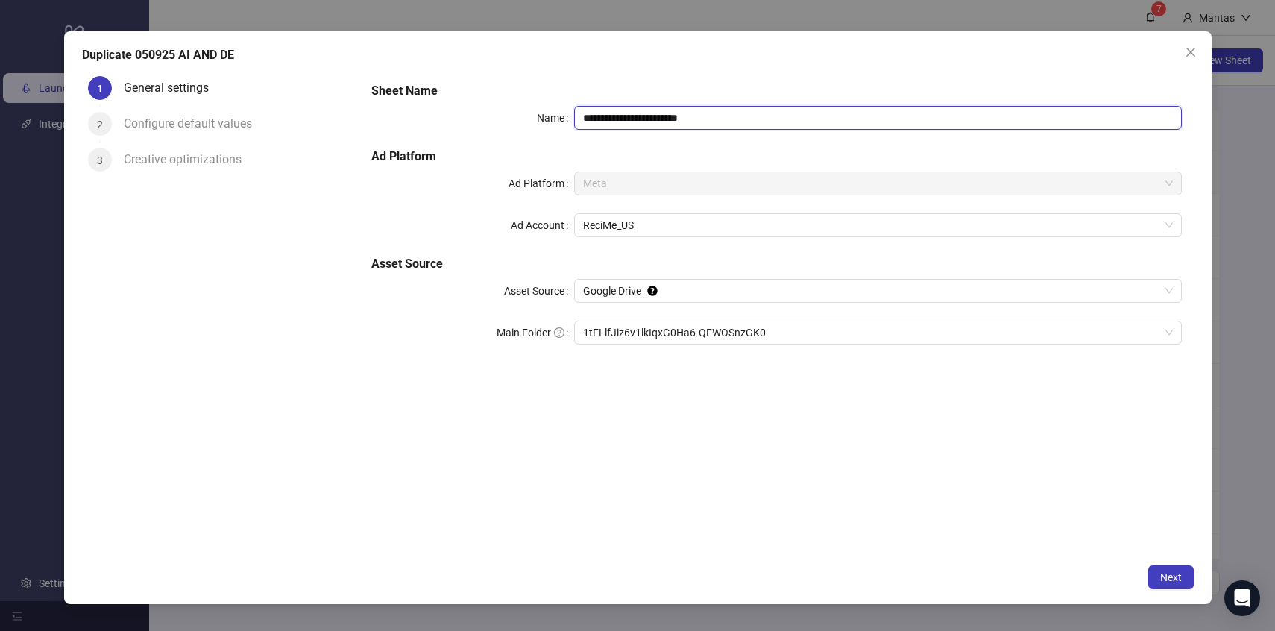
drag, startPoint x: 659, startPoint y: 116, endPoint x: 732, endPoint y: 119, distance: 73.9
click at [732, 119] on input "**********" at bounding box center [878, 118] width 608 height 24
click at [632, 330] on span "1tFLlfJiz6v1lkIqxG0Ha6-QFWOSnzGK0" at bounding box center [878, 332] width 590 height 22
type input "**********"
click at [1176, 579] on span "Next" at bounding box center [1172, 577] width 22 height 12
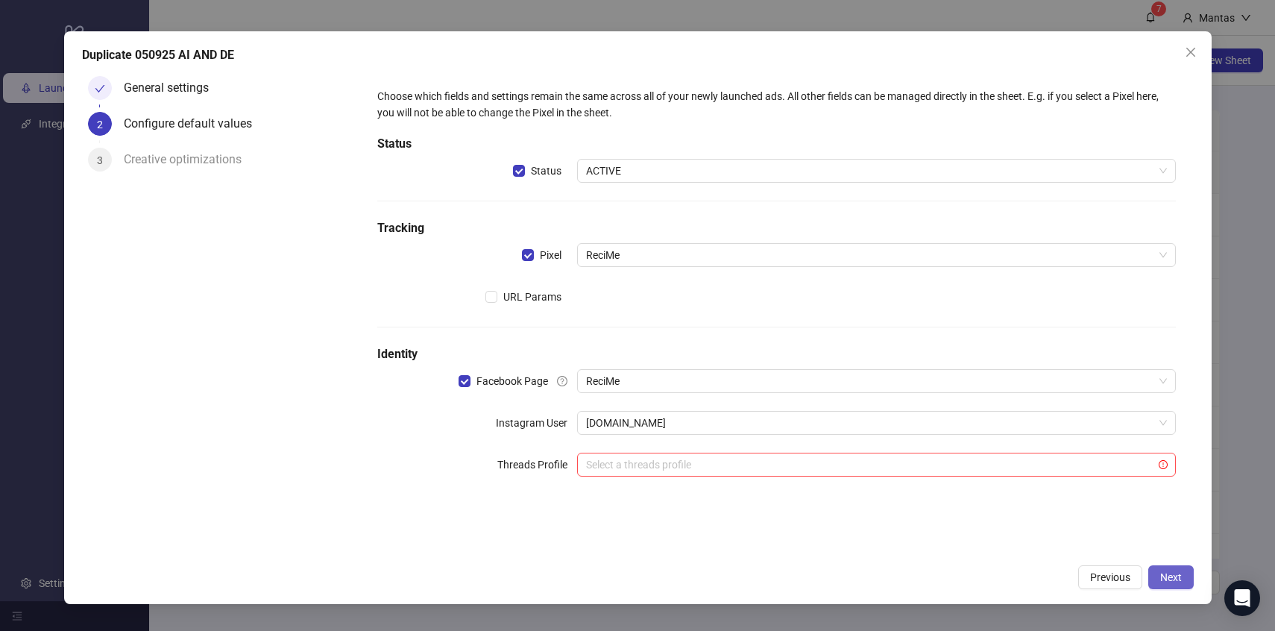
click at [1176, 577] on span "Next" at bounding box center [1172, 577] width 22 height 12
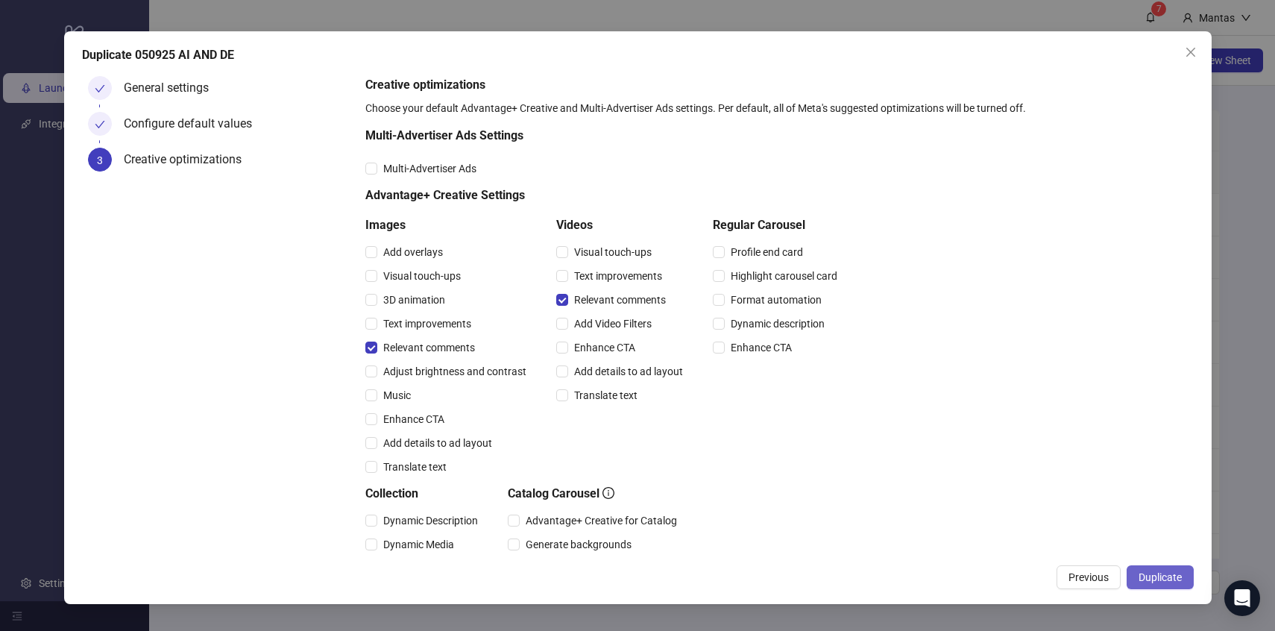
click at [1176, 578] on span "Duplicate" at bounding box center [1160, 577] width 43 height 12
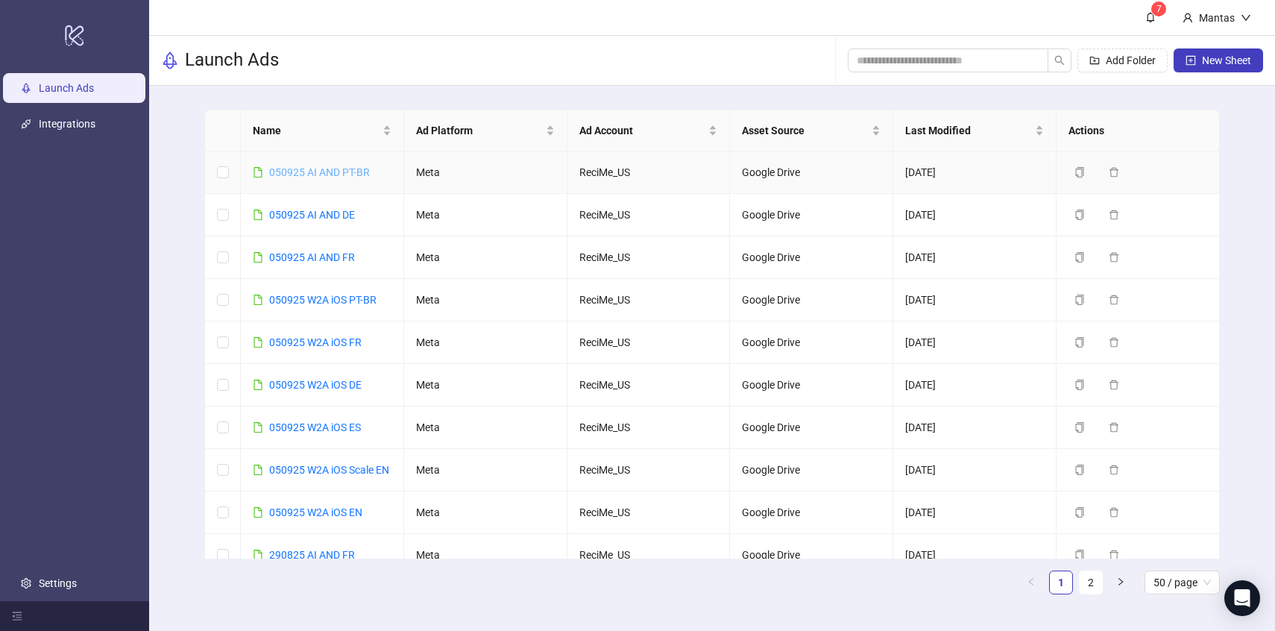
click at [333, 171] on link "050925 AI AND PT-BR" at bounding box center [319, 172] width 101 height 12
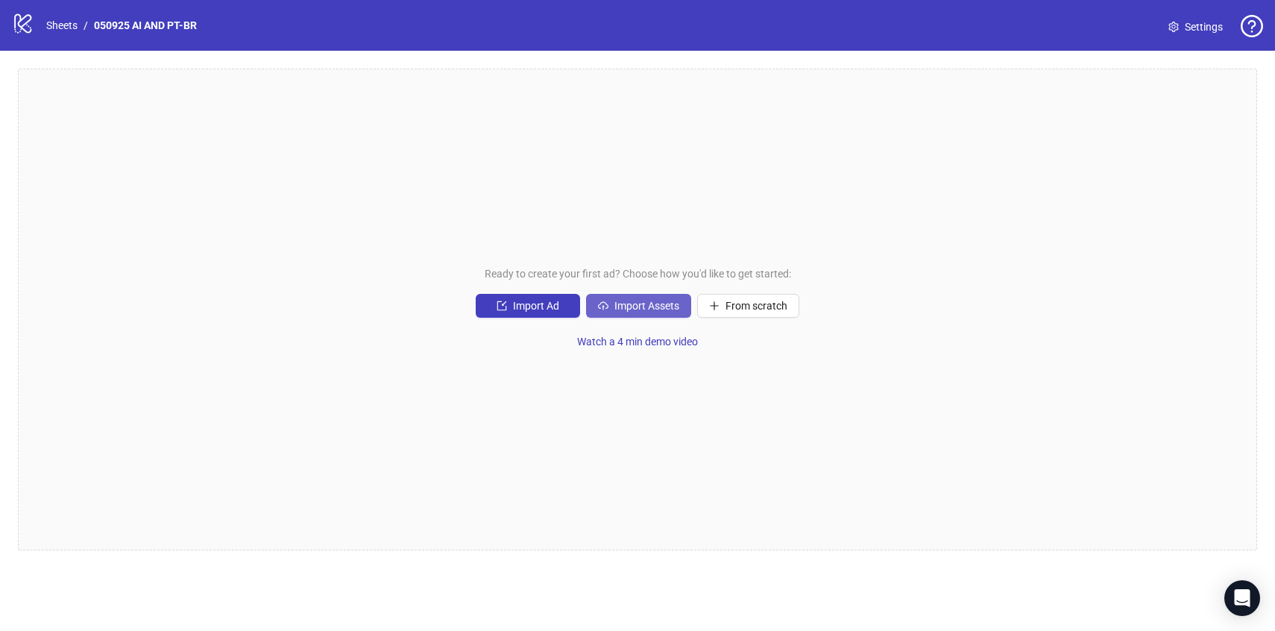
click at [645, 310] on span "Import Assets" at bounding box center [647, 306] width 65 height 12
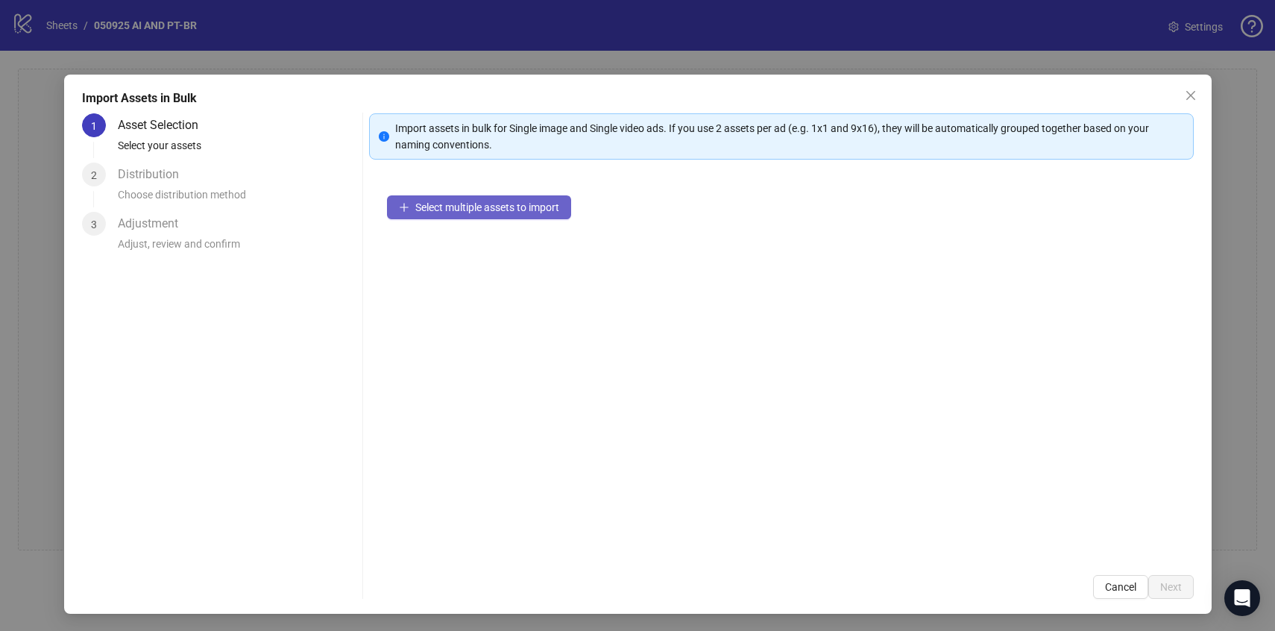
click at [514, 207] on span "Select multiple assets to import" at bounding box center [487, 207] width 144 height 12
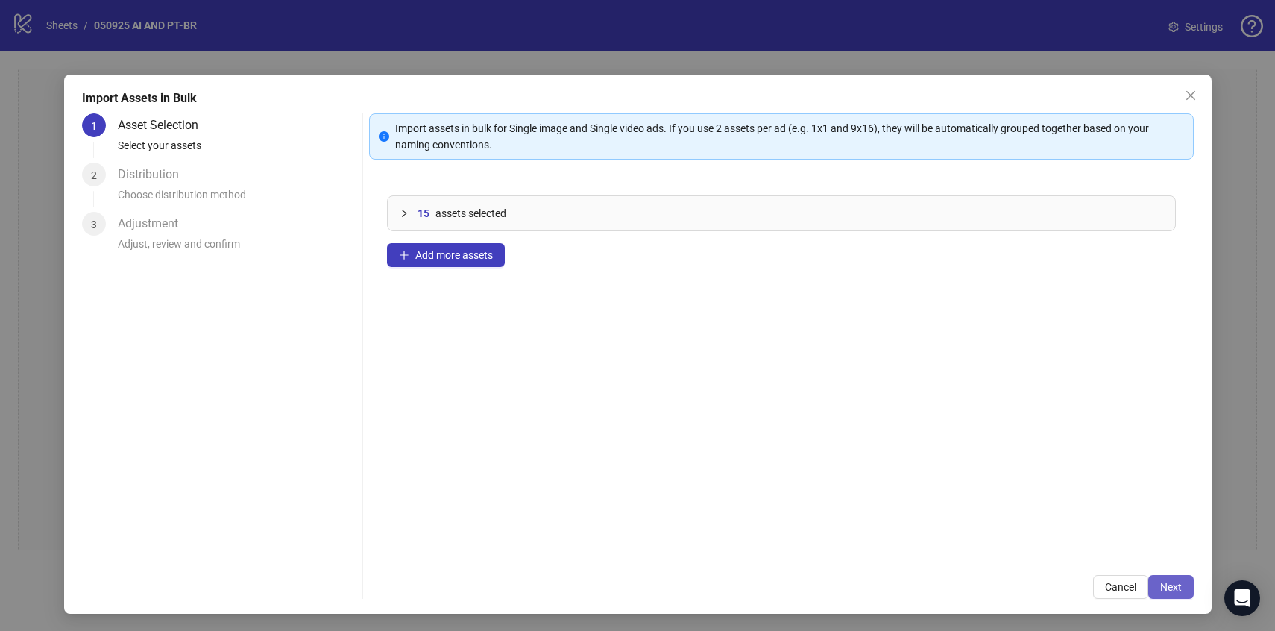
click at [1176, 590] on span "Next" at bounding box center [1172, 587] width 22 height 12
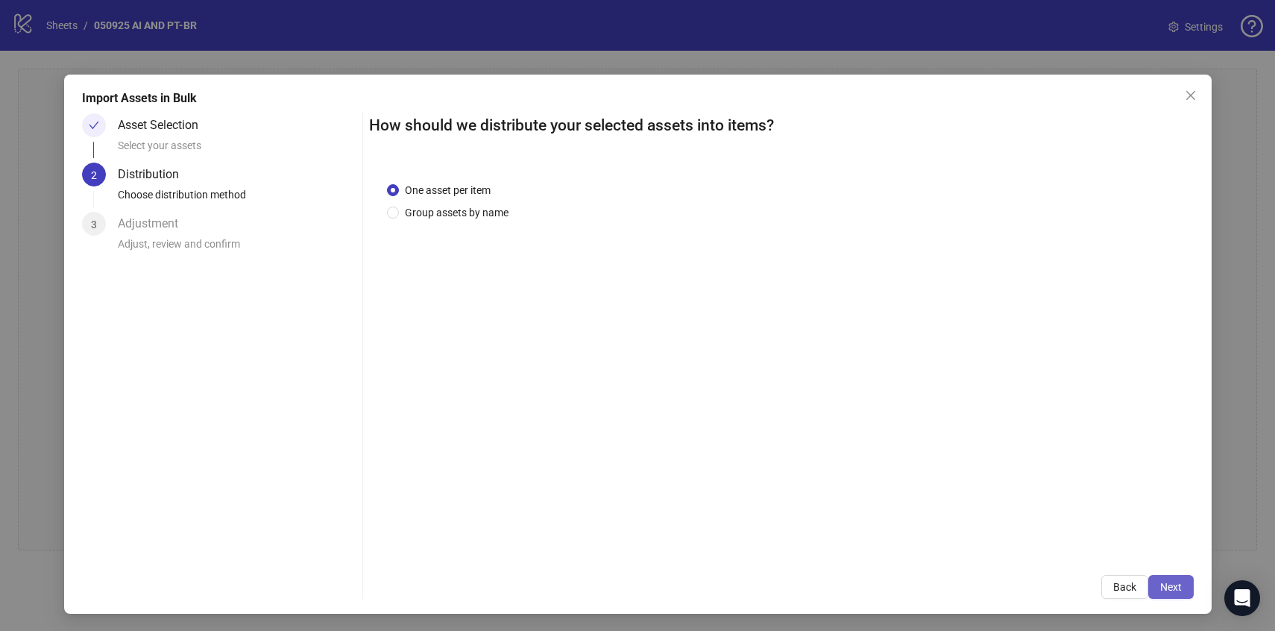
click at [1176, 589] on span "Next" at bounding box center [1172, 587] width 22 height 12
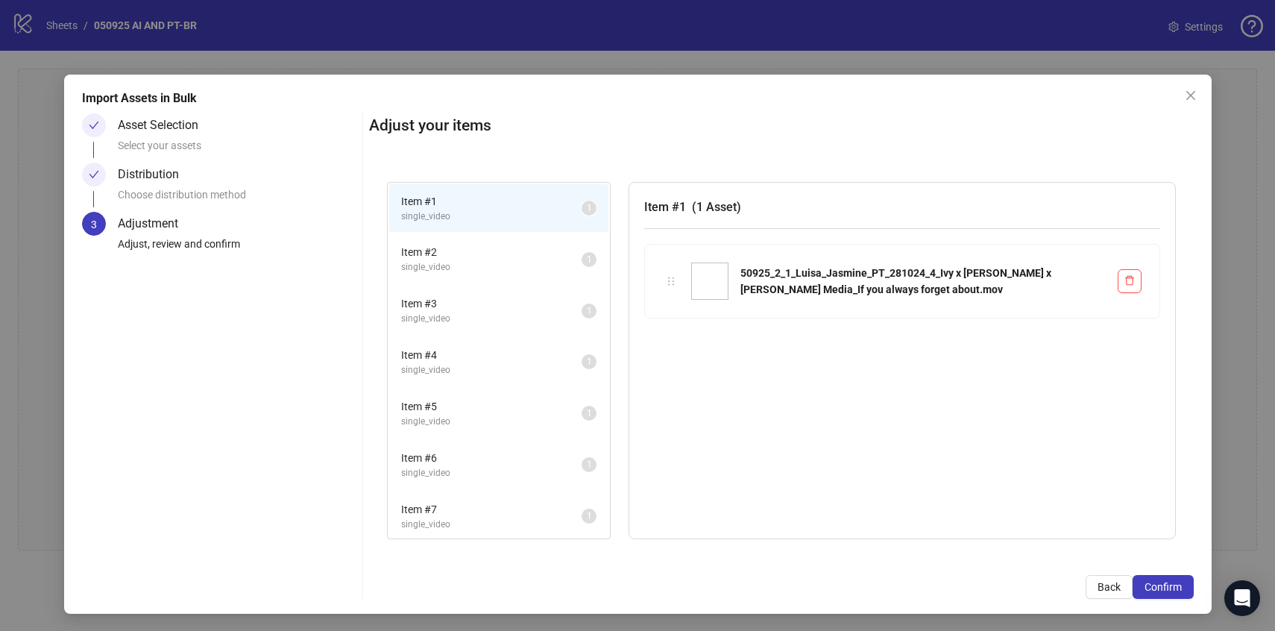
click at [1176, 589] on span "Confirm" at bounding box center [1163, 587] width 37 height 12
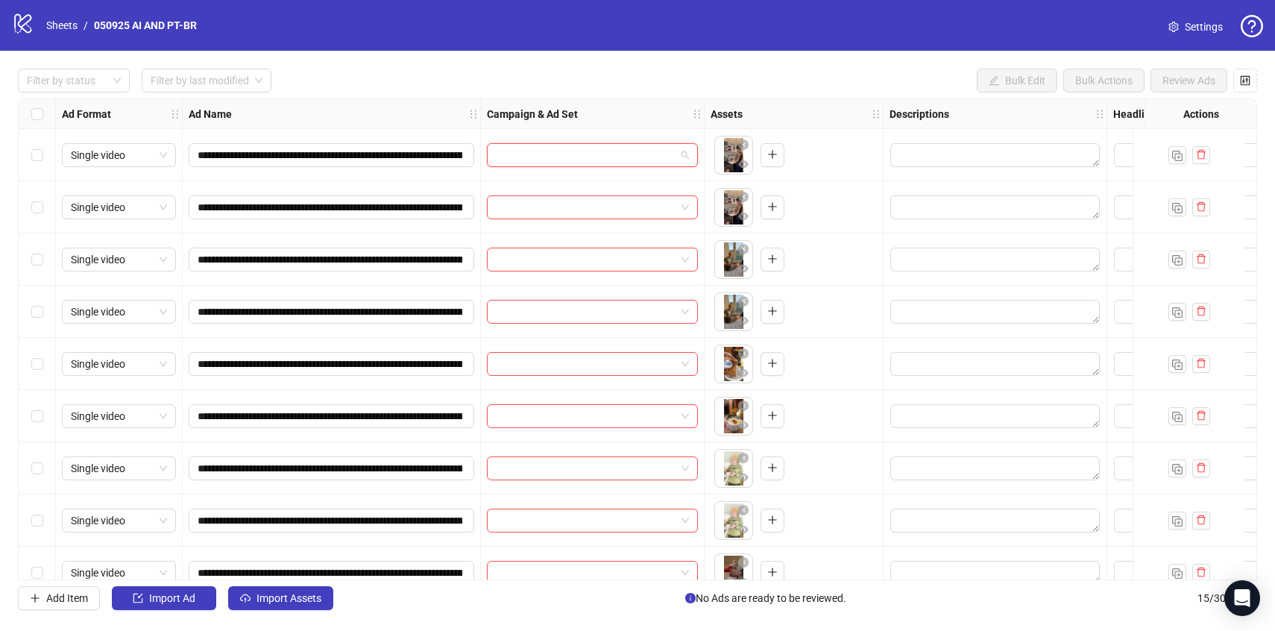
click at [594, 159] on input "search" at bounding box center [586, 155] width 180 height 22
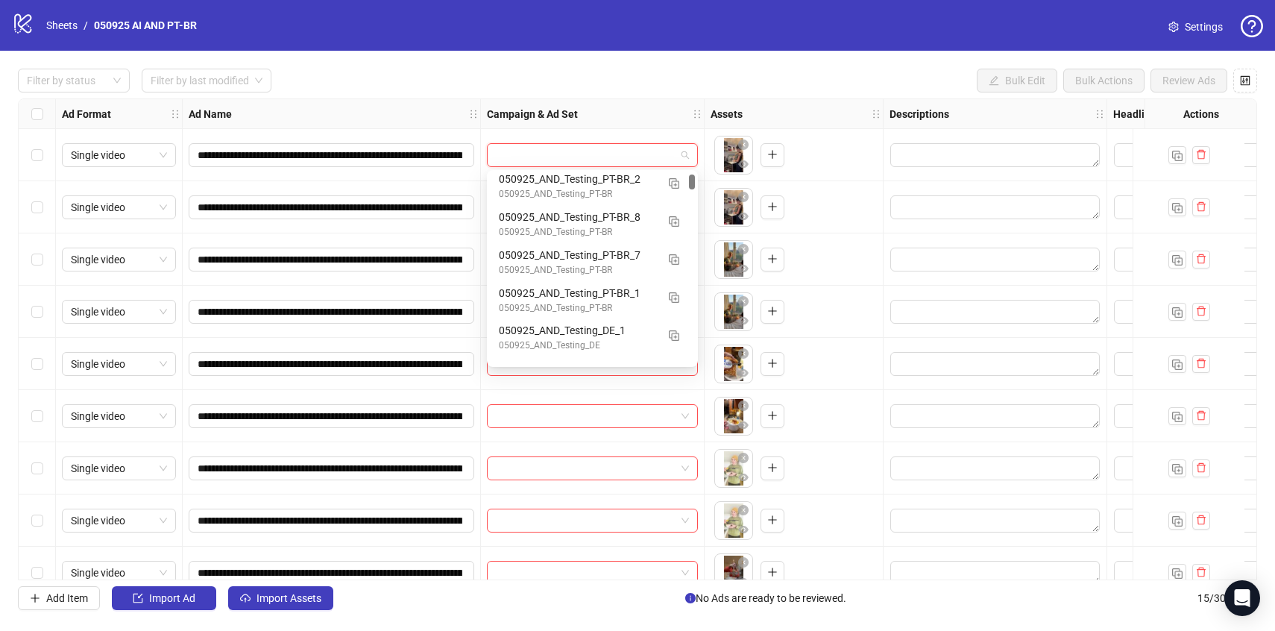
scroll to position [175, 0]
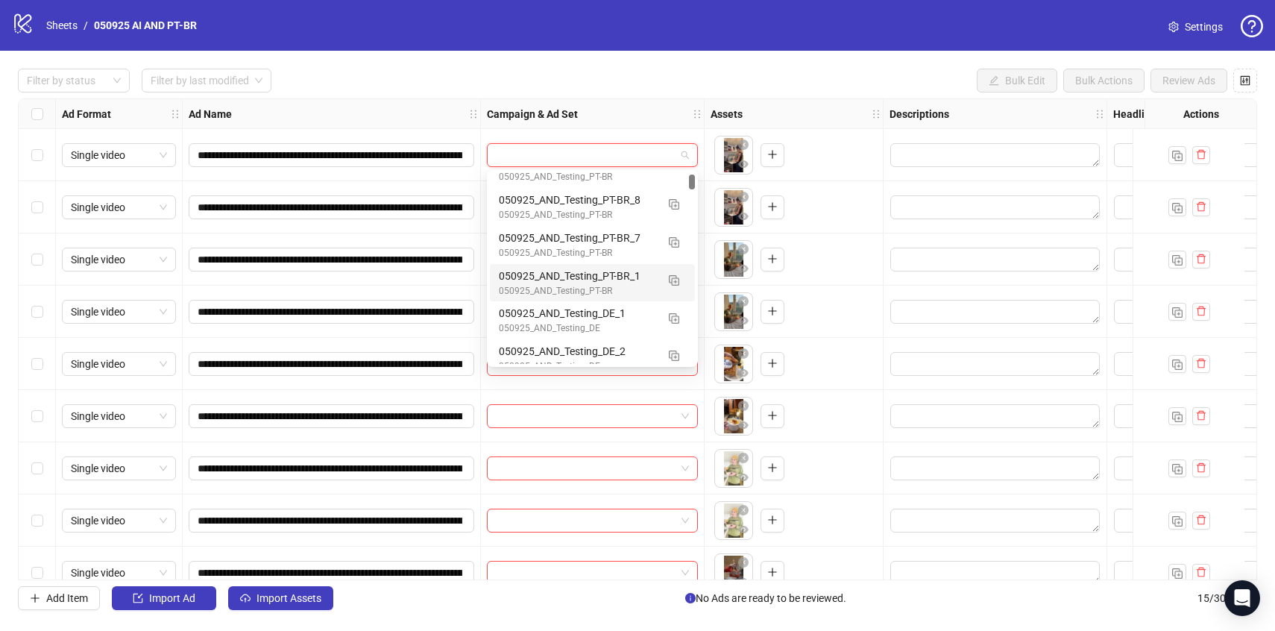
click at [651, 289] on div "050925_AND_Testing_PT-BR" at bounding box center [577, 291] width 157 height 14
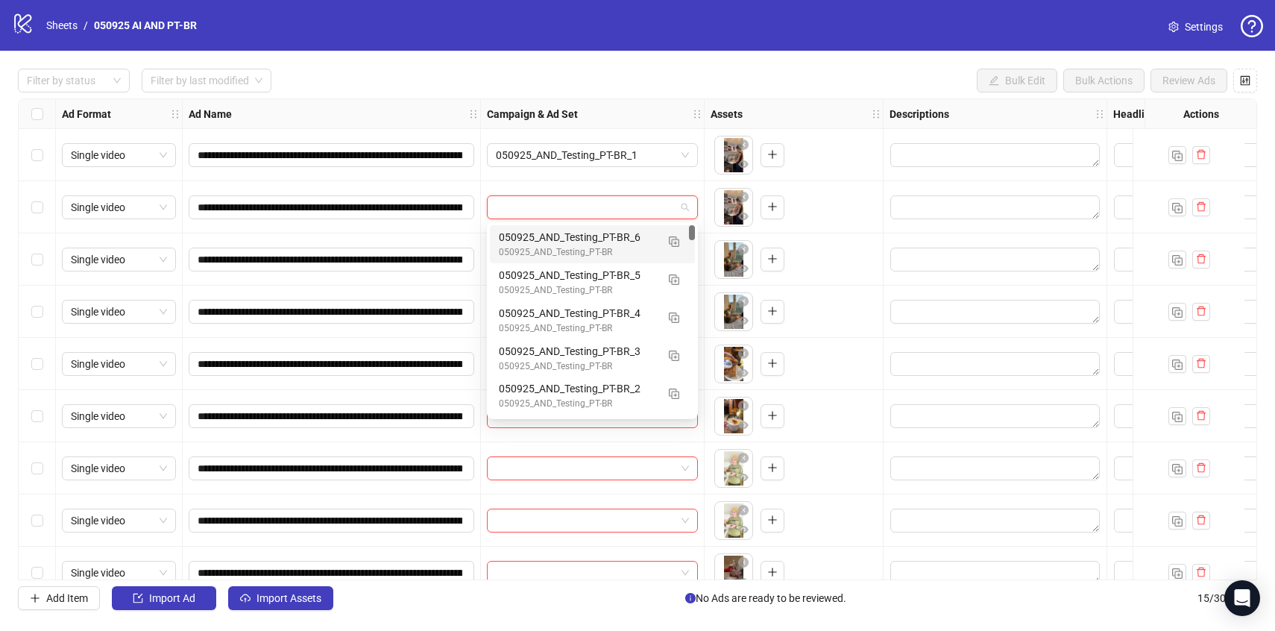
click at [615, 201] on input "search" at bounding box center [586, 207] width 180 height 22
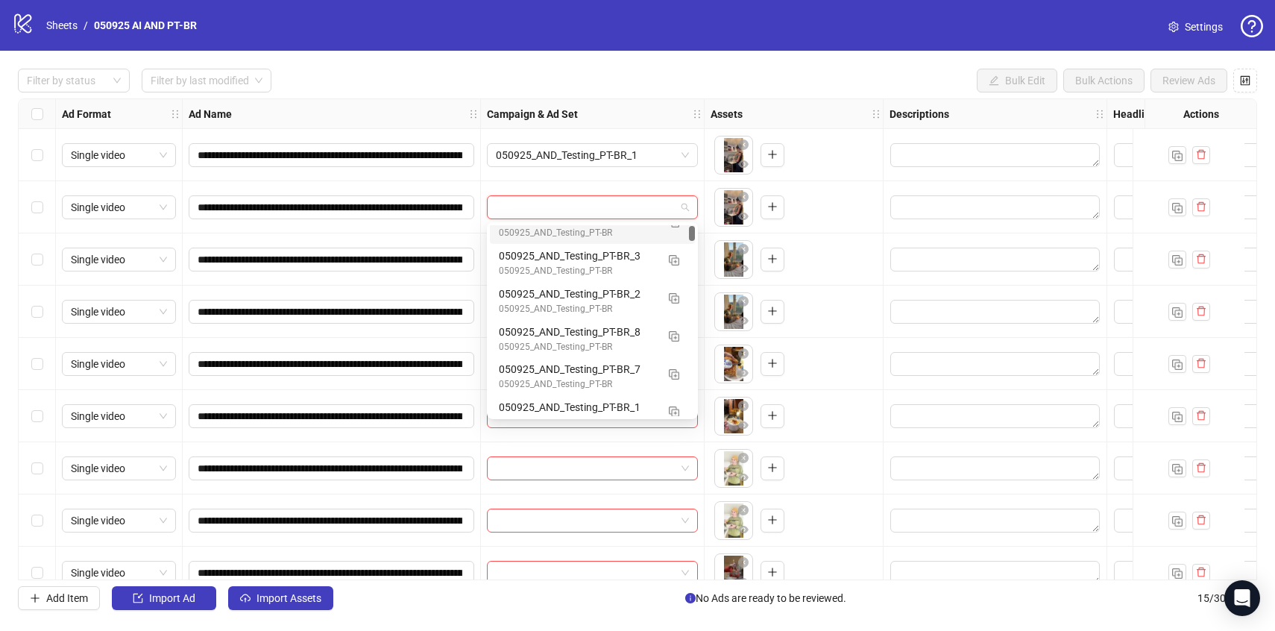
scroll to position [109, 0]
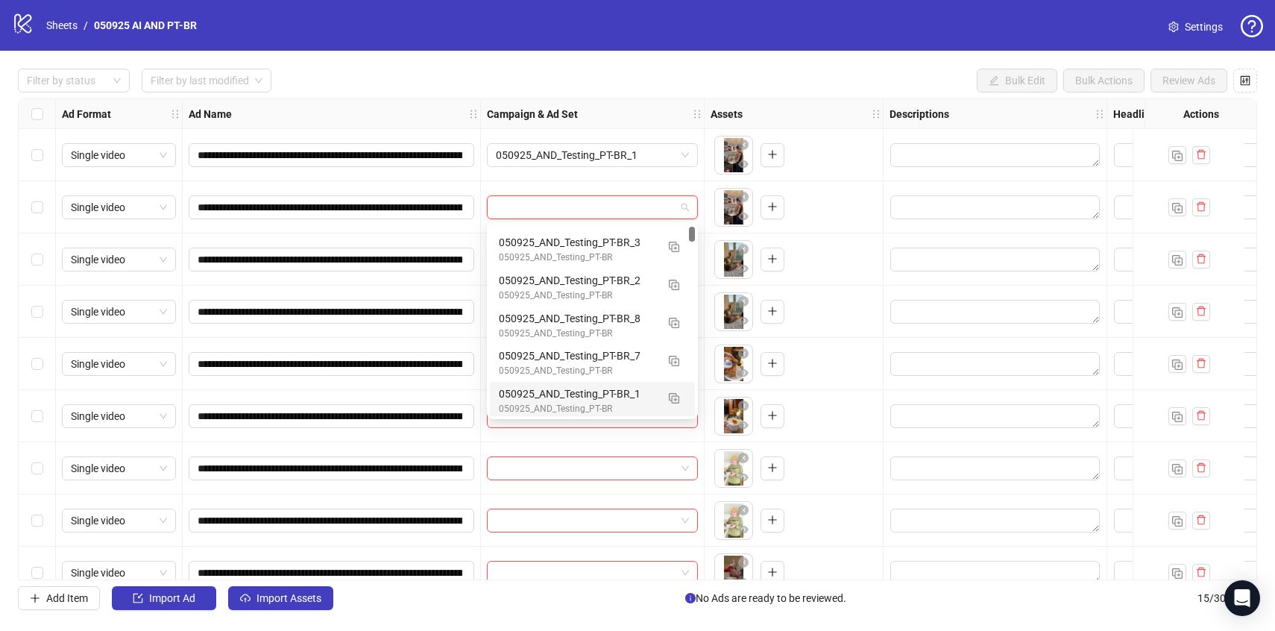
click at [607, 405] on div "050925_AND_Testing_PT-BR" at bounding box center [577, 409] width 157 height 14
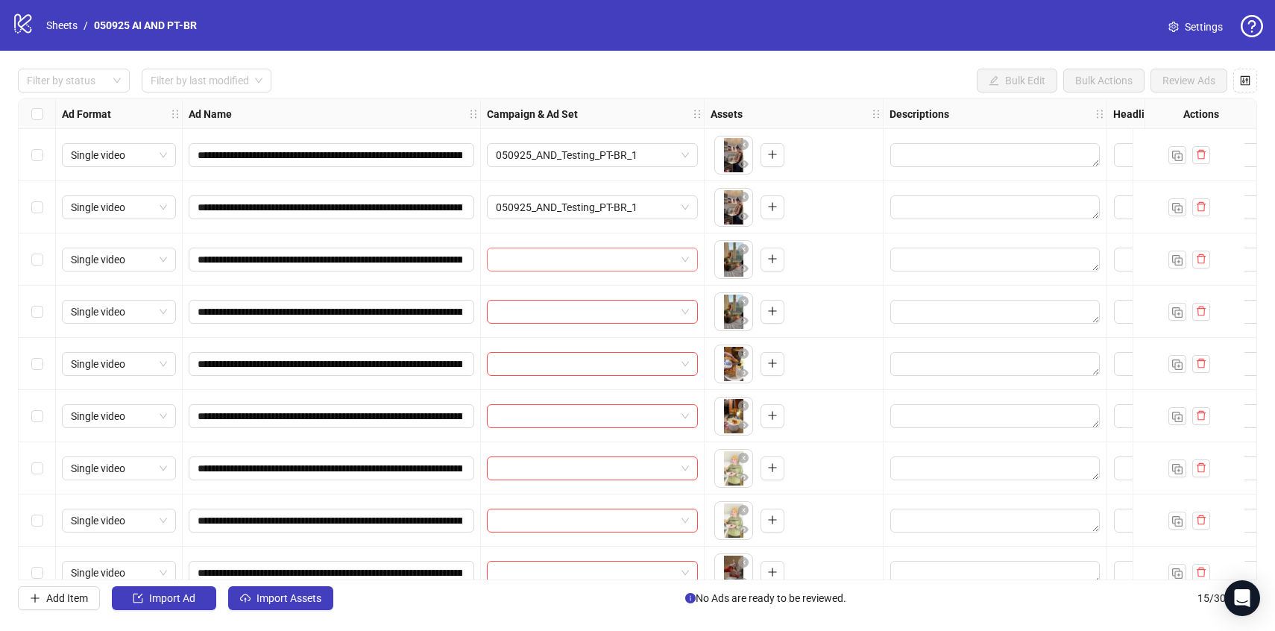
click at [561, 266] on input "search" at bounding box center [586, 259] width 180 height 22
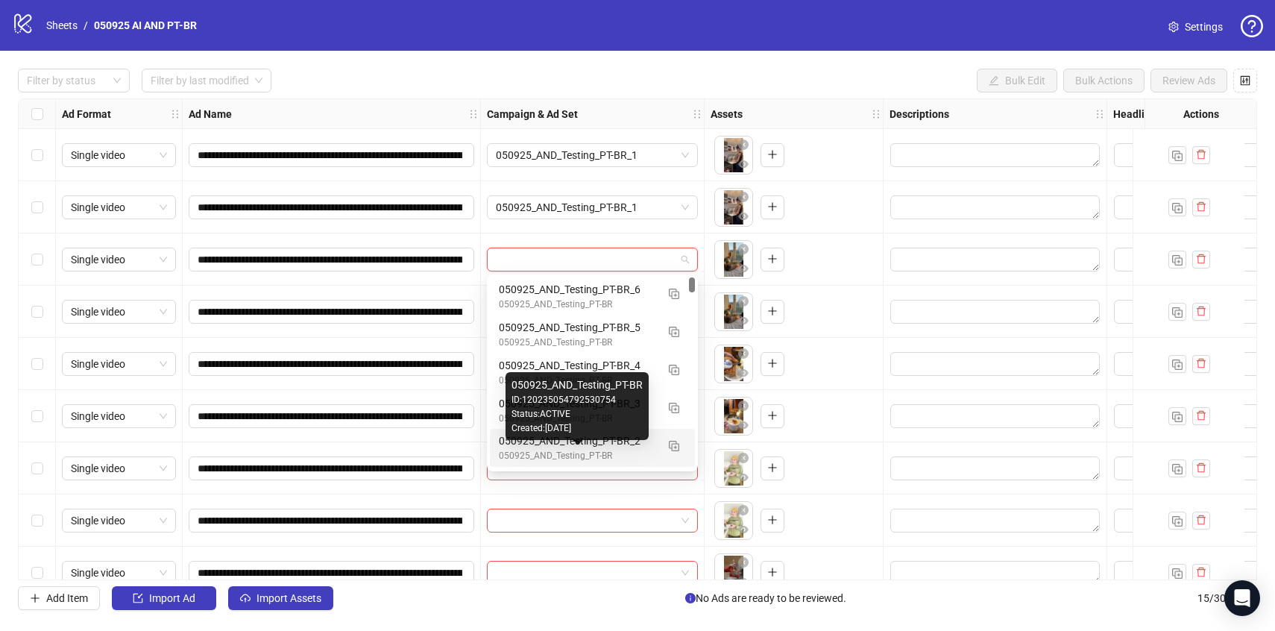
click at [580, 451] on div "050925_AND_Testing_PT-BR" at bounding box center [577, 456] width 157 height 14
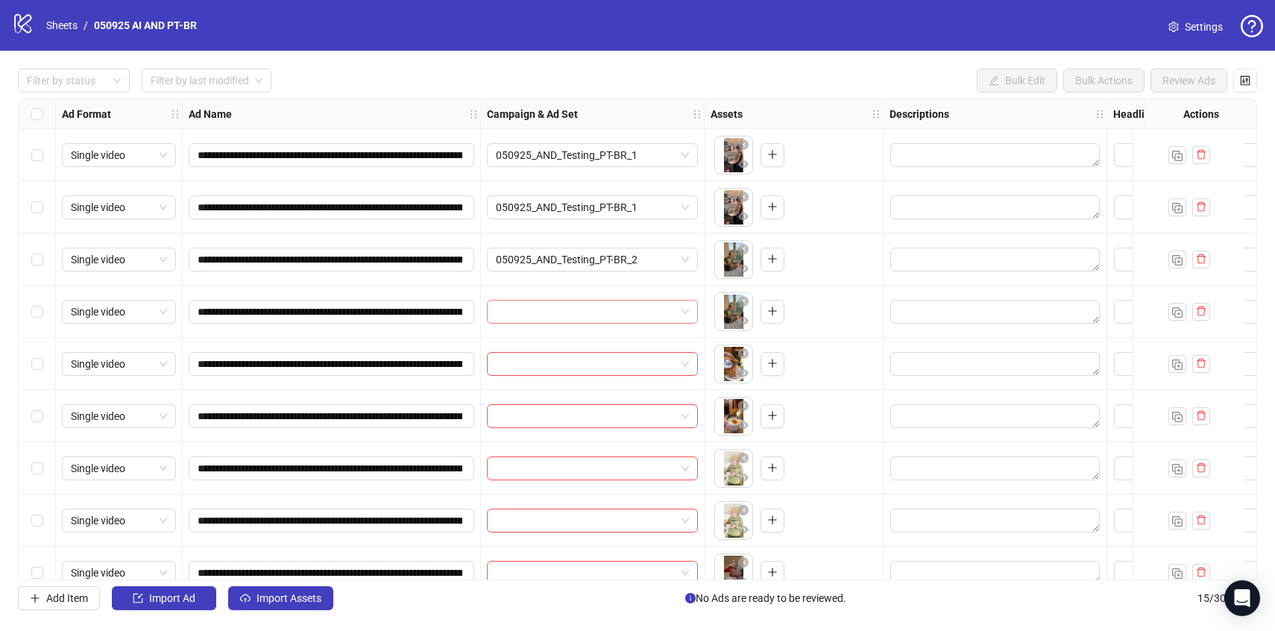
click at [559, 307] on input "search" at bounding box center [586, 312] width 180 height 22
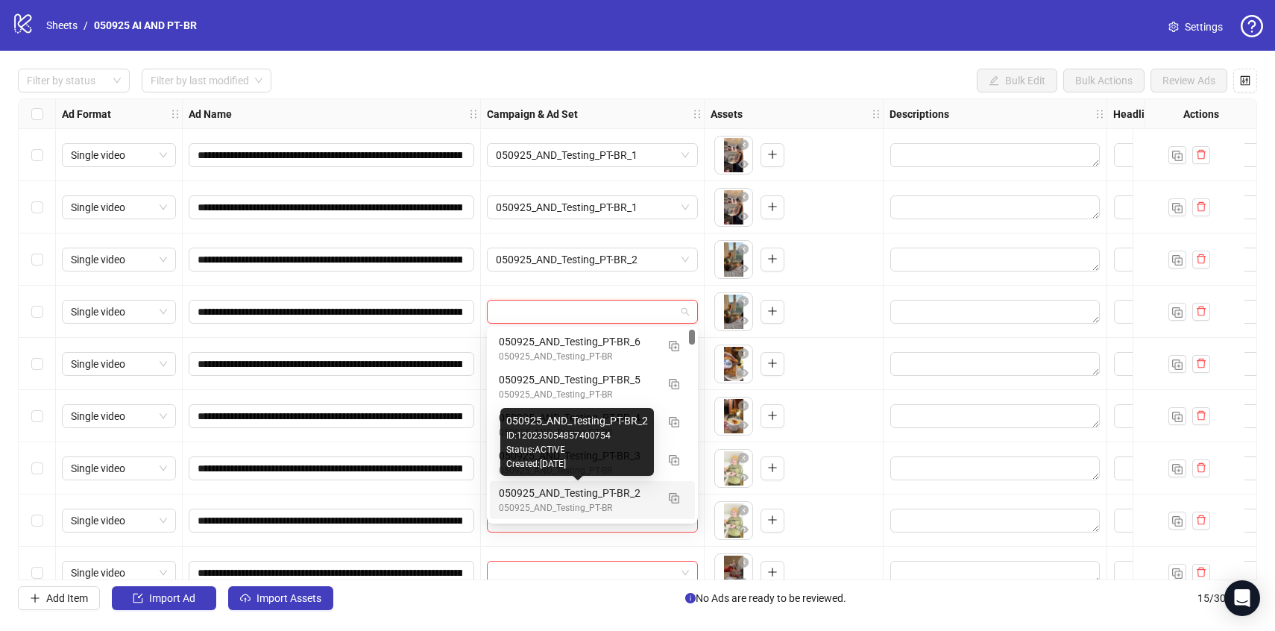
click at [591, 502] on div "050925_AND_Testing_PT-BR" at bounding box center [577, 508] width 157 height 14
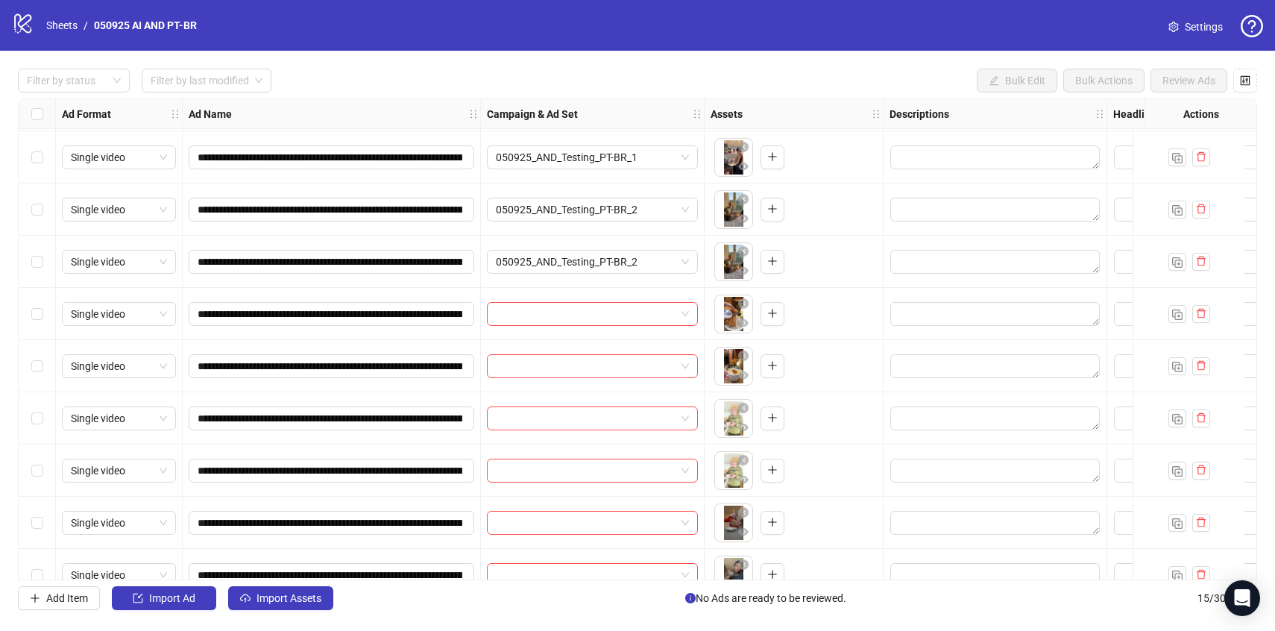
scroll to position [60, 0]
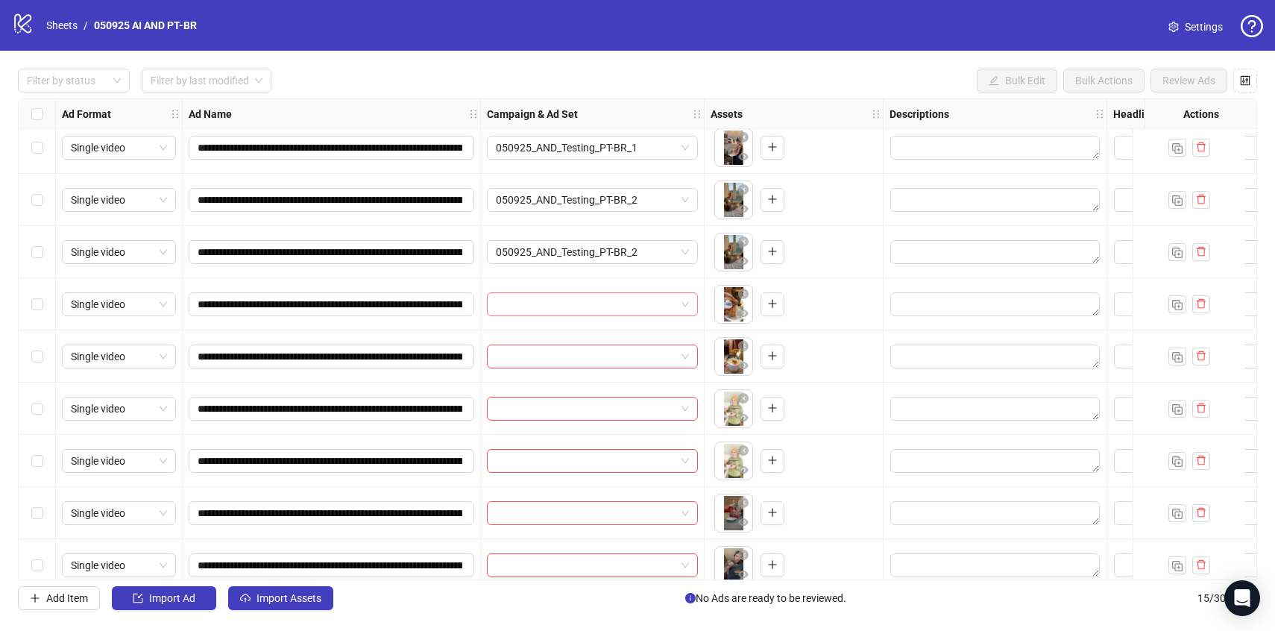
click at [531, 310] on input "search" at bounding box center [586, 304] width 180 height 22
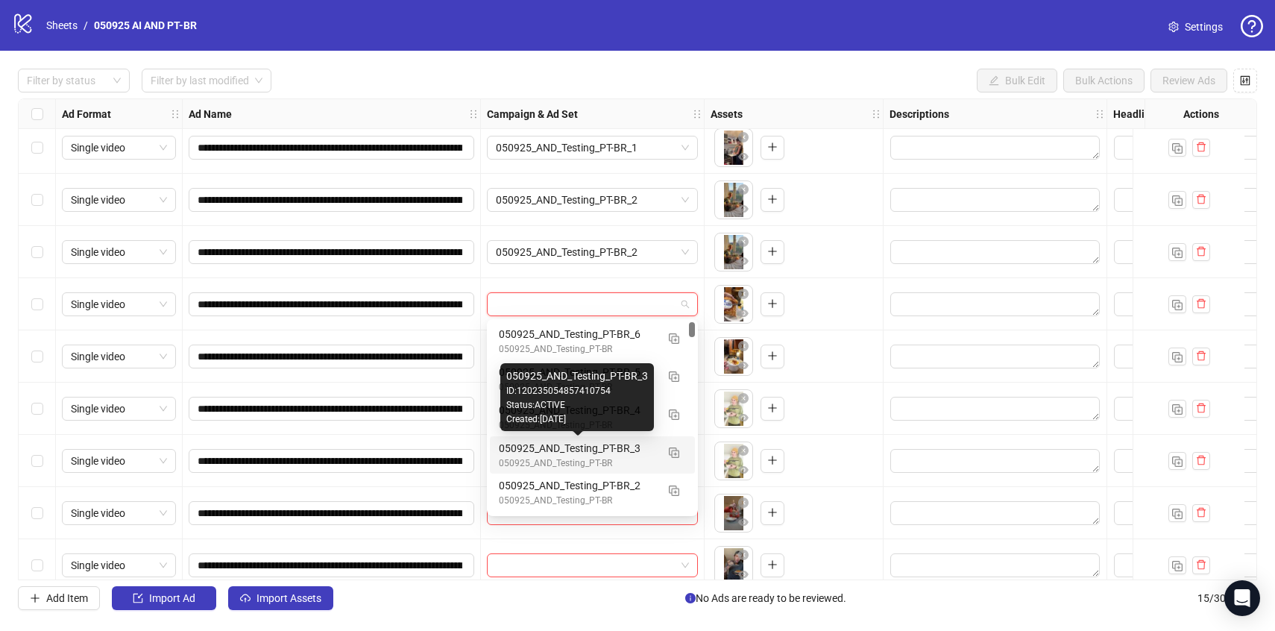
click at [574, 446] on div "050925_AND_Testing_PT-BR_3" at bounding box center [577, 448] width 157 height 16
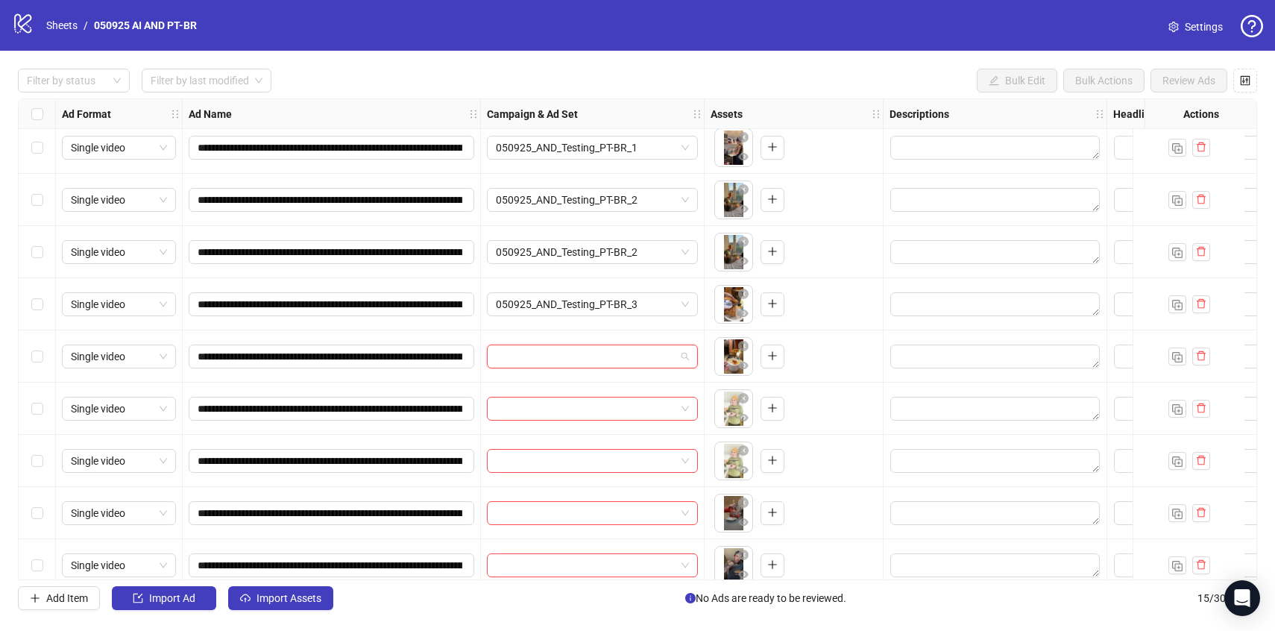
click at [542, 361] on input "search" at bounding box center [586, 356] width 180 height 22
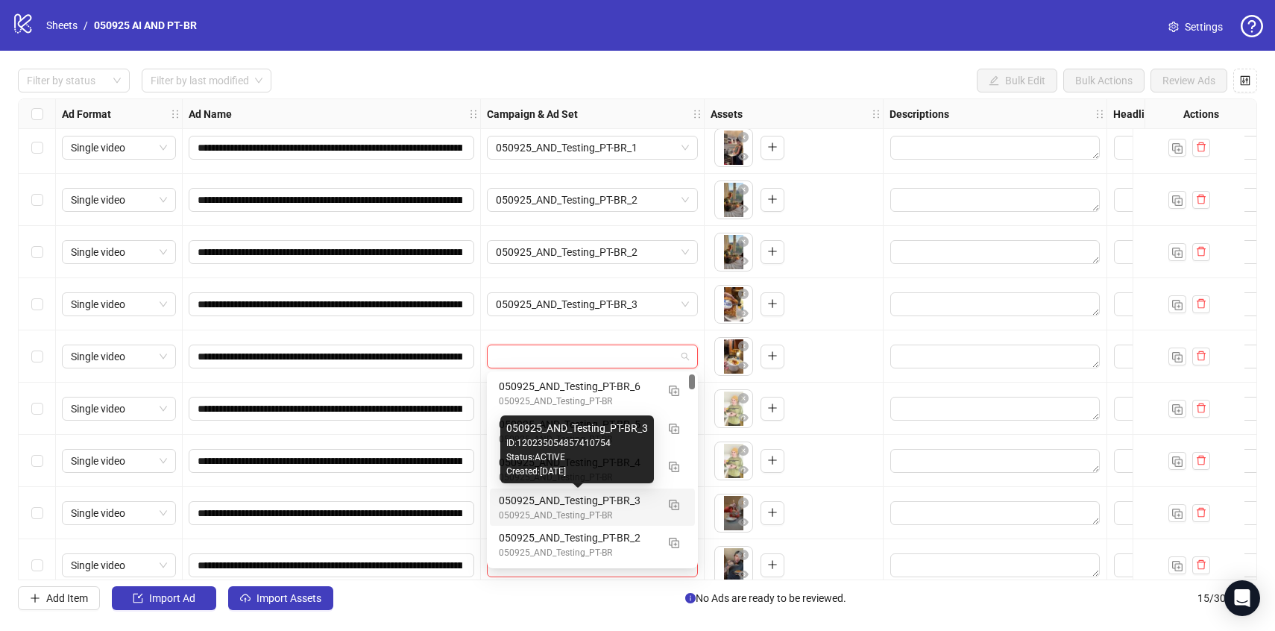
click at [593, 494] on div "050925_AND_Testing_PT-BR_3" at bounding box center [577, 500] width 157 height 16
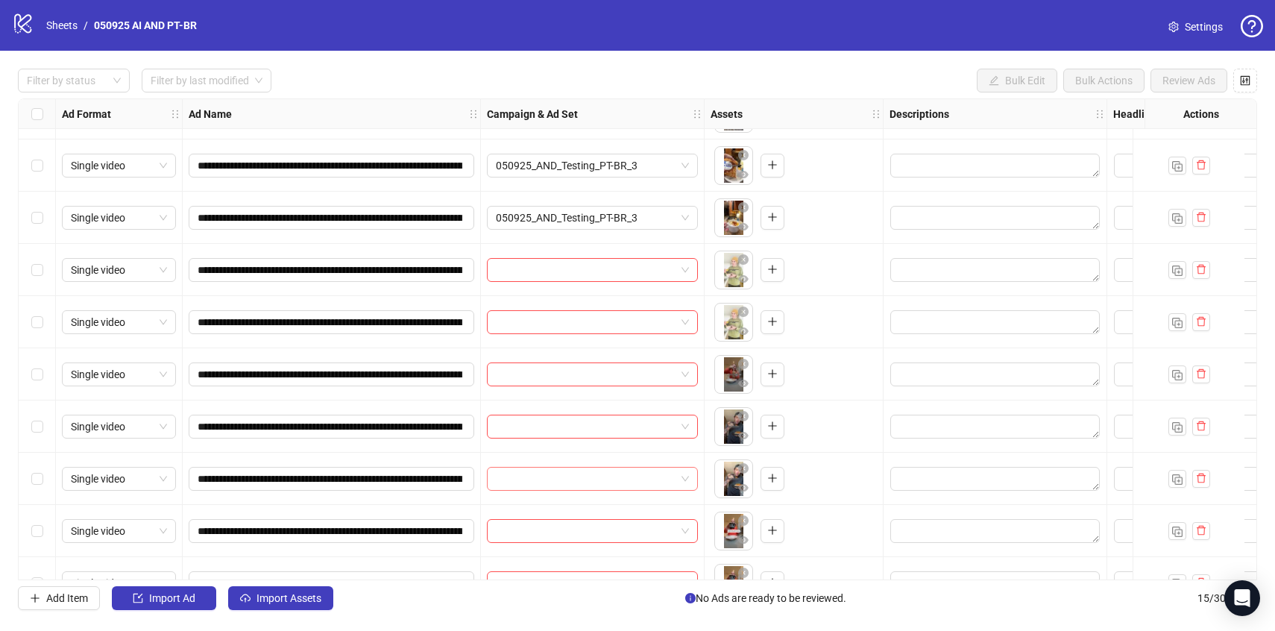
scroll to position [200, 0]
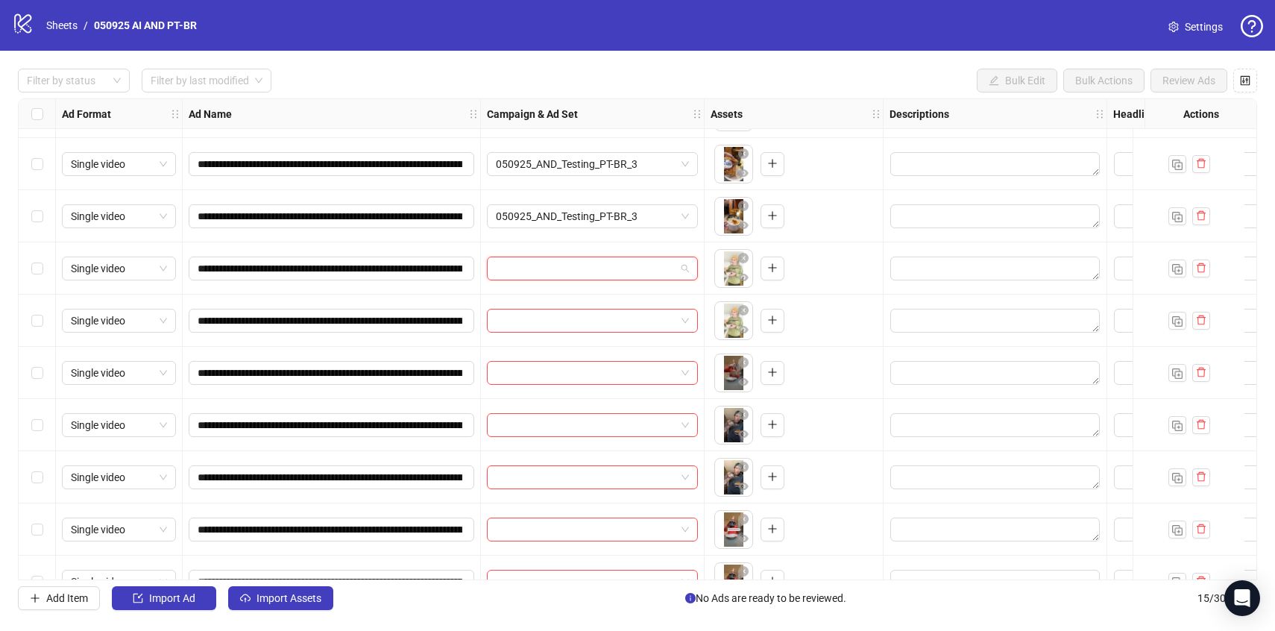
click at [570, 272] on input "search" at bounding box center [586, 268] width 180 height 22
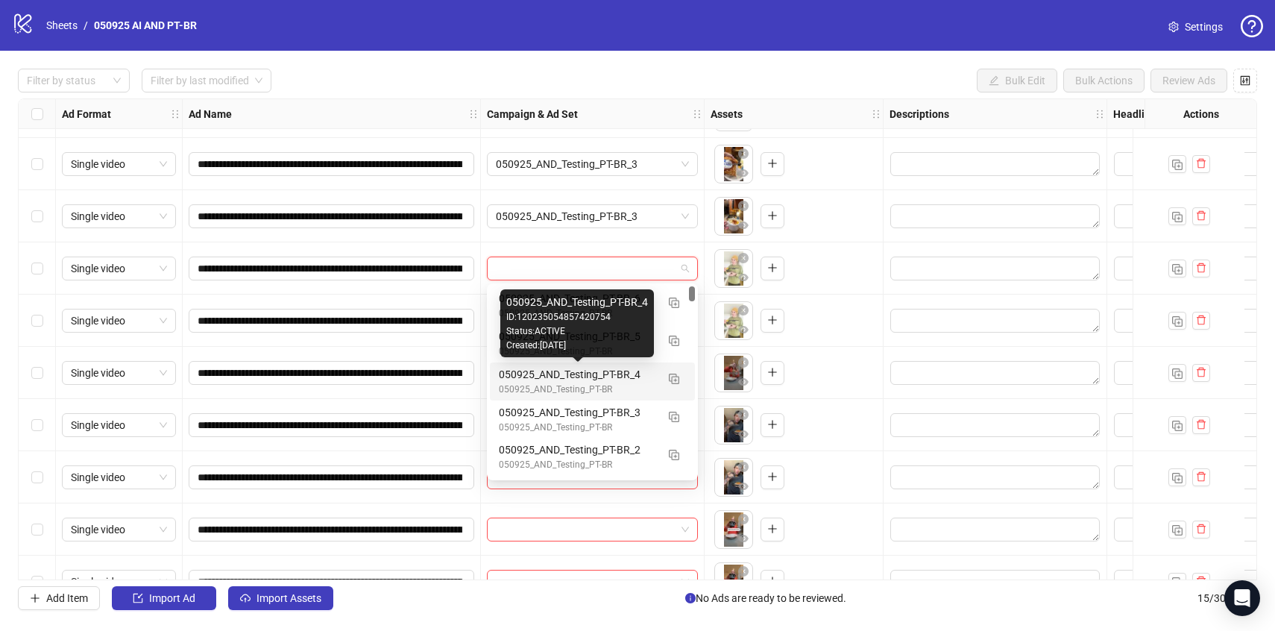
click at [586, 380] on div "050925_AND_Testing_PT-BR_4" at bounding box center [577, 374] width 157 height 16
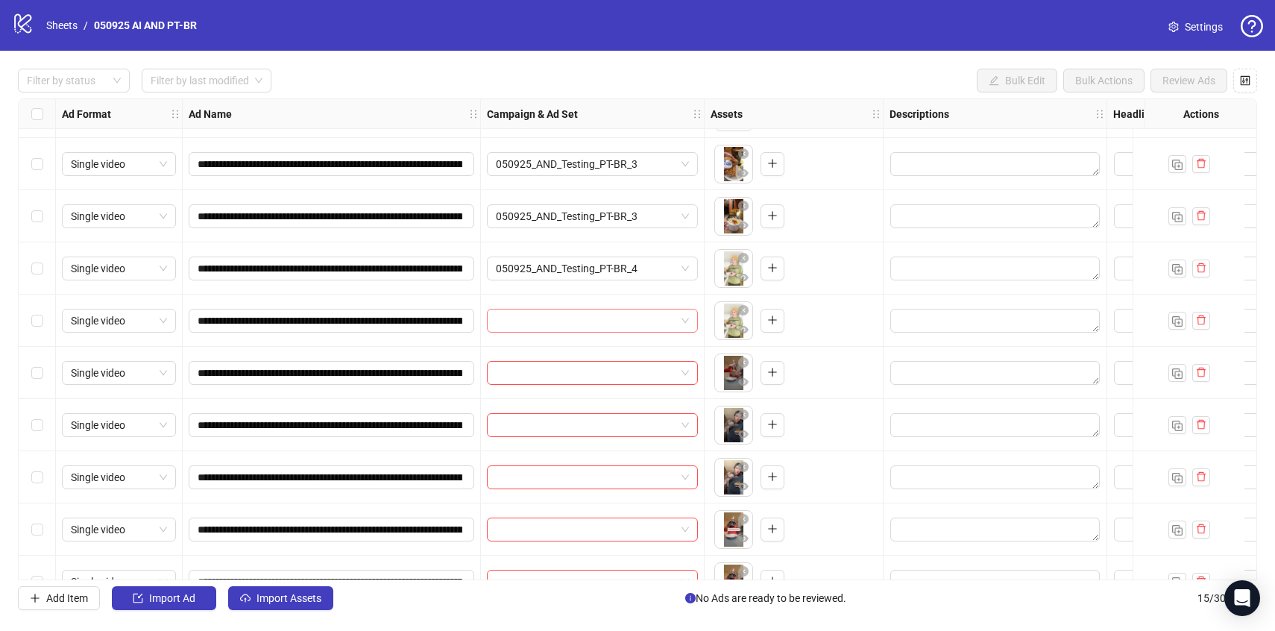
click at [571, 330] on input "search" at bounding box center [586, 321] width 180 height 22
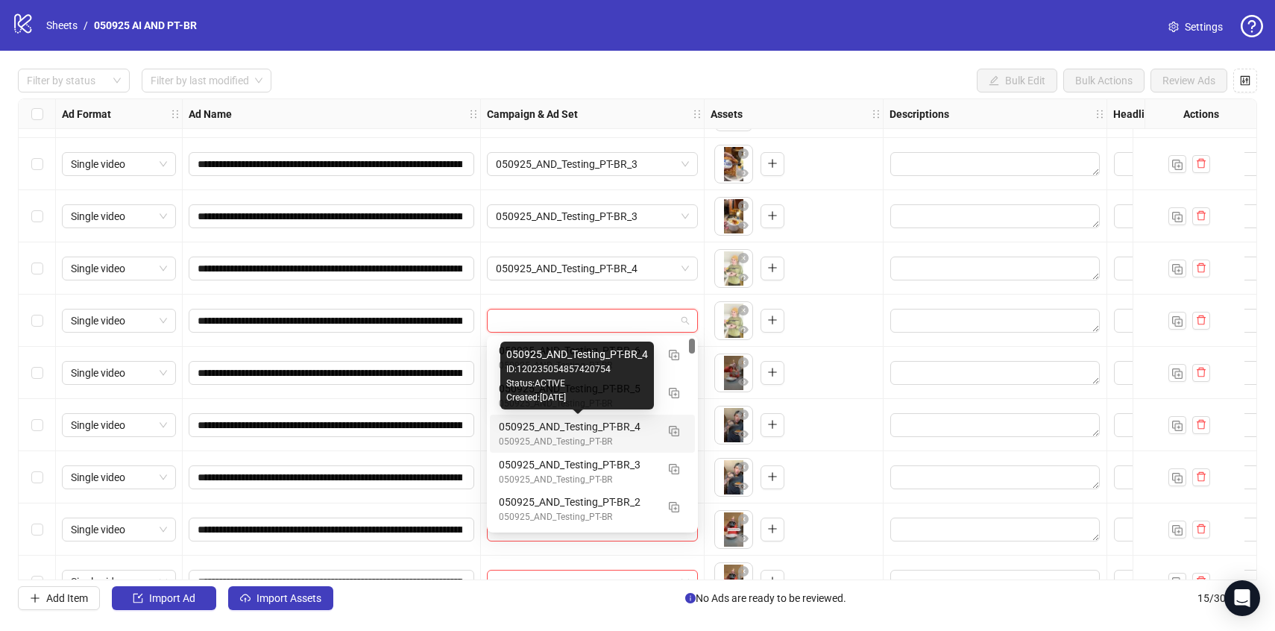
click at [600, 429] on div "050925_AND_Testing_PT-BR_4" at bounding box center [577, 426] width 157 height 16
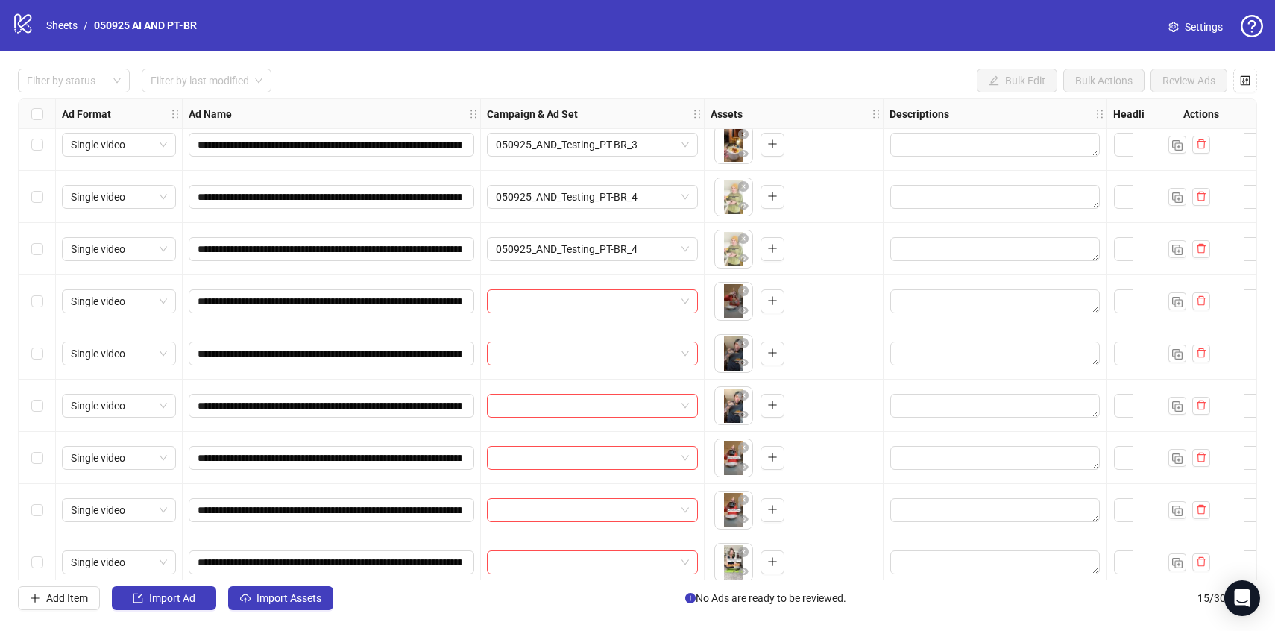
scroll to position [274, 0]
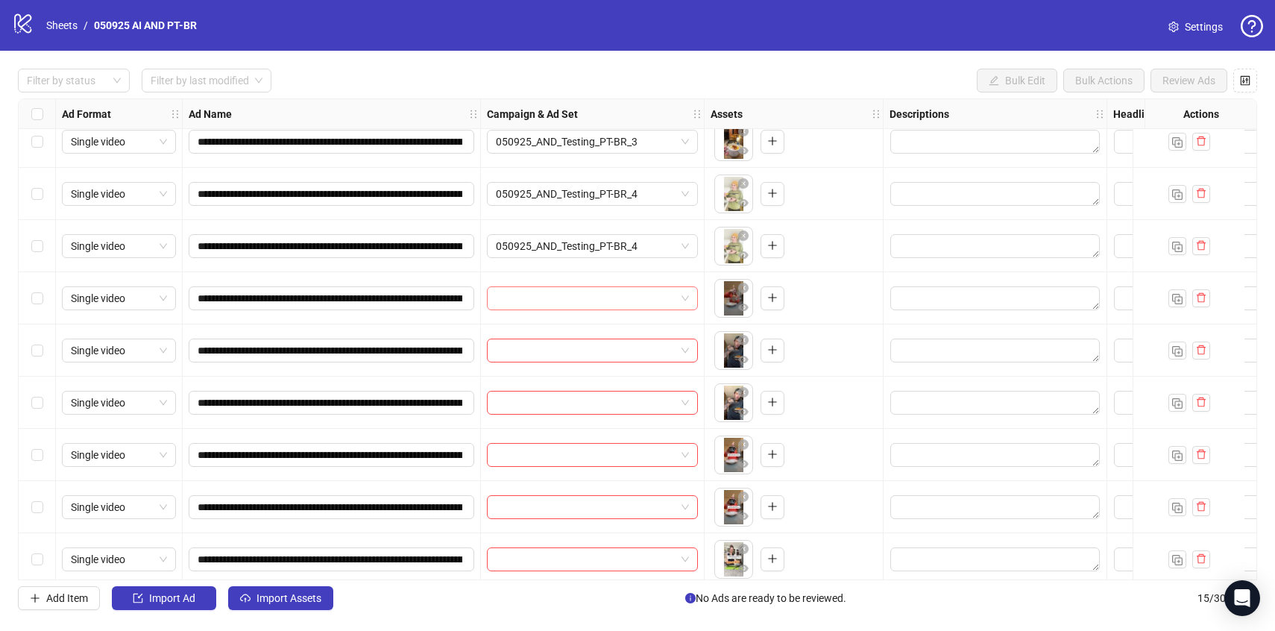
click at [583, 305] on input "search" at bounding box center [586, 298] width 180 height 22
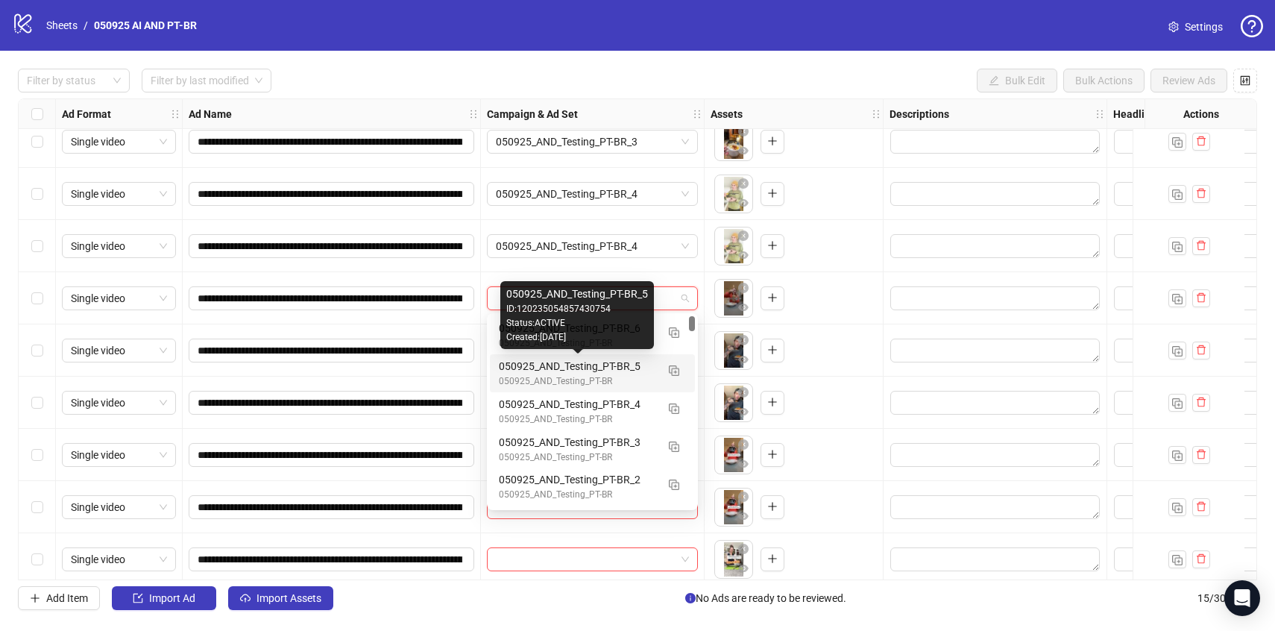
click at [585, 368] on div "050925_AND_Testing_PT-BR_5" at bounding box center [577, 366] width 157 height 16
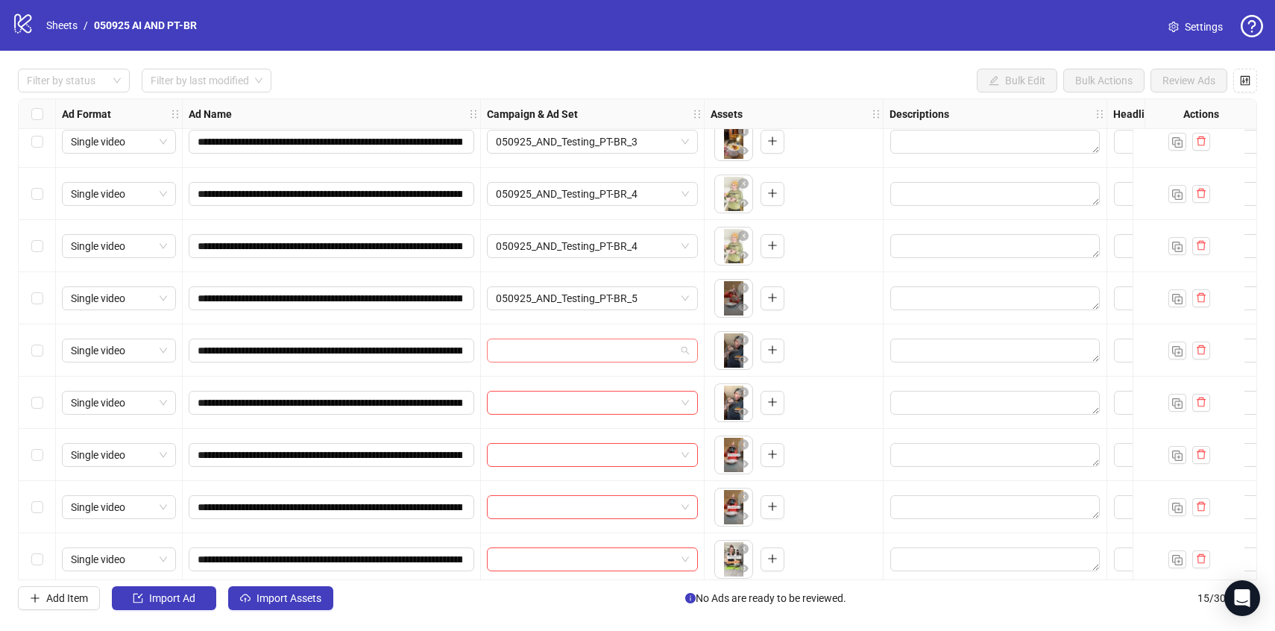
click at [571, 354] on input "search" at bounding box center [586, 350] width 180 height 22
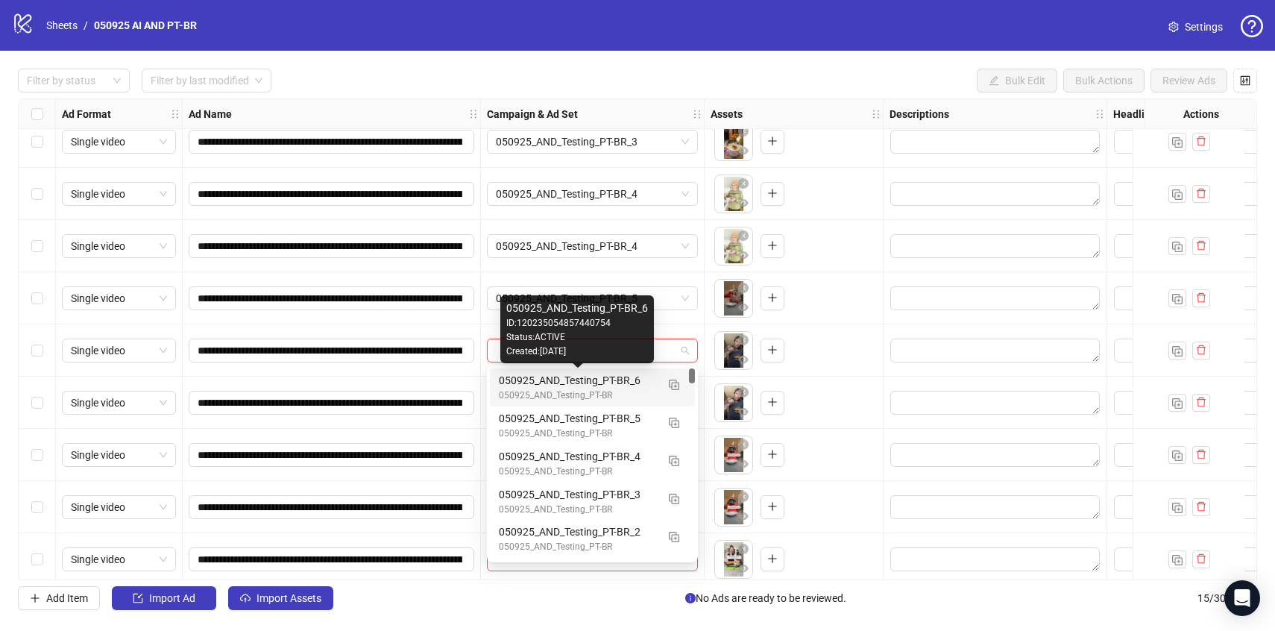
click at [577, 384] on div "050925_AND_Testing_PT-BR_6" at bounding box center [577, 380] width 157 height 16
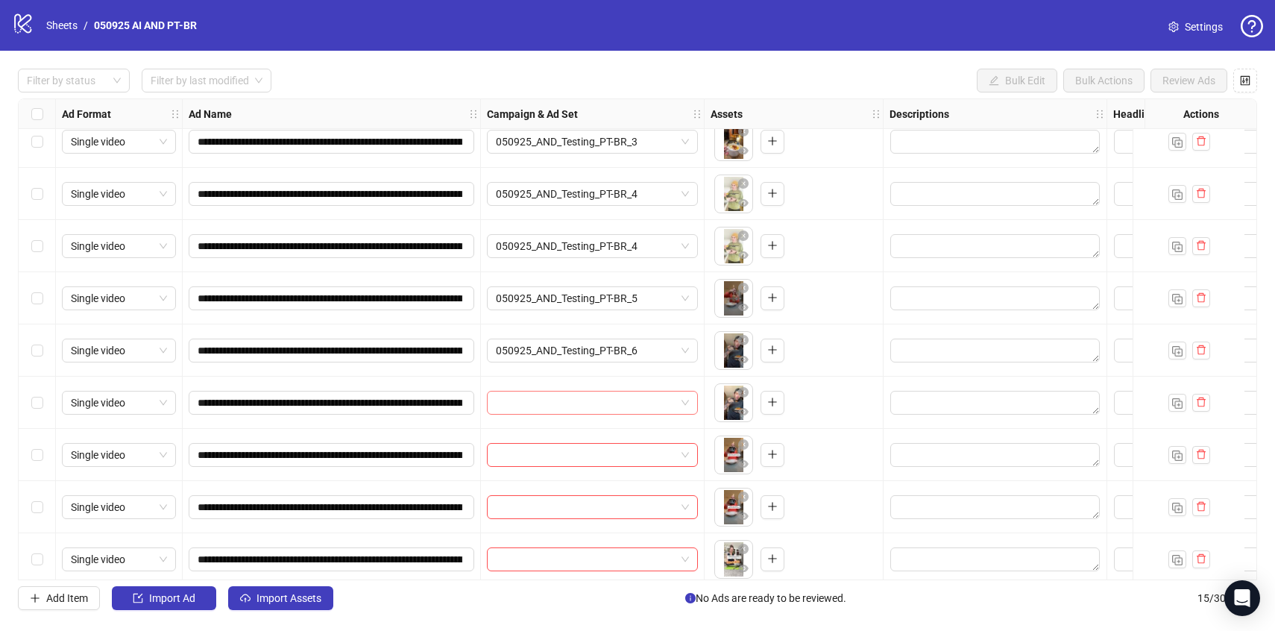
click at [579, 410] on input "search" at bounding box center [586, 403] width 180 height 22
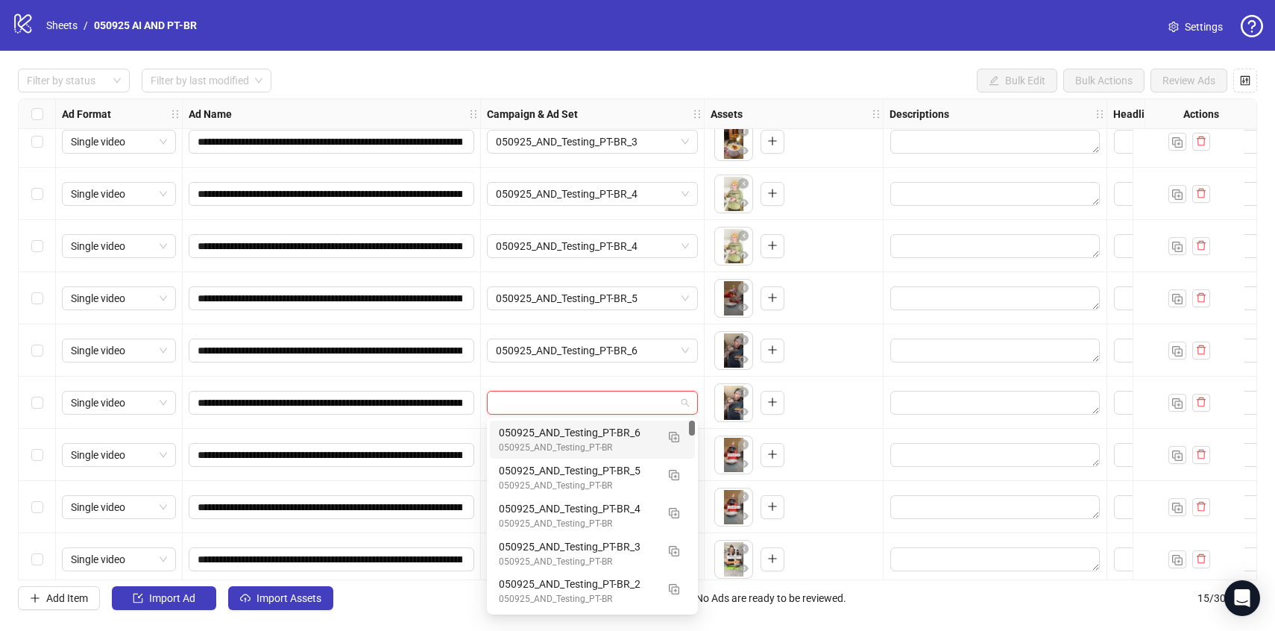
click at [583, 434] on div "050925_AND_Testing_PT-BR_6" at bounding box center [577, 432] width 157 height 16
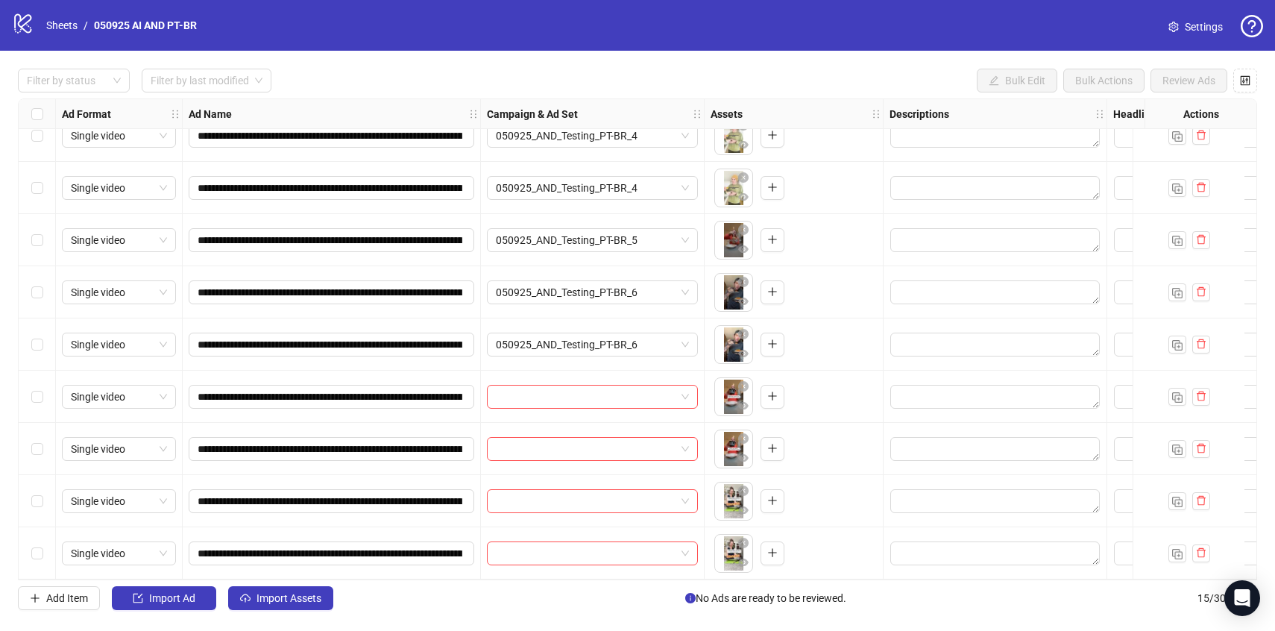
scroll to position [339, 0]
click at [564, 394] on input "search" at bounding box center [586, 397] width 180 height 22
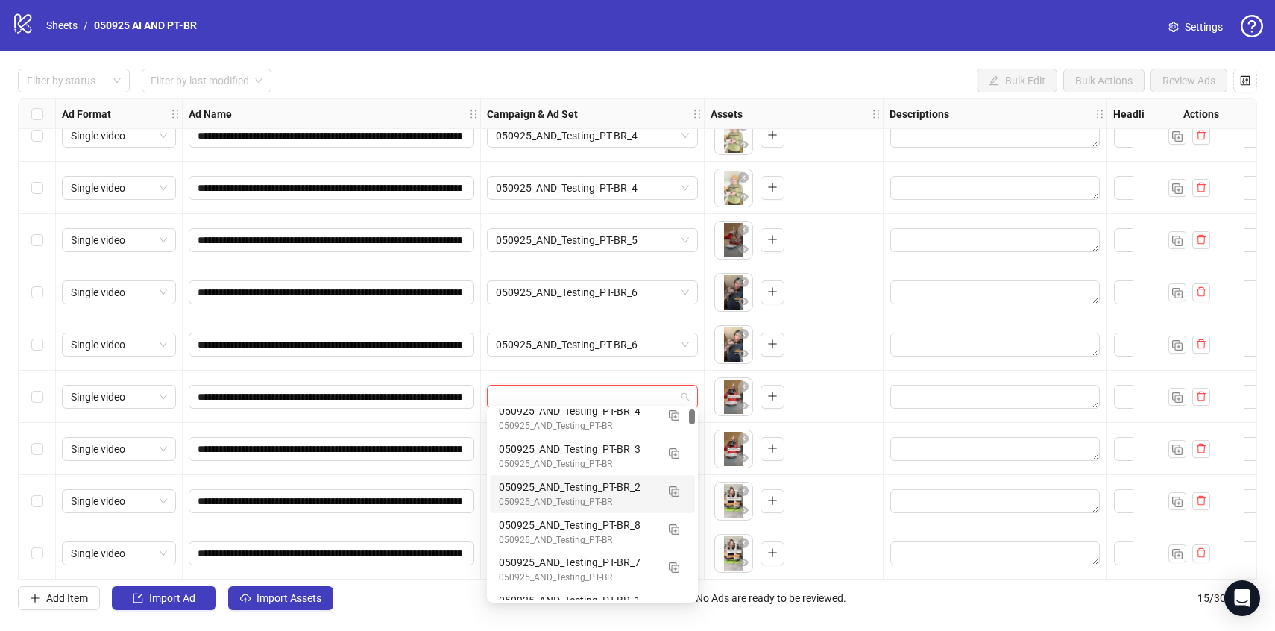
scroll to position [96, 0]
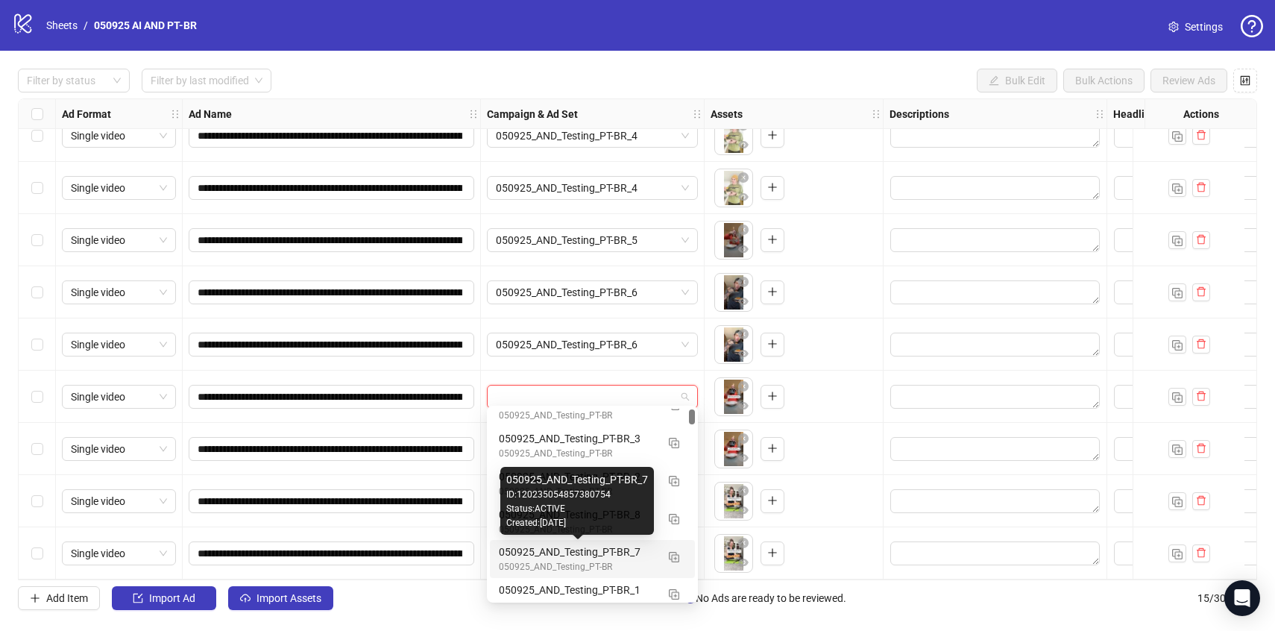
click at [592, 556] on div "050925_AND_Testing_PT-BR_7" at bounding box center [577, 552] width 157 height 16
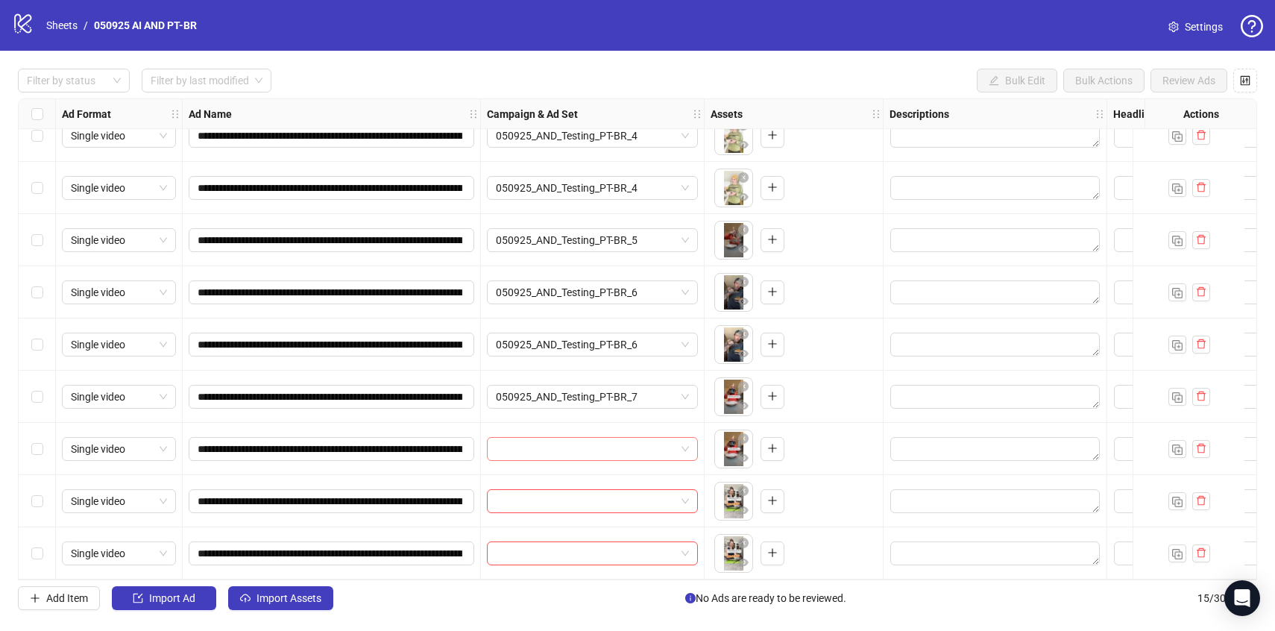
click at [561, 448] on input "search" at bounding box center [586, 449] width 180 height 22
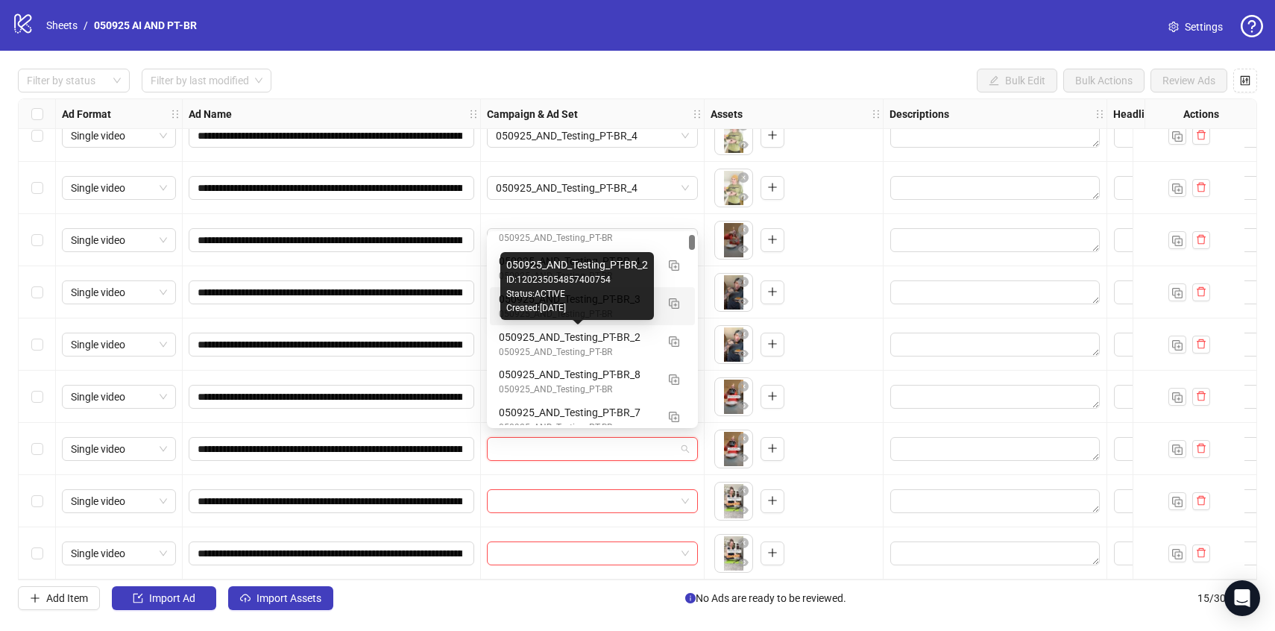
scroll to position [61, 0]
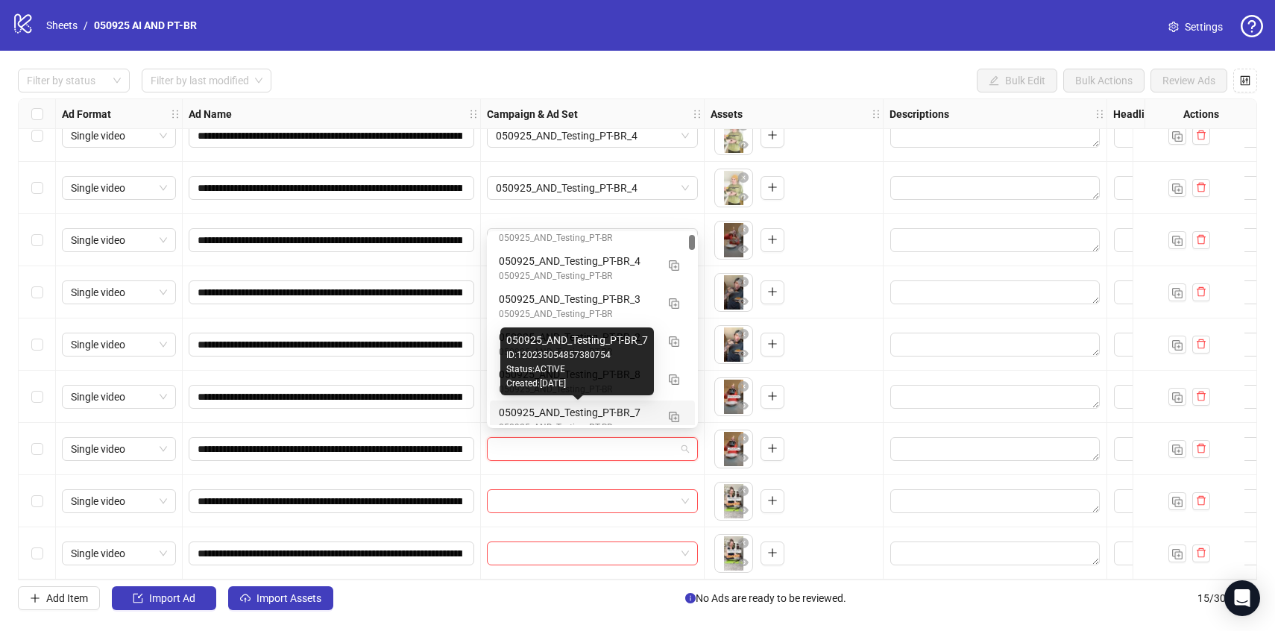
click at [575, 411] on div "050925_AND_Testing_PT-BR_7" at bounding box center [577, 412] width 157 height 16
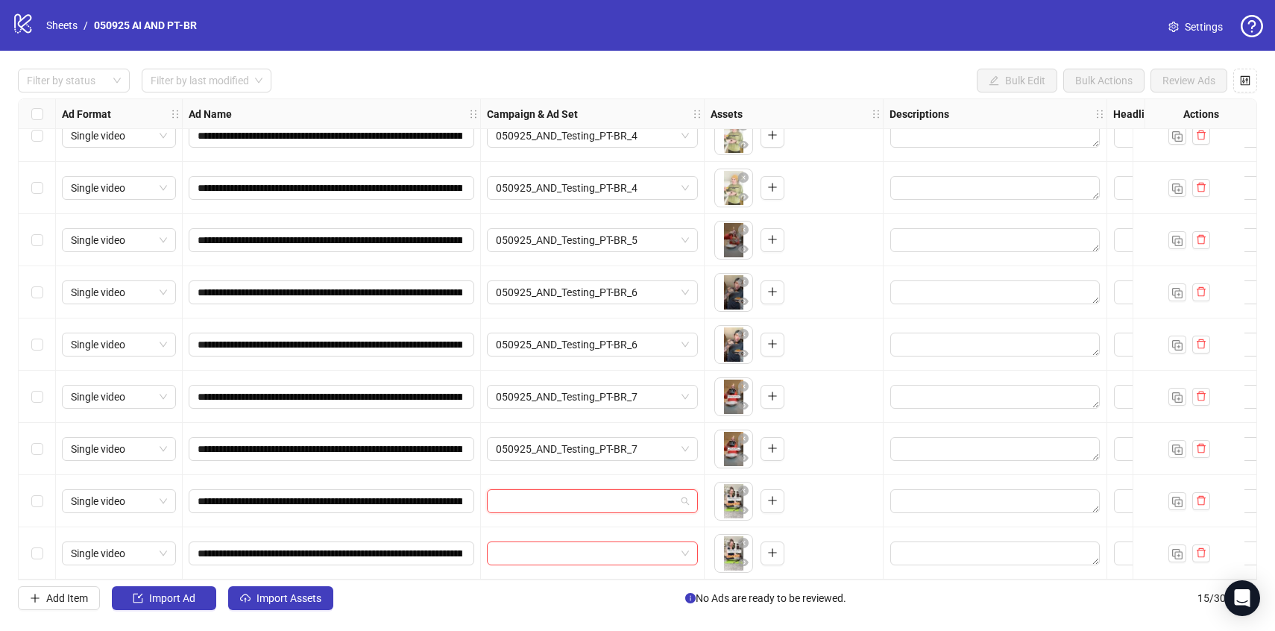
click at [593, 502] on input "search" at bounding box center [586, 501] width 180 height 22
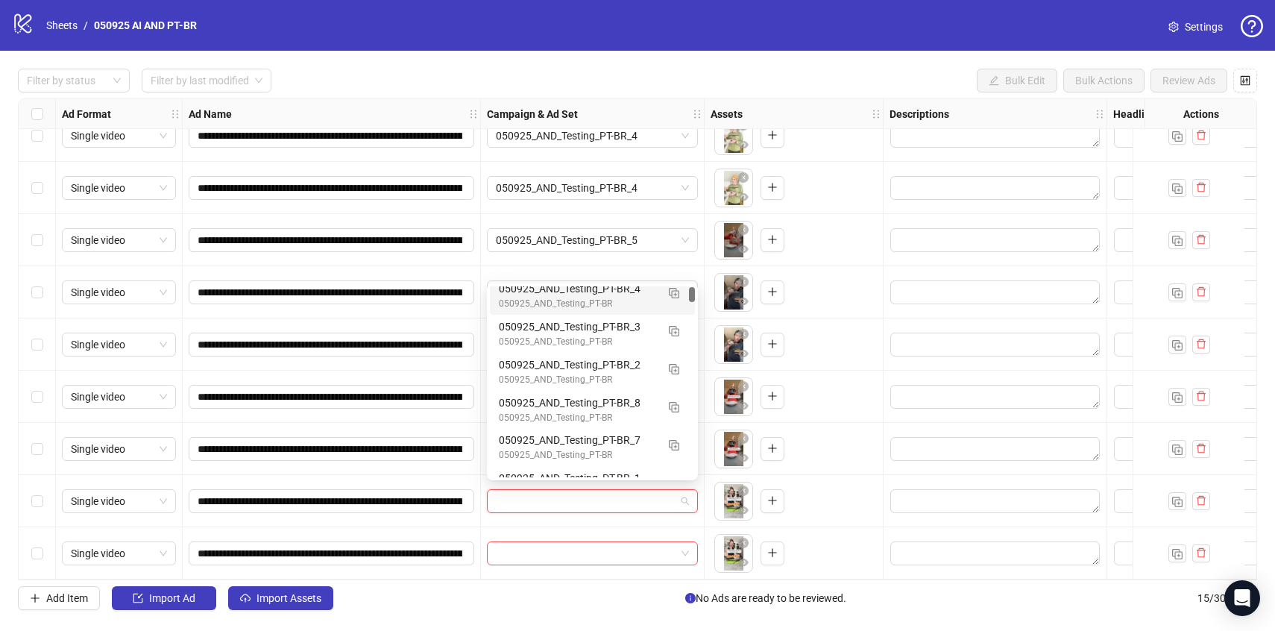
scroll to position [87, 0]
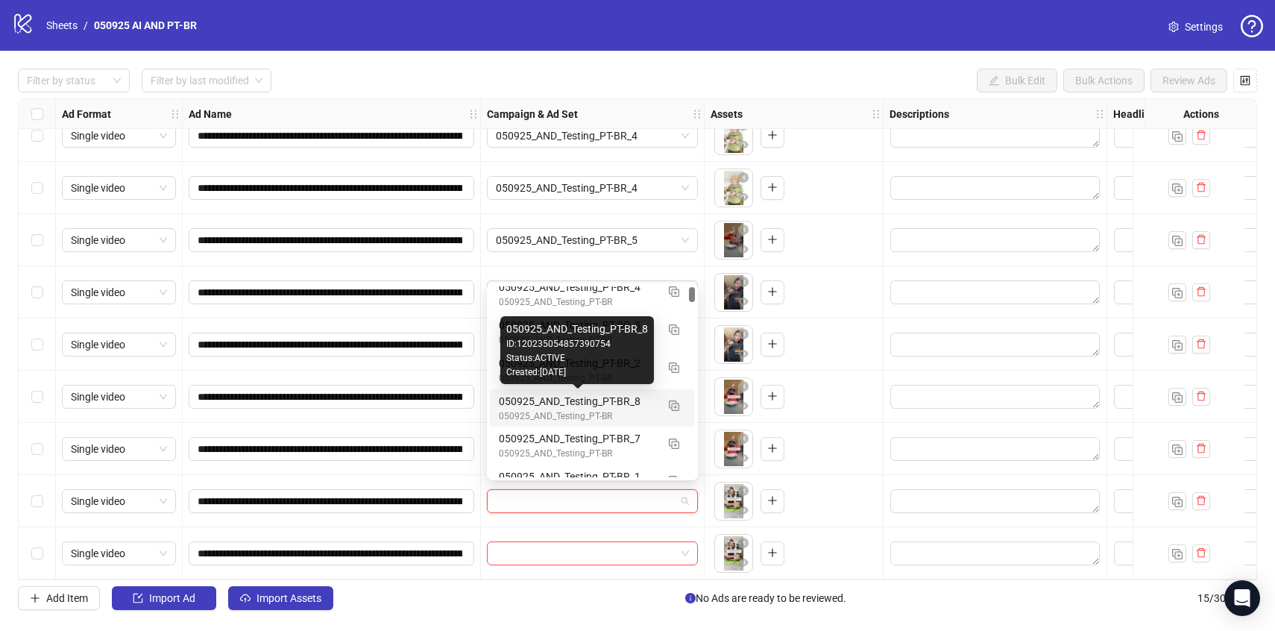
click at [629, 407] on div "050925_AND_Testing_PT-BR_8" at bounding box center [577, 401] width 157 height 16
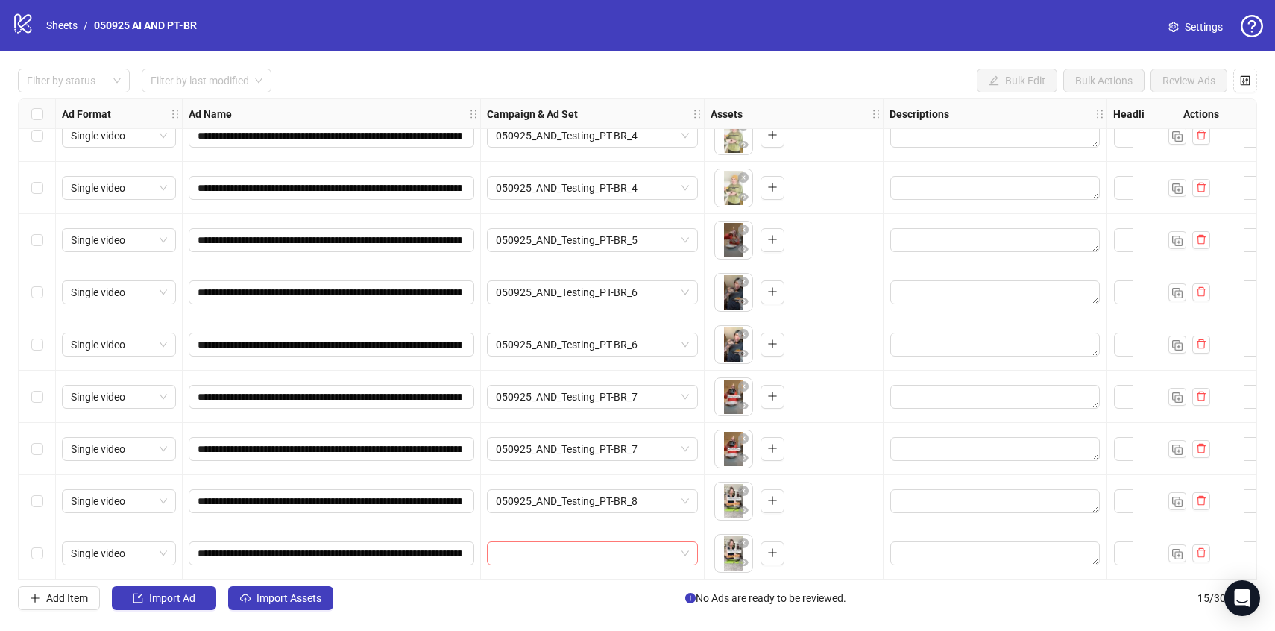
click at [633, 554] on input "search" at bounding box center [586, 553] width 180 height 22
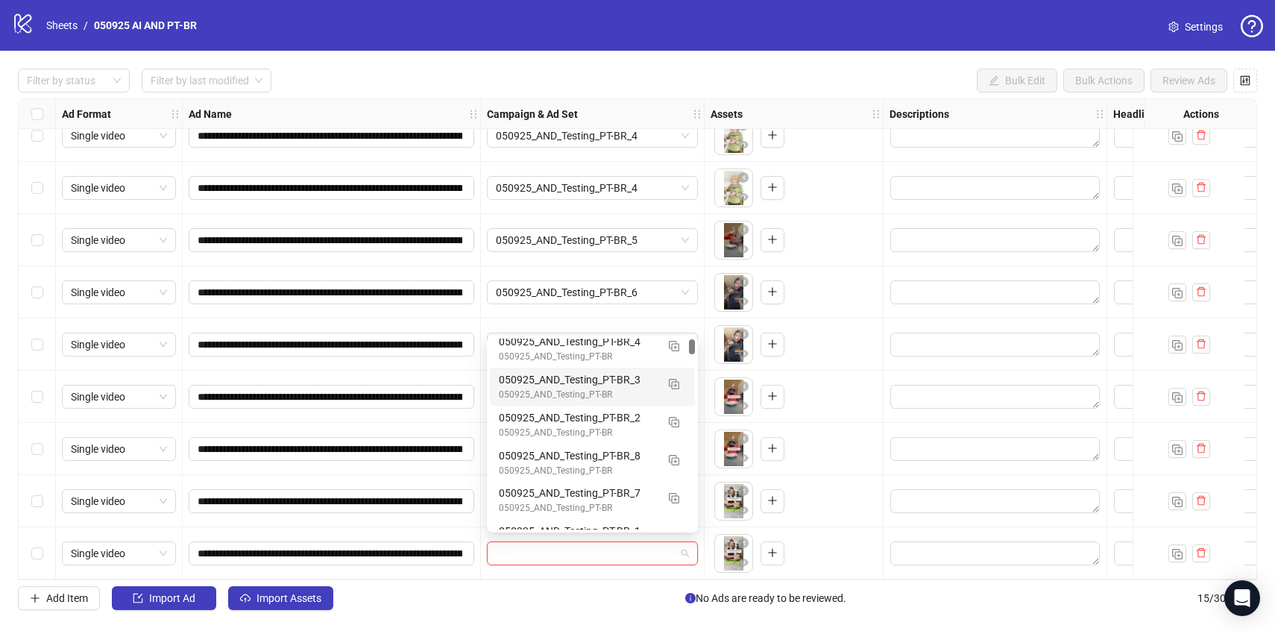
scroll to position [106, 0]
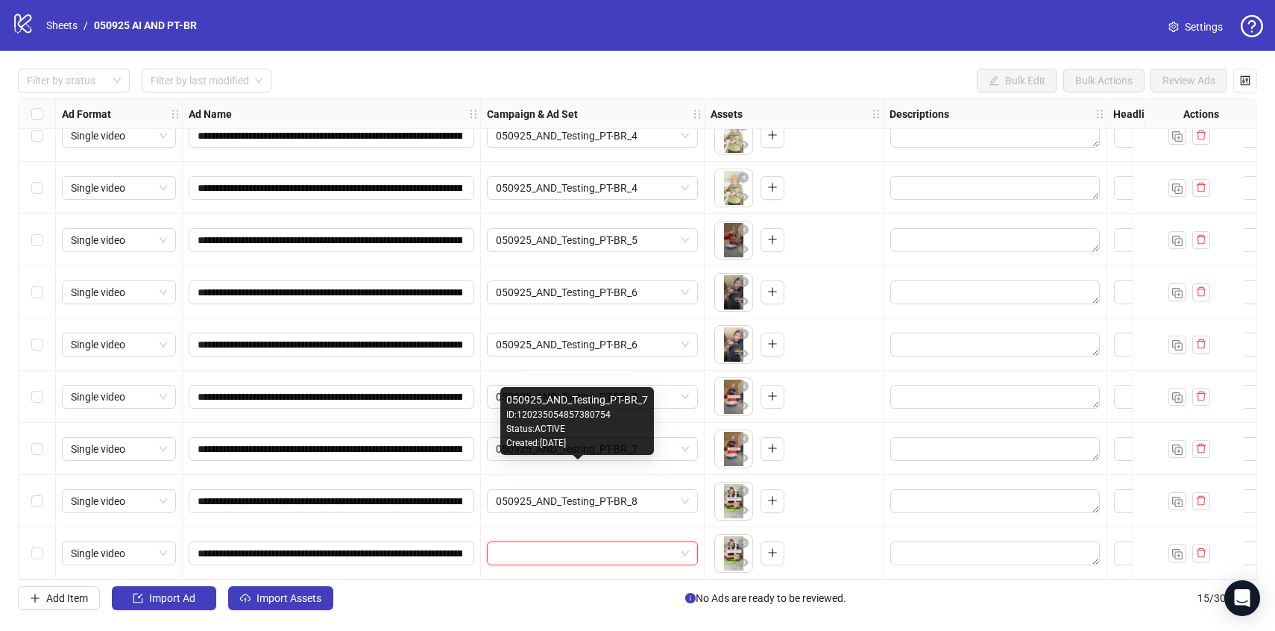
click at [627, 442] on div "Created: [DATE]" at bounding box center [577, 443] width 142 height 14
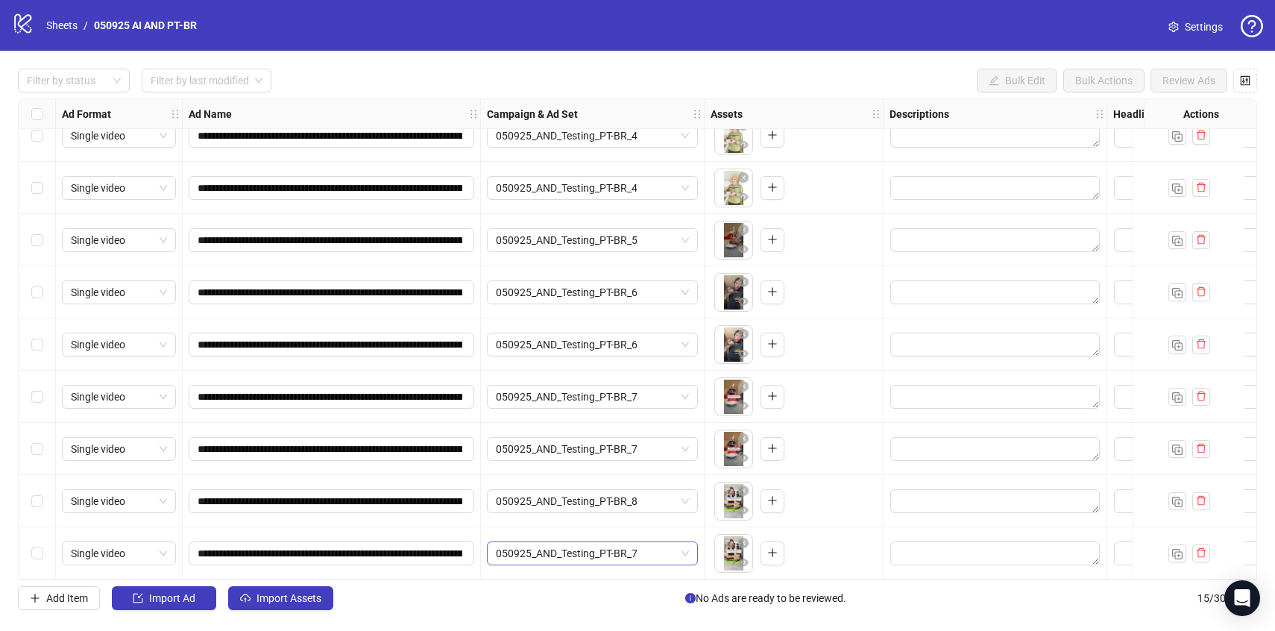
click at [644, 546] on span "050925_AND_Testing_PT-BR_7" at bounding box center [592, 553] width 193 height 22
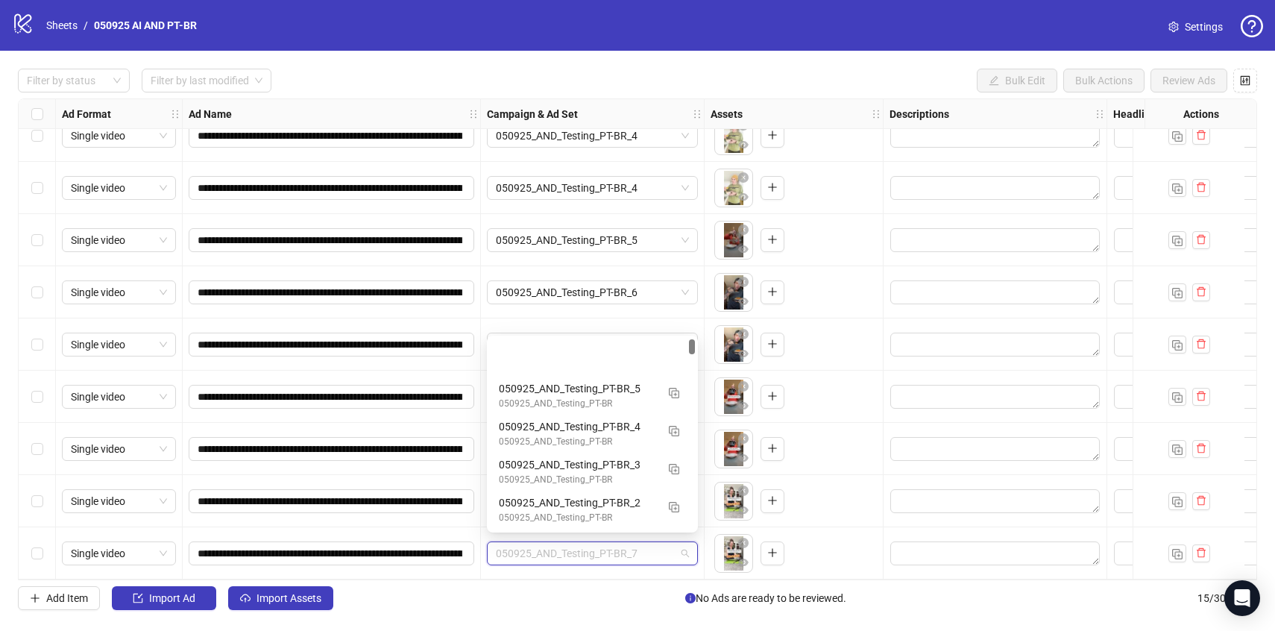
scroll to position [75, 0]
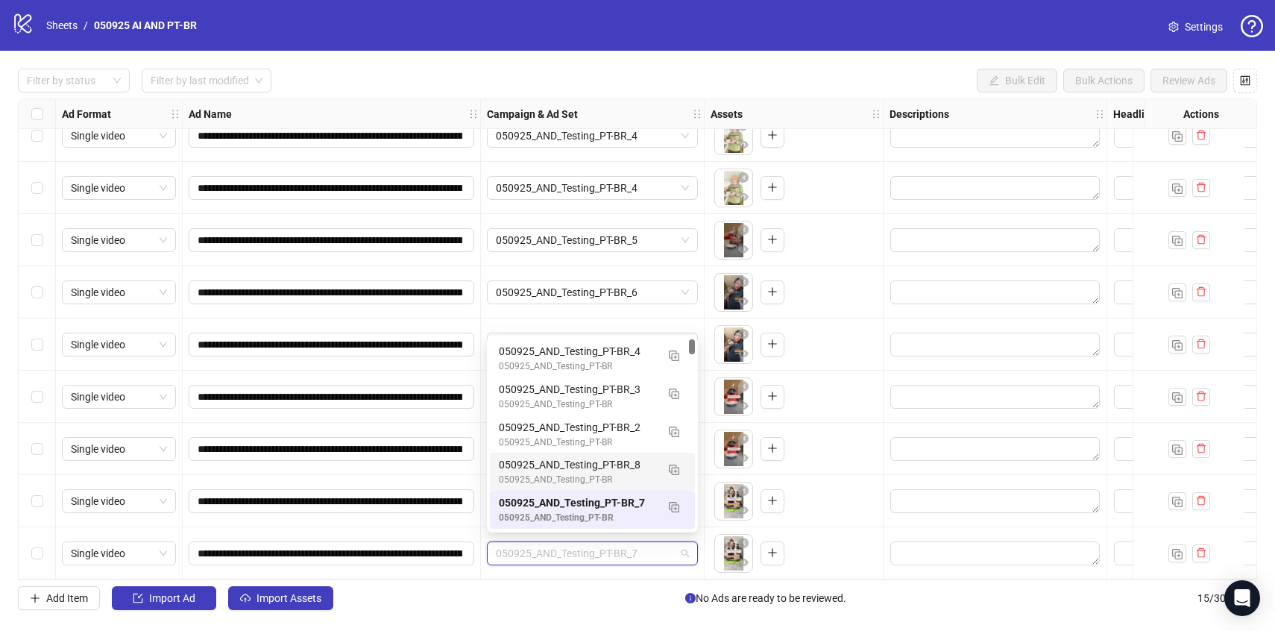
click at [630, 468] on div "050925_AND_Testing_PT-BR_8" at bounding box center [577, 464] width 157 height 16
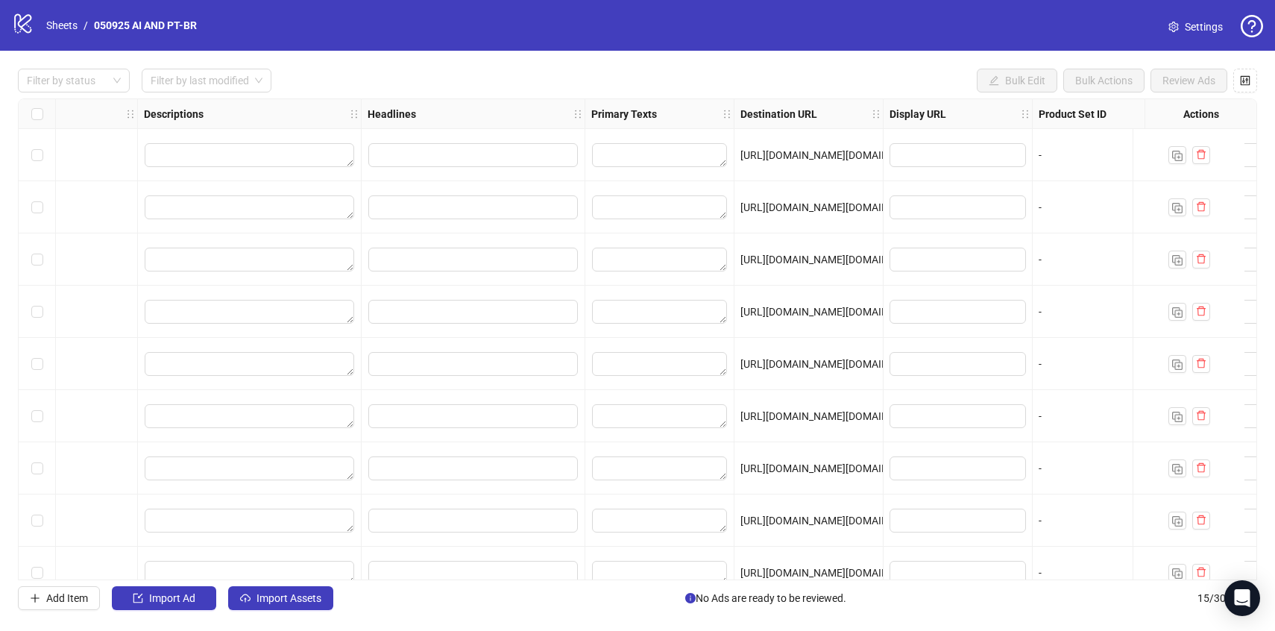
scroll to position [0, 908]
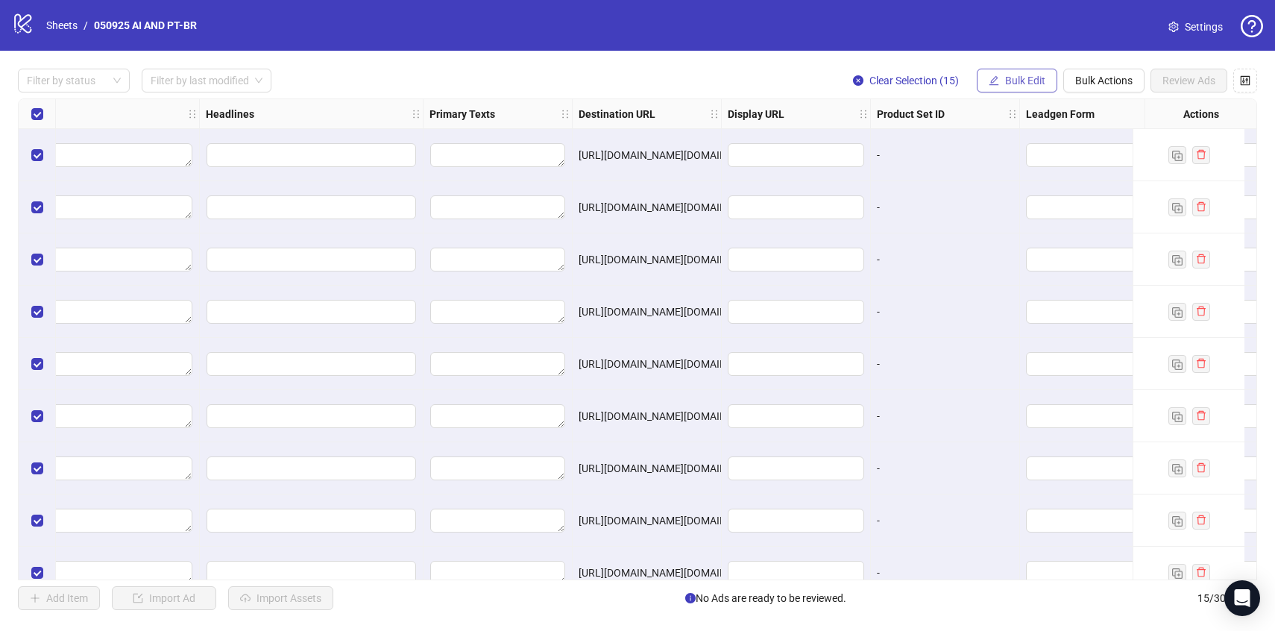
click at [1024, 84] on span "Bulk Edit" at bounding box center [1025, 81] width 40 height 12
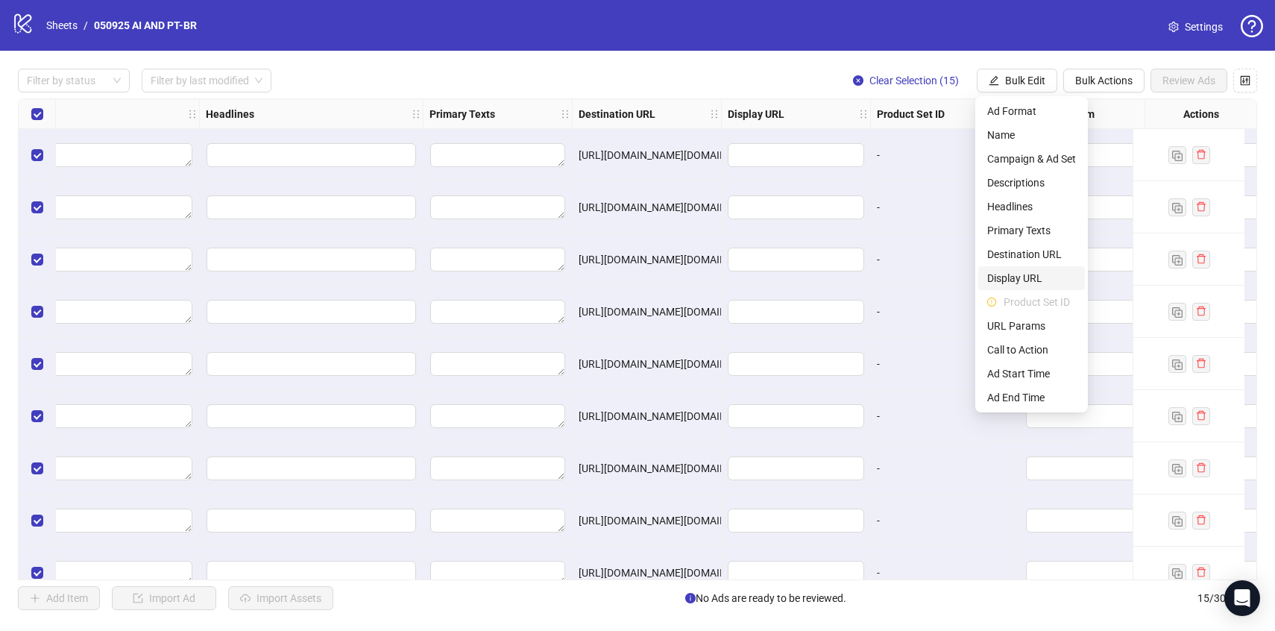
click at [1040, 277] on span "Display URL" at bounding box center [1032, 278] width 89 height 16
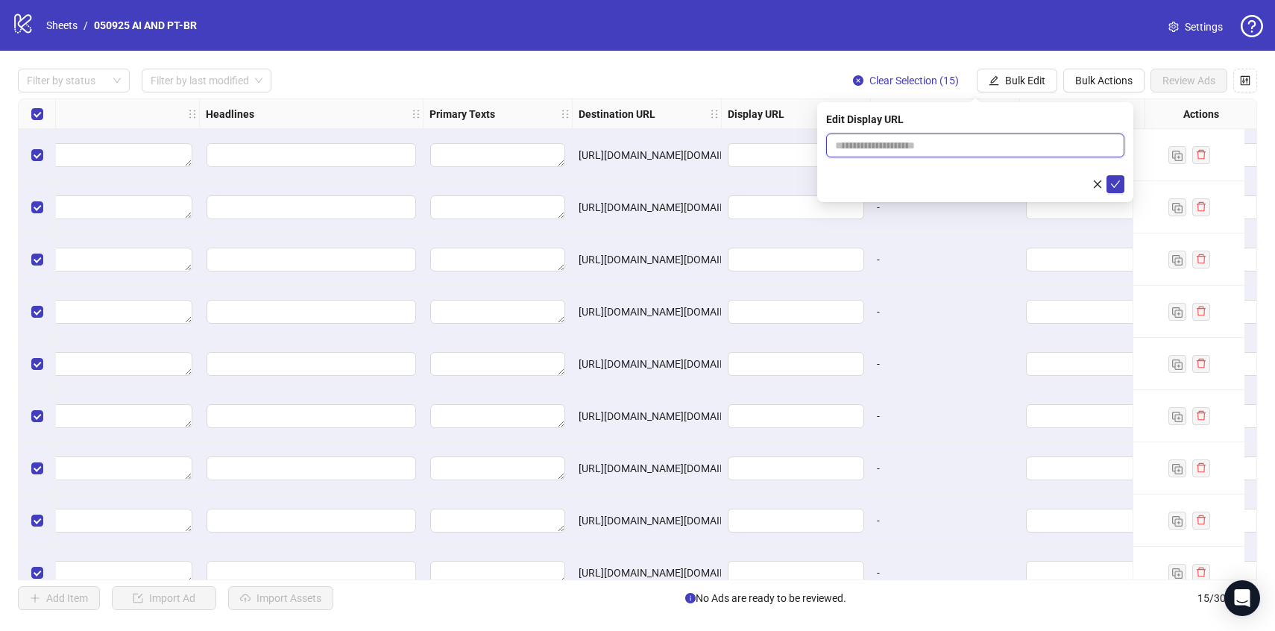
click at [931, 154] on input "text" at bounding box center [975, 146] width 298 height 24
type input "**********"
click at [1117, 186] on icon "check" at bounding box center [1116, 184] width 10 height 10
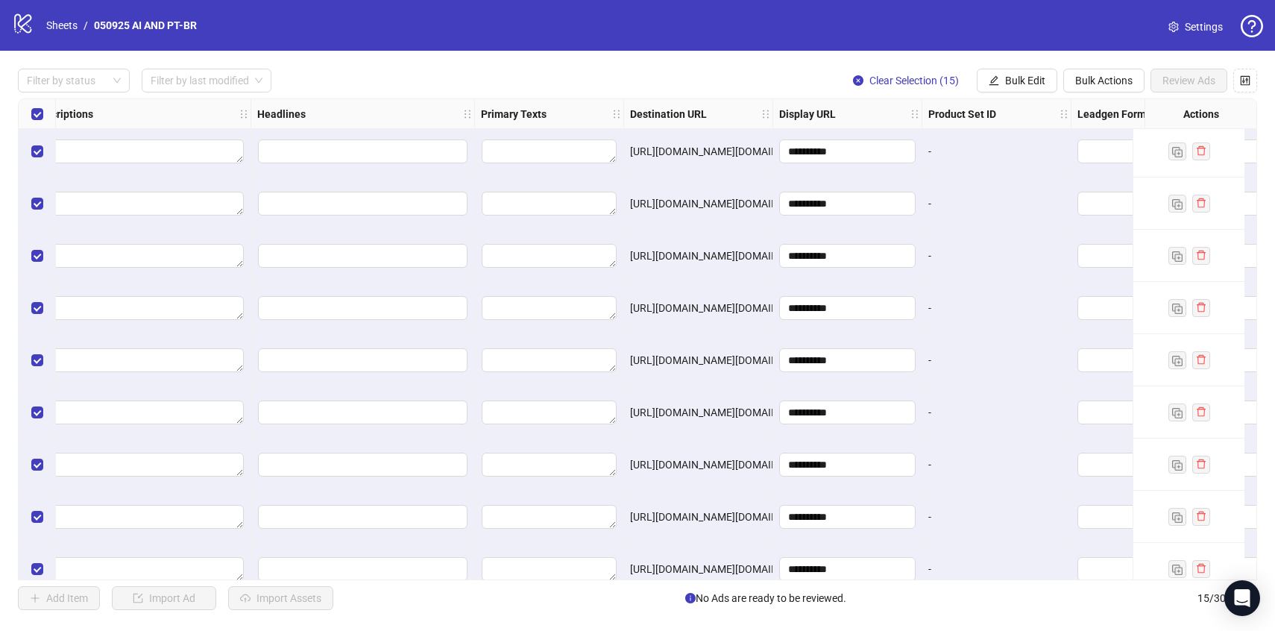
scroll to position [0, 853]
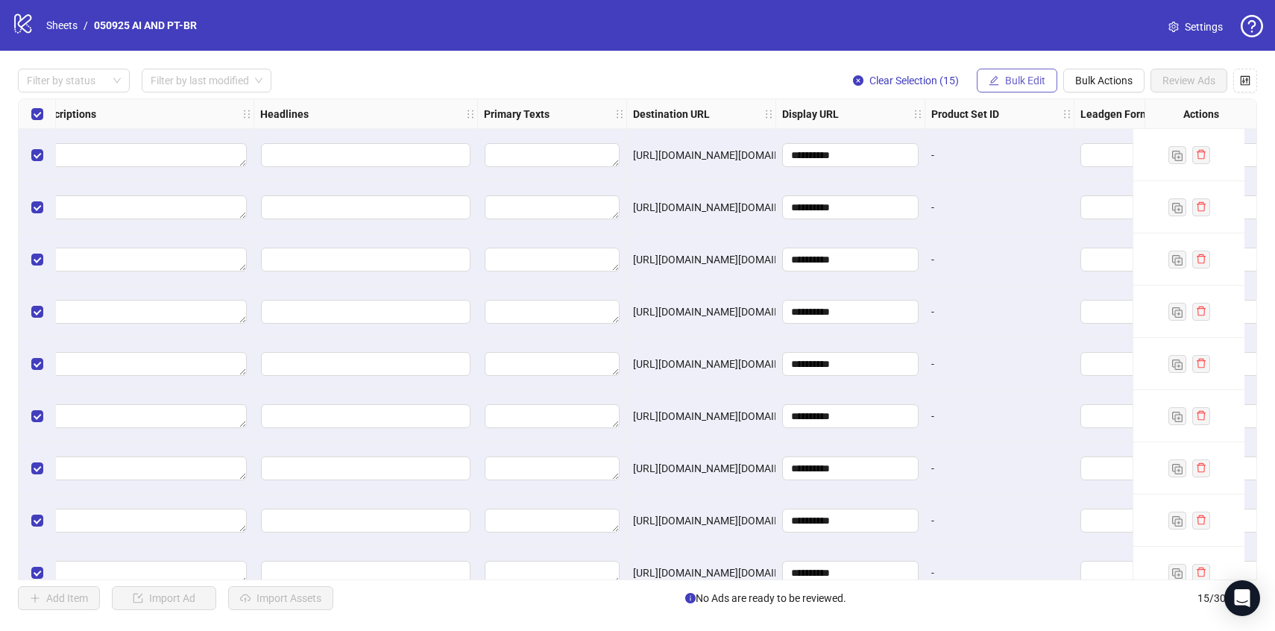
click at [1037, 82] on span "Bulk Edit" at bounding box center [1025, 81] width 40 height 12
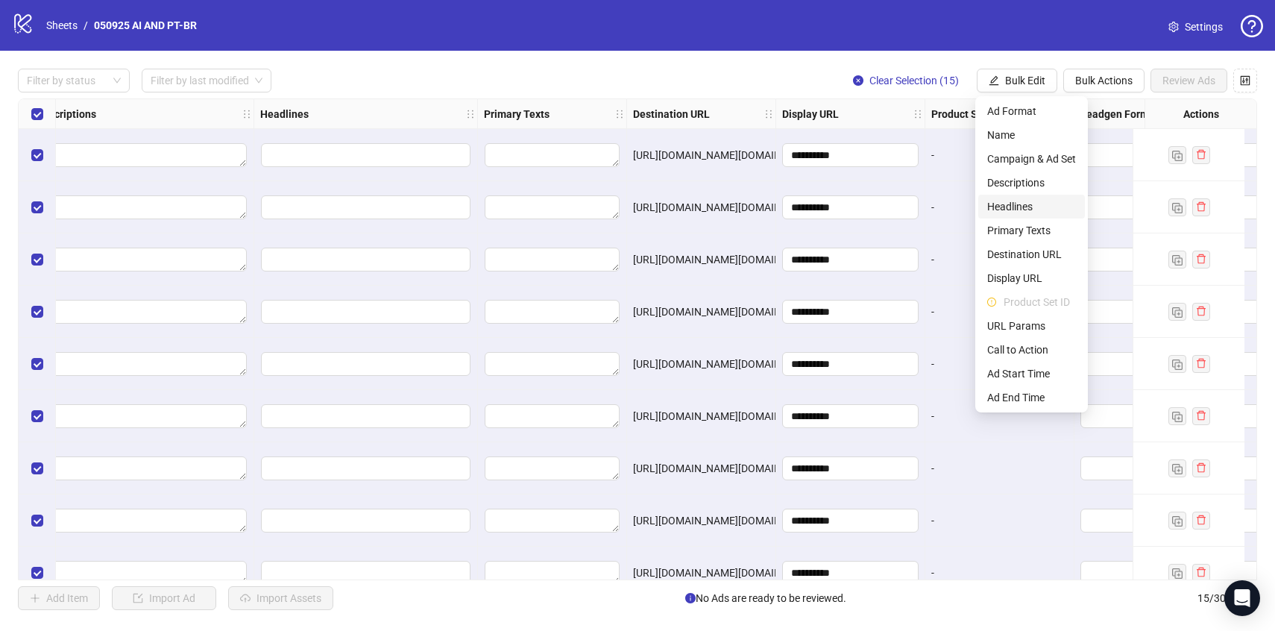
click at [1023, 213] on span "Headlines" at bounding box center [1032, 206] width 89 height 16
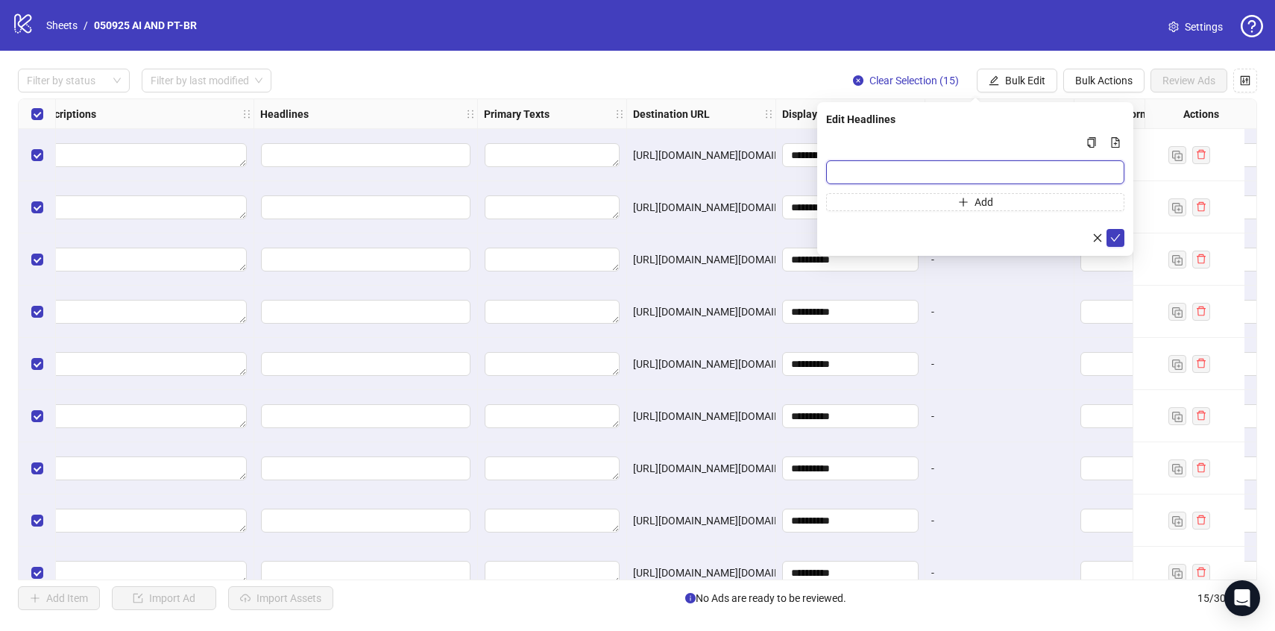
click at [868, 178] on input "Multi-input container - paste or copy values" at bounding box center [975, 172] width 298 height 24
paste input "**********"
type input "**********"
click at [1117, 239] on icon "check" at bounding box center [1116, 238] width 10 height 10
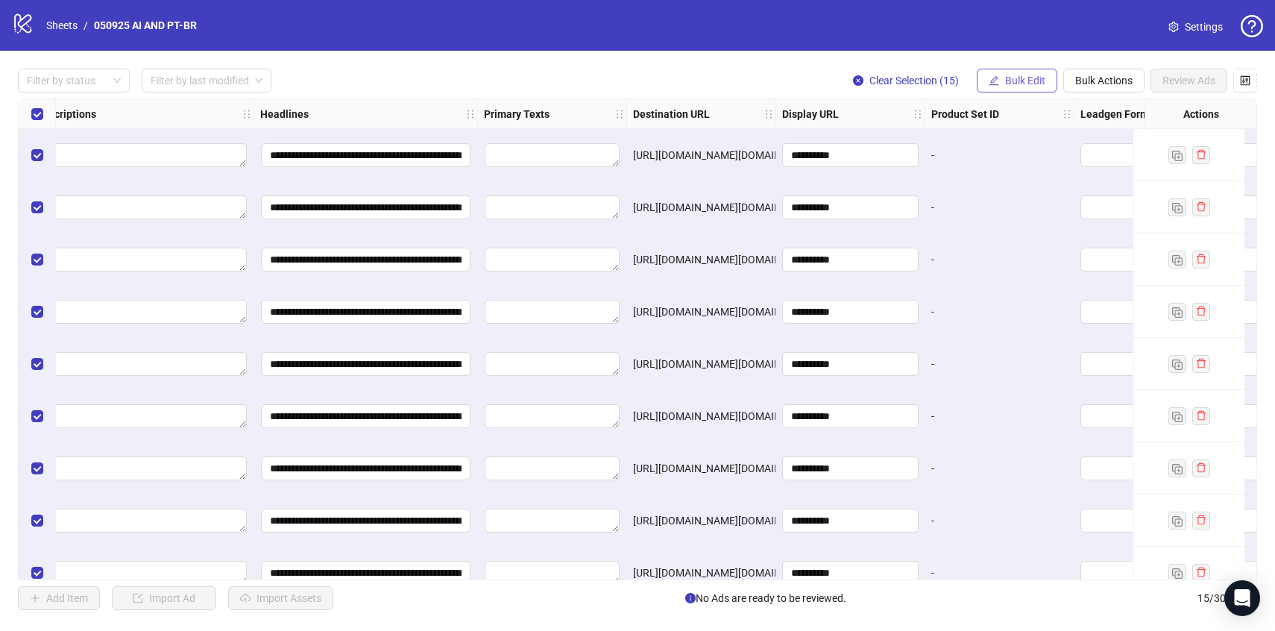
click at [1027, 84] on span "Bulk Edit" at bounding box center [1025, 81] width 40 height 12
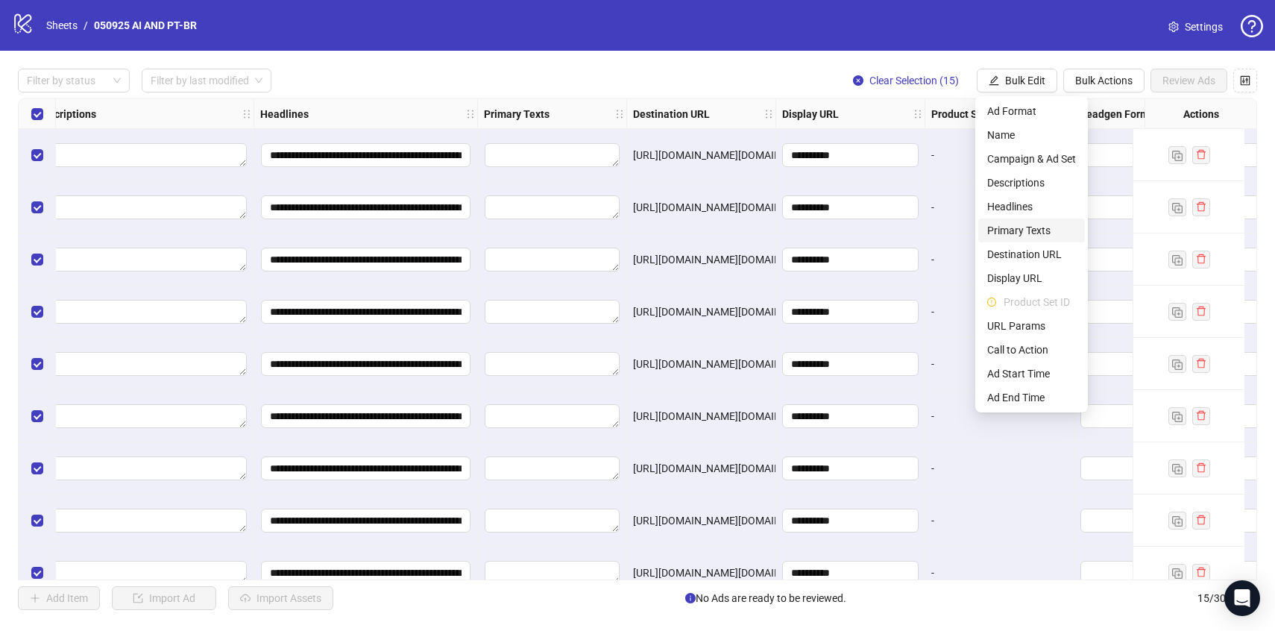
click at [1020, 229] on span "Primary Texts" at bounding box center [1032, 230] width 89 height 16
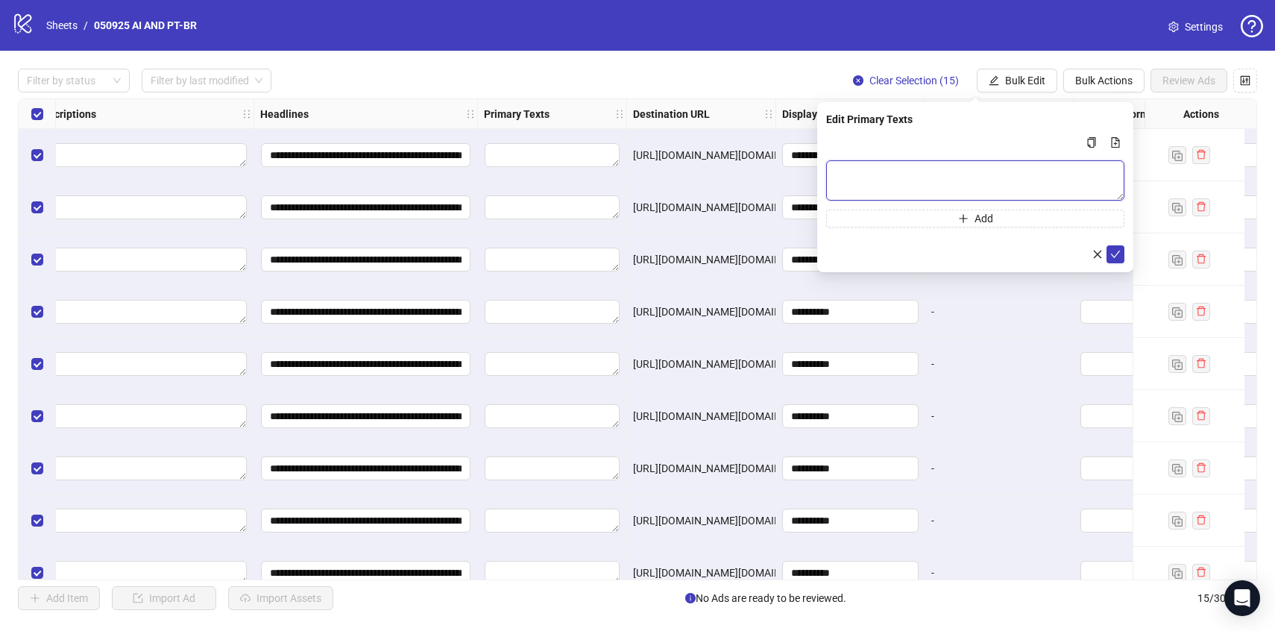
click at [872, 184] on textarea "Multi-text input container - paste or copy values" at bounding box center [975, 180] width 298 height 40
paste textarea "**********"
type textarea "**********"
click at [1113, 252] on icon "check" at bounding box center [1116, 254] width 10 height 10
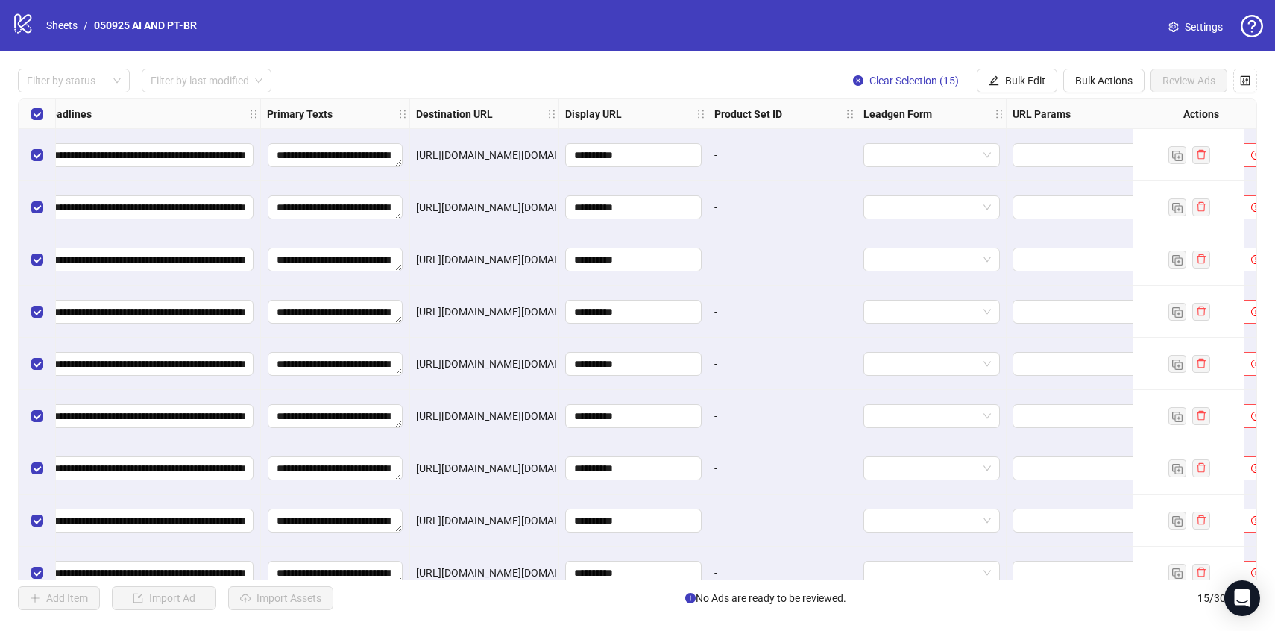
scroll to position [0, 1076]
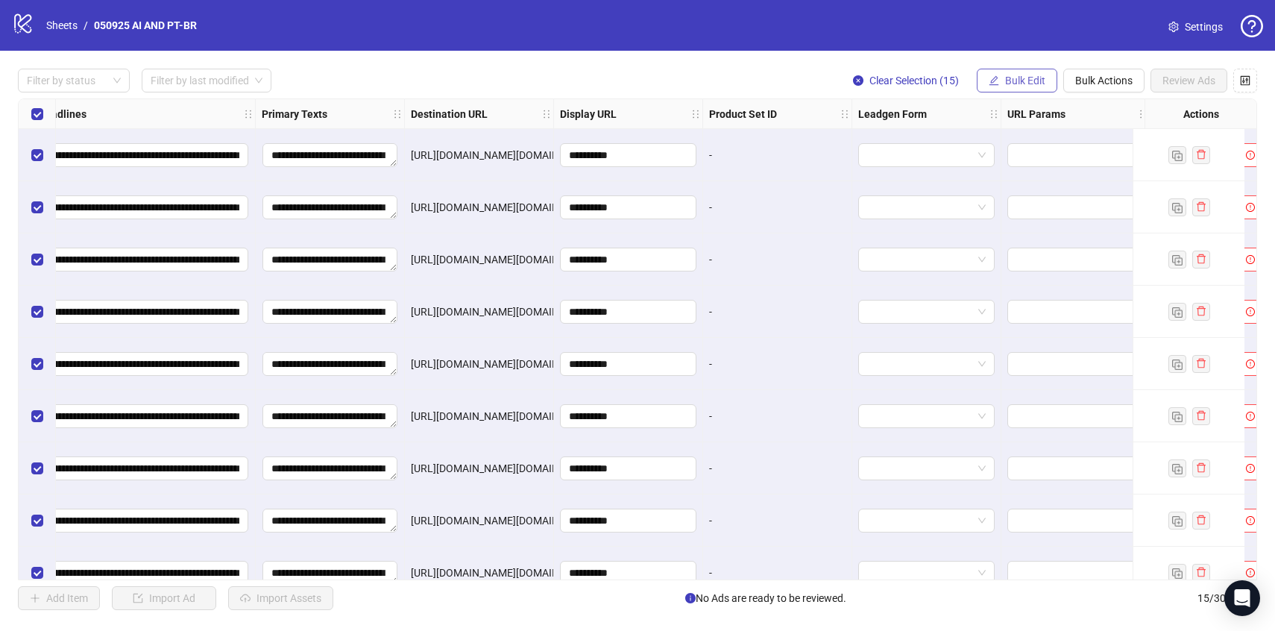
click at [1020, 84] on span "Bulk Edit" at bounding box center [1025, 81] width 40 height 12
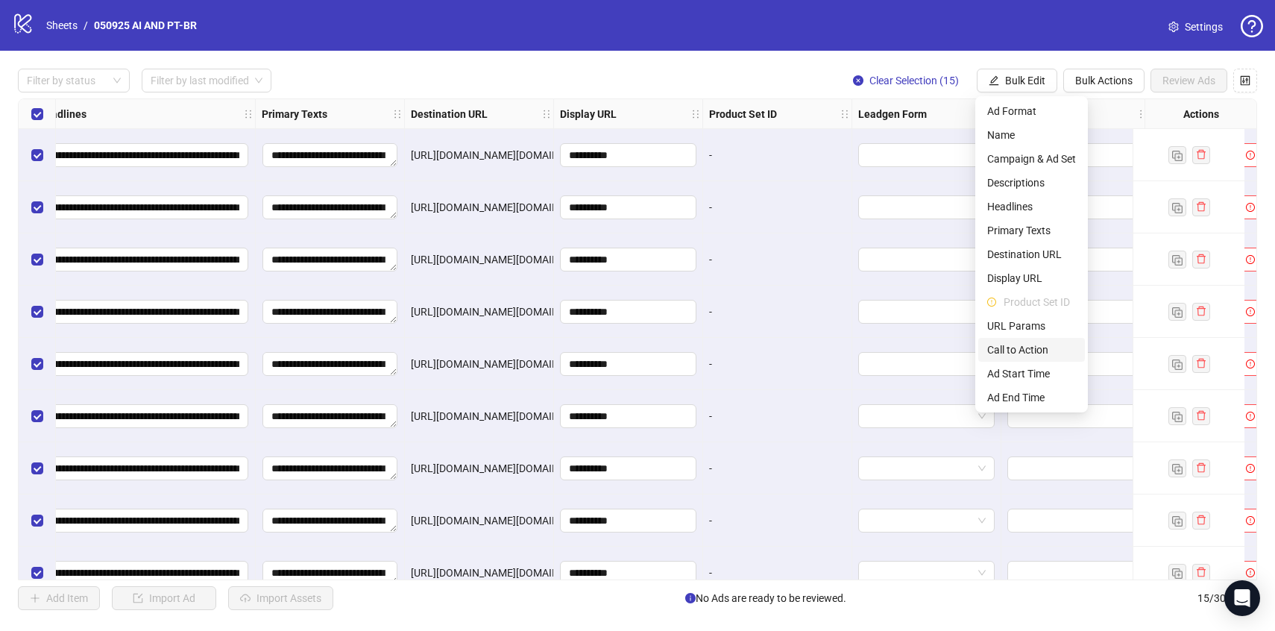
click at [1019, 352] on span "Call to Action" at bounding box center [1032, 350] width 89 height 16
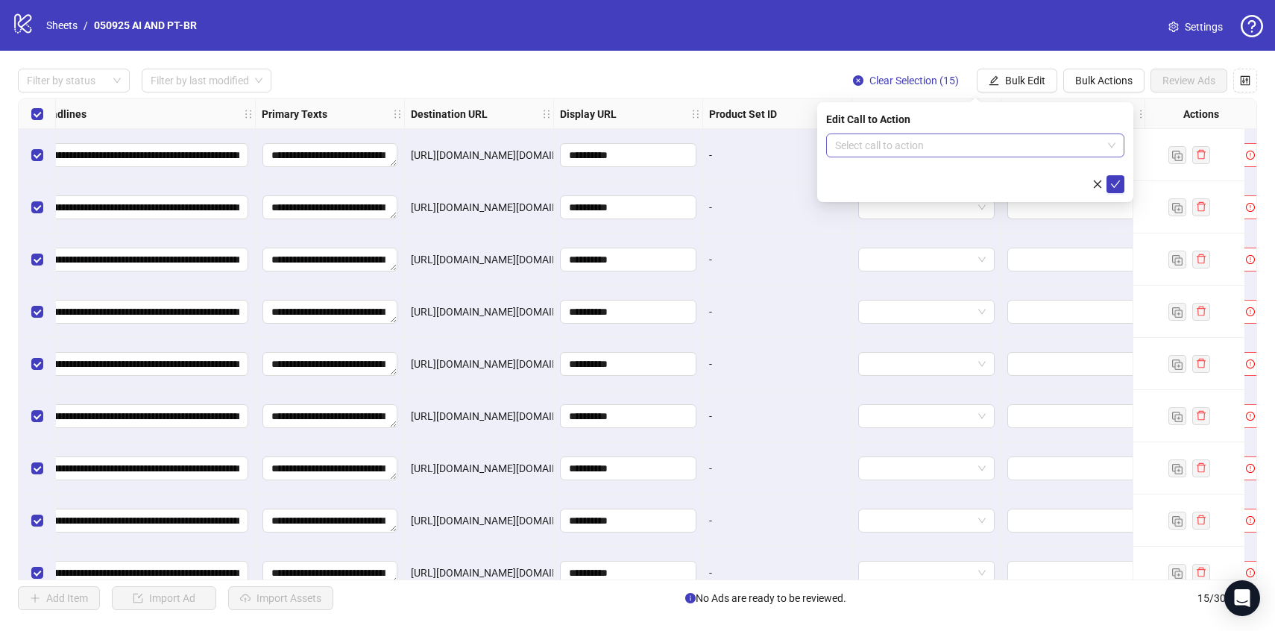
click at [969, 147] on input "search" at bounding box center [968, 145] width 267 height 22
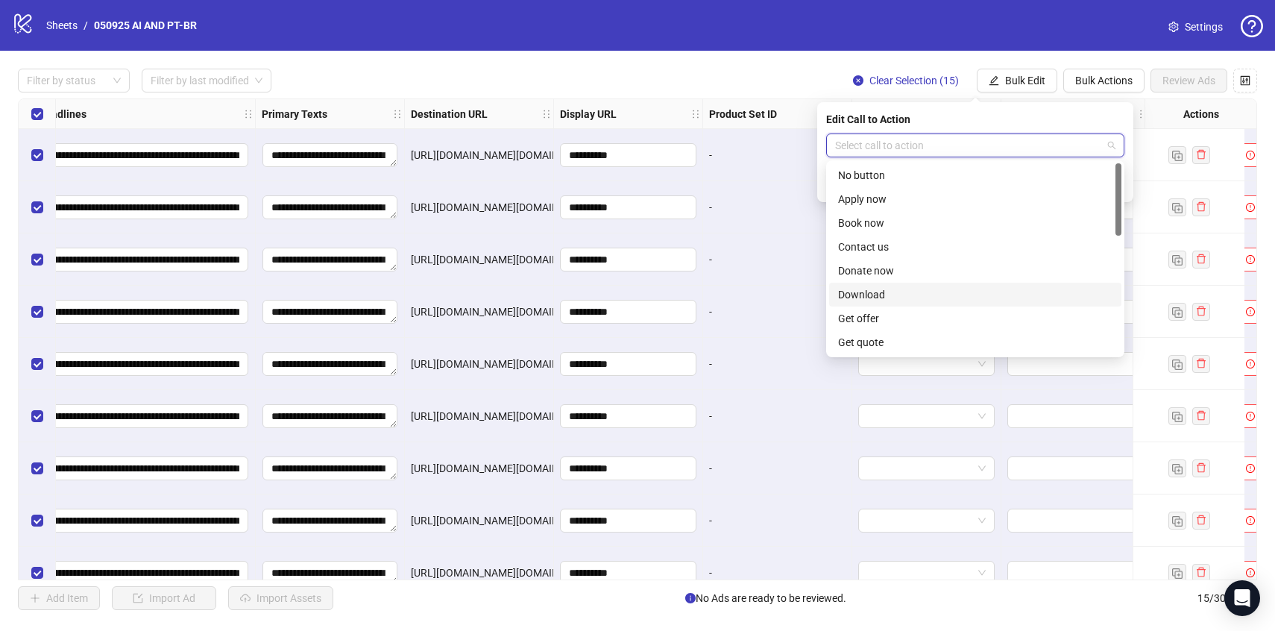
click at [892, 298] on div "Download" at bounding box center [975, 294] width 274 height 16
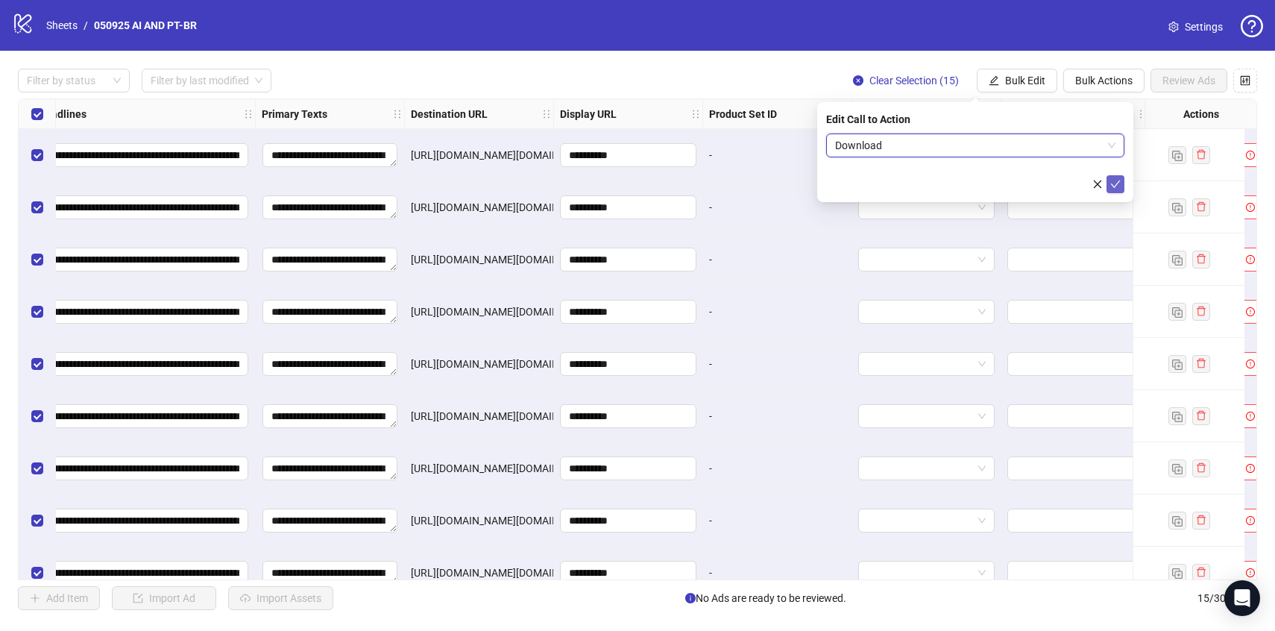
click at [1120, 183] on icon "check" at bounding box center [1116, 184] width 10 height 10
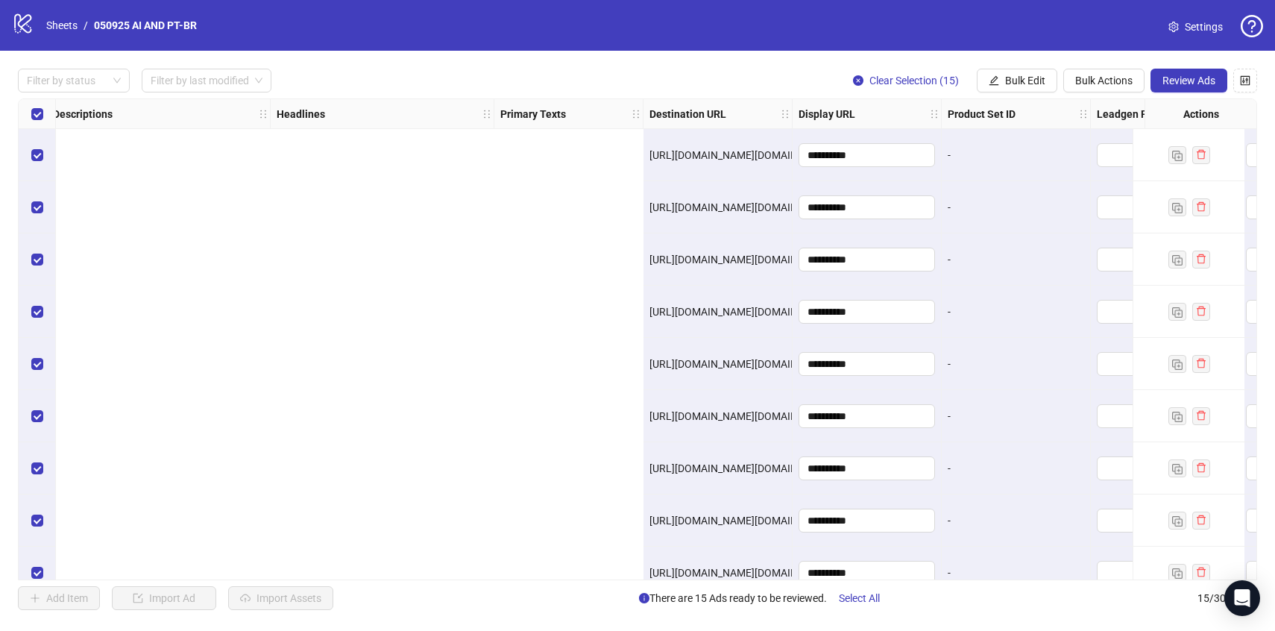
scroll to position [0, 1660]
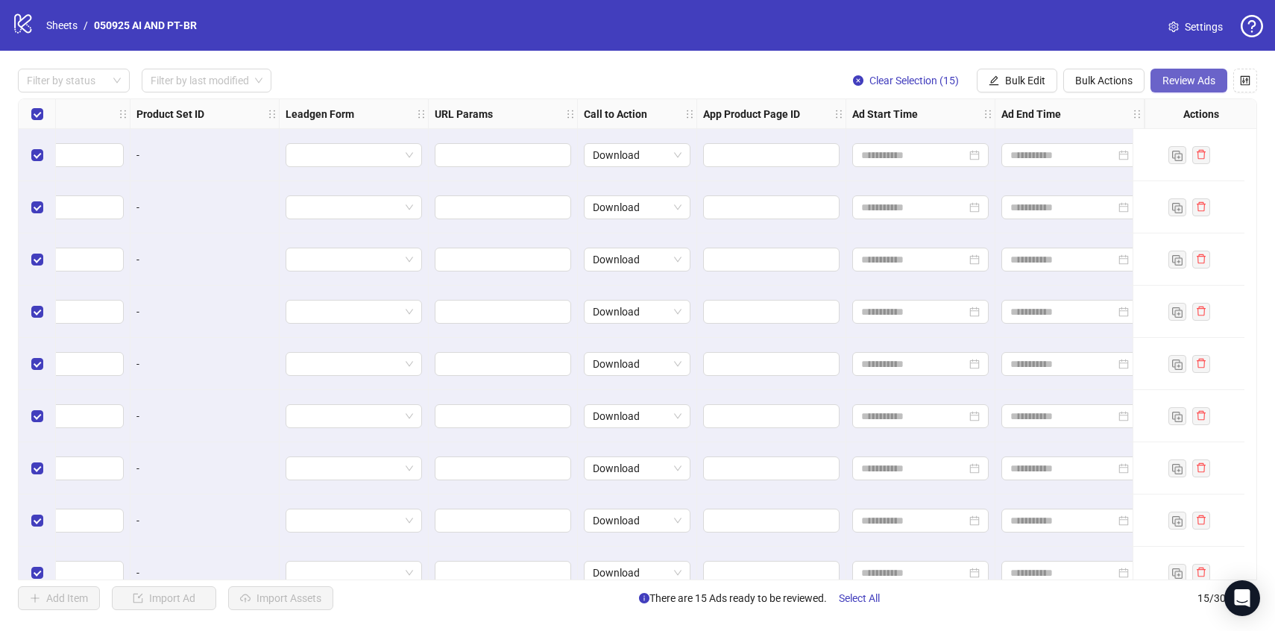
click at [1184, 90] on button "Review Ads" at bounding box center [1189, 81] width 77 height 24
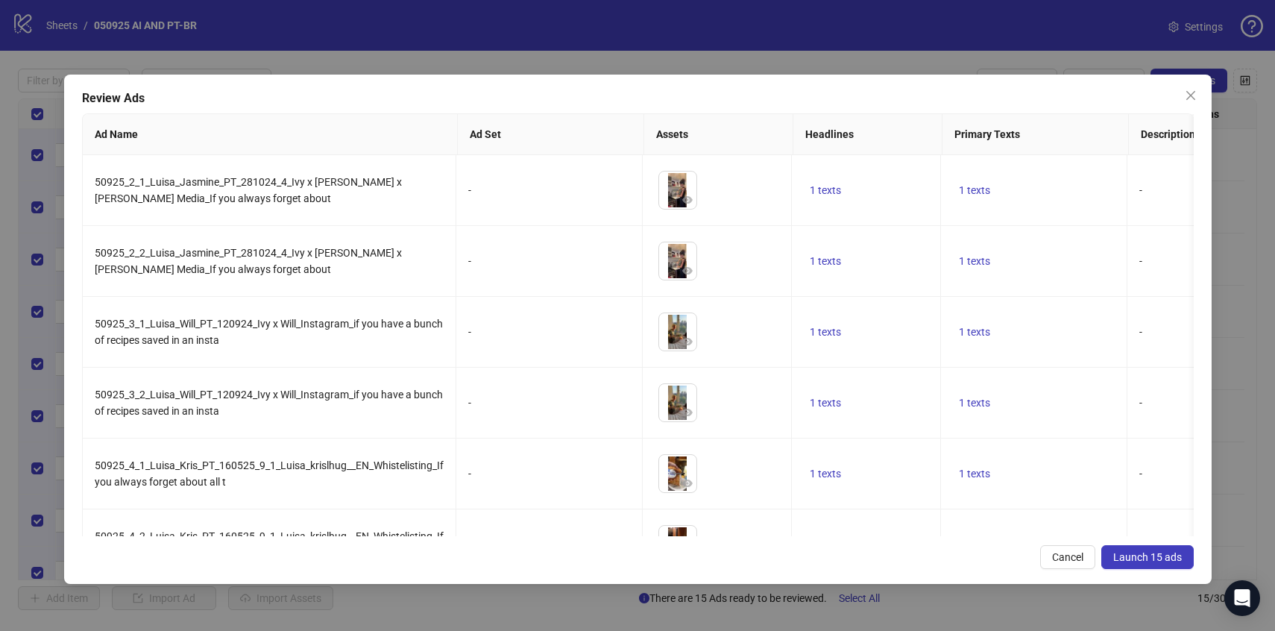
click at [1179, 556] on span "Launch 15 ads" at bounding box center [1148, 557] width 69 height 12
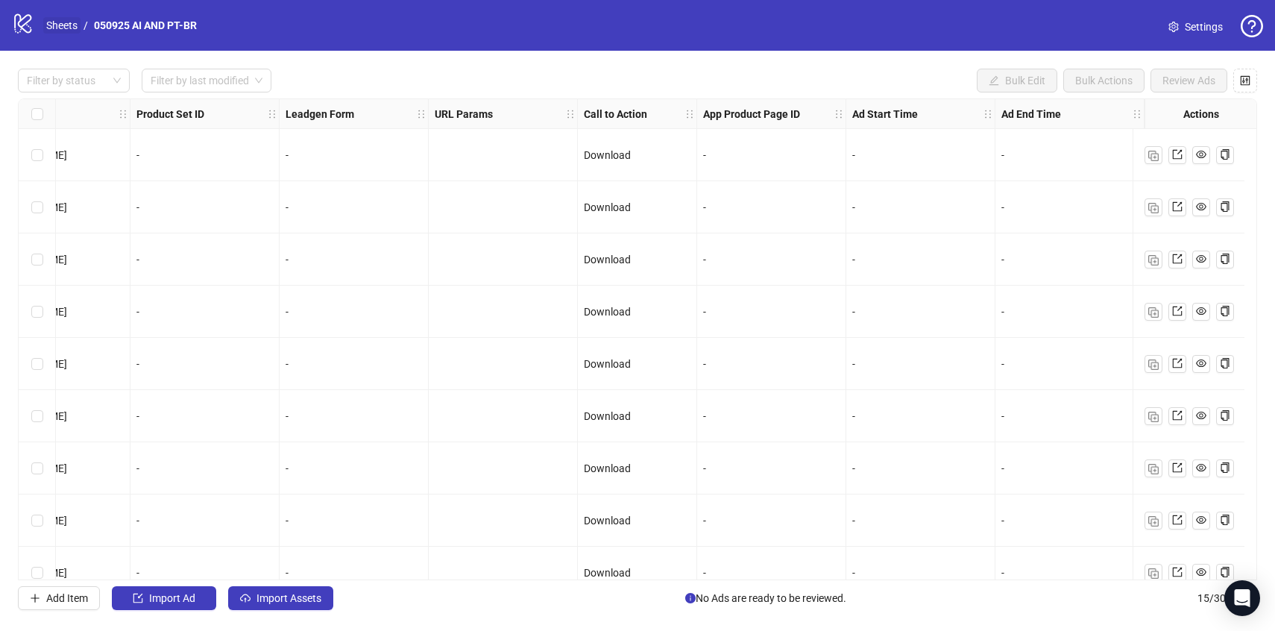
click at [53, 30] on link "Sheets" at bounding box center [61, 25] width 37 height 16
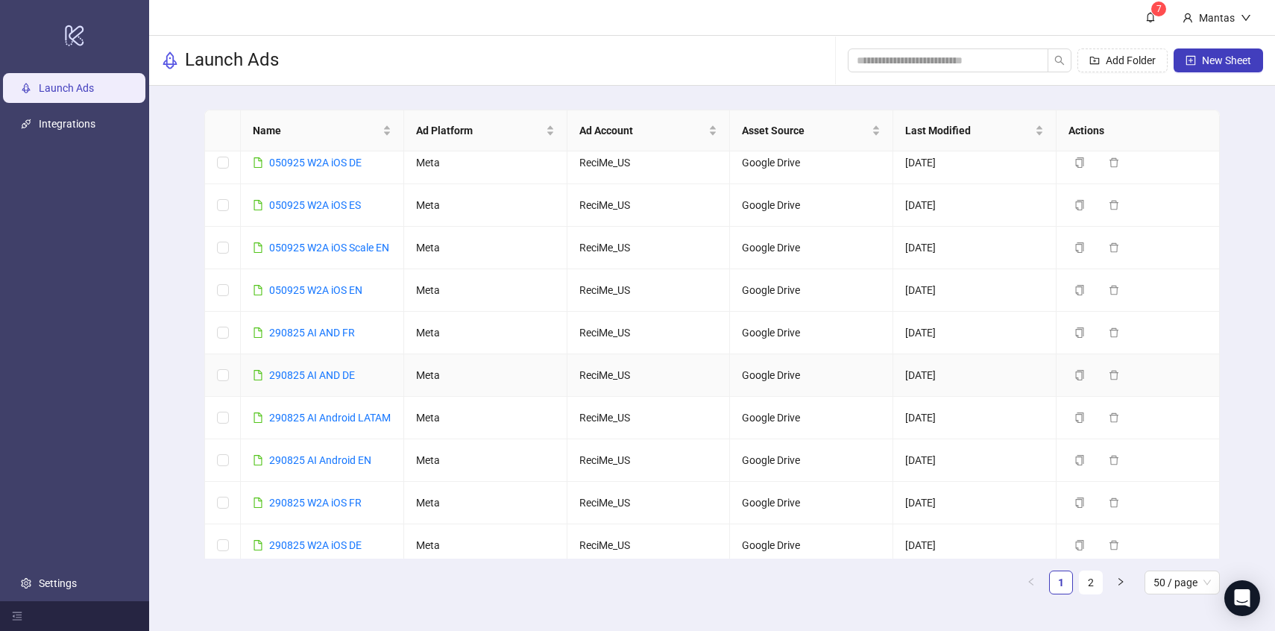
scroll to position [235, 0]
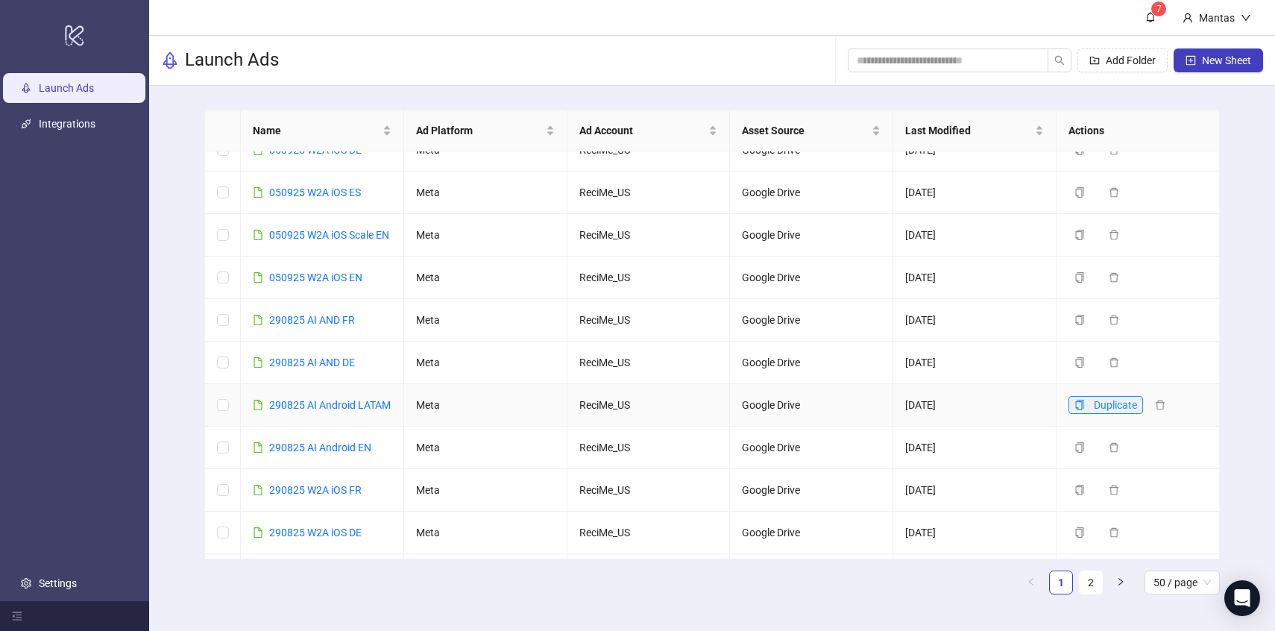
click at [1085, 414] on button "Duplicate" at bounding box center [1106, 405] width 75 height 18
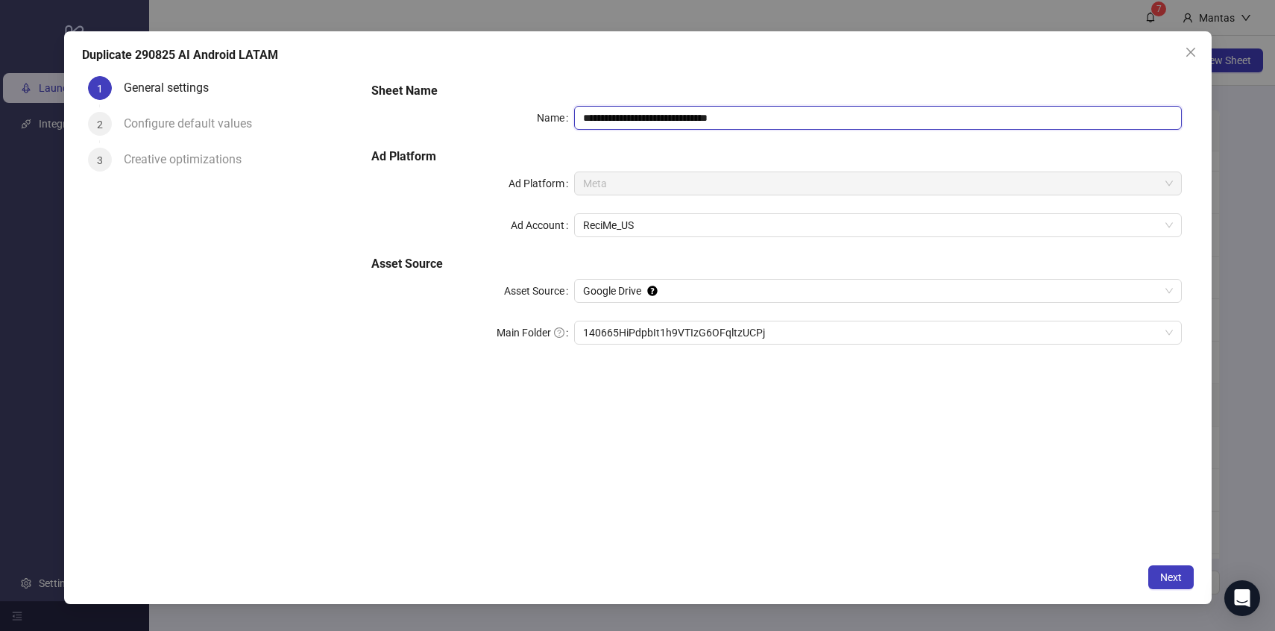
drag, startPoint x: 707, startPoint y: 116, endPoint x: 826, endPoint y: 117, distance: 118.6
click at [825, 117] on input "**********" at bounding box center [878, 118] width 608 height 24
drag, startPoint x: 605, startPoint y: 116, endPoint x: 526, endPoint y: 113, distance: 79.1
click at [526, 113] on div "**********" at bounding box center [776, 118] width 810 height 24
click at [643, 331] on span "140665HiPdpbIt1h9VTIzG6OFqltzUCPj" at bounding box center [878, 332] width 590 height 22
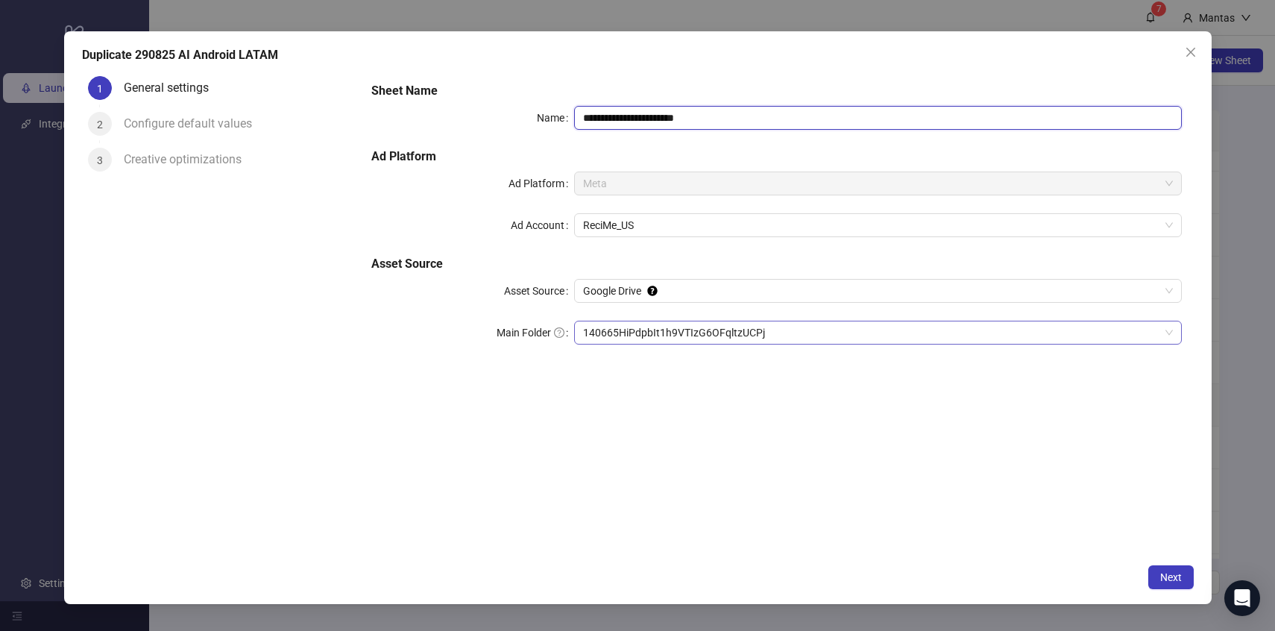
type input "**********"
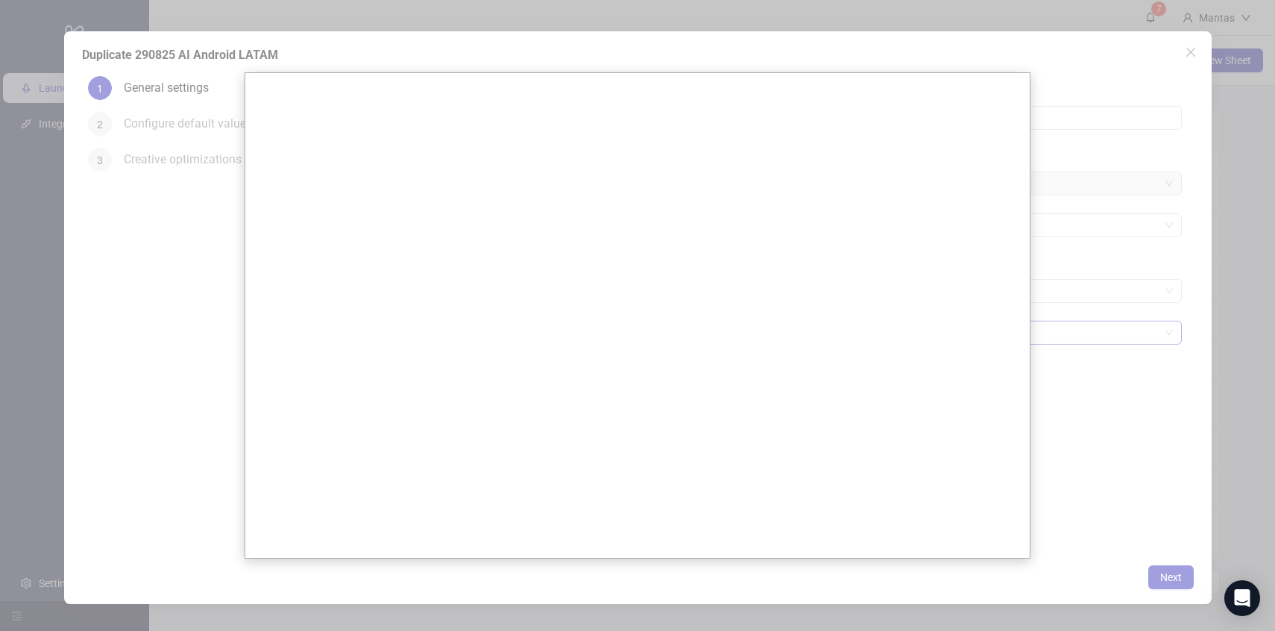
scroll to position [0, 0]
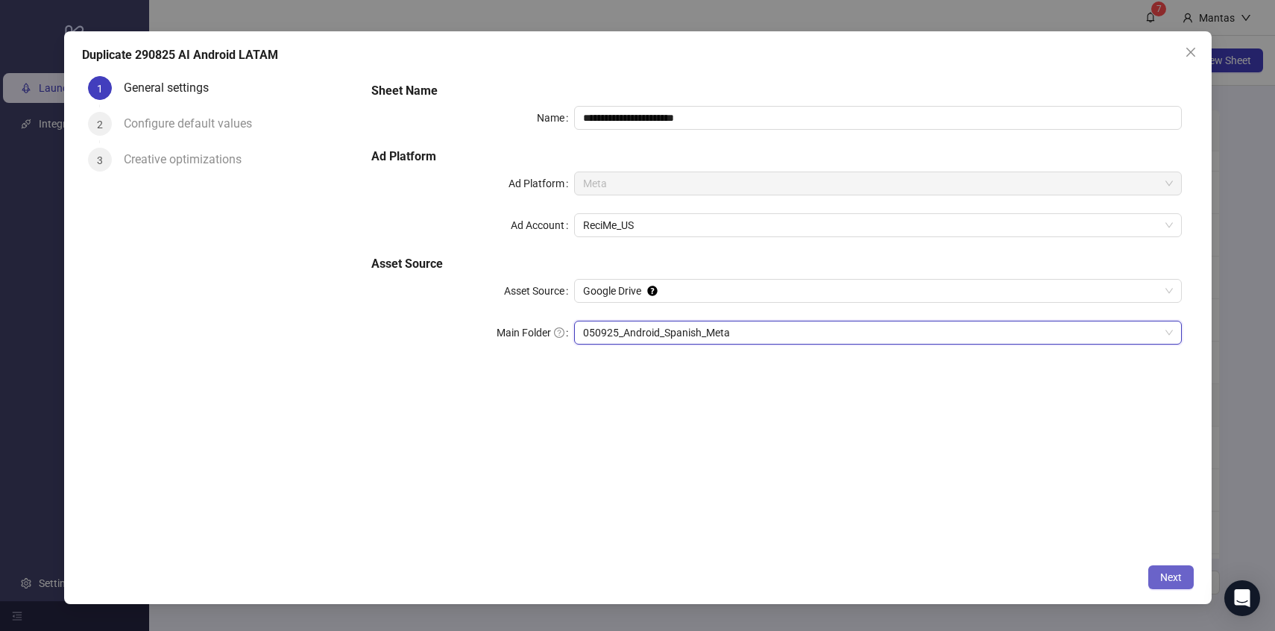
click at [1178, 581] on span "Next" at bounding box center [1172, 577] width 22 height 12
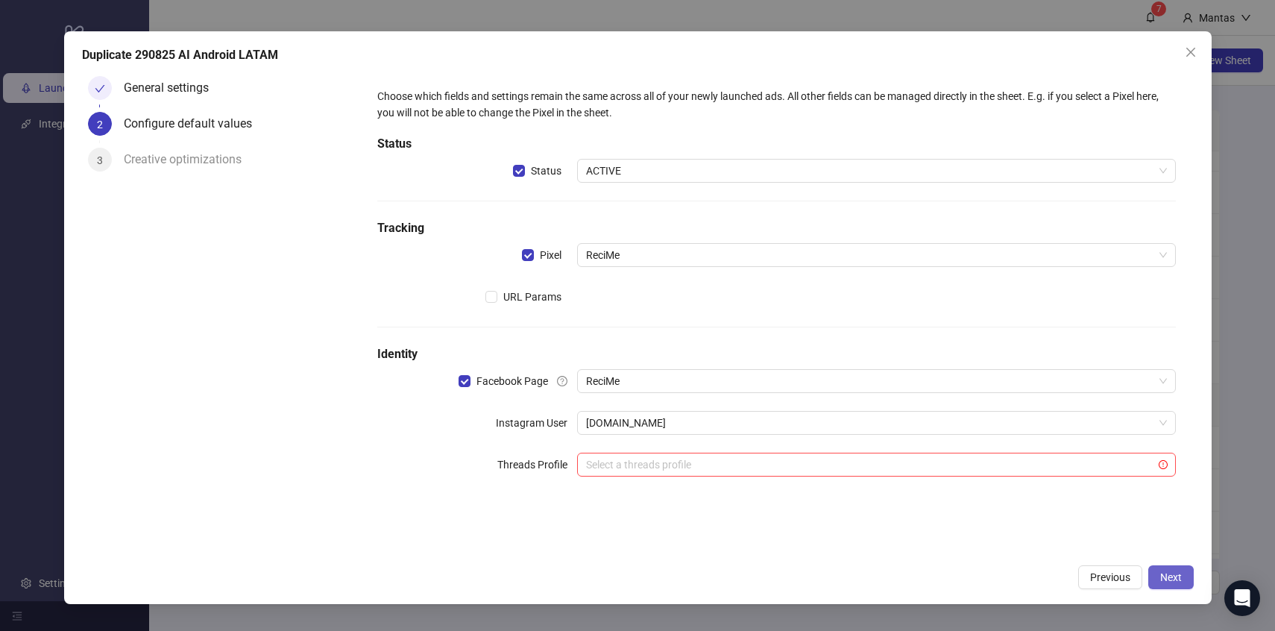
click at [1169, 580] on span "Next" at bounding box center [1172, 577] width 22 height 12
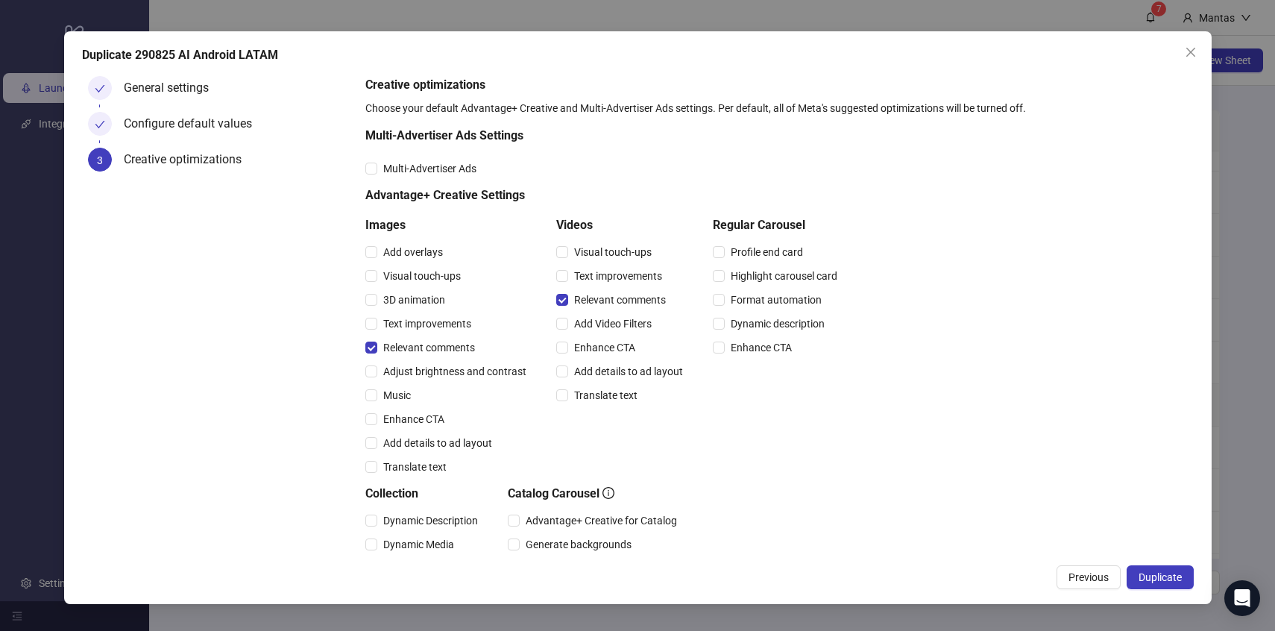
click at [1169, 580] on span "Duplicate" at bounding box center [1160, 577] width 43 height 12
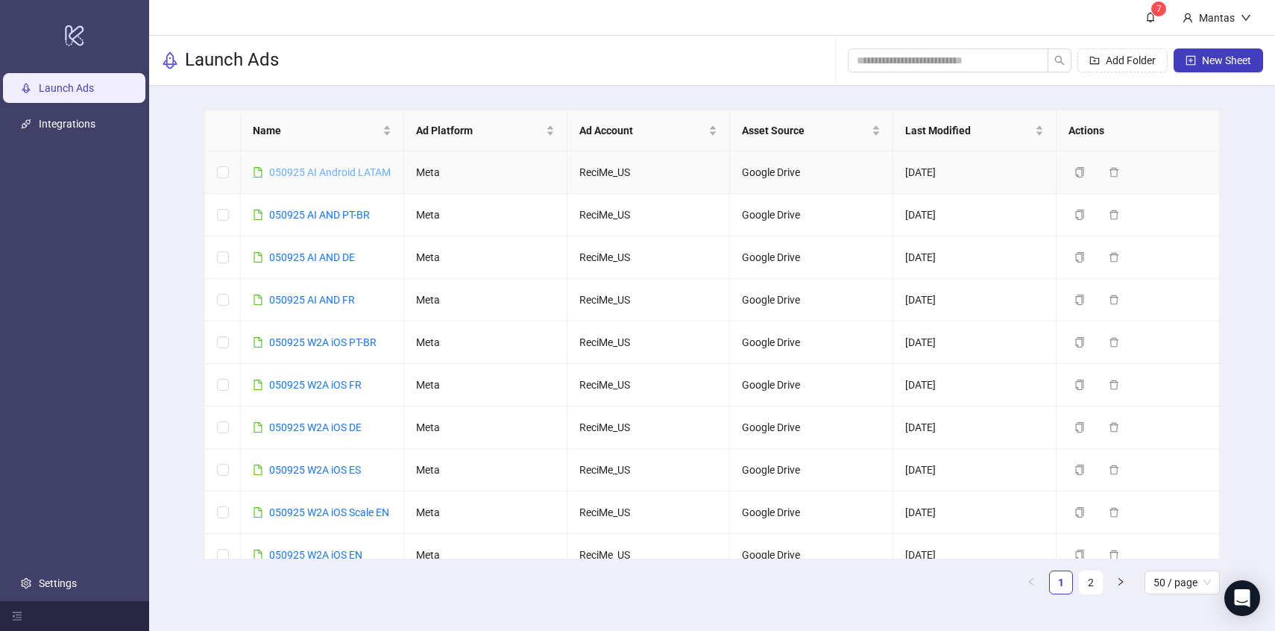
click at [343, 174] on link "050925 AI Android LATAM" at bounding box center [330, 172] width 122 height 12
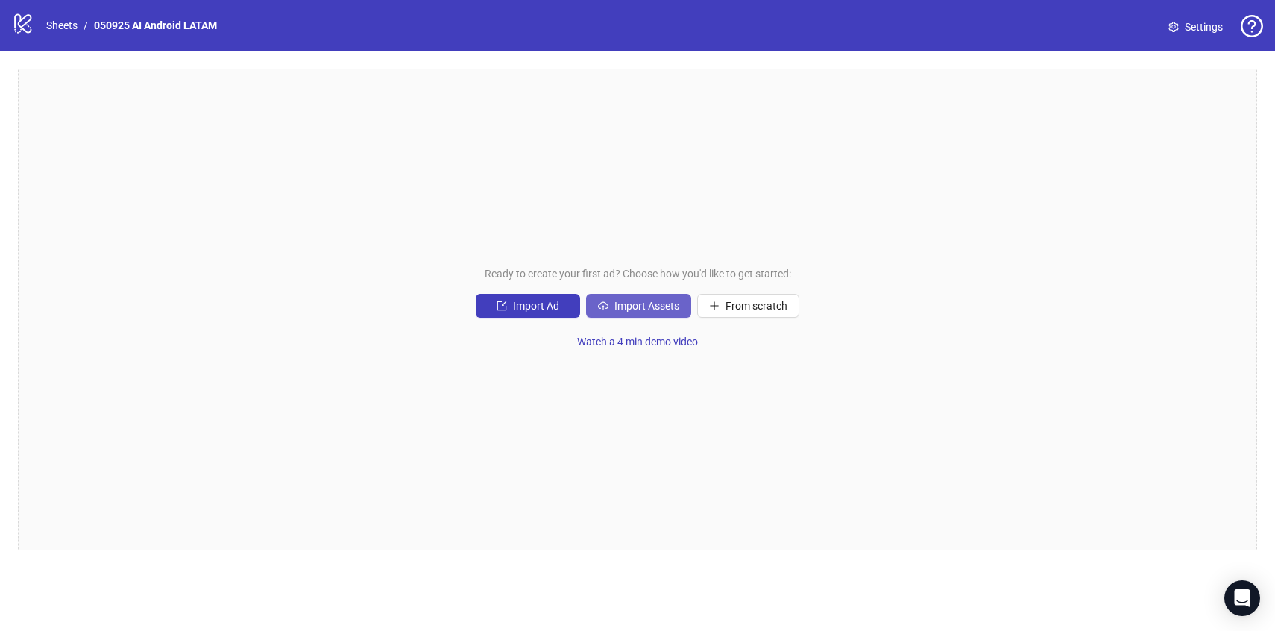
click at [614, 295] on button "Import Assets" at bounding box center [638, 306] width 105 height 24
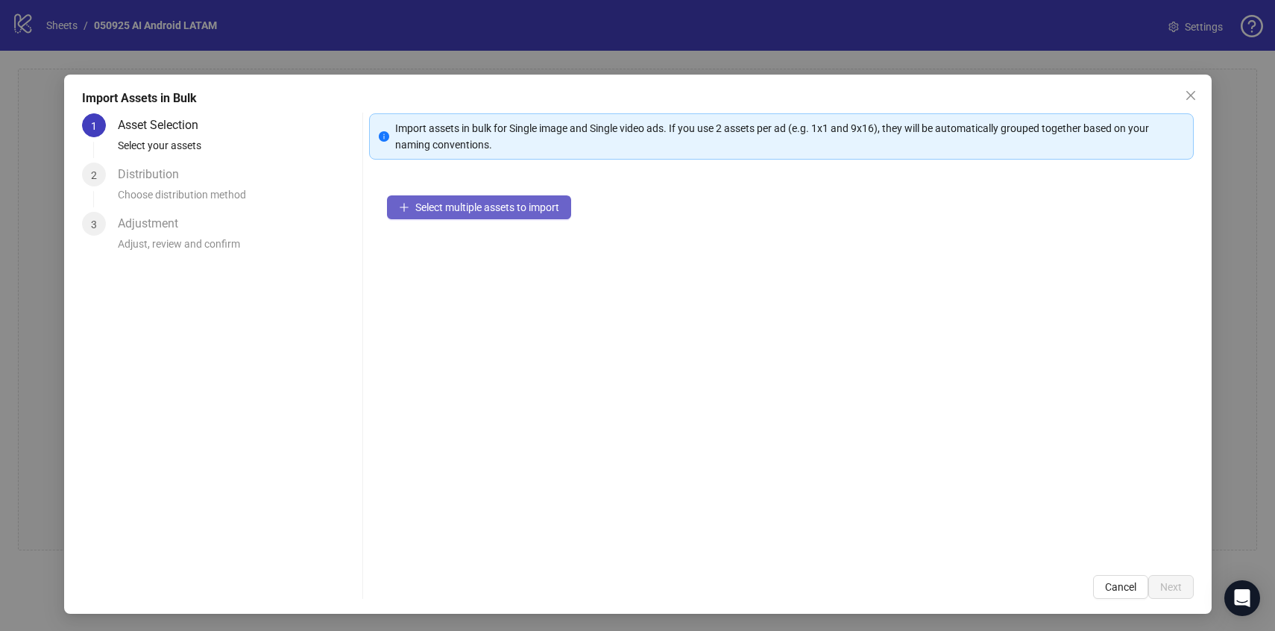
click at [530, 212] on span "Select multiple assets to import" at bounding box center [487, 207] width 144 height 12
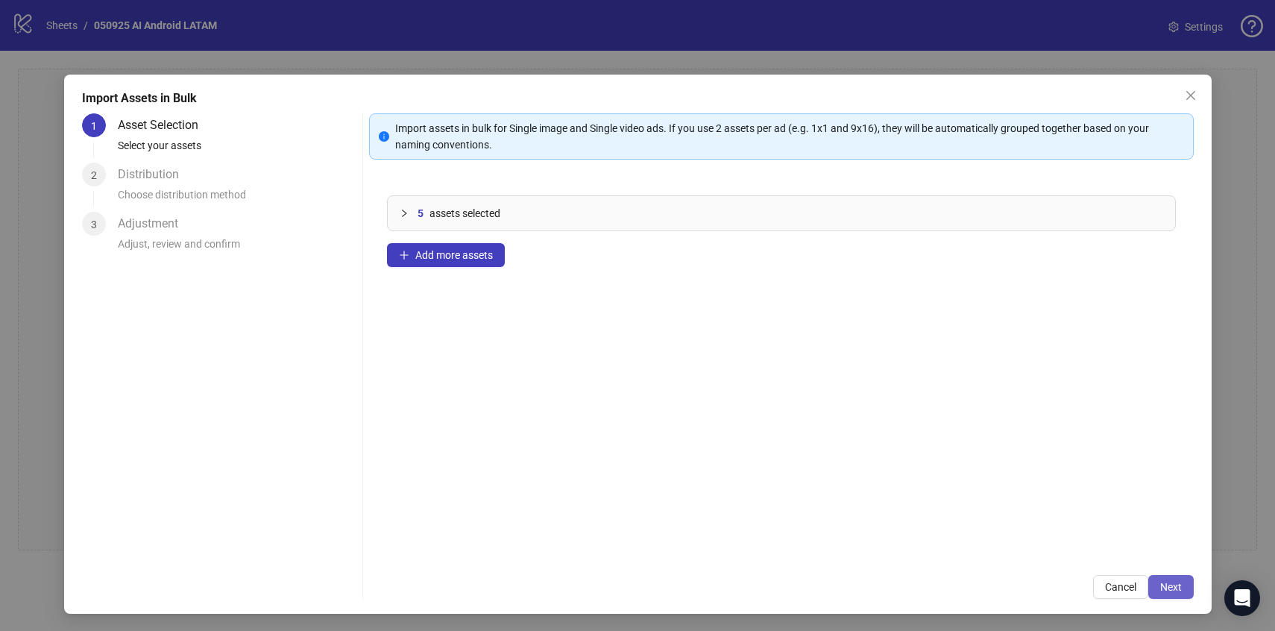
click at [1180, 582] on span "Next" at bounding box center [1172, 587] width 22 height 12
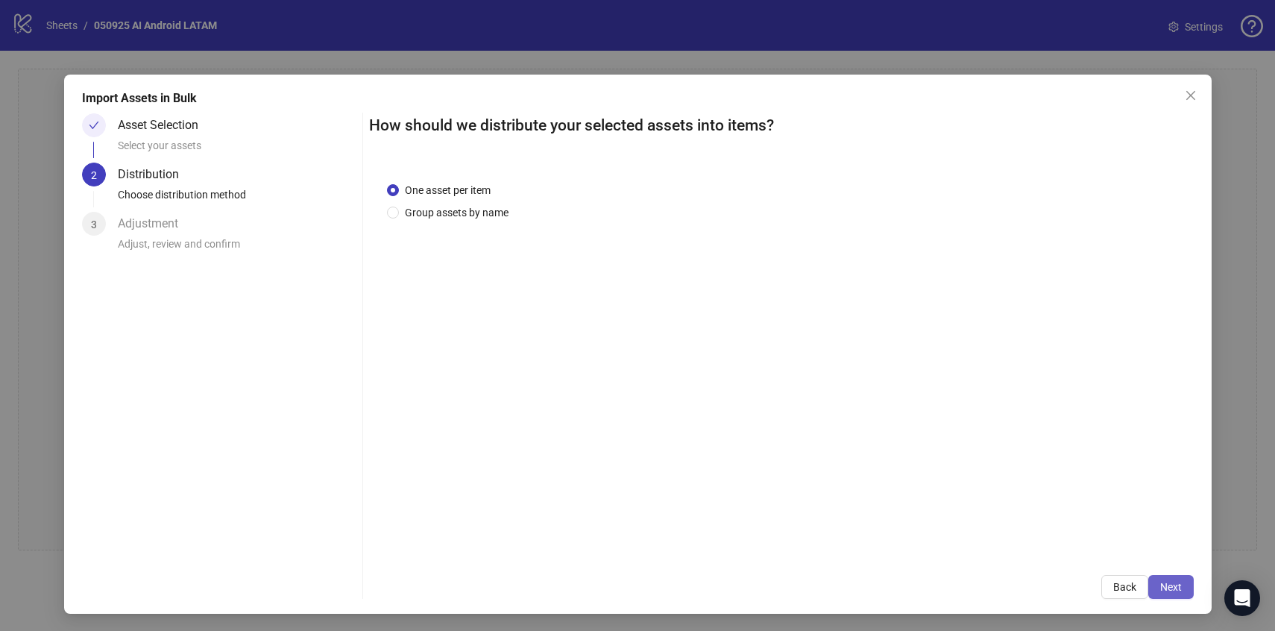
click at [1181, 583] on span "Next" at bounding box center [1172, 587] width 22 height 12
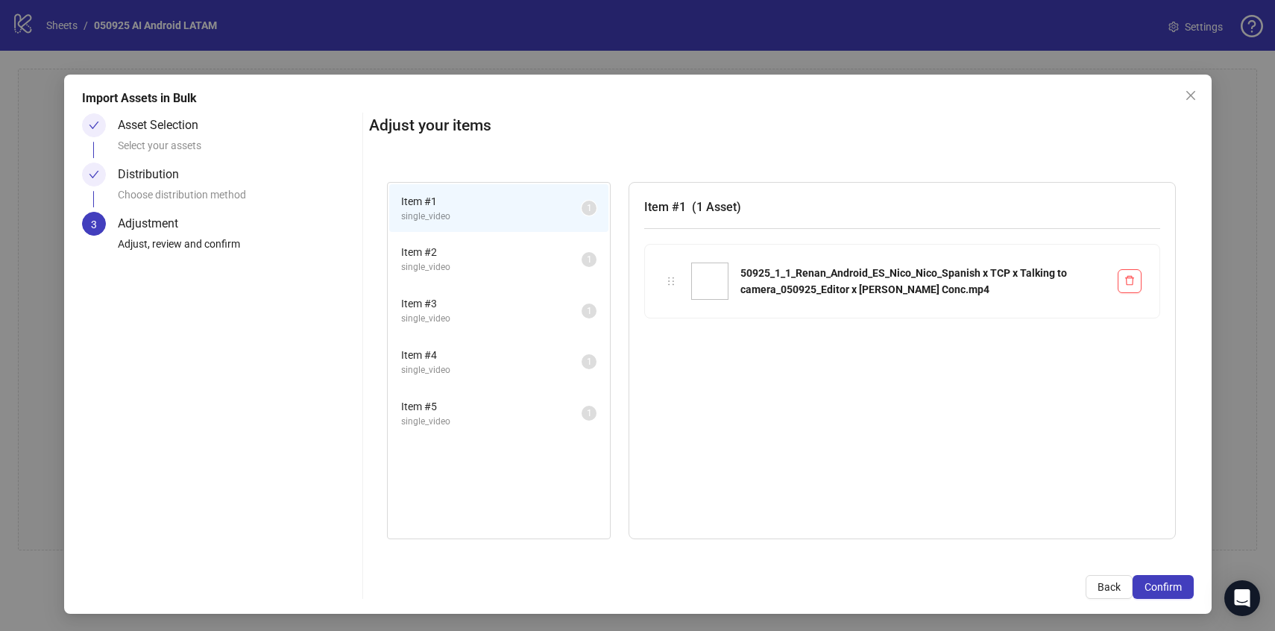
click at [1181, 583] on span "Confirm" at bounding box center [1163, 587] width 37 height 12
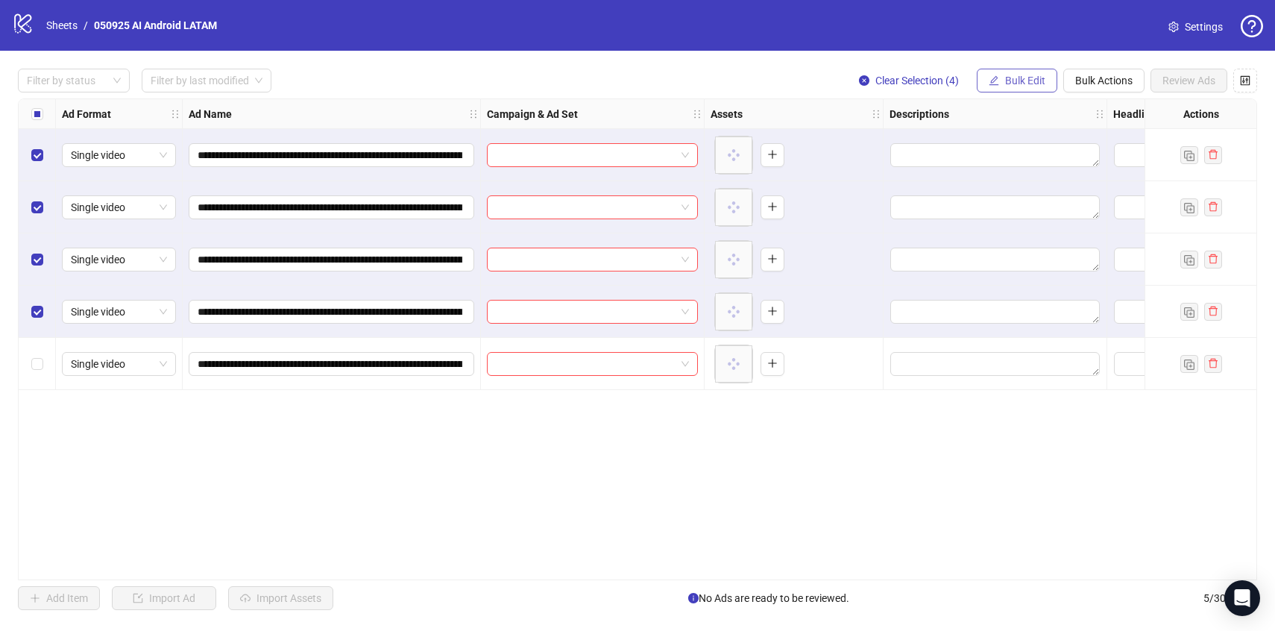
click at [1001, 81] on button "Bulk Edit" at bounding box center [1017, 81] width 81 height 24
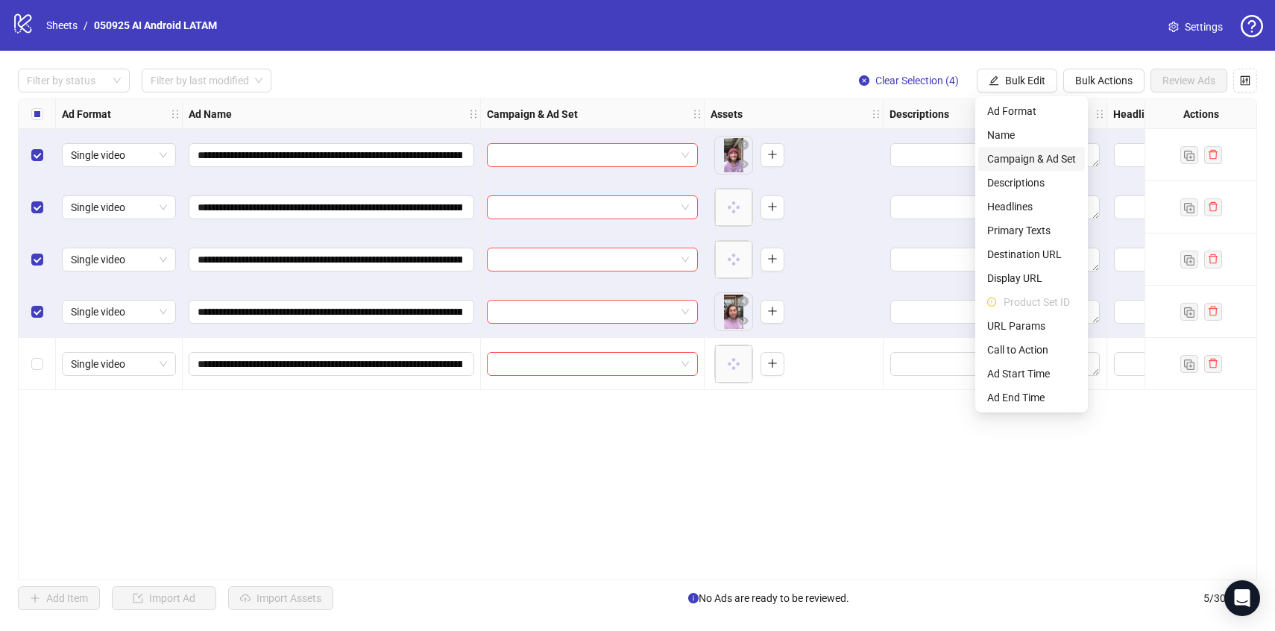
click at [1020, 164] on span "Campaign & Ad Set" at bounding box center [1032, 159] width 89 height 16
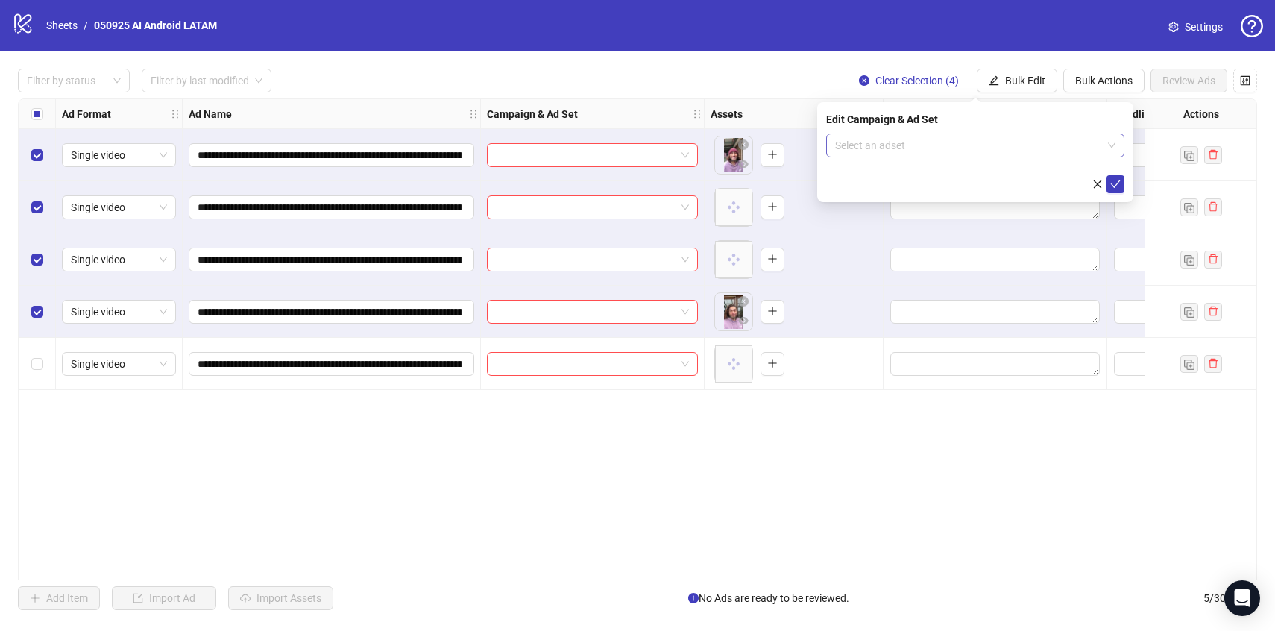
click at [992, 148] on input "search" at bounding box center [968, 145] width 267 height 22
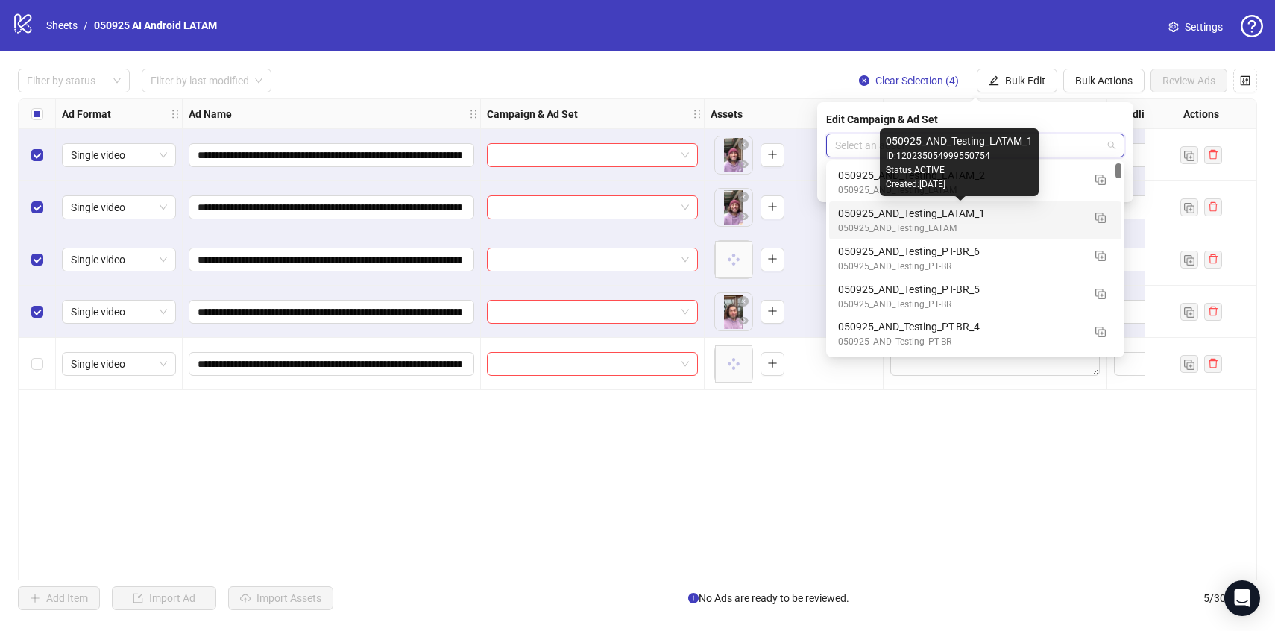
click at [972, 218] on div "050925_AND_Testing_LATAM_1" at bounding box center [960, 213] width 245 height 16
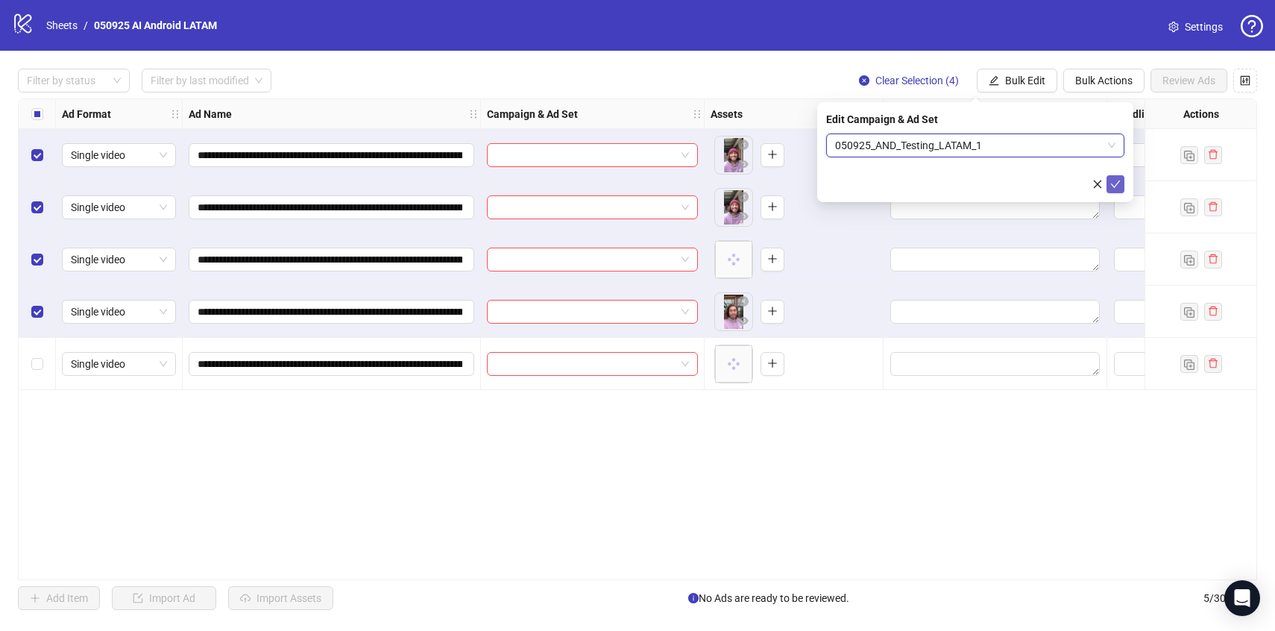
click at [1116, 179] on icon "check" at bounding box center [1116, 184] width 10 height 10
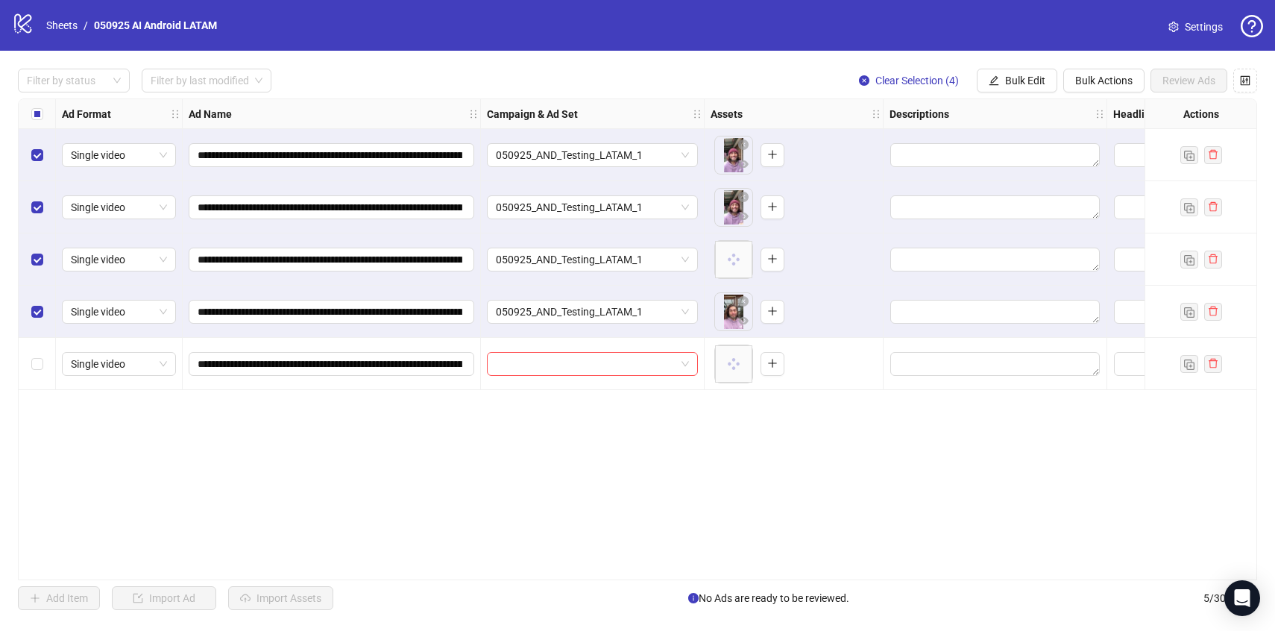
click at [43, 109] on div "Select all rows" at bounding box center [37, 114] width 37 height 30
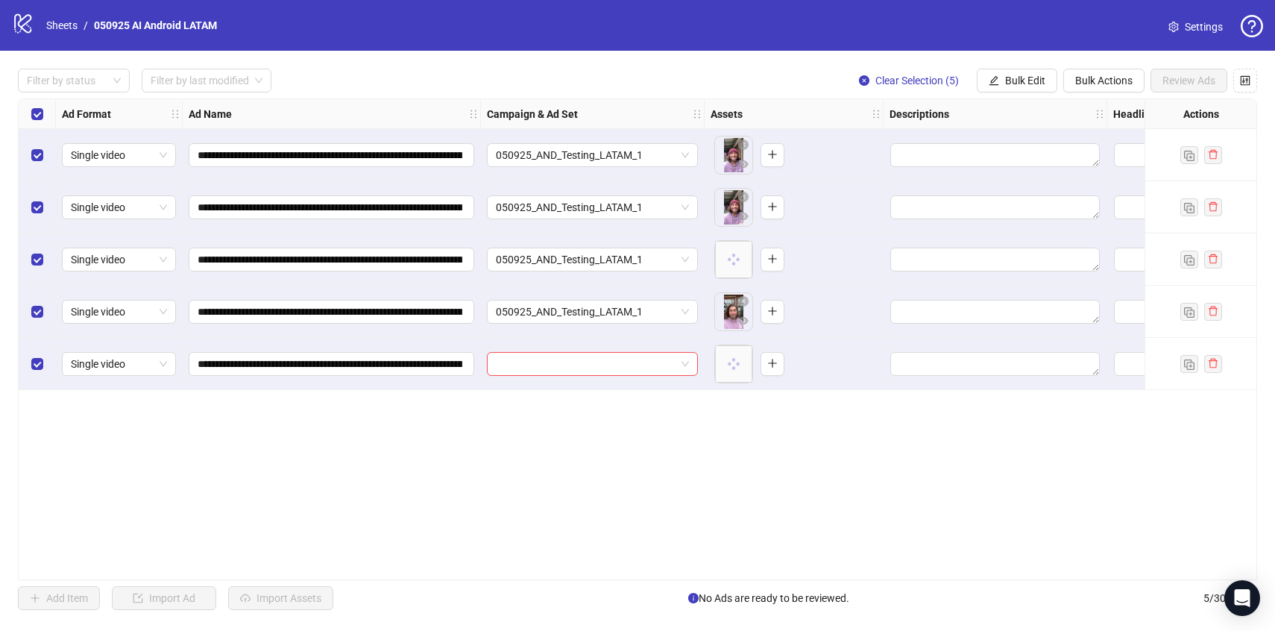
click at [43, 109] on div "Select all rows" at bounding box center [37, 114] width 37 height 30
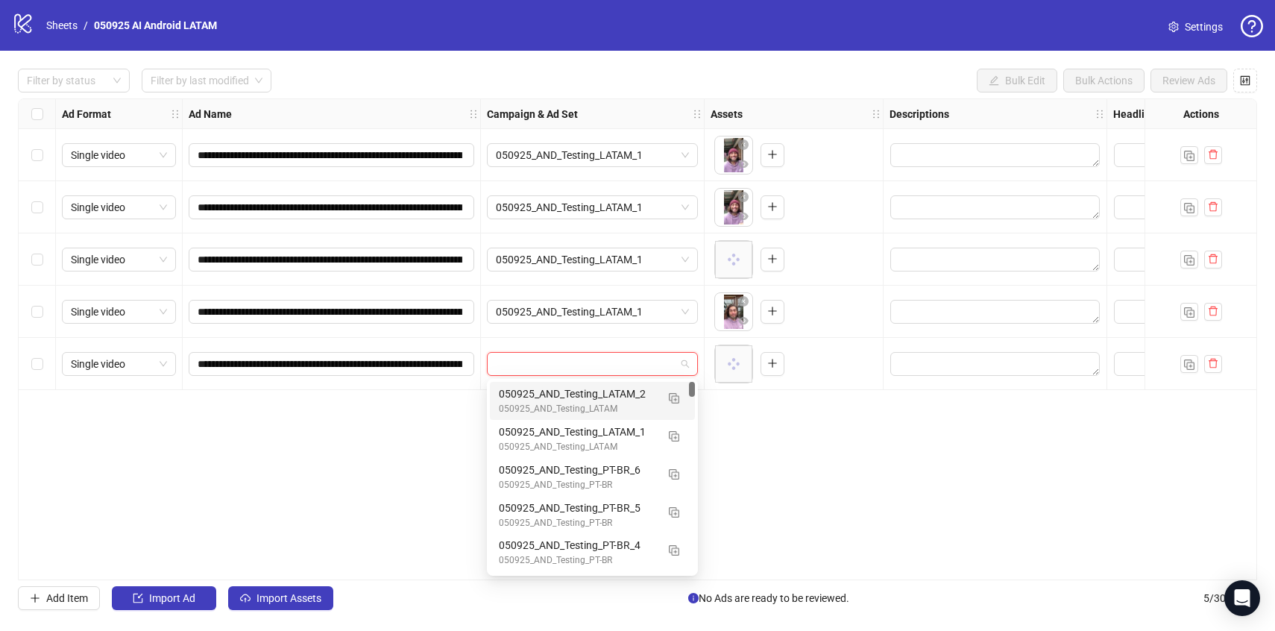
click at [594, 363] on input "search" at bounding box center [586, 364] width 180 height 22
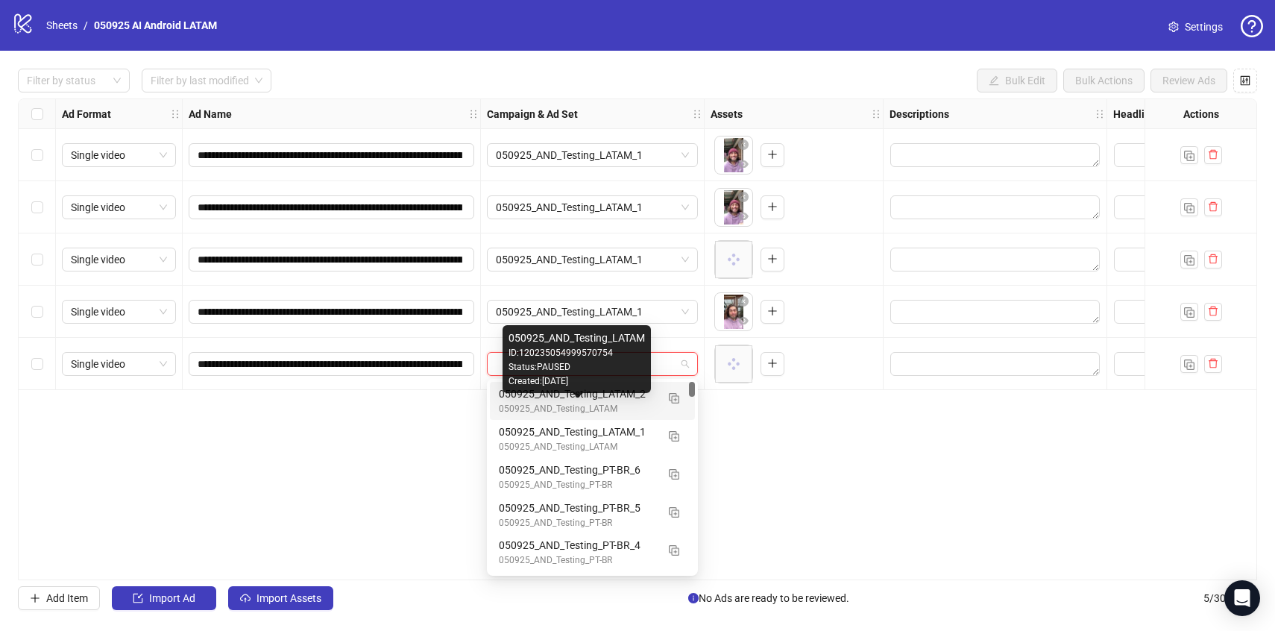
click at [597, 407] on div "050925_AND_Testing_LATAM" at bounding box center [577, 409] width 157 height 14
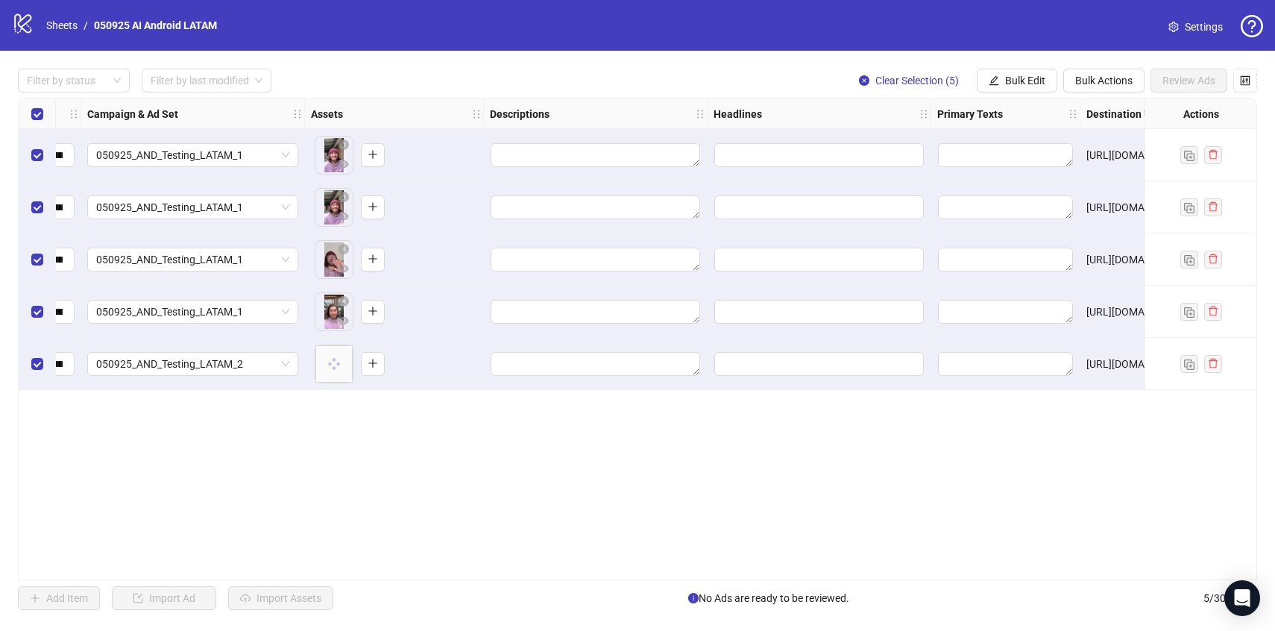
scroll to position [0, 401]
click at [1006, 86] on span "Bulk Edit" at bounding box center [1025, 81] width 40 height 12
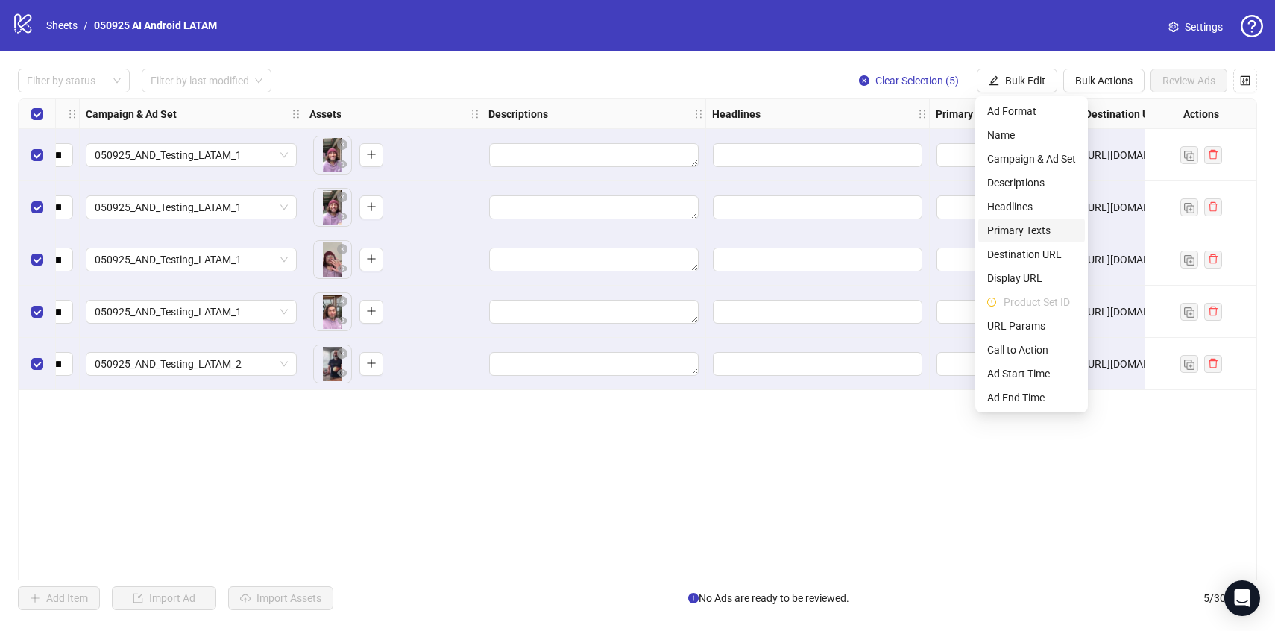
click at [1015, 219] on li "Primary Texts" at bounding box center [1032, 231] width 107 height 24
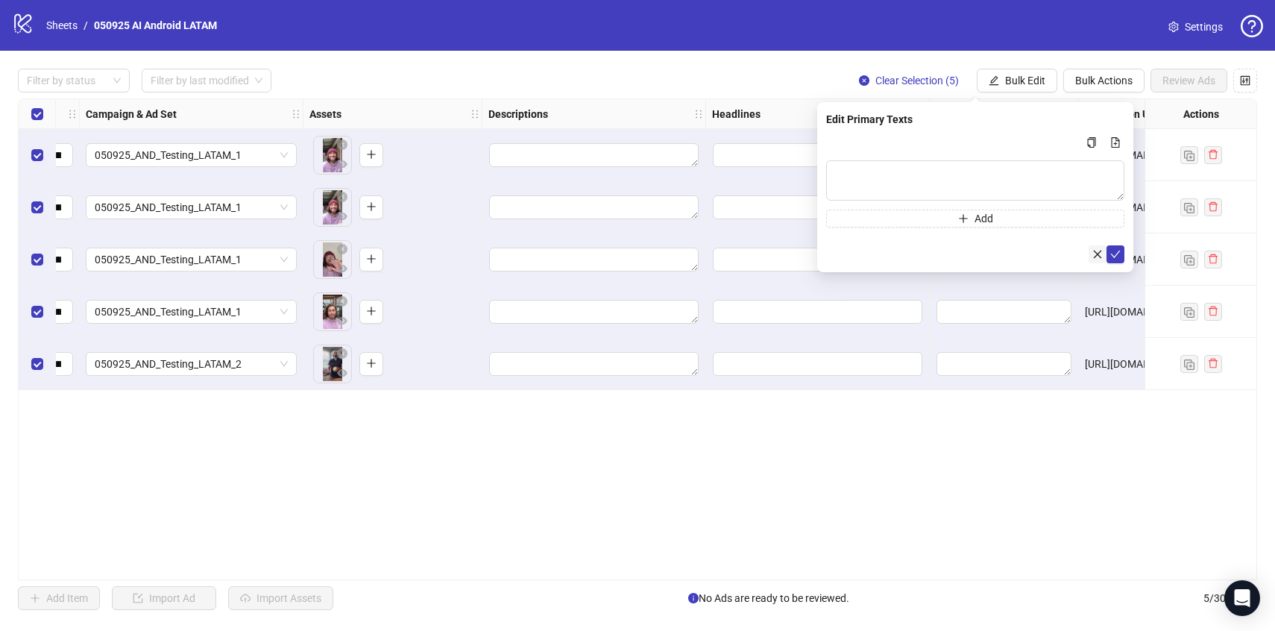
click at [1099, 257] on icon "close" at bounding box center [1098, 254] width 10 height 10
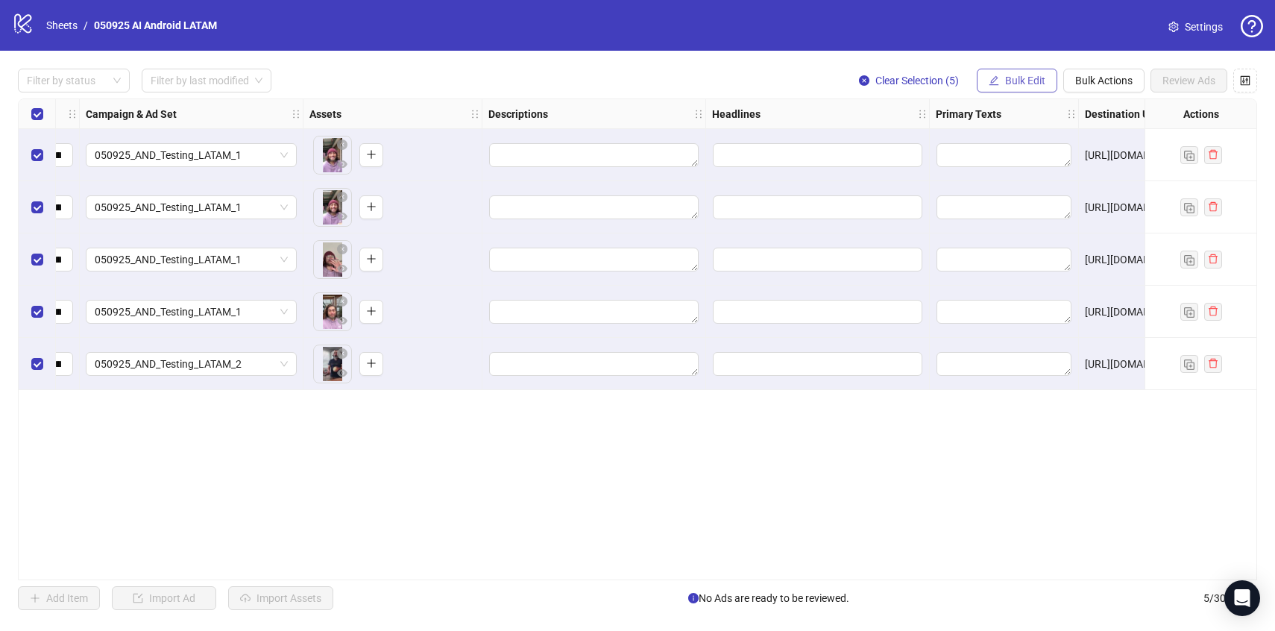
click at [1005, 80] on span "Bulk Edit" at bounding box center [1025, 81] width 40 height 12
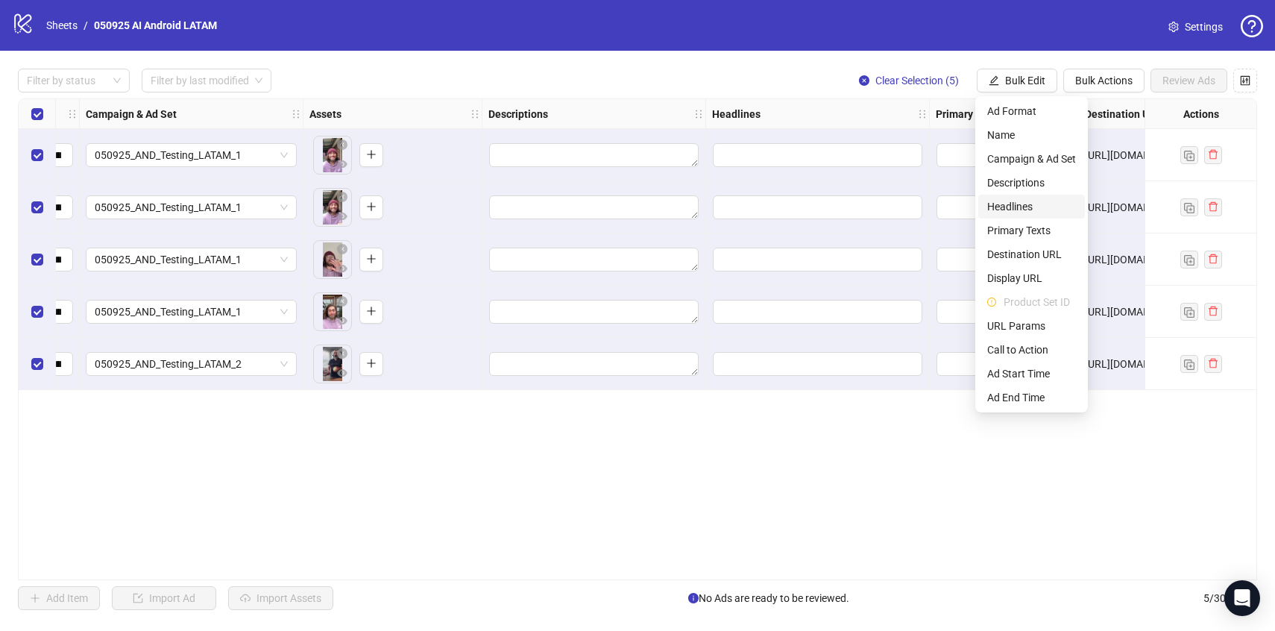
click at [1011, 213] on span "Headlines" at bounding box center [1032, 206] width 89 height 16
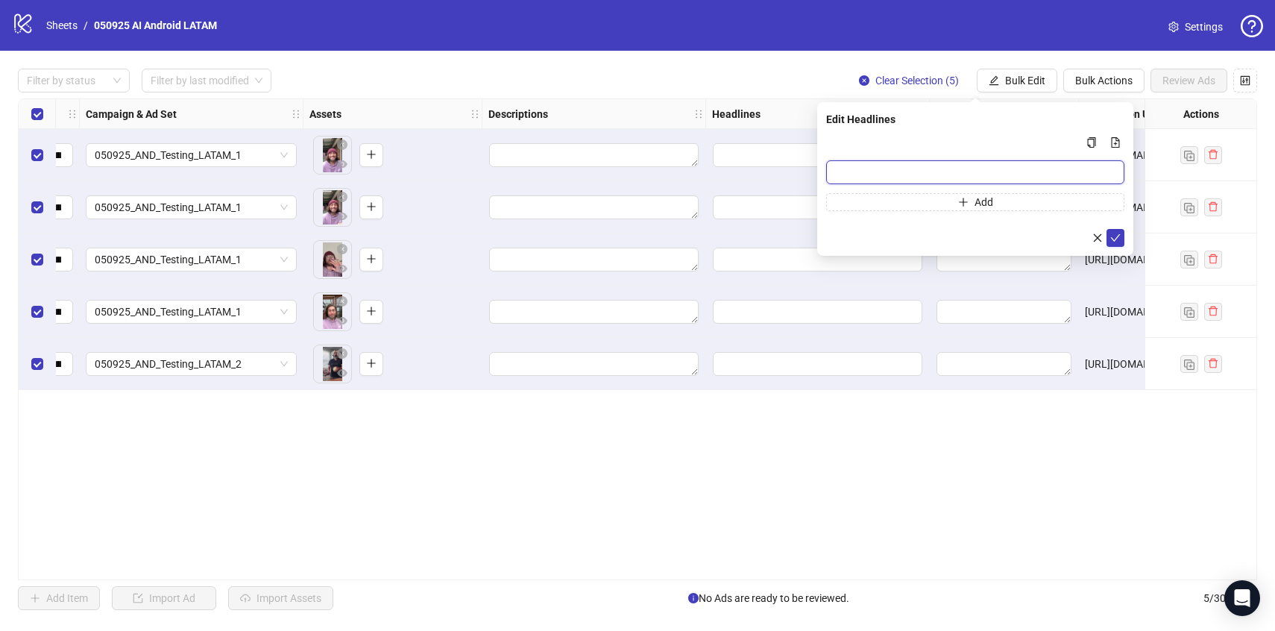
click at [898, 175] on input "Multi-input container - paste or copy values" at bounding box center [975, 172] width 298 height 24
paste input "**********"
type input "**********"
click at [880, 201] on button "Add" at bounding box center [975, 202] width 298 height 18
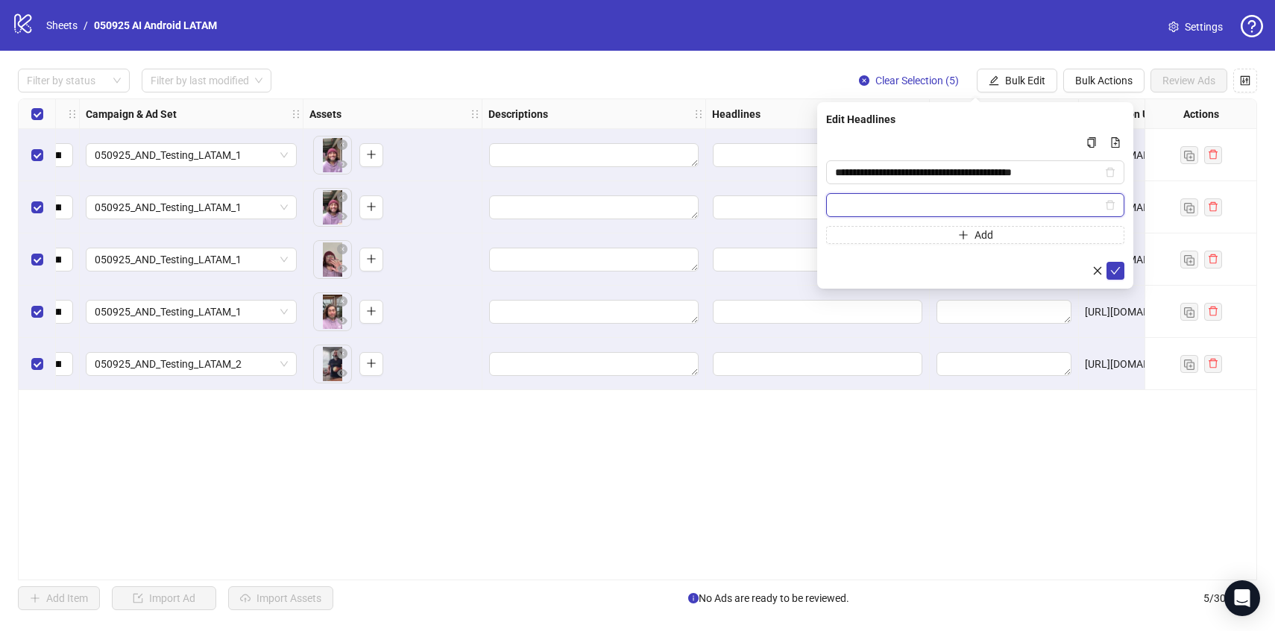
paste input "**********"
type input "**********"
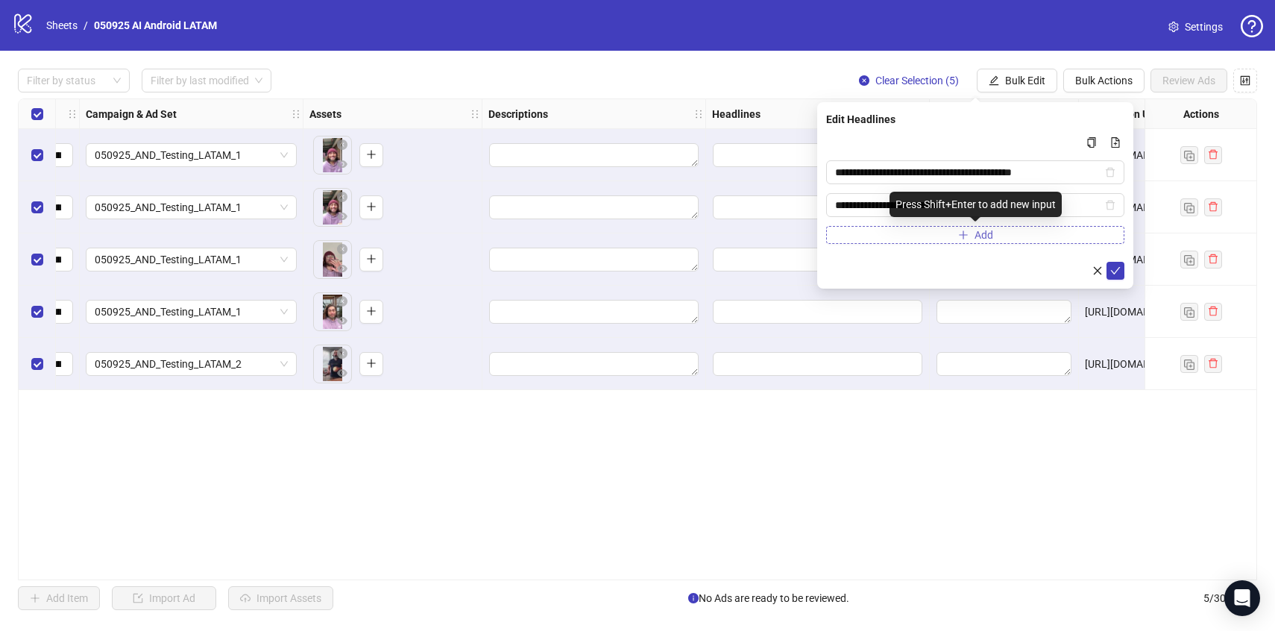
click at [941, 234] on button "Add" at bounding box center [975, 235] width 298 height 18
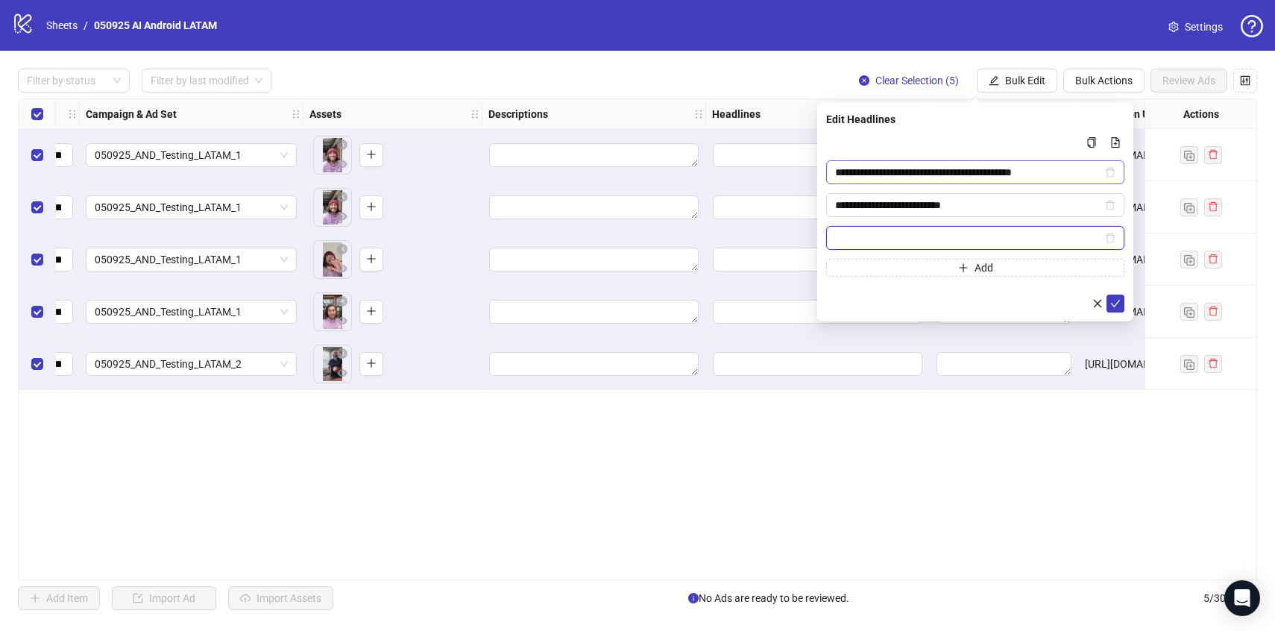
paste input "**********"
type input "**********"
click at [1116, 304] on icon "check" at bounding box center [1116, 303] width 10 height 7
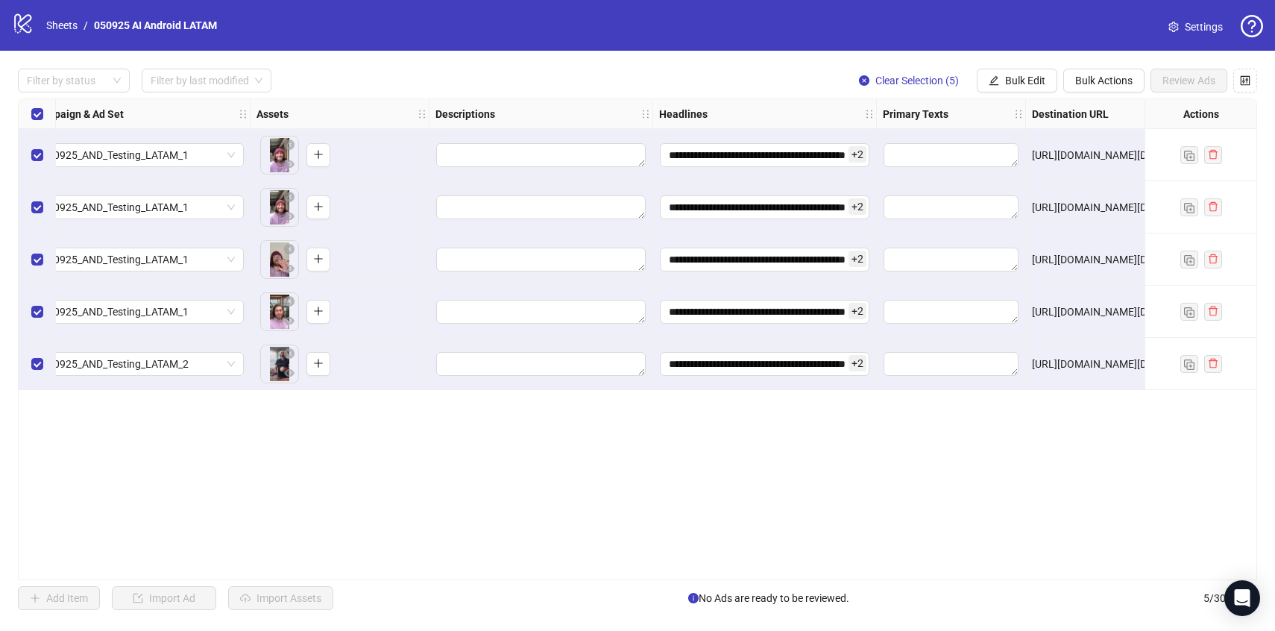
scroll to position [0, 458]
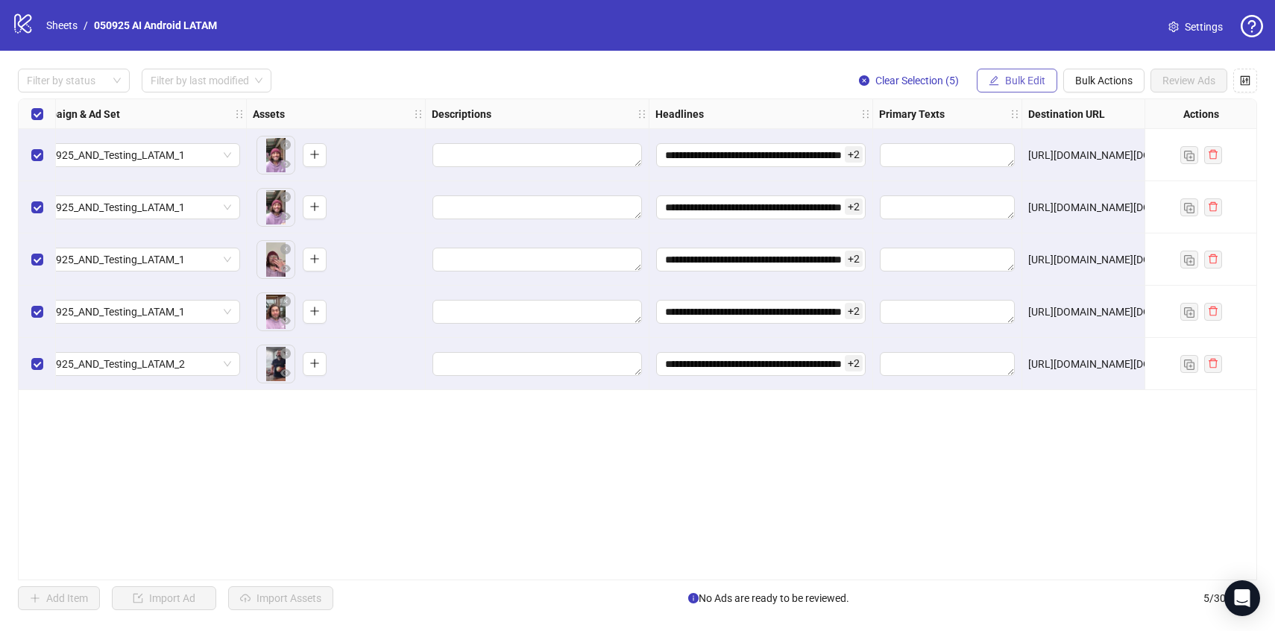
click at [1002, 77] on button "Bulk Edit" at bounding box center [1017, 81] width 81 height 24
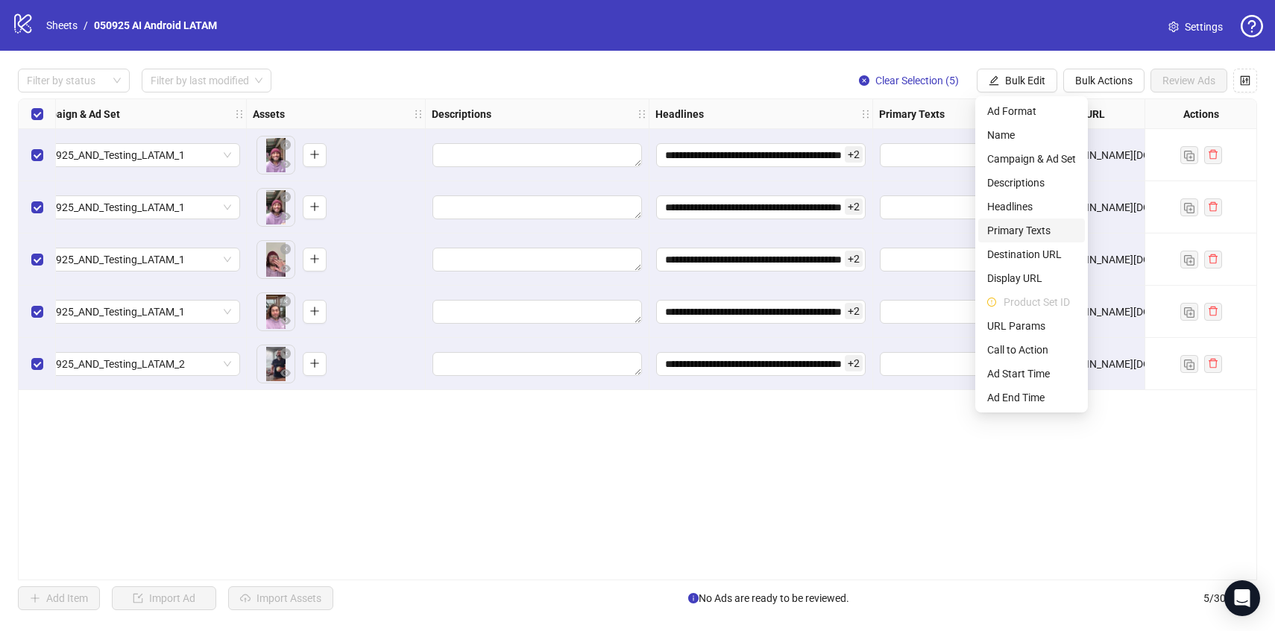
click at [991, 235] on span "Primary Texts" at bounding box center [1032, 230] width 89 height 16
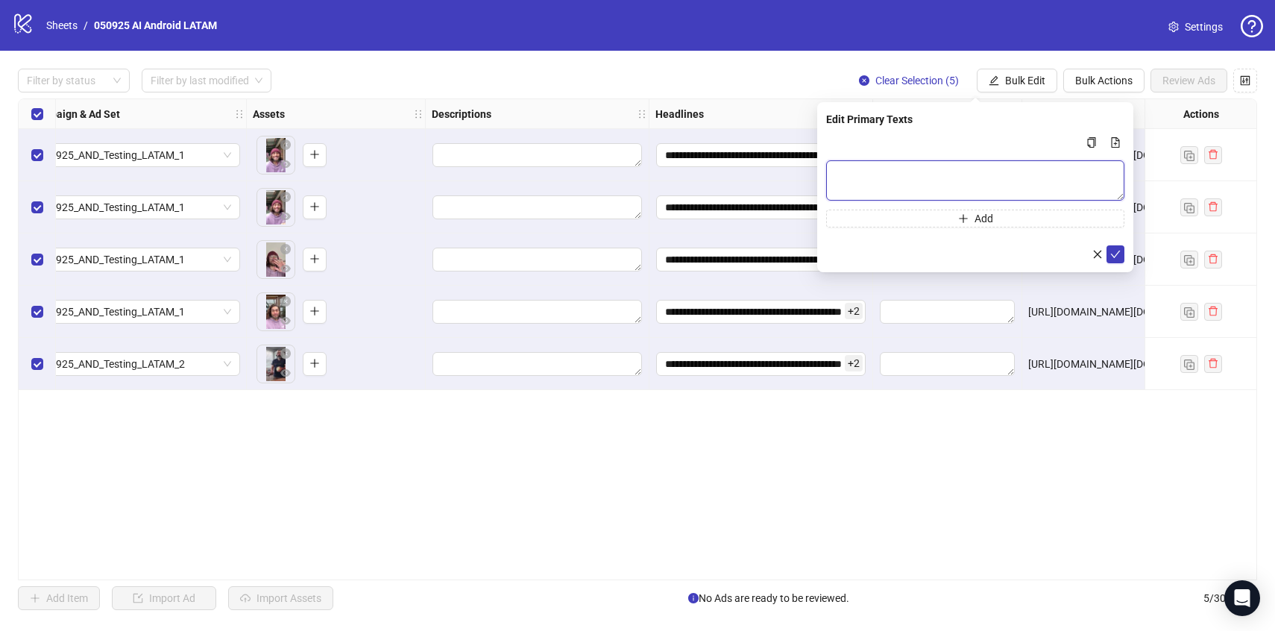
click at [924, 183] on textarea "Multi-text input container - paste or copy values" at bounding box center [975, 180] width 298 height 40
paste textarea "**********"
type textarea "**********"
click at [1119, 256] on icon "check" at bounding box center [1116, 254] width 10 height 10
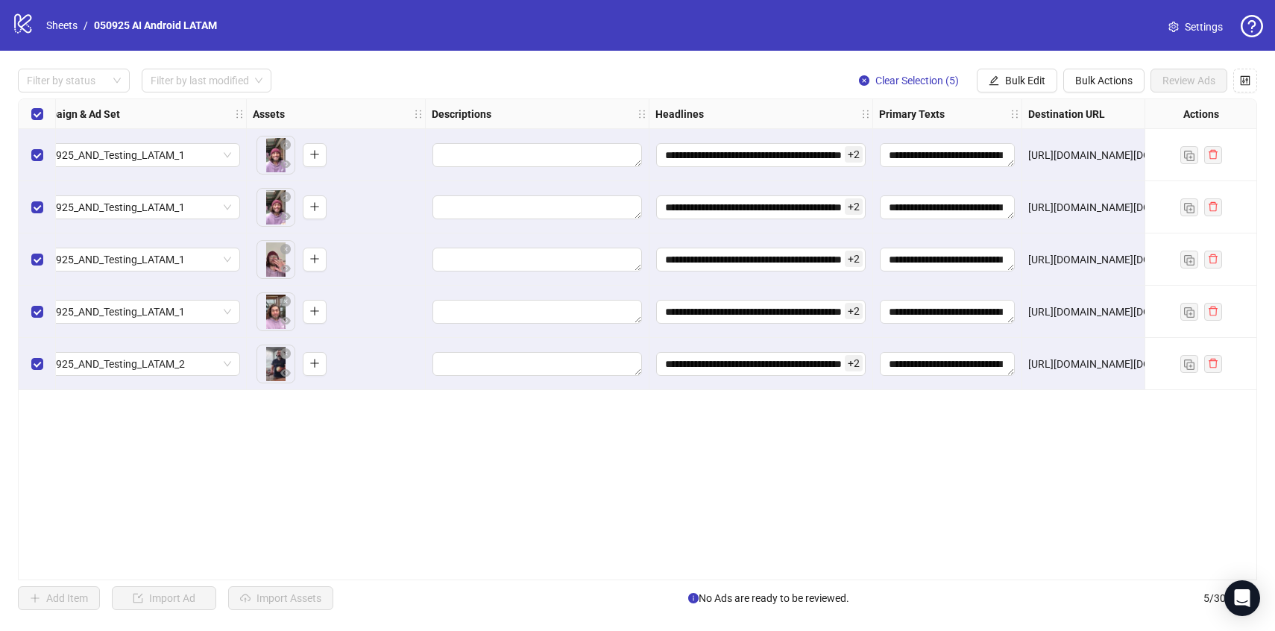
click at [903, 518] on div "**********" at bounding box center [638, 339] width 1240 height 482
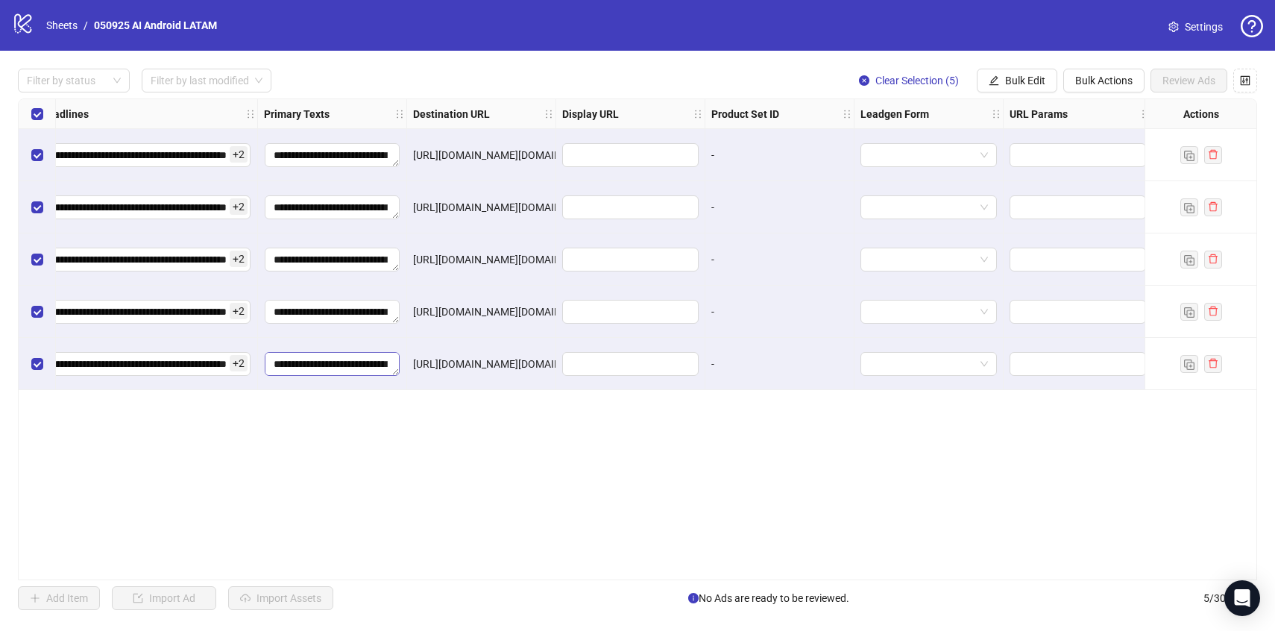
scroll to position [0, 1079]
click at [1000, 84] on button "Bulk Edit" at bounding box center [1017, 81] width 81 height 24
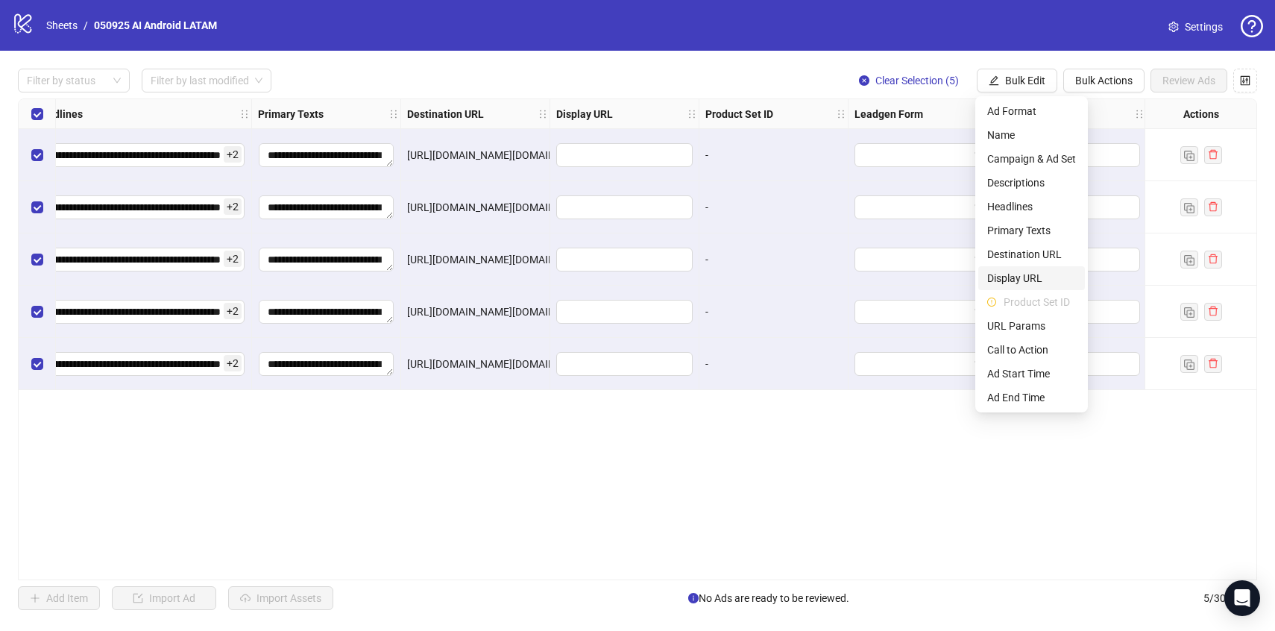
click at [1014, 277] on span "Display URL" at bounding box center [1032, 278] width 89 height 16
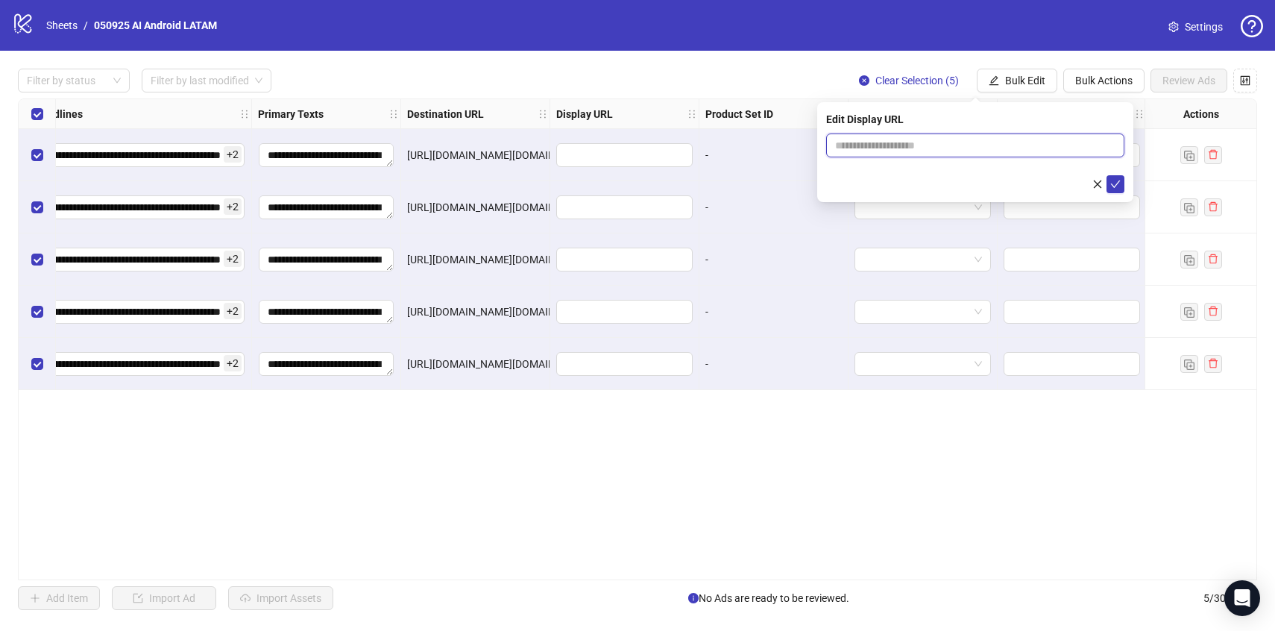
click at [971, 148] on input "text" at bounding box center [975, 146] width 298 height 24
type input "**********"
click at [1114, 185] on icon "check" at bounding box center [1116, 184] width 10 height 10
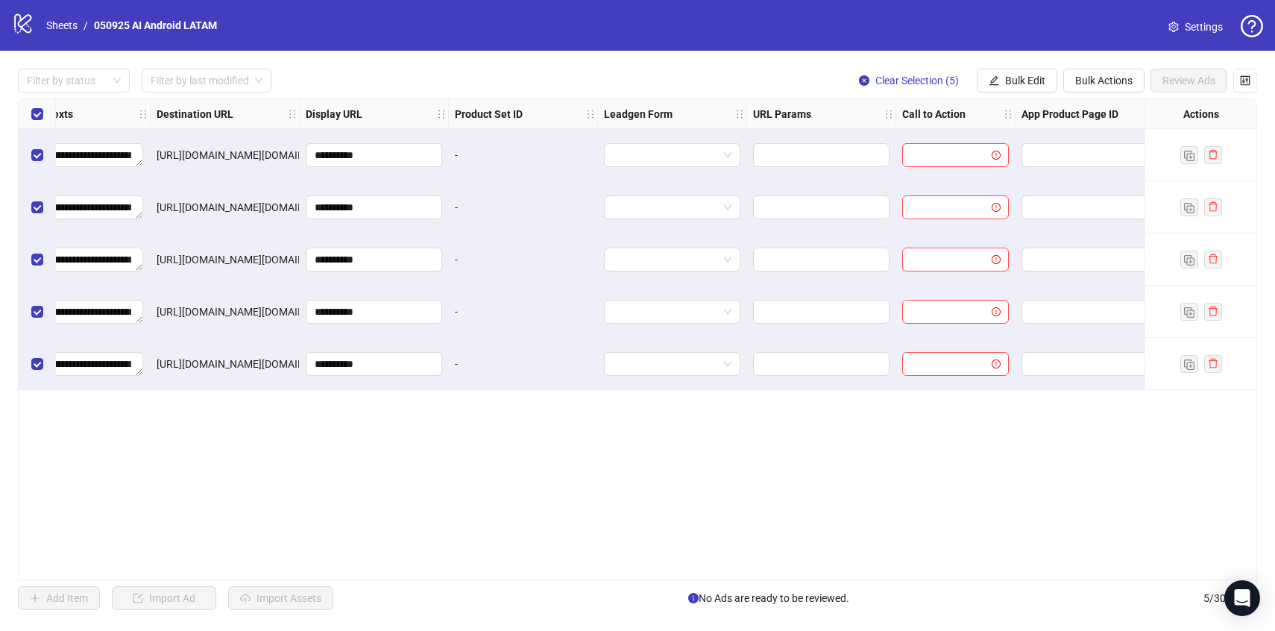
scroll to position [0, 1336]
click at [1014, 79] on span "Bulk Edit" at bounding box center [1025, 81] width 40 height 12
click at [887, 434] on div "**********" at bounding box center [638, 339] width 1240 height 482
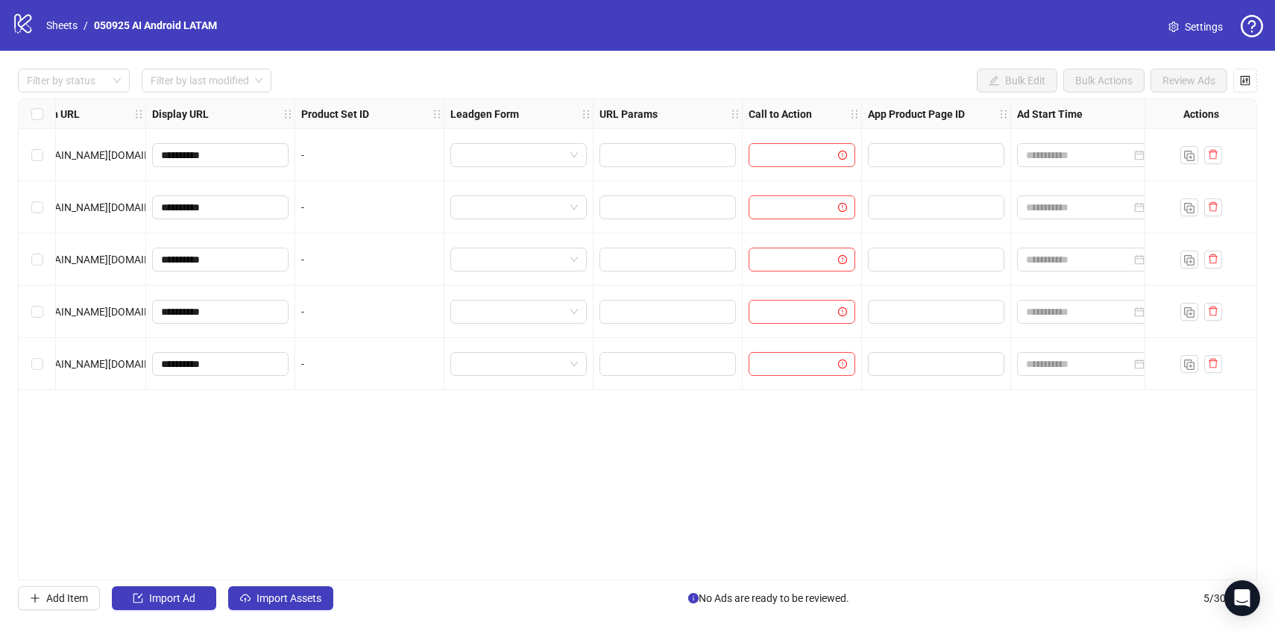
scroll to position [0, 1499]
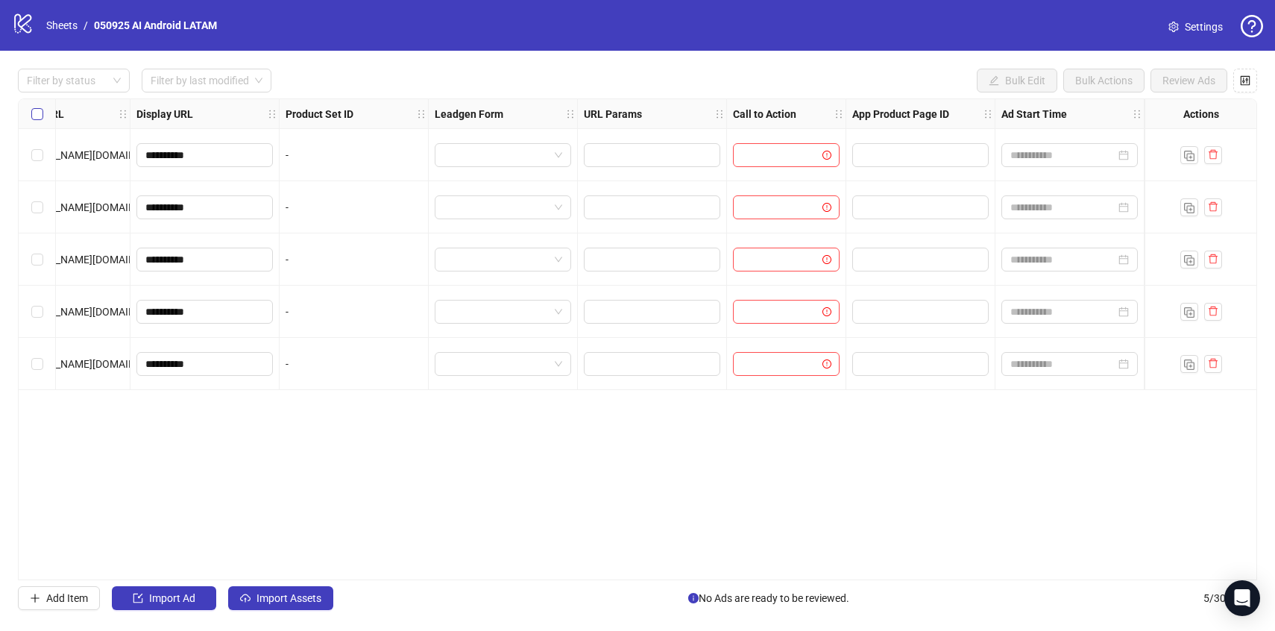
click at [40, 120] on label "Select all rows" at bounding box center [37, 114] width 12 height 16
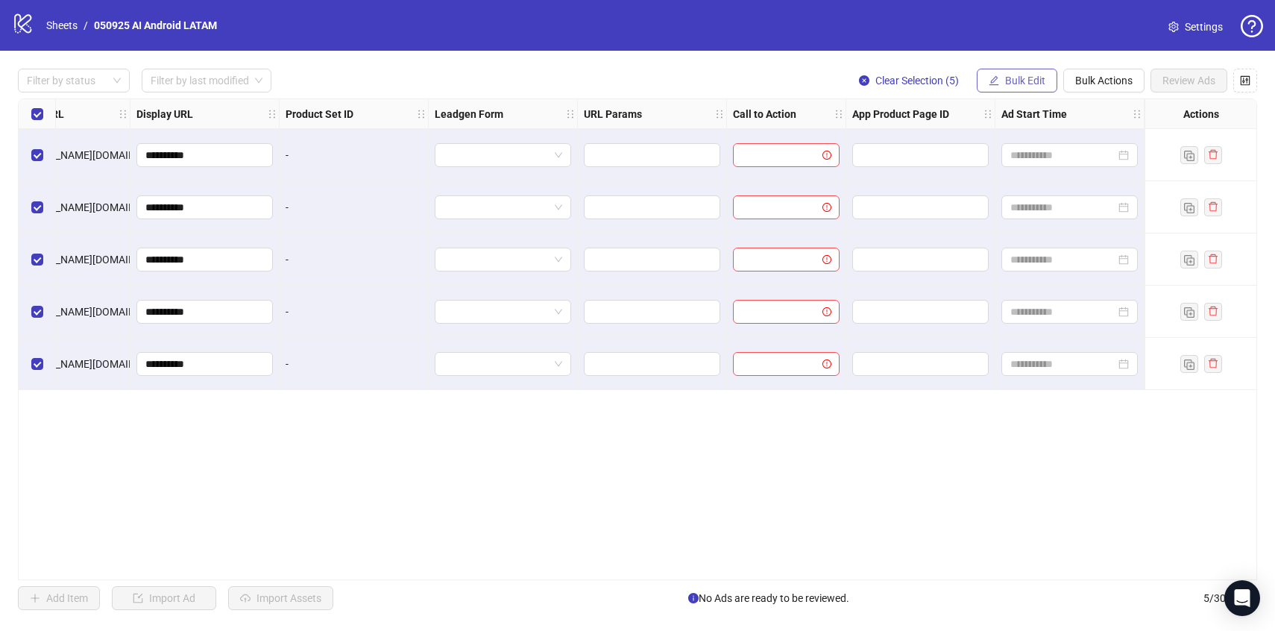
click at [1013, 84] on span "Bulk Edit" at bounding box center [1025, 81] width 40 height 12
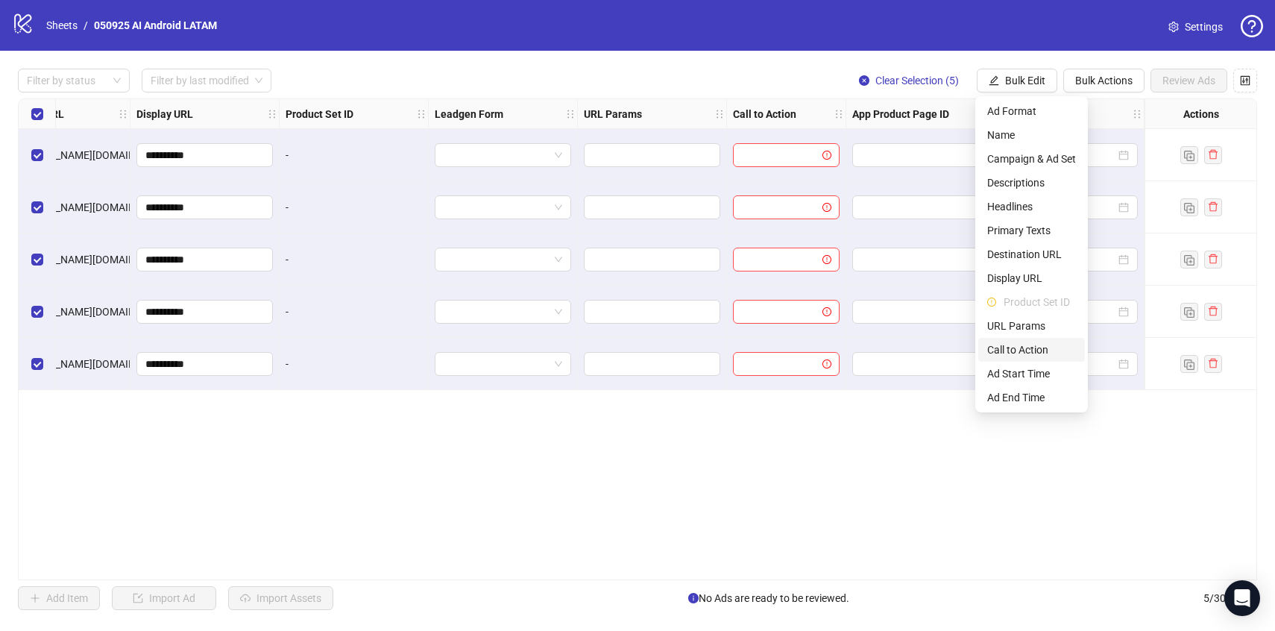
click at [1024, 358] on li "Call to Action" at bounding box center [1032, 350] width 107 height 24
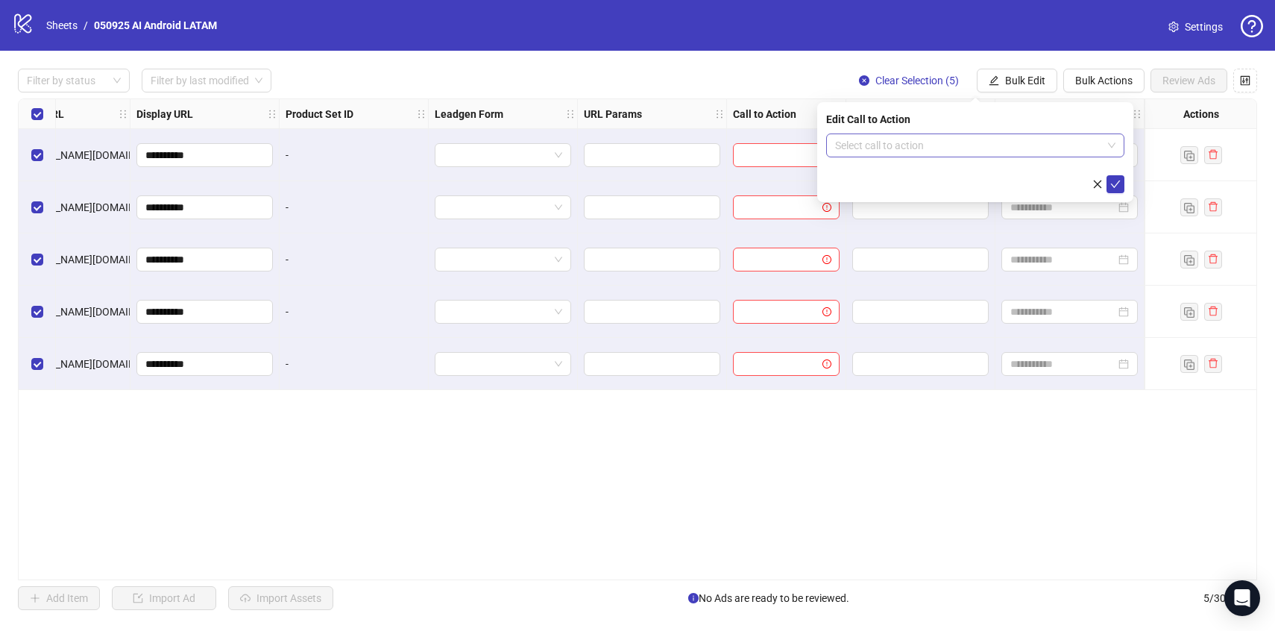
click at [984, 152] on input "search" at bounding box center [968, 145] width 267 height 22
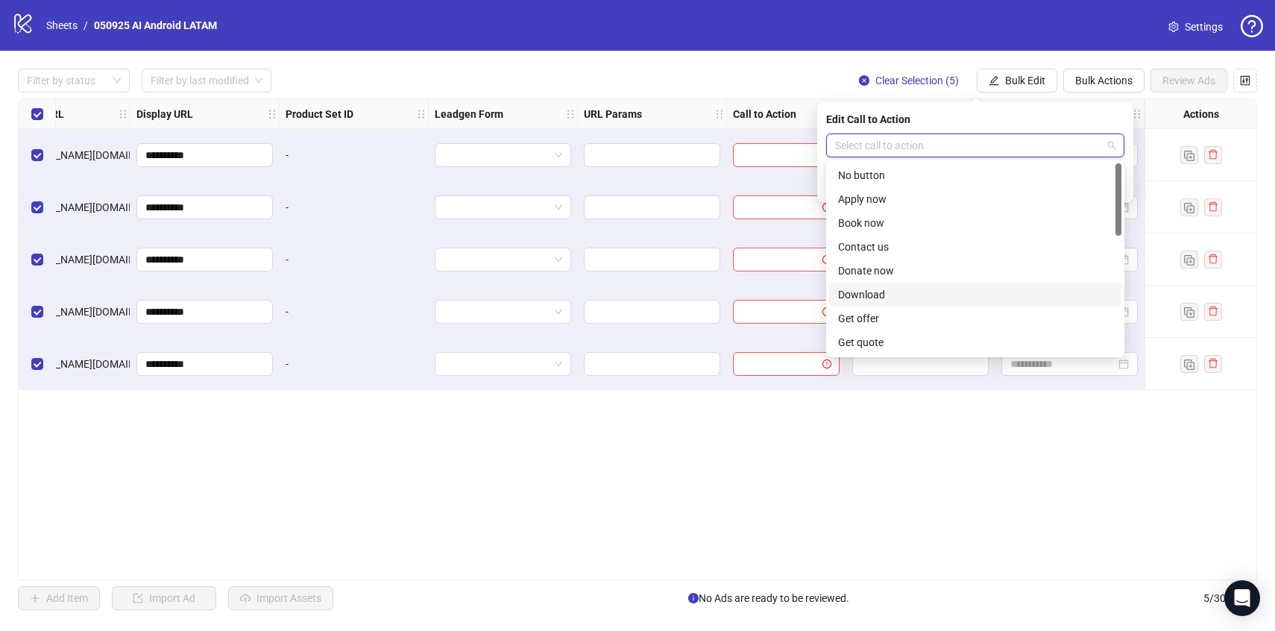
click at [893, 295] on div "Download" at bounding box center [975, 294] width 274 height 16
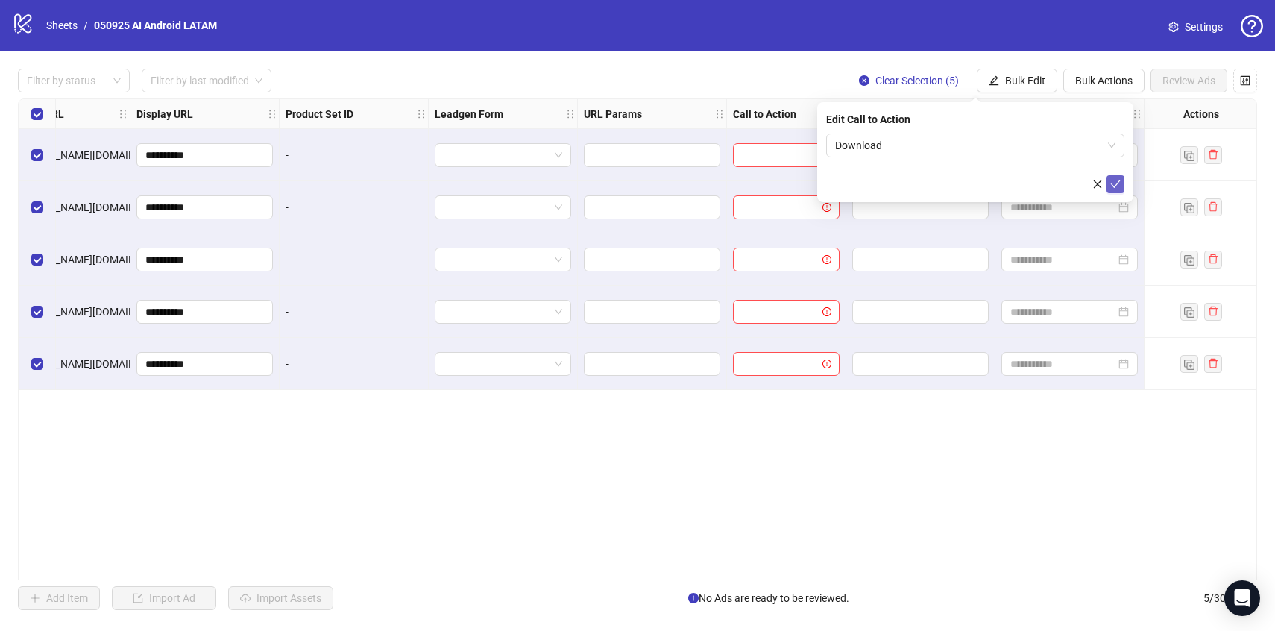
click at [1117, 179] on icon "check" at bounding box center [1116, 184] width 10 height 10
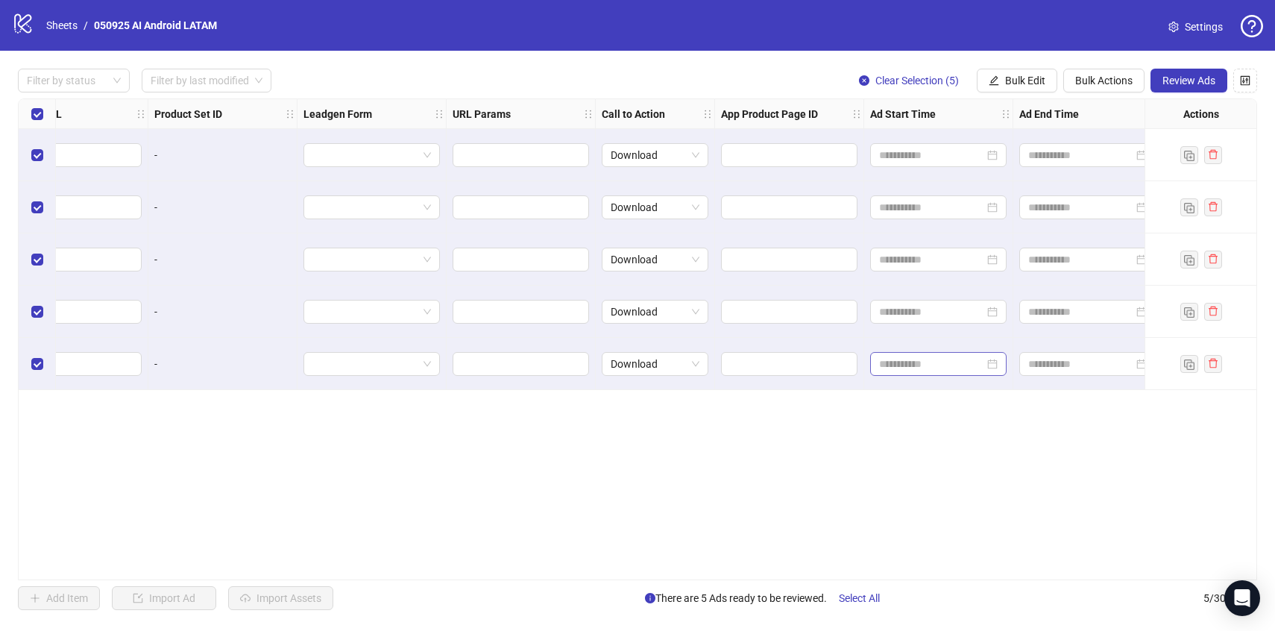
scroll to position [0, 1648]
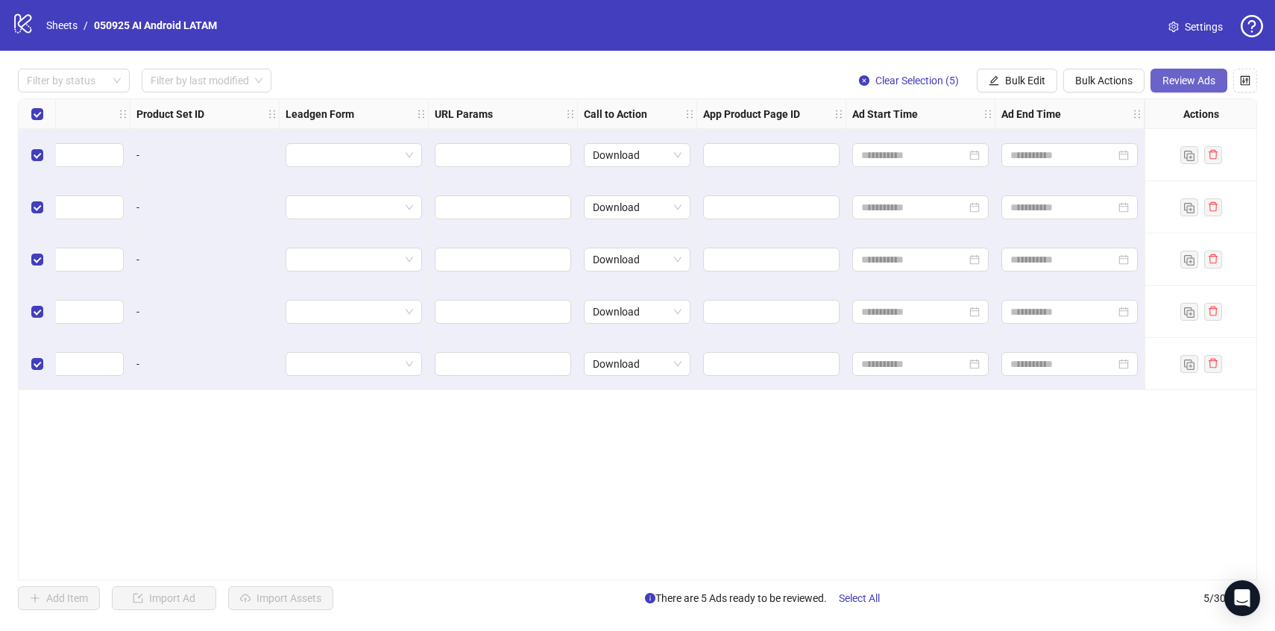
click at [1180, 77] on span "Review Ads" at bounding box center [1189, 81] width 53 height 12
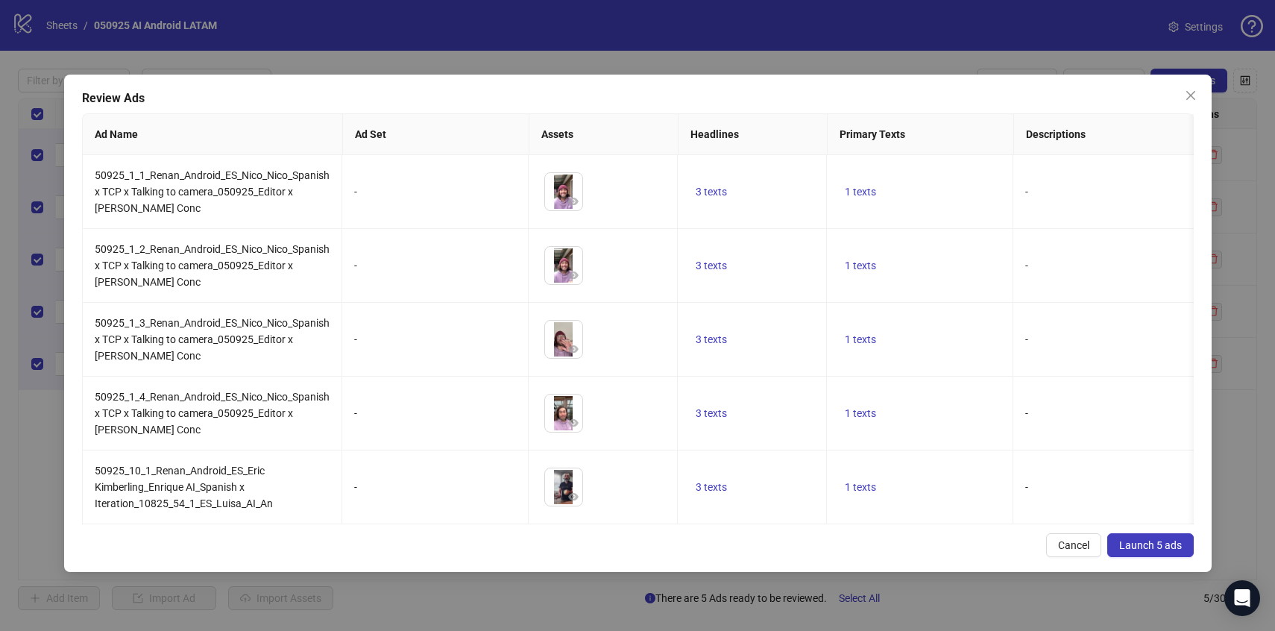
click at [1146, 542] on span "Launch 5 ads" at bounding box center [1151, 545] width 63 height 12
